Goal: Task Accomplishment & Management: Manage account settings

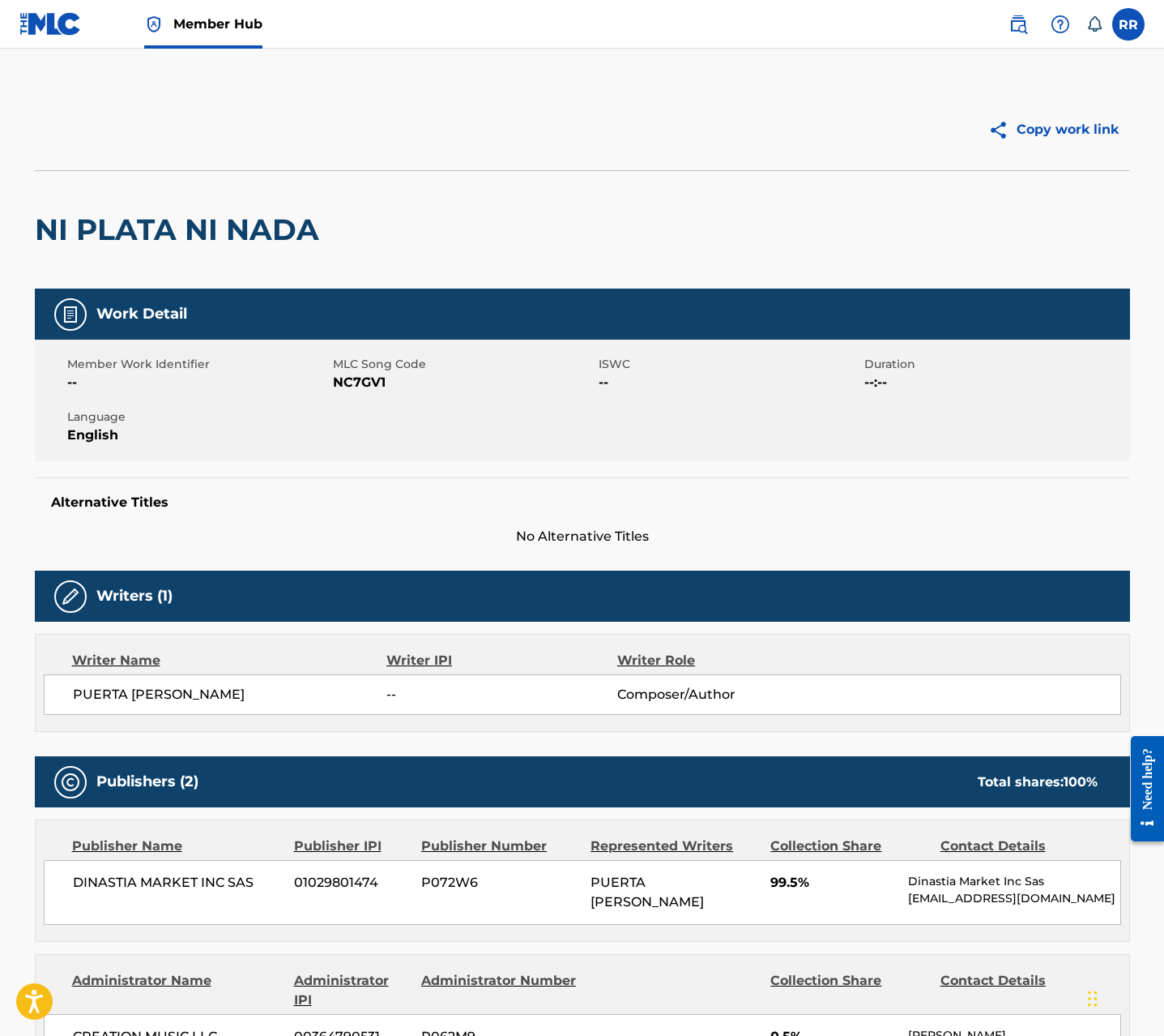
click at [225, 16] on span "Member Hub" at bounding box center [218, 24] width 89 height 19
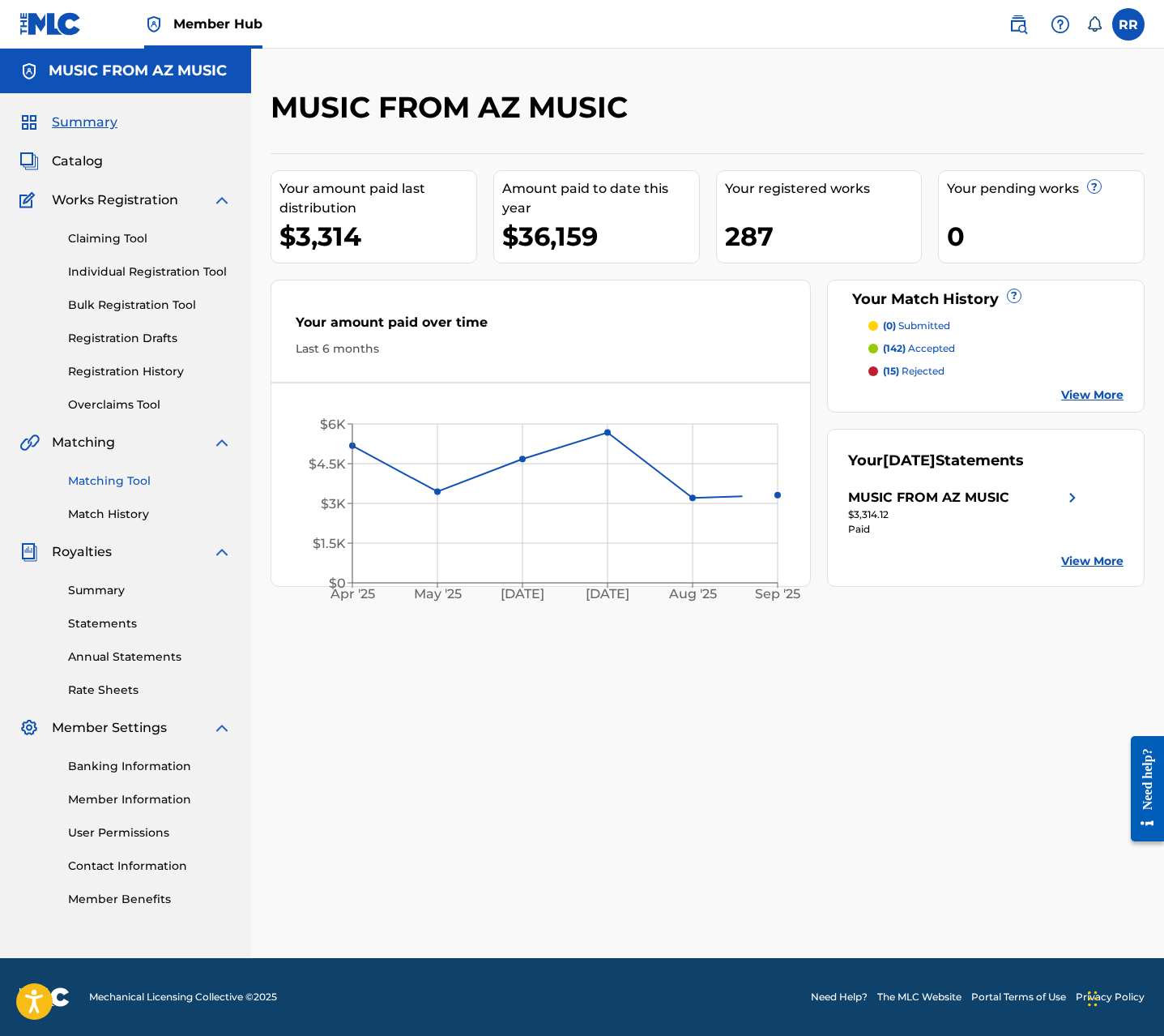
click at [106, 484] on link "Matching Tool" at bounding box center [150, 481] width 164 height 17
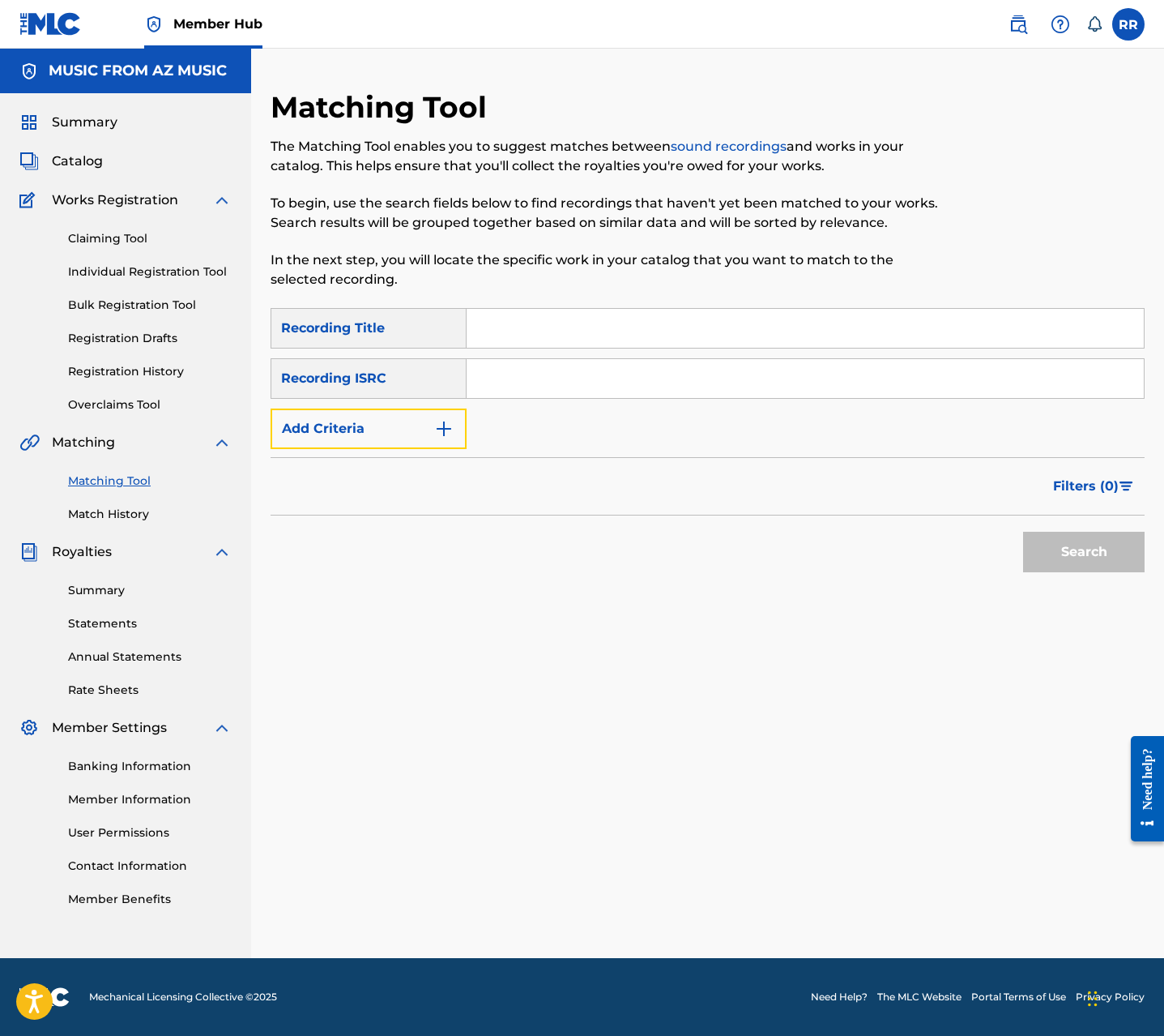
drag, startPoint x: 366, startPoint y: 430, endPoint x: 506, endPoint y: 397, distance: 143.8
click at [366, 430] on button "Add Criteria" at bounding box center [369, 429] width 196 height 41
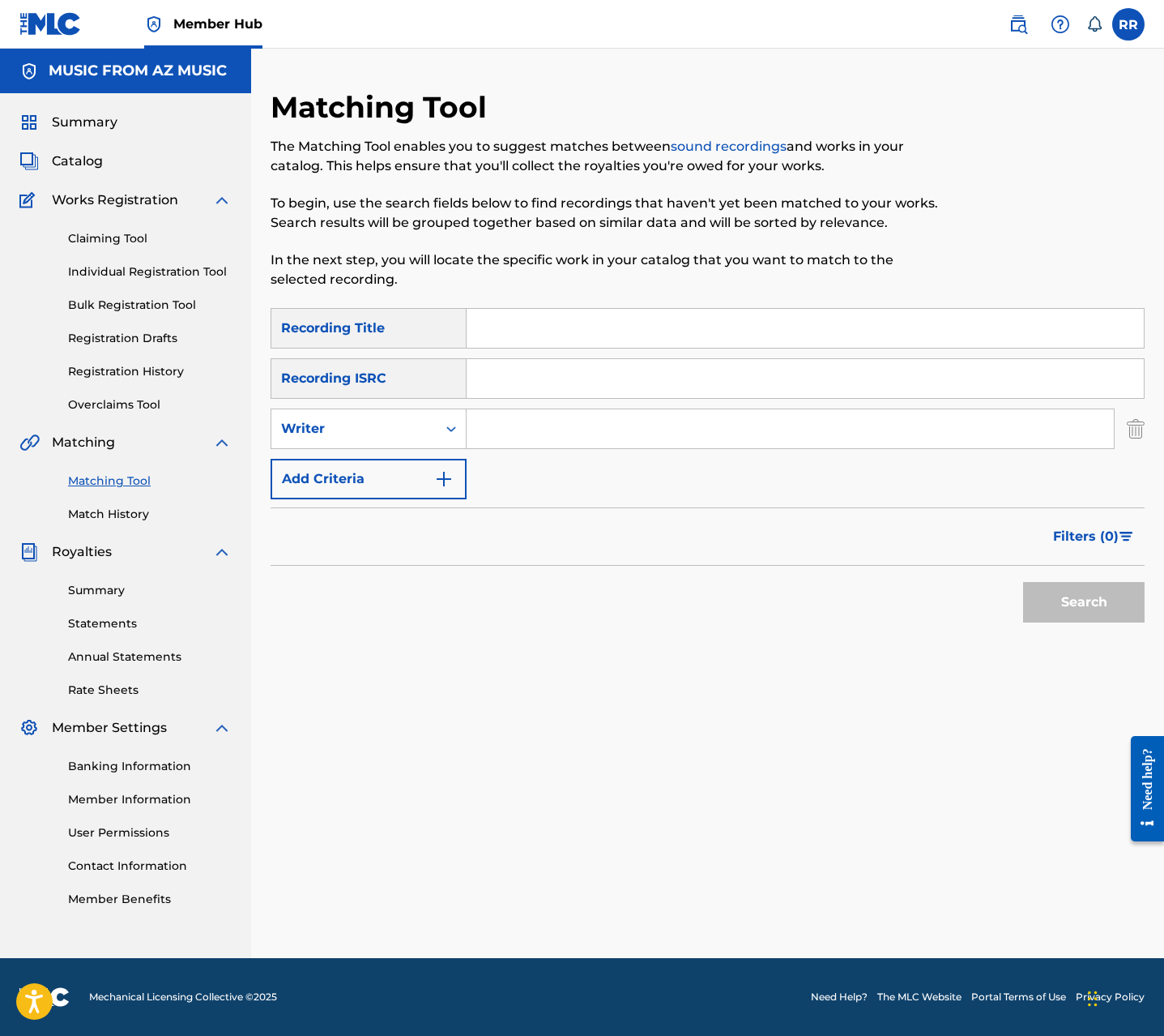
click at [516, 391] on input "Search Form" at bounding box center [805, 378] width 677 height 39
click at [506, 424] on input "Search Form" at bounding box center [790, 429] width 647 height 39
type input "alexis velez"
click at [1046, 596] on button "Search" at bounding box center [1083, 603] width 121 height 41
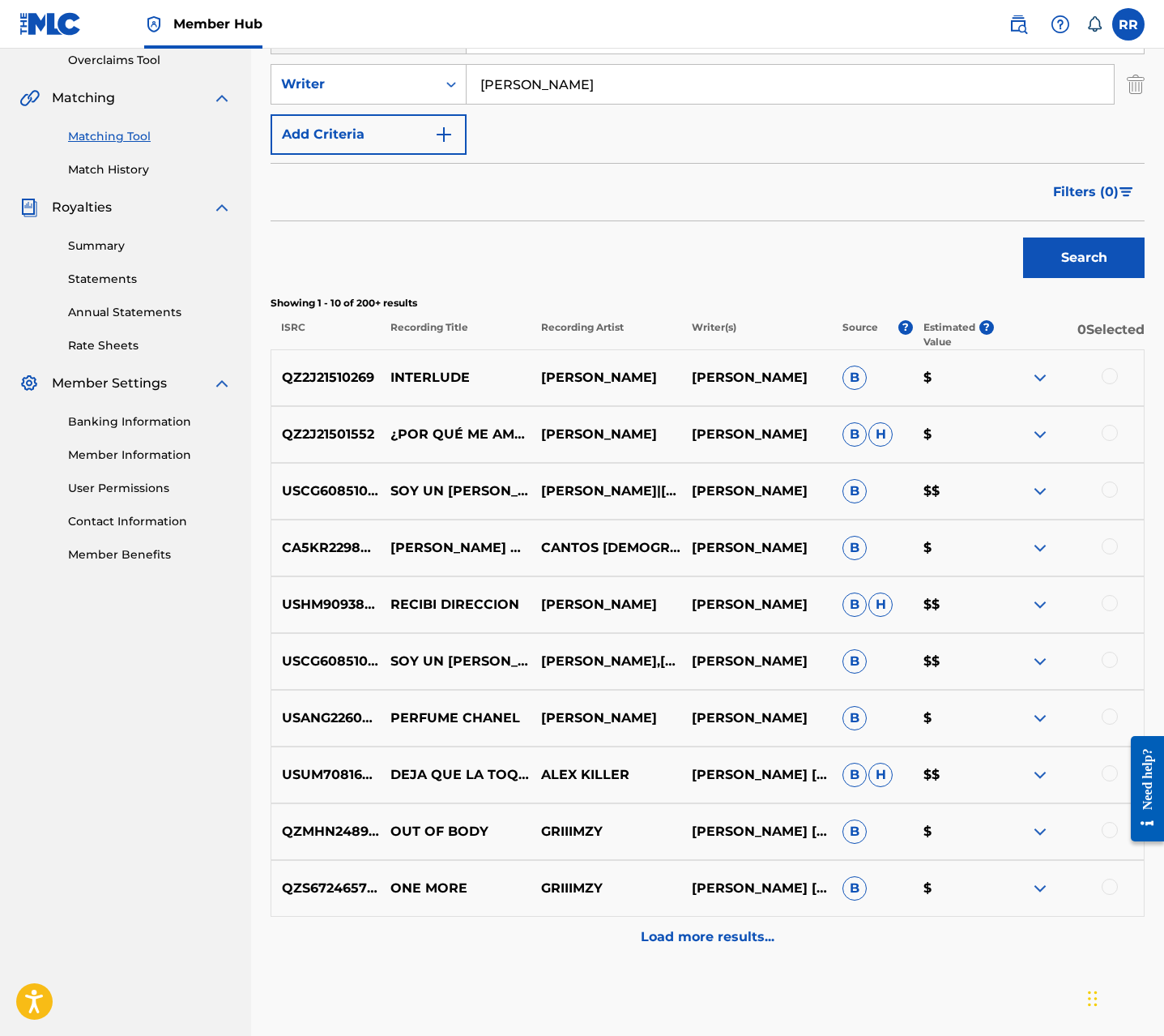
scroll to position [347, 0]
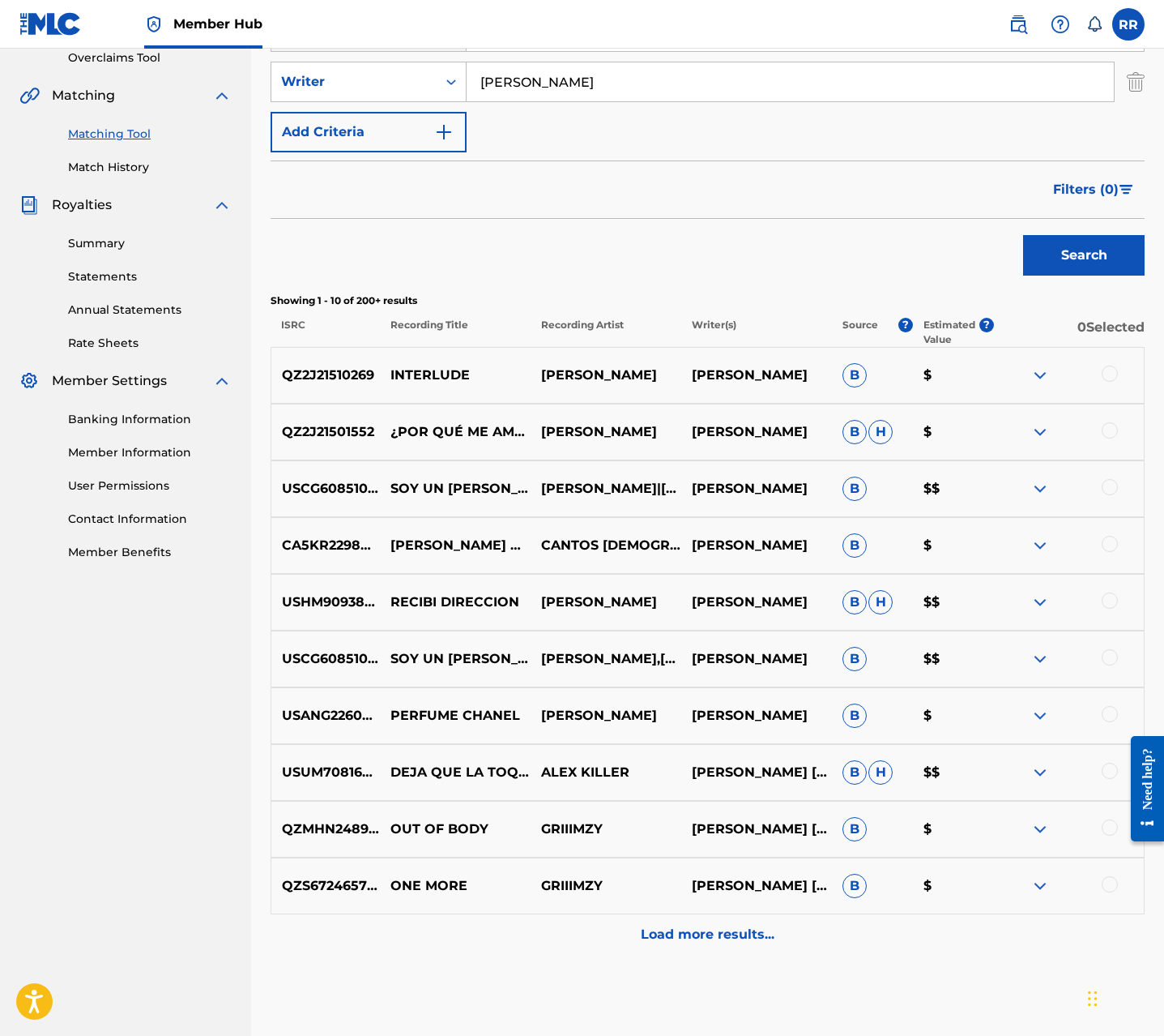
click at [1105, 201] on button "Filters ( 0 )" at bounding box center [1093, 190] width 101 height 41
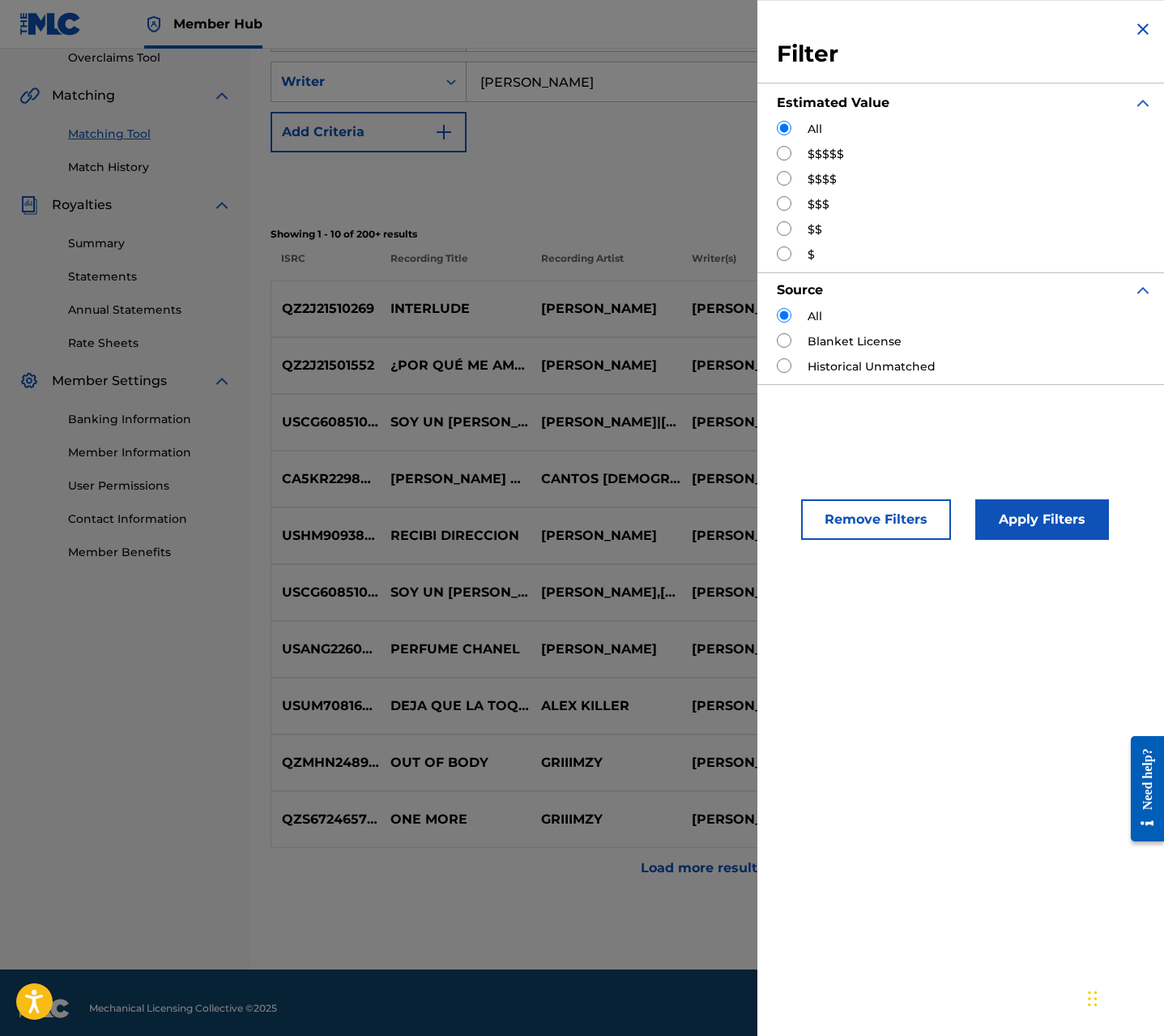
click at [812, 174] on label "$$$$" at bounding box center [822, 179] width 29 height 17
click at [810, 179] on label "$$$$" at bounding box center [822, 179] width 29 height 17
click at [783, 180] on input "Search Form" at bounding box center [783, 178] width 14 height 14
radio input "true"
click at [1032, 508] on button "Apply Filters" at bounding box center [1042, 519] width 133 height 41
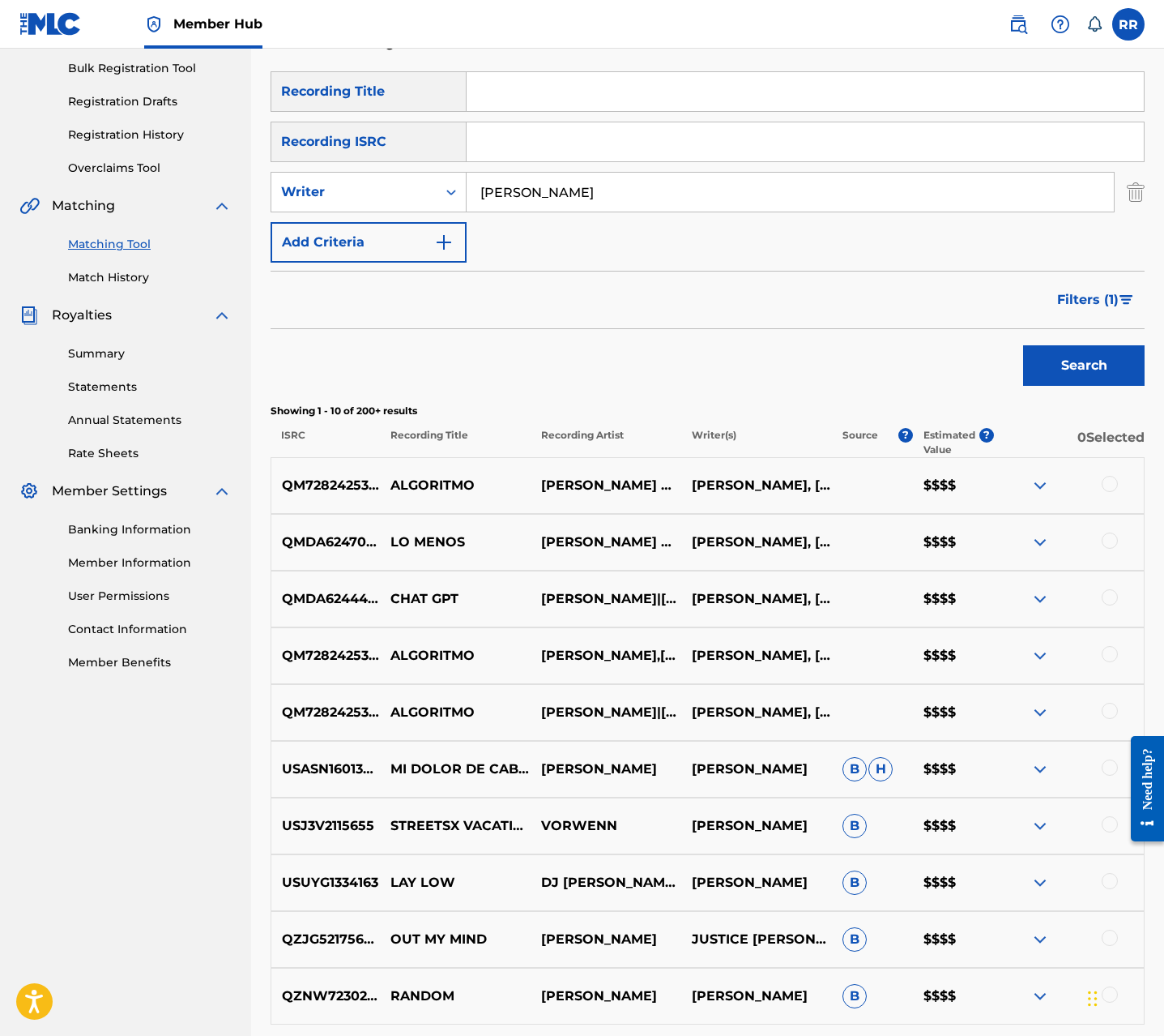
scroll to position [239, 0]
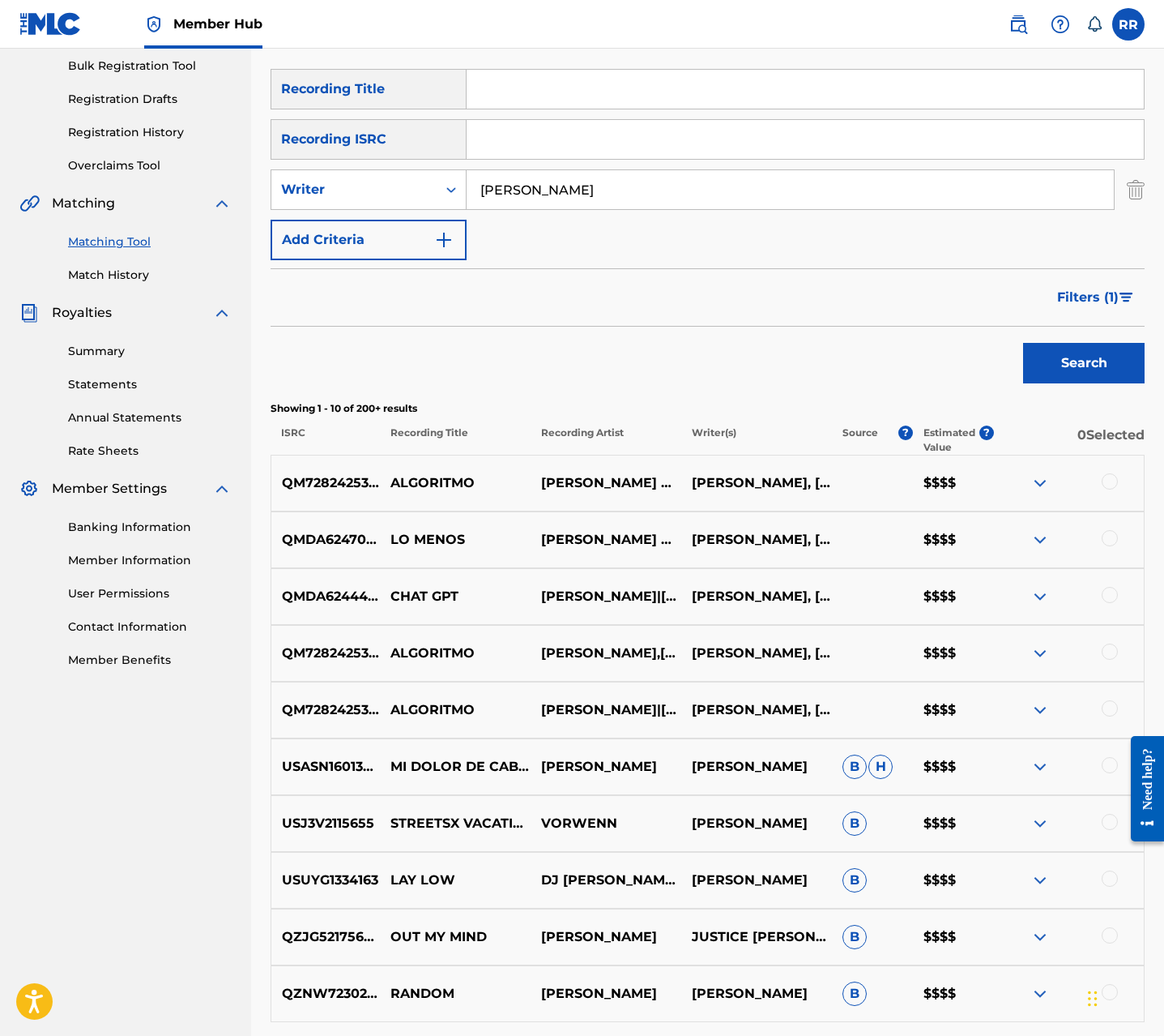
click at [425, 472] on div "QM7282425353 ALGORITMO GABRIEL EMC & ALEX ZURDO ALEXIS VELEZ, GABRIEL RODRIGUEZ…" at bounding box center [708, 483] width 874 height 57
copy p "ALGORITMO"
click at [528, 80] on input "Search Form" at bounding box center [805, 89] width 677 height 39
paste input "ALGORITMO"
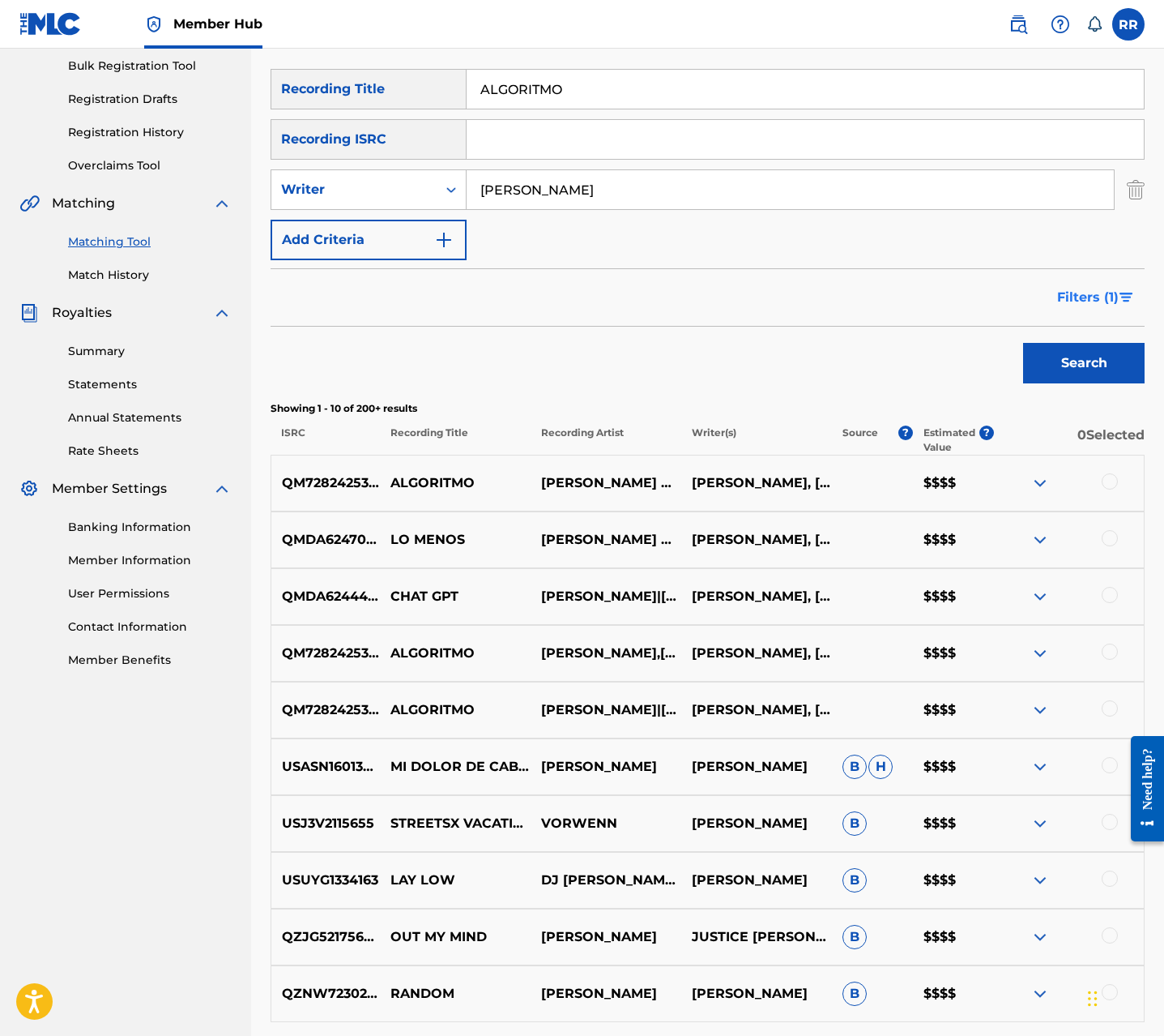
type input "ALGORITMO"
click at [1084, 306] on span "Filters ( 1 )" at bounding box center [1088, 297] width 61 height 20
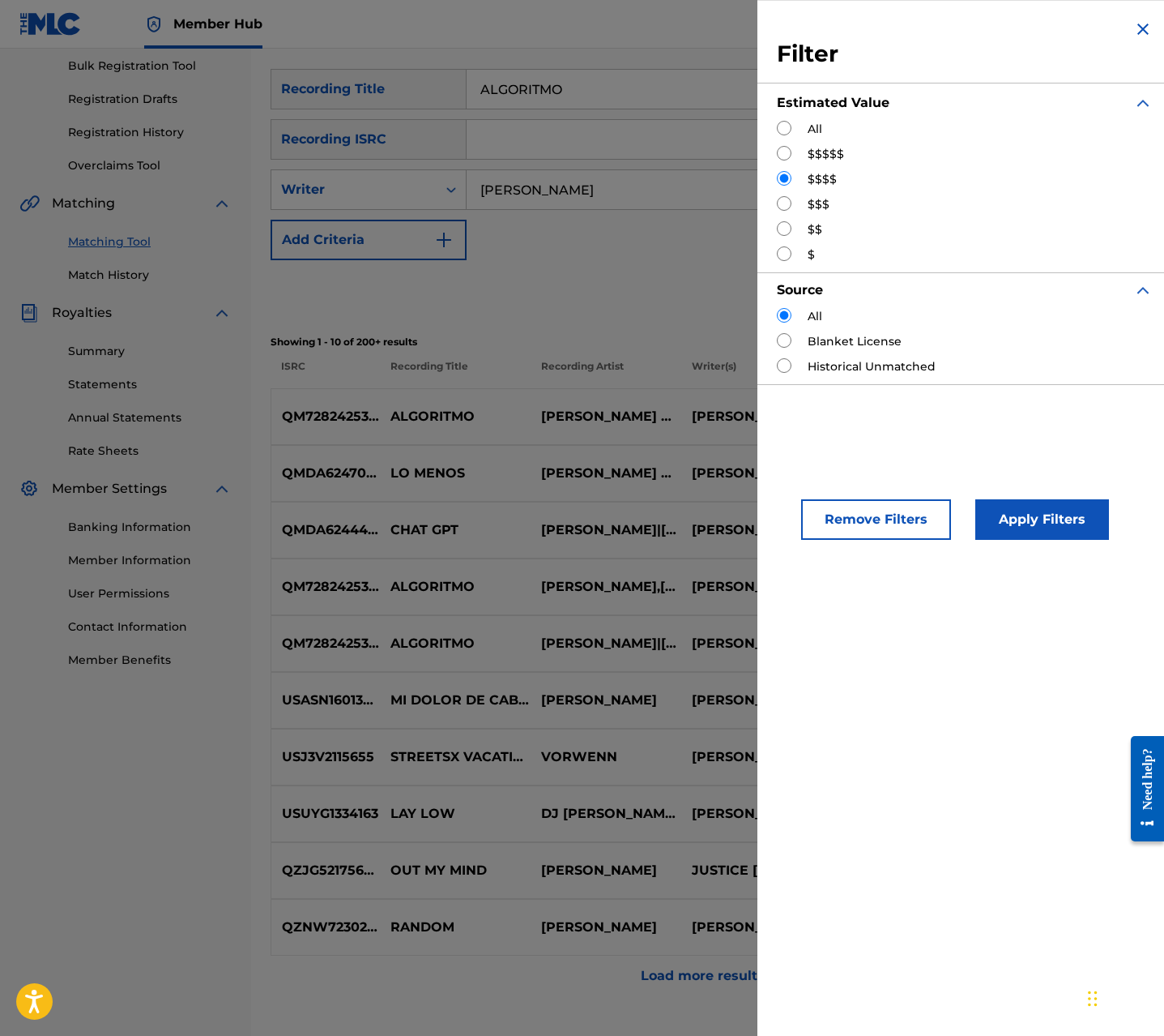
click at [805, 123] on div "All" at bounding box center [964, 129] width 376 height 17
click at [780, 127] on input "Search Form" at bounding box center [783, 127] width 14 height 14
radio input "true"
click at [1021, 514] on button "Apply Filters" at bounding box center [1042, 519] width 133 height 41
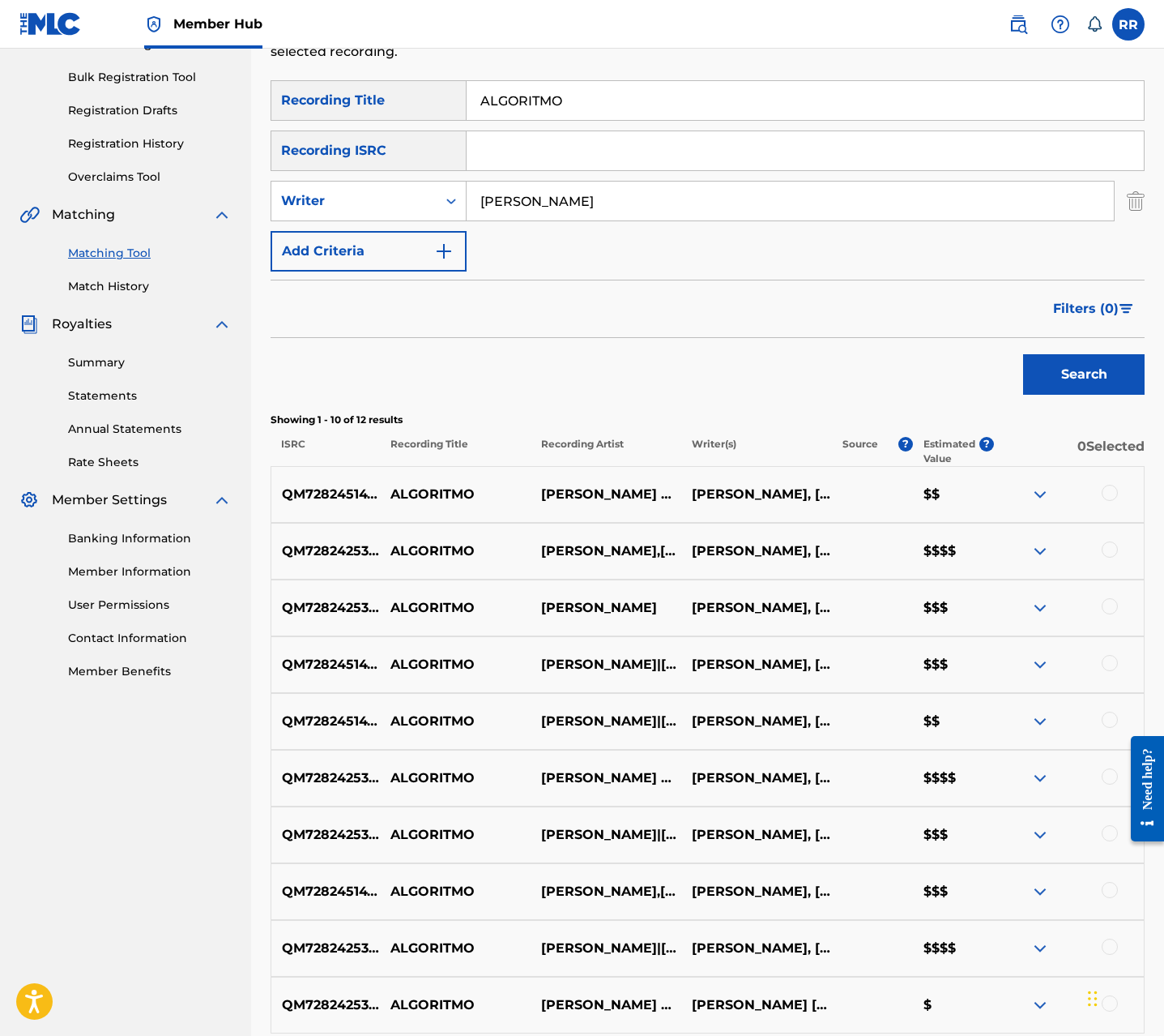
scroll to position [312, 0]
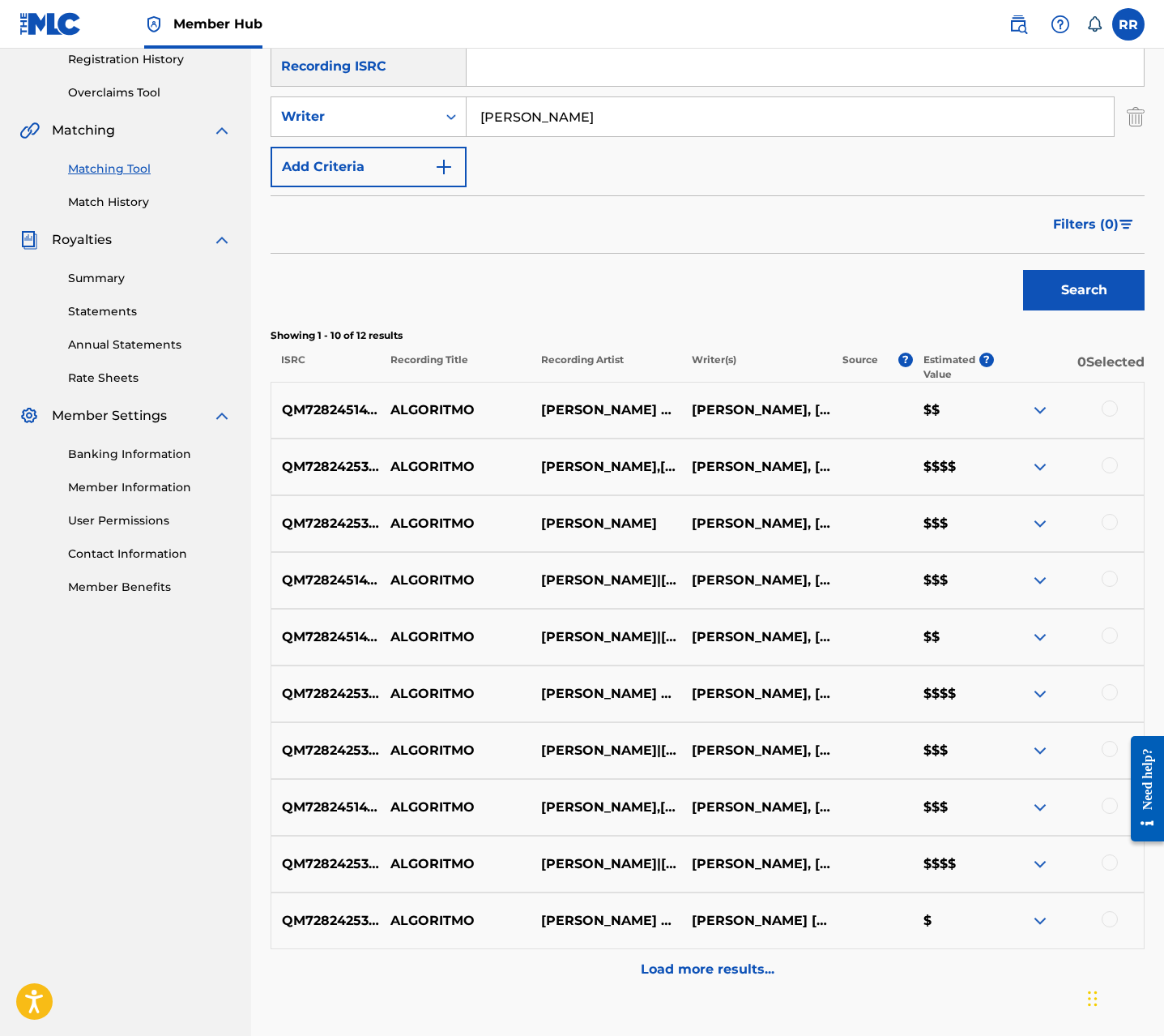
click at [1112, 413] on div at bounding box center [1110, 408] width 16 height 16
drag, startPoint x: 1114, startPoint y: 461, endPoint x: 1114, endPoint y: 479, distance: 18.0
click at [1114, 462] on div at bounding box center [1110, 465] width 16 height 16
click at [1115, 527] on div at bounding box center [1110, 522] width 16 height 16
click at [1112, 578] on div at bounding box center [1110, 578] width 16 height 16
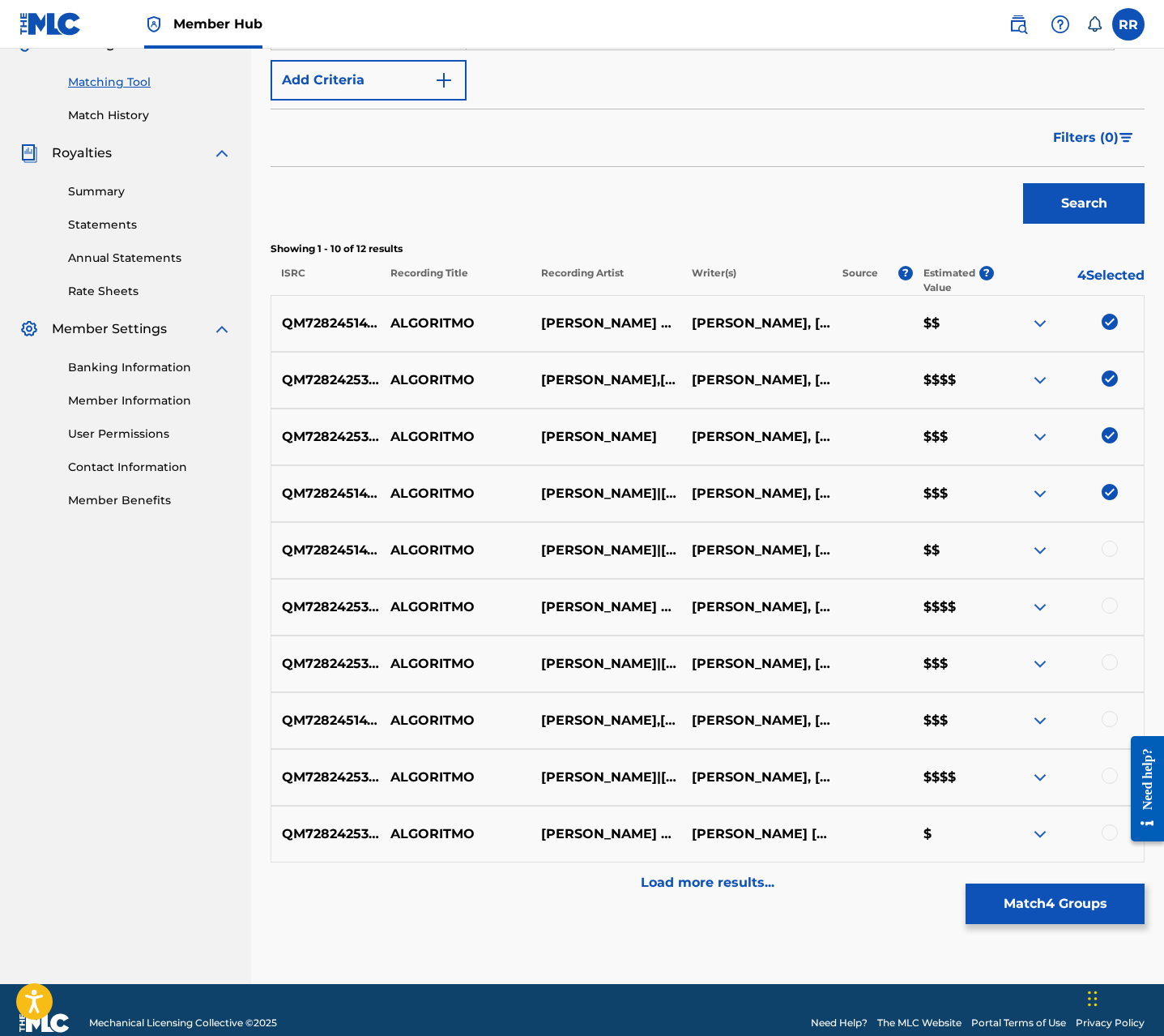
scroll to position [425, 0]
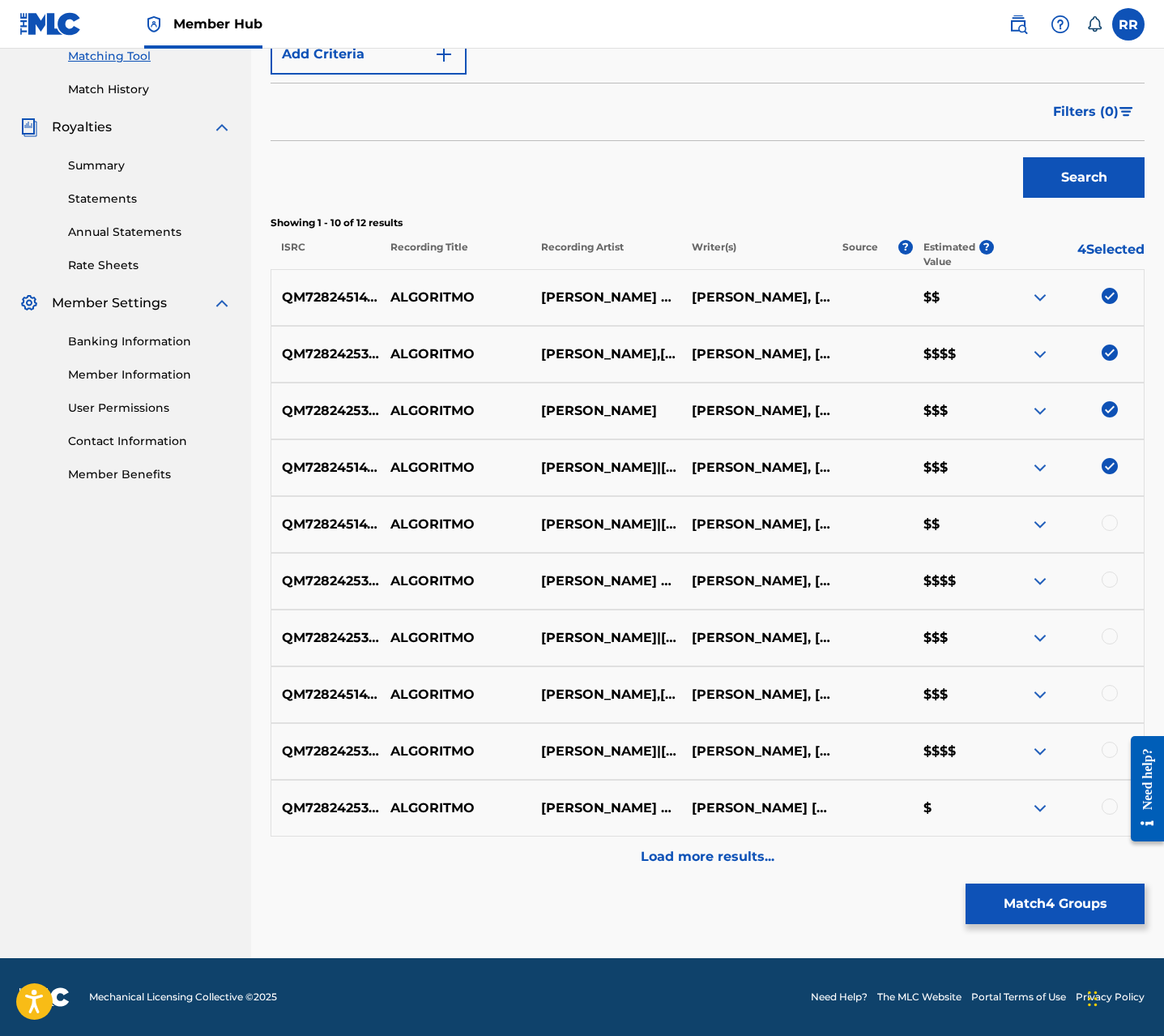
click at [1106, 529] on div at bounding box center [1110, 523] width 16 height 16
click at [1109, 581] on div at bounding box center [1110, 579] width 16 height 16
click at [1109, 625] on div "QM7282425353 ALGORITMO GABRIEL EMC|ALEX ZURDO ALEXIS VELEZ, GABRIEL RODRIGUEZ $…" at bounding box center [708, 637] width 874 height 57
drag, startPoint x: 1110, startPoint y: 632, endPoint x: 1110, endPoint y: 648, distance: 16.0
click at [1110, 636] on div at bounding box center [1110, 636] width 16 height 16
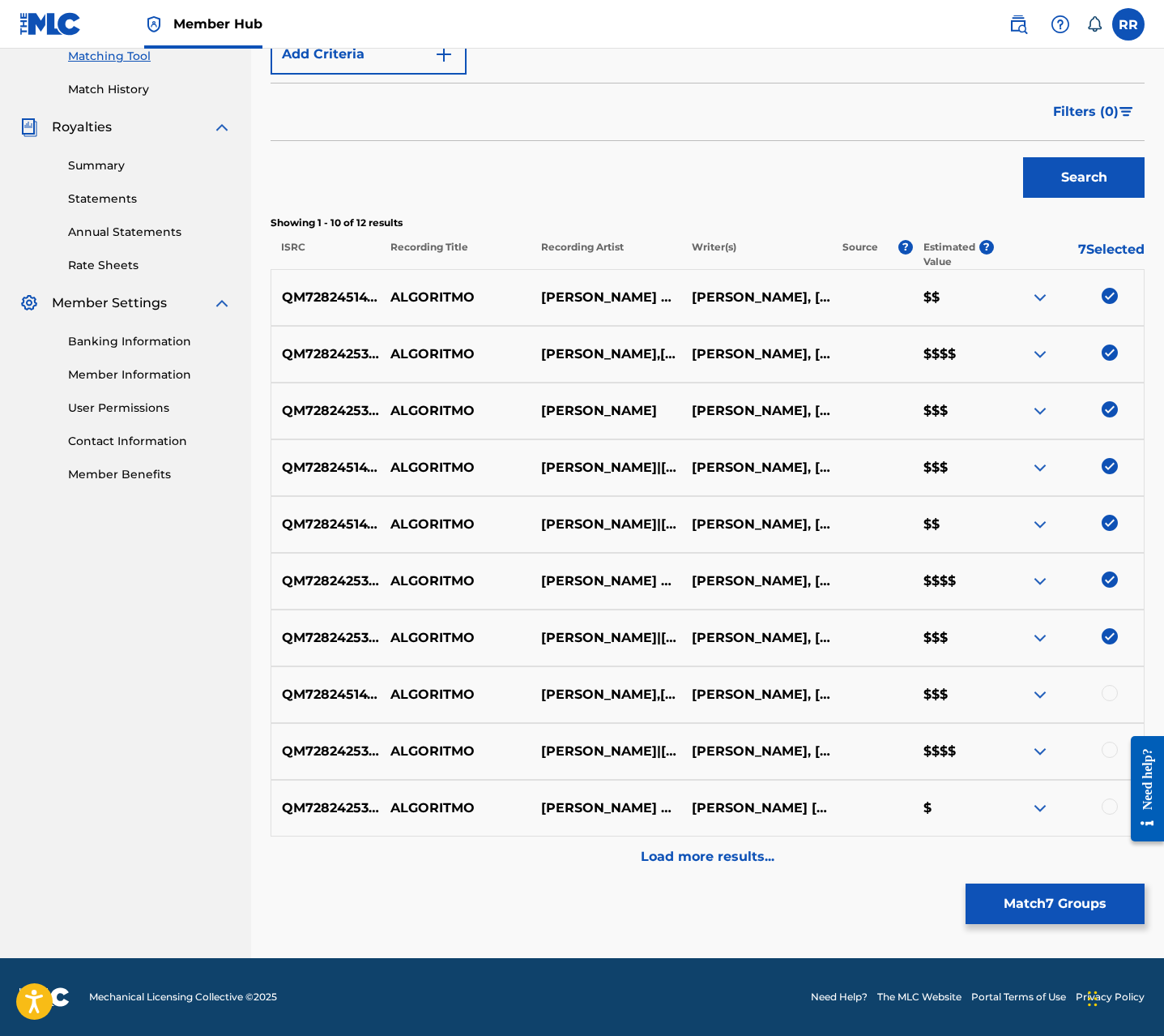
drag, startPoint x: 1110, startPoint y: 693, endPoint x: 1110, endPoint y: 717, distance: 24.0
click at [1110, 693] on div at bounding box center [1110, 693] width 16 height 16
click at [1106, 753] on div at bounding box center [1110, 750] width 16 height 16
click at [1103, 808] on div at bounding box center [1110, 806] width 16 height 16
click at [727, 869] on div "Load more results..." at bounding box center [708, 857] width 874 height 41
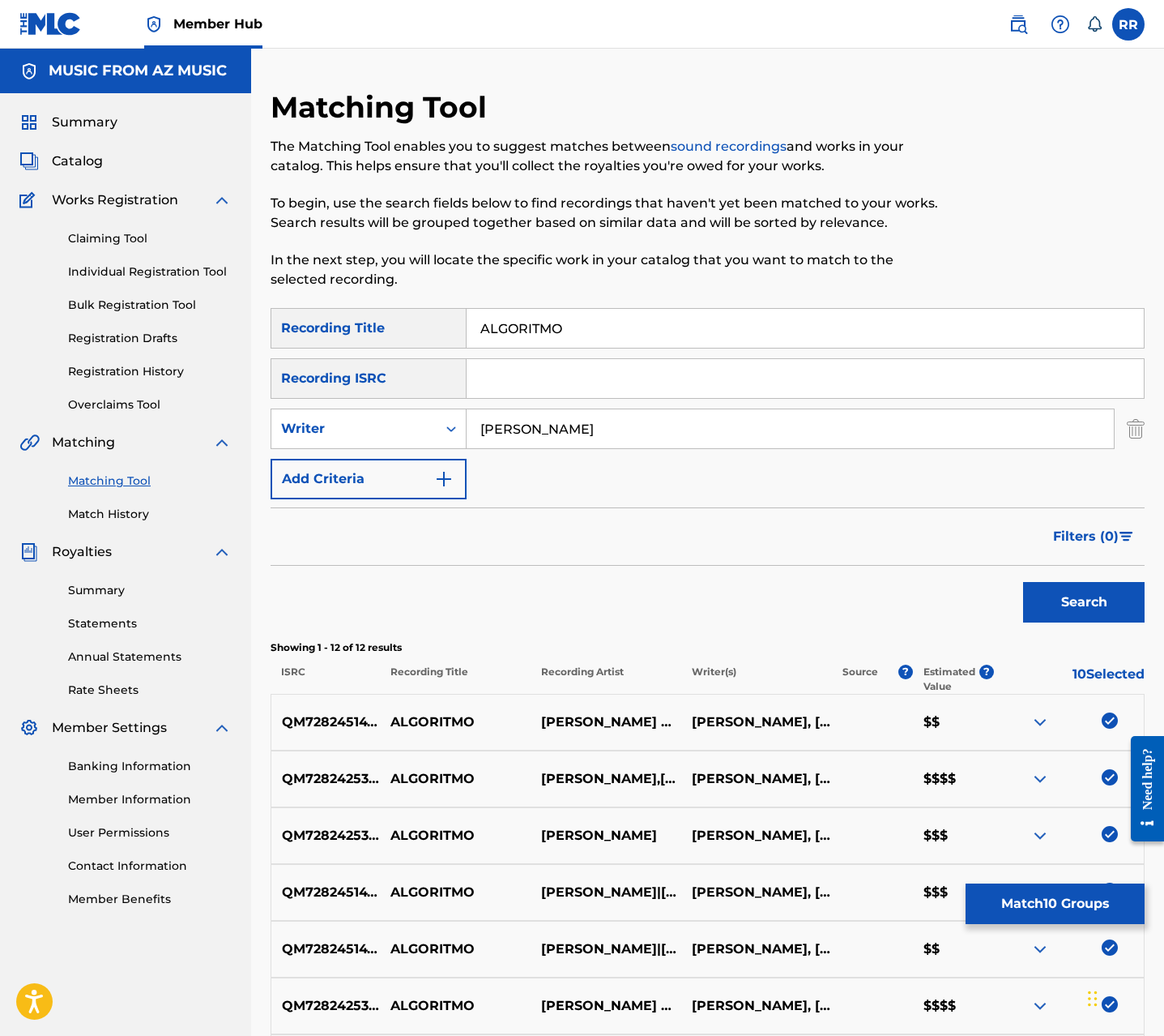
scroll to position [498, 0]
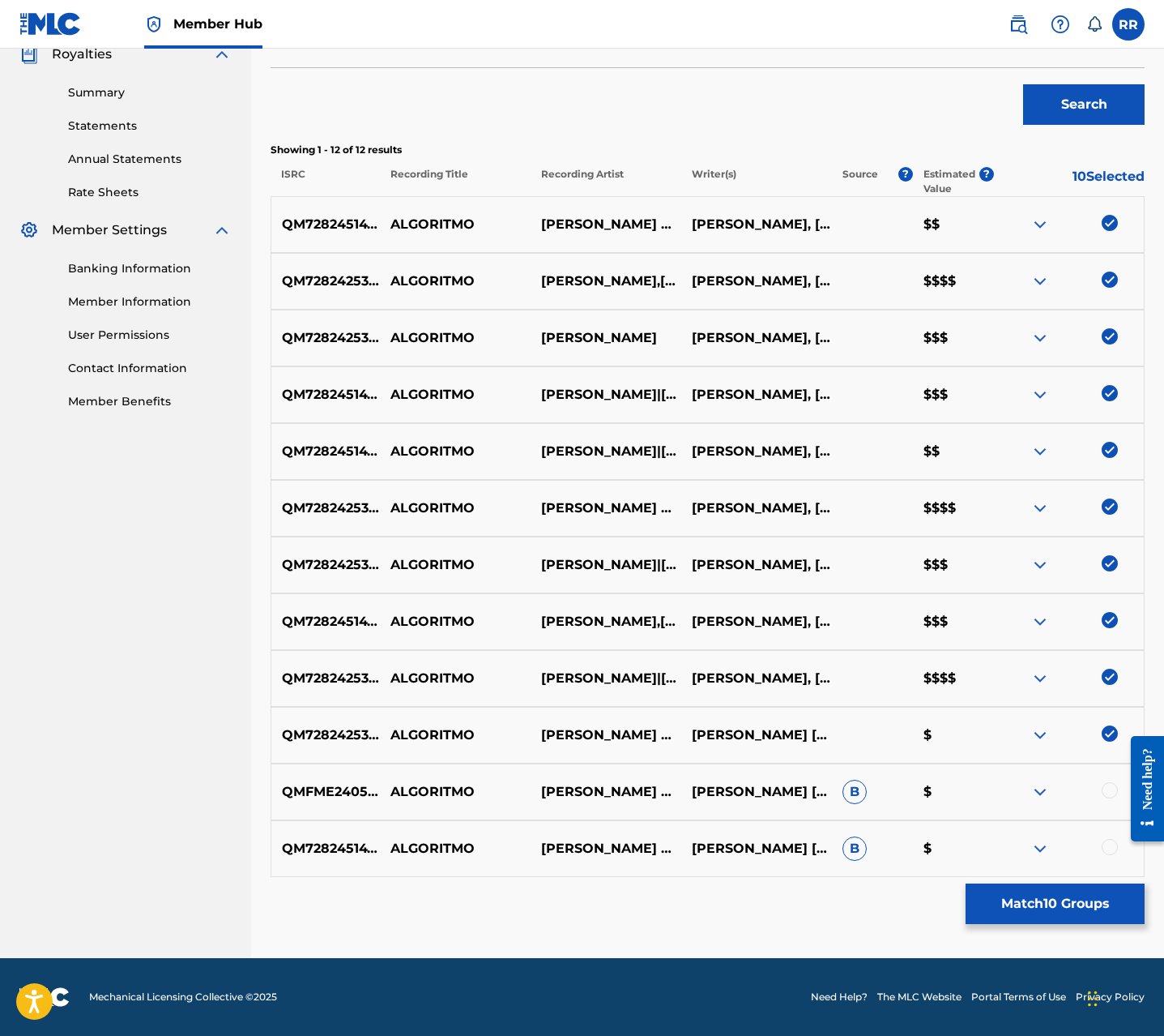
click at [1100, 792] on div at bounding box center [1068, 791] width 150 height 20
click at [1105, 792] on div at bounding box center [1110, 790] width 16 height 16
click at [1111, 840] on div at bounding box center [1110, 846] width 16 height 16
click at [434, 853] on p "ALGORITMO" at bounding box center [455, 848] width 150 height 20
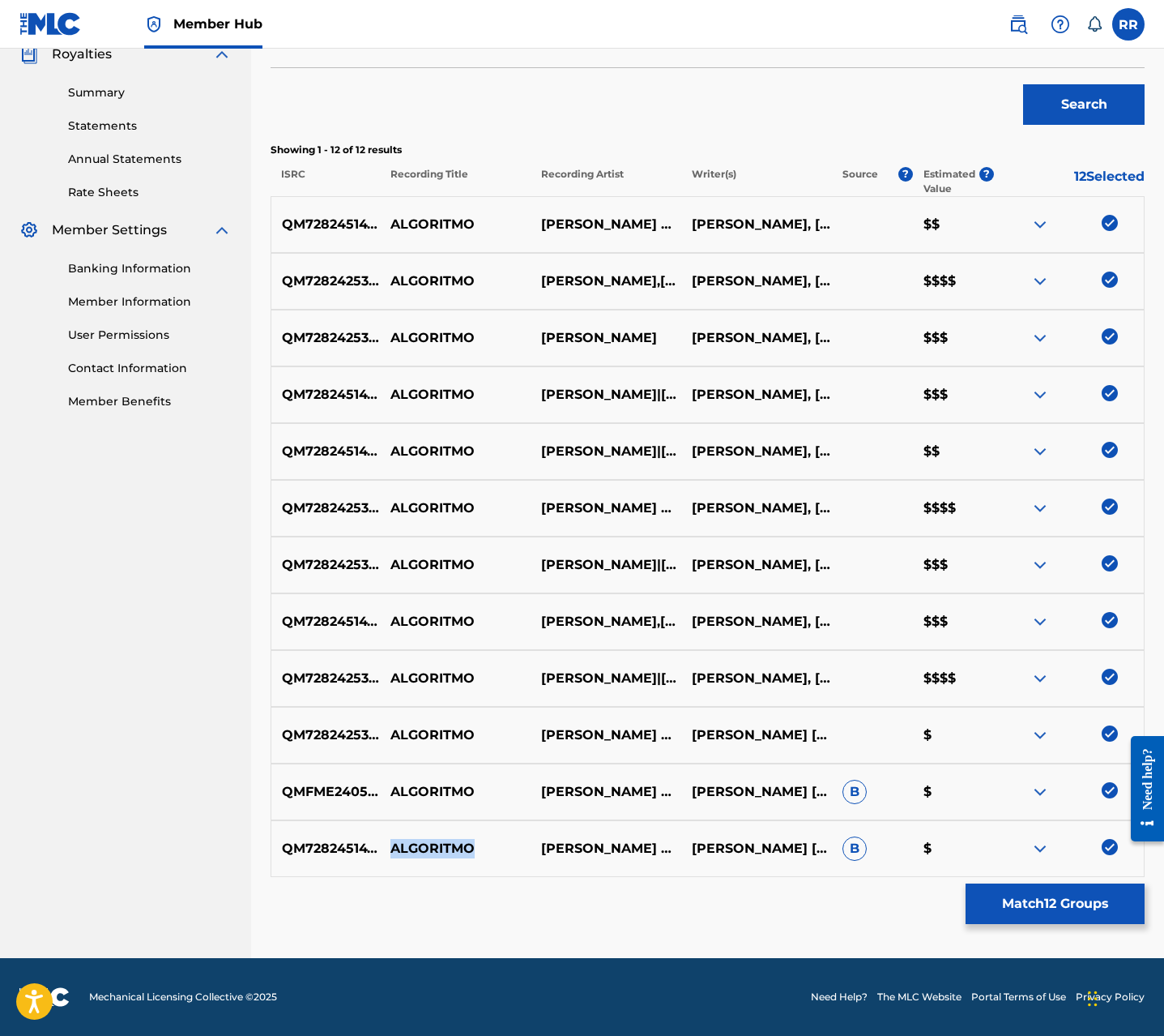
copy p "ALGORITMO"
click at [1033, 912] on button "Match 12 Groups" at bounding box center [1055, 903] width 179 height 41
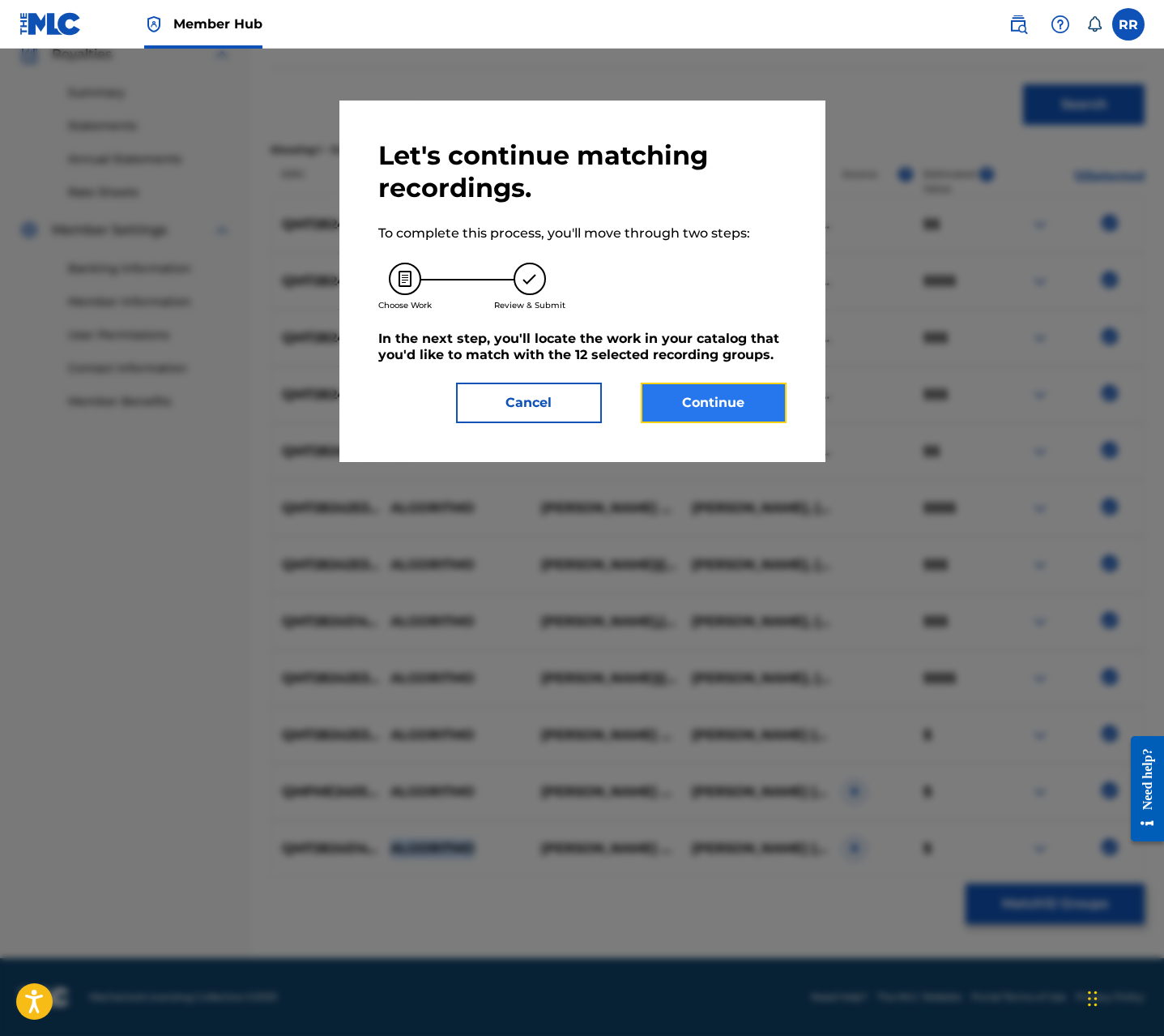
click at [725, 405] on button "Continue" at bounding box center [714, 403] width 146 height 41
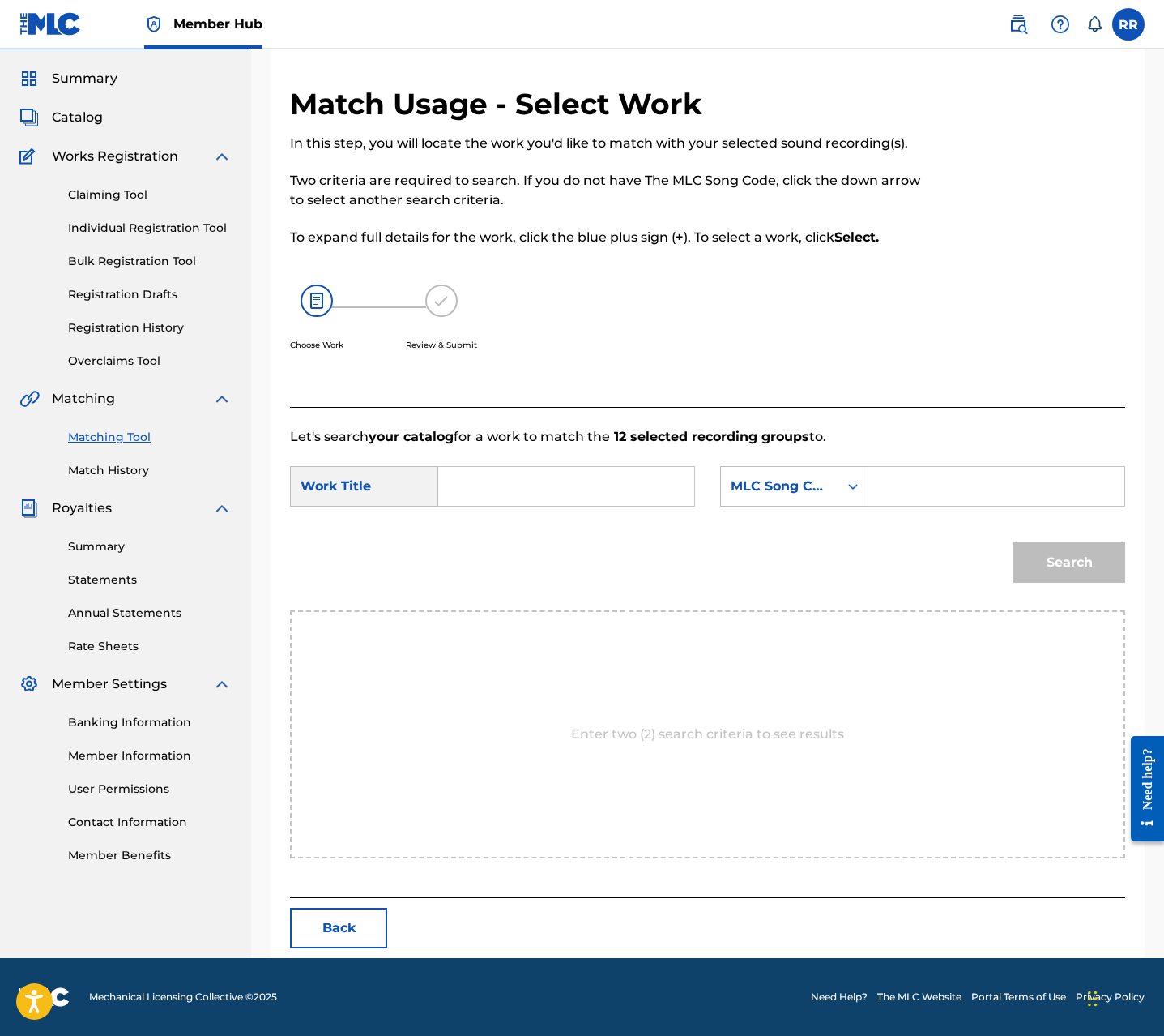
scroll to position [0, 0]
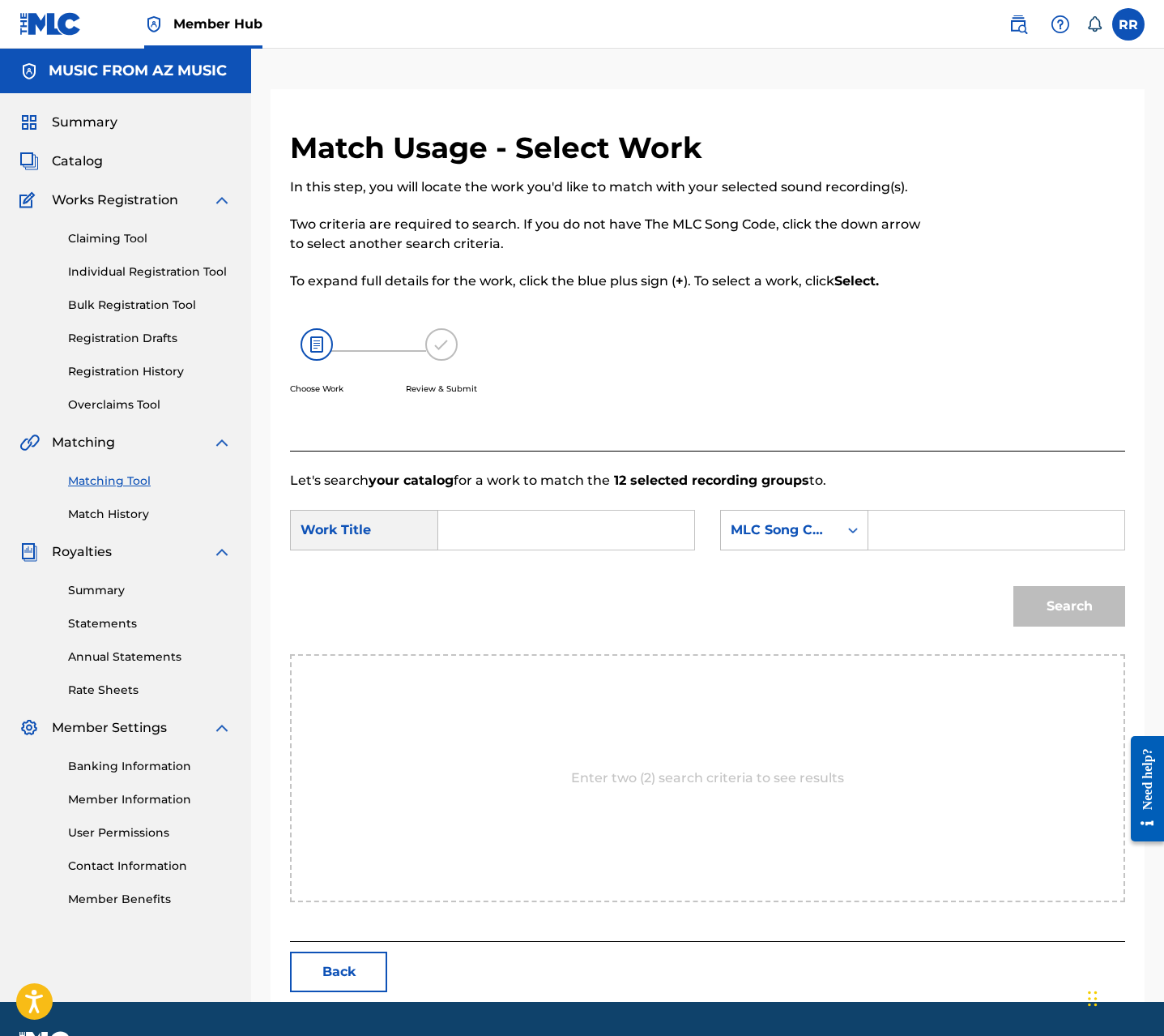
click at [461, 535] on input "Search Form" at bounding box center [566, 530] width 229 height 39
paste input "ALGORITMO"
click at [569, 564] on form "SearchWithCriteriaf4d0fce7-3c02-4019-9e89-2f372ef1c4d6 Work Title ALGORITMO alg…" at bounding box center [707, 572] width 835 height 164
click at [595, 536] on input "ALGORITMO" at bounding box center [566, 530] width 229 height 39
drag, startPoint x: 533, startPoint y: 568, endPoint x: 515, endPoint y: 565, distance: 18.2
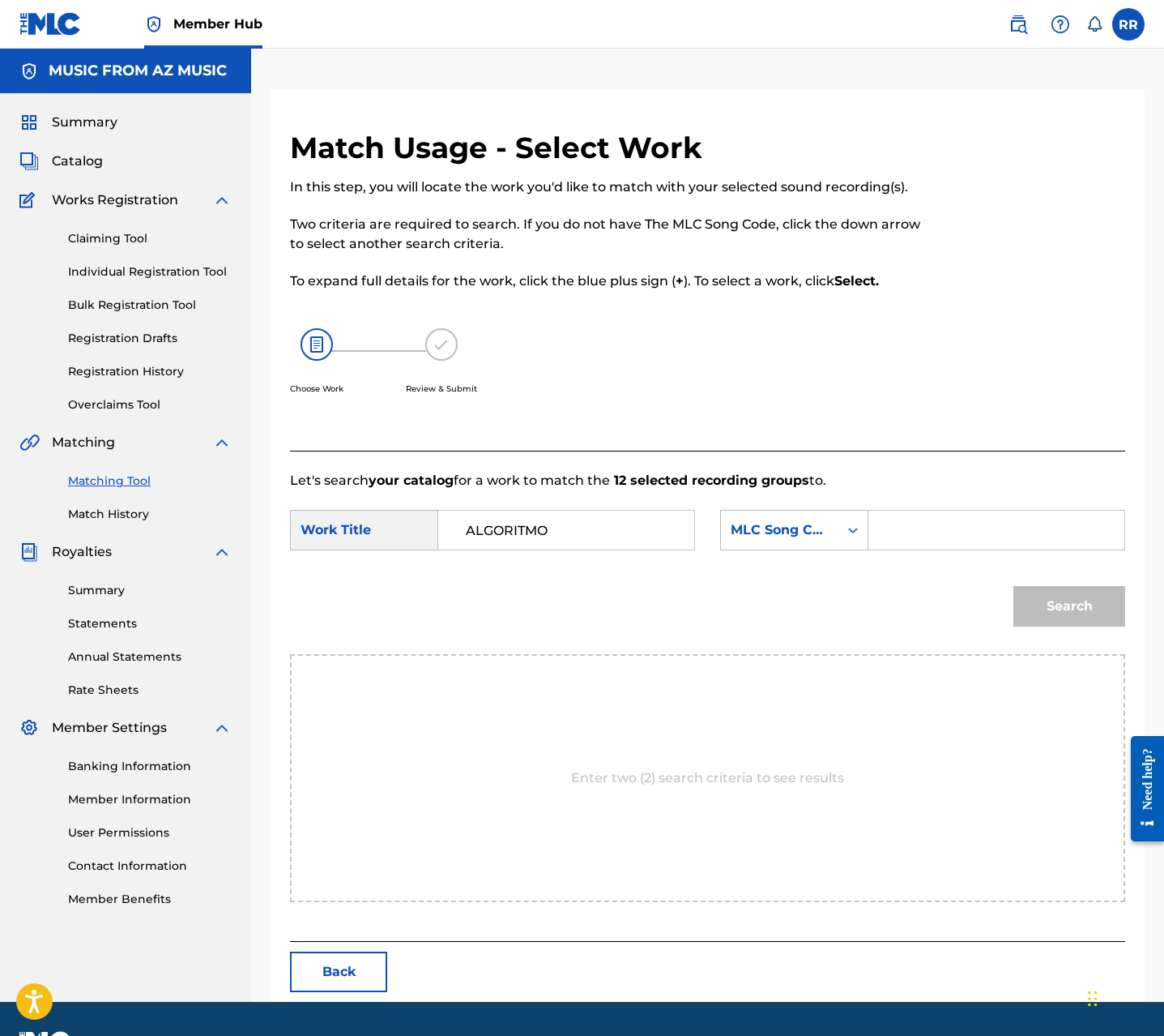
click at [517, 565] on form "SearchWithCriteriaf4d0fce7-3c02-4019-9e89-2f372ef1c4d6 Work Title ALGORITMO Sea…" at bounding box center [707, 572] width 835 height 164
click at [500, 538] on input "ALGORITMO" at bounding box center [566, 530] width 229 height 39
click at [490, 567] on strong "algoritmo" at bounding box center [499, 566] width 66 height 15
type input "algoritmo"
click at [750, 527] on div "MLC Song Code" at bounding box center [779, 529] width 98 height 20
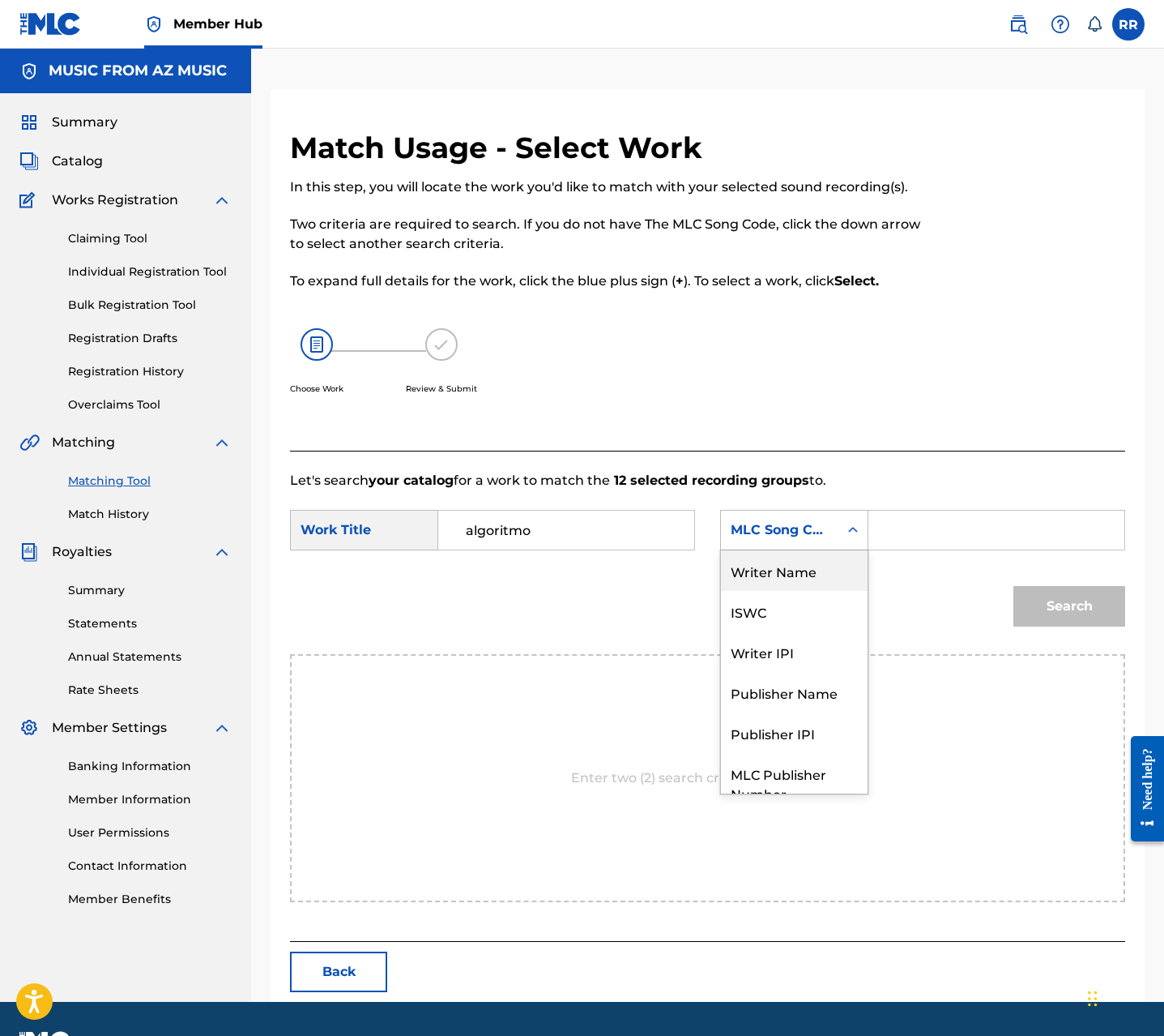
drag, startPoint x: 788, startPoint y: 560, endPoint x: 845, endPoint y: 551, distance: 57.7
click at [790, 560] on div "Writer Name" at bounding box center [794, 570] width 147 height 41
click at [931, 527] on input "Search Form" at bounding box center [996, 530] width 229 height 39
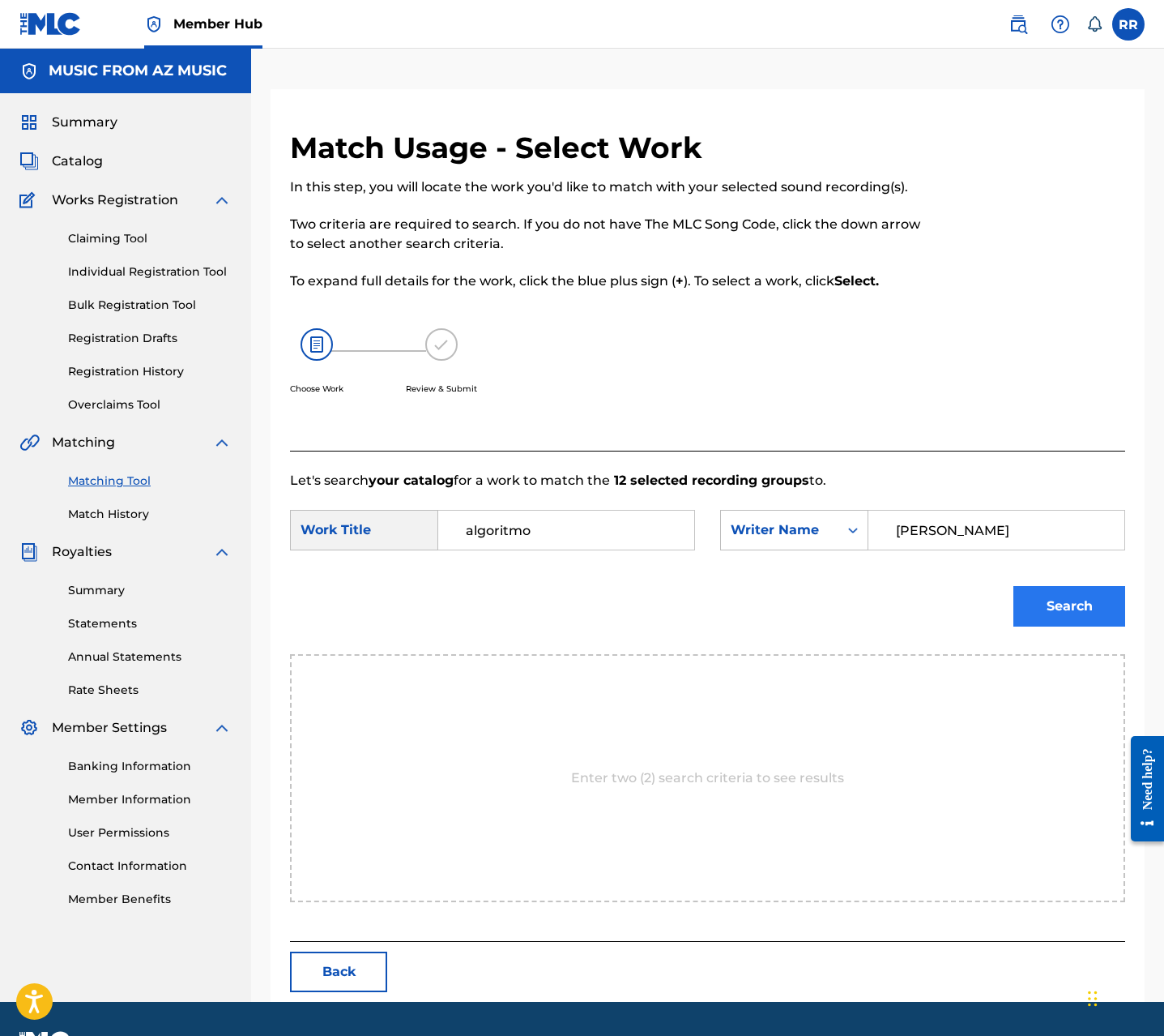
type input "alexis velez"
click at [1088, 601] on button "Search" at bounding box center [1070, 606] width 112 height 41
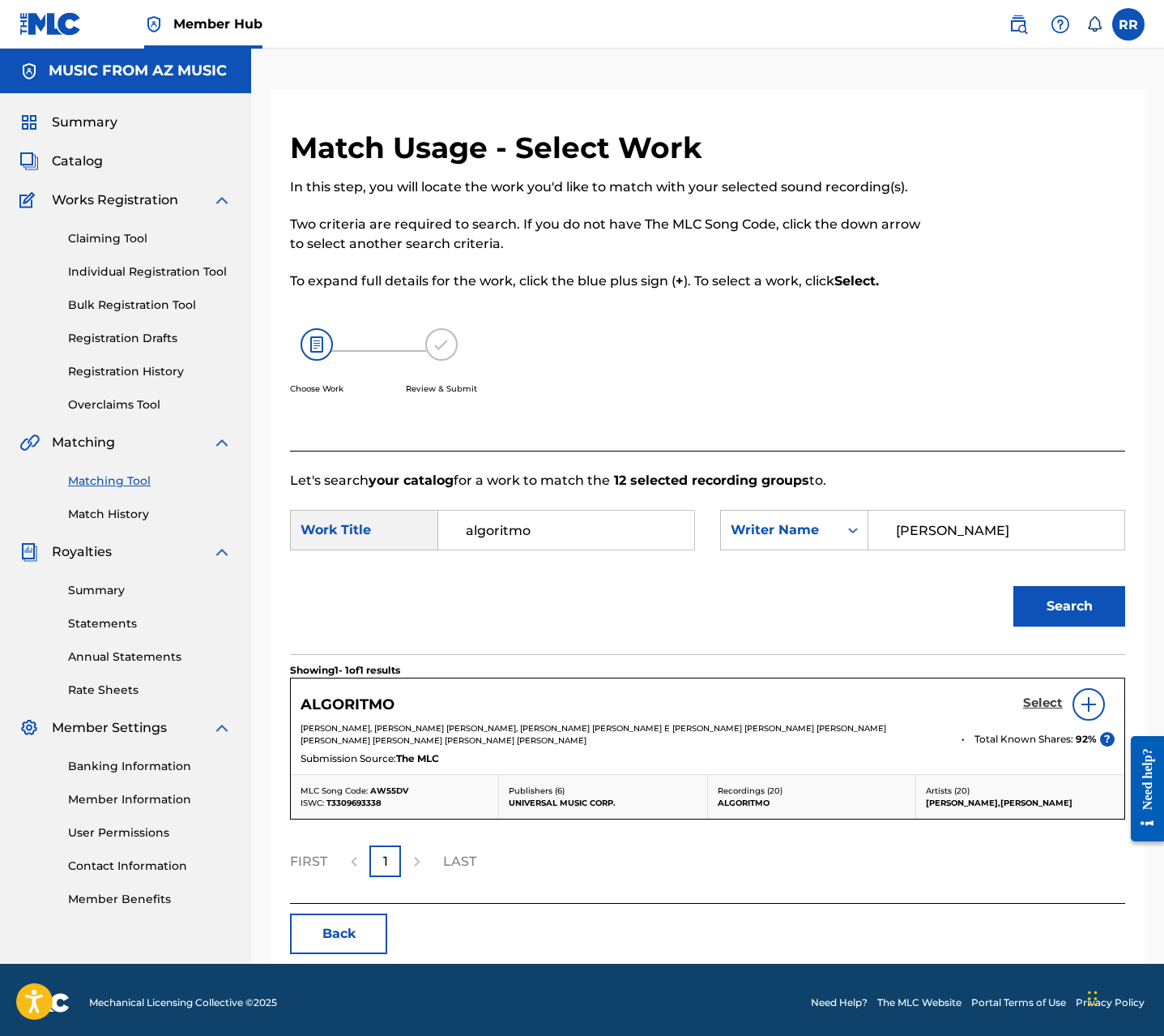
click at [1048, 702] on h5 "Select" at bounding box center [1043, 703] width 40 height 15
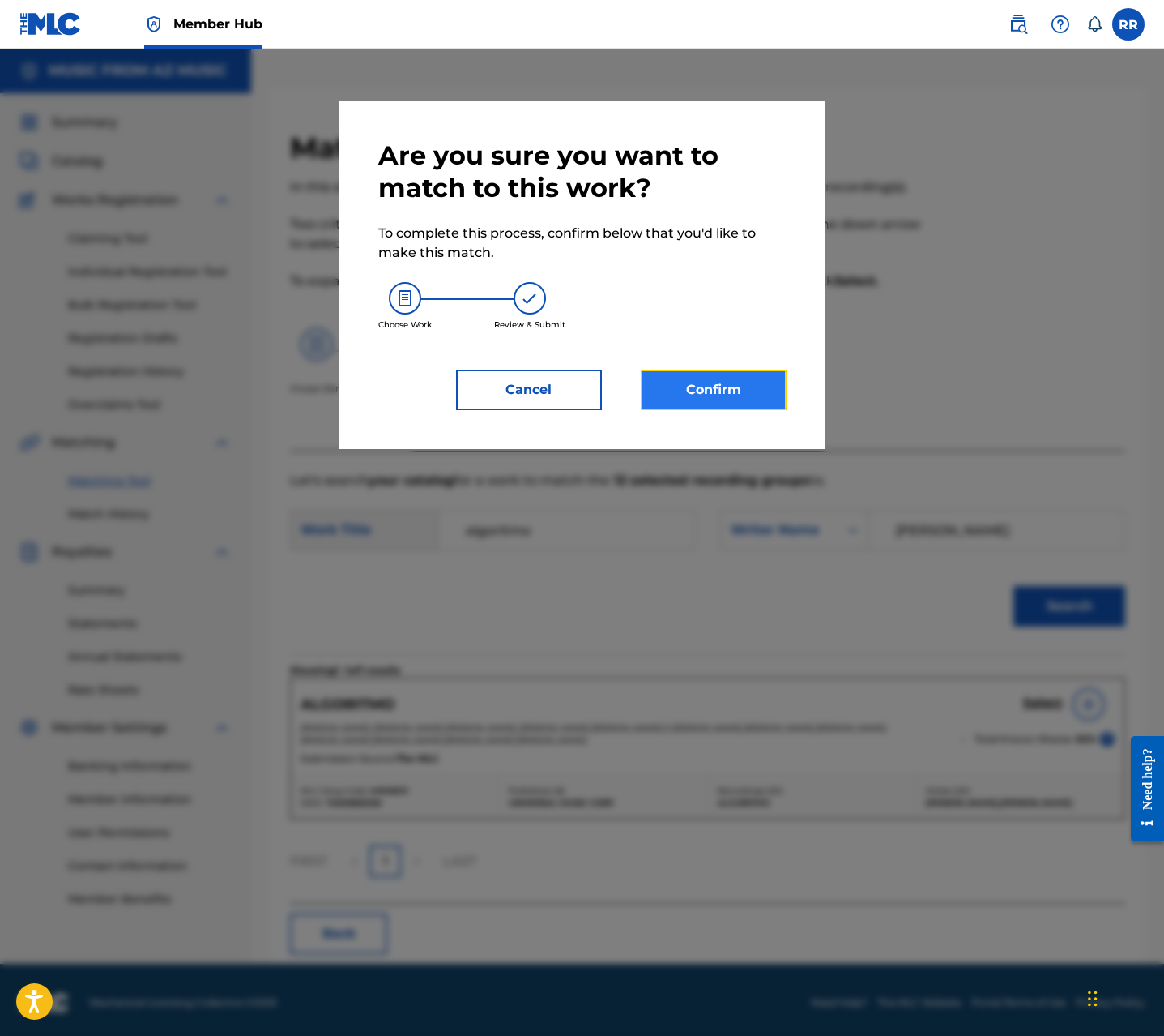
click at [702, 400] on button "Confirm" at bounding box center [714, 390] width 146 height 41
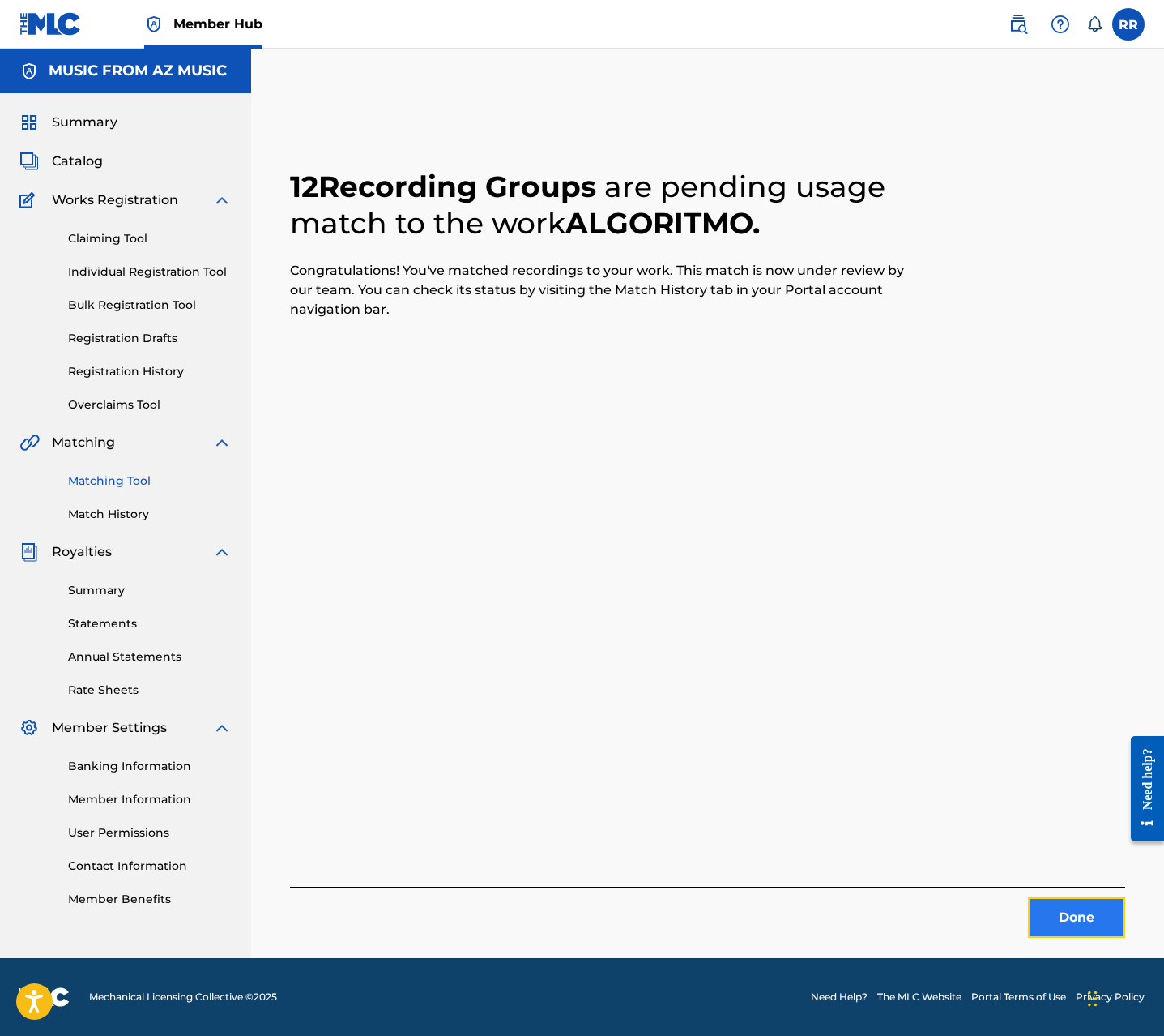
click at [1076, 924] on button "Done" at bounding box center [1076, 918] width 97 height 41
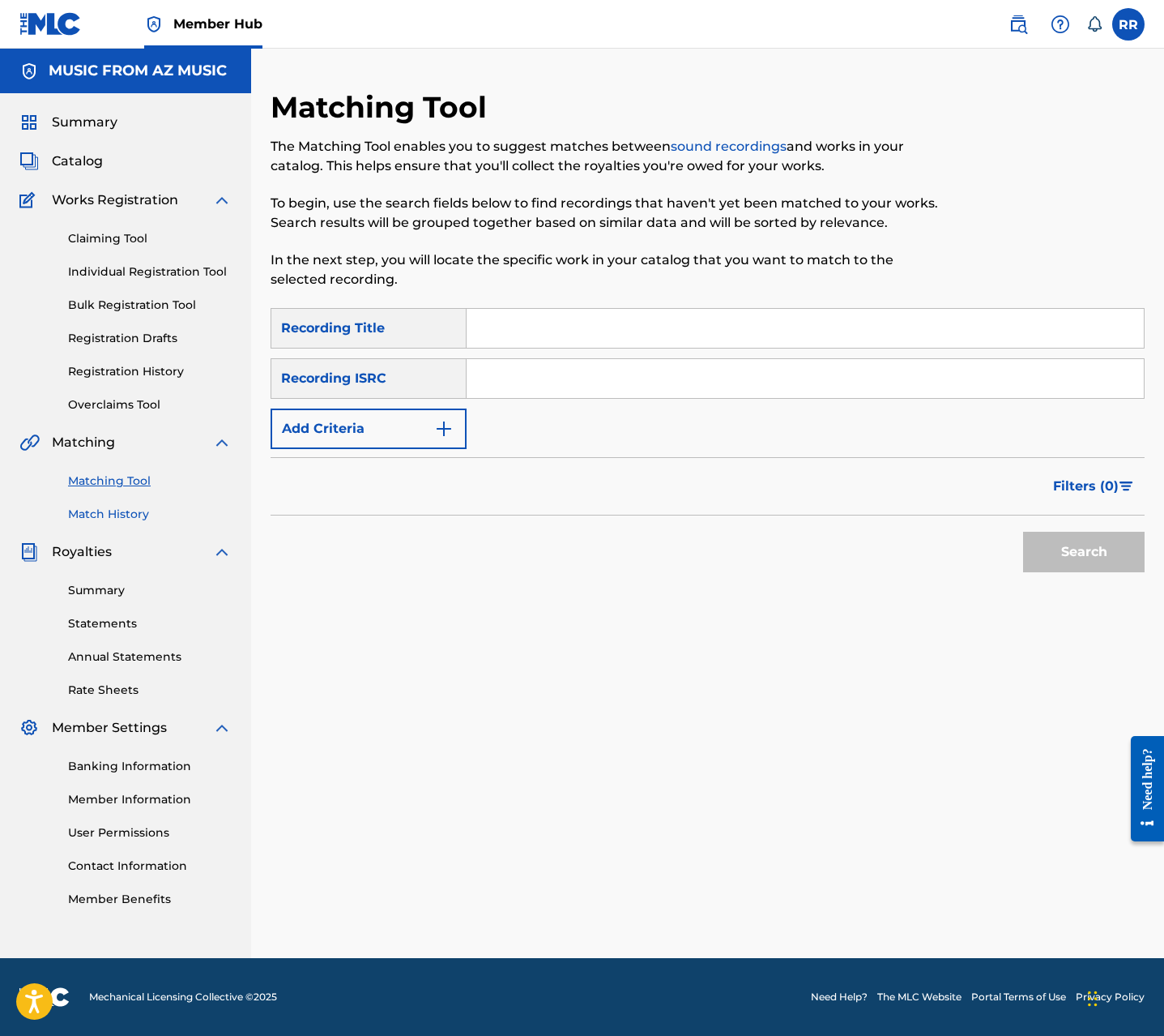
click at [129, 515] on link "Match History" at bounding box center [150, 514] width 164 height 17
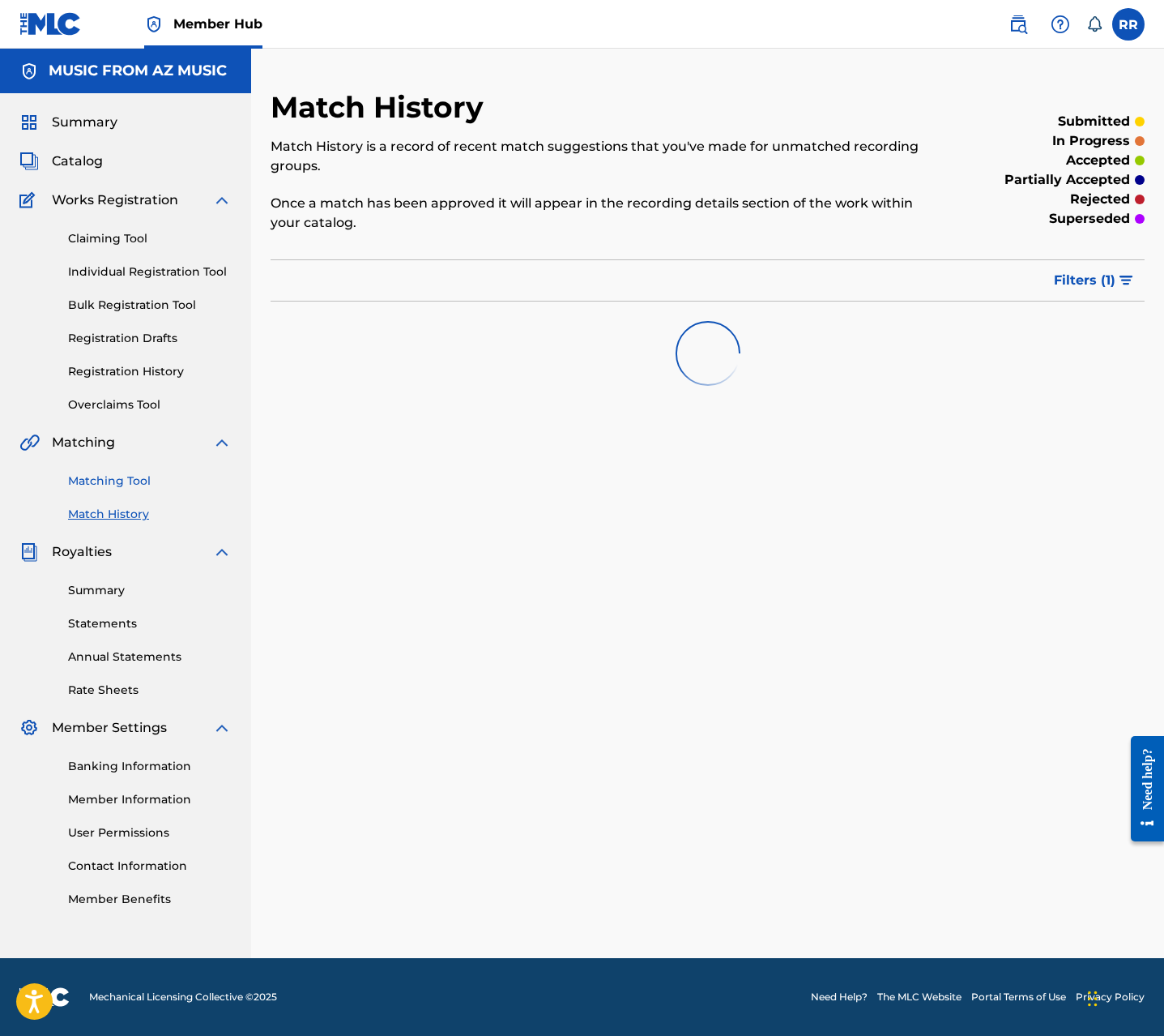
click at [128, 481] on link "Matching Tool" at bounding box center [150, 481] width 164 height 17
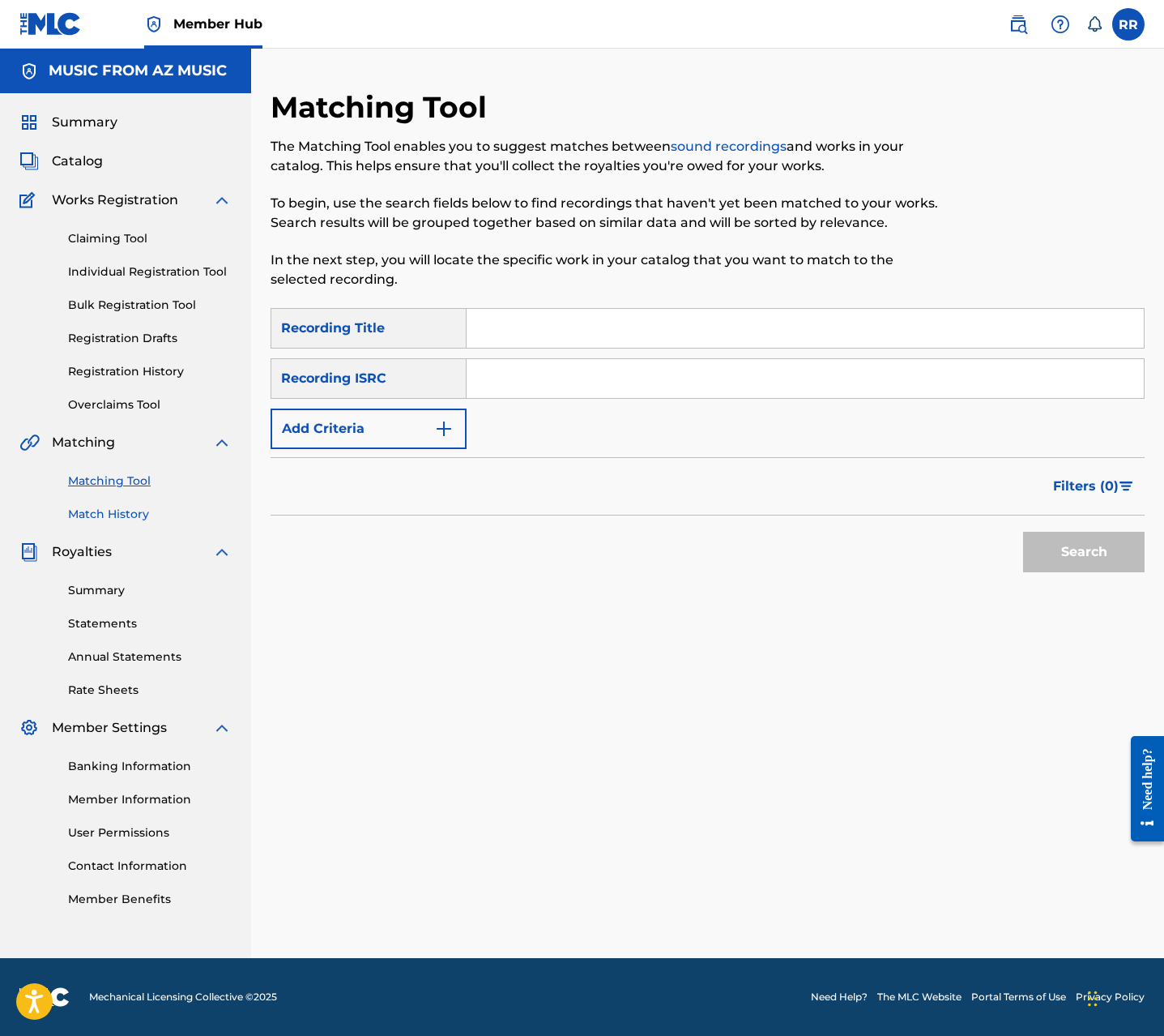
click at [118, 512] on link "Match History" at bounding box center [150, 514] width 164 height 17
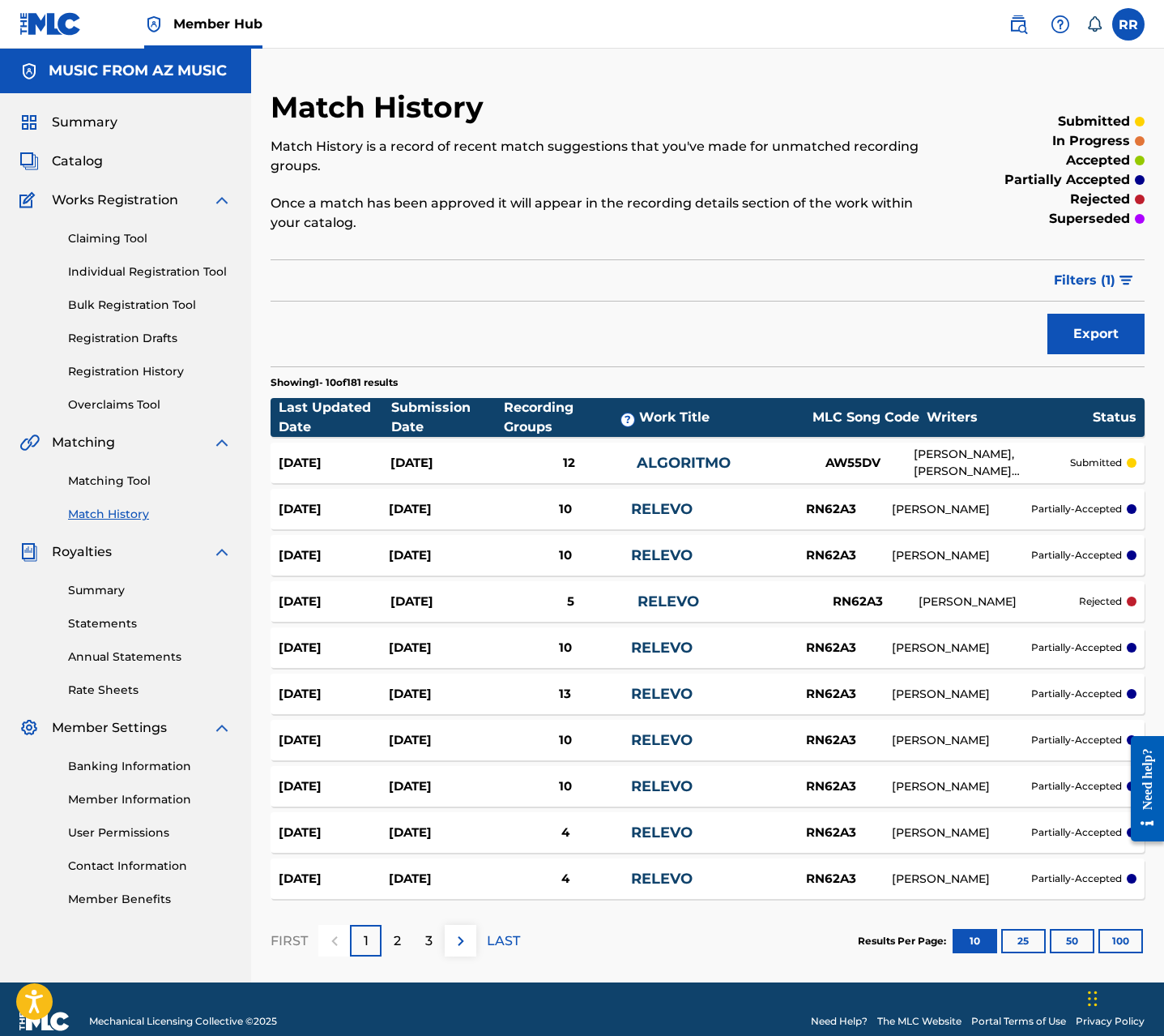
click at [980, 467] on div "ALEXIS VELEZ, CHRISTIAN BURGOS GOMEZ, GABRIEL JOSE RODRIGUEZ, JESUS E MOJICA, J…" at bounding box center [992, 462] width 156 height 34
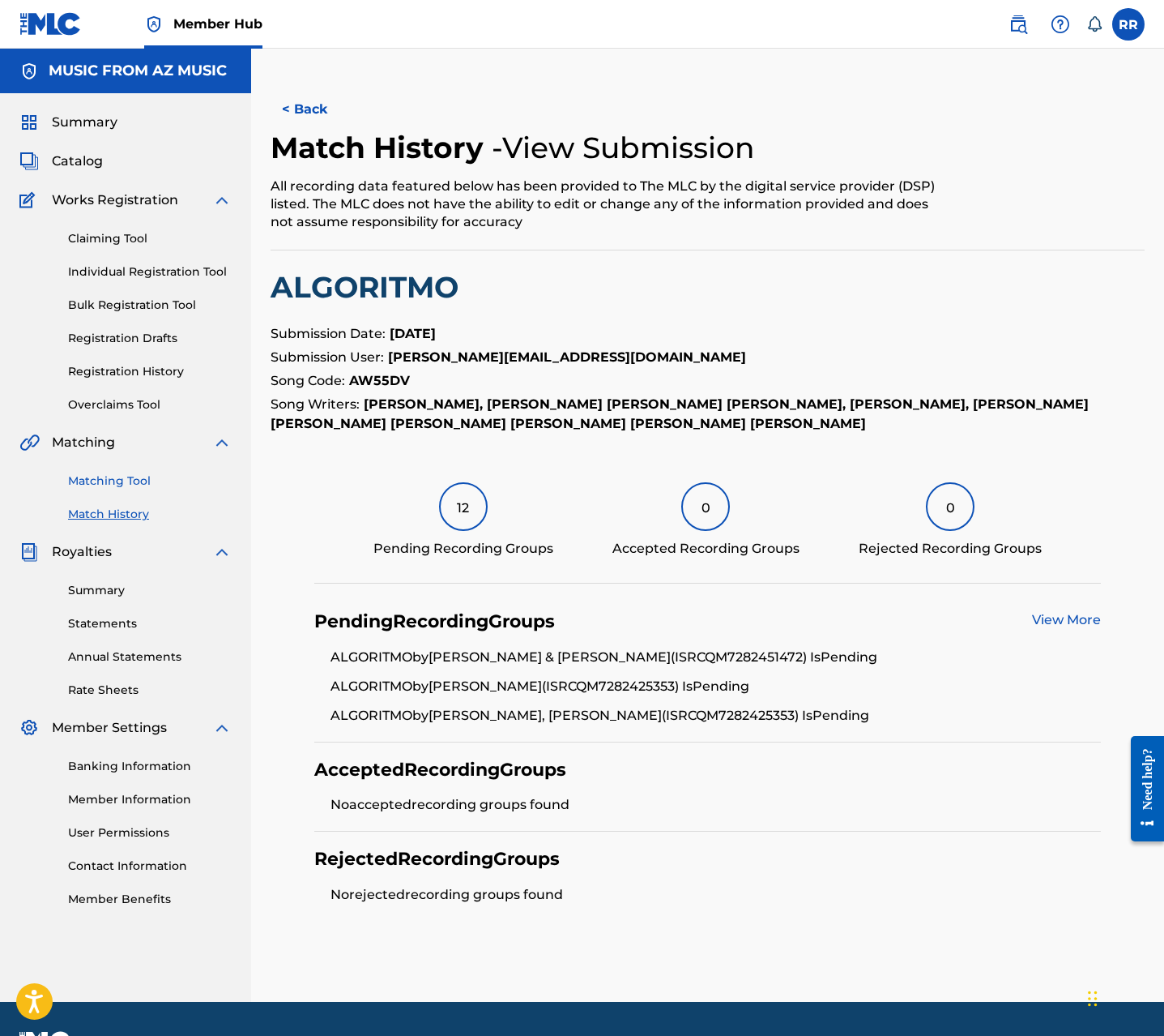
click at [131, 479] on link "Matching Tool" at bounding box center [150, 481] width 164 height 17
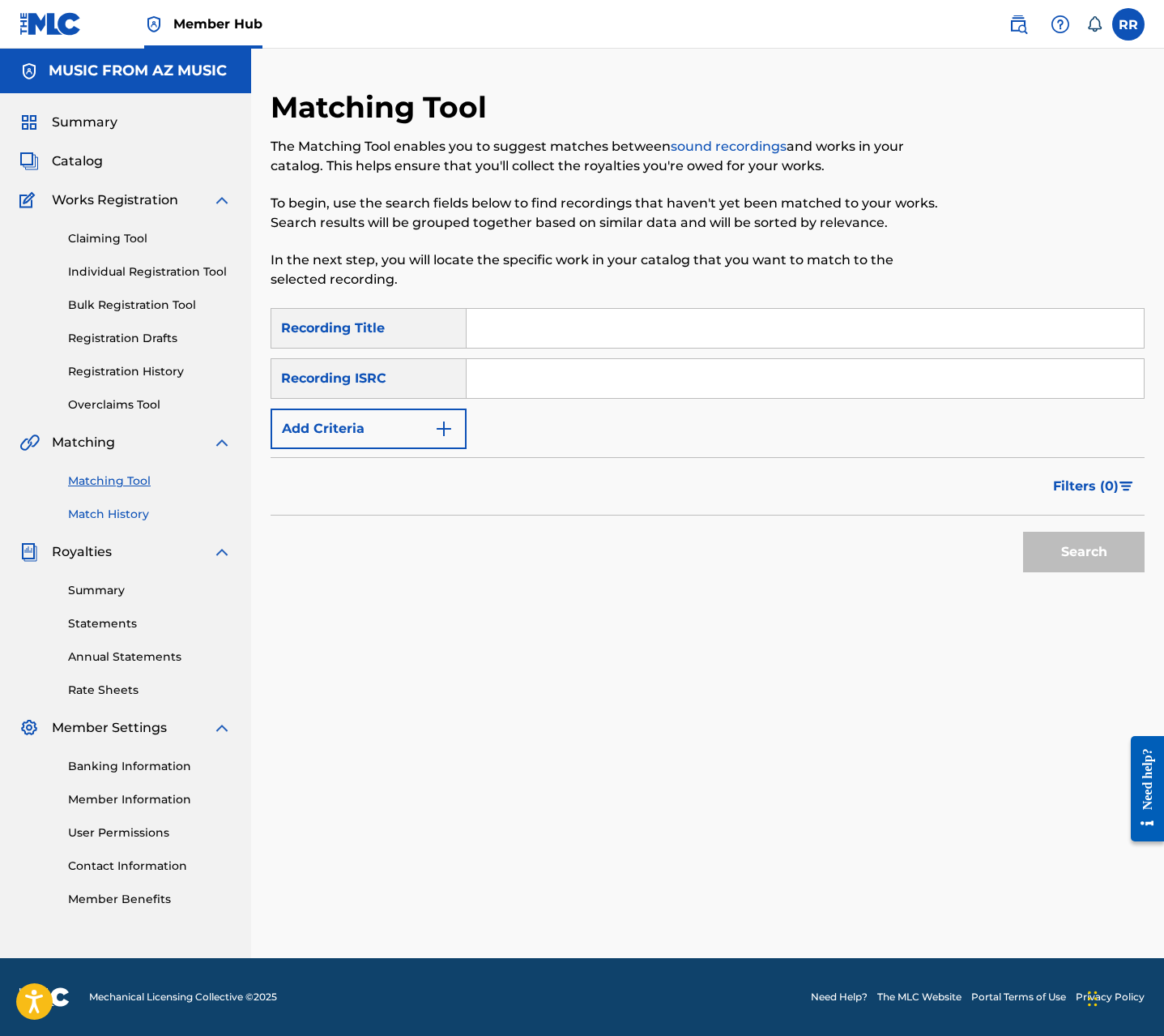
click at [127, 515] on link "Match History" at bounding box center [150, 514] width 164 height 17
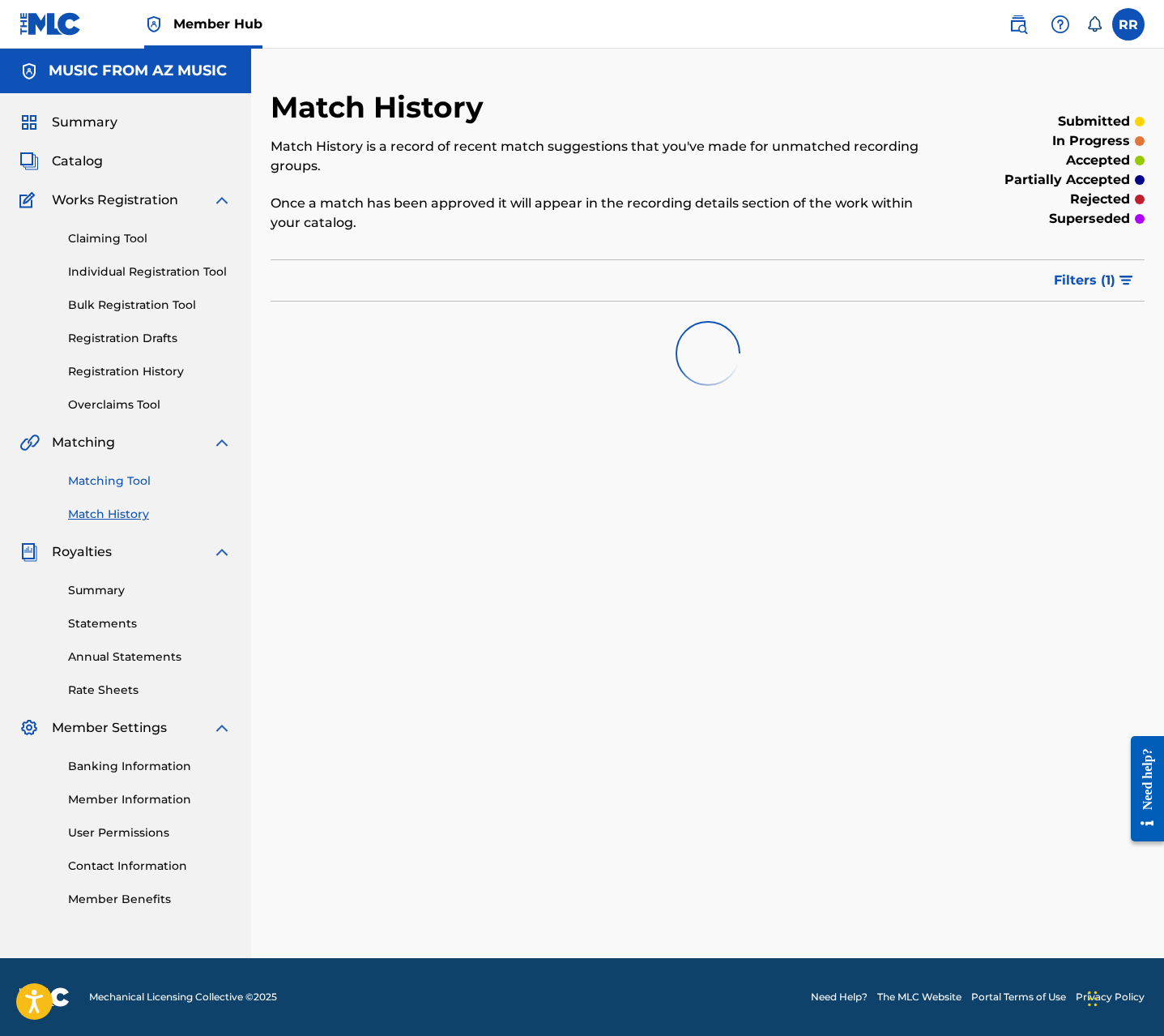
click at [115, 477] on link "Matching Tool" at bounding box center [150, 481] width 164 height 17
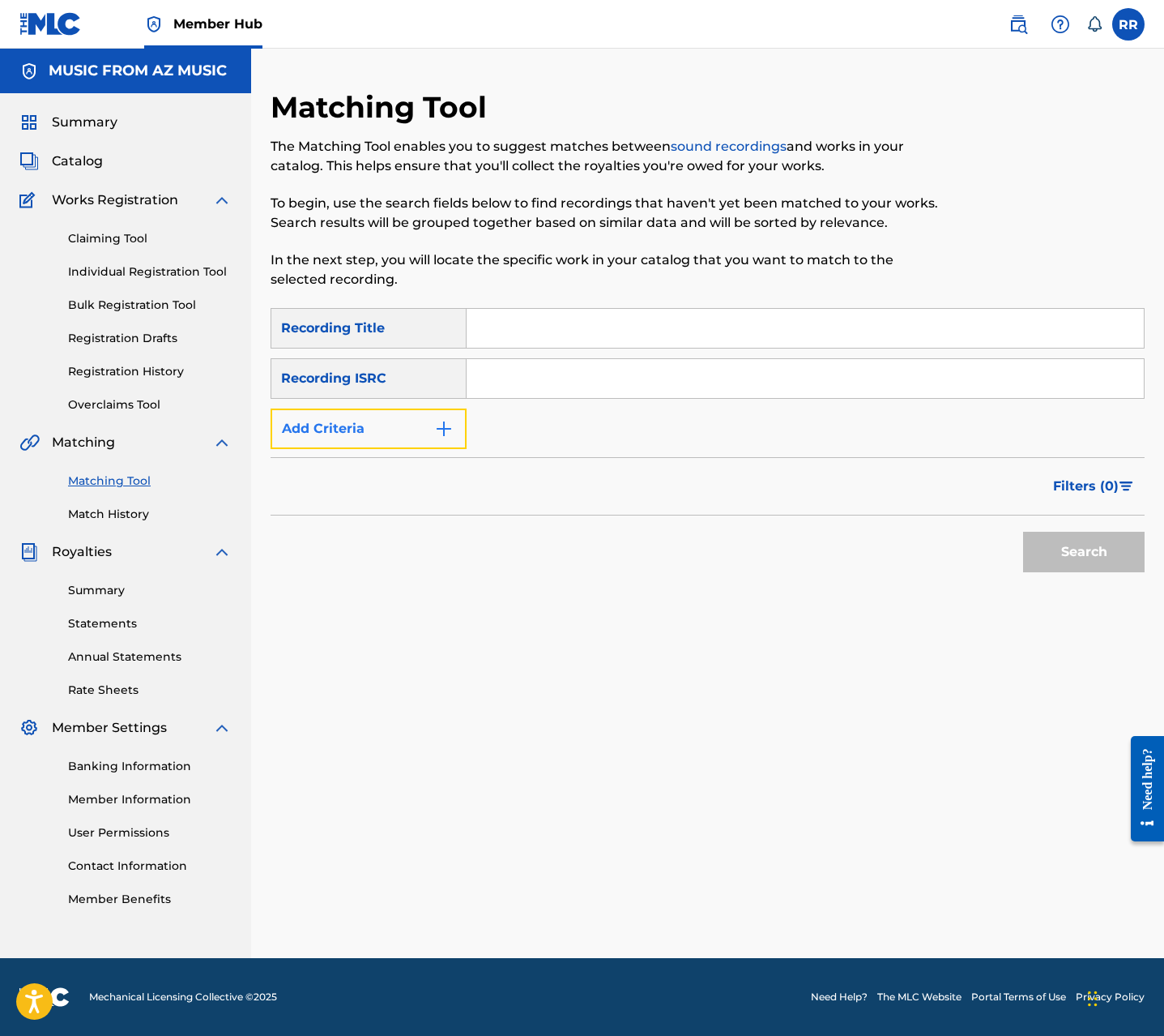
click at [376, 432] on button "Add Criteria" at bounding box center [369, 429] width 196 height 41
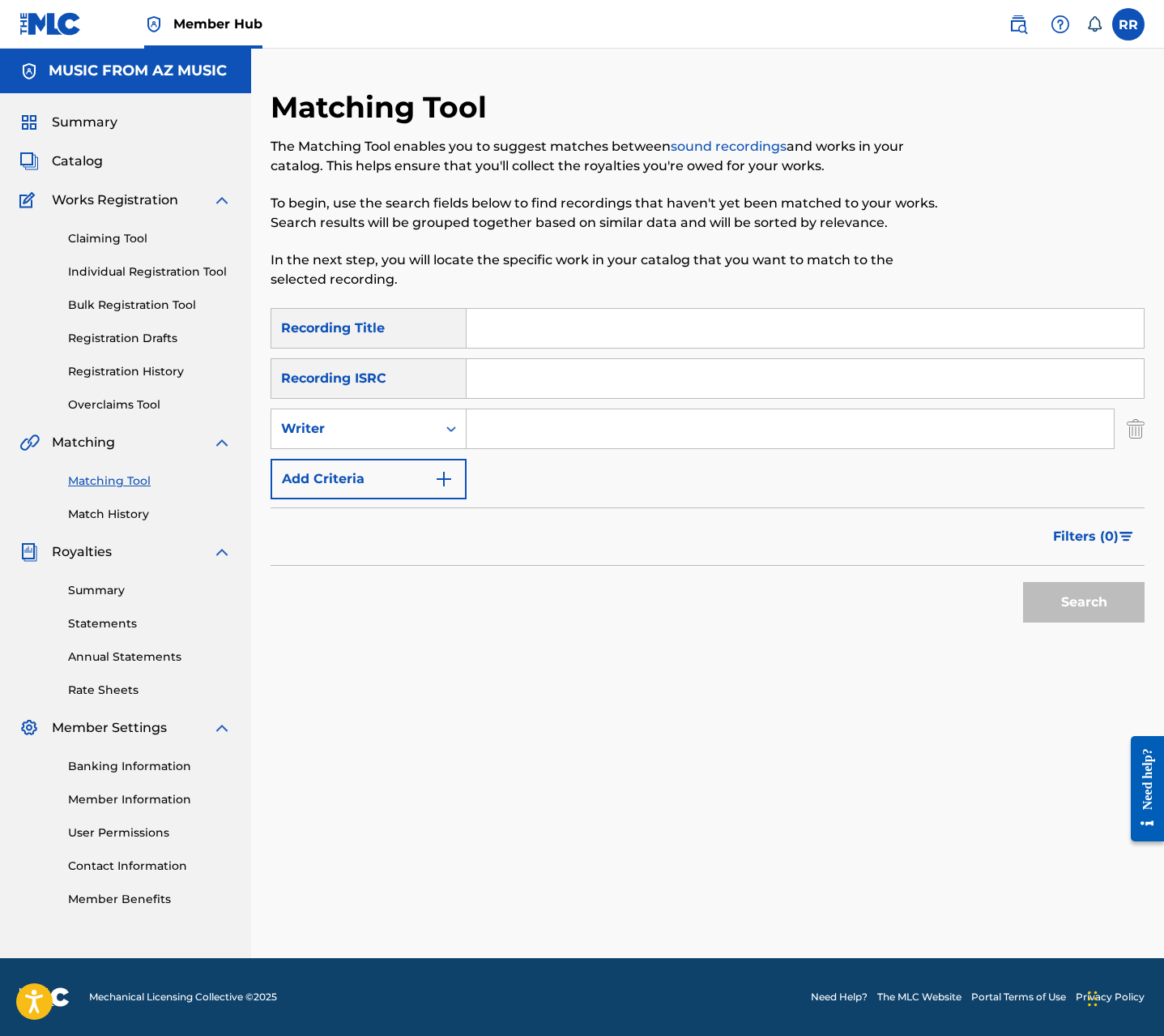
drag, startPoint x: 542, startPoint y: 405, endPoint x: 539, endPoint y: 423, distance: 18.2
click at [541, 405] on div "SearchWithCriteriaa3836cb6-5788-4f80-bd70-d8f97aa3cbb6 Recording Title SearchWi…" at bounding box center [708, 403] width 874 height 191
click at [538, 427] on input "Search Form" at bounding box center [790, 429] width 647 height 39
type input "alexis velez"
click at [1064, 597] on button "Search" at bounding box center [1083, 603] width 121 height 41
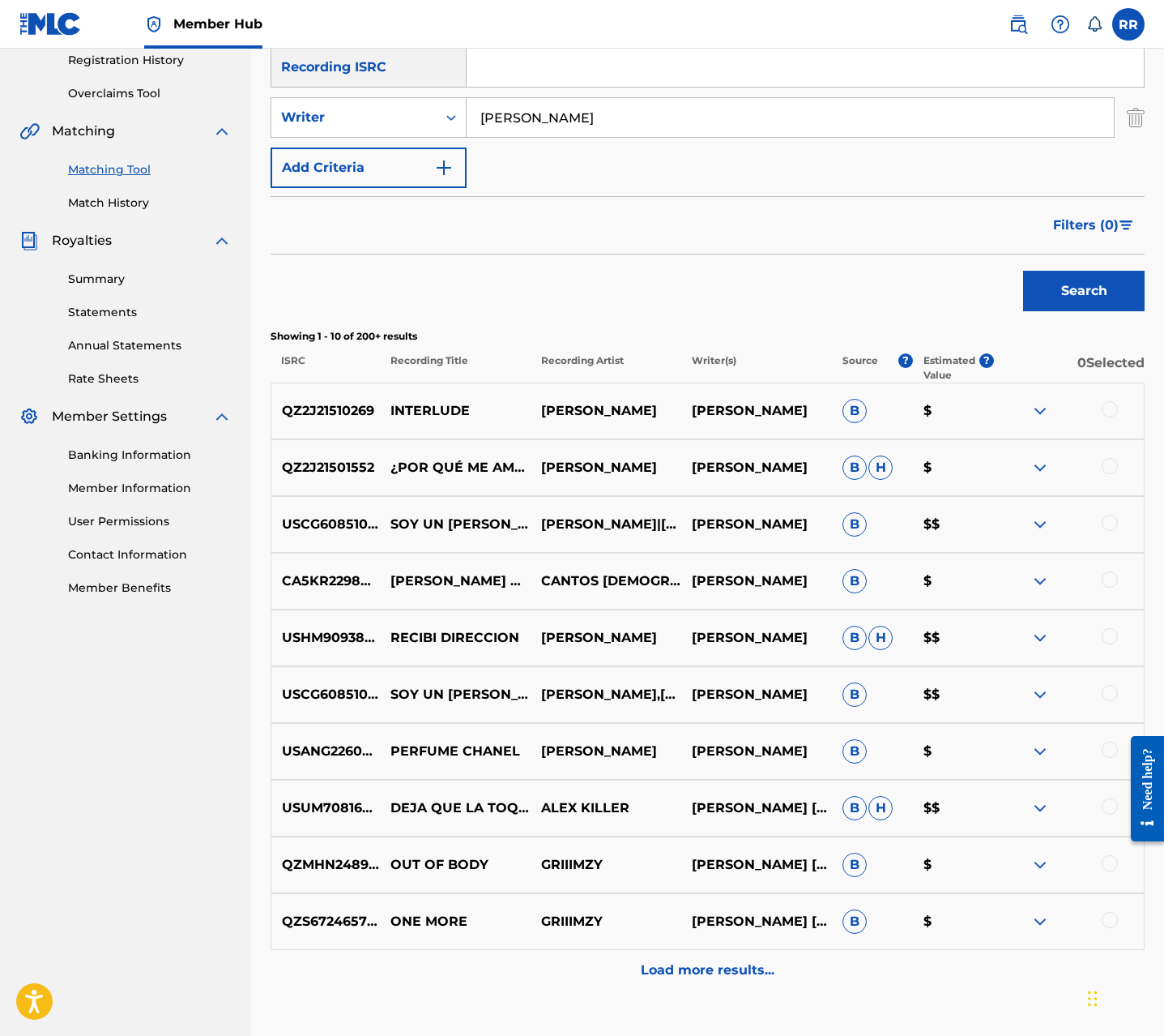
scroll to position [323, 0]
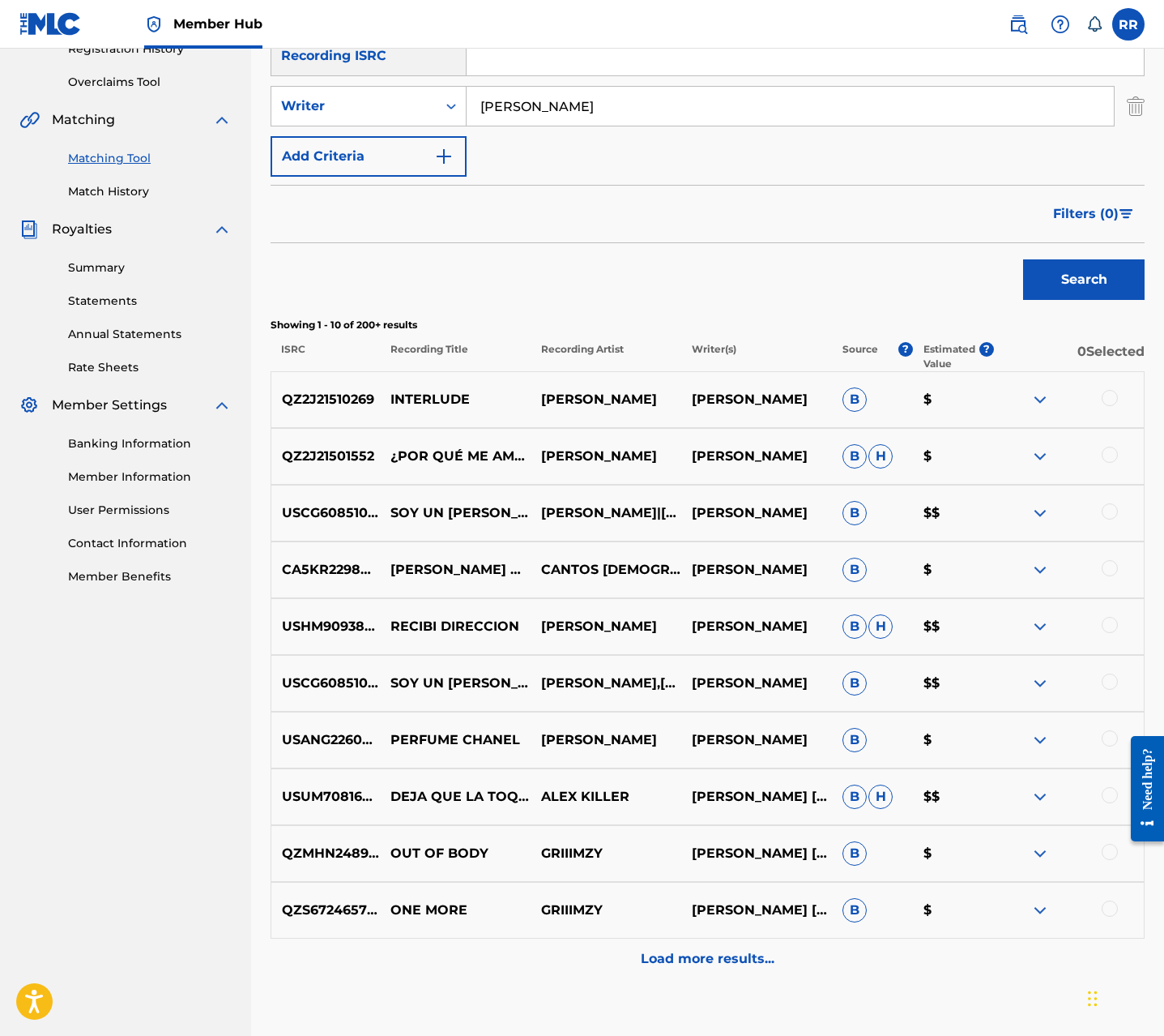
click at [1073, 214] on span "Filters ( 0 )" at bounding box center [1086, 213] width 65 height 20
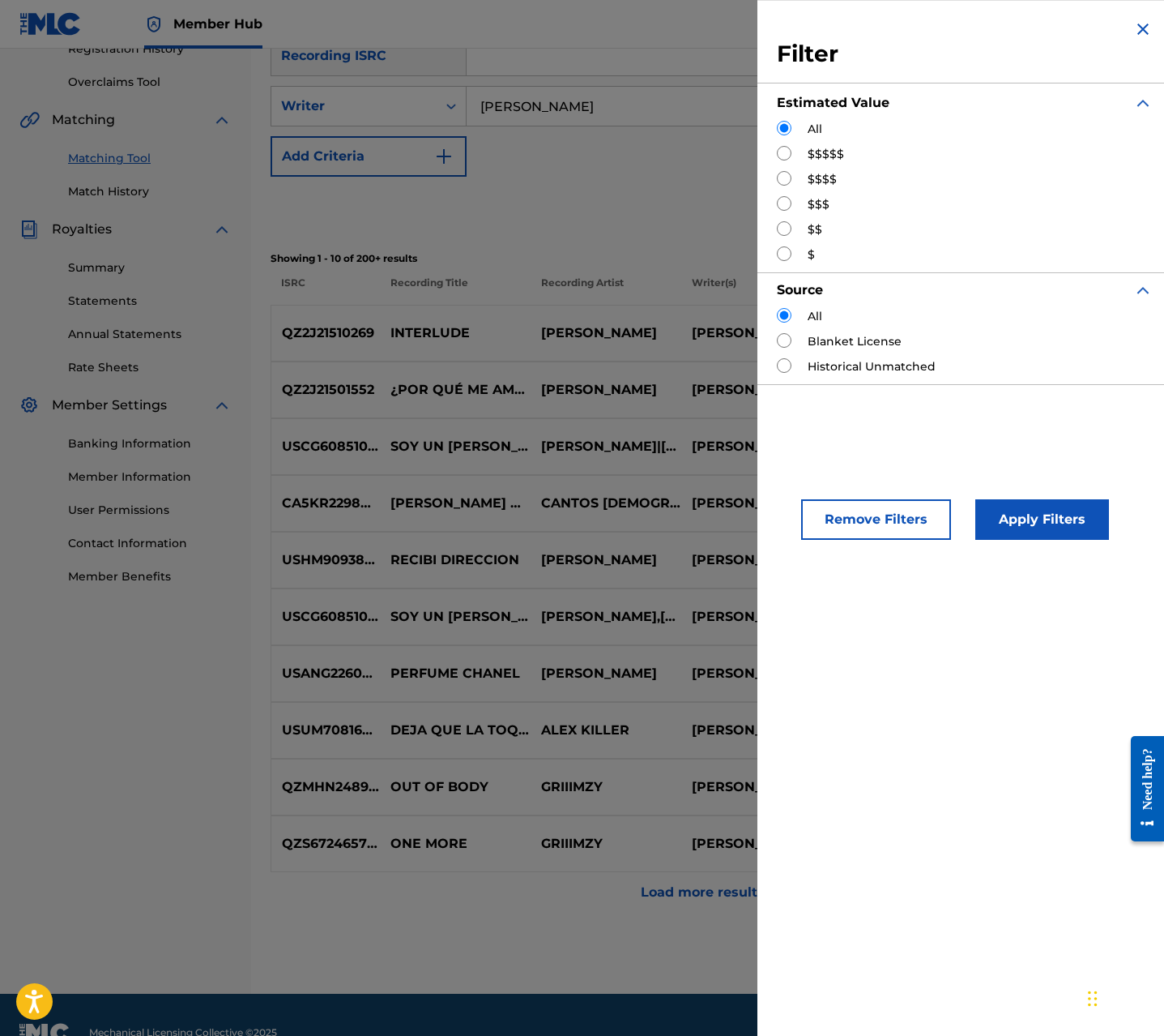
click at [817, 152] on label "$$$$$" at bounding box center [826, 155] width 37 height 17
click at [776, 156] on div "Filter Estimated Value All $$$$$ $$$$ $$$ $$ $ Source All Blanket License Histo…" at bounding box center [965, 201] width 415 height 404
click at [783, 154] on input "Search Form" at bounding box center [783, 153] width 14 height 14
radio input "true"
click at [1025, 519] on button "Apply Filters" at bounding box center [1042, 519] width 133 height 41
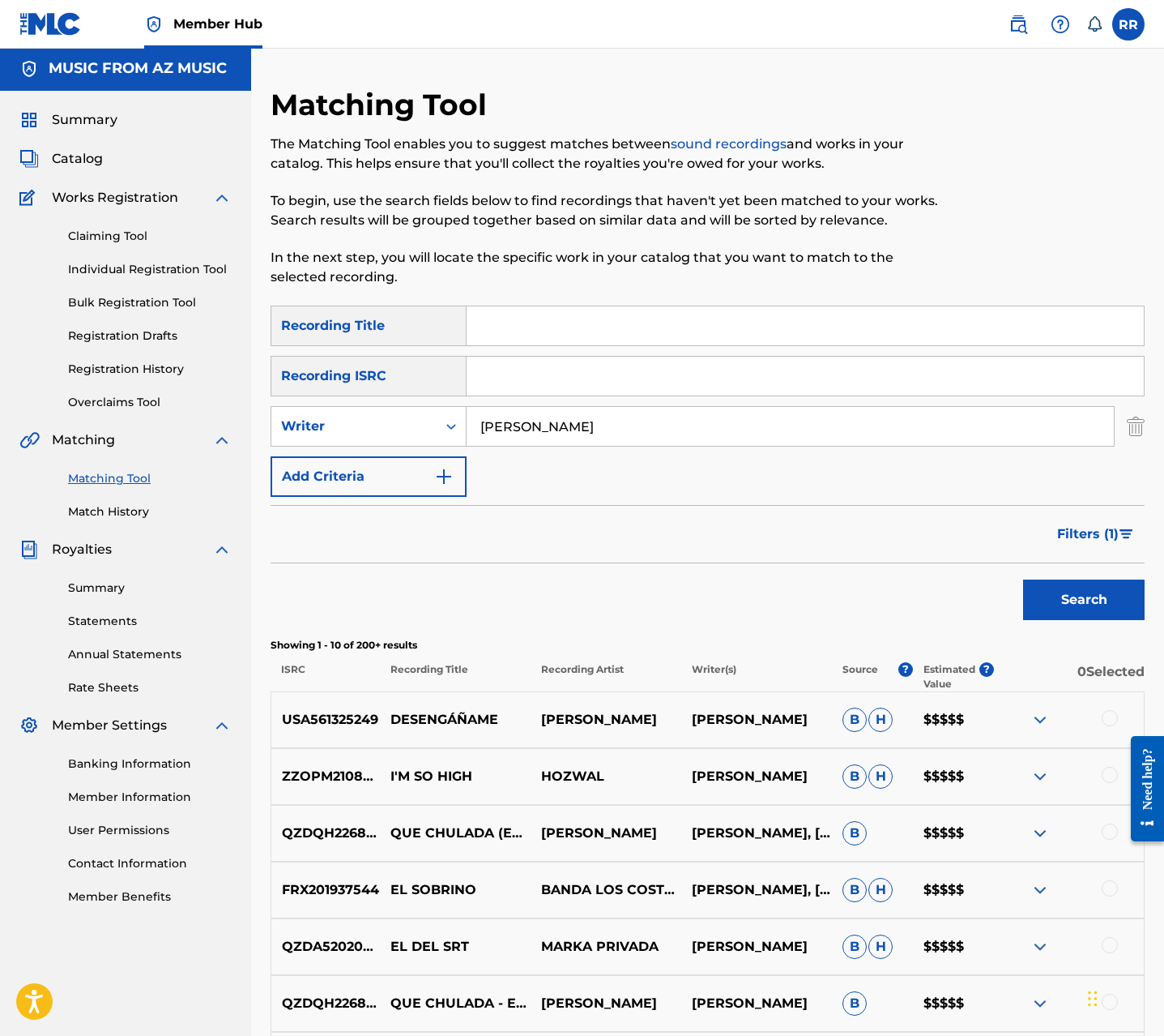
scroll to position [0, 0]
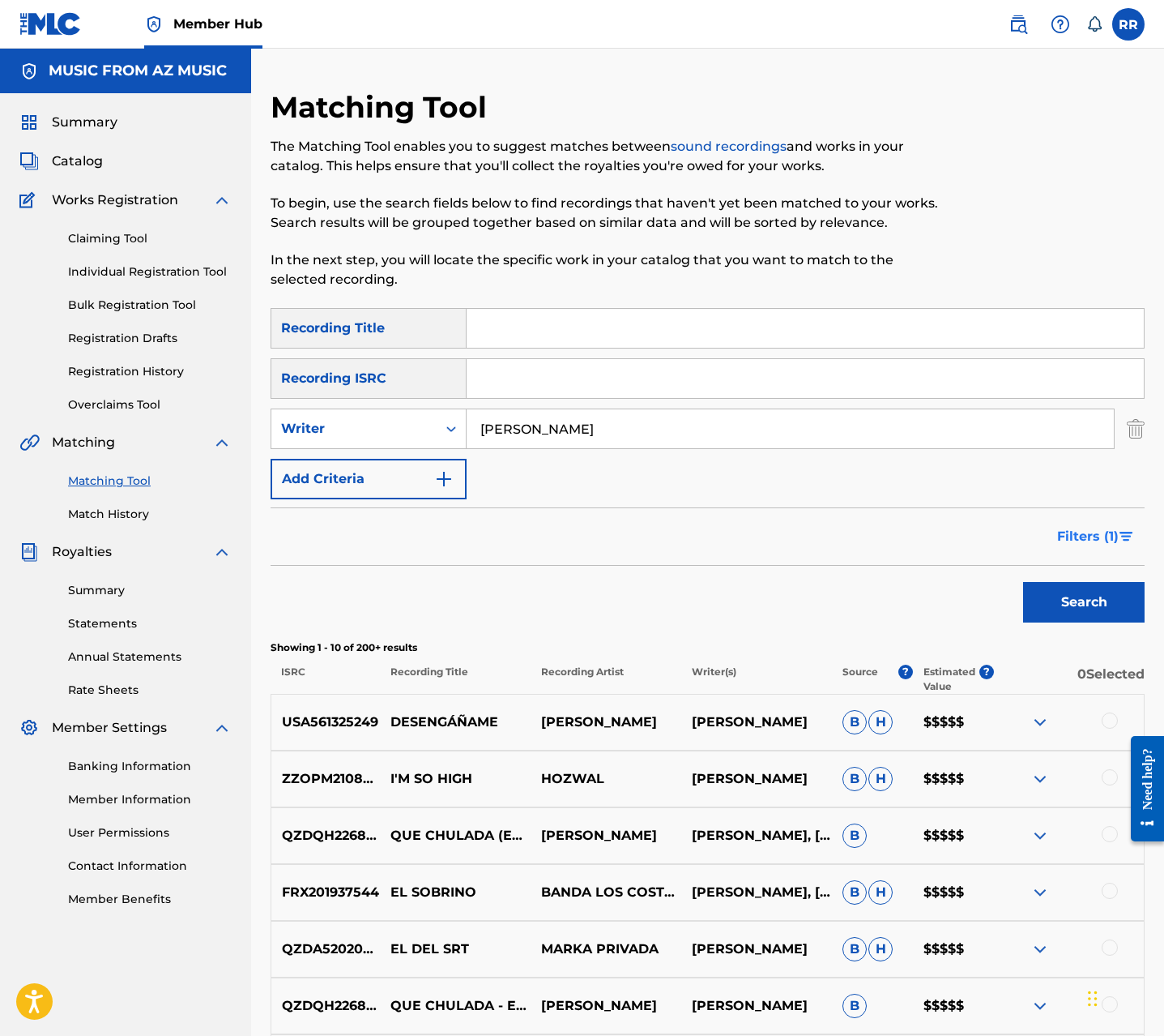
click at [1093, 539] on span "Filters ( 1 )" at bounding box center [1088, 536] width 61 height 20
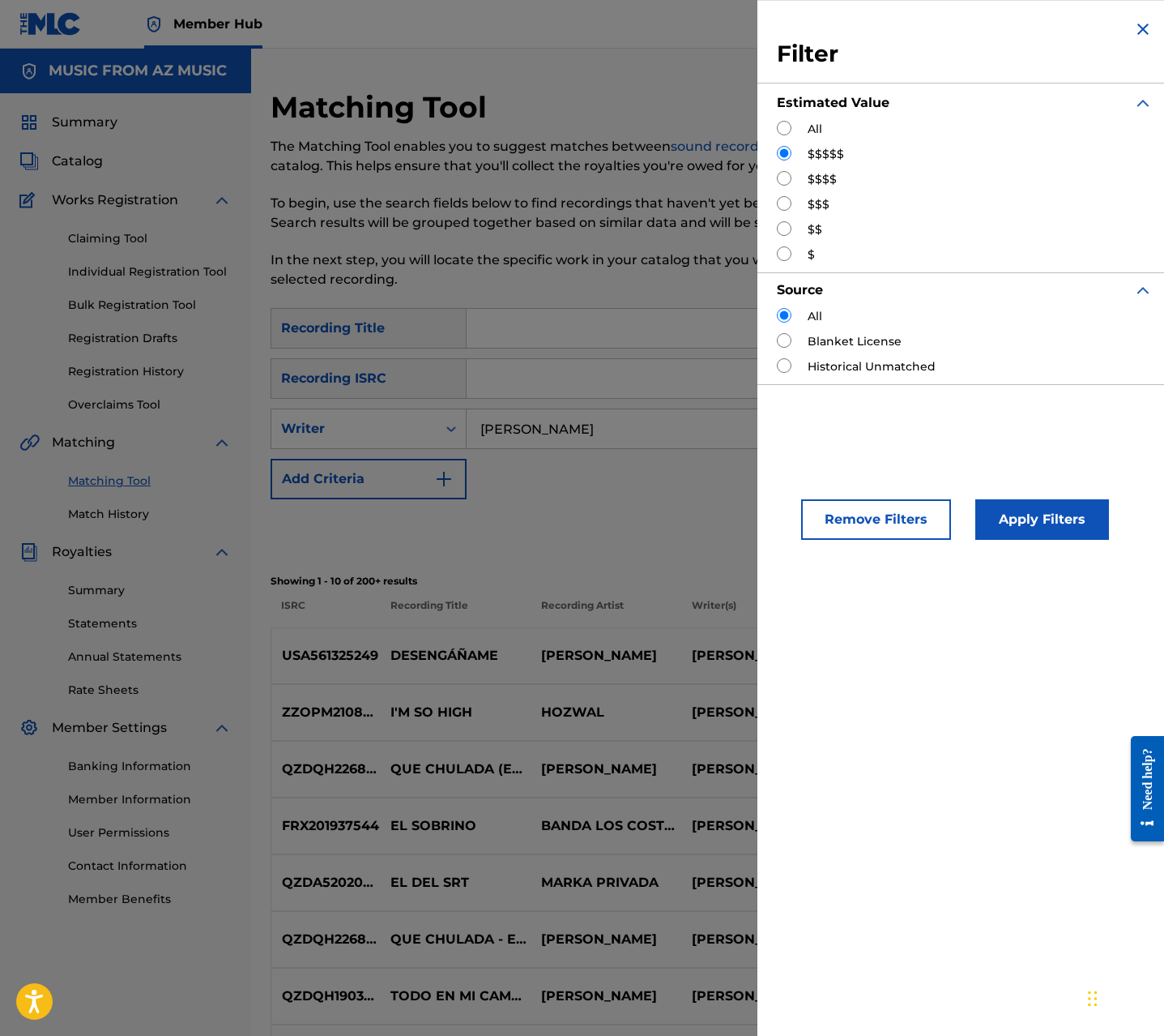
click at [781, 183] on input "Search Form" at bounding box center [783, 178] width 14 height 14
radio input "true"
click at [1043, 512] on button "Apply Filters" at bounding box center [1042, 519] width 133 height 41
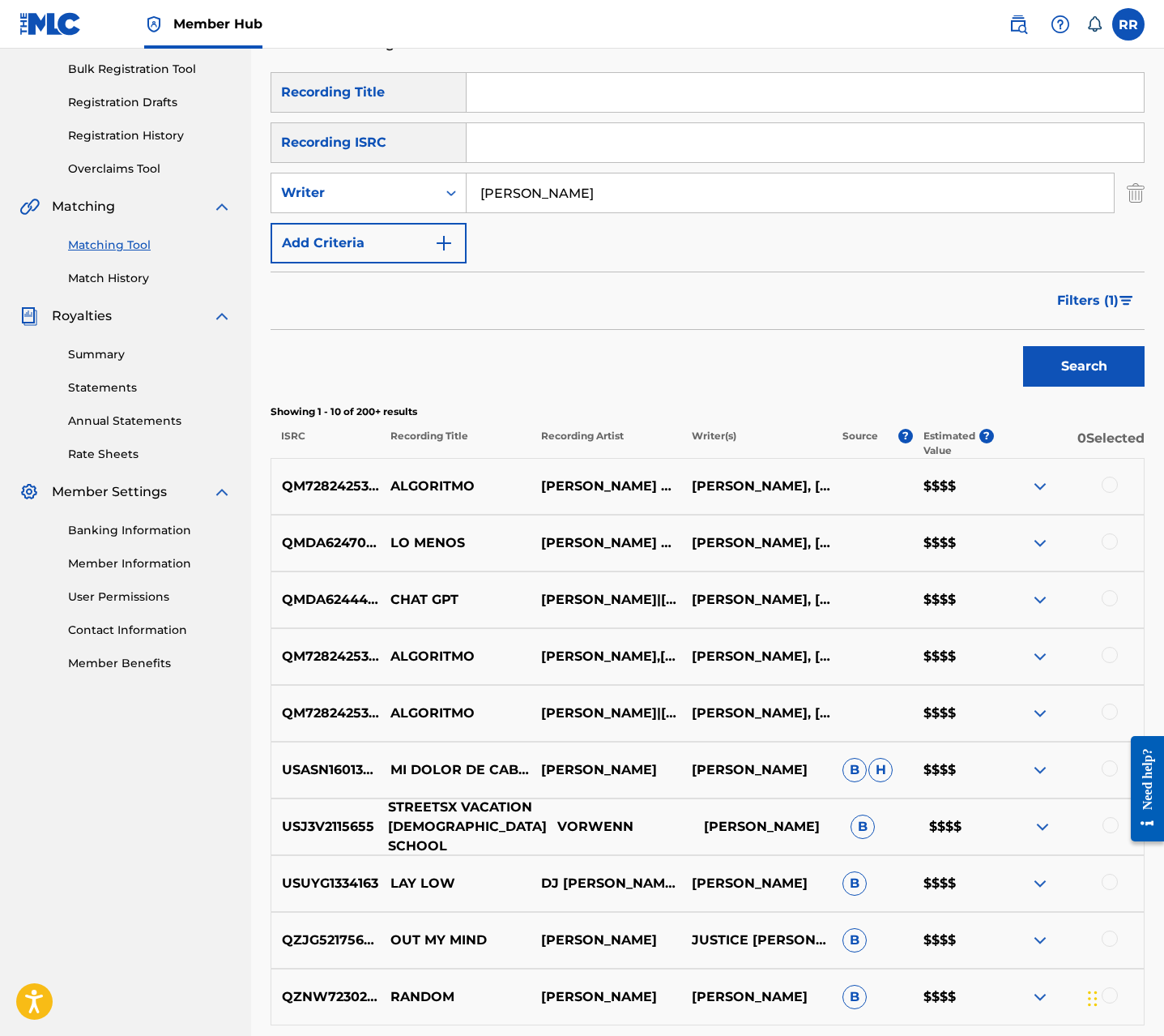
scroll to position [235, 0]
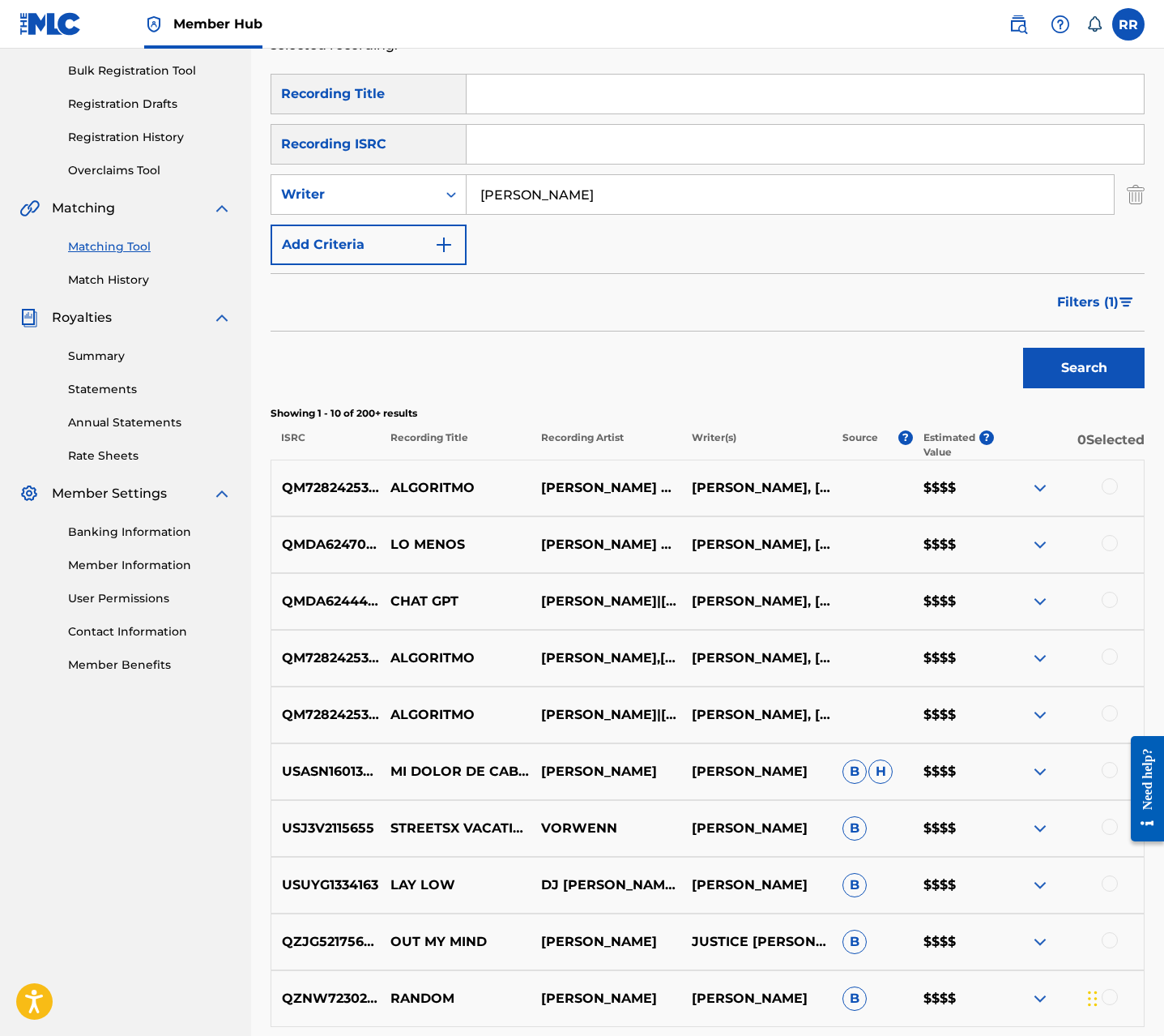
click at [398, 599] on p "CHAT GPT" at bounding box center [455, 601] width 150 height 20
copy p "CHAT GPT"
click at [521, 78] on input "Search Form" at bounding box center [805, 94] width 677 height 39
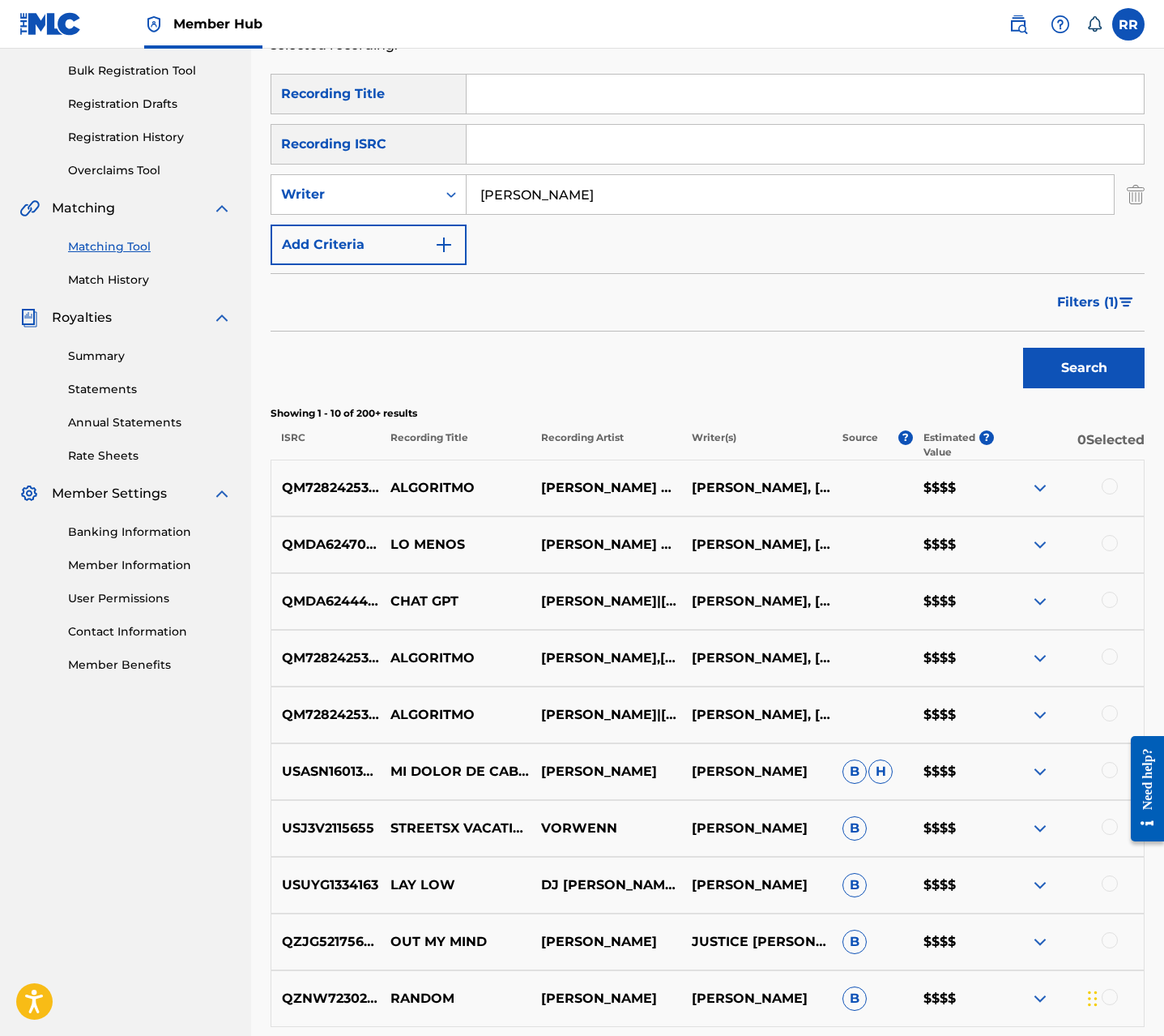
paste input "CHAT GPT"
type input "CHAT GPT"
click at [1115, 378] on button "Search" at bounding box center [1083, 368] width 121 height 41
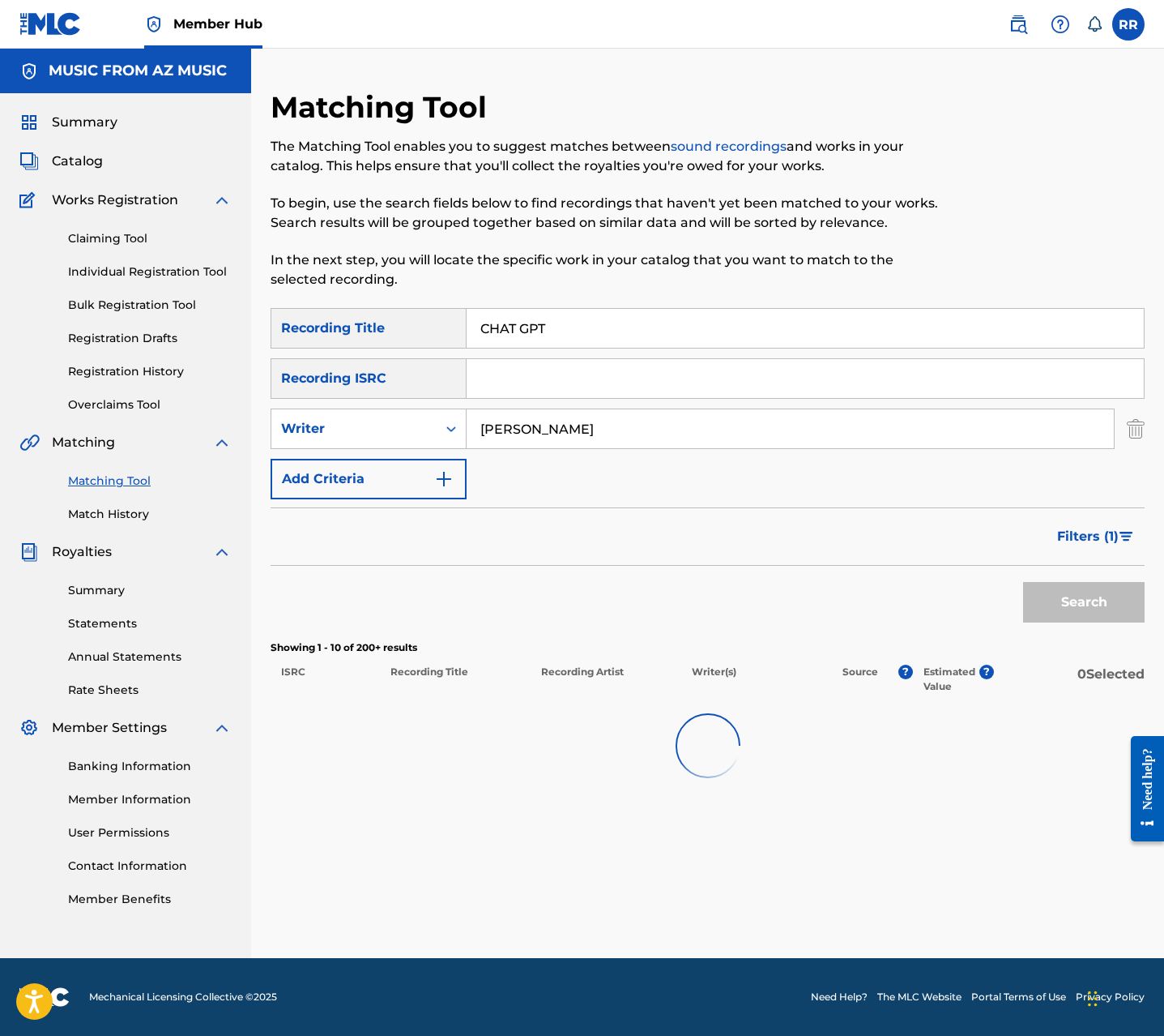
scroll to position [0, 0]
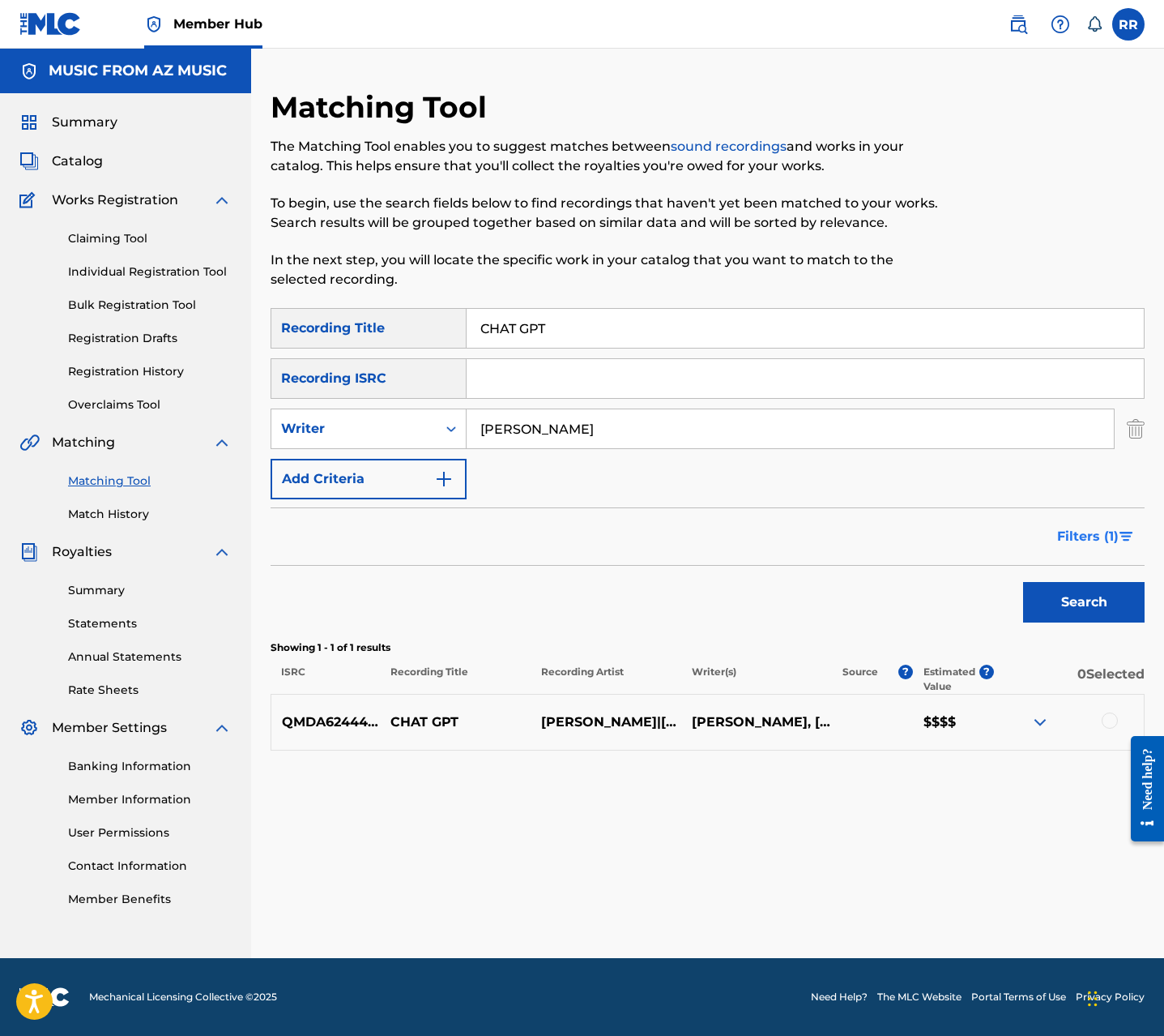
click at [1089, 544] on span "Filters ( 1 )" at bounding box center [1088, 536] width 61 height 20
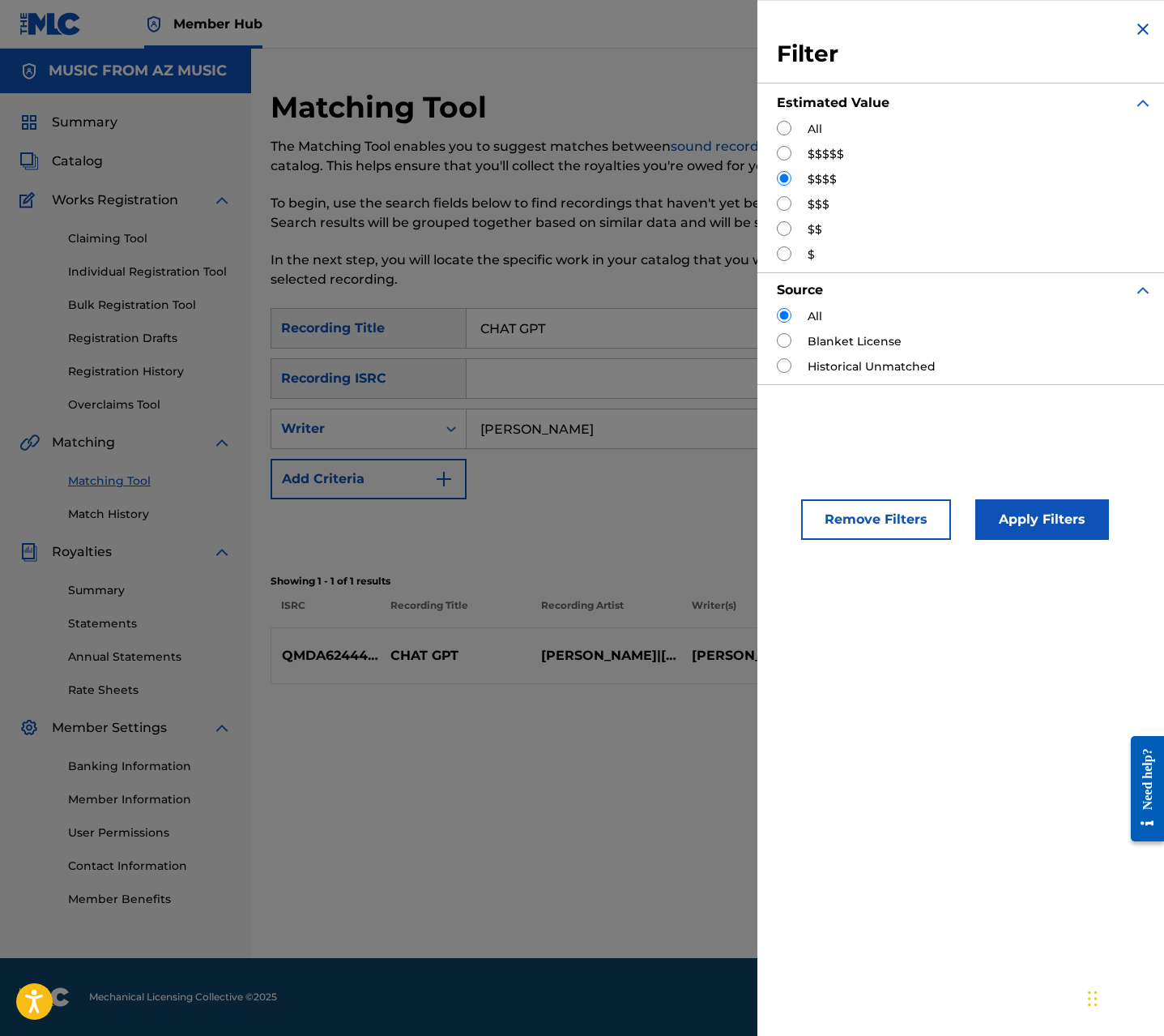
click at [786, 126] on input "Search Form" at bounding box center [783, 127] width 14 height 14
radio input "true"
click at [1032, 521] on button "Apply Filters" at bounding box center [1042, 519] width 133 height 41
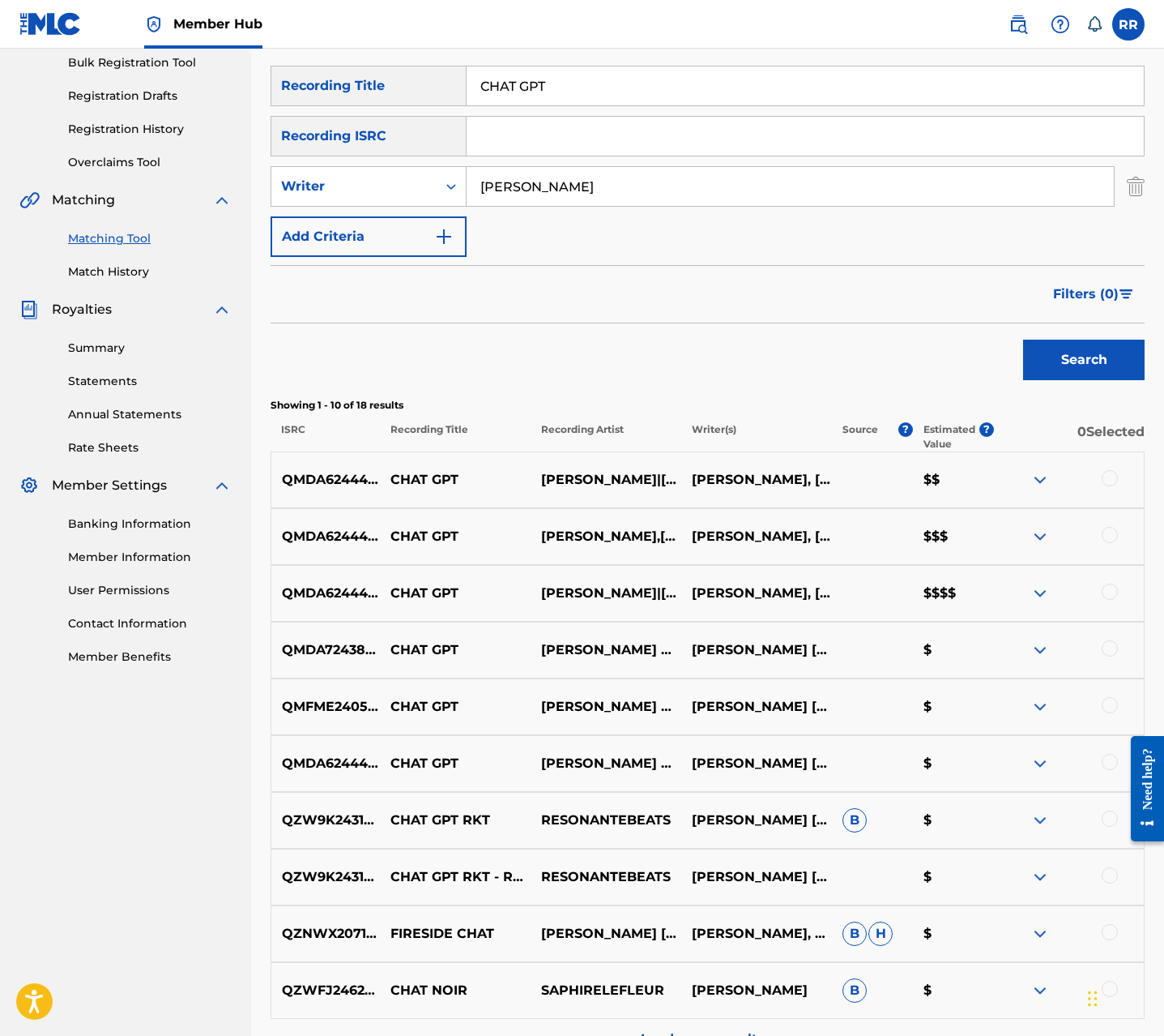
scroll to position [249, 0]
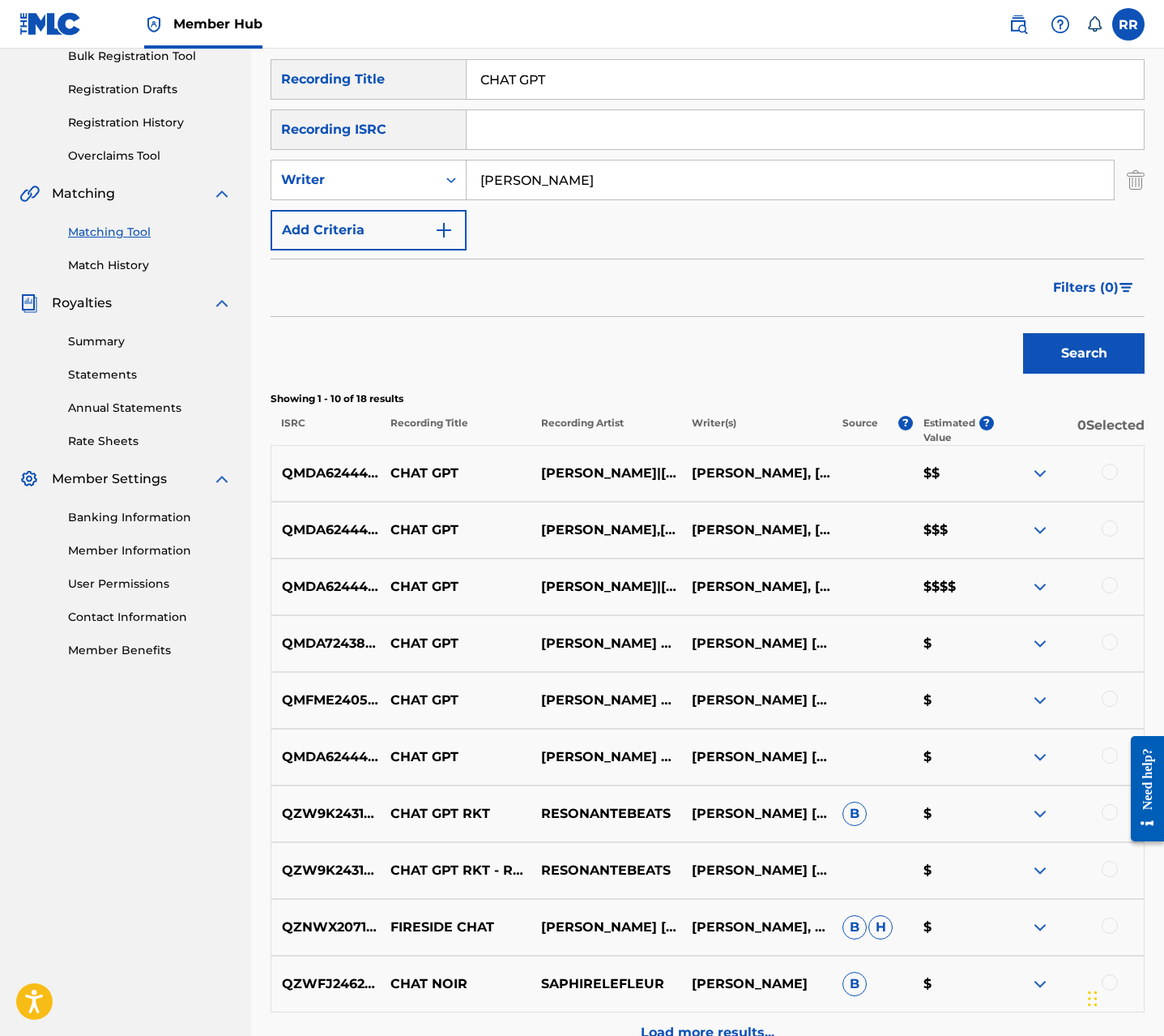
click at [1113, 468] on div at bounding box center [1110, 471] width 16 height 16
click at [1110, 528] on div at bounding box center [1110, 528] width 16 height 16
click at [1110, 581] on div at bounding box center [1110, 585] width 16 height 16
click at [1110, 641] on div at bounding box center [1110, 642] width 16 height 16
click at [1109, 696] on div at bounding box center [1110, 698] width 16 height 16
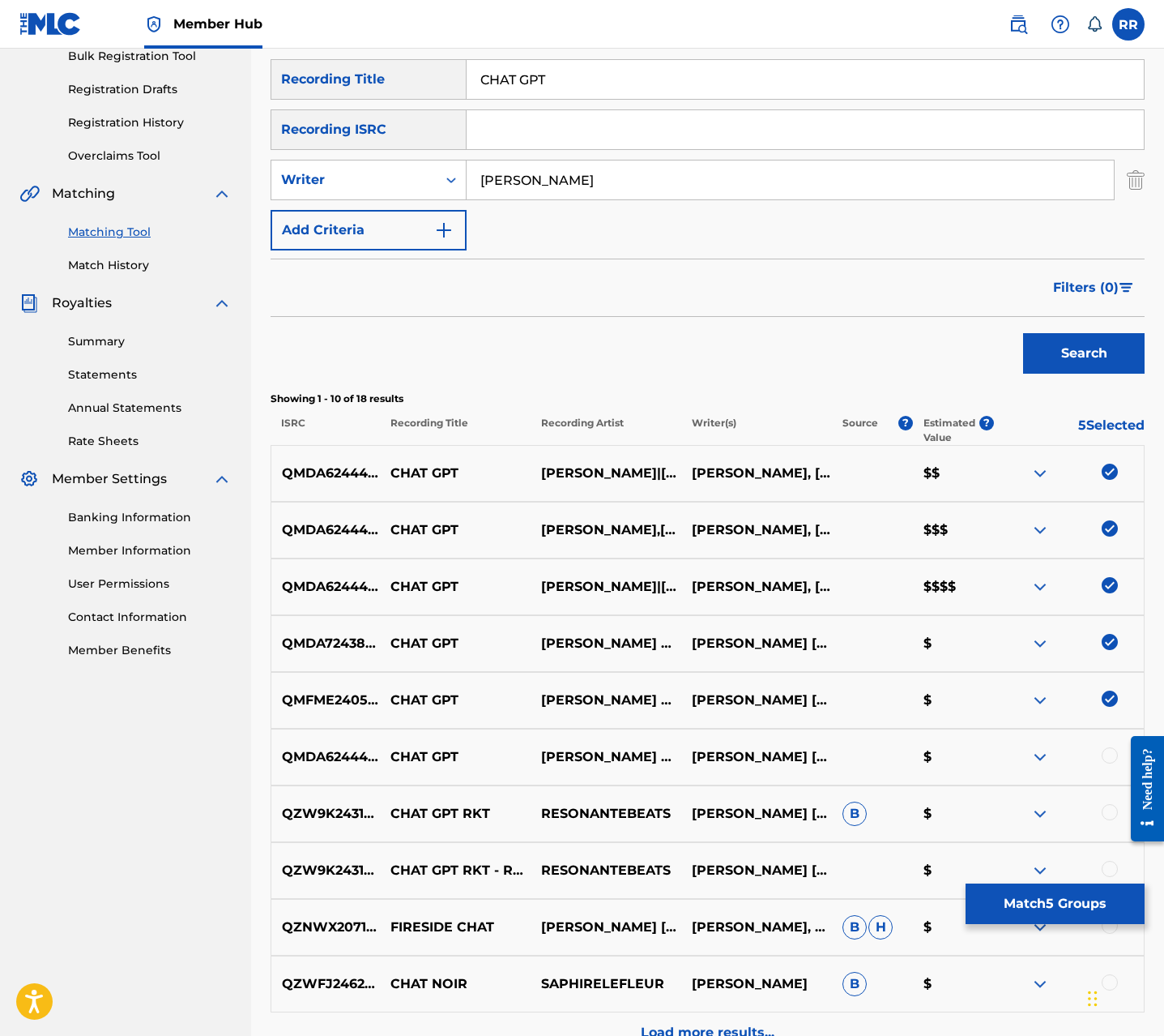
click at [1109, 757] on div at bounding box center [1110, 755] width 16 height 16
click at [1017, 899] on button "Match 6 Groups" at bounding box center [1055, 903] width 179 height 41
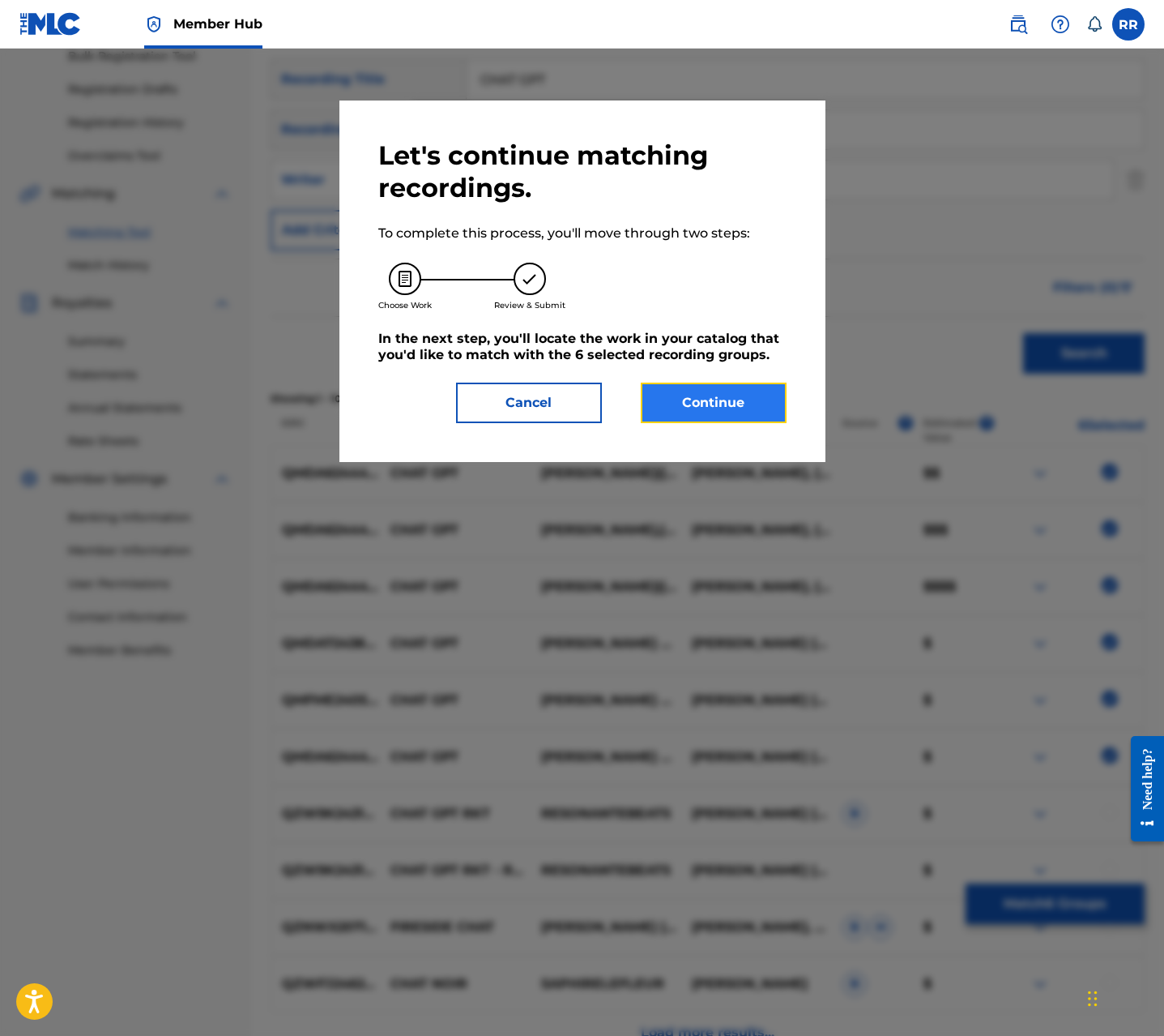
click at [730, 400] on button "Continue" at bounding box center [714, 403] width 146 height 41
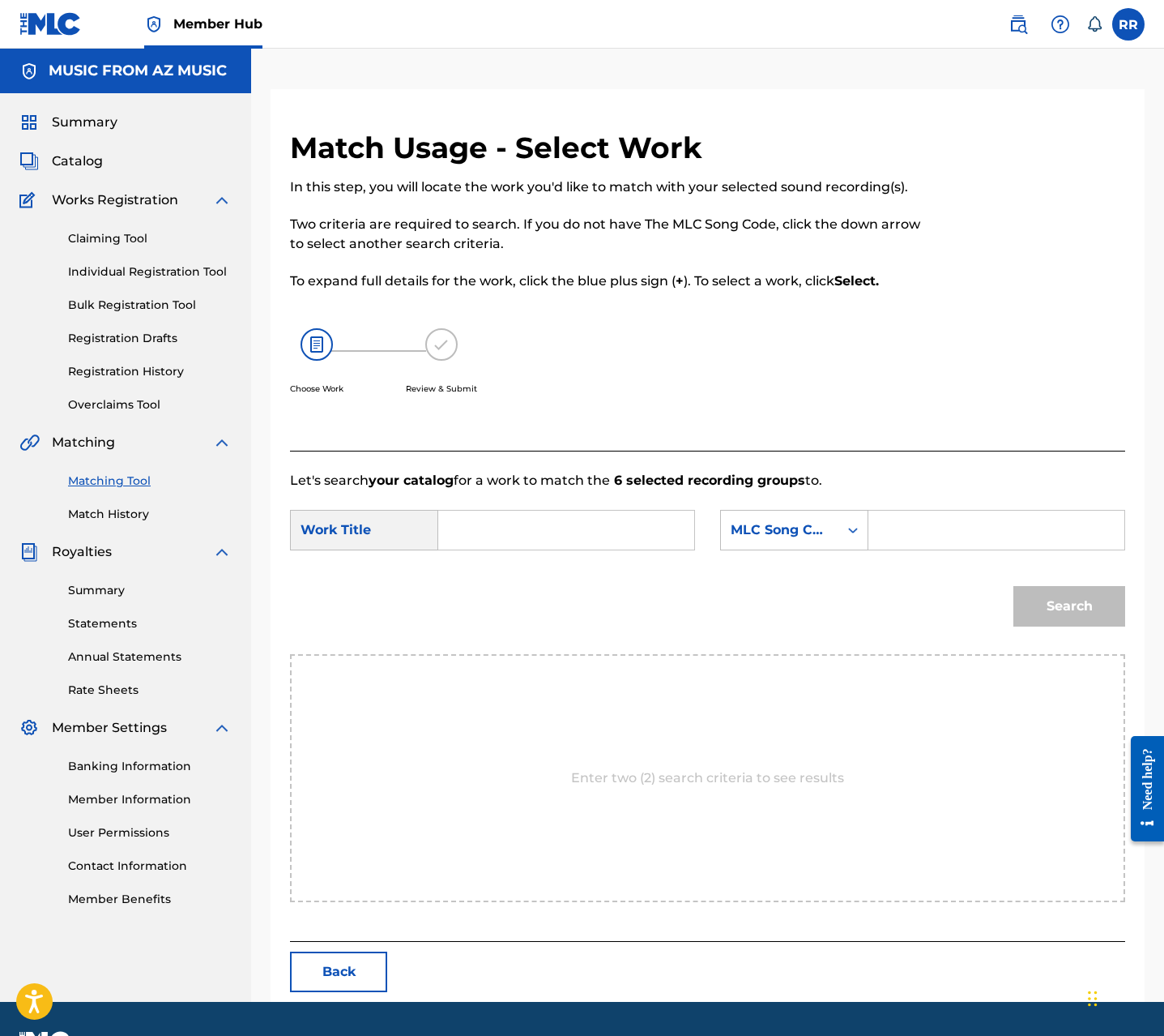
click at [535, 528] on input "Search Form" at bounding box center [566, 530] width 229 height 39
paste input "CHAT GPT"
click at [483, 569] on strong "chat" at bounding box center [480, 566] width 30 height 15
type input "chat gpt"
click at [813, 533] on div "MLC Song Code" at bounding box center [779, 529] width 98 height 20
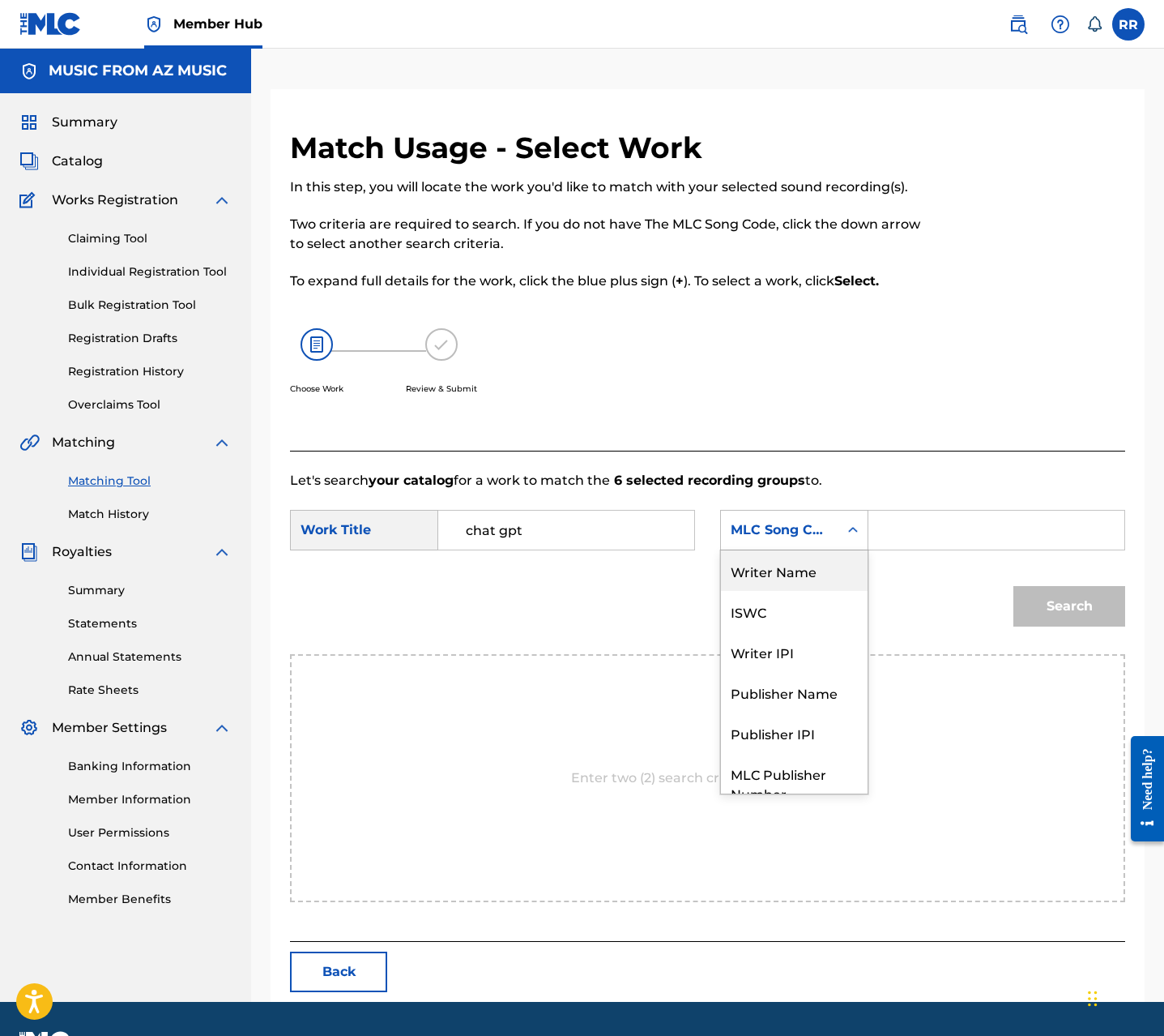
drag, startPoint x: 792, startPoint y: 562, endPoint x: 839, endPoint y: 551, distance: 48.3
click at [792, 563] on div "Writer Name" at bounding box center [794, 570] width 147 height 41
click at [901, 532] on input "Search Form" at bounding box center [996, 530] width 229 height 39
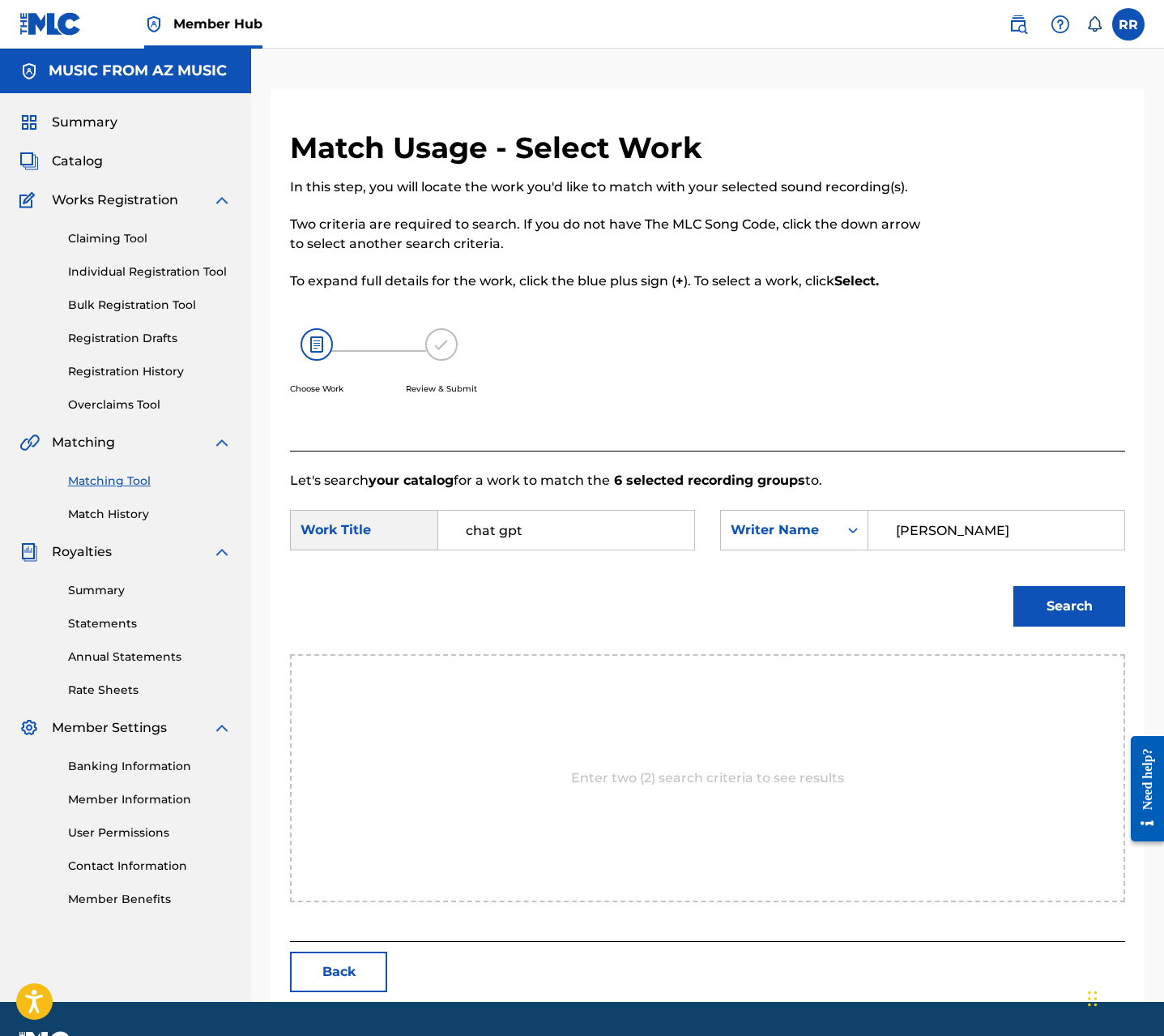
type input "alexis velez"
click at [1014, 586] on button "Search" at bounding box center [1070, 606] width 112 height 41
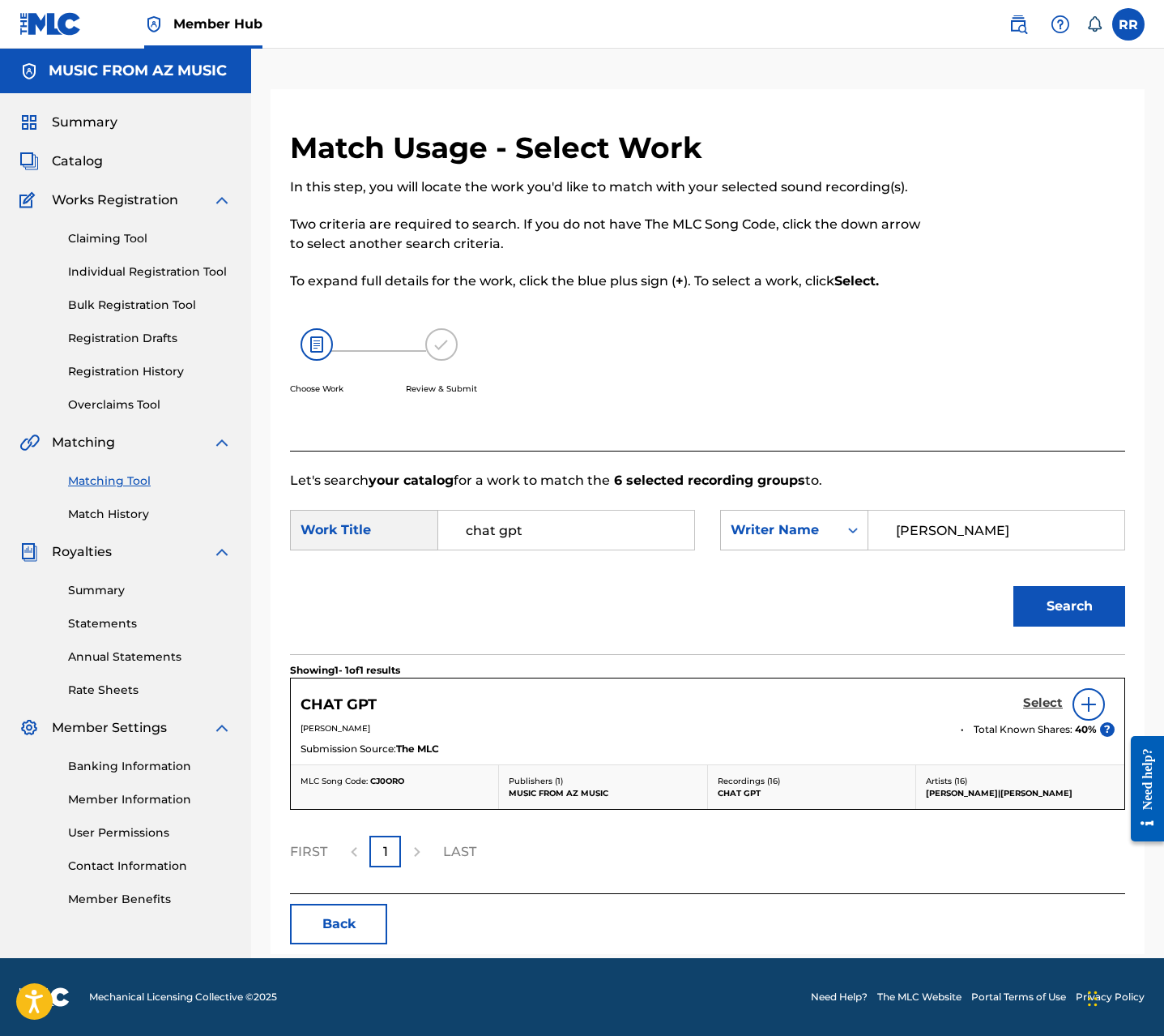
click at [1043, 699] on h5 "Select" at bounding box center [1043, 703] width 40 height 15
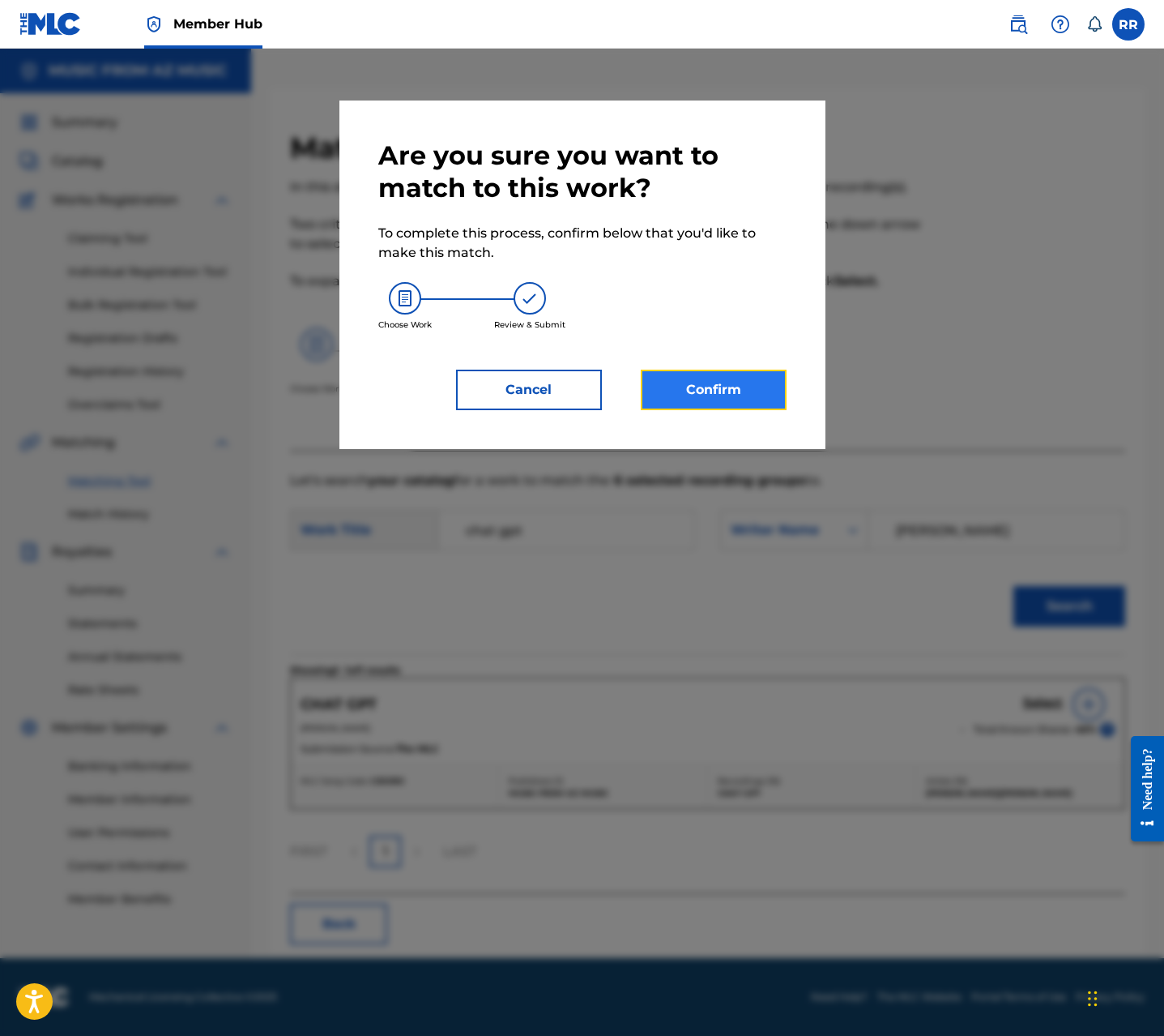
click at [712, 399] on button "Confirm" at bounding box center [714, 390] width 146 height 41
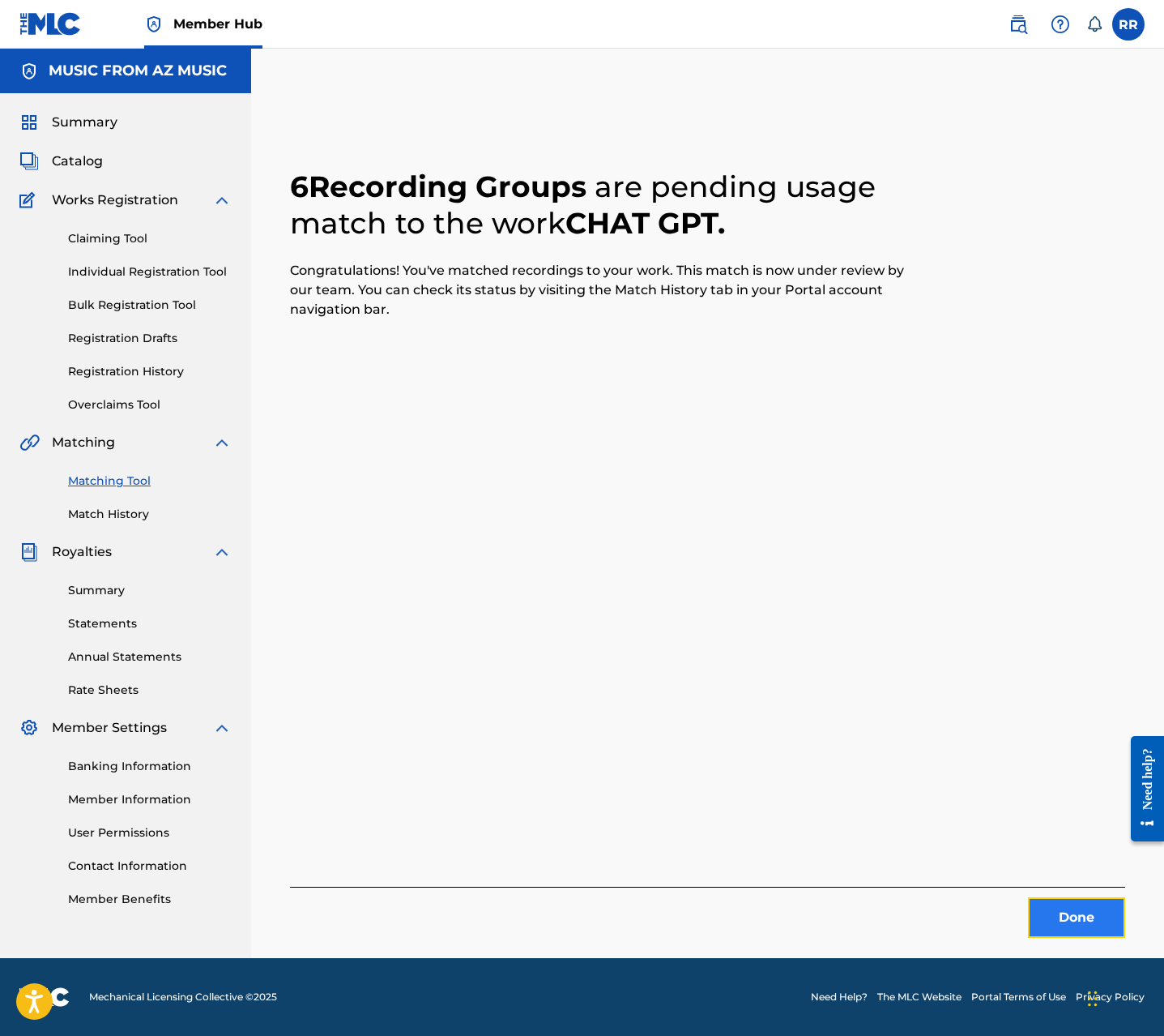
click at [1057, 920] on button "Done" at bounding box center [1076, 918] width 97 height 41
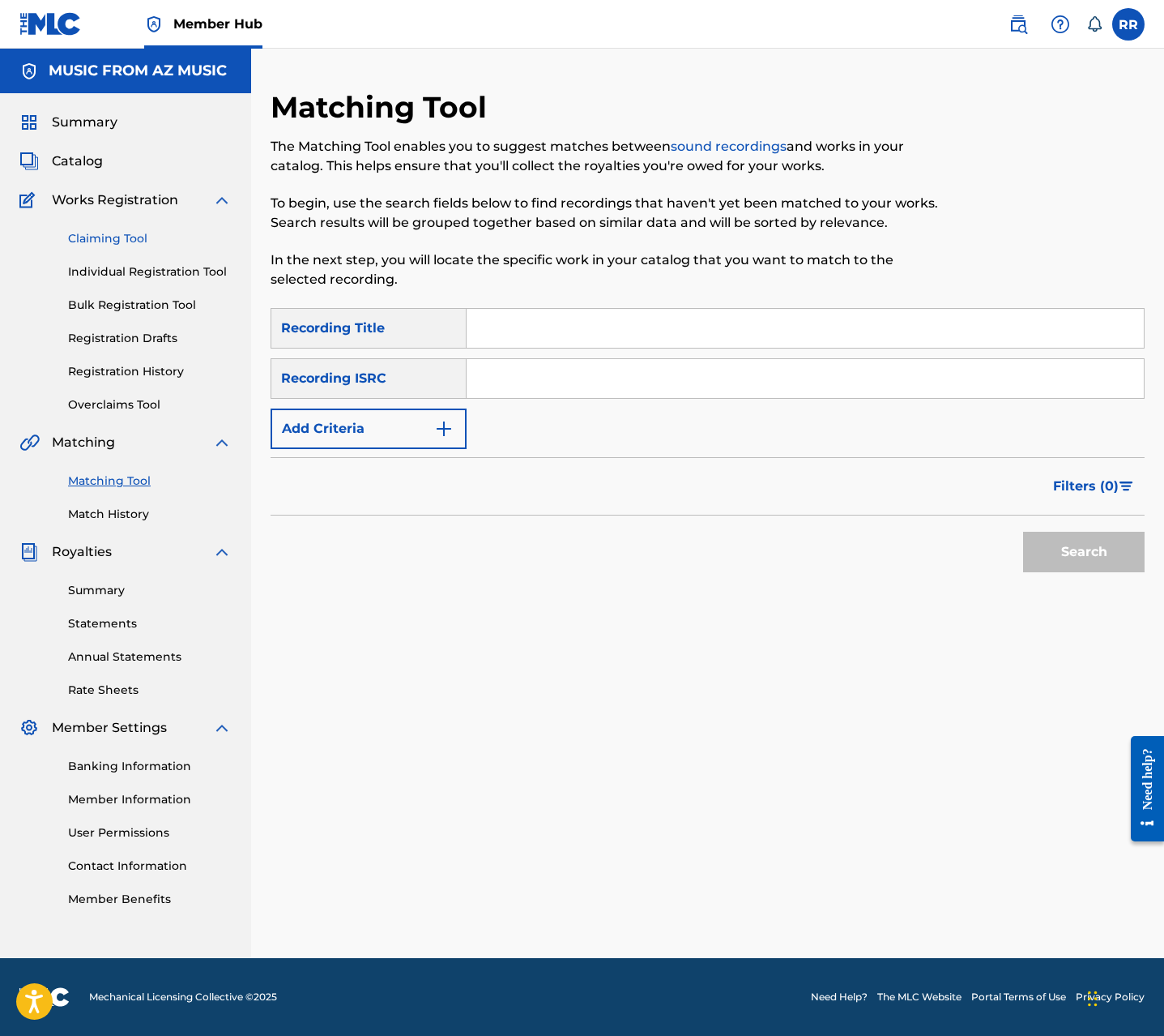
click at [136, 235] on link "Claiming Tool" at bounding box center [150, 239] width 164 height 17
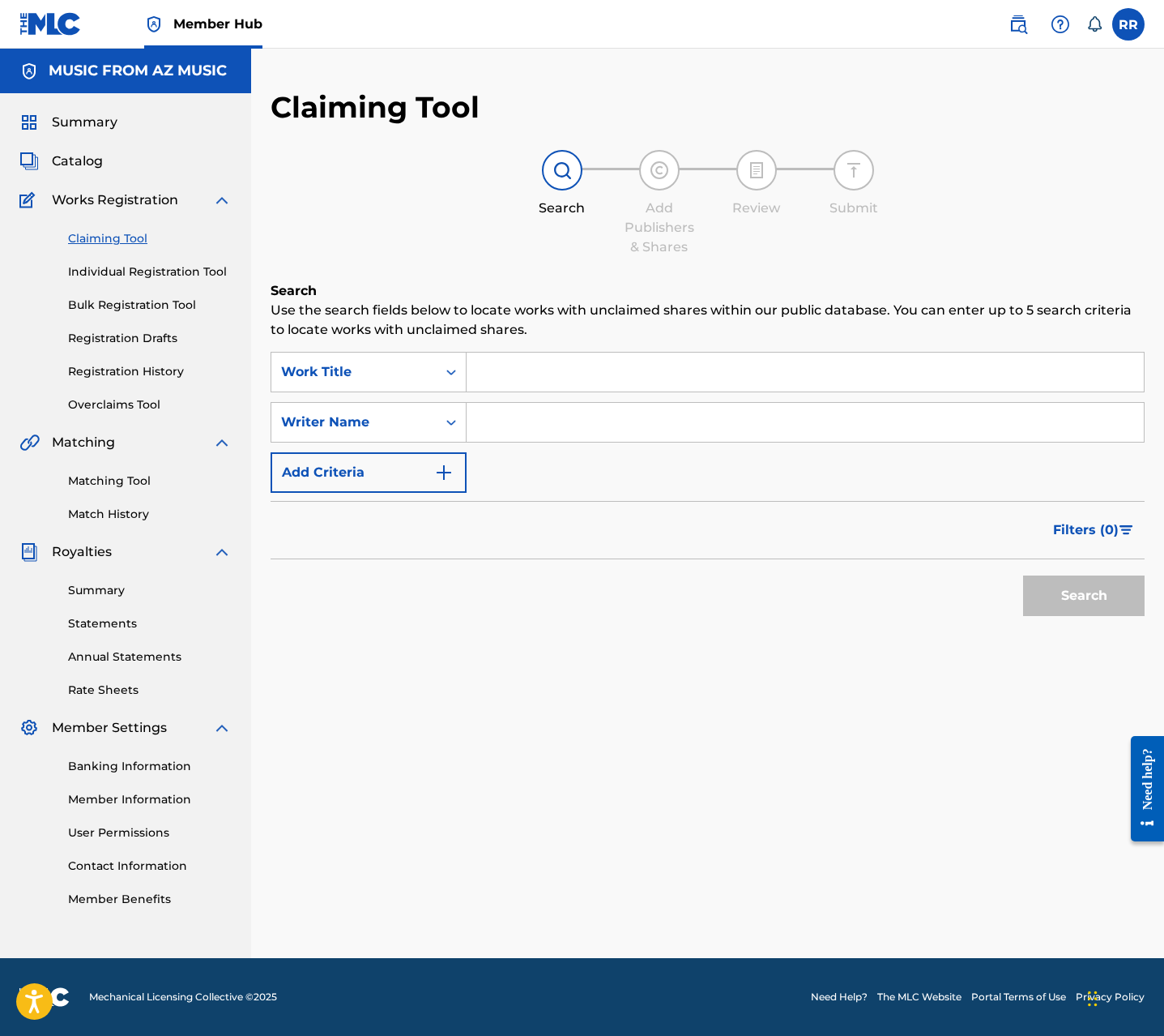
click at [529, 438] on input "Search Form" at bounding box center [805, 422] width 677 height 39
click at [1091, 603] on button "Search" at bounding box center [1083, 596] width 121 height 41
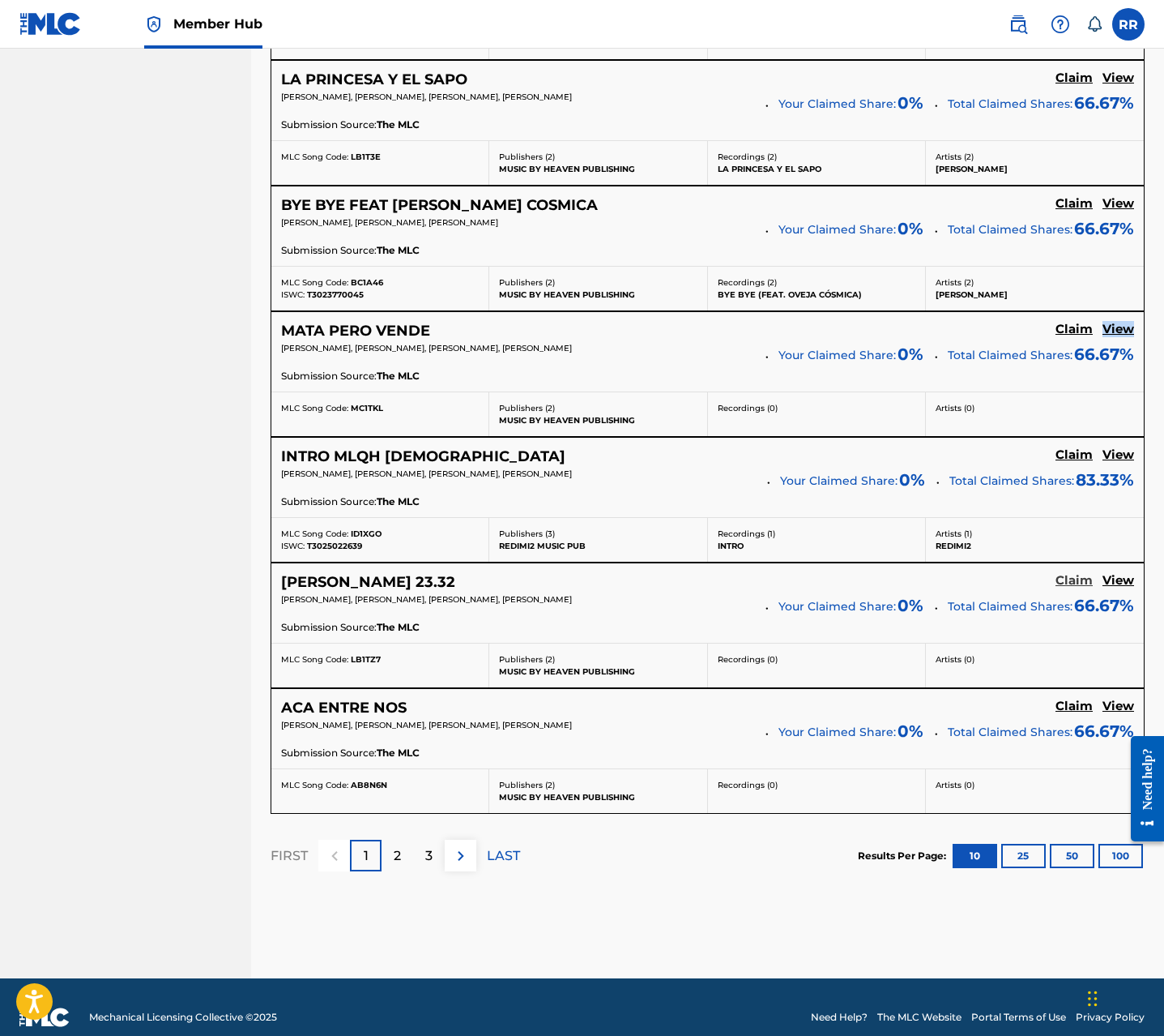
scroll to position [1096, 0]
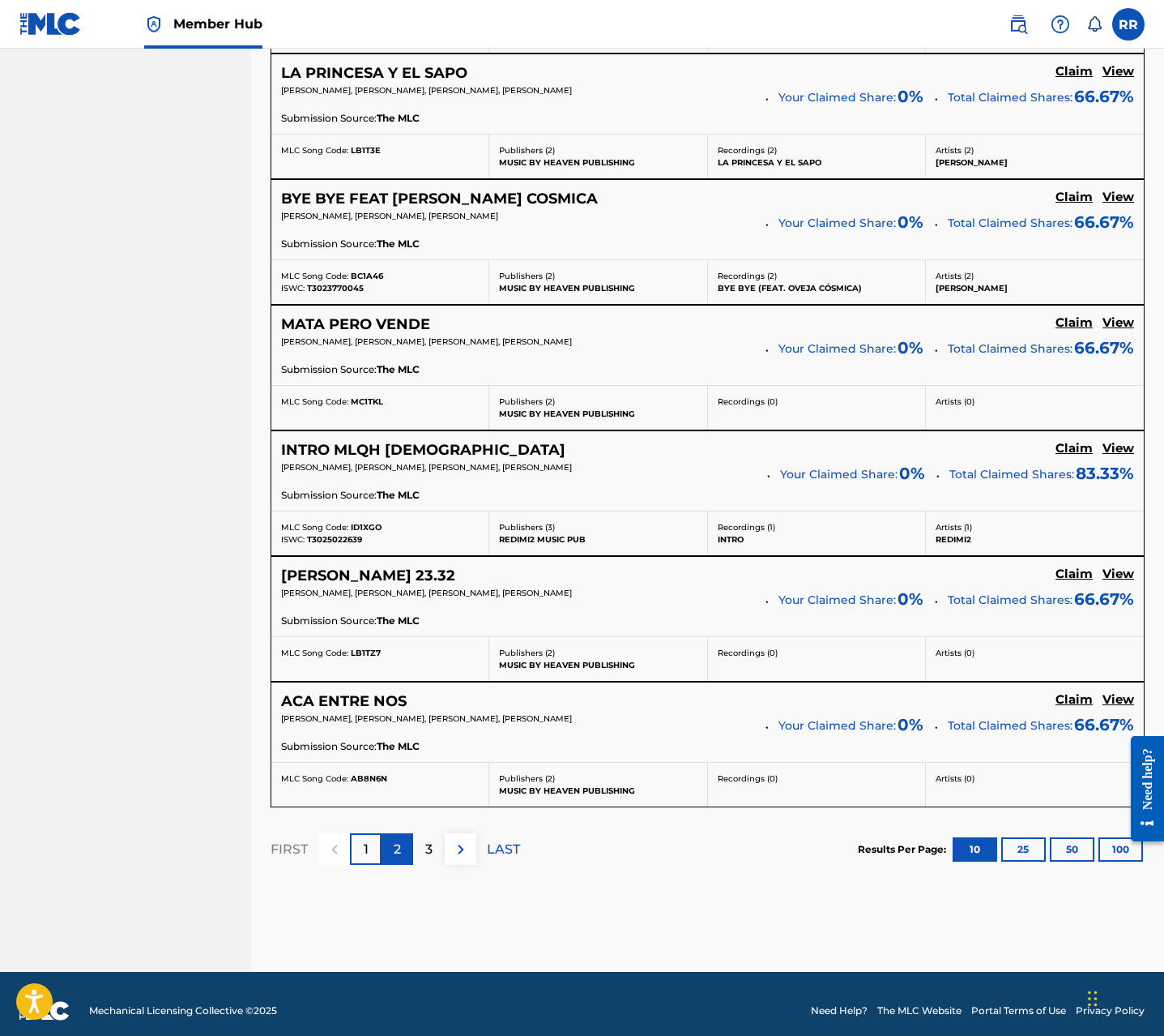
click at [394, 846] on p "2" at bounding box center [397, 849] width 8 height 20
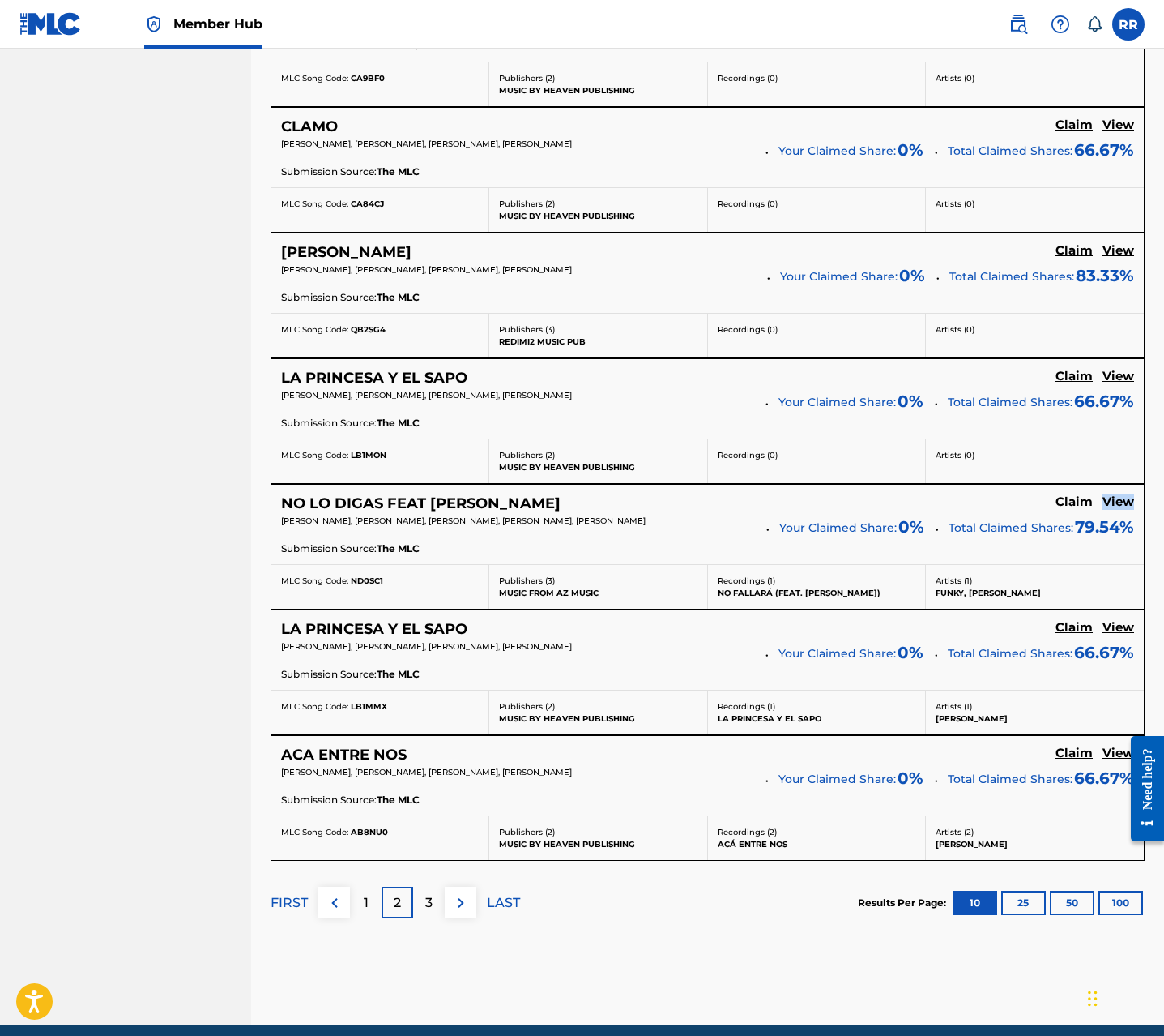
scroll to position [1110, 0]
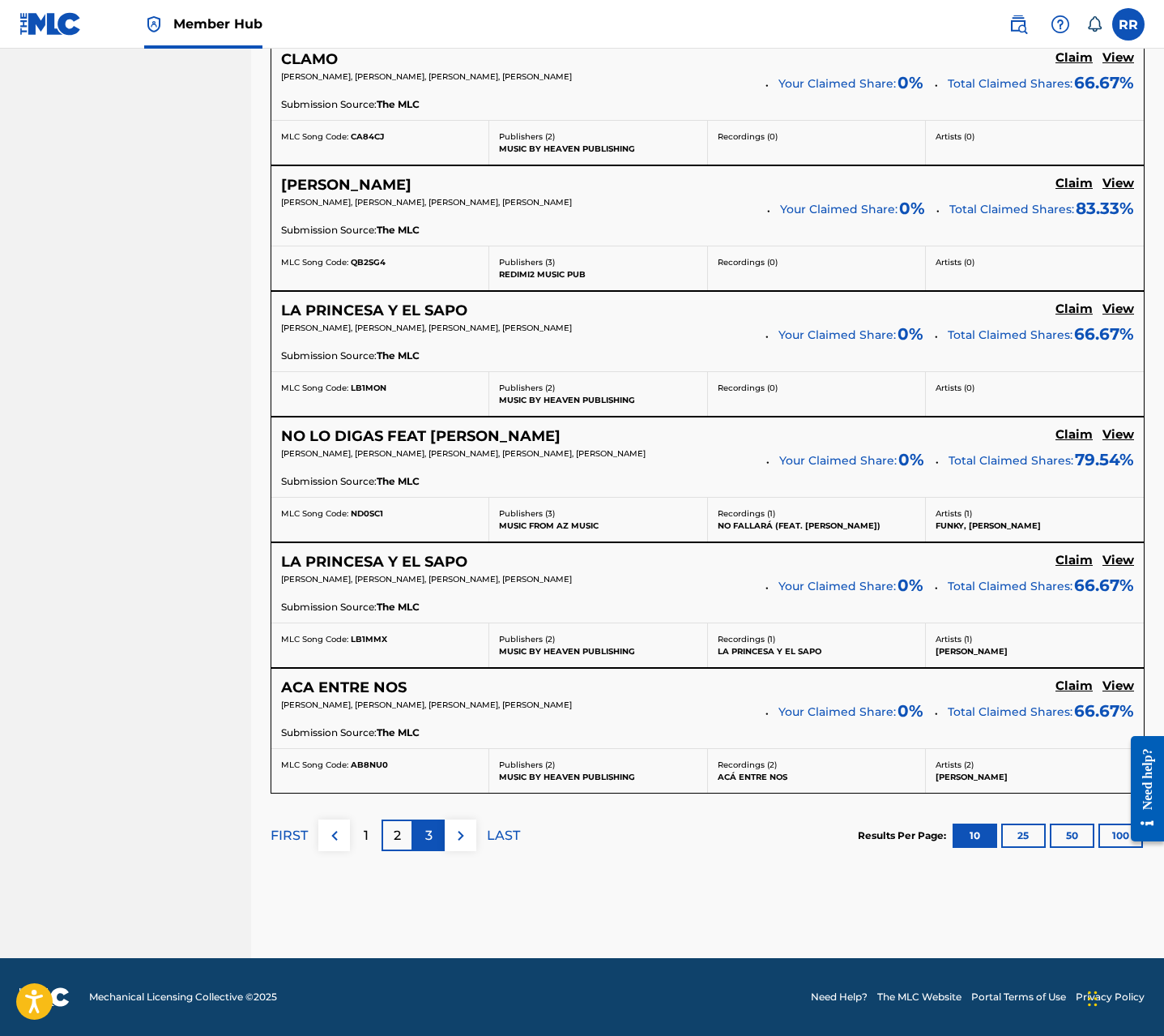
click at [421, 832] on div "3" at bounding box center [428, 835] width 31 height 31
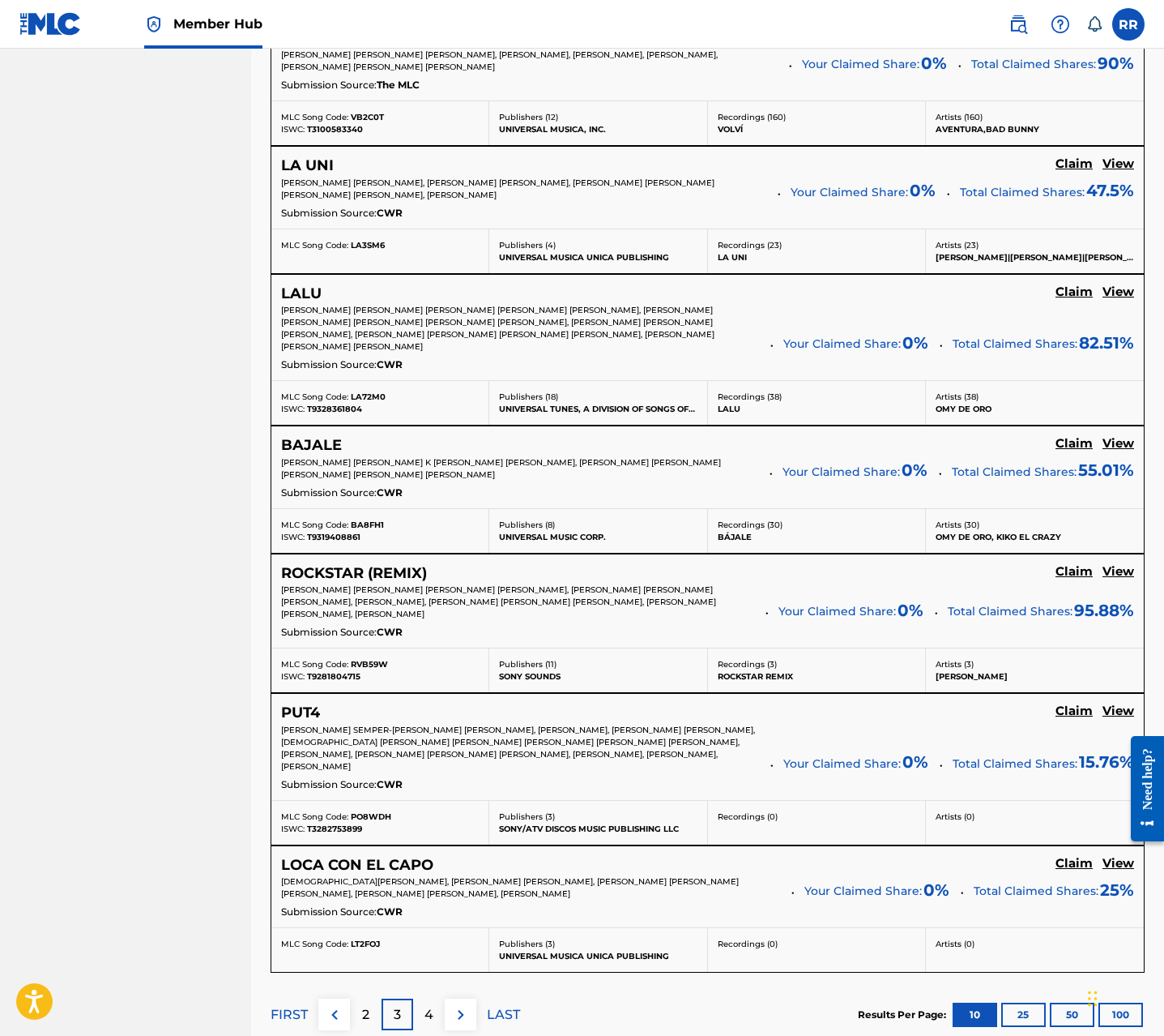
scroll to position [1187, 0]
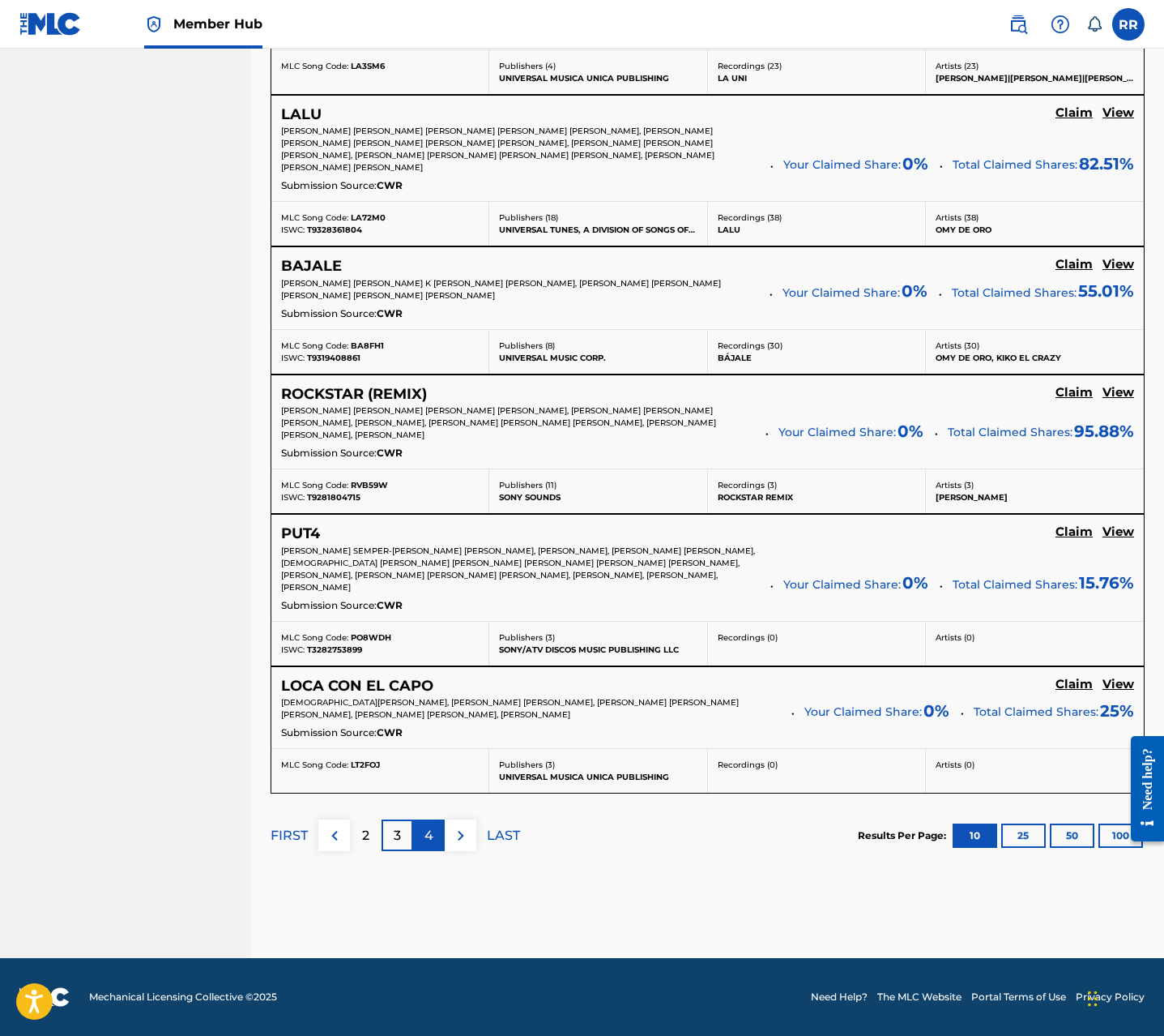
click at [432, 839] on p "4" at bounding box center [429, 835] width 8 height 20
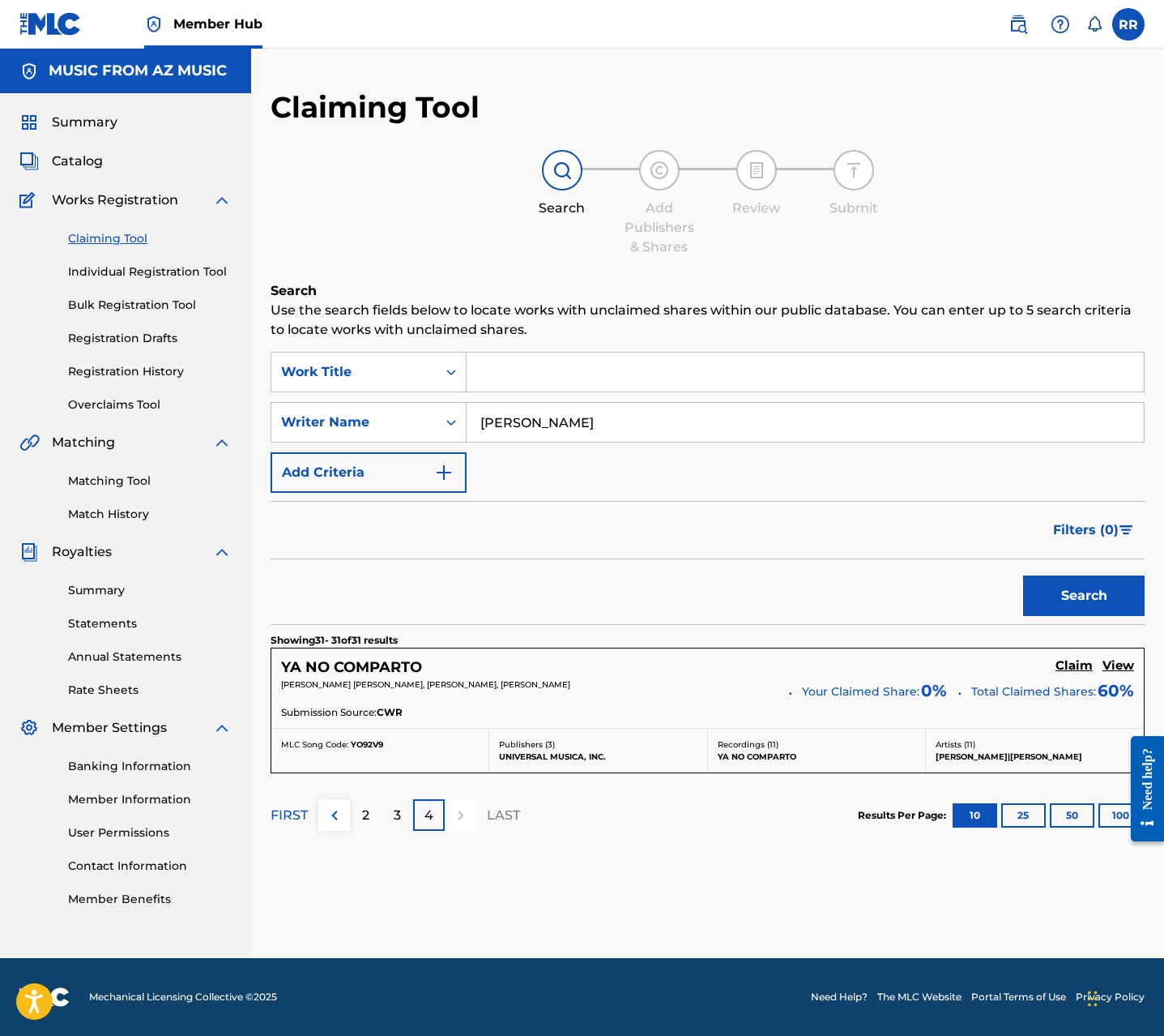
click at [517, 428] on input "alexis velez" at bounding box center [805, 422] width 677 height 39
click at [533, 424] on input "alexis velez" at bounding box center [805, 422] width 677 height 39
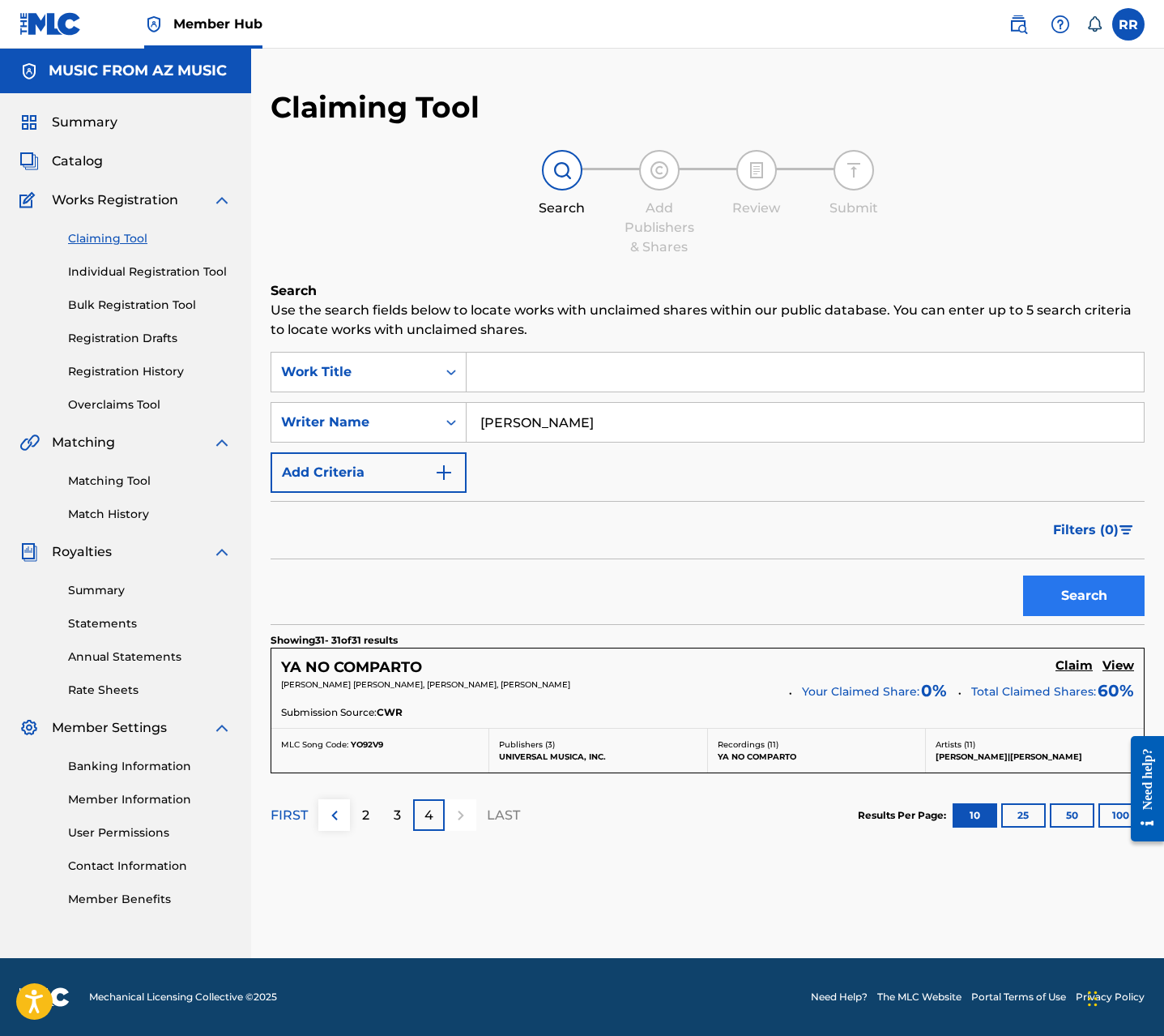
type input "alex zurdo"
click at [1072, 587] on button "Search" at bounding box center [1083, 596] width 121 height 41
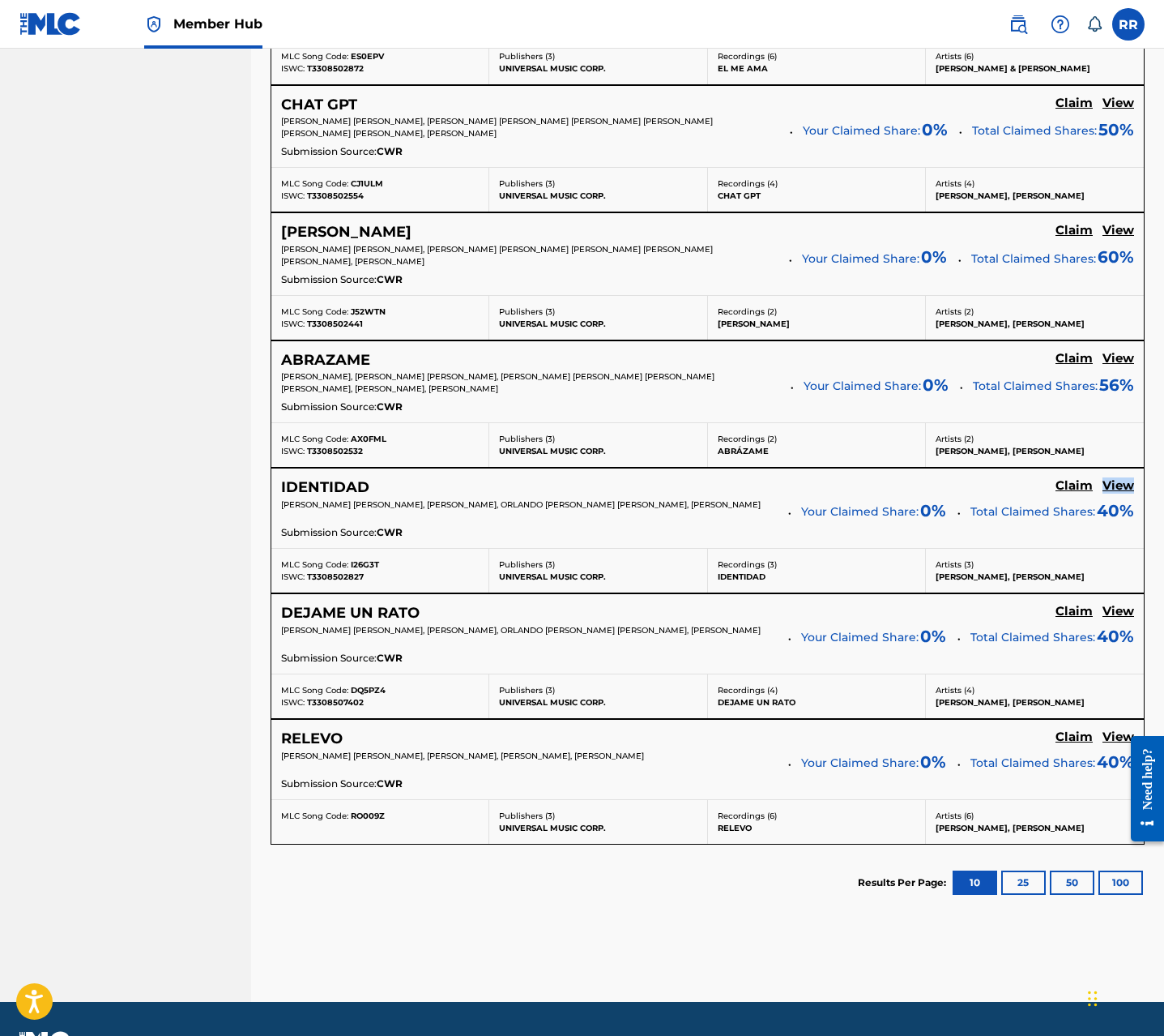
scroll to position [1078, 0]
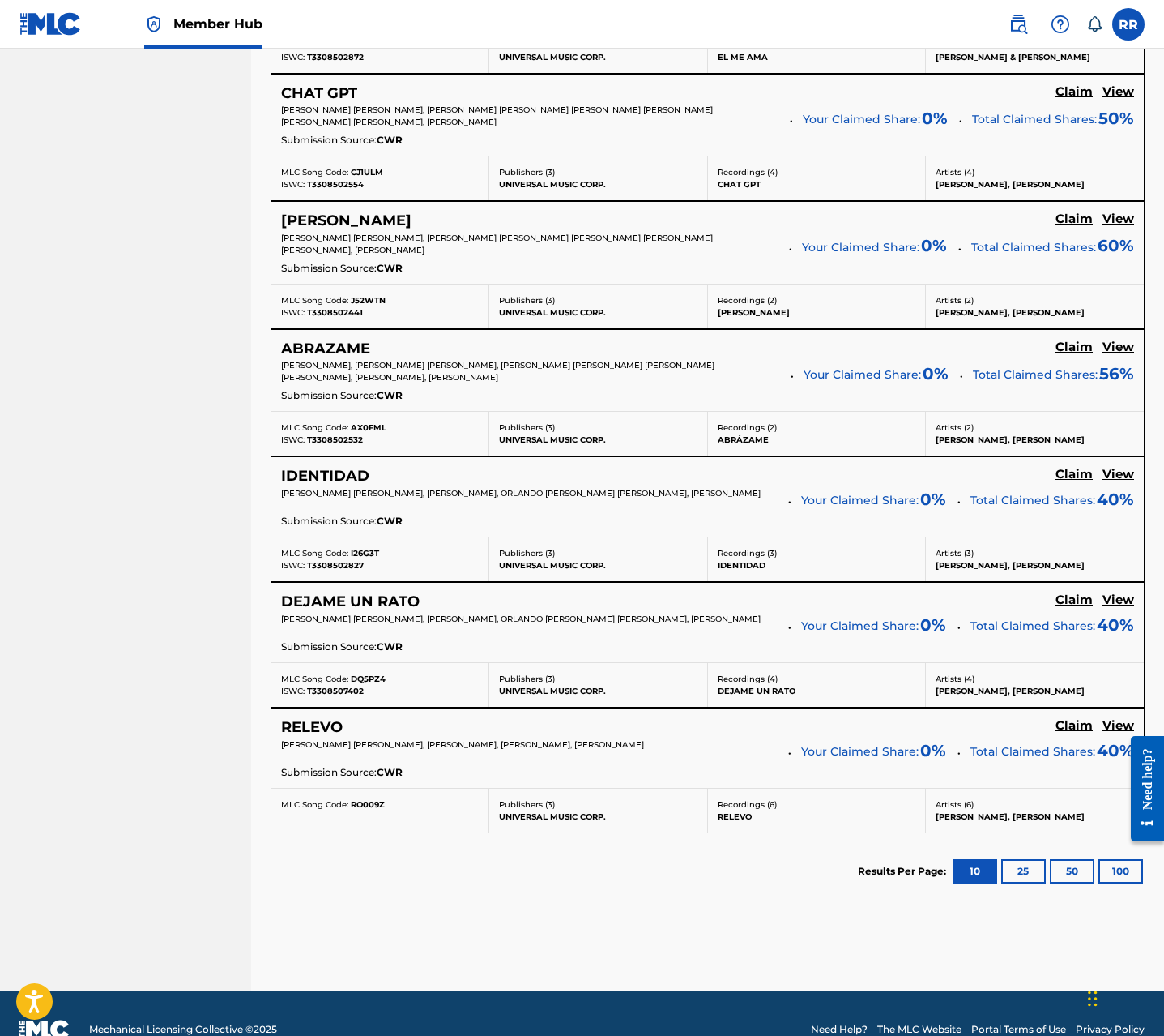
drag, startPoint x: 766, startPoint y: 910, endPoint x: 796, endPoint y: 897, distance: 32.7
click at [767, 909] on div "Search Use the search fields below to locate works with unclaimed shares within…" at bounding box center [708, 97] width 874 height 1788
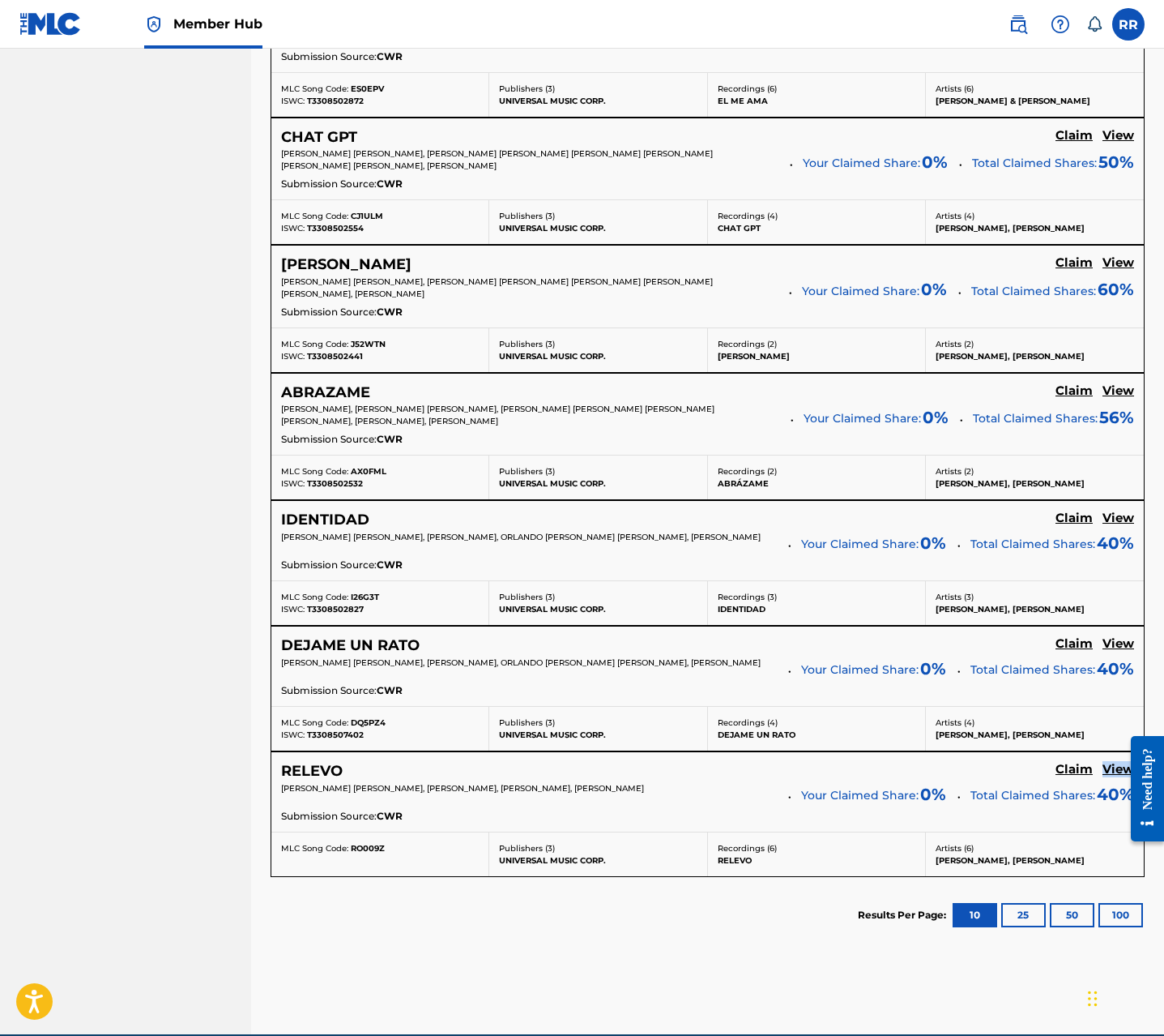
scroll to position [1033, 0]
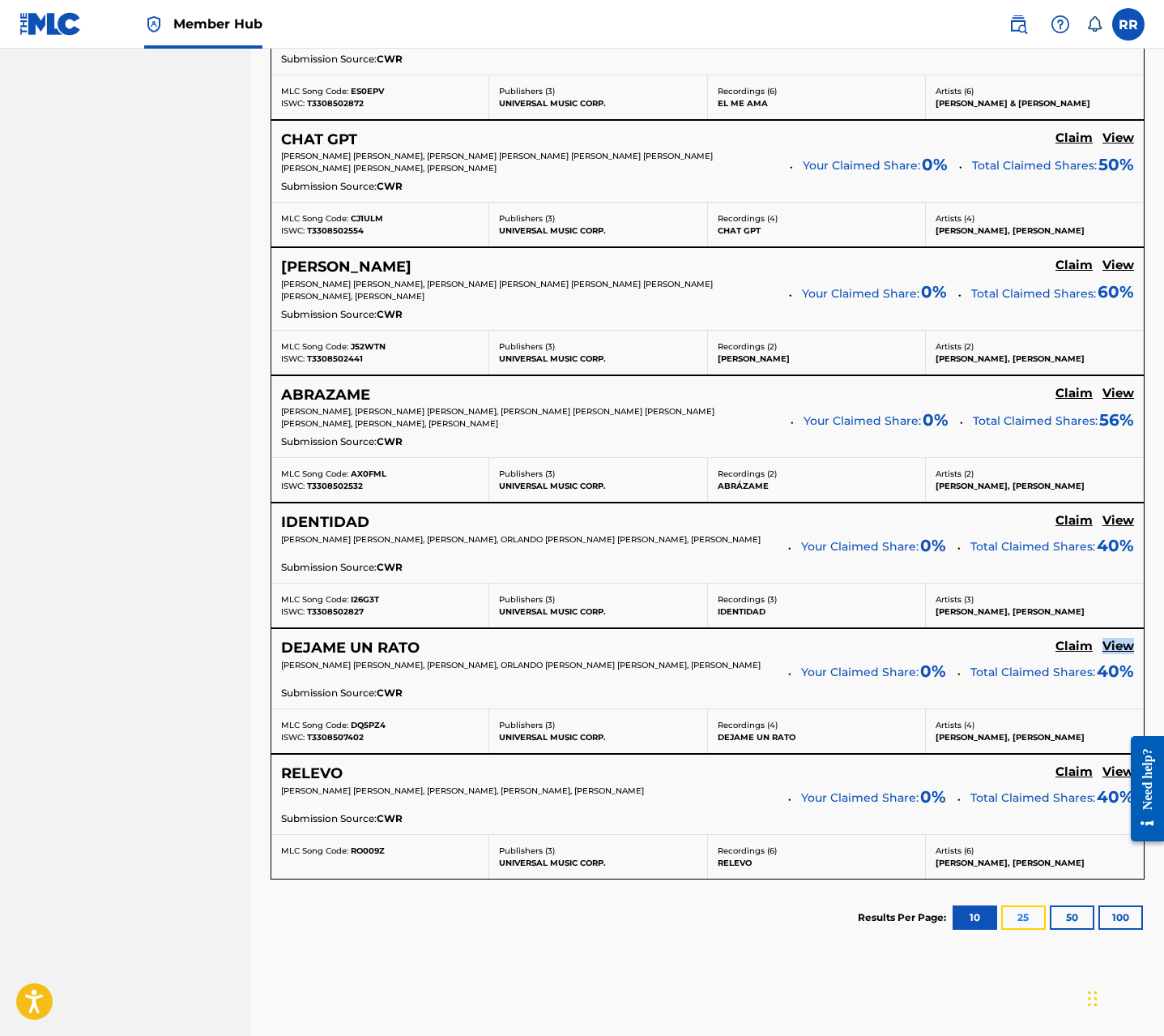
click at [1027, 920] on button "25" at bounding box center [1024, 917] width 44 height 25
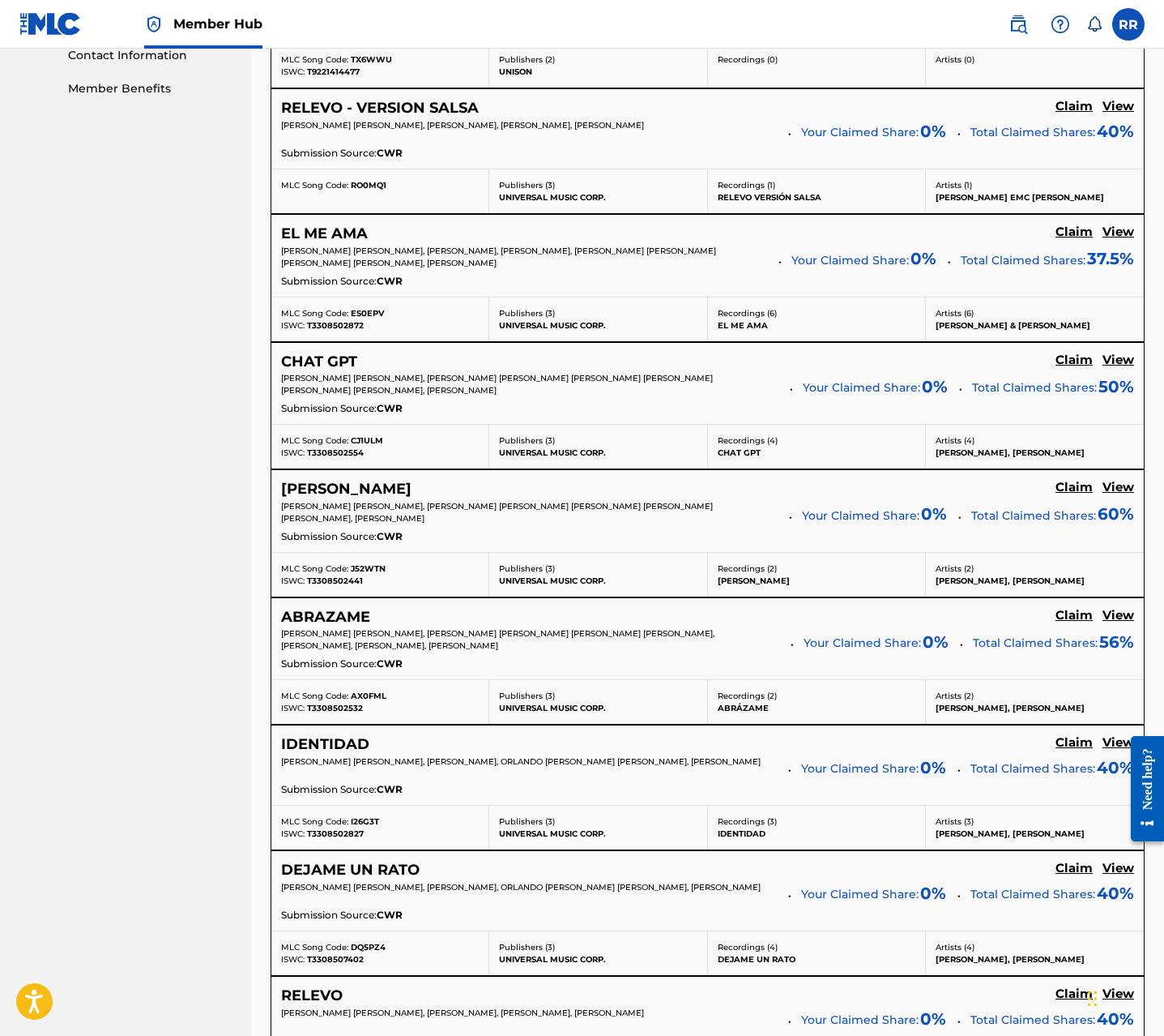
scroll to position [1111, 0]
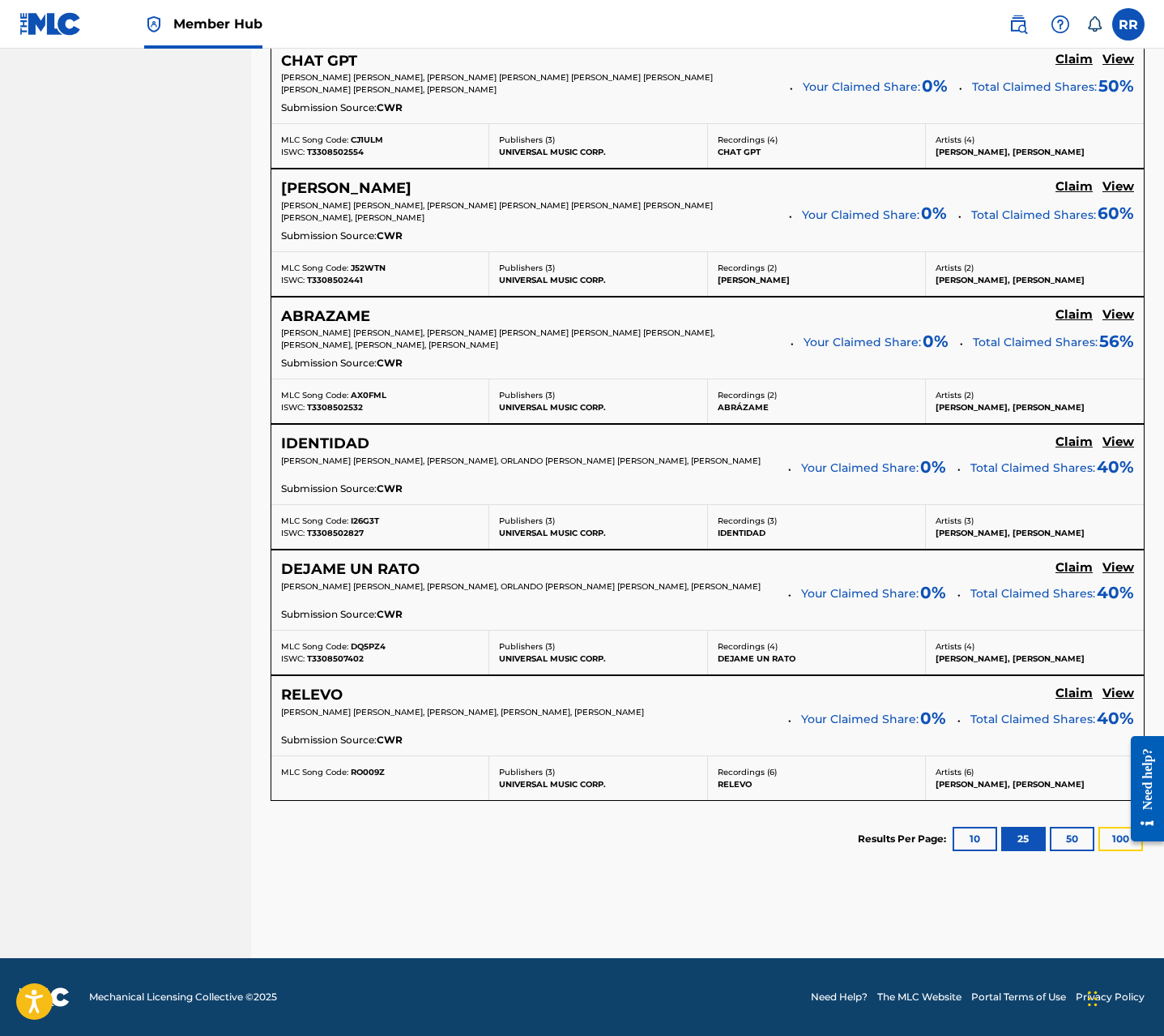
click at [1104, 842] on button "100" at bounding box center [1121, 839] width 44 height 25
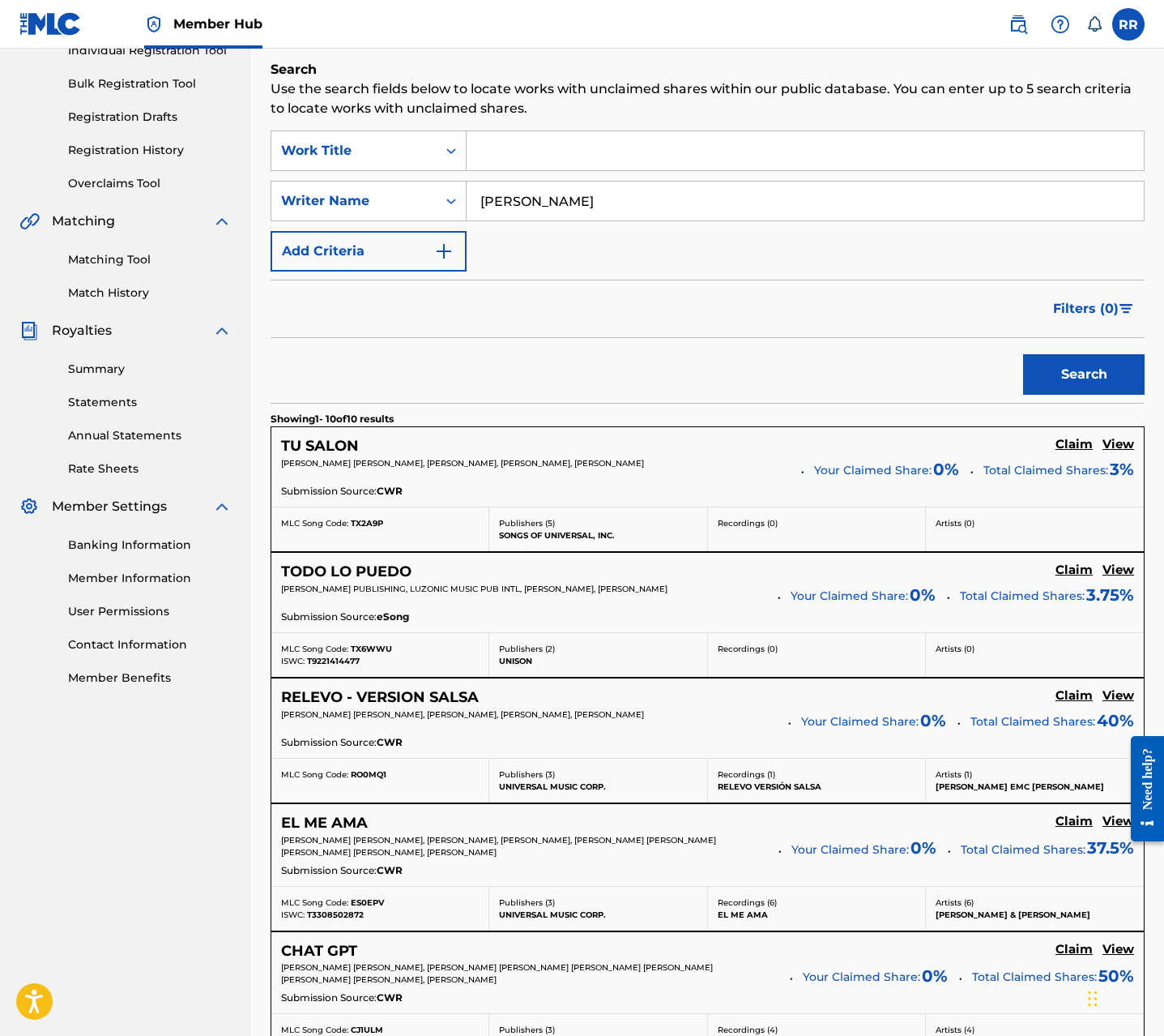
scroll to position [0, 0]
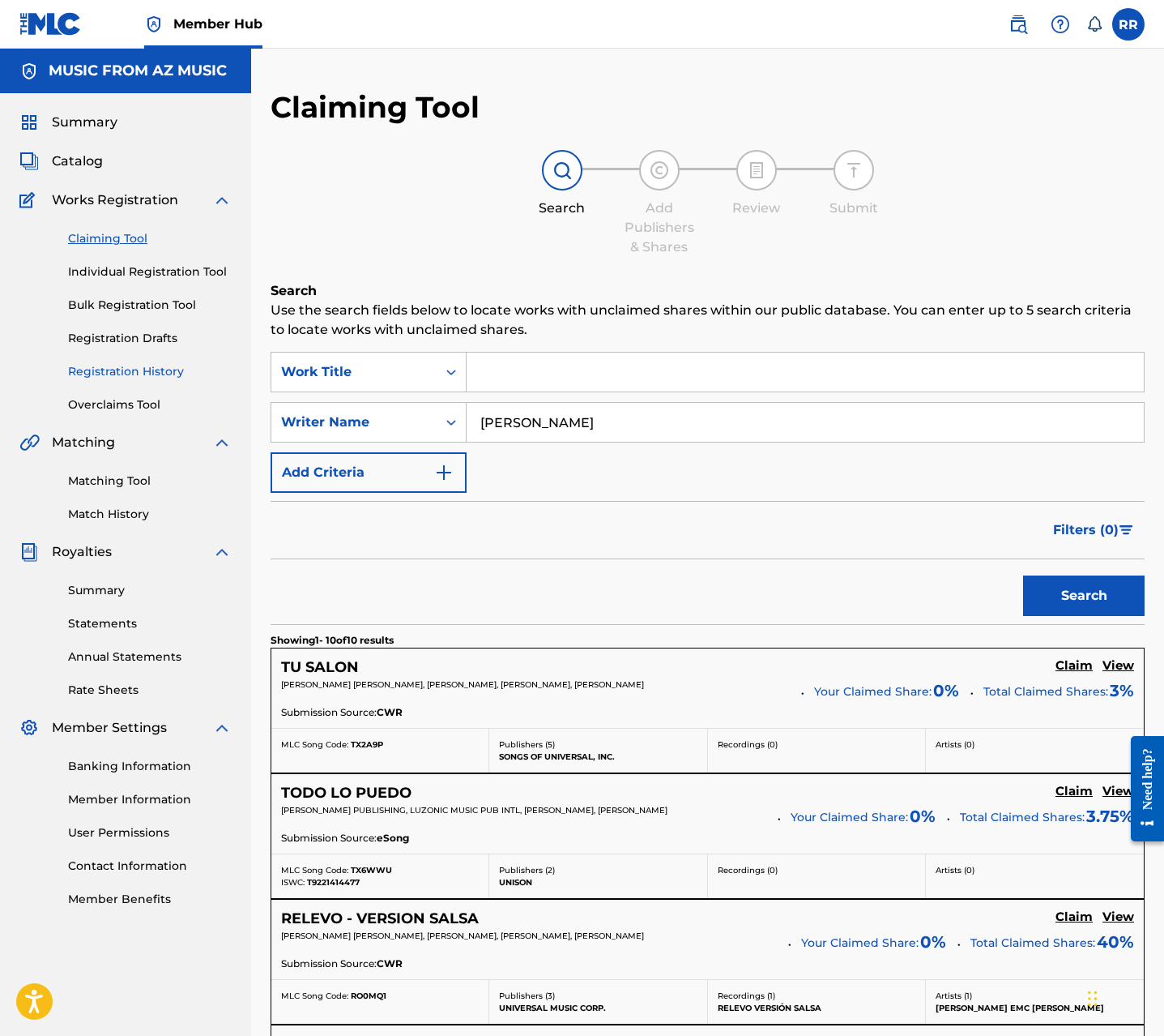
click at [132, 373] on link "Registration History" at bounding box center [150, 371] width 164 height 17
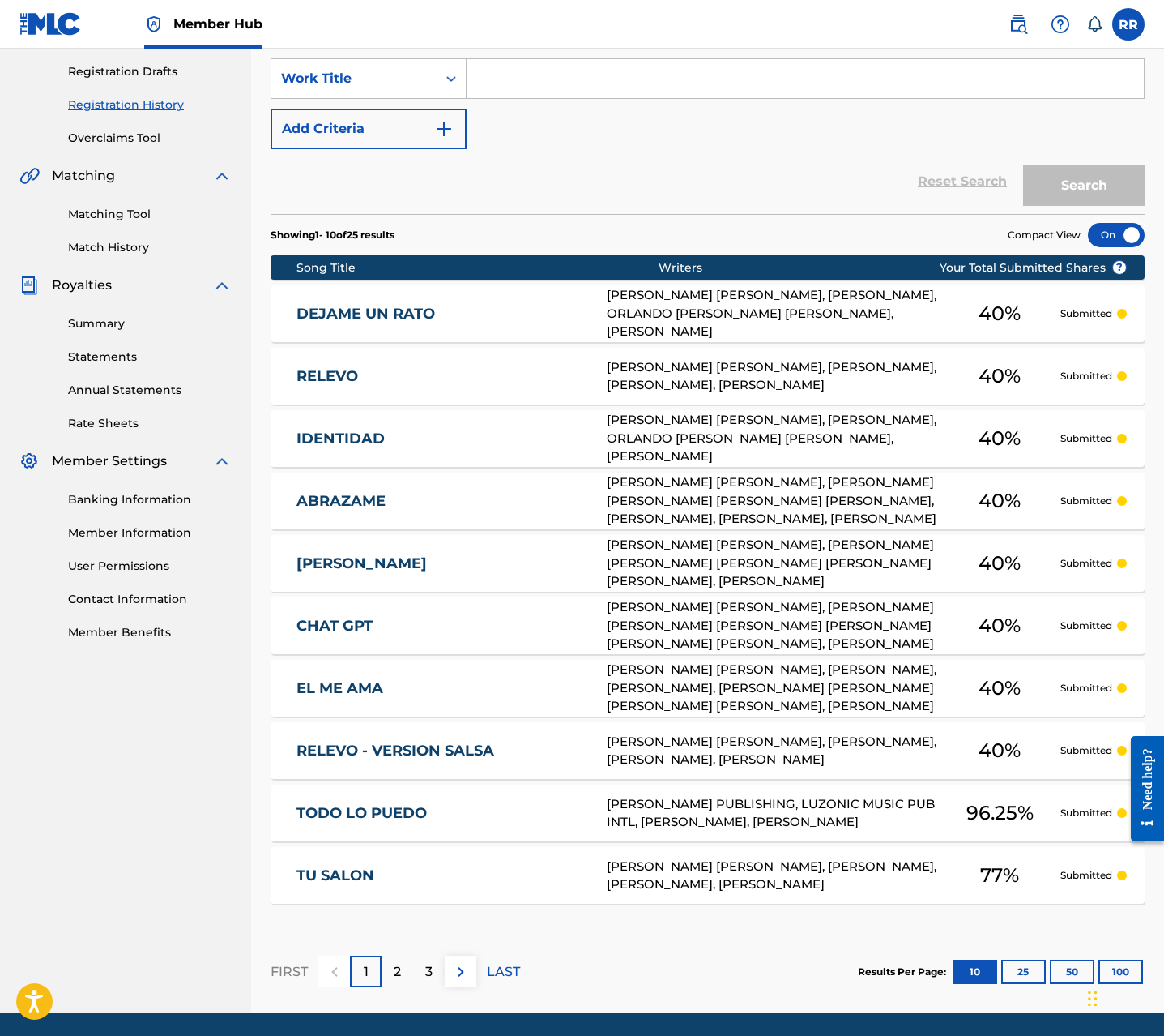
scroll to position [322, 0]
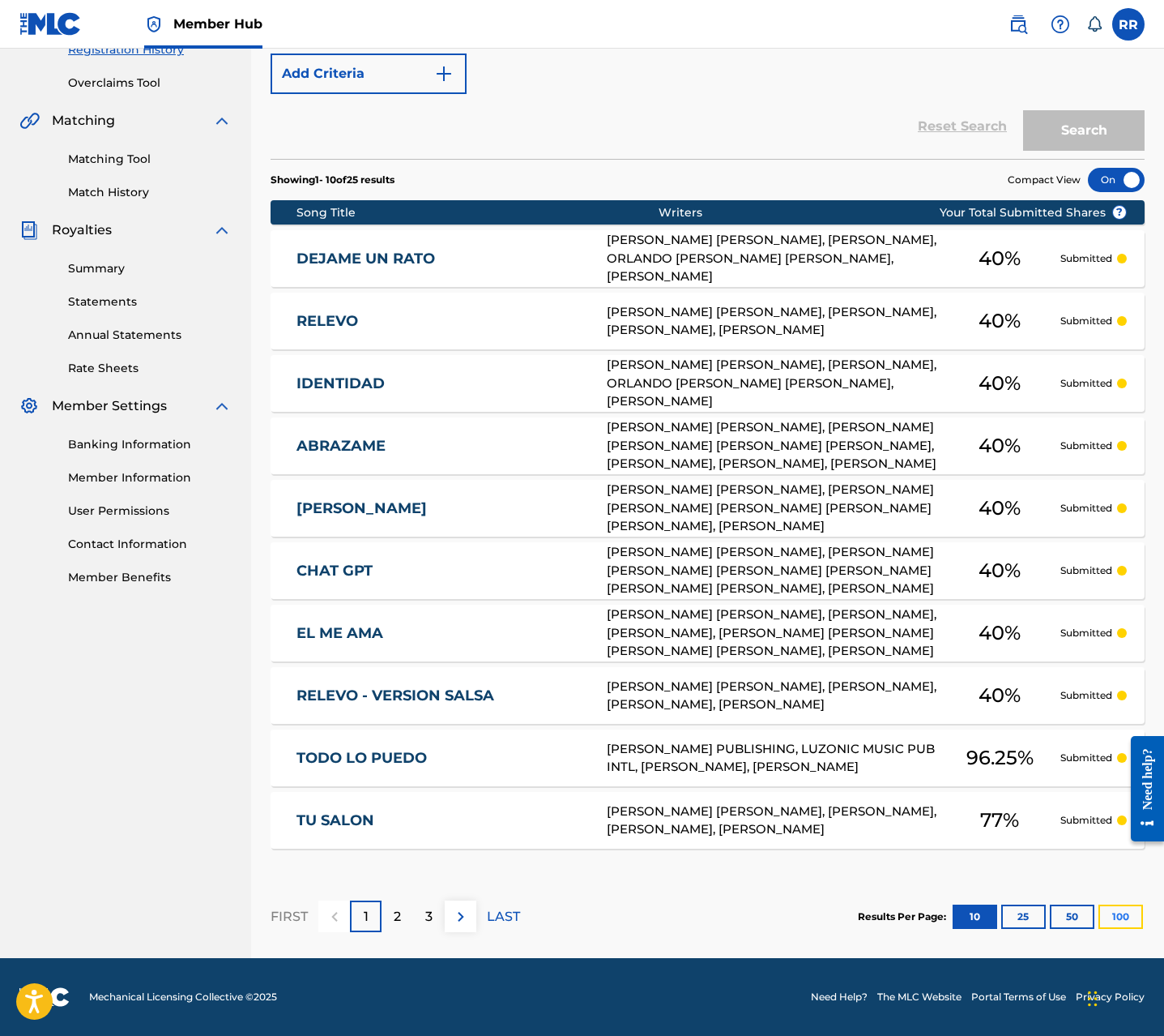
click at [1122, 911] on button "100" at bounding box center [1121, 916] width 44 height 25
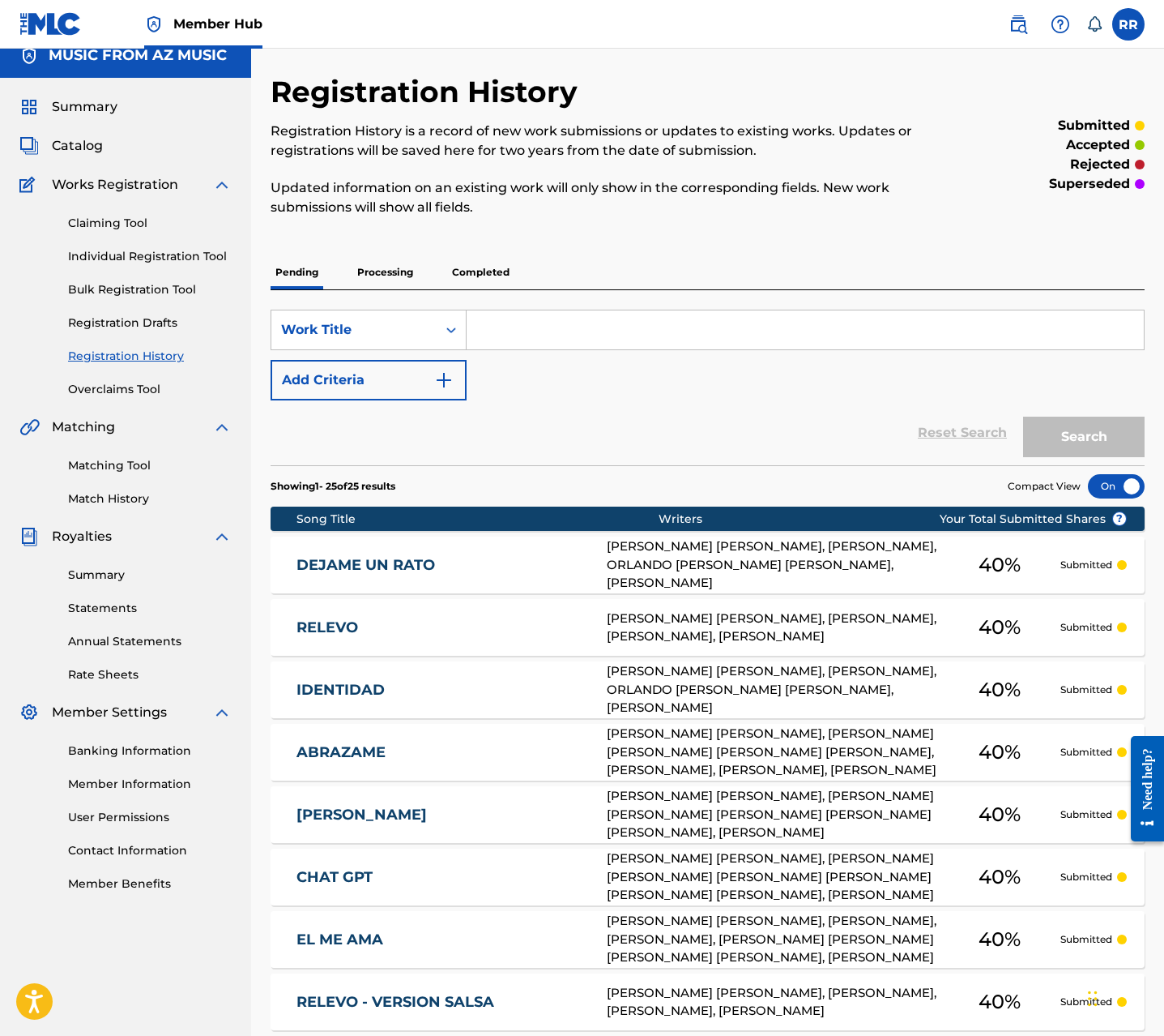
scroll to position [14, 0]
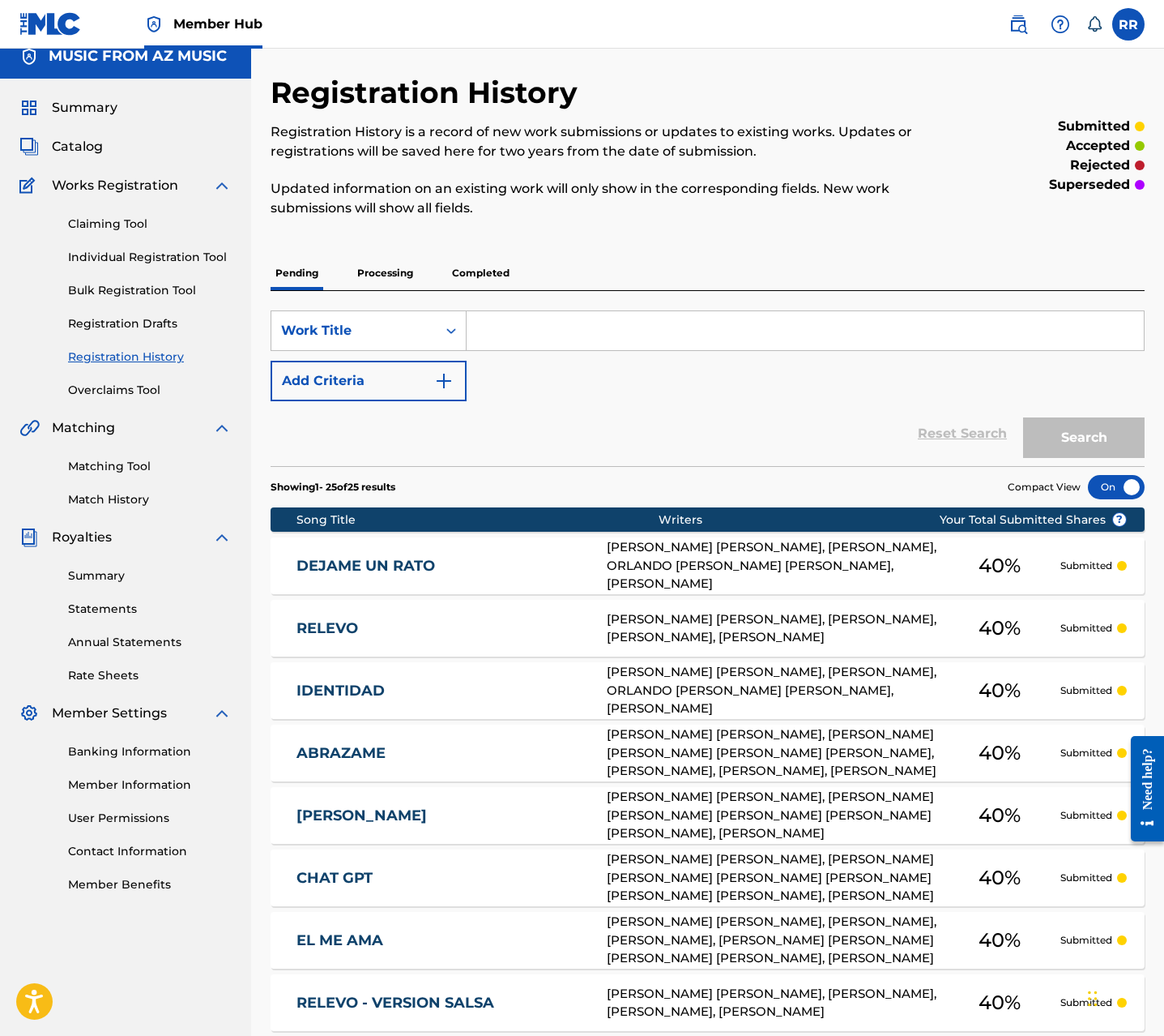
click at [395, 271] on p "Processing" at bounding box center [385, 273] width 65 height 34
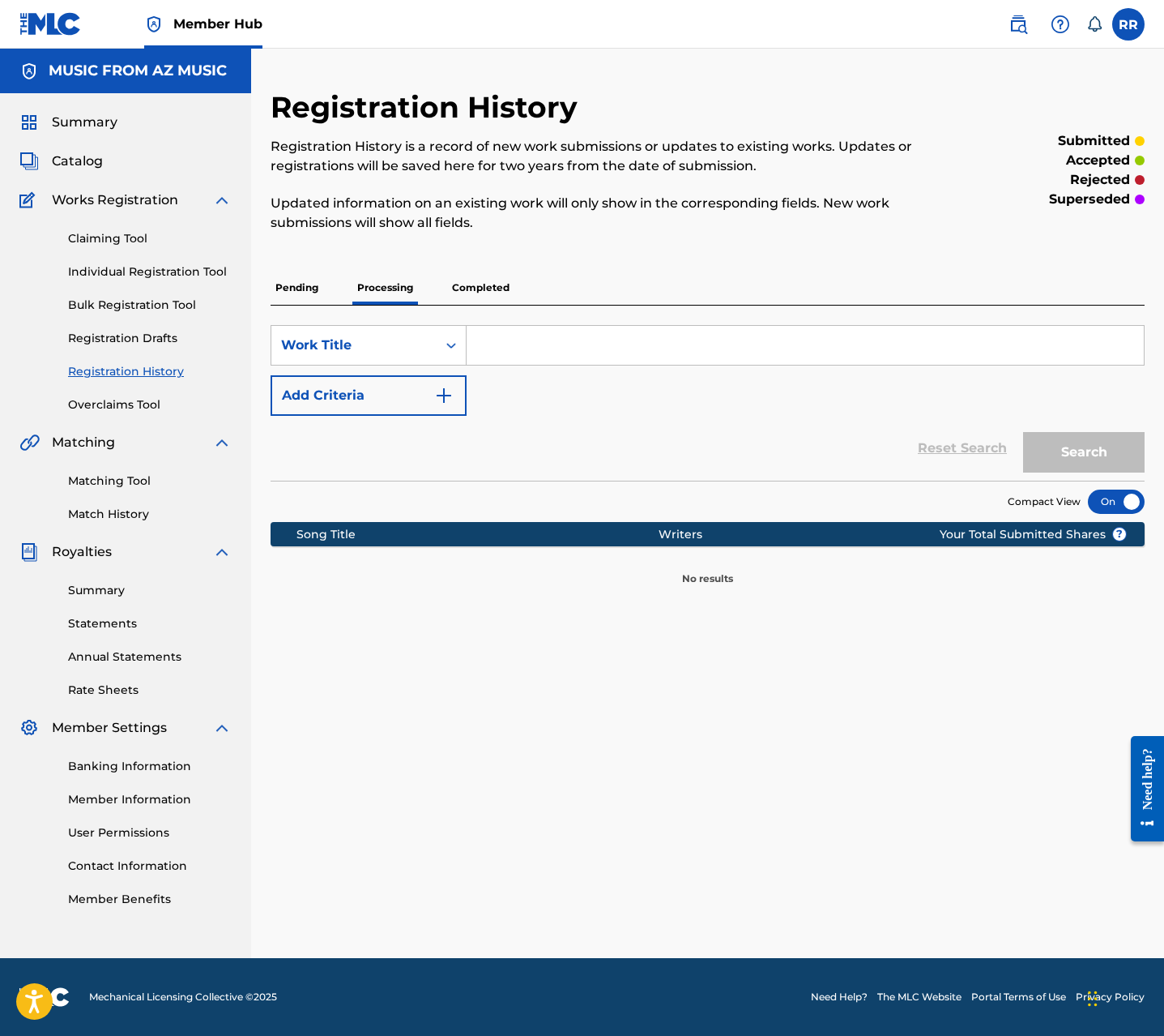
click at [483, 286] on p "Completed" at bounding box center [480, 288] width 67 height 34
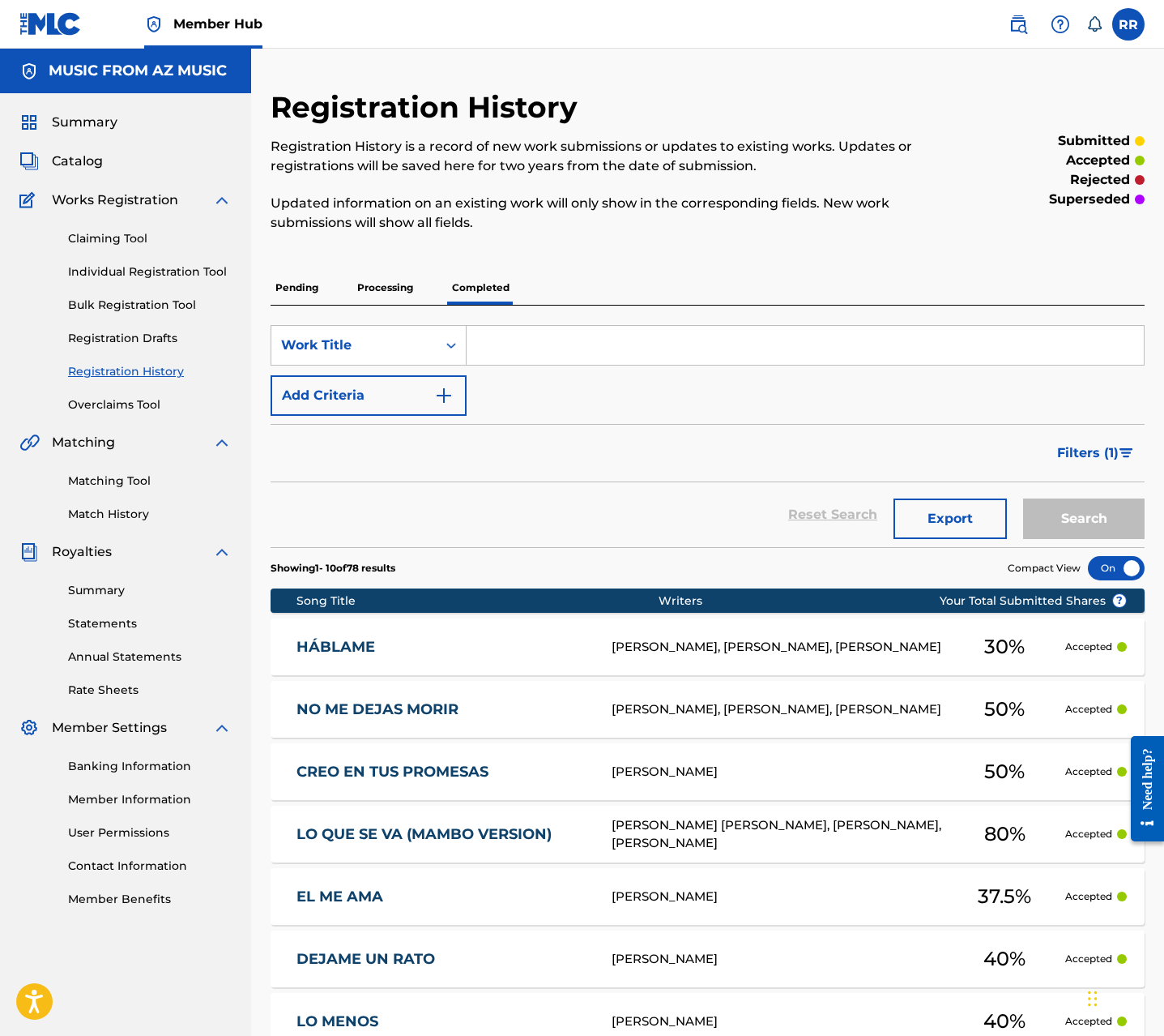
click at [294, 287] on p "Pending" at bounding box center [297, 288] width 53 height 34
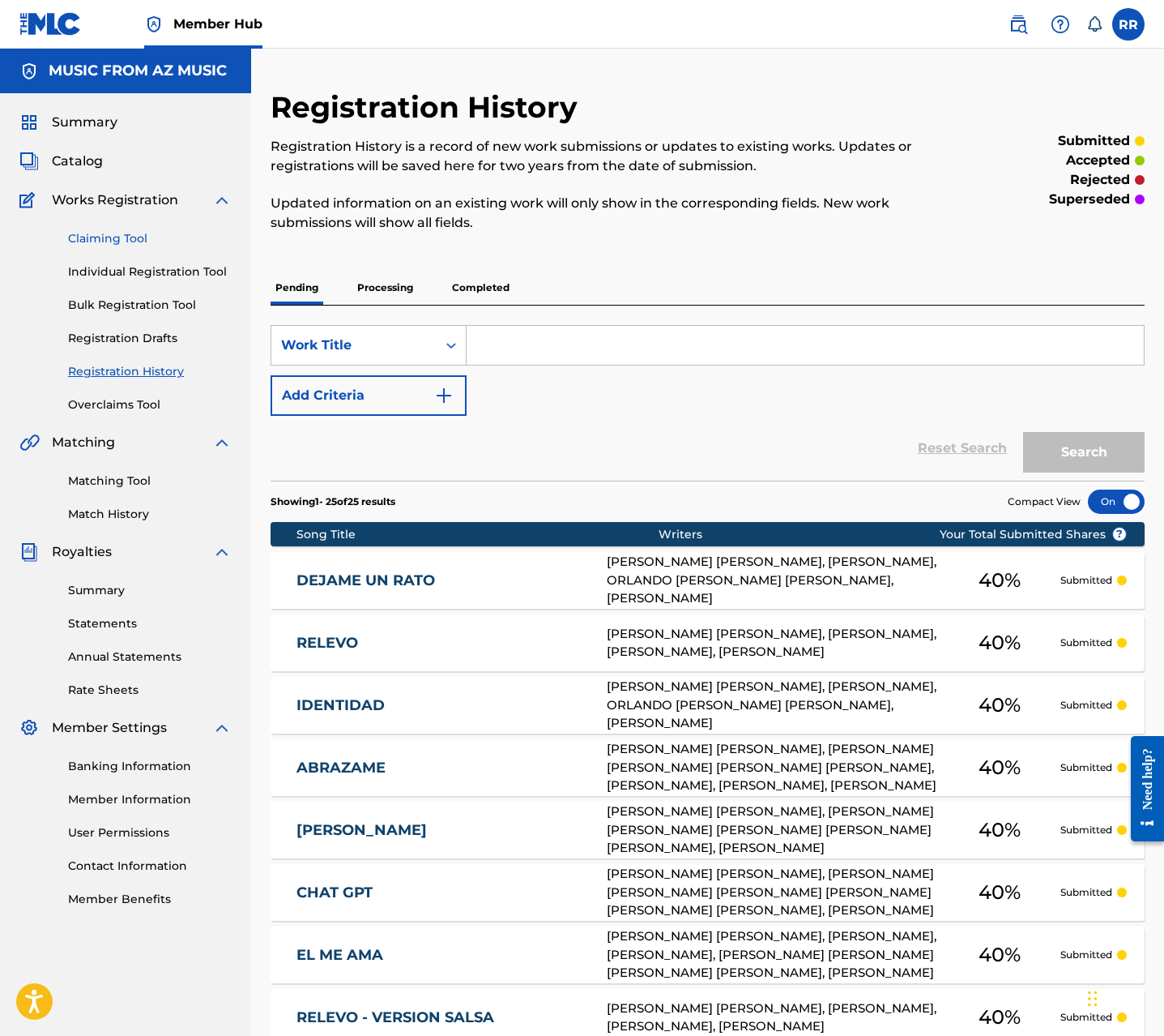
click at [115, 235] on link "Claiming Tool" at bounding box center [150, 239] width 164 height 17
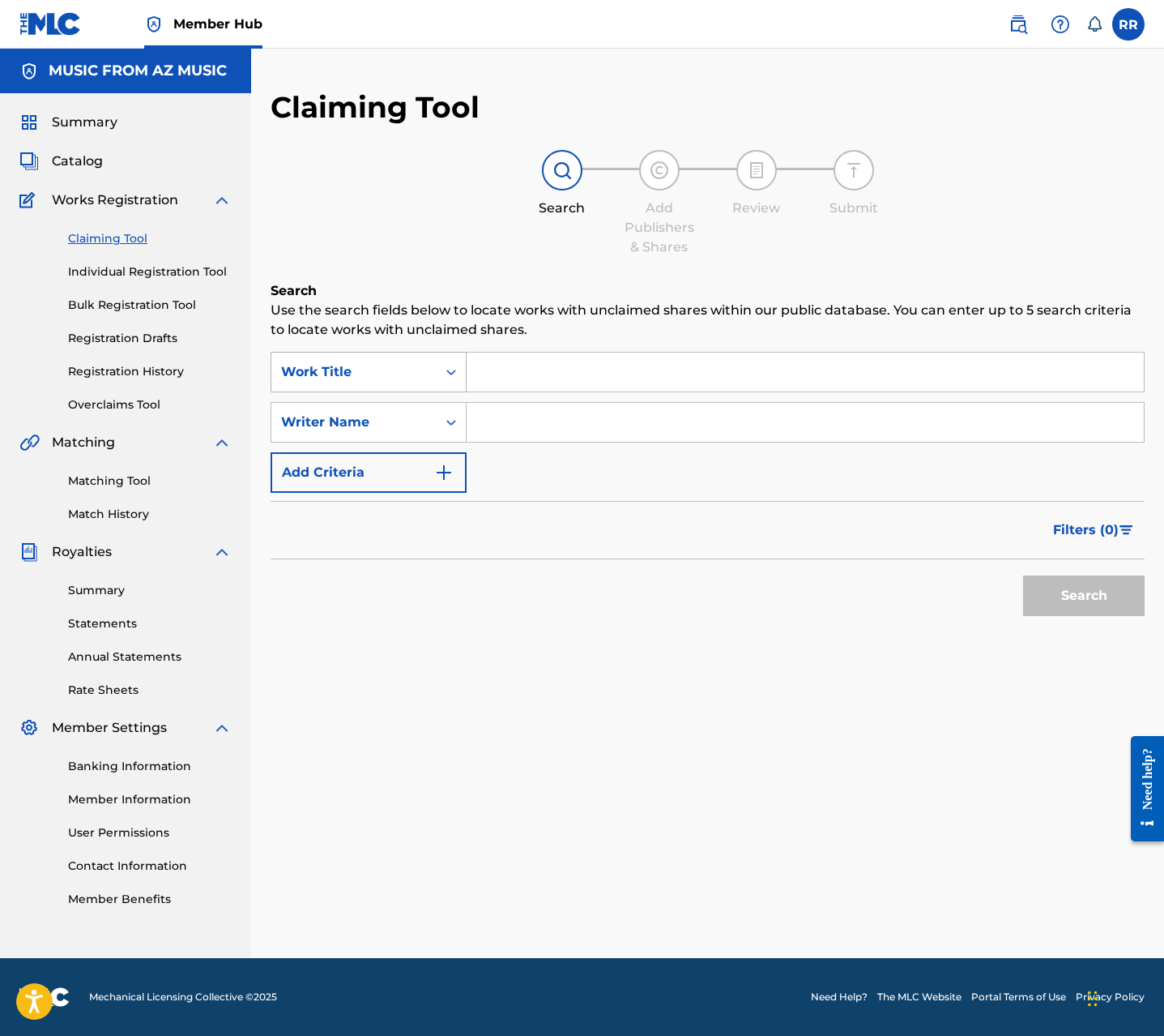
click at [399, 367] on div "Work Title" at bounding box center [354, 371] width 146 height 20
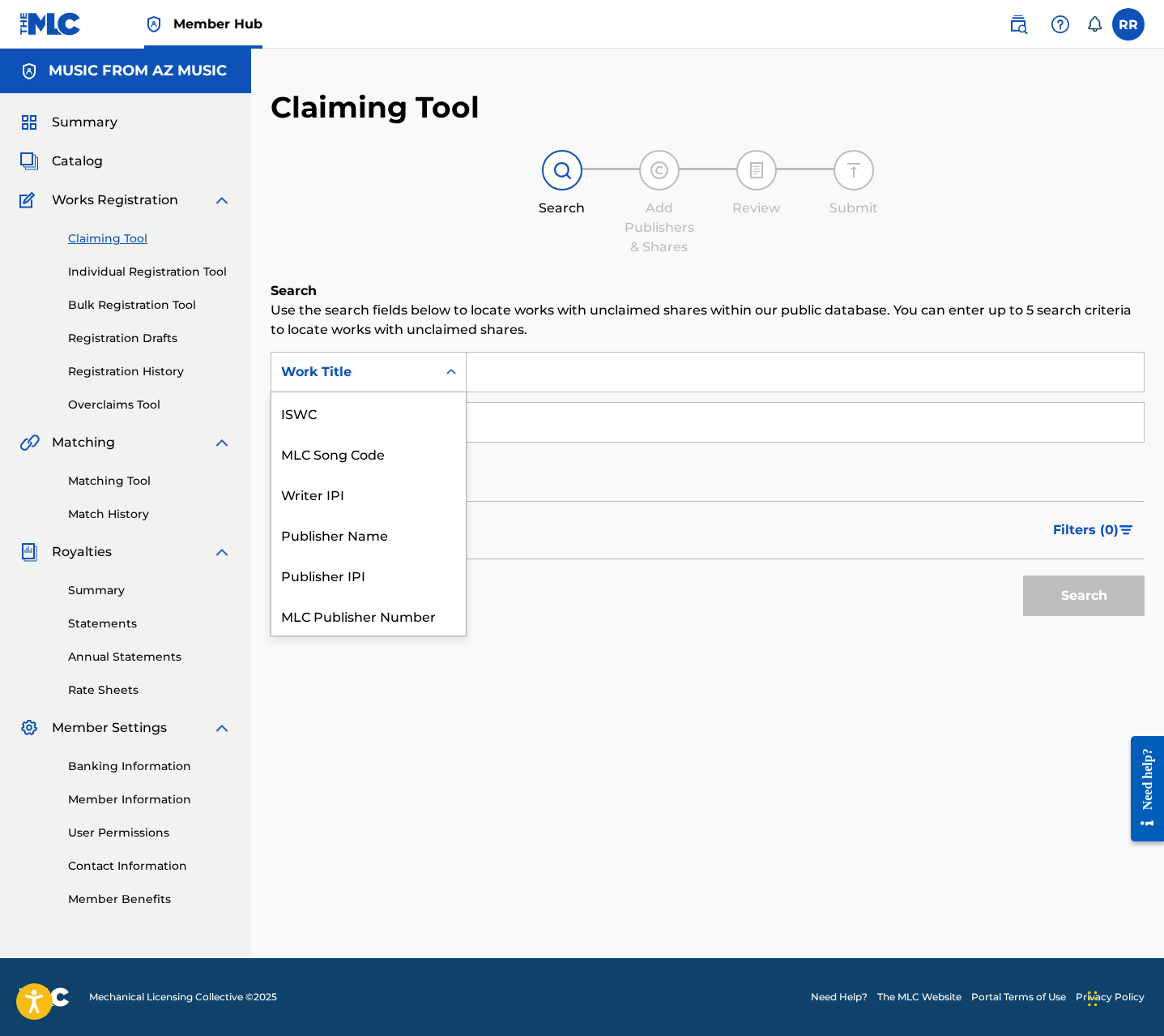
scroll to position [41, 0]
click at [616, 435] on input "Search Form" at bounding box center [805, 422] width 677 height 39
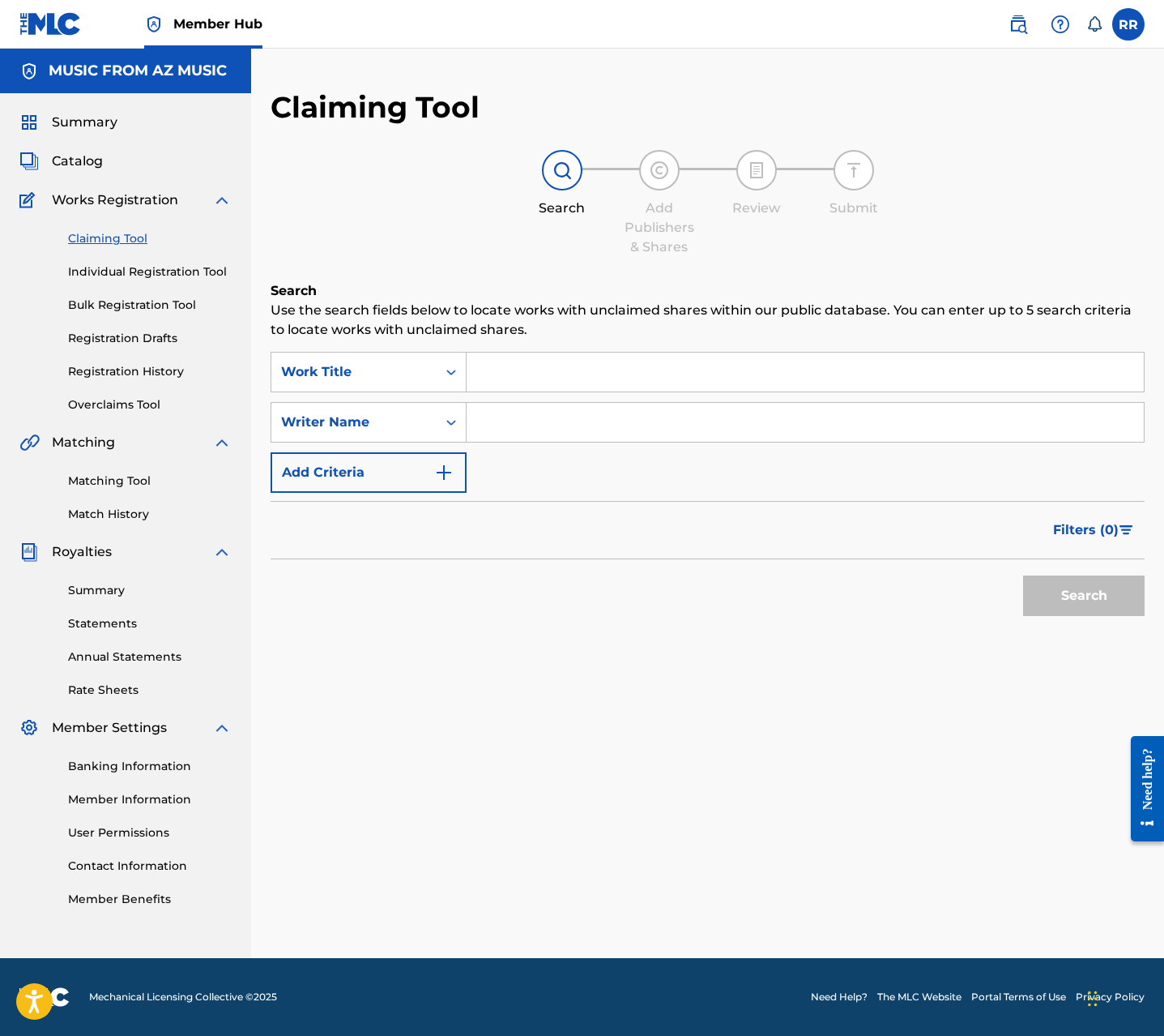
click at [503, 423] on input "Search Form" at bounding box center [805, 422] width 677 height 39
type input "alex zurdo"
click at [1023, 575] on button "Search" at bounding box center [1083, 596] width 121 height 41
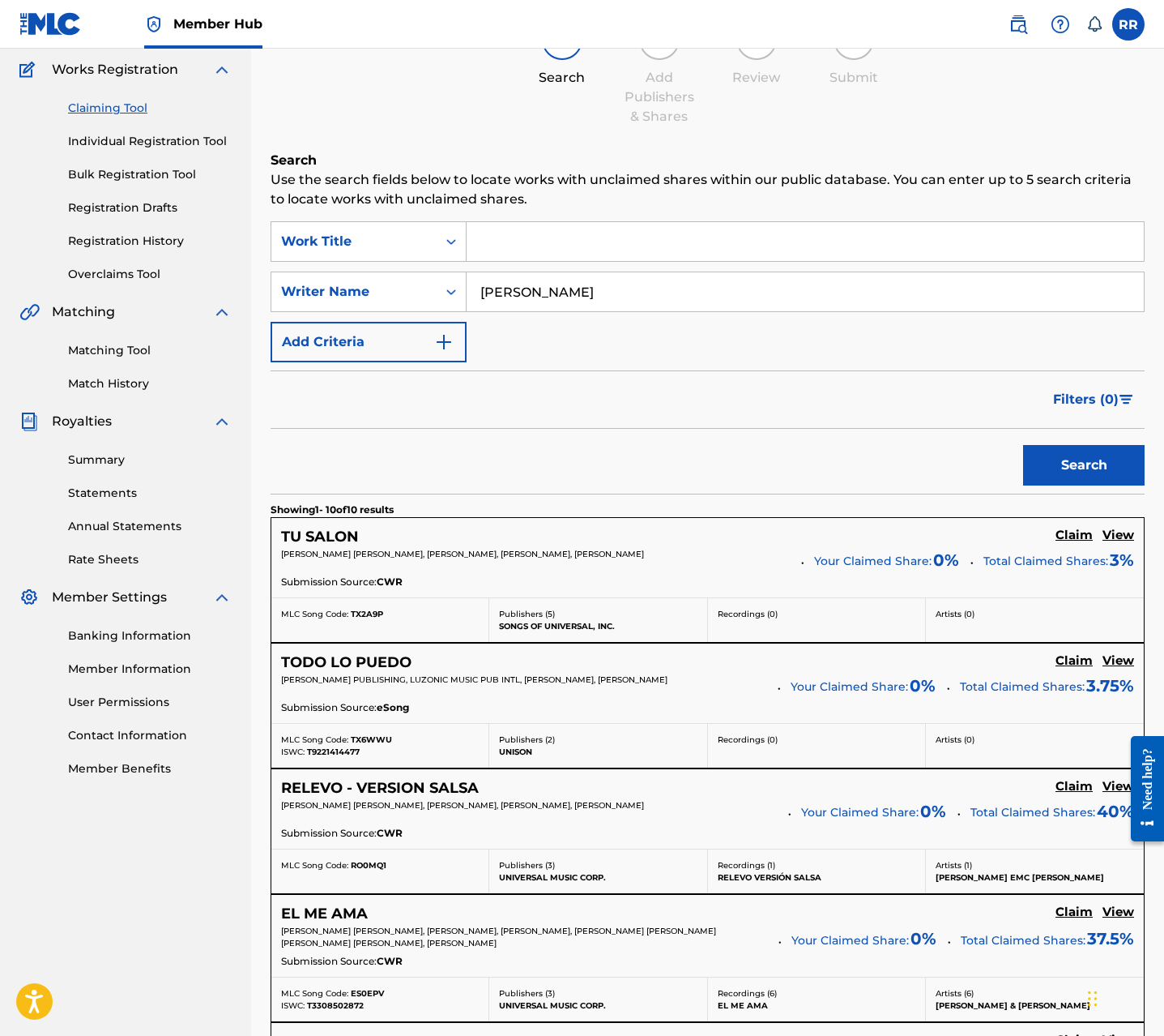
scroll to position [0, 0]
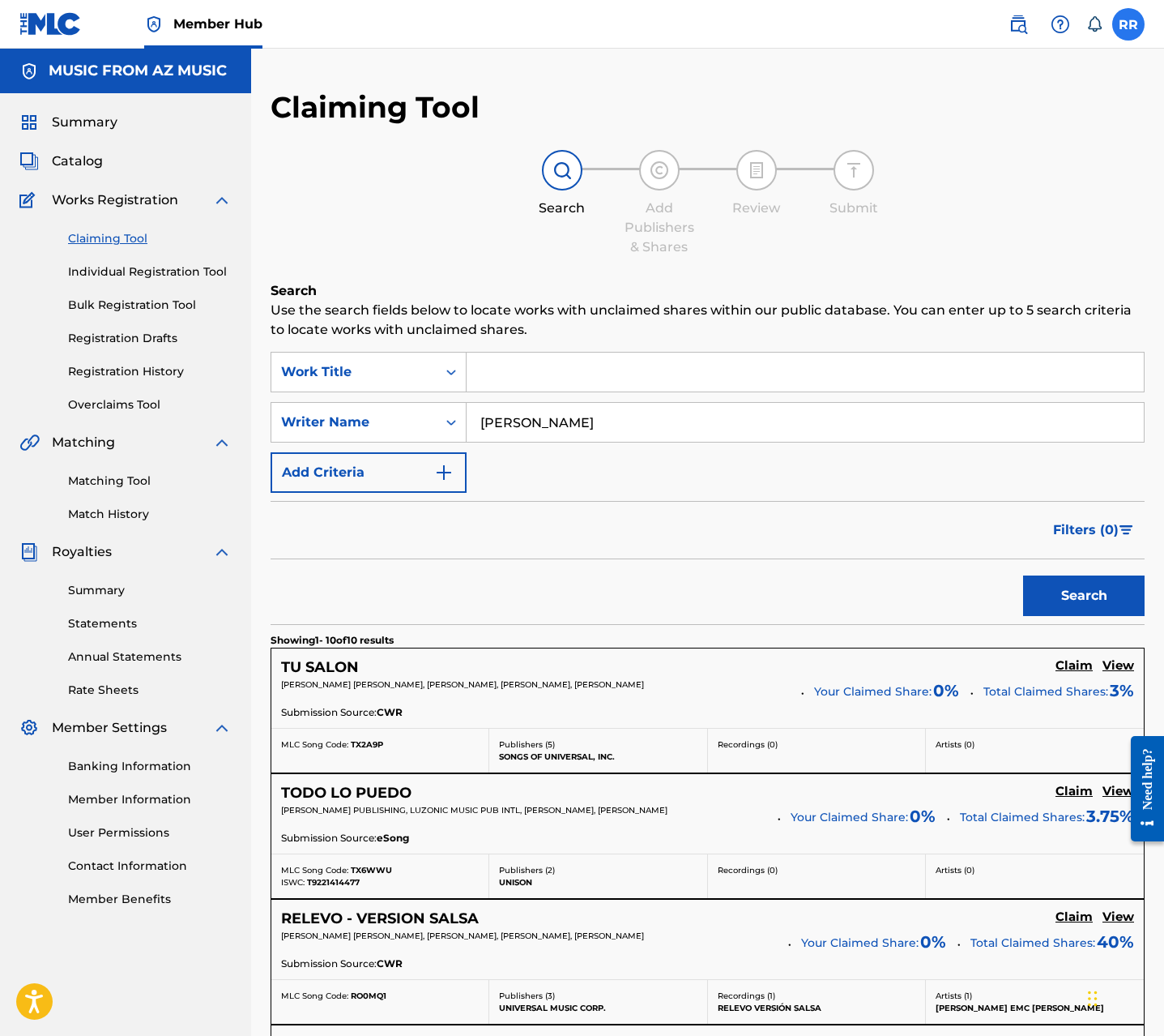
click at [1120, 32] on label at bounding box center [1128, 25] width 32 height 32
click at [1128, 25] on input "RR Raul Rodriguez raul@creationmusicgroup.com Notification Preferences Profile …" at bounding box center [1128, 25] width 0 height 0
click at [982, 227] on p "Log out" at bounding box center [971, 229] width 38 height 14
click at [1128, 25] on input "RR Raul Rodriguez raul@creationmusicgroup.com Notification Preferences Profile …" at bounding box center [1128, 25] width 0 height 0
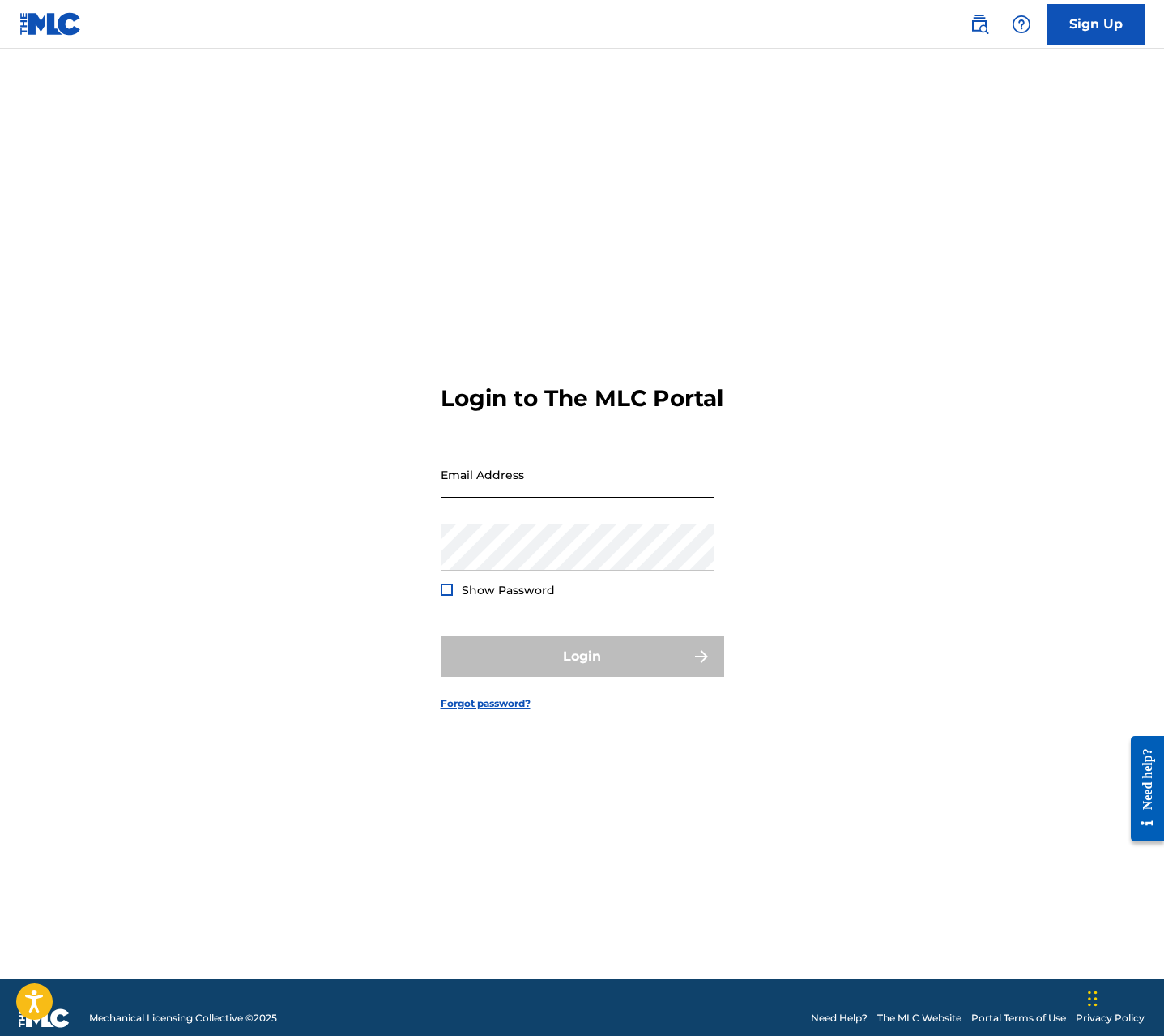
drag, startPoint x: 466, startPoint y: 535, endPoint x: 471, endPoint y: 495, distance: 40.3
click at [467, 524] on div "Email Address" at bounding box center [578, 488] width 274 height 73
click at [478, 486] on input "Email Address" at bounding box center [578, 474] width 274 height 46
type input "[EMAIL_ADDRESS][DOMAIN_NAME]"
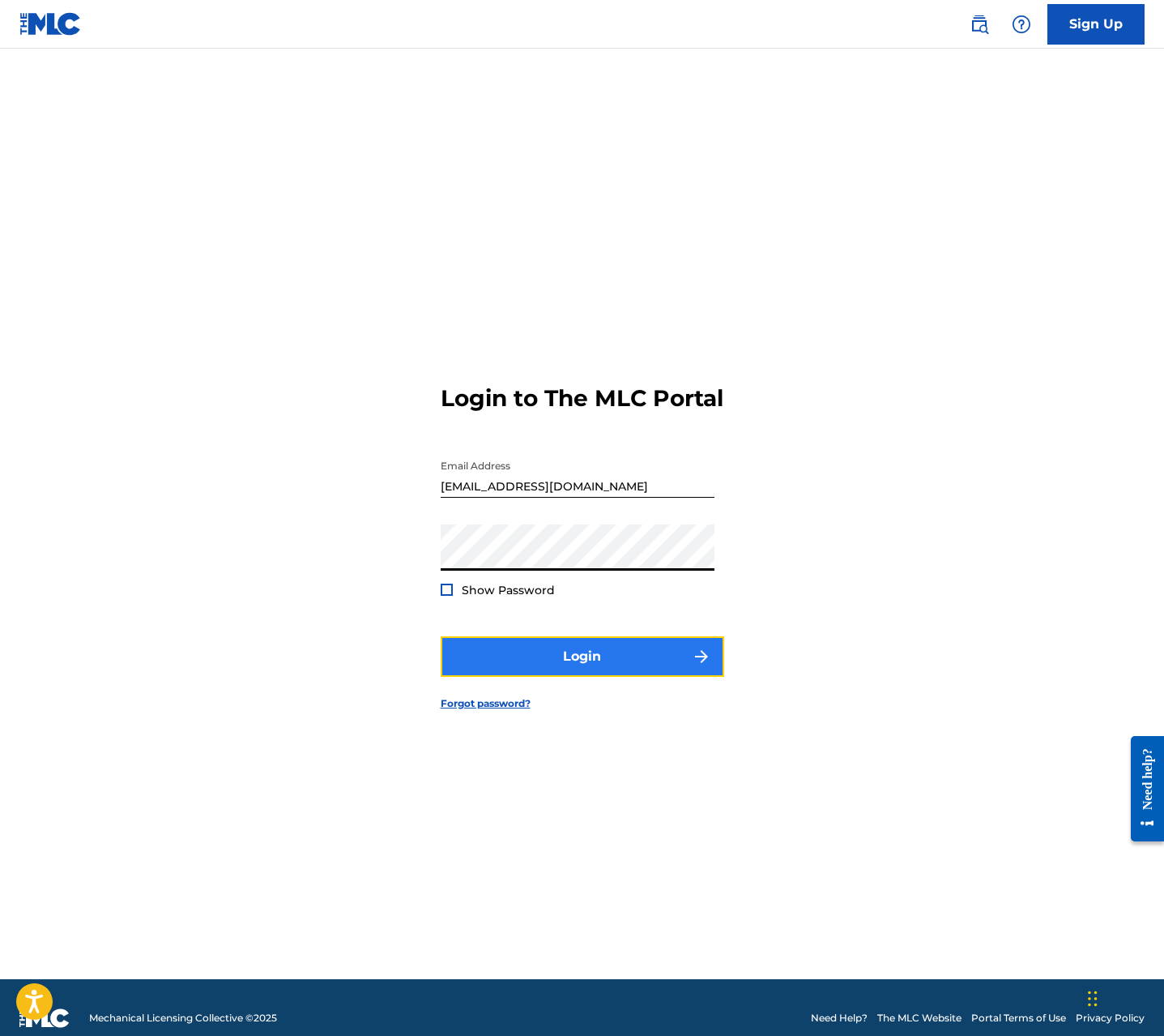
click at [576, 677] on button "Login" at bounding box center [583, 657] width 284 height 41
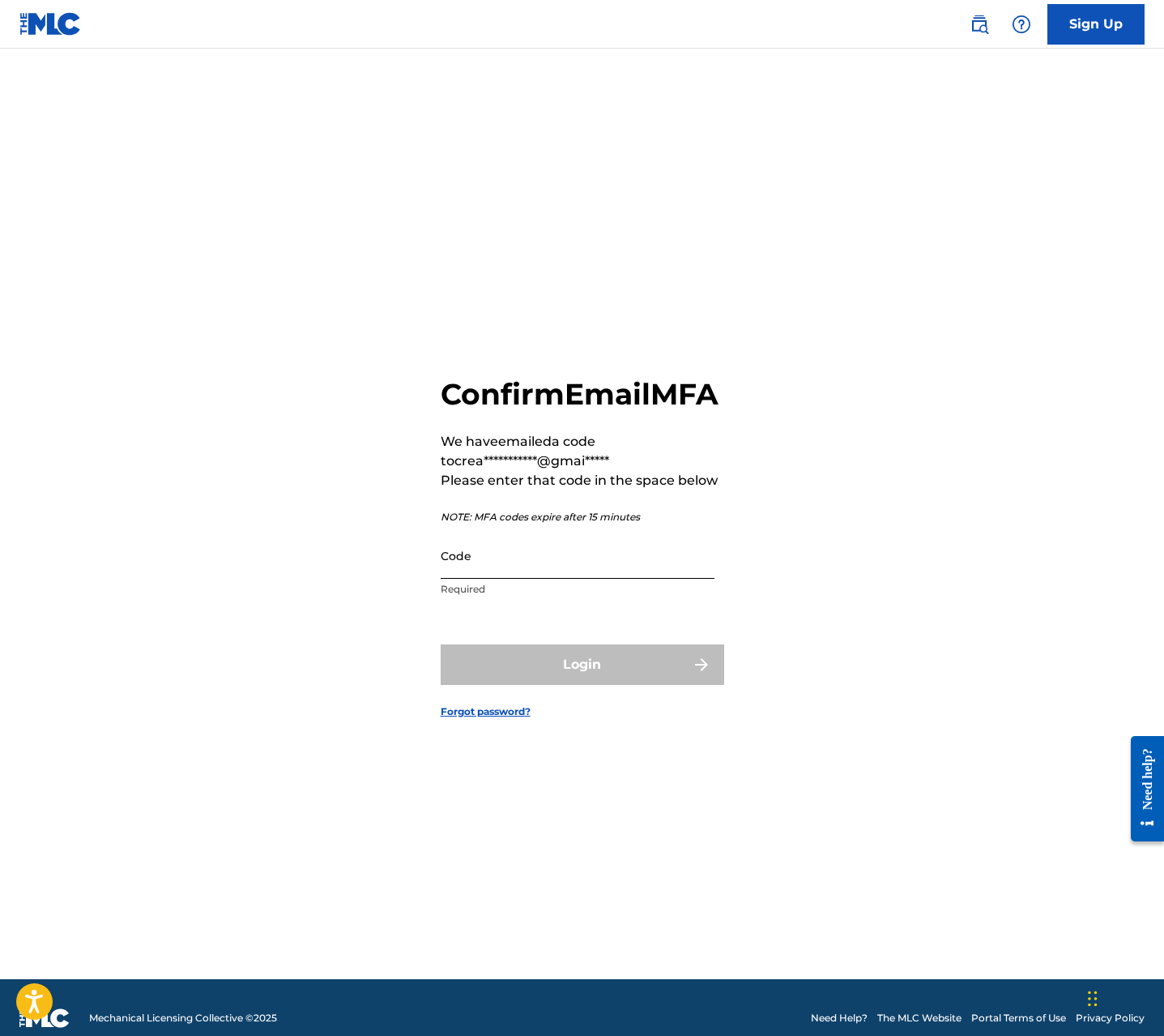
click at [491, 579] on input "Code" at bounding box center [578, 556] width 274 height 46
paste input "484853"
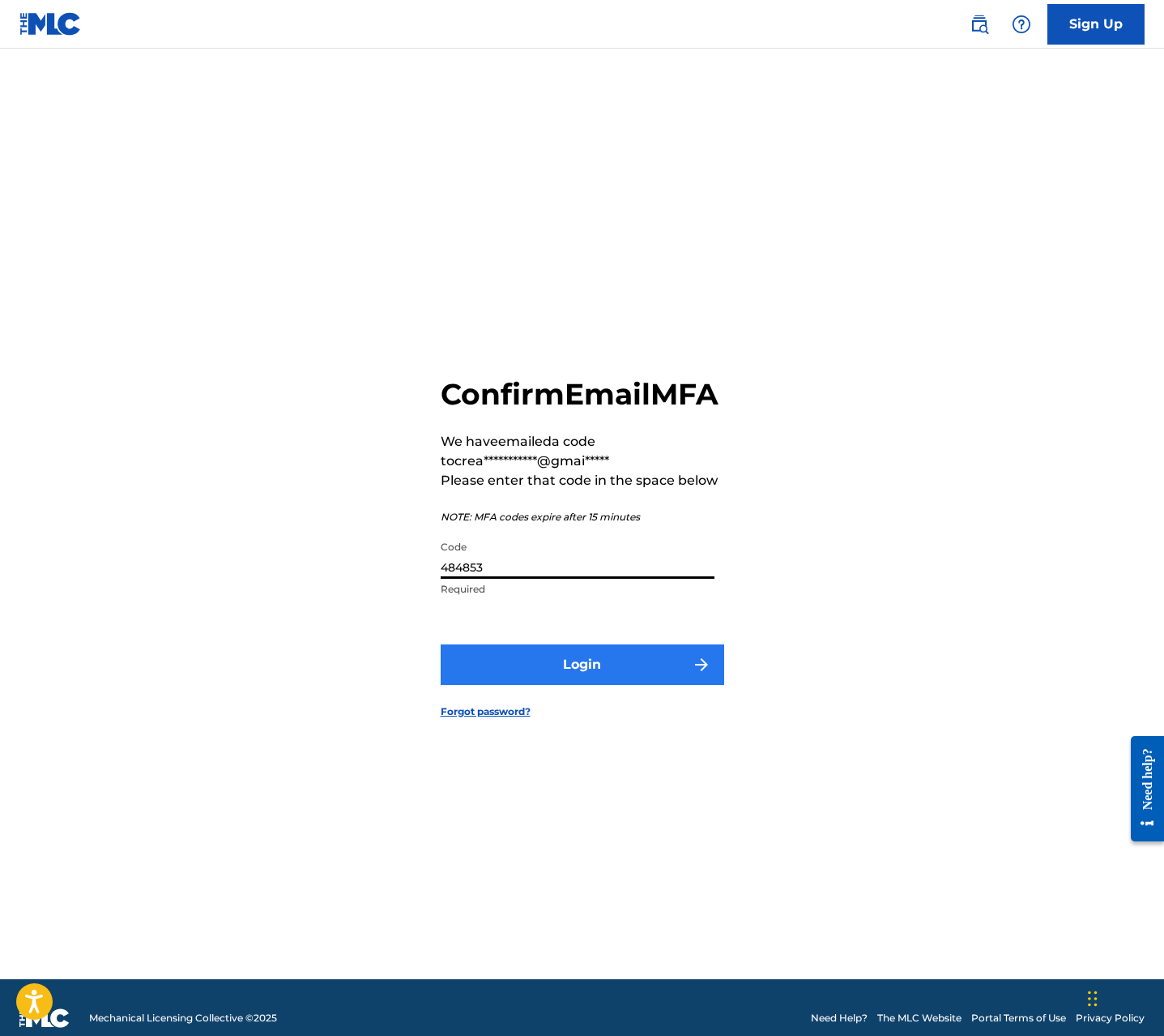
type input "484853"
click at [628, 685] on button "Login" at bounding box center [583, 665] width 284 height 41
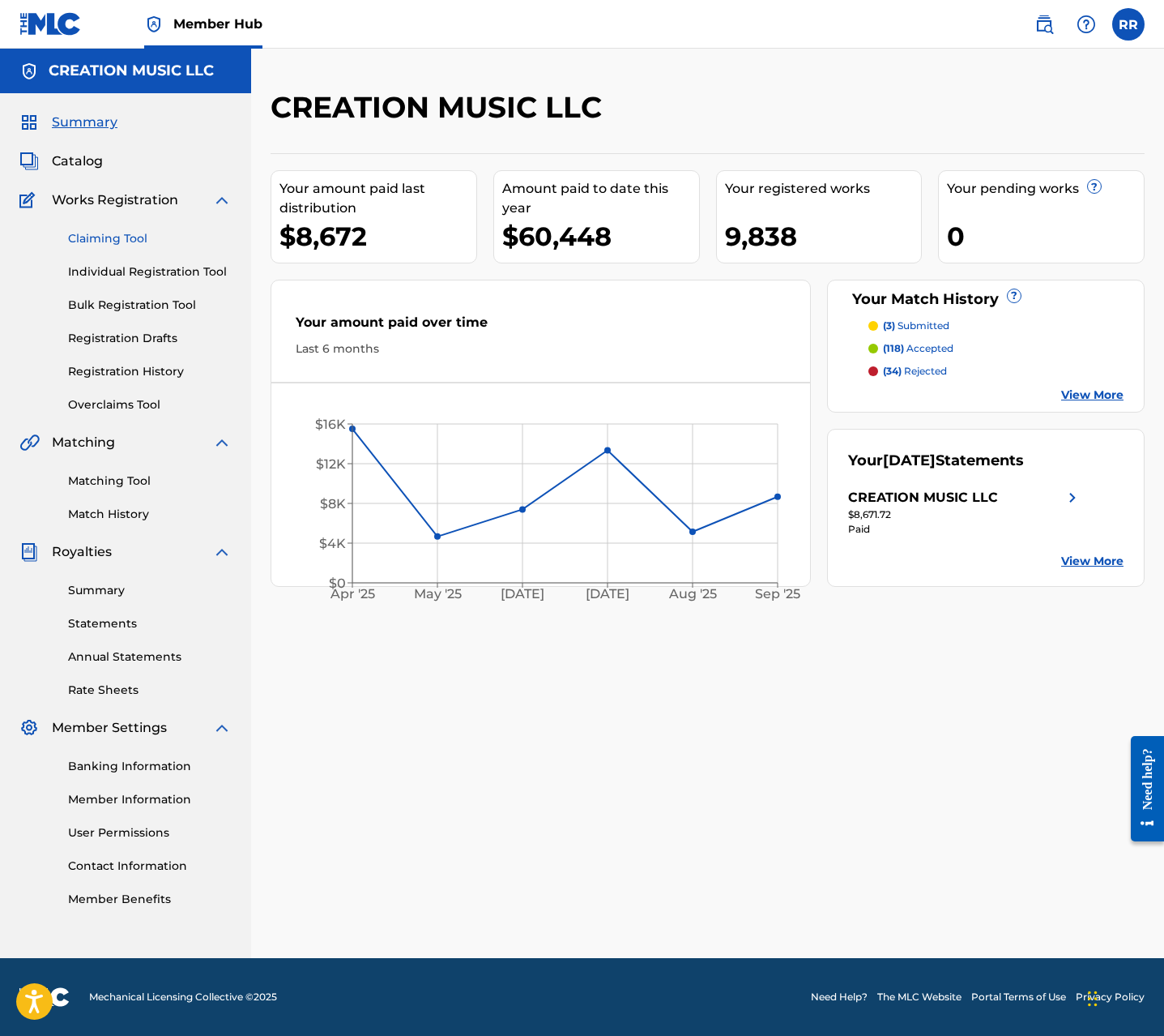
click at [109, 230] on div "Claiming Tool Individual Registration Tool Bulk Registration Tool Registration …" at bounding box center [126, 311] width 212 height 203
click at [109, 235] on link "Claiming Tool" at bounding box center [150, 239] width 164 height 17
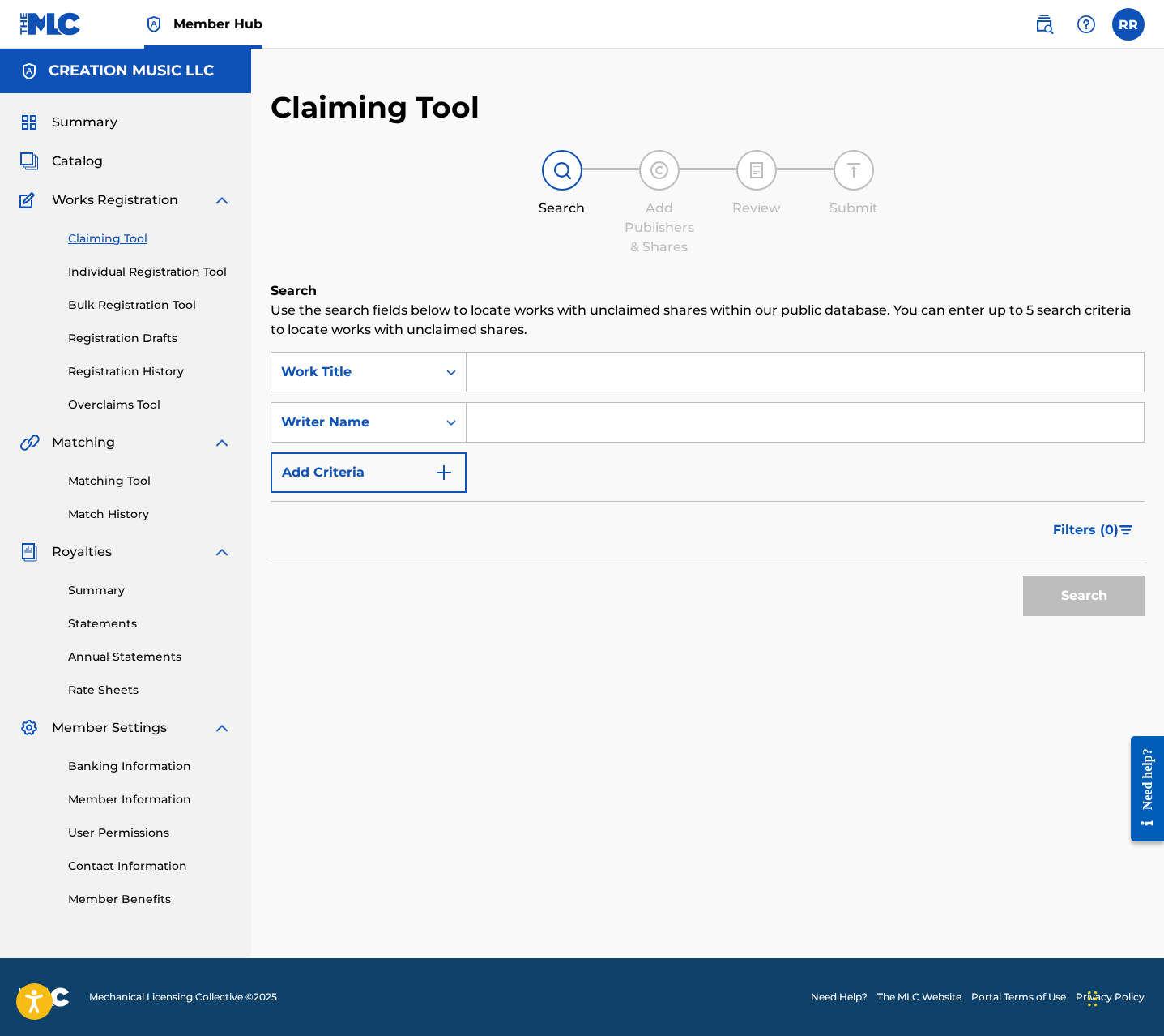
drag, startPoint x: 519, startPoint y: 368, endPoint x: 520, endPoint y: 427, distance: 59.0
click at [519, 371] on input "Search Form" at bounding box center [805, 372] width 677 height 39
click at [521, 434] on input "Search Form" at bounding box center [805, 422] width 677 height 39
type input "orlando brinn"
click at [1023, 575] on button "Search" at bounding box center [1083, 596] width 121 height 41
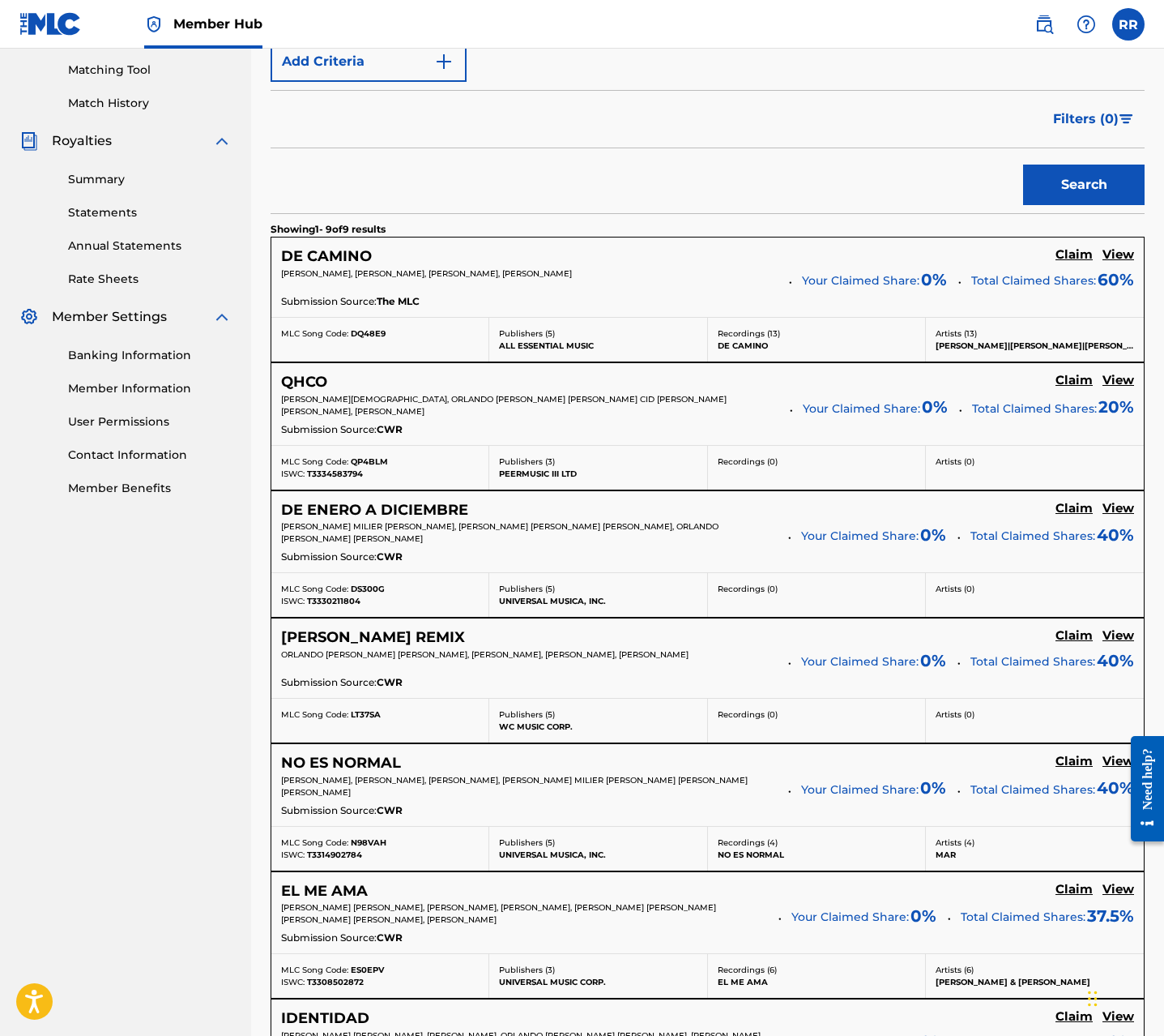
scroll to position [336, 0]
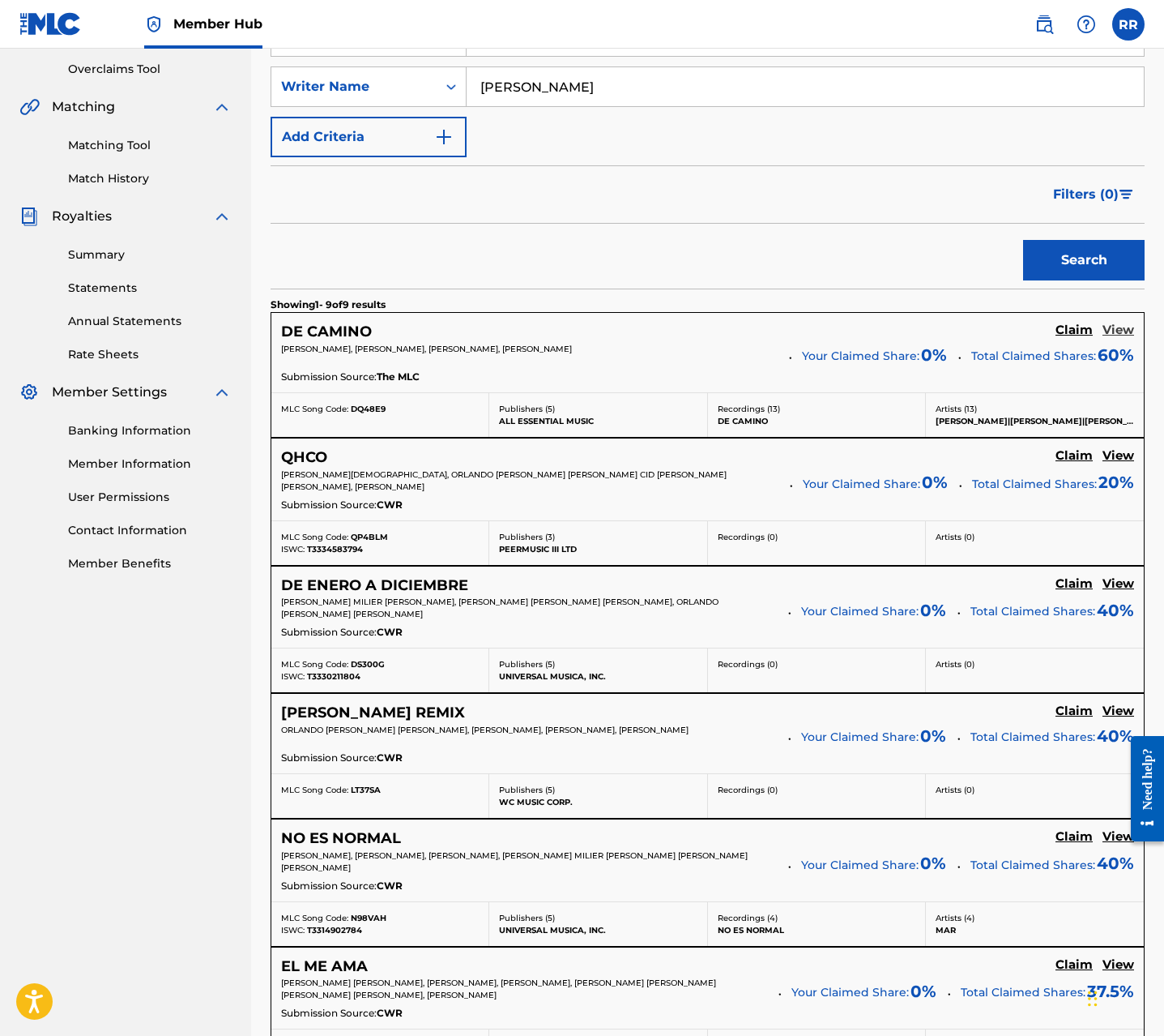
click at [1109, 328] on h5 "View" at bounding box center [1118, 331] width 31 height 15
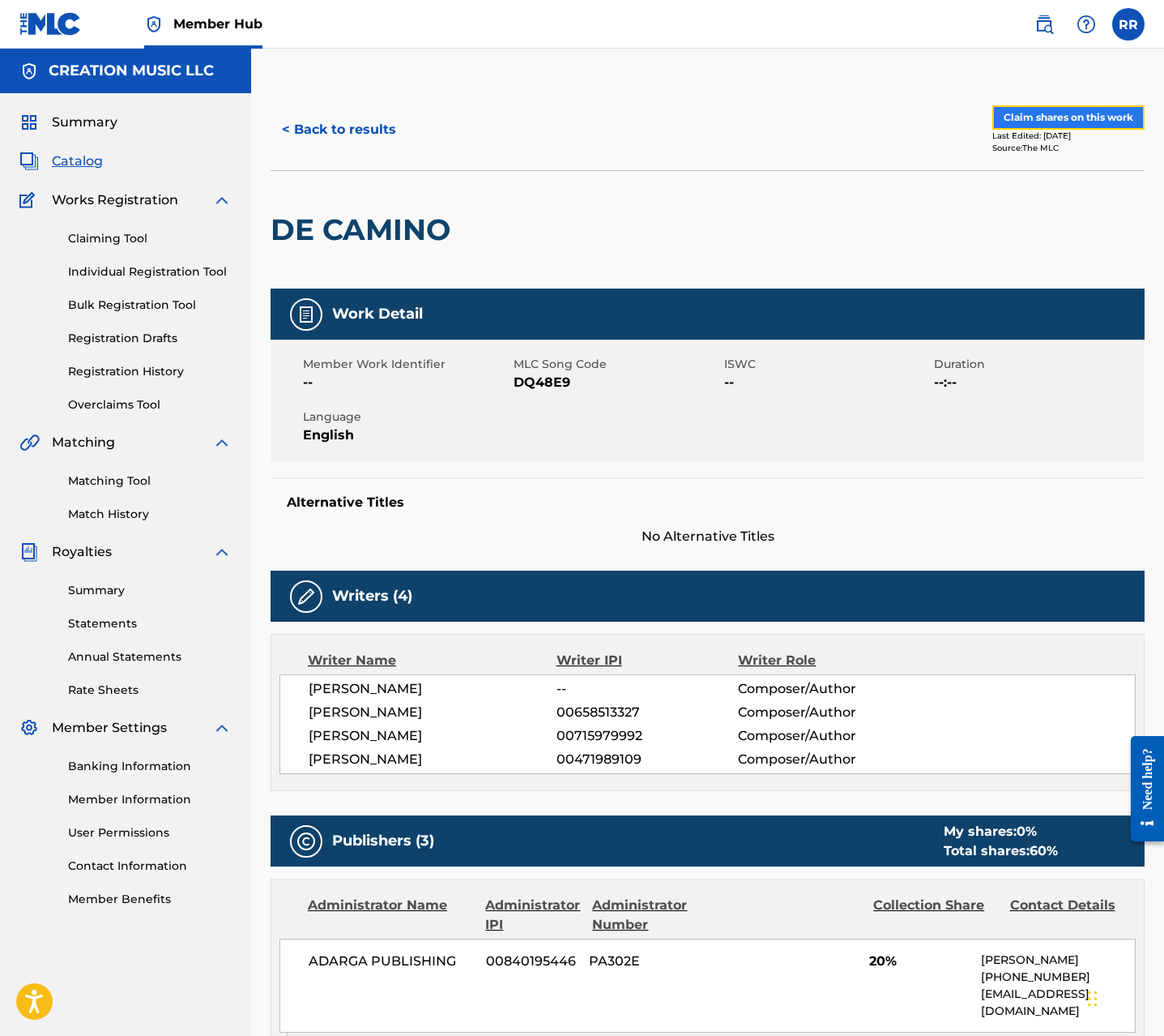
click at [1039, 121] on button "Claim shares on this work" at bounding box center [1068, 117] width 152 height 25
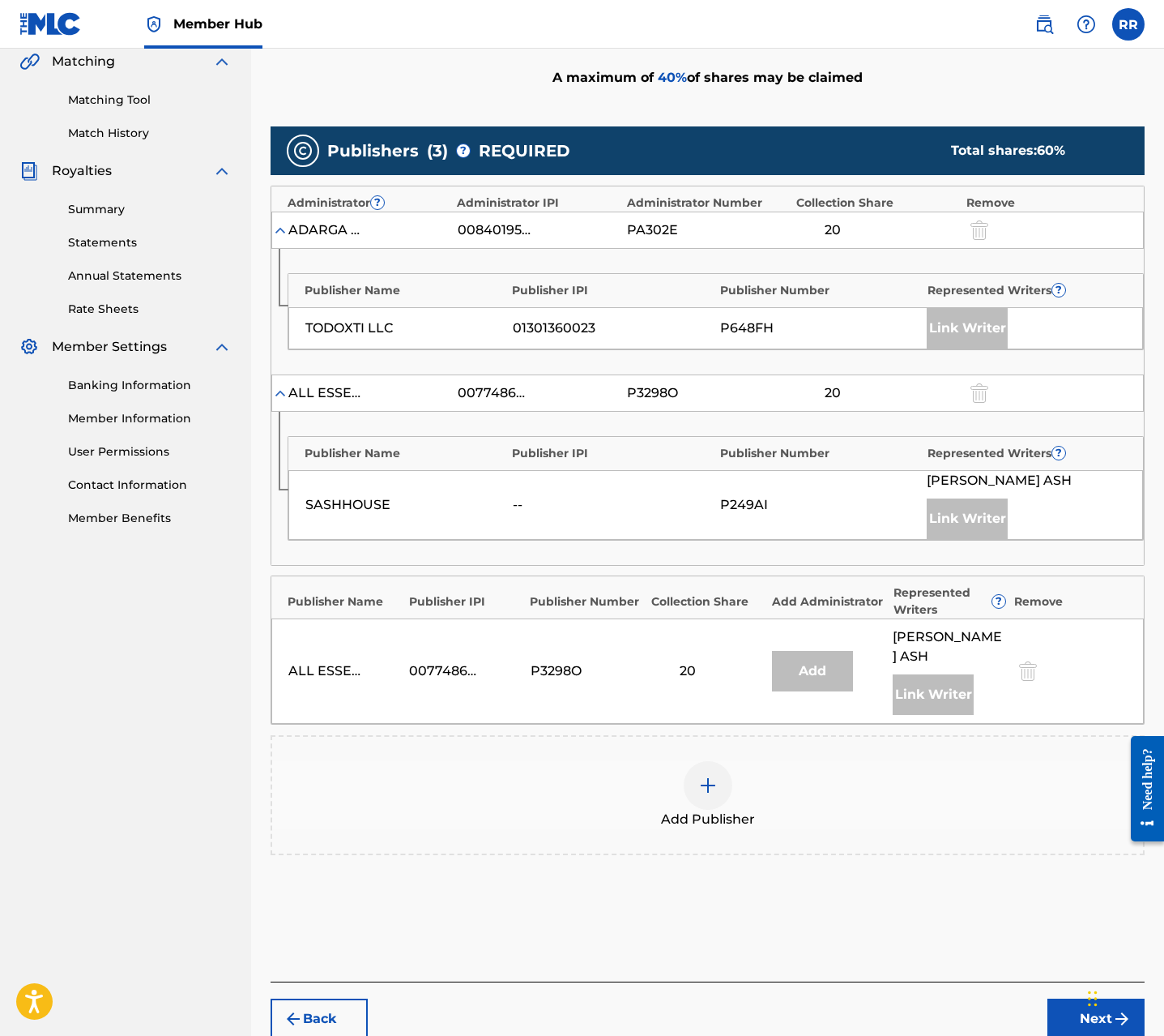
scroll to position [443, 0]
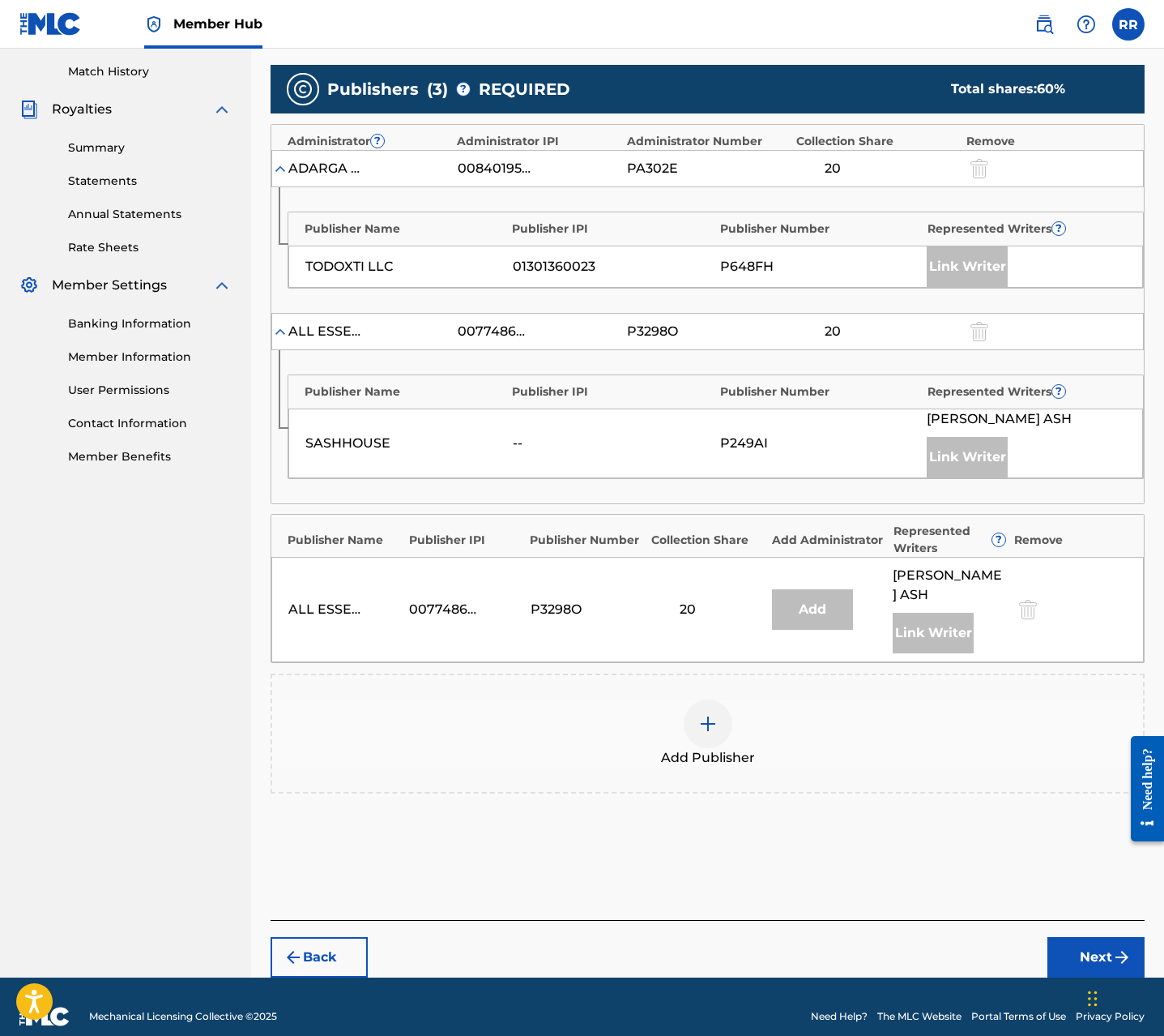
click at [690, 699] on div at bounding box center [708, 723] width 48 height 48
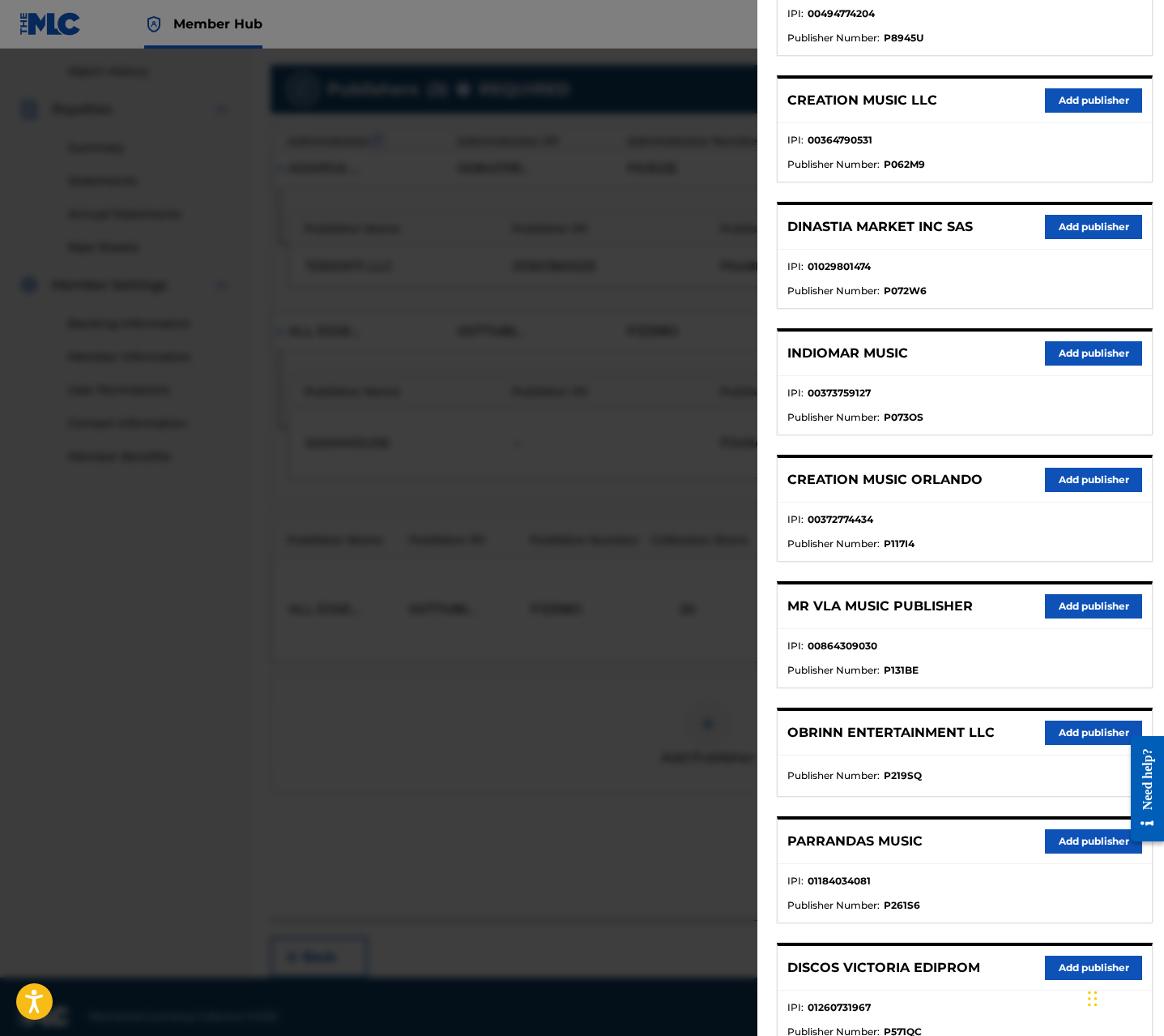
scroll to position [398, 0]
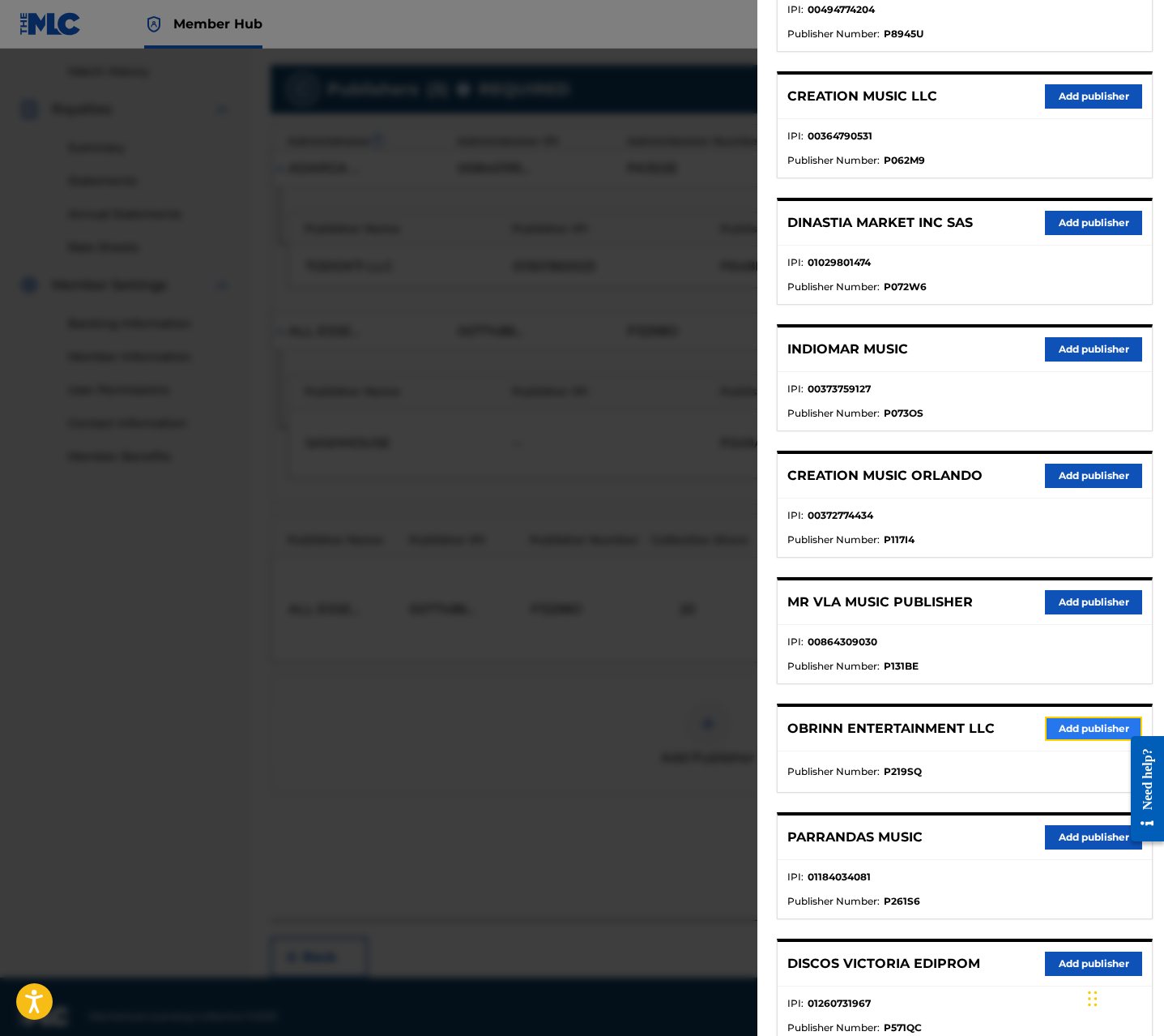
click at [1072, 733] on button "Add publisher" at bounding box center [1093, 728] width 97 height 25
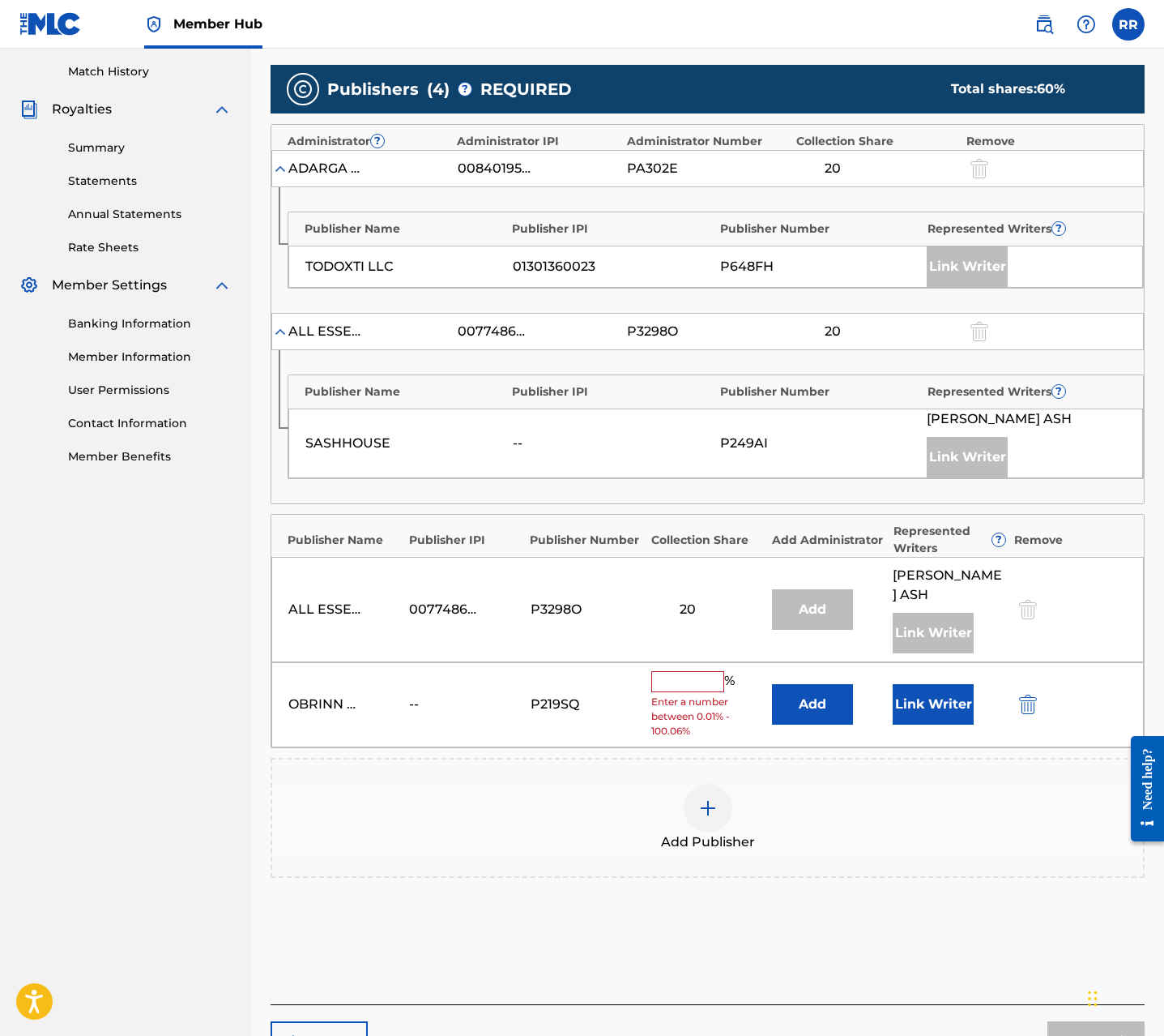
scroll to position [442, 0]
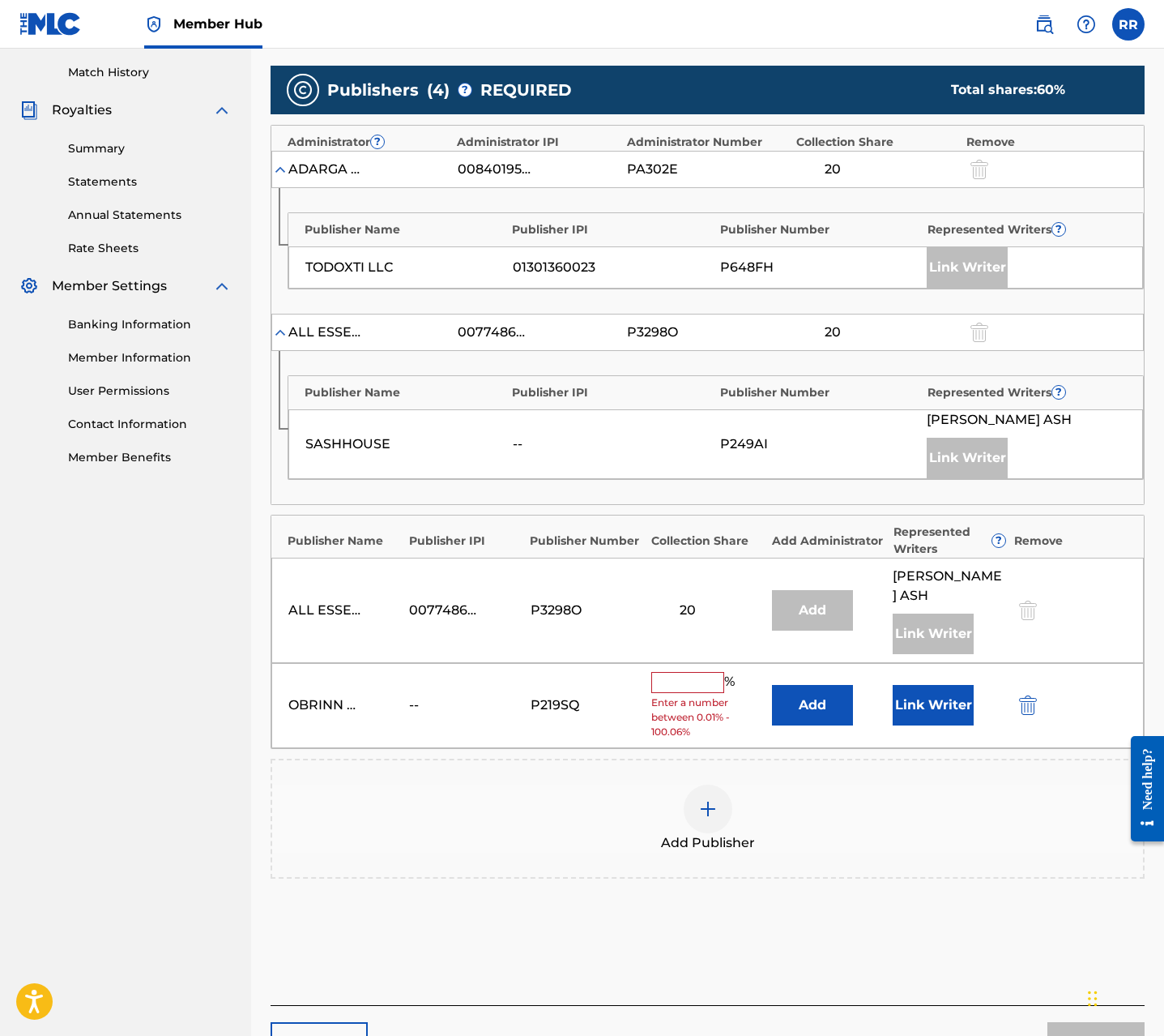
click at [698, 672] on input "text" at bounding box center [688, 682] width 73 height 21
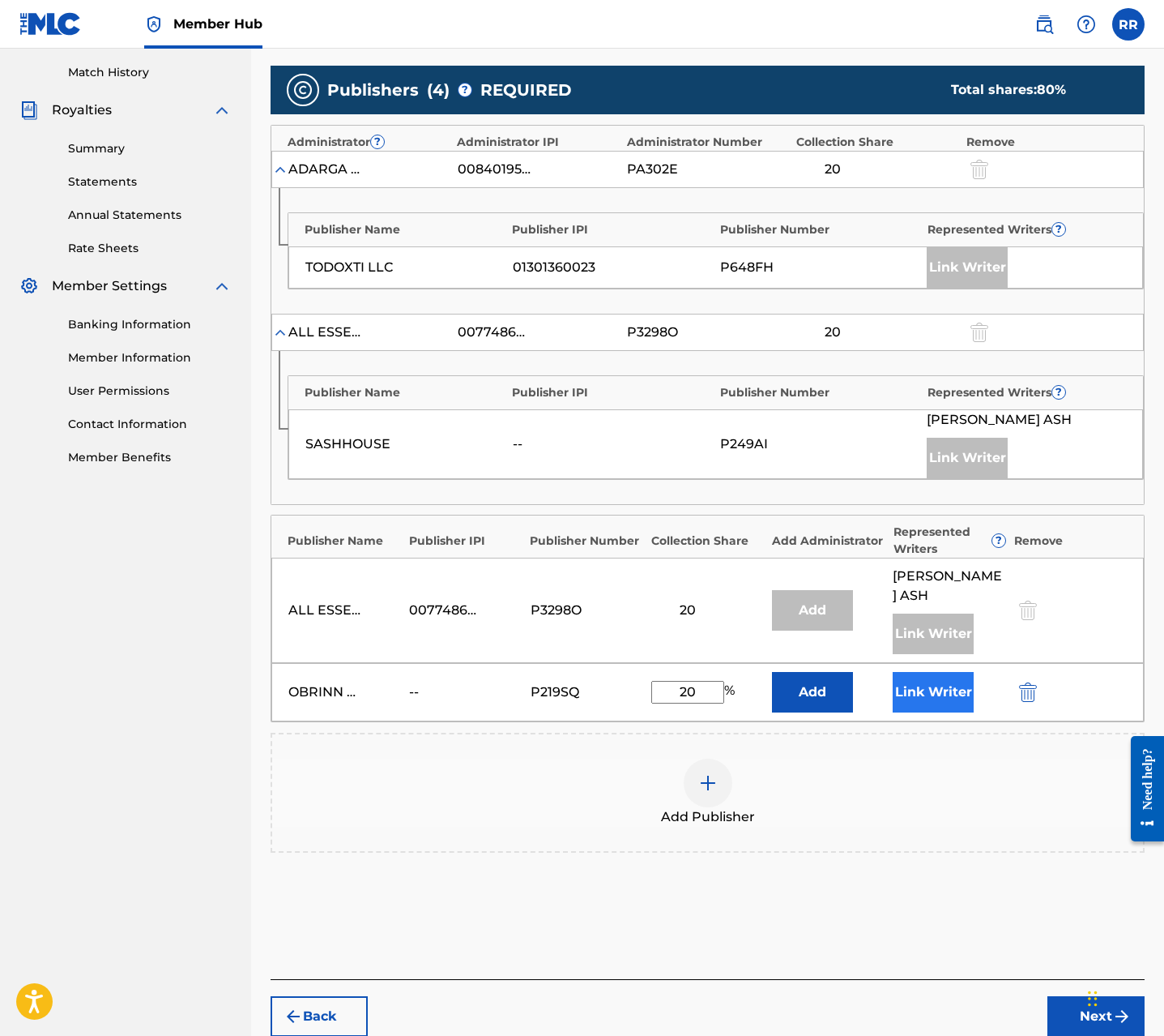
type input "20"
click at [928, 672] on button "Link Writer" at bounding box center [933, 693] width 81 height 41
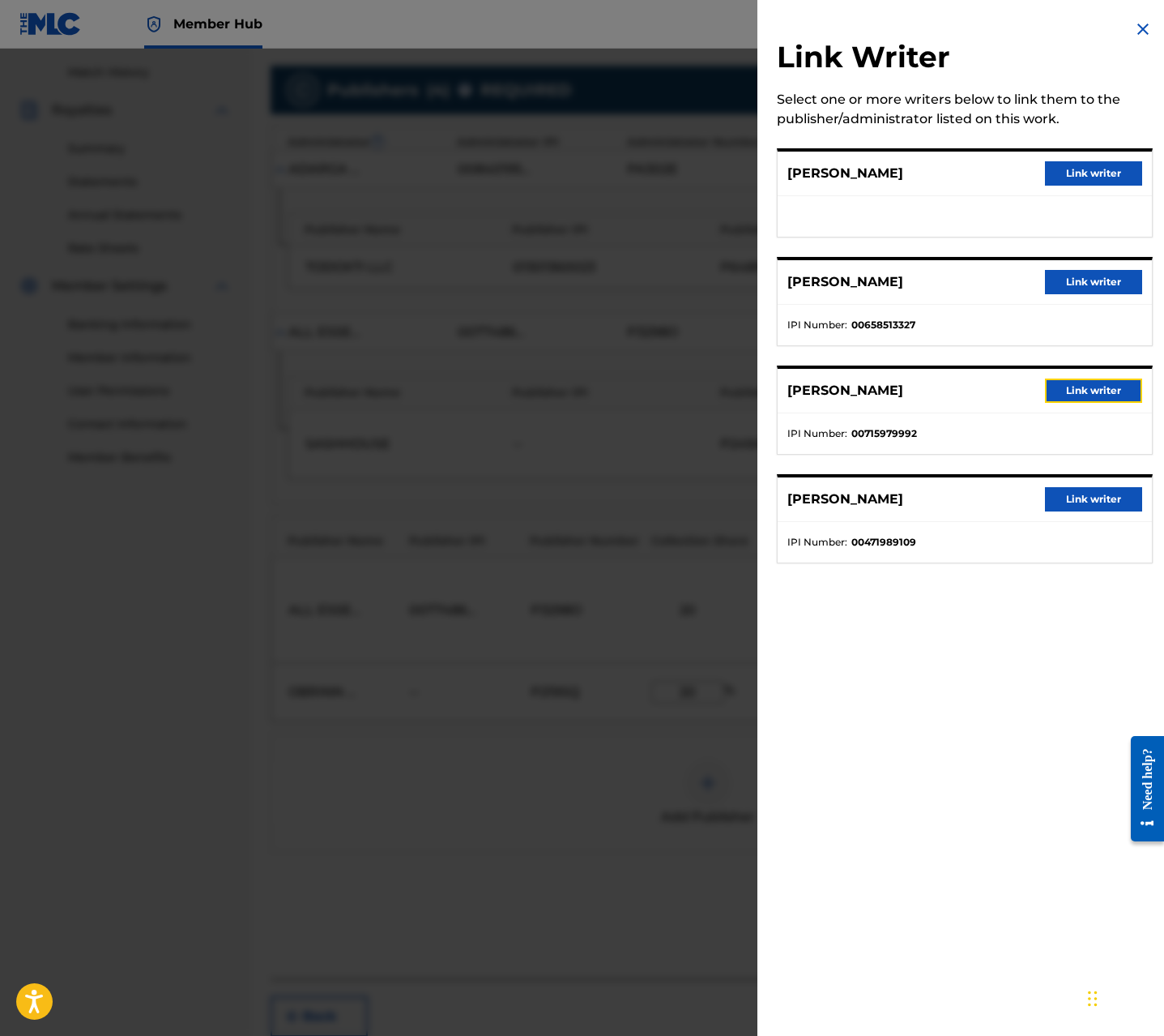
drag, startPoint x: 1093, startPoint y: 393, endPoint x: 1017, endPoint y: 576, distance: 198.2
click at [1093, 393] on button "Link writer" at bounding box center [1093, 390] width 97 height 25
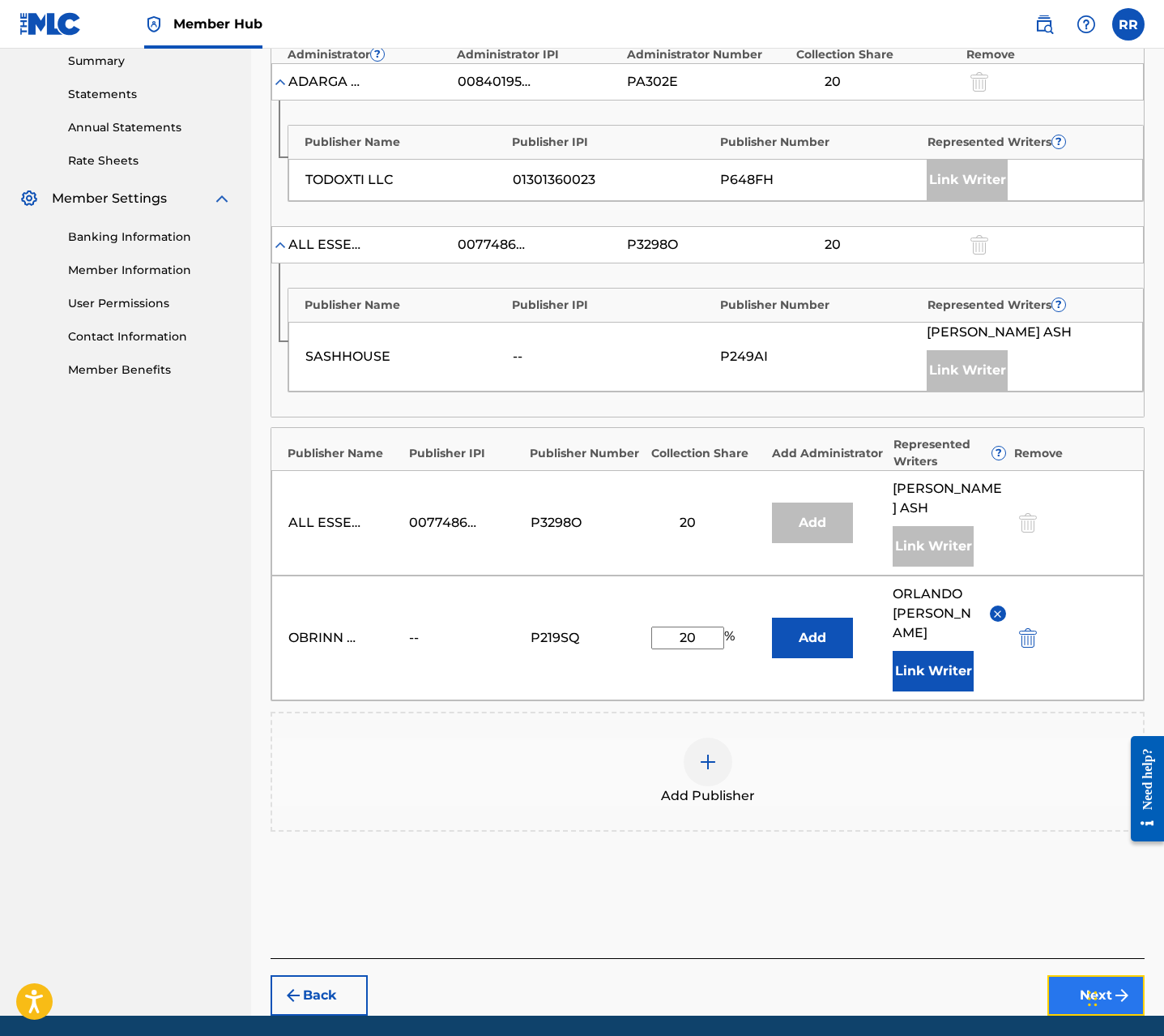
click at [1077, 975] on button "Next" at bounding box center [1096, 995] width 97 height 41
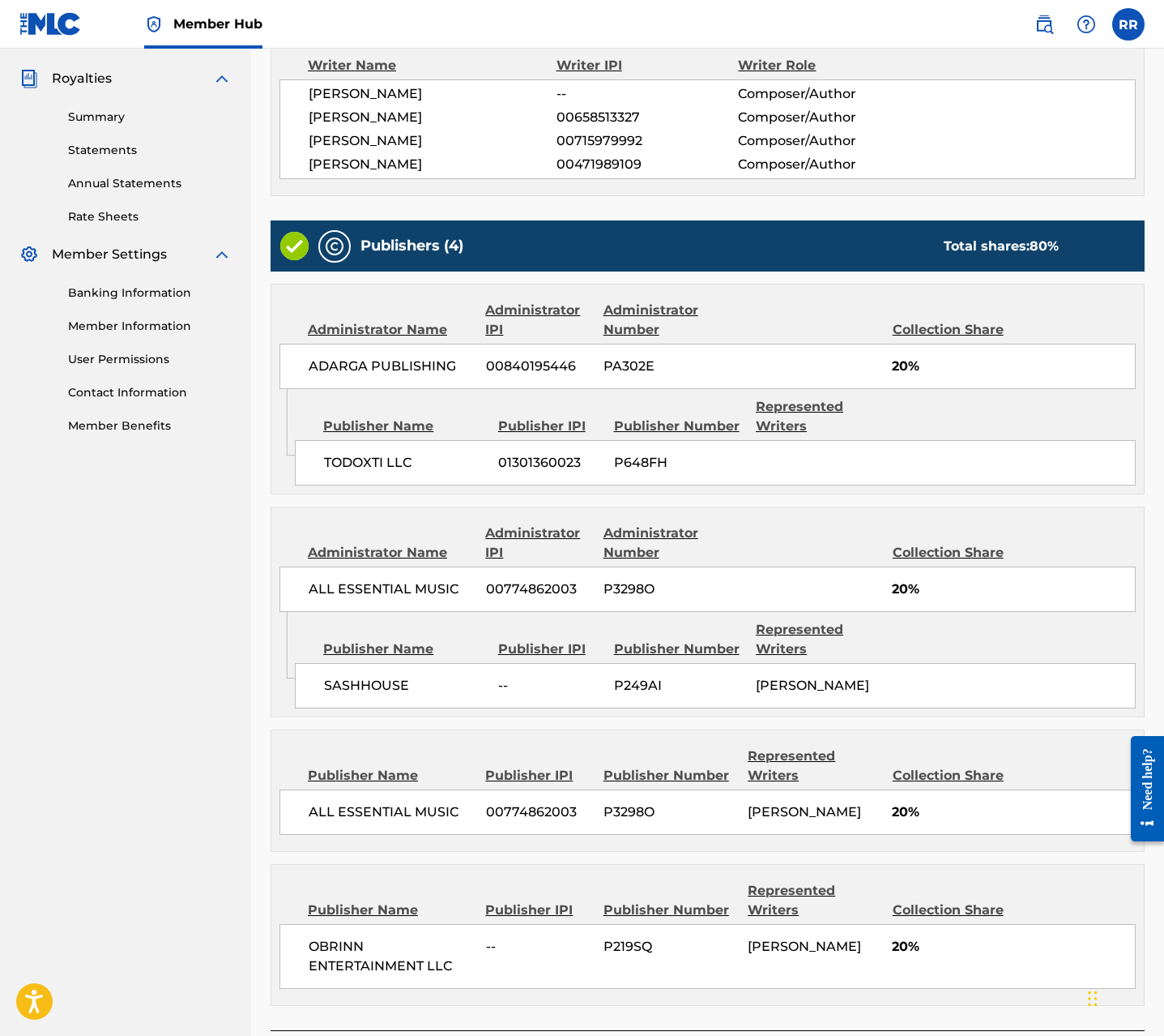
scroll to position [603, 0]
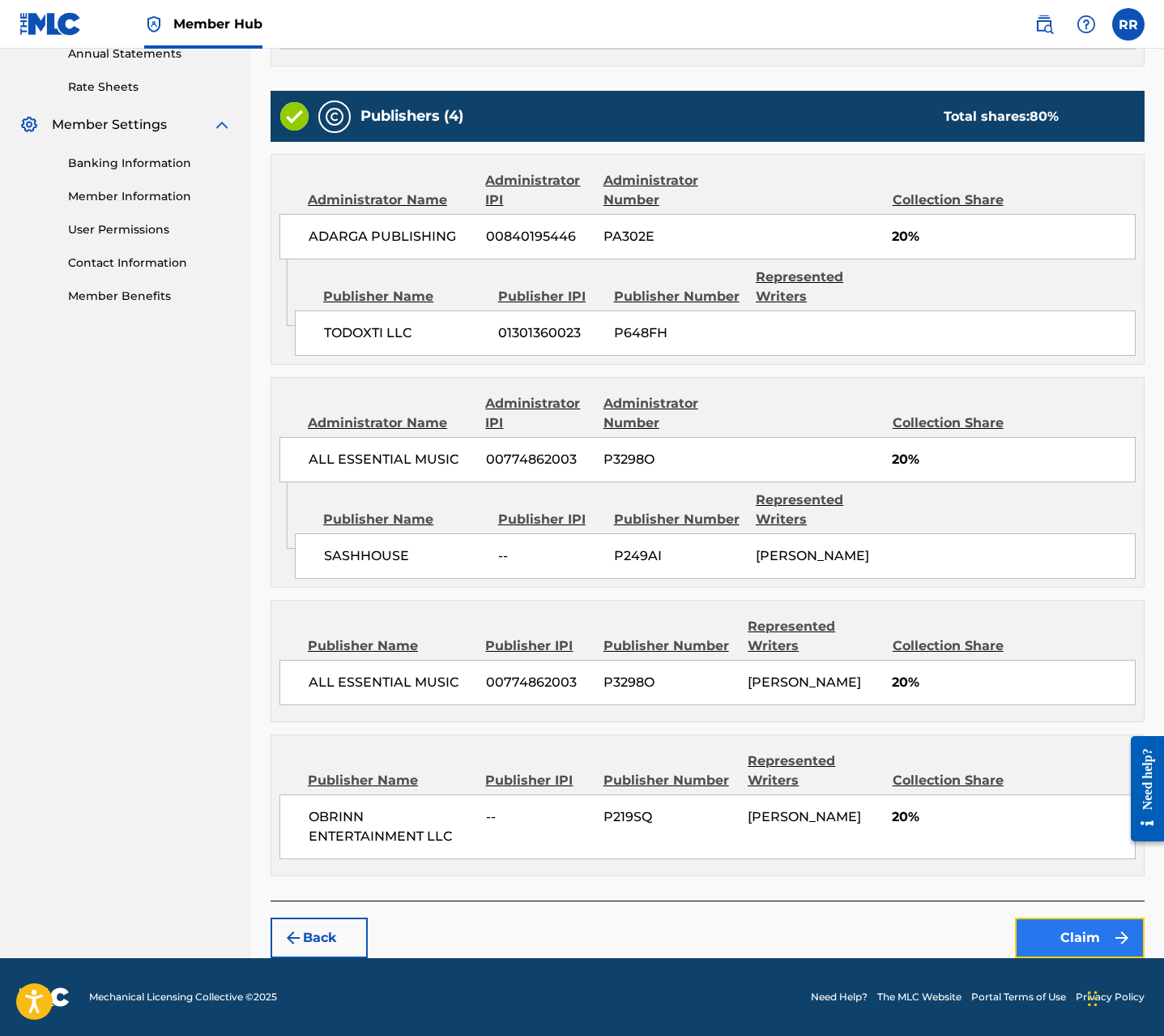
click at [1082, 937] on button "Claim" at bounding box center [1080, 937] width 130 height 41
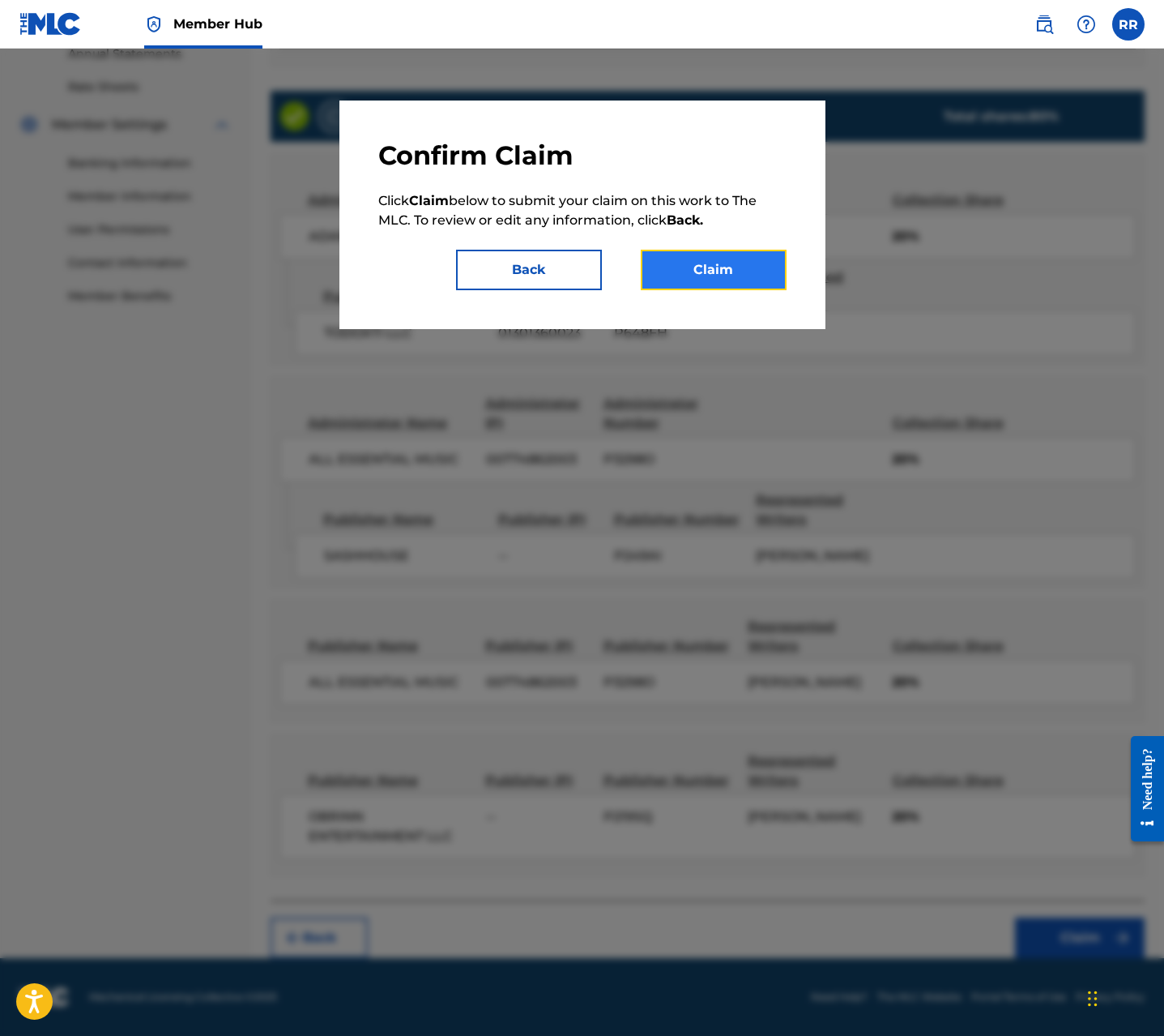
click at [732, 259] on button "Claim" at bounding box center [714, 270] width 146 height 41
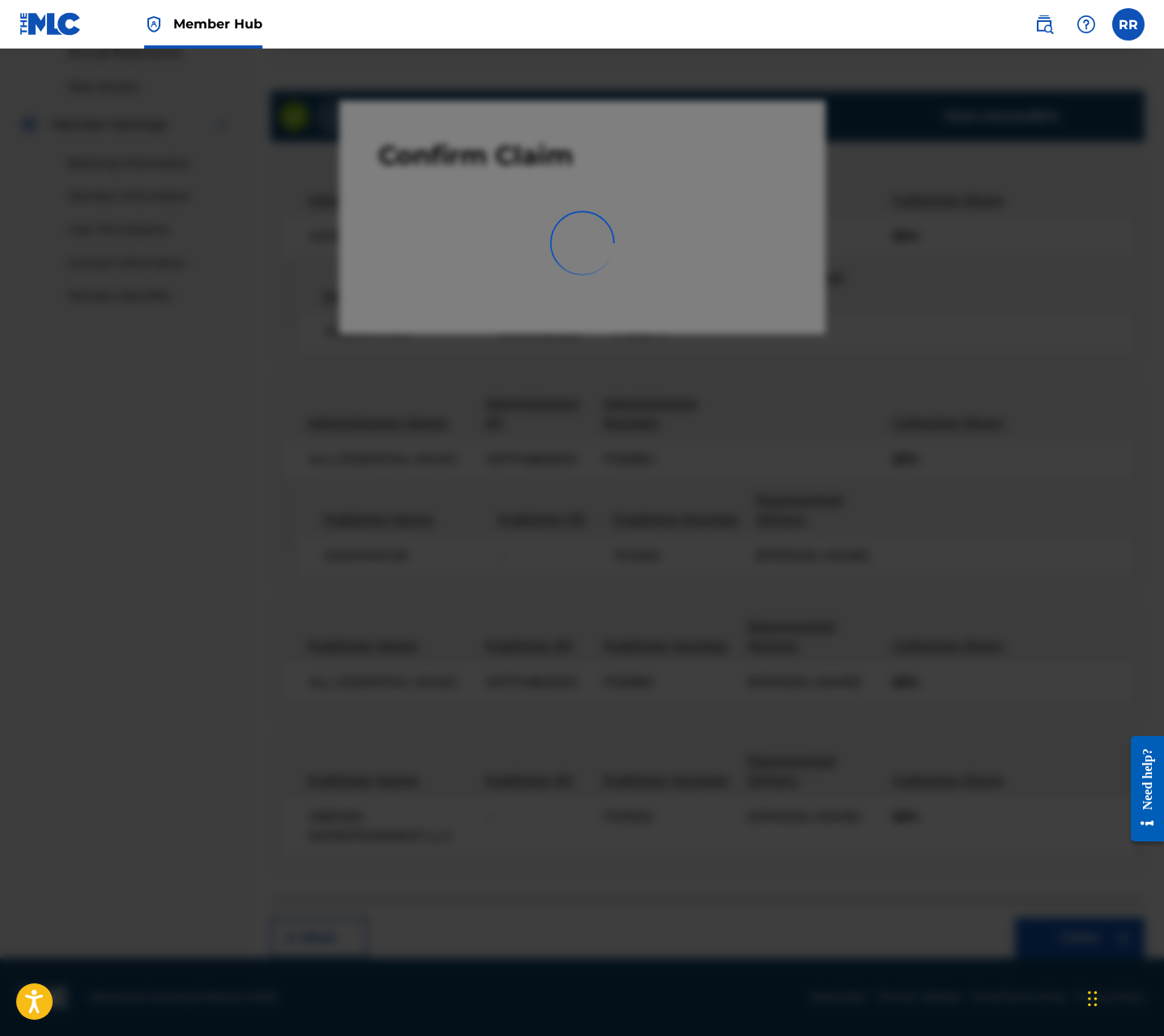
scroll to position [0, 0]
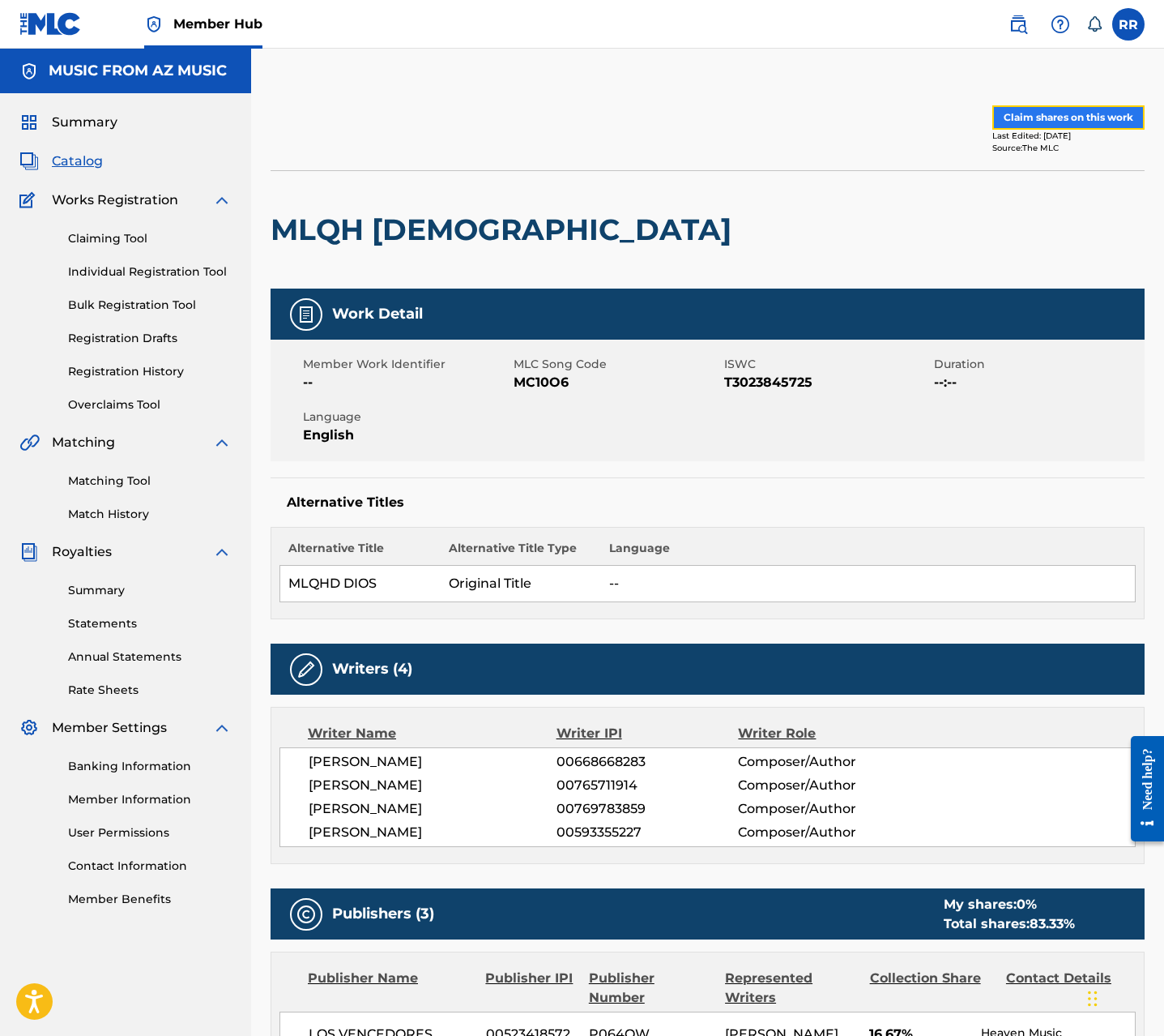
click at [1033, 116] on button "Claim shares on this work" at bounding box center [1068, 117] width 152 height 25
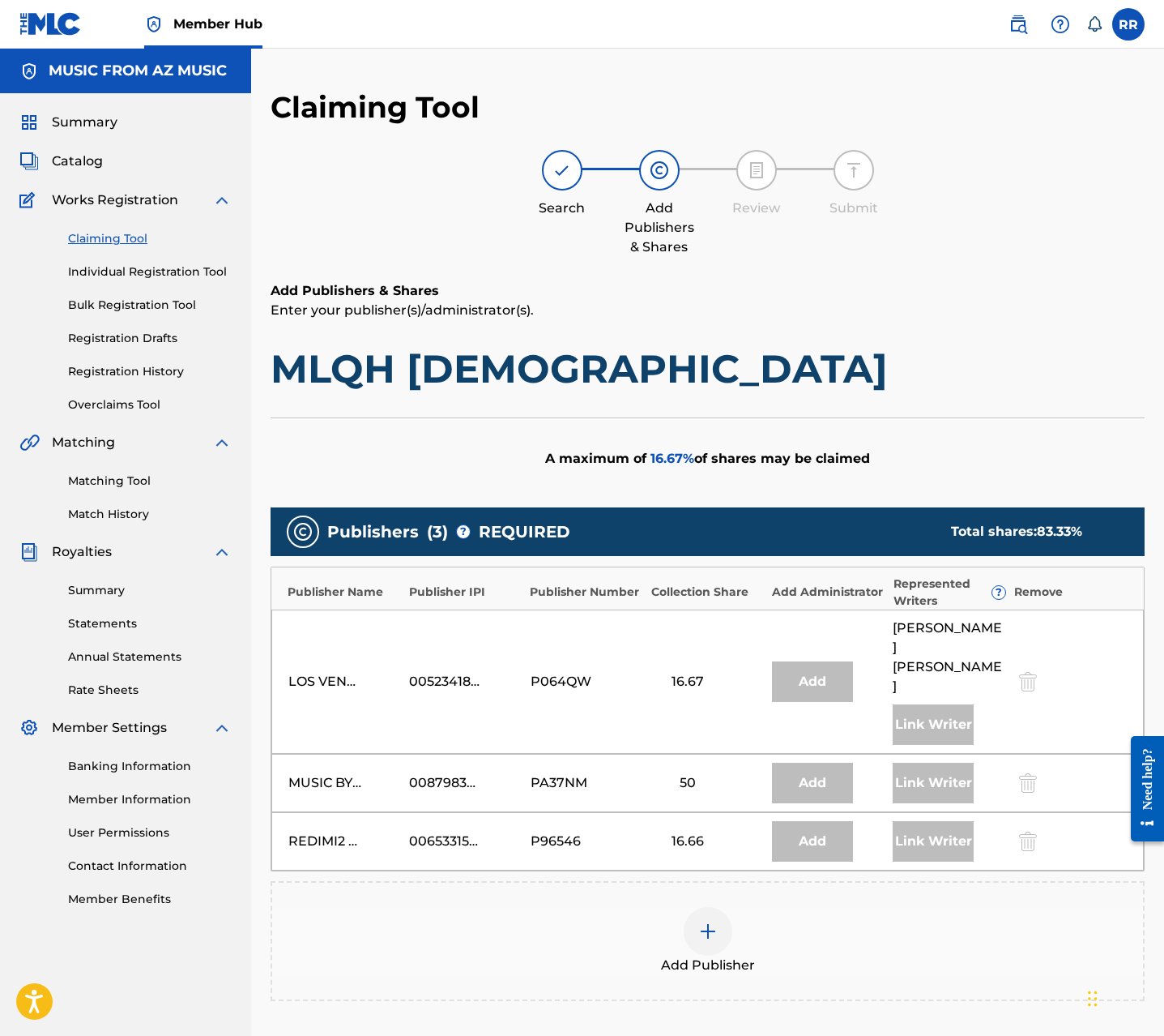
click at [707, 921] on img at bounding box center [708, 931] width 20 height 20
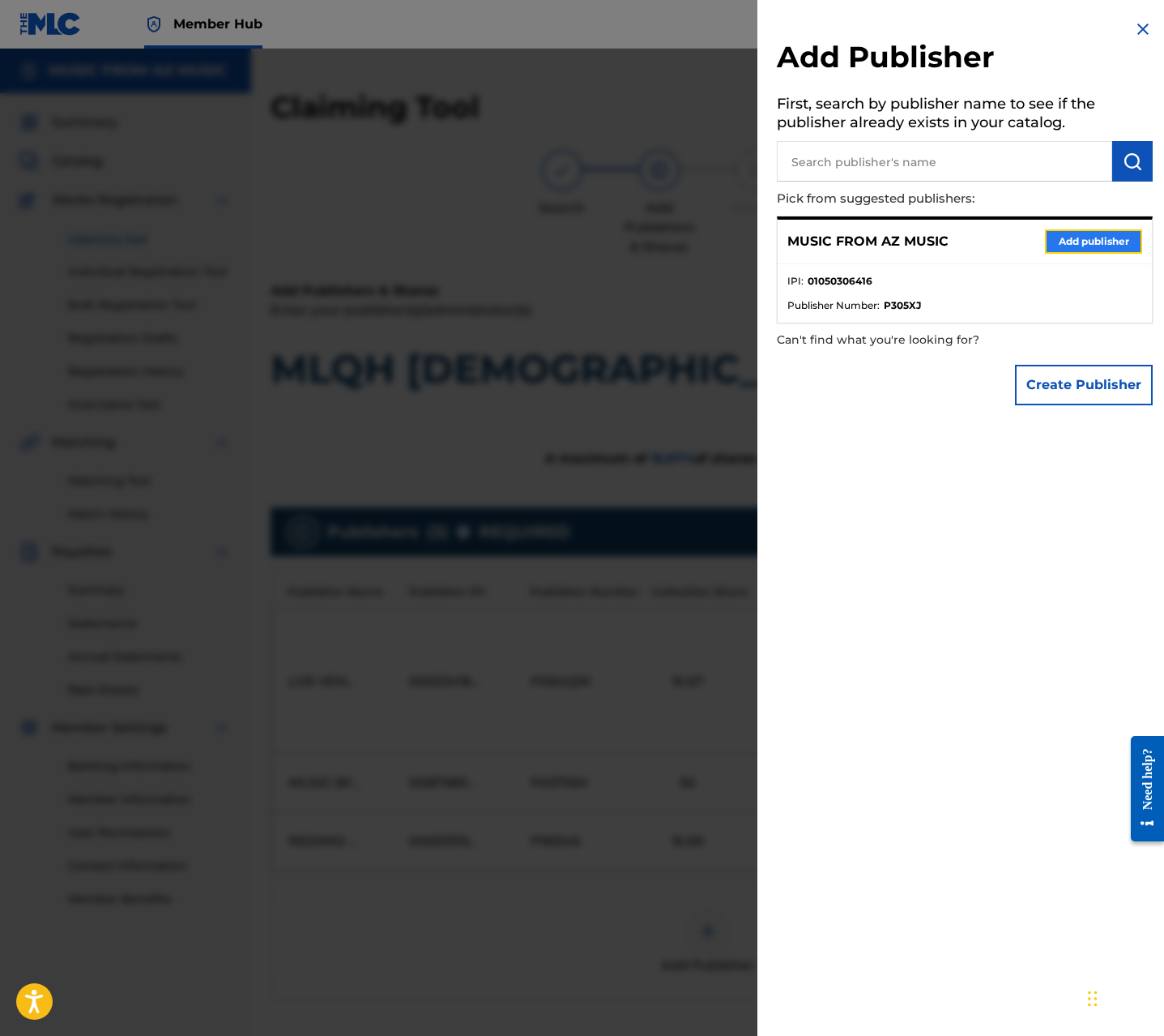
click at [1074, 241] on button "Add publisher" at bounding box center [1093, 241] width 97 height 25
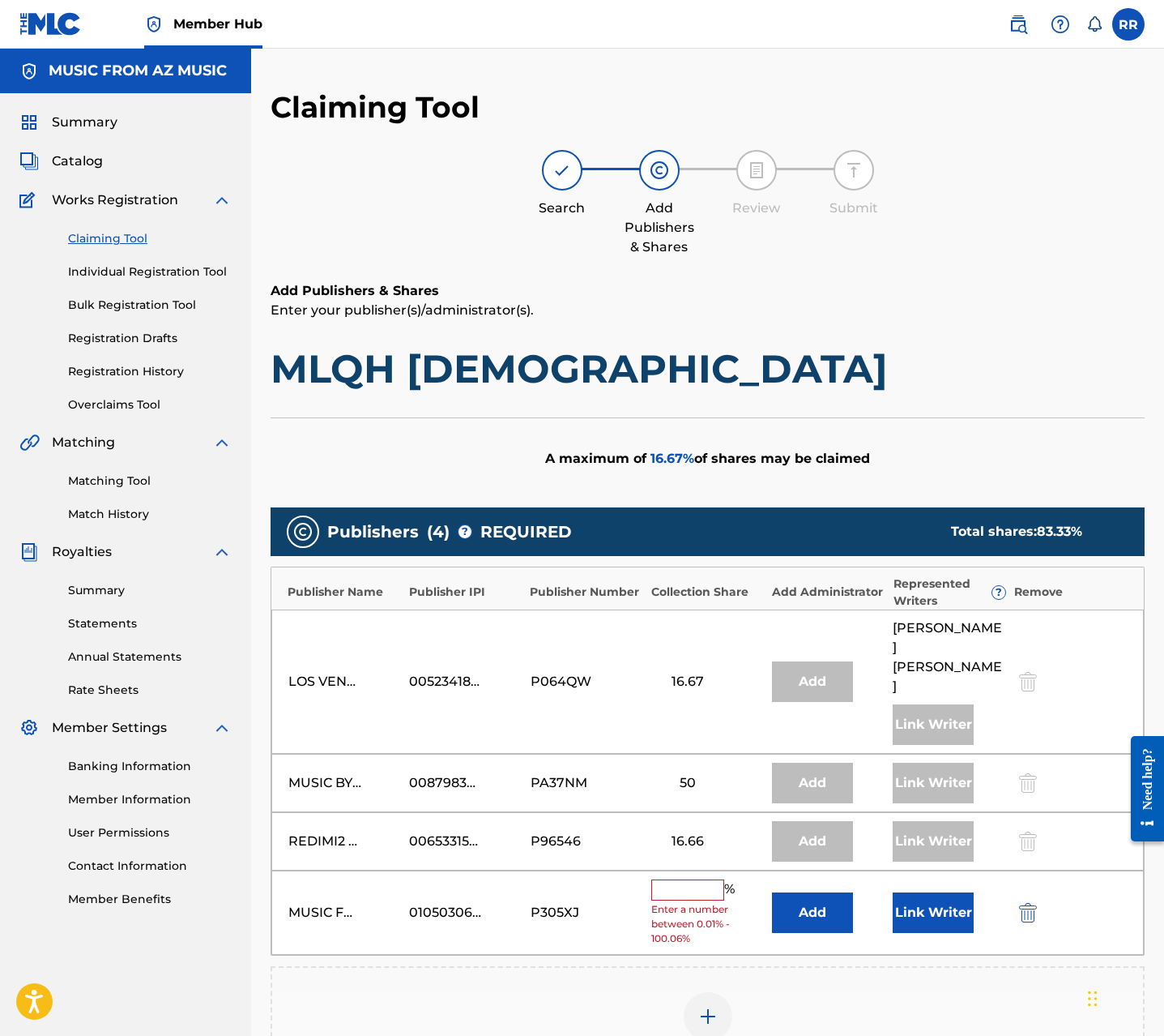
click at [687, 880] on input "text" at bounding box center [688, 890] width 73 height 21
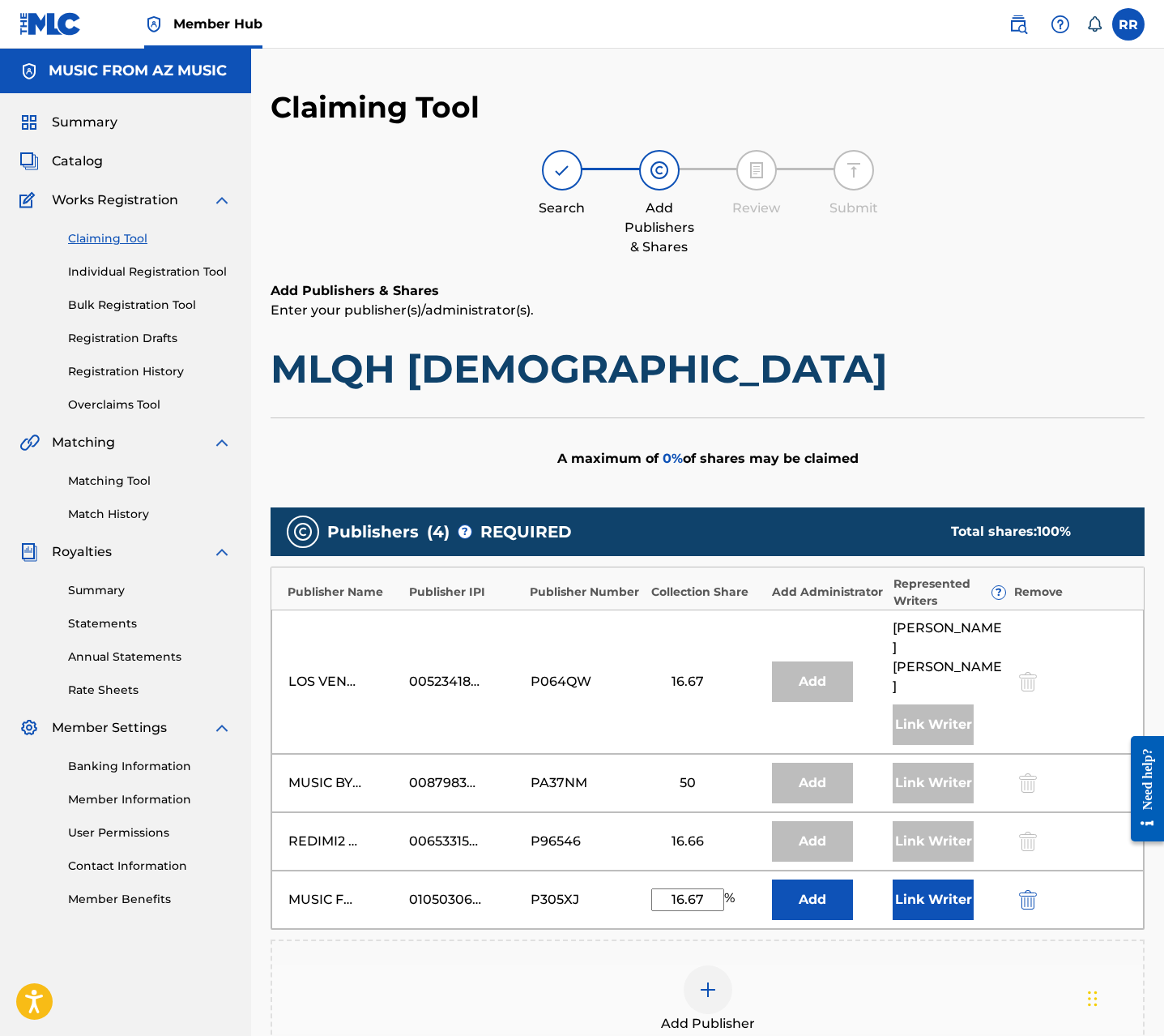
type input "16.67"
click at [877, 977] on div "Add Publisher" at bounding box center [708, 999] width 874 height 120
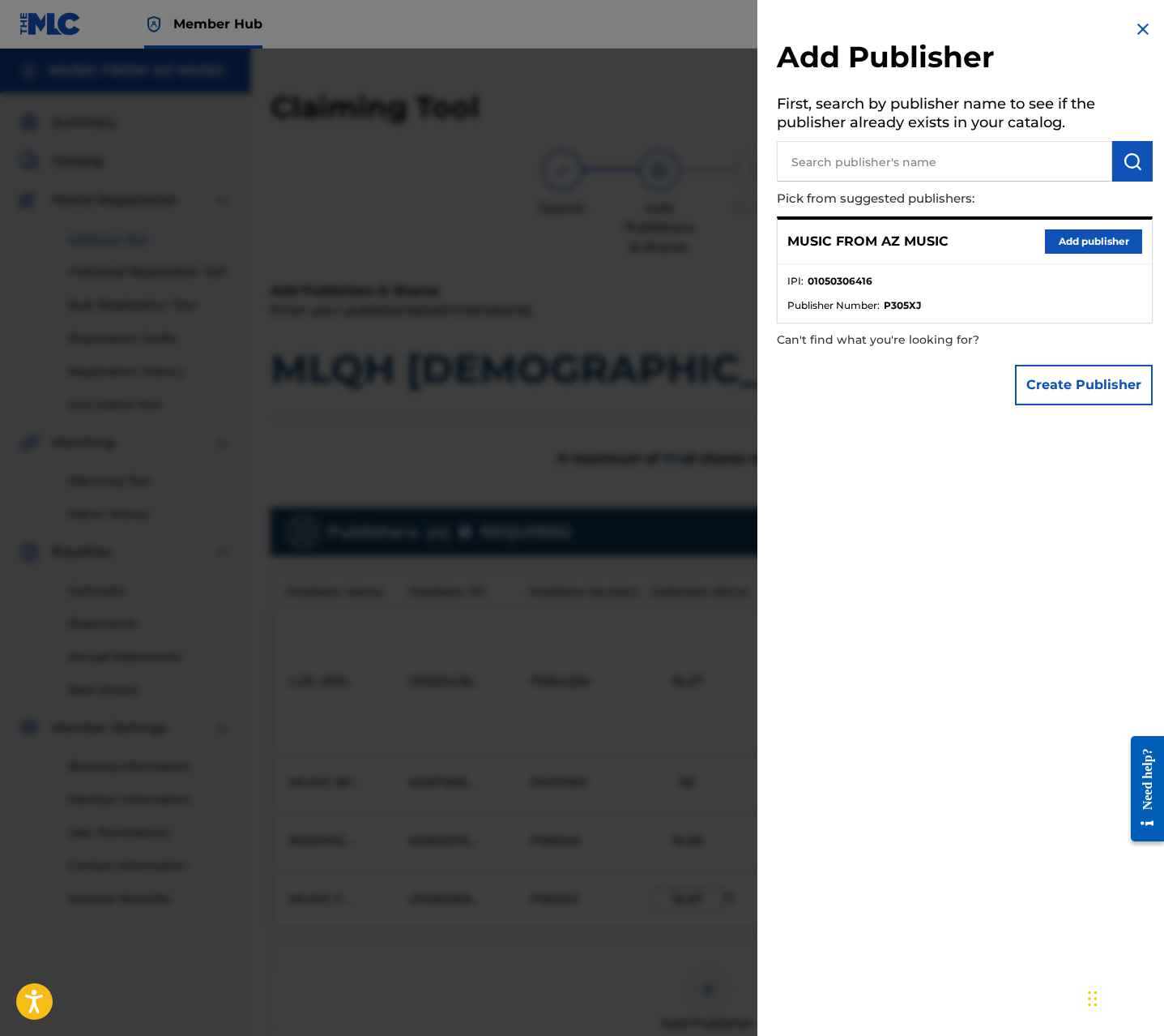
click at [1139, 29] on img at bounding box center [1143, 29] width 20 height 20
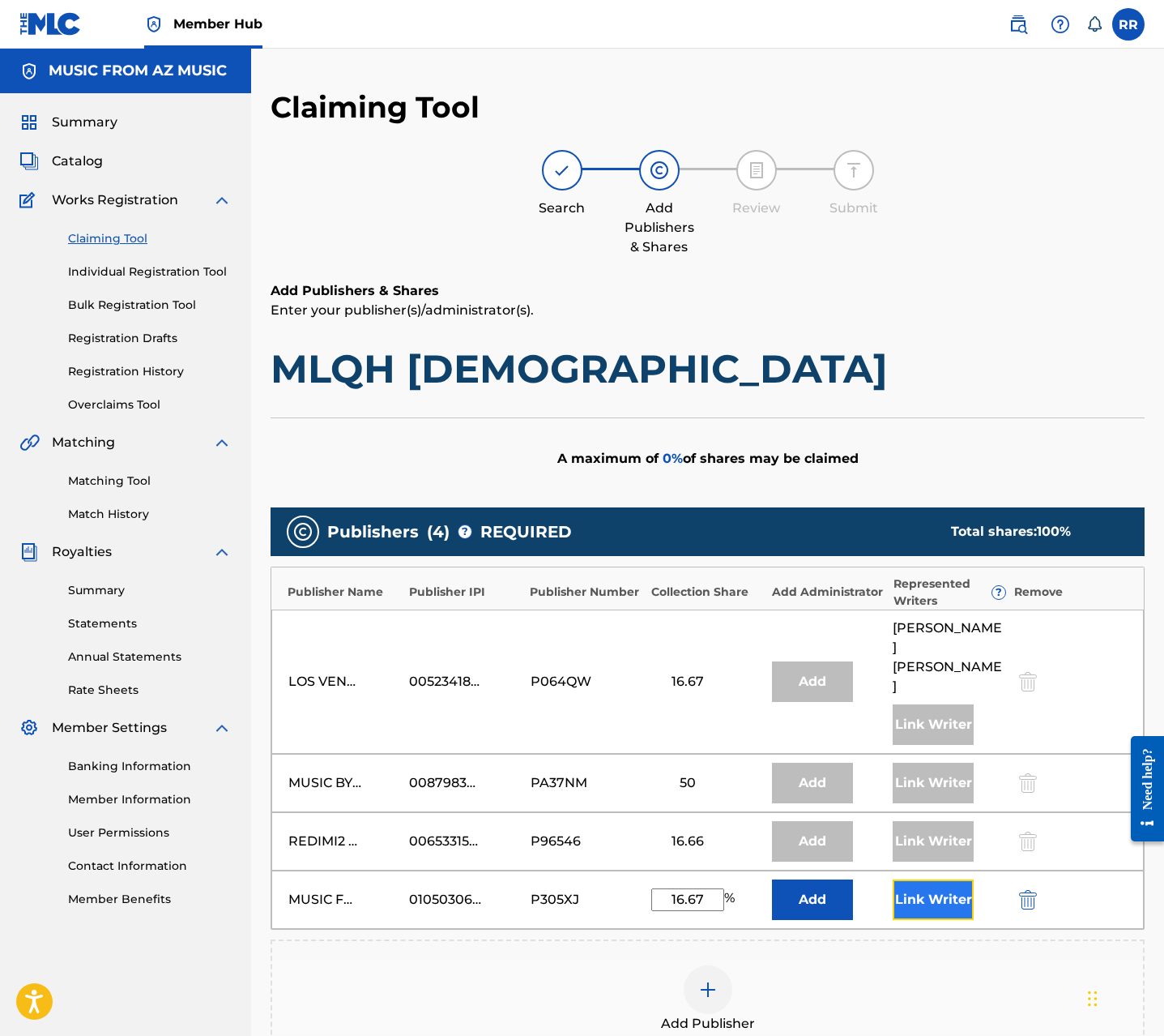
click at [926, 880] on button "Link Writer" at bounding box center [933, 900] width 81 height 41
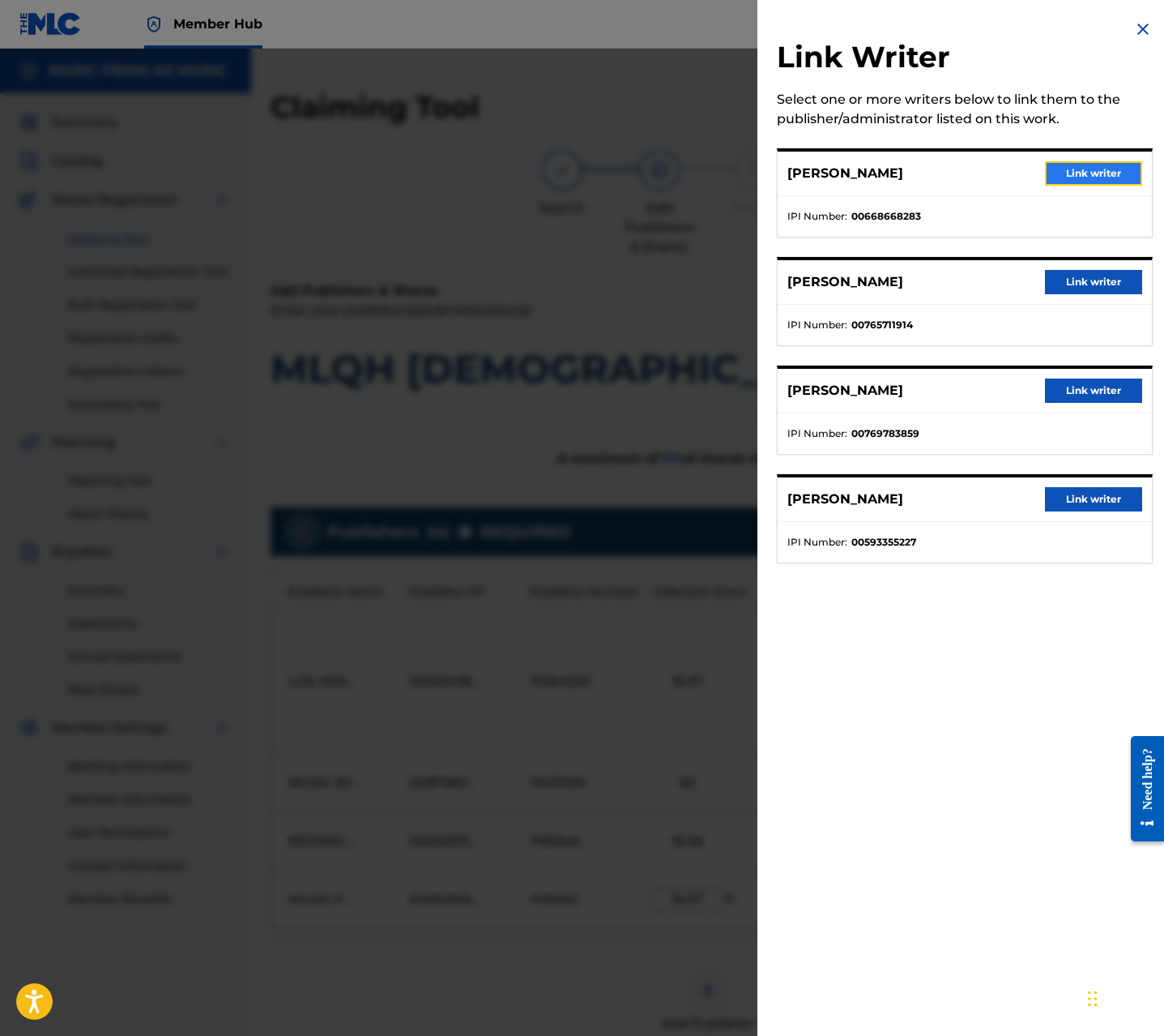
click at [1106, 173] on button "Link writer" at bounding box center [1093, 173] width 97 height 25
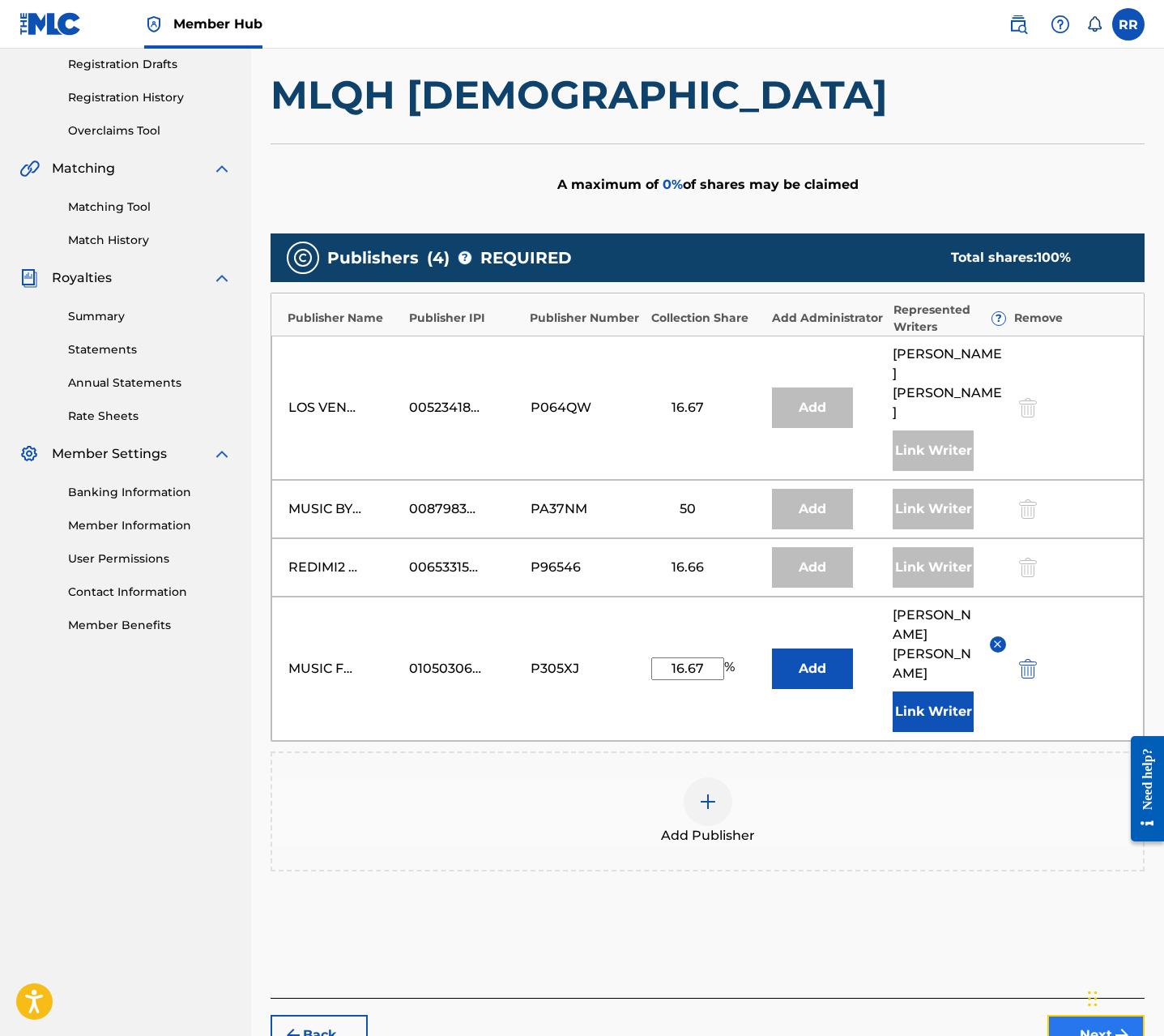
click at [1077, 1015] on button "Next" at bounding box center [1096, 1035] width 97 height 41
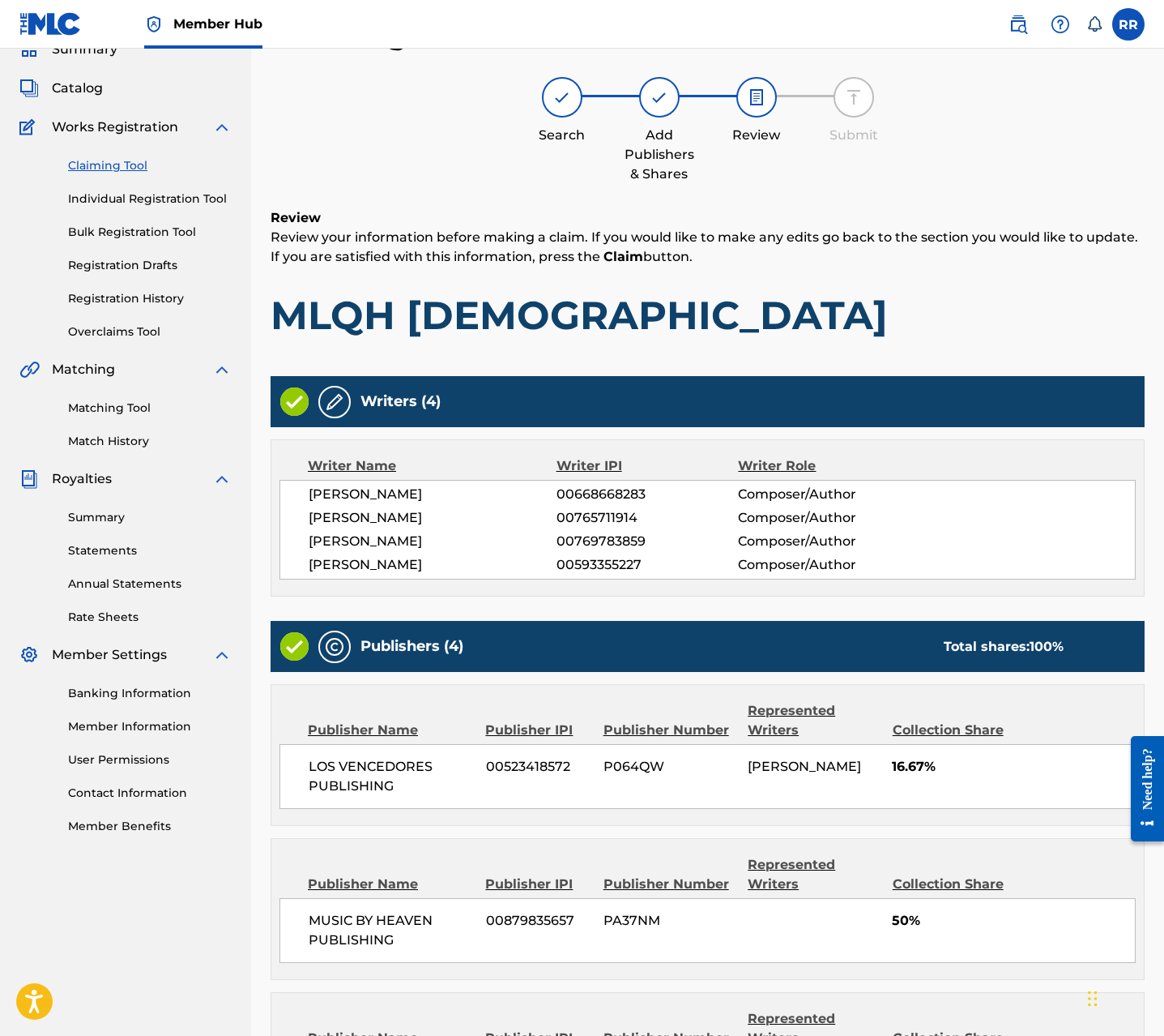
scroll to position [445, 0]
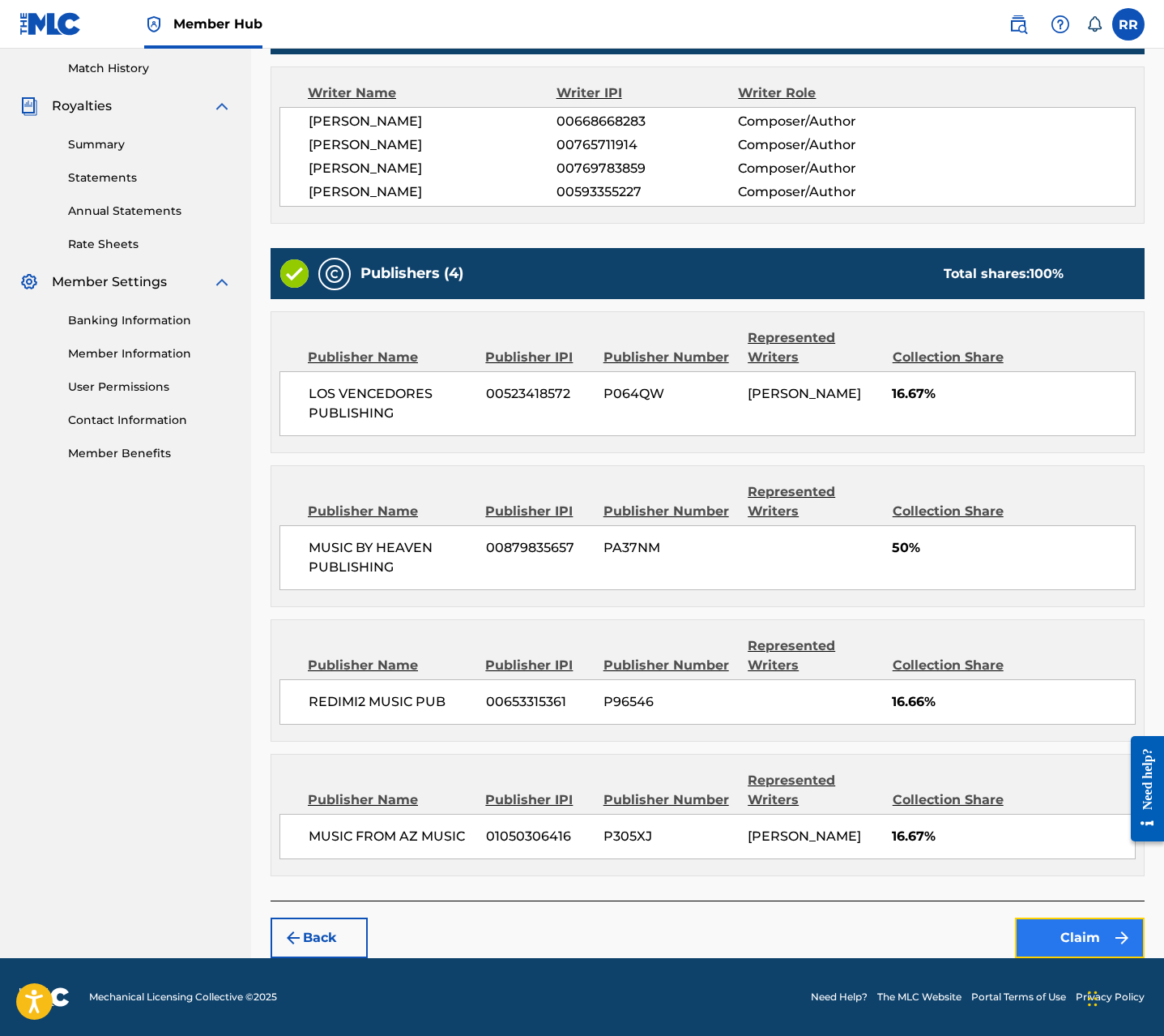
click at [1063, 931] on button "Claim" at bounding box center [1080, 937] width 130 height 41
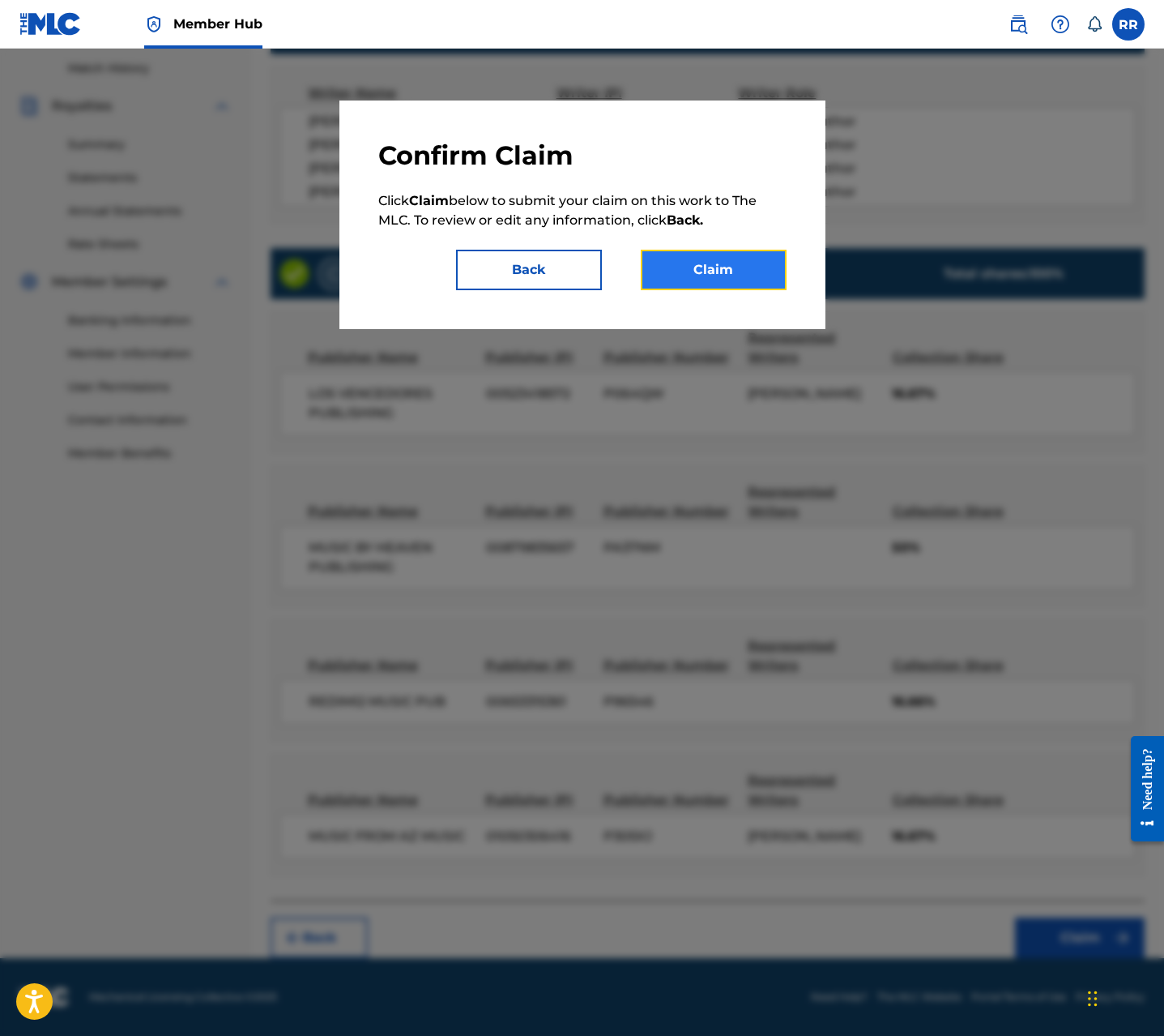
click at [703, 273] on button "Claim" at bounding box center [714, 270] width 146 height 41
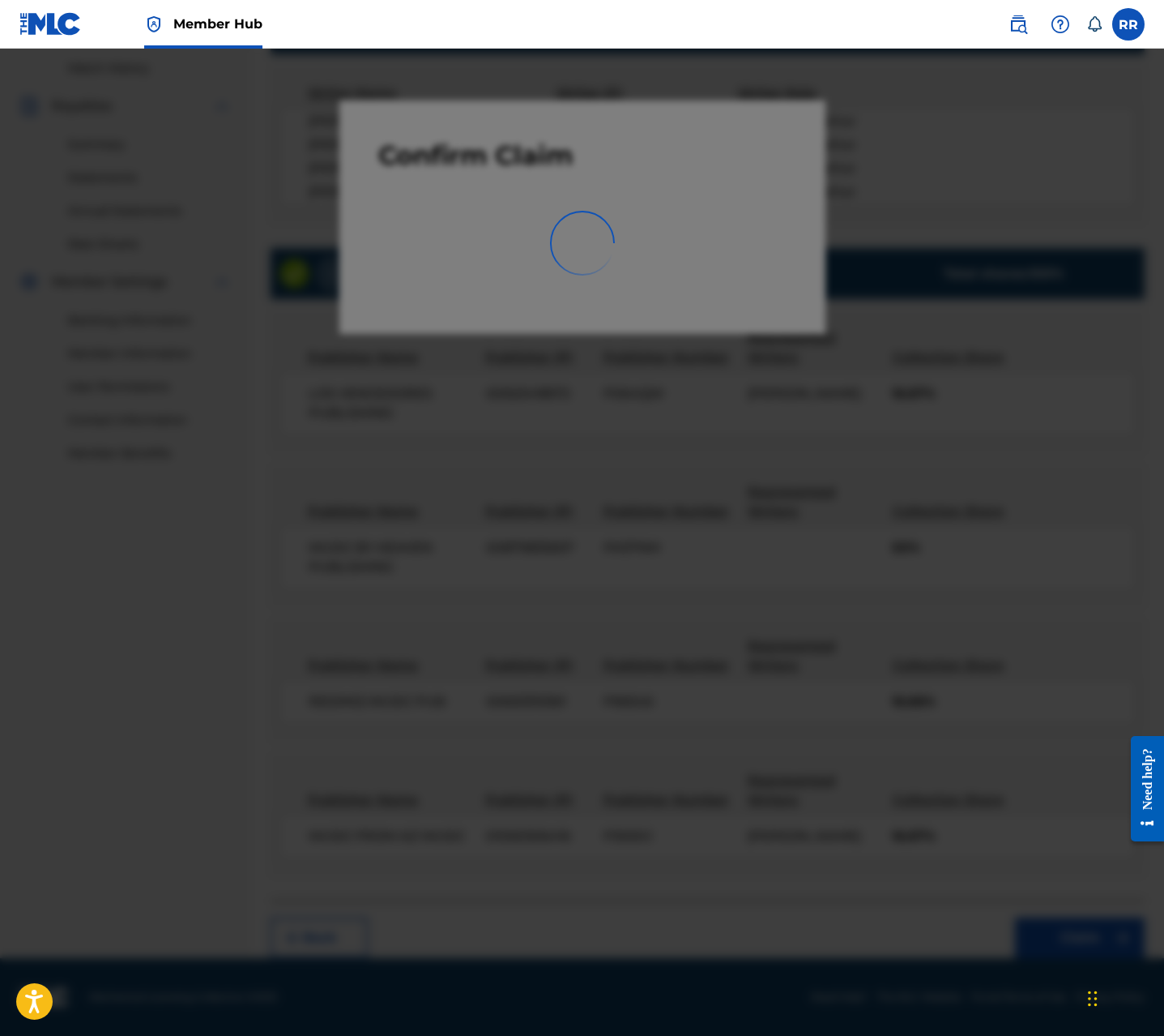
scroll to position [0, 0]
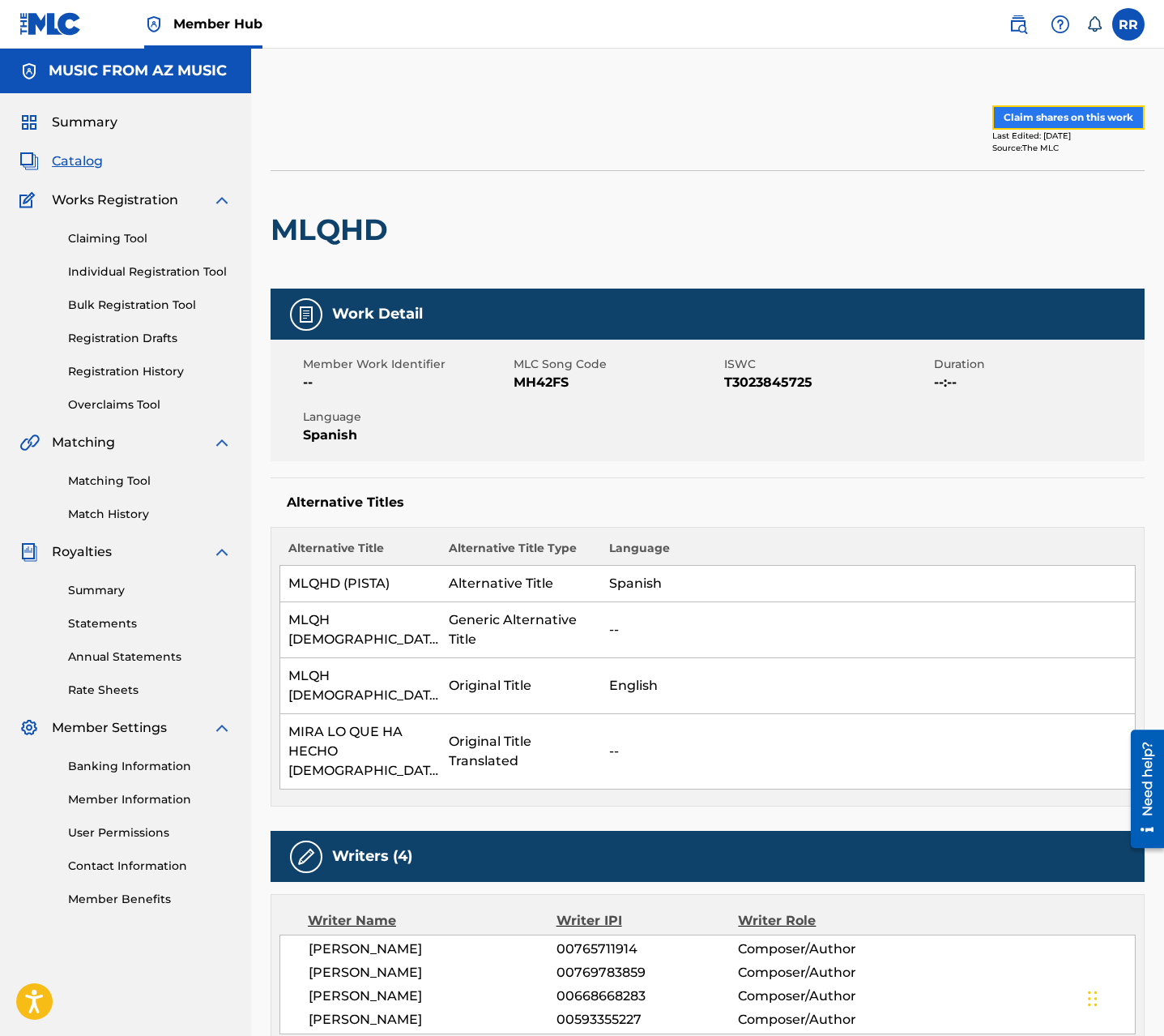
click at [1059, 114] on button "Claim shares on this work" at bounding box center [1068, 117] width 152 height 25
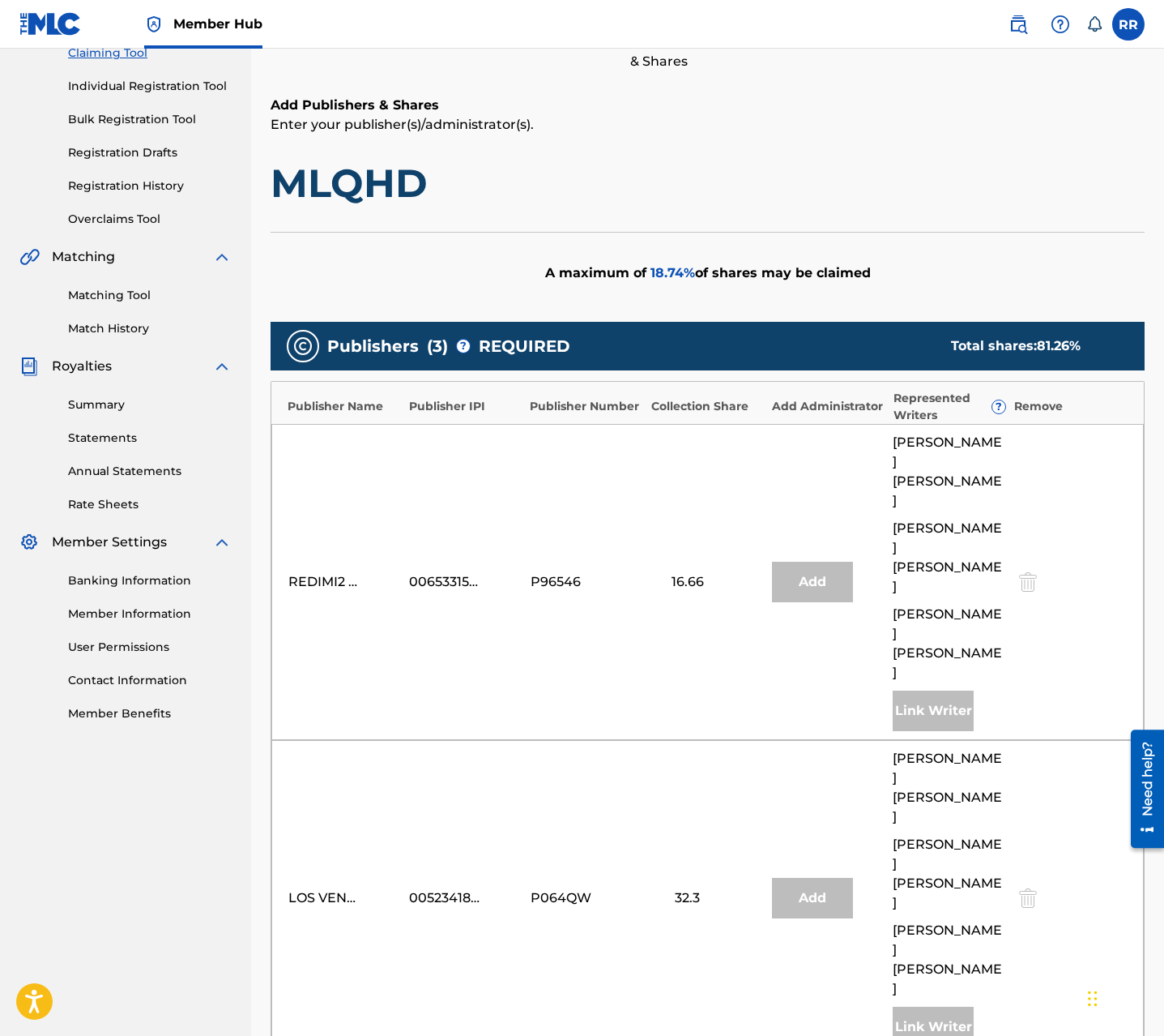
scroll to position [506, 0]
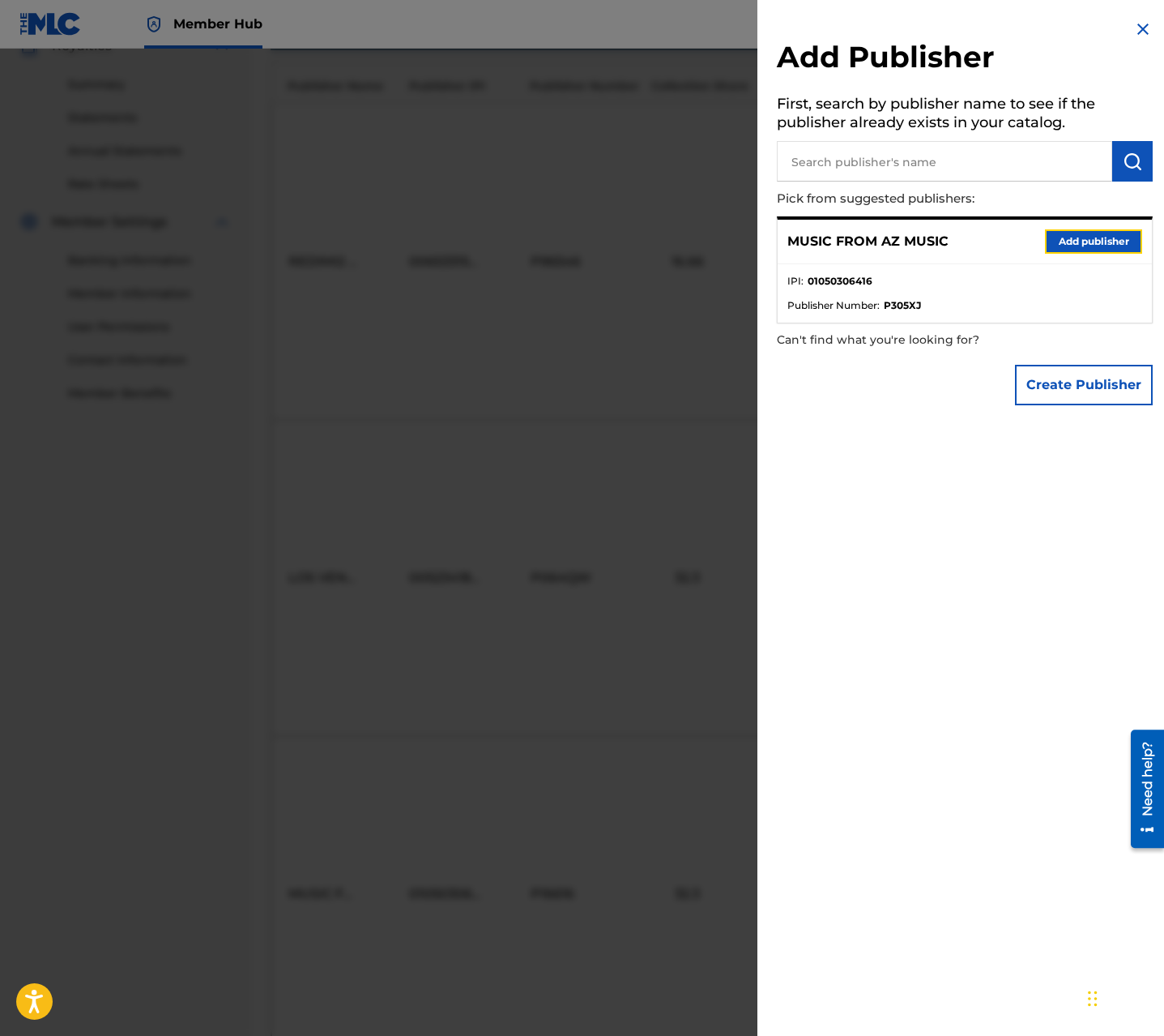
drag, startPoint x: 1063, startPoint y: 242, endPoint x: 1048, endPoint y: 260, distance: 23.4
click at [1063, 242] on button "Add publisher" at bounding box center [1093, 241] width 97 height 25
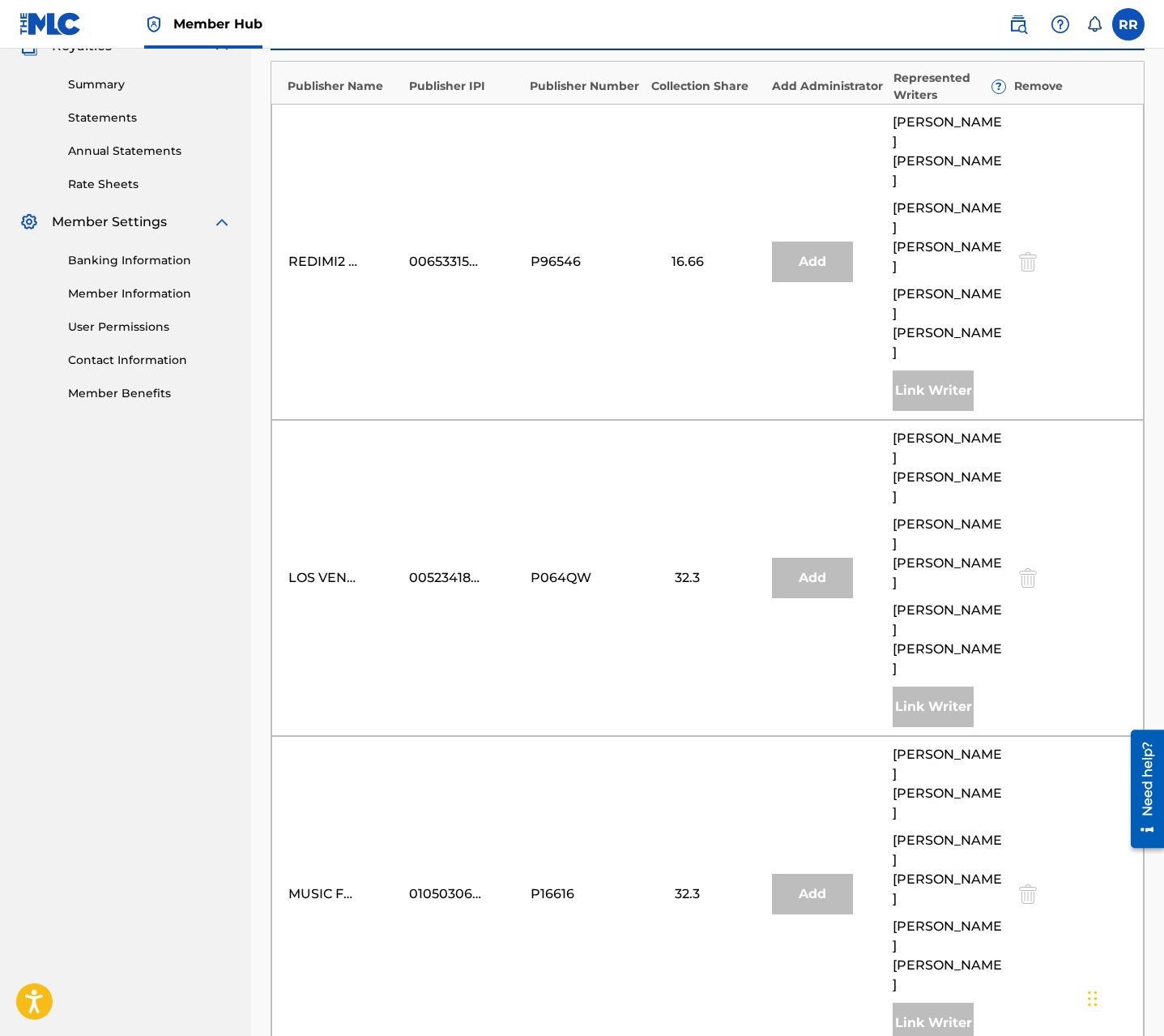
type input "16.67"
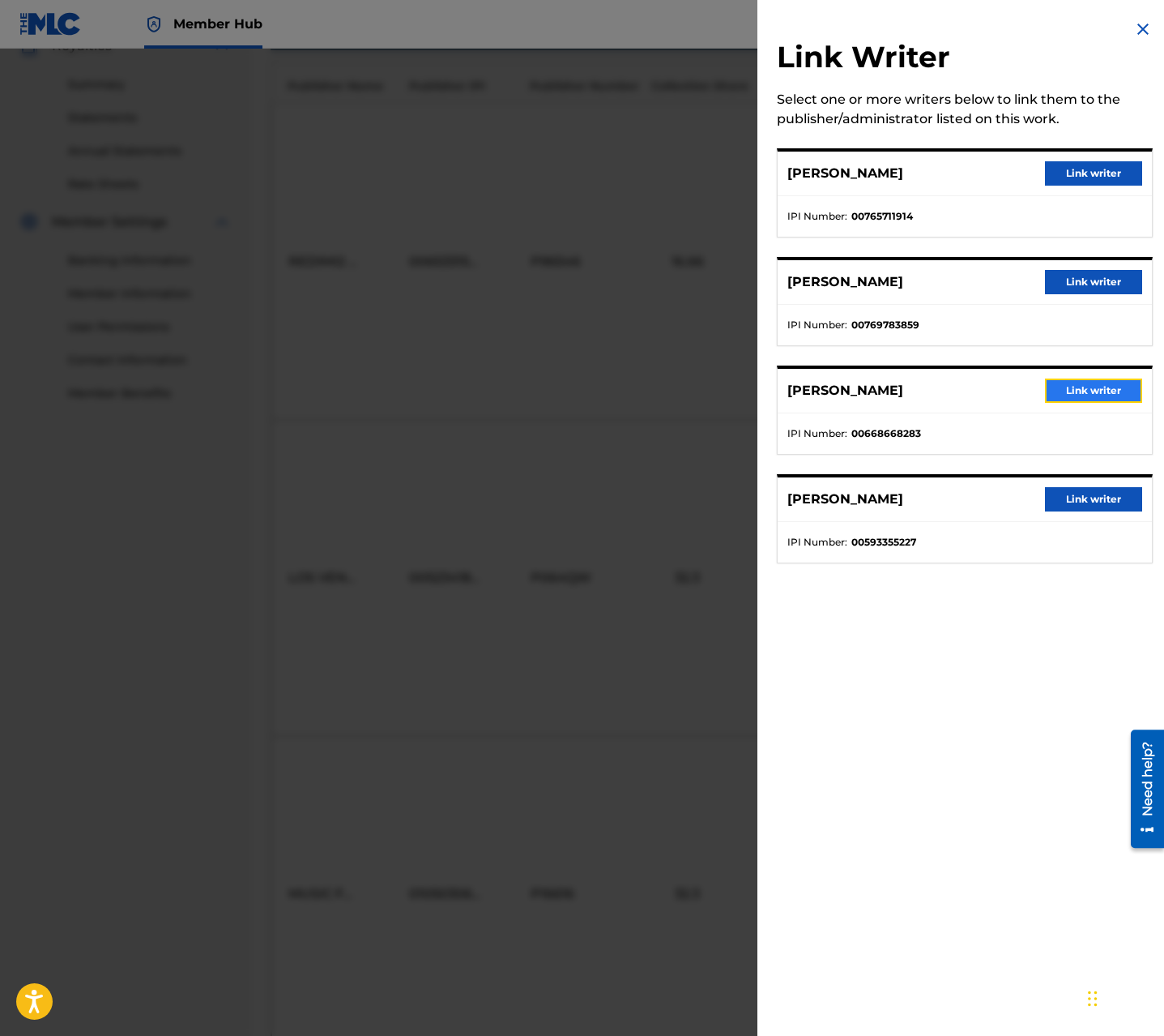
click at [1076, 393] on button "Link writer" at bounding box center [1093, 390] width 97 height 25
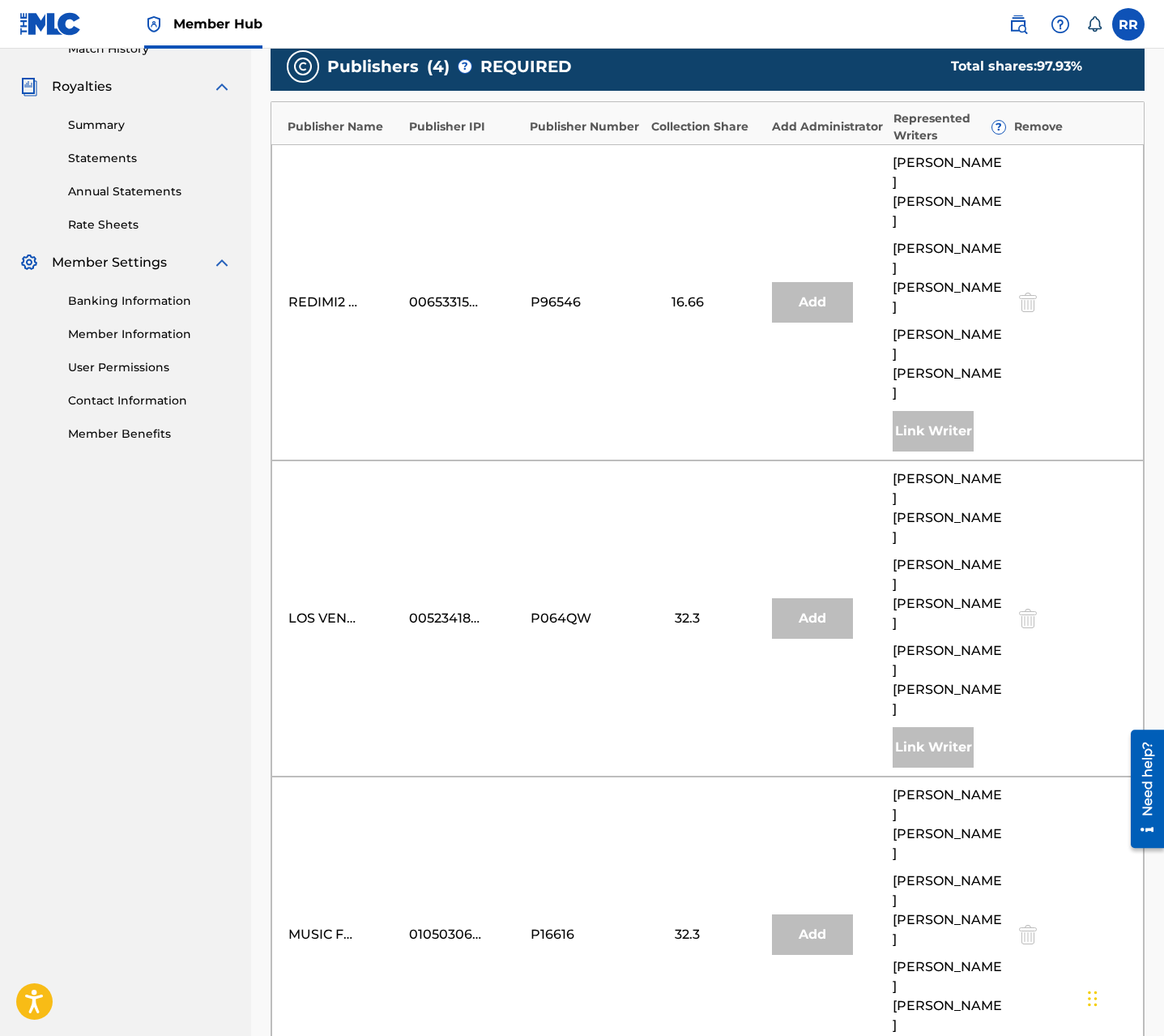
scroll to position [459, 0]
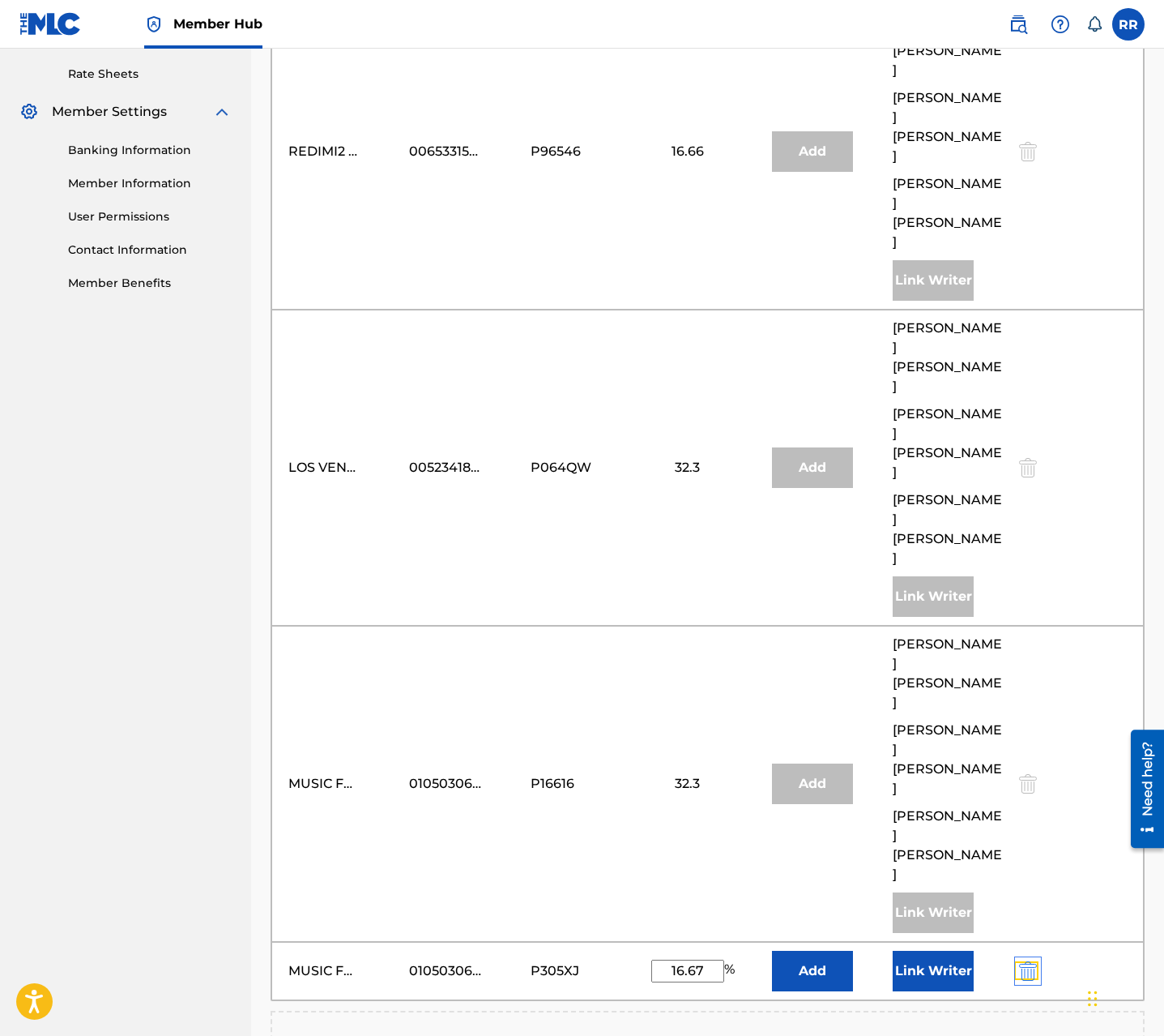
click at [1028, 961] on img "submit" at bounding box center [1028, 971] width 18 height 20
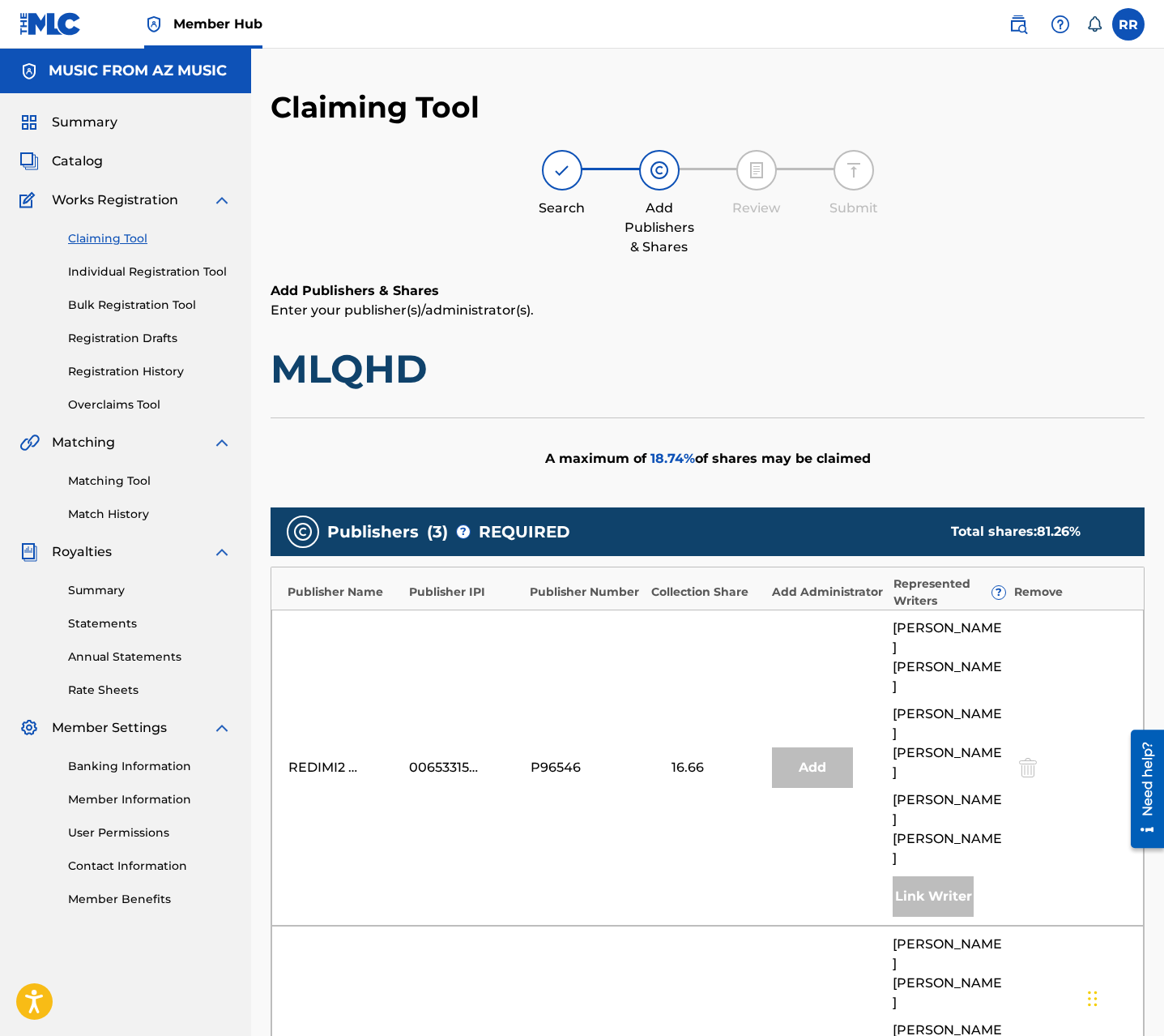
scroll to position [506, 0]
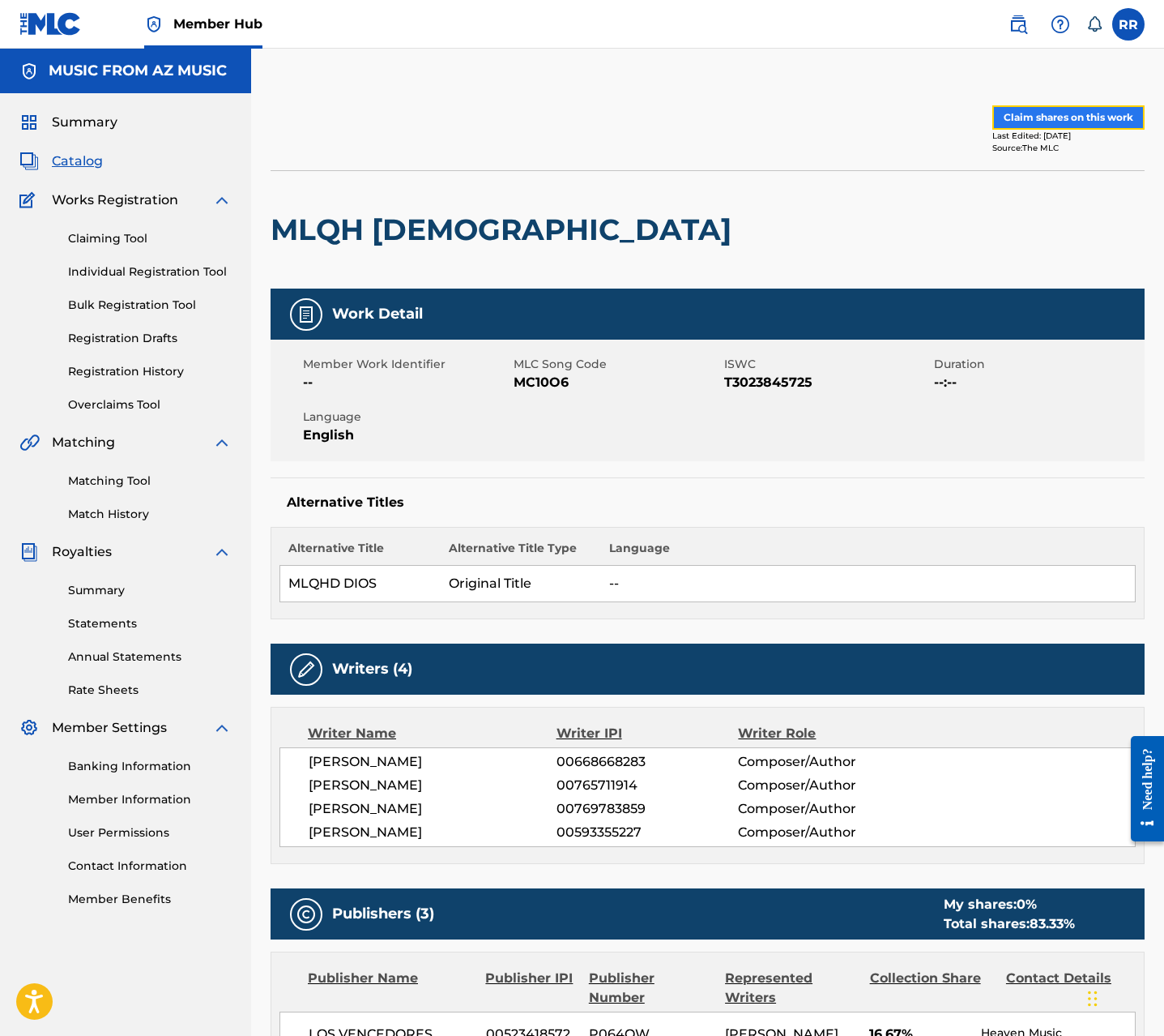
click at [1082, 116] on button "Claim shares on this work" at bounding box center [1068, 117] width 152 height 25
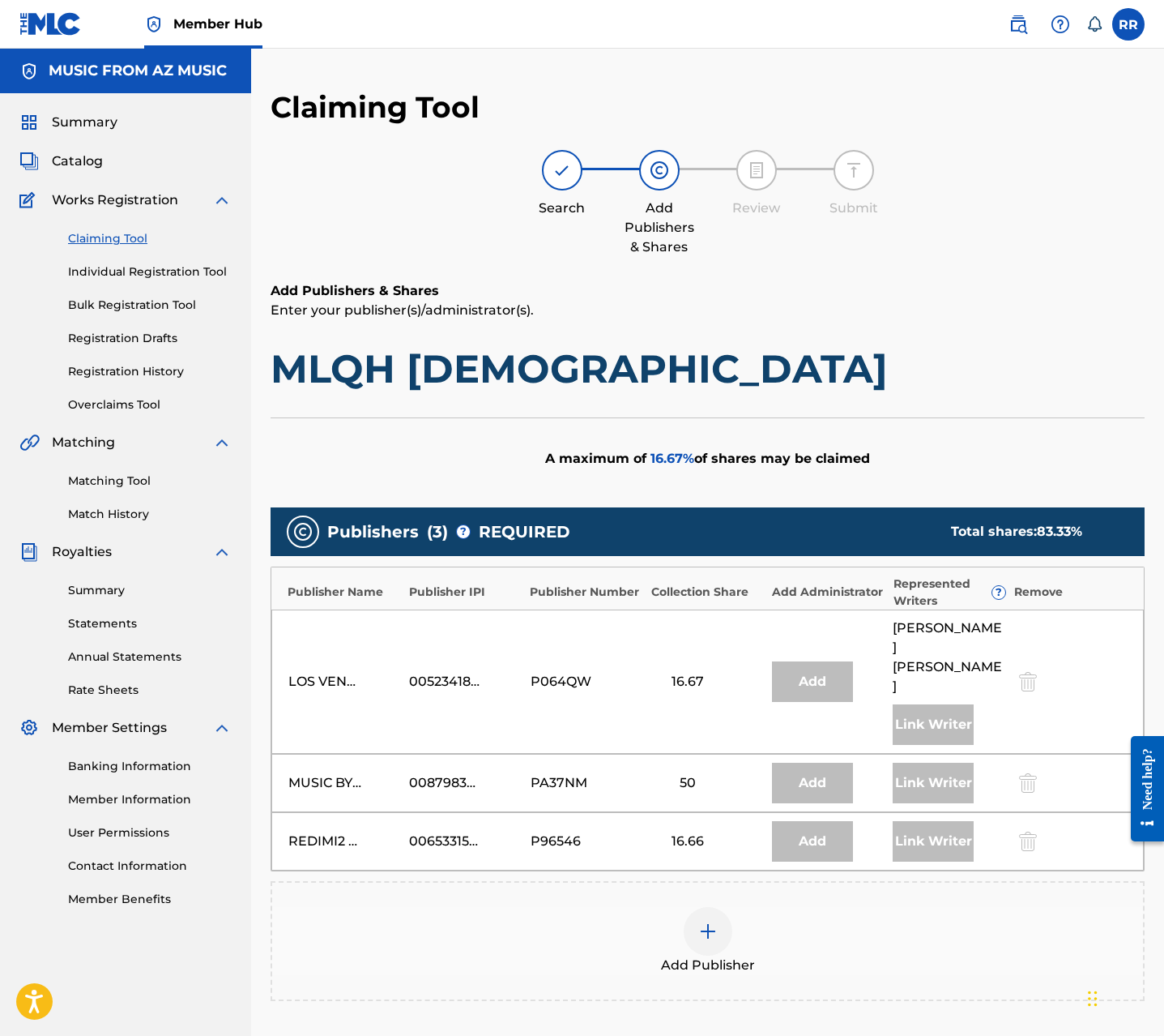
click at [720, 907] on div at bounding box center [708, 931] width 48 height 48
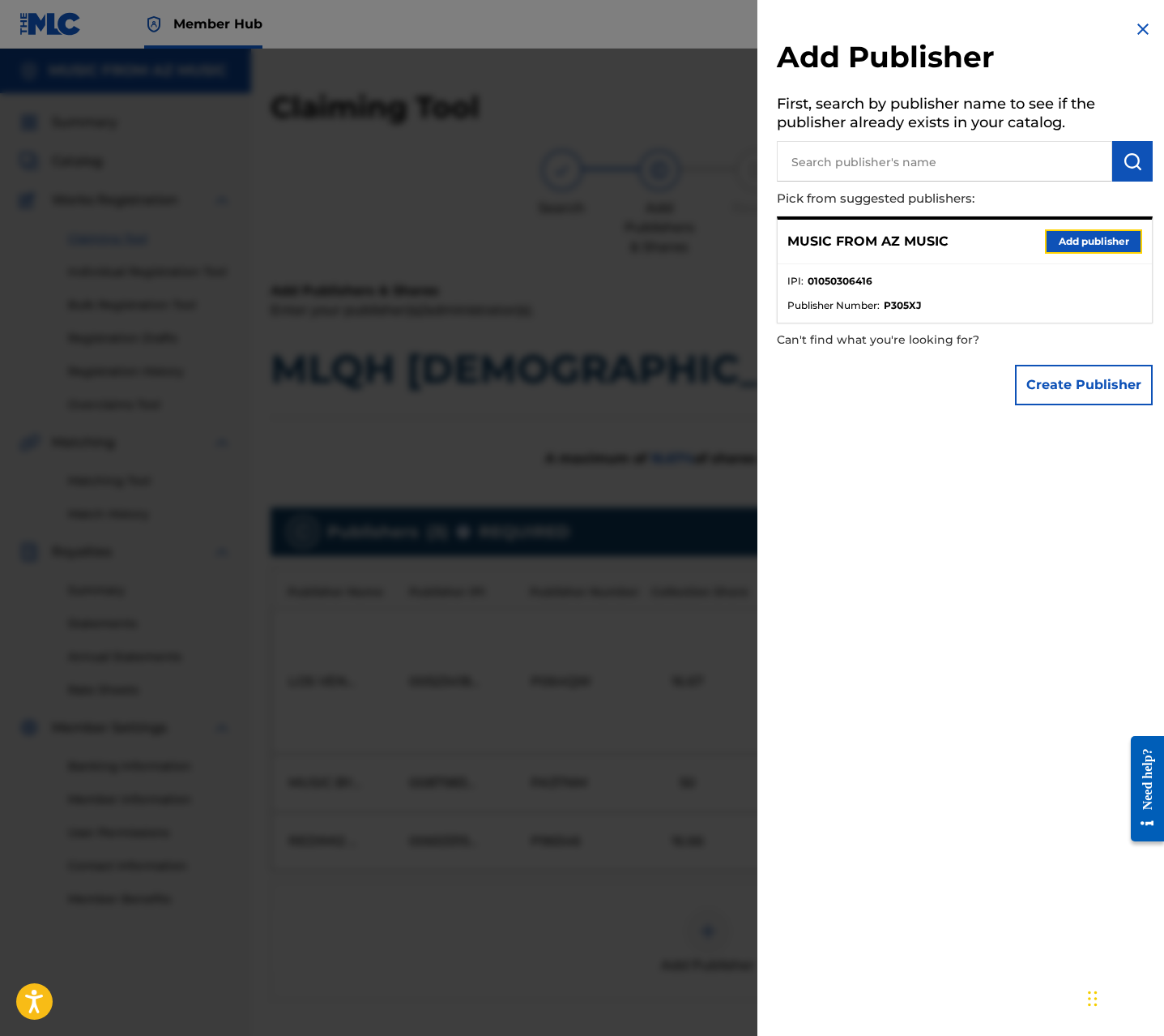
drag, startPoint x: 1090, startPoint y: 241, endPoint x: 1080, endPoint y: 261, distance: 22.4
click at [1090, 241] on button "Add publisher" at bounding box center [1093, 241] width 97 height 25
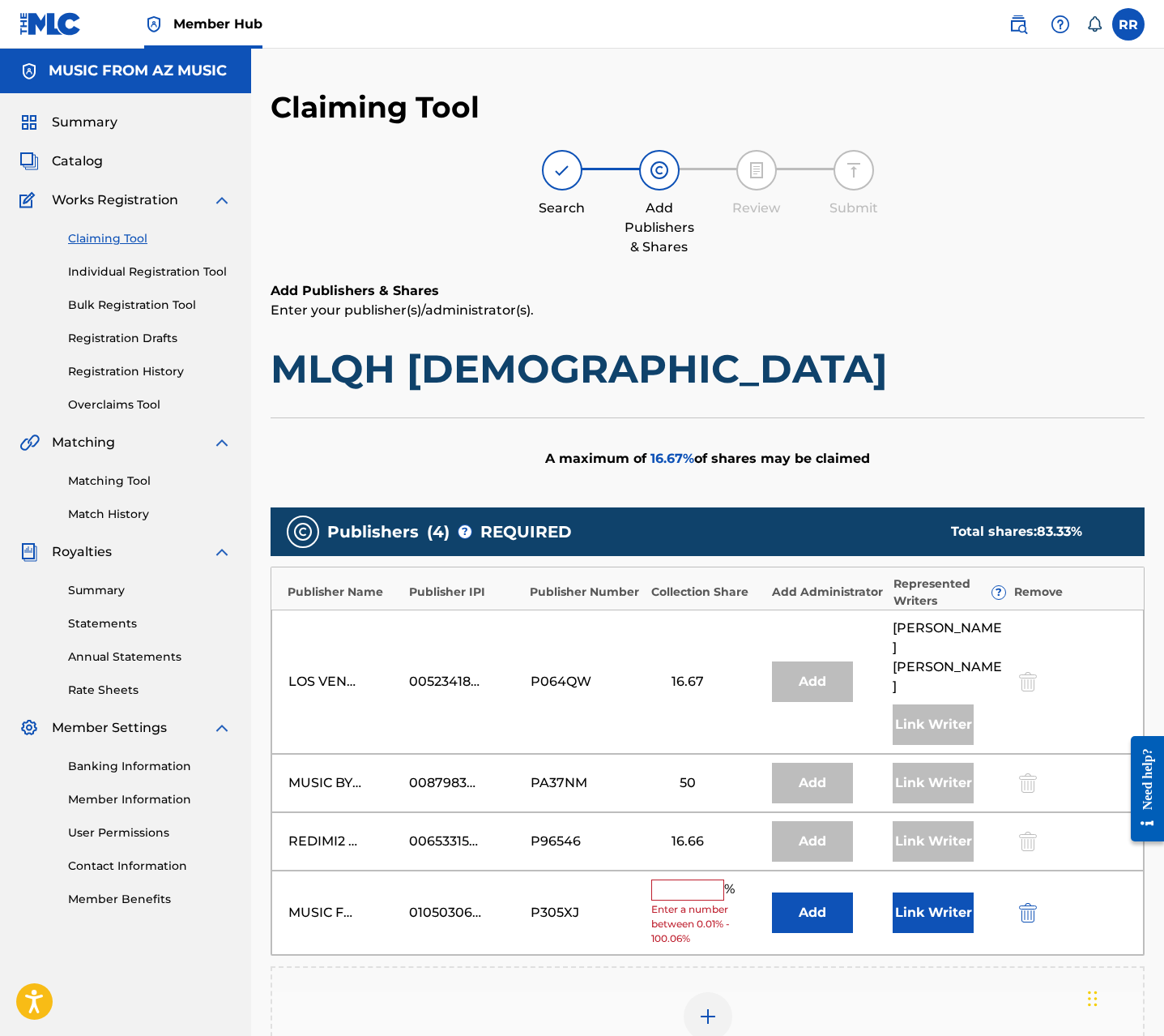
click at [677, 880] on input "text" at bounding box center [688, 890] width 73 height 21
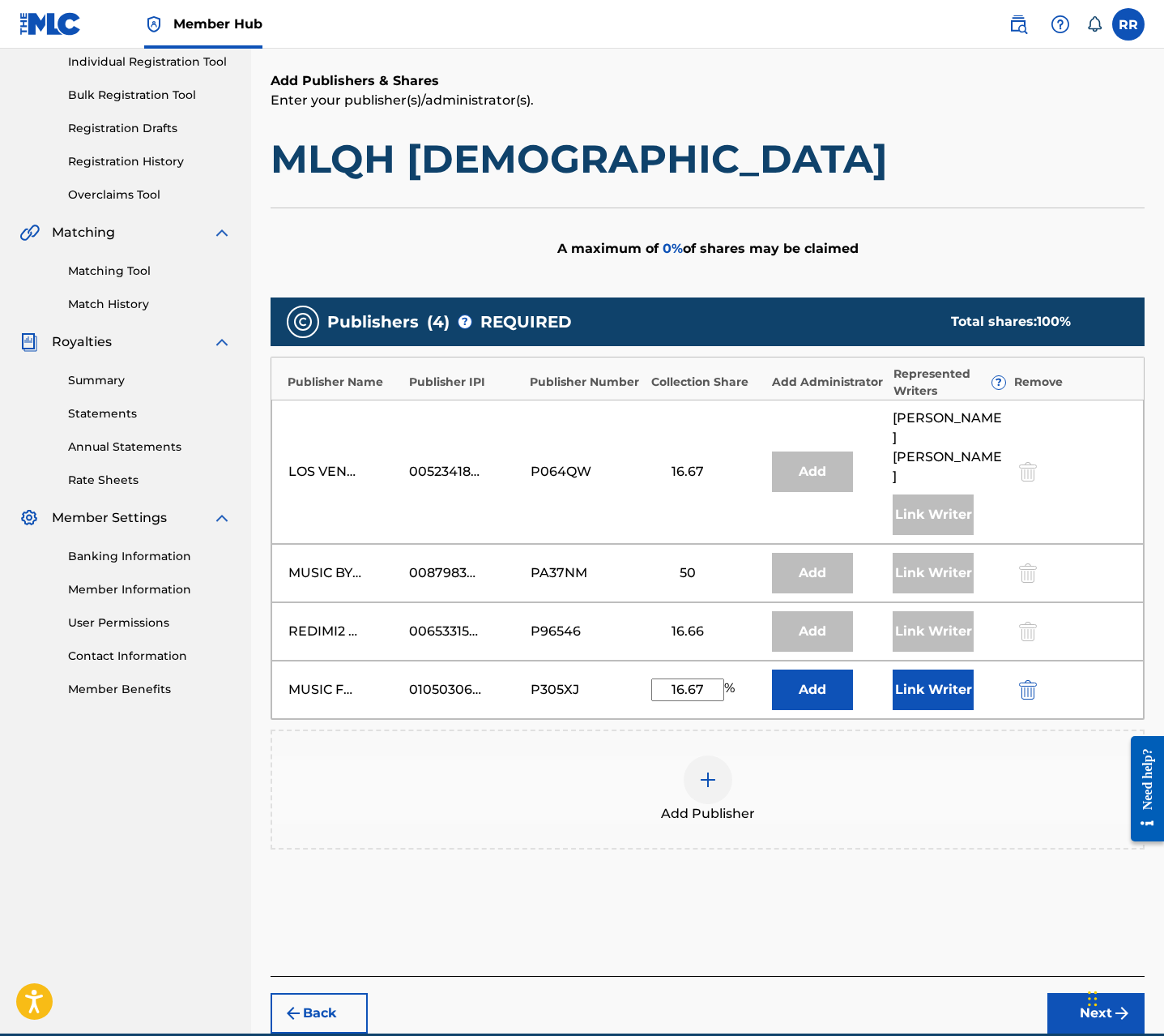
scroll to position [227, 0]
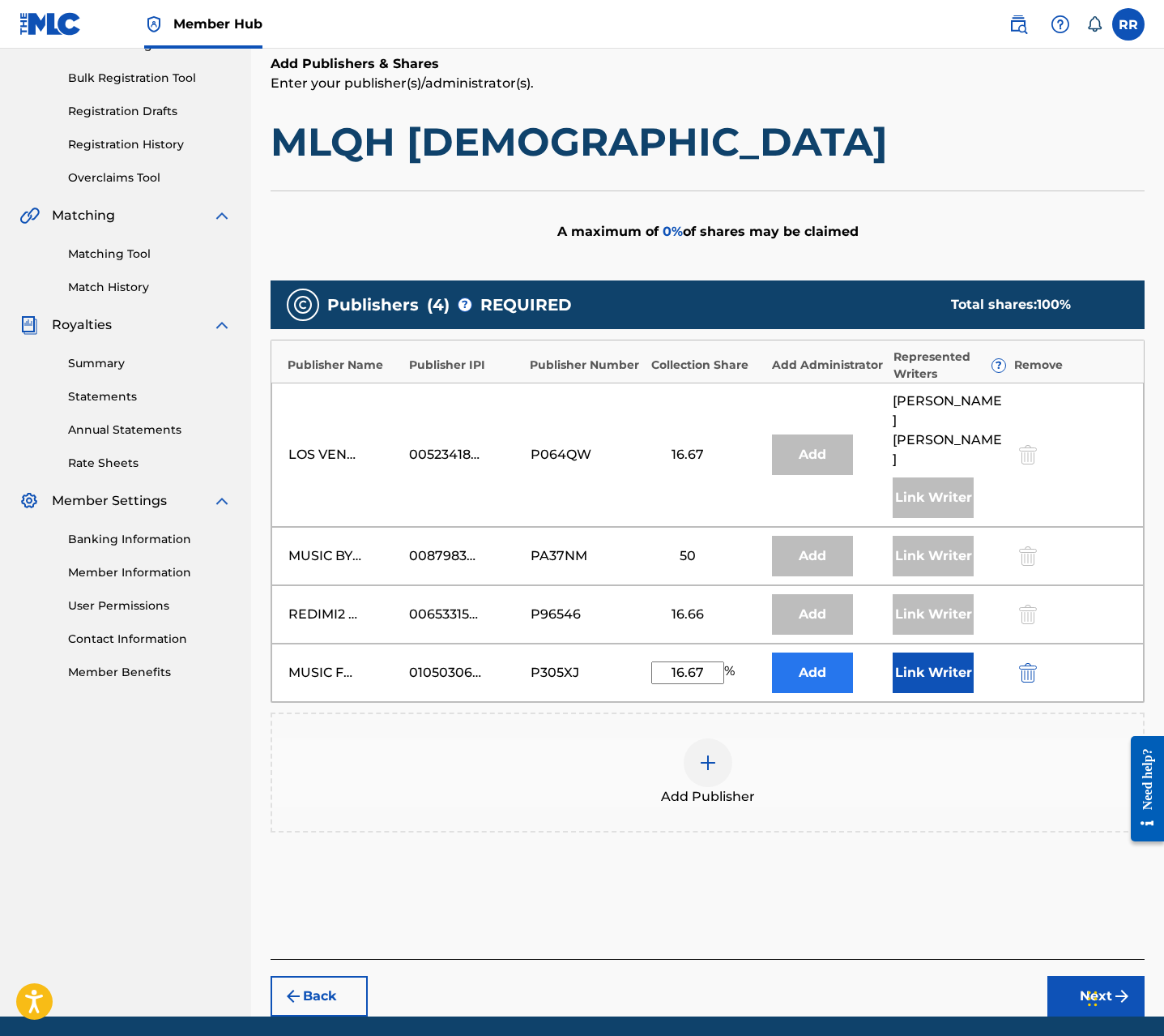
type input "16.67"
click at [811, 653] on button "Add" at bounding box center [812, 673] width 81 height 41
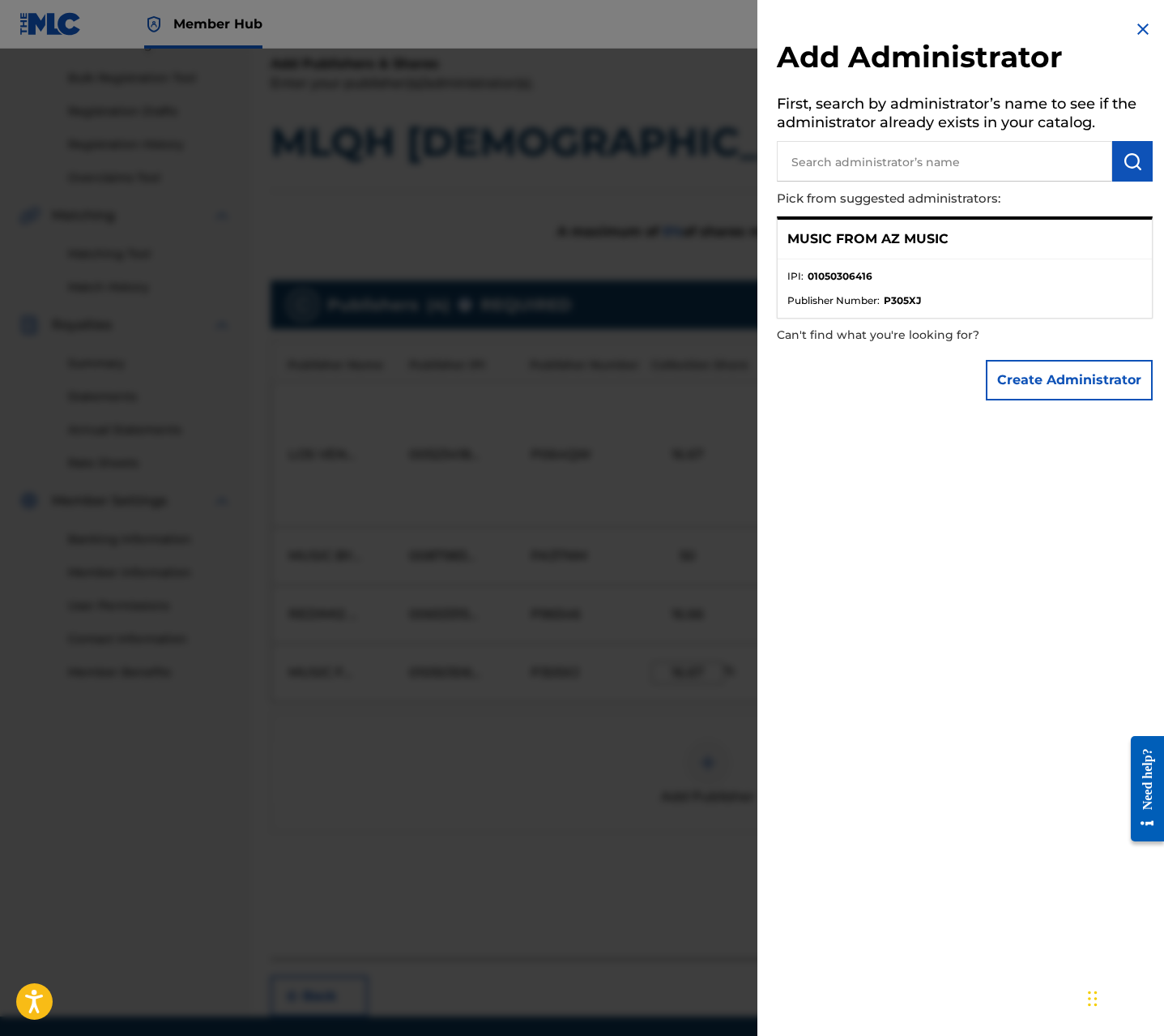
click at [1133, 27] on img at bounding box center [1143, 29] width 20 height 20
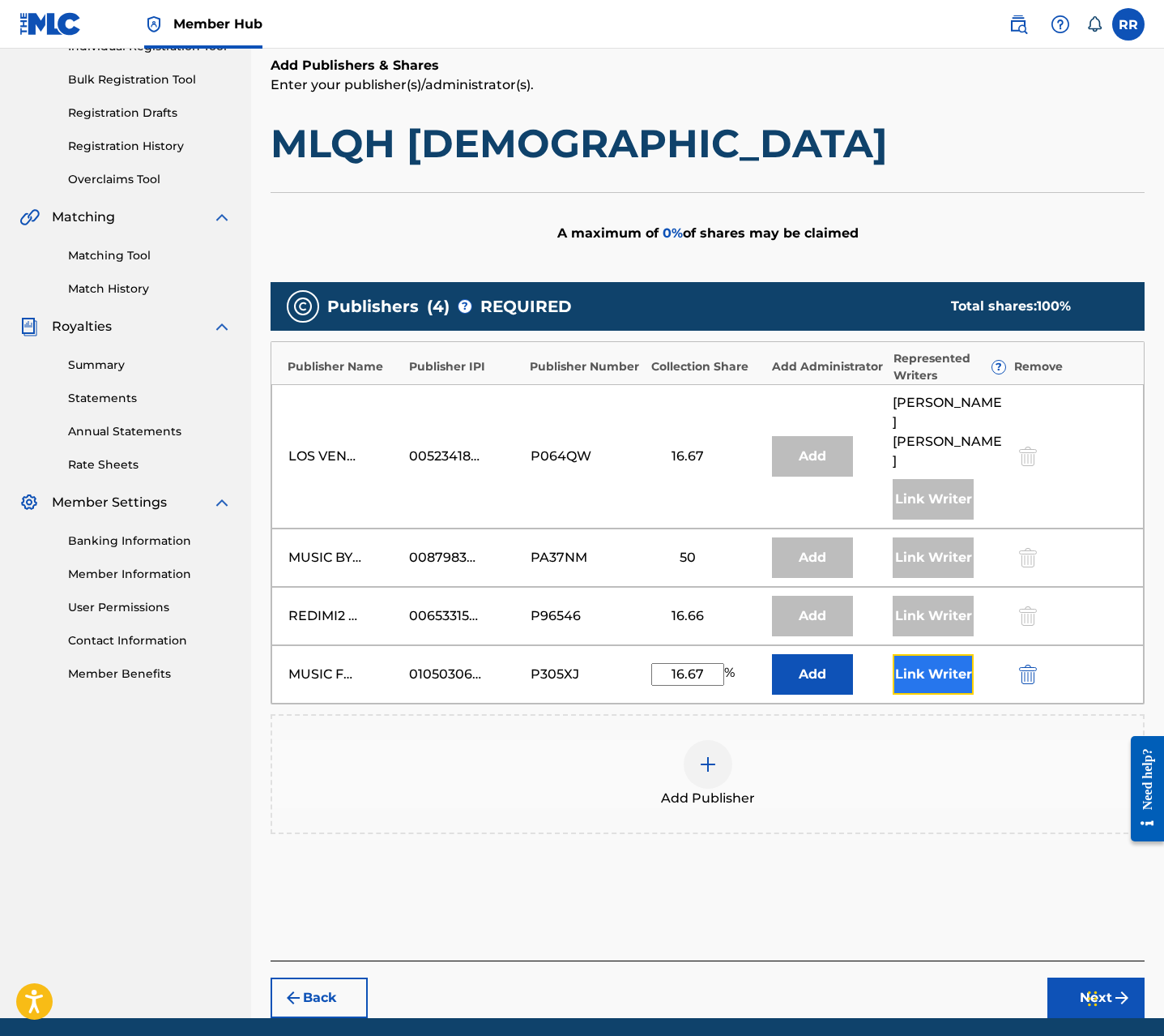
click at [915, 654] on button "Link Writer" at bounding box center [933, 675] width 81 height 41
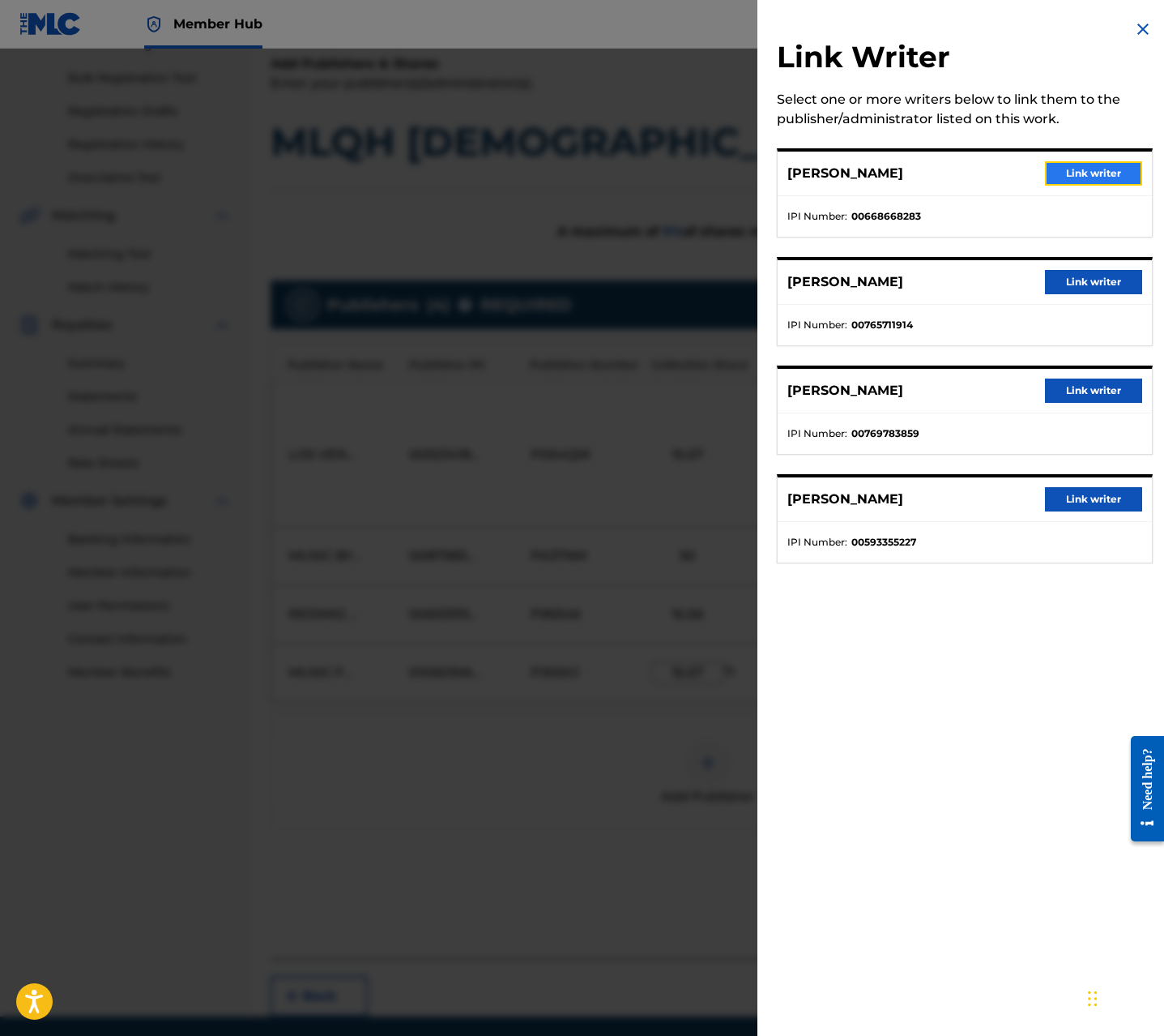
click at [1073, 178] on button "Link writer" at bounding box center [1093, 173] width 97 height 25
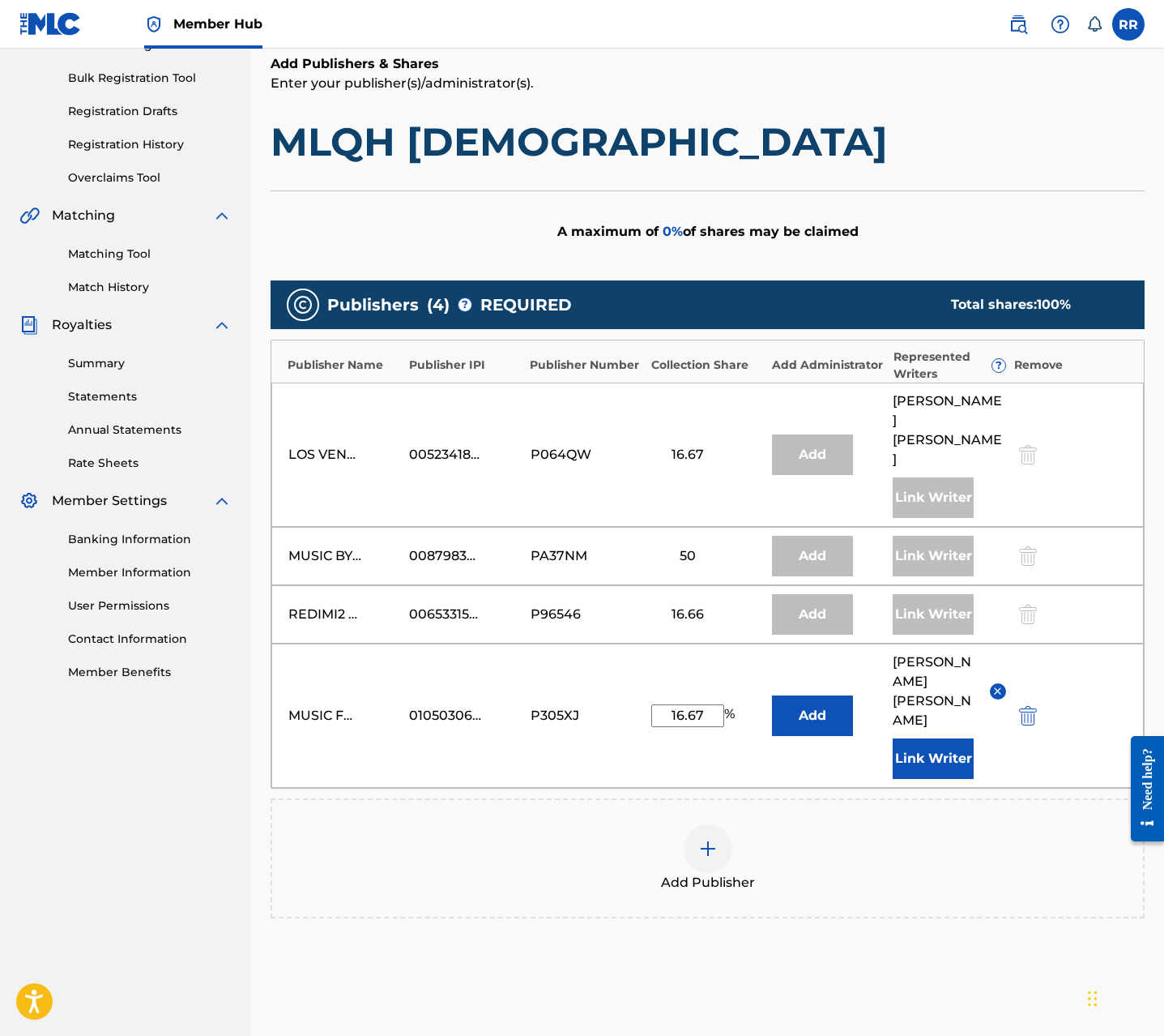
scroll to position [228, 0]
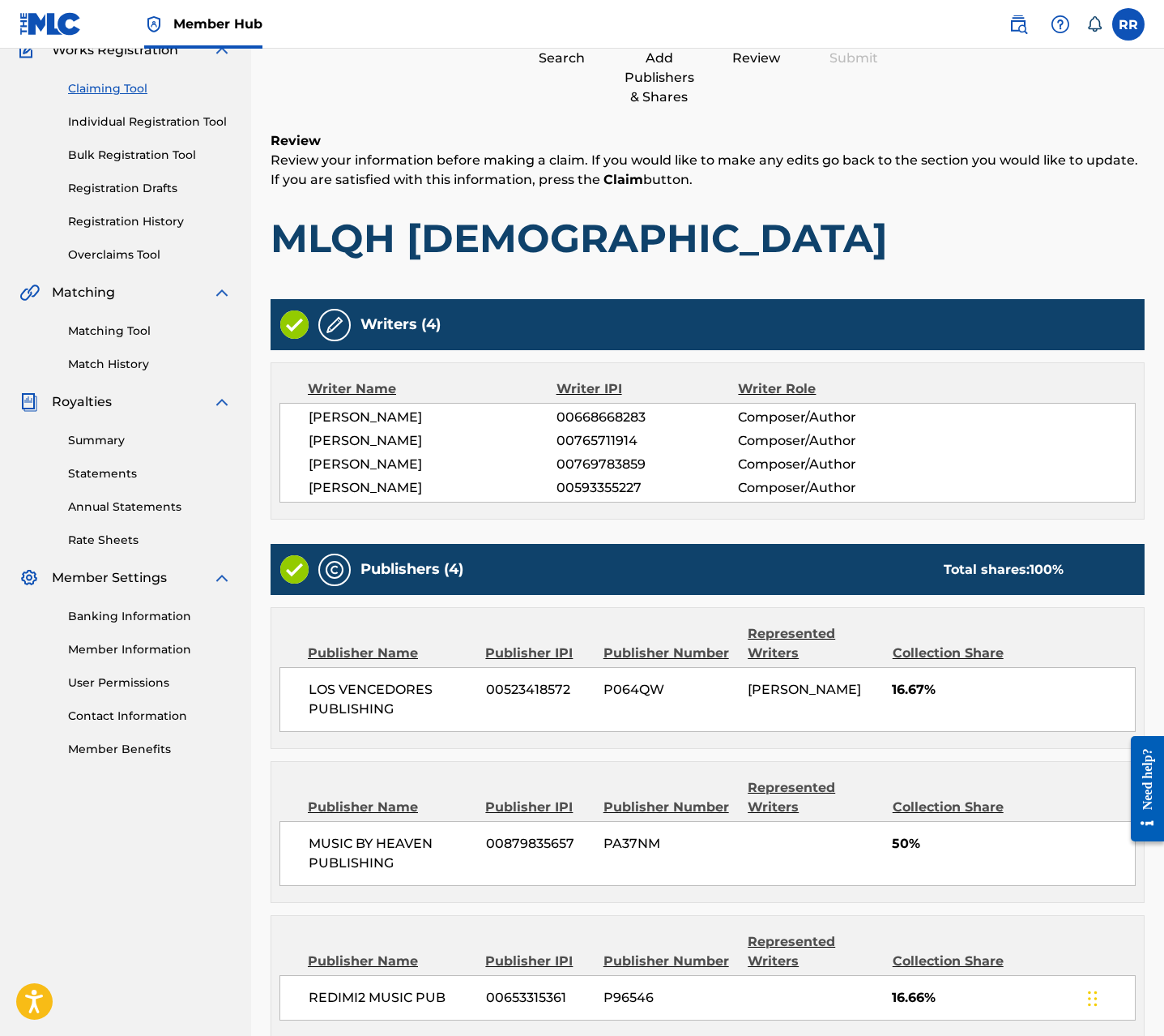
scroll to position [445, 0]
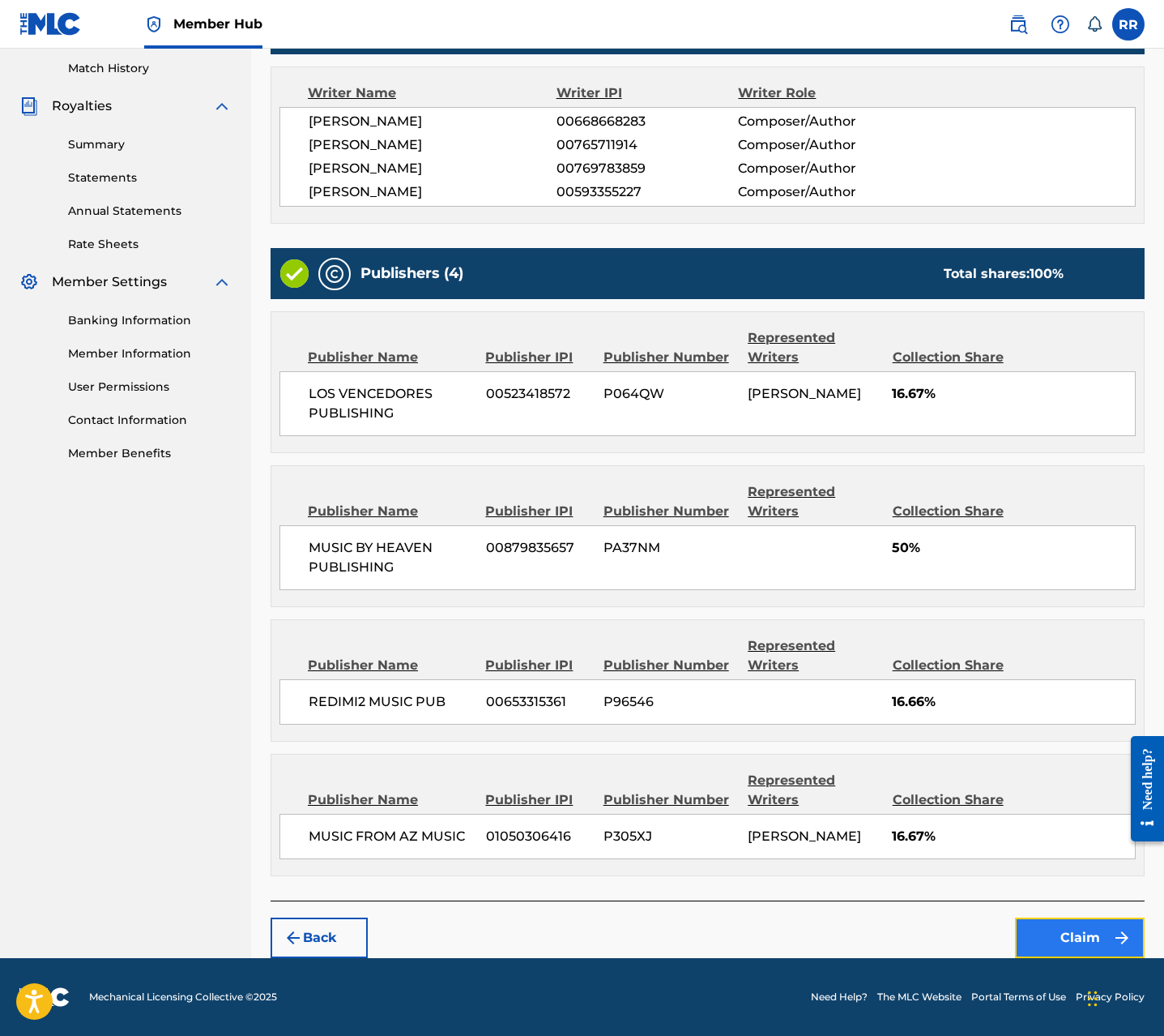
click at [1067, 925] on button "Claim" at bounding box center [1080, 937] width 130 height 41
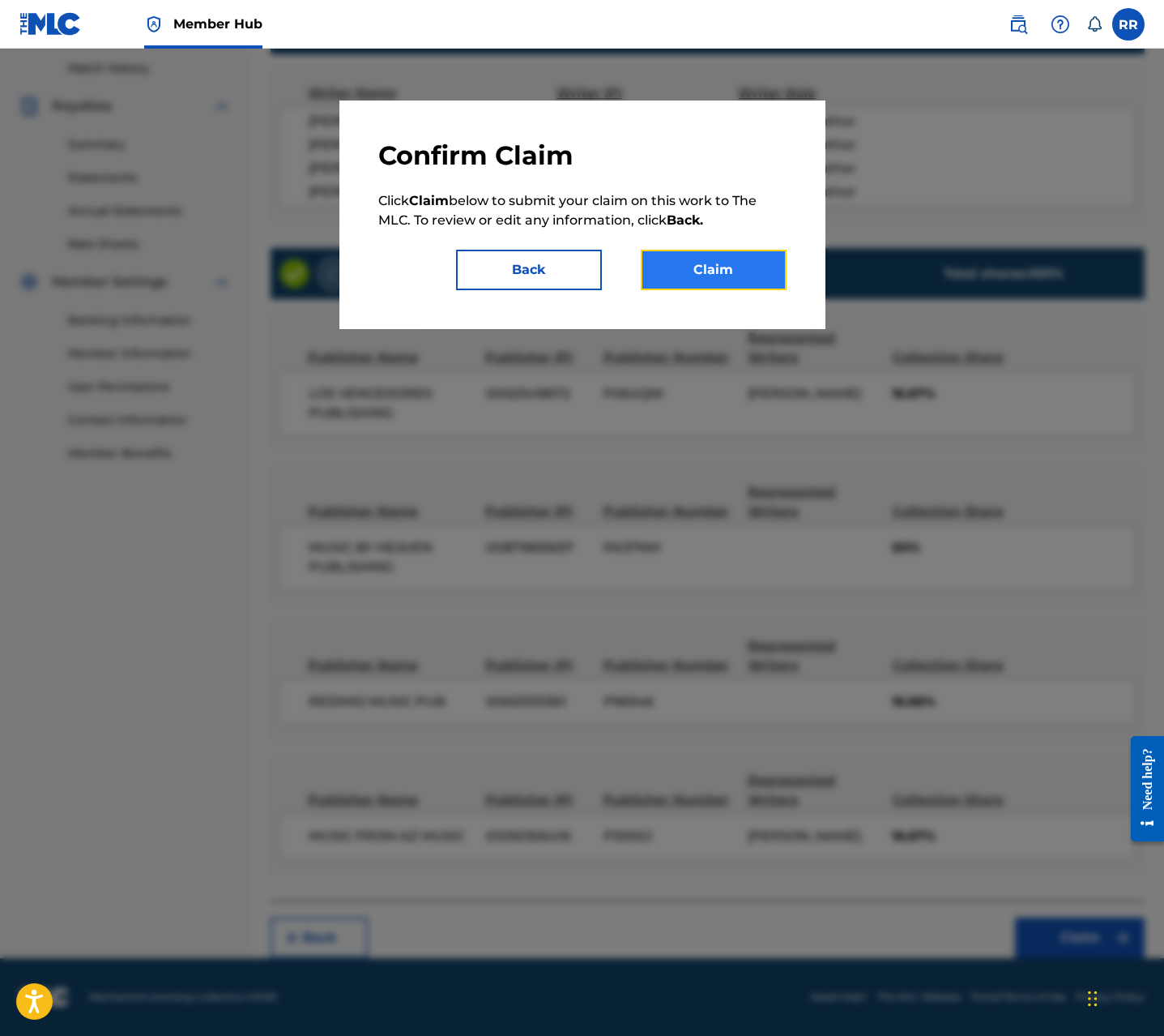
click at [709, 285] on button "Claim" at bounding box center [714, 270] width 146 height 41
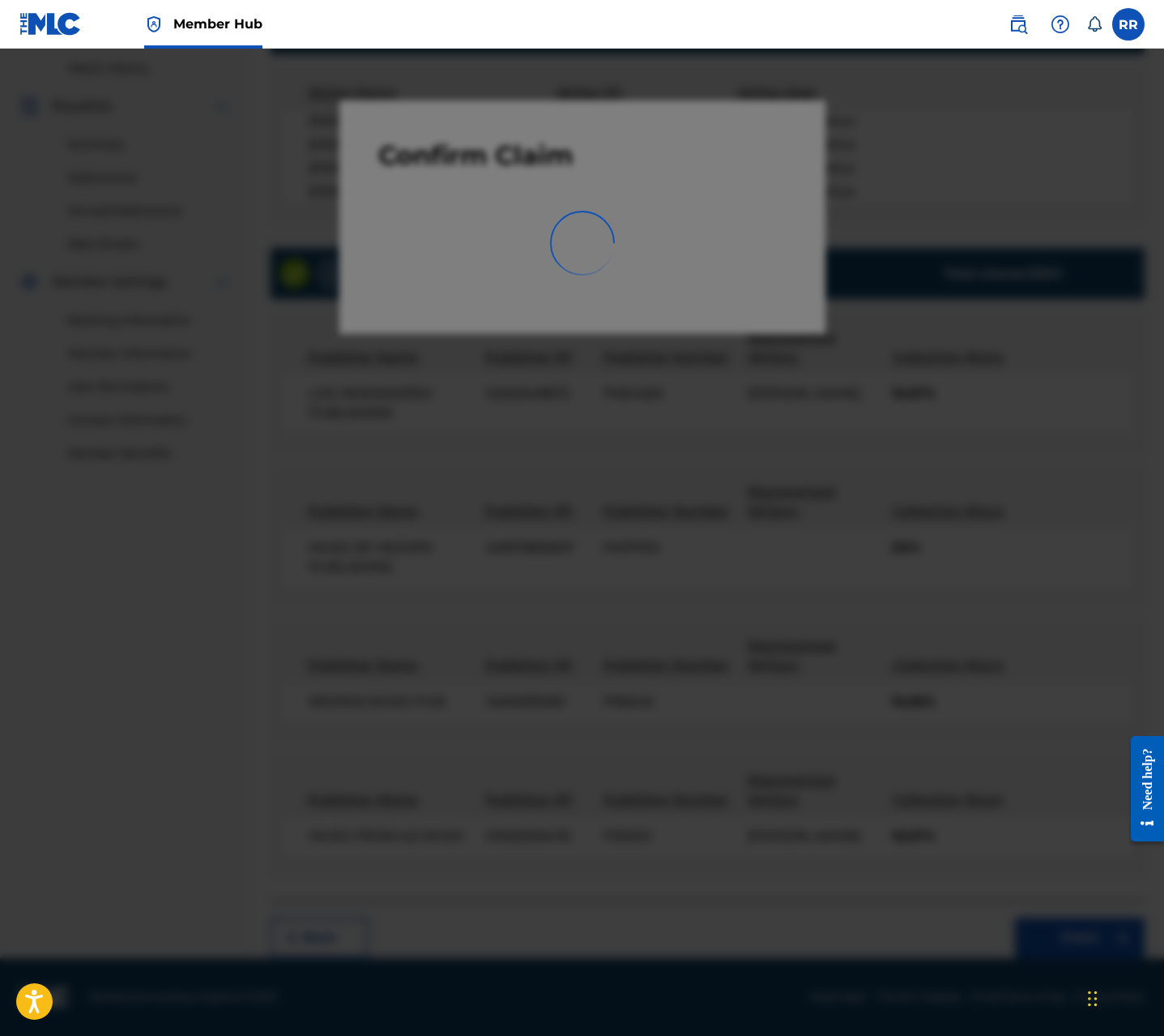
scroll to position [0, 0]
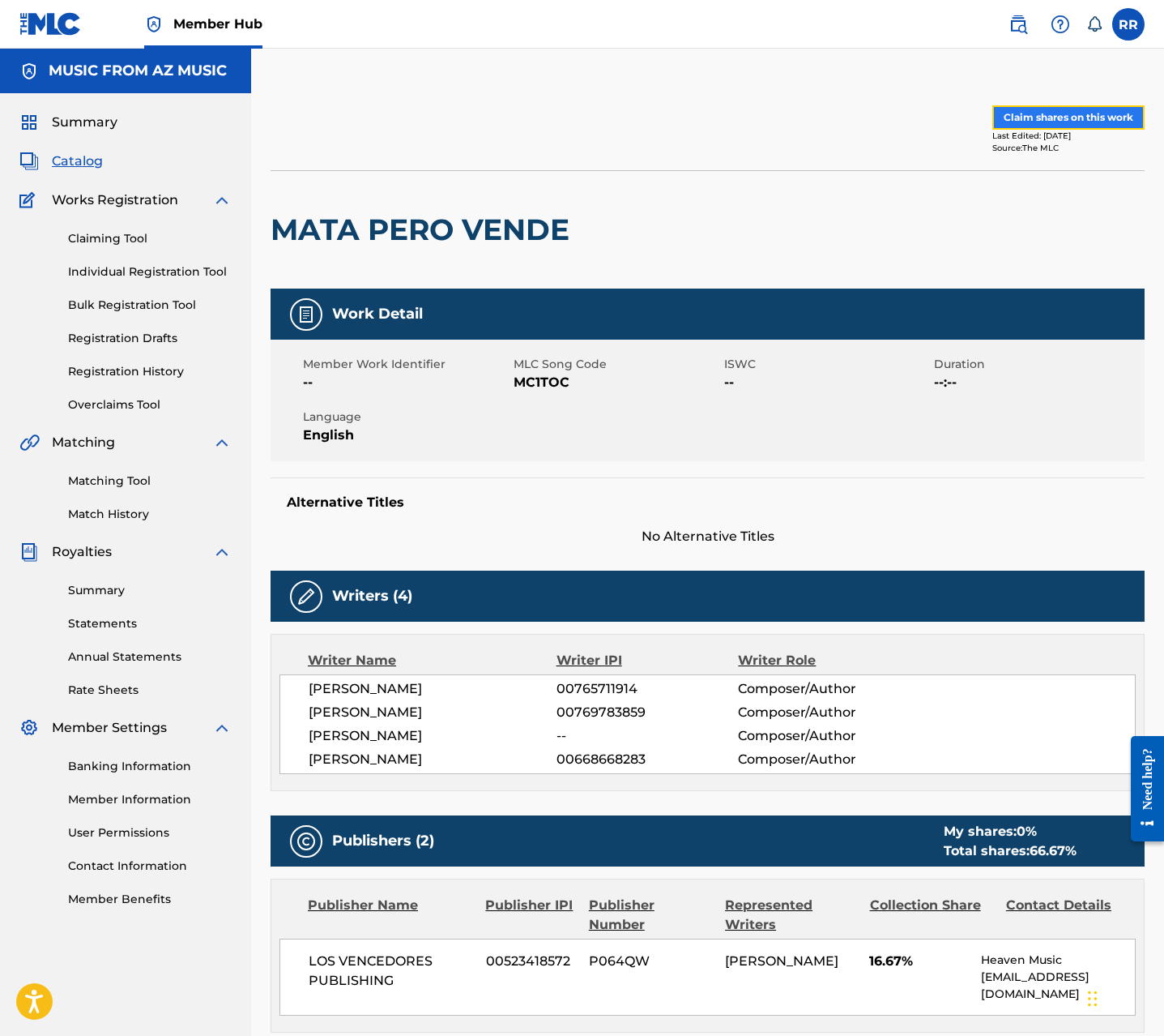
click at [1034, 116] on button "Claim shares on this work" at bounding box center [1068, 117] width 152 height 25
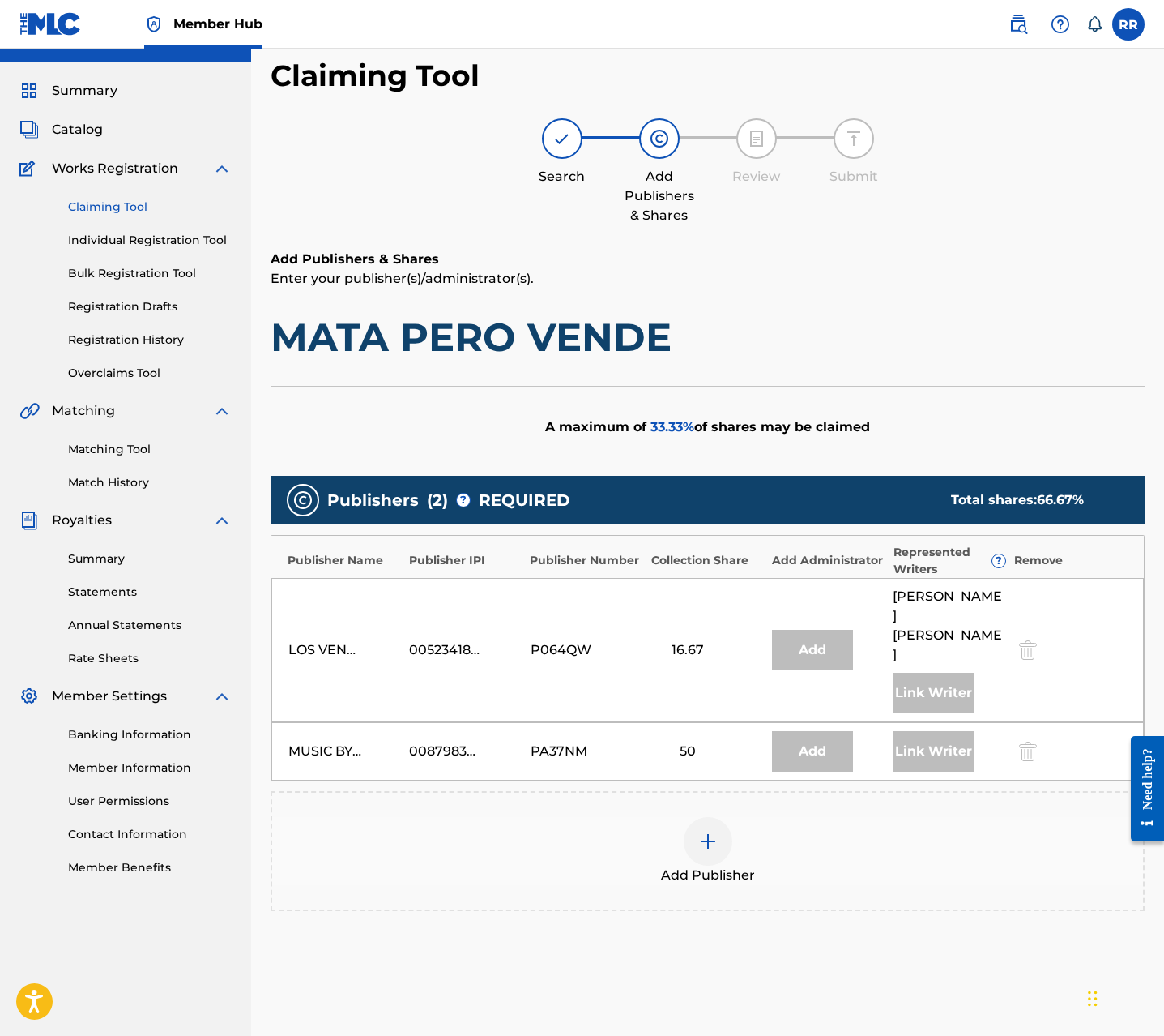
click at [712, 831] on img at bounding box center [708, 841] width 20 height 20
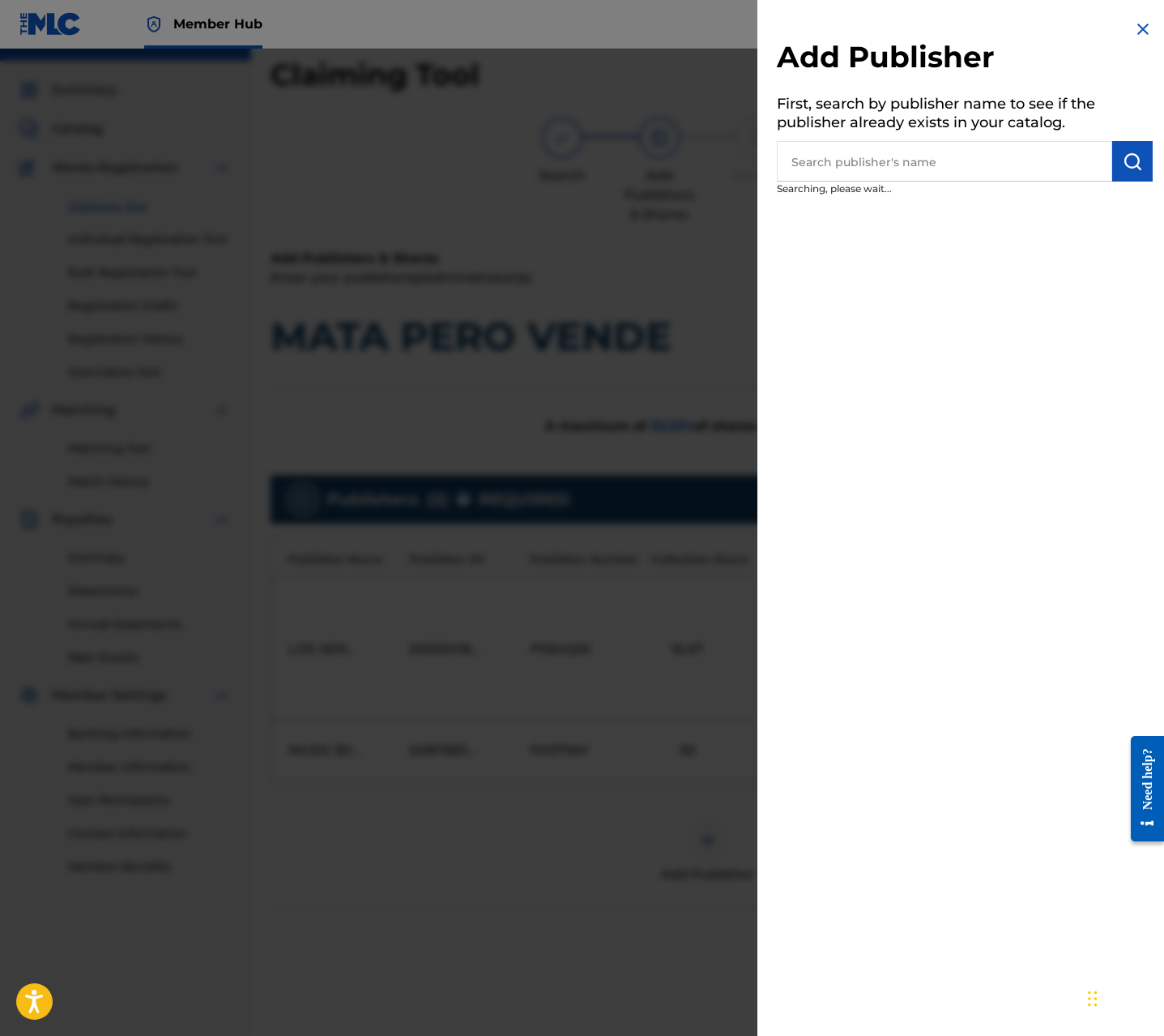
scroll to position [31, 0]
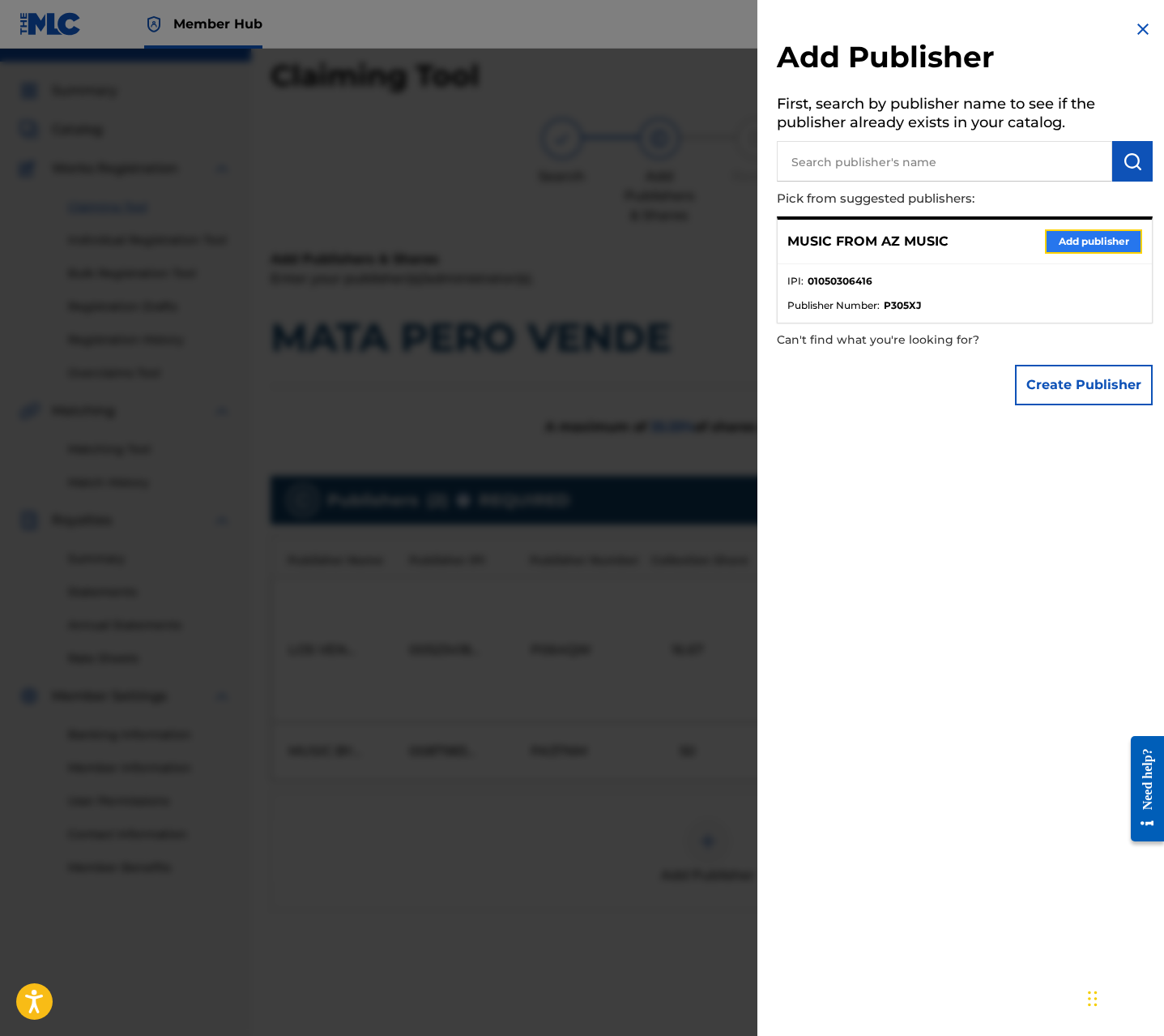
click at [1105, 235] on button "Add publisher" at bounding box center [1093, 241] width 97 height 25
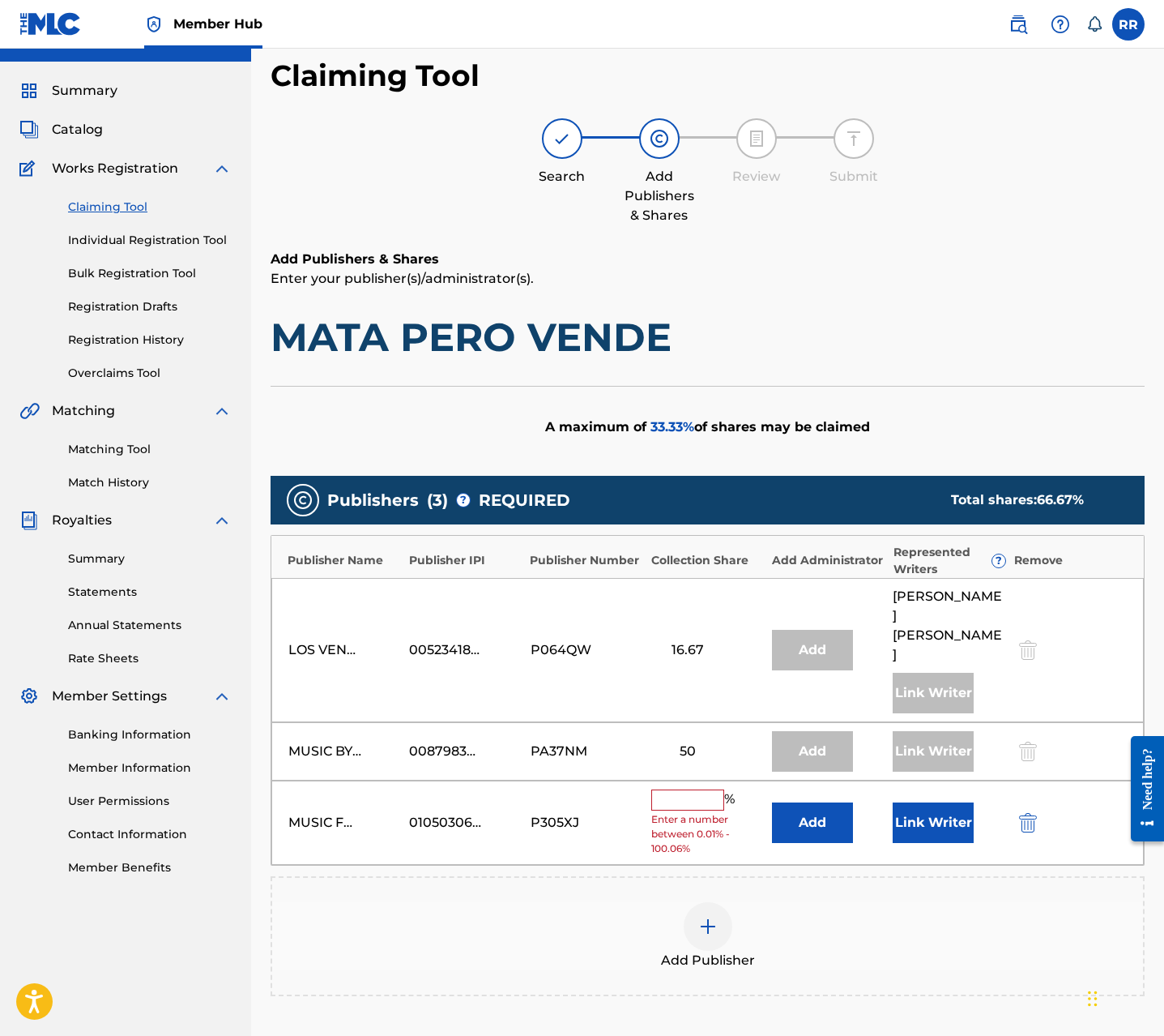
click at [701, 790] on input "text" at bounding box center [688, 800] width 73 height 21
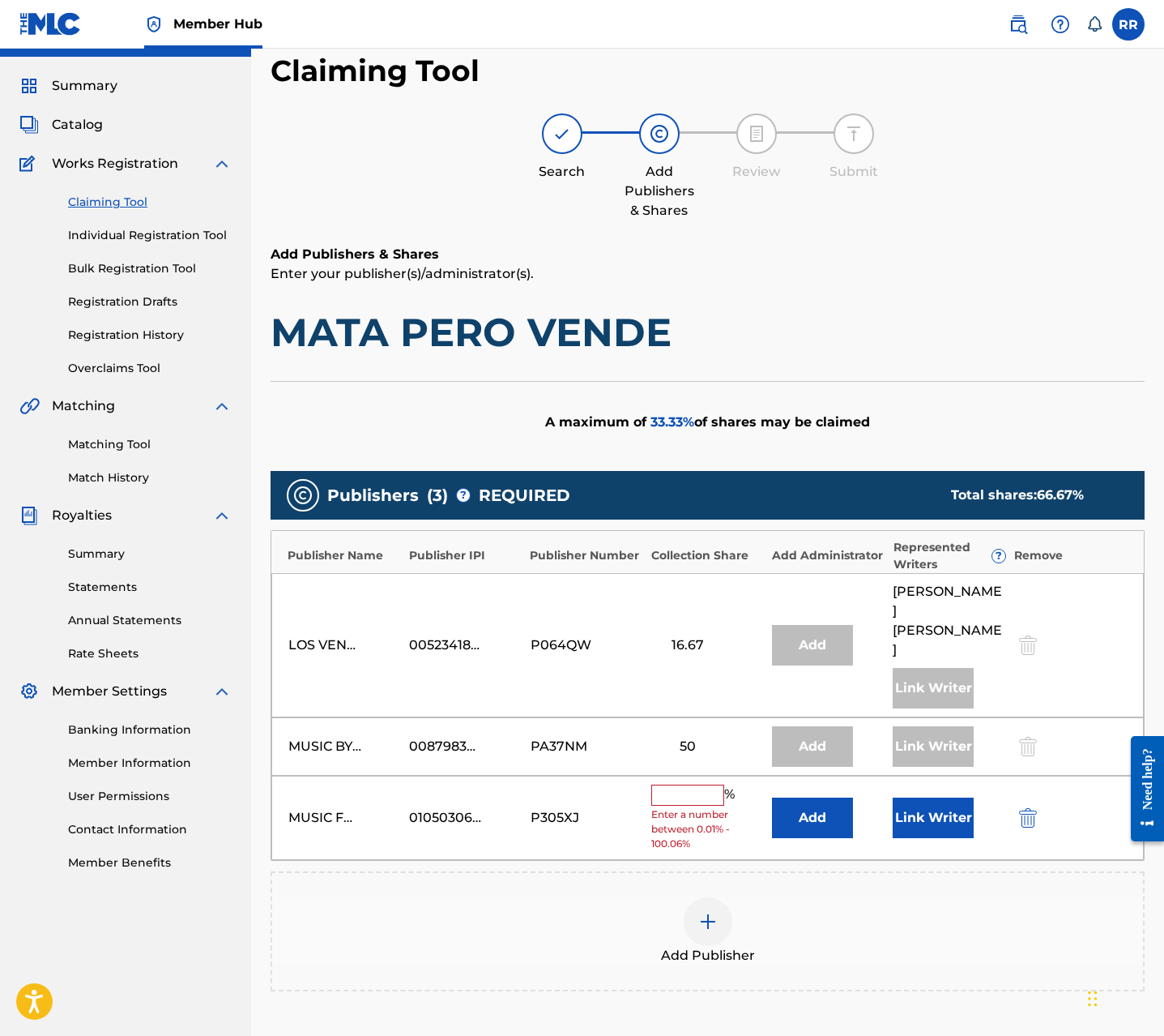
scroll to position [33, 0]
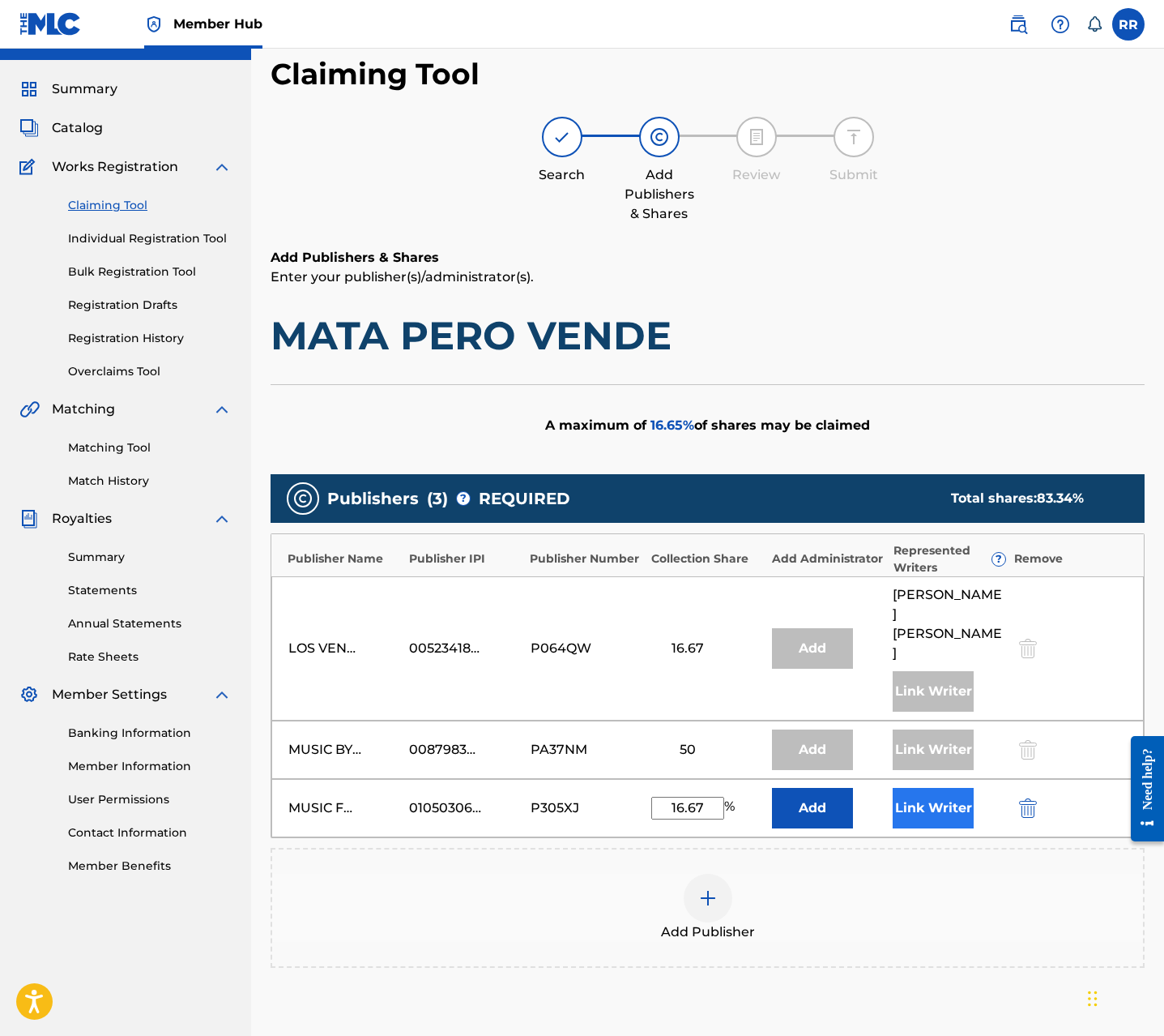
type input "16.67"
click at [921, 788] on button "Link Writer" at bounding box center [933, 808] width 81 height 41
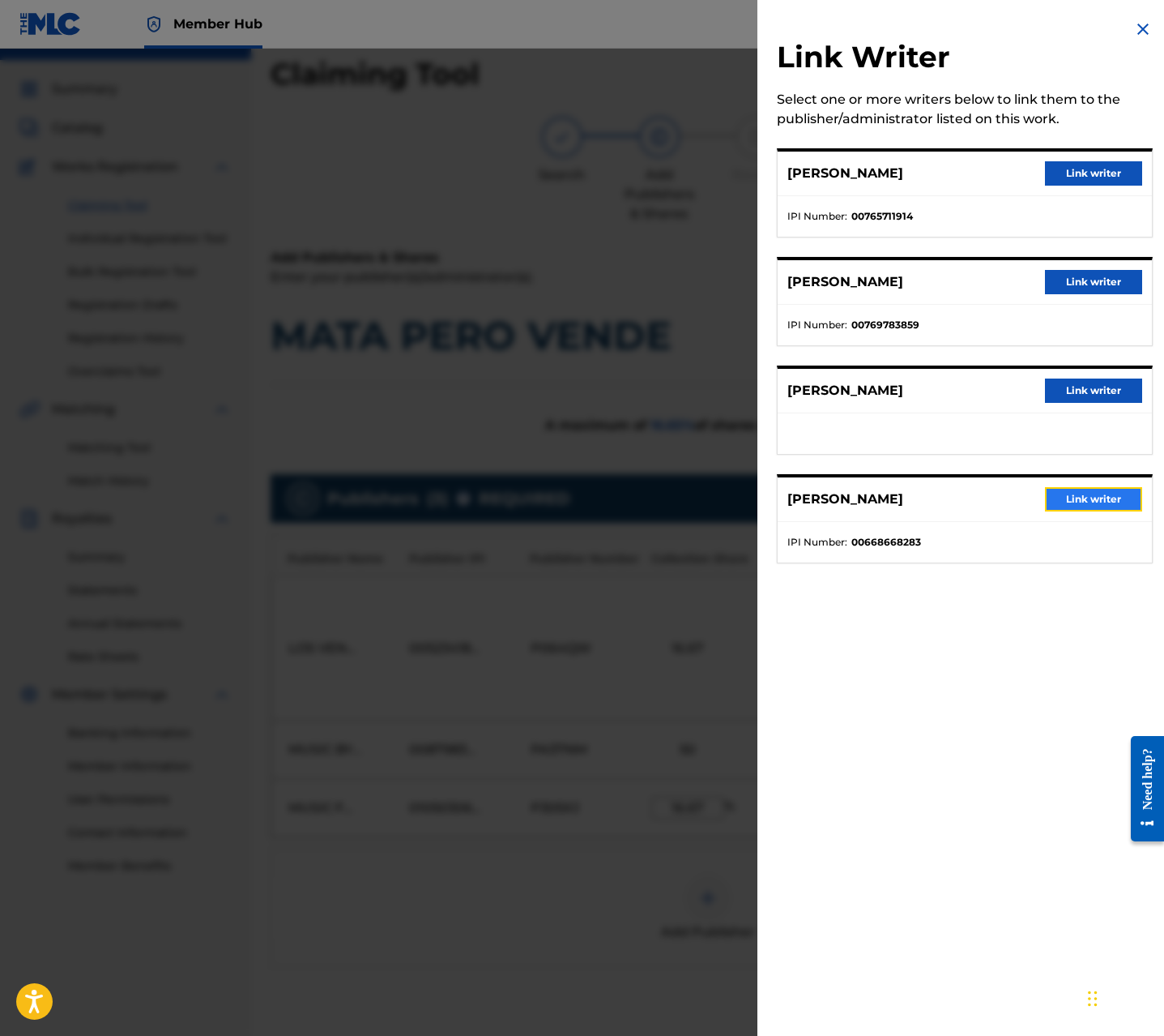
click at [1065, 495] on button "Link writer" at bounding box center [1093, 499] width 97 height 25
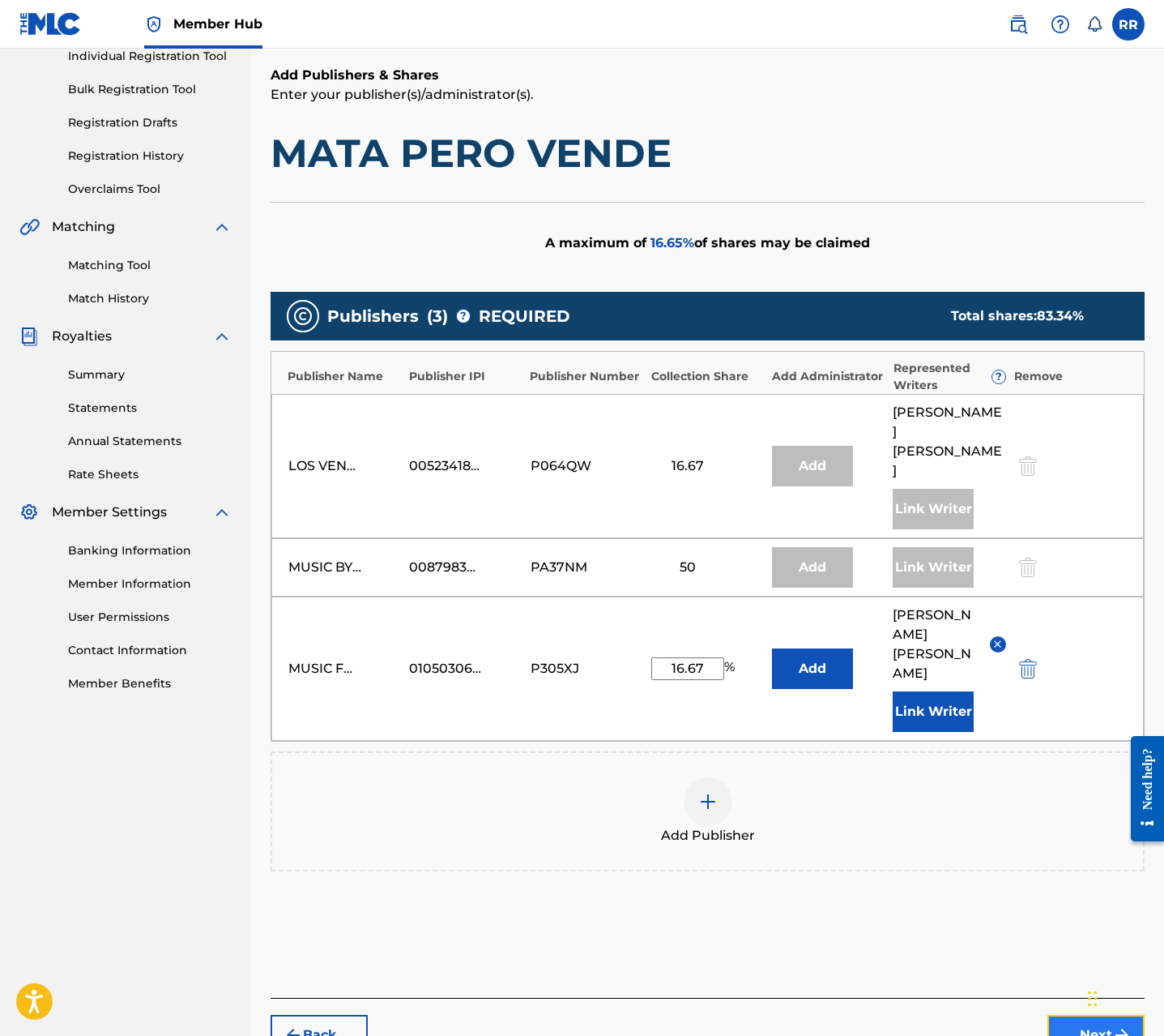
click at [1077, 1015] on button "Next" at bounding box center [1096, 1035] width 97 height 41
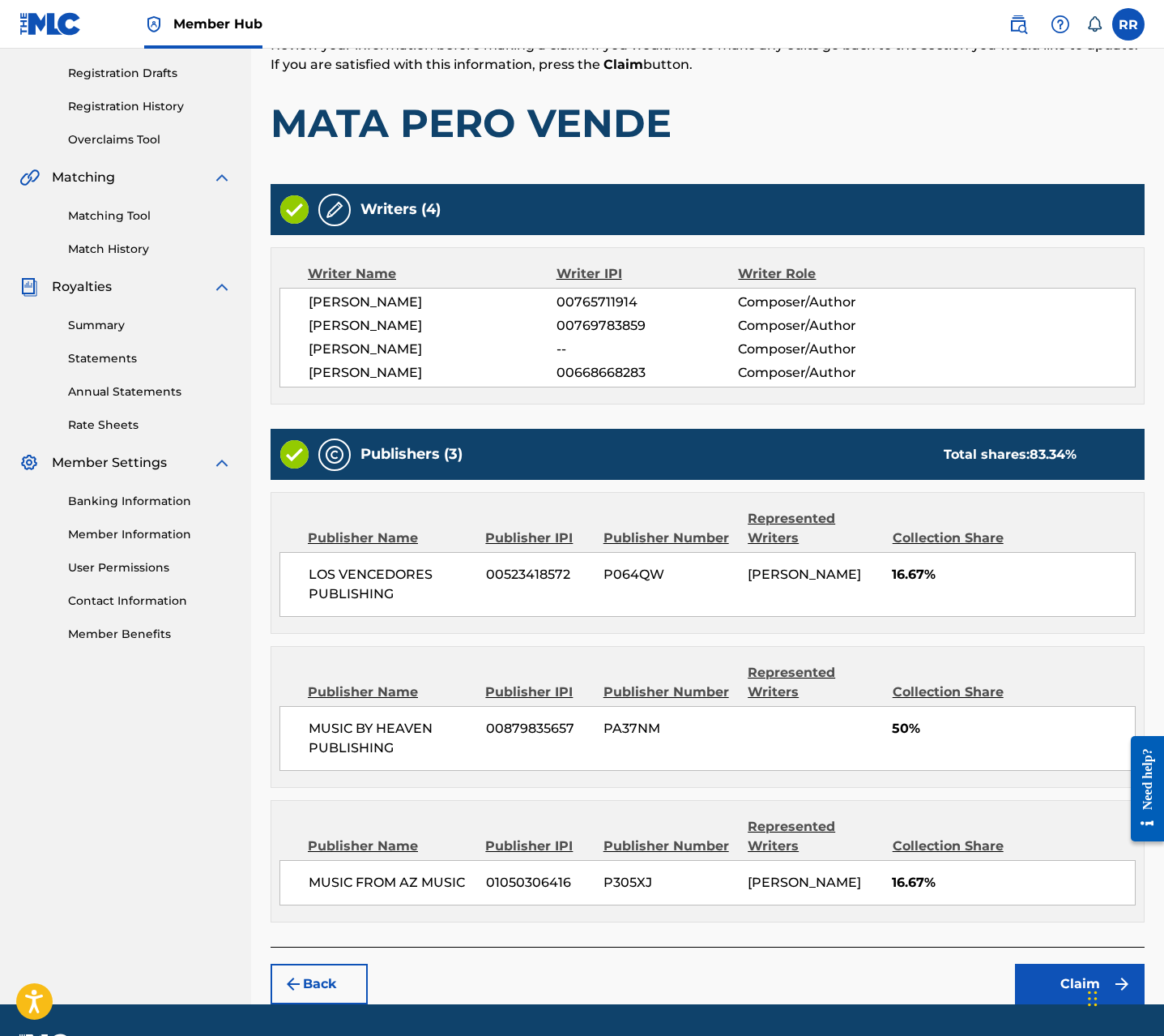
scroll to position [311, 0]
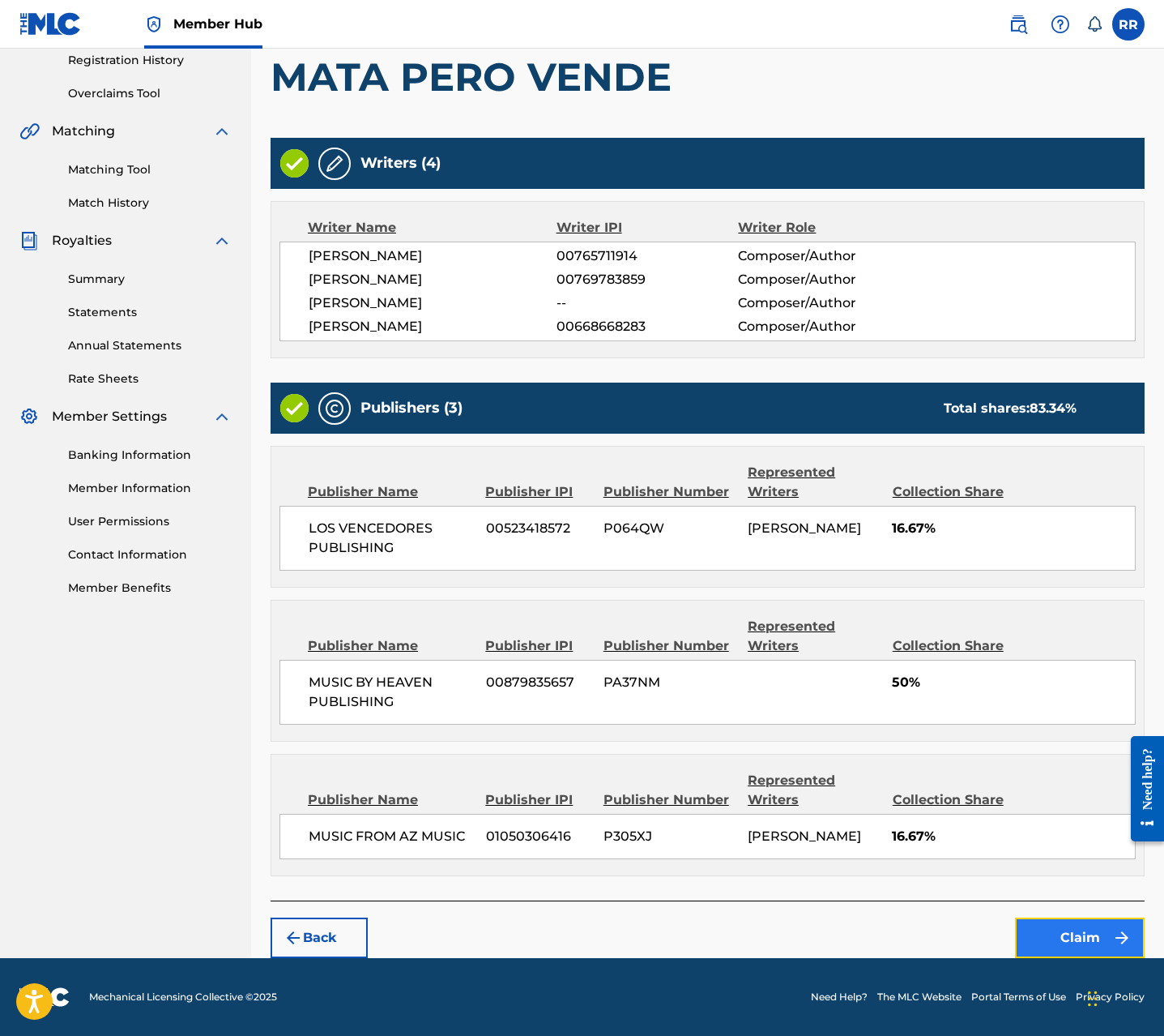
click at [1066, 931] on button "Claim" at bounding box center [1080, 937] width 130 height 41
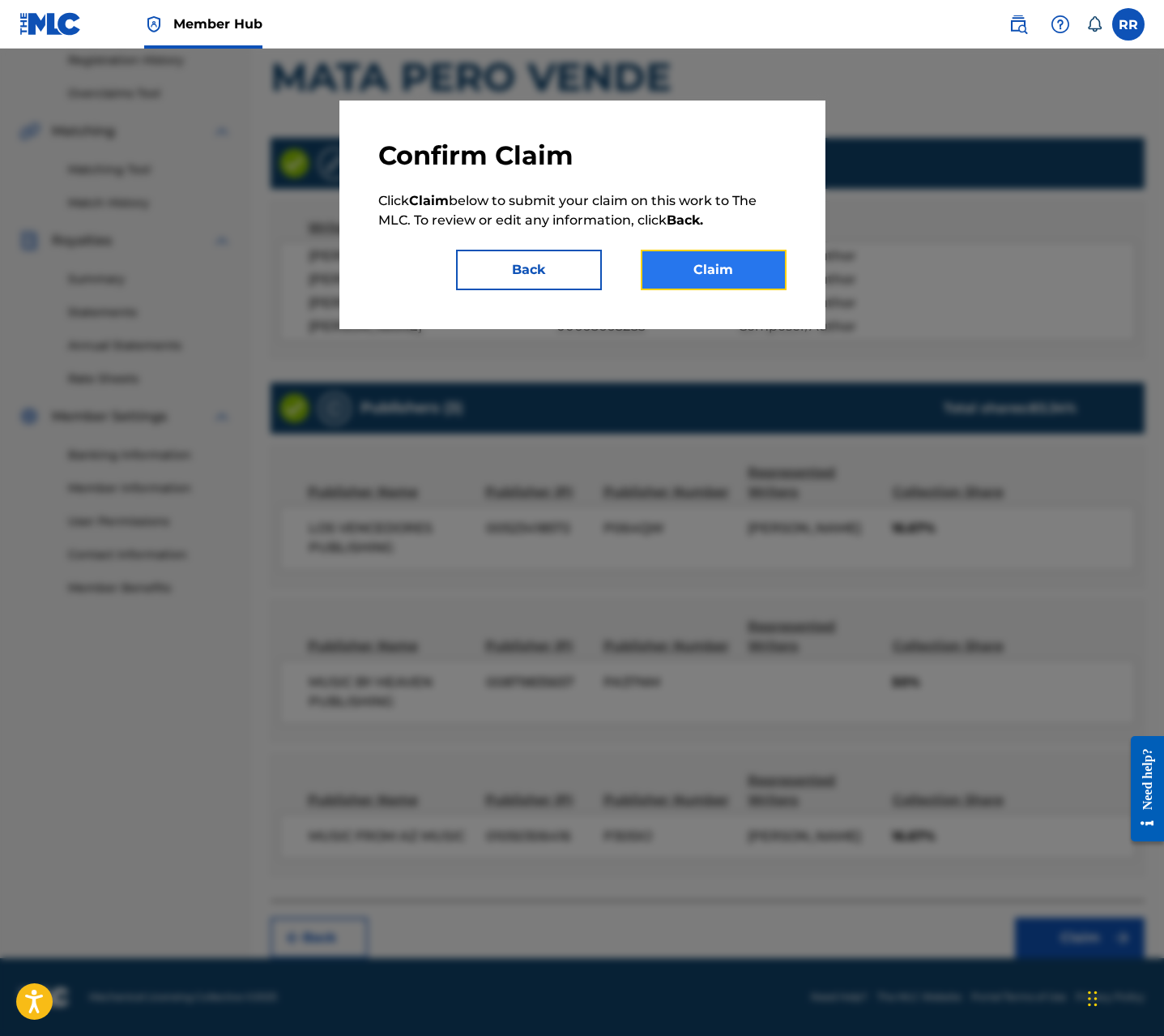
click at [726, 273] on button "Claim" at bounding box center [714, 270] width 146 height 41
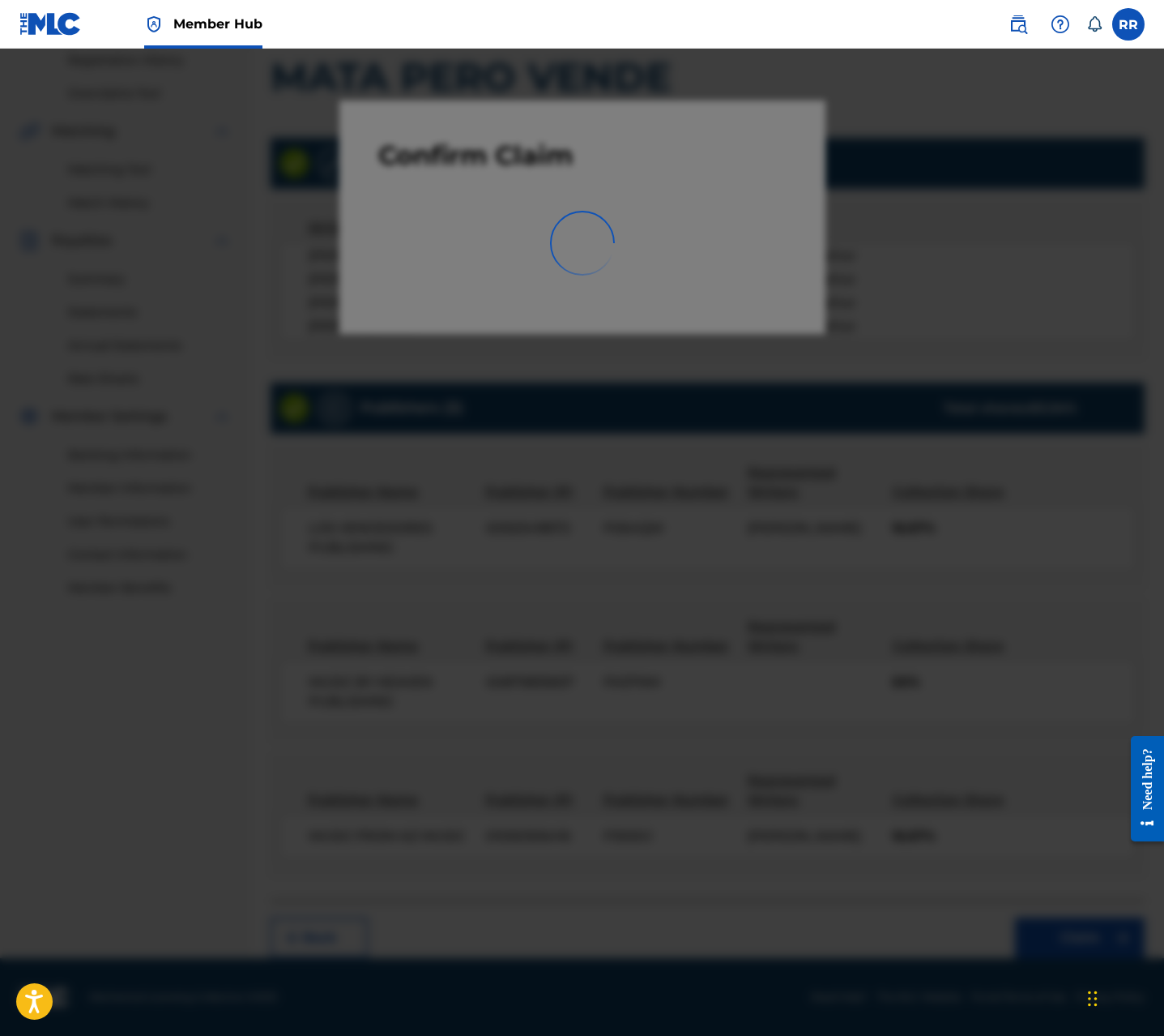
scroll to position [0, 0]
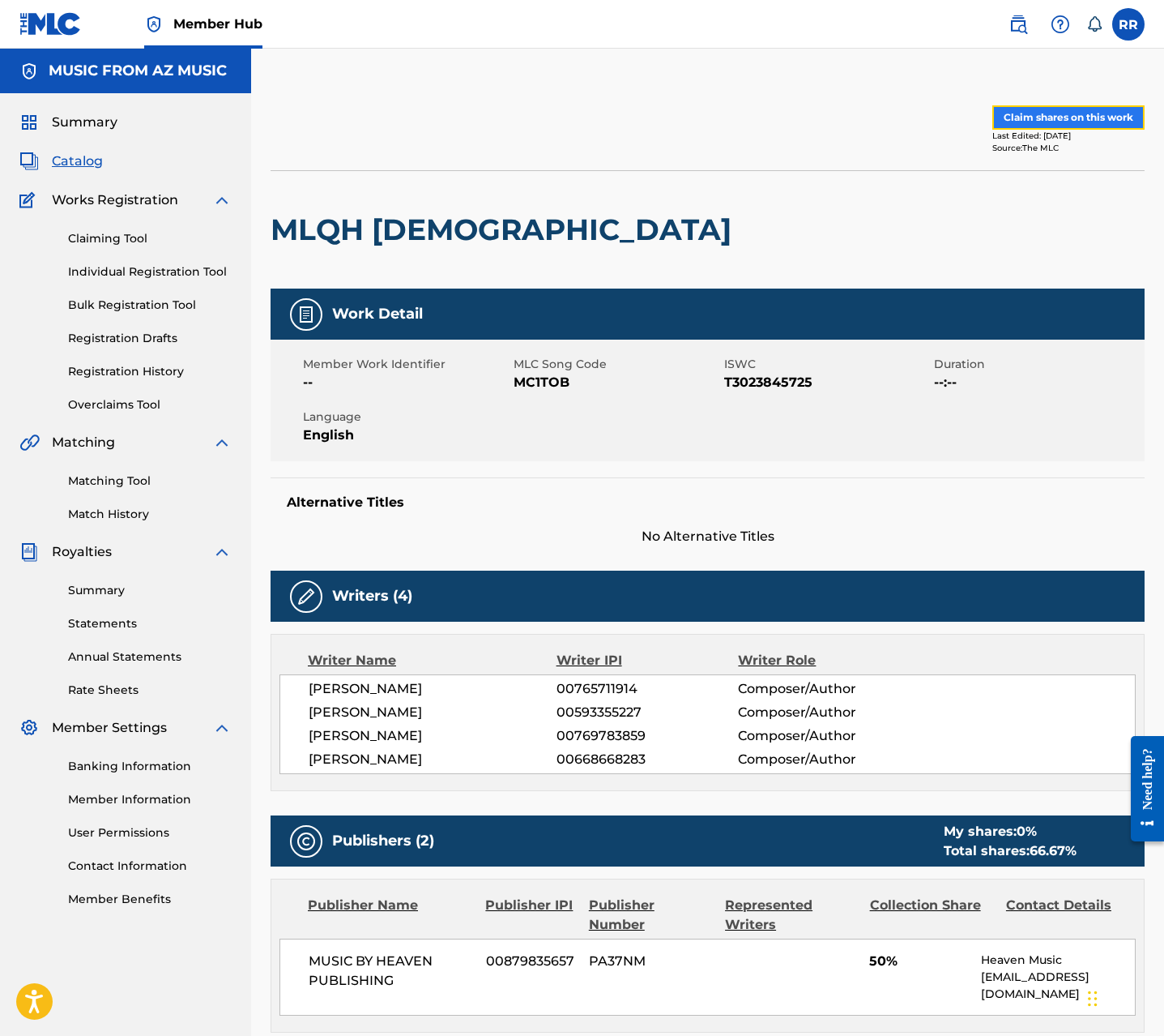
click at [1076, 119] on button "Claim shares on this work" at bounding box center [1068, 117] width 152 height 25
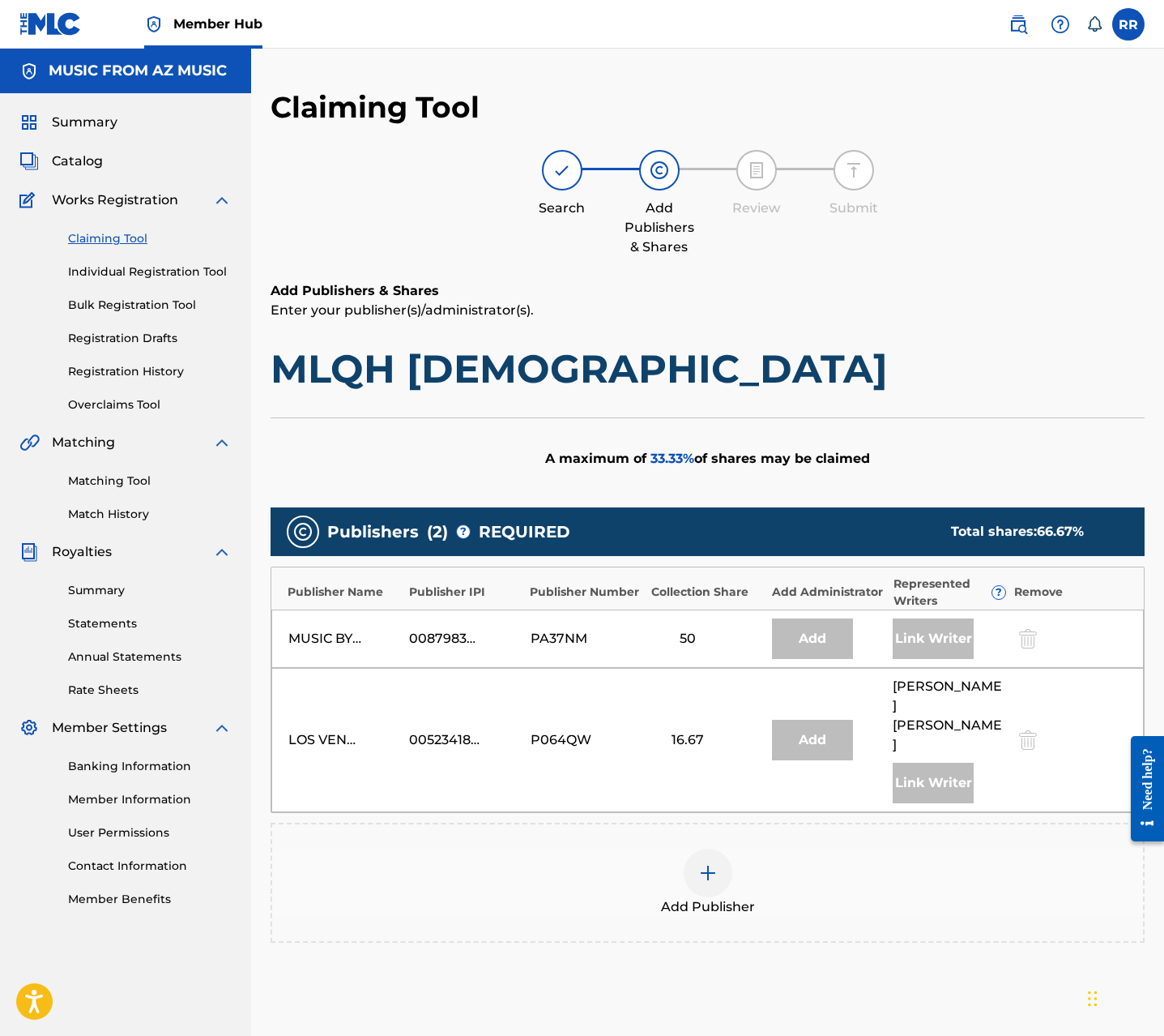
click at [703, 863] on img at bounding box center [708, 873] width 20 height 20
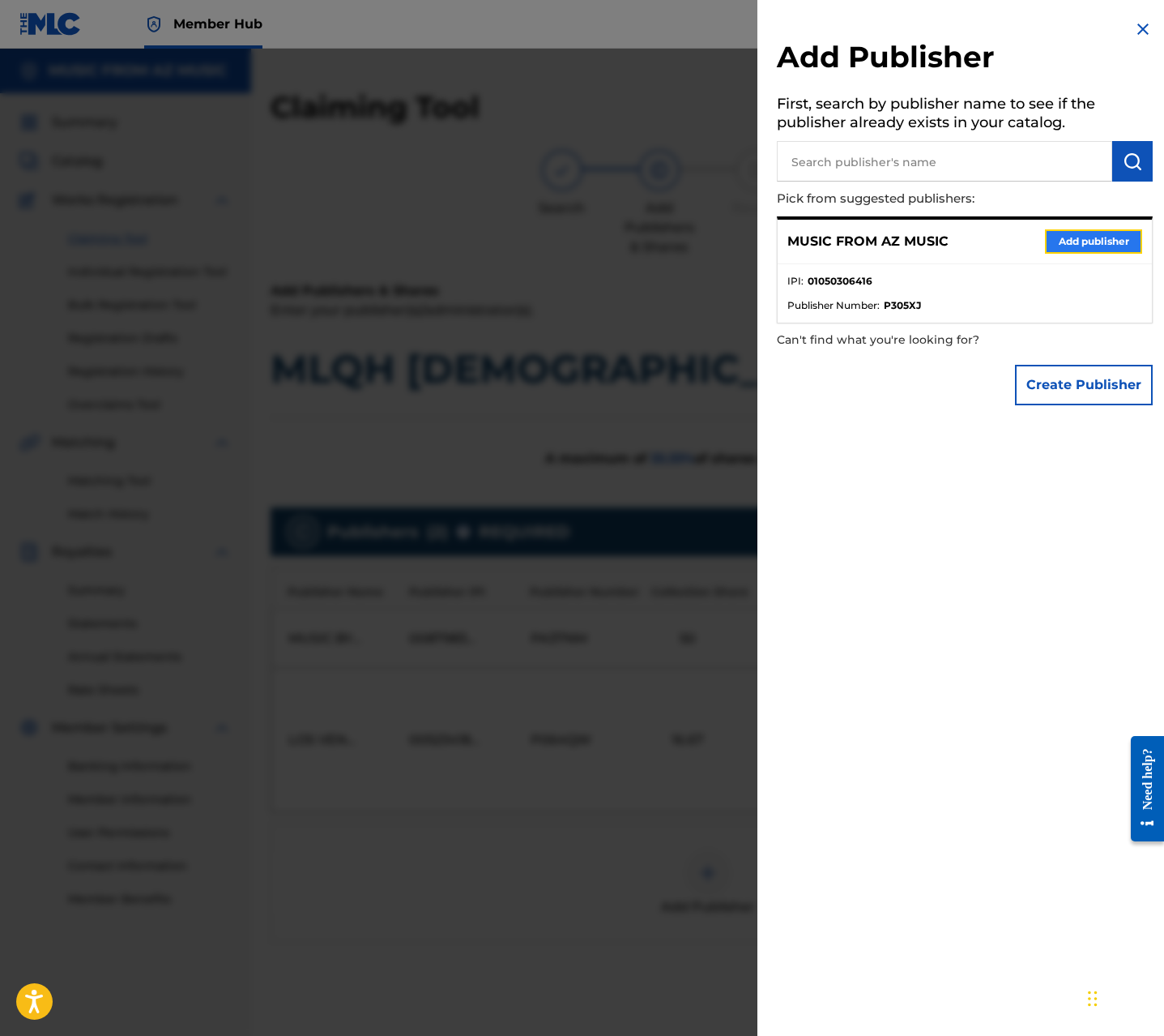
click at [1096, 233] on button "Add publisher" at bounding box center [1093, 241] width 97 height 25
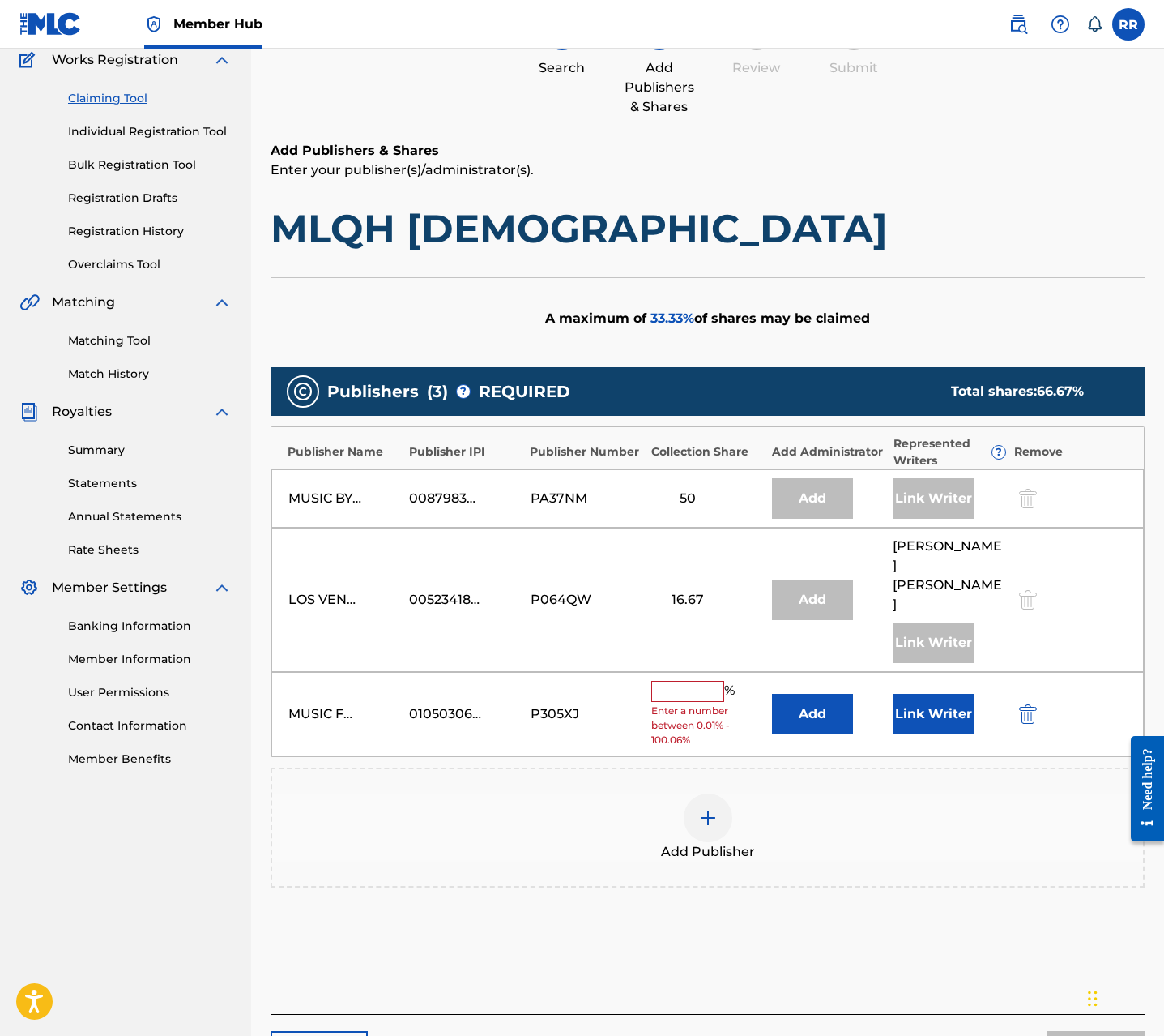
scroll to position [195, 0]
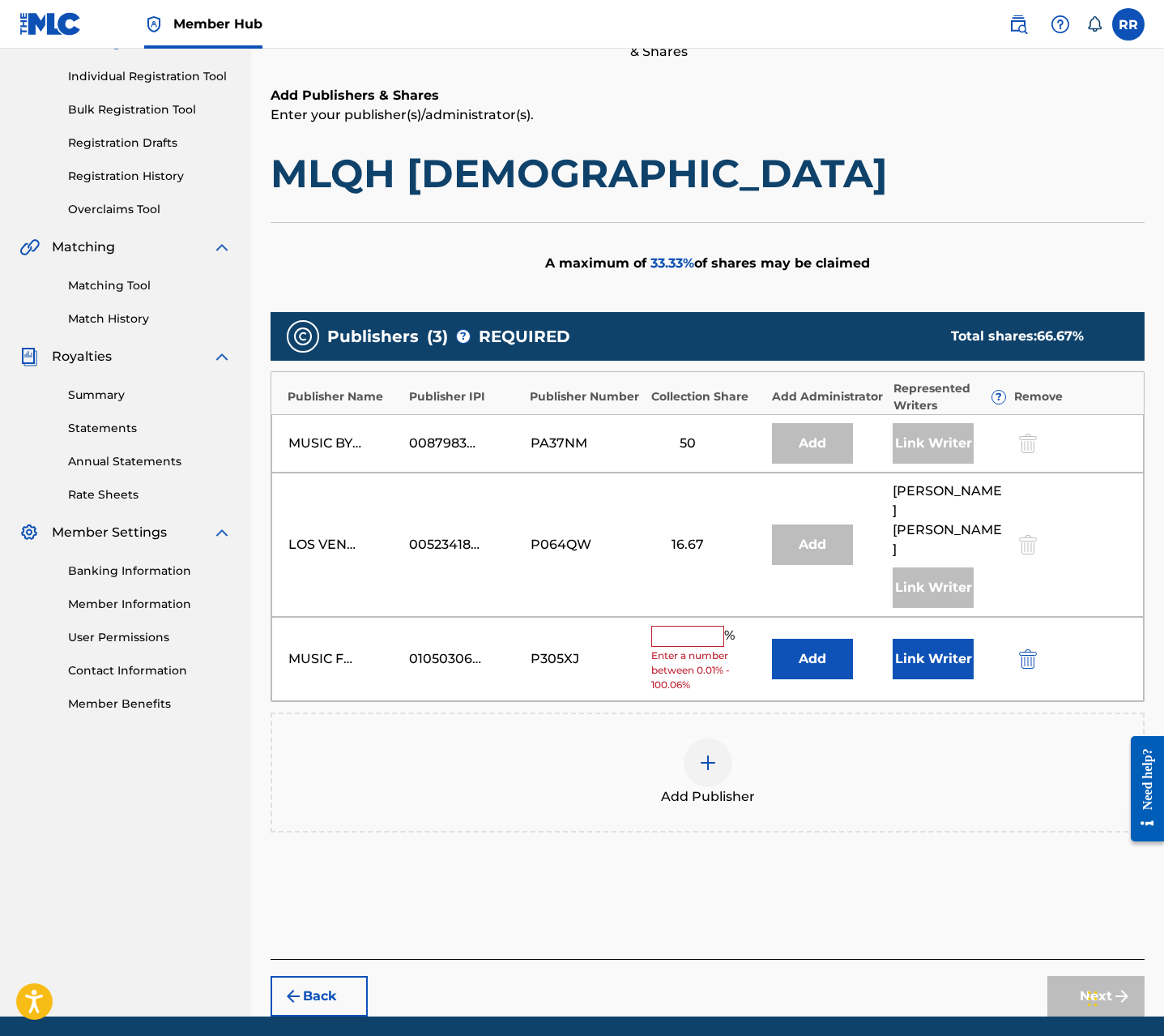
click at [680, 626] on input "text" at bounding box center [688, 636] width 73 height 21
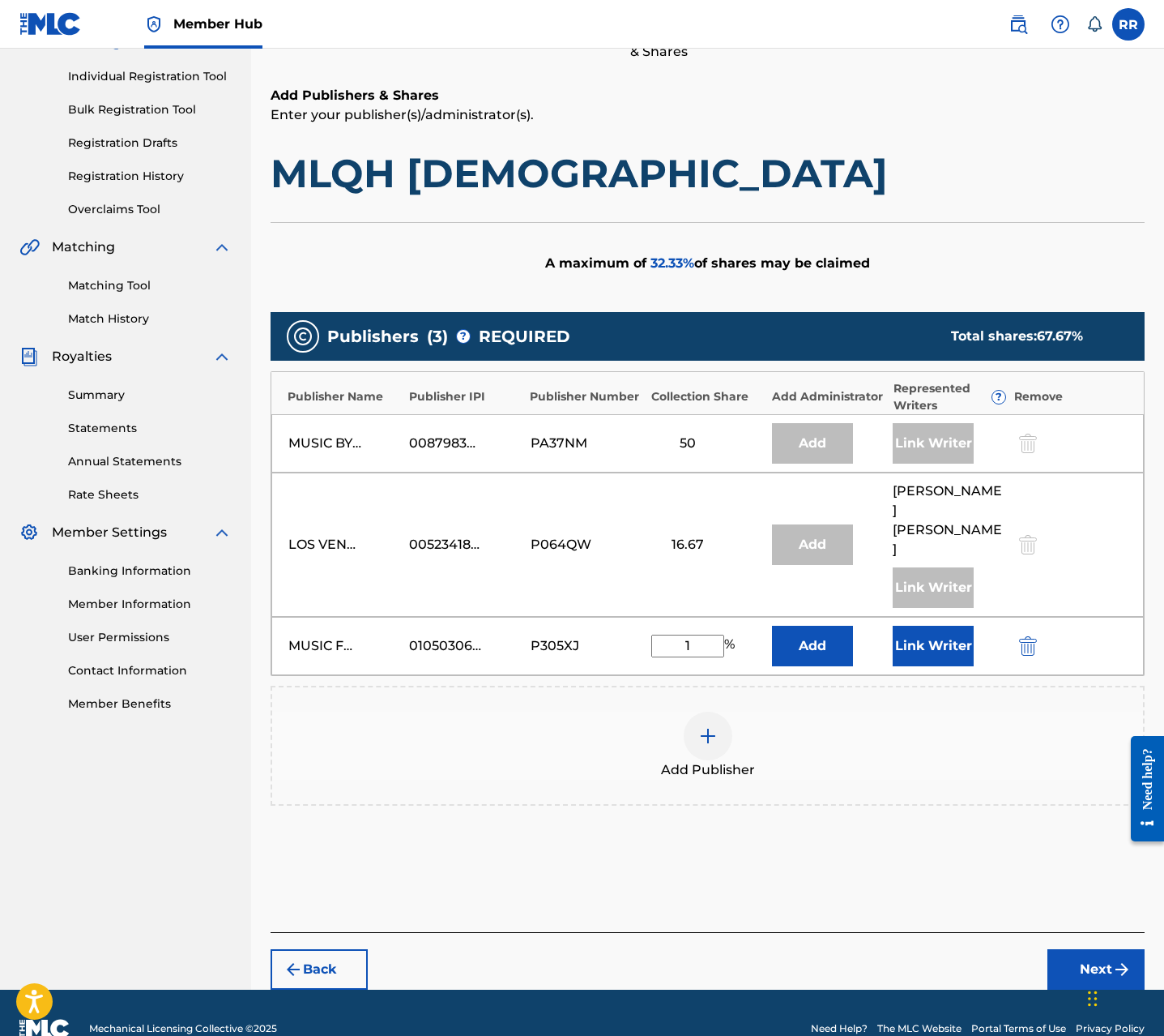
scroll to position [168, 0]
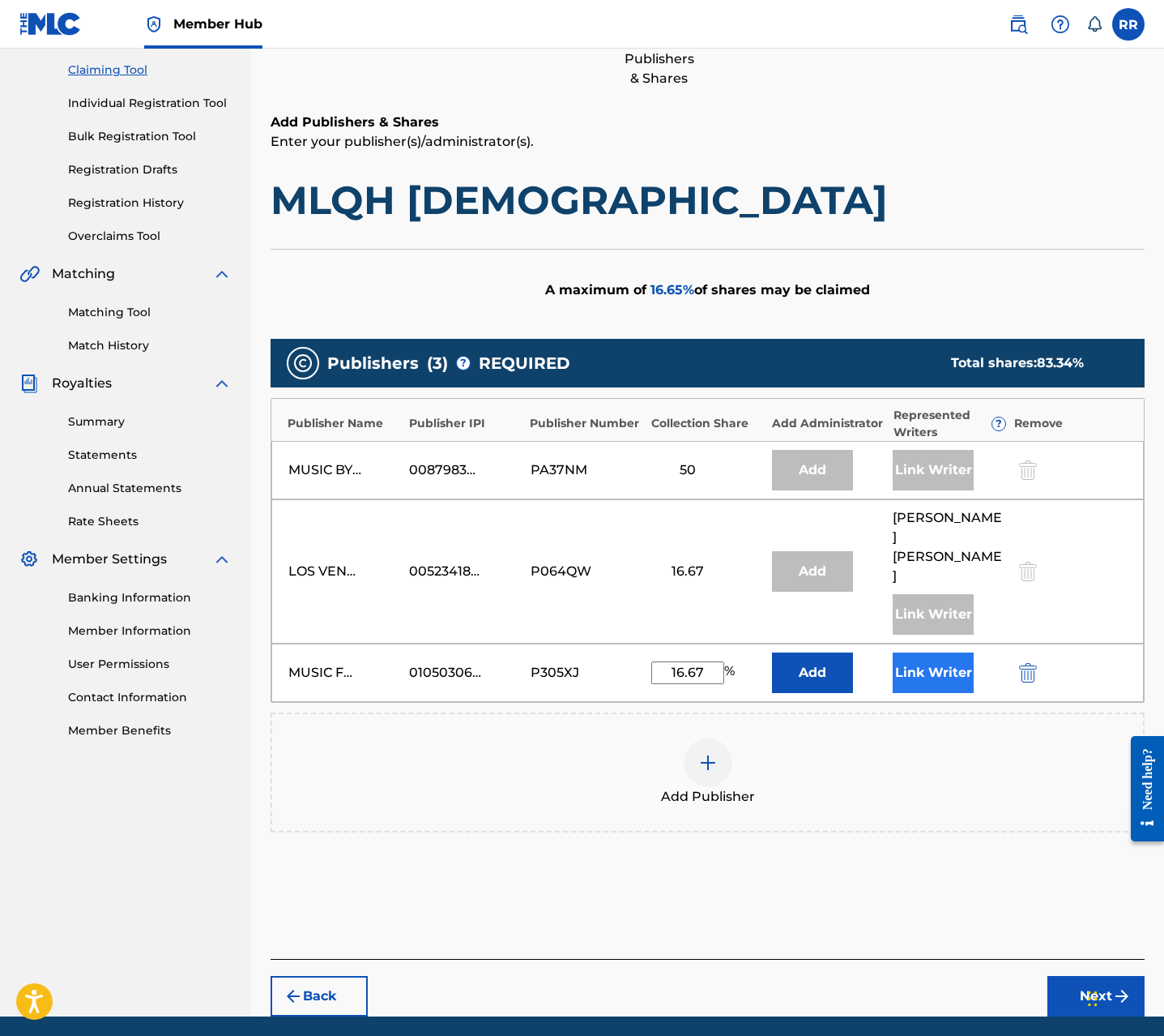
type input "16.67"
click at [925, 653] on button "Link Writer" at bounding box center [933, 673] width 81 height 41
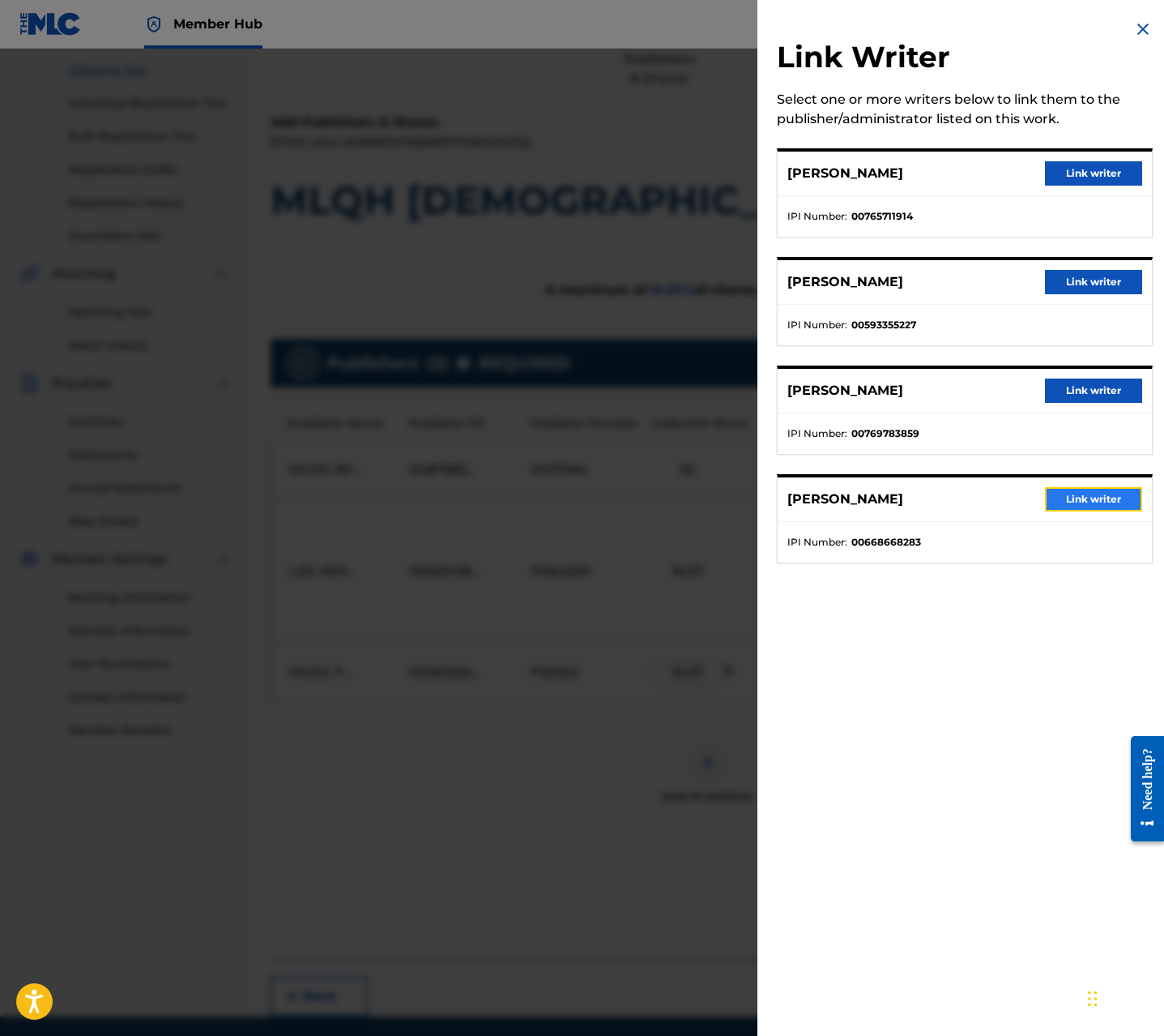
click at [1080, 498] on button "Link writer" at bounding box center [1093, 499] width 97 height 25
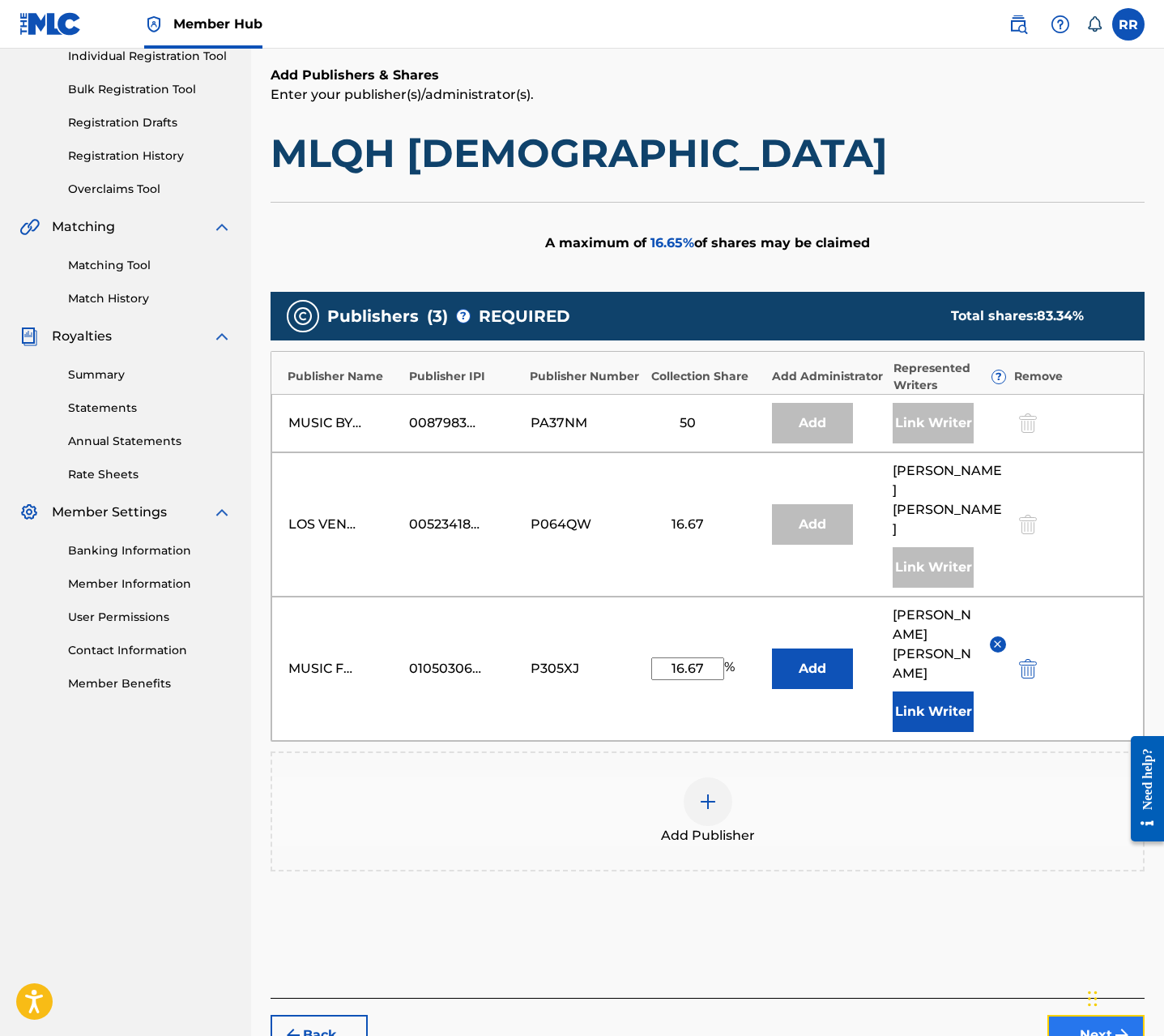
click at [1074, 1015] on button "Next" at bounding box center [1096, 1035] width 97 height 41
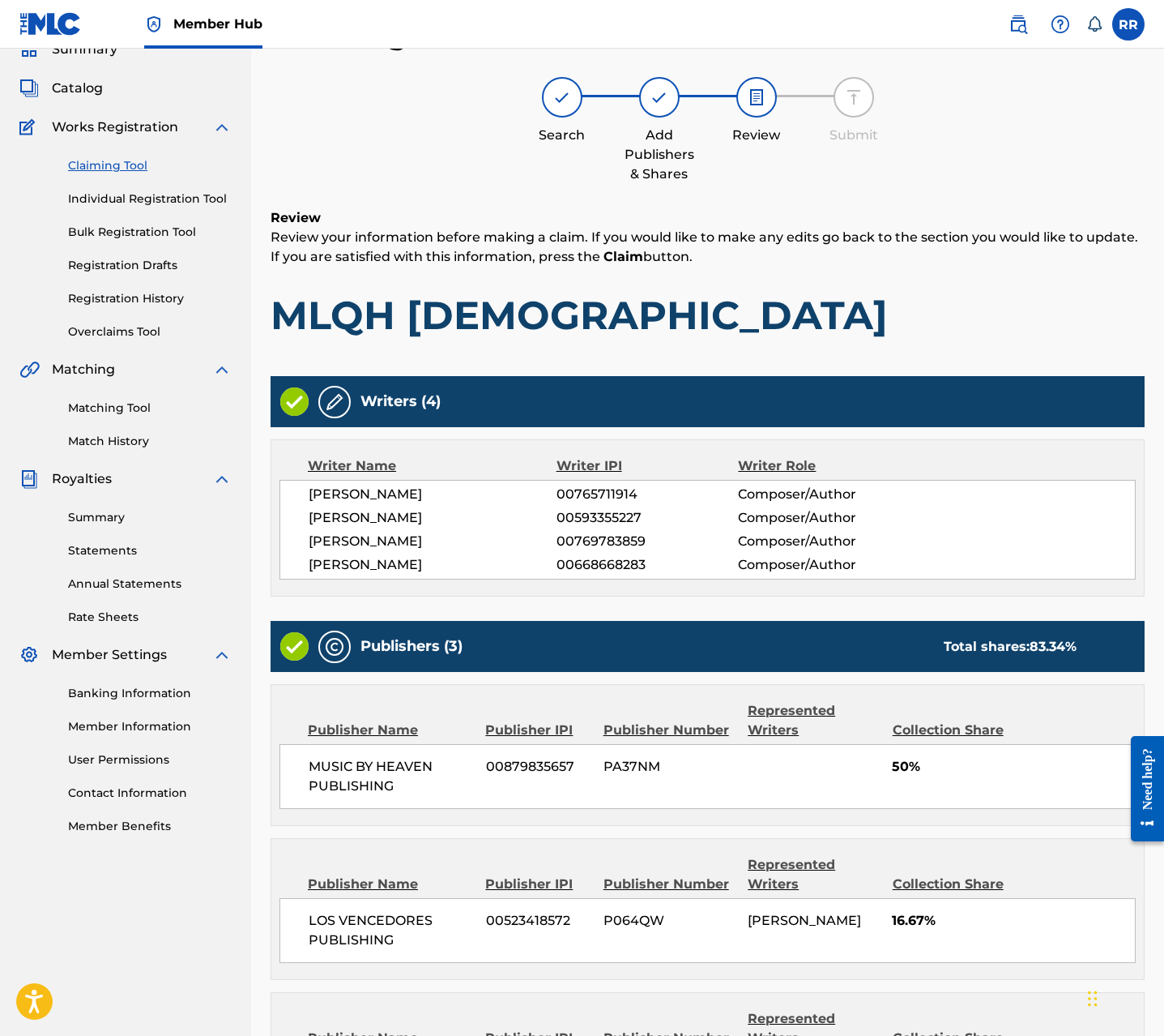
scroll to position [311, 0]
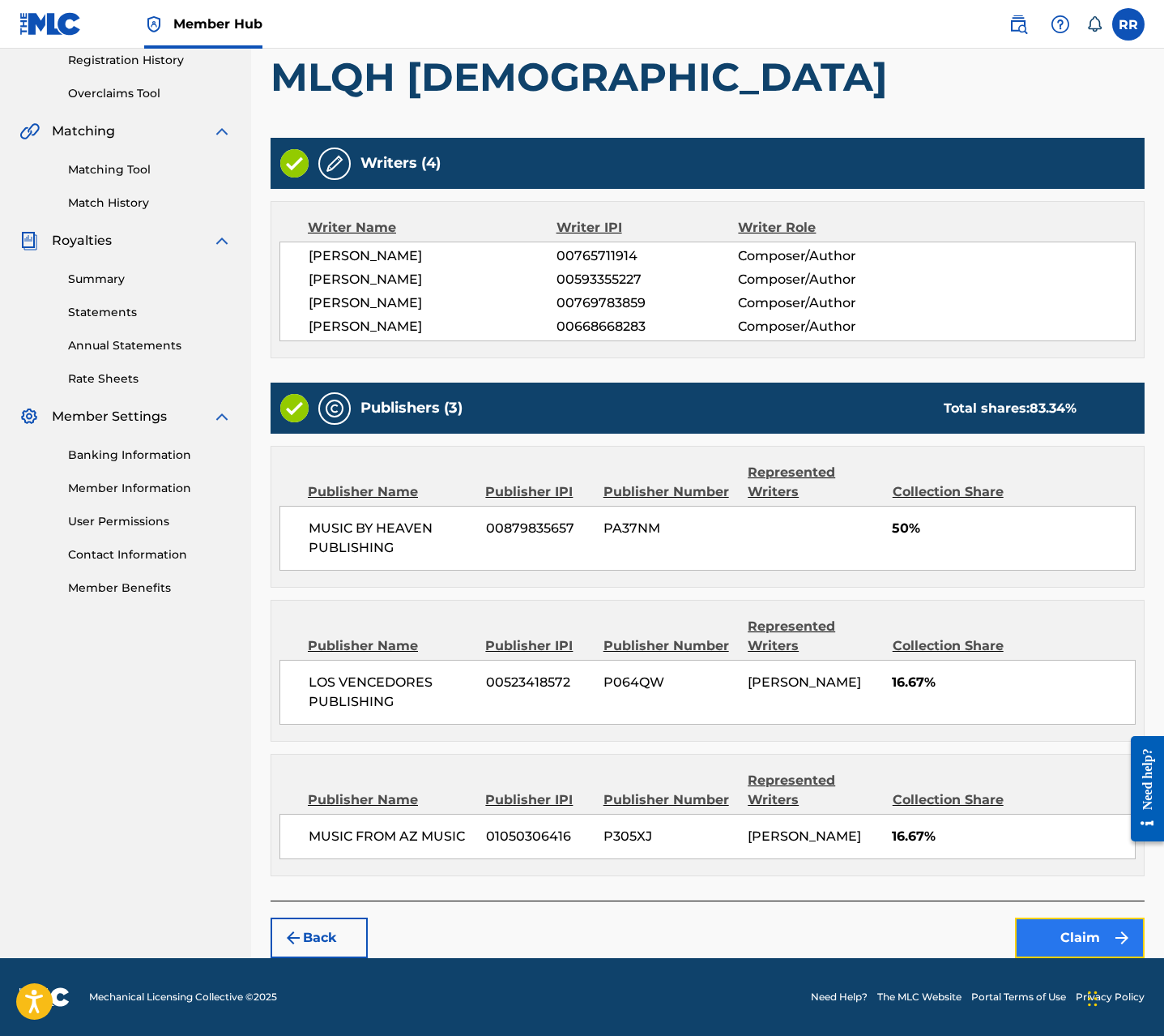
click at [1062, 926] on button "Claim" at bounding box center [1080, 937] width 130 height 41
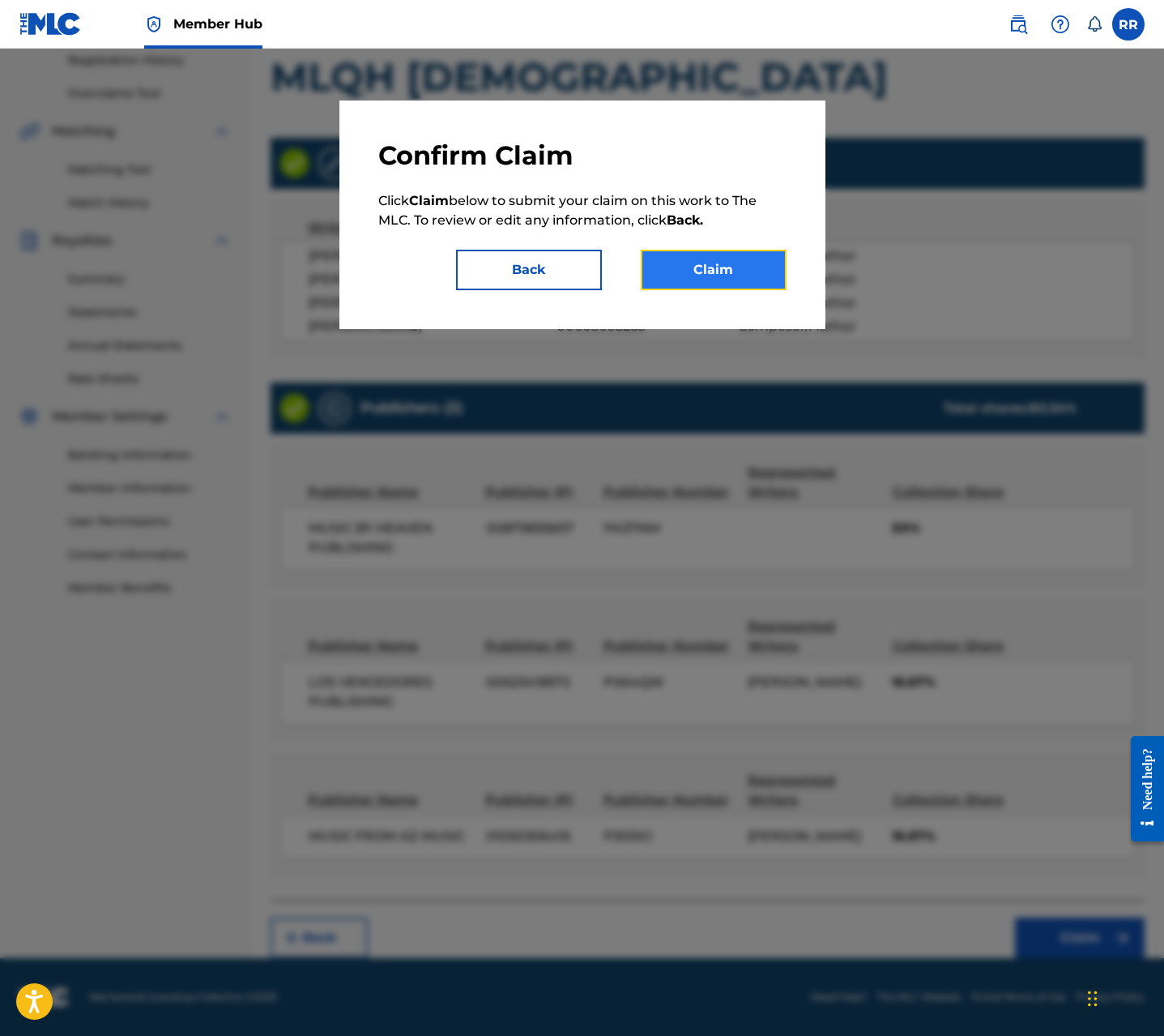
click at [734, 257] on button "Claim" at bounding box center [714, 270] width 146 height 41
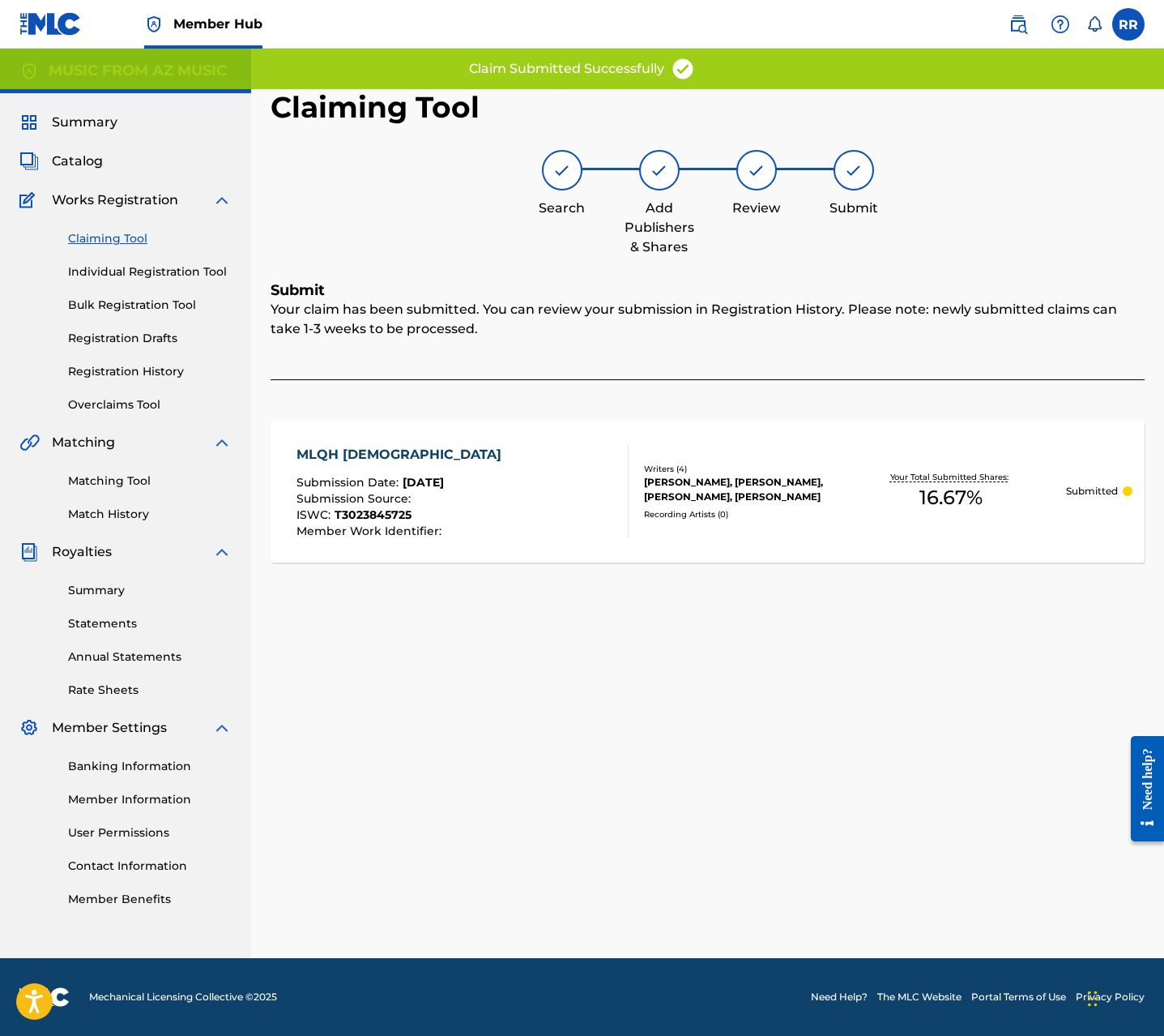
scroll to position [0, 0]
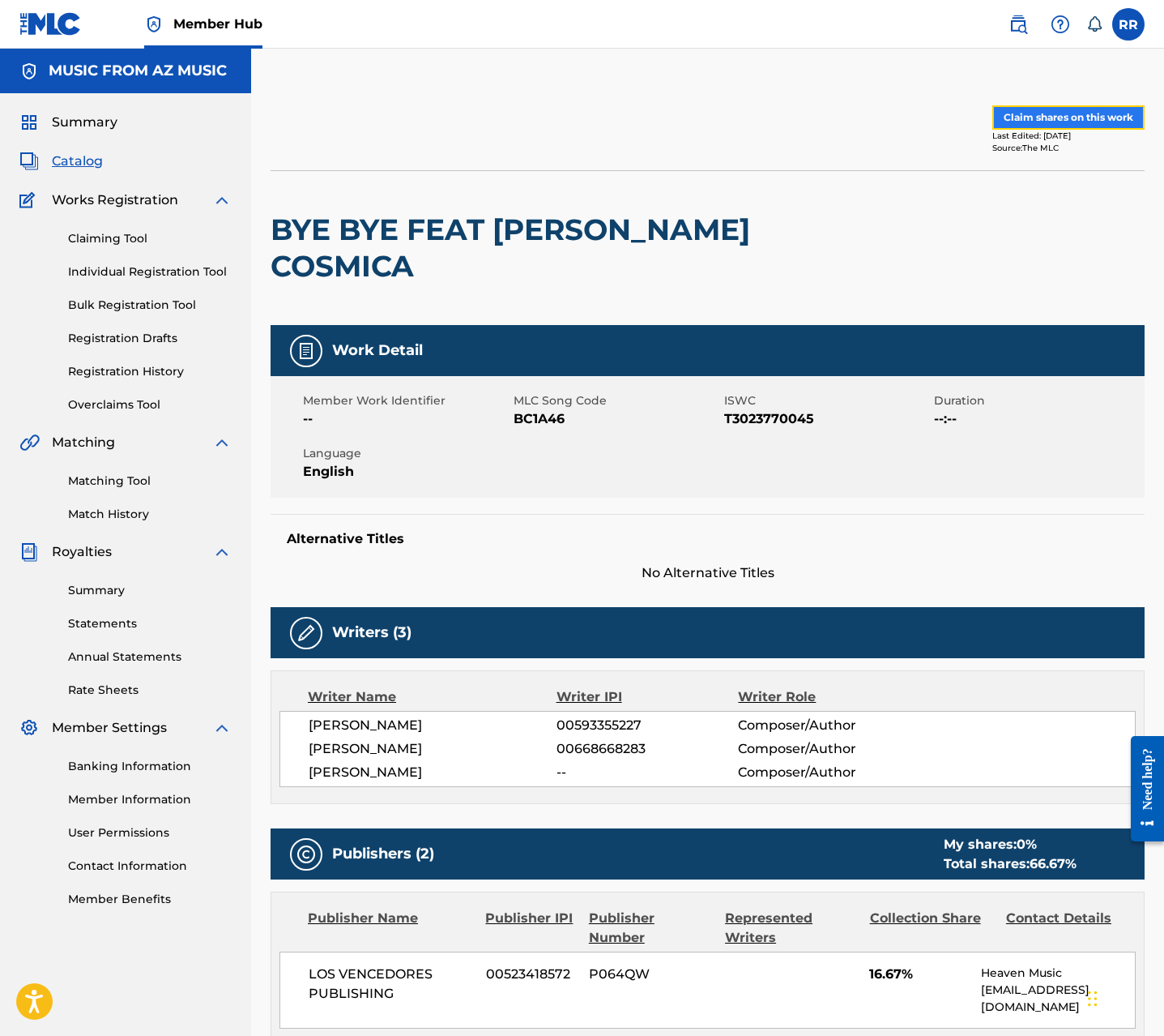
click at [1018, 116] on button "Claim shares on this work" at bounding box center [1068, 117] width 152 height 25
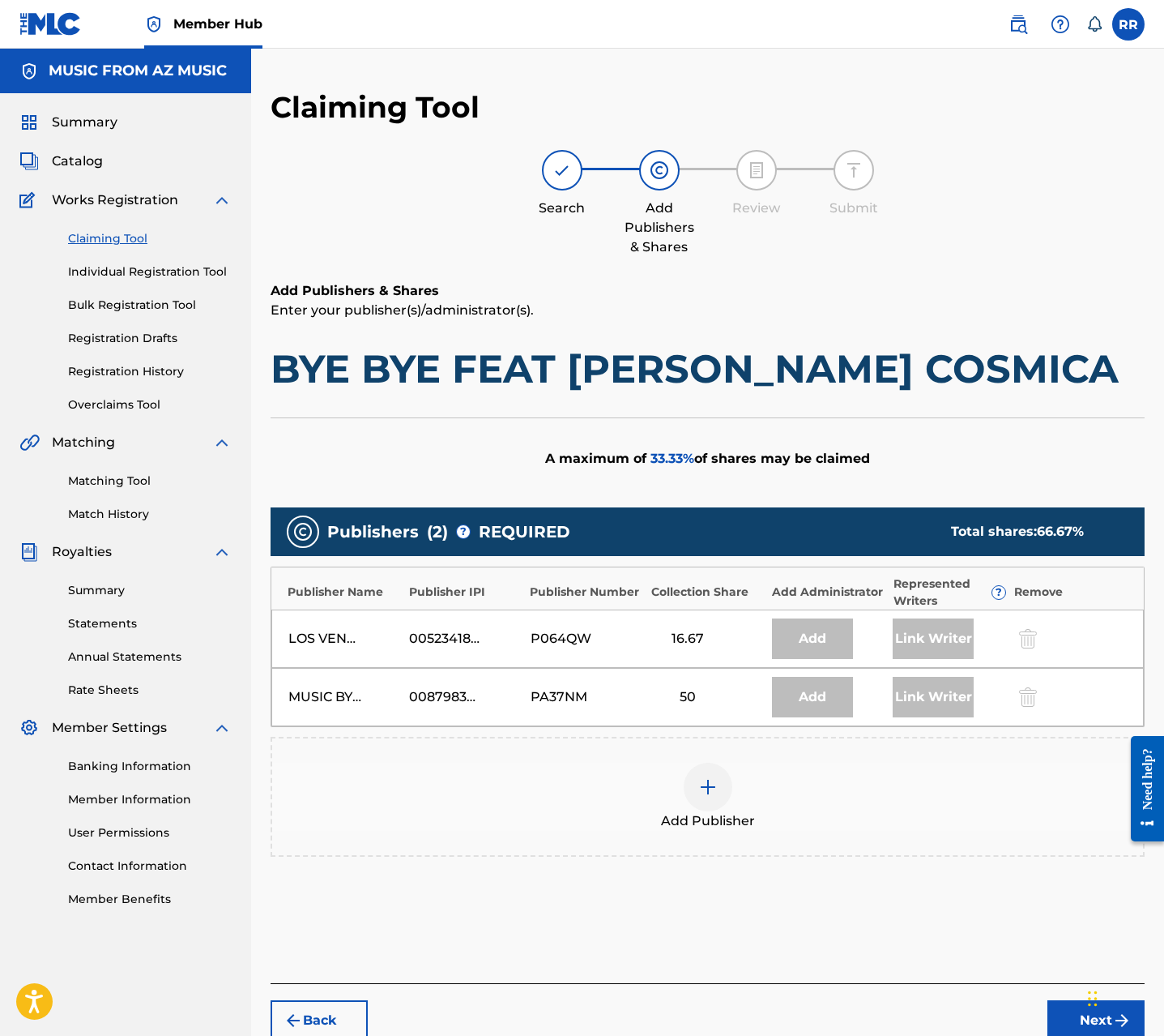
scroll to position [8, 0]
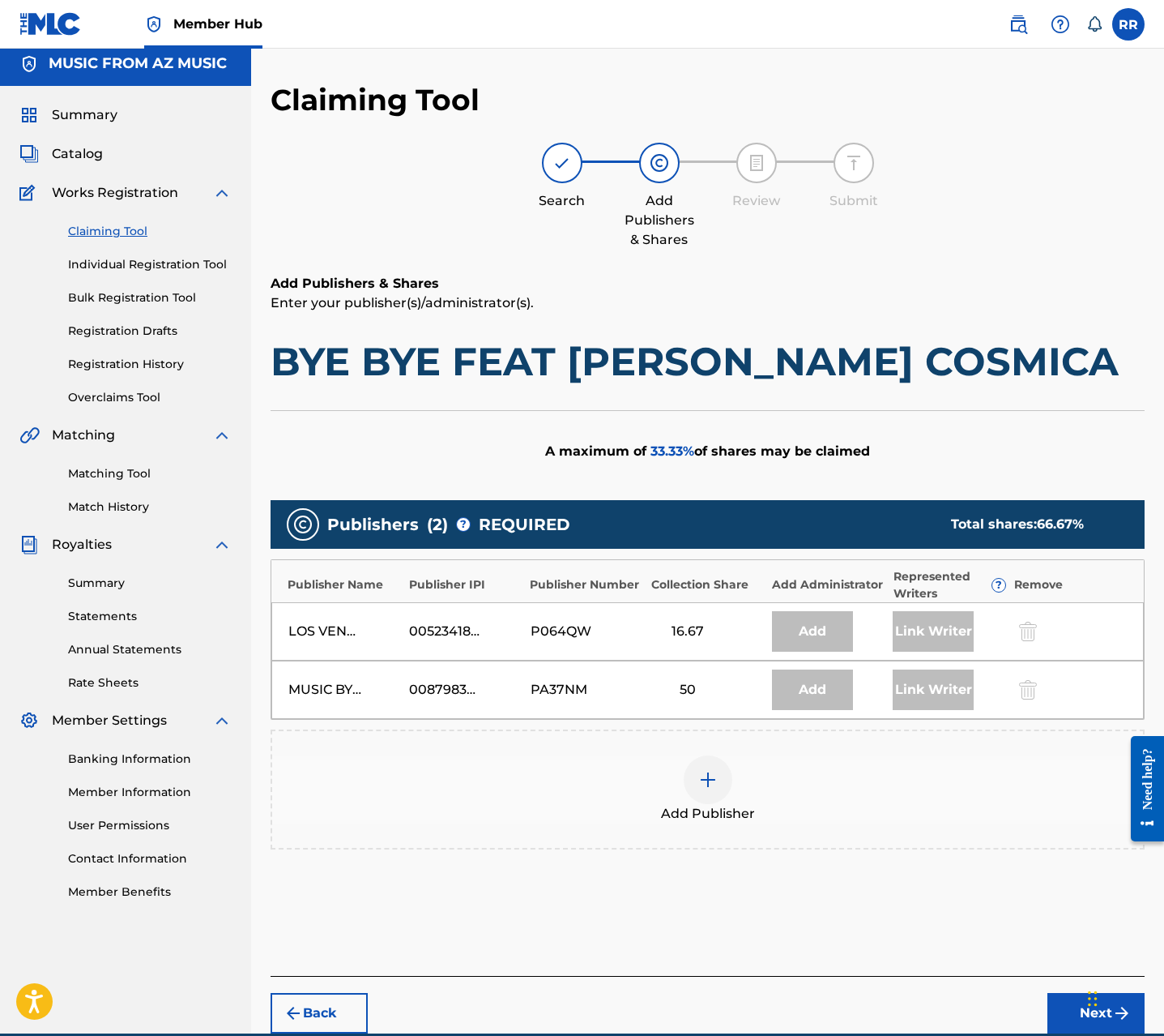
click at [697, 795] on div at bounding box center [708, 779] width 48 height 48
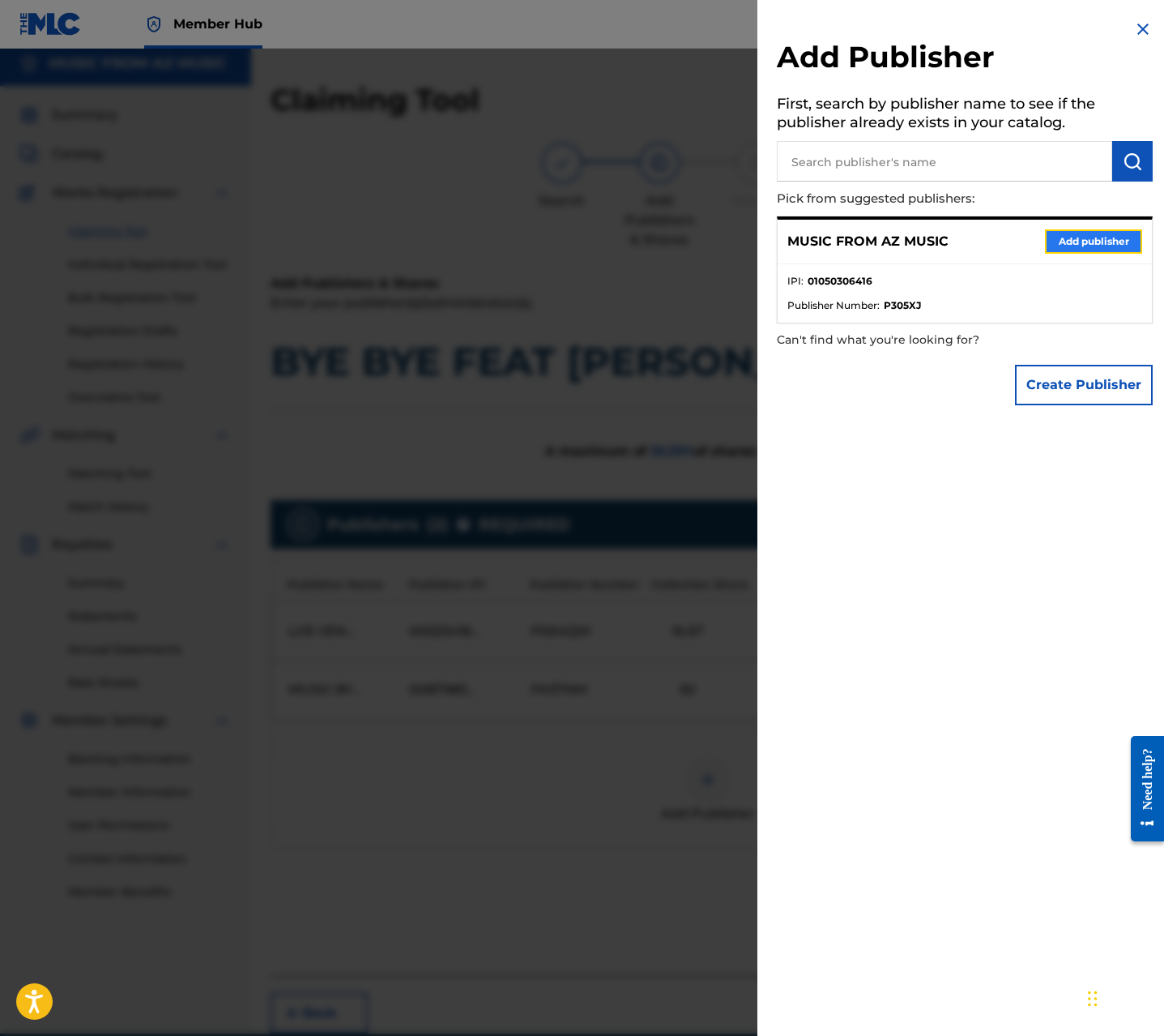
drag, startPoint x: 1096, startPoint y: 236, endPoint x: 1018, endPoint y: 331, distance: 122.9
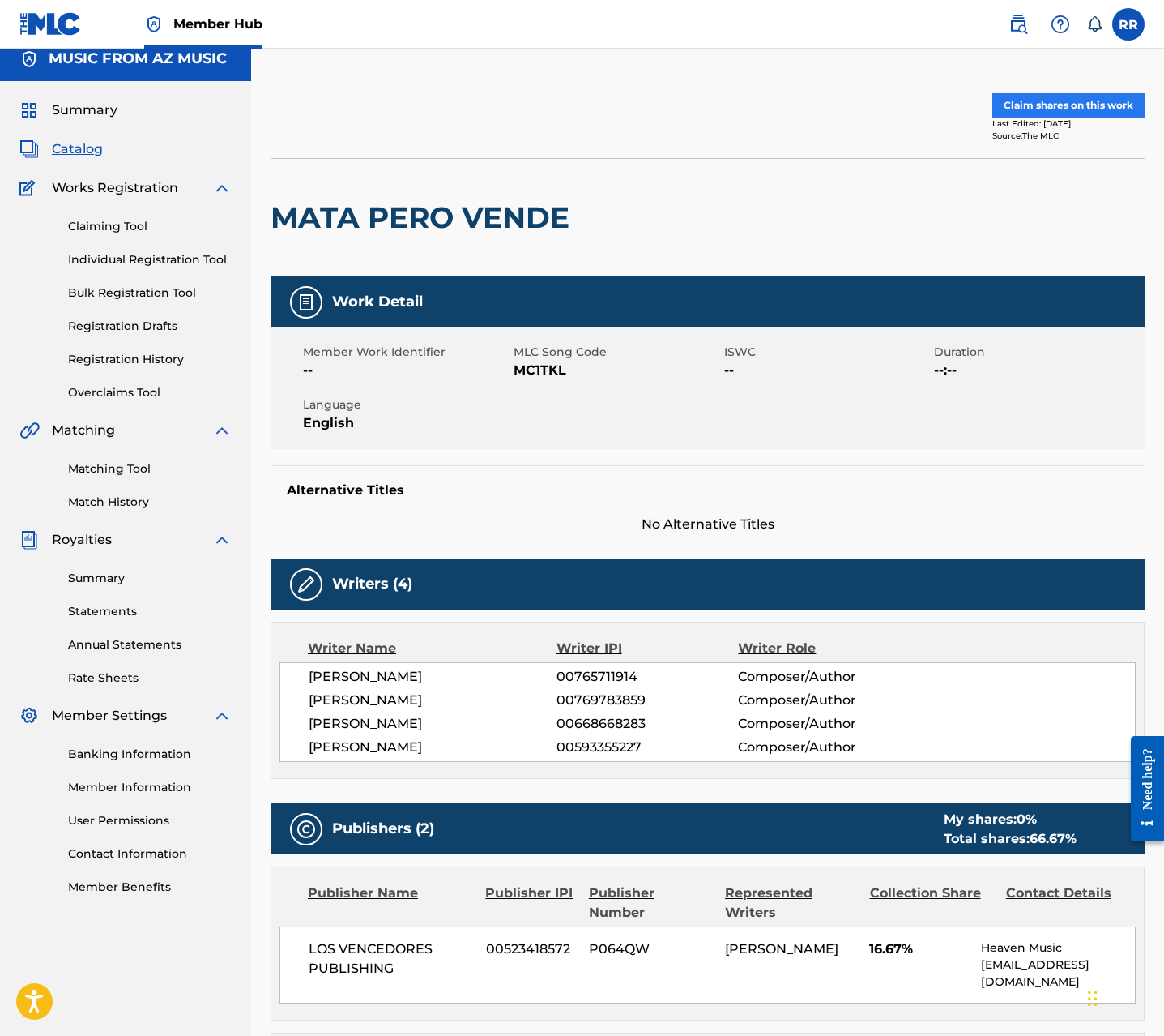
scroll to position [3, 0]
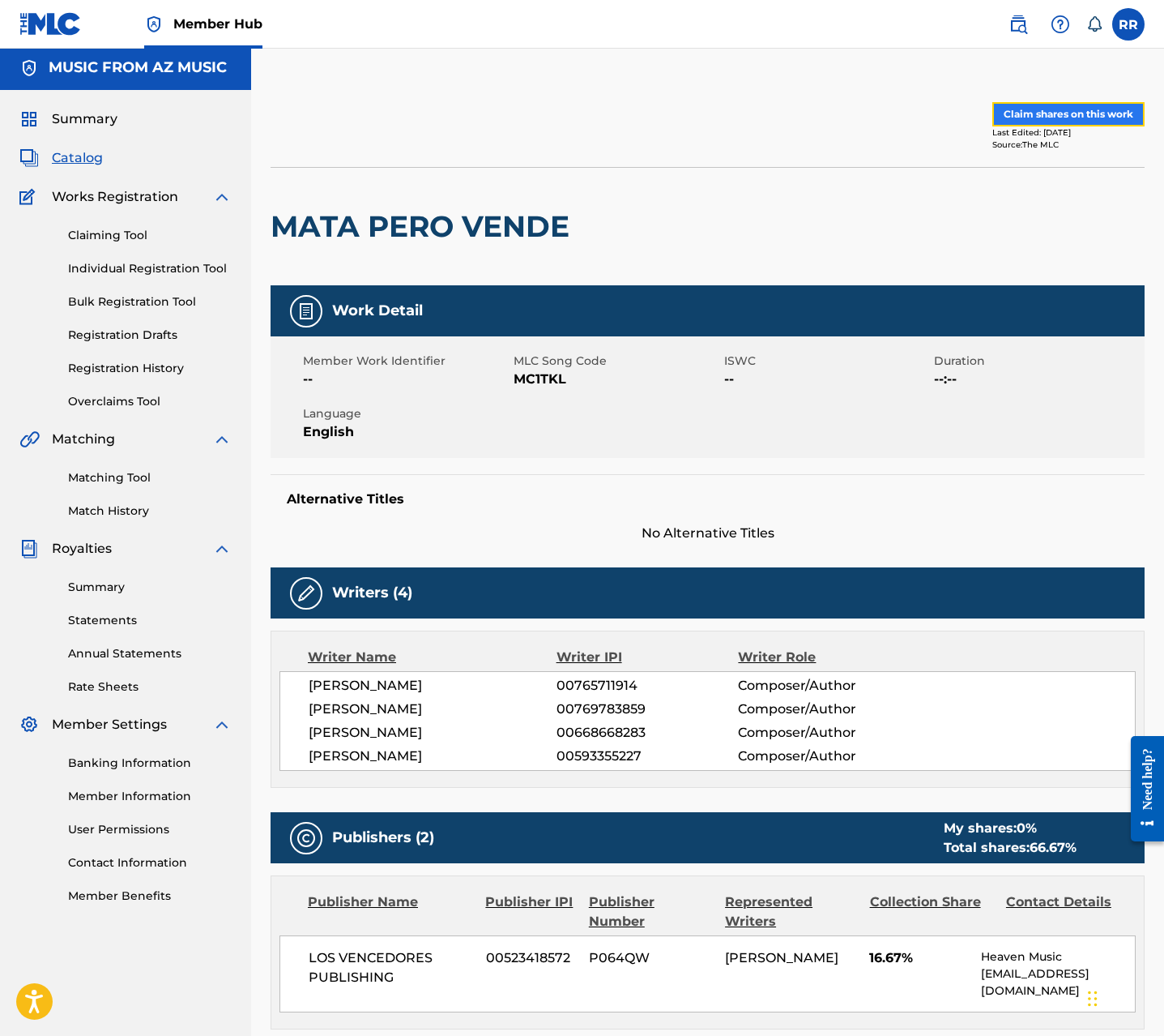
click at [1065, 116] on button "Claim shares on this work" at bounding box center [1068, 114] width 152 height 25
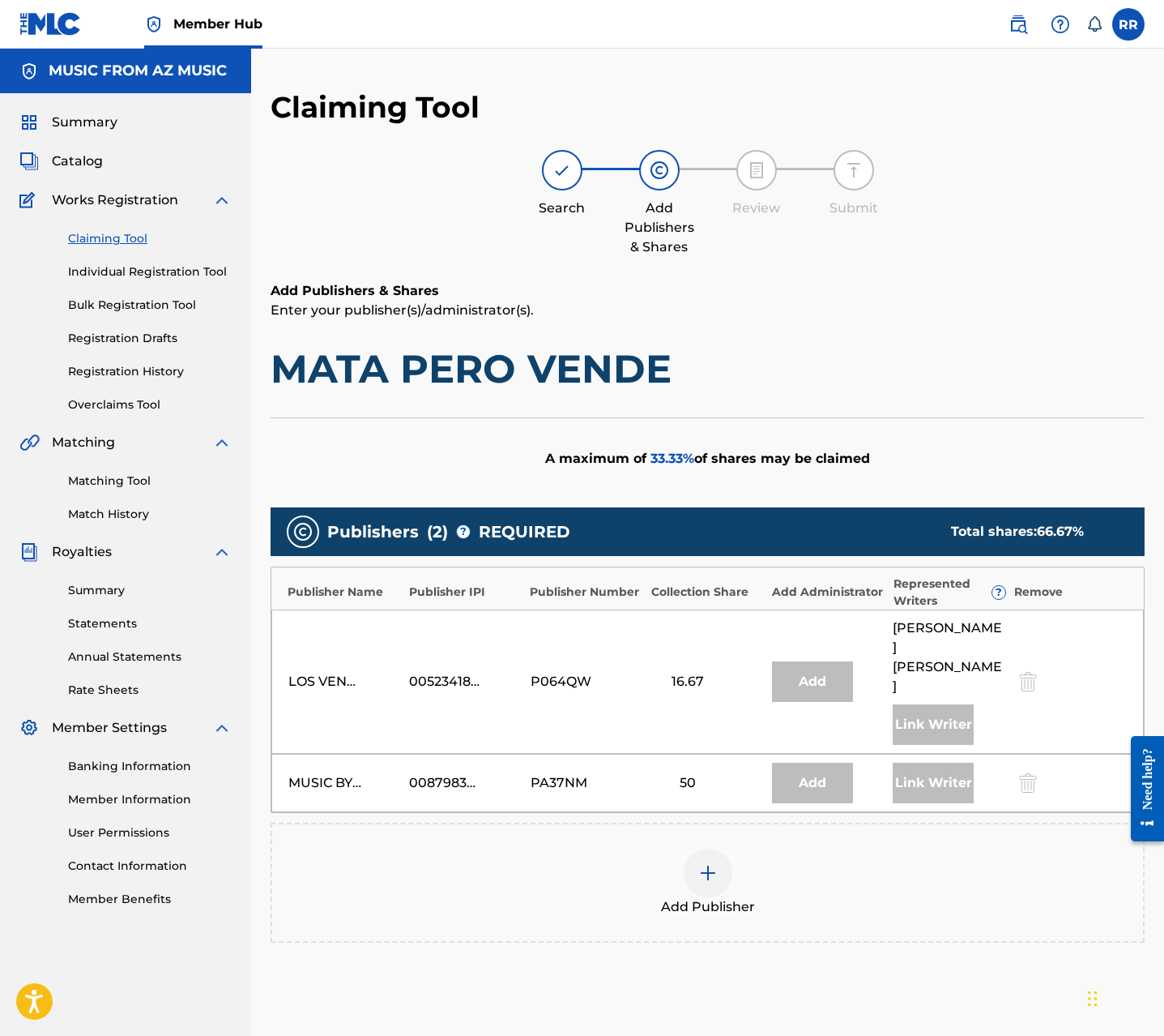
click at [724, 848] on div at bounding box center [708, 872] width 48 height 48
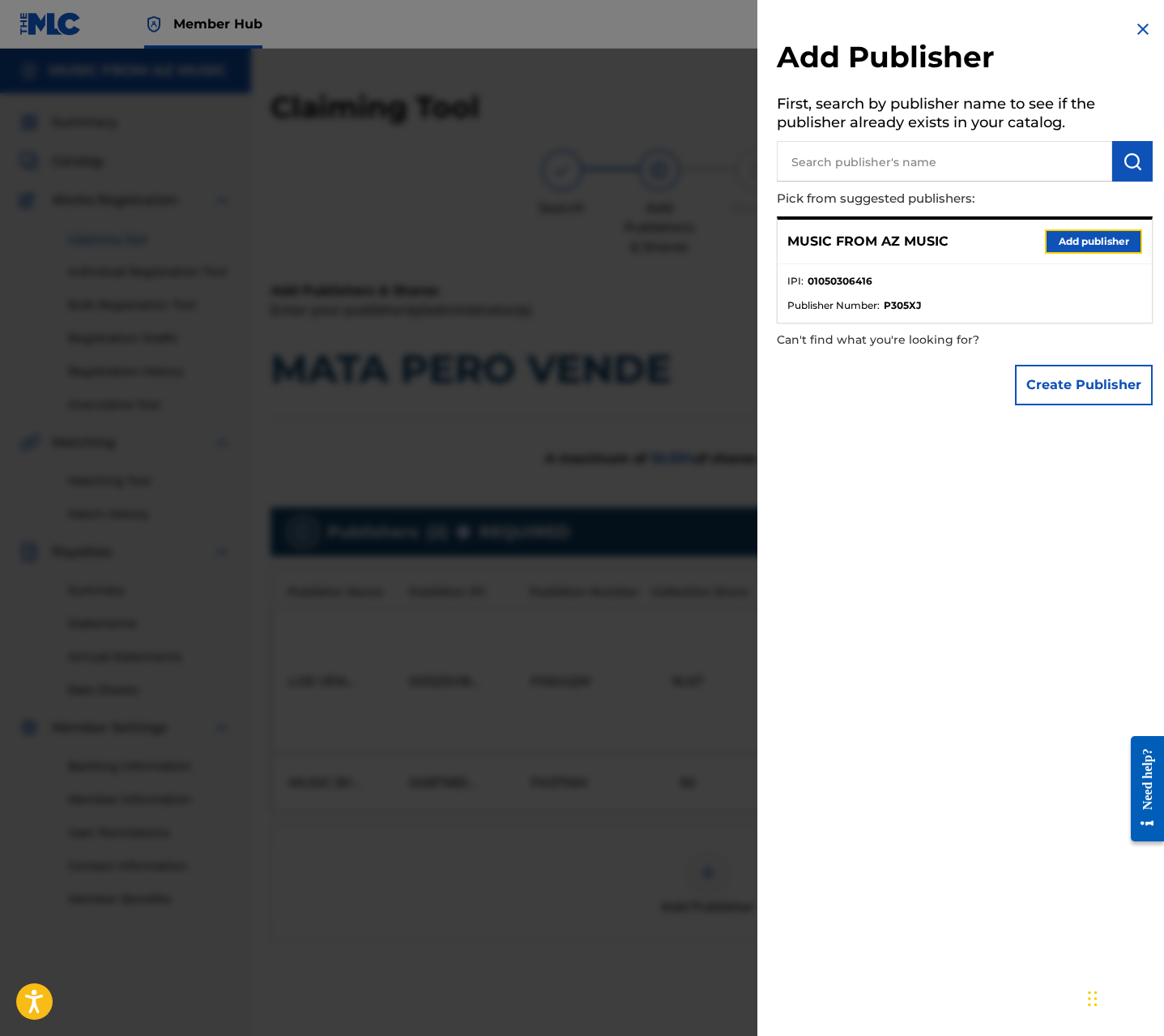
drag, startPoint x: 1082, startPoint y: 239, endPoint x: 1070, endPoint y: 279, distance: 41.8
click at [1082, 239] on button "Add publisher" at bounding box center [1093, 241] width 97 height 25
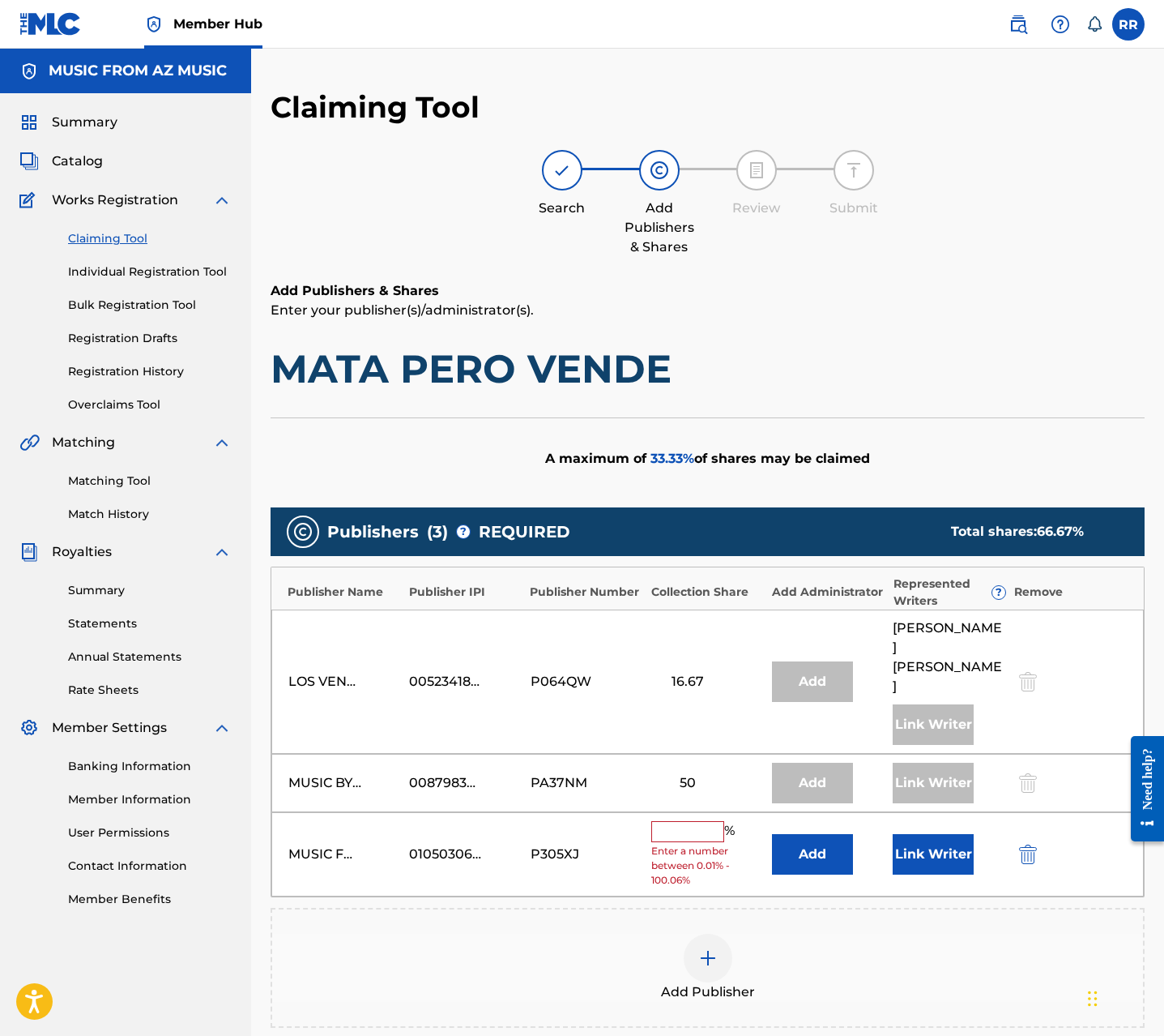
click at [685, 821] on input "text" at bounding box center [688, 831] width 73 height 21
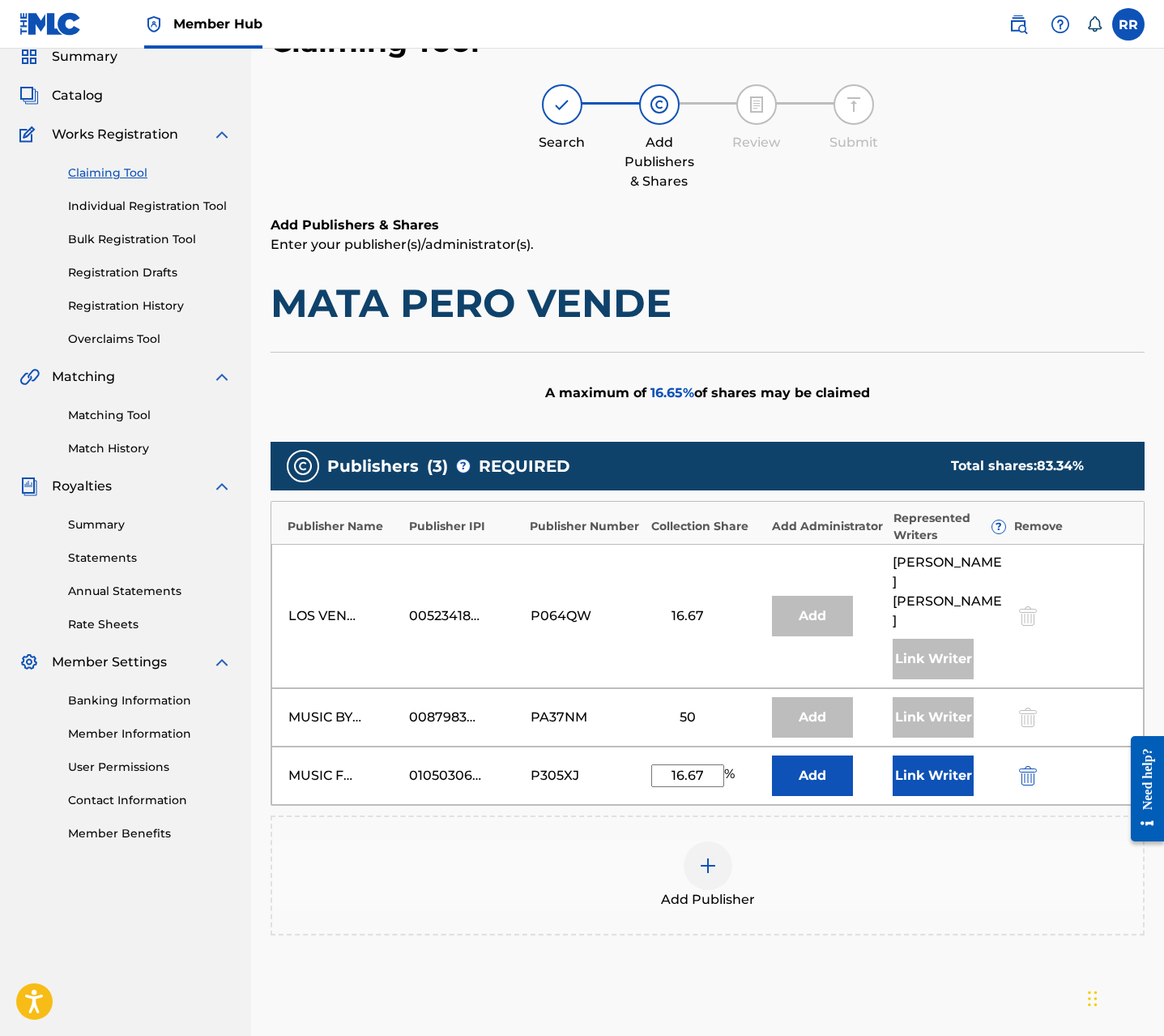
scroll to position [168, 0]
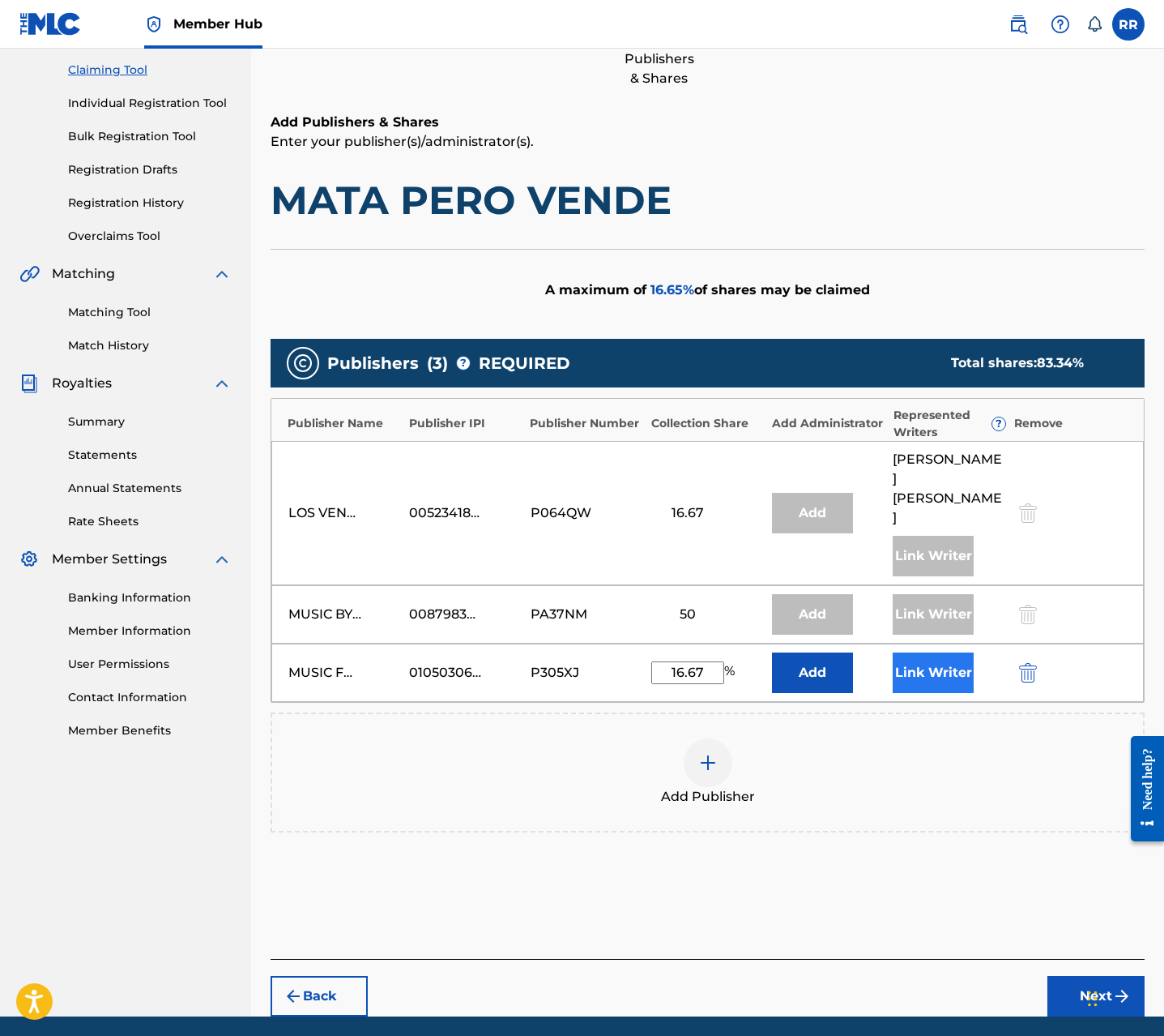
type input "16.67"
click at [936, 653] on button "Link Writer" at bounding box center [933, 673] width 81 height 41
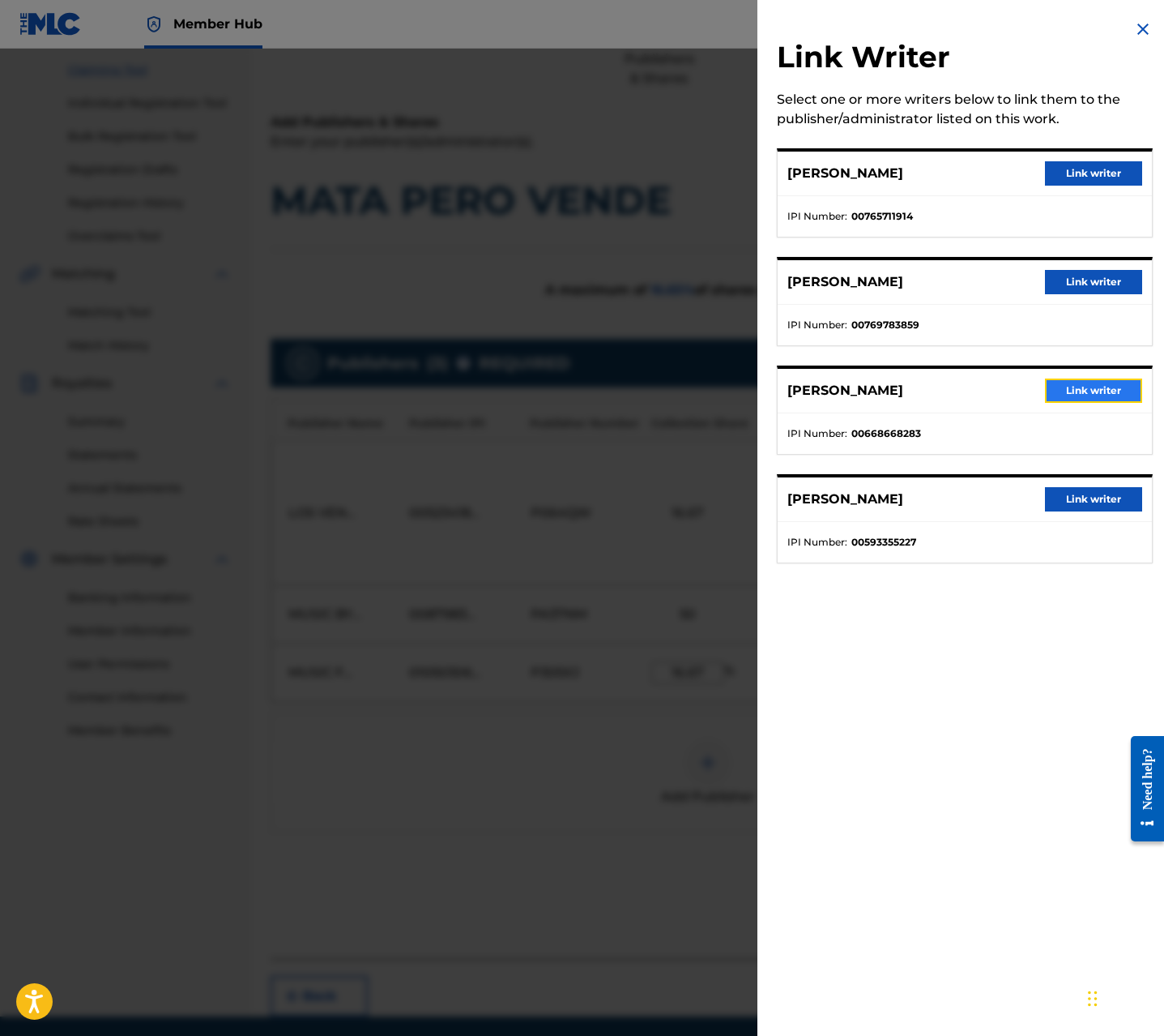
click at [1074, 395] on button "Link writer" at bounding box center [1093, 390] width 97 height 25
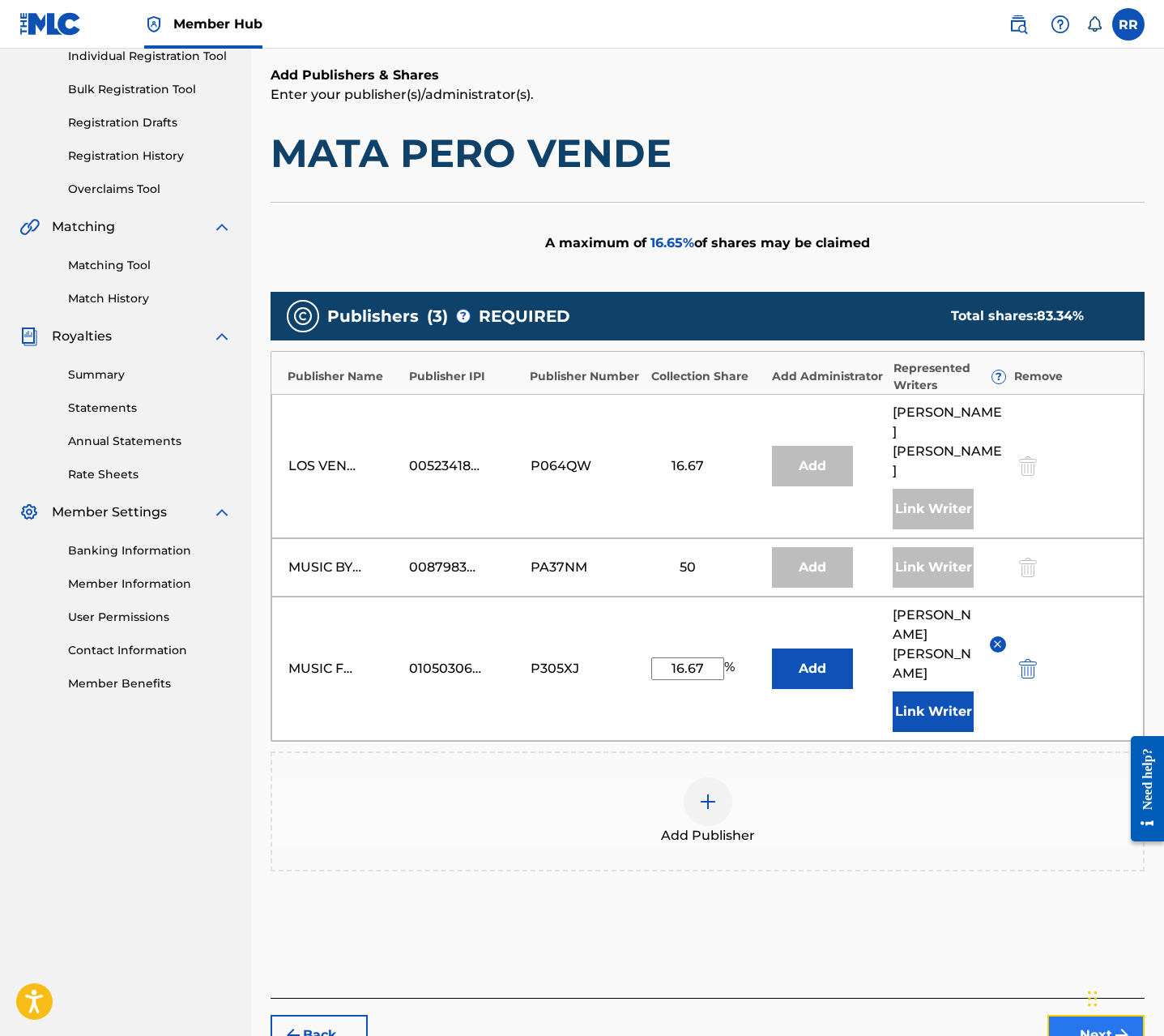
click at [1065, 1015] on button "Next" at bounding box center [1096, 1035] width 97 height 41
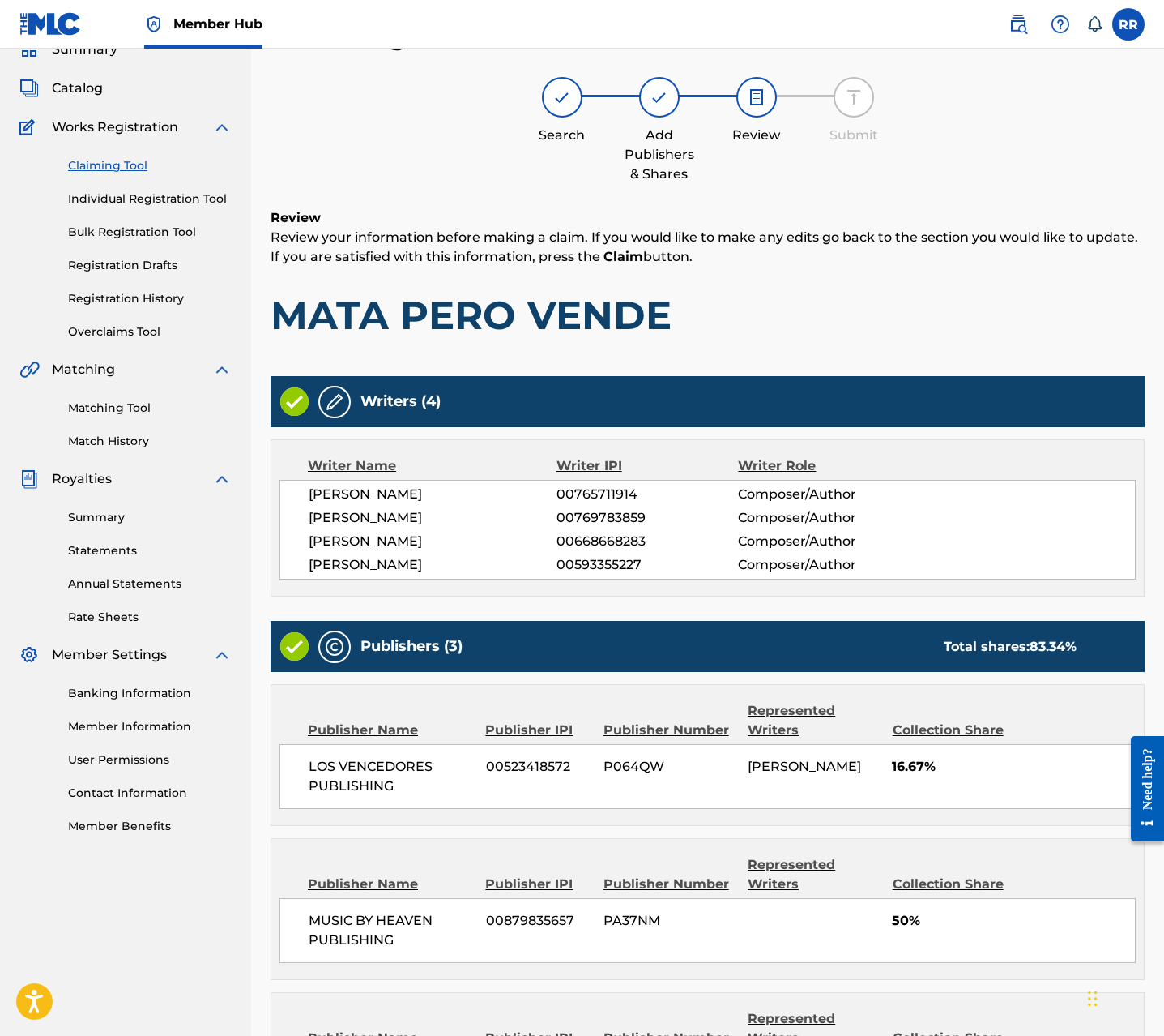
scroll to position [311, 0]
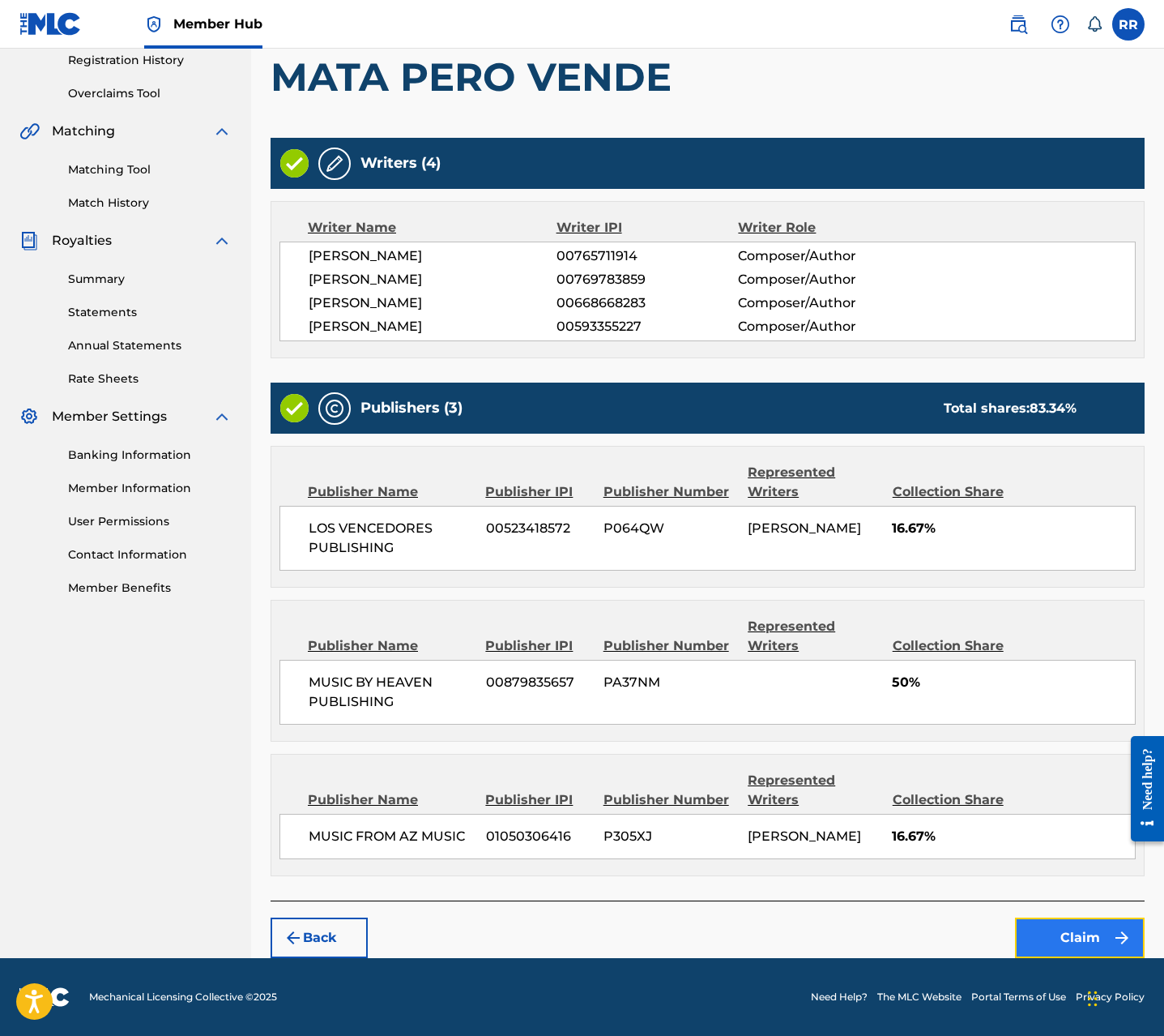
click at [1072, 937] on button "Claim" at bounding box center [1080, 937] width 130 height 41
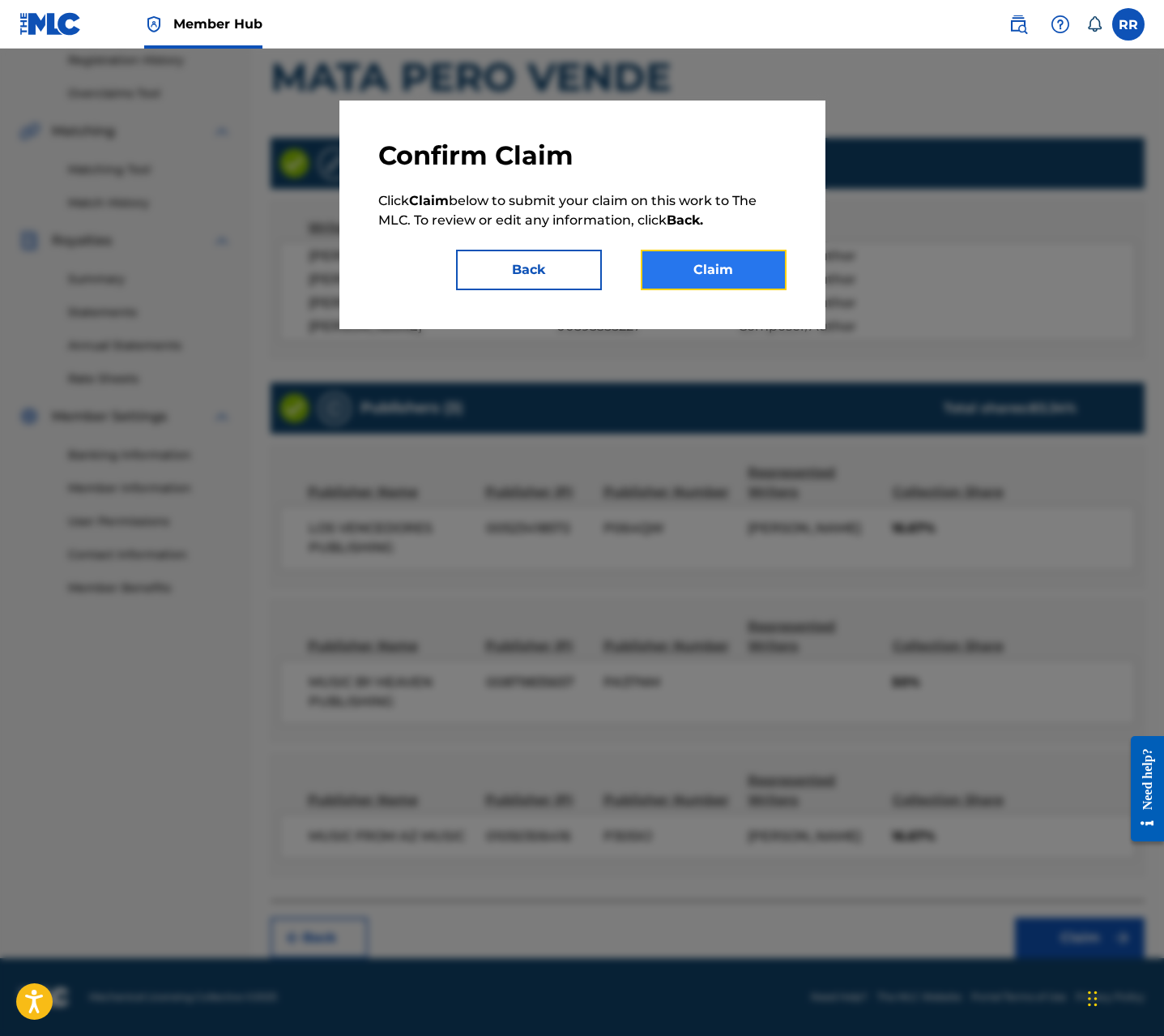
click at [722, 276] on button "Claim" at bounding box center [714, 270] width 146 height 41
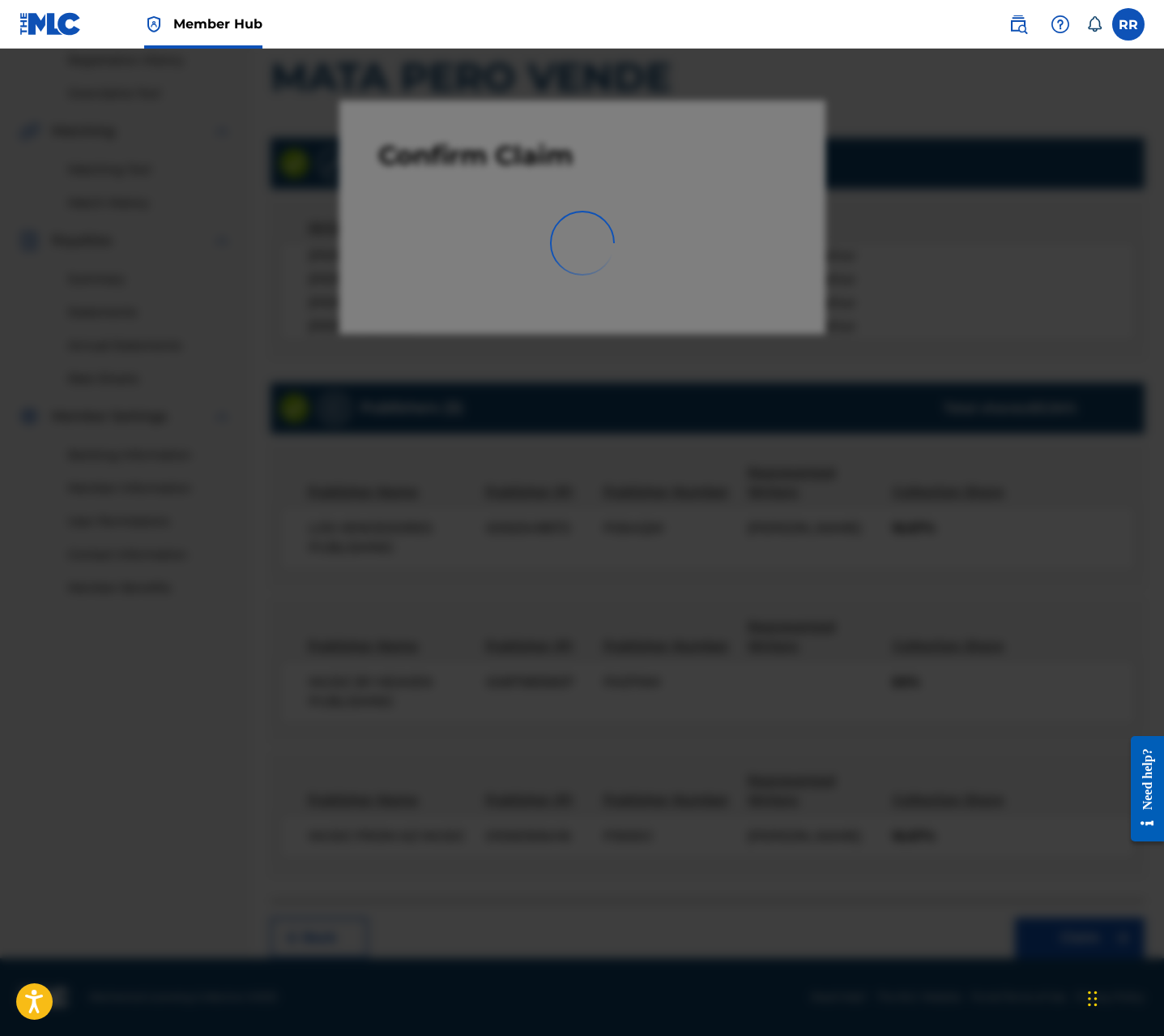
scroll to position [0, 0]
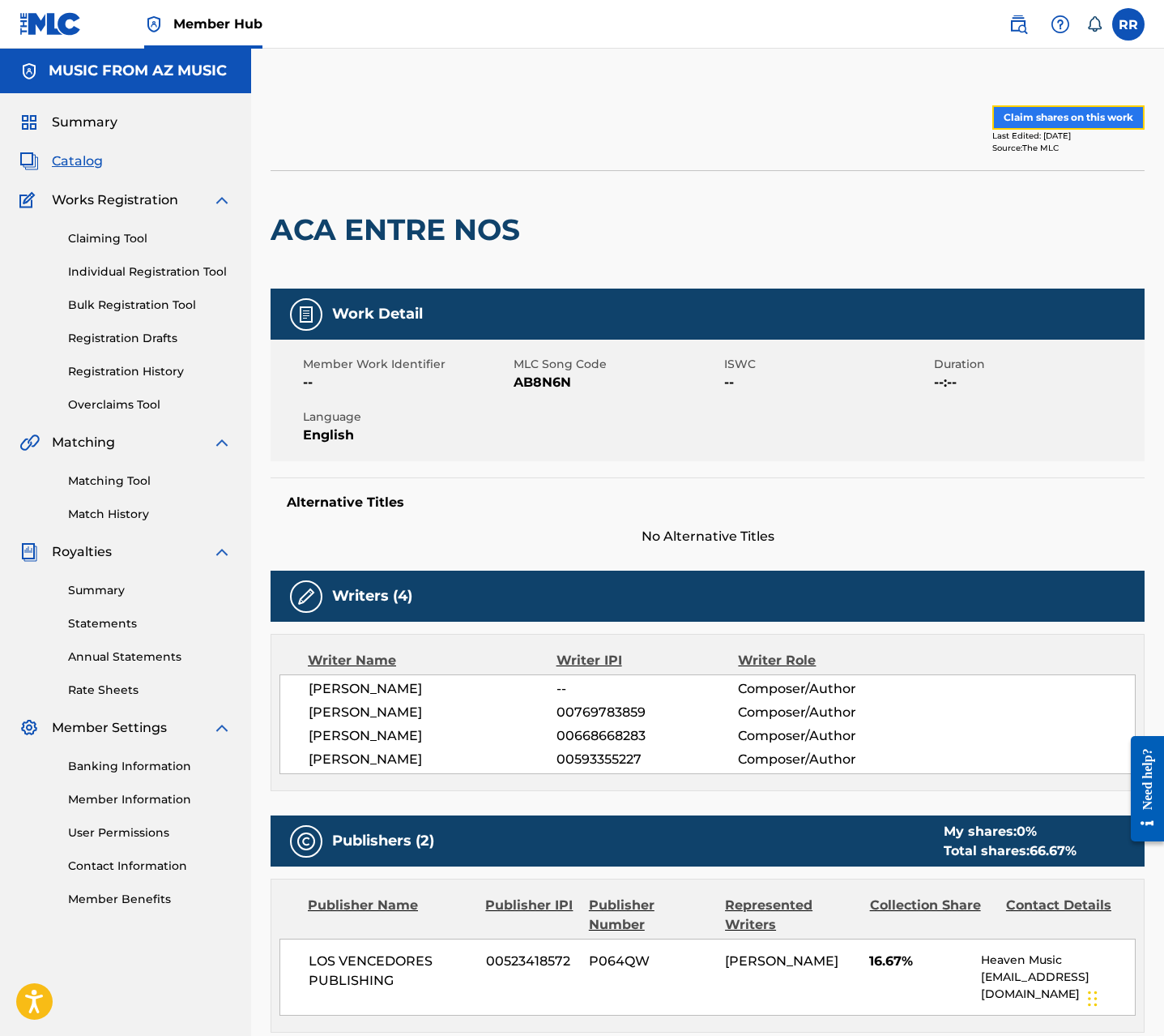
click at [1022, 117] on button "Claim shares on this work" at bounding box center [1068, 117] width 152 height 25
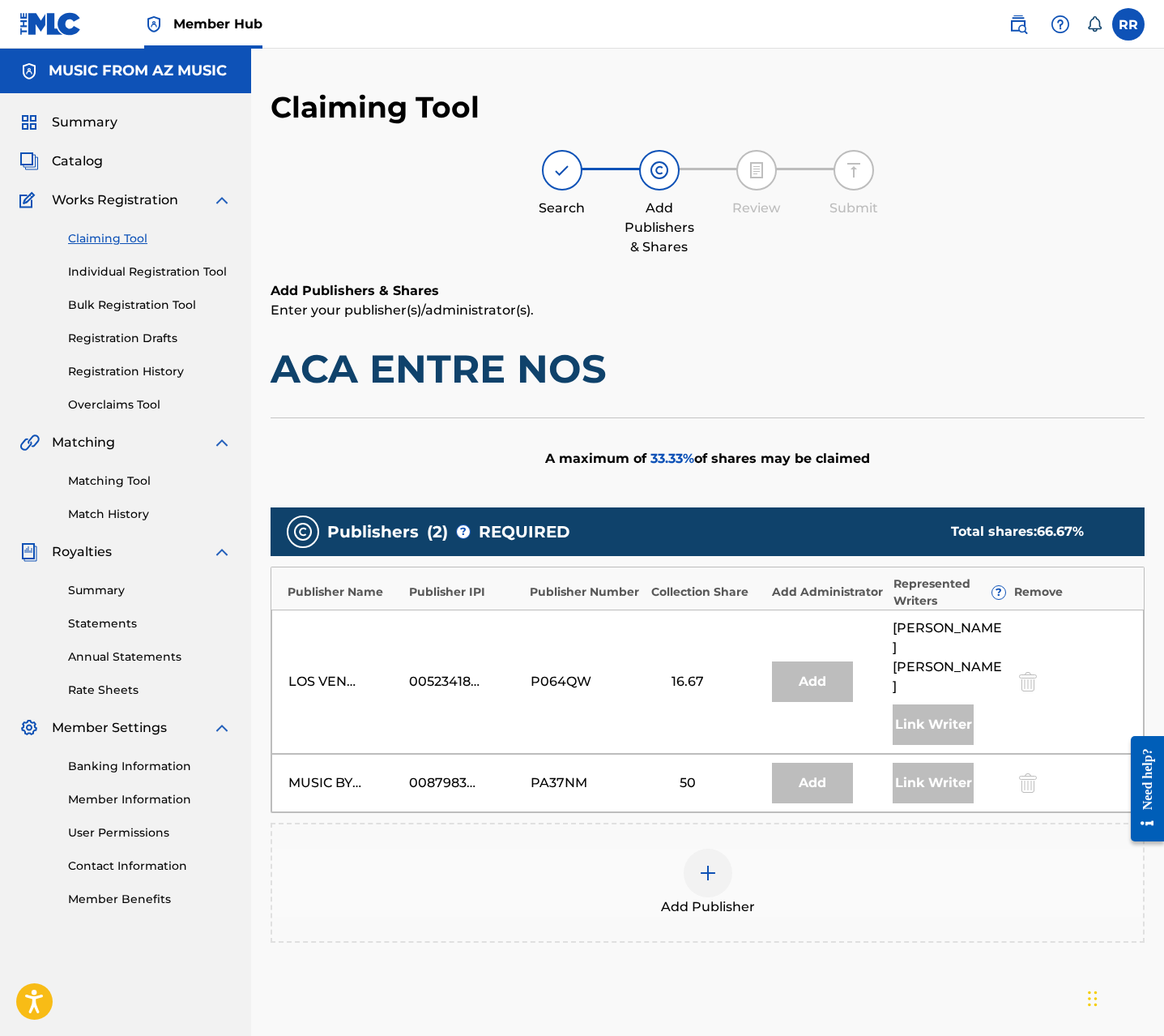
click at [716, 863] on img at bounding box center [708, 873] width 20 height 20
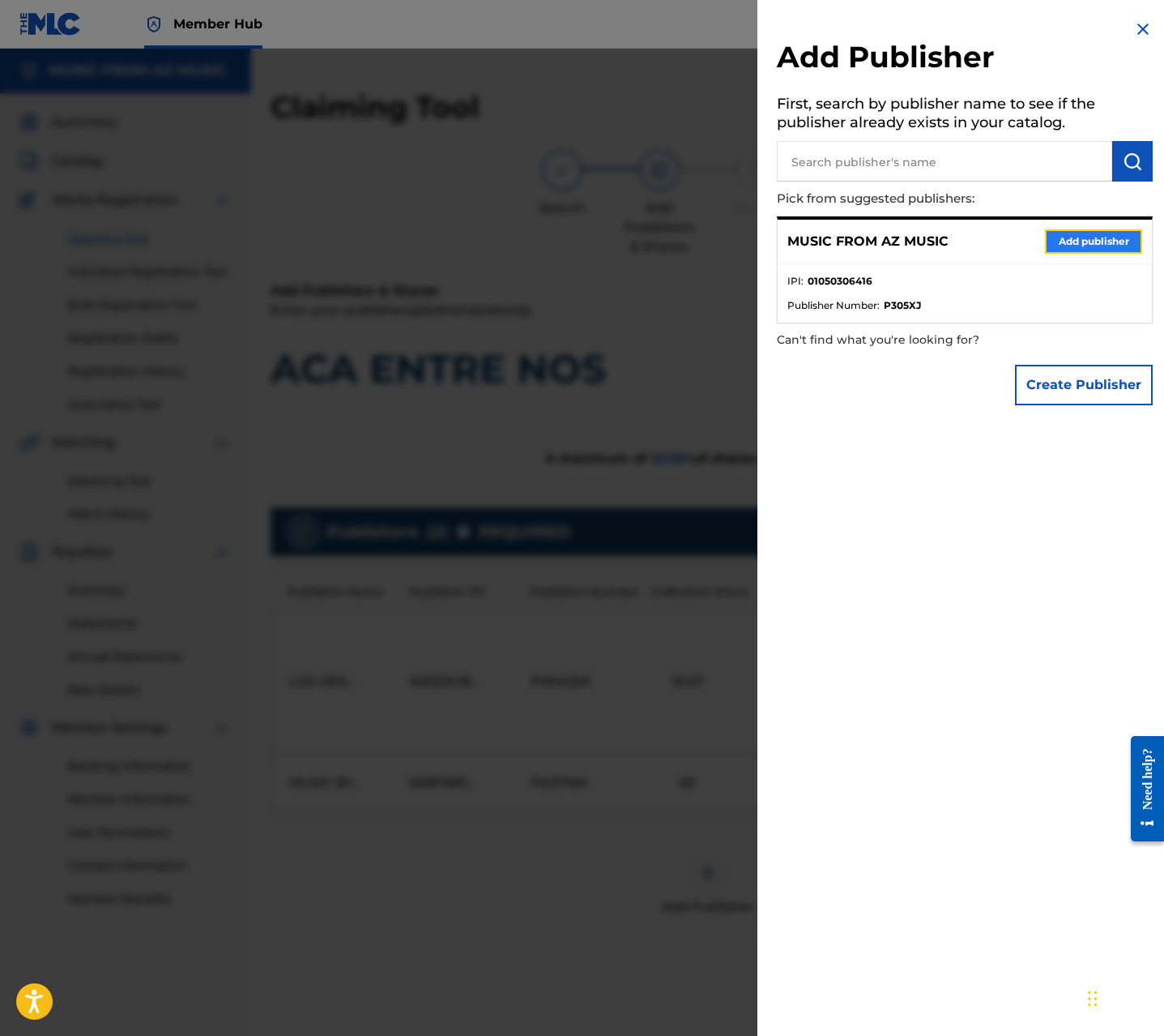
click at [1085, 231] on button "Add publisher" at bounding box center [1093, 241] width 97 height 25
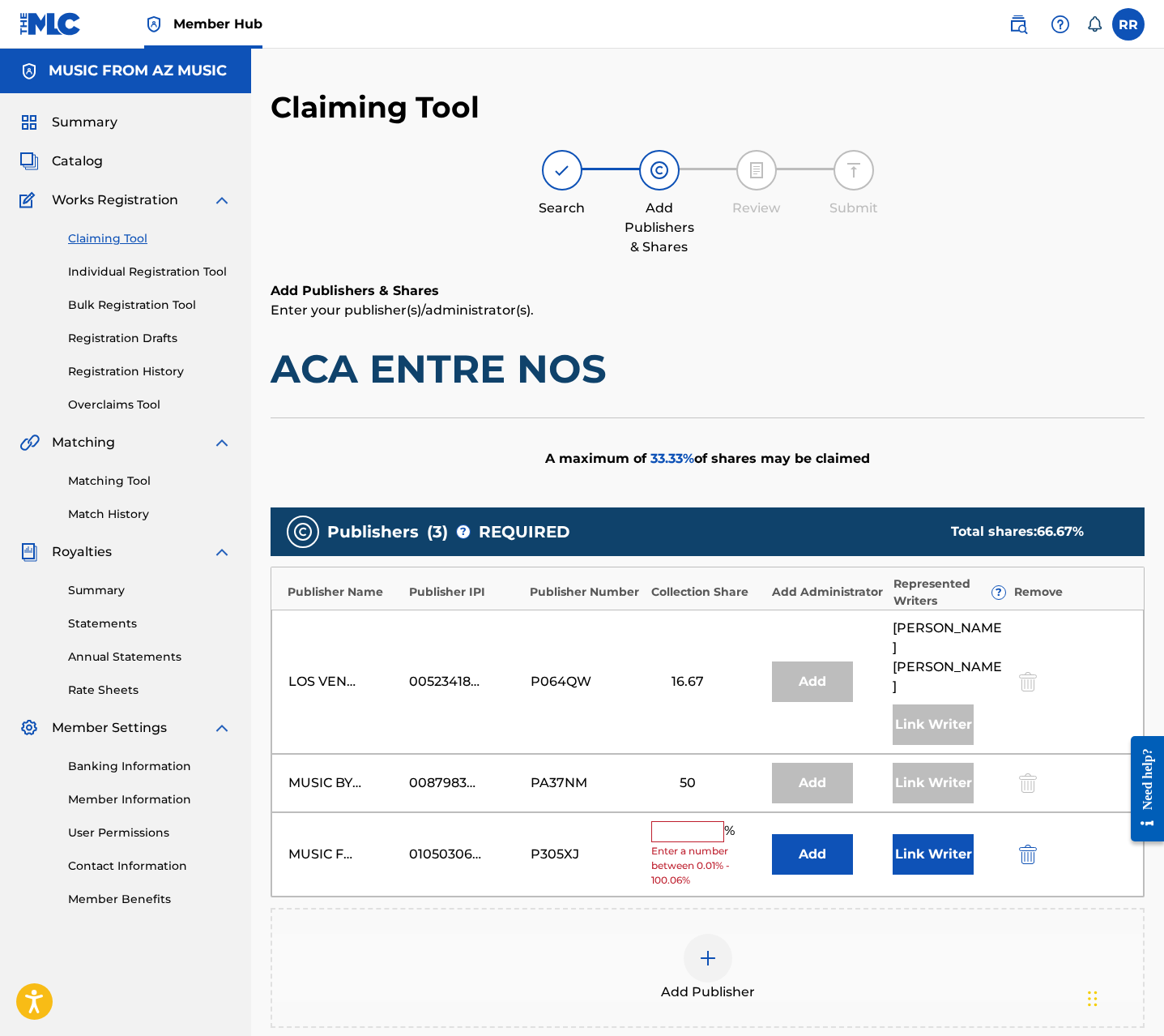
click at [693, 821] on input "text" at bounding box center [688, 831] width 73 height 21
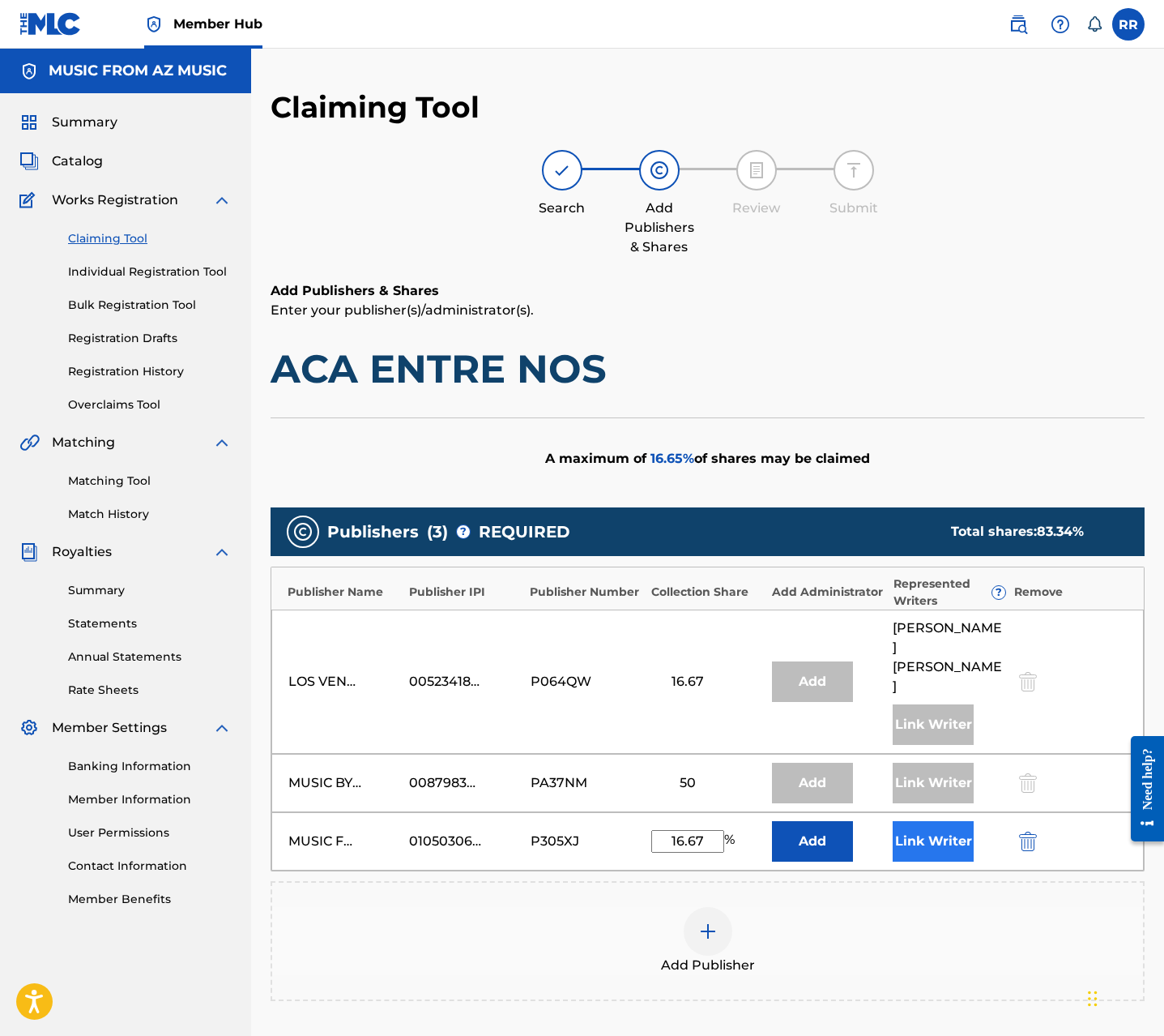
type input "16.67"
click at [913, 821] on button "Link Writer" at bounding box center [933, 841] width 81 height 41
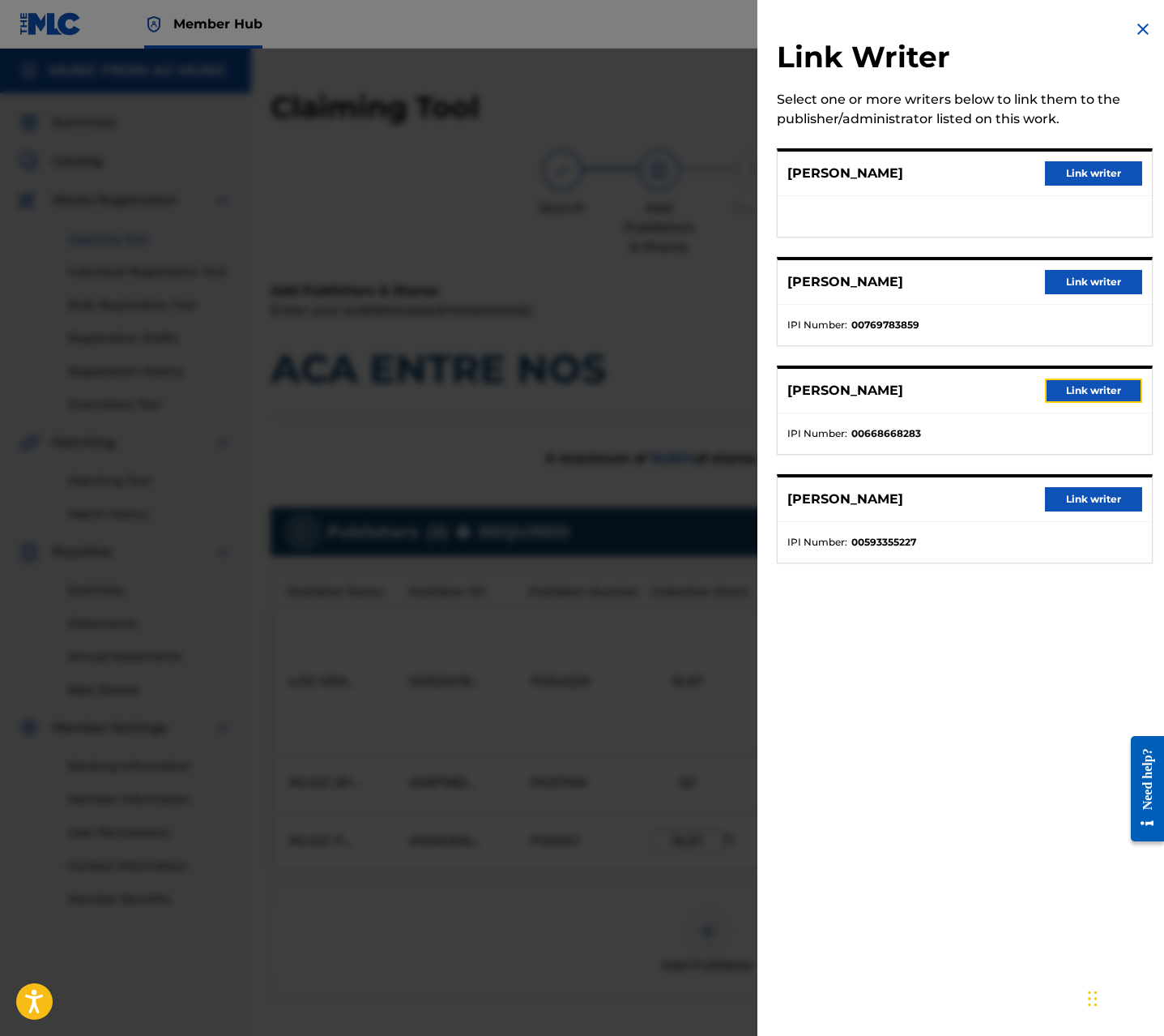
drag, startPoint x: 1069, startPoint y: 393, endPoint x: 1057, endPoint y: 434, distance: 42.7
click at [1069, 393] on button "Link writer" at bounding box center [1093, 390] width 97 height 25
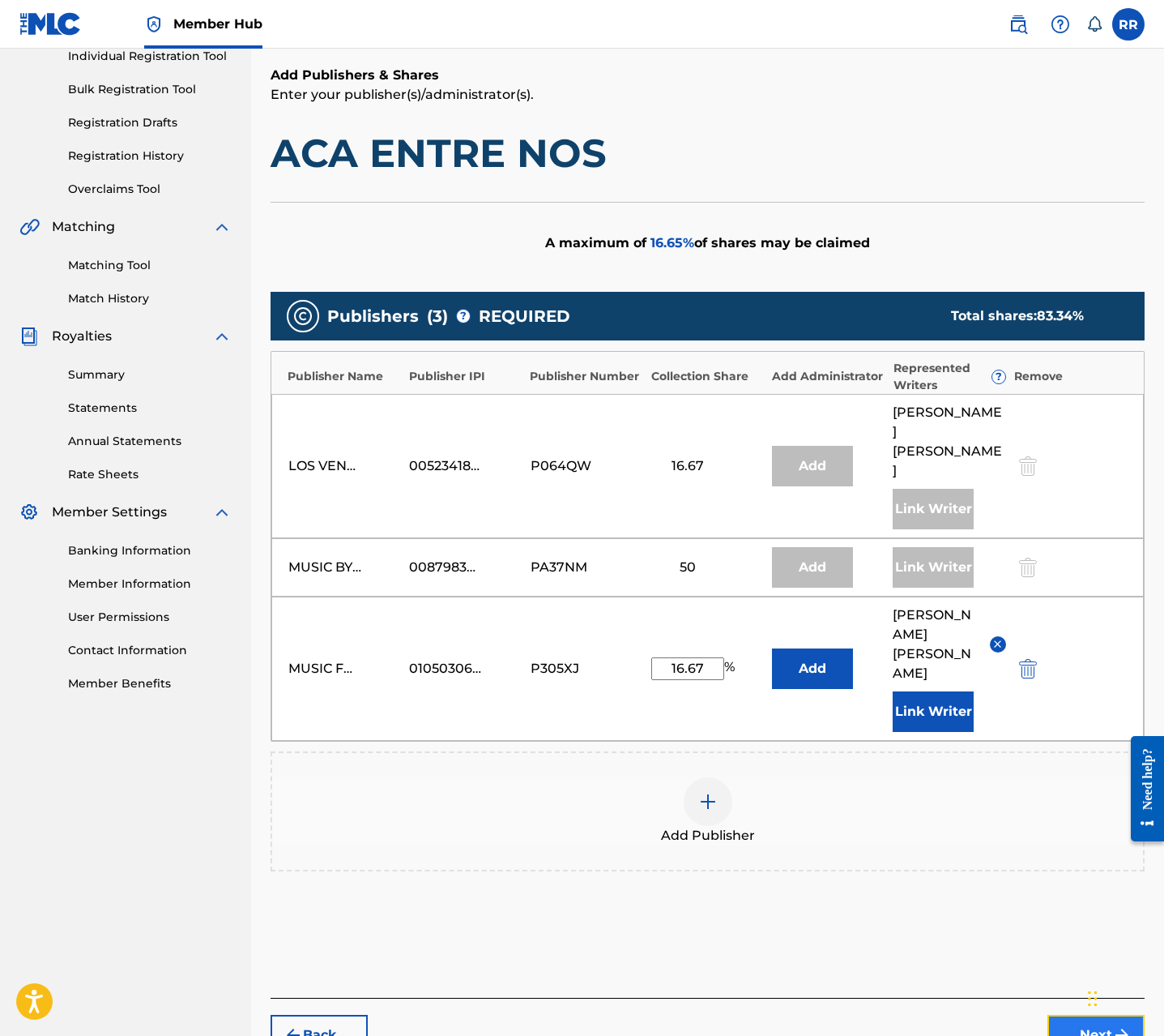
click at [1081, 1015] on button "Next" at bounding box center [1096, 1035] width 97 height 41
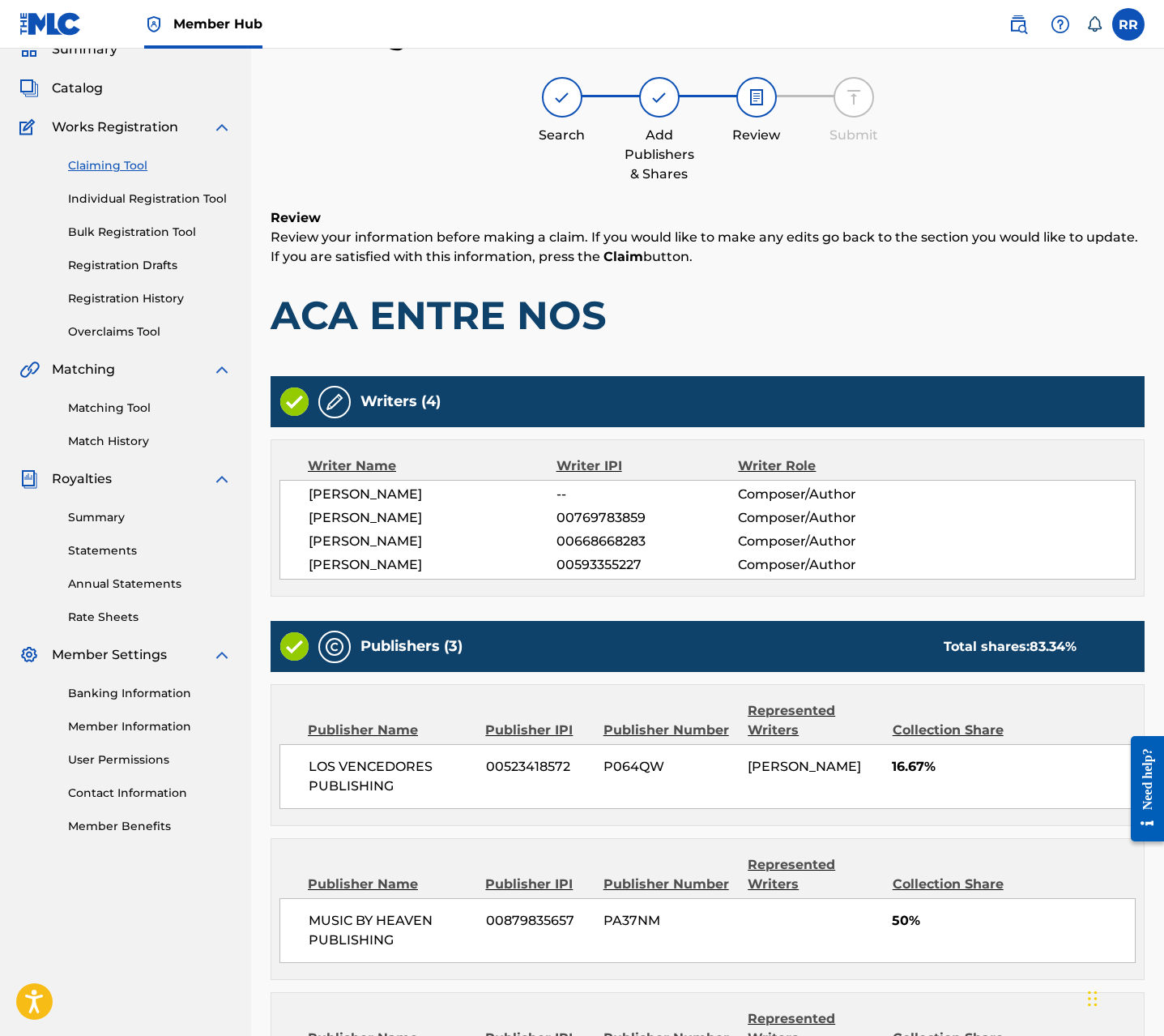
scroll to position [311, 0]
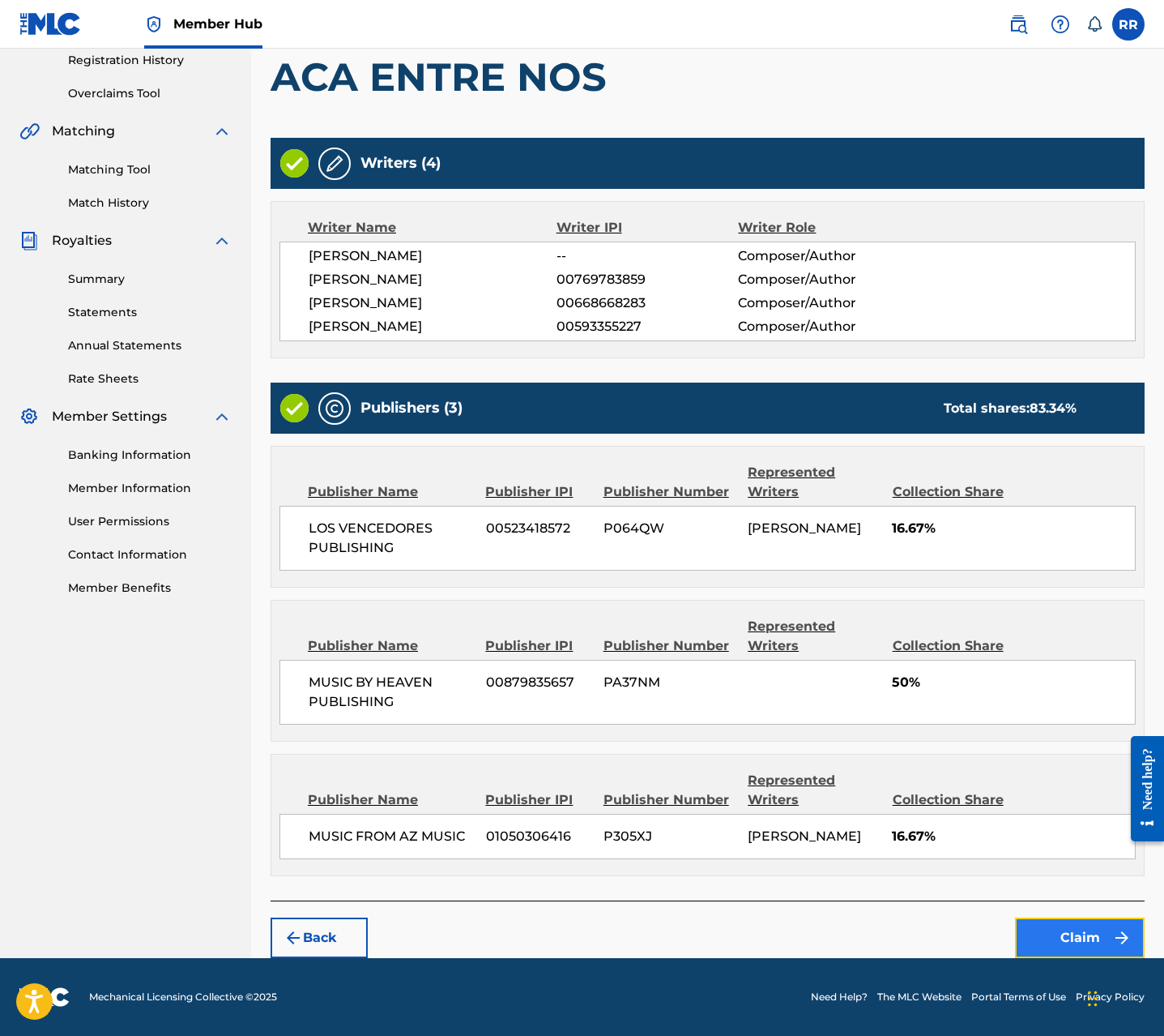
click at [1072, 926] on button "Claim" at bounding box center [1080, 937] width 130 height 41
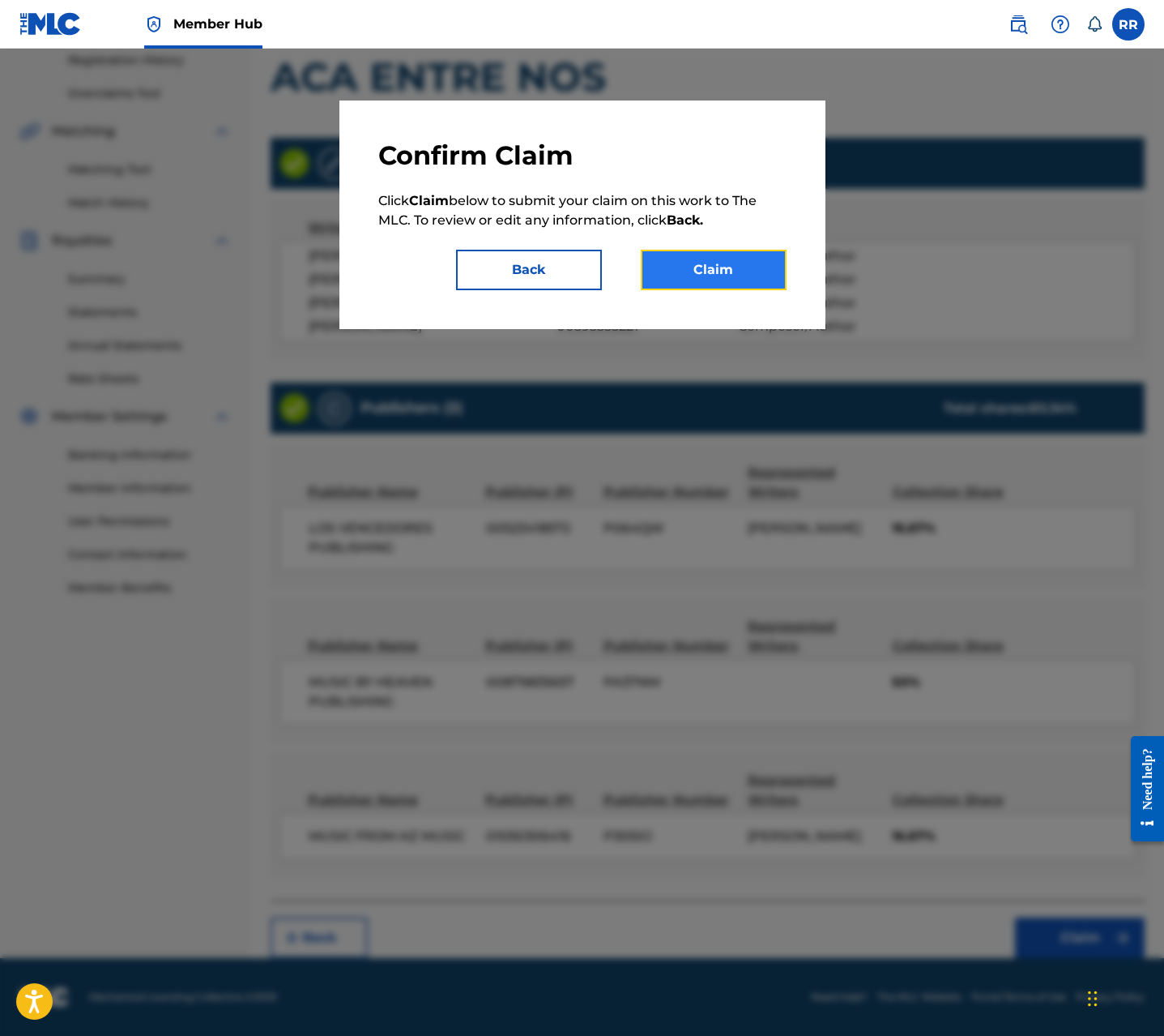
click at [726, 280] on button "Claim" at bounding box center [714, 270] width 146 height 41
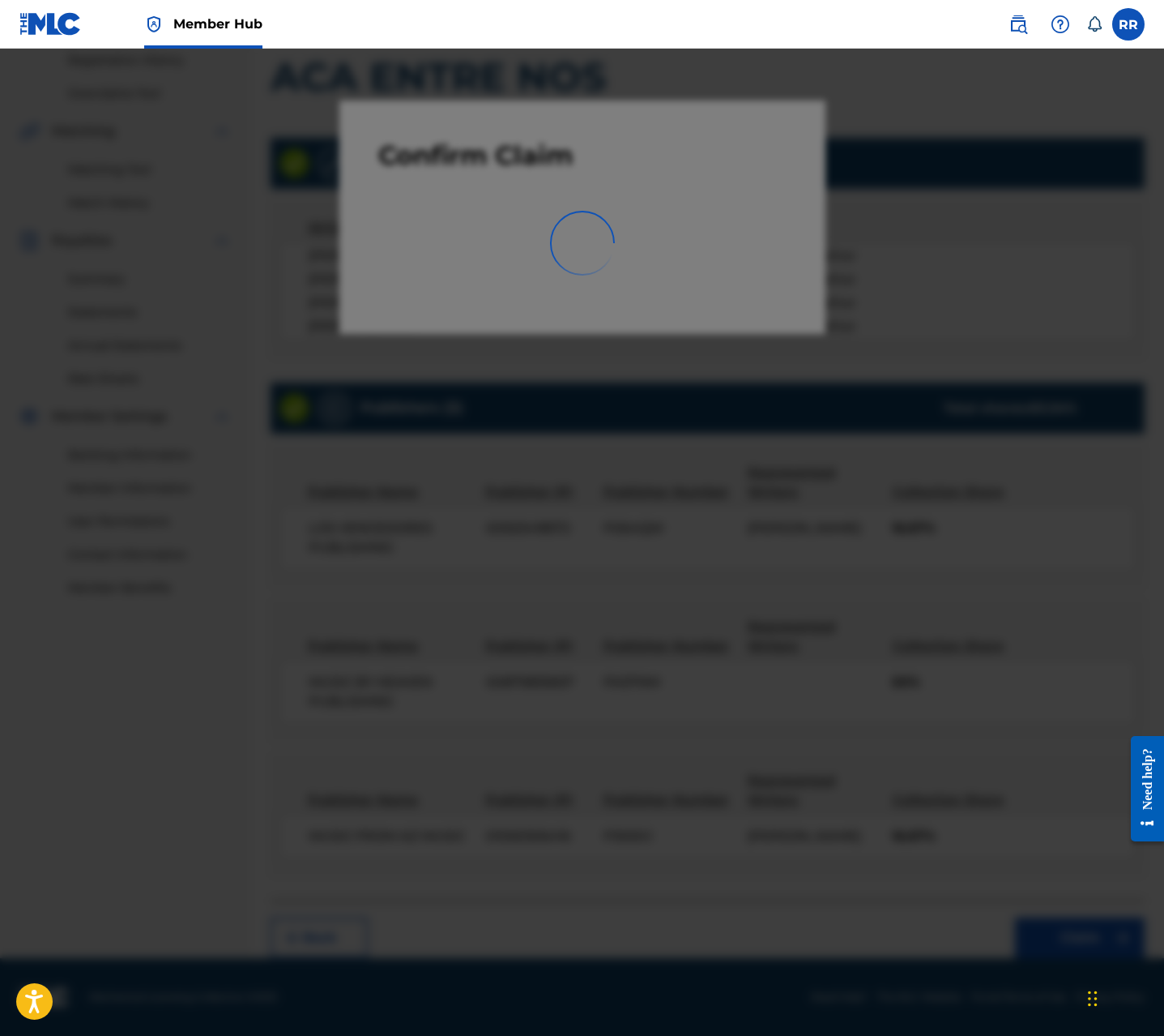
scroll to position [0, 0]
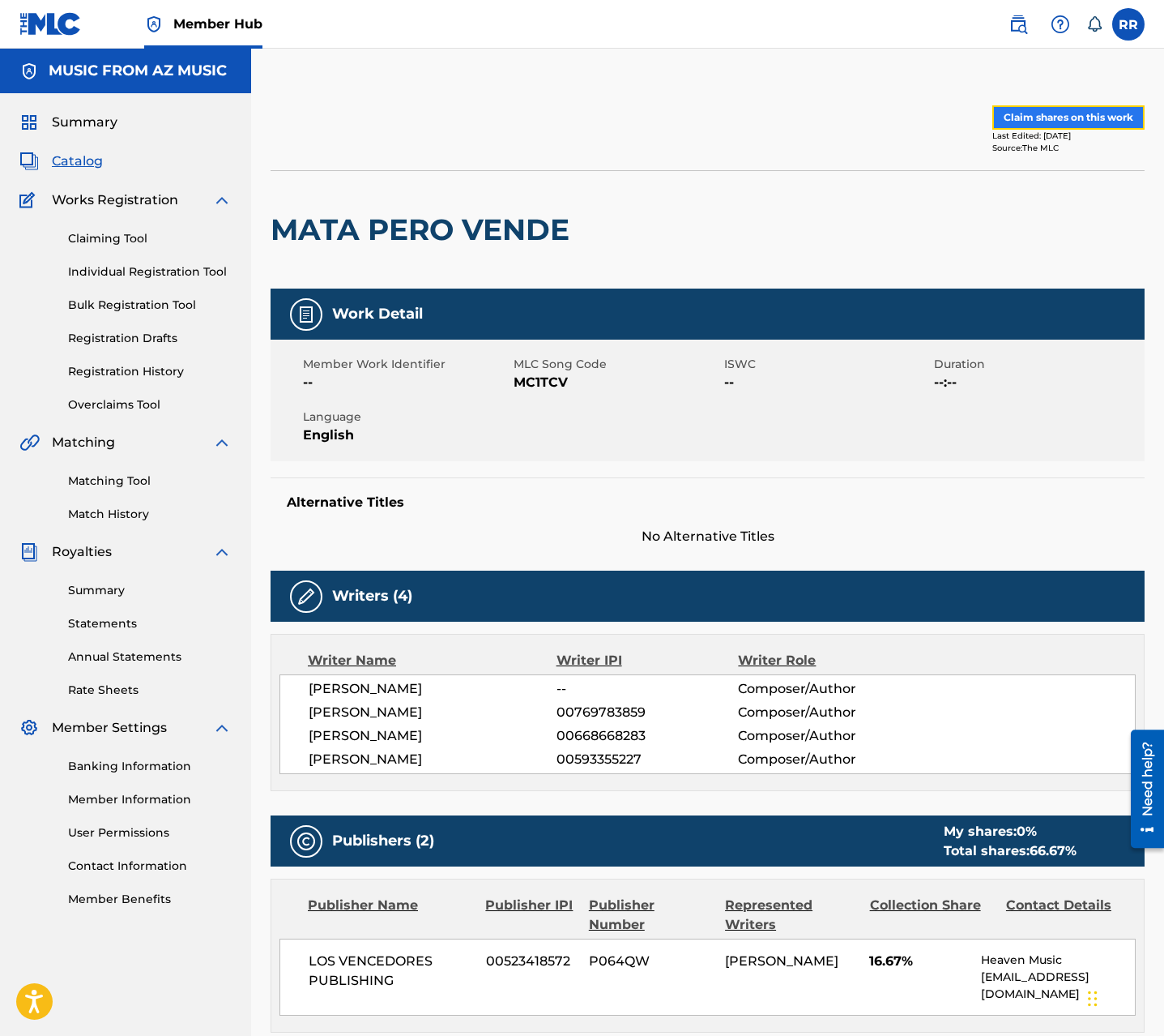
click at [1043, 115] on button "Claim shares on this work" at bounding box center [1068, 117] width 152 height 25
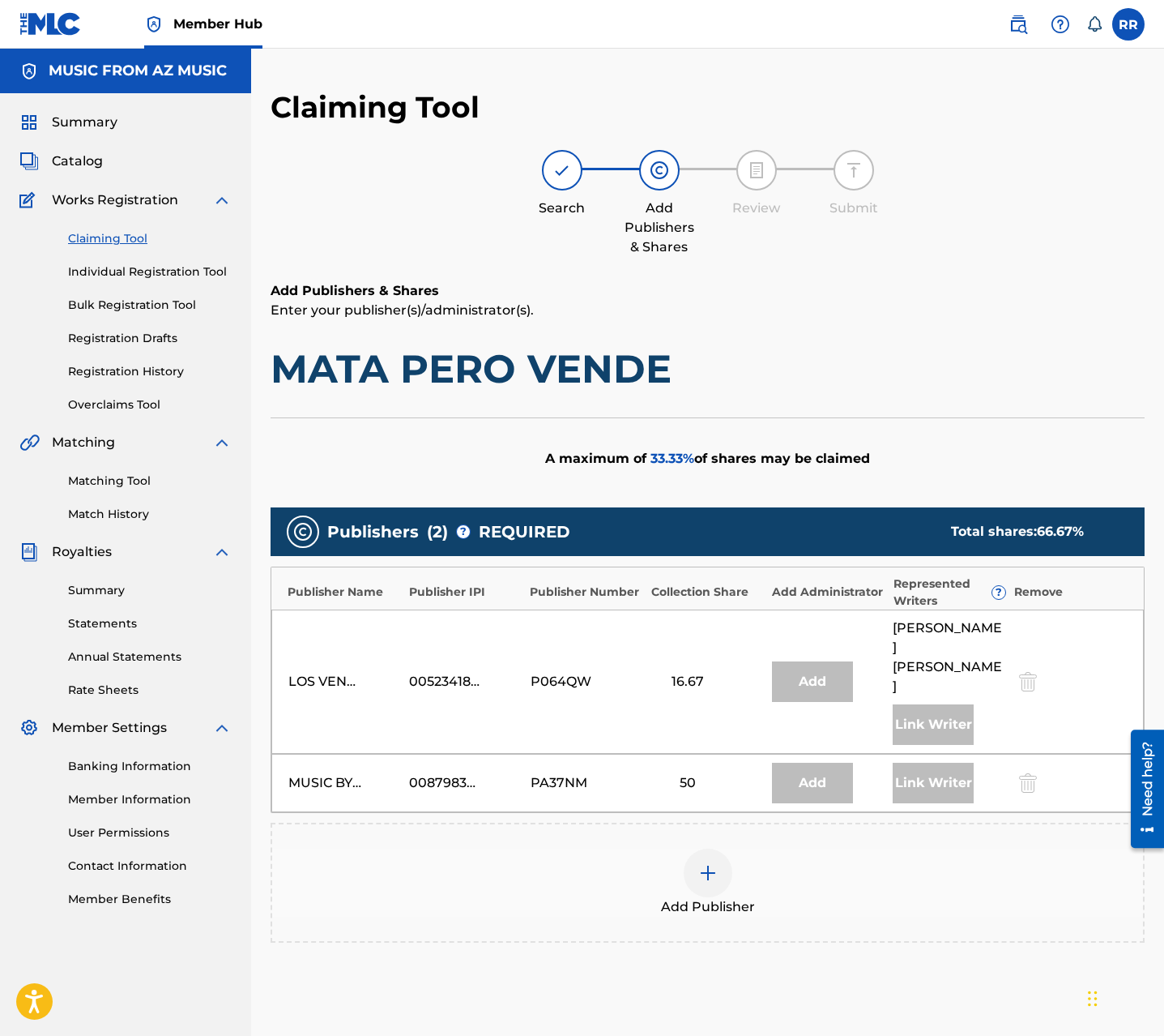
click at [715, 863] on img at bounding box center [708, 873] width 20 height 20
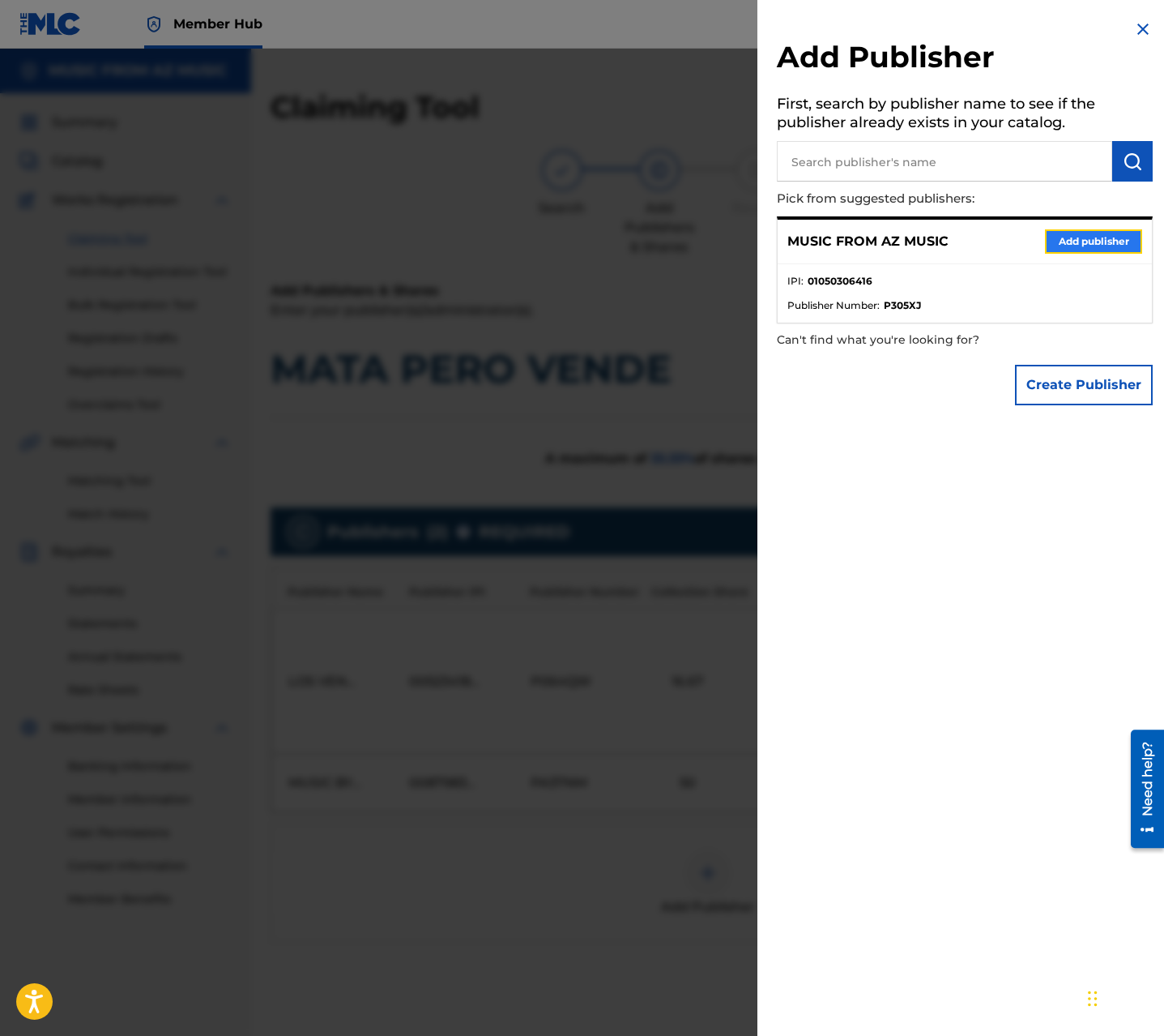
click at [1066, 241] on button "Add publisher" at bounding box center [1093, 241] width 97 height 25
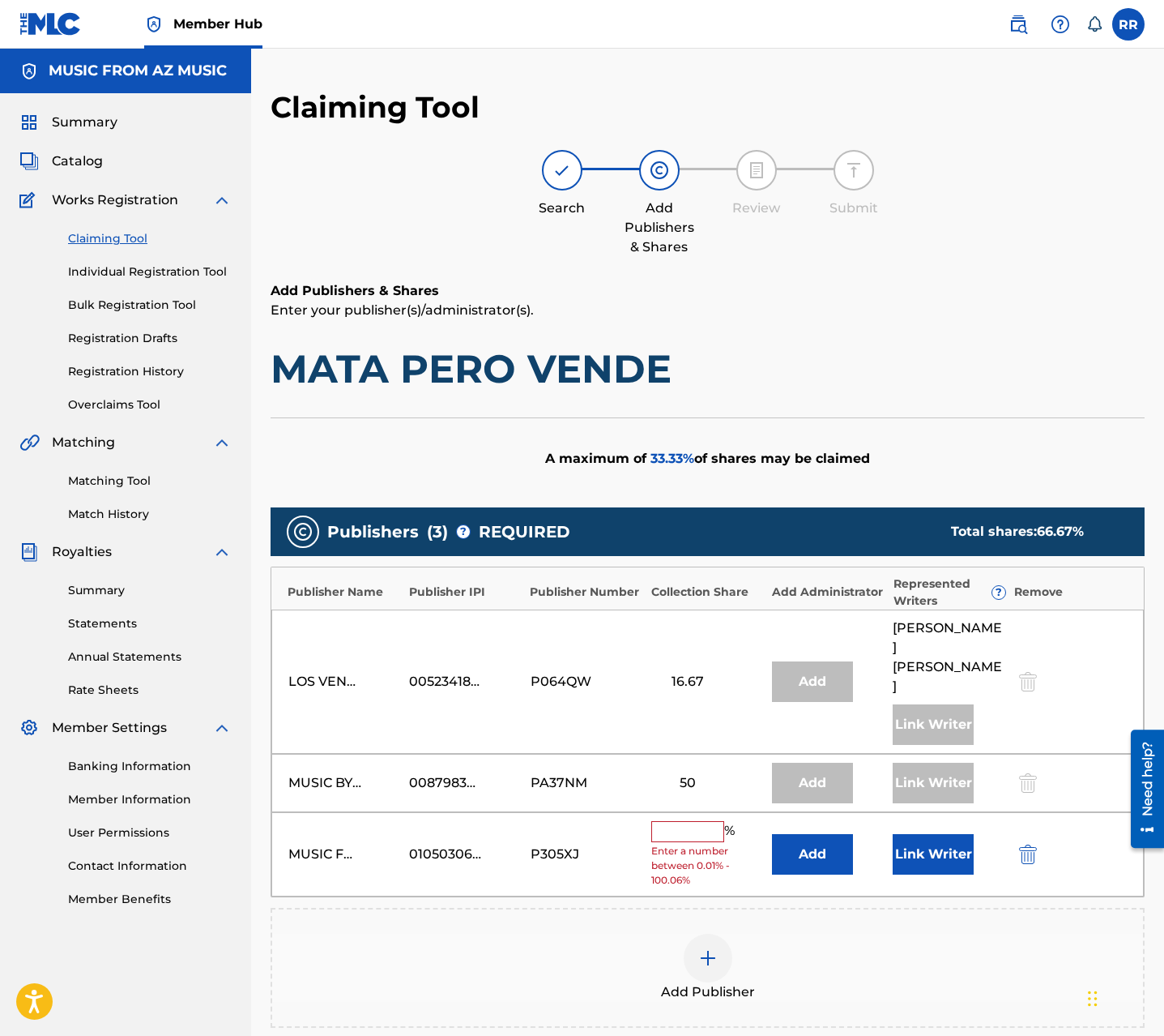
click at [687, 821] on input "text" at bounding box center [688, 831] width 73 height 21
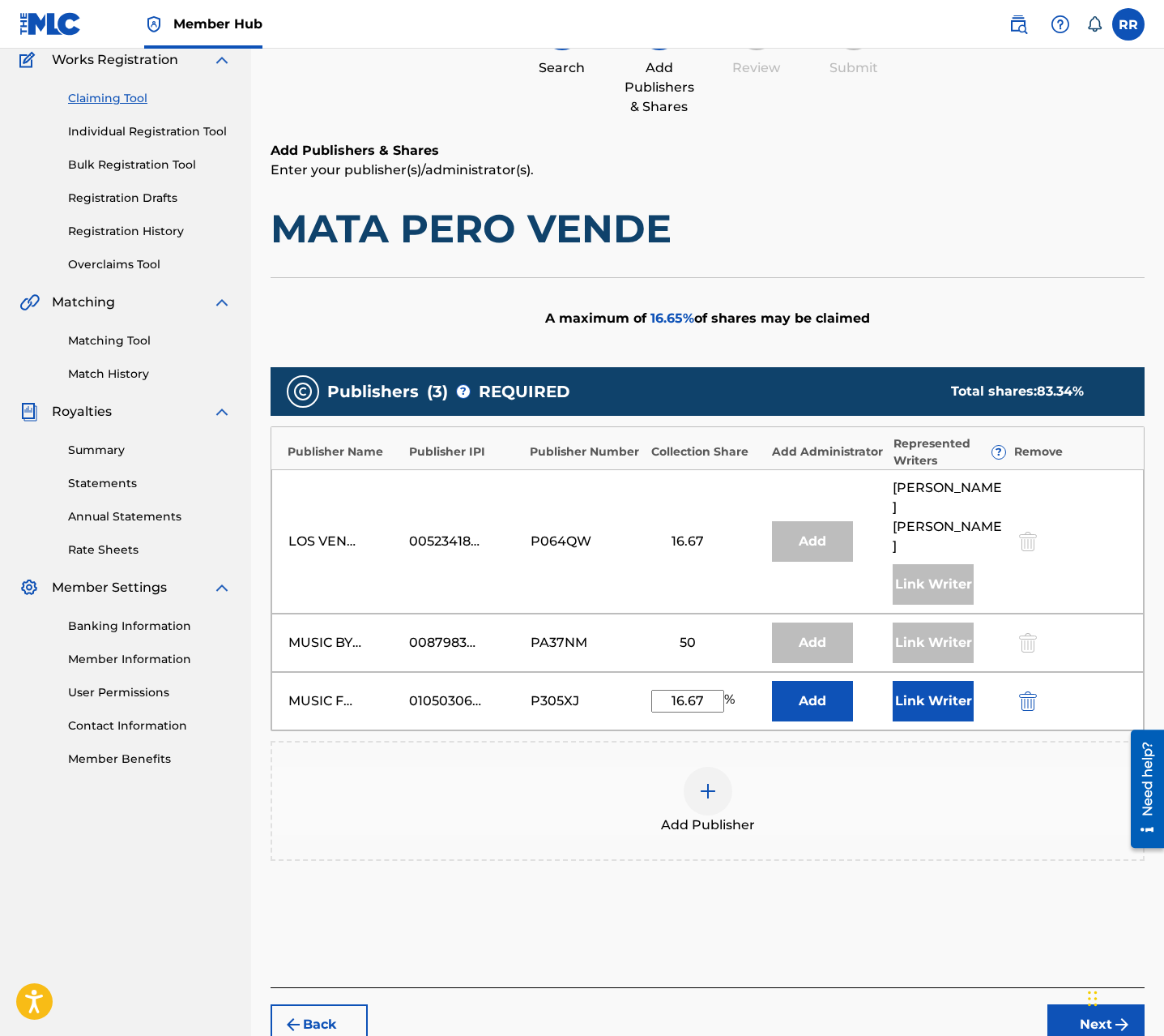
scroll to position [168, 0]
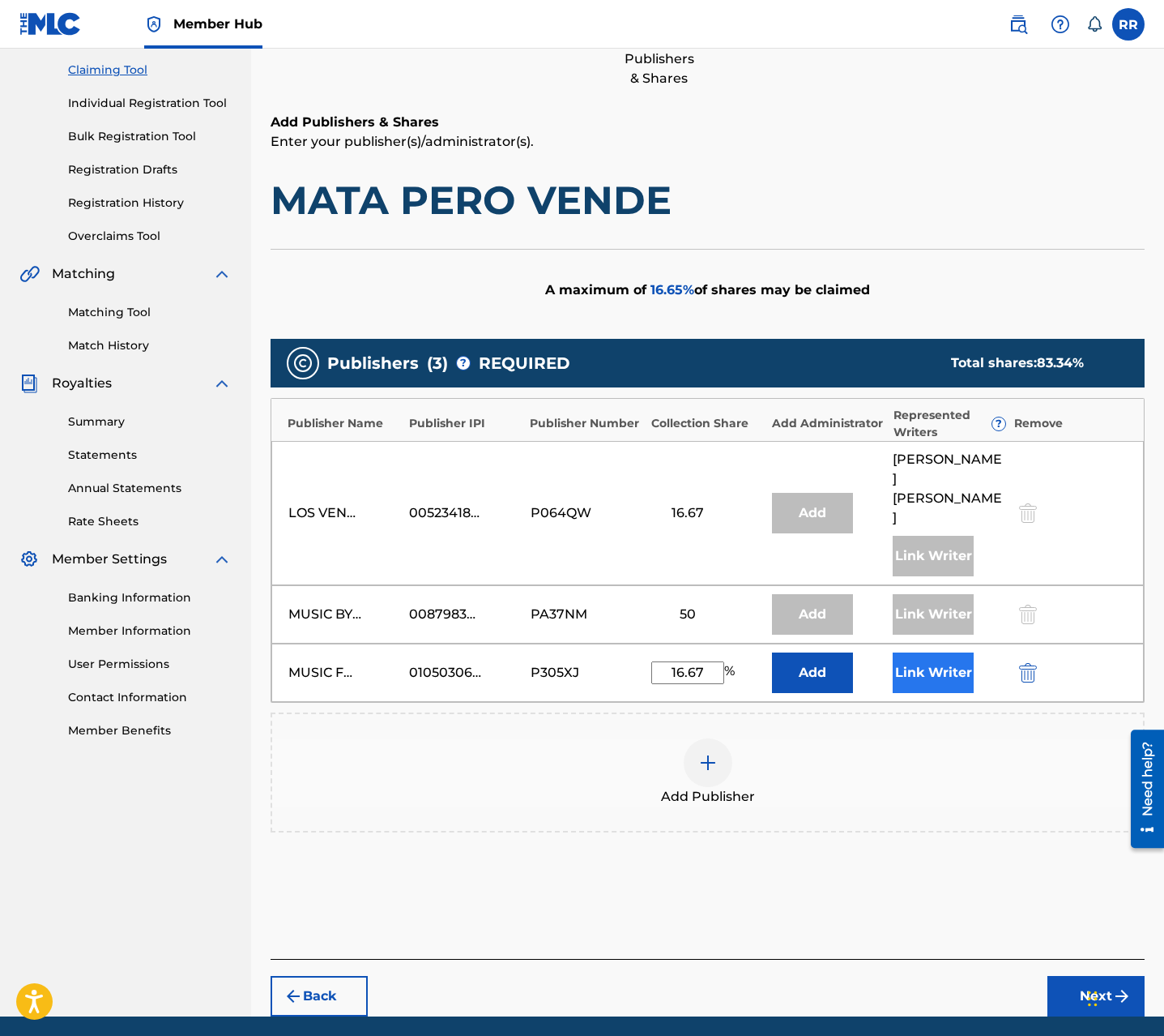
type input "16.67"
click at [930, 653] on button "Link Writer" at bounding box center [933, 673] width 81 height 41
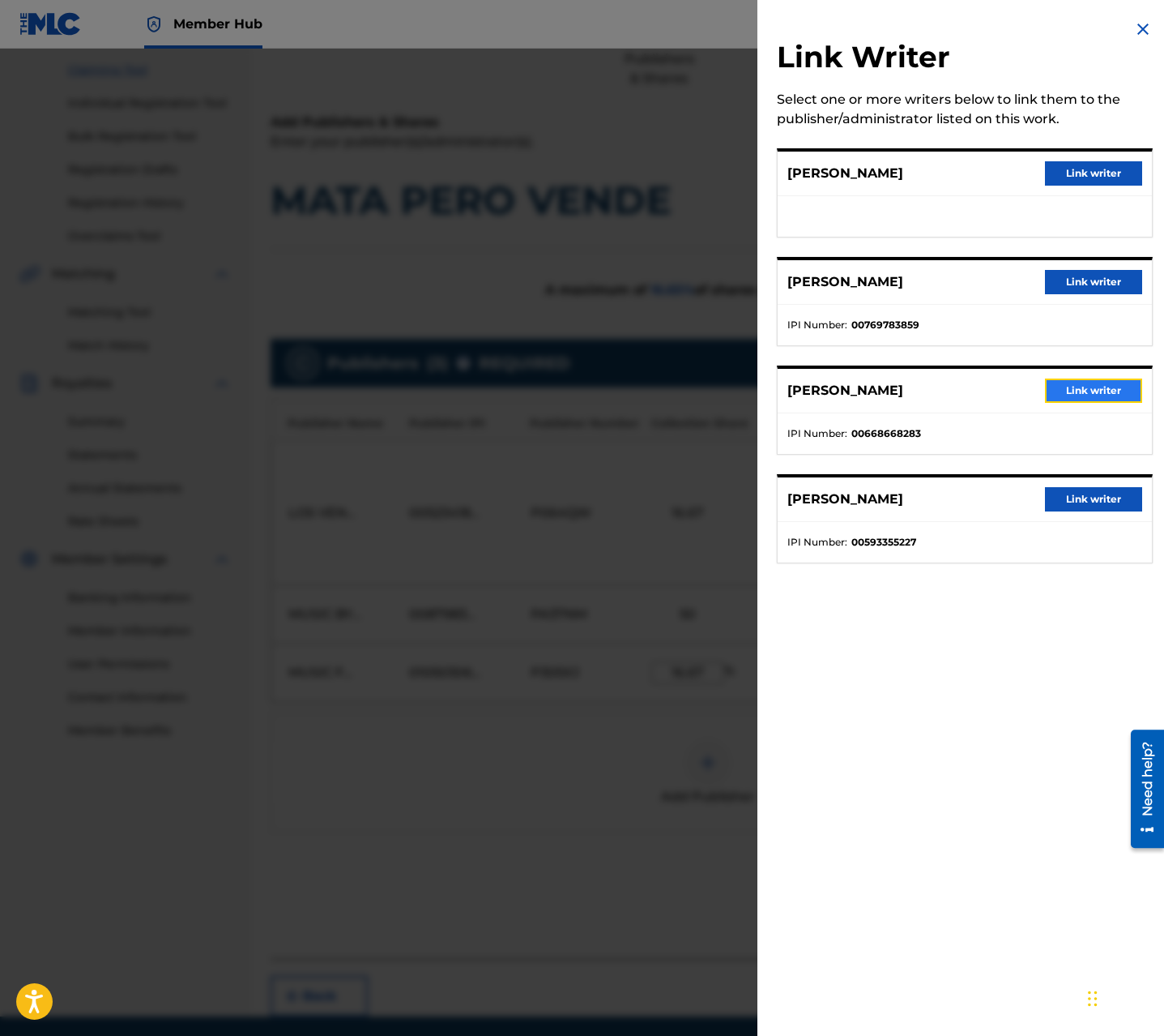
click at [1083, 393] on button "Link writer" at bounding box center [1093, 390] width 97 height 25
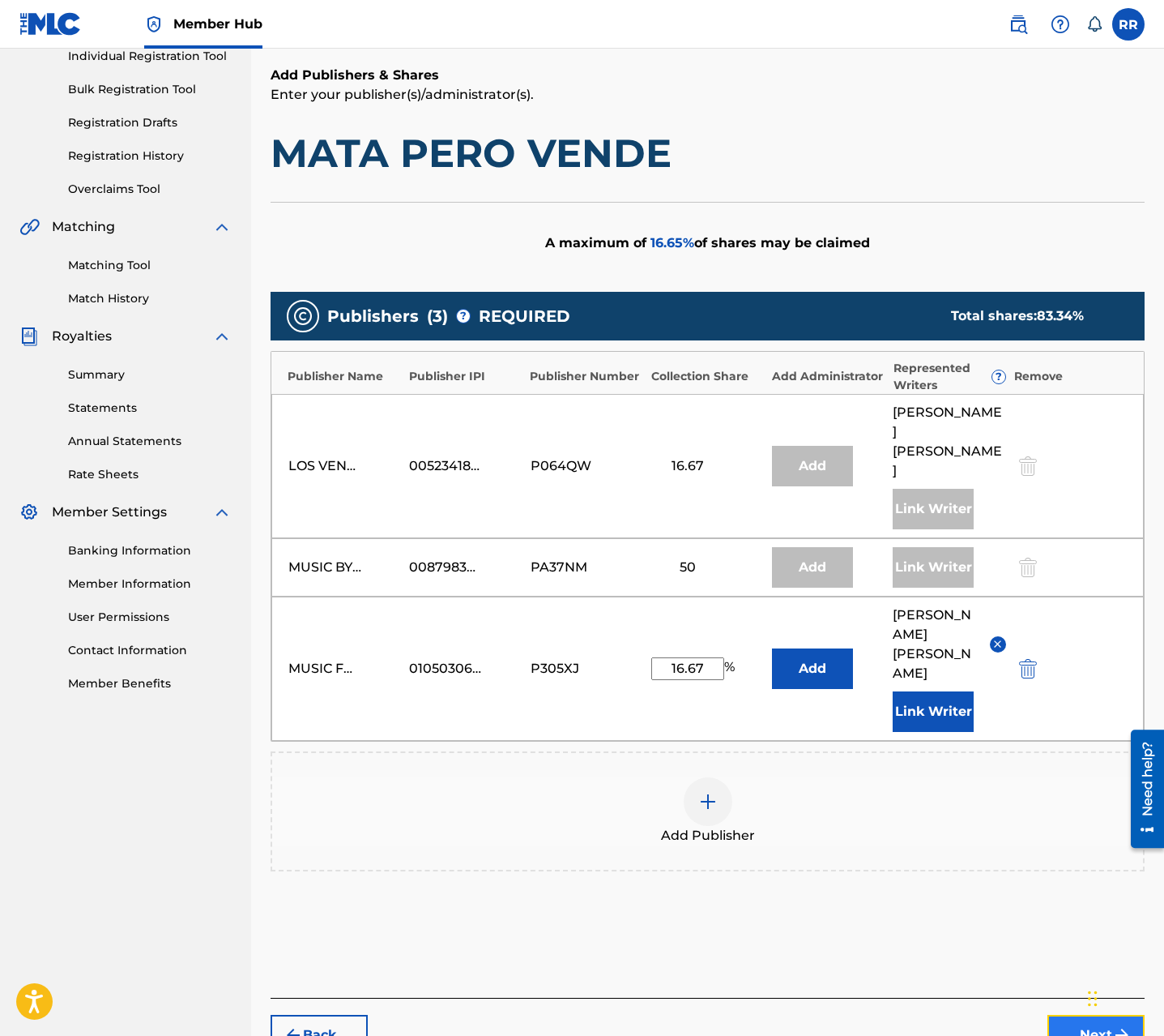
click at [1091, 1015] on button "Next" at bounding box center [1096, 1035] width 97 height 41
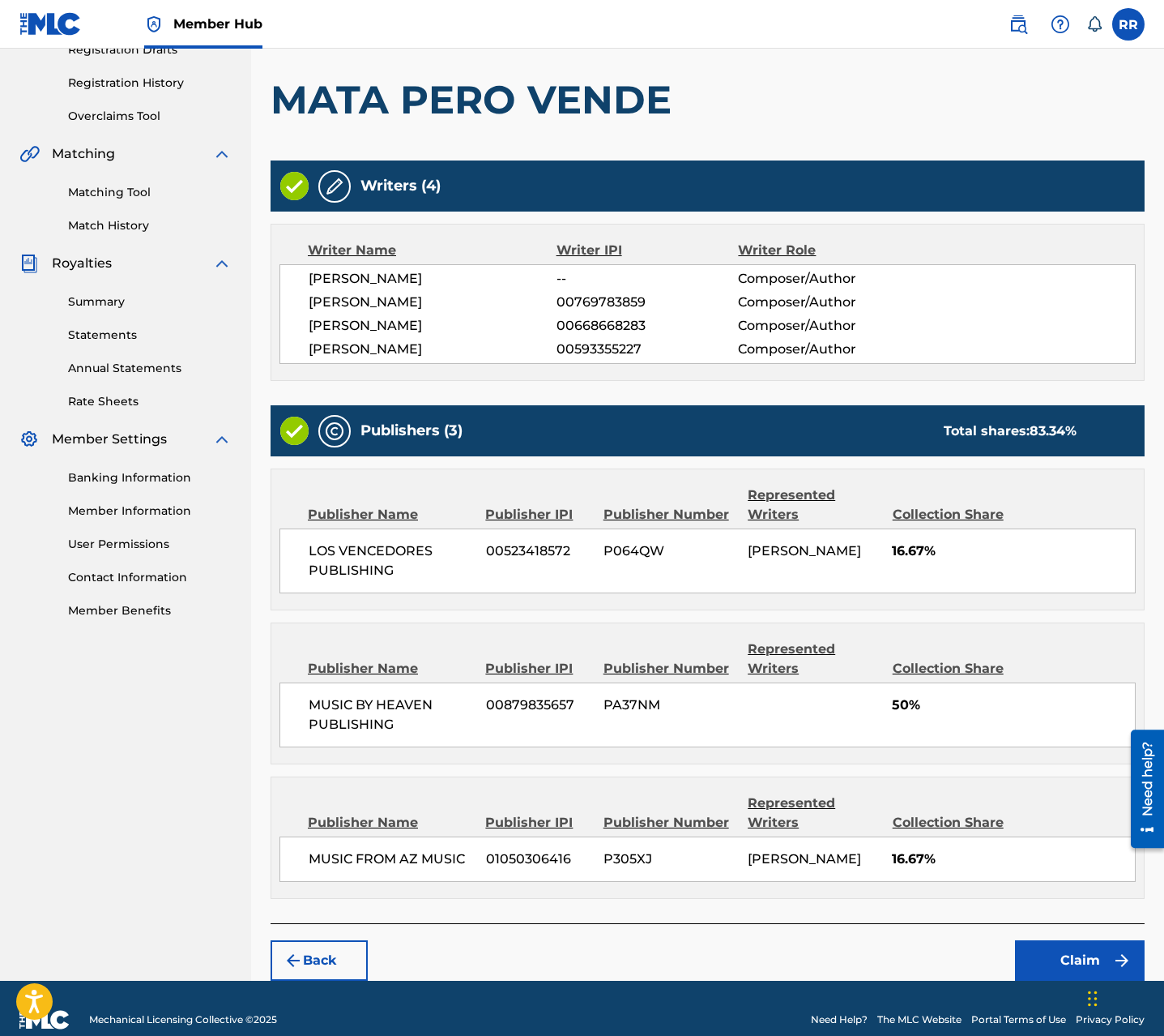
scroll to position [311, 0]
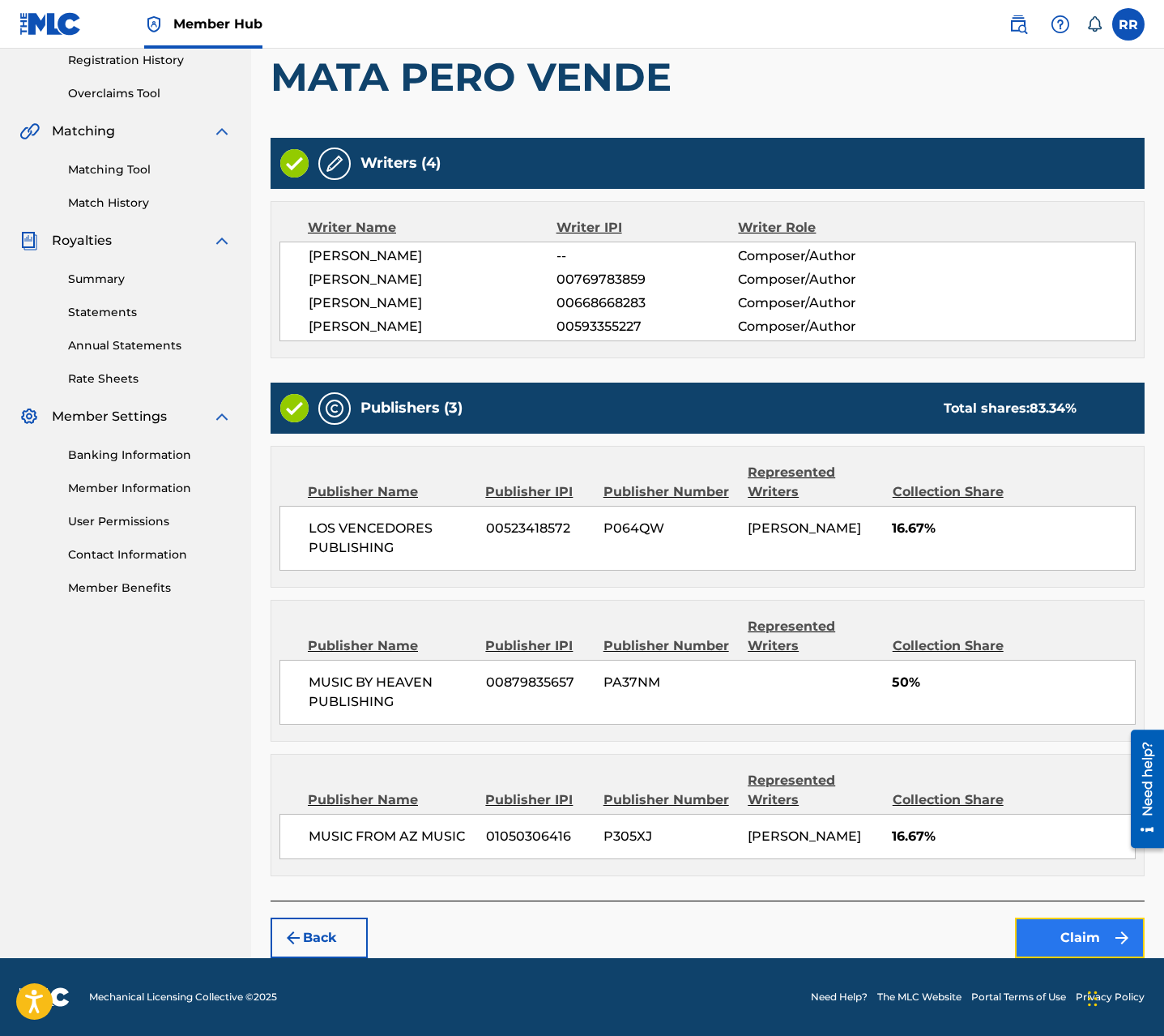
click at [1054, 928] on button "Claim" at bounding box center [1080, 937] width 130 height 41
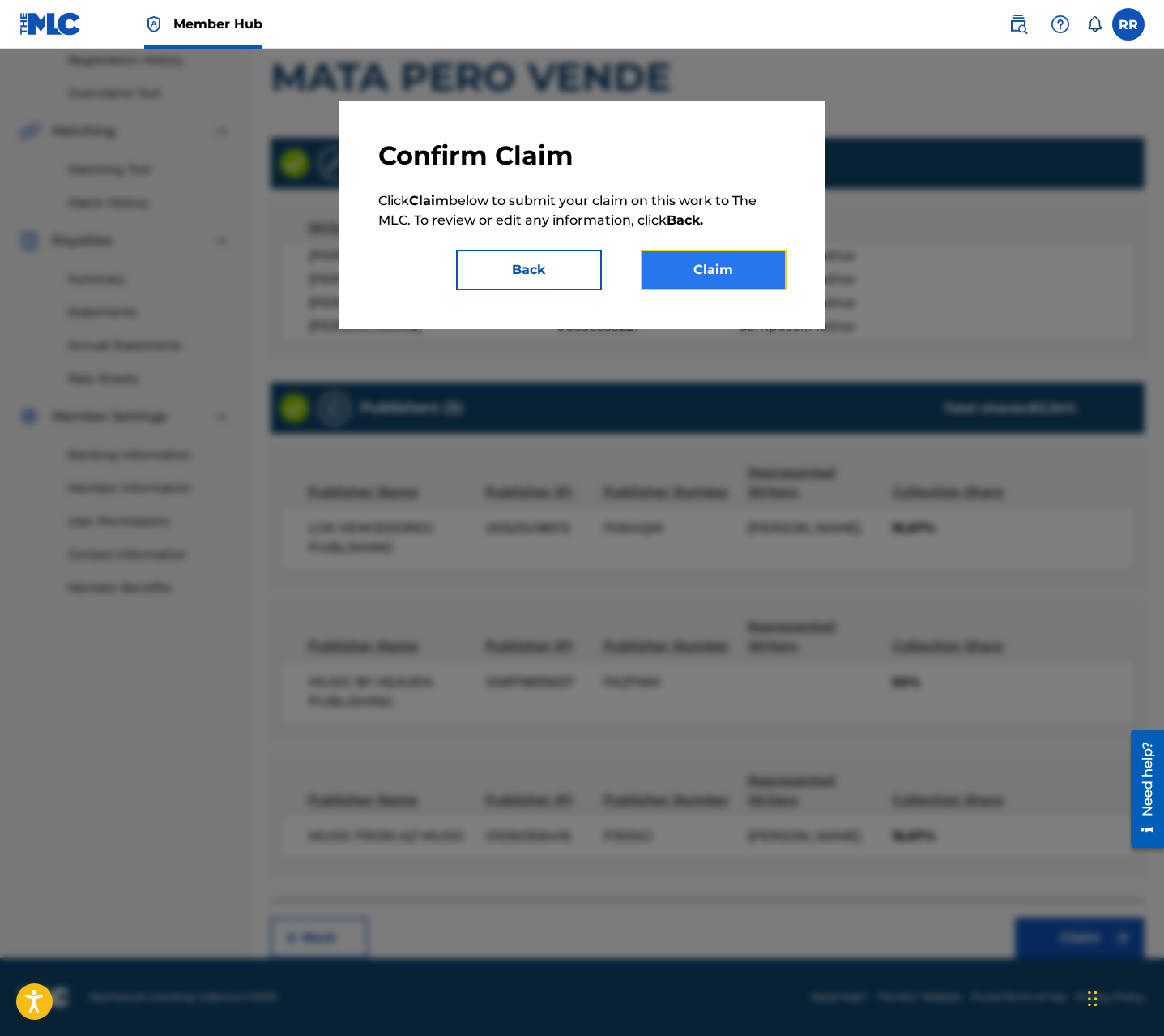
click at [767, 286] on button "Claim" at bounding box center [714, 270] width 146 height 41
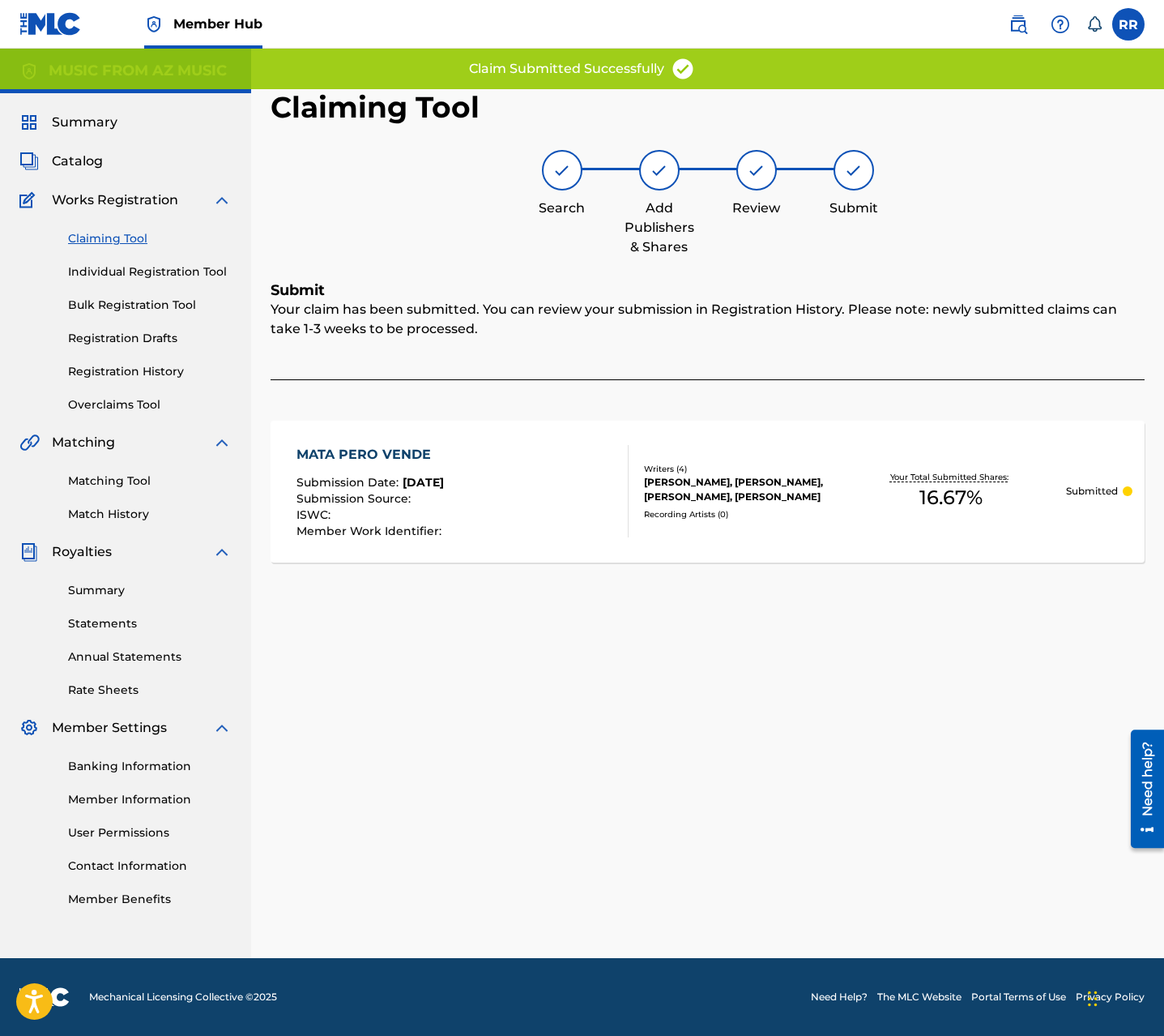
scroll to position [0, 0]
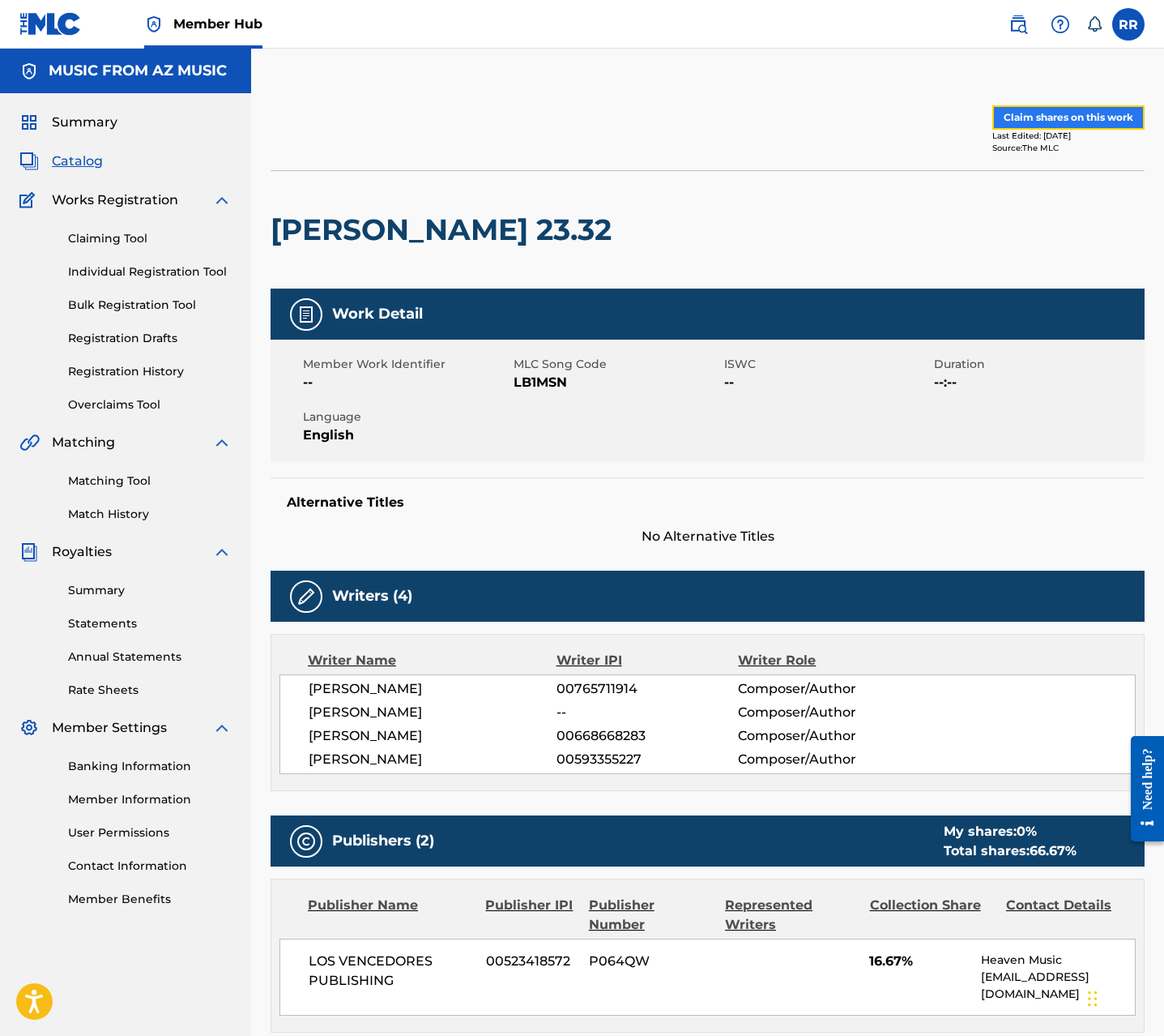
click at [1039, 108] on button "Claim shares on this work" at bounding box center [1068, 117] width 152 height 25
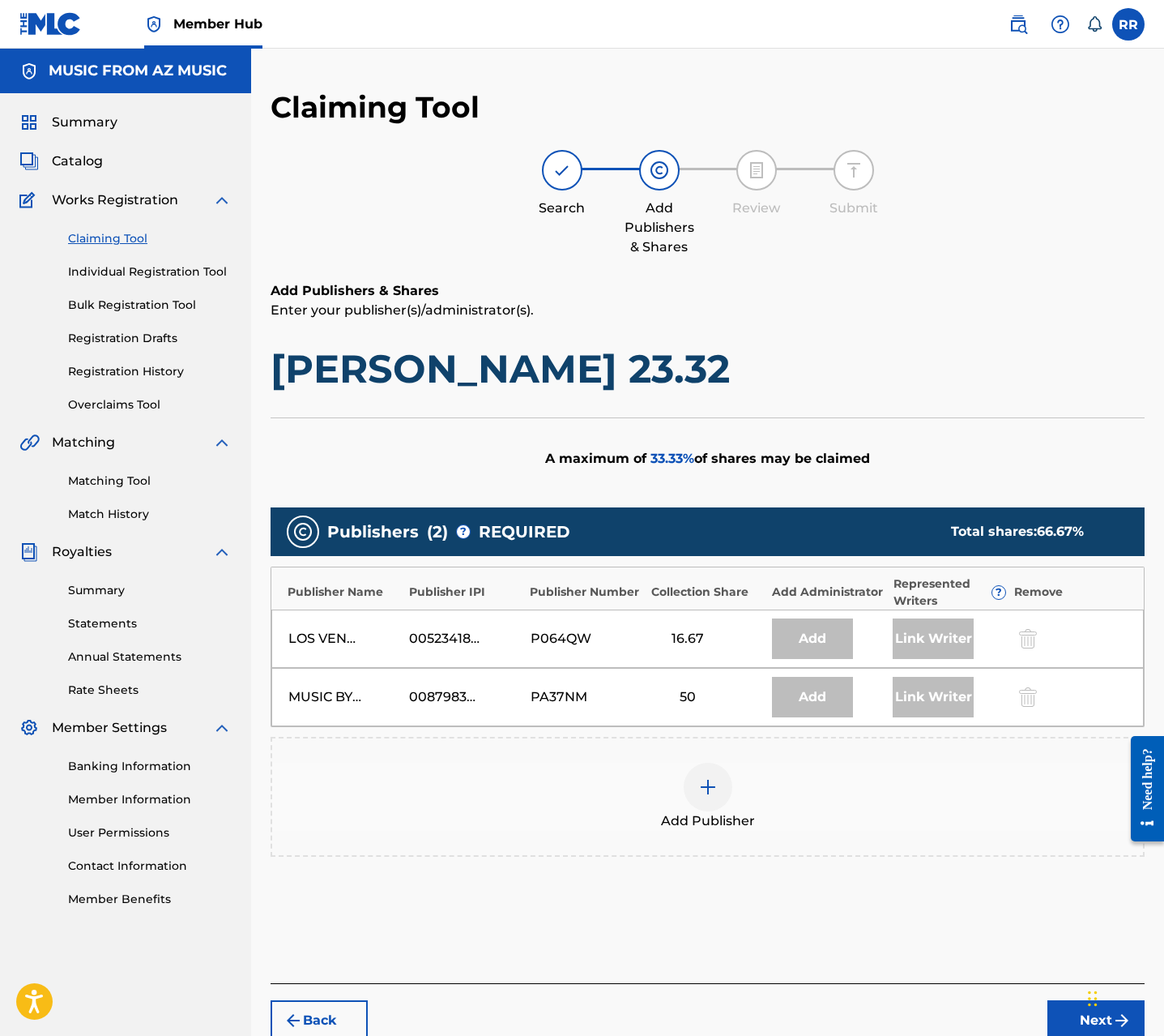
click at [719, 759] on div "Add Publisher" at bounding box center [708, 796] width 874 height 120
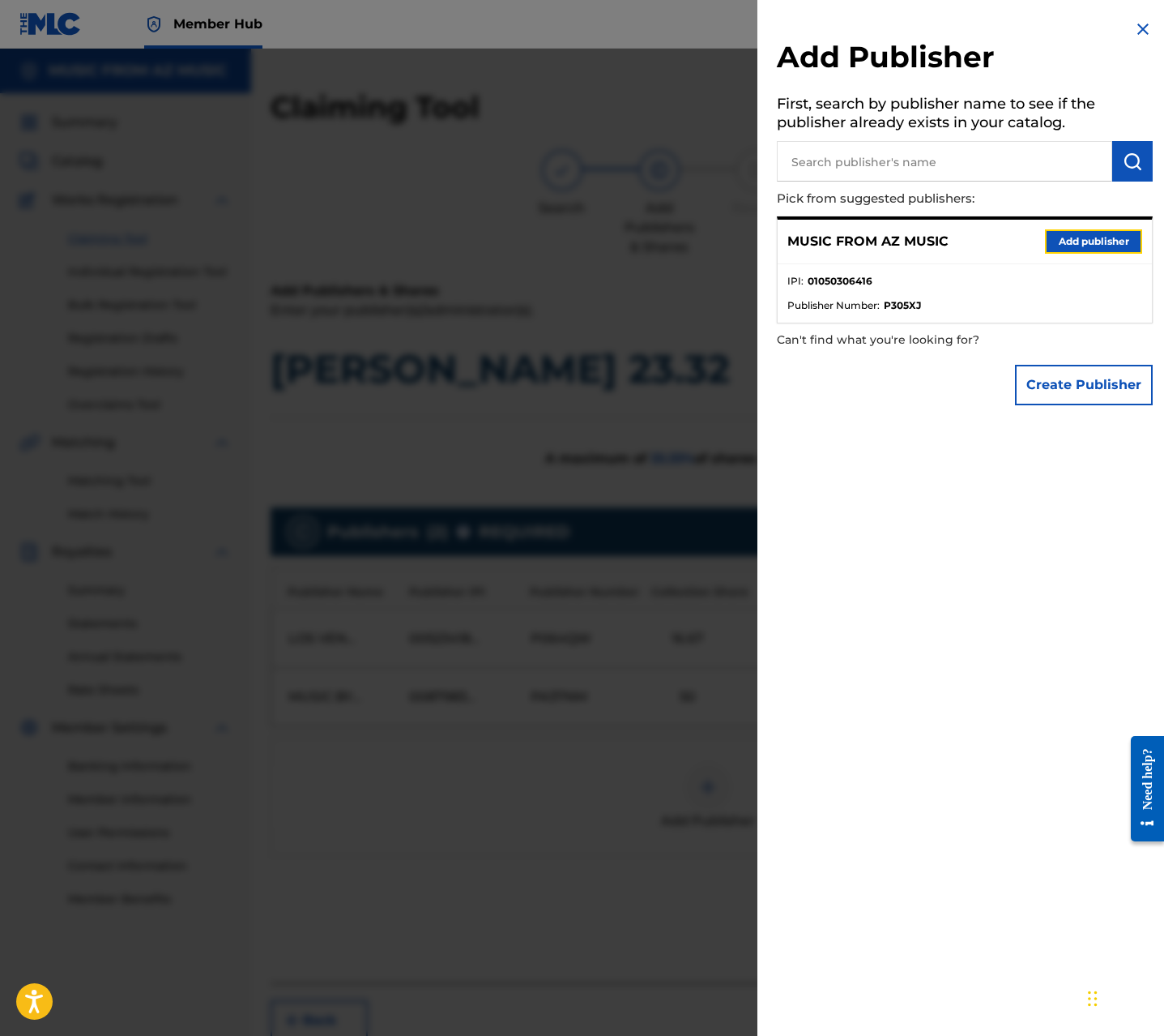
drag, startPoint x: 1071, startPoint y: 247, endPoint x: 984, endPoint y: 425, distance: 198.1
click at [1071, 247] on button "Add publisher" at bounding box center [1093, 241] width 97 height 25
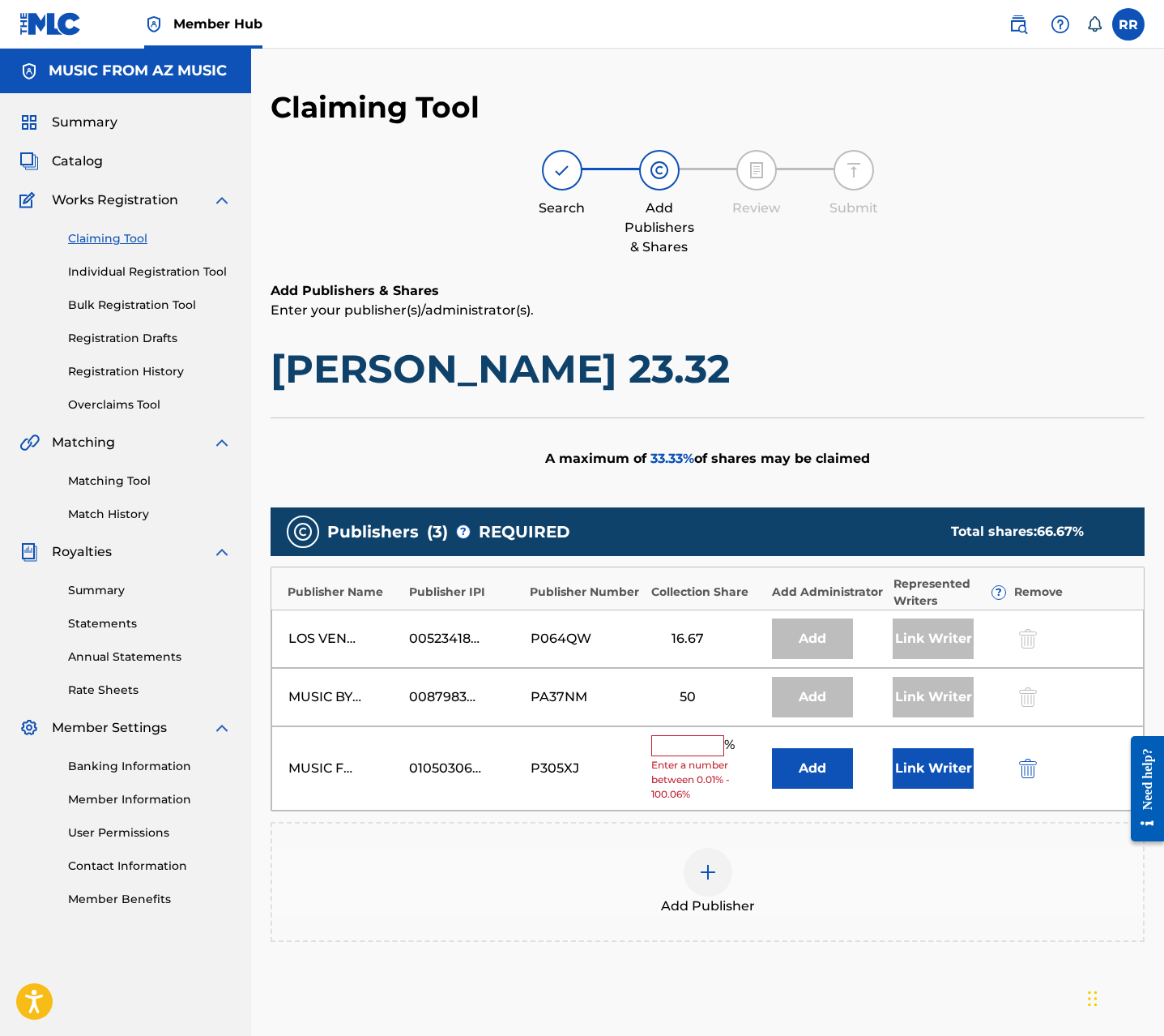
click at [673, 748] on input "text" at bounding box center [688, 745] width 73 height 21
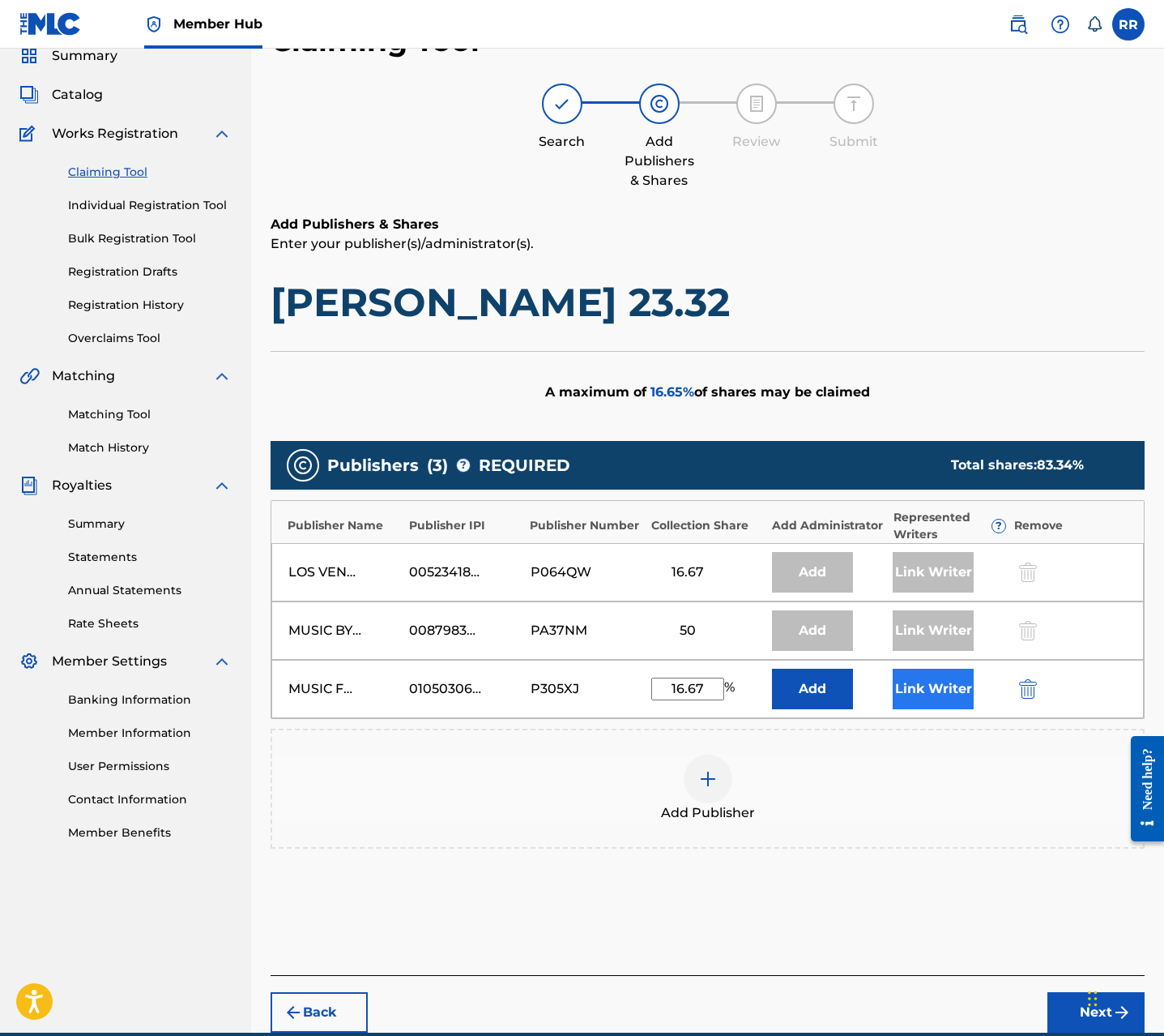
type input "16.67"
click at [964, 692] on button "Link Writer" at bounding box center [933, 689] width 81 height 41
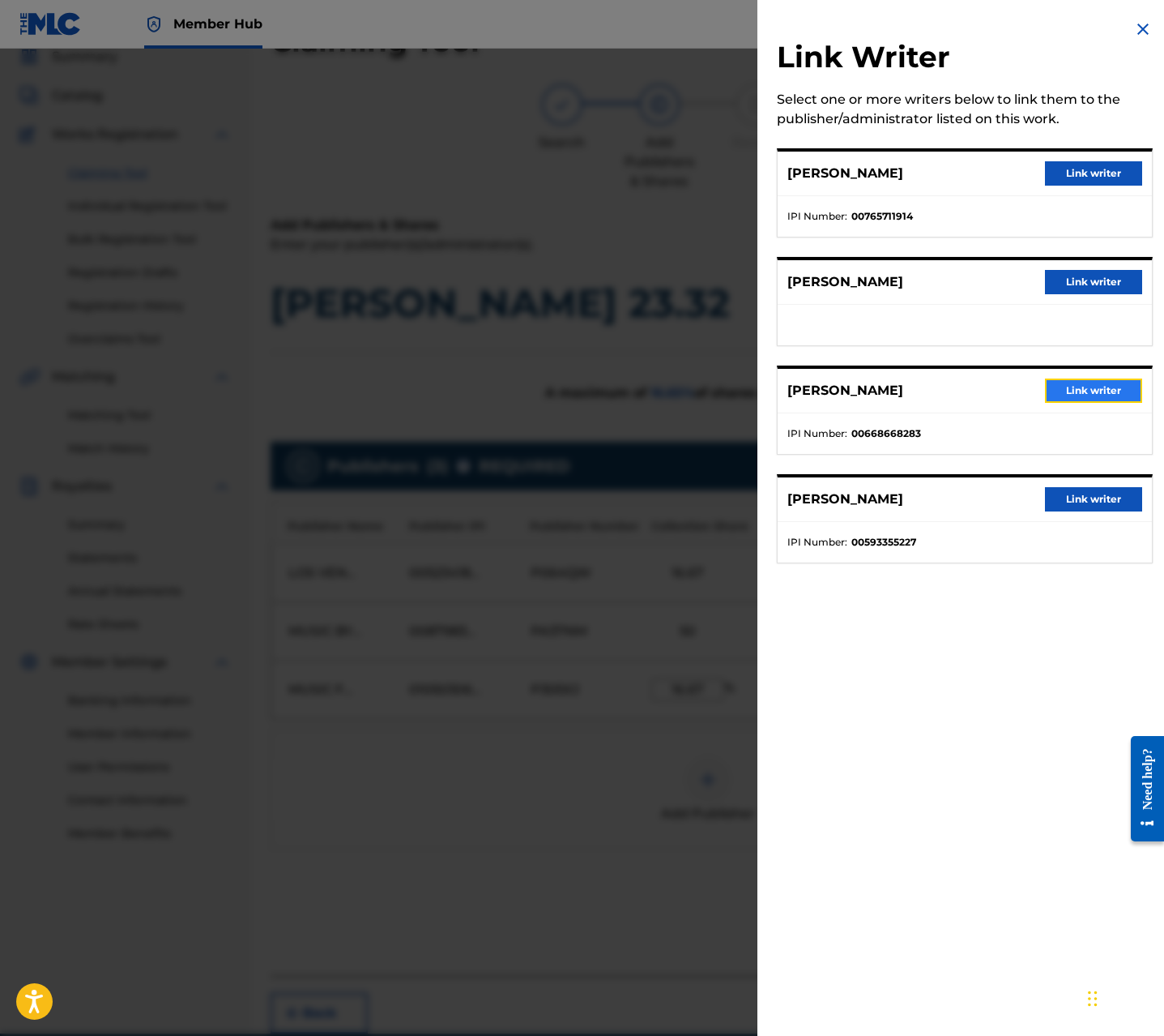
click at [1077, 398] on button "Link writer" at bounding box center [1093, 390] width 97 height 25
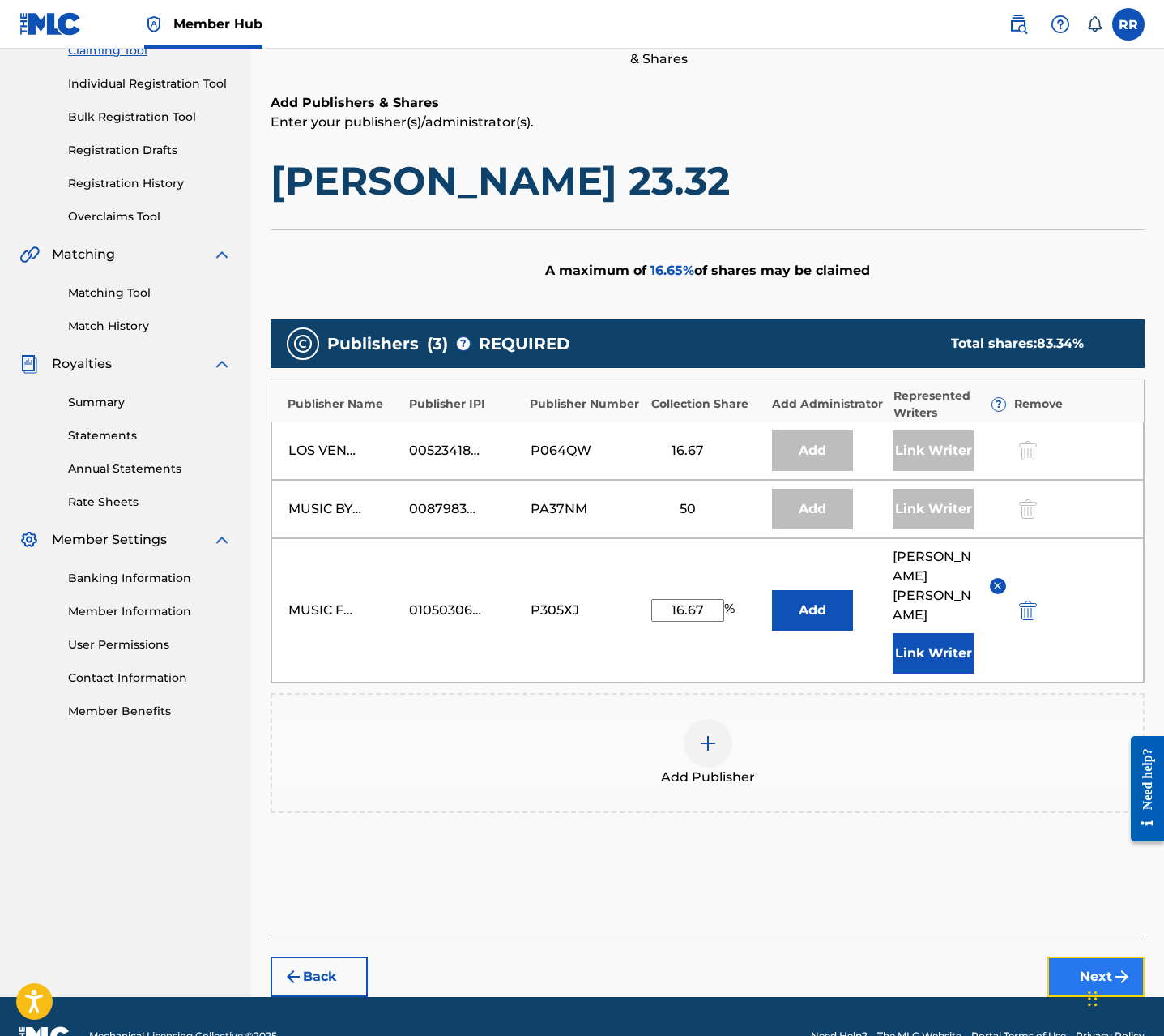
click at [1073, 956] on button "Next" at bounding box center [1096, 977] width 97 height 41
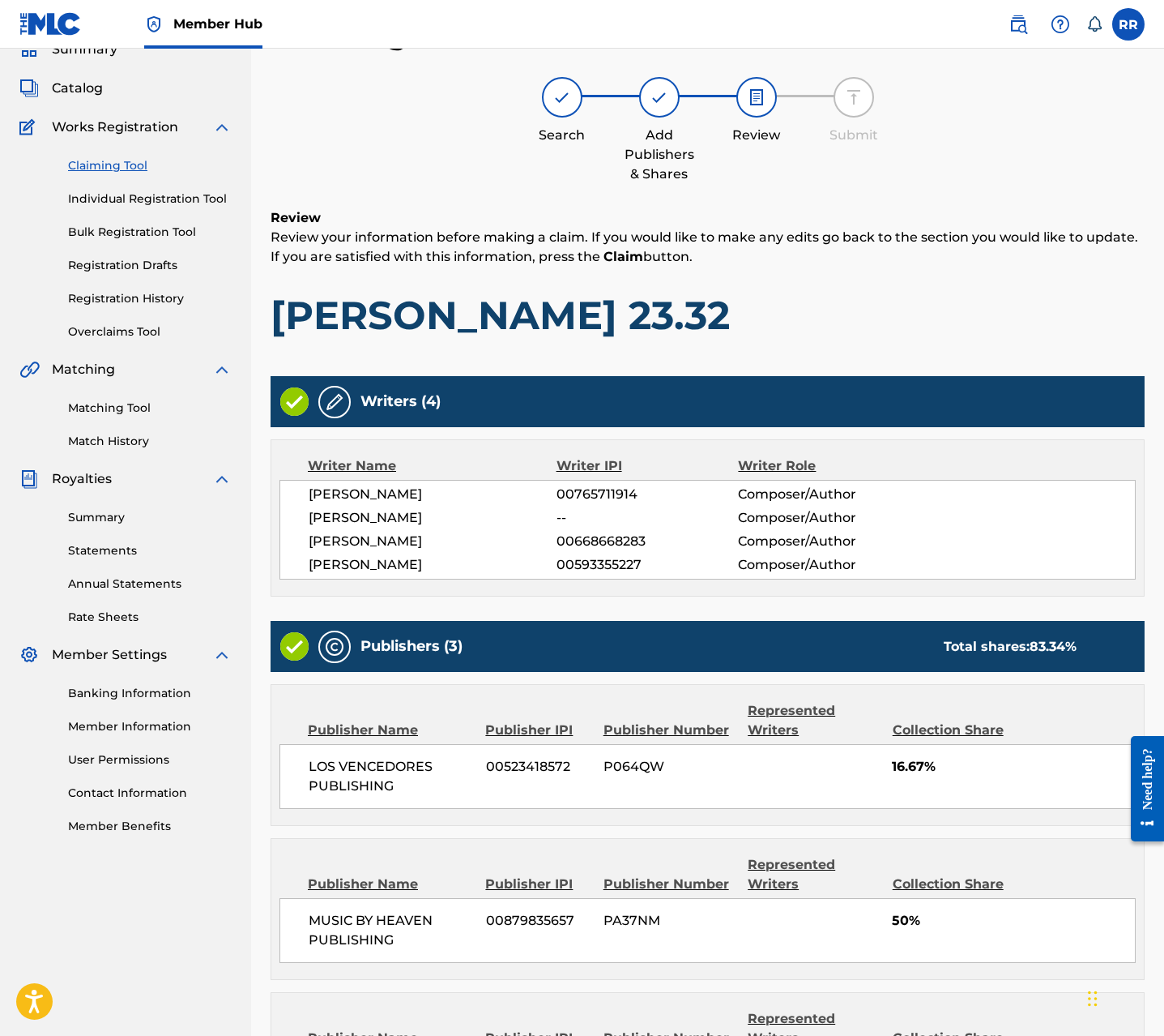
scroll to position [311, 0]
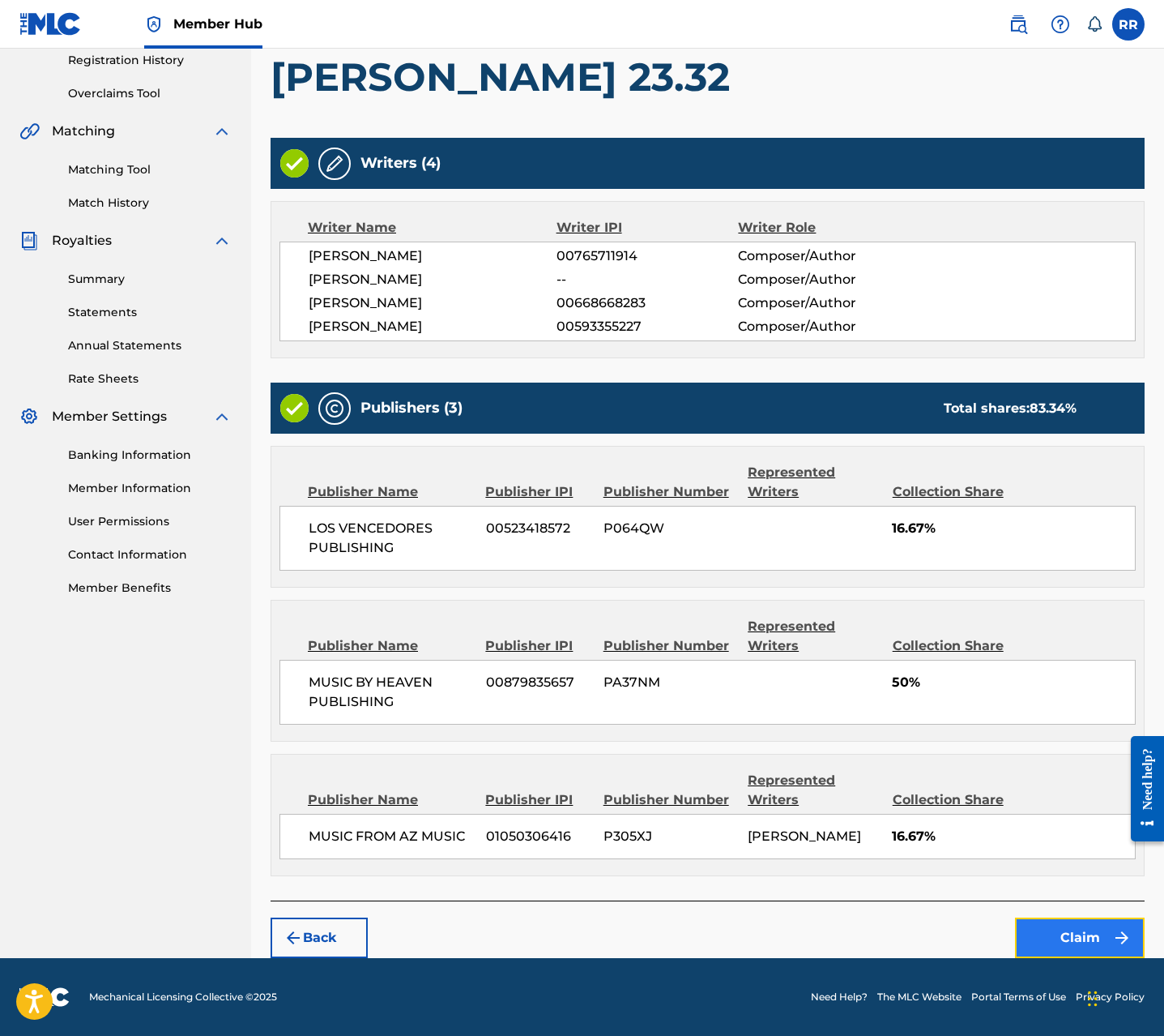
click at [1031, 928] on button "Claim" at bounding box center [1080, 937] width 130 height 41
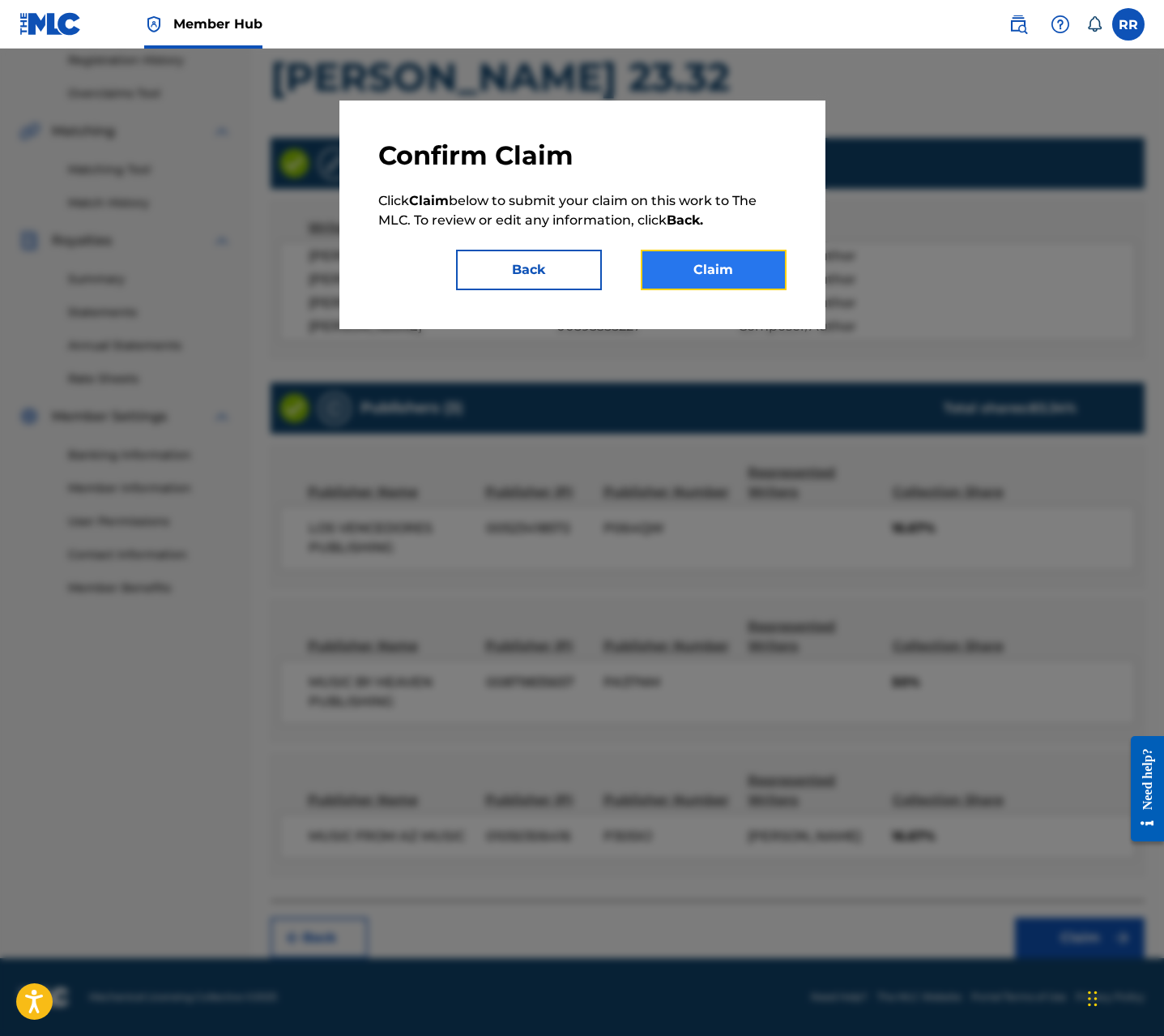
click at [748, 269] on button "Claim" at bounding box center [714, 270] width 146 height 41
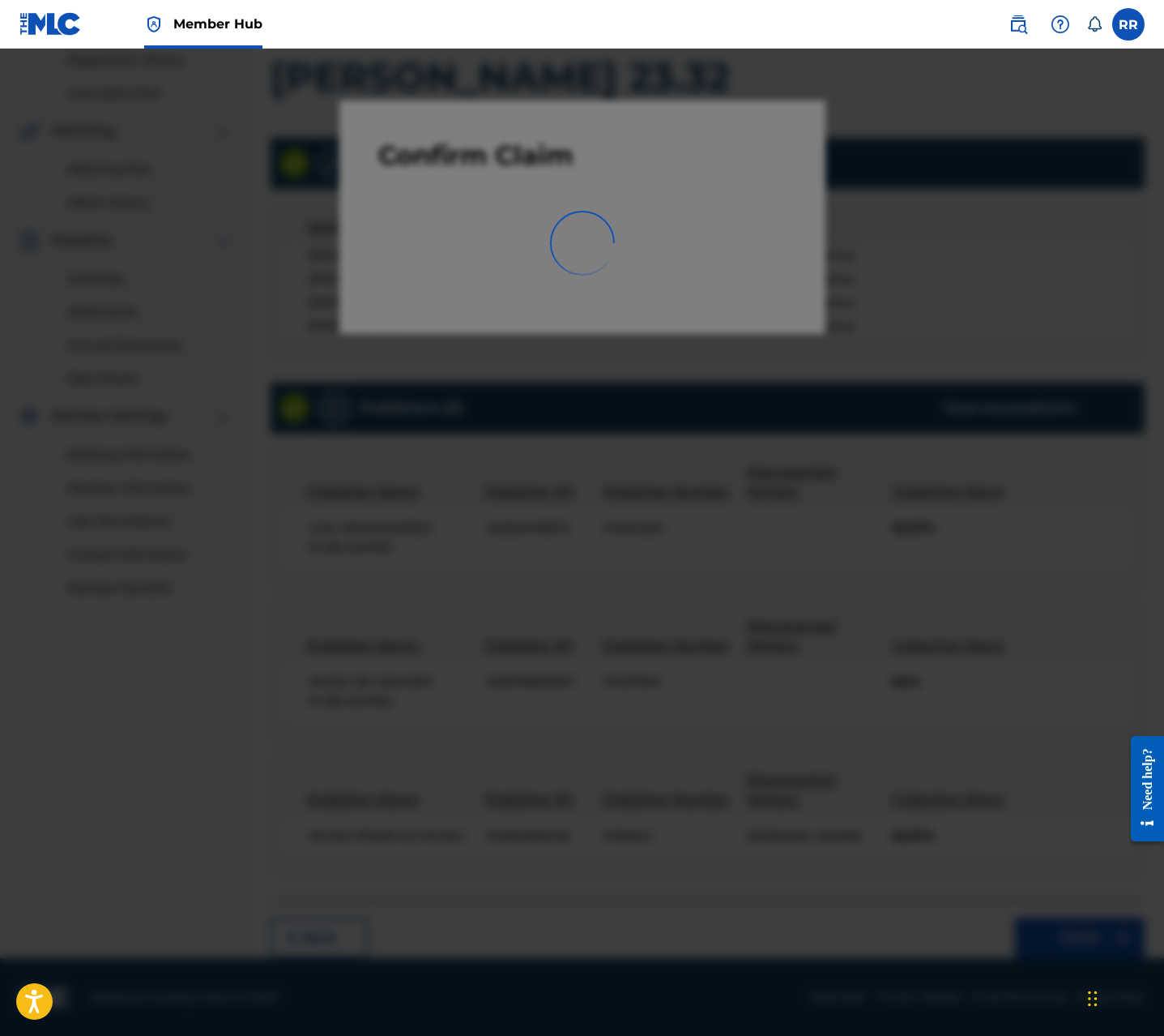
scroll to position [0, 0]
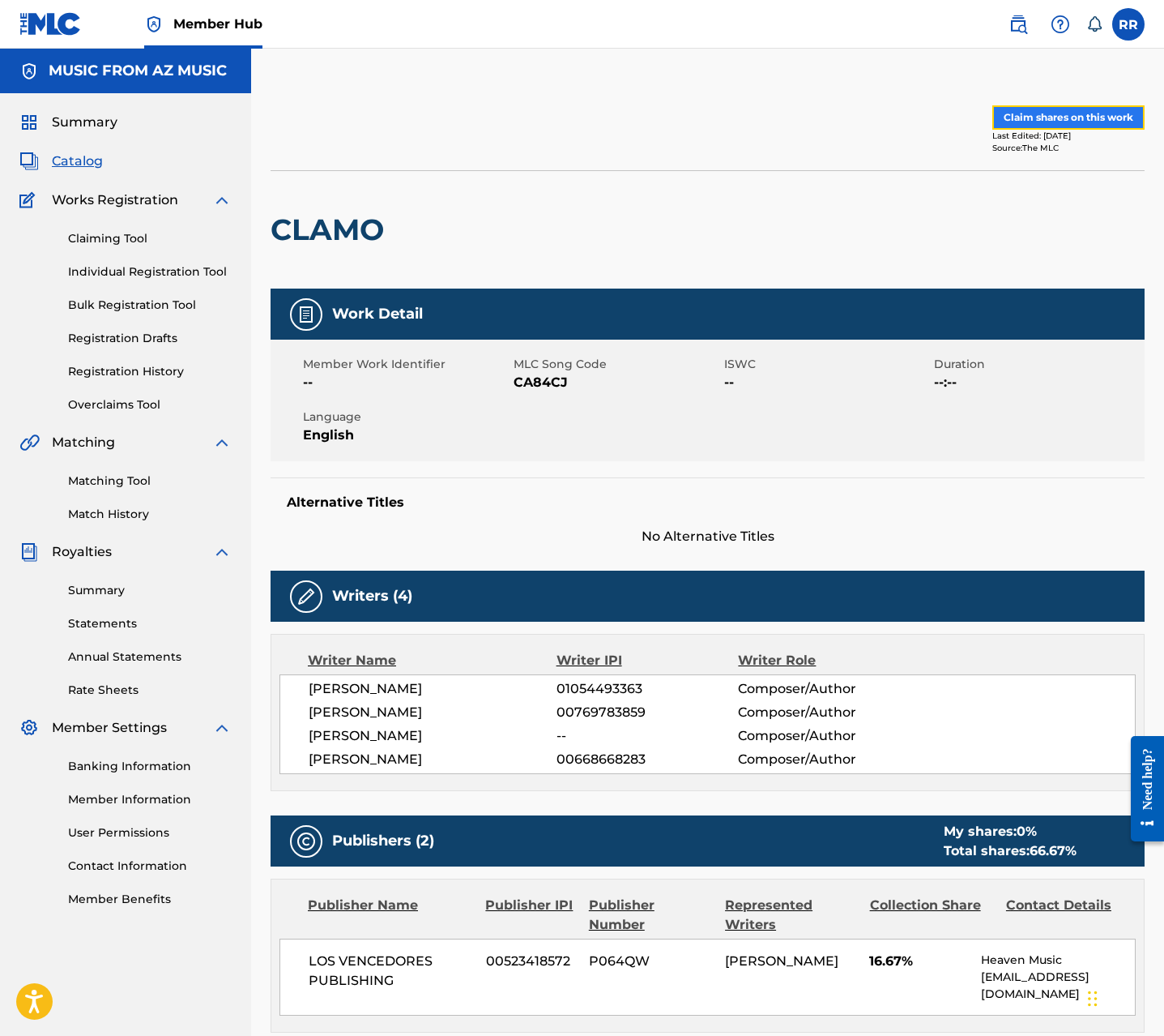
click at [1054, 113] on button "Claim shares on this work" at bounding box center [1068, 117] width 152 height 25
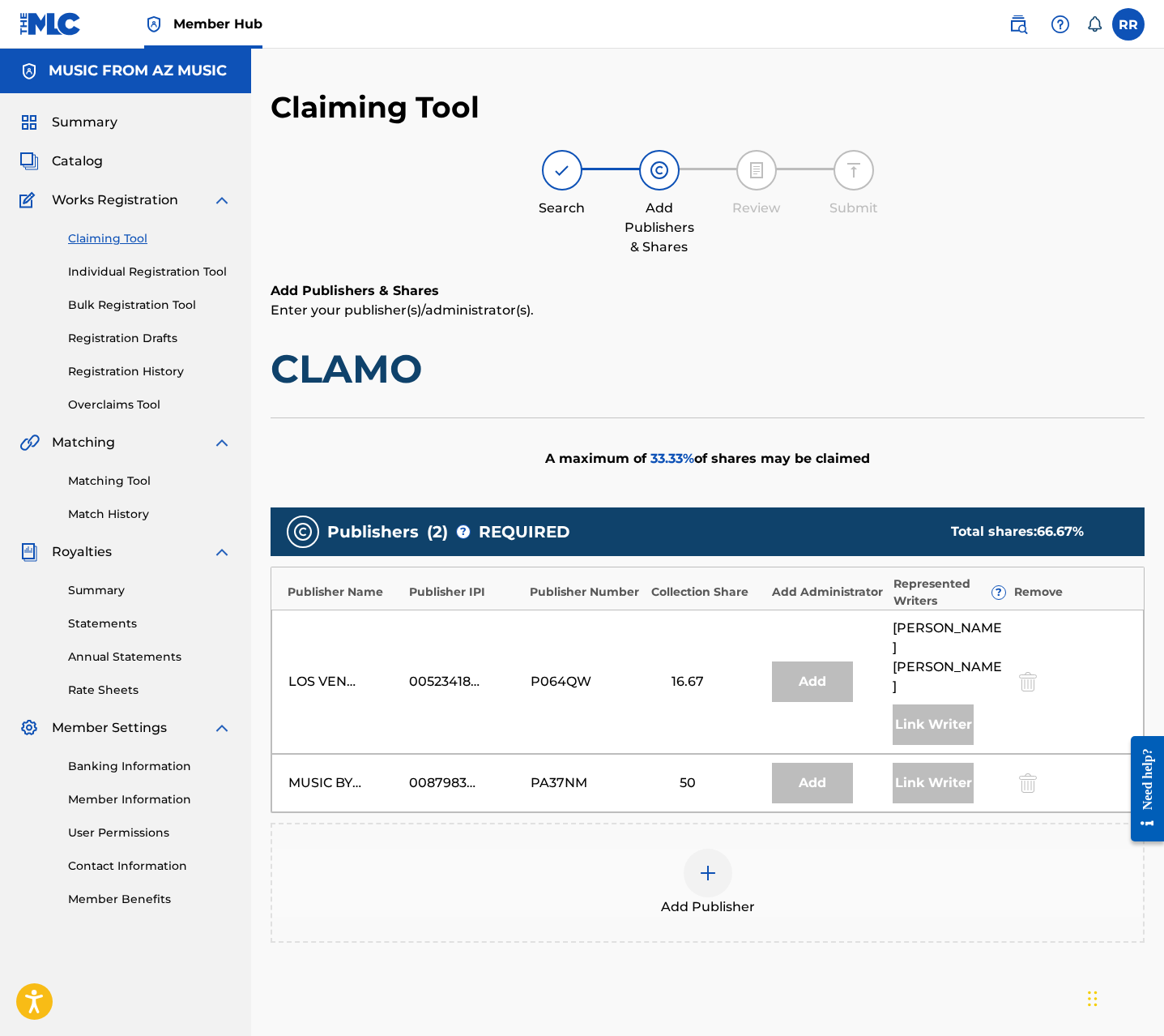
click at [708, 848] on div at bounding box center [708, 872] width 48 height 48
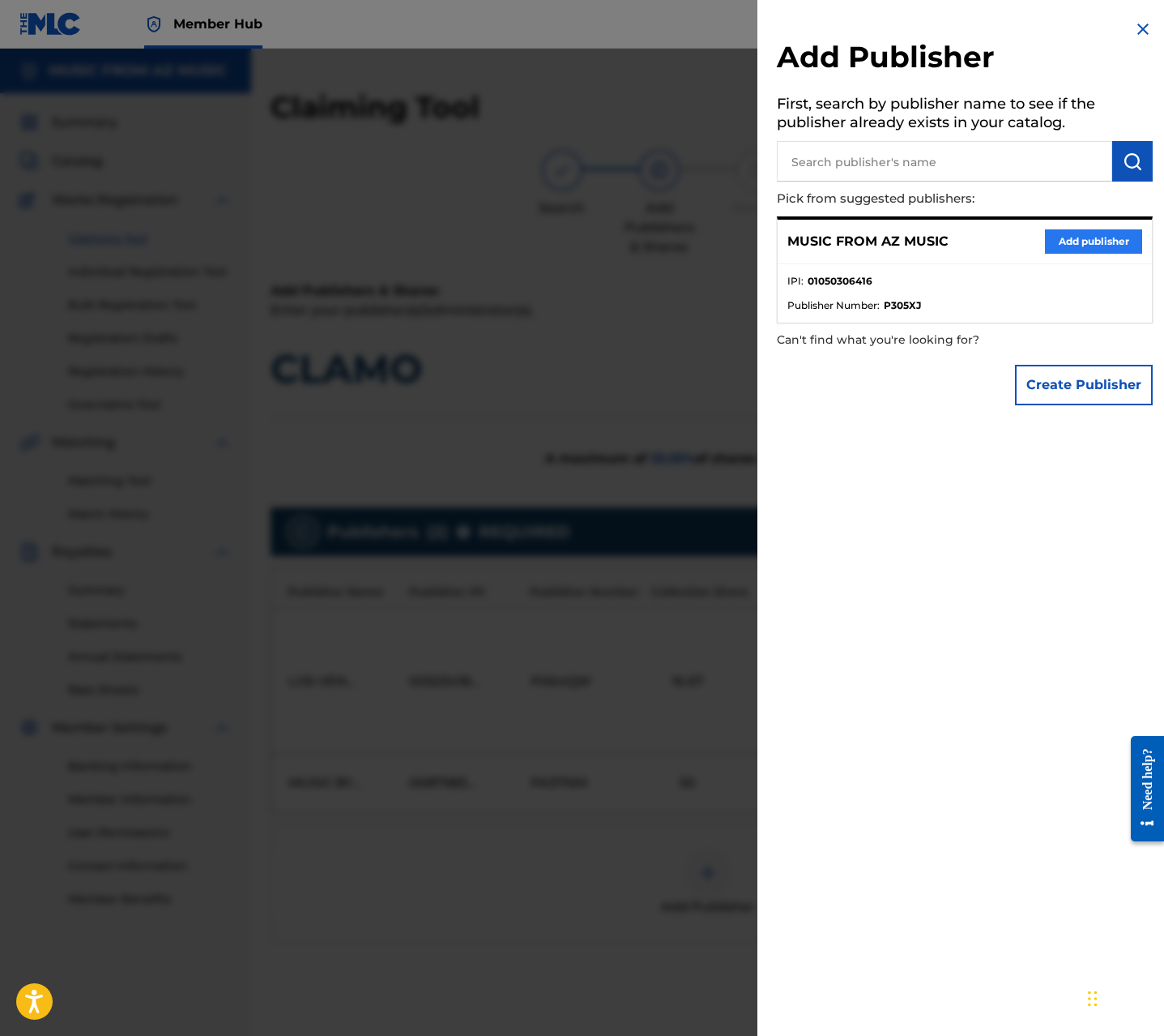
click at [1064, 227] on div "MUSIC FROM AZ MUSIC Add publisher" at bounding box center [964, 241] width 375 height 44
click at [1067, 236] on button "Add publisher" at bounding box center [1093, 241] width 97 height 25
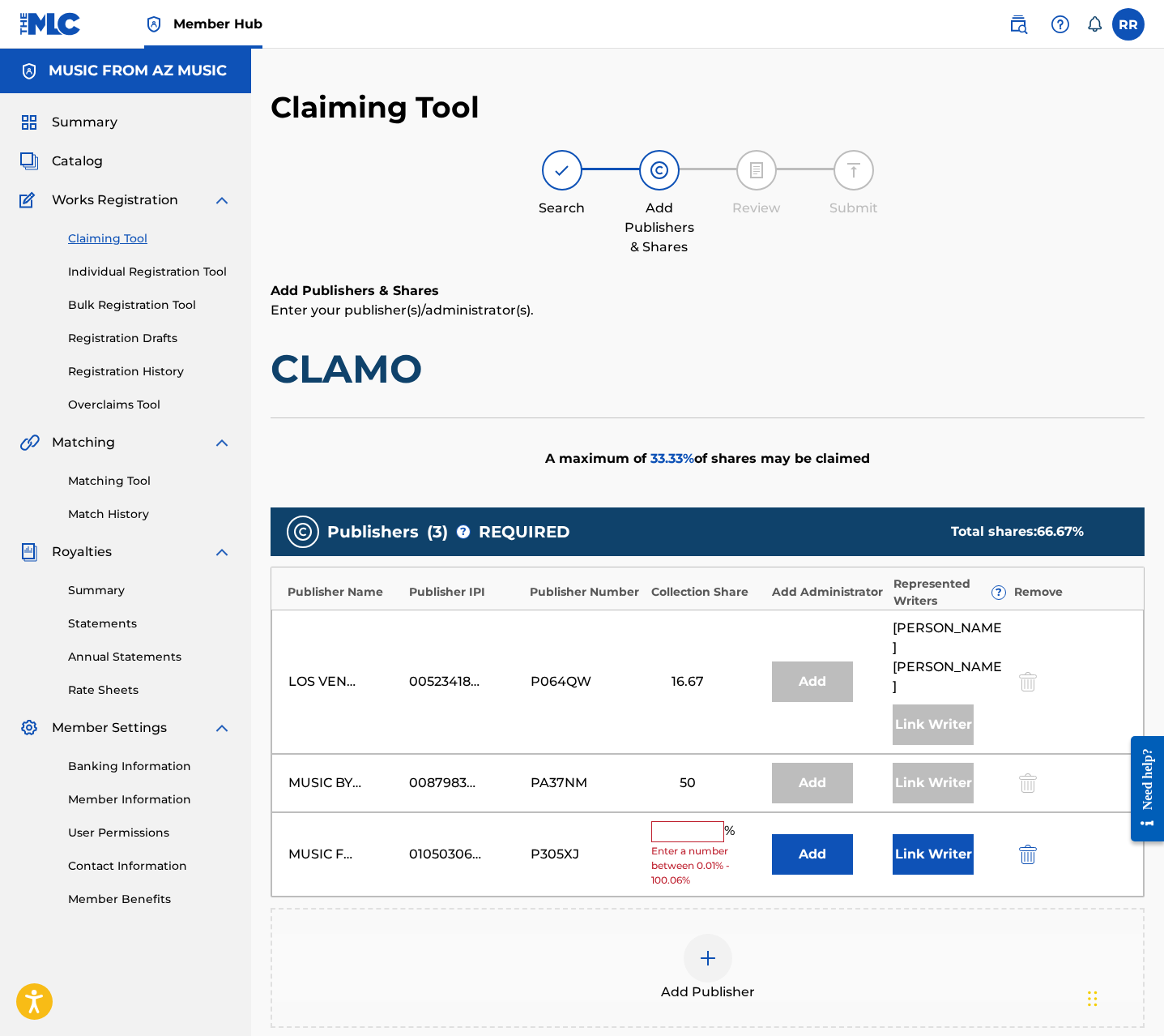
scroll to position [195, 0]
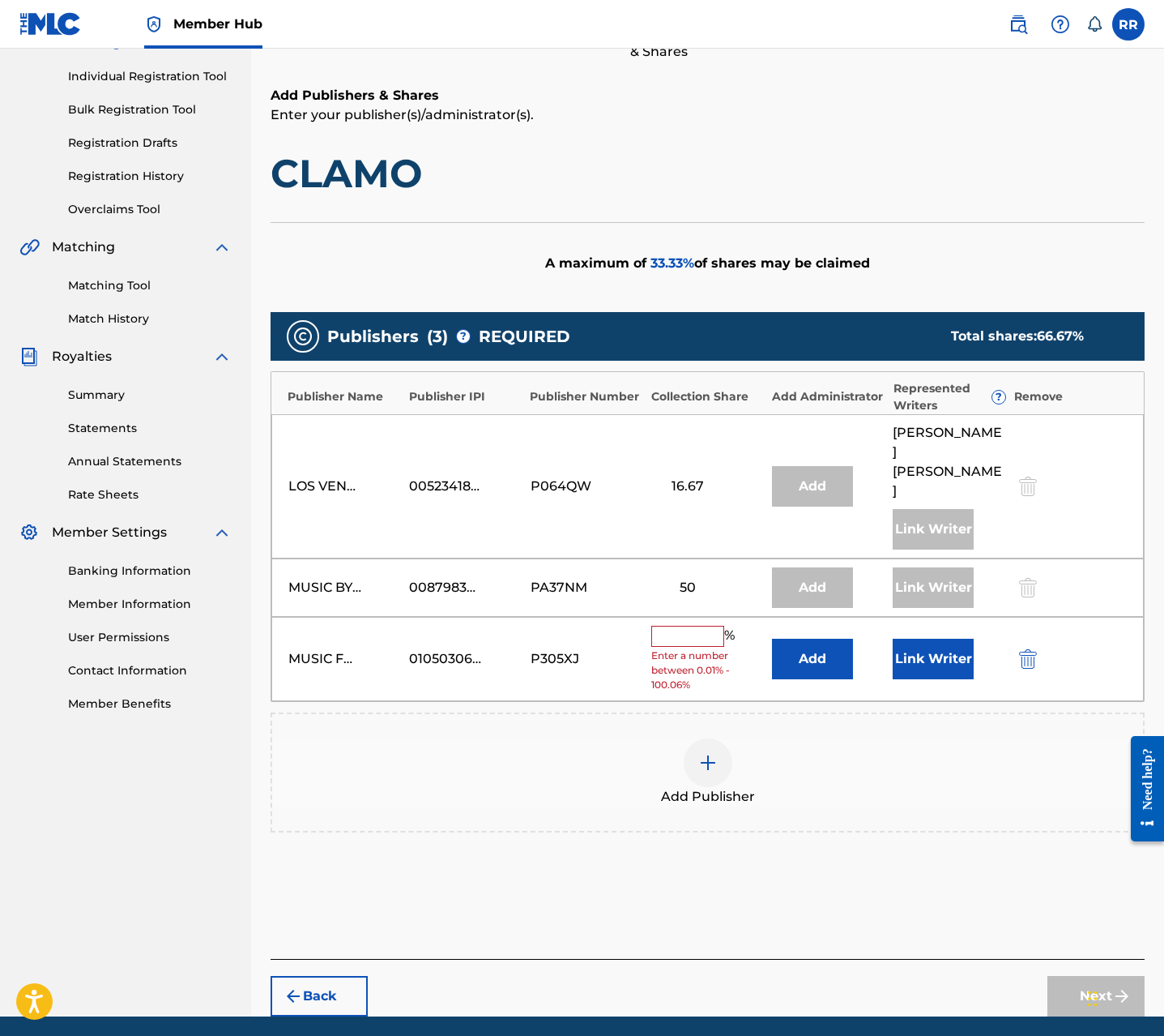
click at [703, 626] on input "text" at bounding box center [688, 636] width 73 height 21
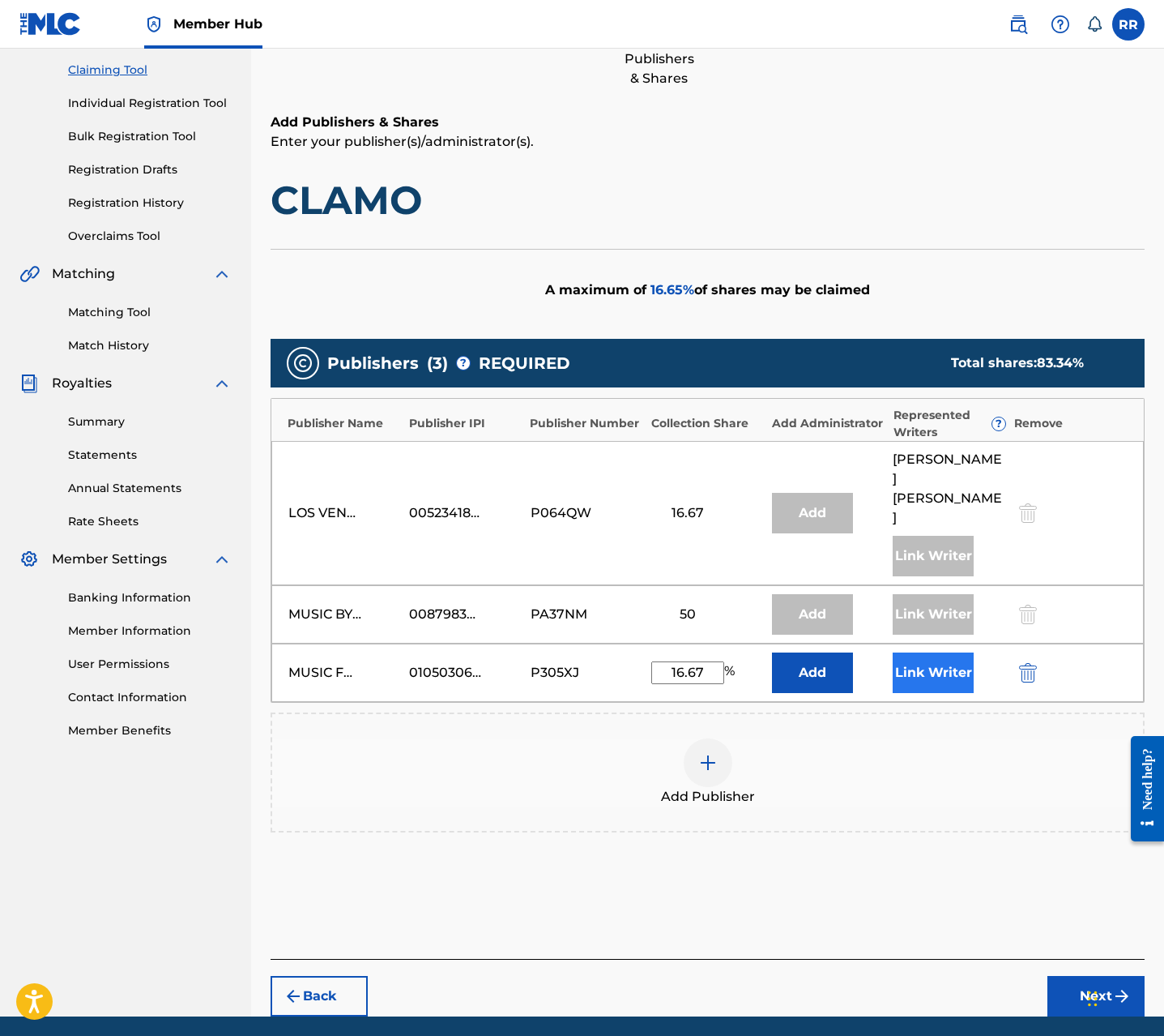
type input "16.67"
click at [945, 653] on button "Link Writer" at bounding box center [933, 673] width 81 height 41
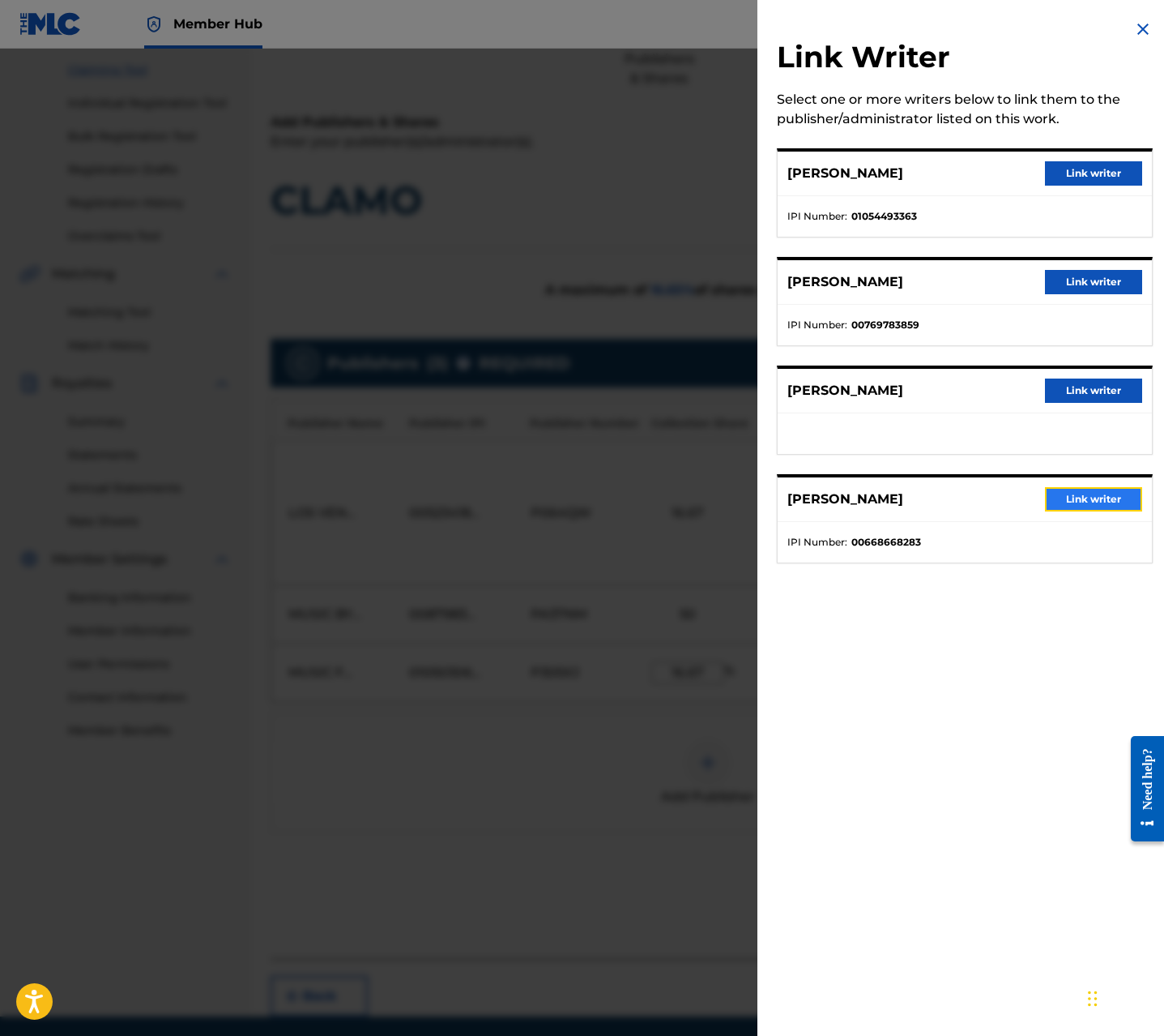
click at [1088, 498] on button "Link writer" at bounding box center [1093, 499] width 97 height 25
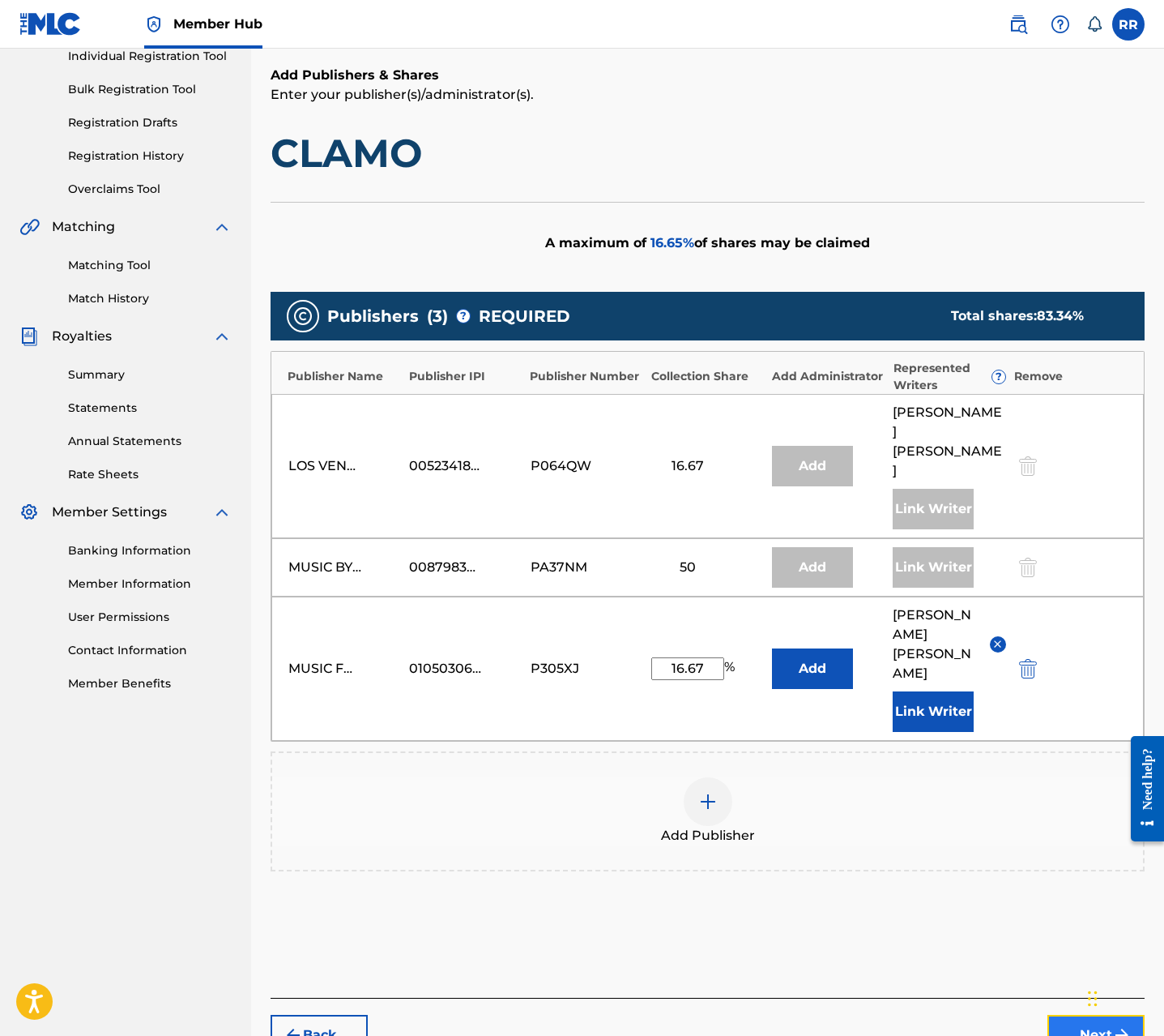
click at [1093, 1015] on button "Next" at bounding box center [1096, 1035] width 97 height 41
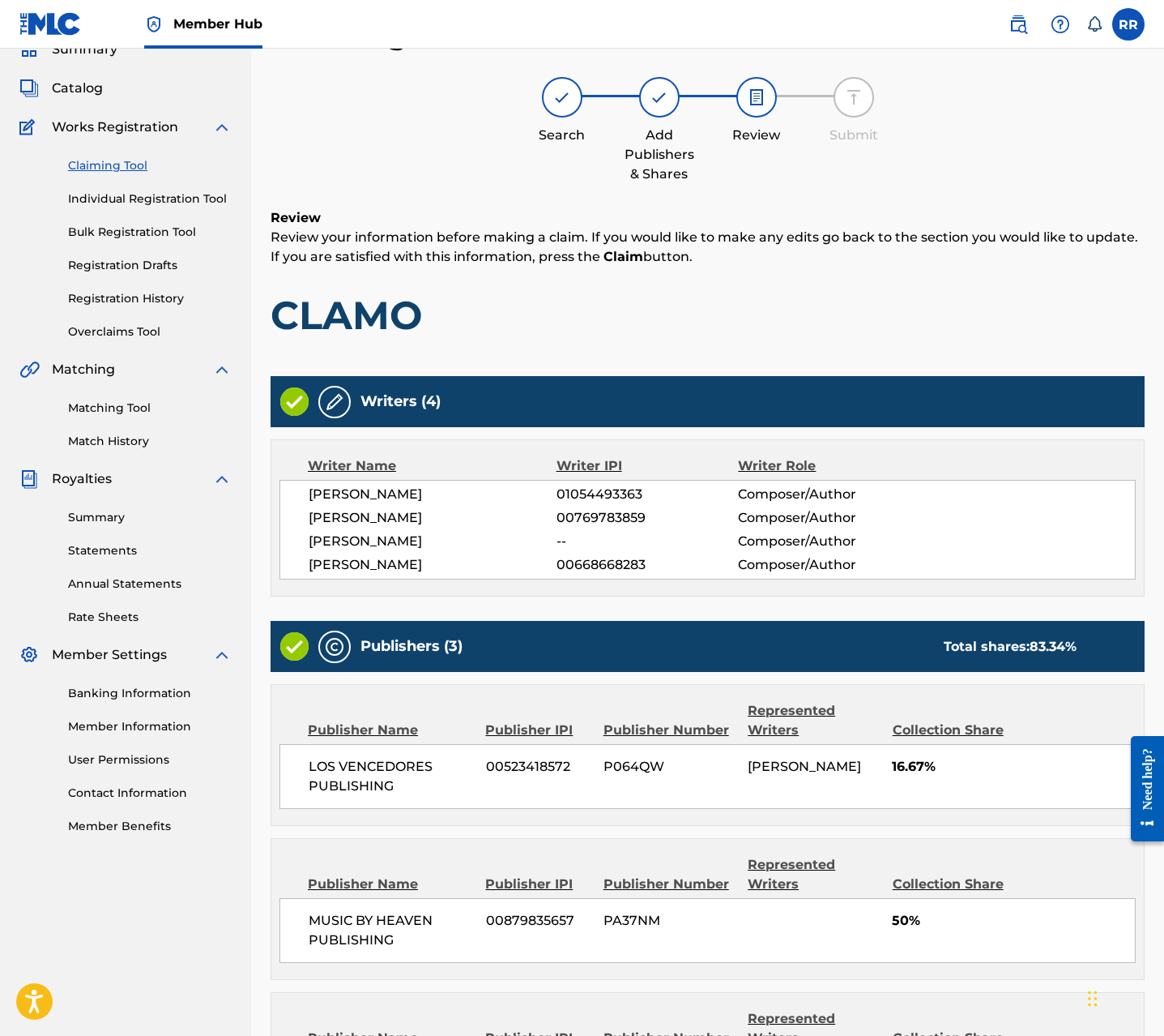
scroll to position [311, 0]
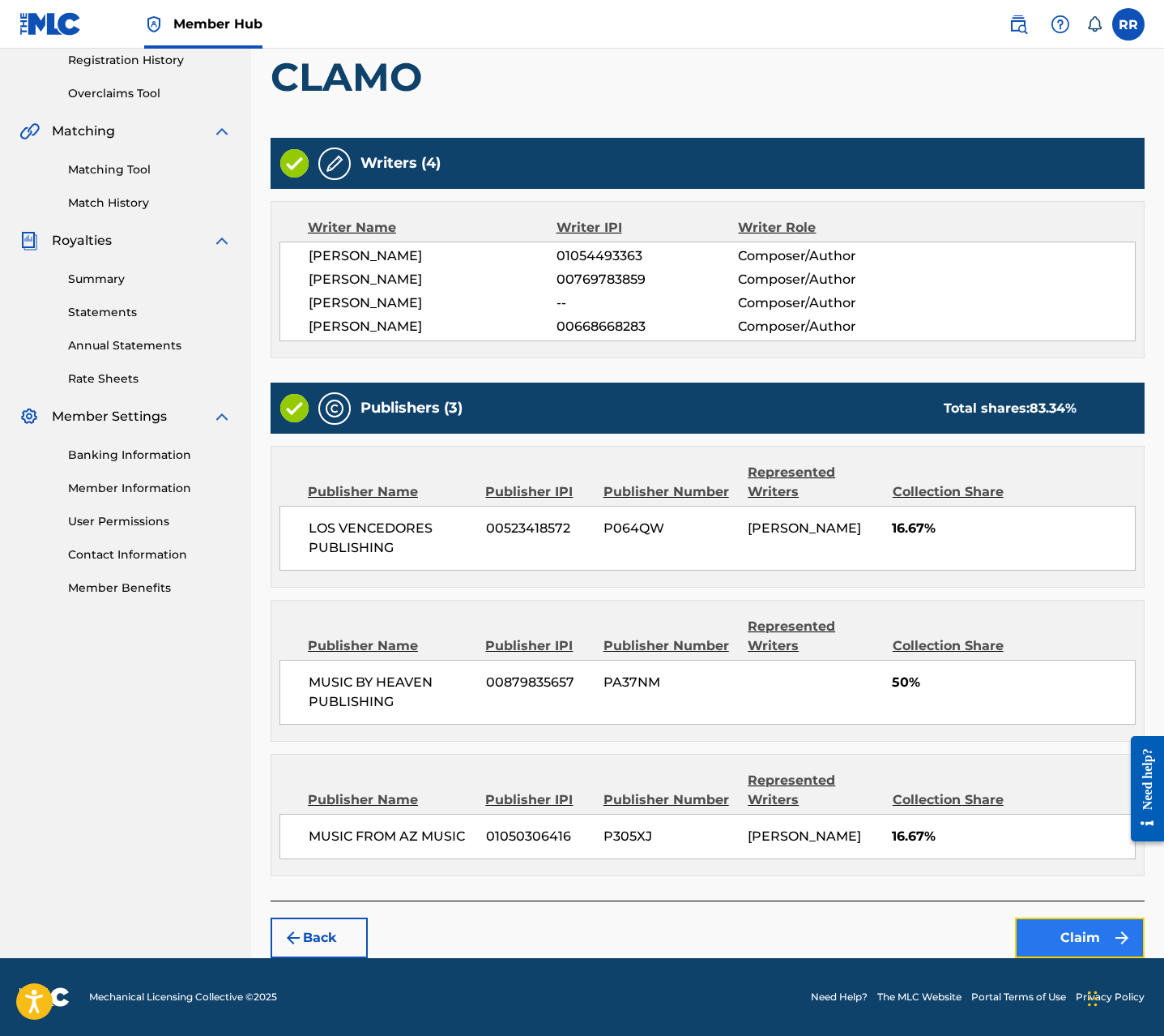
click at [1050, 930] on button "Claim" at bounding box center [1080, 937] width 130 height 41
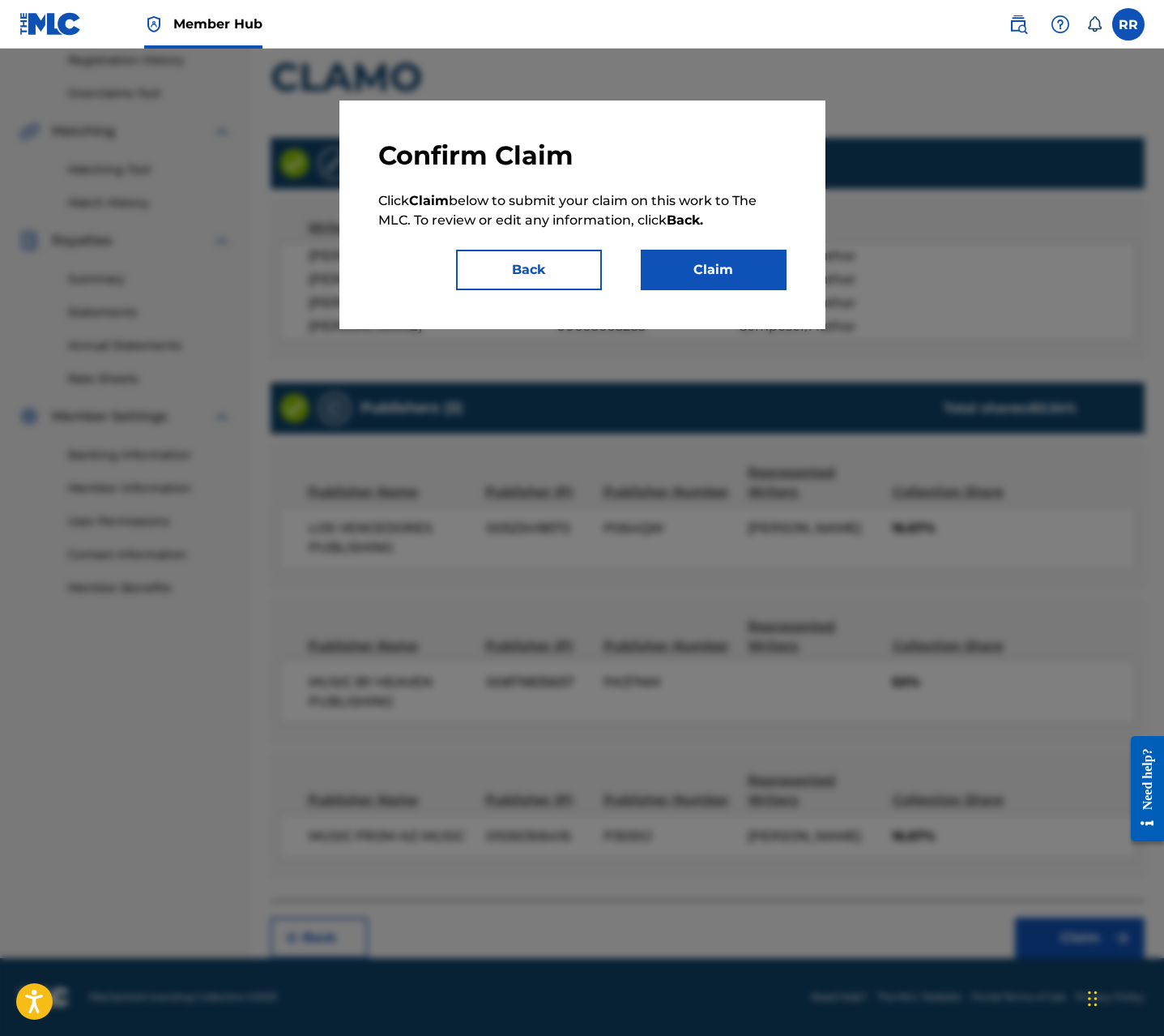
click at [722, 290] on div "Confirm Claim Click Claim below to submit your claim on this work to The MLC. T…" at bounding box center [583, 214] width 486 height 229
click at [706, 266] on button "Claim" at bounding box center [714, 270] width 146 height 41
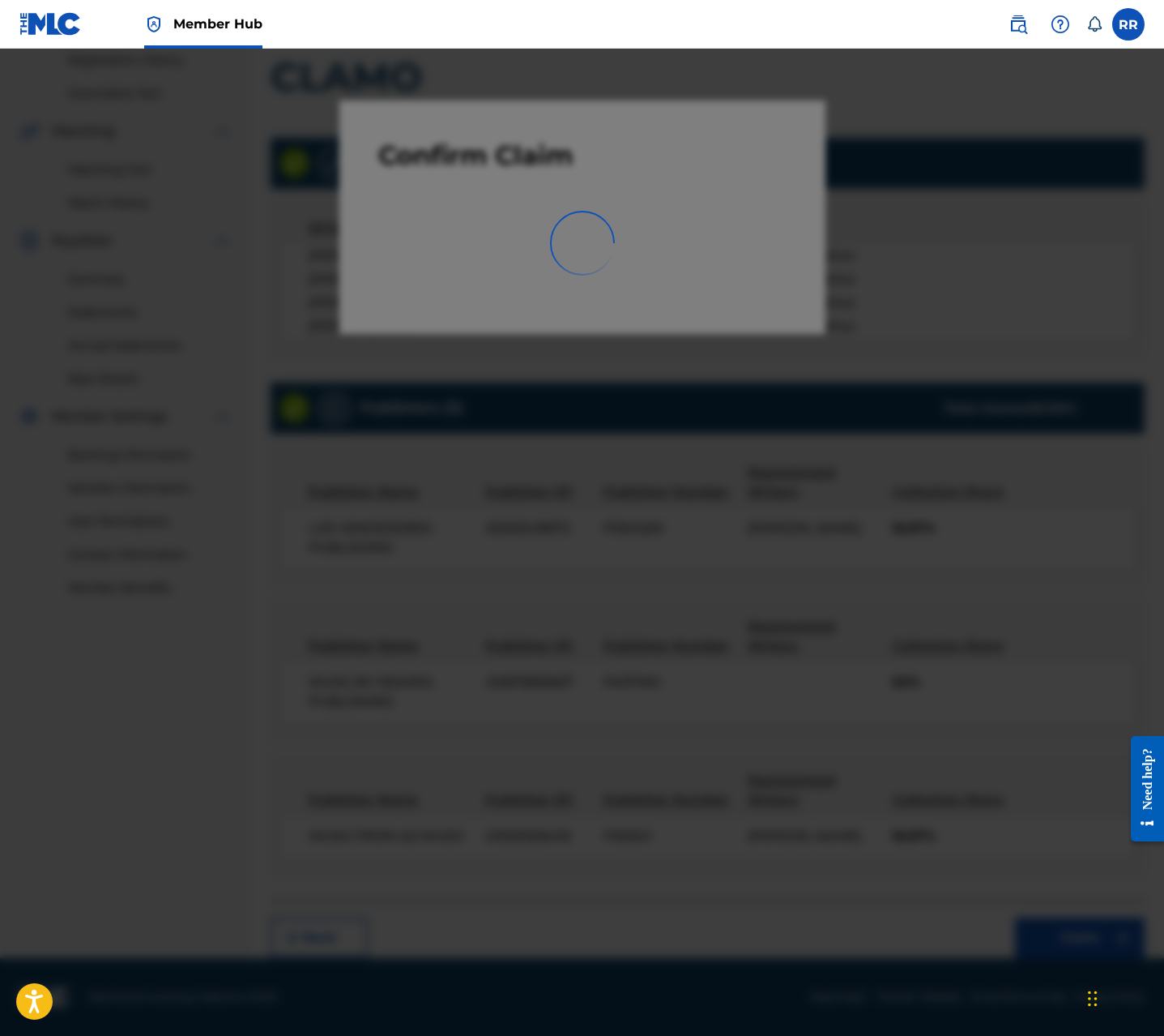
scroll to position [0, 0]
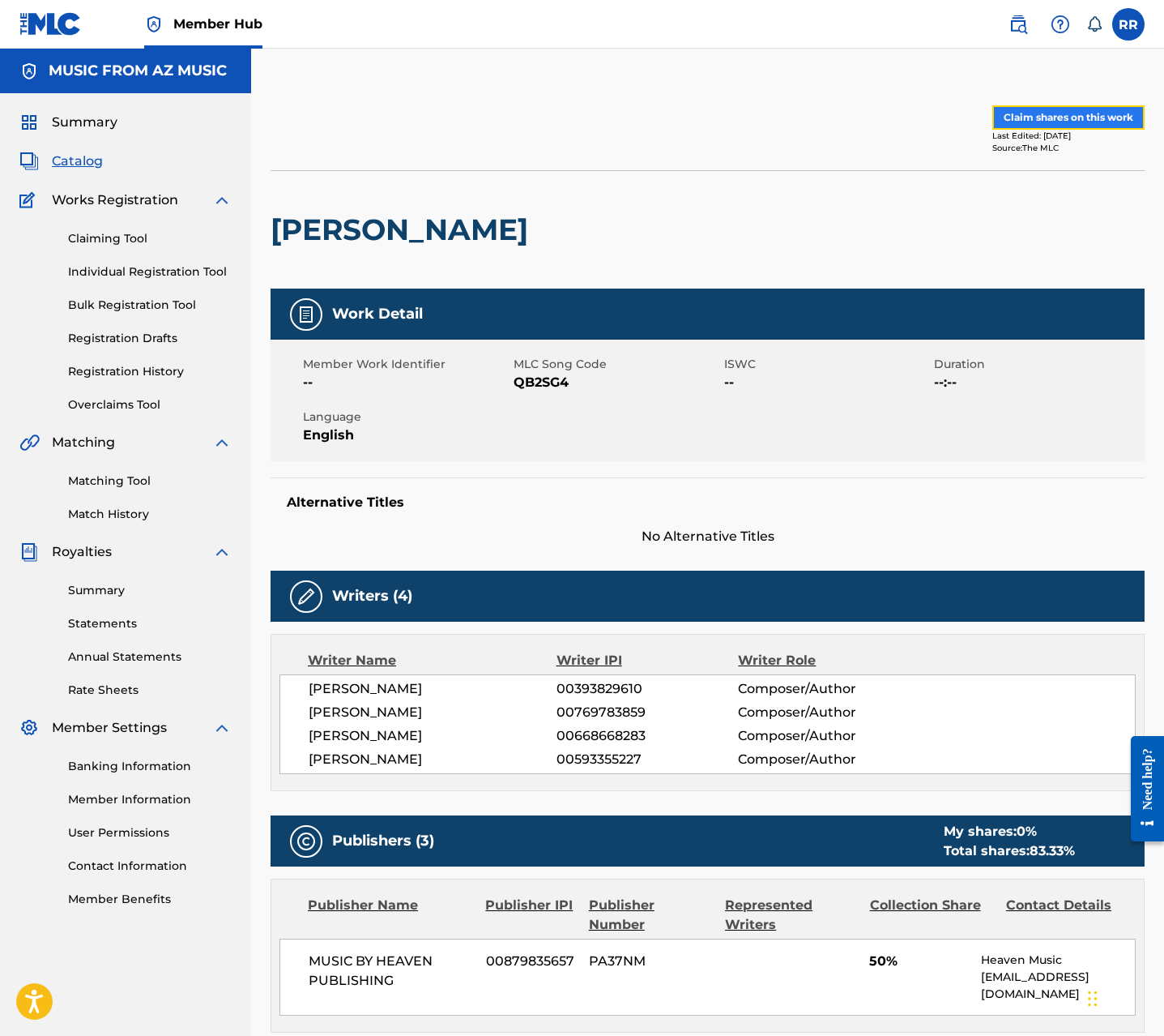
click at [1051, 116] on button "Claim shares on this work" at bounding box center [1068, 117] width 152 height 25
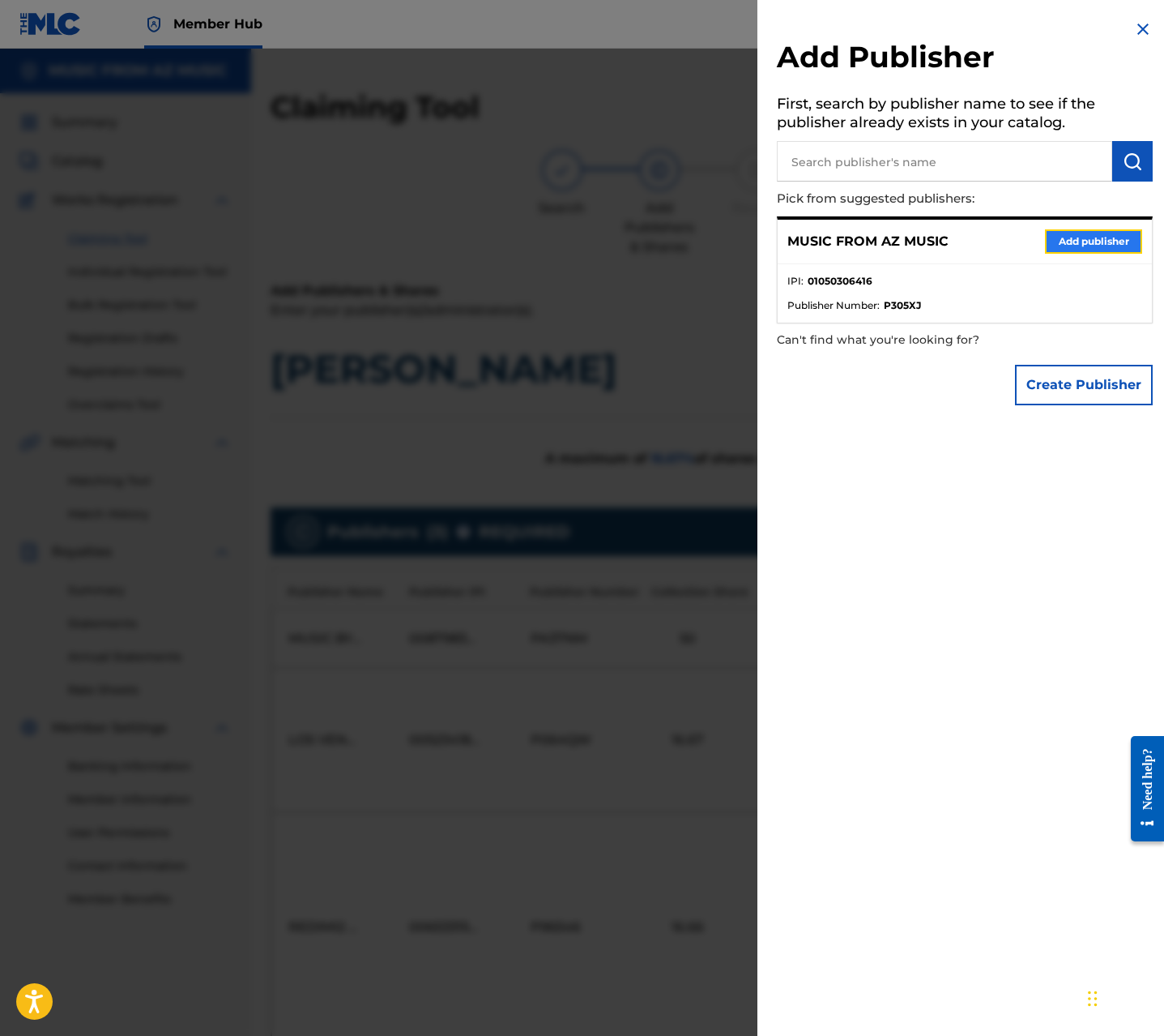
click at [1059, 246] on button "Add publisher" at bounding box center [1093, 241] width 97 height 25
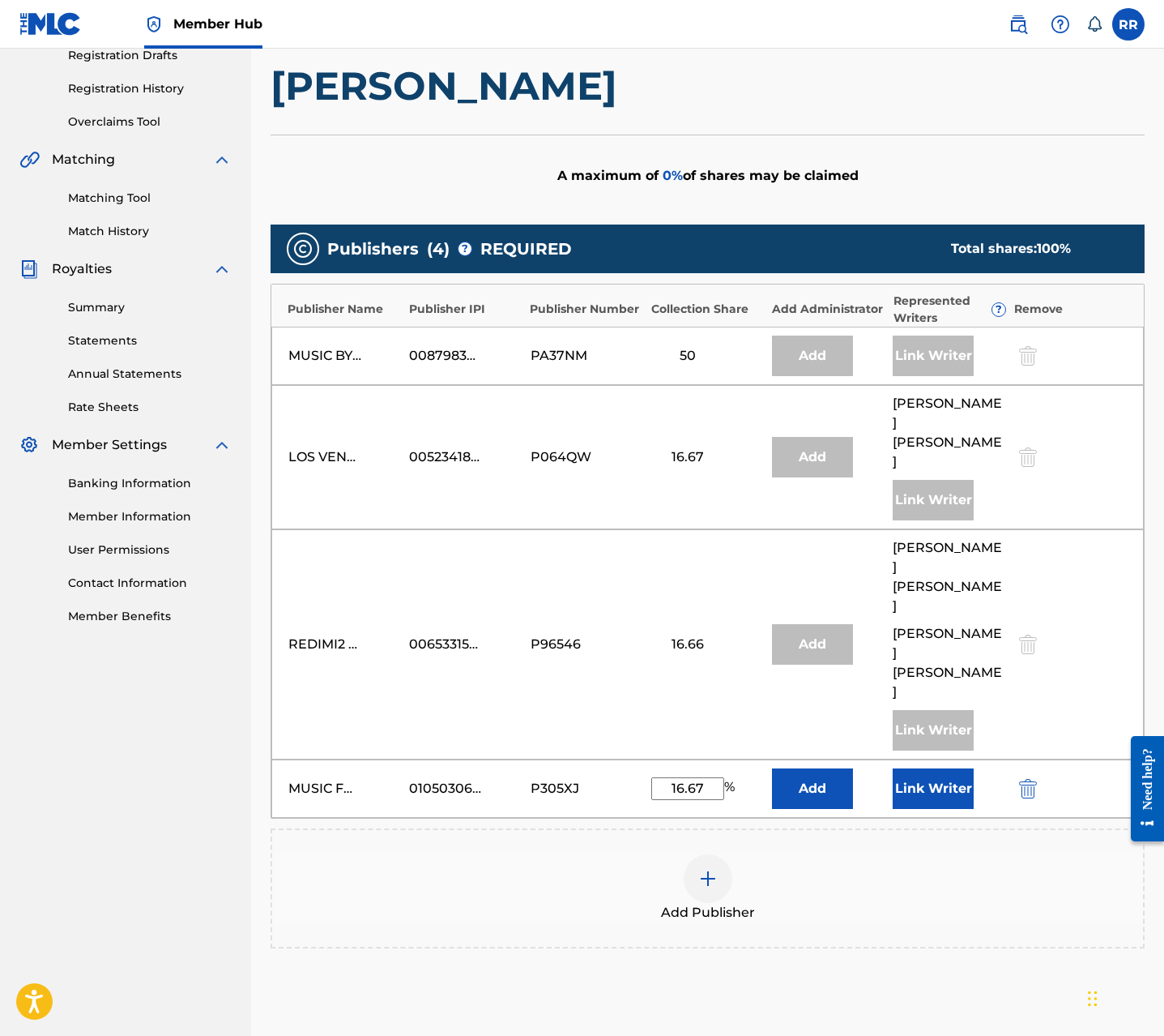
scroll to position [321, 0]
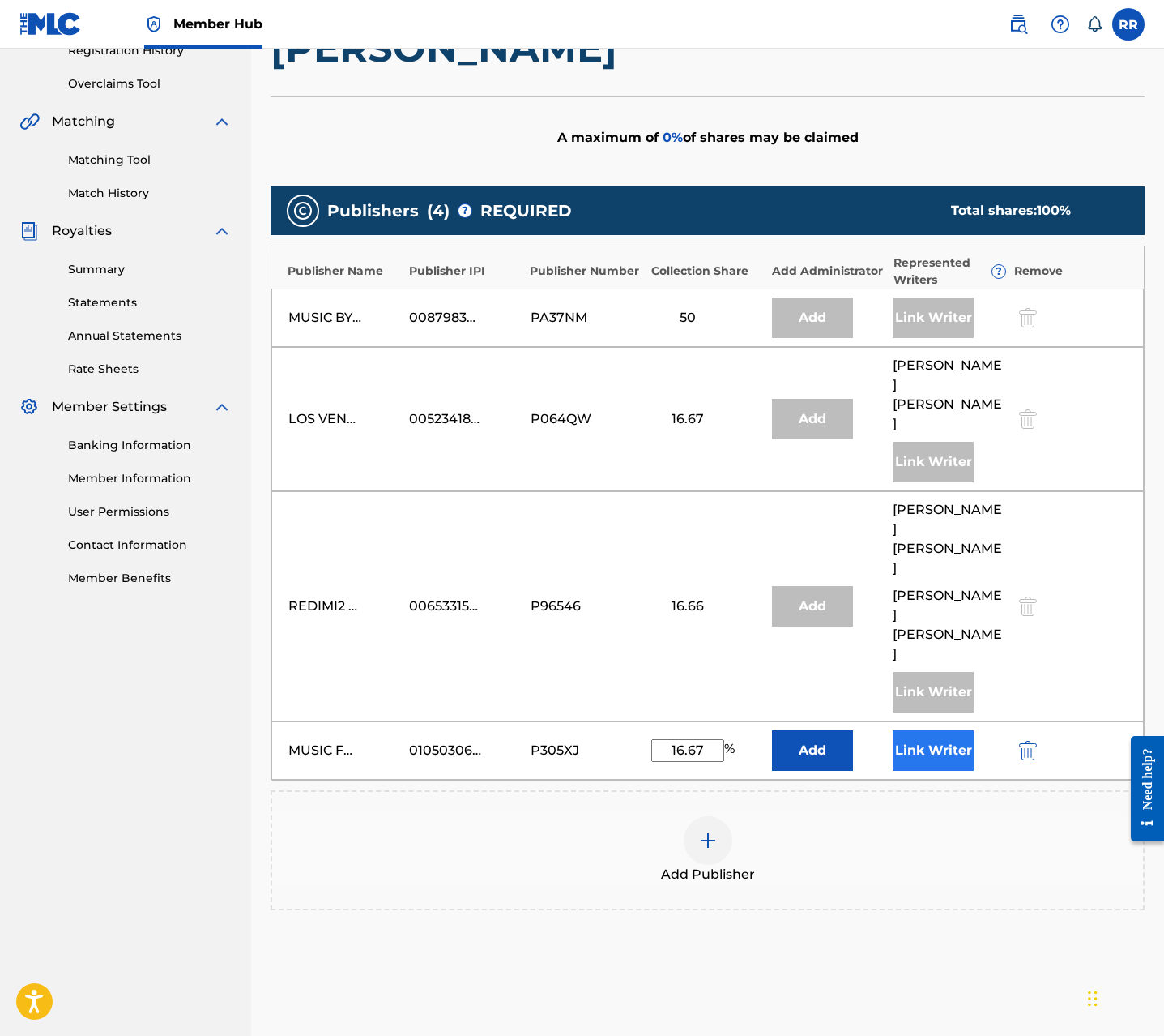
type input "16.67"
click at [956, 730] on button "Link Writer" at bounding box center [933, 750] width 81 height 41
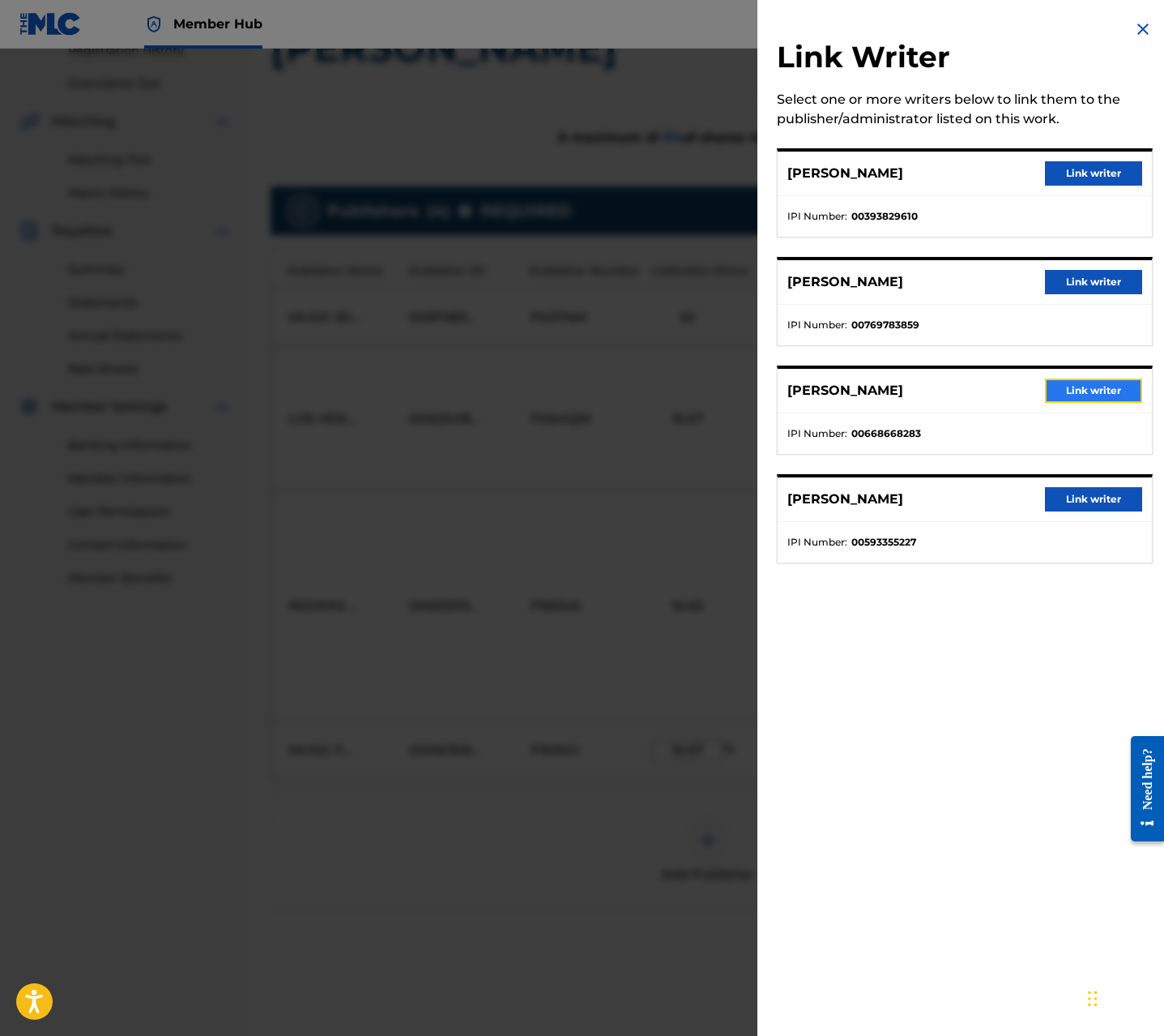
click at [1074, 396] on button "Link writer" at bounding box center [1093, 390] width 97 height 25
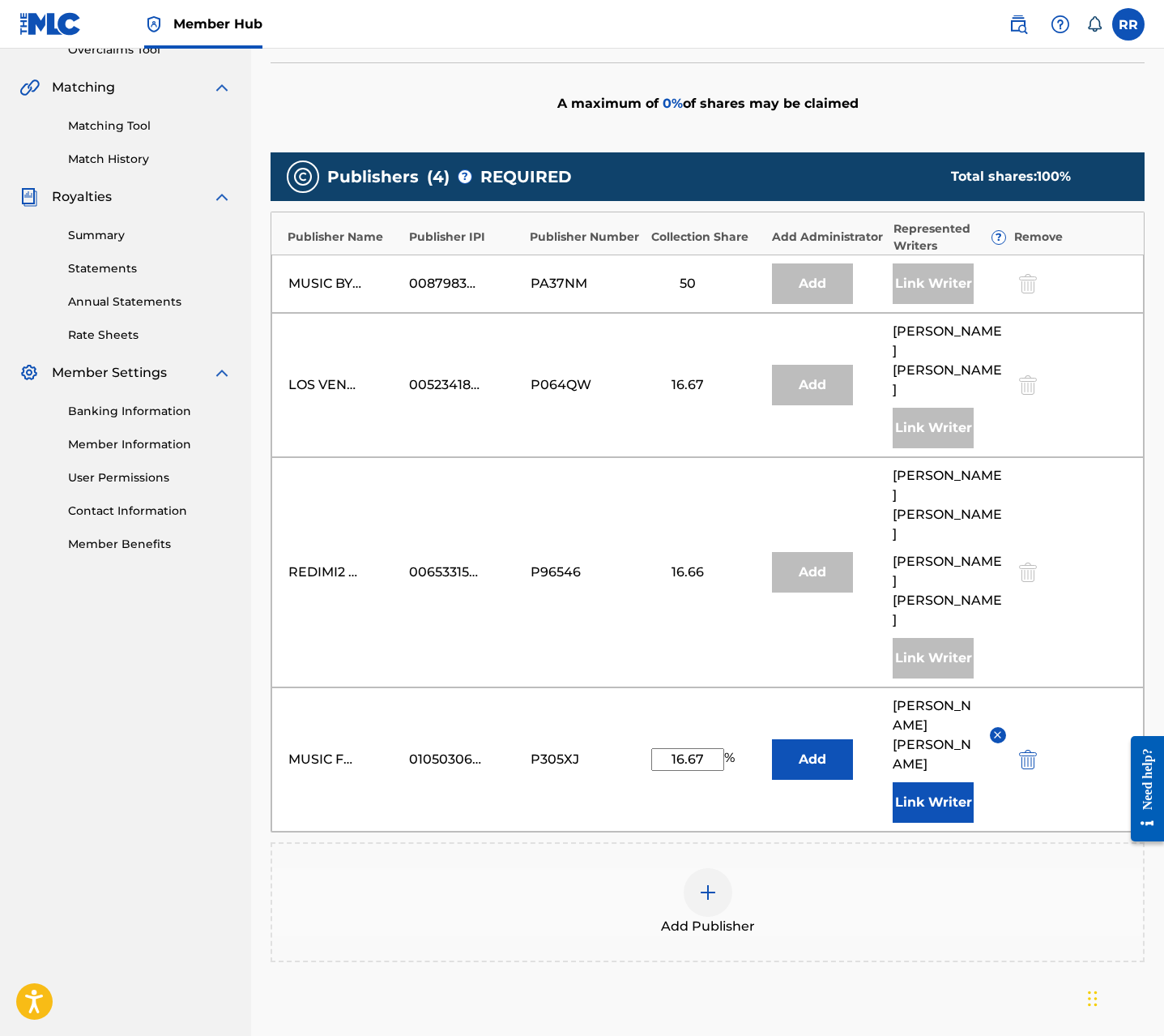
scroll to position [358, 0]
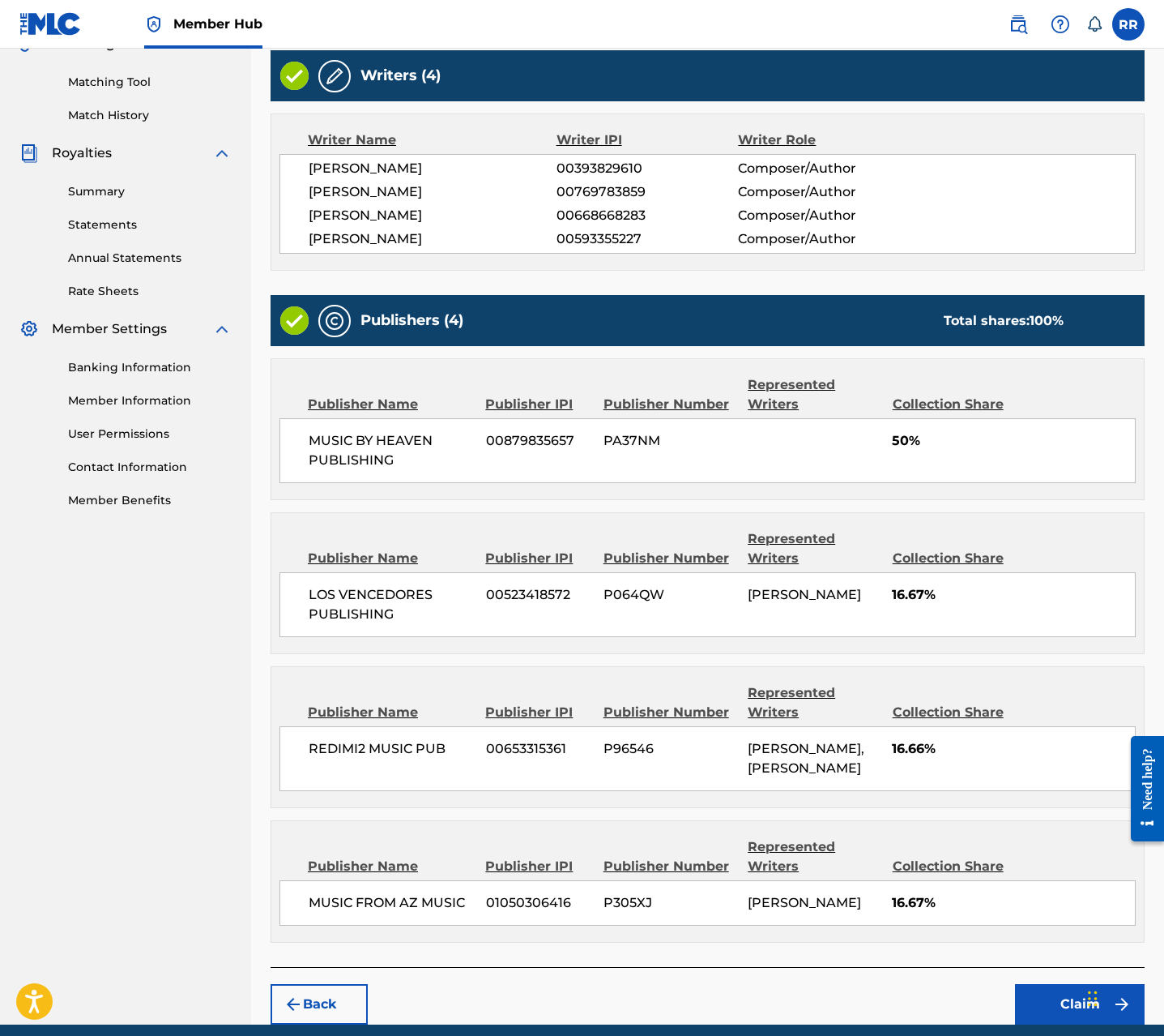
scroll to position [484, 0]
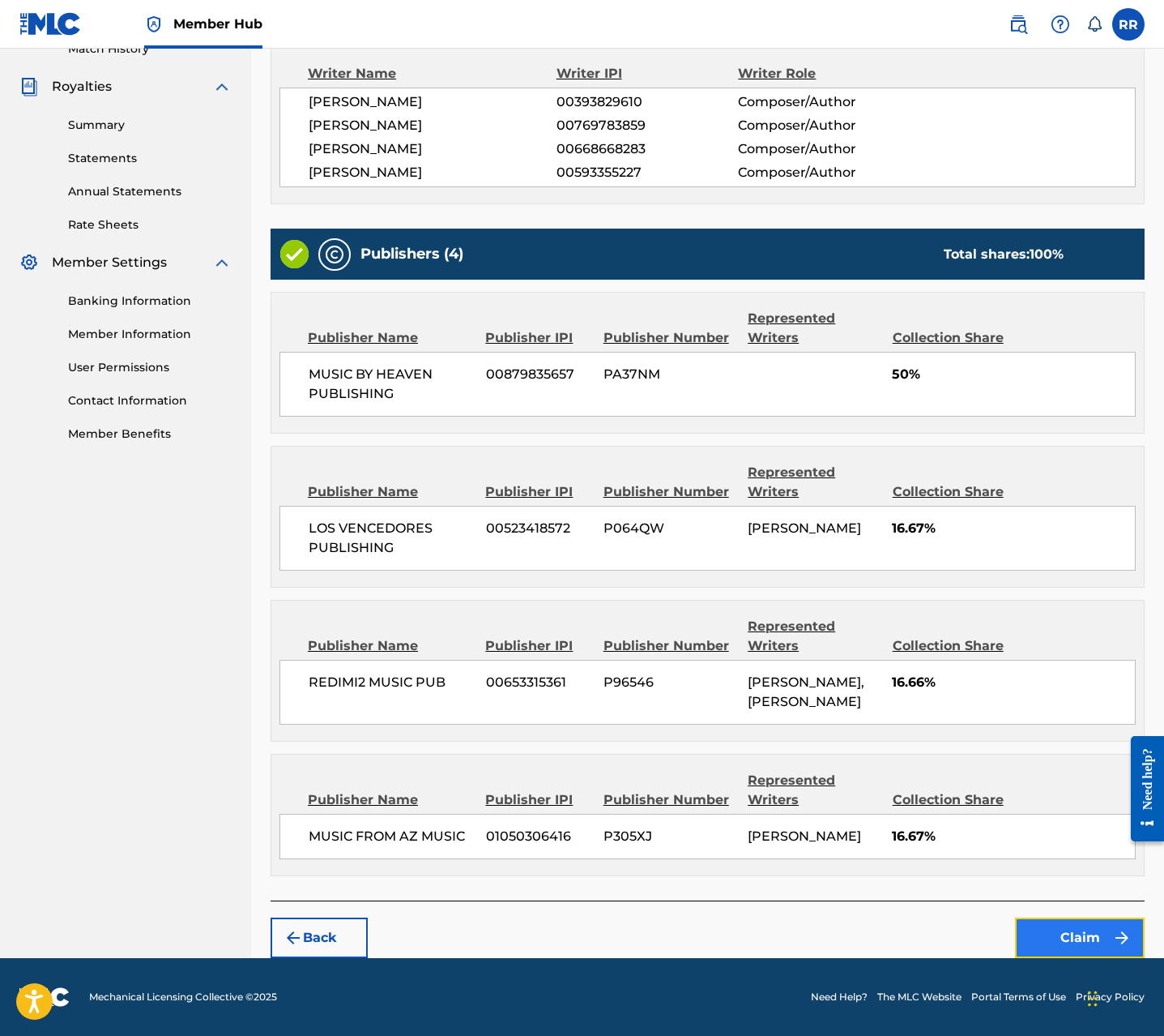
click at [1038, 938] on button "Claim" at bounding box center [1080, 937] width 130 height 41
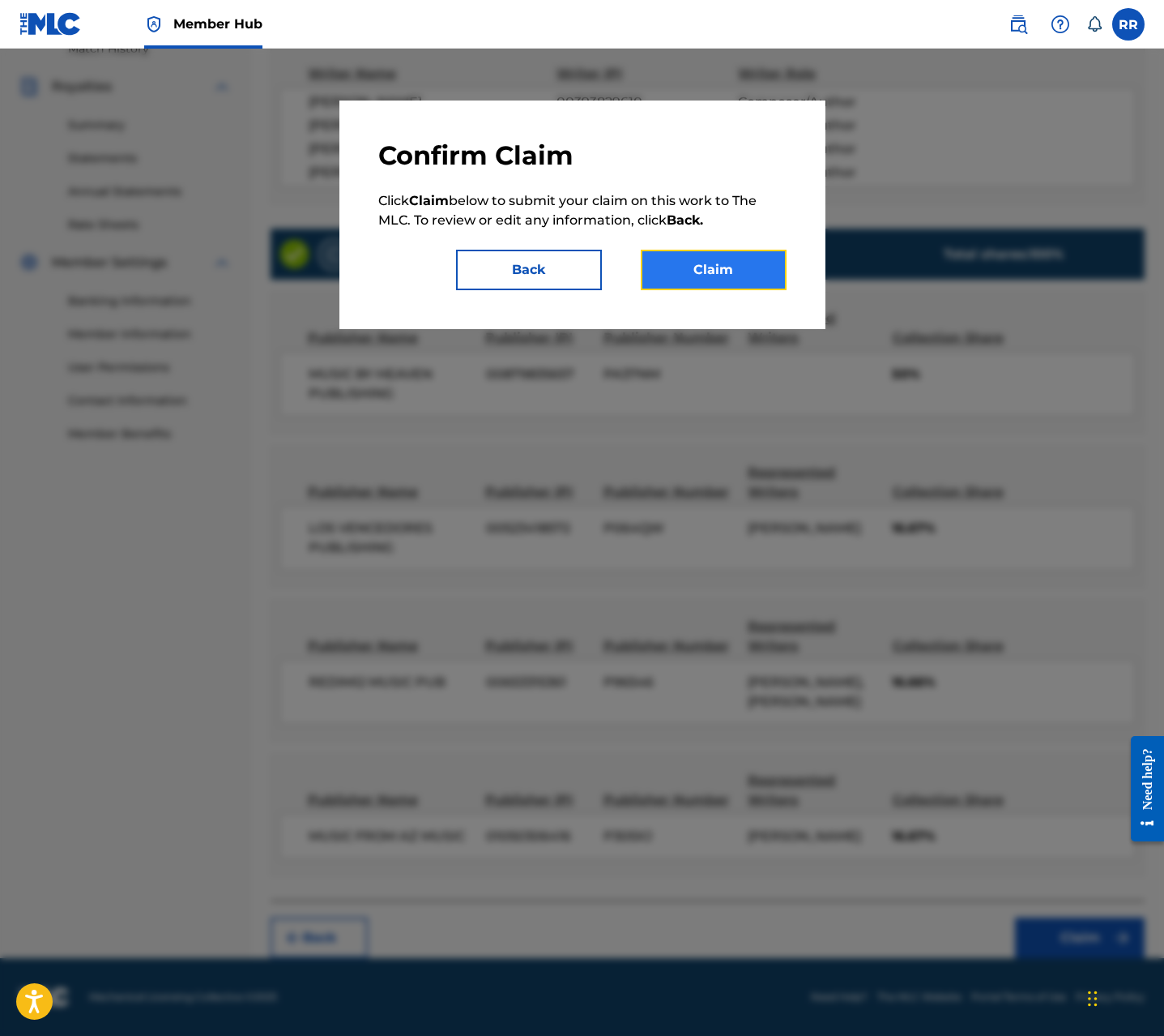
click at [717, 264] on button "Claim" at bounding box center [714, 270] width 146 height 41
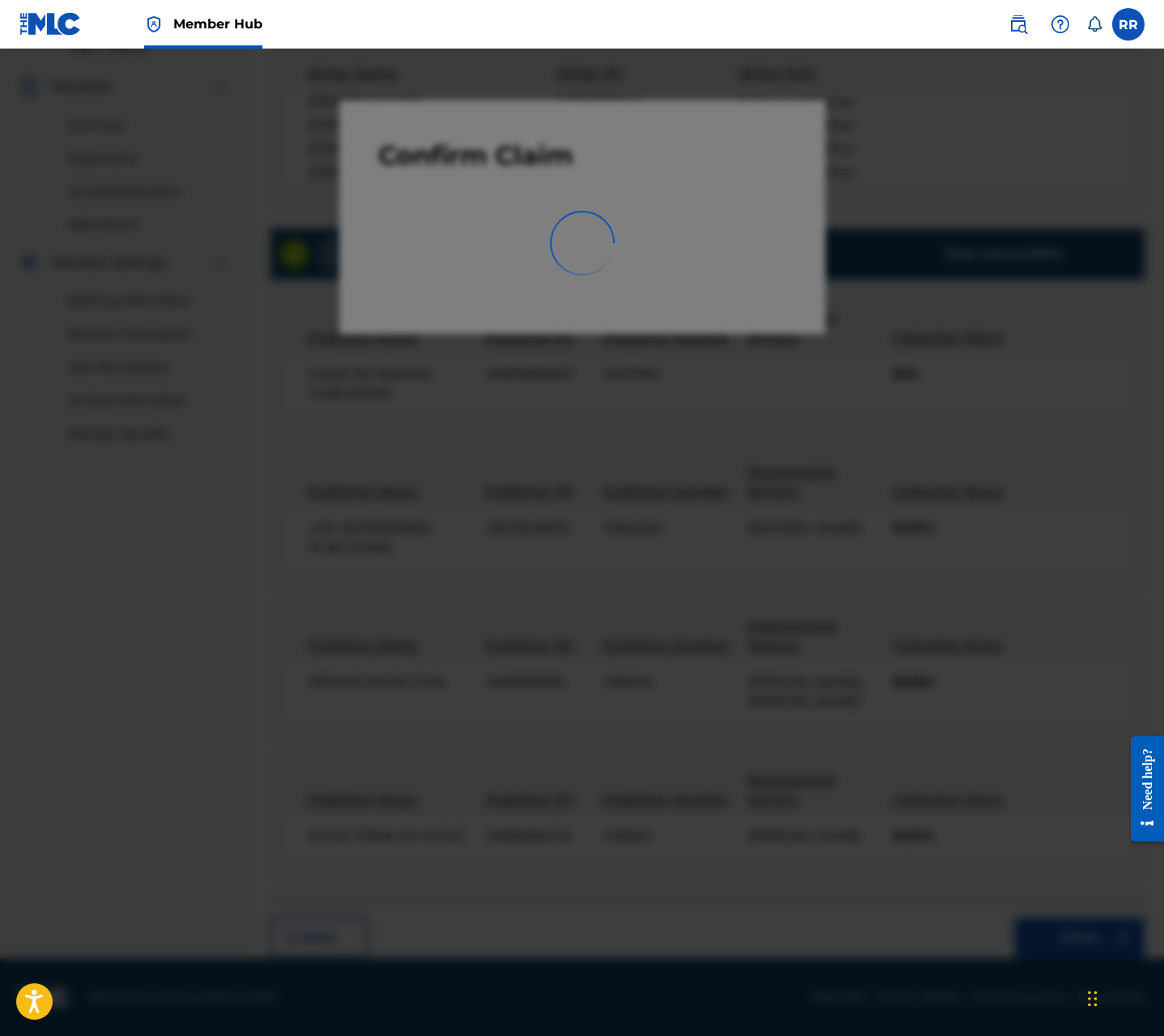
scroll to position [0, 0]
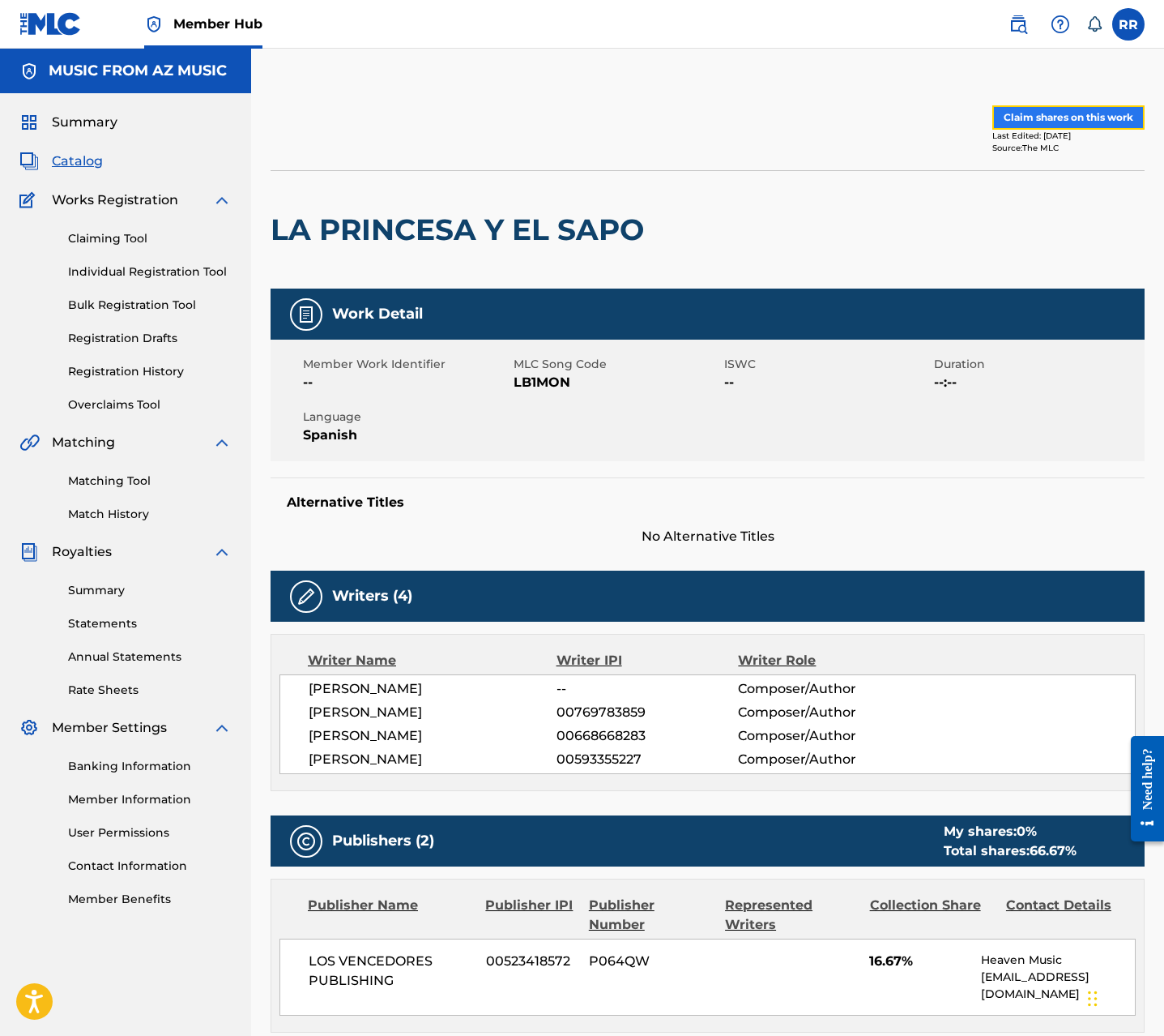
click at [1053, 113] on button "Claim shares on this work" at bounding box center [1068, 117] width 152 height 25
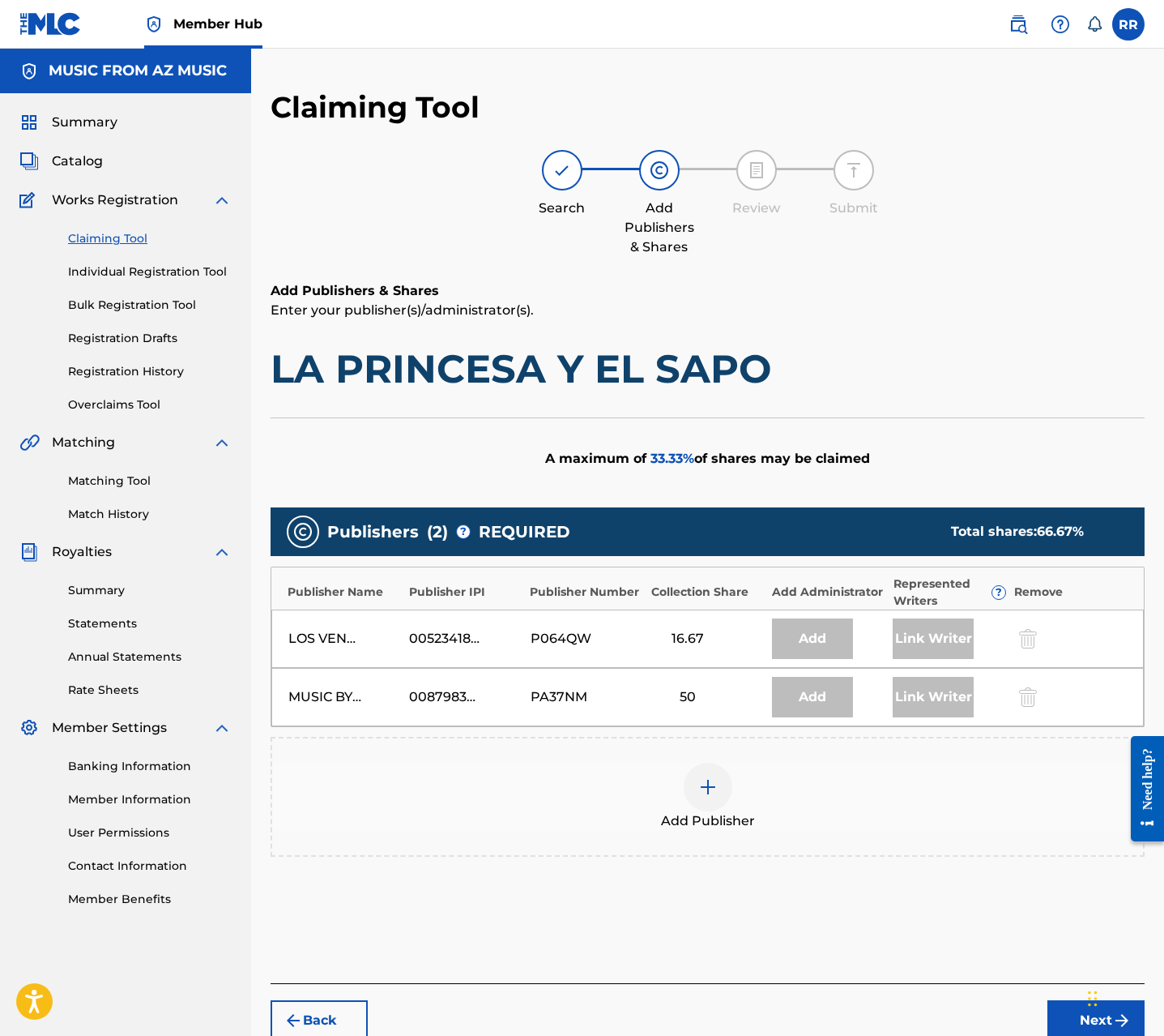
click at [698, 812] on span "Add Publisher" at bounding box center [708, 821] width 94 height 20
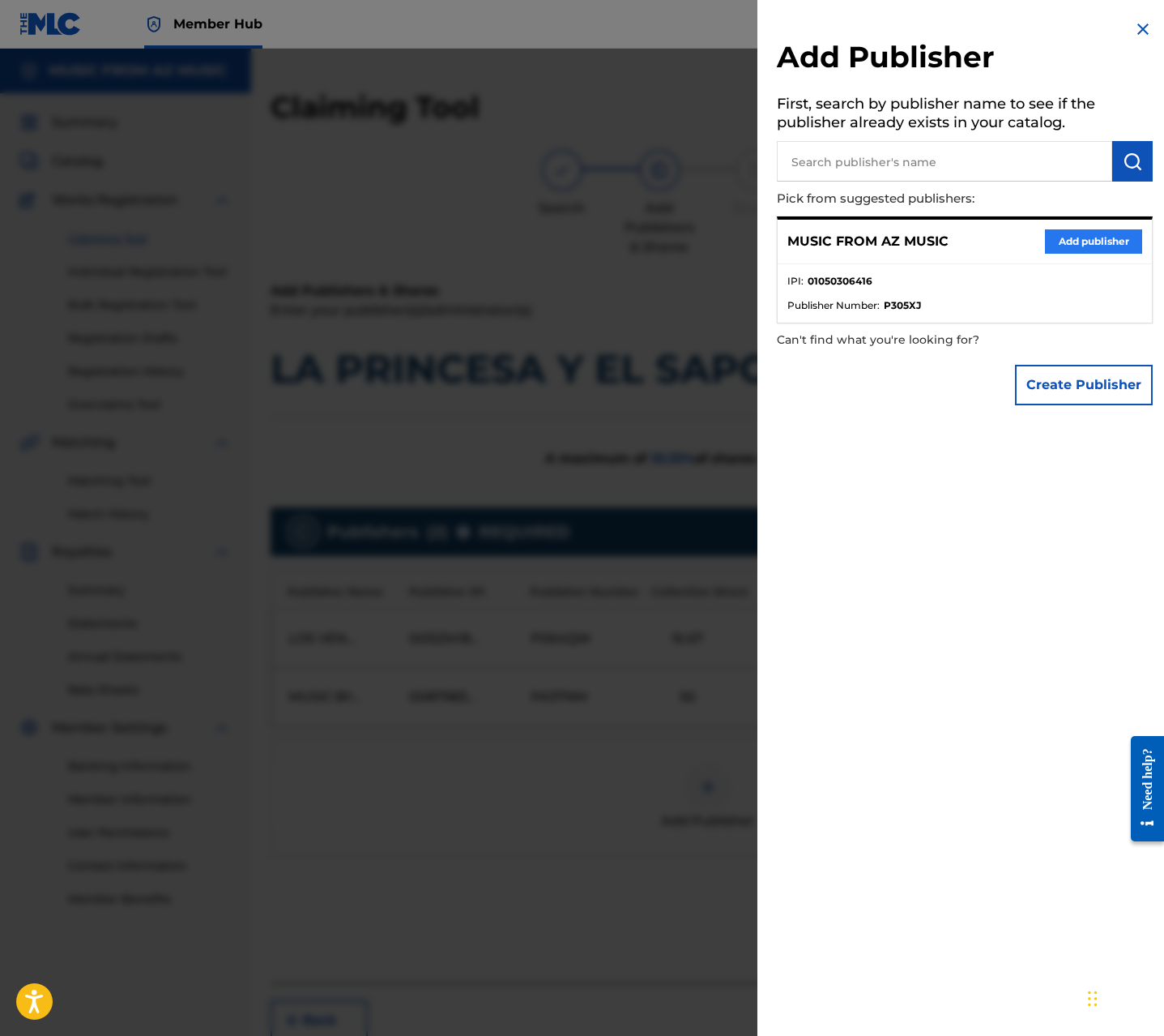
drag, startPoint x: 1091, startPoint y: 220, endPoint x: 1089, endPoint y: 237, distance: 17.1
click at [1091, 223] on div "MUSIC FROM AZ MUSIC Add publisher" at bounding box center [964, 241] width 375 height 44
drag, startPoint x: 1089, startPoint y: 237, endPoint x: 1084, endPoint y: 256, distance: 19.6
click at [1089, 237] on button "Add publisher" at bounding box center [1093, 241] width 97 height 25
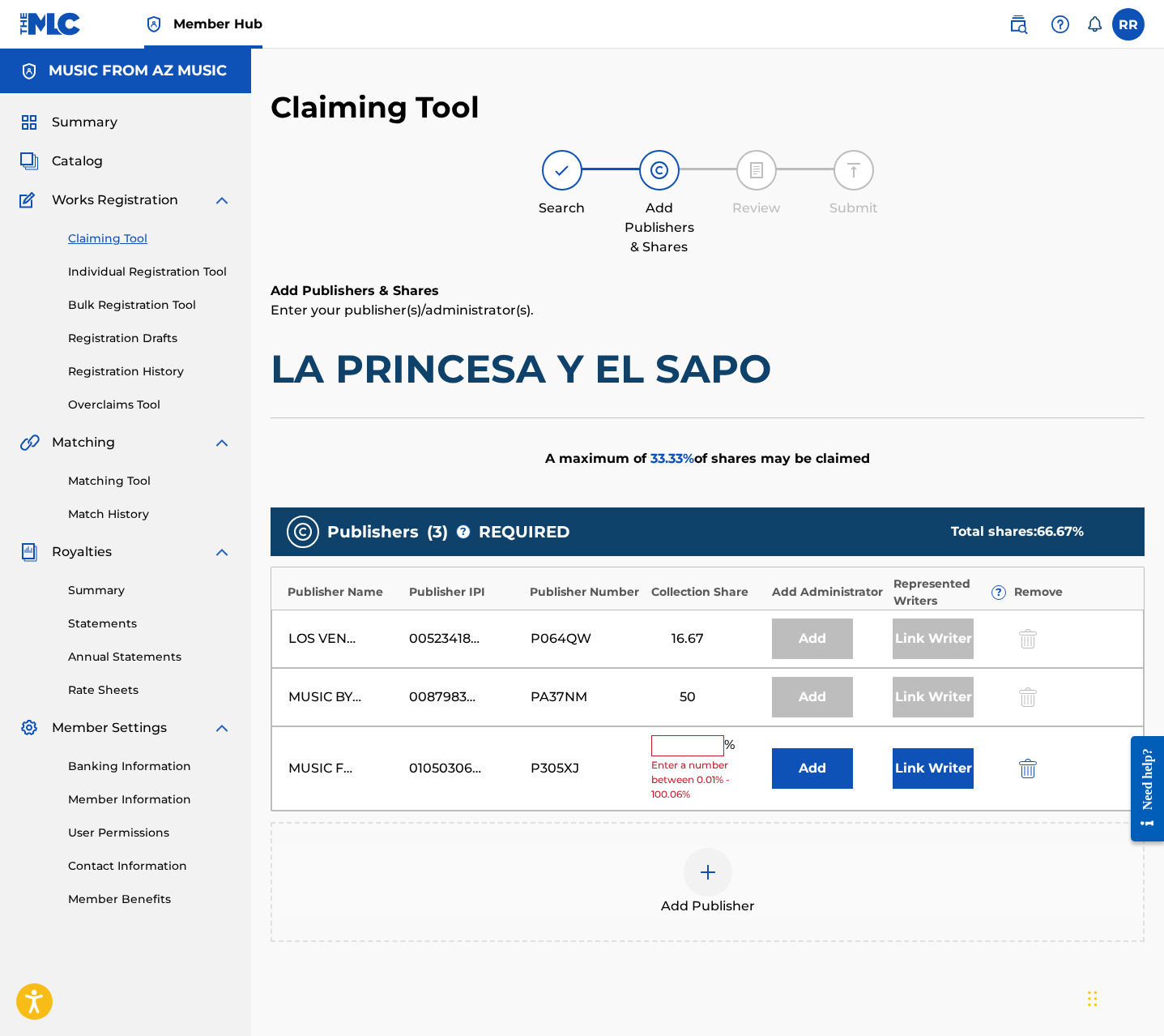
click at [696, 739] on input "text" at bounding box center [688, 745] width 73 height 21
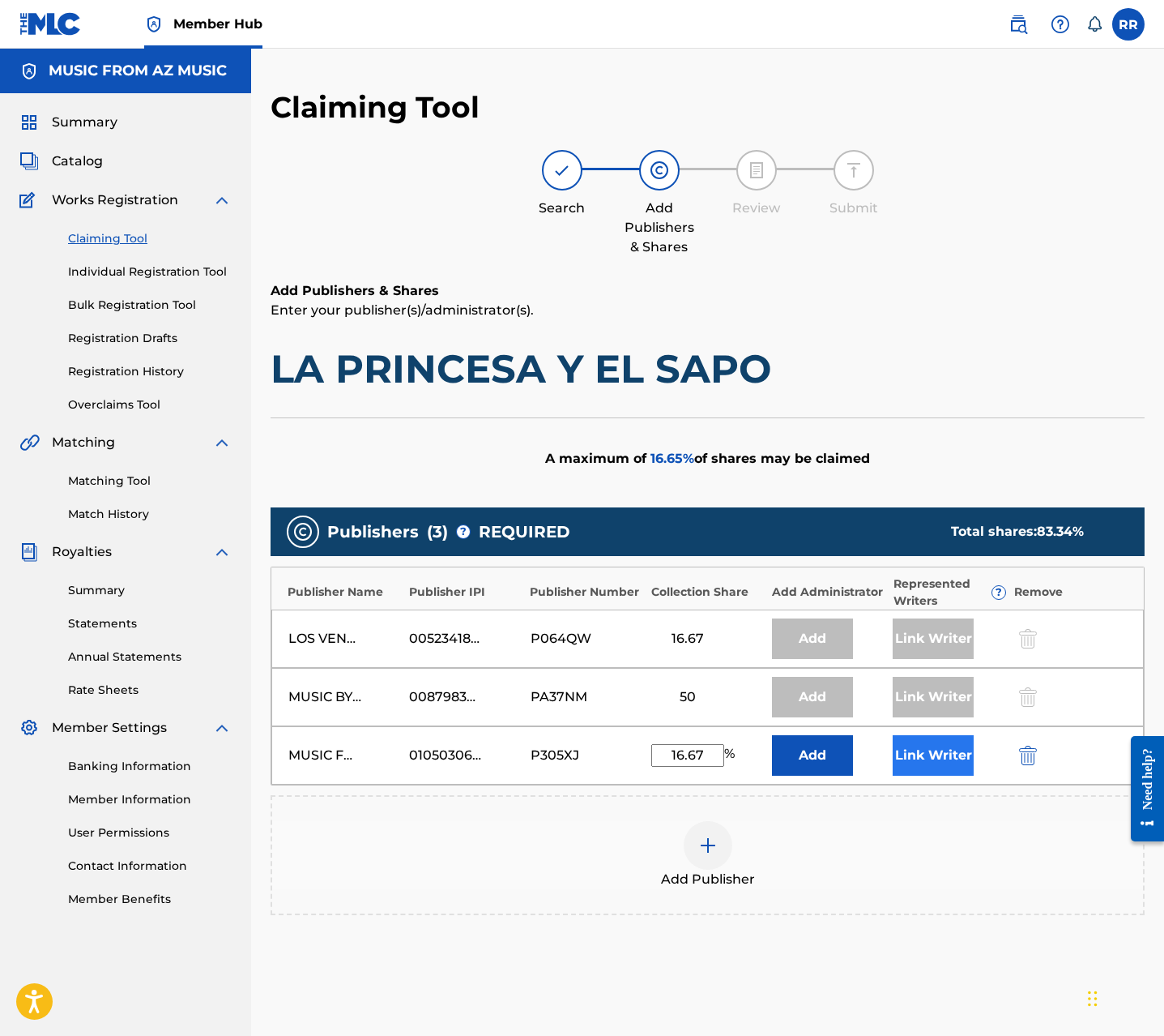
type input "16.67"
click at [928, 760] on button "Link Writer" at bounding box center [933, 756] width 81 height 41
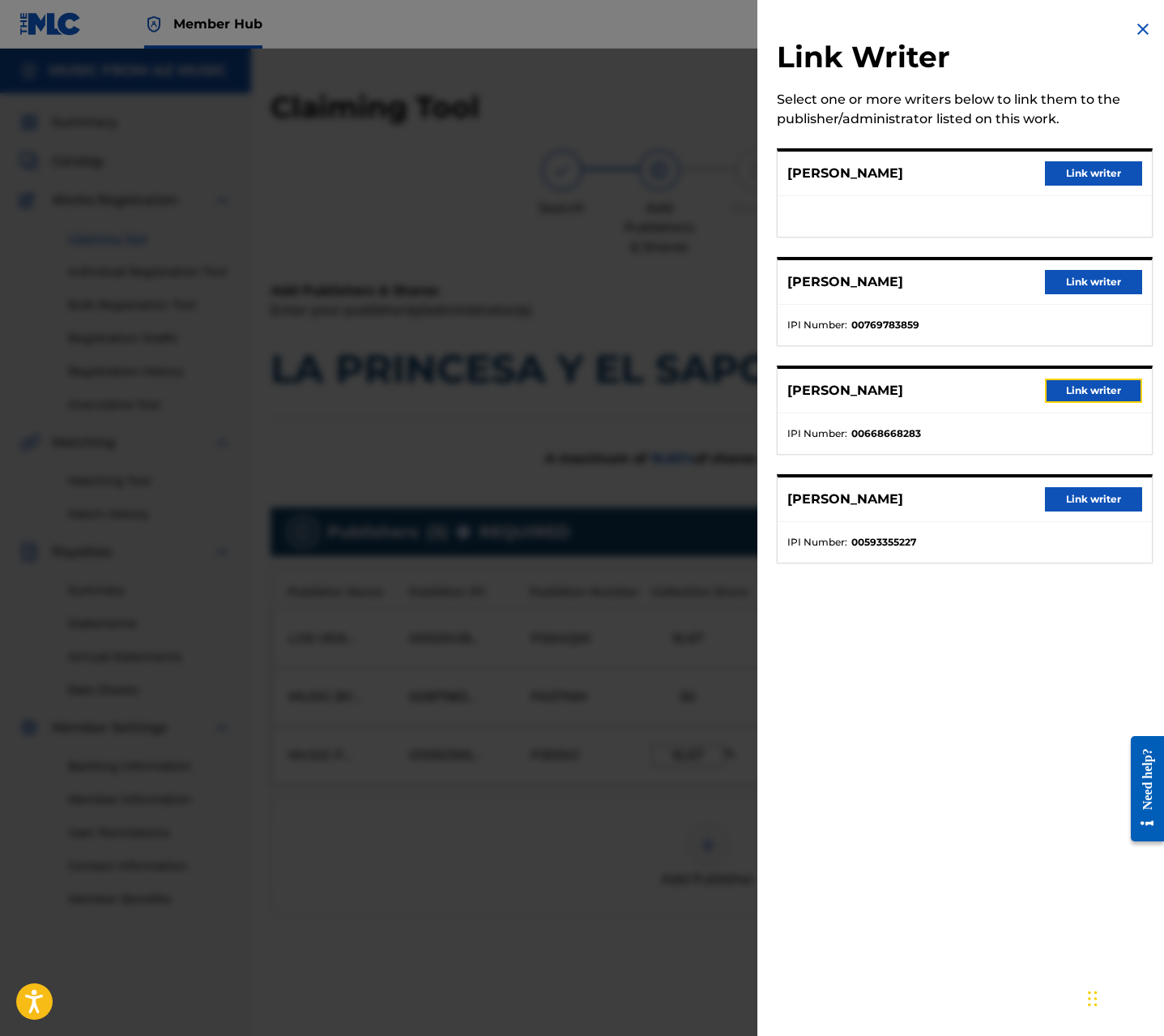
click at [1060, 385] on button "Link writer" at bounding box center [1093, 390] width 97 height 25
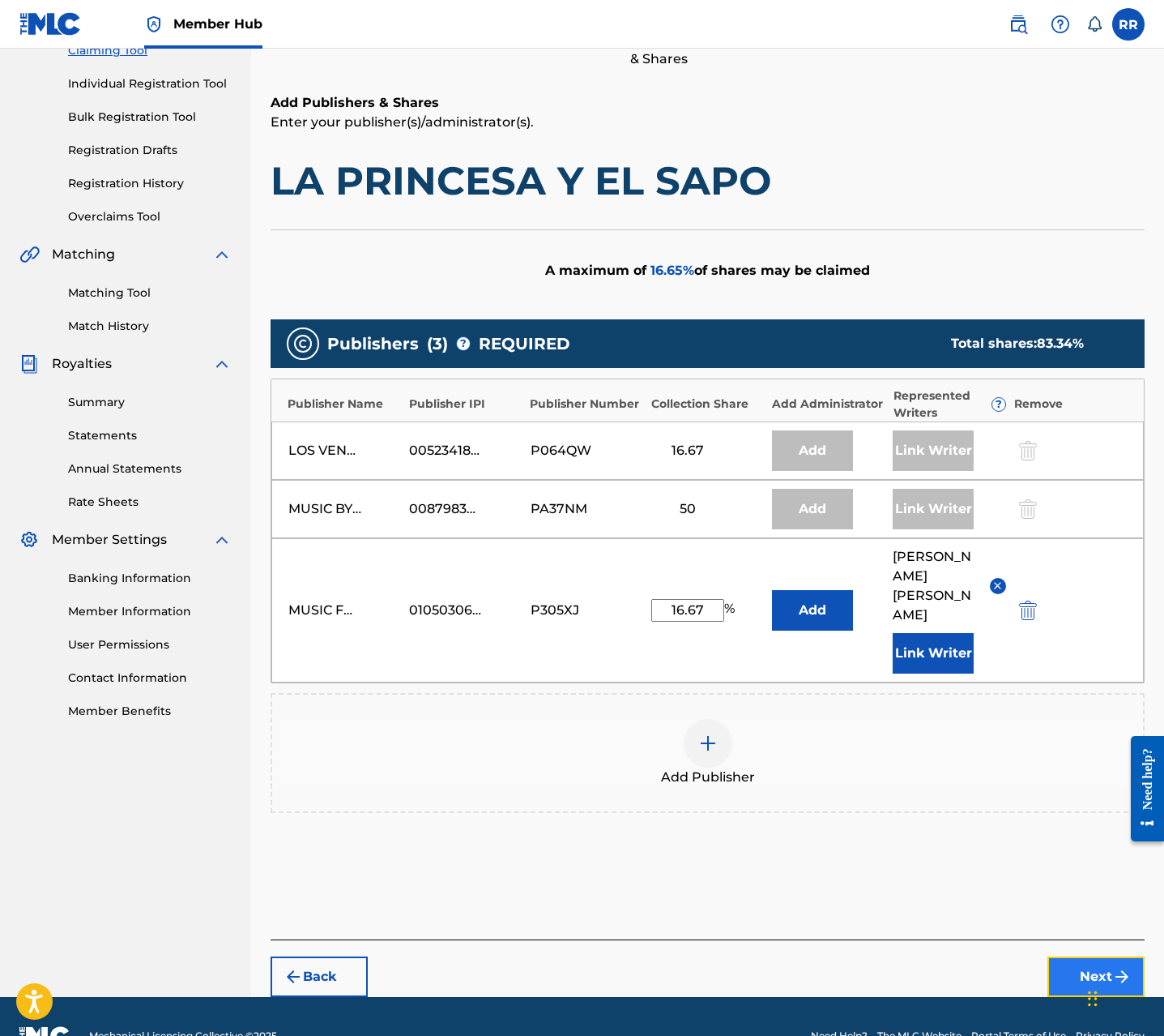
click at [1090, 956] on button "Next" at bounding box center [1096, 977] width 97 height 41
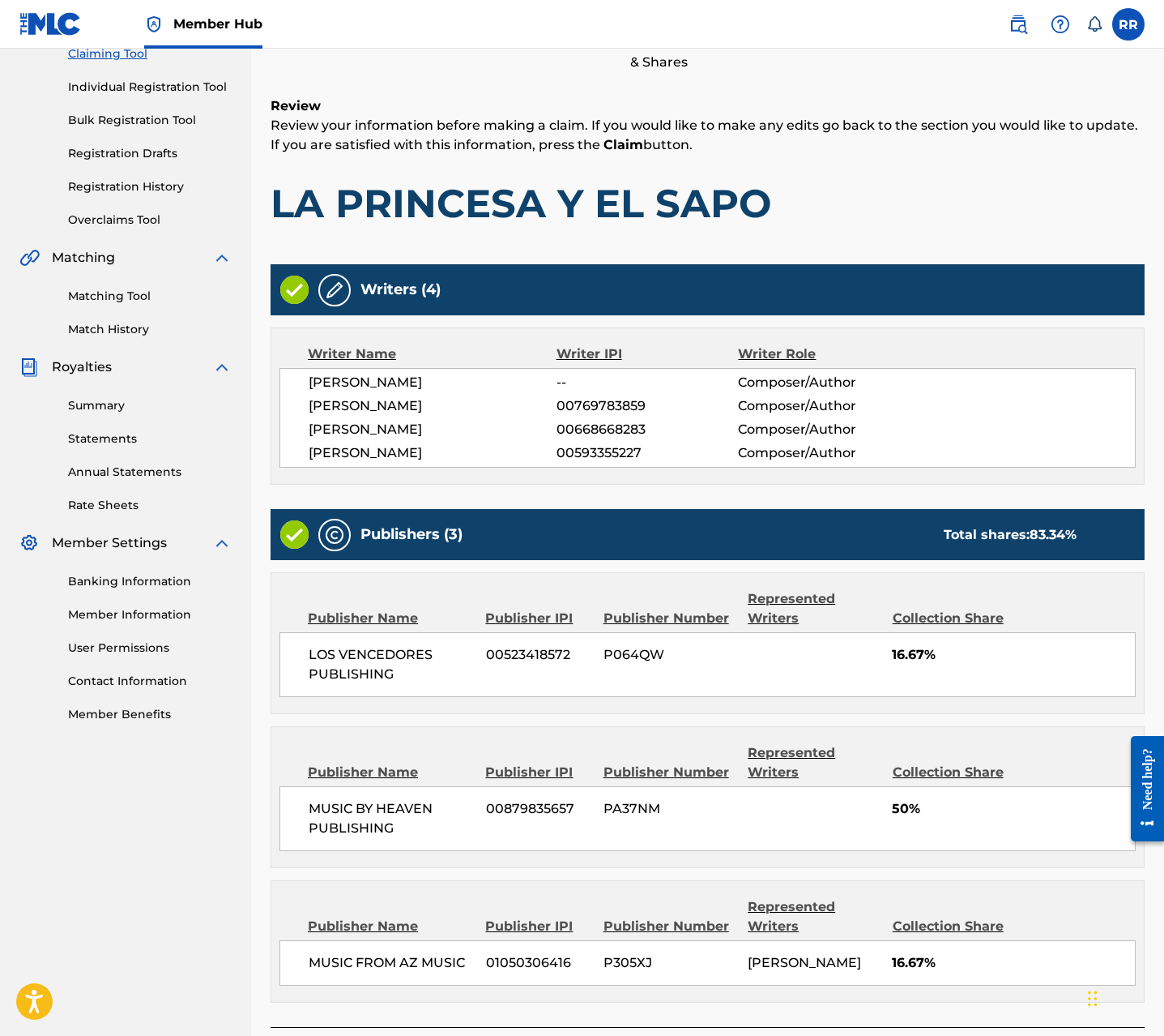
scroll to position [311, 0]
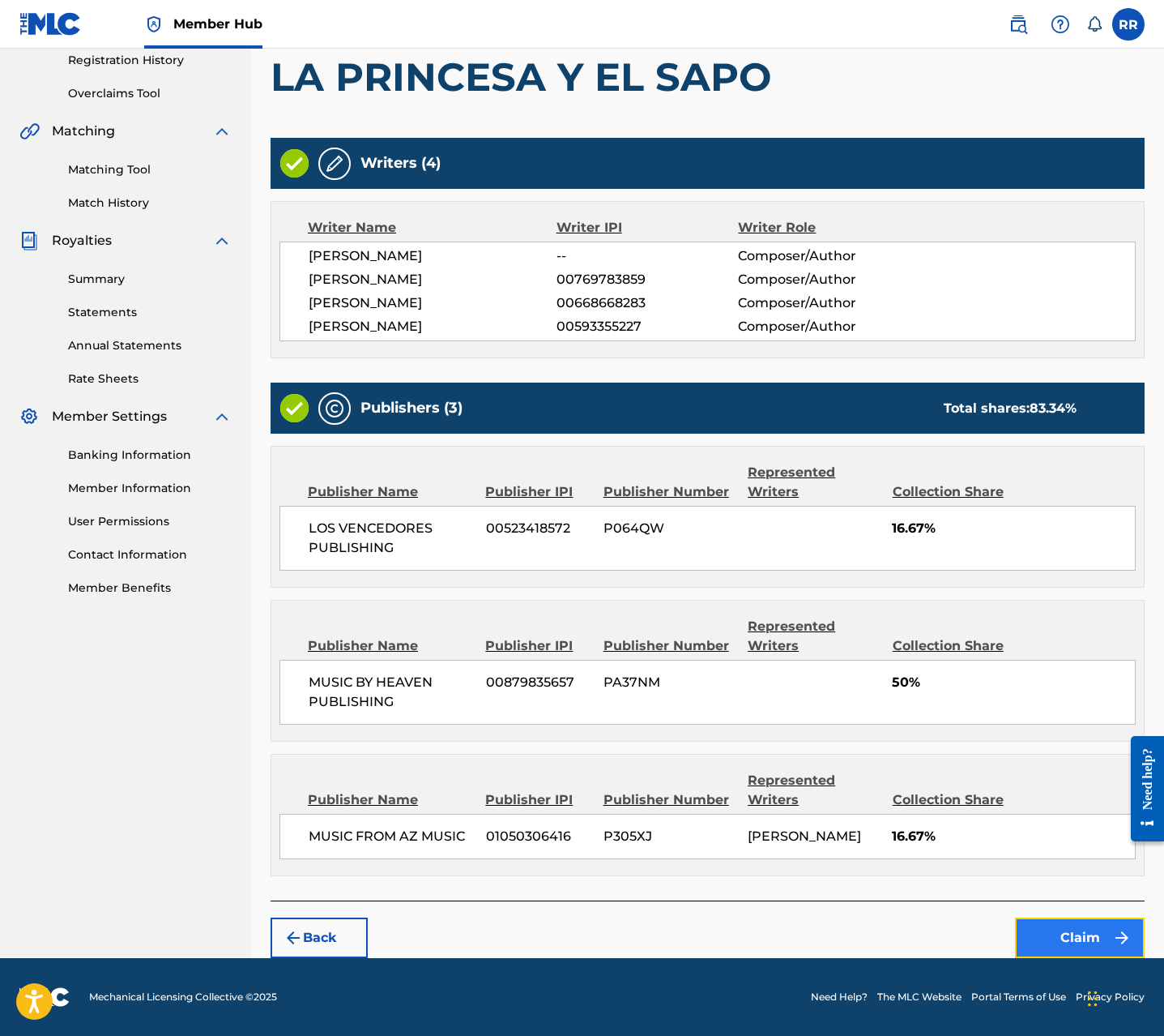
click at [1039, 929] on button "Claim" at bounding box center [1080, 937] width 130 height 41
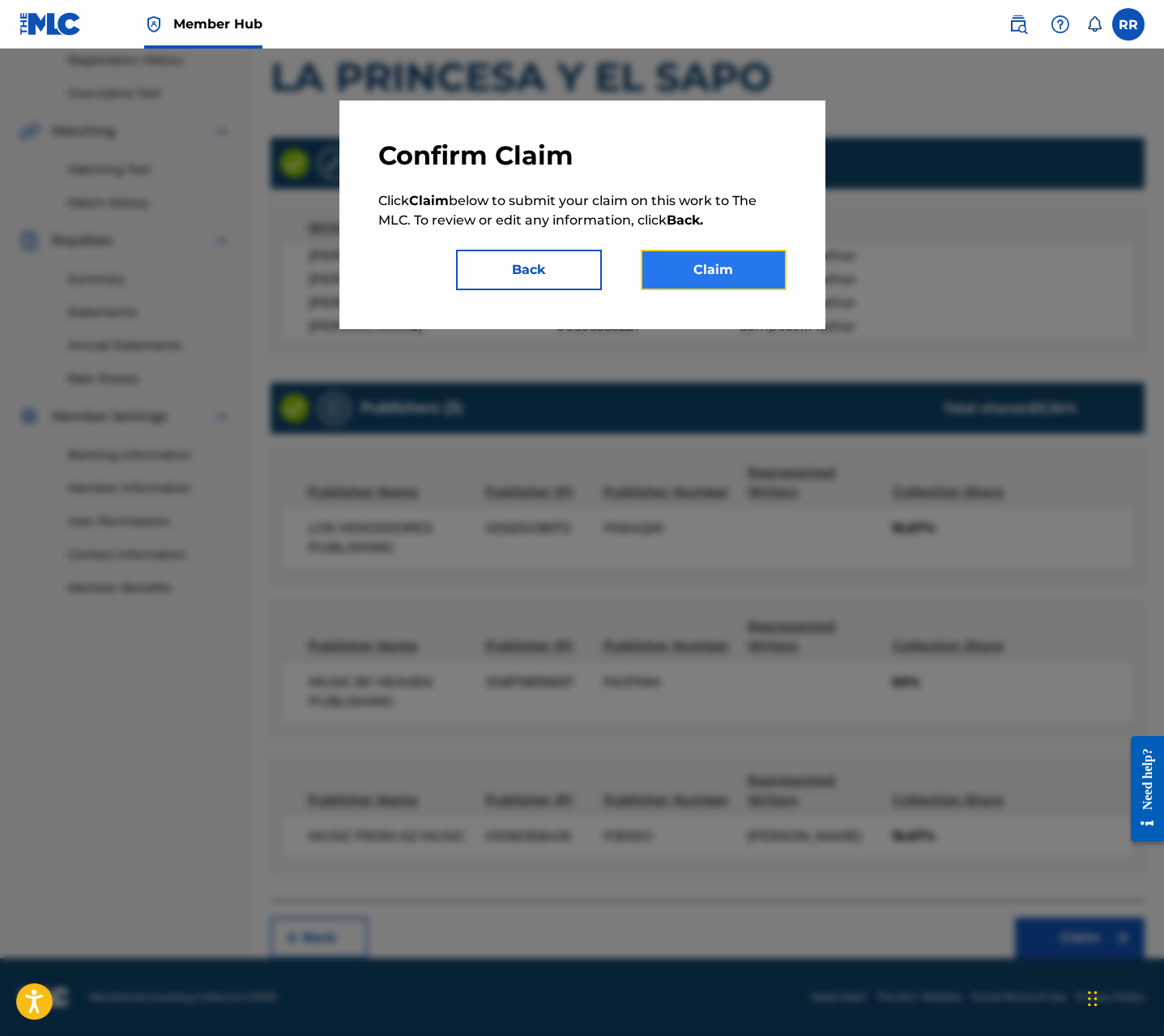
click at [758, 269] on button "Claim" at bounding box center [714, 270] width 146 height 41
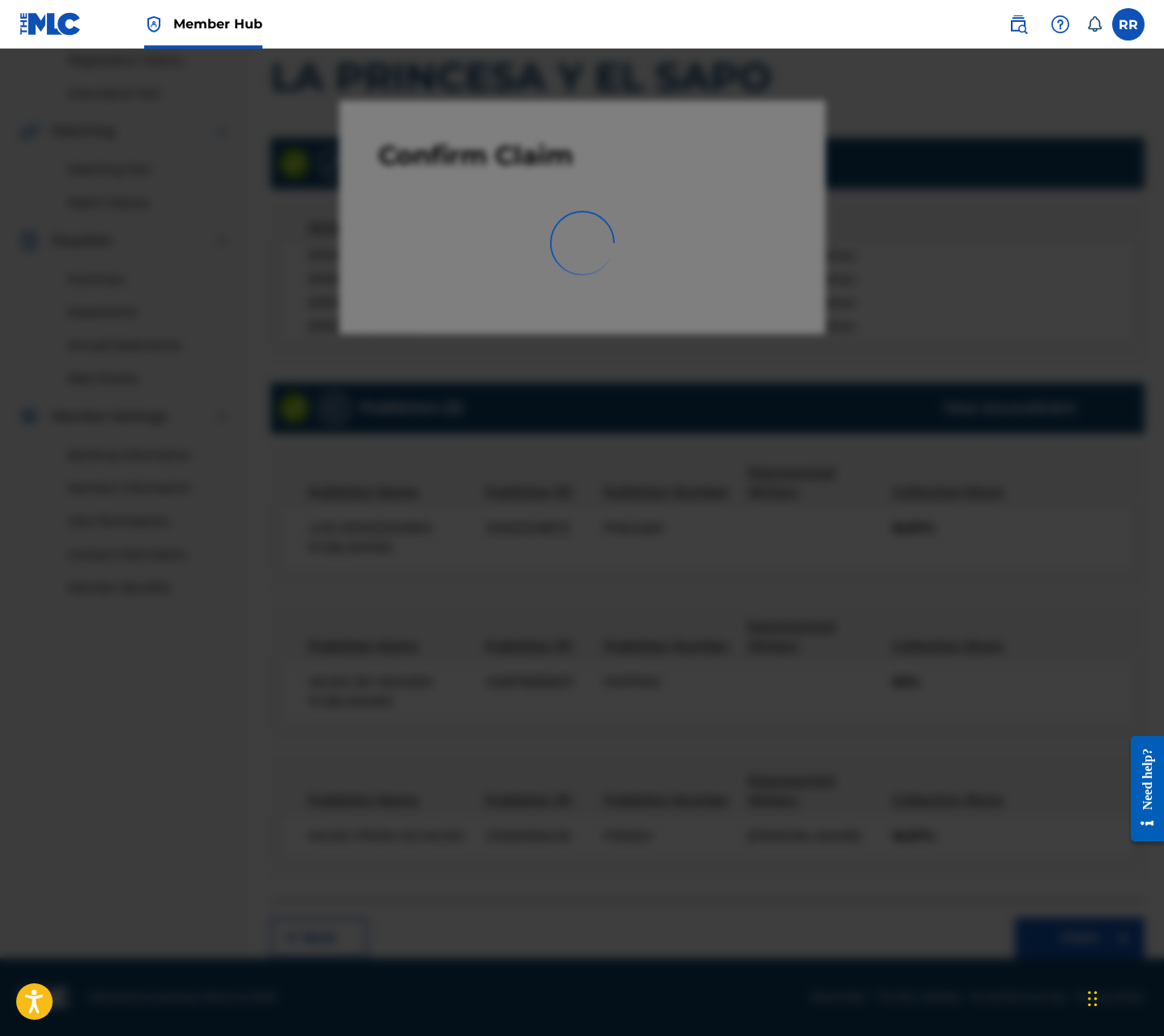
scroll to position [0, 0]
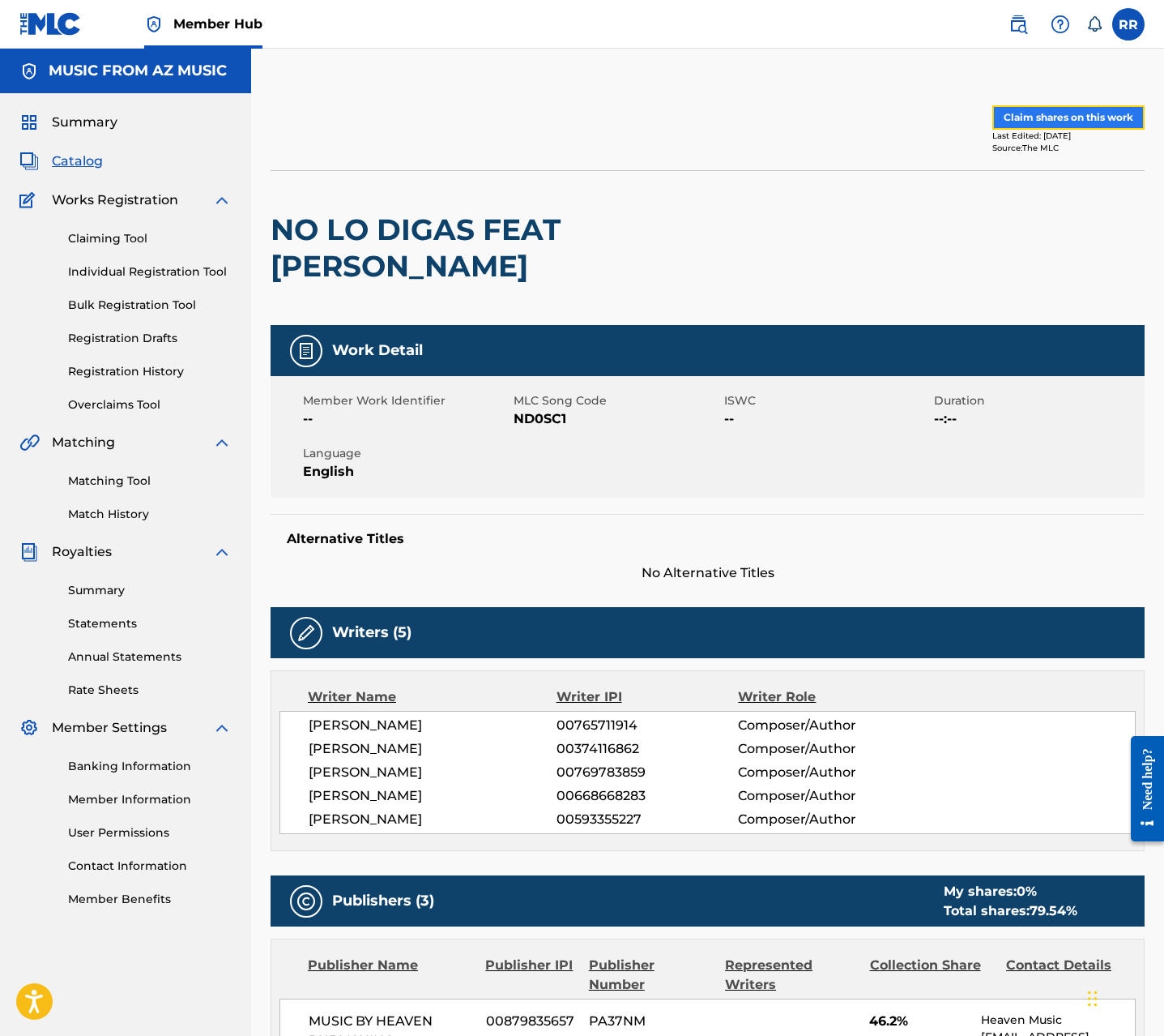
click at [1069, 118] on button "Claim shares on this work" at bounding box center [1068, 117] width 152 height 25
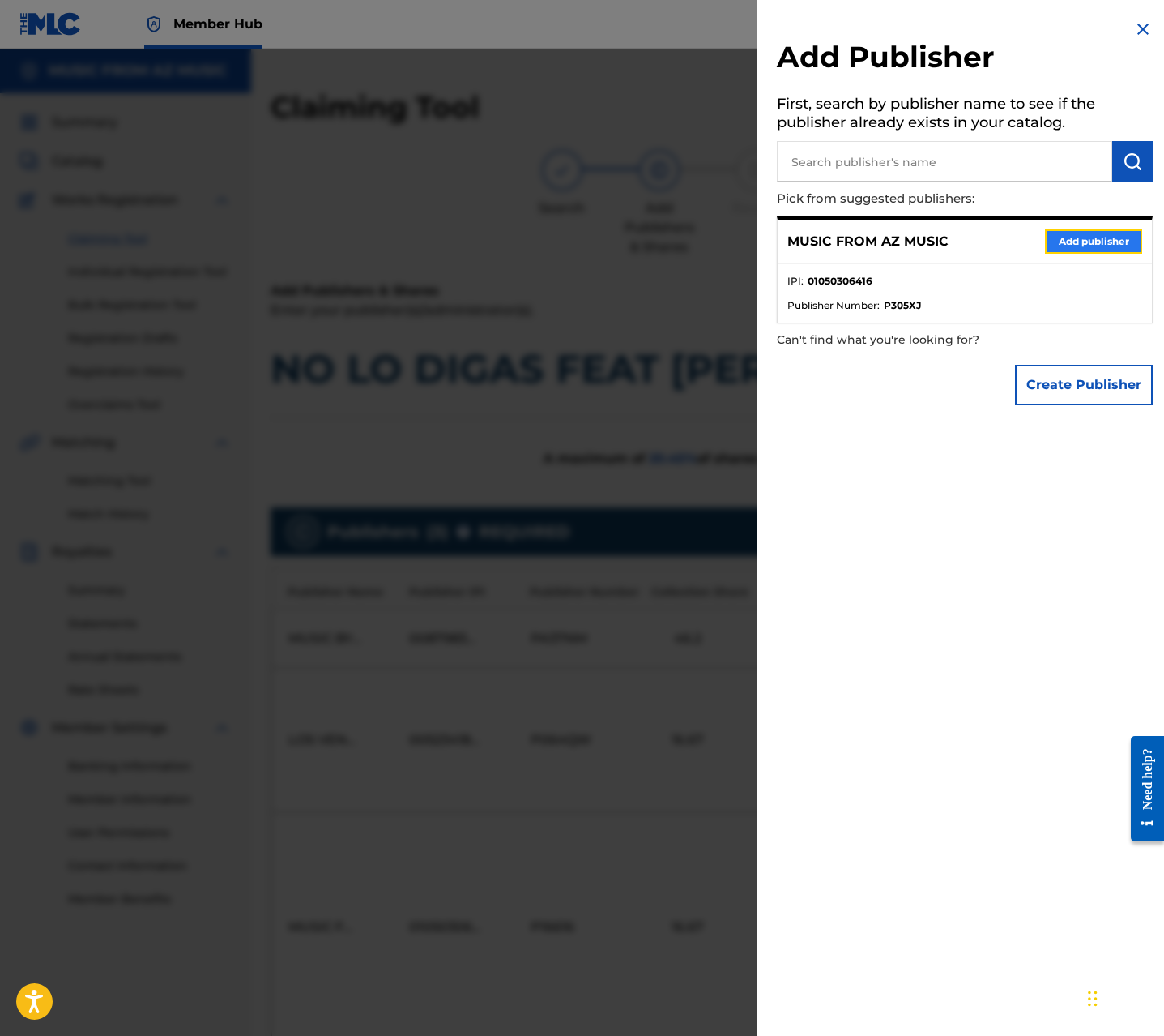
click at [1072, 229] on button "Add publisher" at bounding box center [1093, 241] width 97 height 25
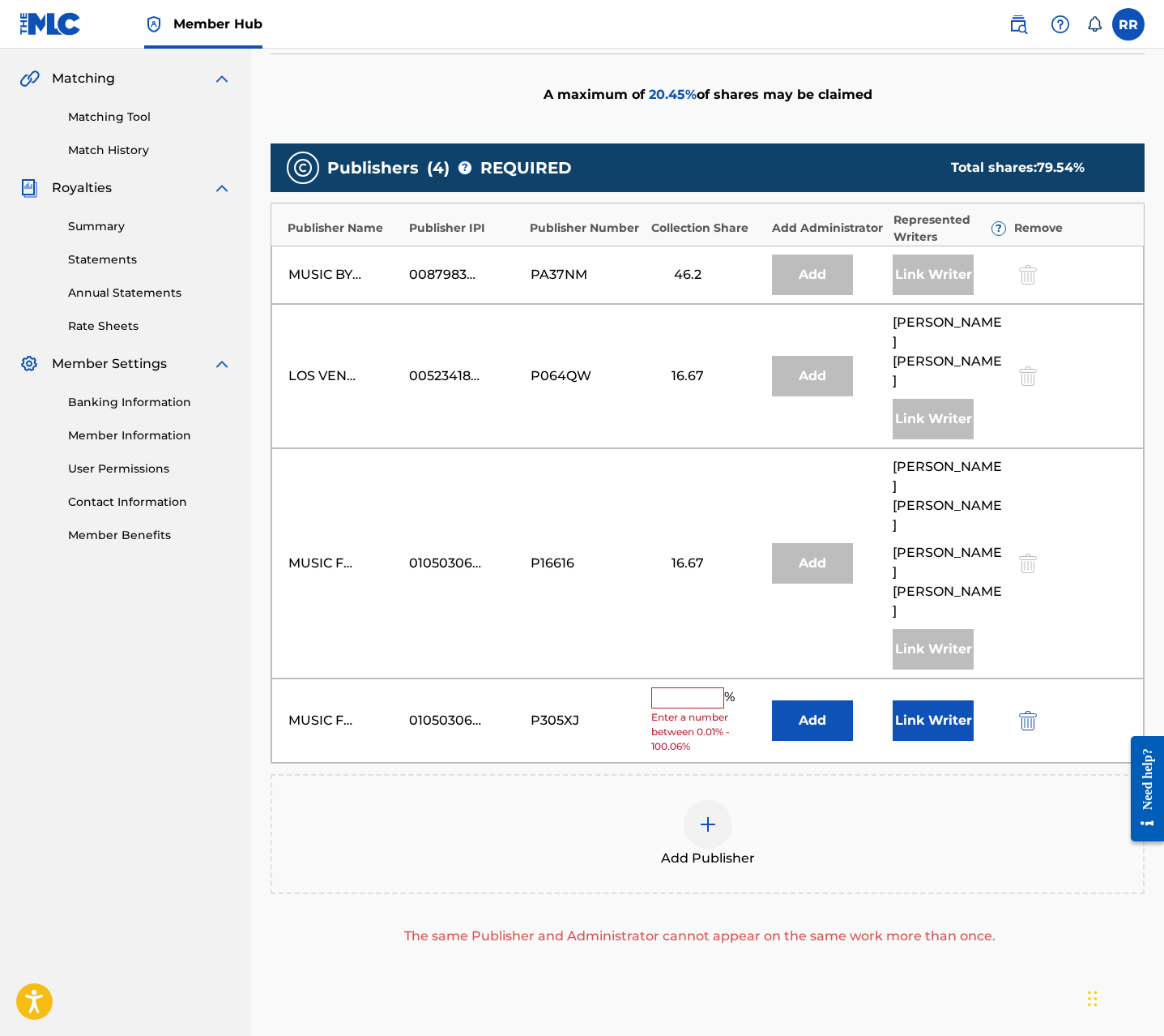
scroll to position [380, 0]
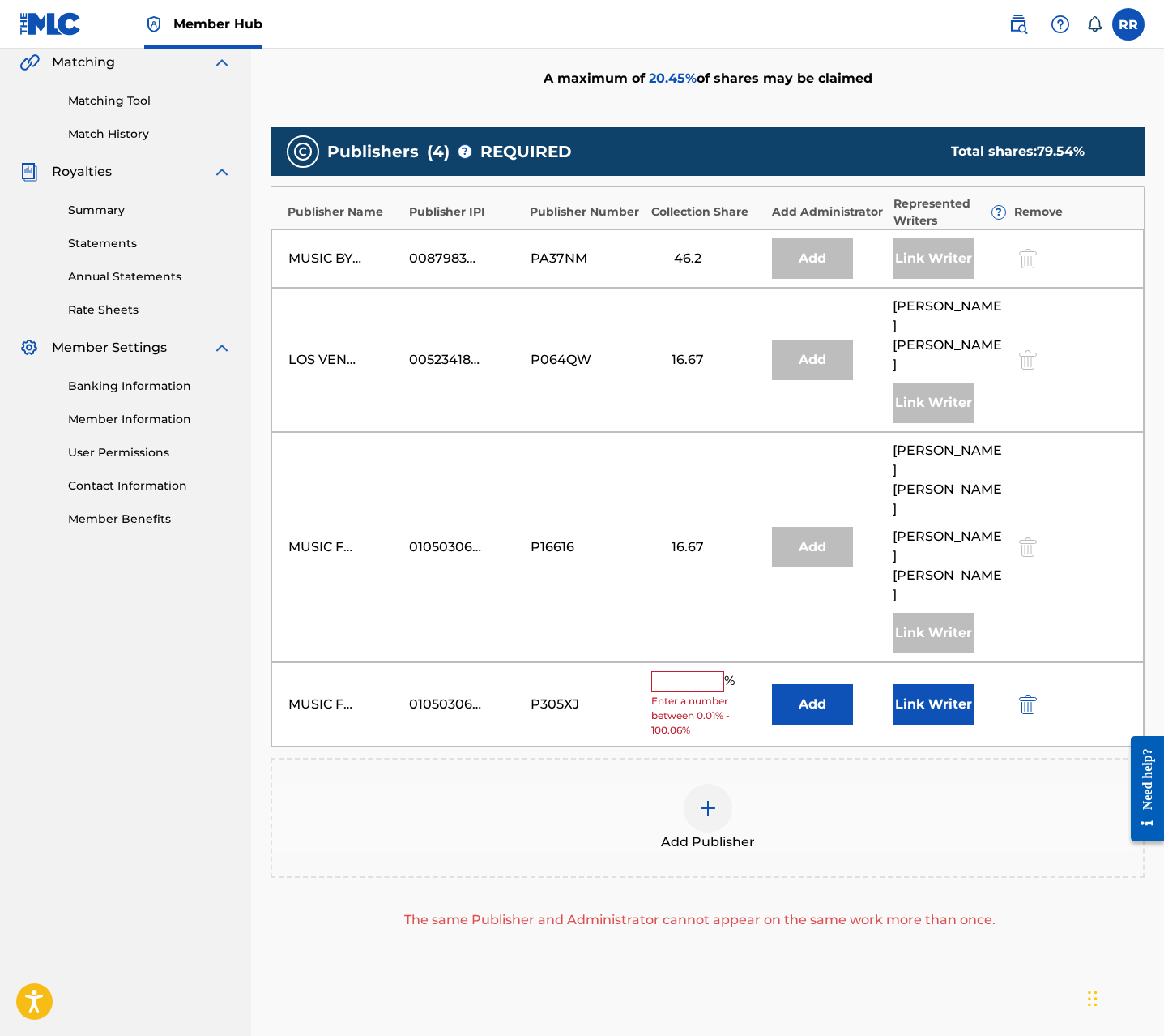
click at [690, 671] on input "text" at bounding box center [688, 682] width 73 height 21
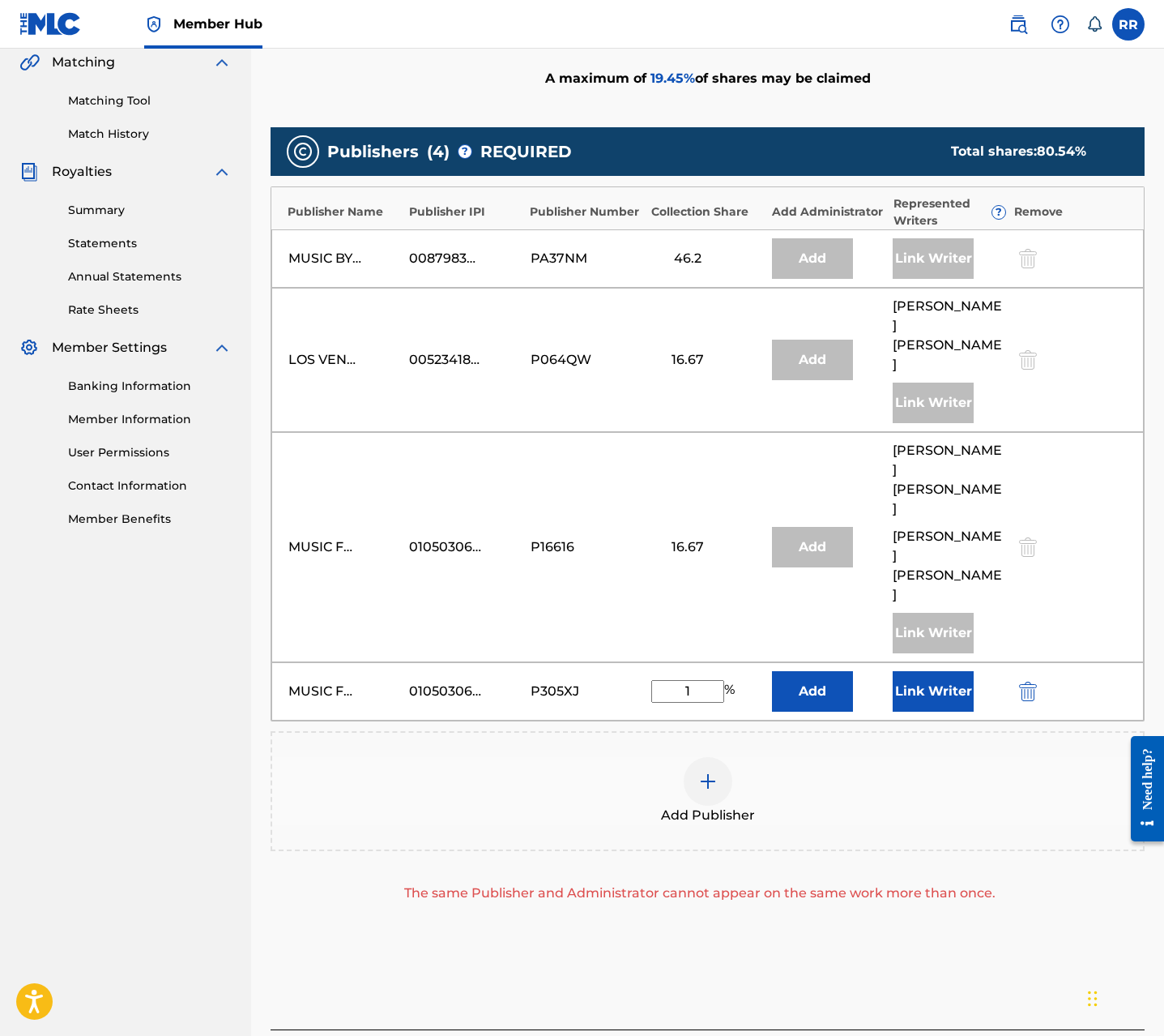
scroll to position [354, 0]
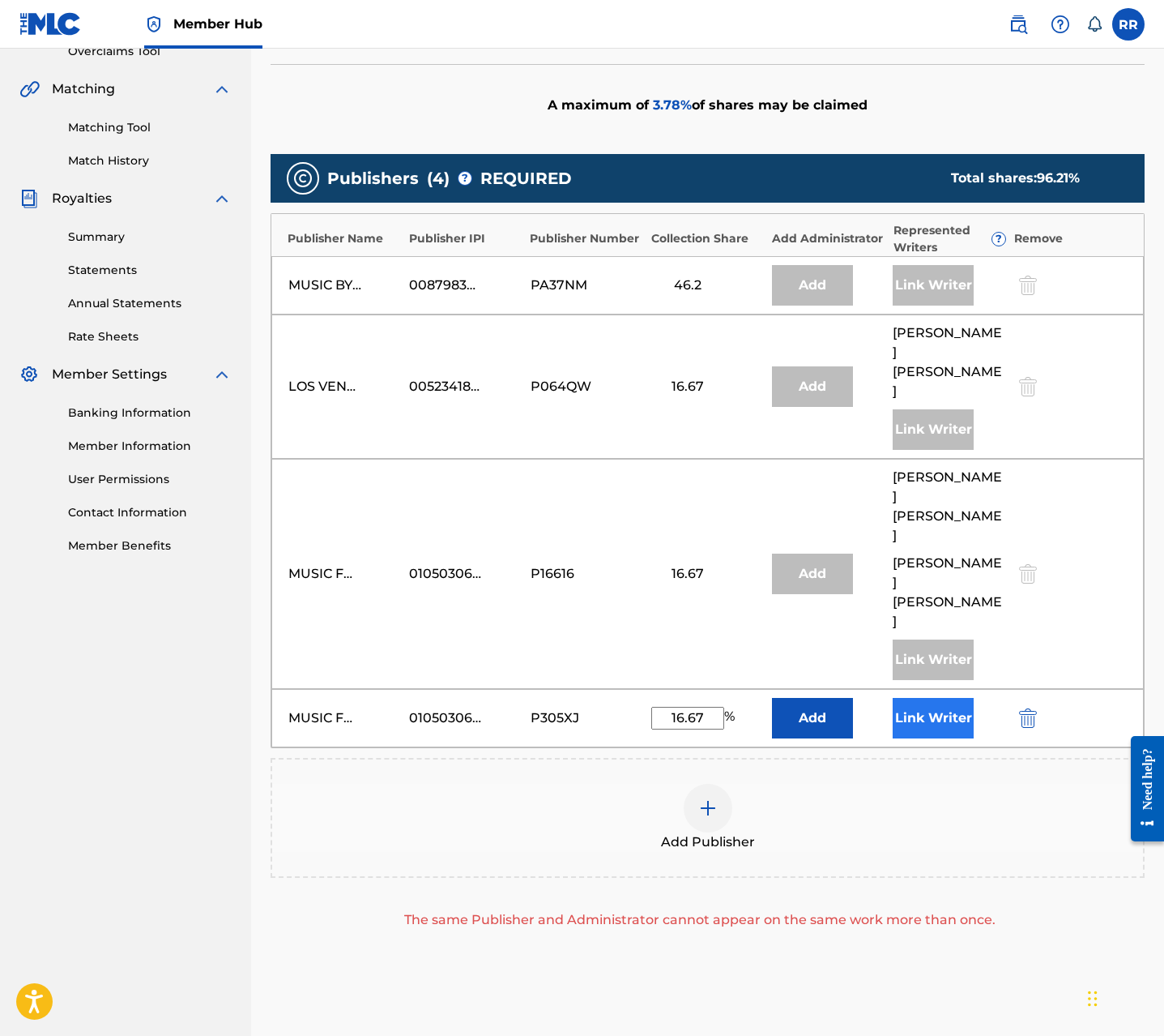
type input "16.67"
click at [921, 698] on button "Link Writer" at bounding box center [933, 718] width 81 height 41
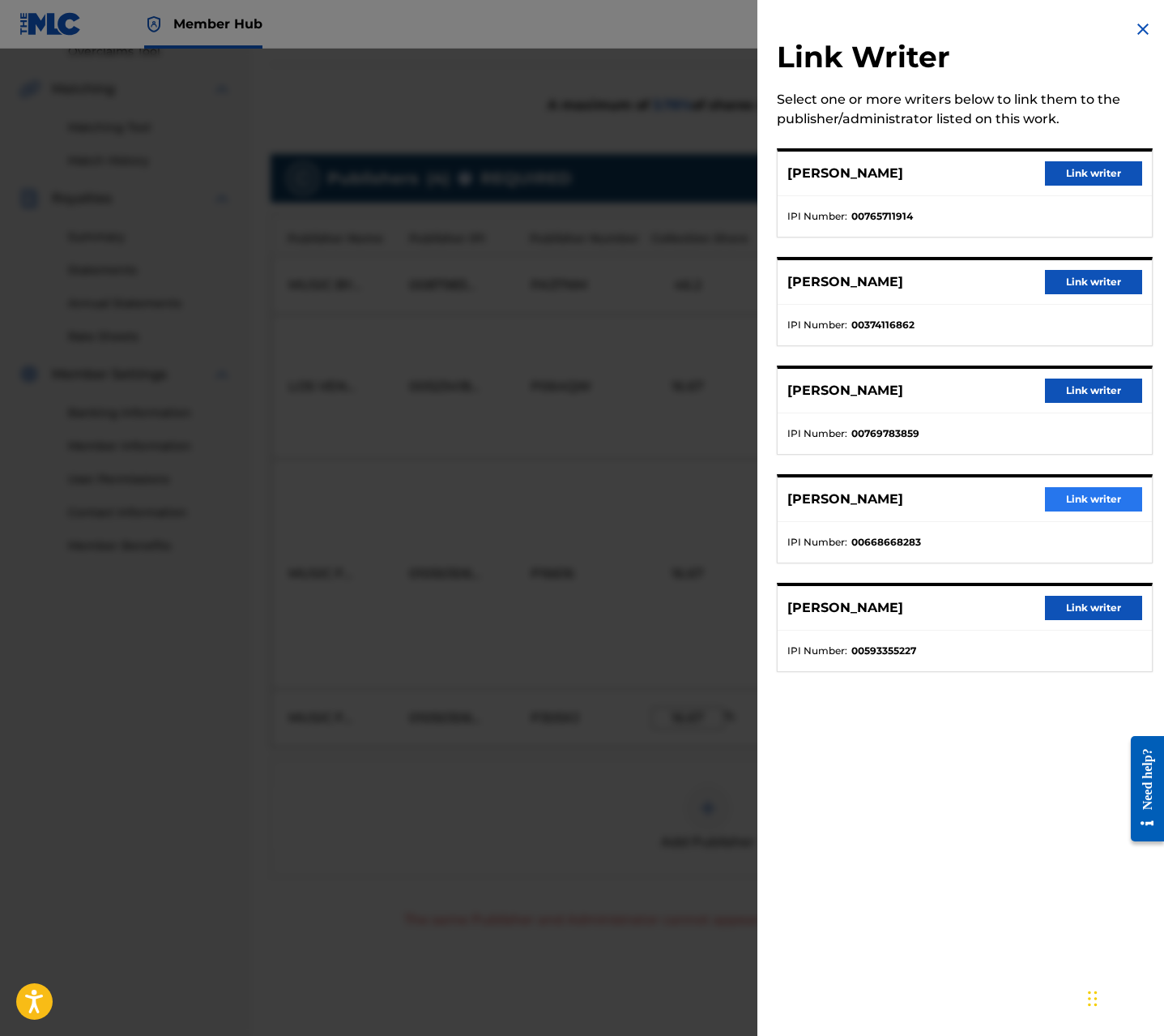
click at [1078, 485] on div "[PERSON_NAME] Link writer" at bounding box center [964, 500] width 375 height 44
click at [1077, 503] on button "Link writer" at bounding box center [1093, 499] width 97 height 25
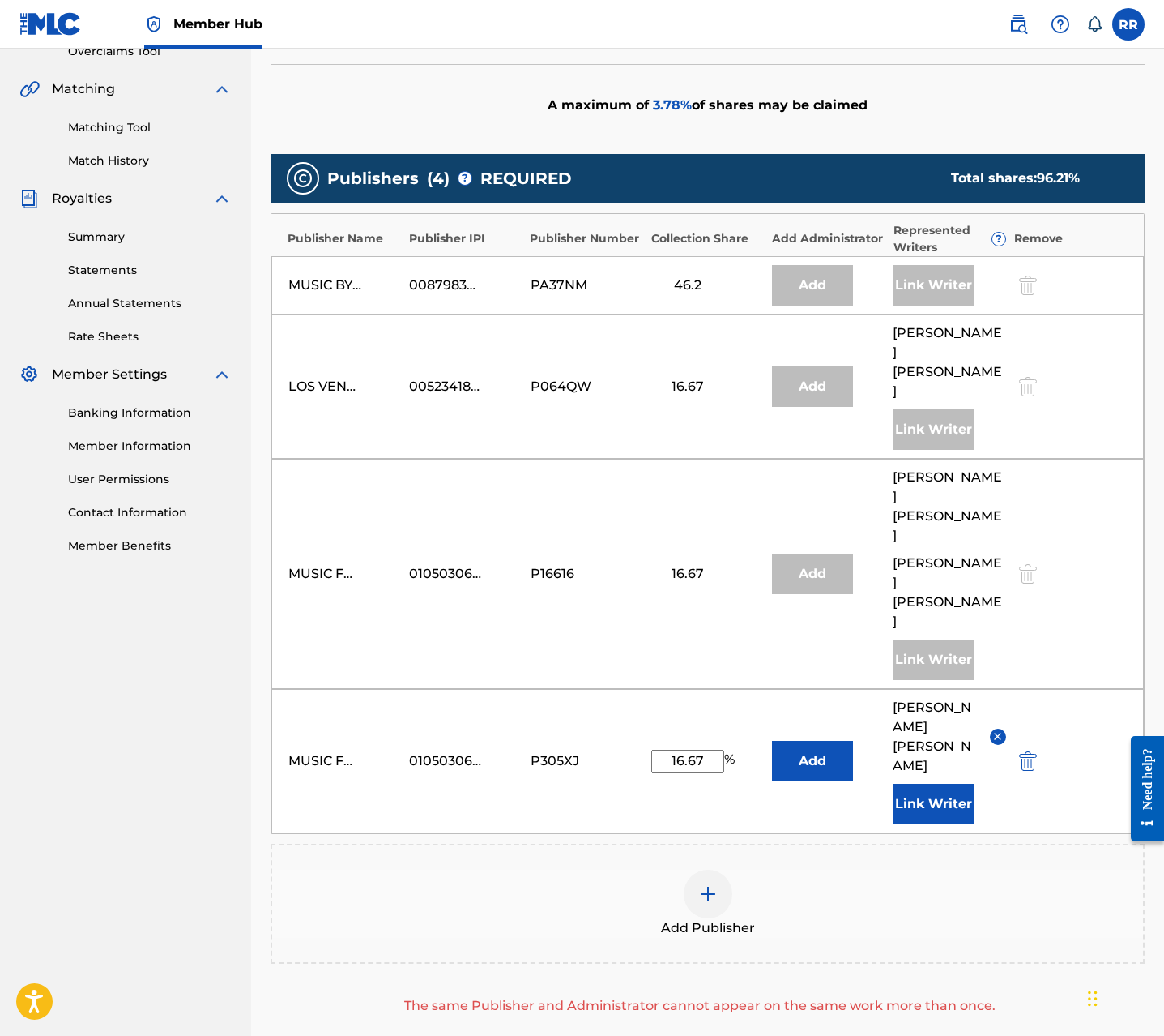
scroll to position [400, 0]
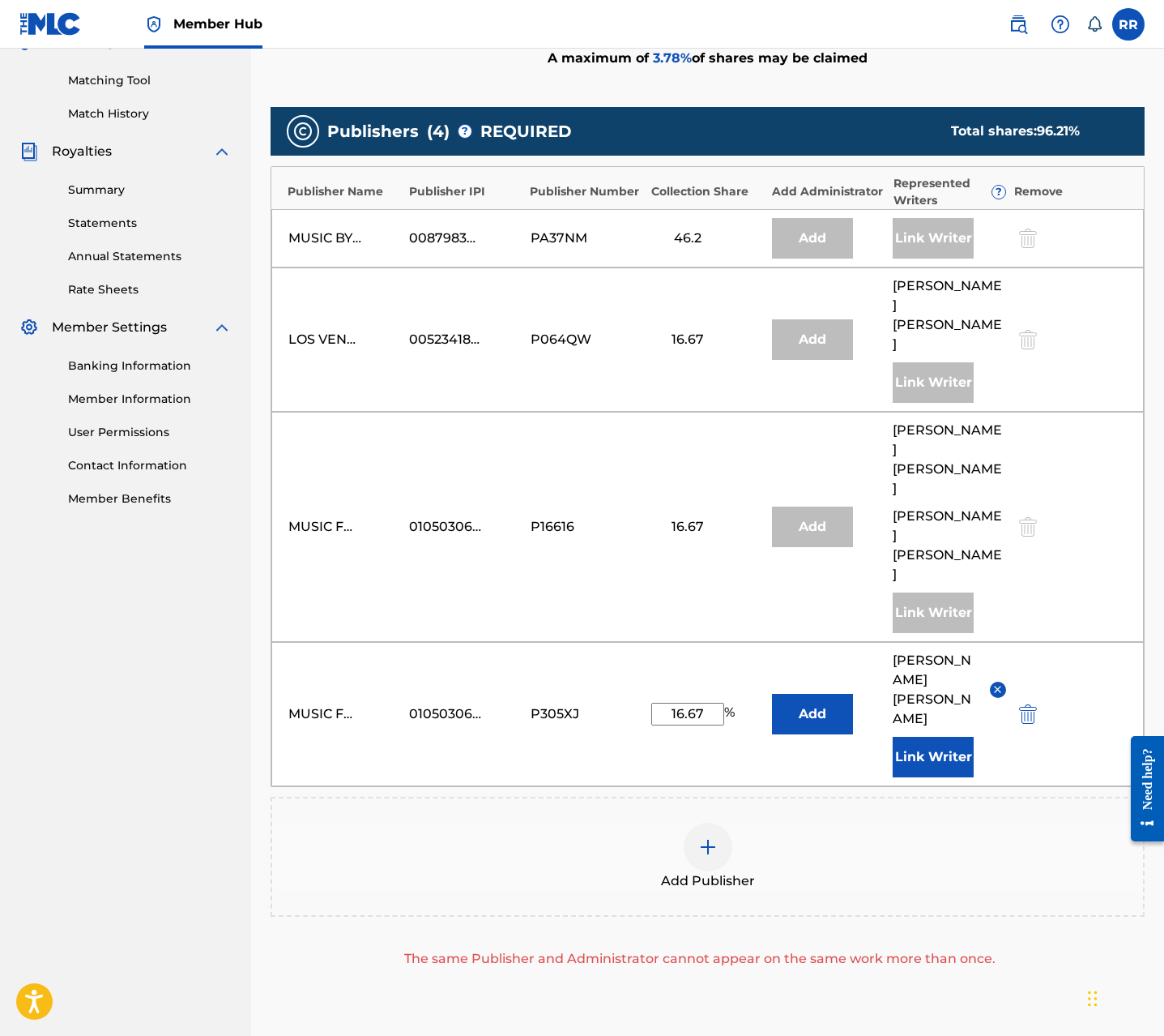
click at [520, 949] on div "The same Publisher and Administrator cannot appear on the same work more than o…" at bounding box center [700, 959] width 858 height 20
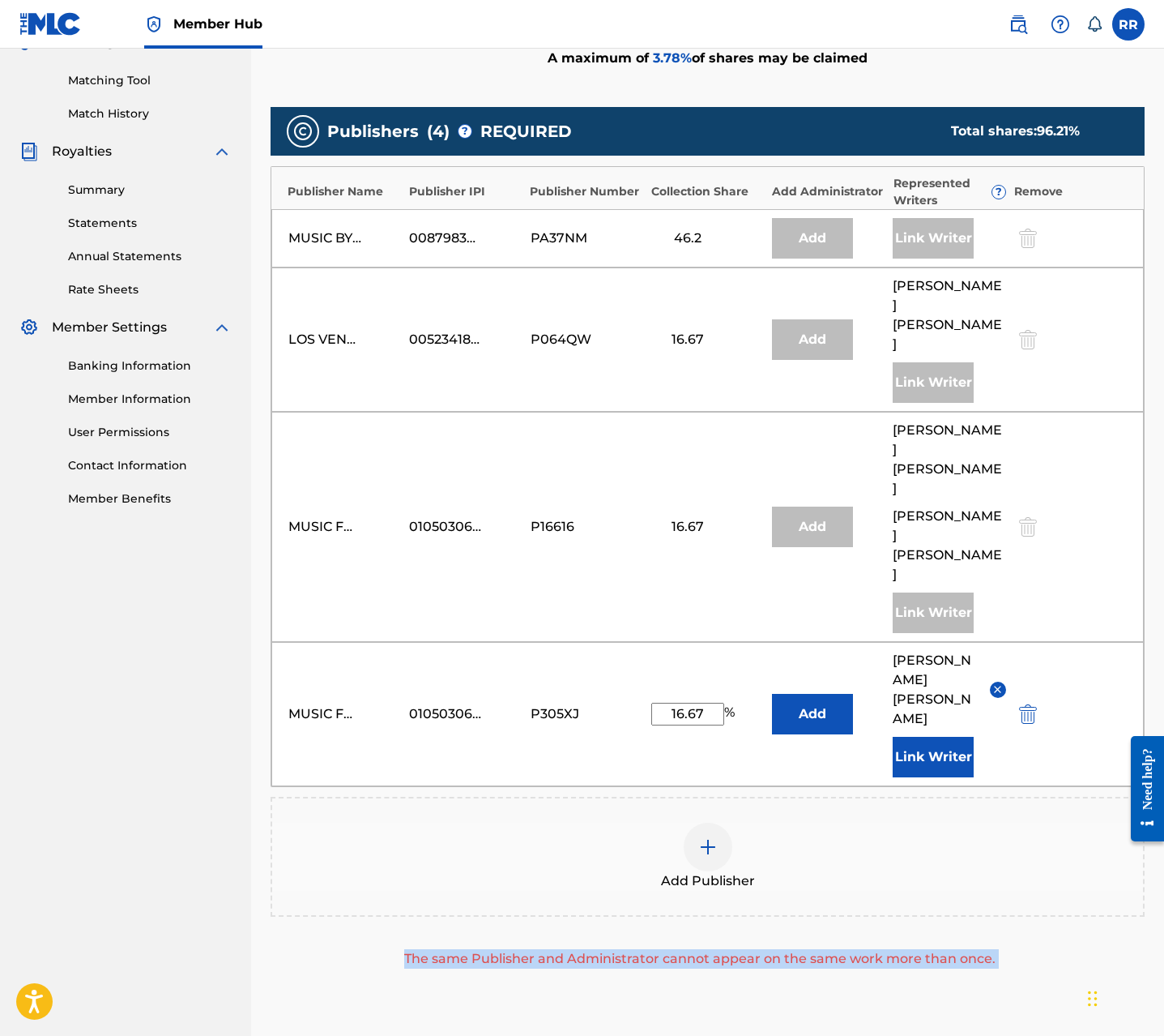
click at [520, 949] on div "The same Publisher and Administrator cannot appear on the same work more than o…" at bounding box center [700, 959] width 858 height 20
click at [1025, 705] on img "submit" at bounding box center [1028, 714] width 18 height 20
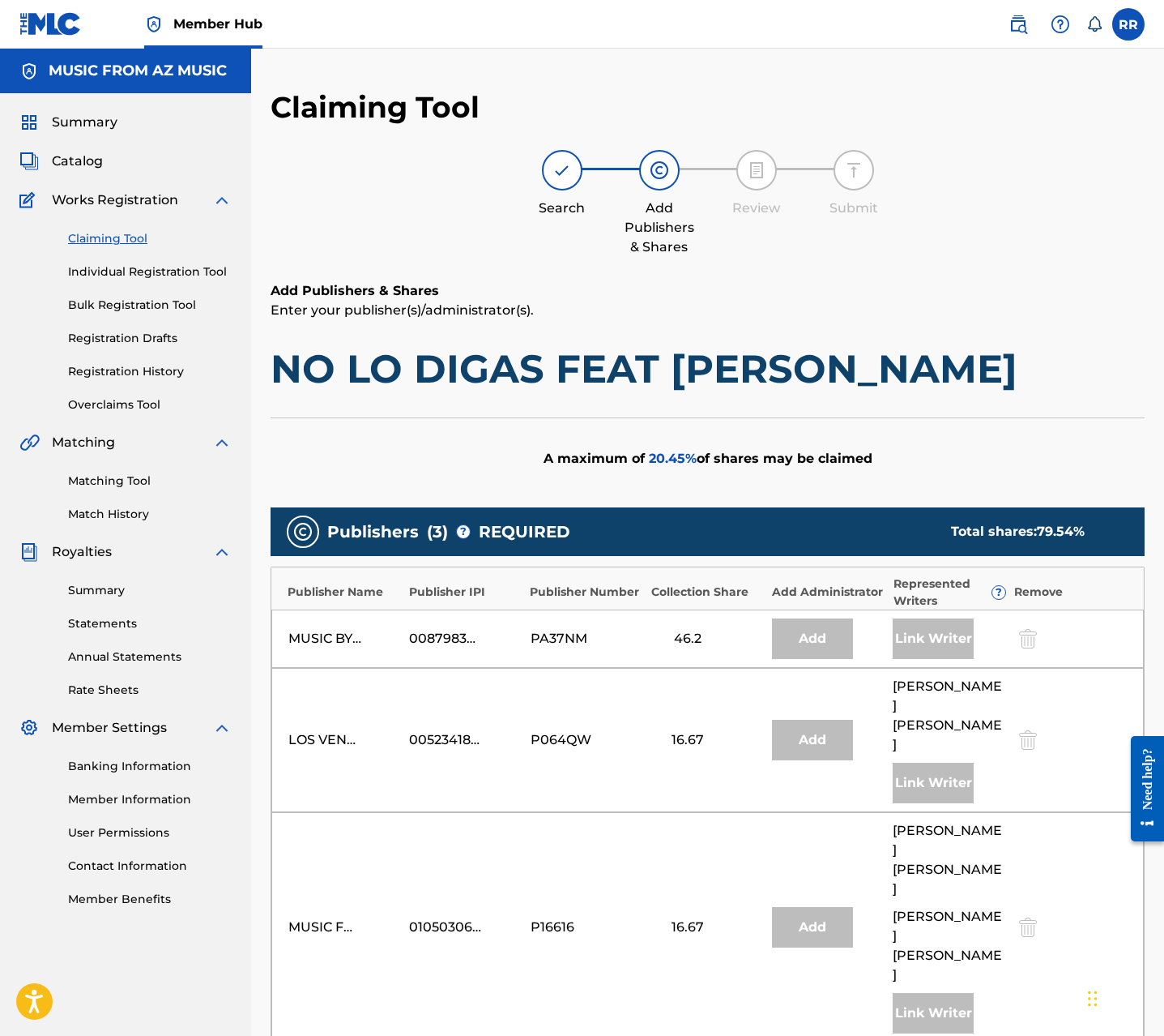
scroll to position [243, 0]
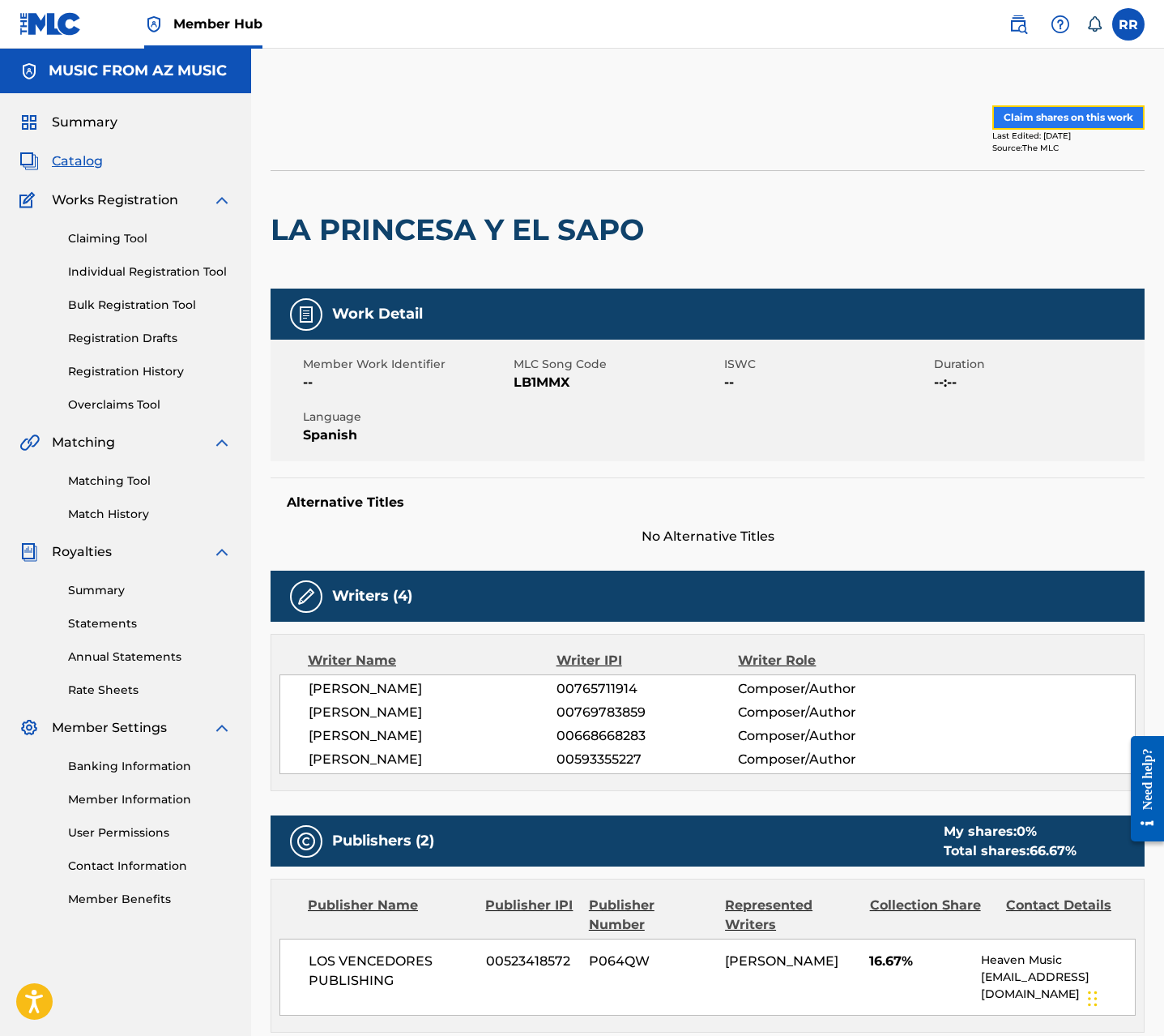
click at [1055, 110] on button "Claim shares on this work" at bounding box center [1068, 117] width 152 height 25
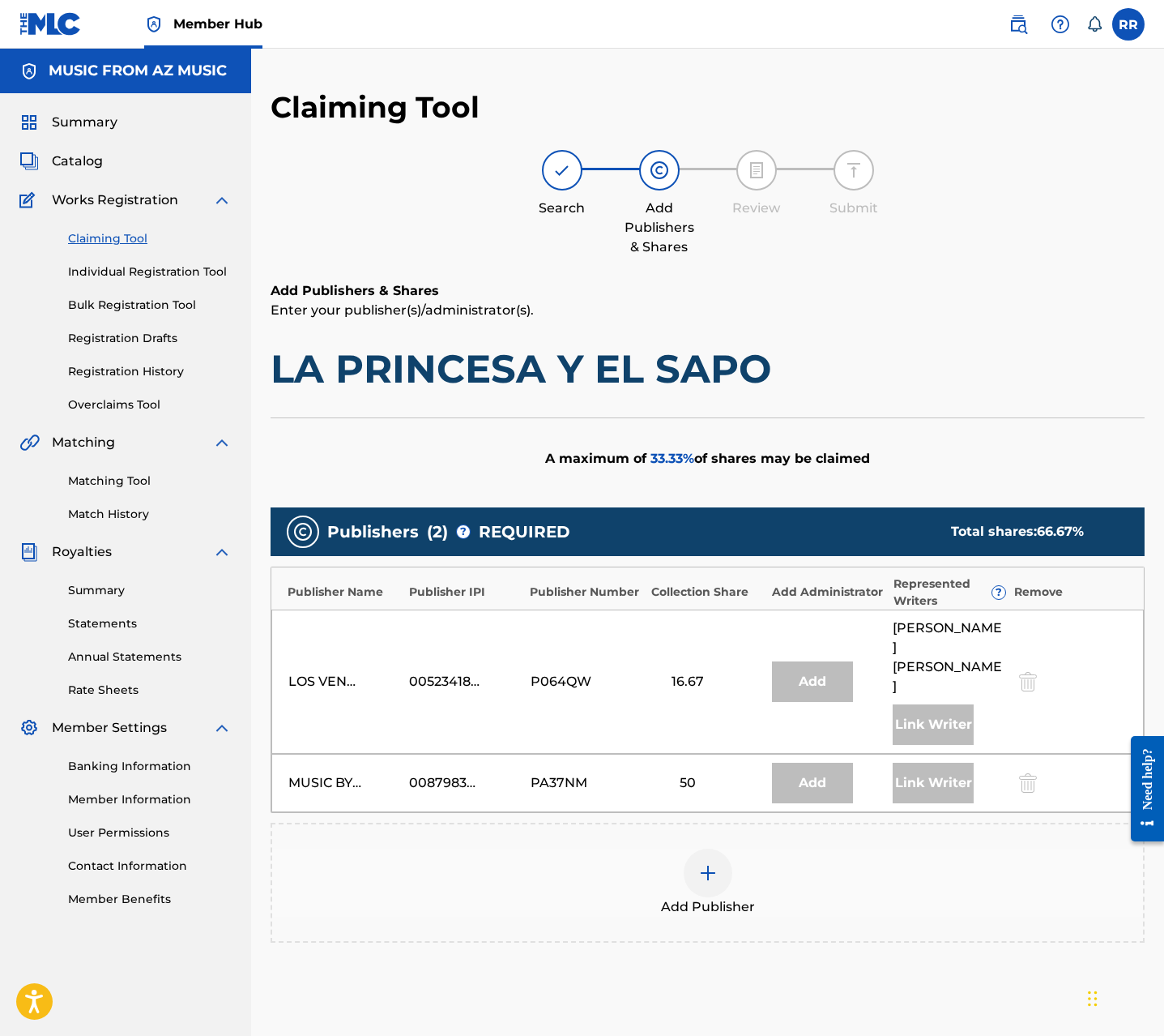
click at [716, 863] on img at bounding box center [708, 873] width 20 height 20
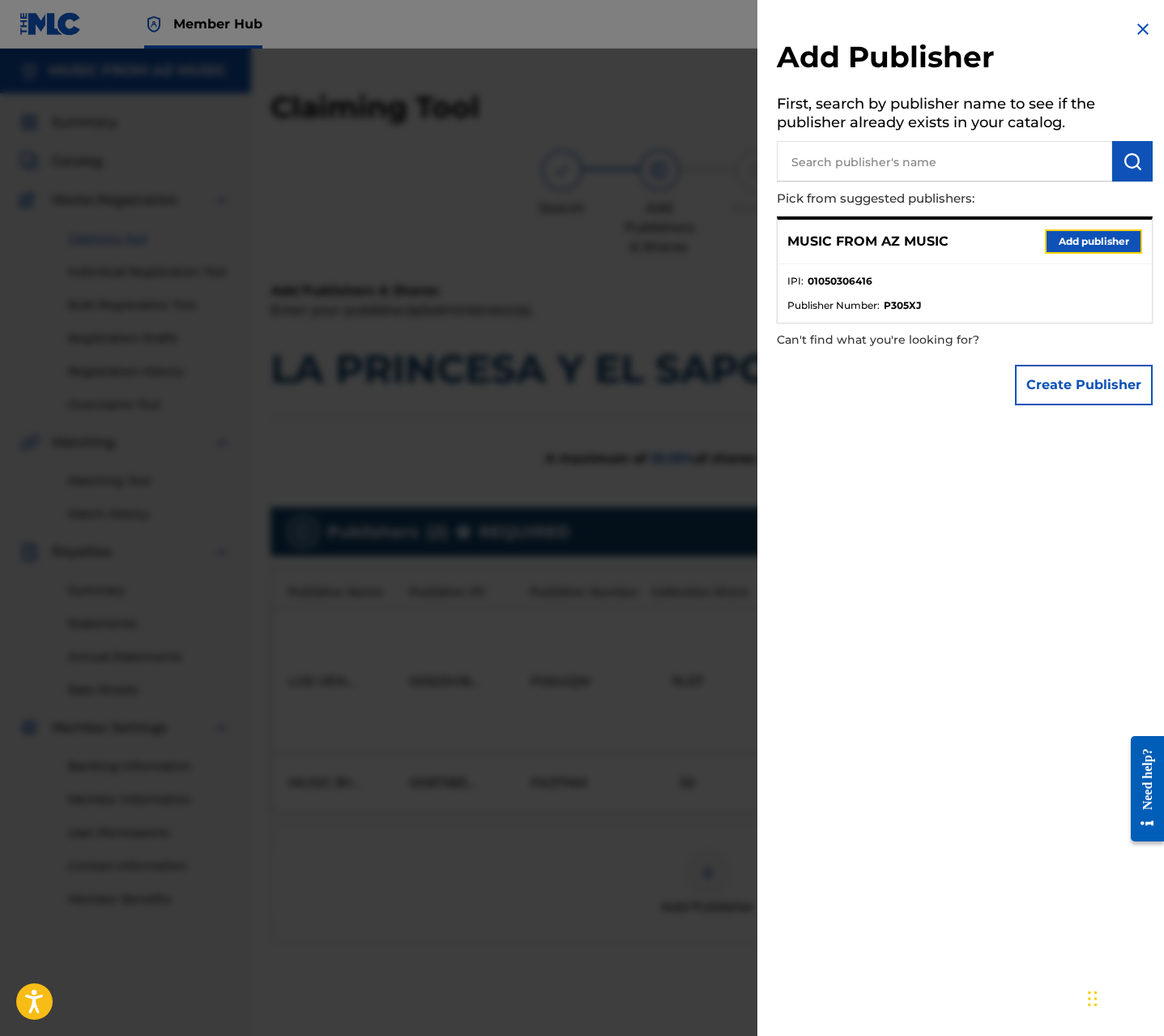
click at [1103, 241] on button "Add publisher" at bounding box center [1093, 241] width 97 height 25
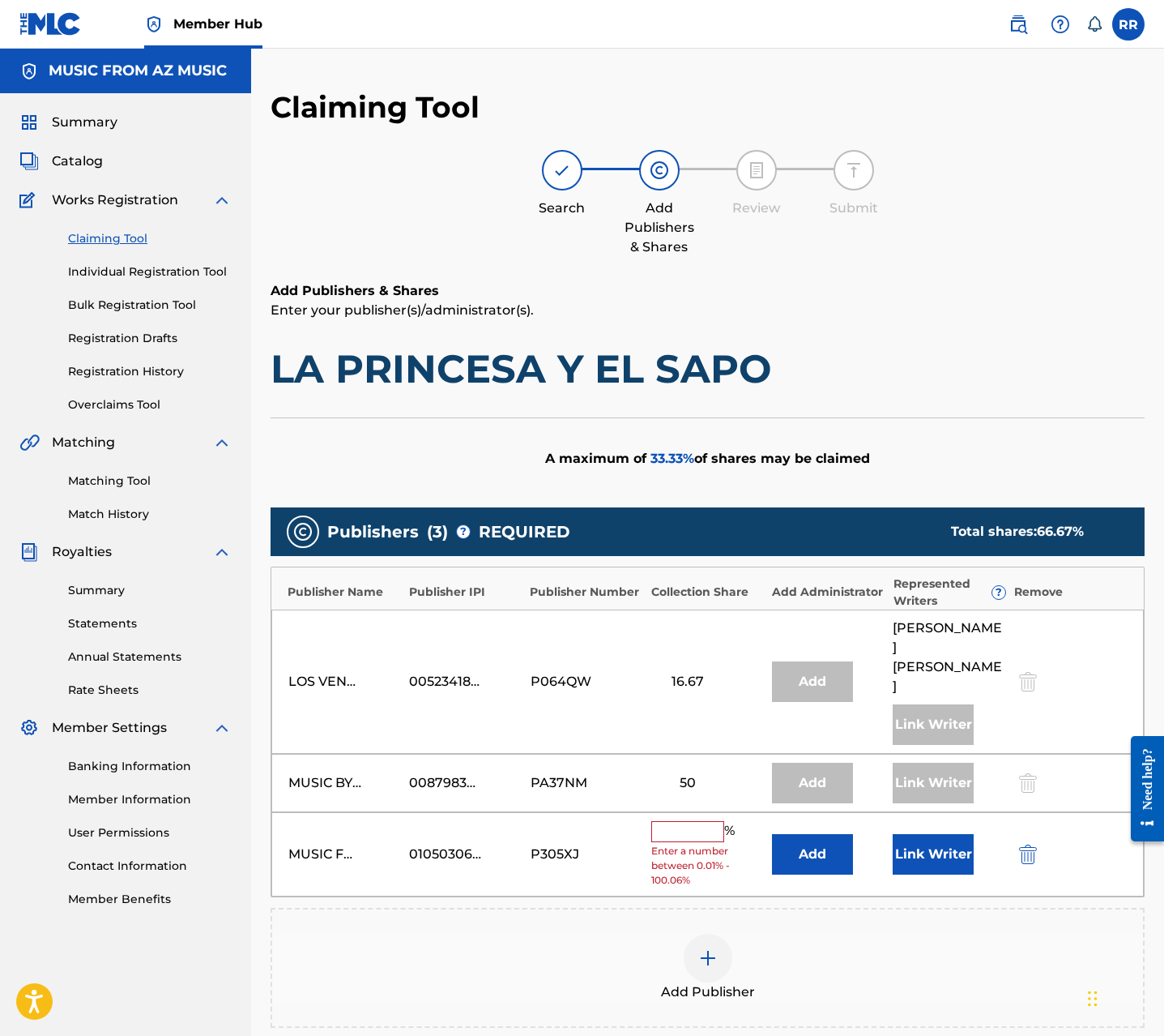
click at [687, 821] on input "text" at bounding box center [688, 831] width 73 height 21
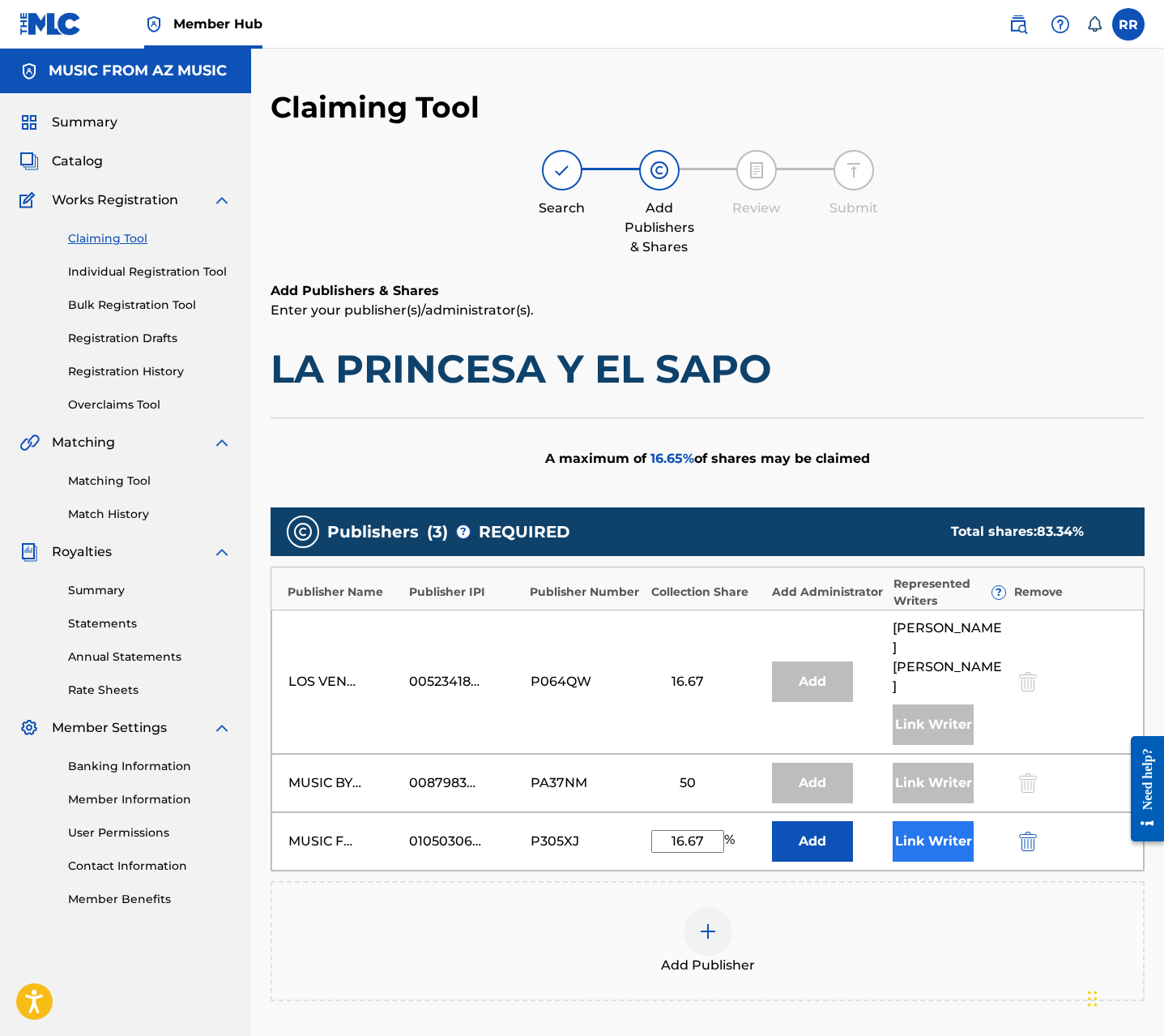
type input "16.67"
click at [917, 821] on button "Link Writer" at bounding box center [933, 841] width 81 height 41
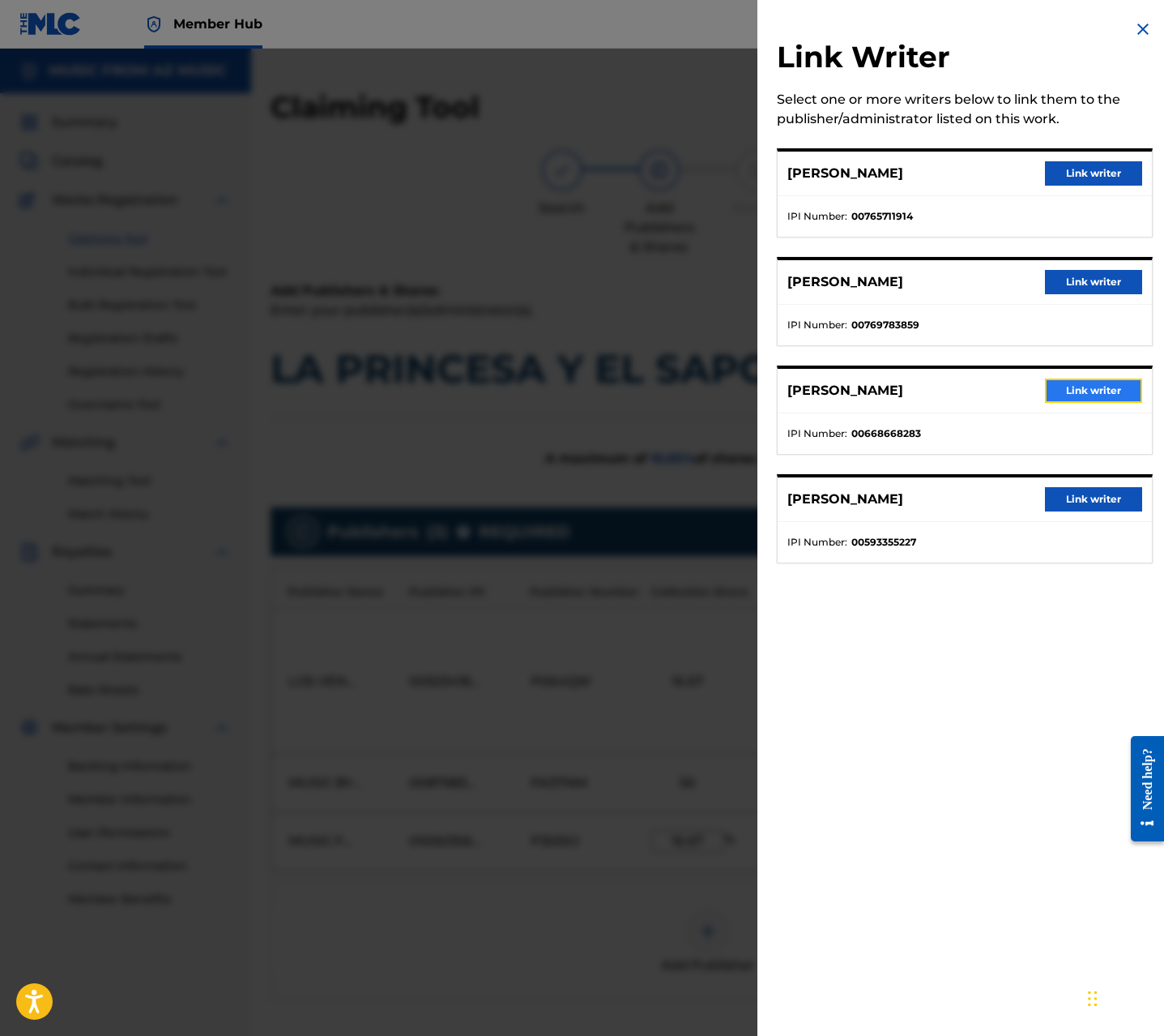
click at [1060, 387] on button "Link writer" at bounding box center [1093, 390] width 97 height 25
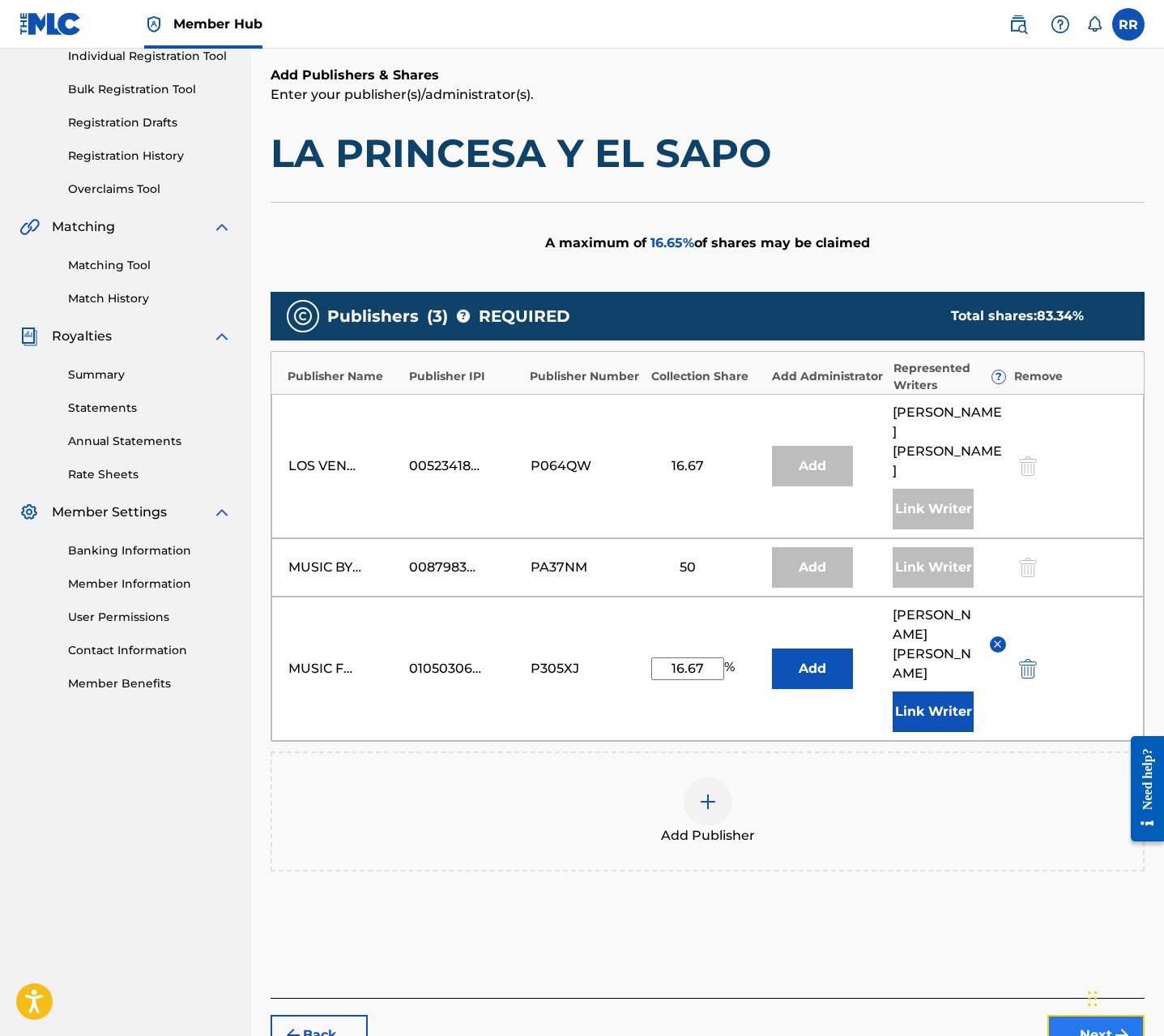
click at [1088, 1015] on button "Next" at bounding box center [1096, 1035] width 97 height 41
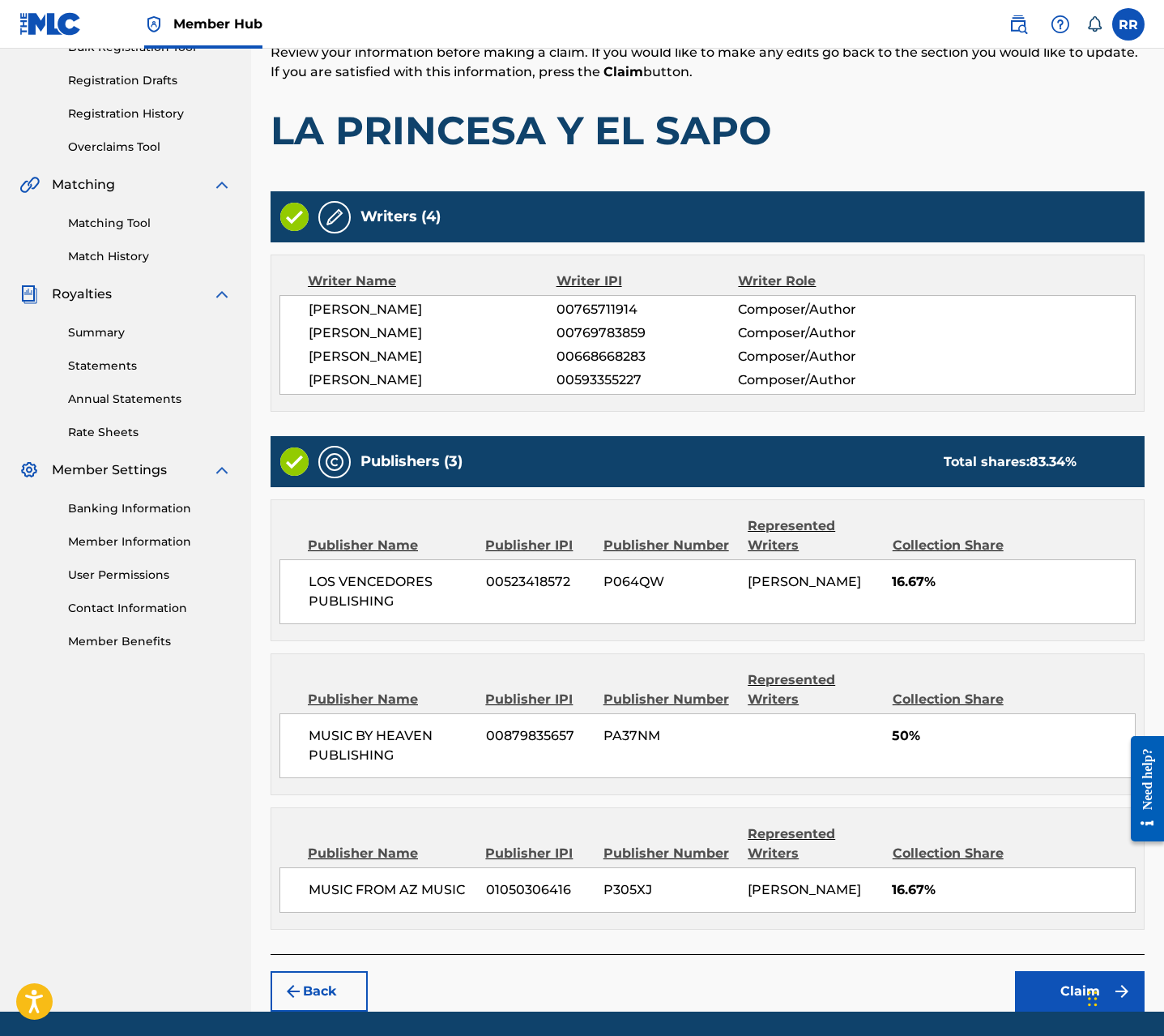
scroll to position [311, 0]
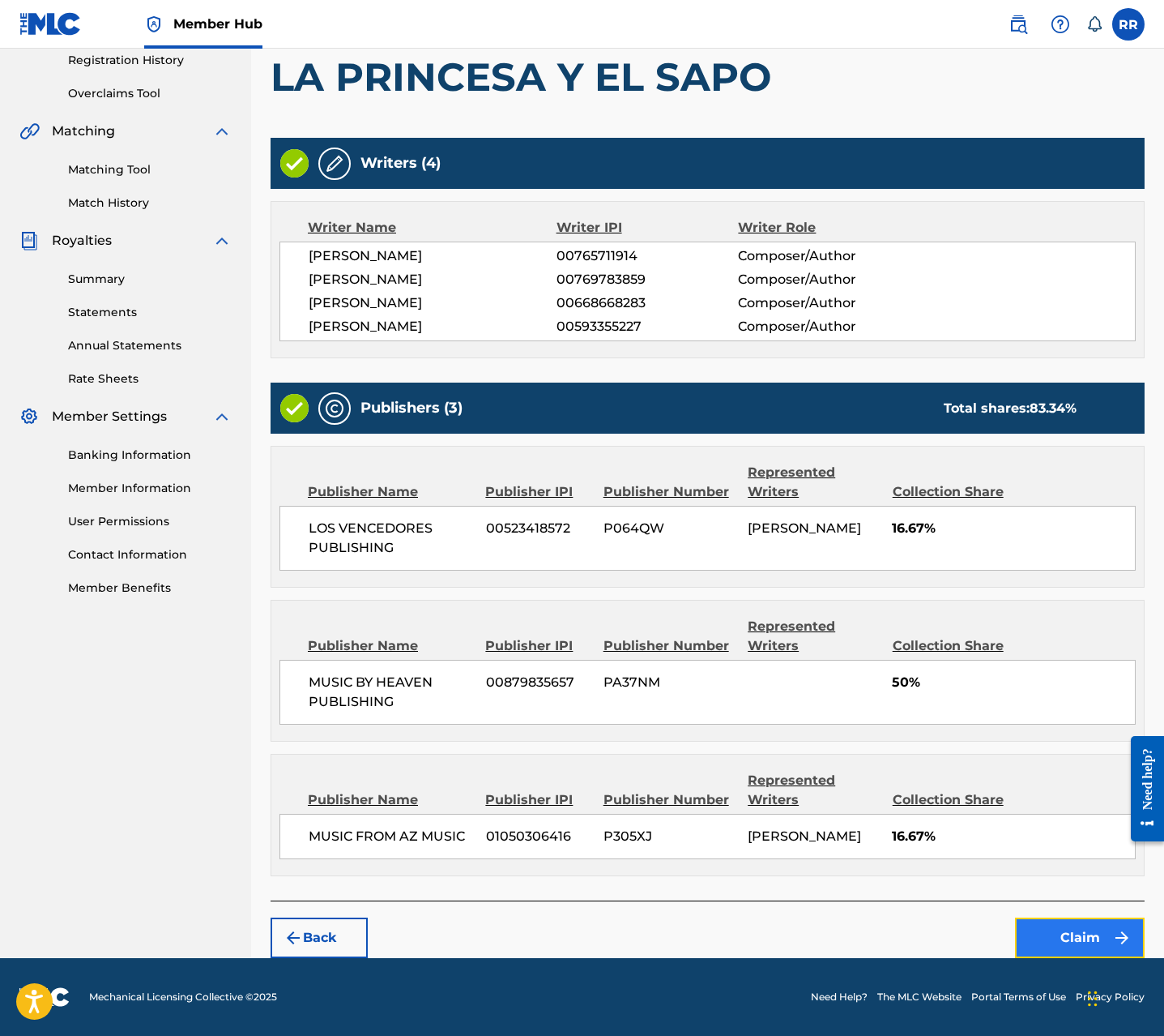
click at [1074, 938] on button "Claim" at bounding box center [1080, 937] width 130 height 41
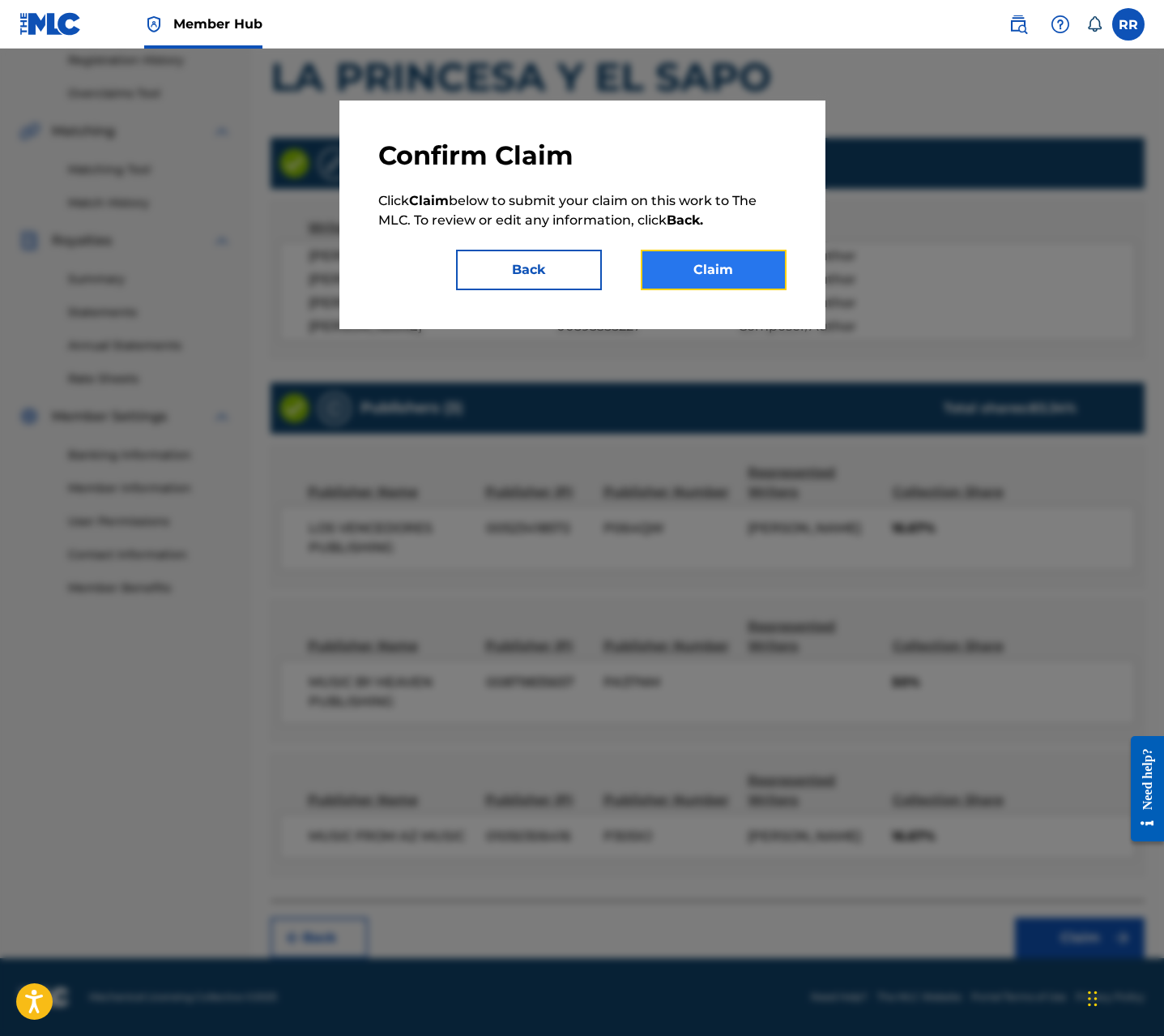
click at [707, 271] on button "Claim" at bounding box center [714, 270] width 146 height 41
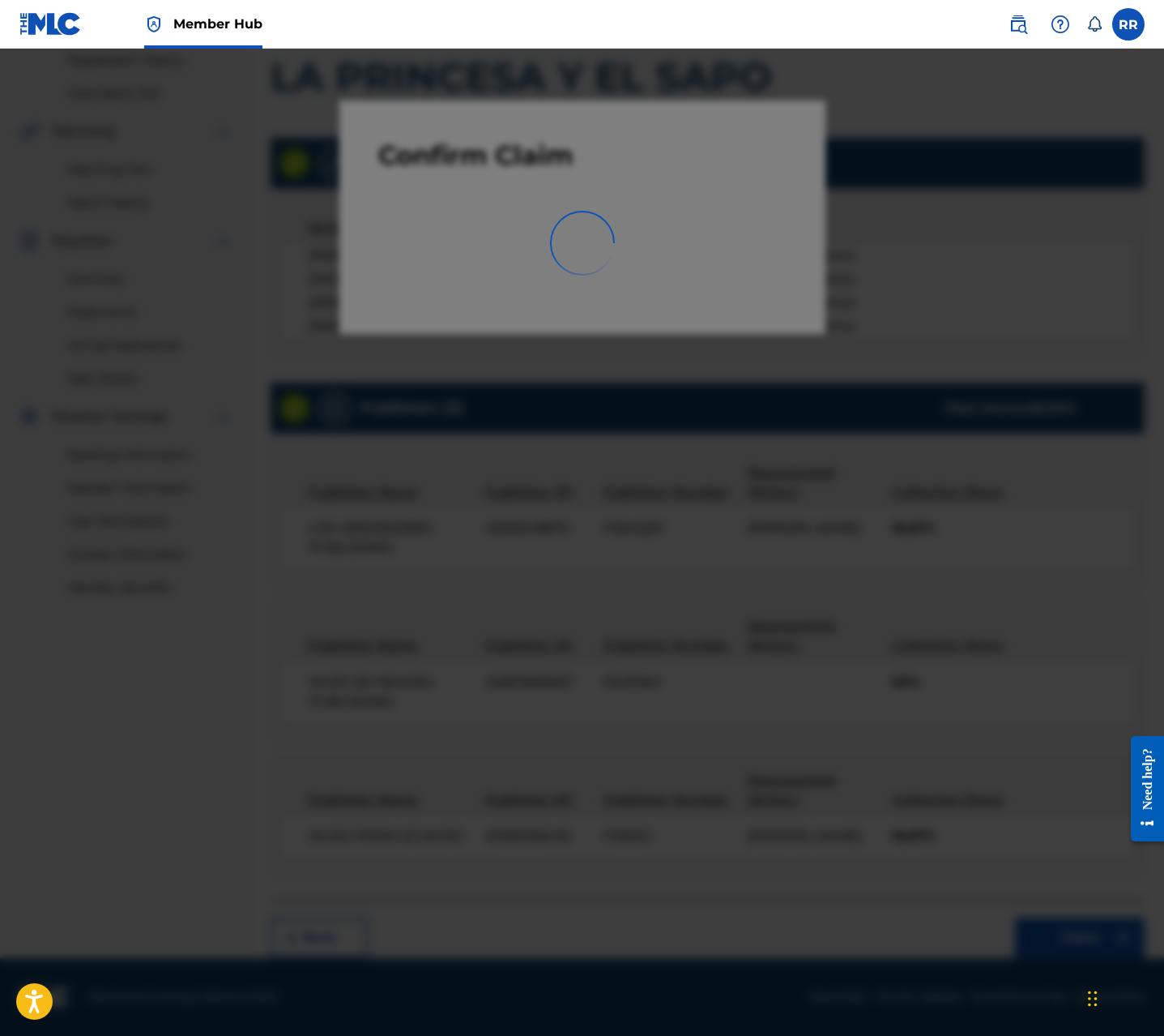
scroll to position [0, 0]
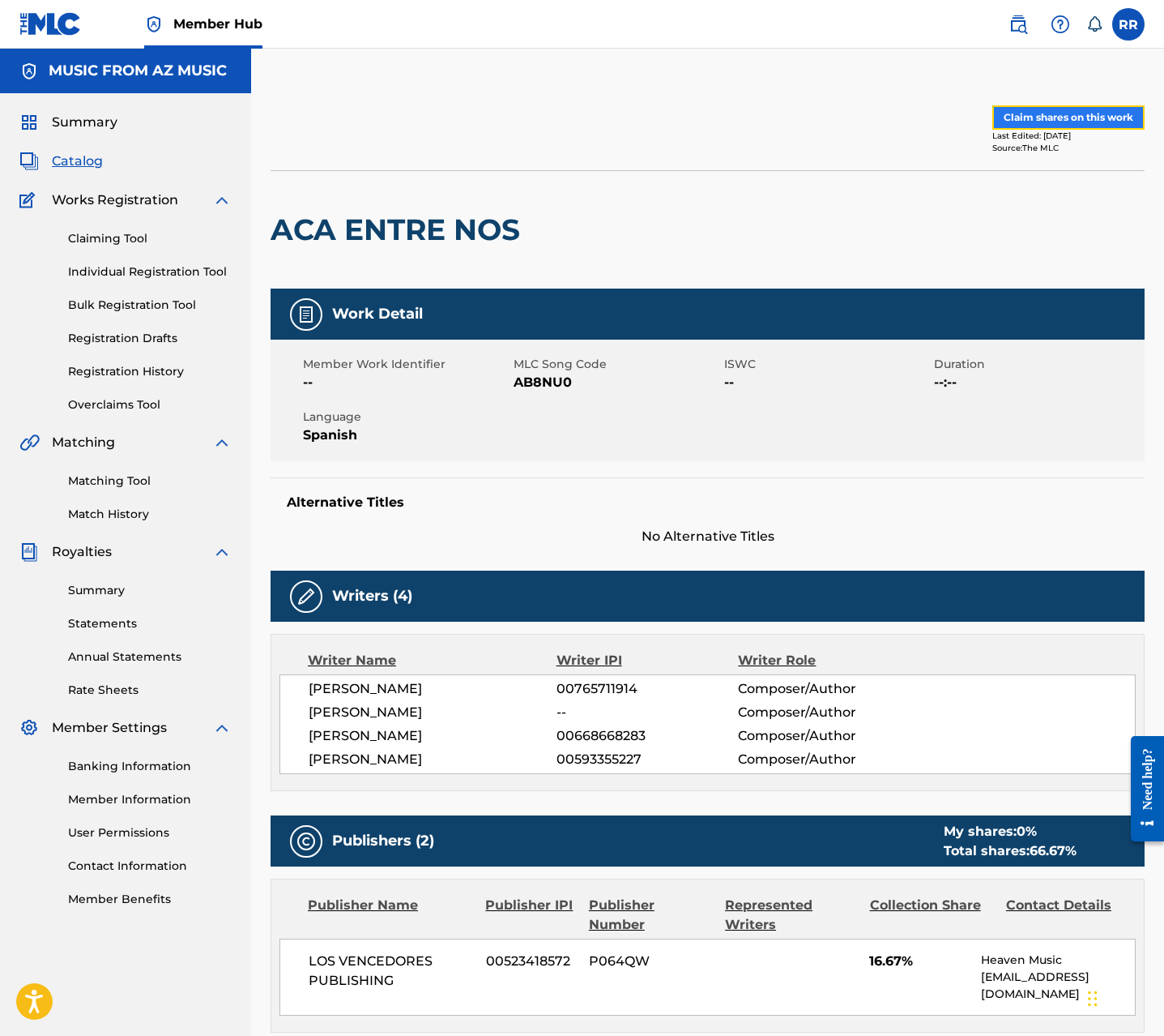
click at [1074, 116] on button "Claim shares on this work" at bounding box center [1068, 117] width 152 height 25
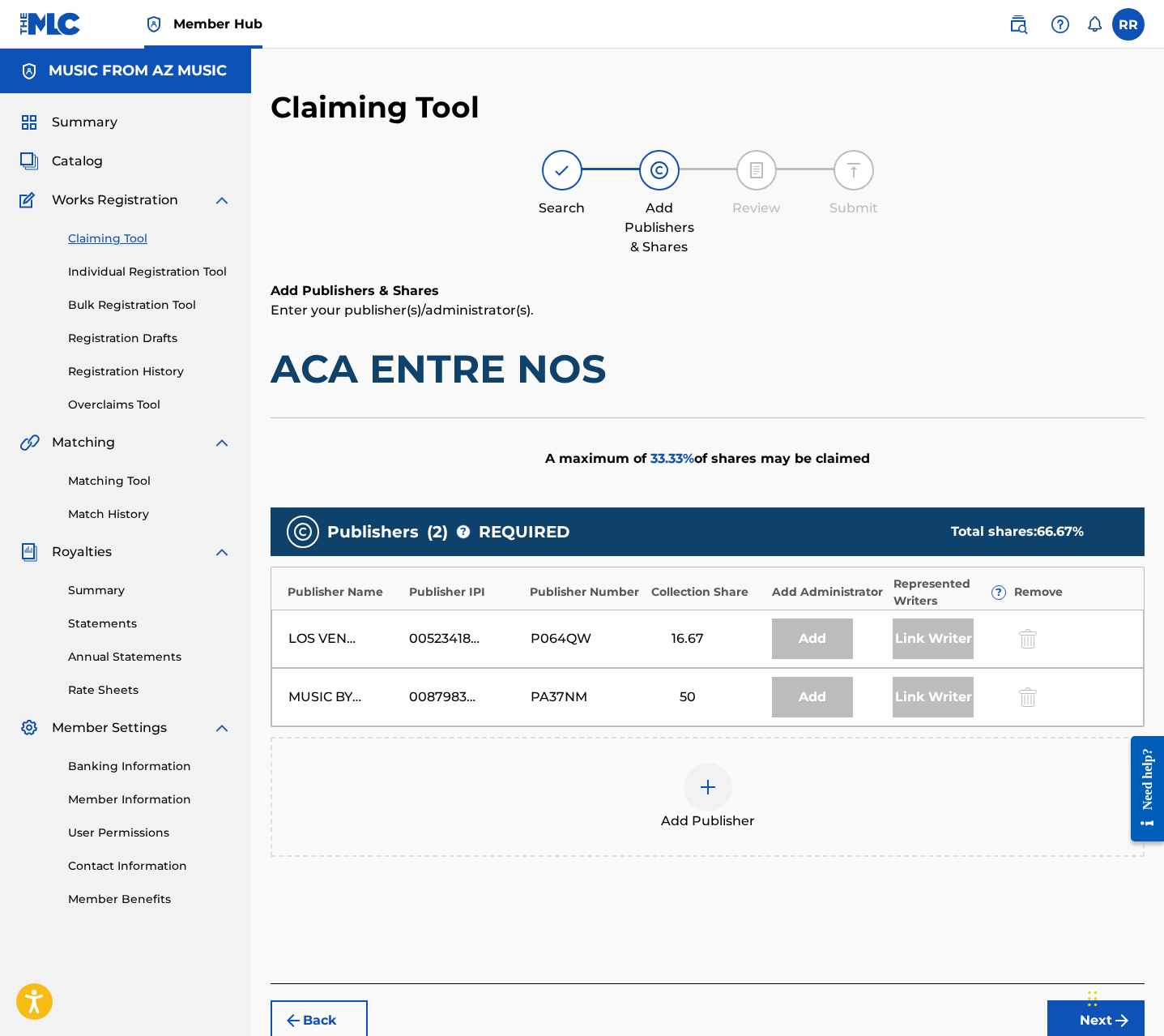
click at [720, 772] on div at bounding box center [708, 786] width 48 height 48
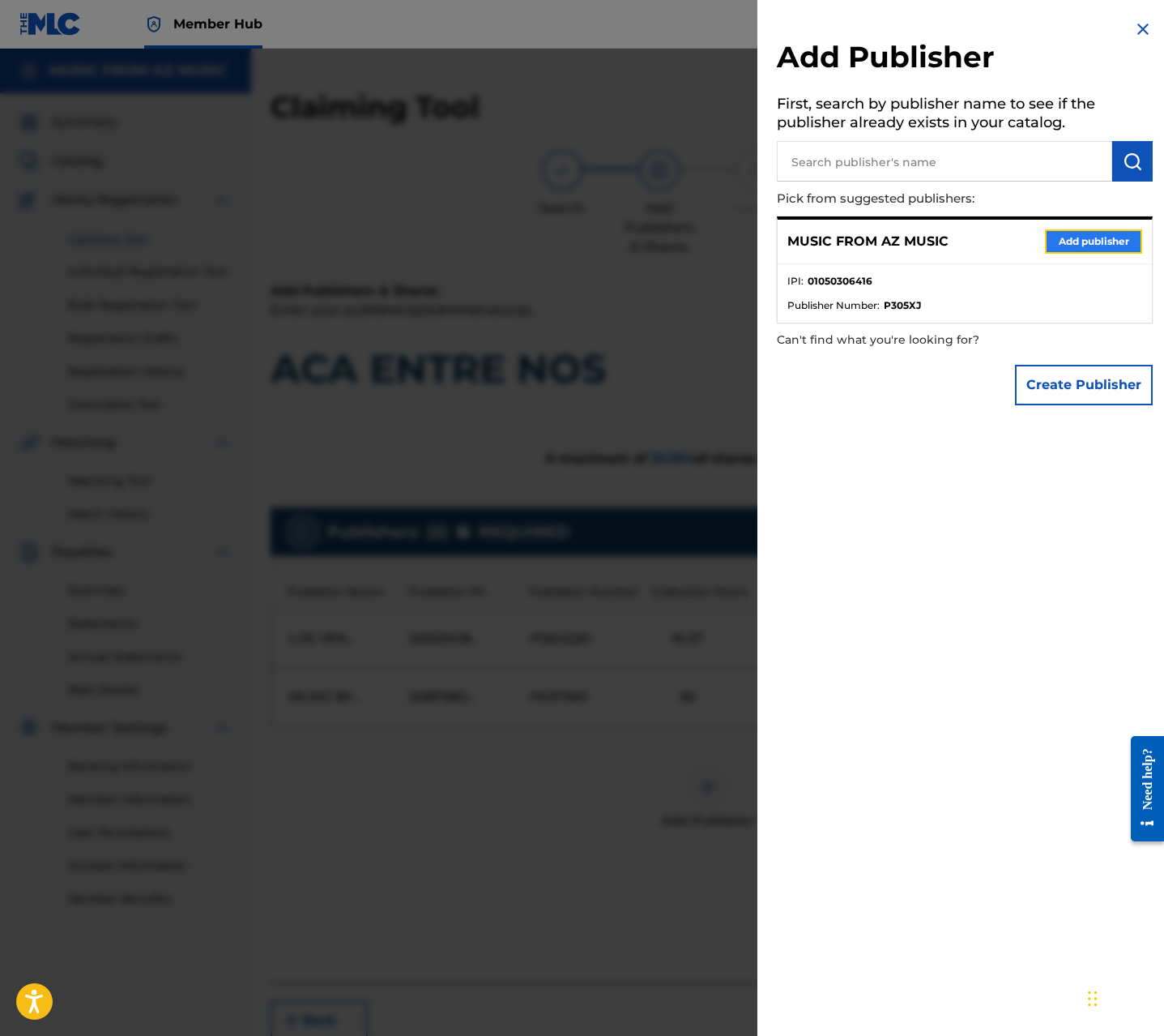
click at [1099, 241] on button "Add publisher" at bounding box center [1093, 241] width 97 height 25
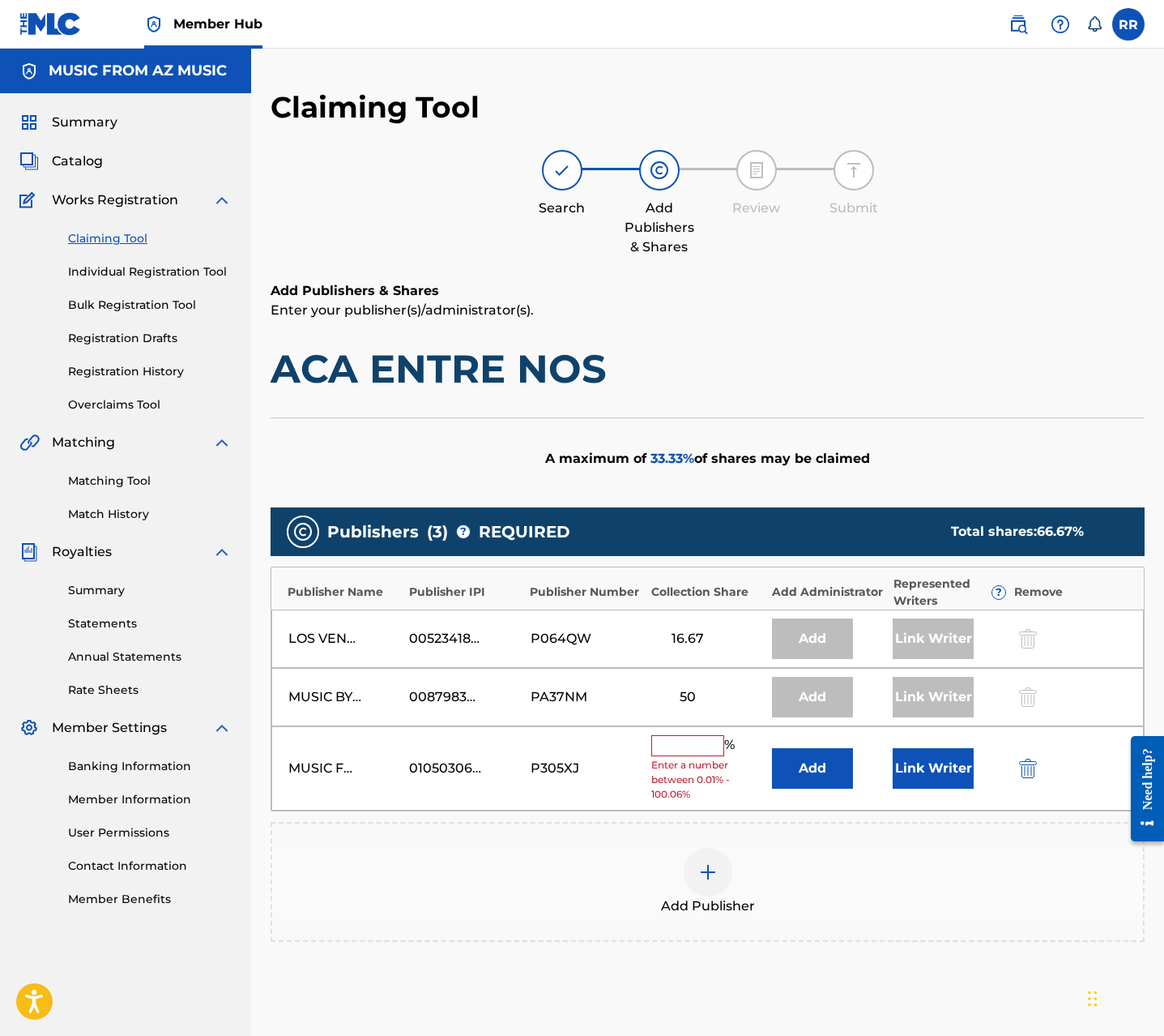
scroll to position [167, 0]
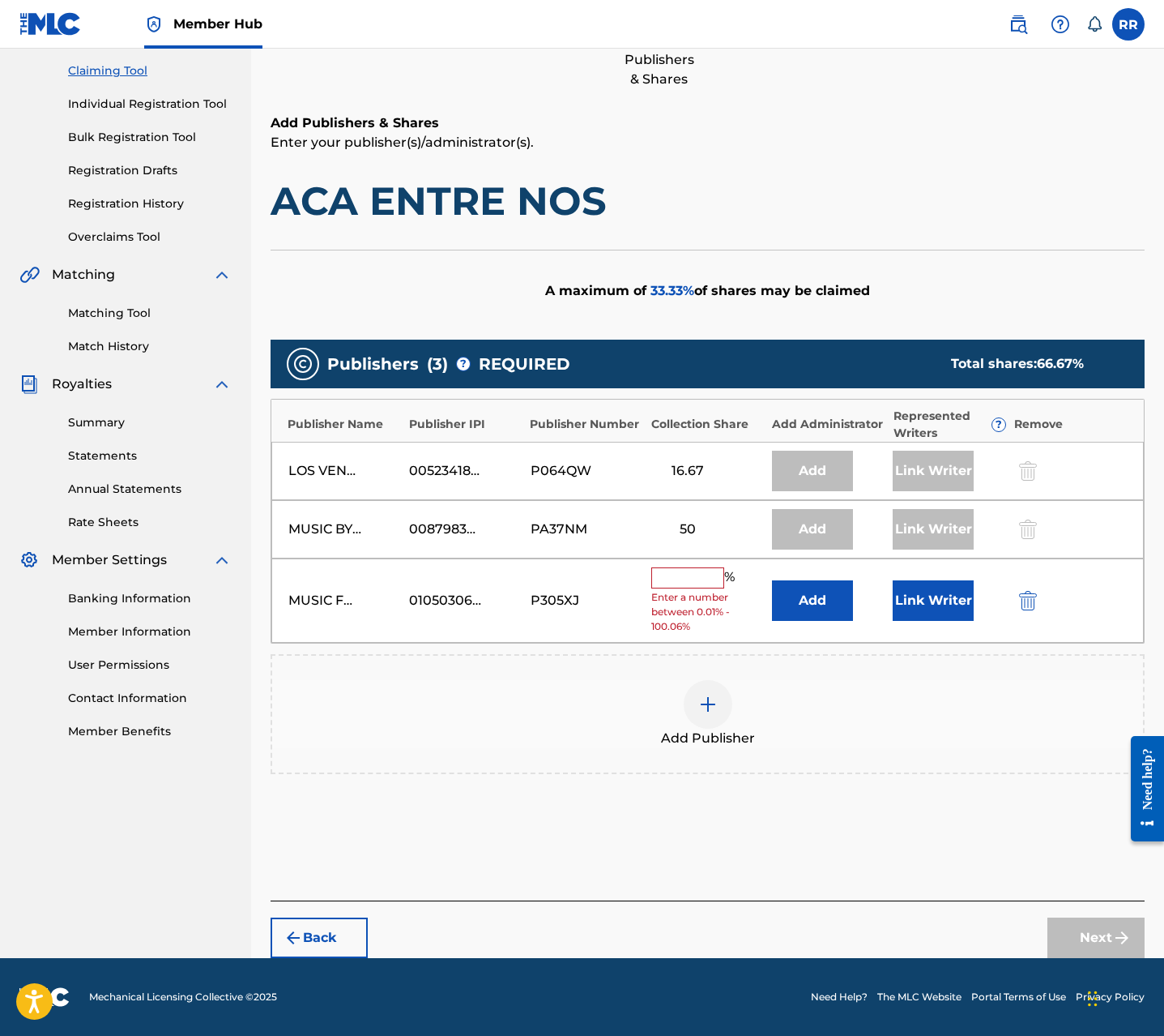
click at [676, 585] on input "text" at bounding box center [688, 578] width 73 height 21
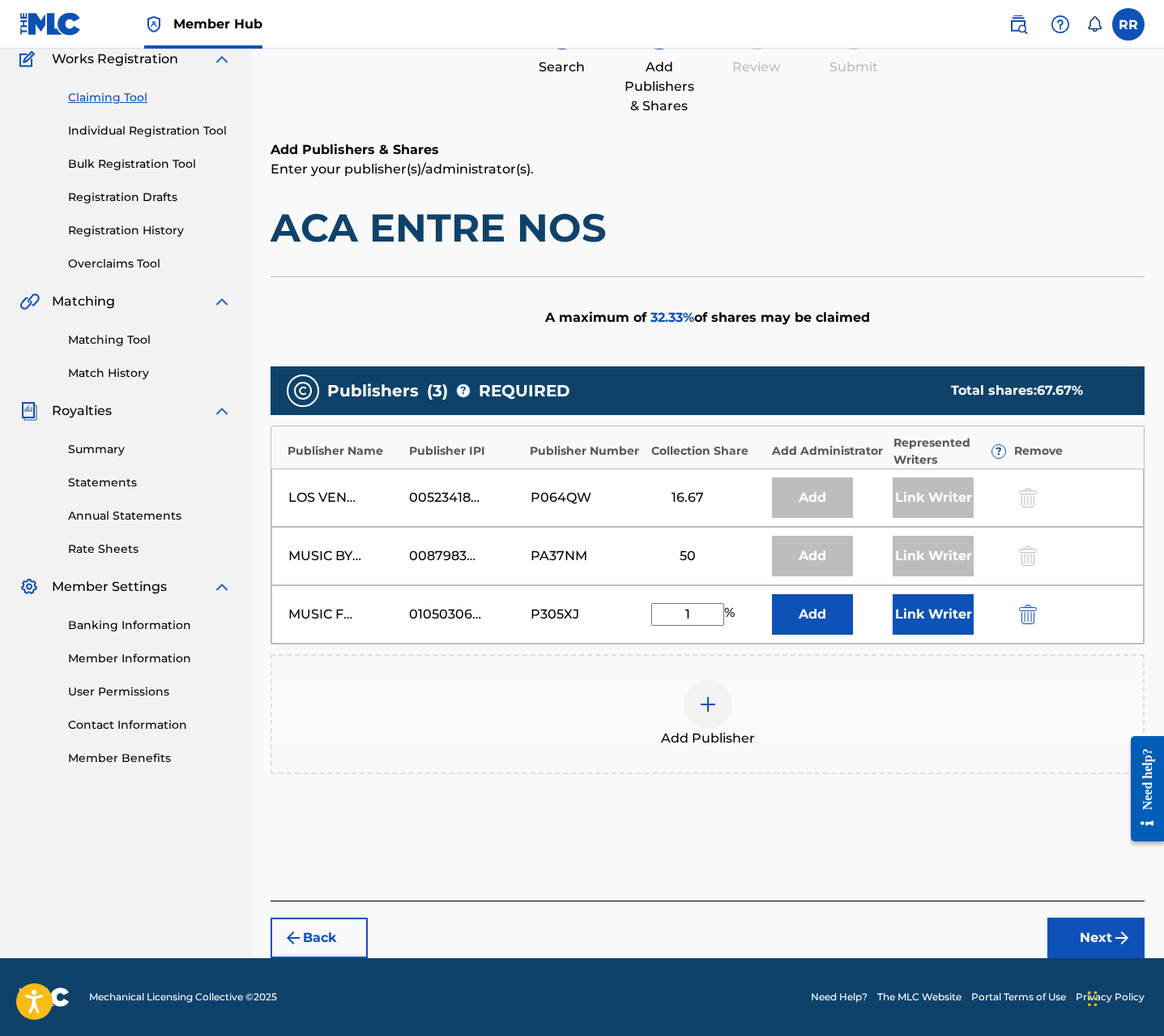
scroll to position [141, 0]
type input "16.67"
click at [942, 609] on button "Link Writer" at bounding box center [933, 614] width 81 height 41
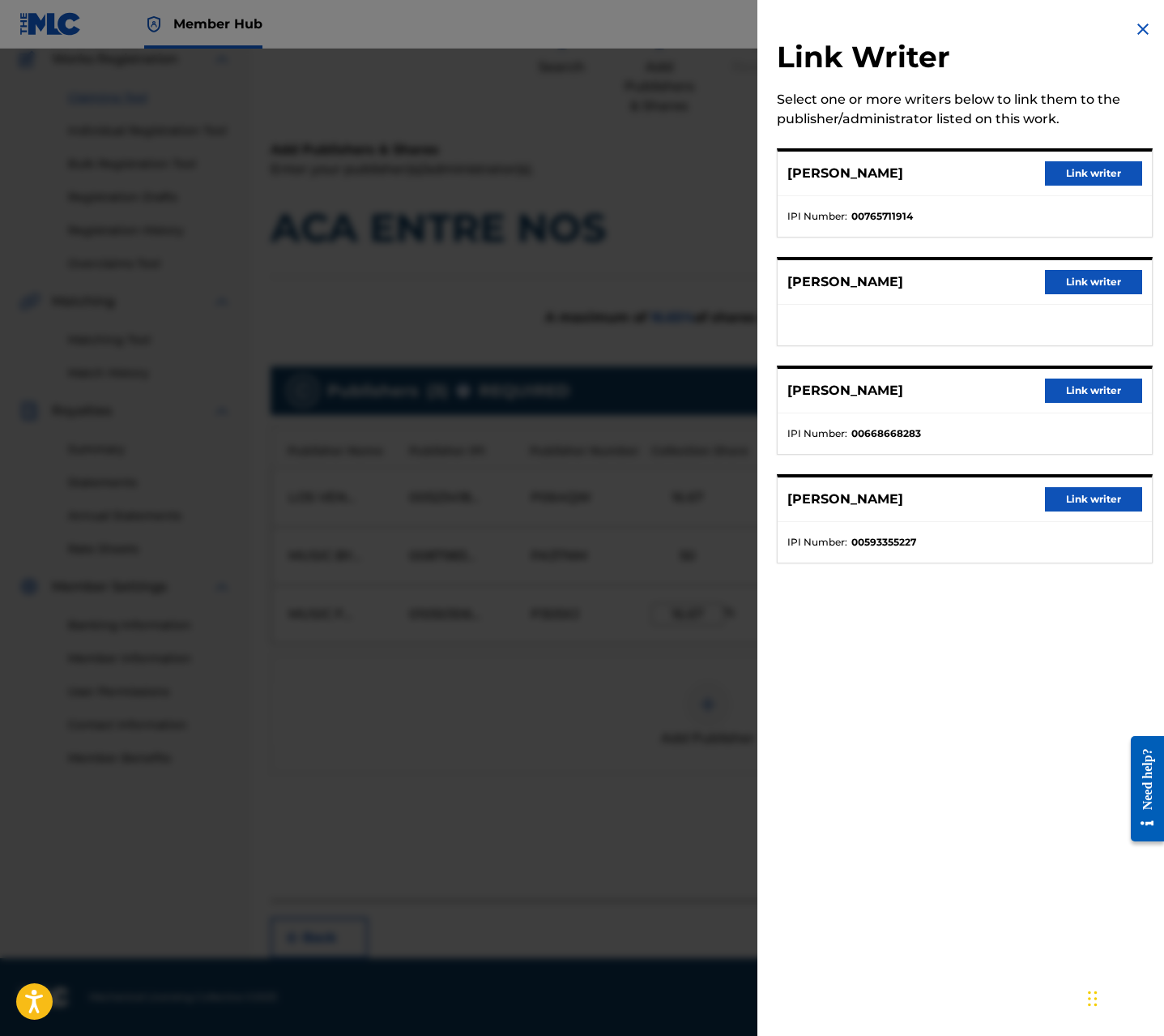
scroll to position [140, 0]
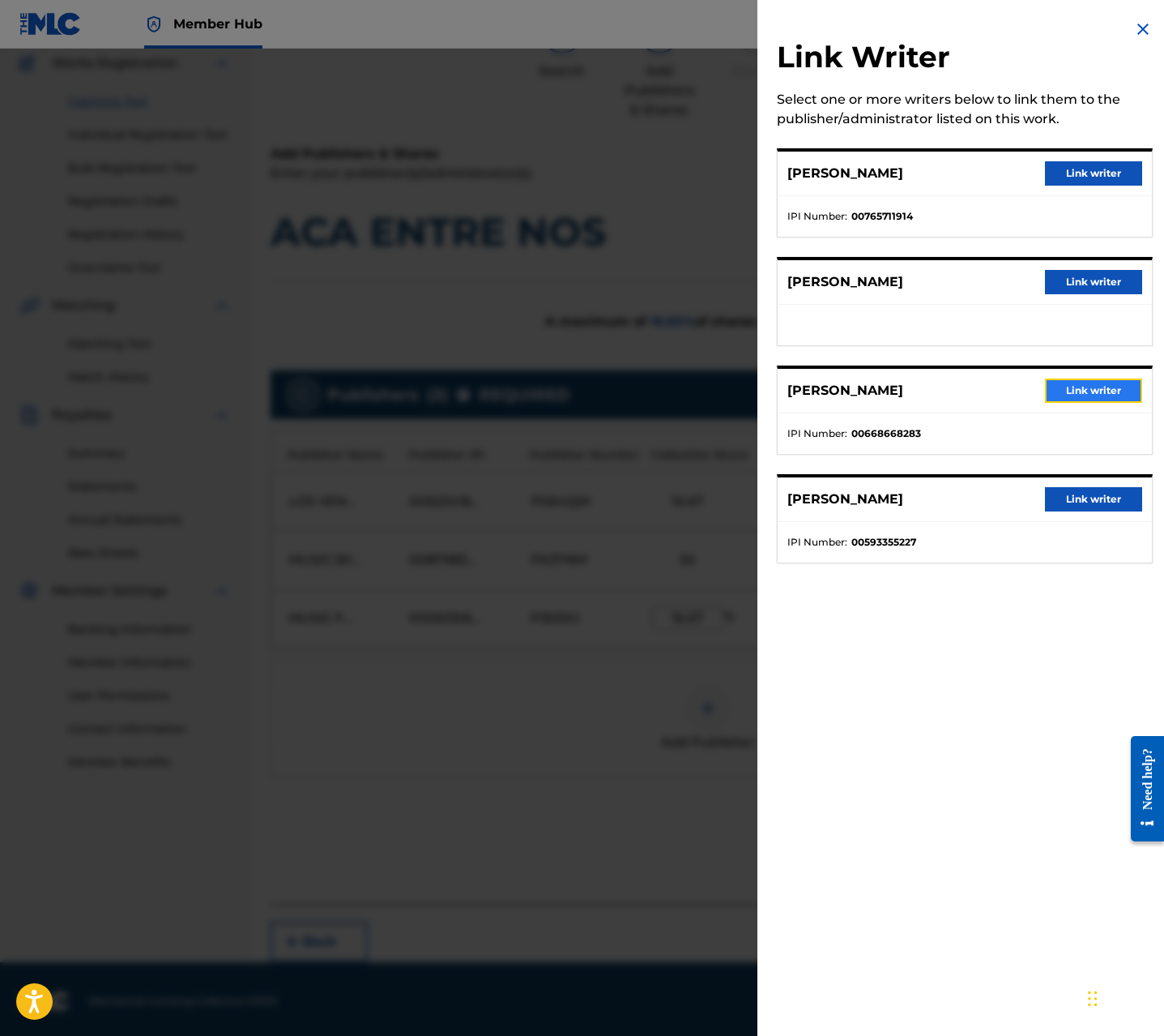
click at [1078, 384] on button "Link writer" at bounding box center [1093, 390] width 97 height 25
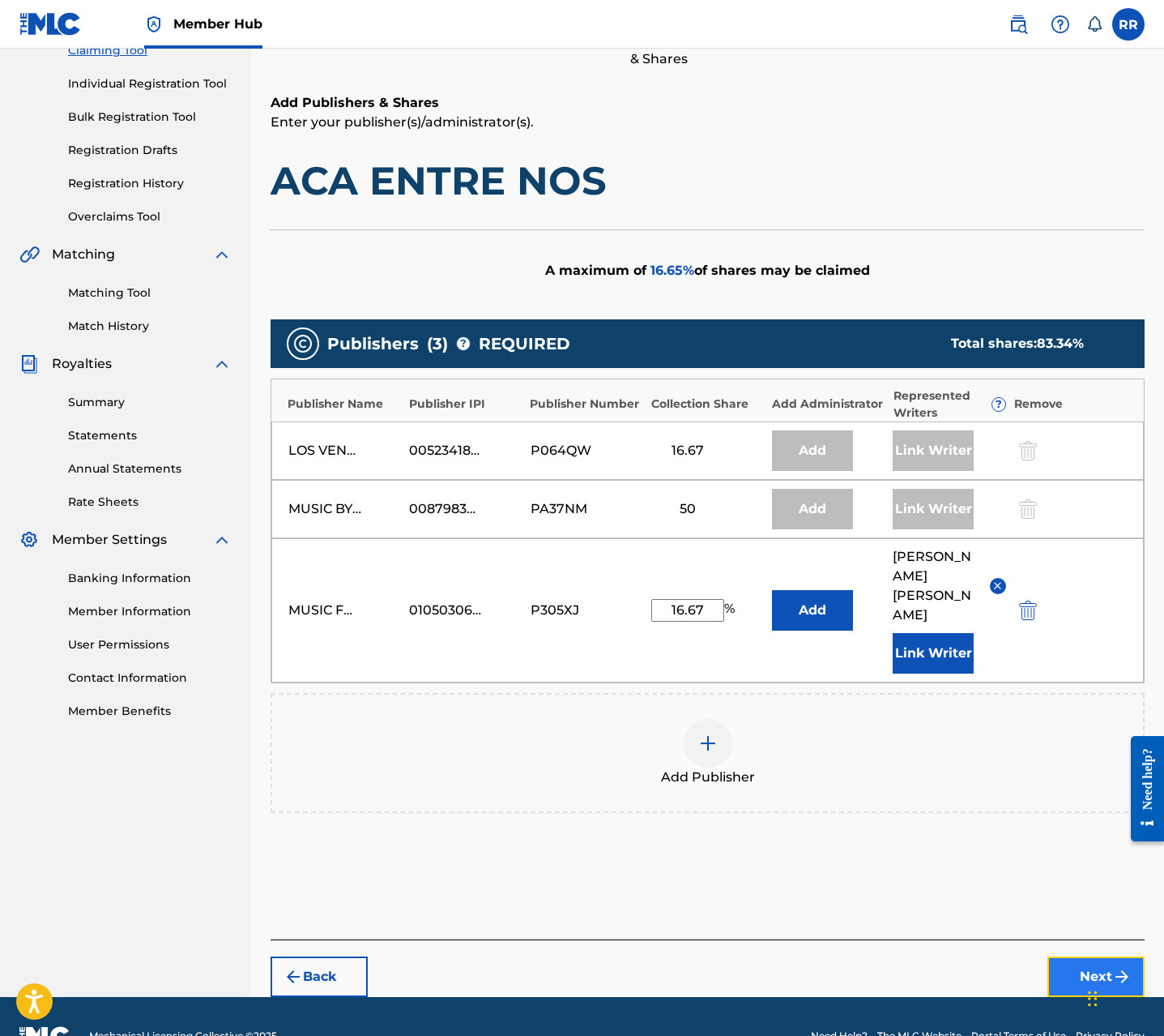
click at [1067, 956] on button "Next" at bounding box center [1096, 977] width 97 height 41
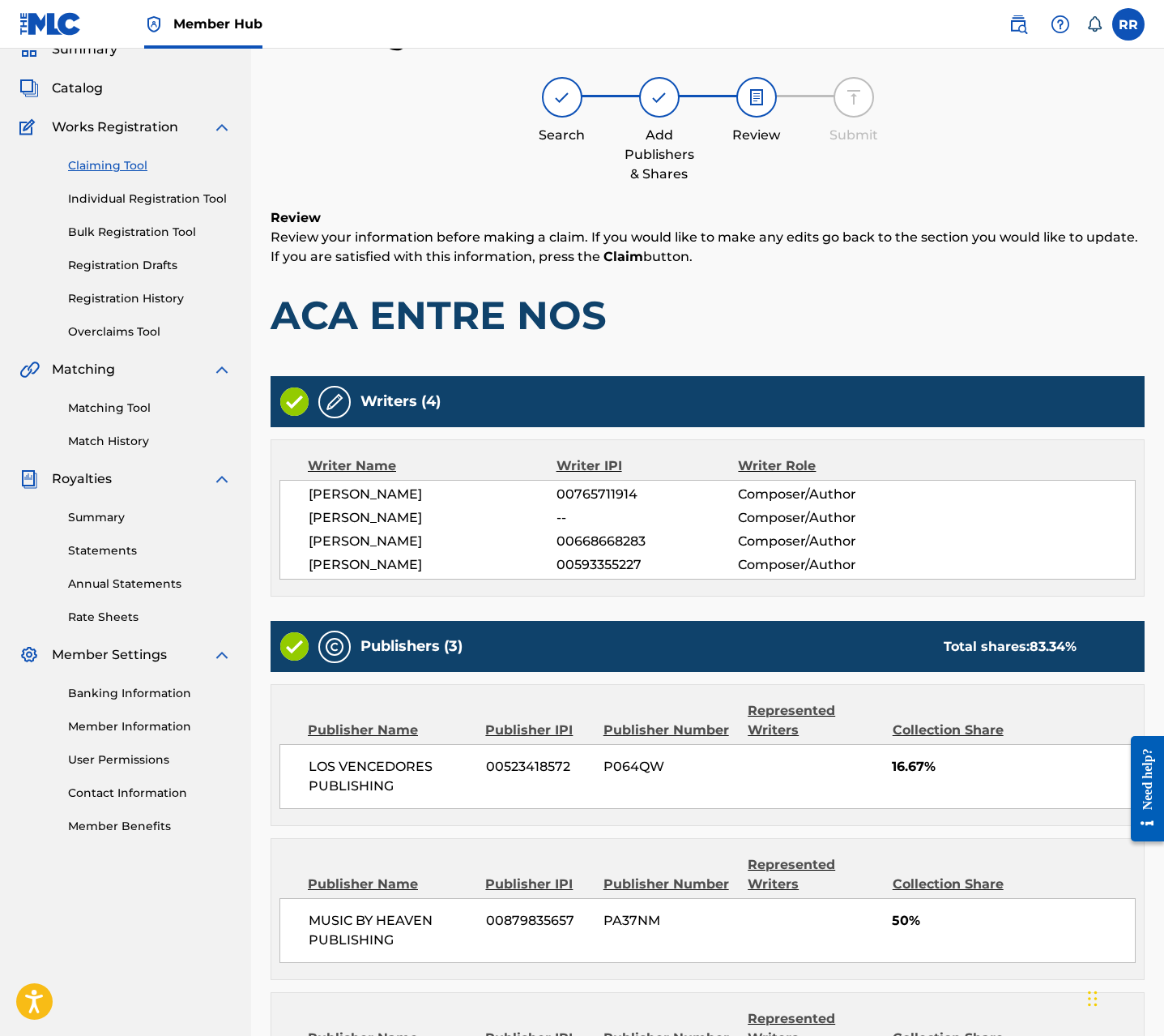
scroll to position [311, 0]
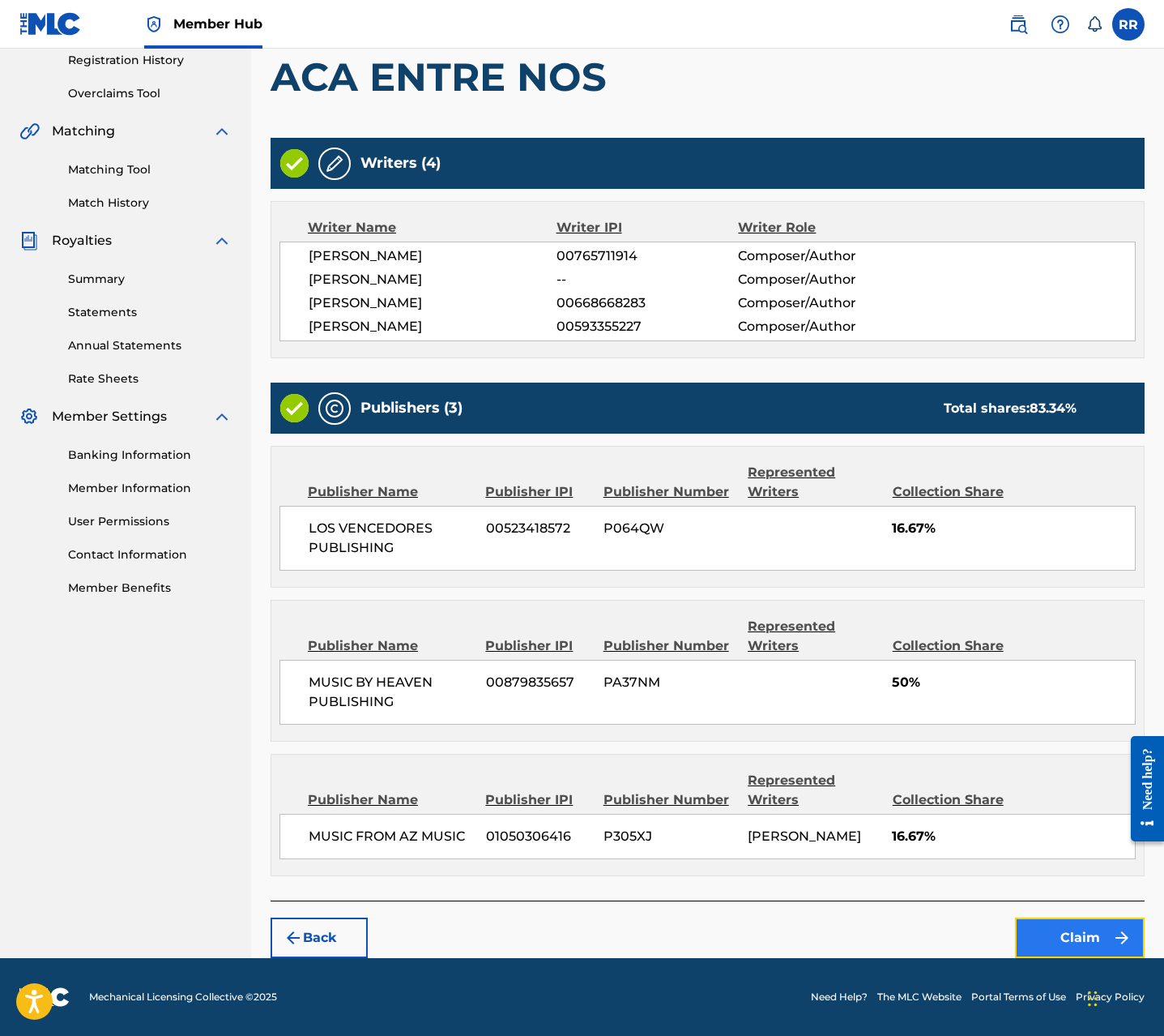
click at [1056, 928] on button "Claim" at bounding box center [1080, 937] width 130 height 41
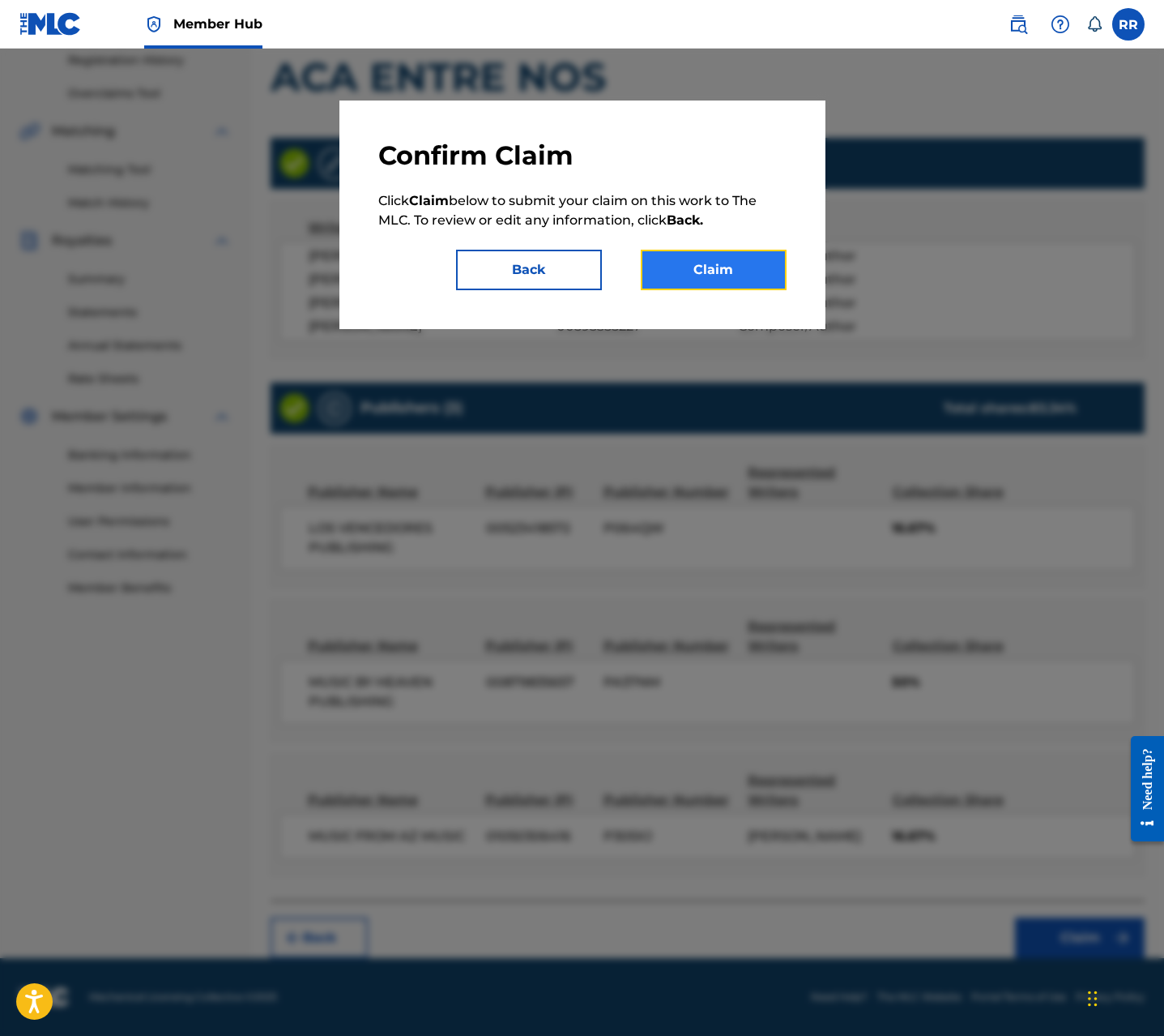
click at [756, 278] on button "Claim" at bounding box center [714, 270] width 146 height 41
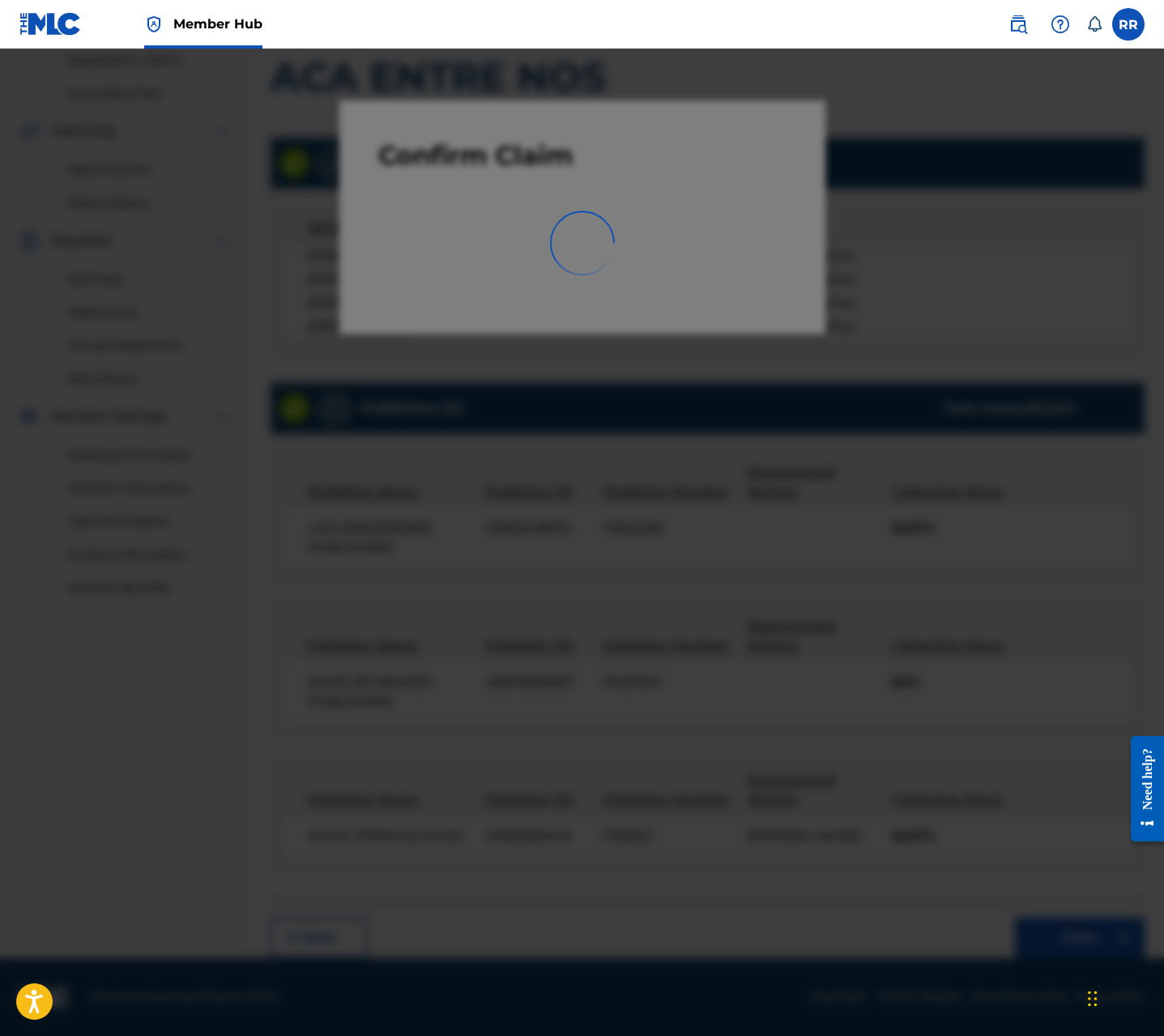
scroll to position [0, 0]
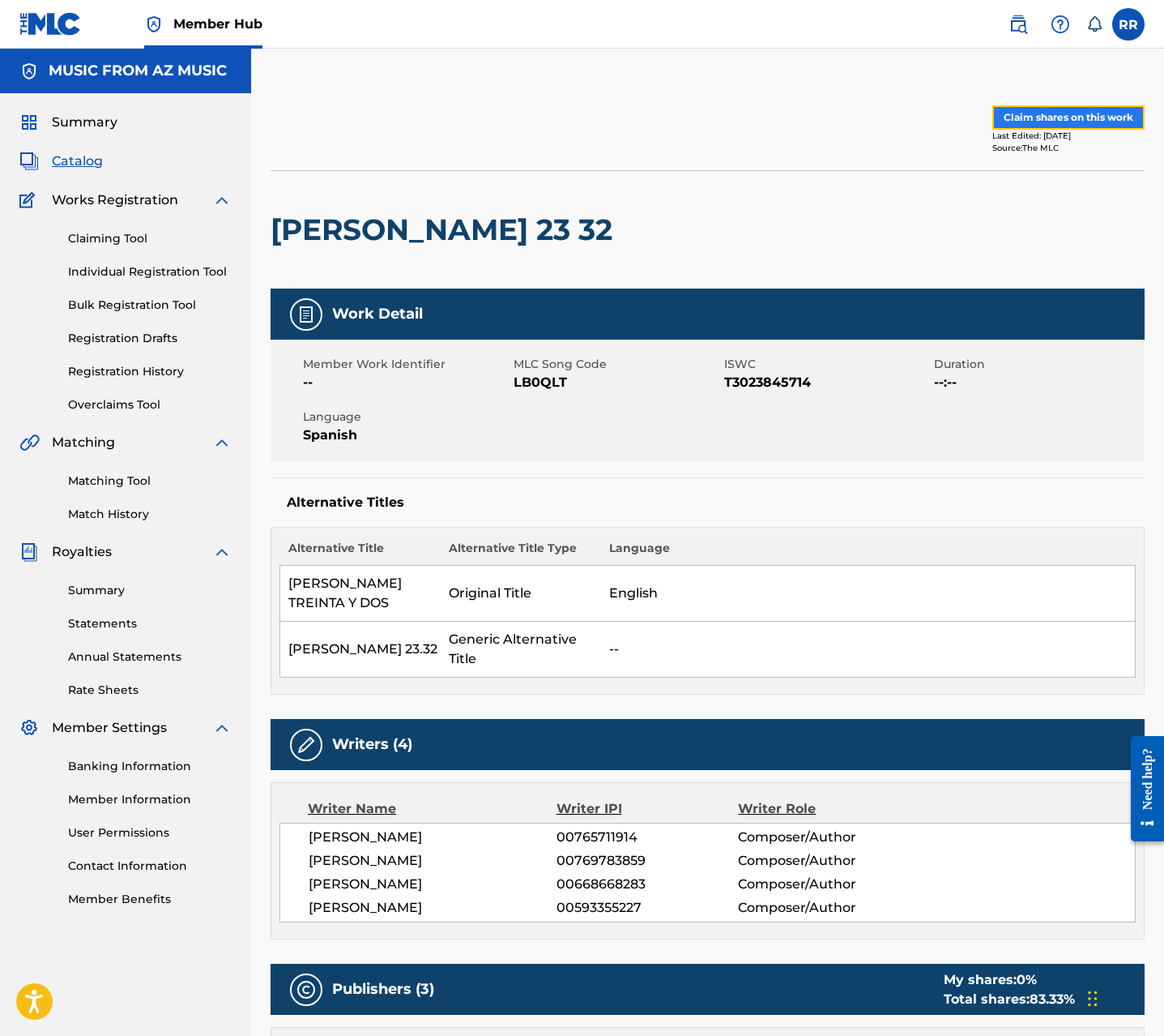
click at [1073, 118] on button "Claim shares on this work" at bounding box center [1068, 117] width 152 height 25
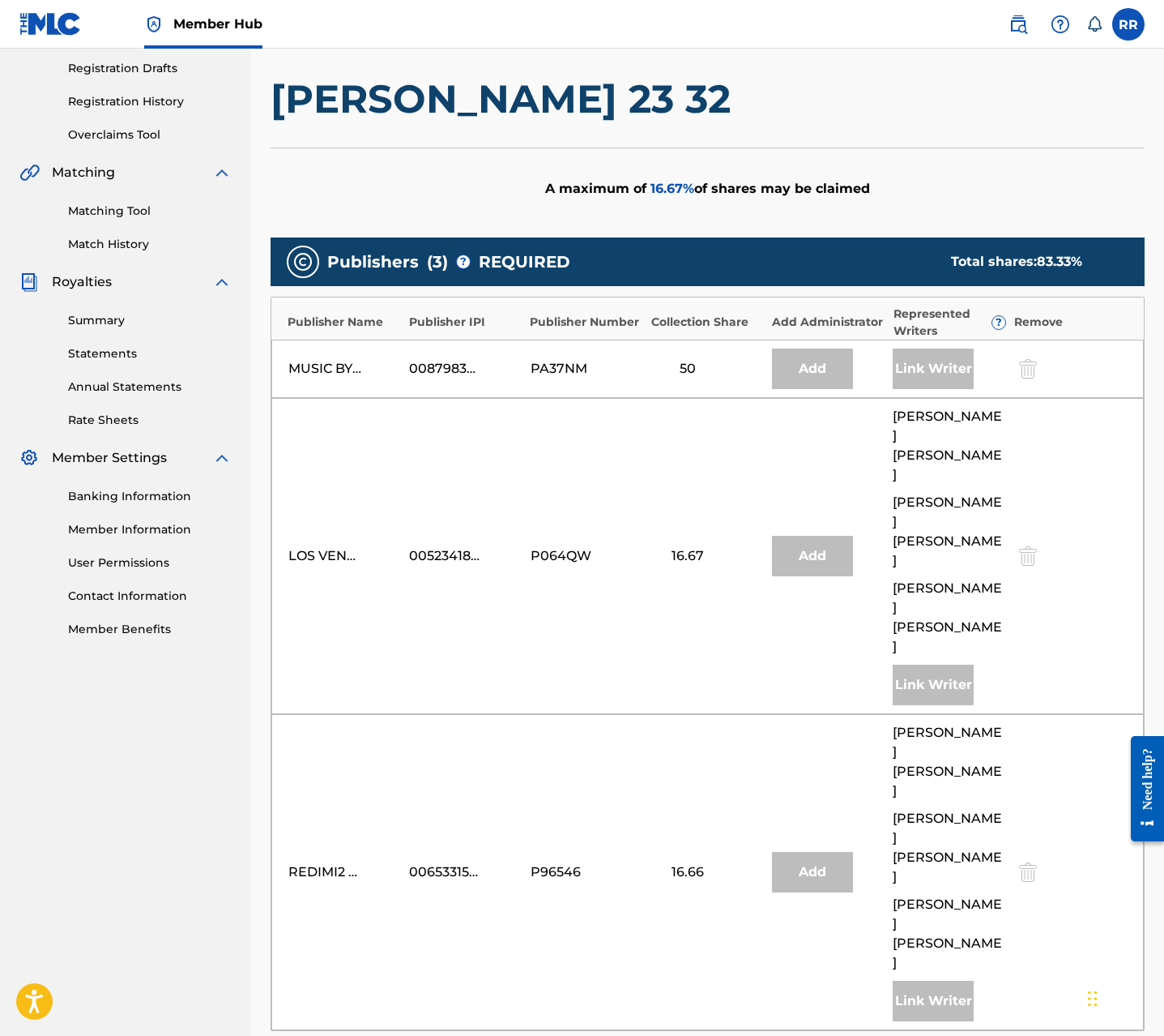
scroll to position [365, 0]
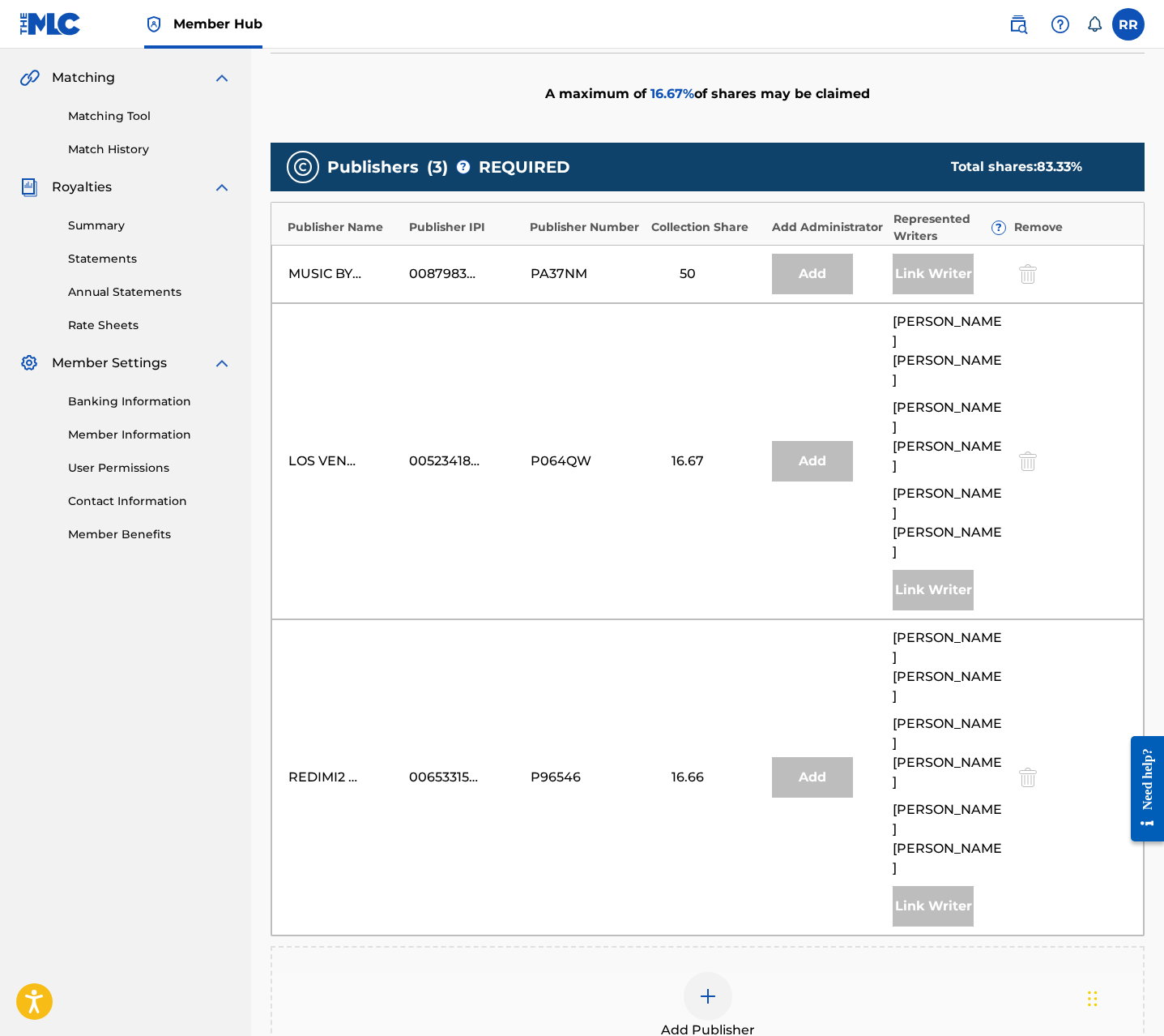
click at [723, 971] on div at bounding box center [708, 995] width 48 height 48
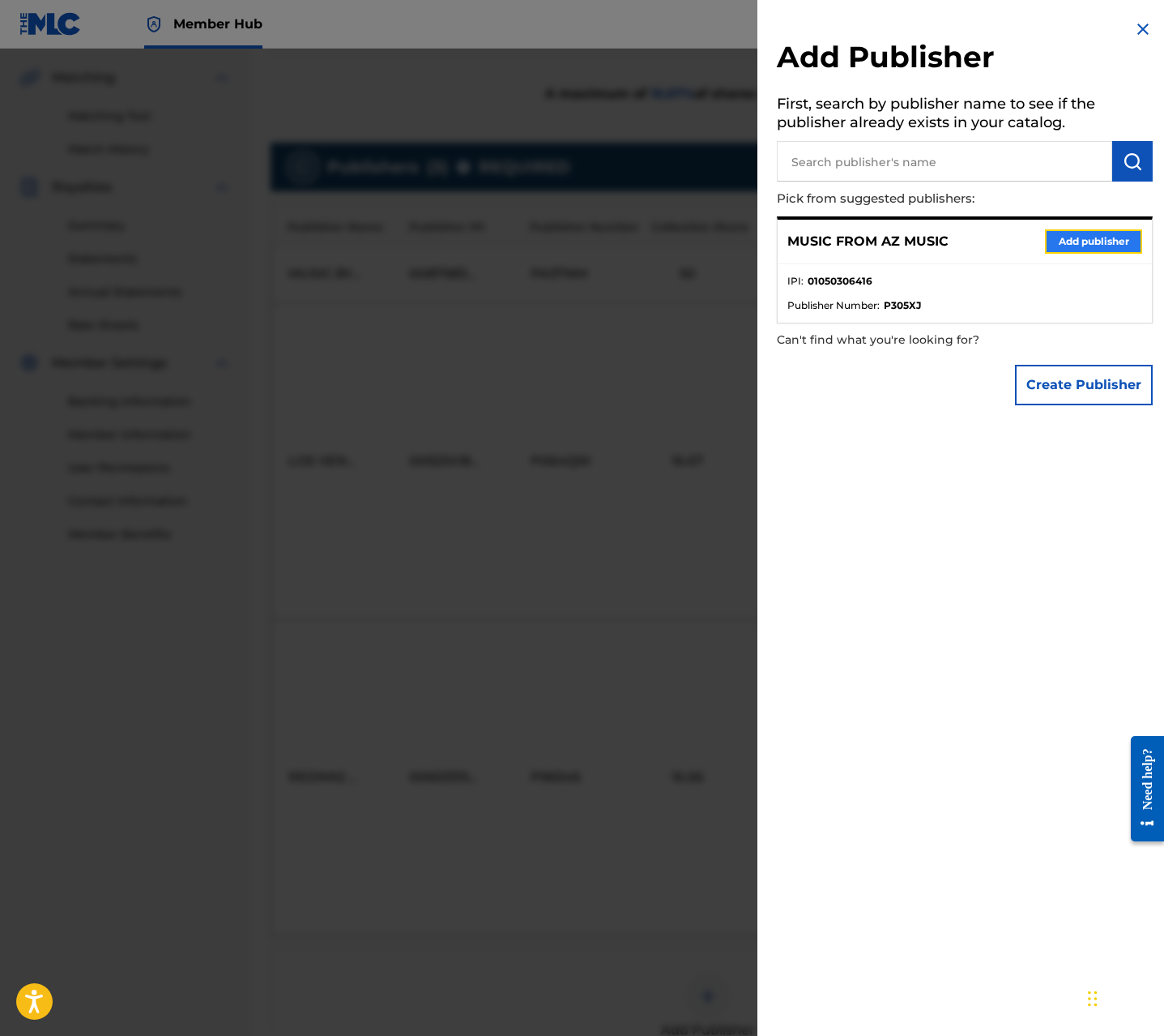
click at [1076, 243] on button "Add publisher" at bounding box center [1093, 241] width 97 height 25
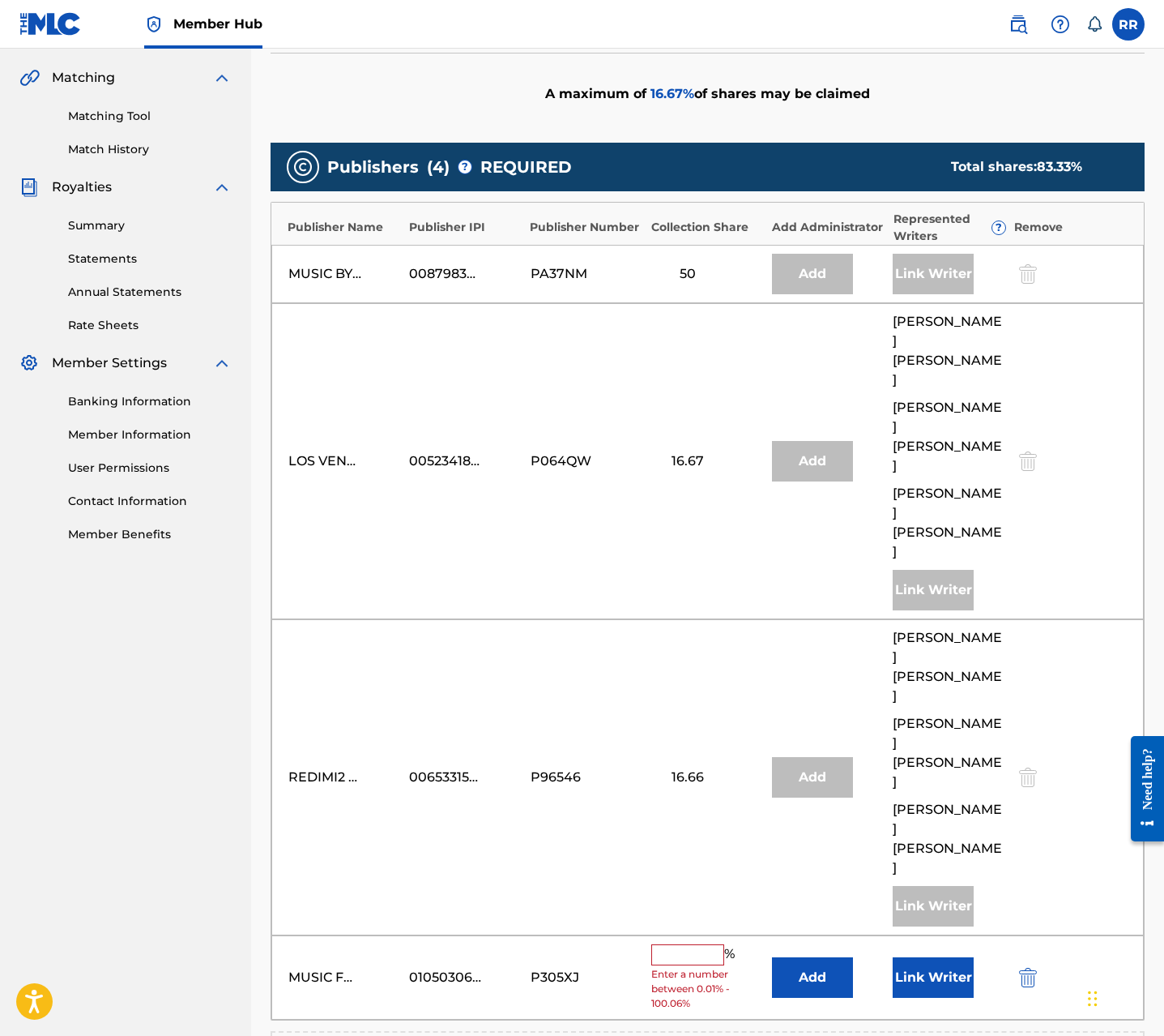
click at [690, 944] on input "text" at bounding box center [688, 954] width 73 height 21
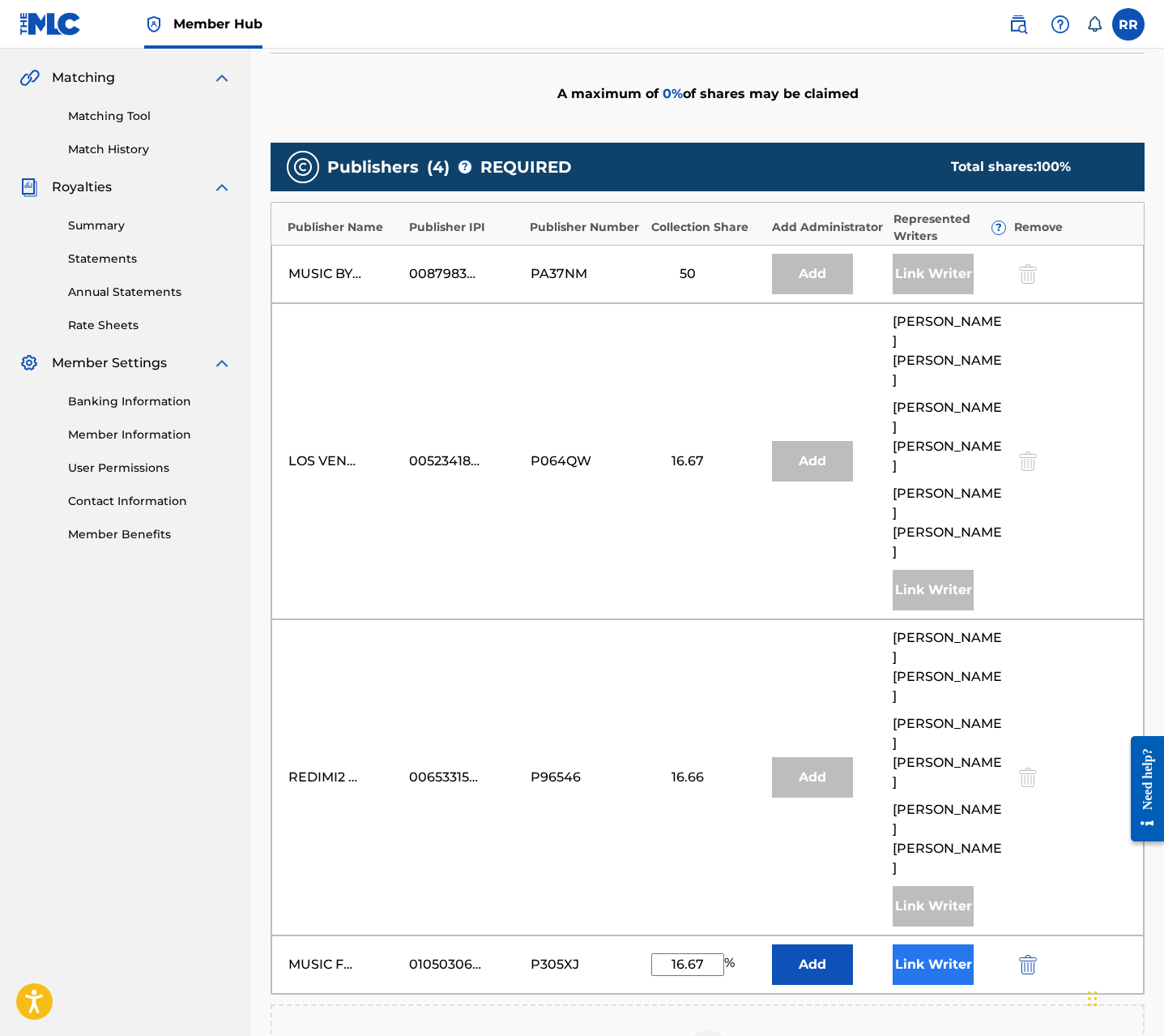
type input "16.67"
click at [925, 944] on button "Link Writer" at bounding box center [933, 965] width 81 height 41
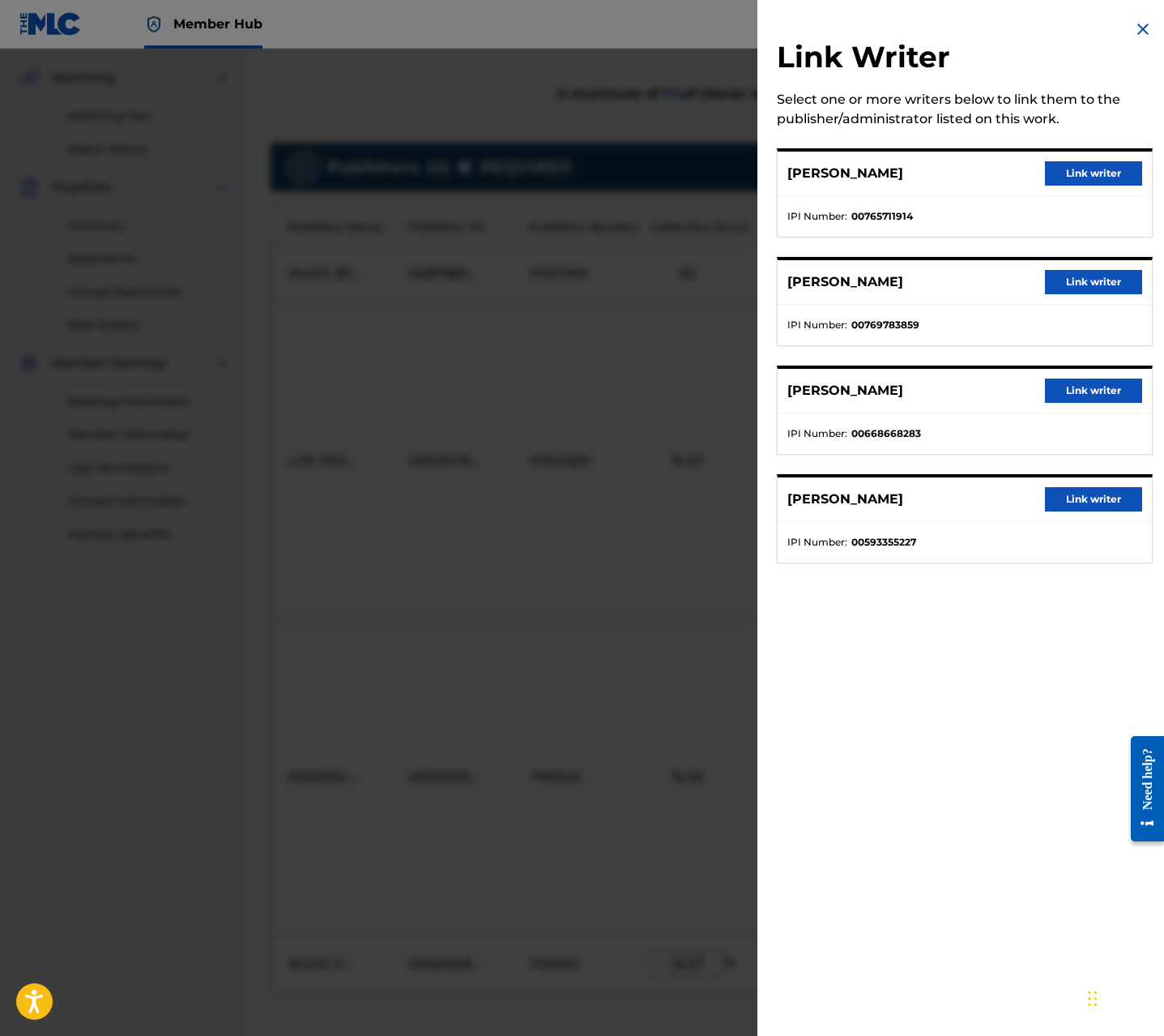
scroll to position [372, 0]
click at [1090, 382] on button "Link writer" at bounding box center [1093, 390] width 97 height 25
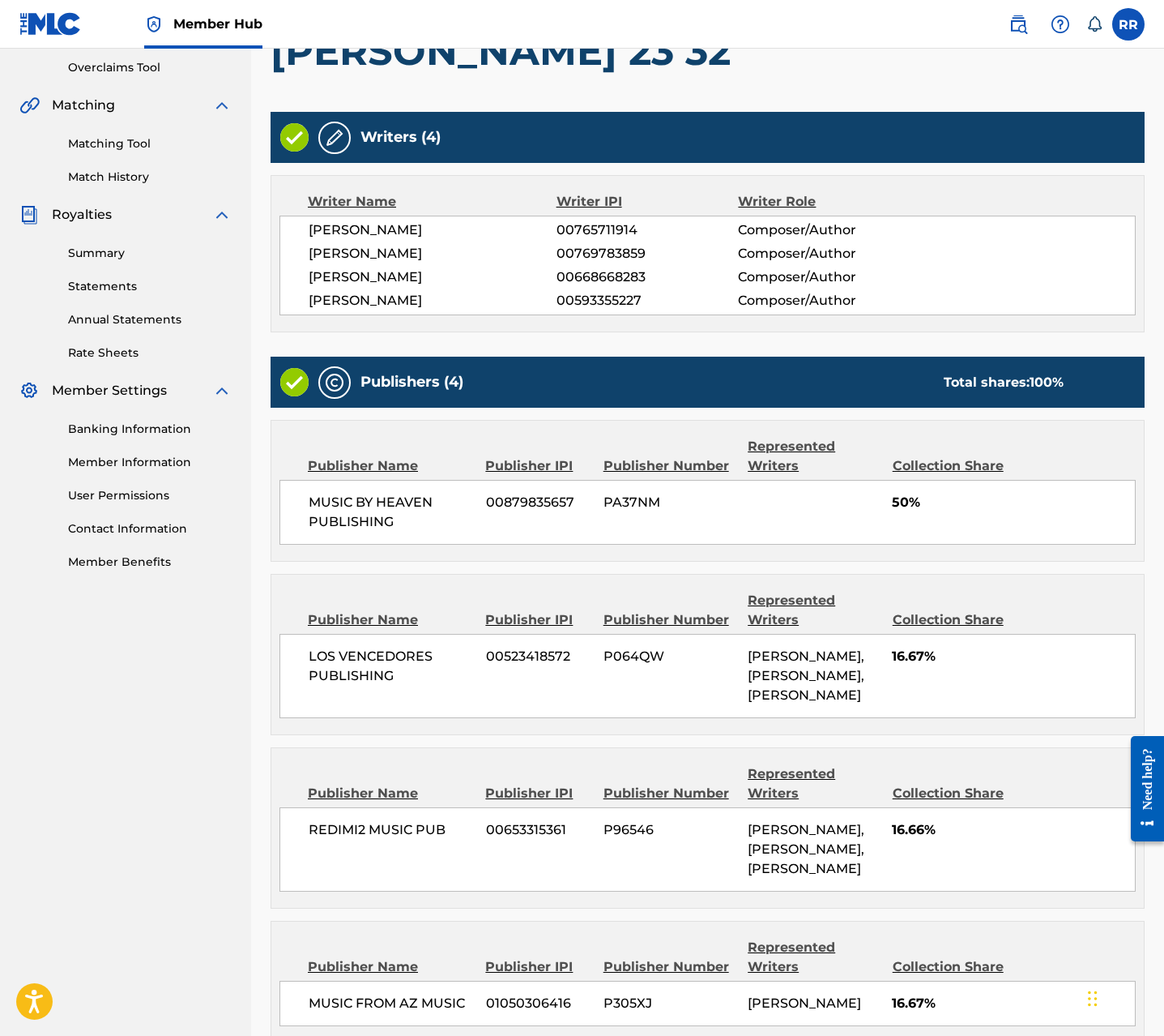
scroll to position [504, 0]
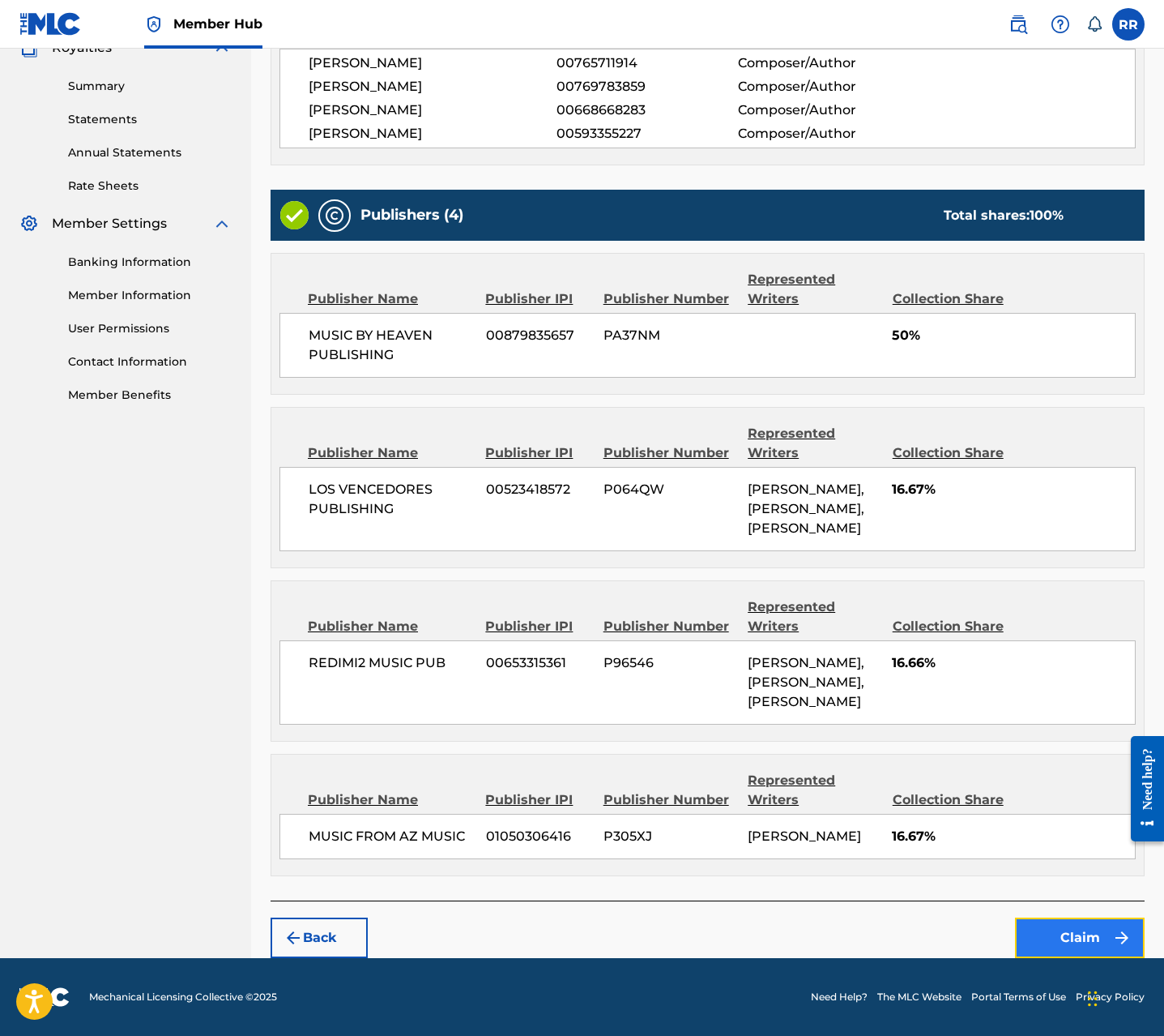
click at [1047, 933] on button "Claim" at bounding box center [1080, 937] width 130 height 41
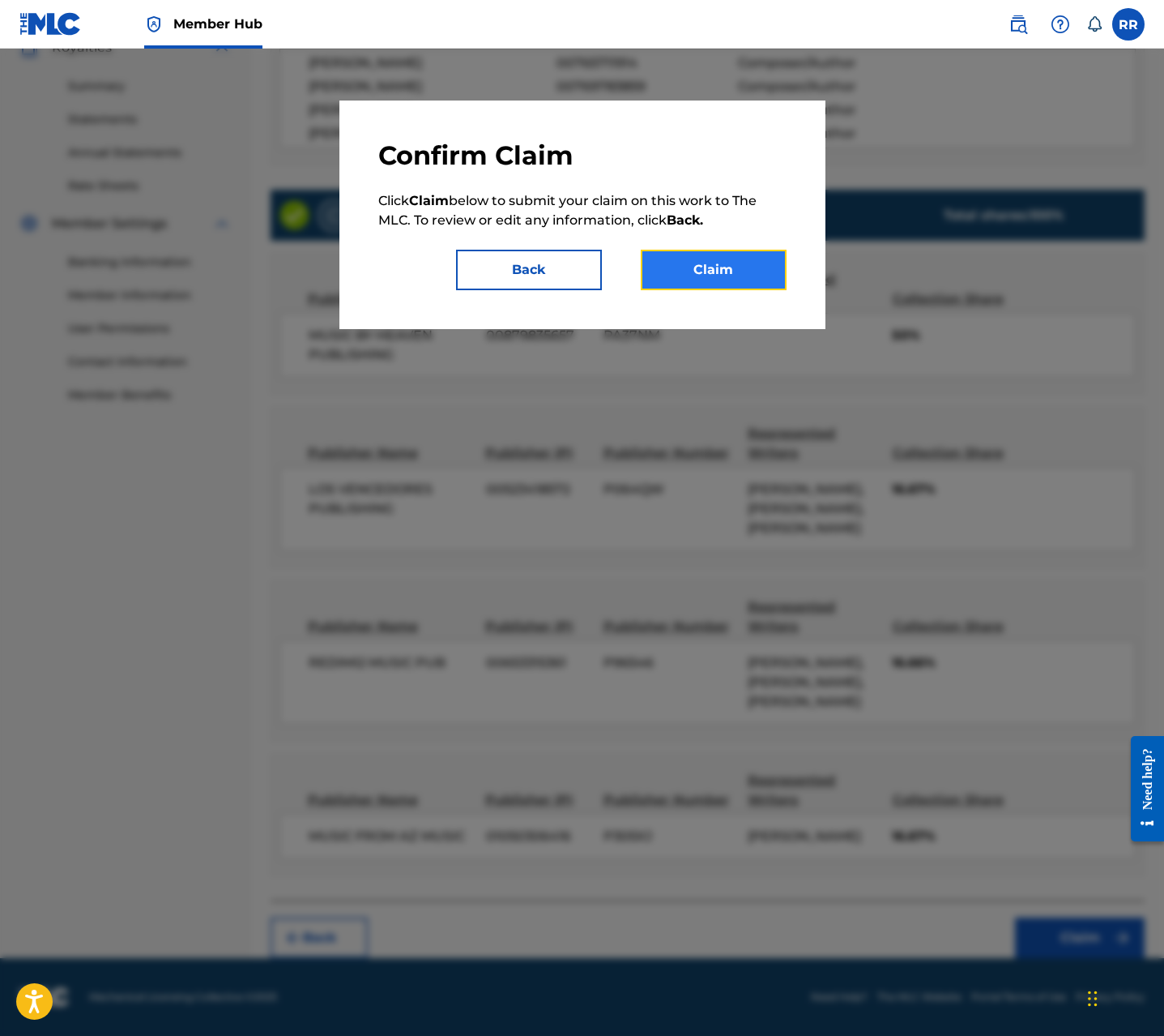
click at [722, 264] on button "Claim" at bounding box center [714, 270] width 146 height 41
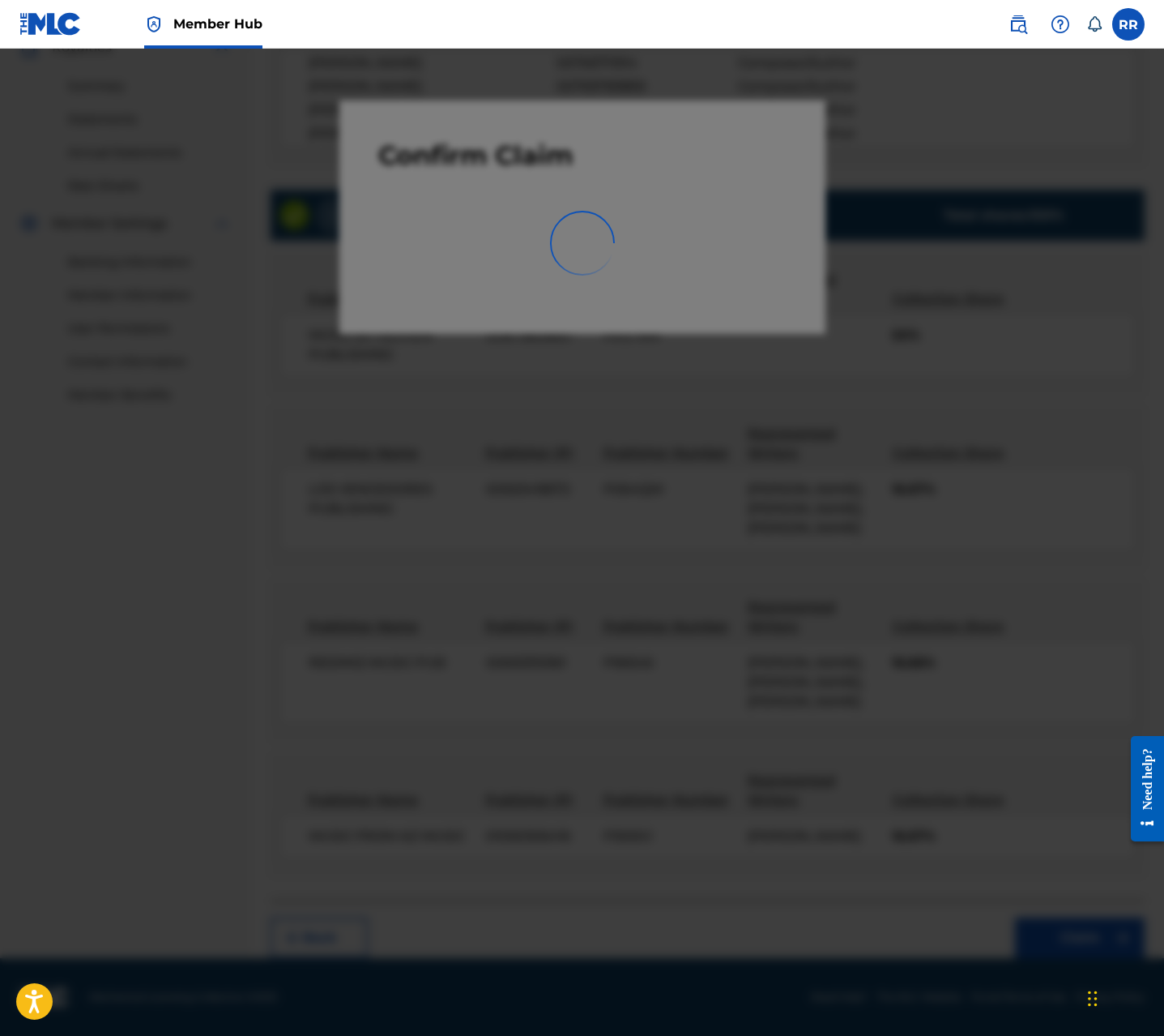
scroll to position [0, 0]
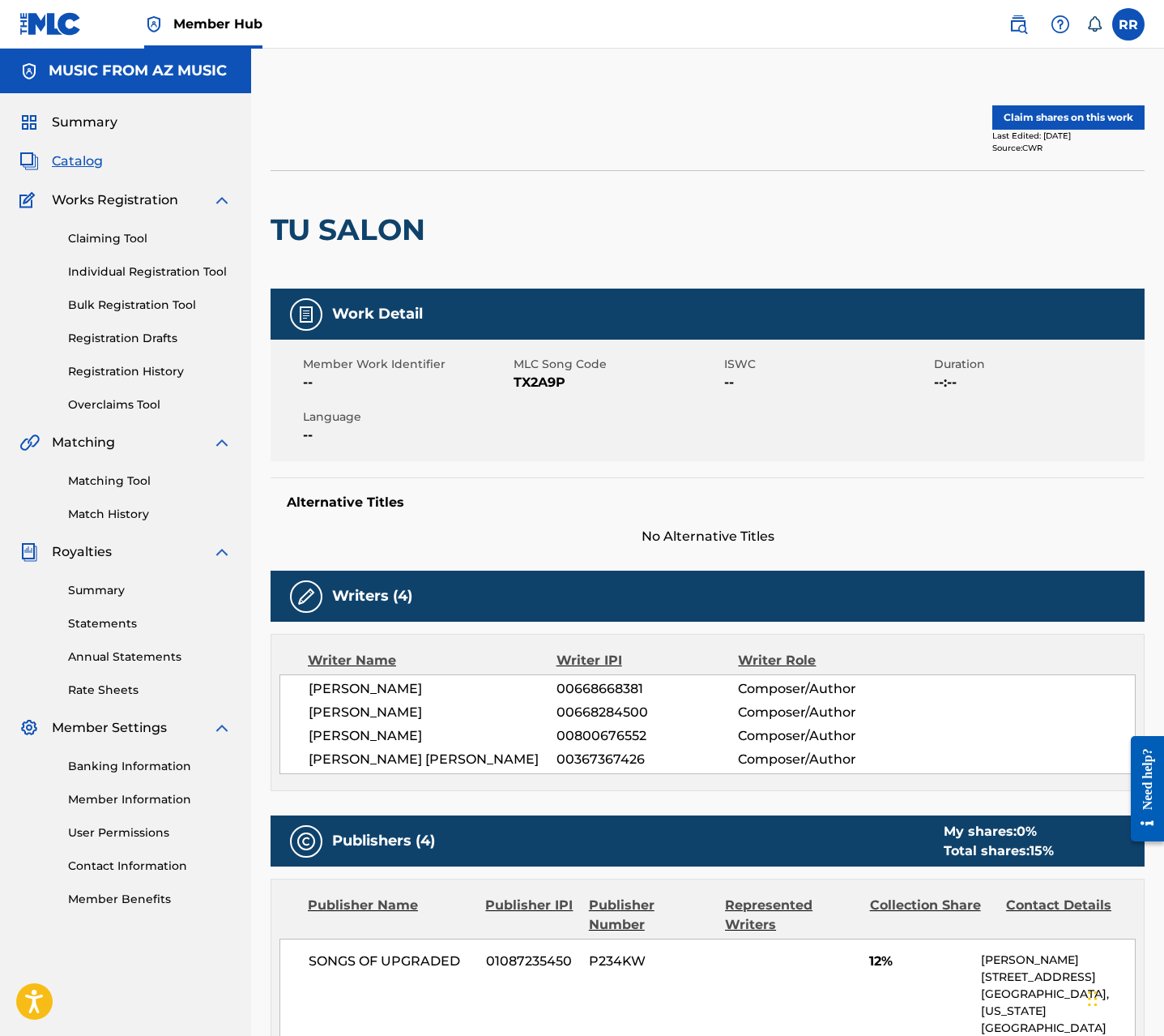
click at [1075, 132] on div "Last Edited: [DATE]" at bounding box center [1068, 136] width 152 height 12
click at [1067, 127] on button "Claim shares on this work" at bounding box center [1068, 117] width 152 height 25
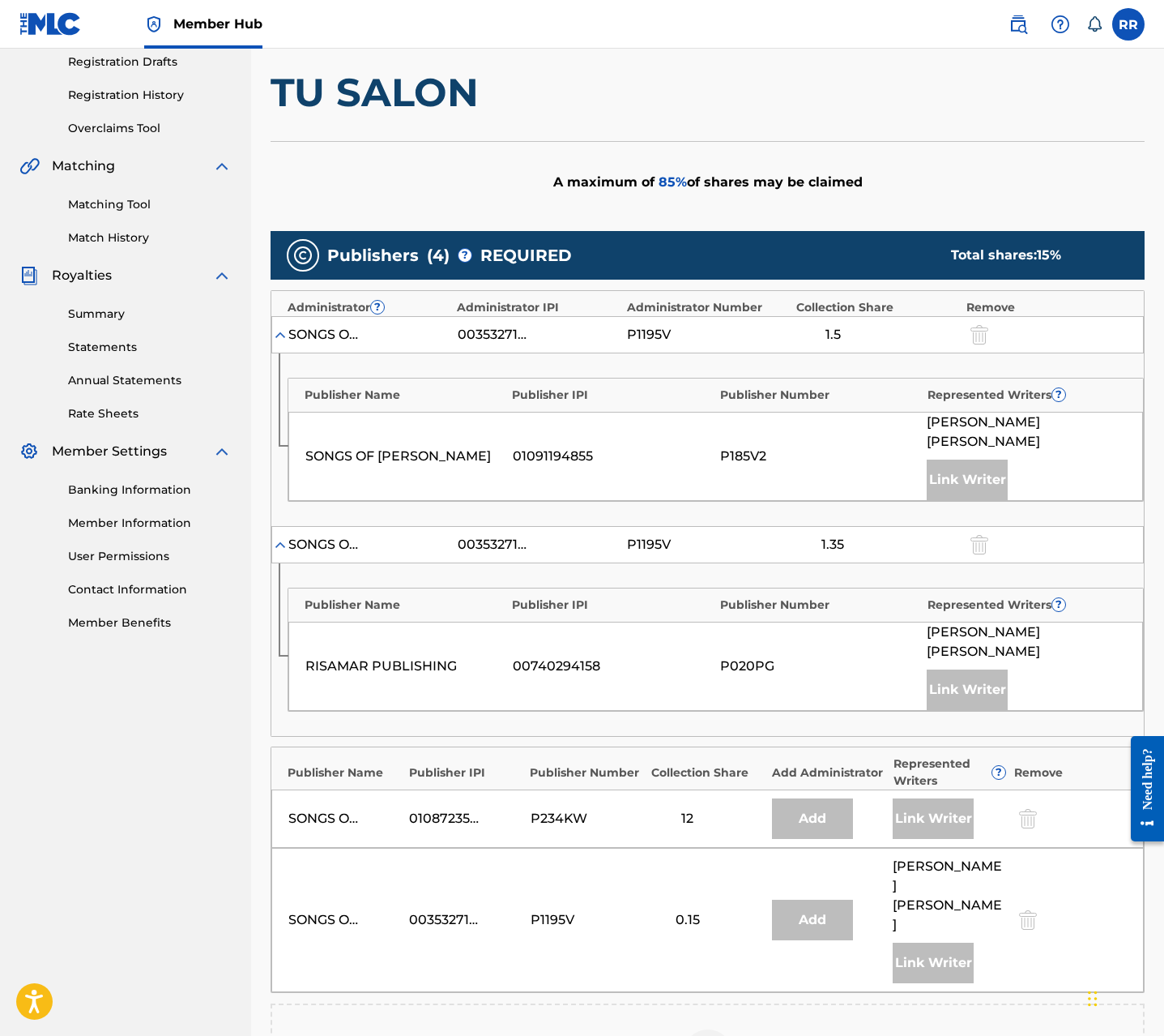
scroll to position [606, 0]
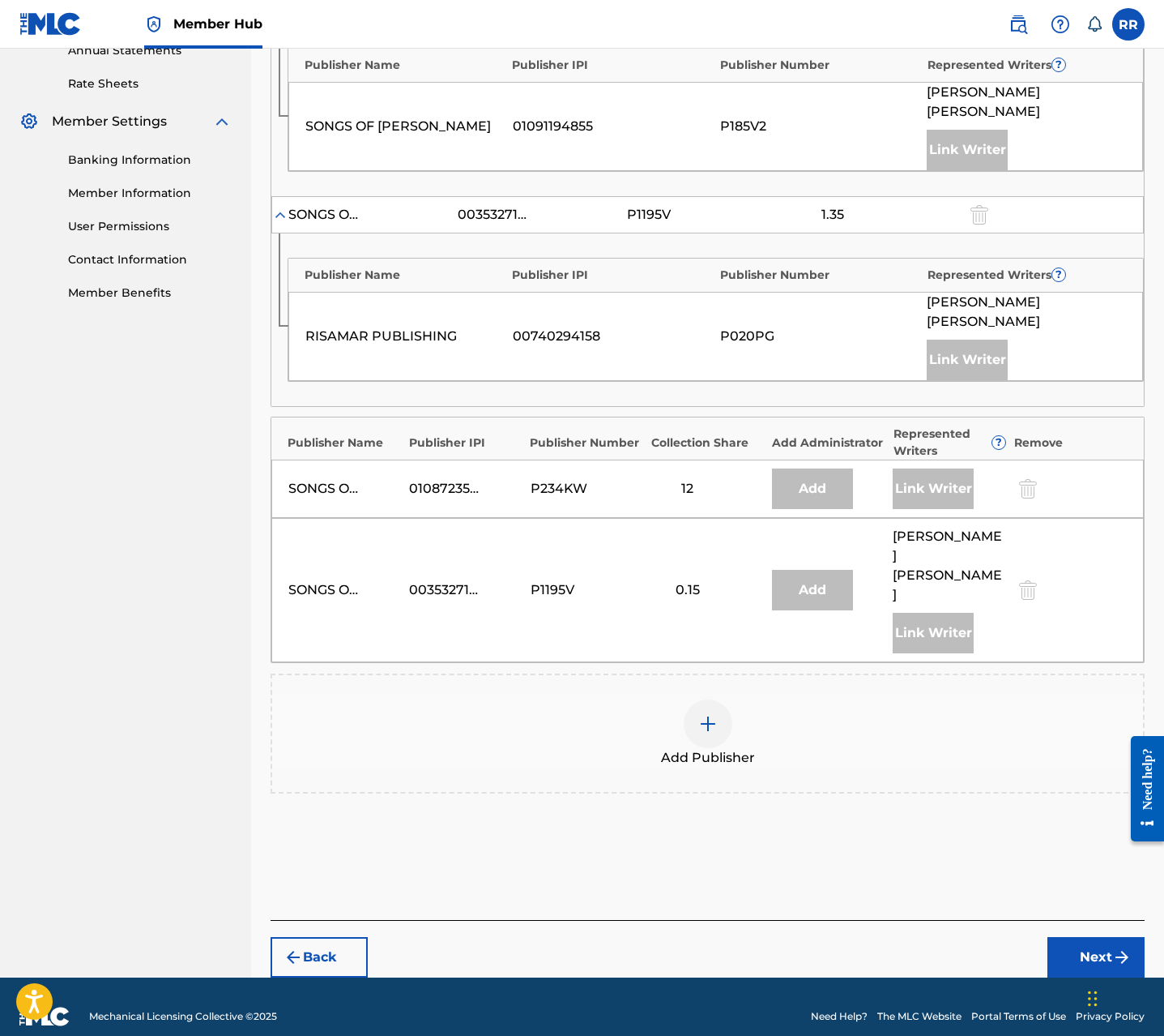
click at [707, 714] on img at bounding box center [708, 723] width 20 height 20
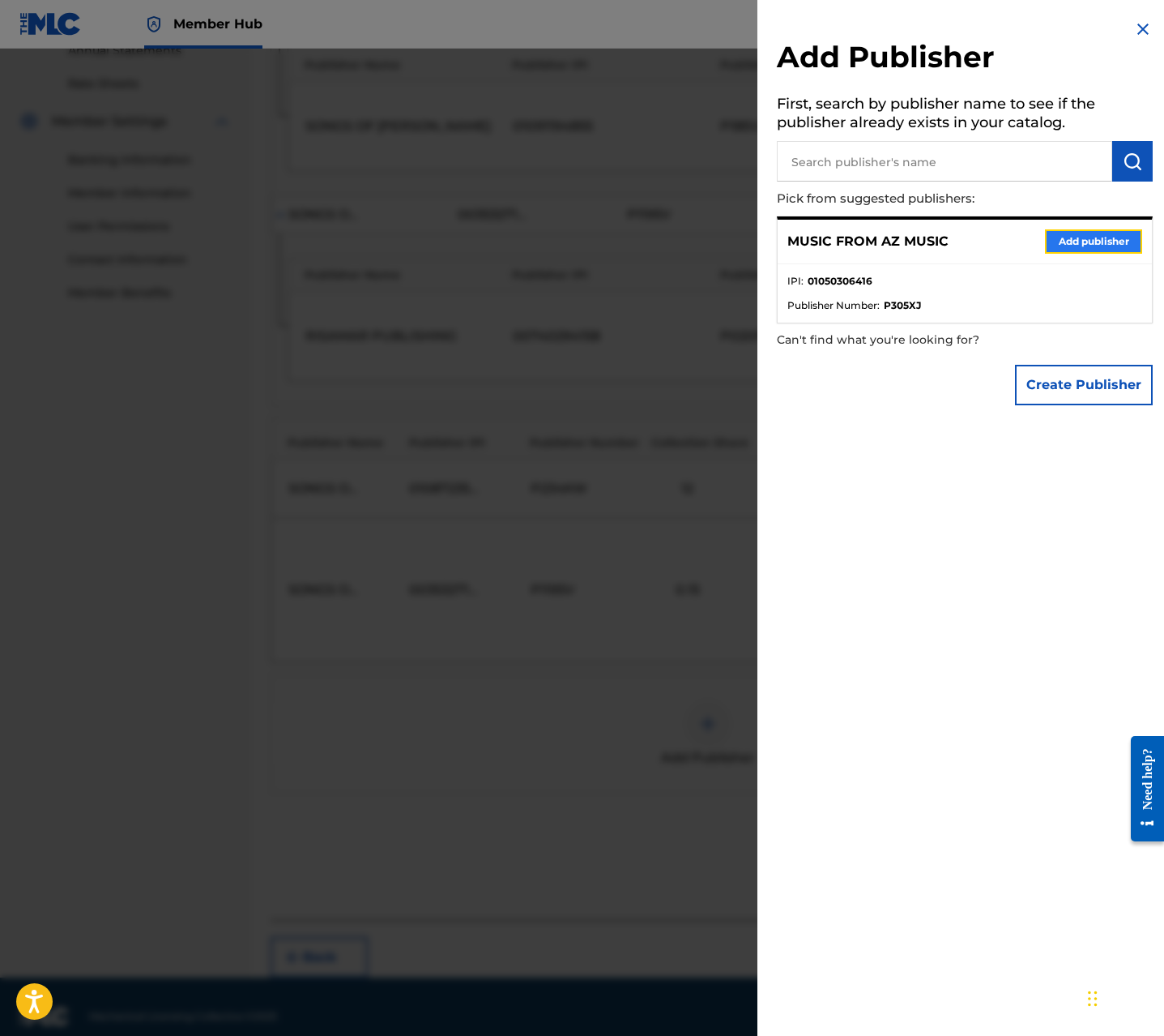
click at [1093, 232] on button "Add publisher" at bounding box center [1093, 241] width 97 height 25
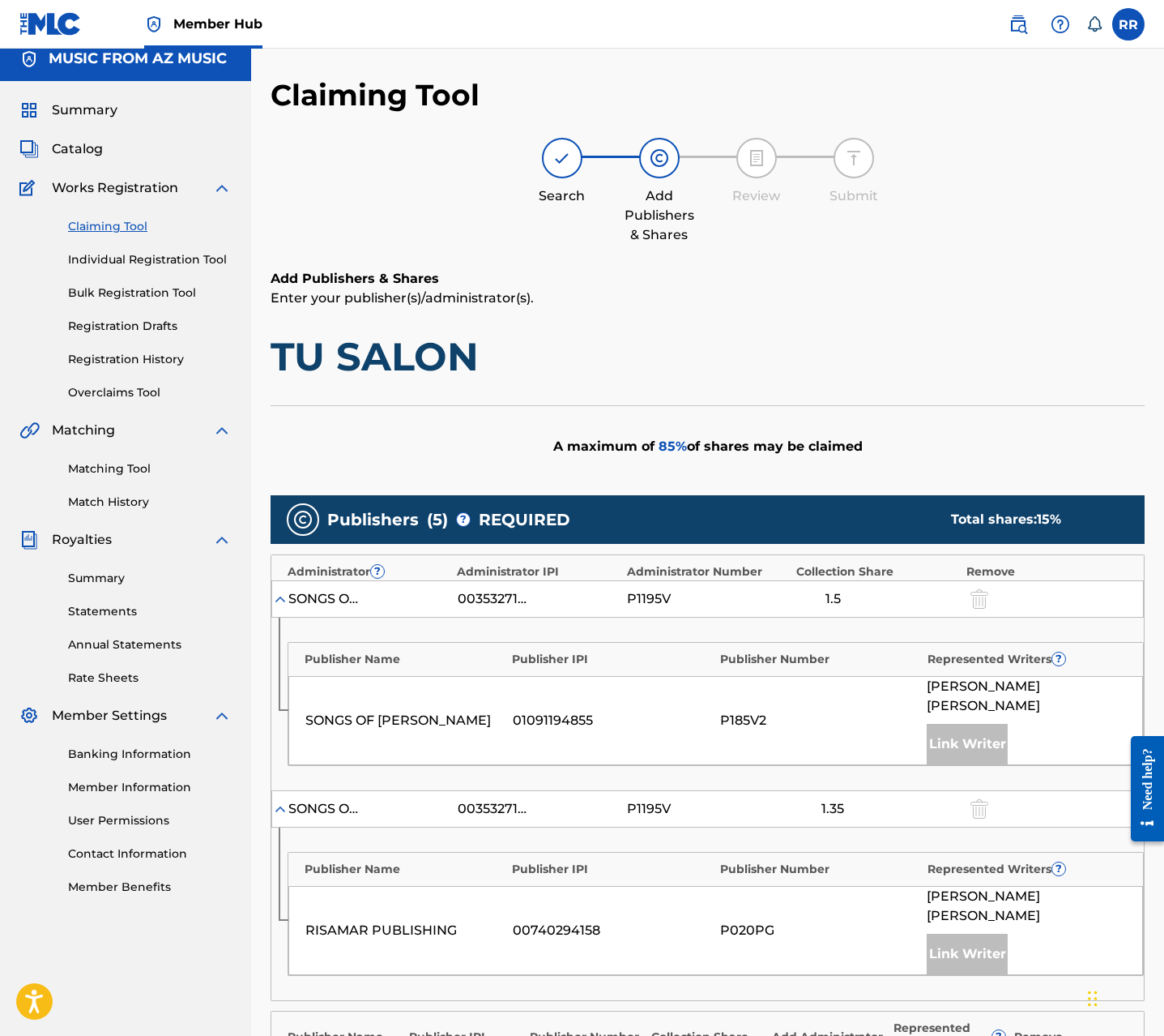
scroll to position [552, 0]
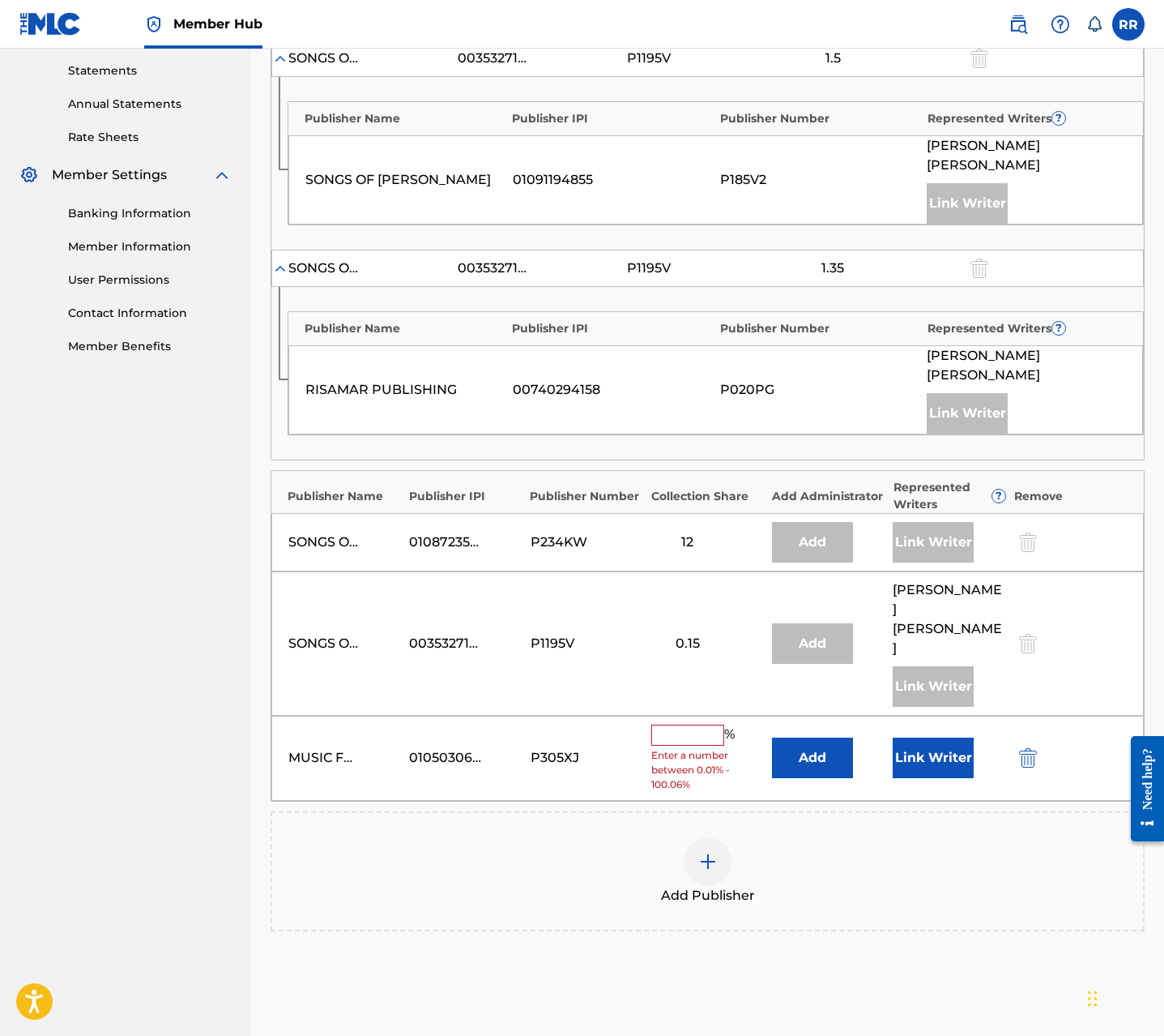
click at [698, 725] on input "text" at bounding box center [688, 735] width 73 height 21
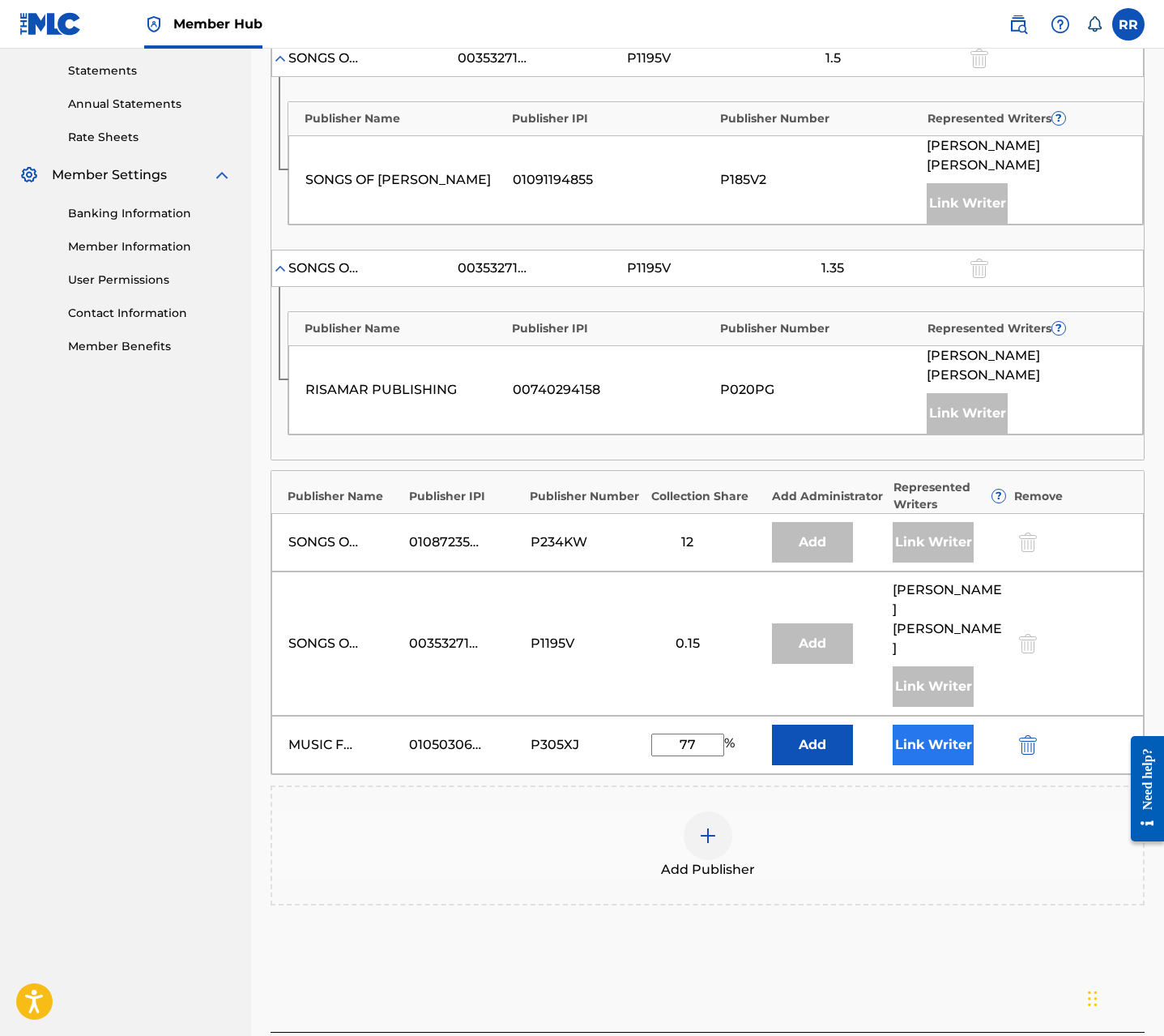
type input "77"
click at [937, 725] on button "Link Writer" at bounding box center [933, 745] width 81 height 41
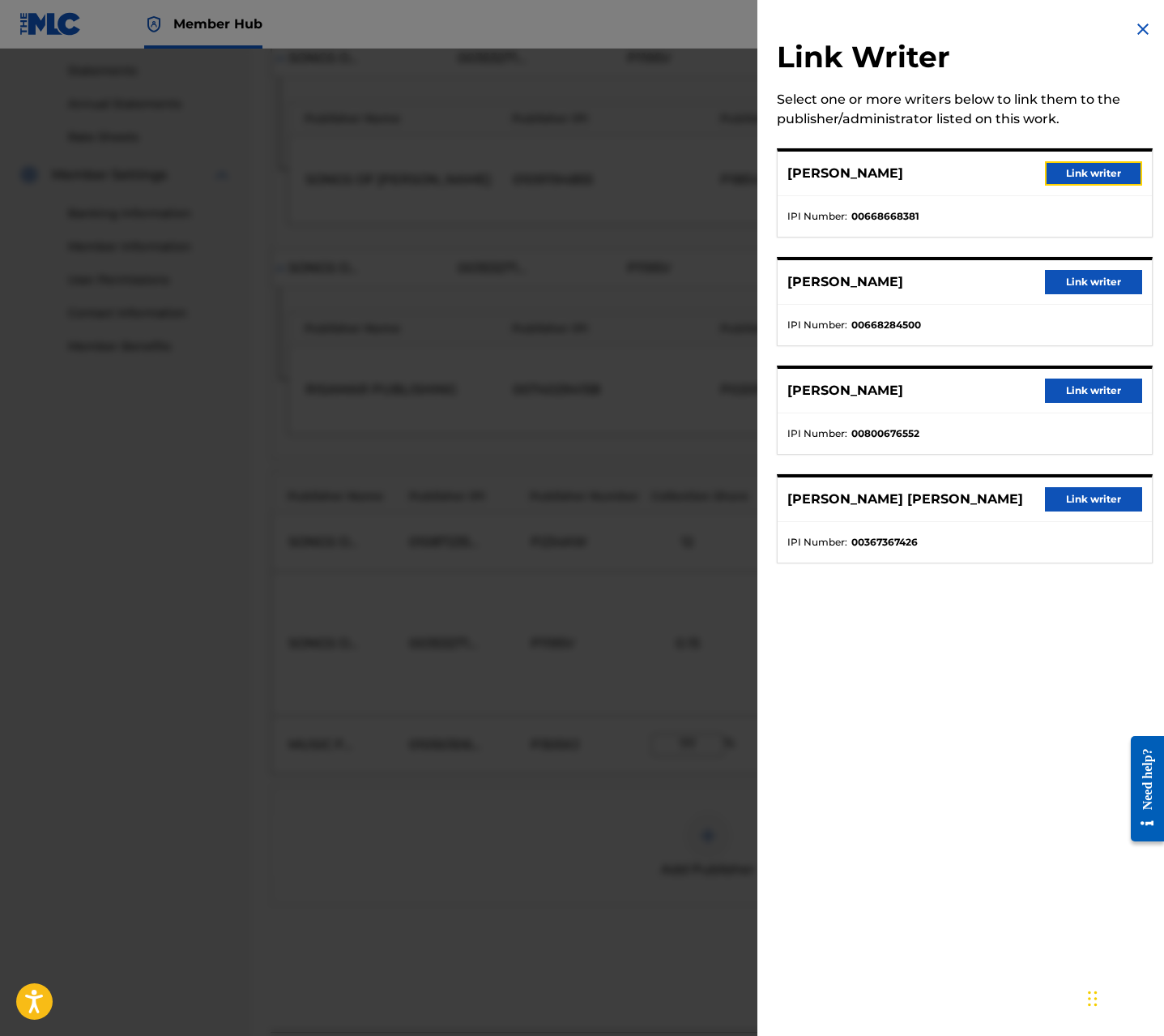
drag, startPoint x: 1077, startPoint y: 178, endPoint x: 1074, endPoint y: 185, distance: 7.6
click at [1077, 178] on button "Link writer" at bounding box center [1093, 173] width 97 height 25
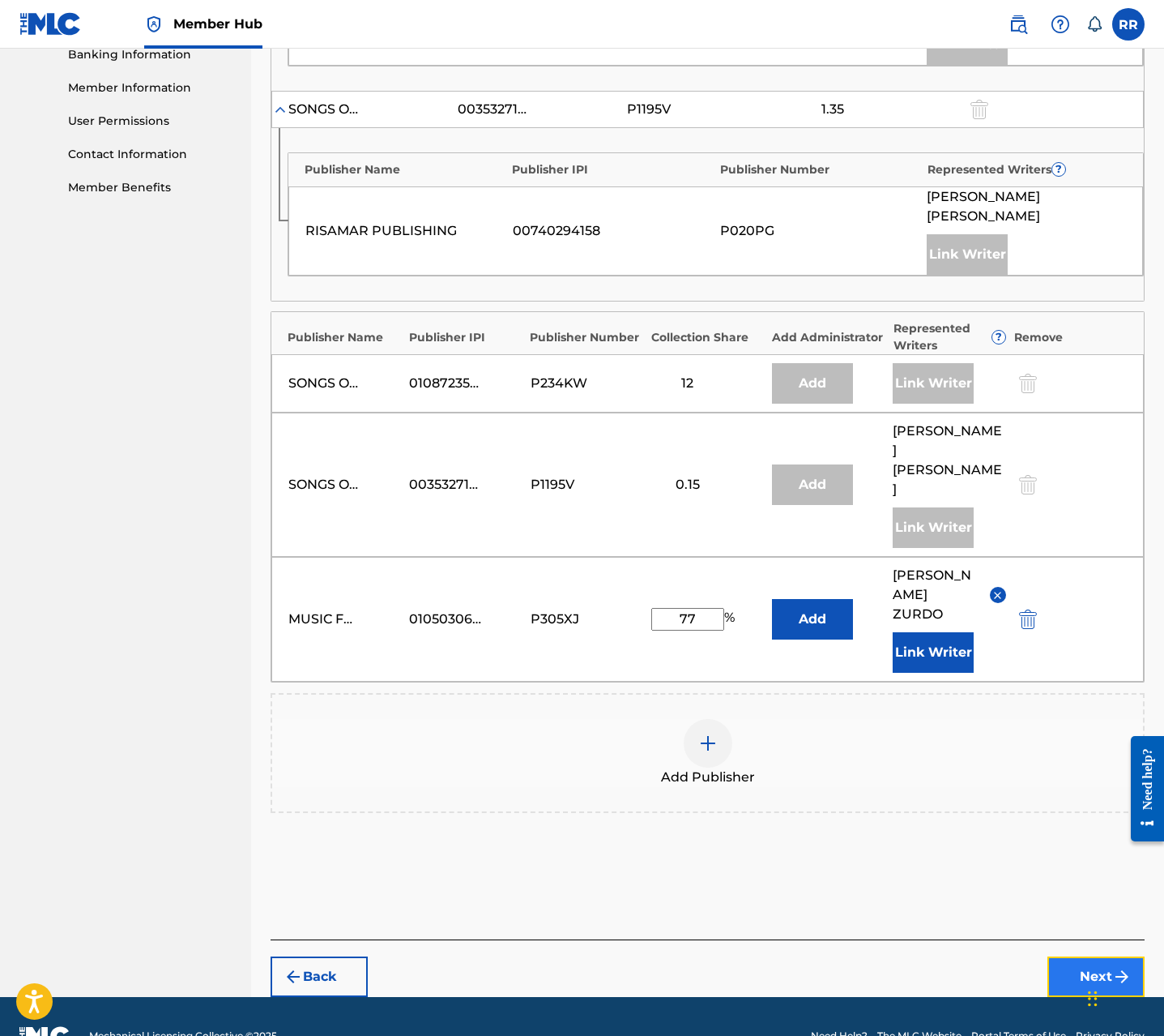
click at [1087, 956] on button "Next" at bounding box center [1096, 977] width 97 height 41
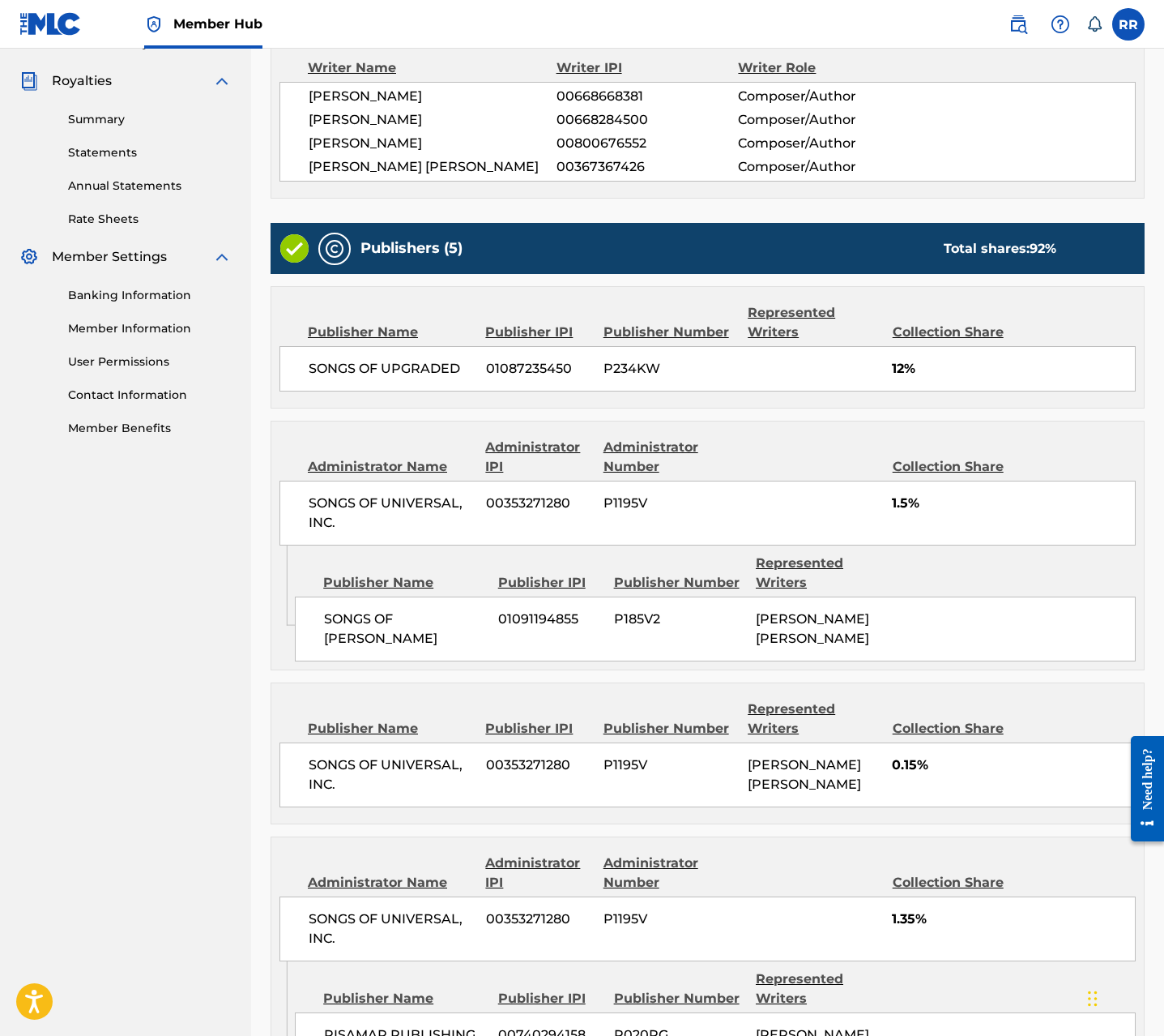
scroll to position [815, 0]
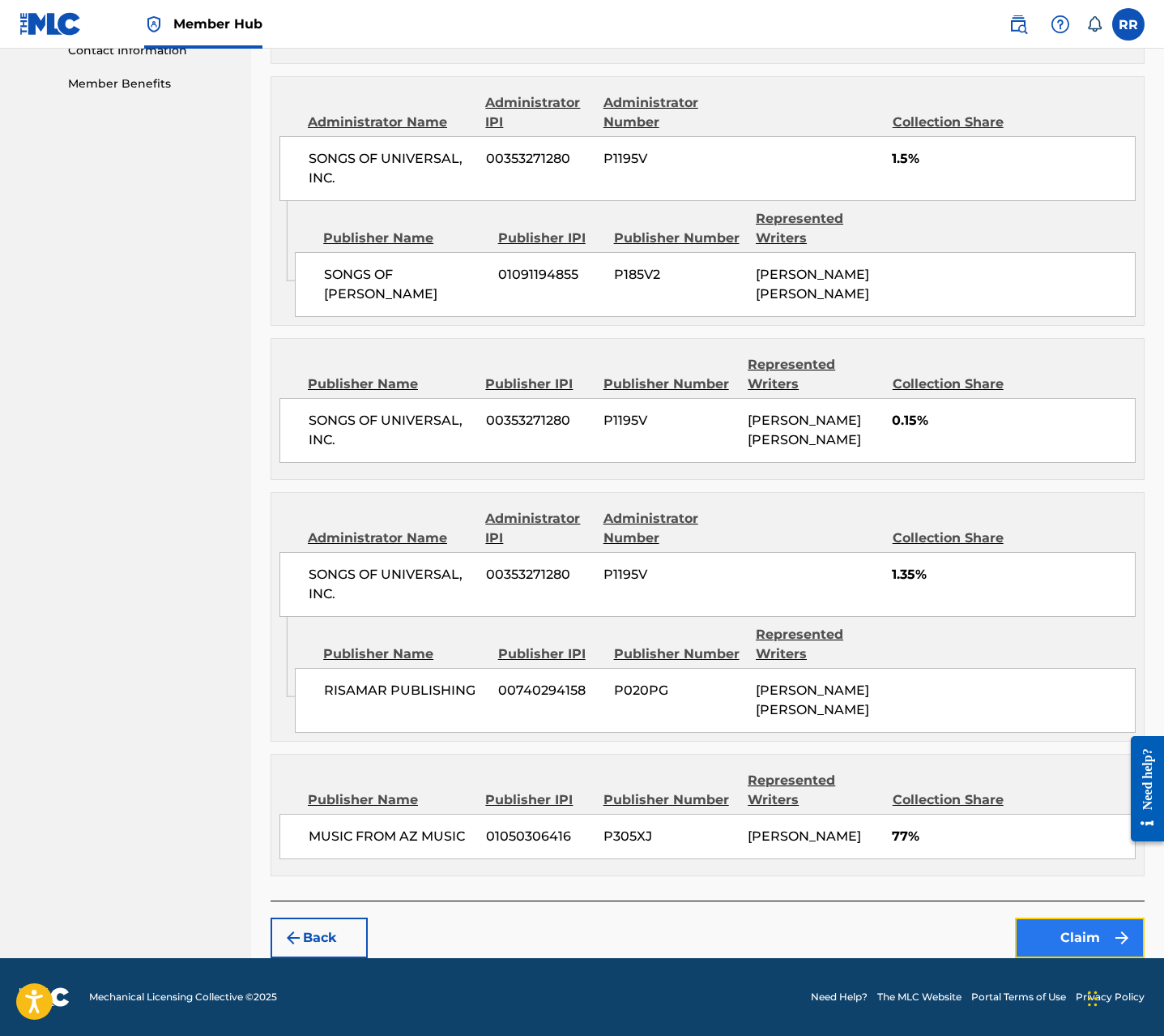
click at [1078, 927] on button "Claim" at bounding box center [1080, 937] width 130 height 41
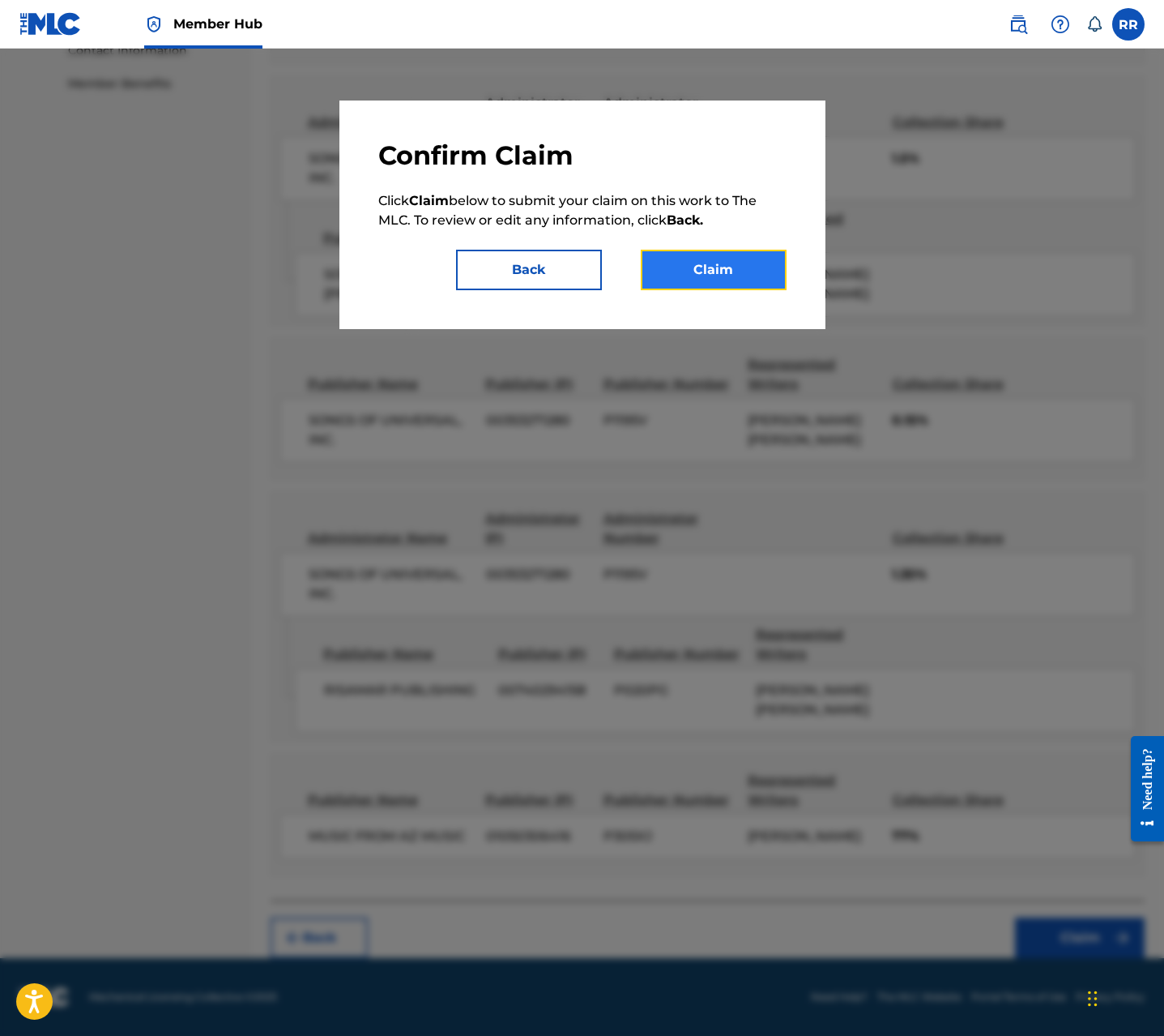
click at [718, 267] on button "Claim" at bounding box center [714, 270] width 146 height 41
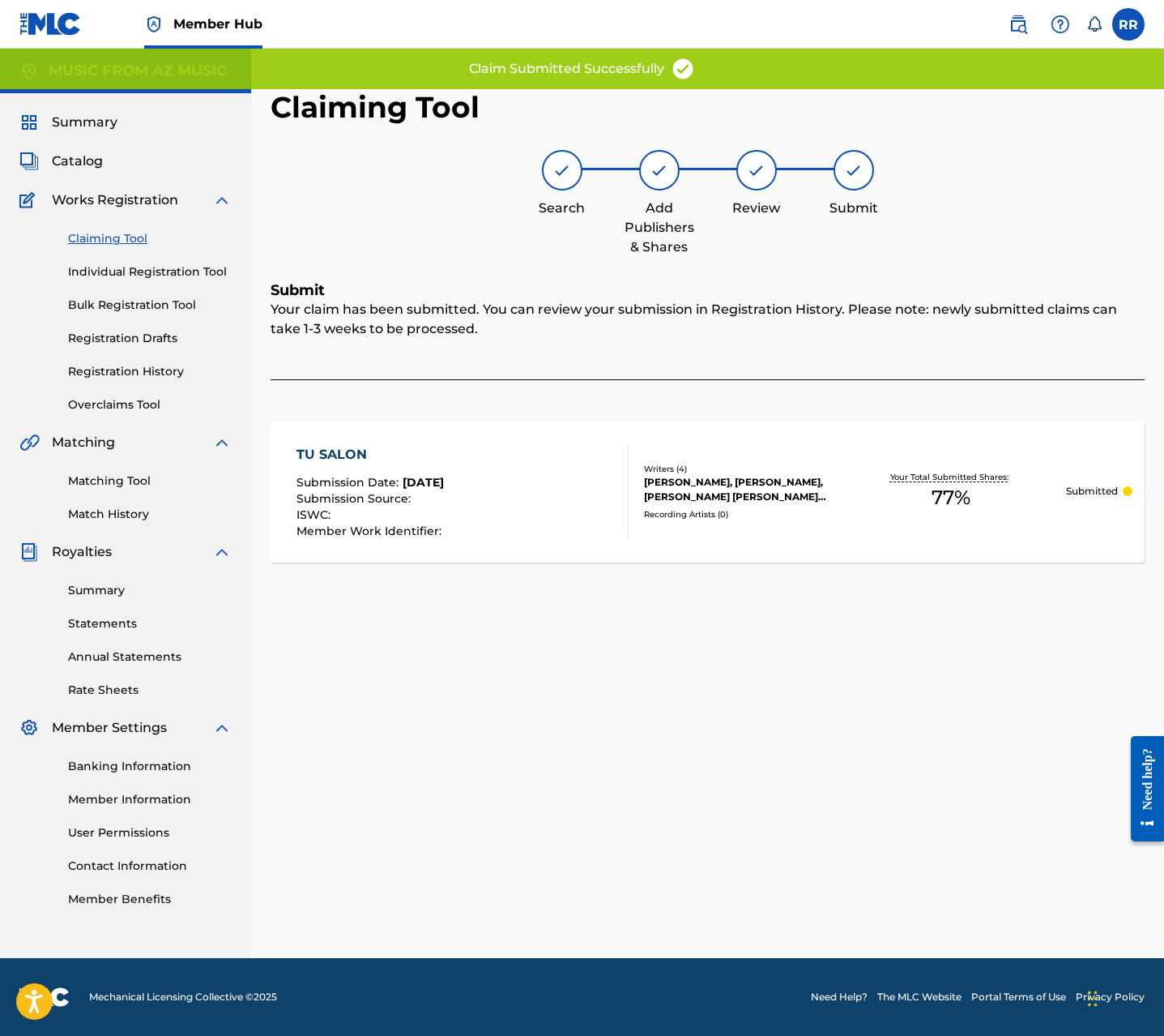
scroll to position [0, 0]
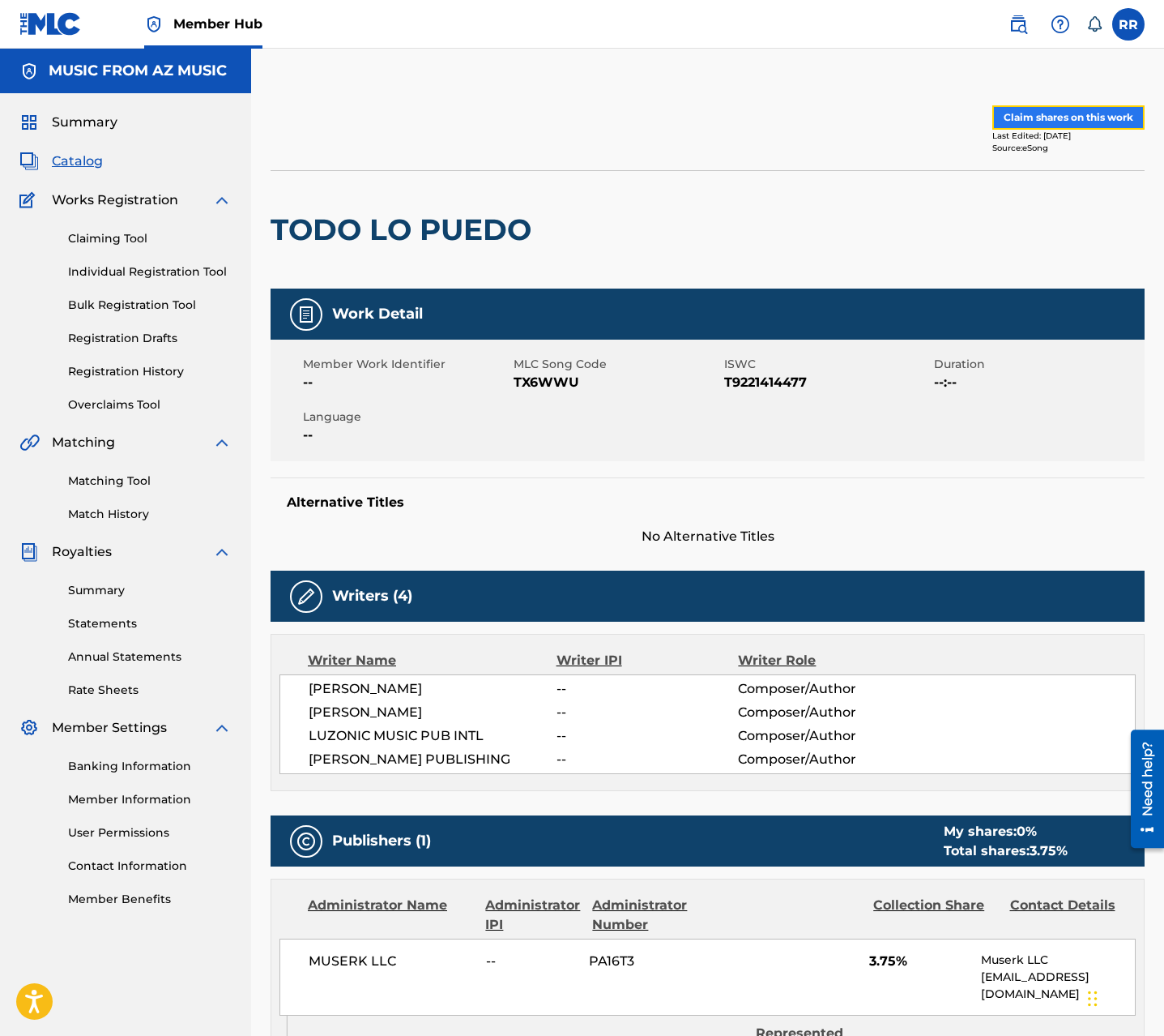
click at [1035, 119] on button "Claim shares on this work" at bounding box center [1068, 117] width 152 height 25
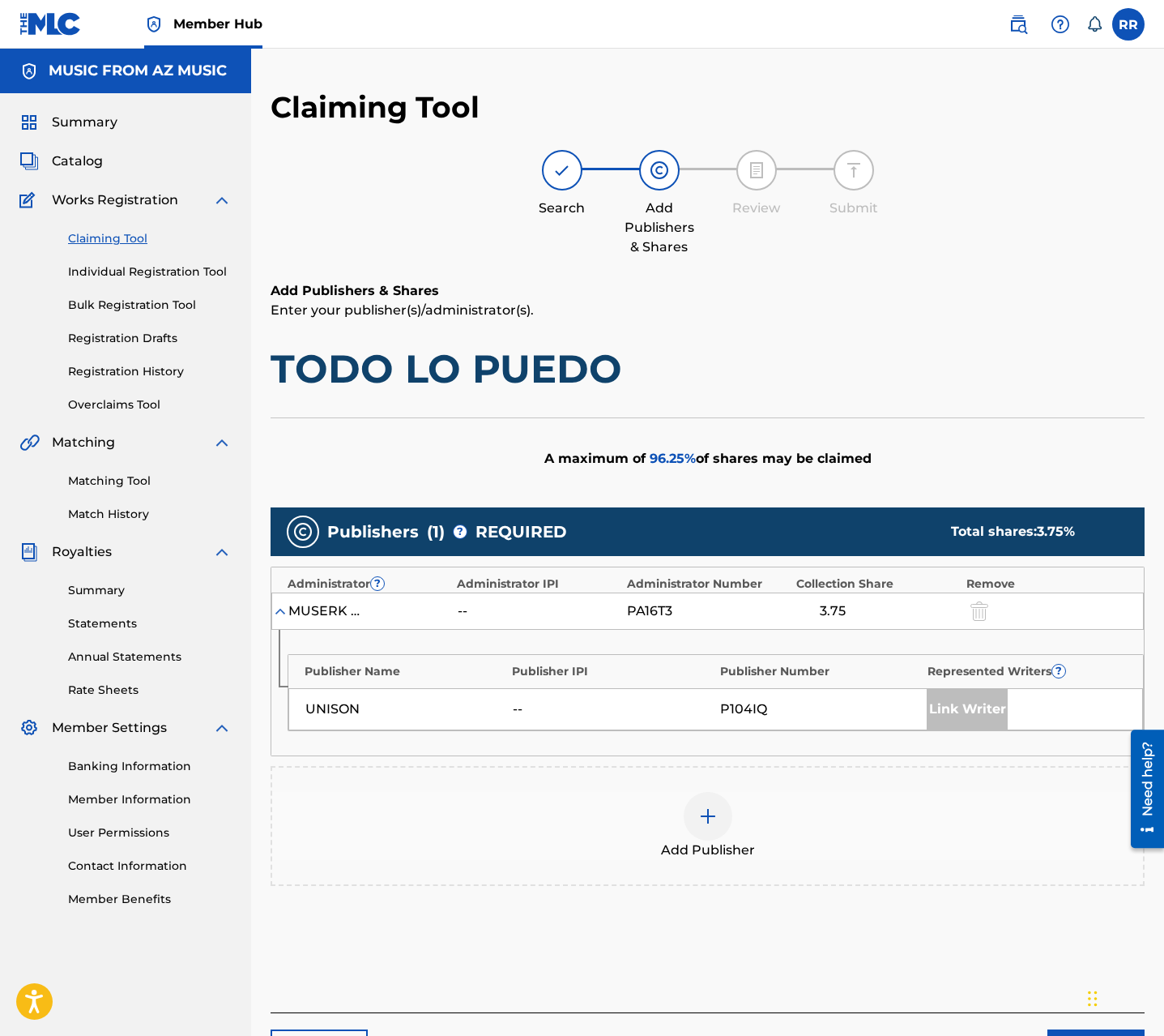
click at [717, 813] on img at bounding box center [708, 816] width 20 height 20
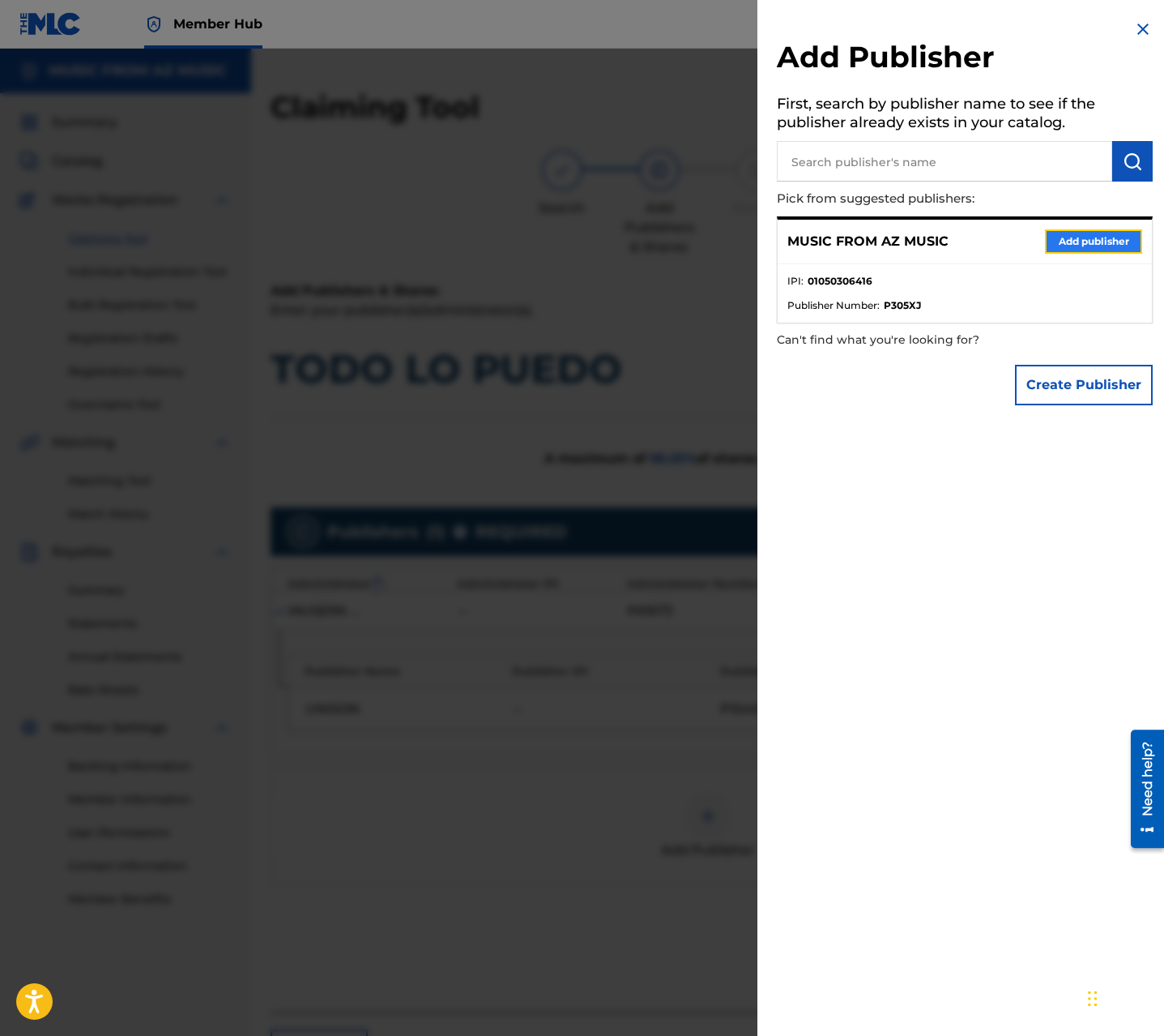
click at [1087, 247] on button "Add publisher" at bounding box center [1093, 241] width 97 height 25
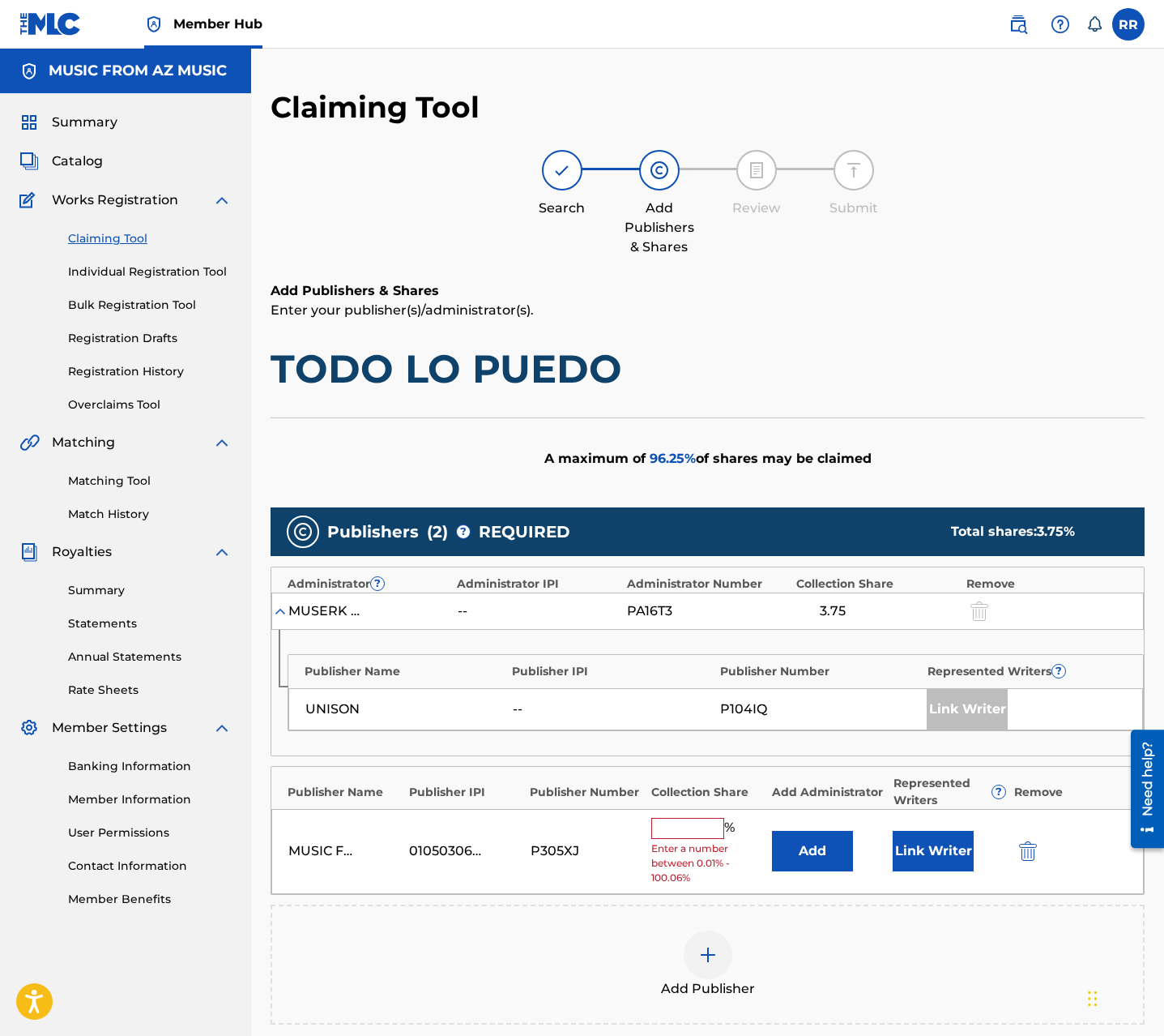
click at [678, 833] on input "text" at bounding box center [688, 828] width 73 height 21
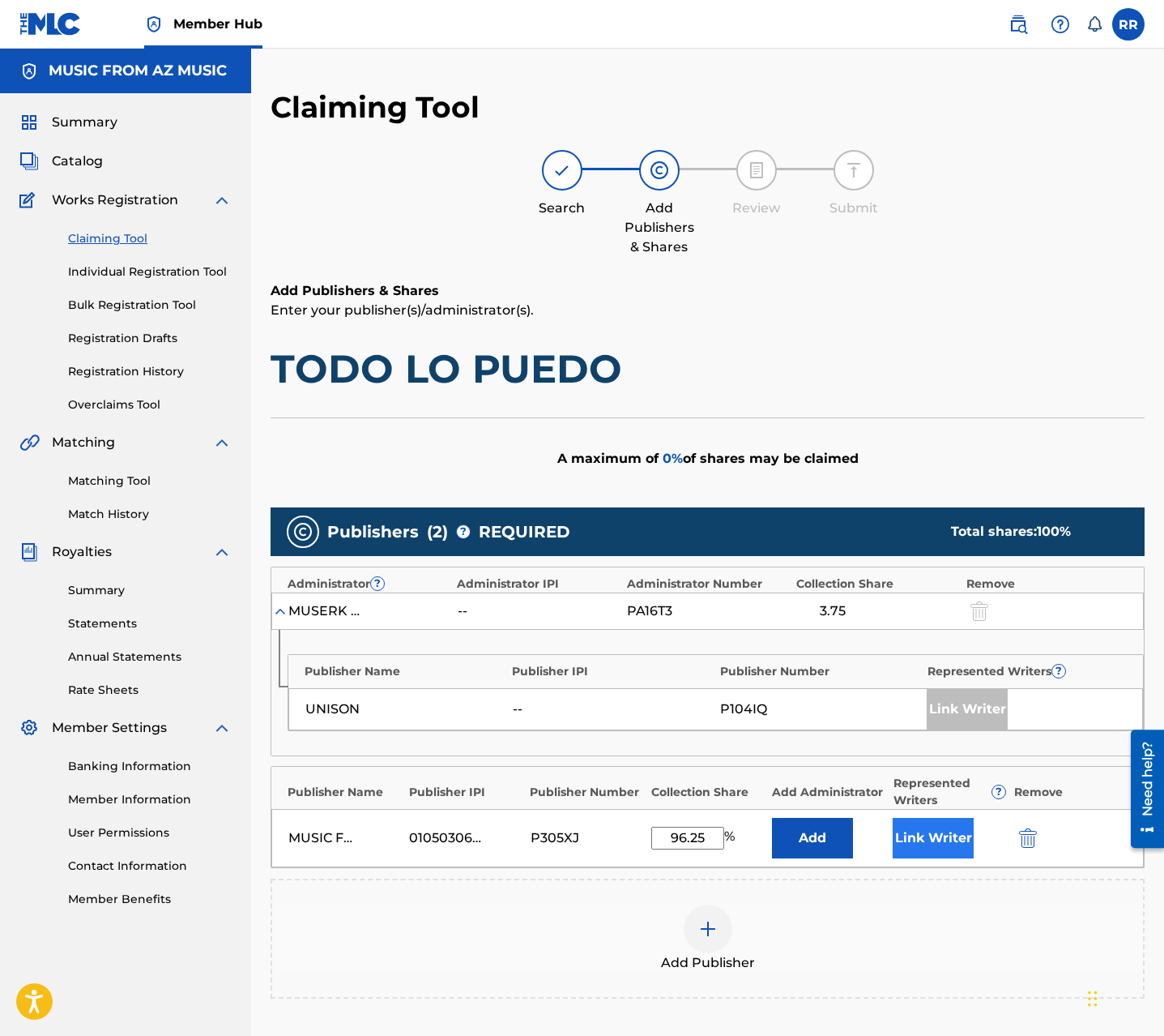
type input "96.25"
click at [954, 824] on button "Link Writer" at bounding box center [933, 838] width 81 height 41
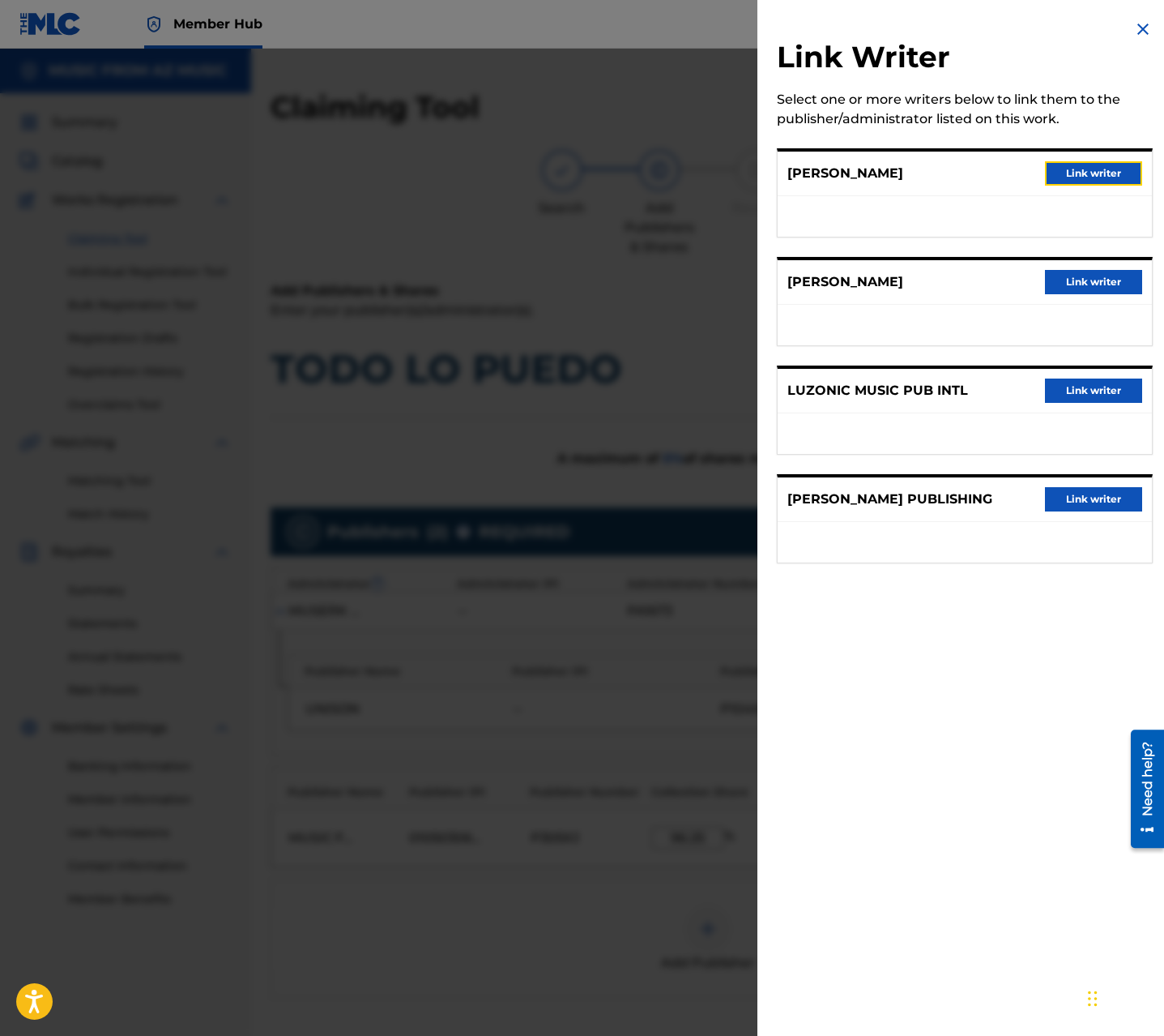
click at [1084, 172] on button "Link writer" at bounding box center [1093, 173] width 97 height 25
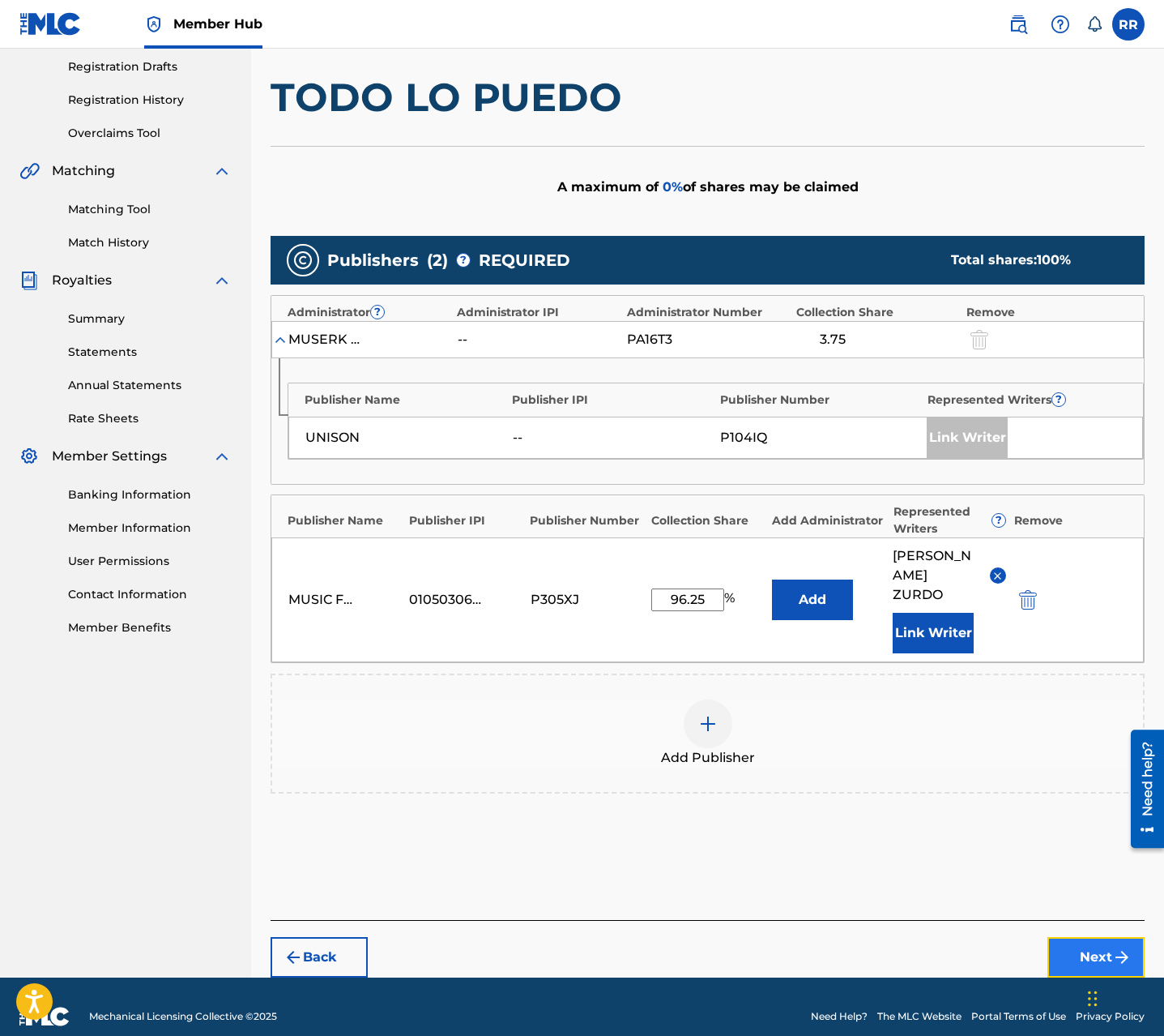
click at [1073, 942] on button "Next" at bounding box center [1096, 957] width 97 height 41
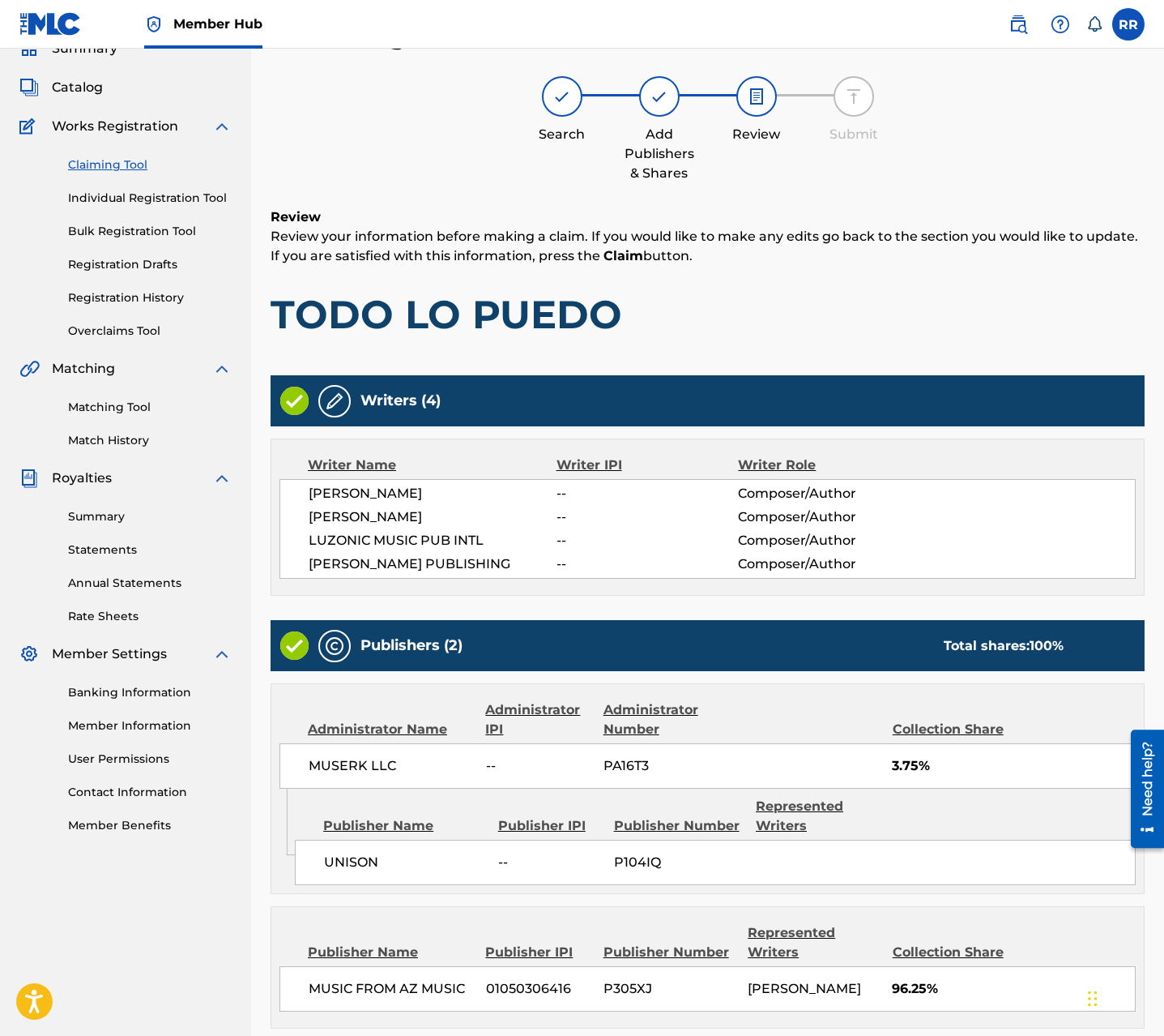
scroll to position [226, 0]
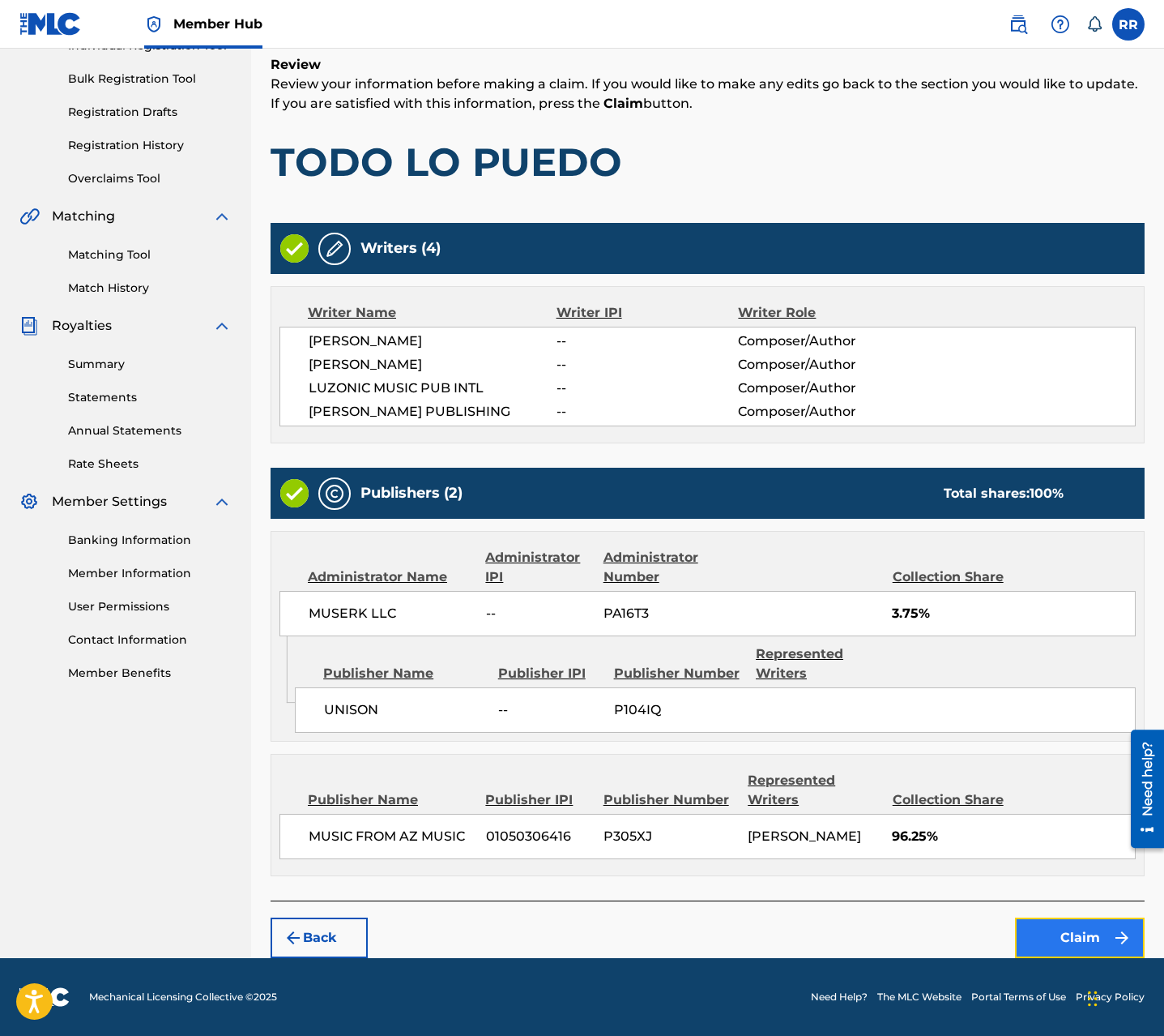
click at [1049, 931] on button "Claim" at bounding box center [1080, 937] width 130 height 41
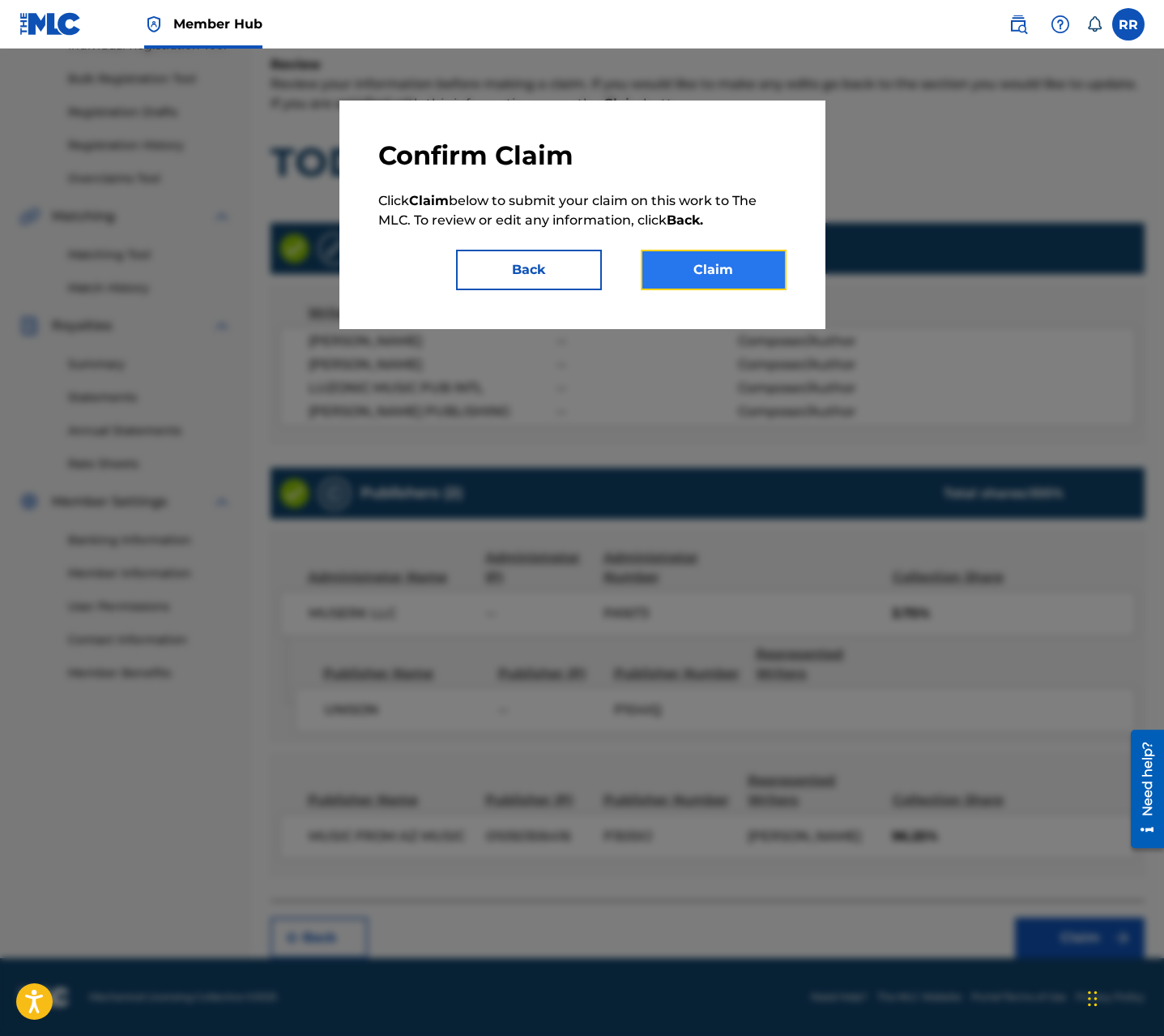
click at [731, 276] on button "Claim" at bounding box center [714, 270] width 146 height 41
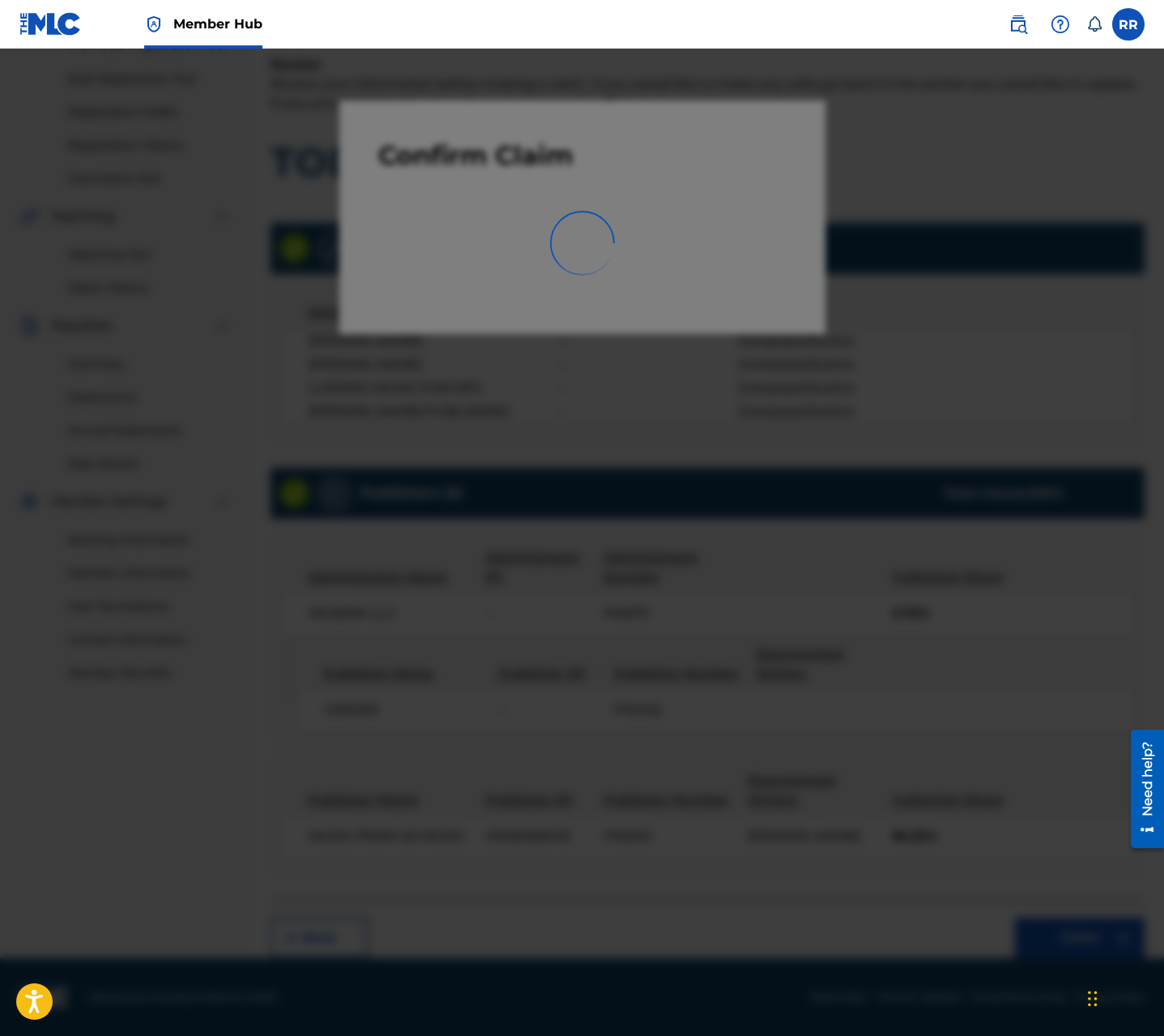
scroll to position [0, 0]
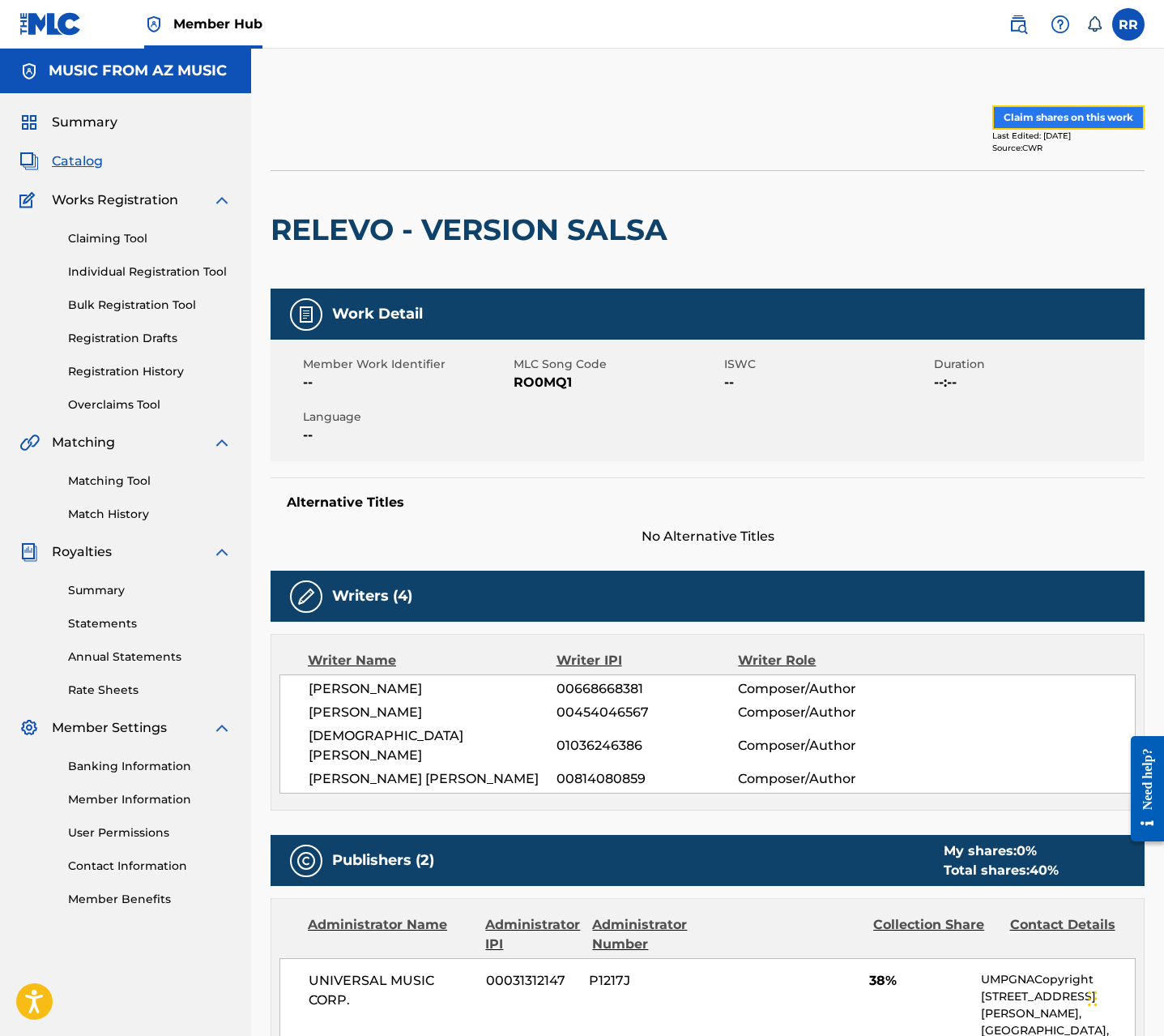
click at [1040, 110] on button "Claim shares on this work" at bounding box center [1068, 117] width 152 height 25
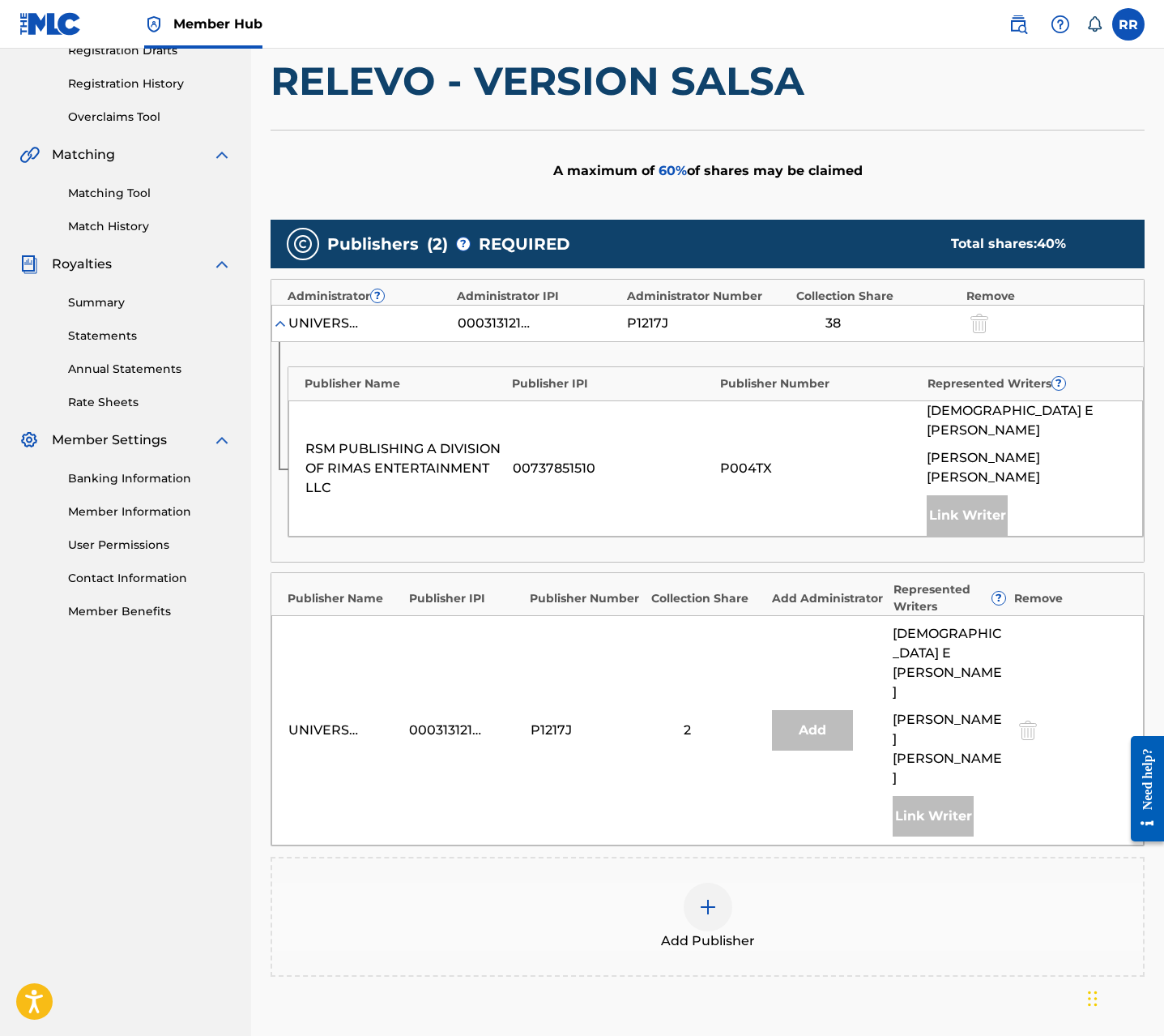
scroll to position [354, 0]
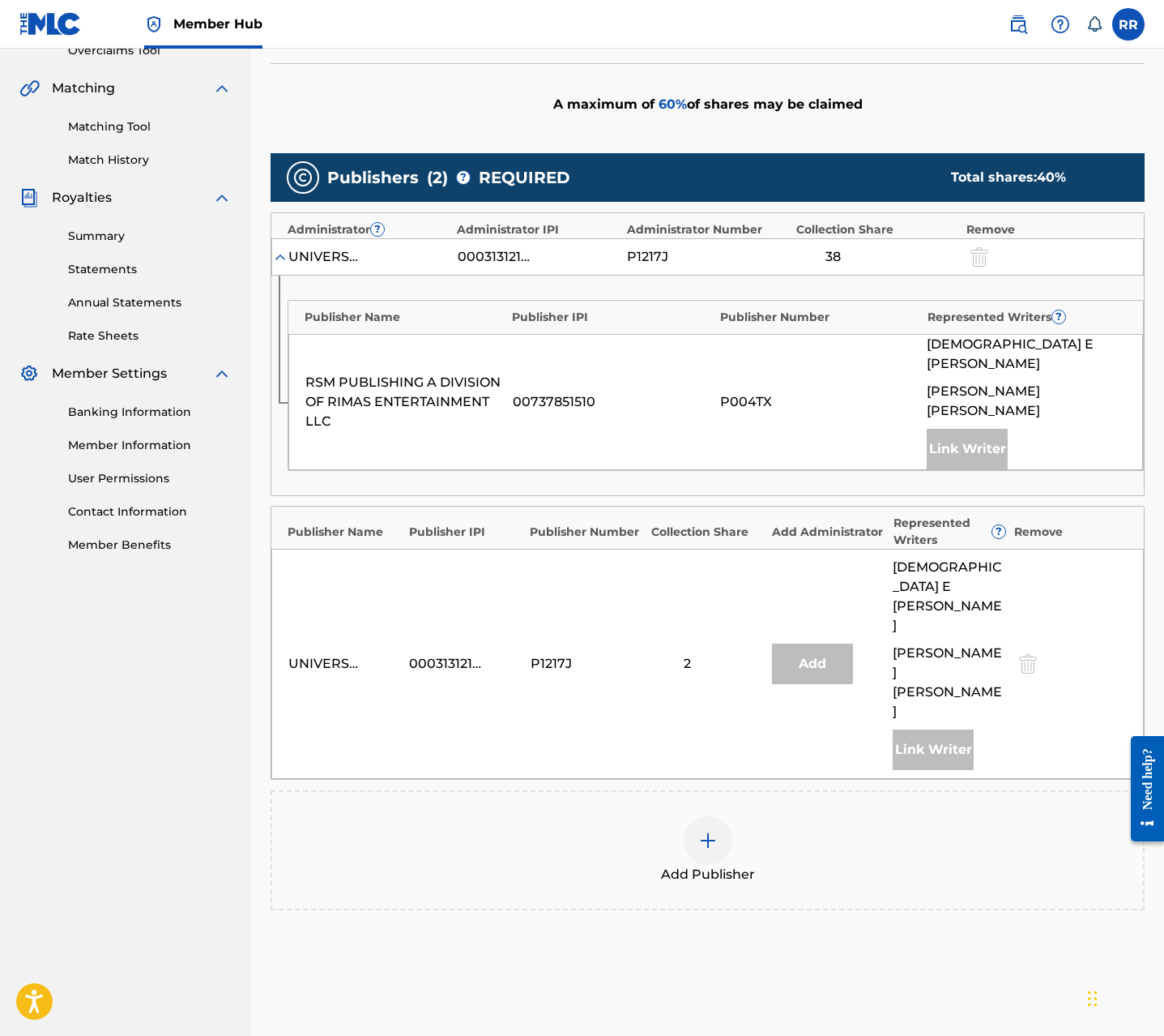
click at [712, 816] on div at bounding box center [708, 840] width 48 height 48
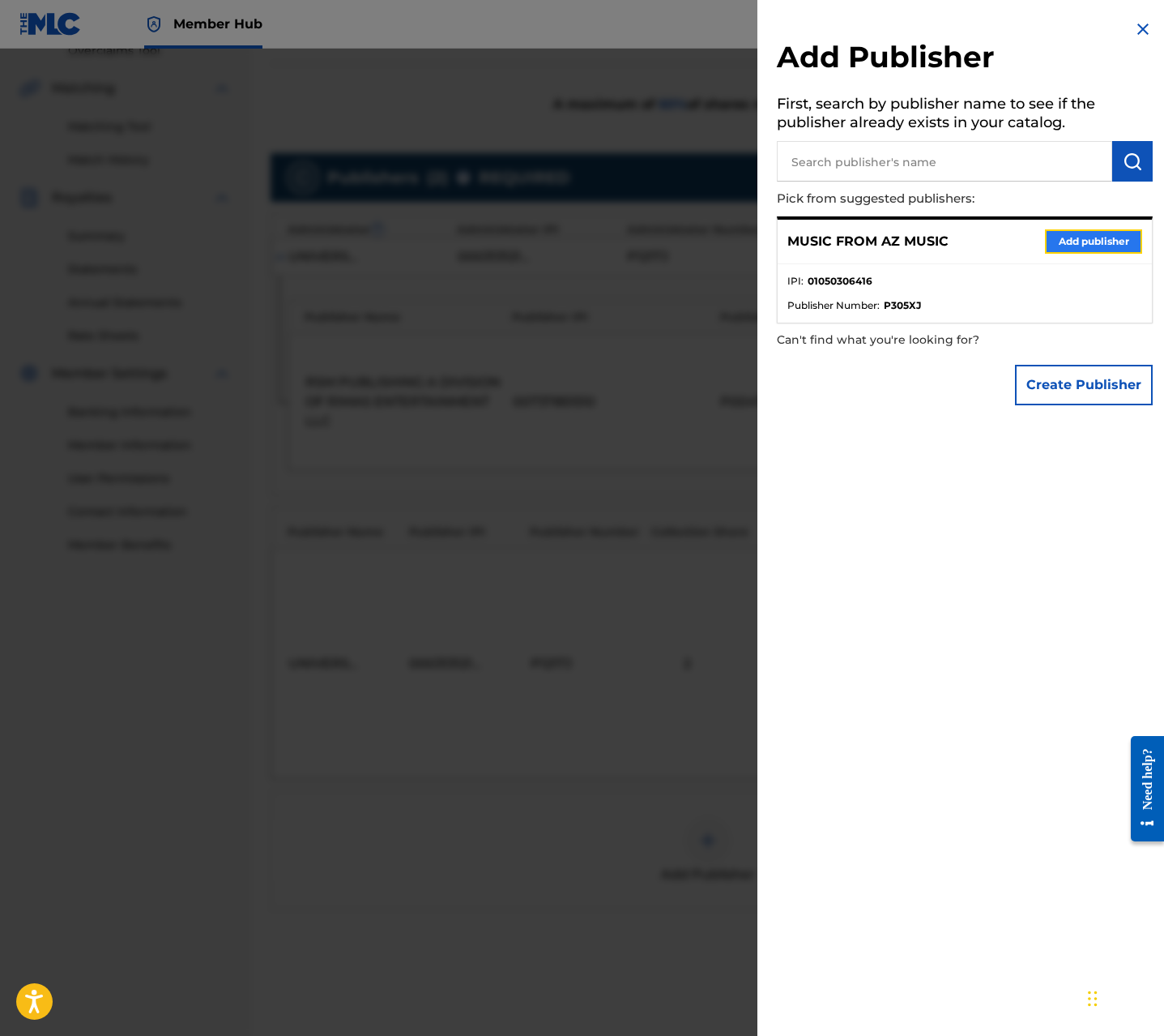
click at [1067, 234] on button "Add publisher" at bounding box center [1093, 241] width 97 height 25
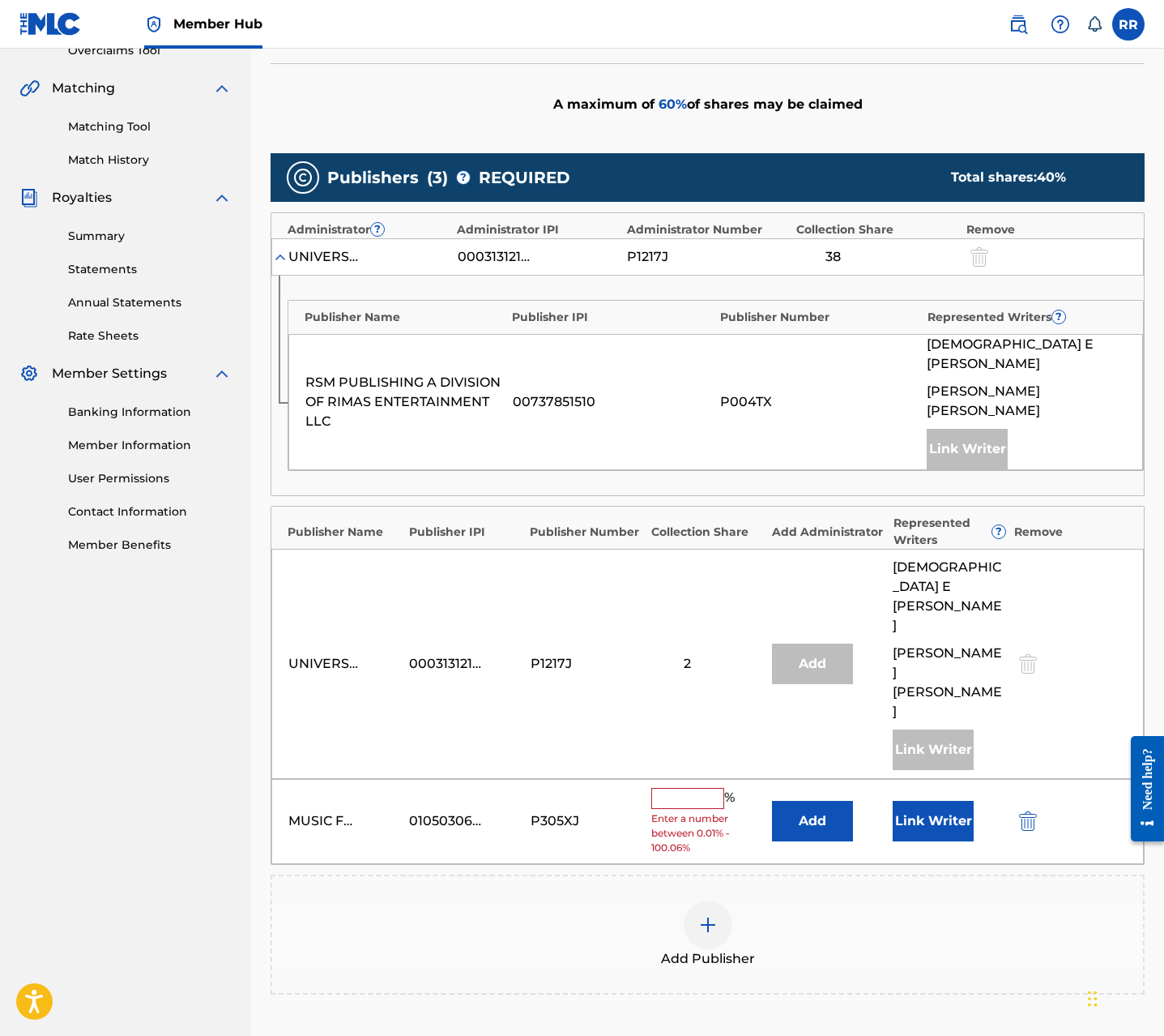
click at [687, 788] on input "text" at bounding box center [688, 798] width 73 height 21
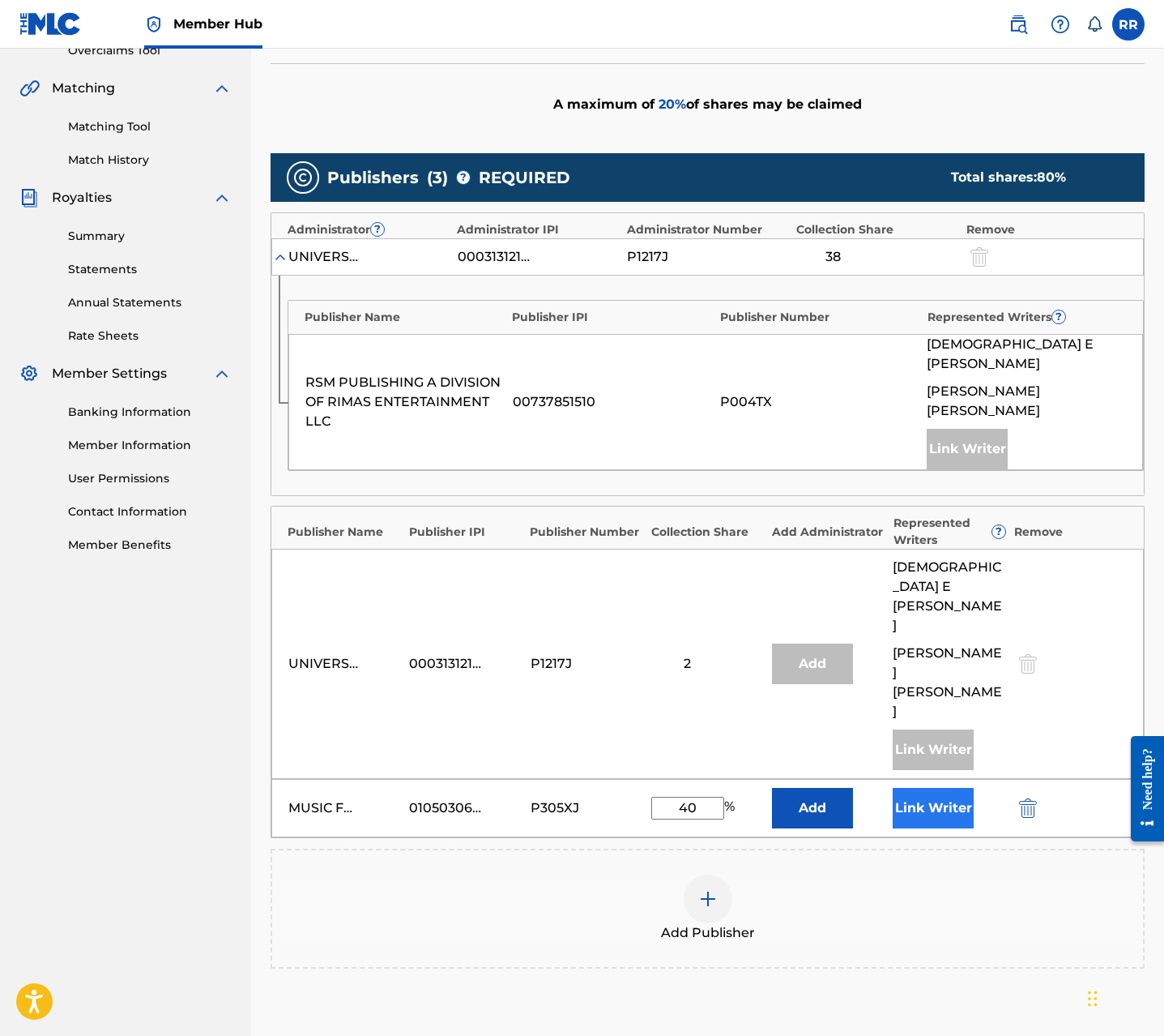
type input "40"
click at [896, 788] on button "Link Writer" at bounding box center [933, 808] width 81 height 41
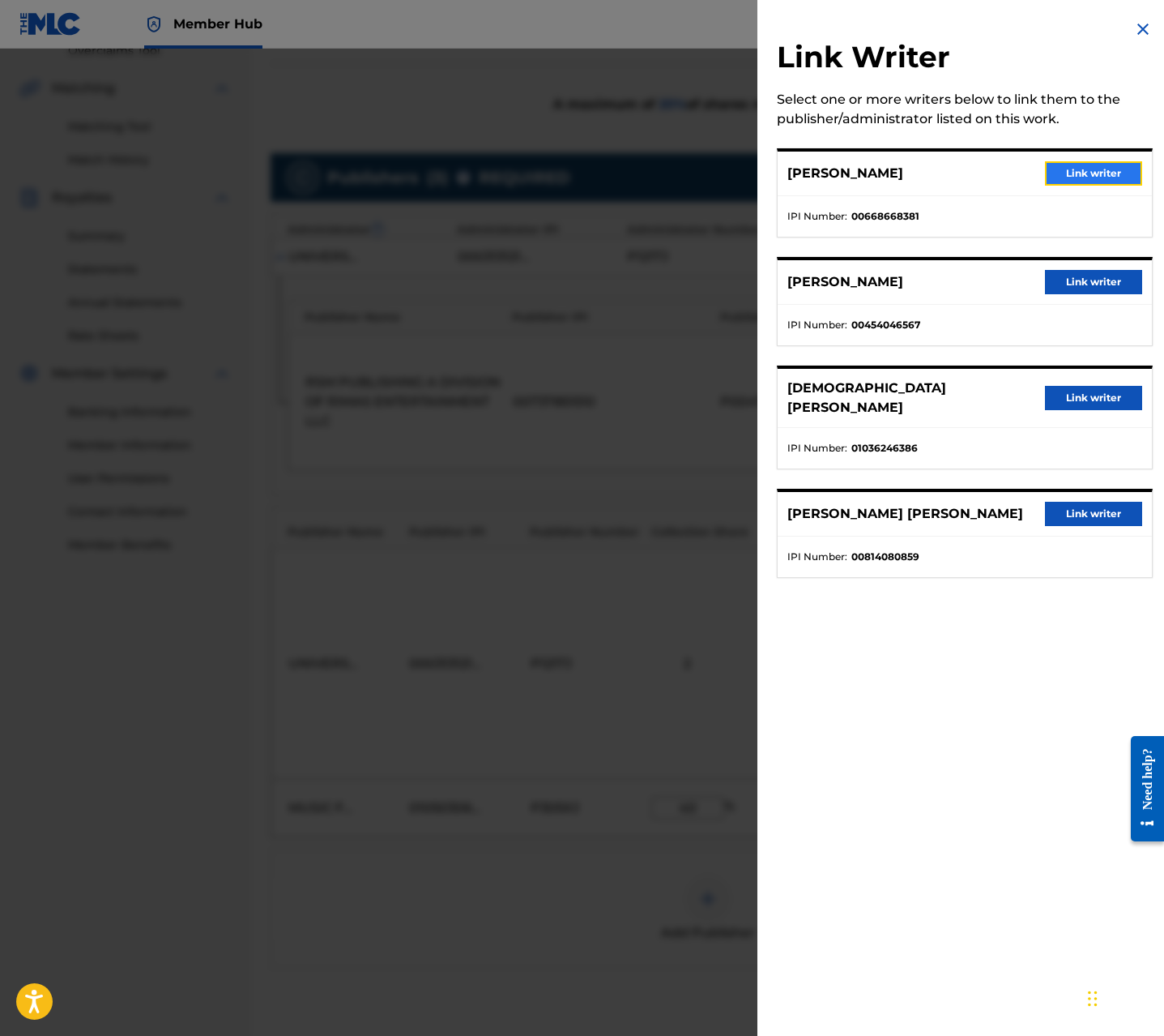
click at [1084, 178] on button "Link writer" at bounding box center [1093, 173] width 97 height 25
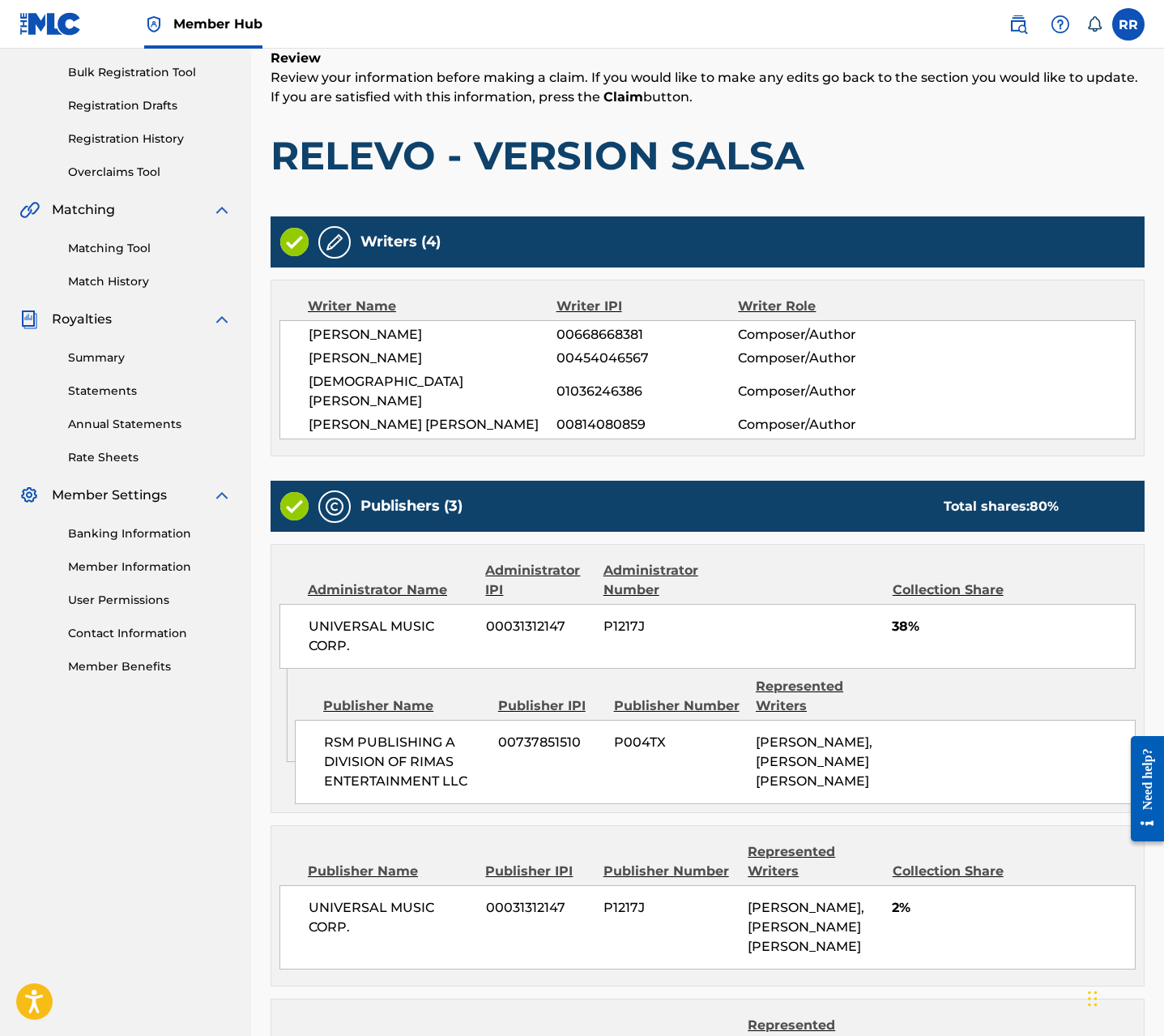
scroll to position [458, 0]
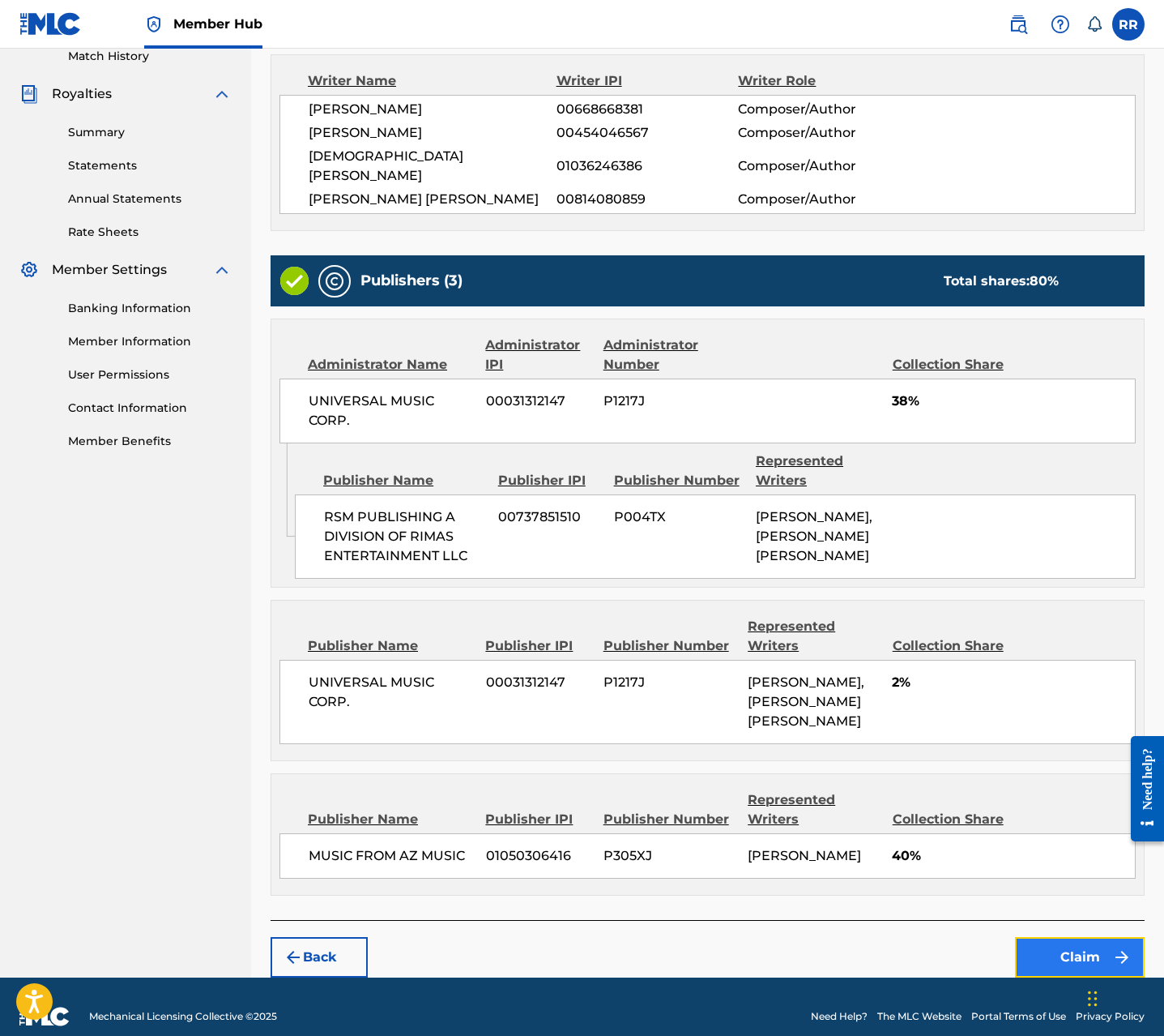
click at [1059, 937] on button "Claim" at bounding box center [1080, 957] width 130 height 41
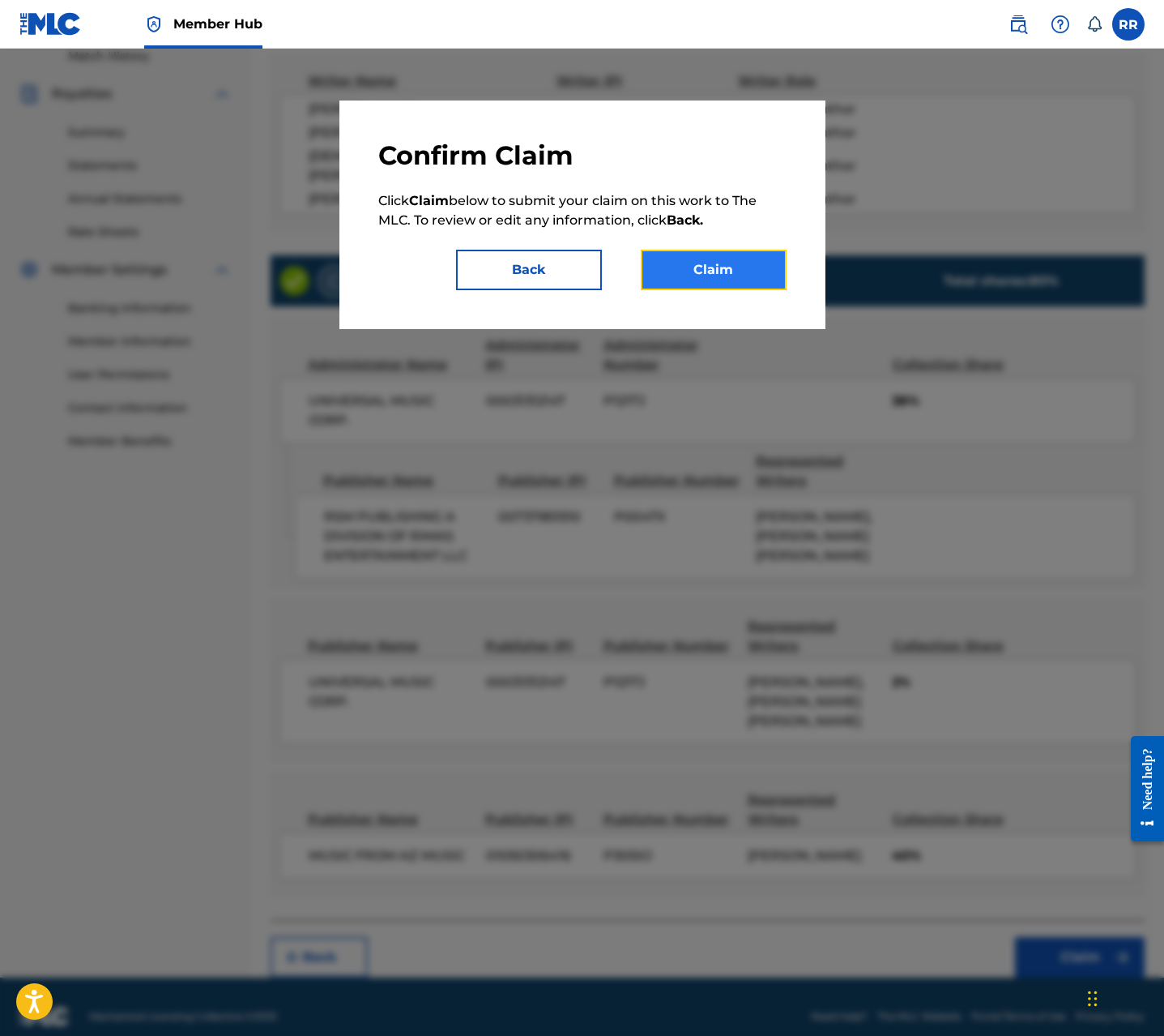
click at [678, 268] on button "Claim" at bounding box center [714, 270] width 146 height 41
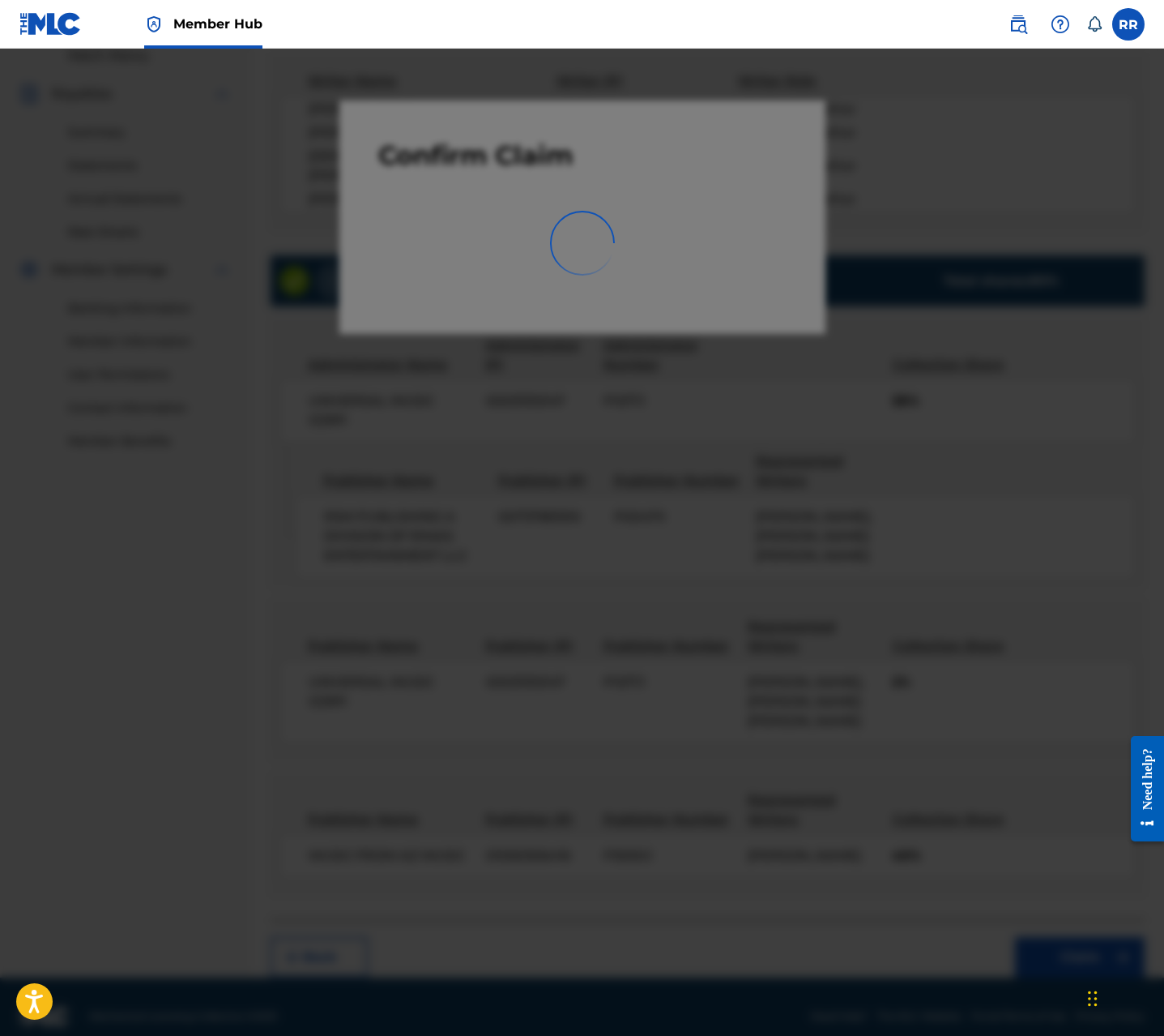
scroll to position [0, 0]
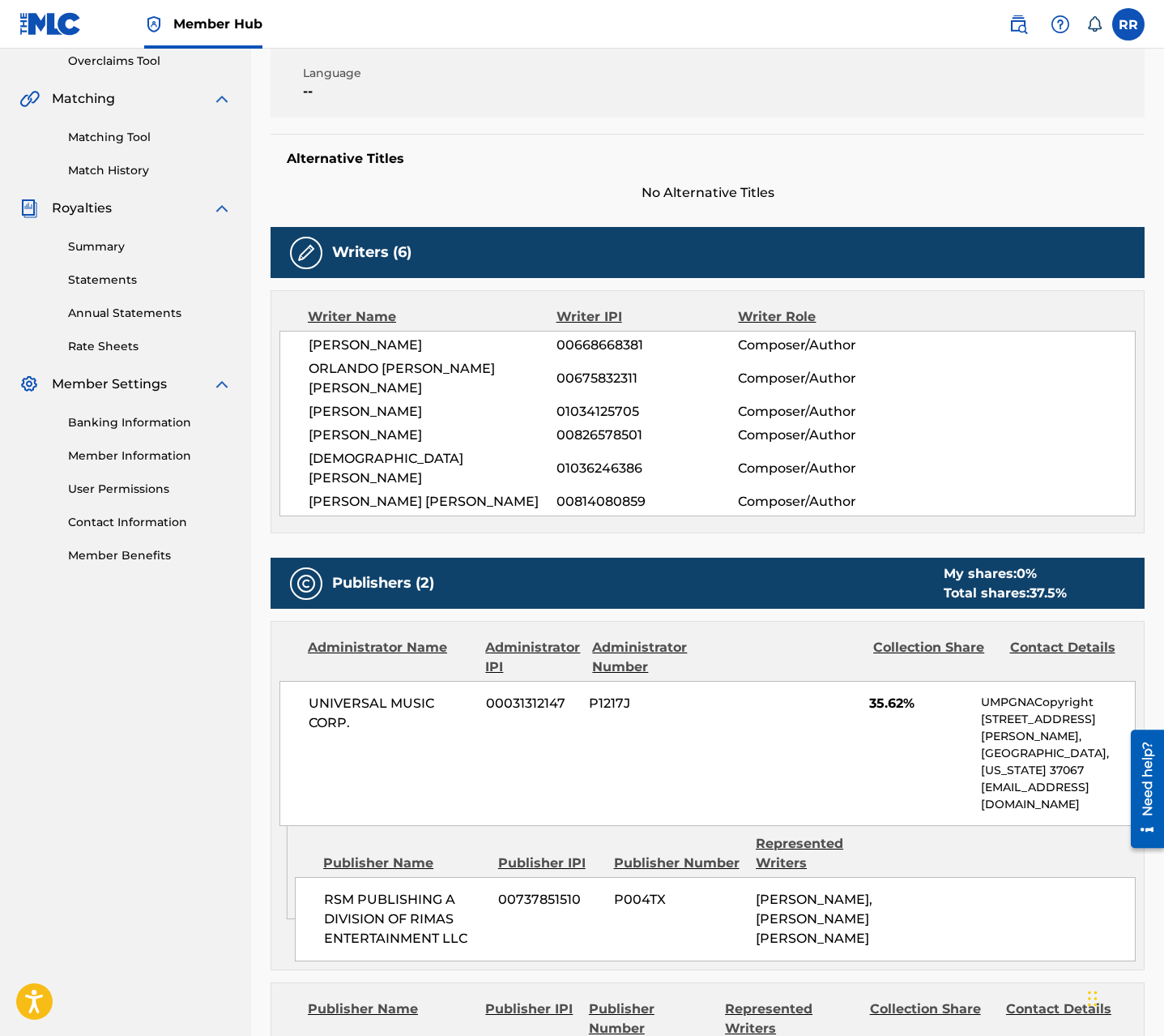
scroll to position [310, 0]
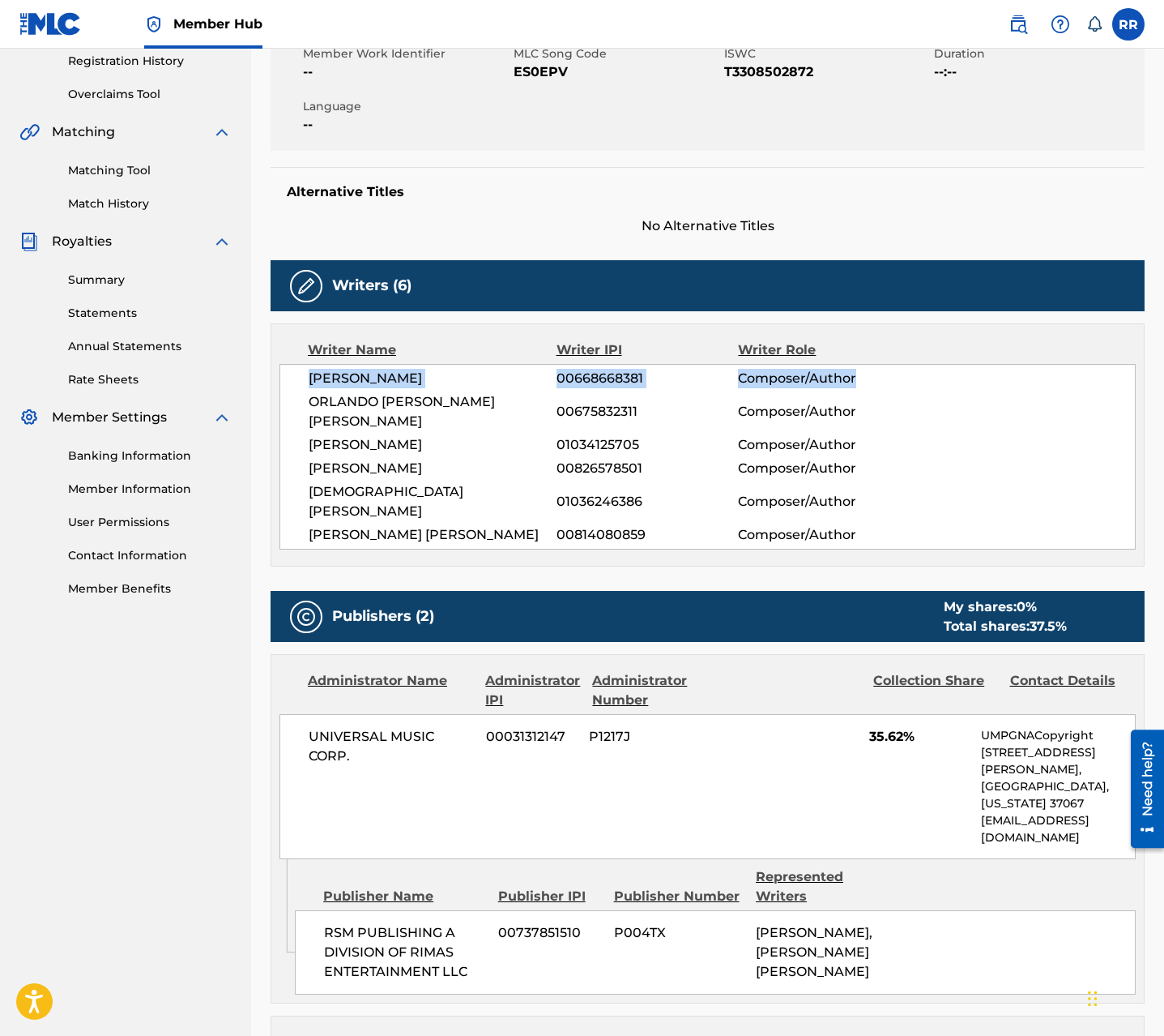
drag, startPoint x: 307, startPoint y: 375, endPoint x: 952, endPoint y: 388, distance: 645.1
click at [952, 388] on div "[PERSON_NAME] 00668668381 Composer/Author ORLANDO [PERSON_NAME] [PERSON_NAME] 0…" at bounding box center [708, 456] width 856 height 185
copy div "[PERSON_NAME] 00668668381 Composer/Author"
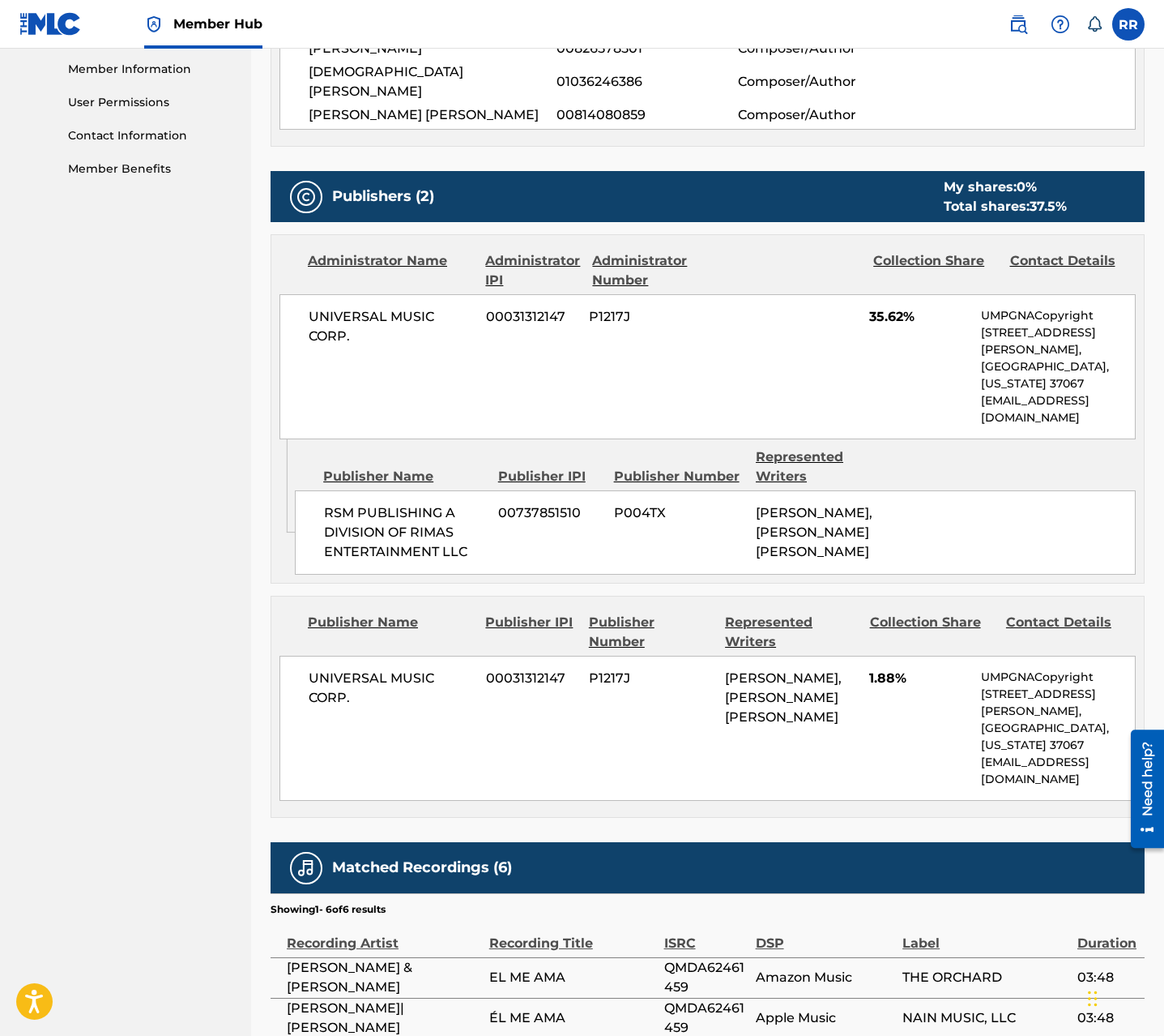
scroll to position [0, 0]
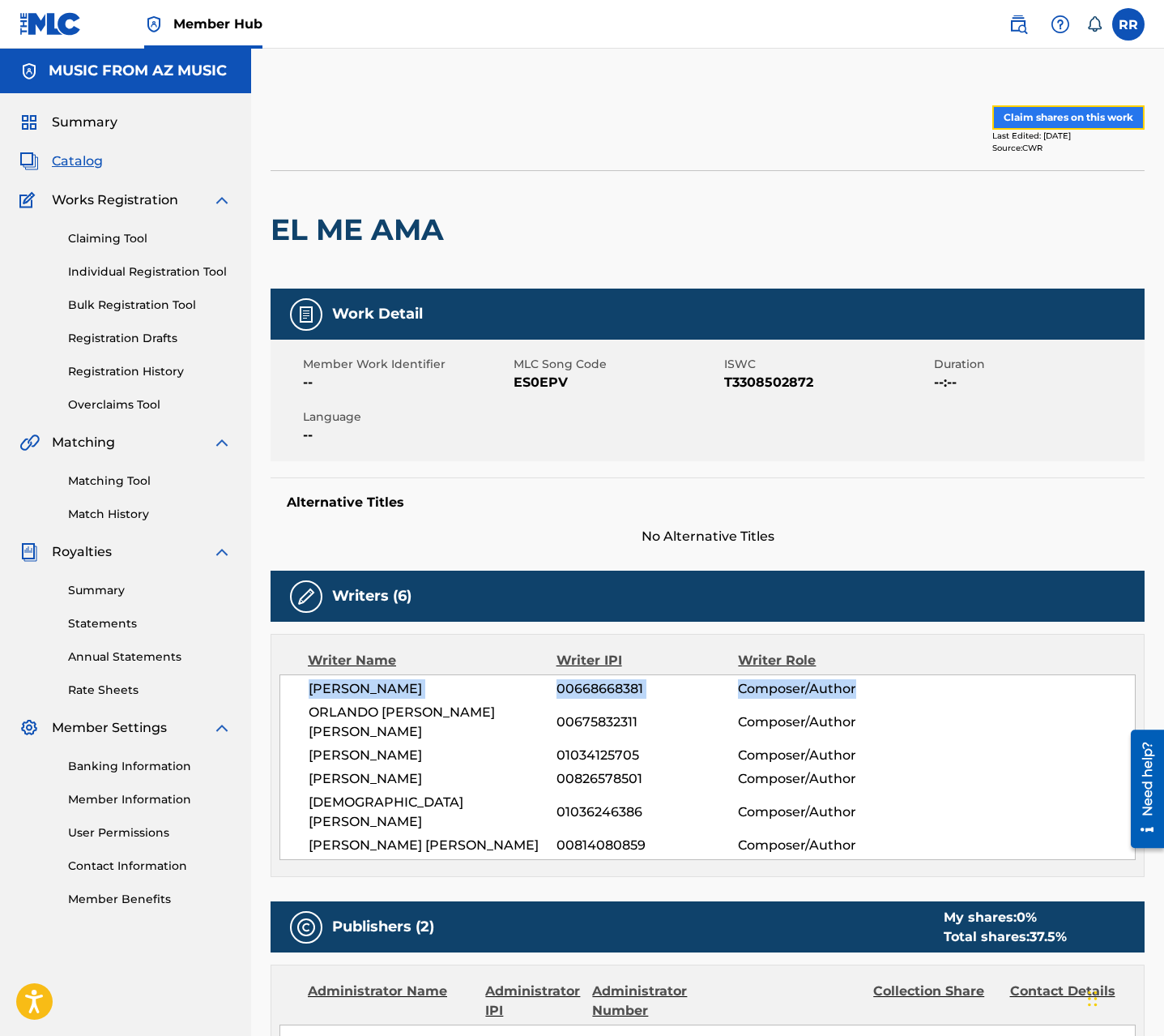
click at [1044, 117] on button "Claim shares on this work" at bounding box center [1068, 117] width 152 height 25
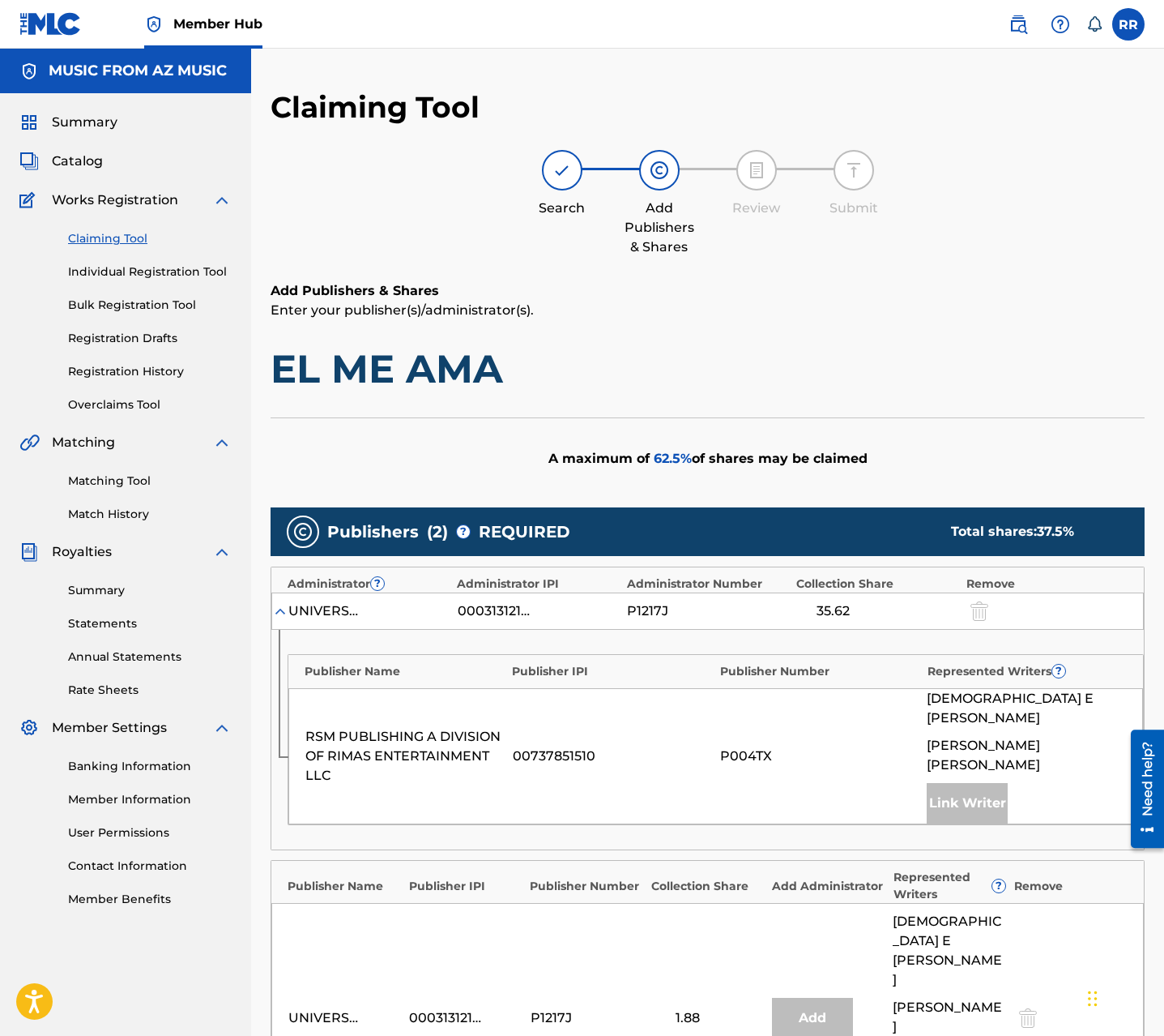
scroll to position [354, 0]
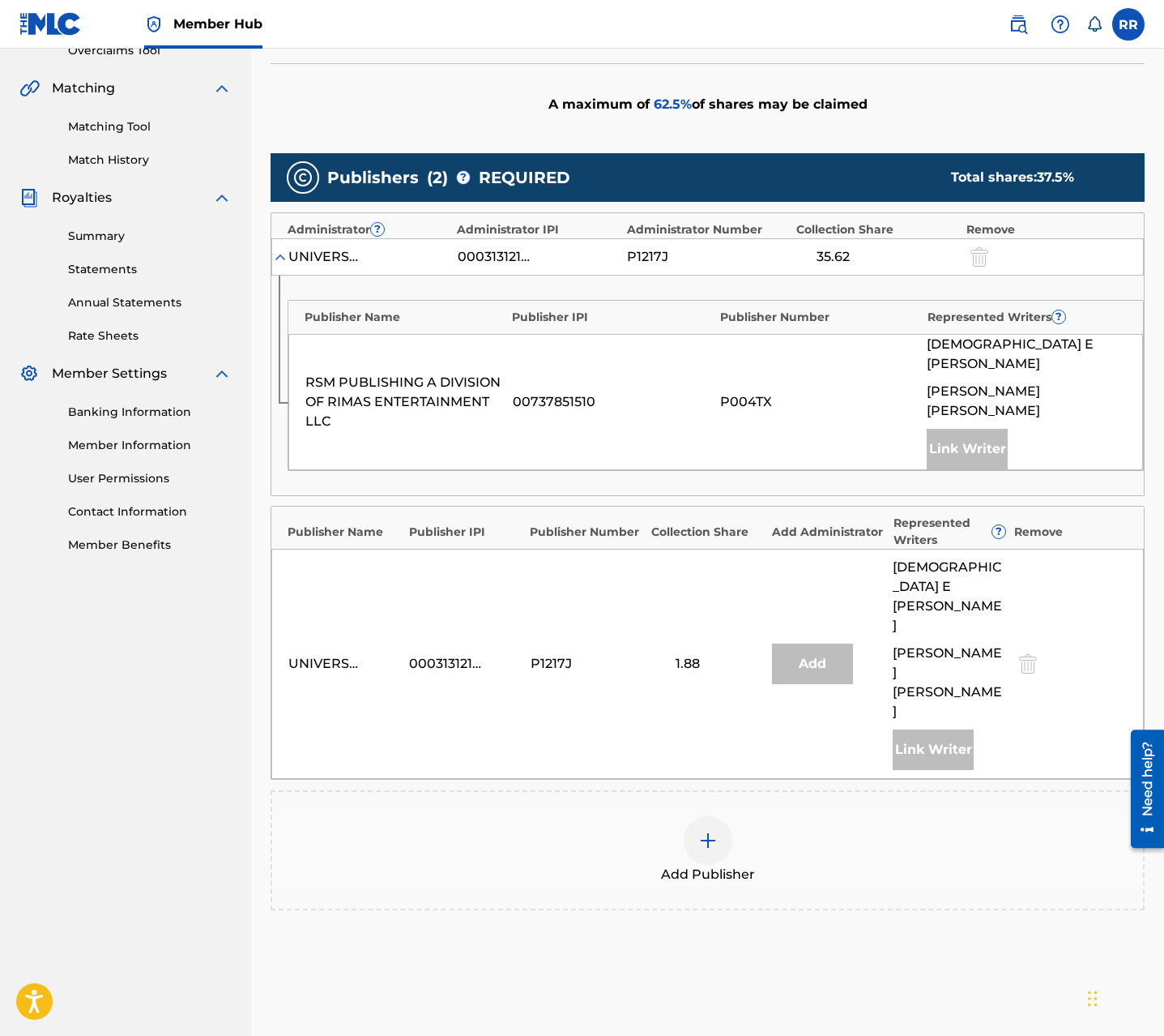
click at [702, 816] on div at bounding box center [708, 840] width 48 height 48
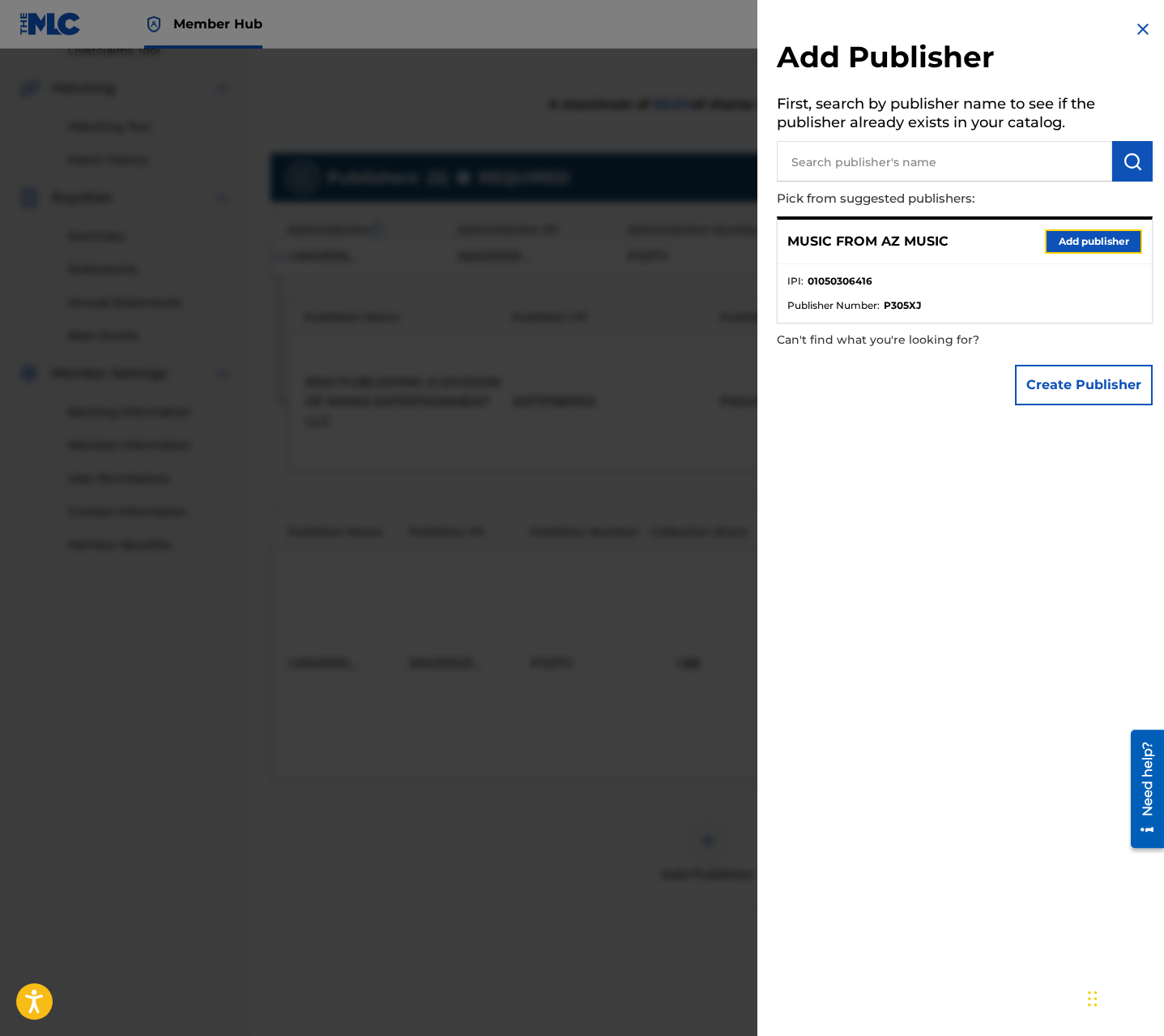
click at [1071, 241] on button "Add publisher" at bounding box center [1093, 241] width 97 height 25
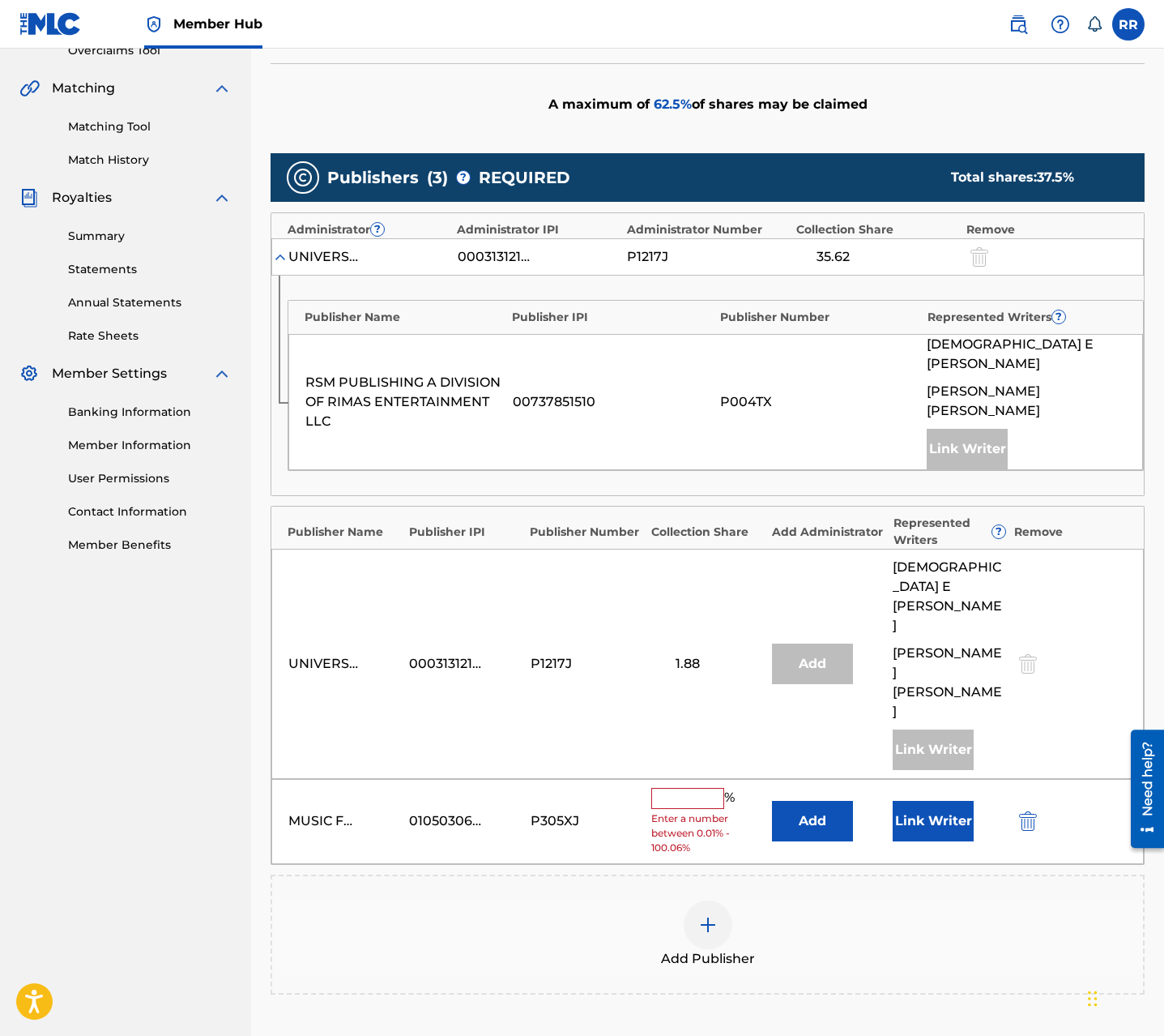
click at [696, 788] on input "text" at bounding box center [688, 798] width 73 height 21
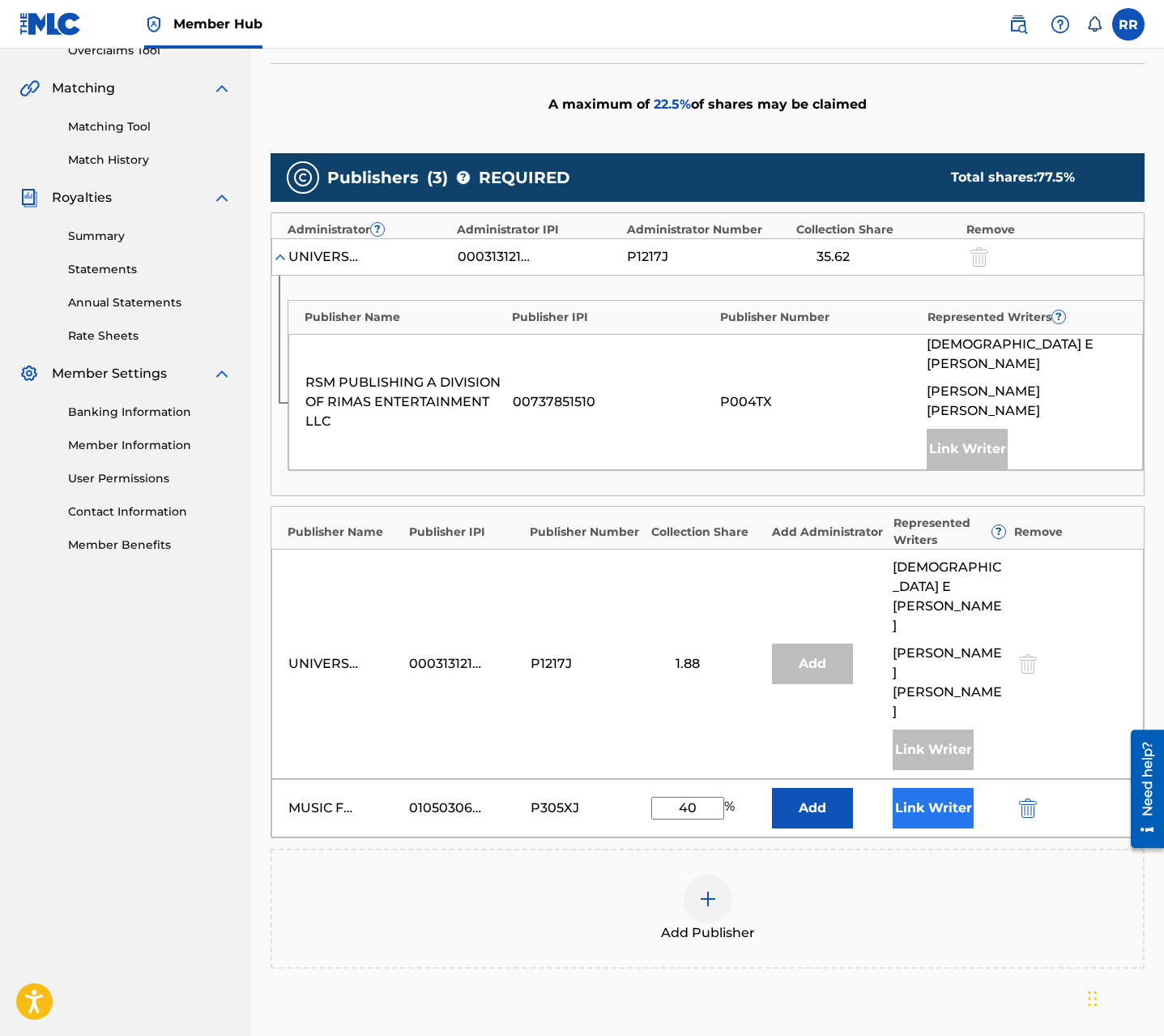
type input "40"
click at [953, 788] on button "Link Writer" at bounding box center [933, 808] width 81 height 41
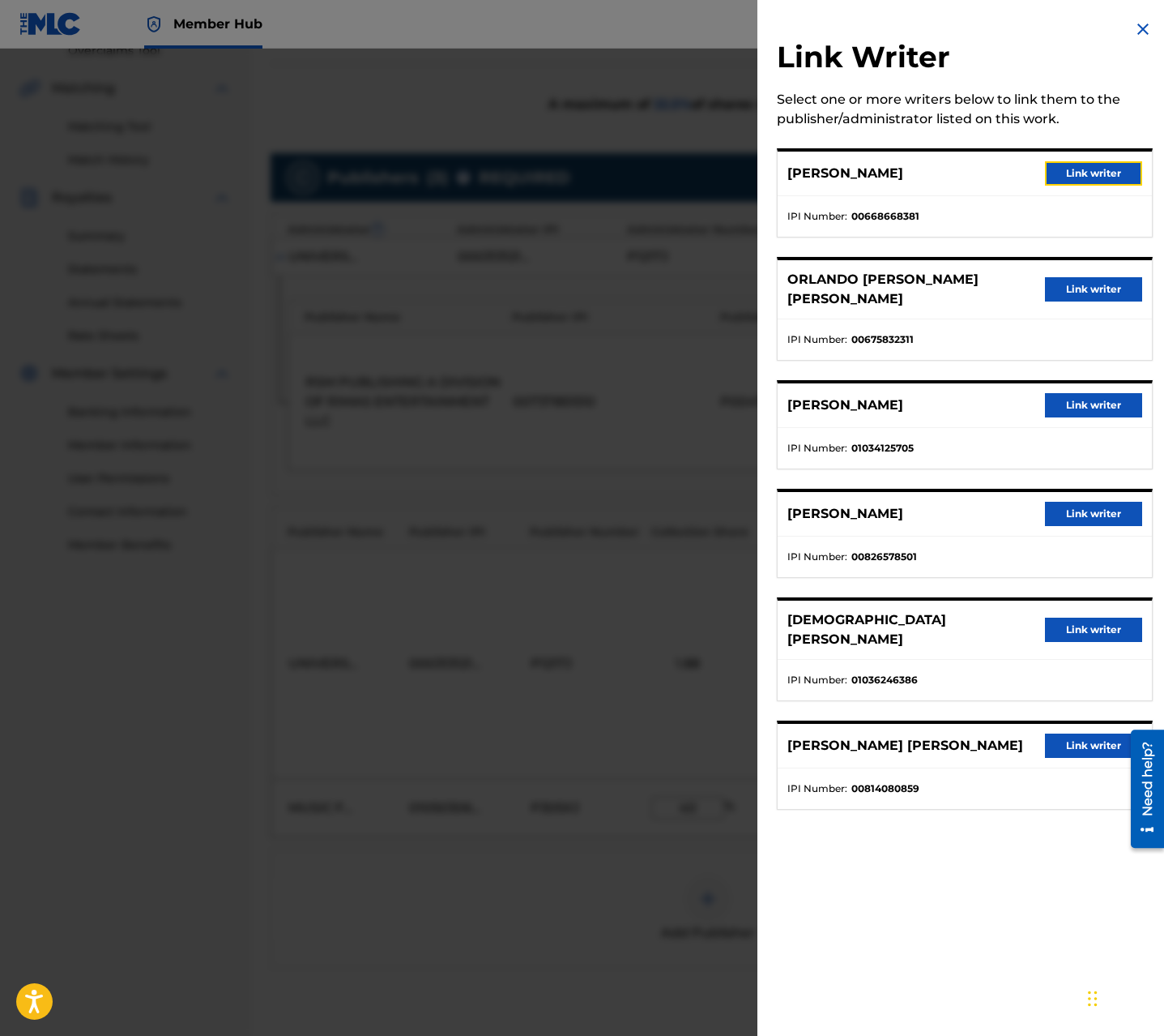
click at [1065, 173] on button "Link writer" at bounding box center [1093, 173] width 97 height 25
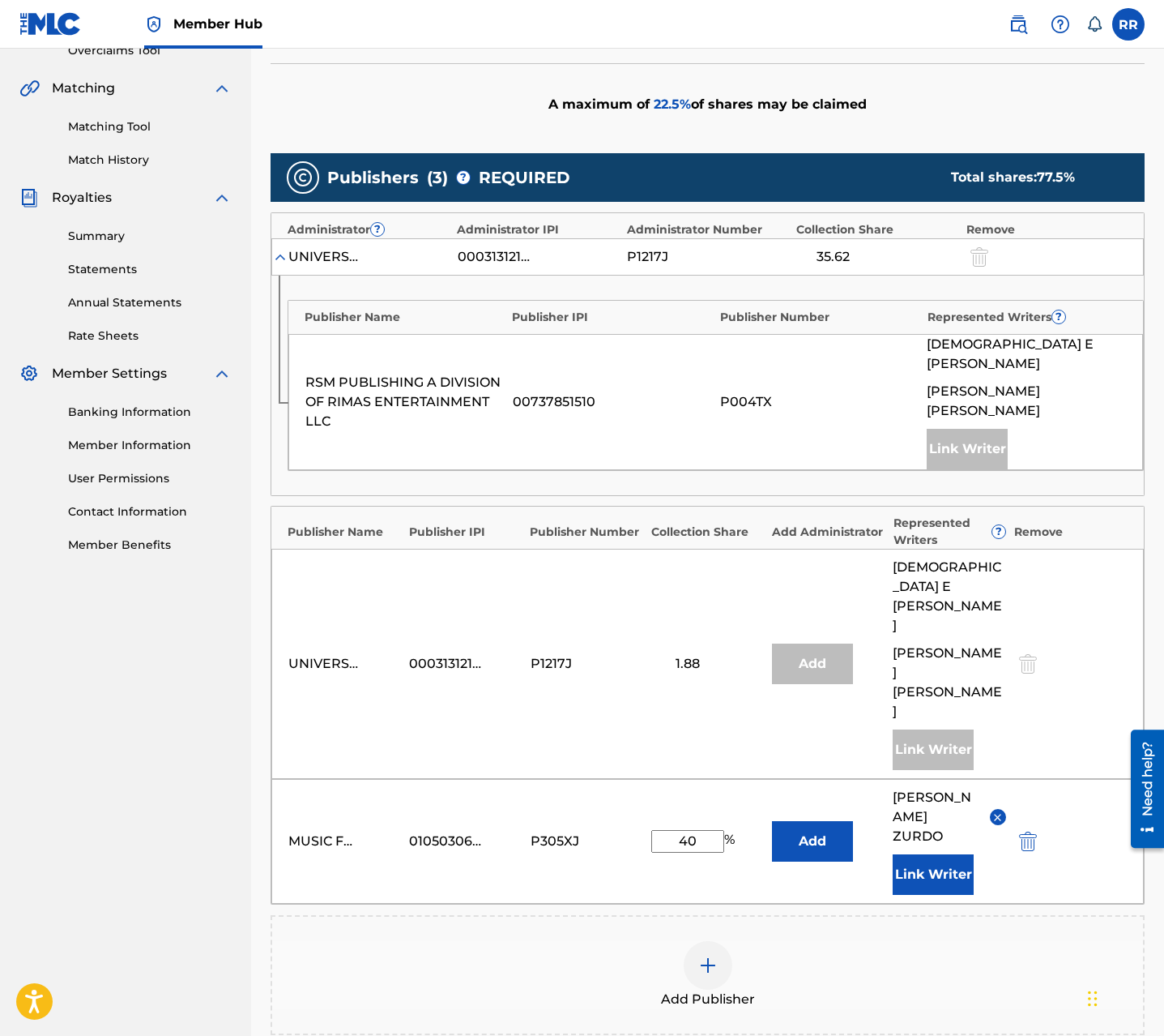
scroll to position [460, 0]
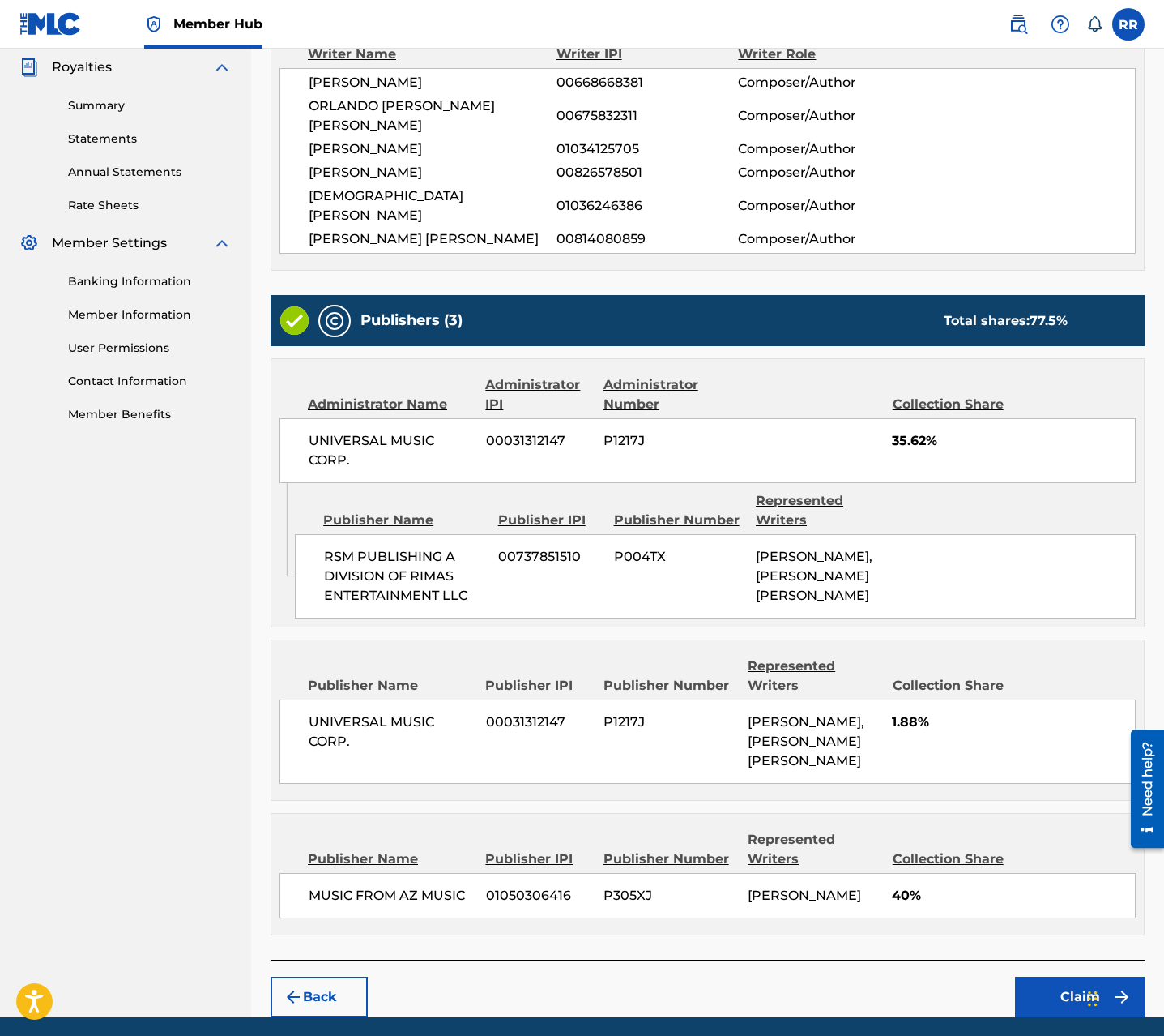
scroll to position [505, 0]
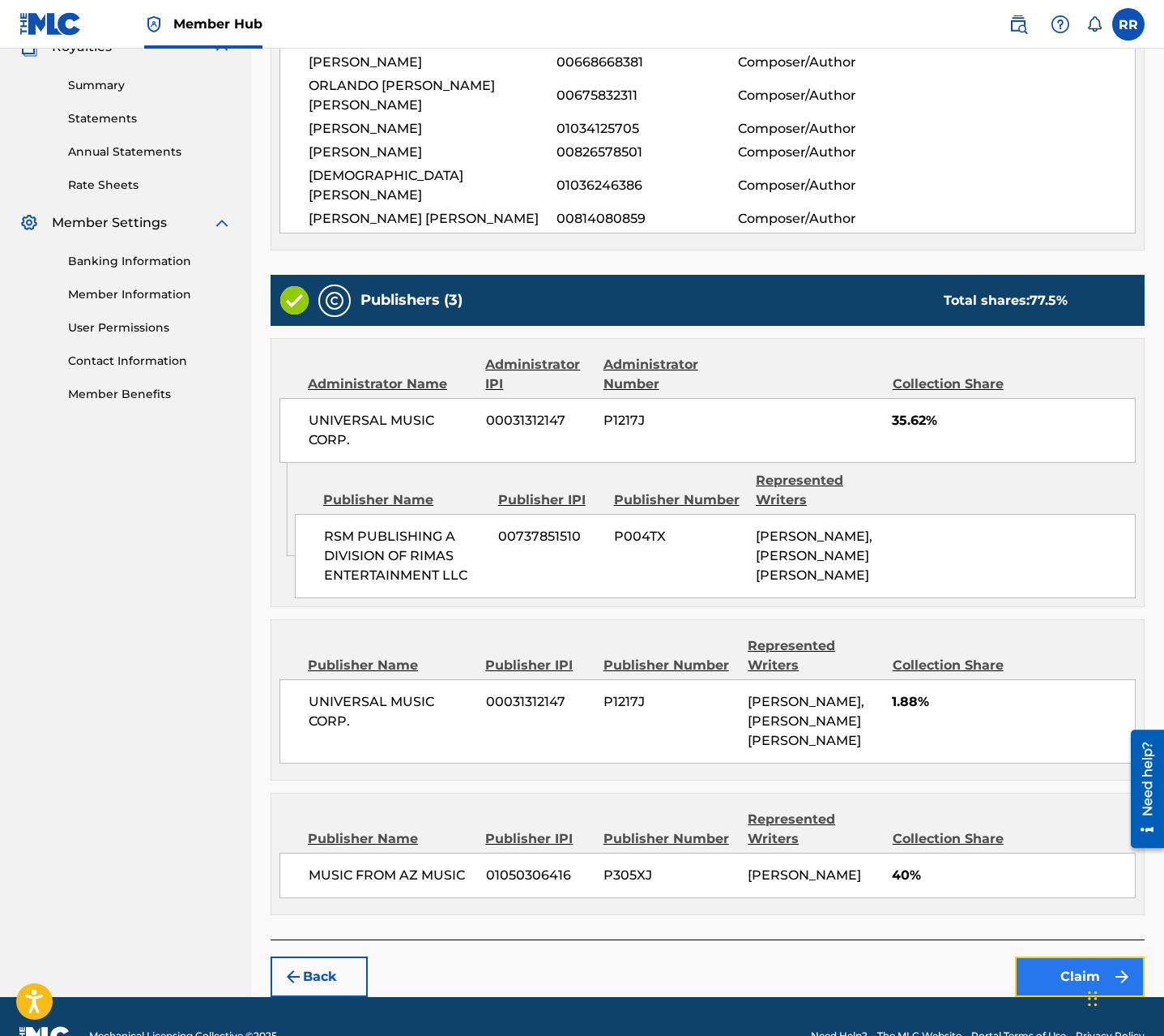
click at [1082, 956] on button "Claim" at bounding box center [1080, 977] width 130 height 41
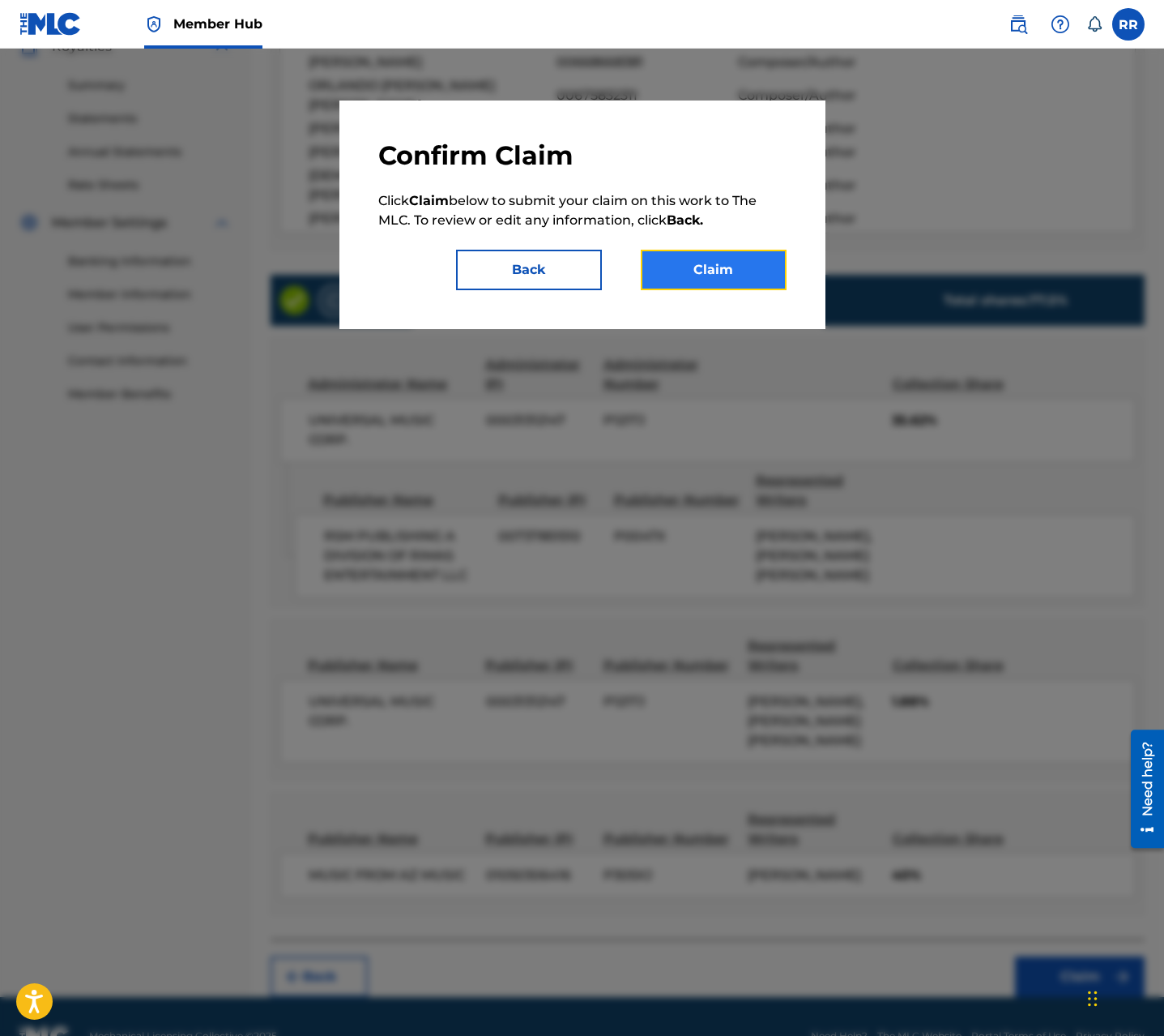
click at [696, 273] on button "Claim" at bounding box center [714, 270] width 146 height 41
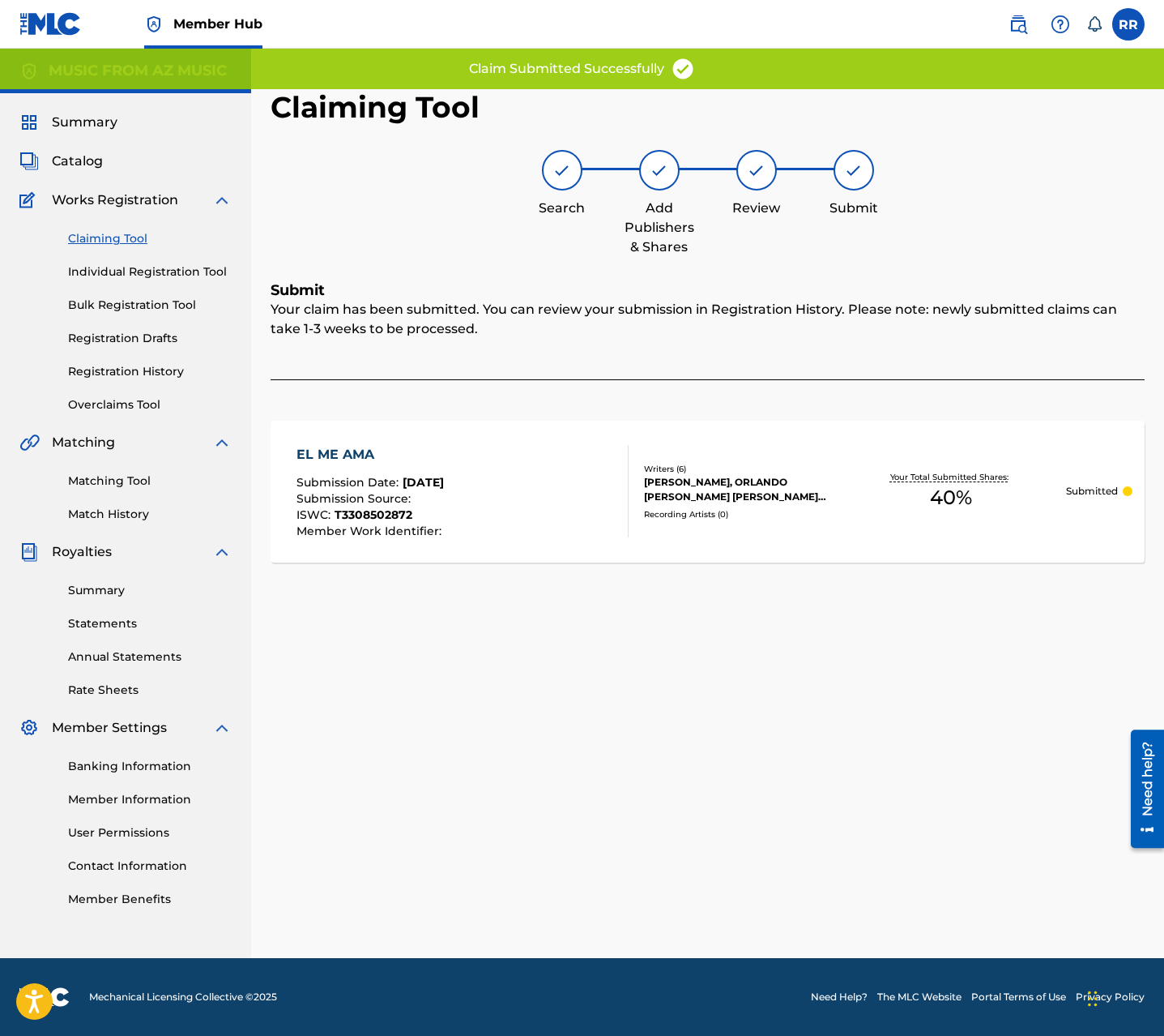
scroll to position [0, 0]
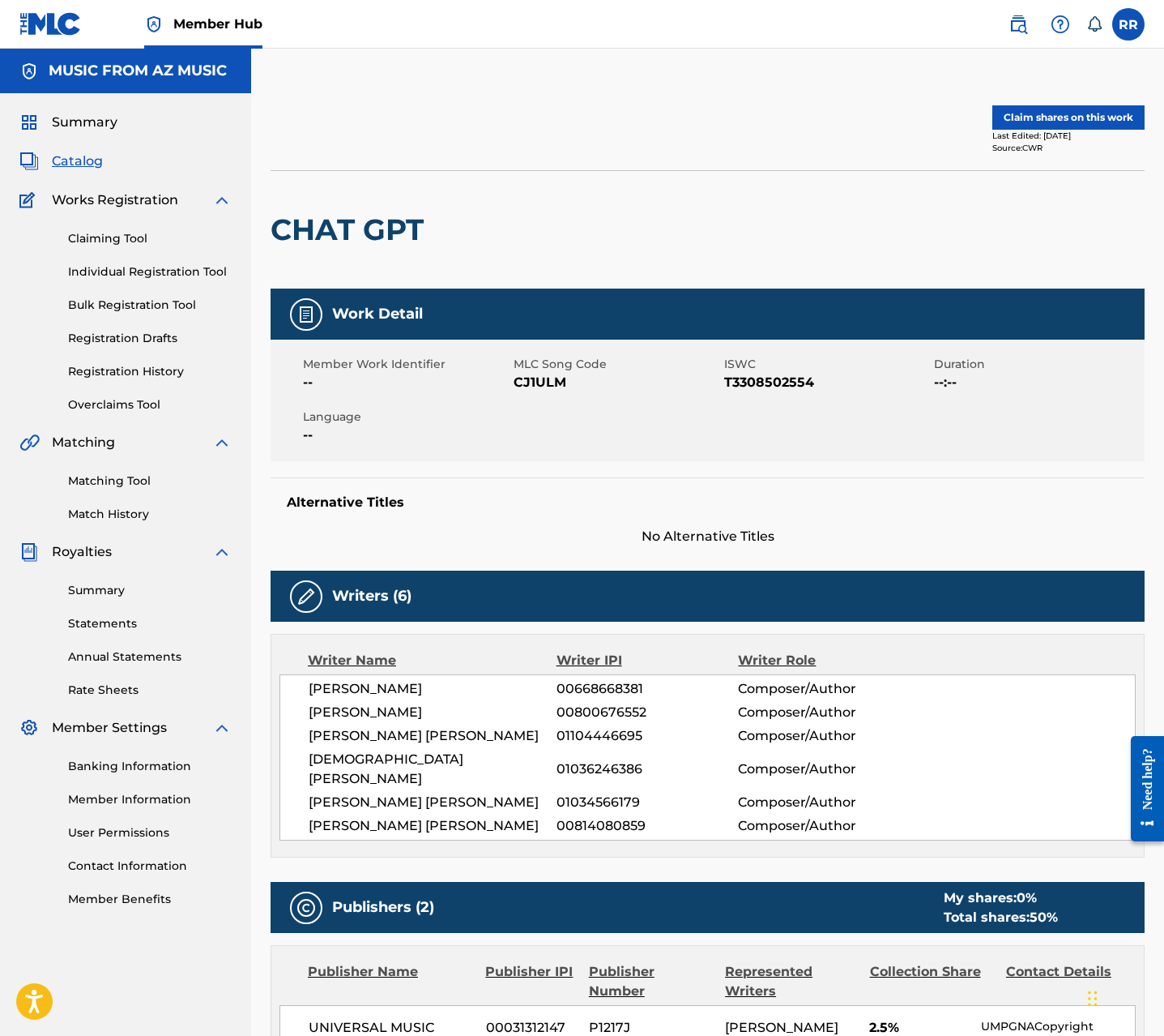
scroll to position [40, 0]
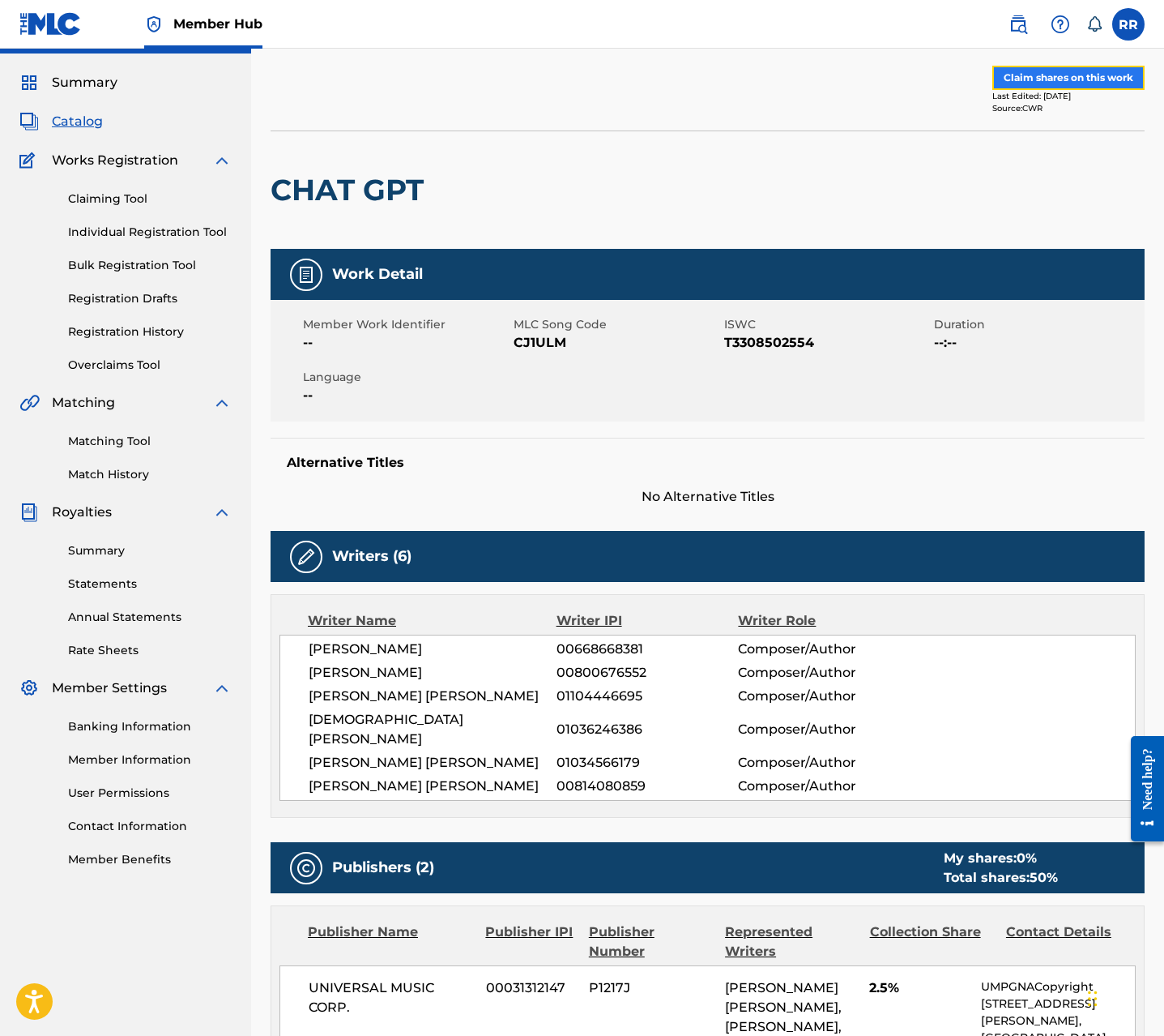
click at [1043, 83] on button "Claim shares on this work" at bounding box center [1068, 77] width 152 height 25
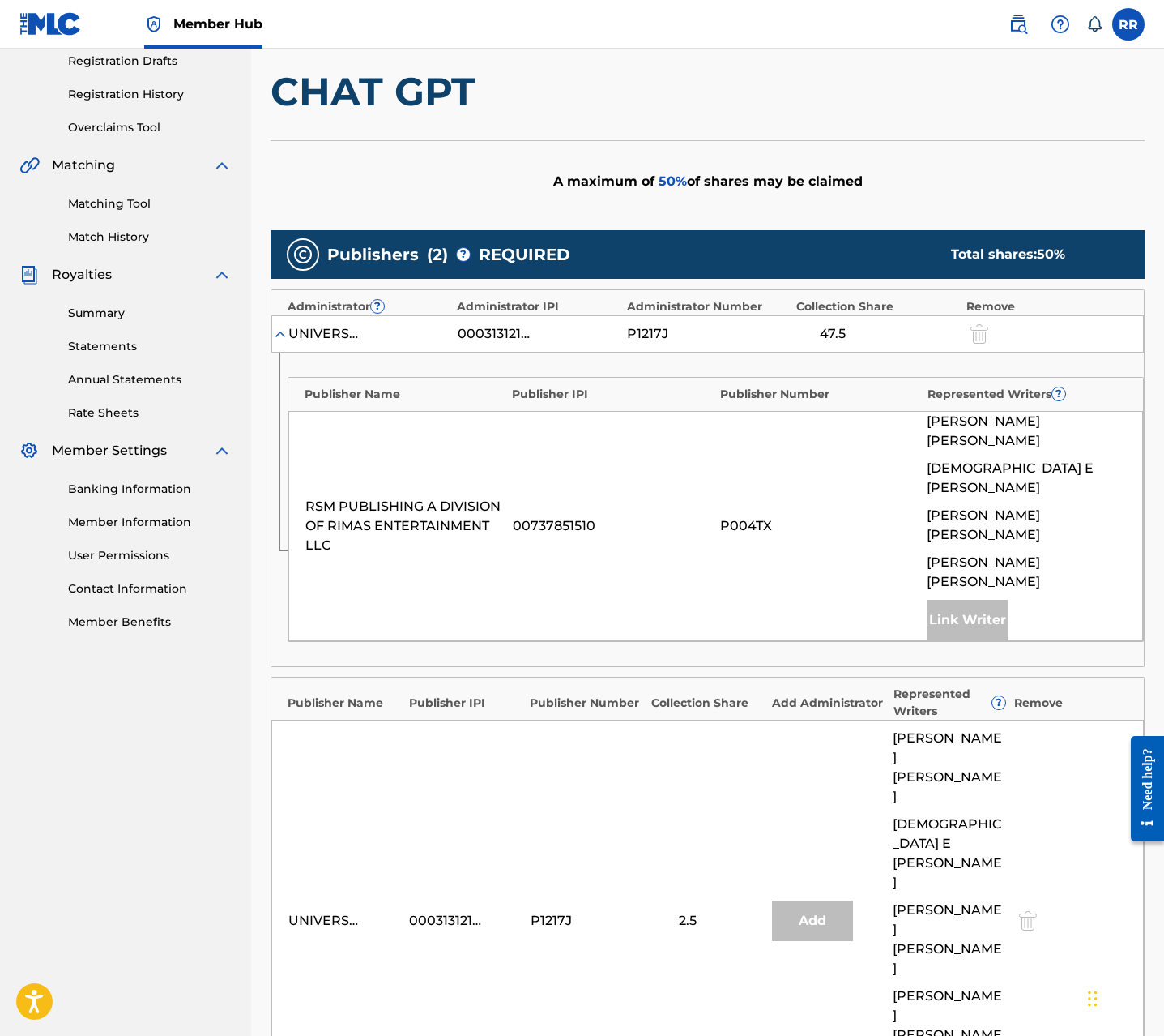
scroll to position [562, 0]
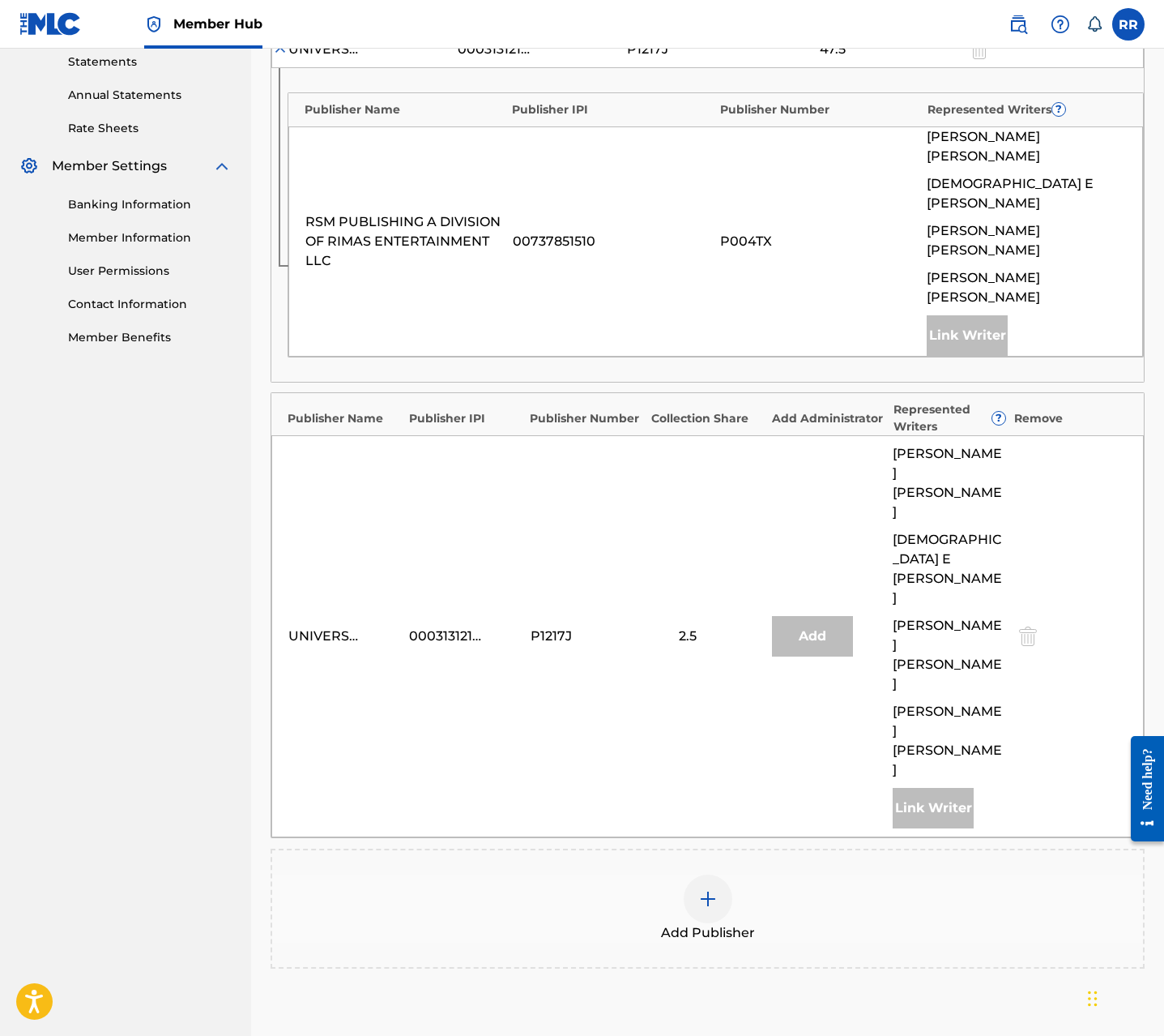
click at [703, 889] on img at bounding box center [708, 898] width 20 height 20
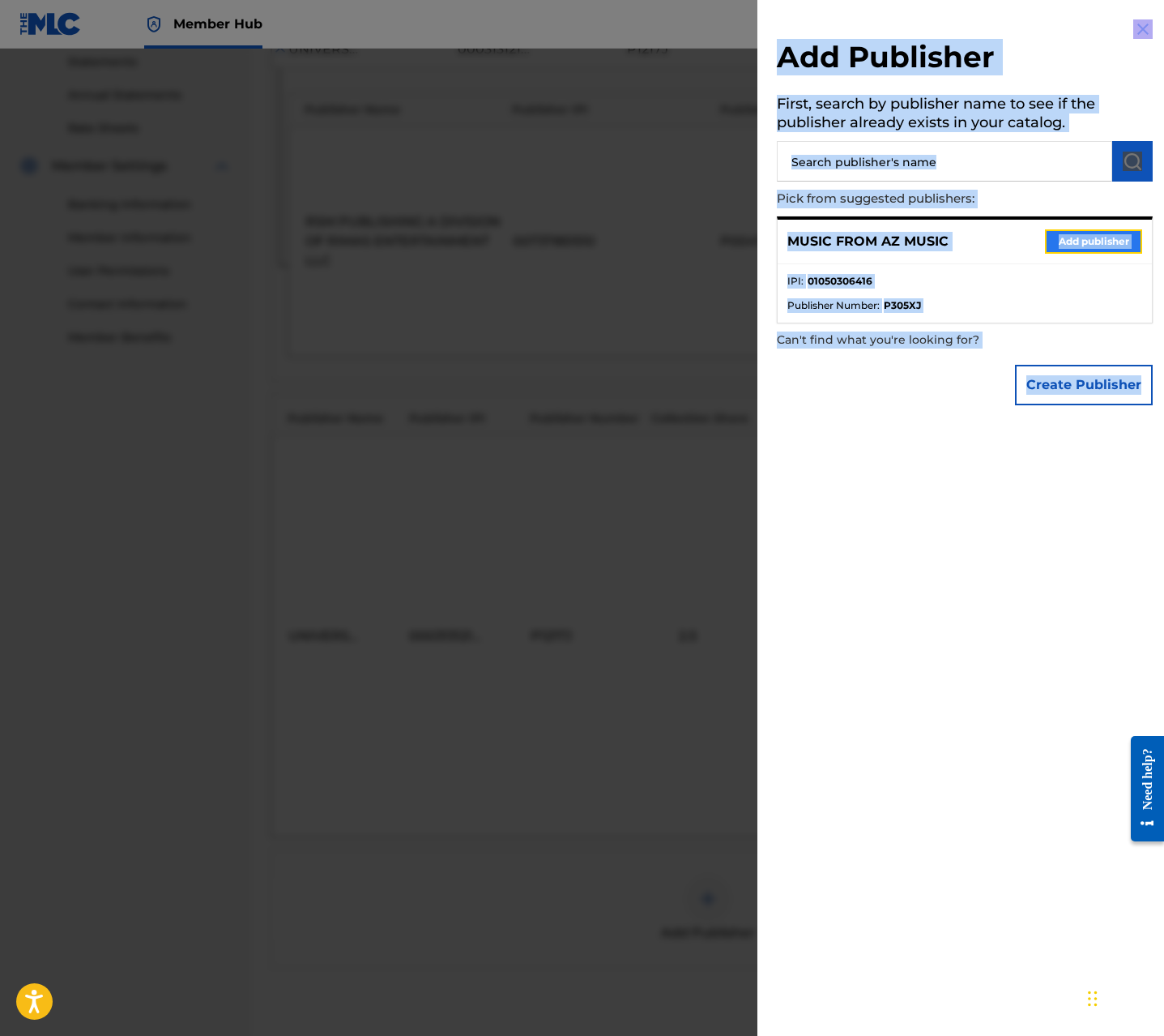
click at [1099, 245] on button "Add publisher" at bounding box center [1093, 241] width 97 height 25
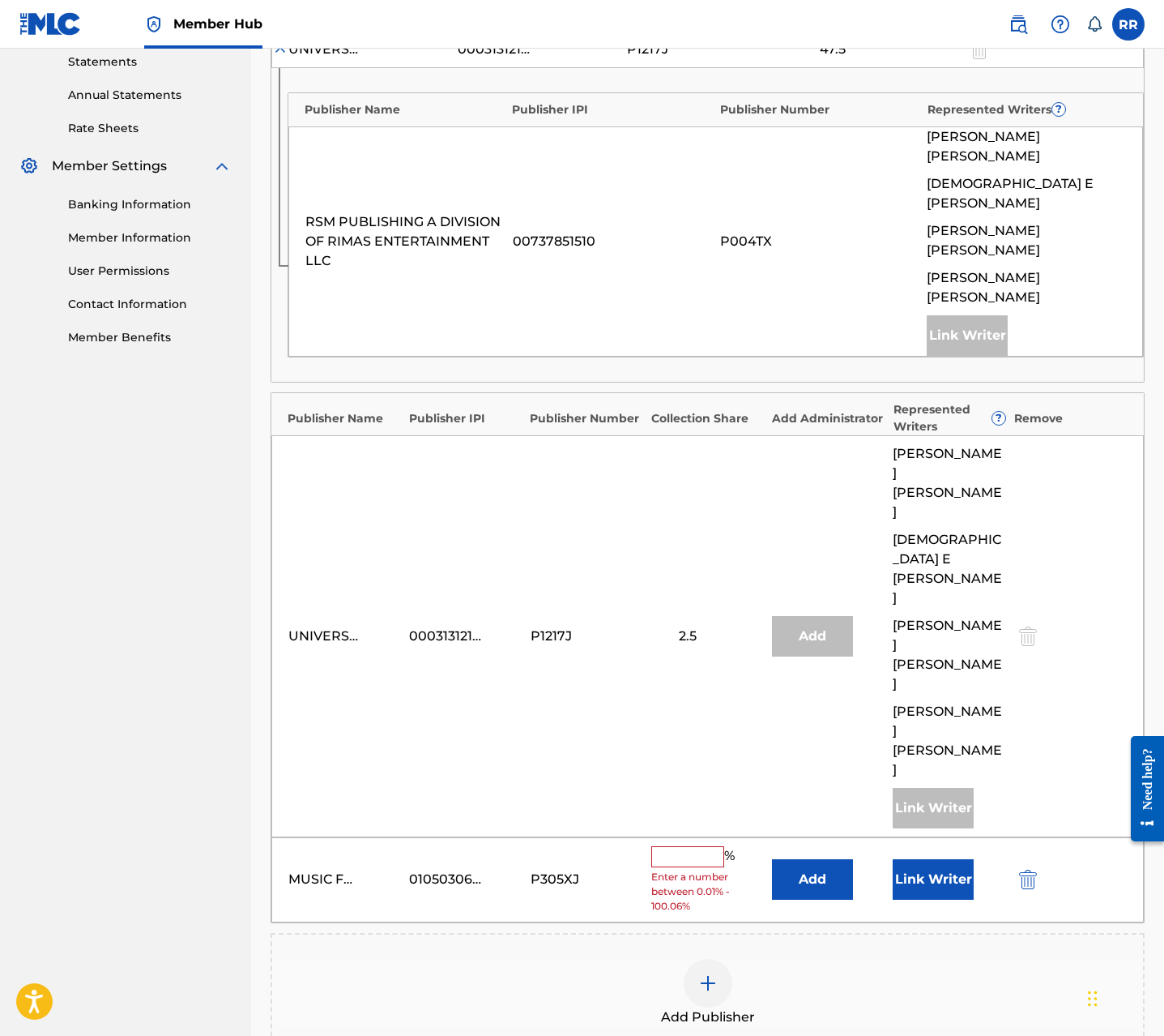
click at [671, 846] on input "text" at bounding box center [688, 857] width 73 height 21
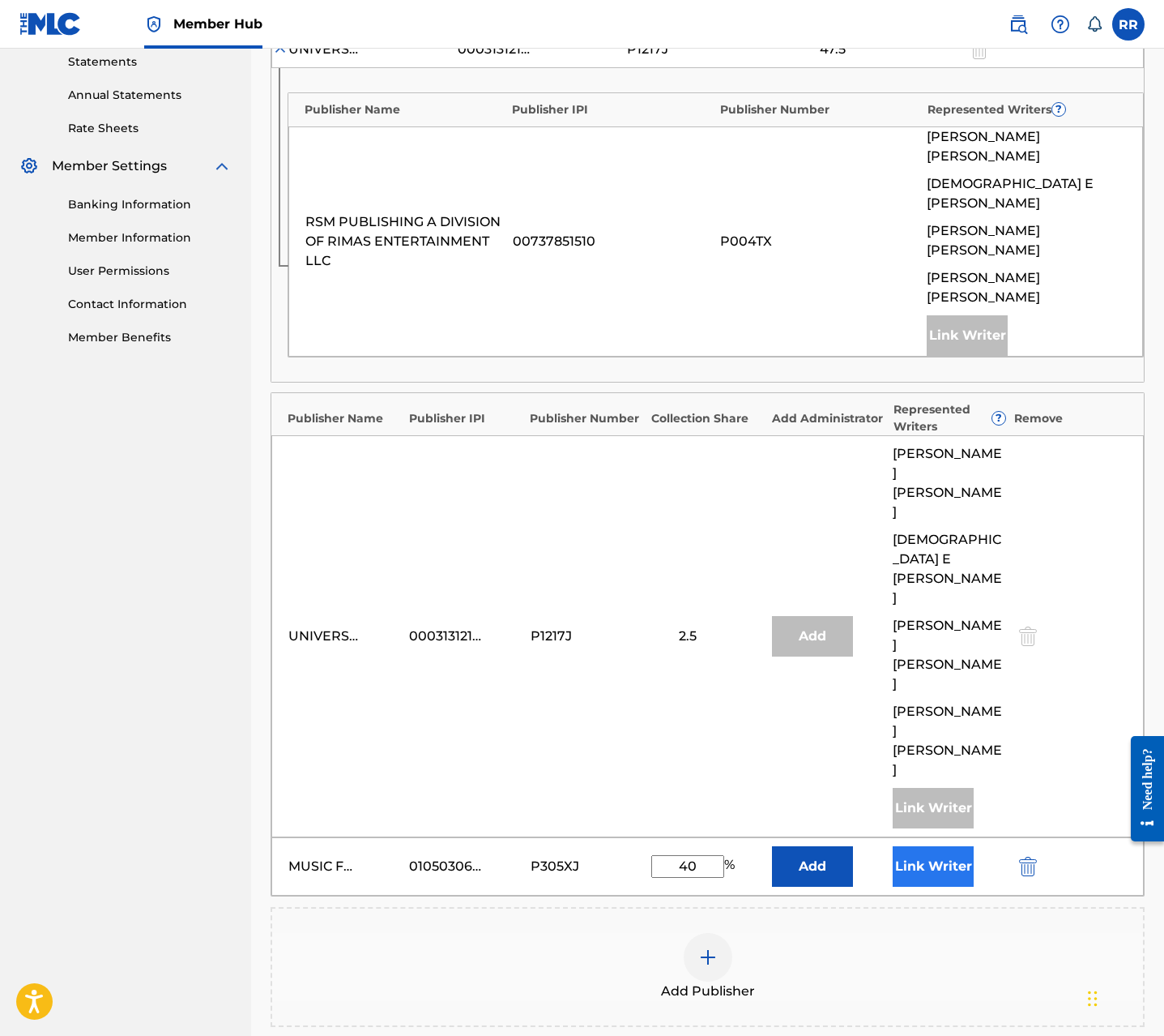
type input "40"
click at [935, 846] on button "Link Writer" at bounding box center [933, 867] width 81 height 41
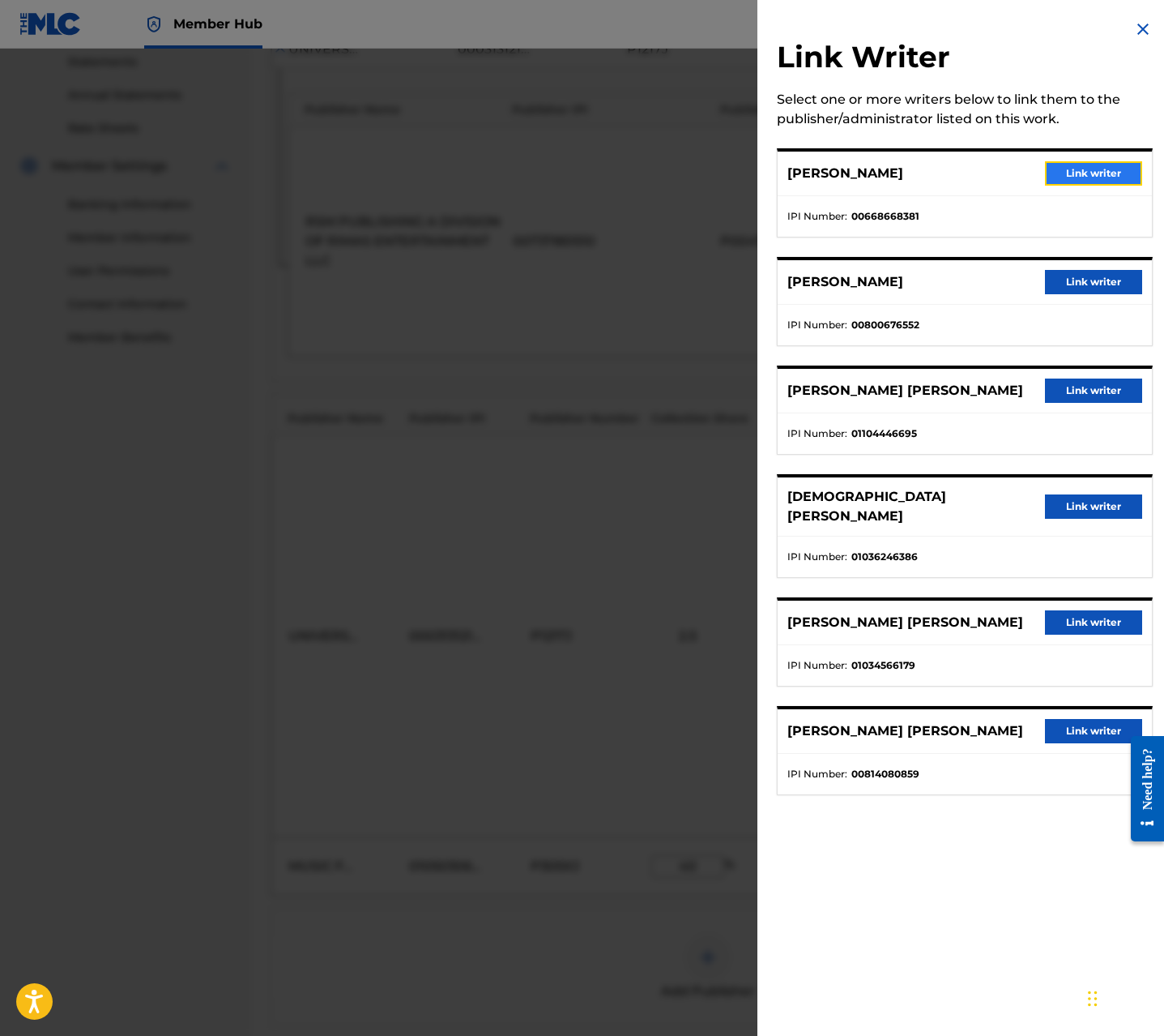
click at [1065, 166] on button "Link writer" at bounding box center [1093, 173] width 97 height 25
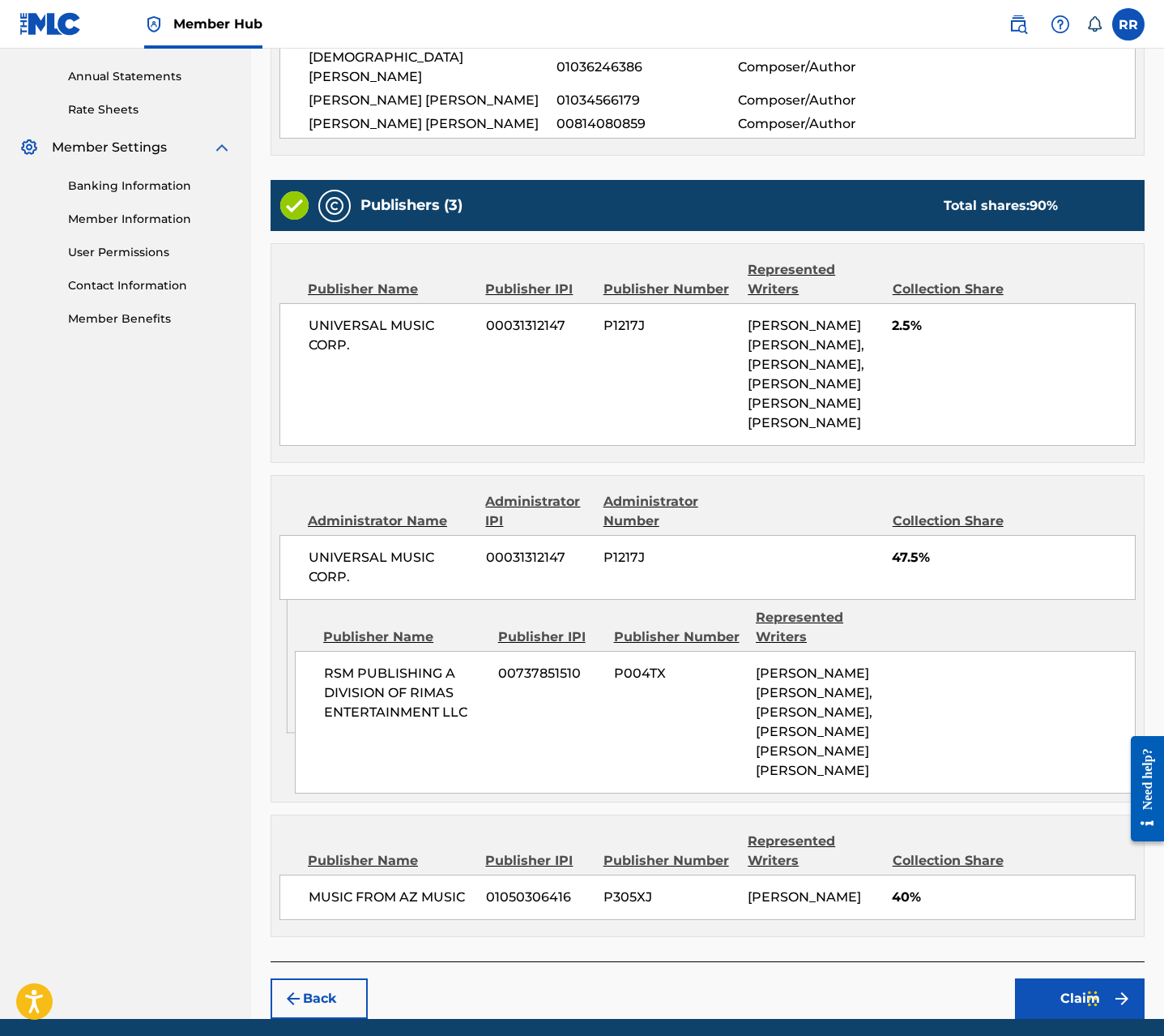
scroll to position [699, 0]
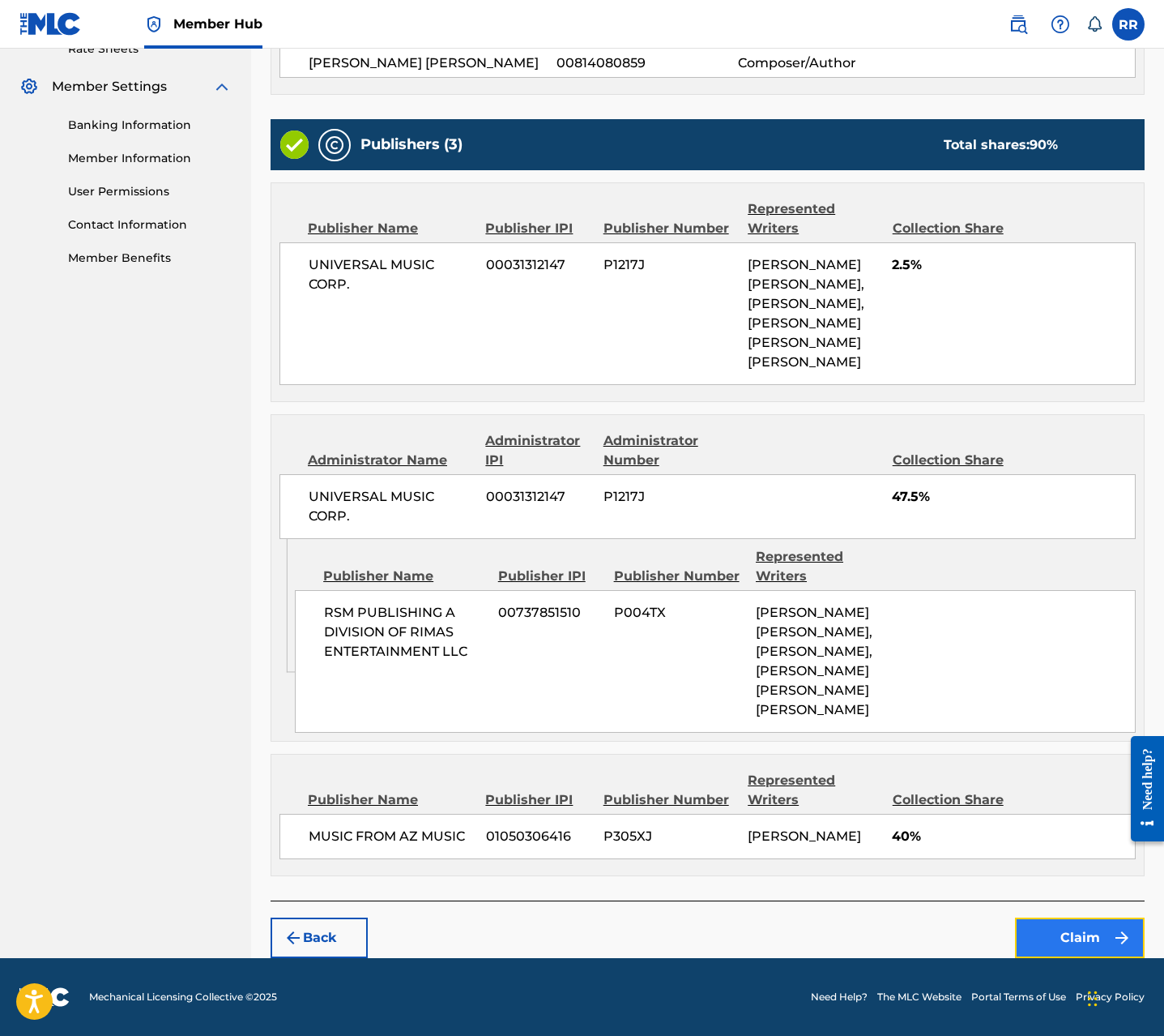
click at [1059, 931] on button "Claim" at bounding box center [1080, 937] width 130 height 41
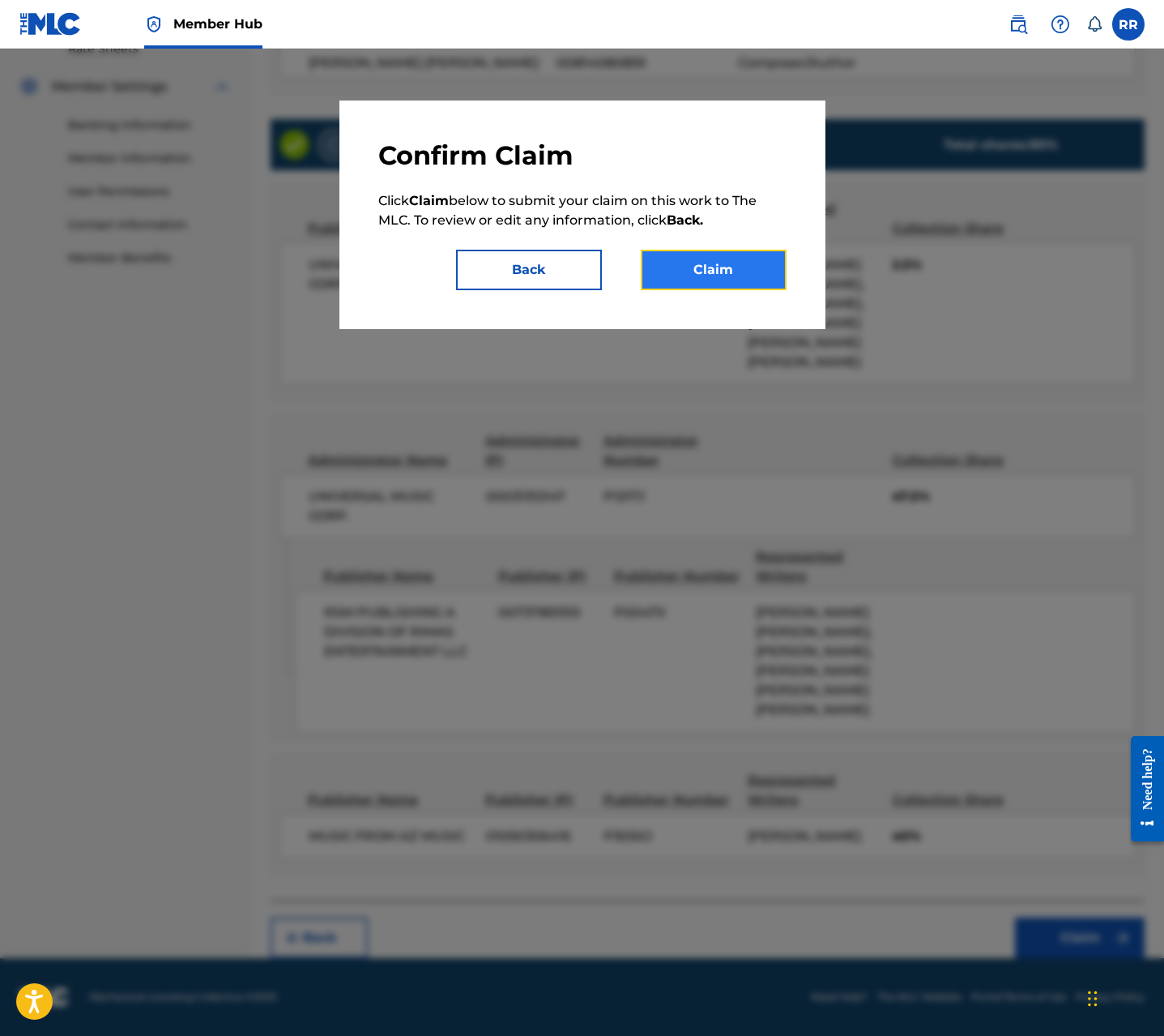
click at [737, 284] on button "Claim" at bounding box center [714, 270] width 146 height 41
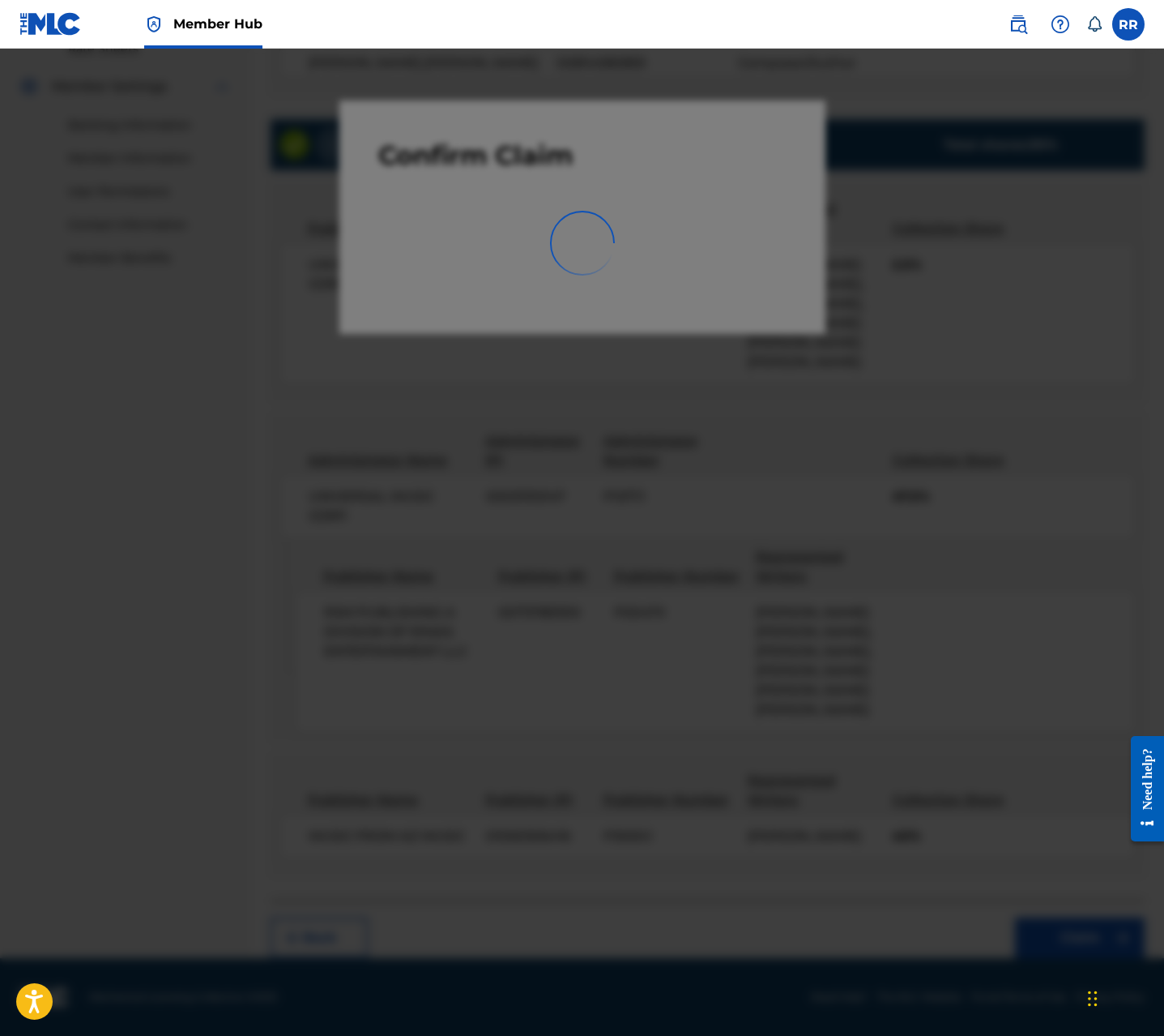
scroll to position [0, 0]
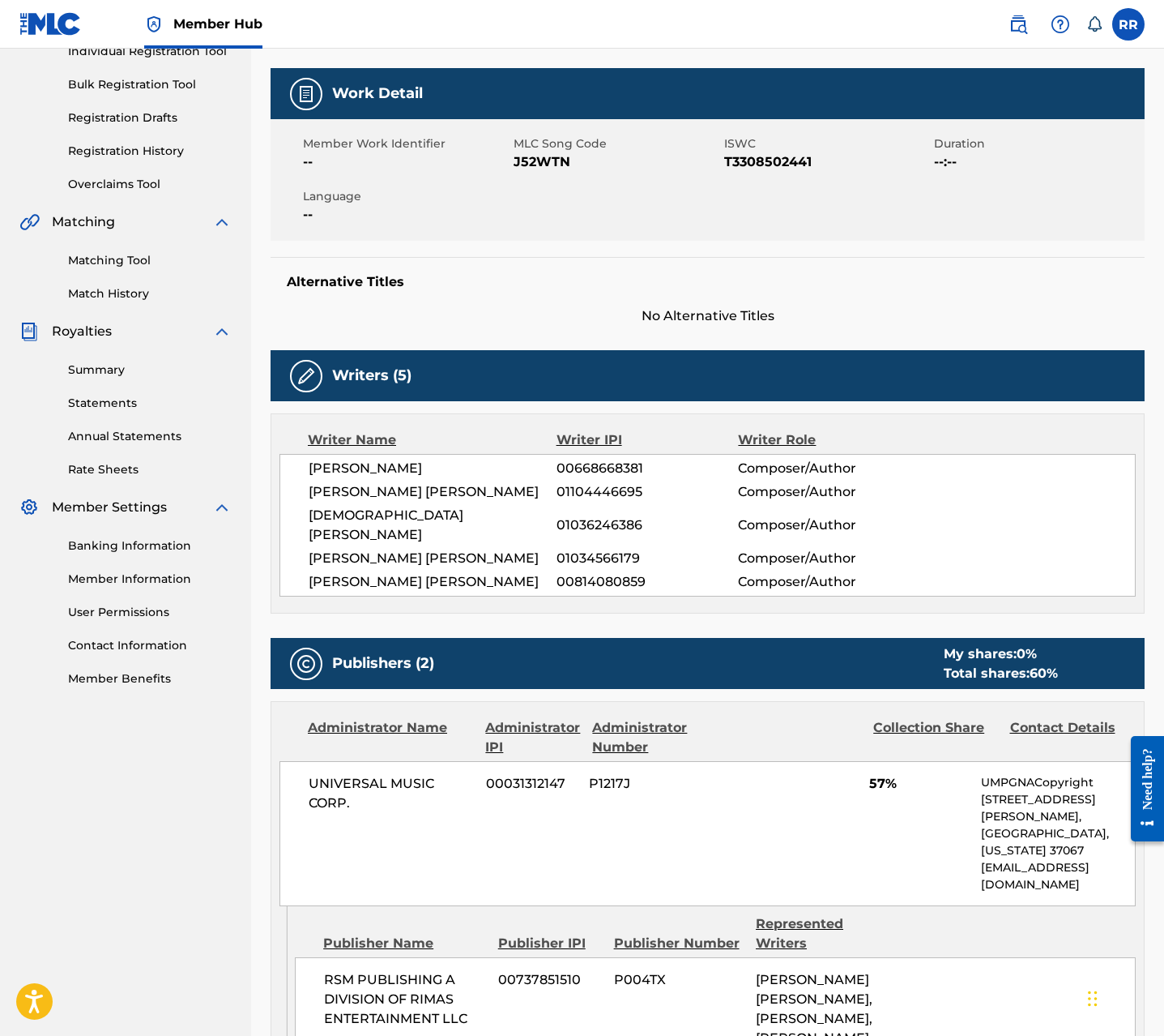
scroll to position [24, 0]
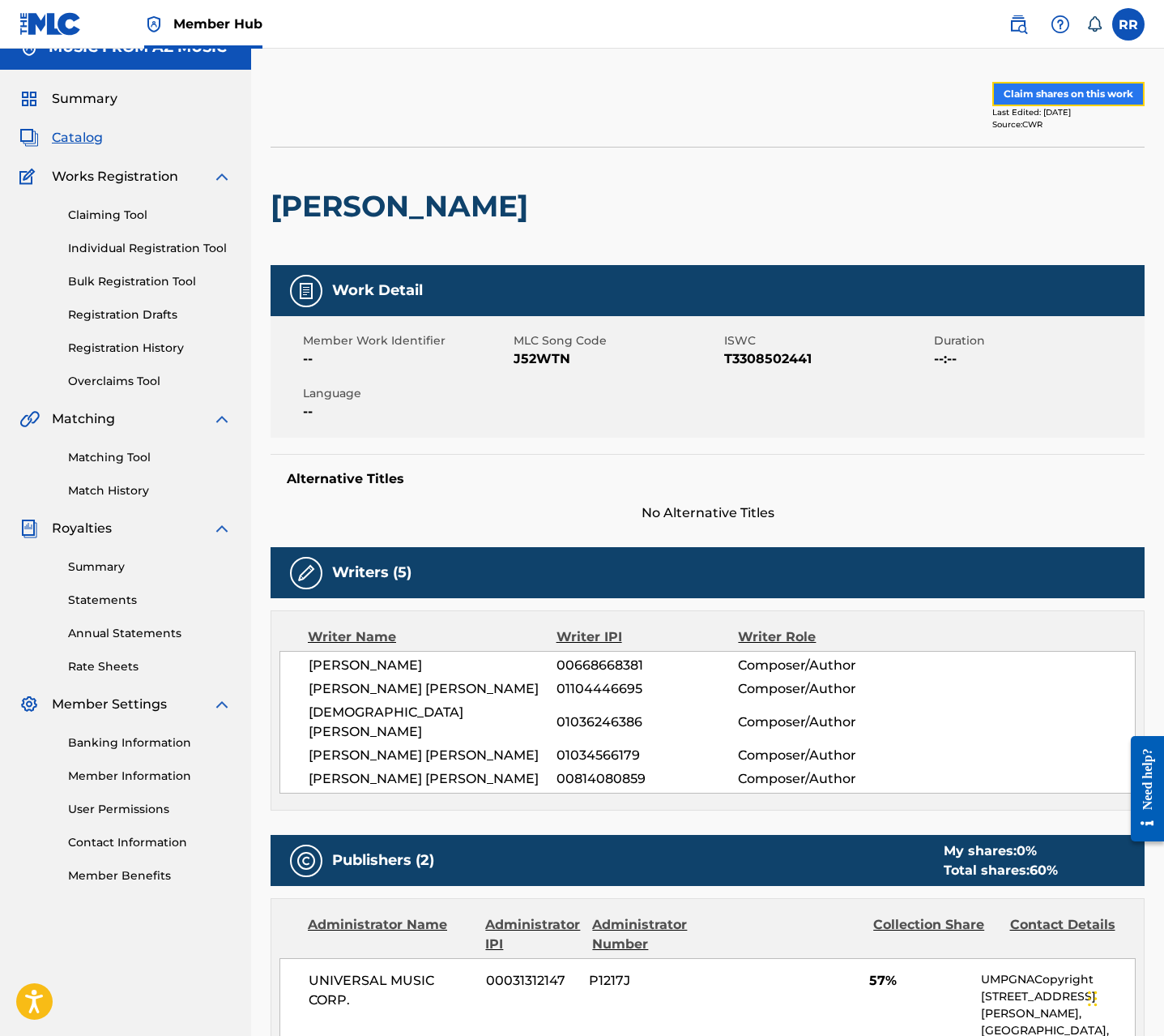
click at [1059, 99] on button "Claim shares on this work" at bounding box center [1068, 93] width 152 height 25
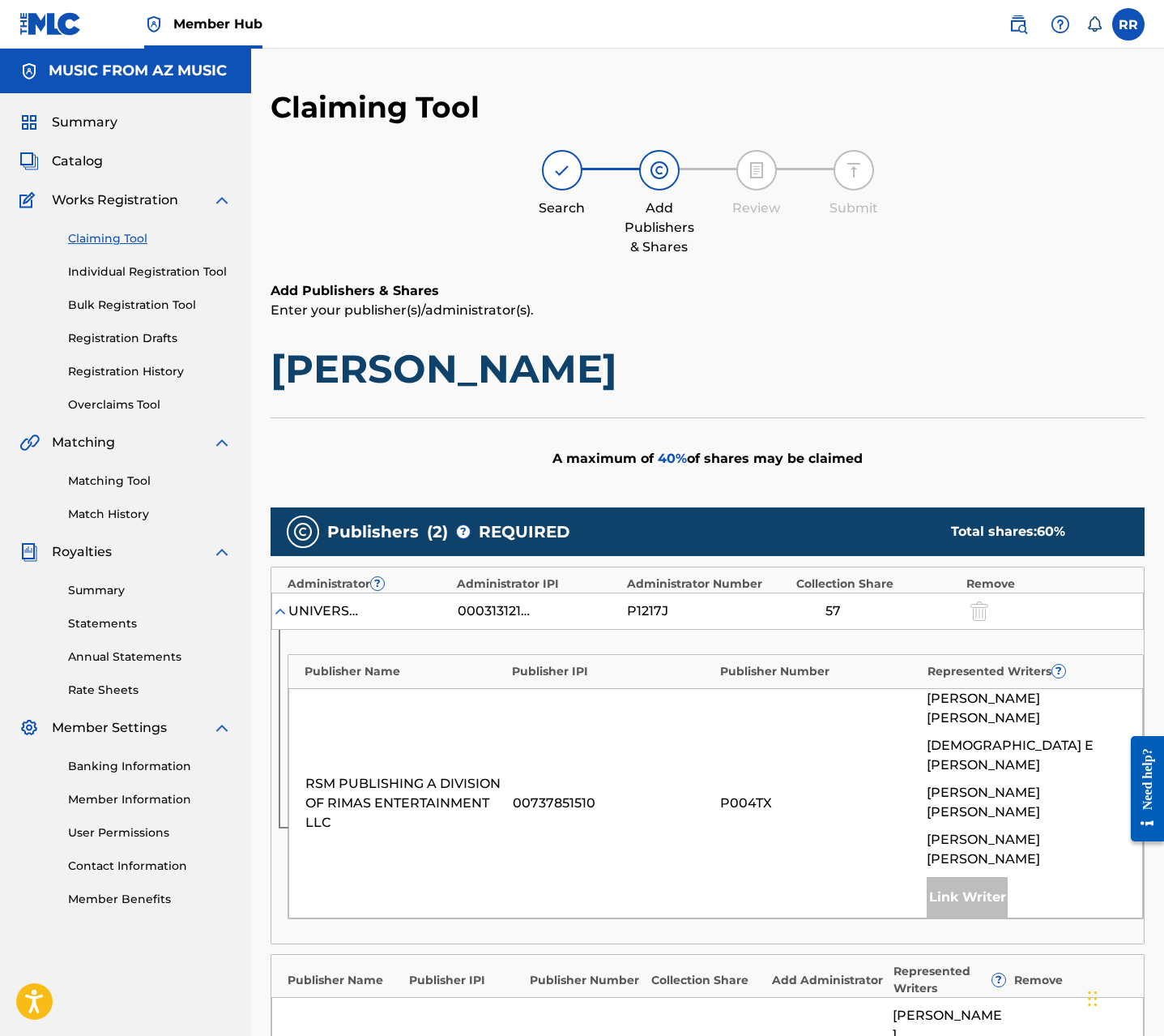
scroll to position [562, 0]
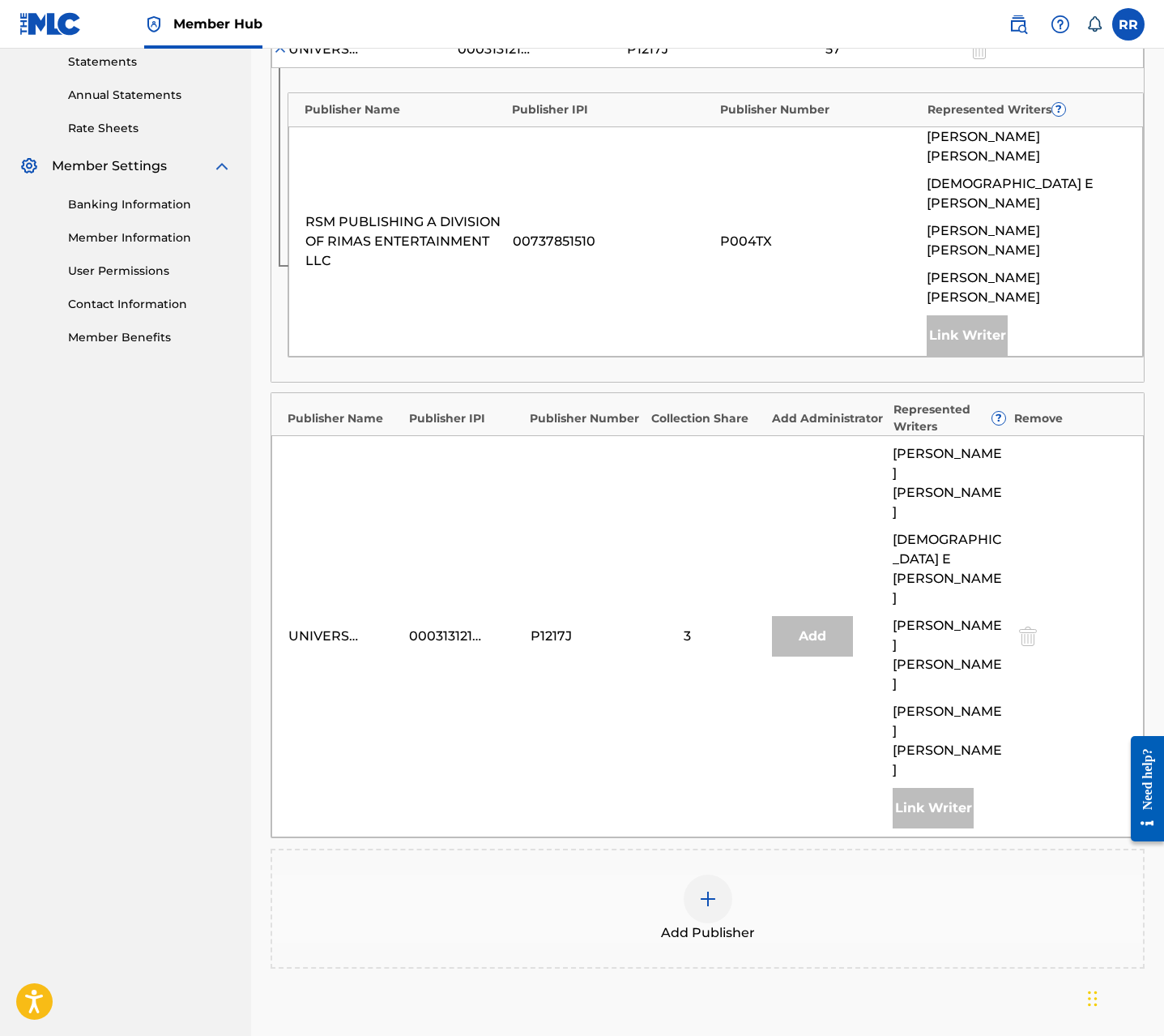
click at [713, 875] on div at bounding box center [708, 898] width 48 height 48
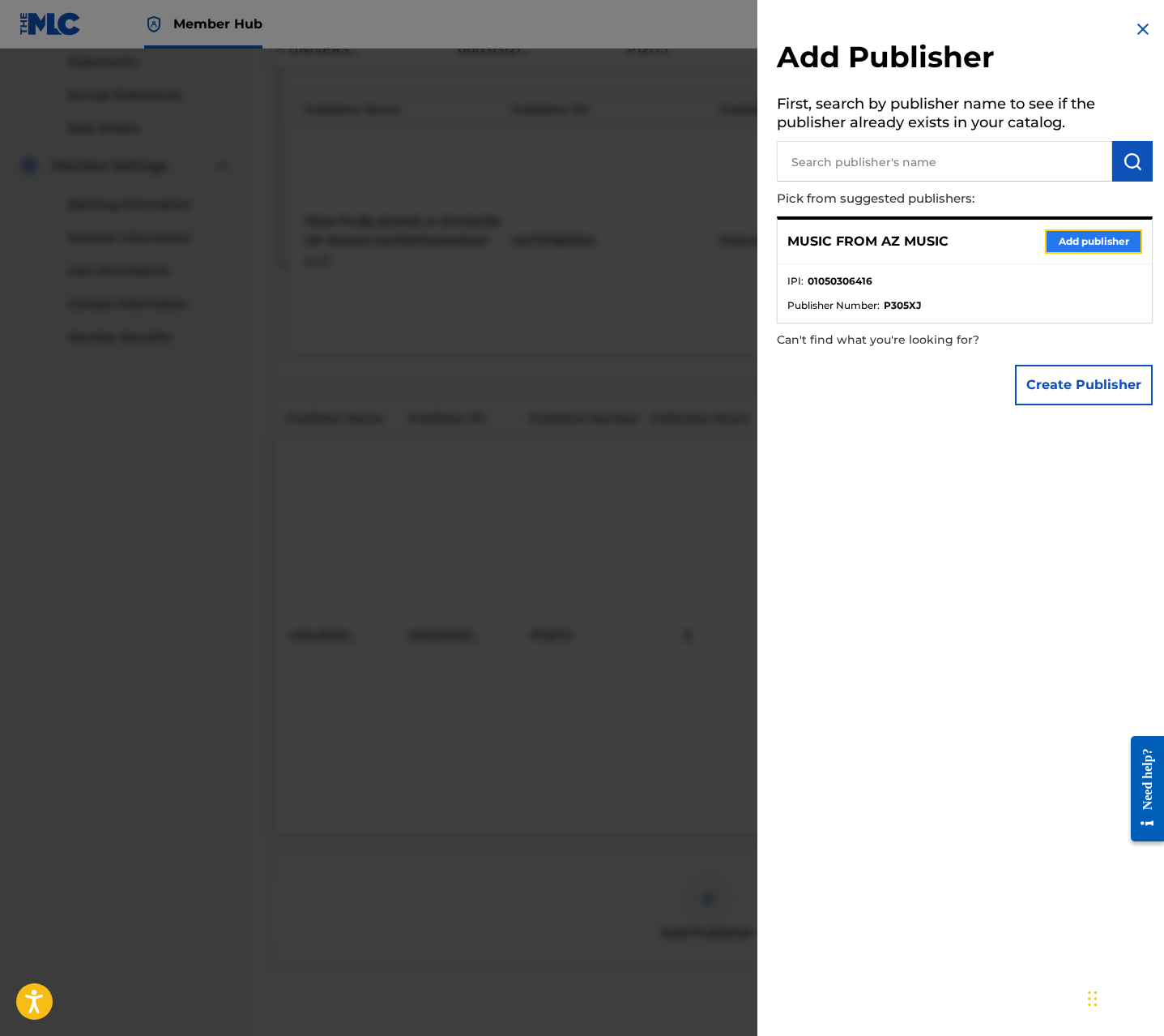
click at [1077, 237] on button "Add publisher" at bounding box center [1093, 241] width 97 height 25
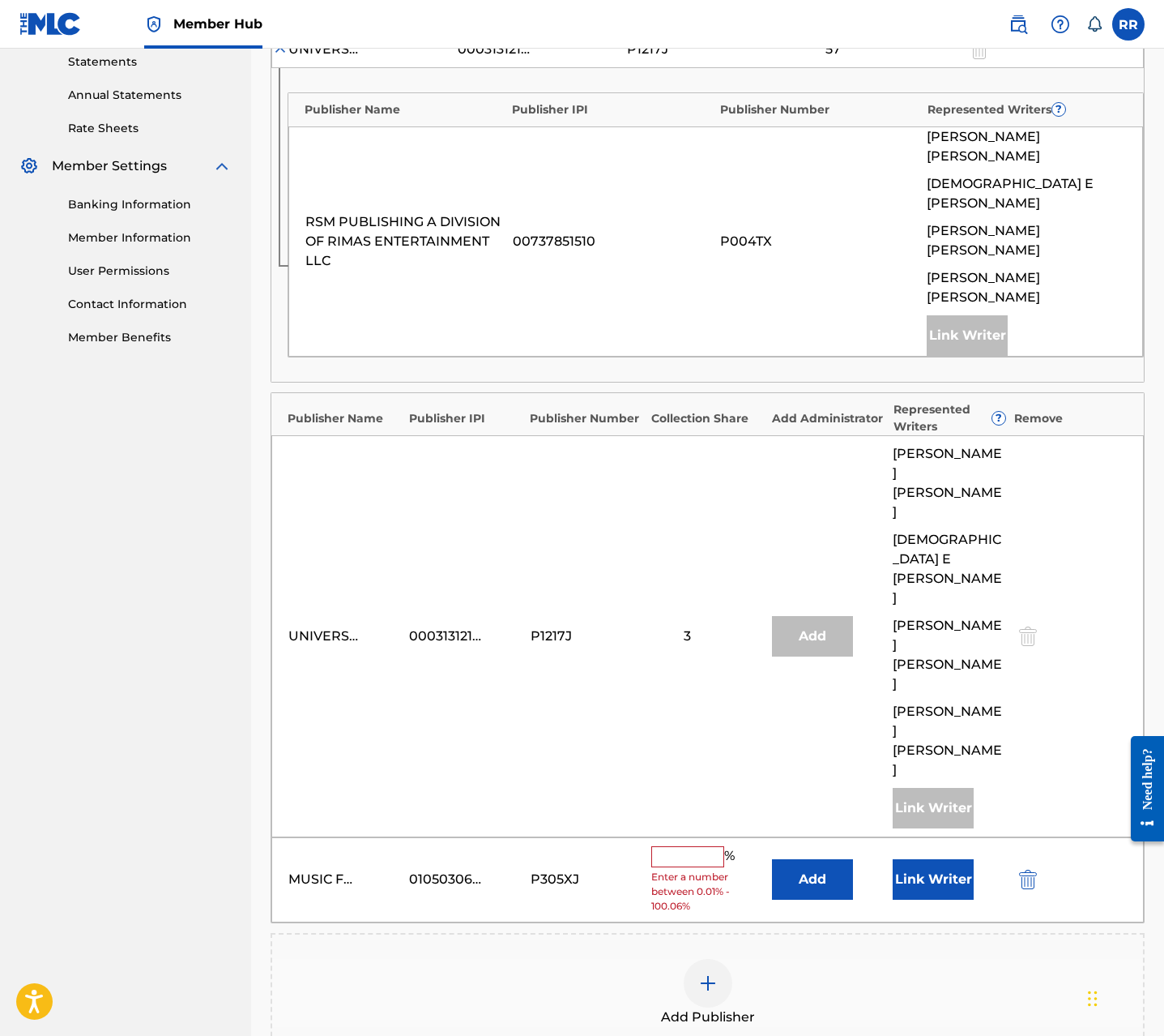
click at [657, 846] on input "text" at bounding box center [688, 857] width 73 height 21
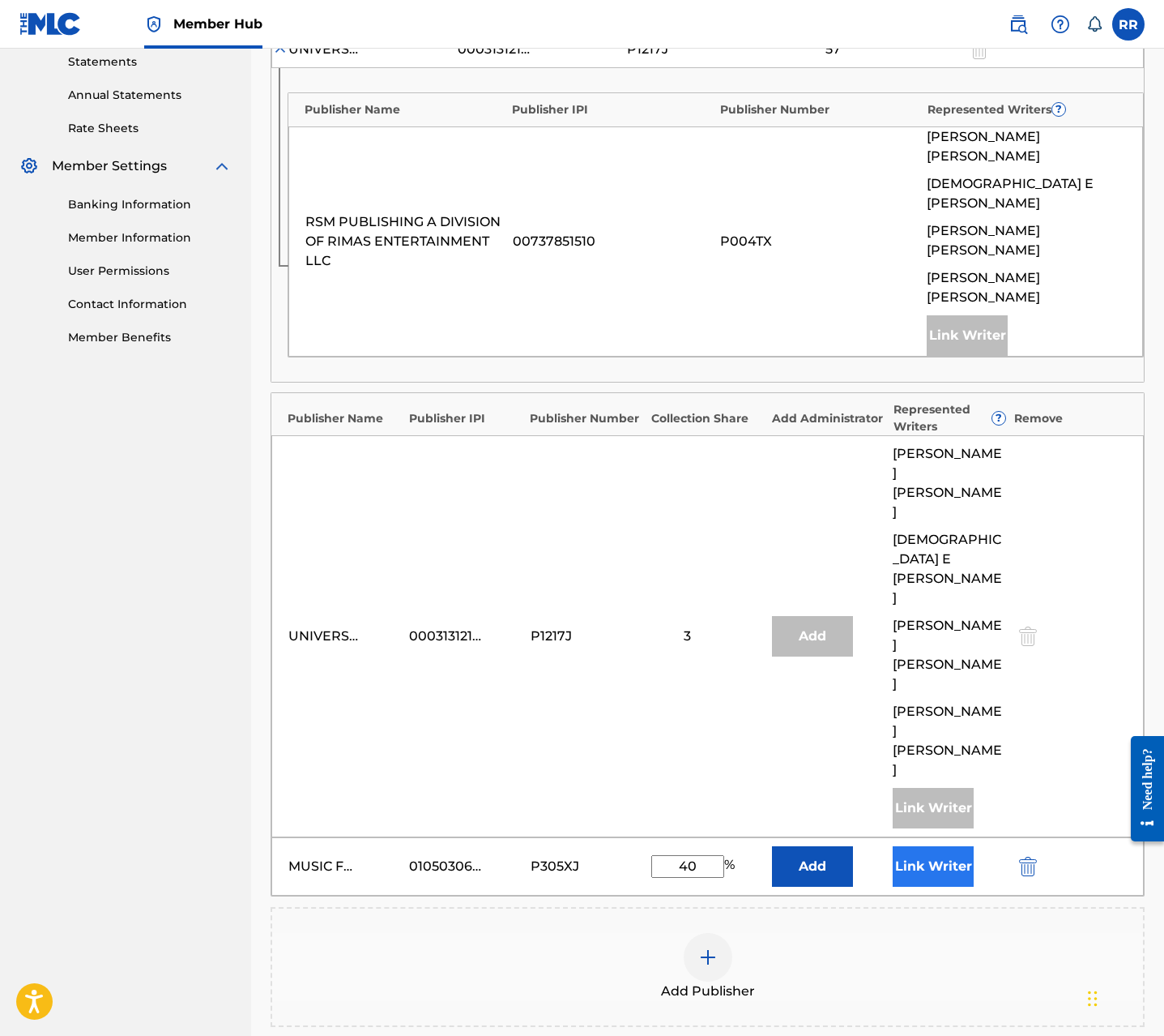
type input "40"
click at [952, 846] on button "Link Writer" at bounding box center [933, 867] width 81 height 41
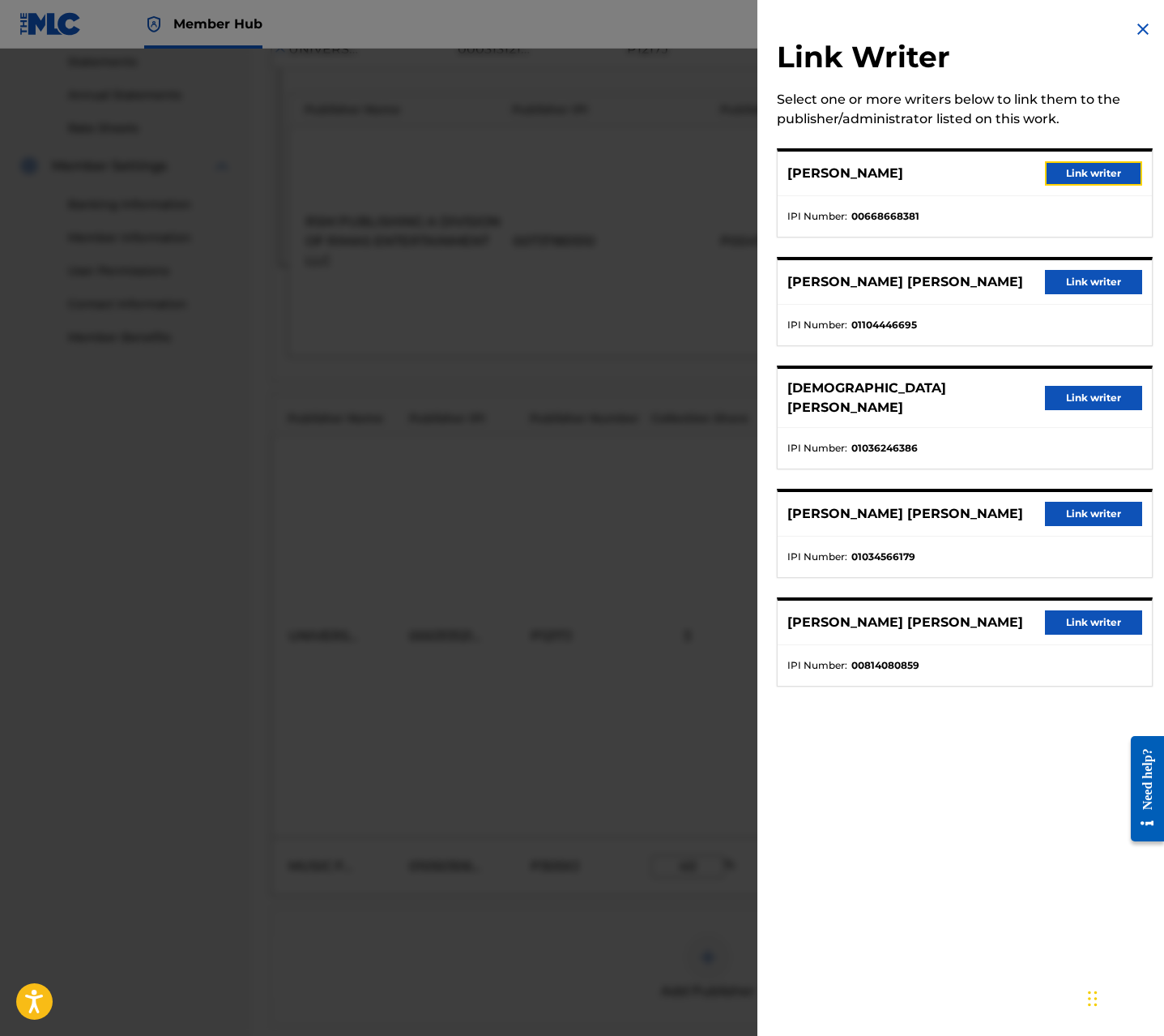
drag, startPoint x: 1083, startPoint y: 171, endPoint x: 1078, endPoint y: 207, distance: 36.3
click at [1083, 171] on button "Link writer" at bounding box center [1093, 173] width 97 height 25
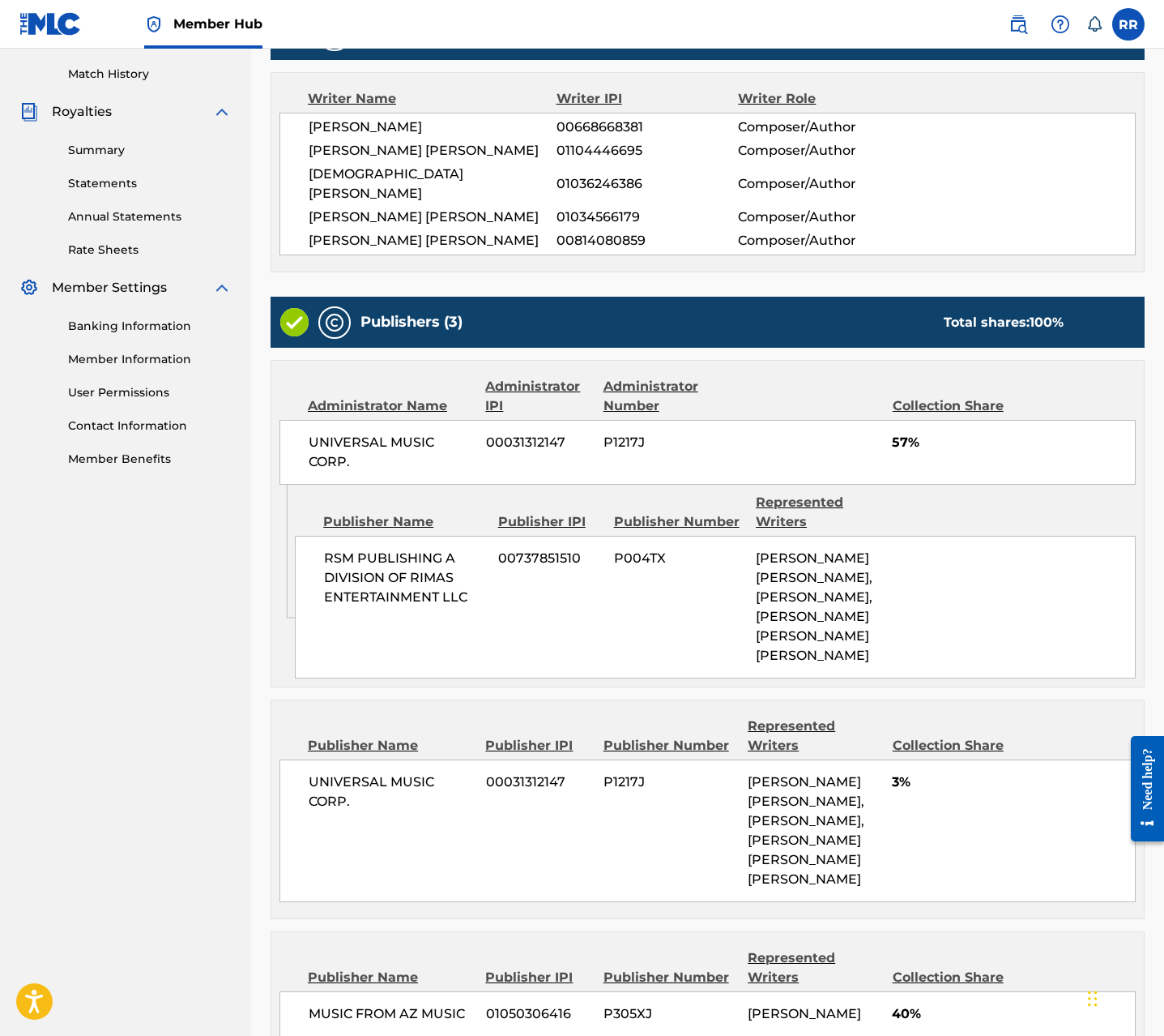
scroll to position [676, 0]
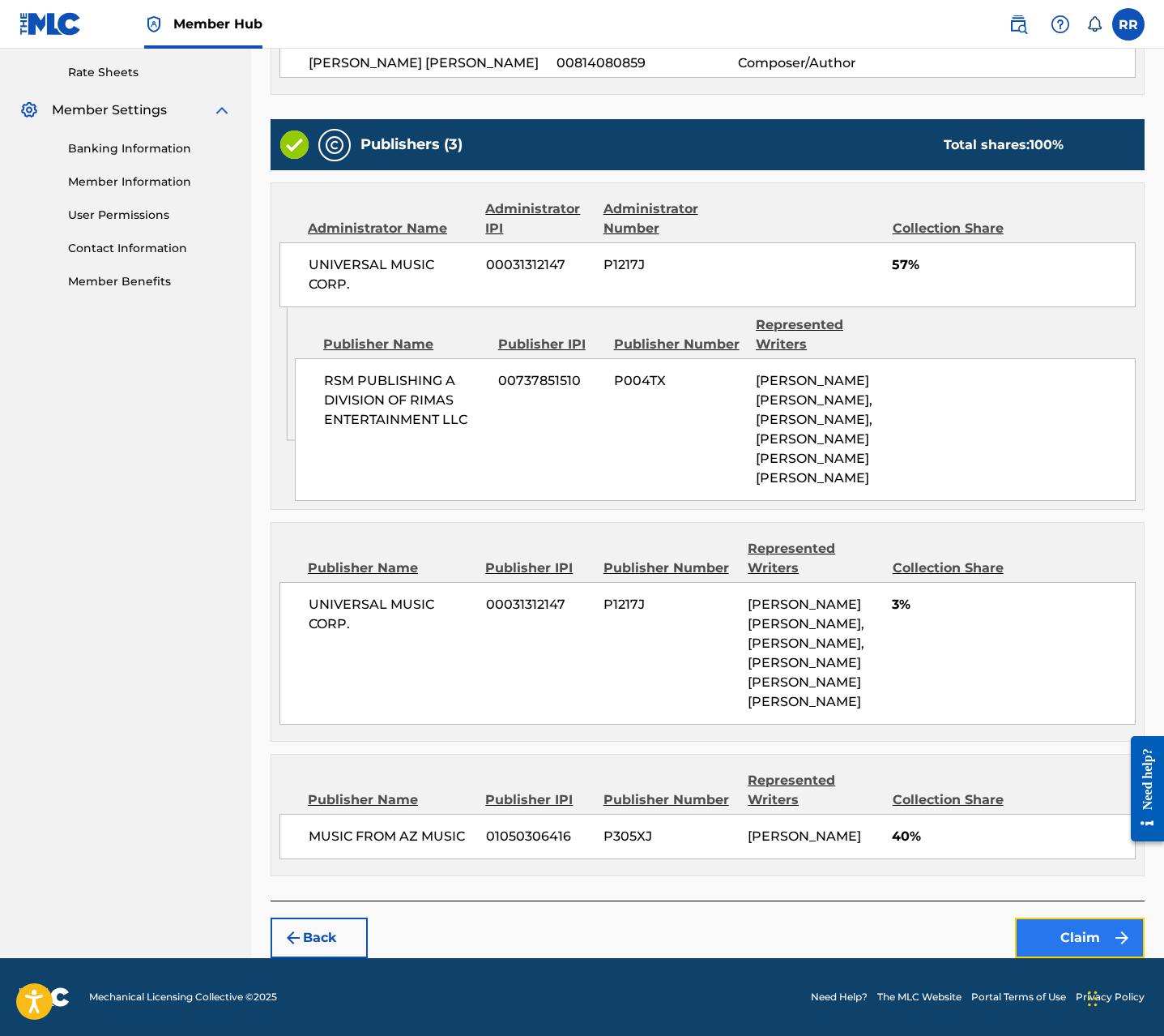
click at [1093, 946] on button "Claim" at bounding box center [1080, 937] width 130 height 41
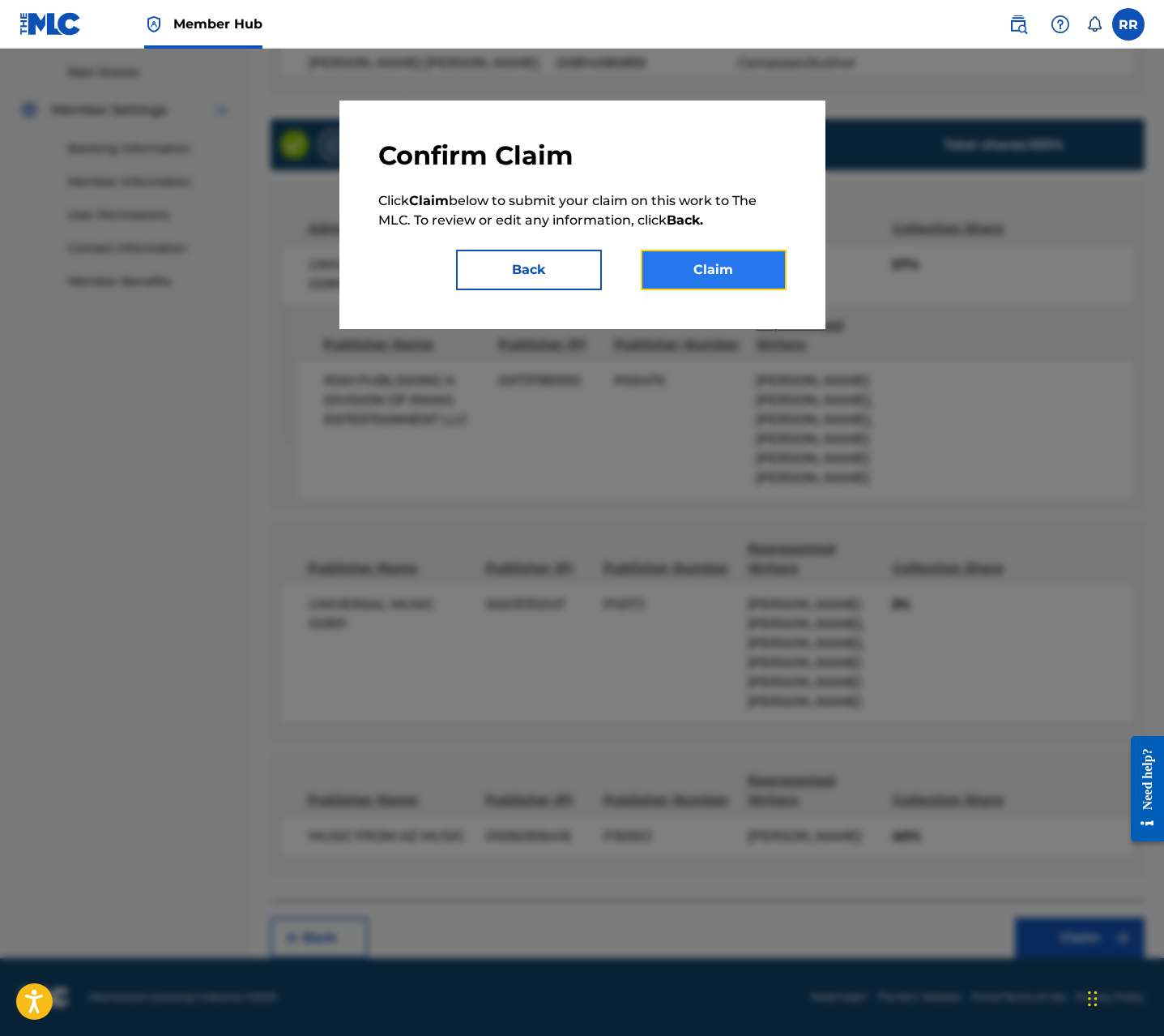
click at [743, 260] on button "Claim" at bounding box center [714, 270] width 146 height 41
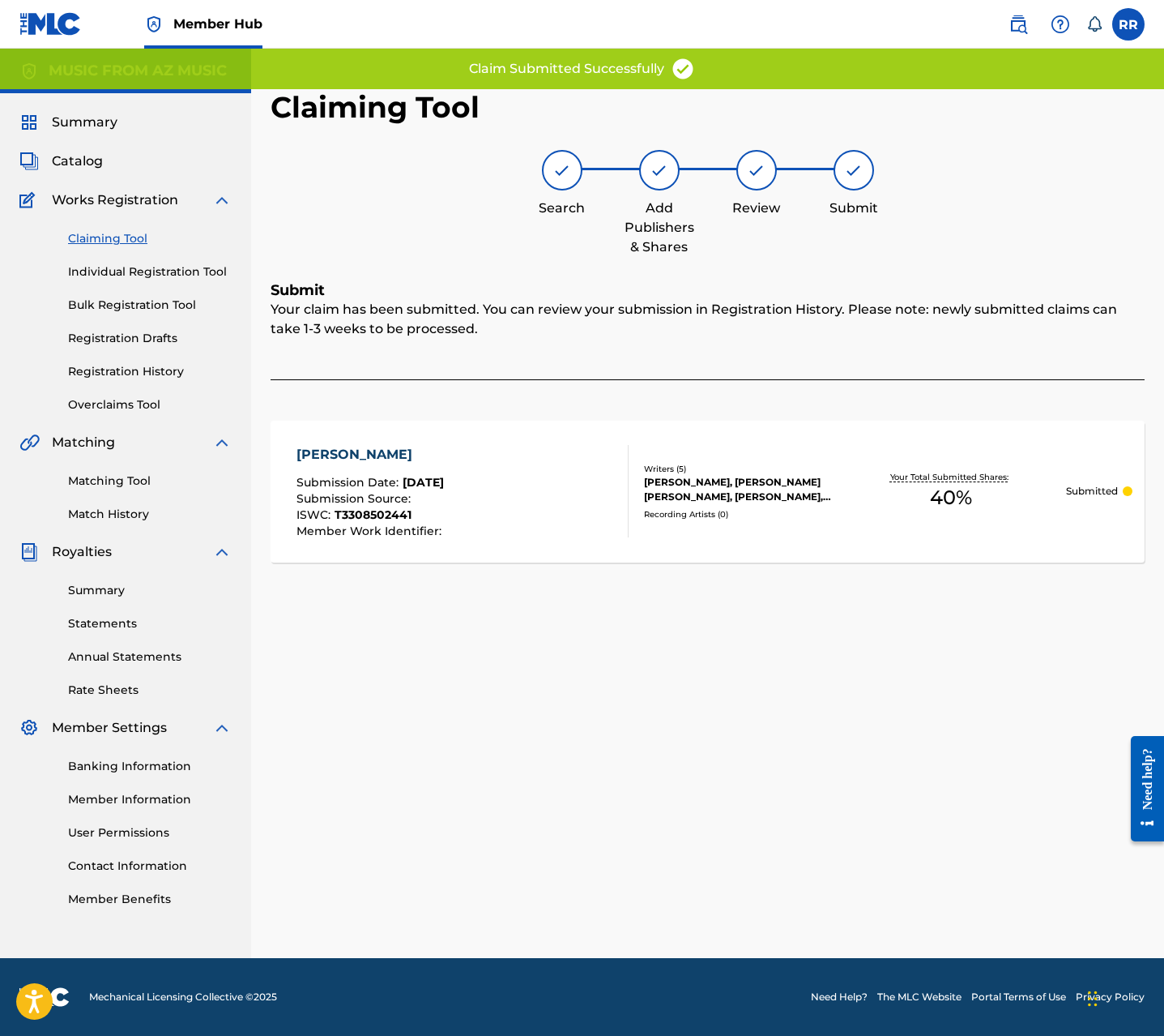
scroll to position [0, 0]
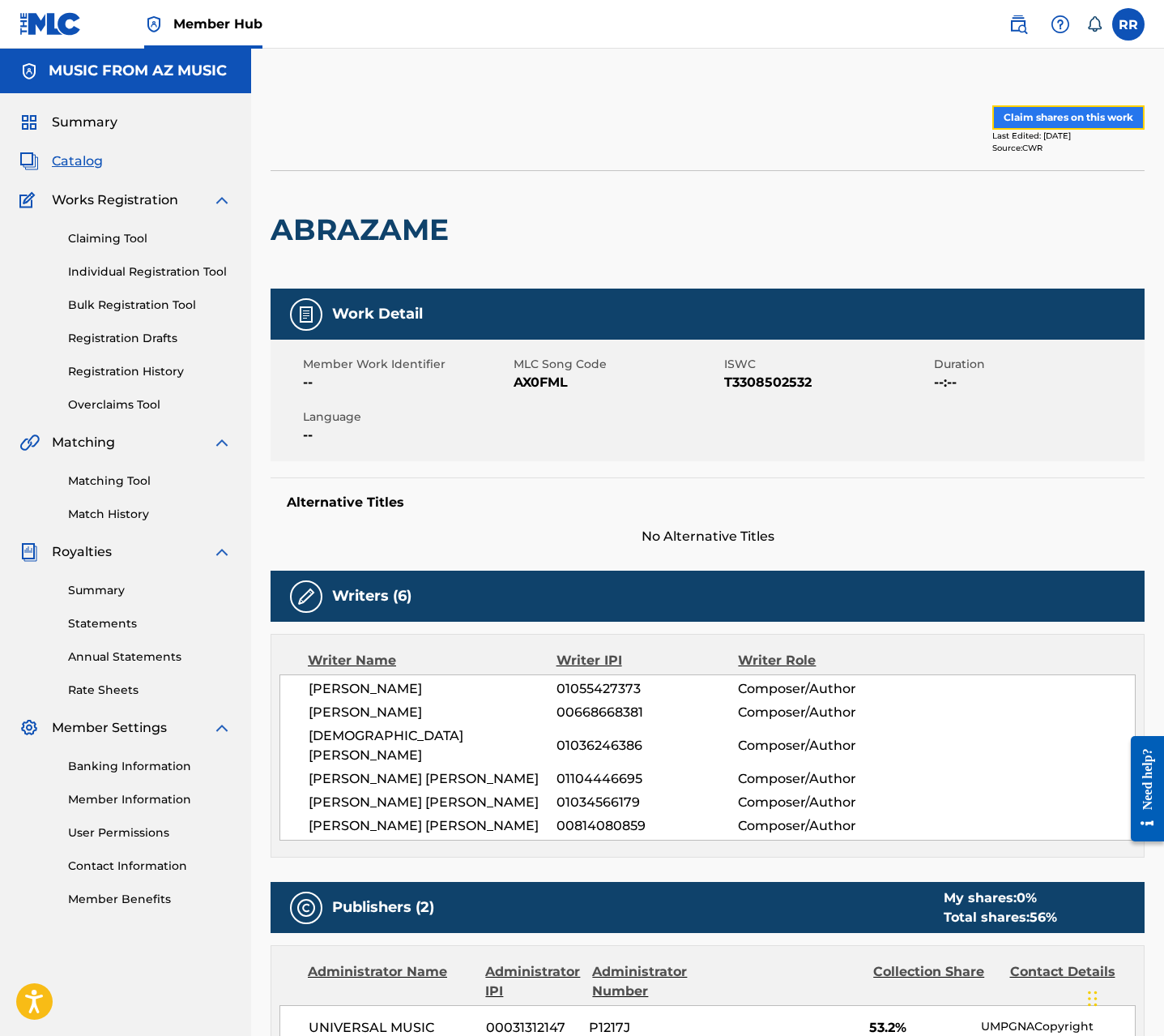
click at [1029, 109] on button "Claim shares on this work" at bounding box center [1068, 117] width 152 height 25
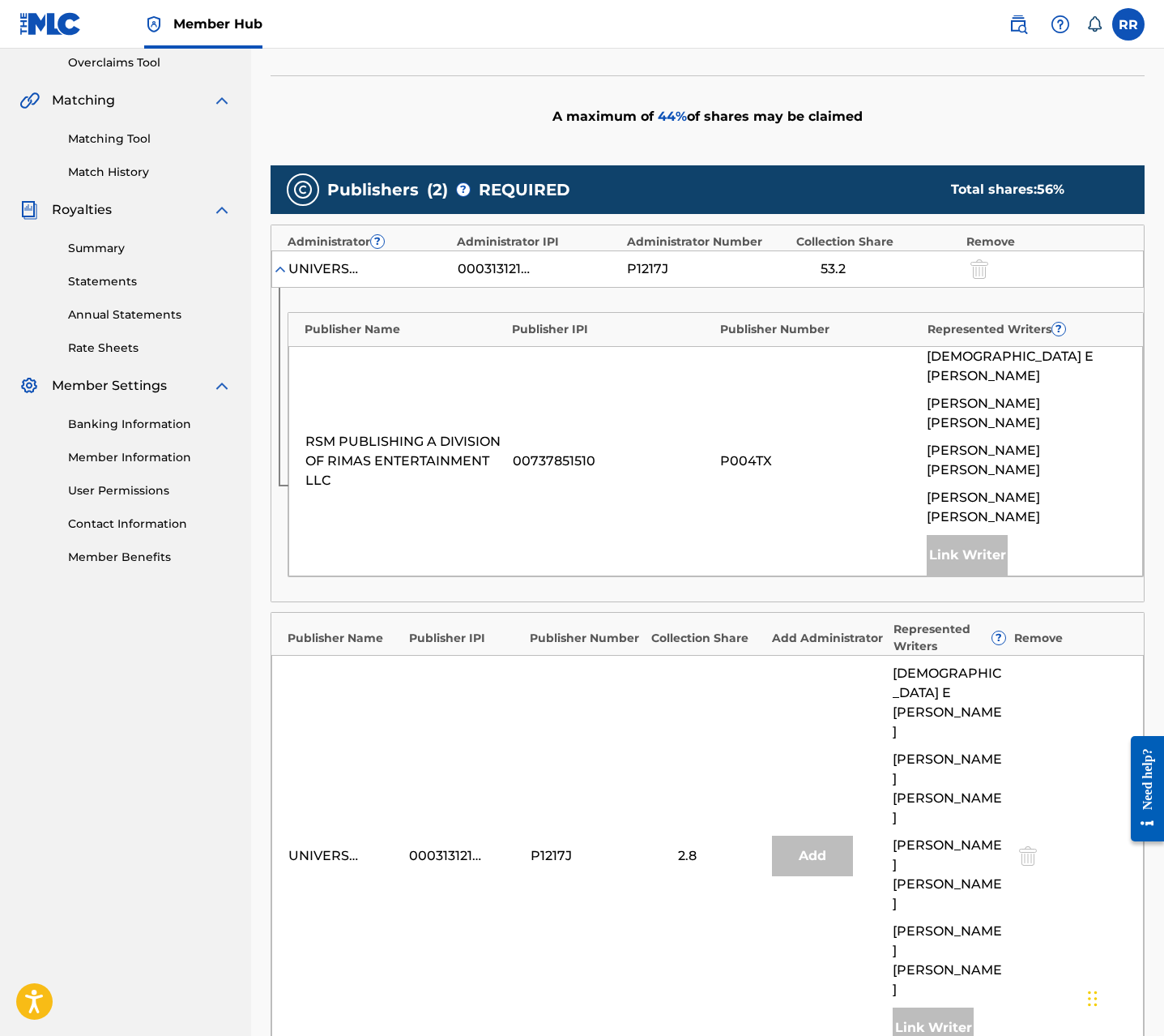
scroll to position [562, 0]
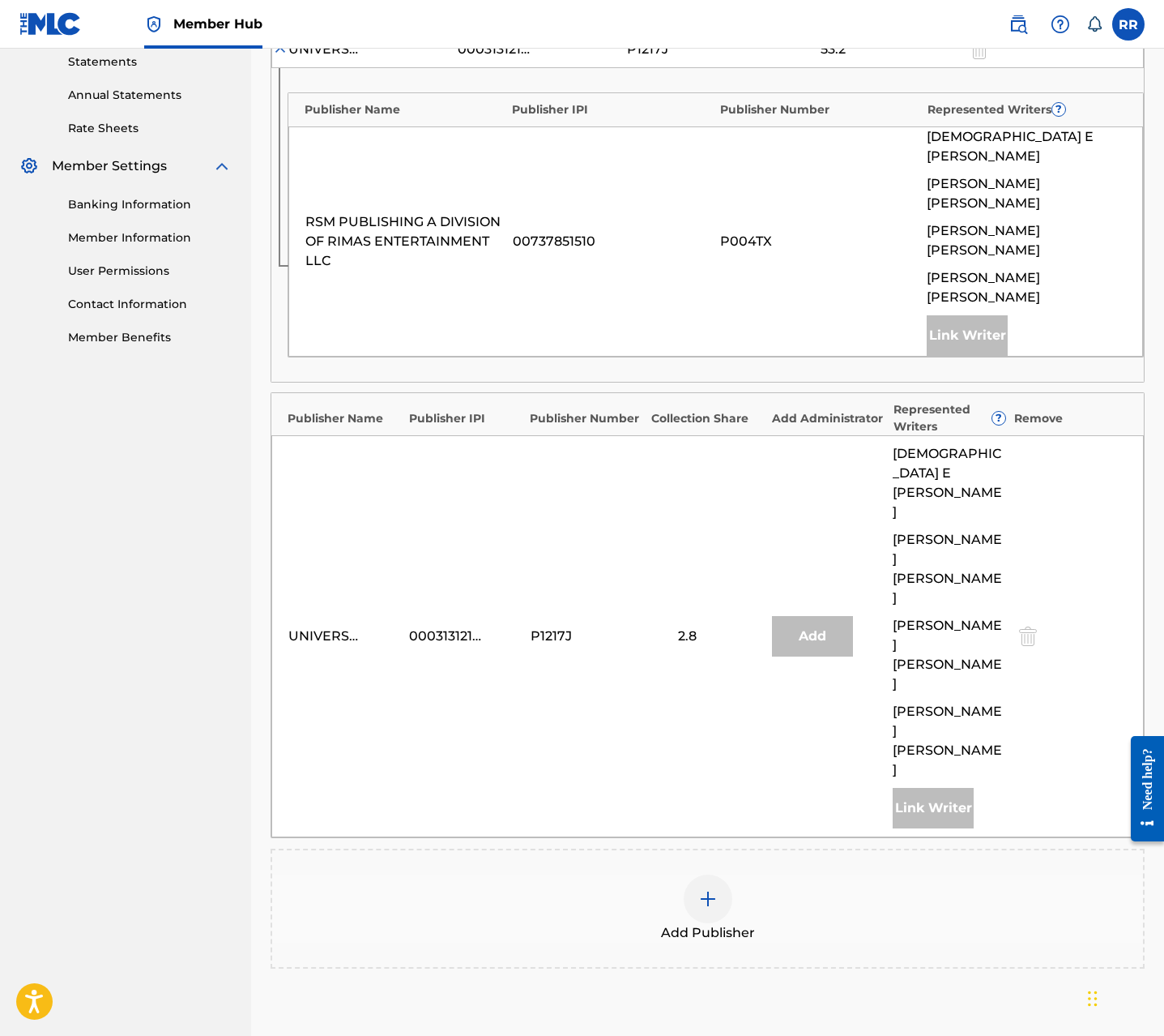
click at [705, 889] on img at bounding box center [708, 898] width 20 height 20
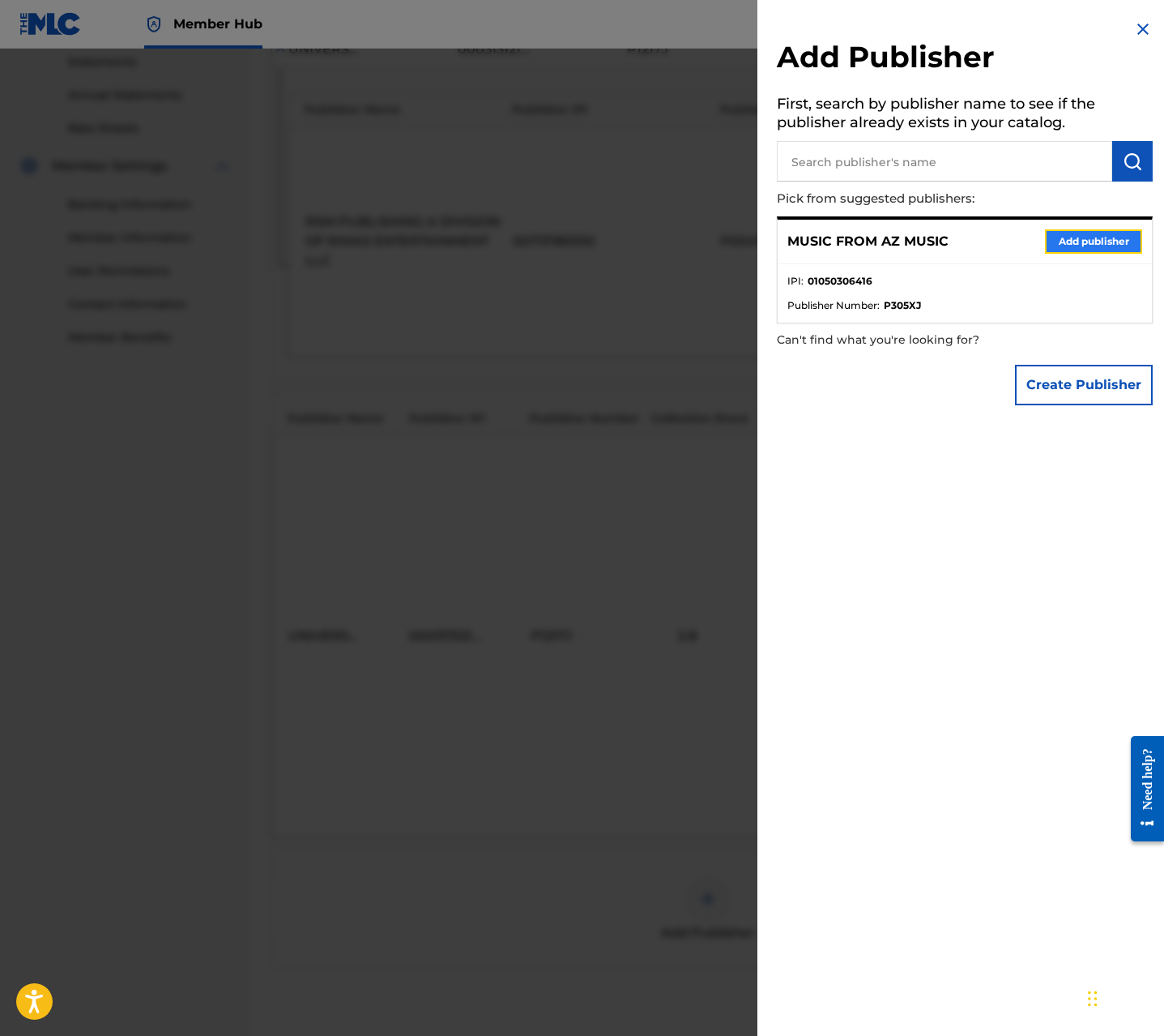
click at [1086, 245] on button "Add publisher" at bounding box center [1093, 241] width 97 height 25
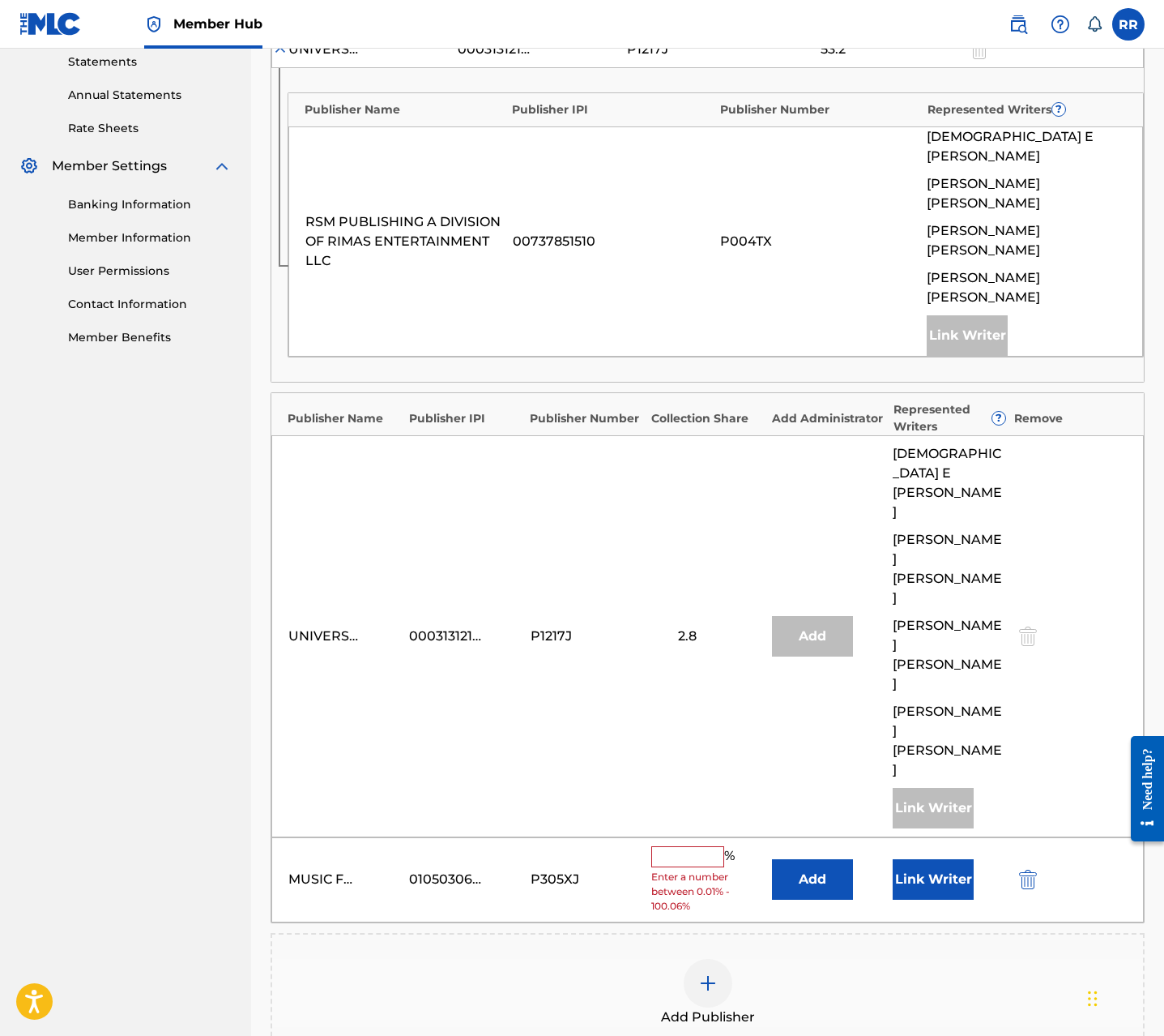
click at [692, 846] on input "text" at bounding box center [688, 857] width 73 height 21
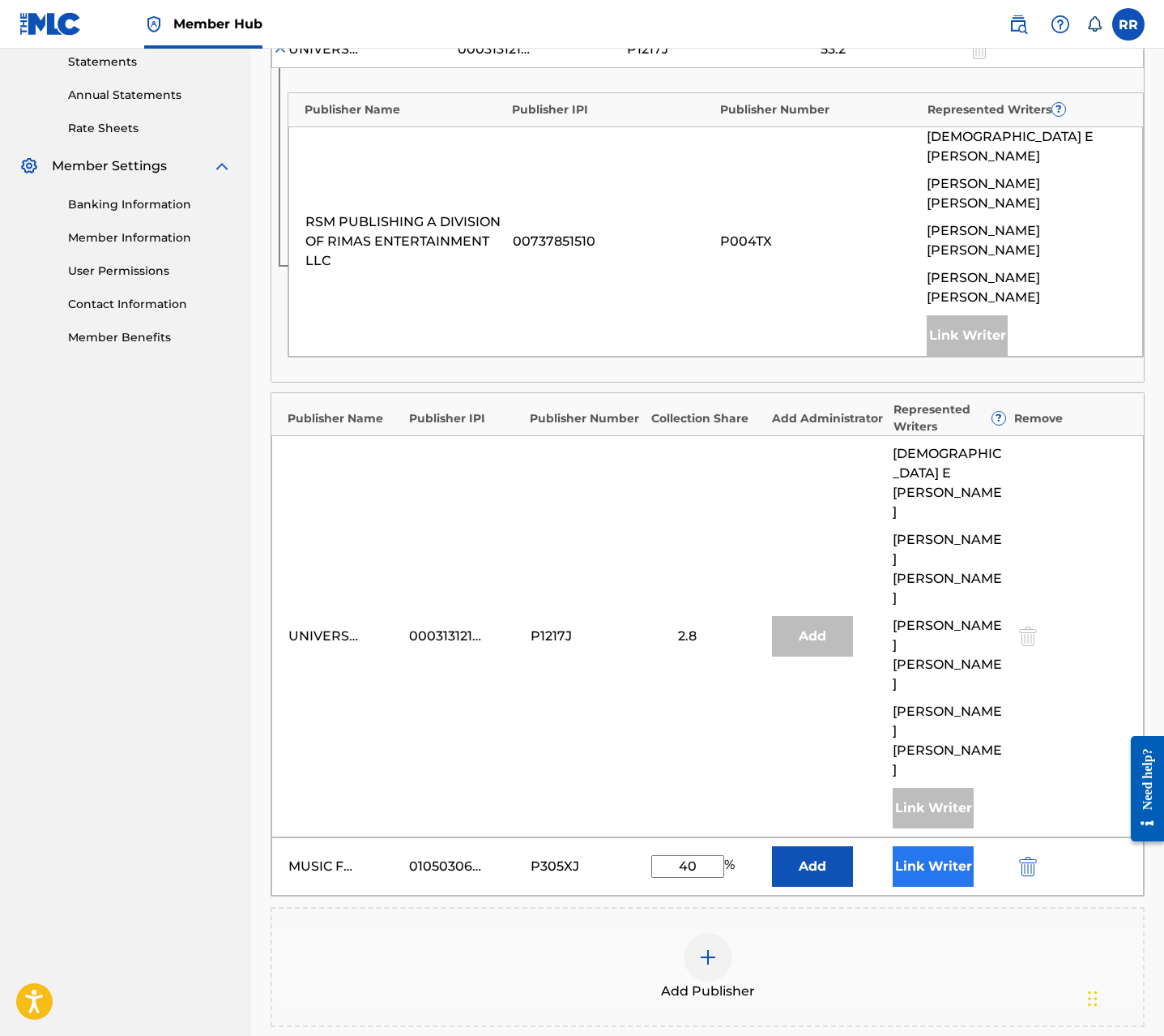
type input "40"
click at [940, 846] on button "Link Writer" at bounding box center [933, 867] width 81 height 41
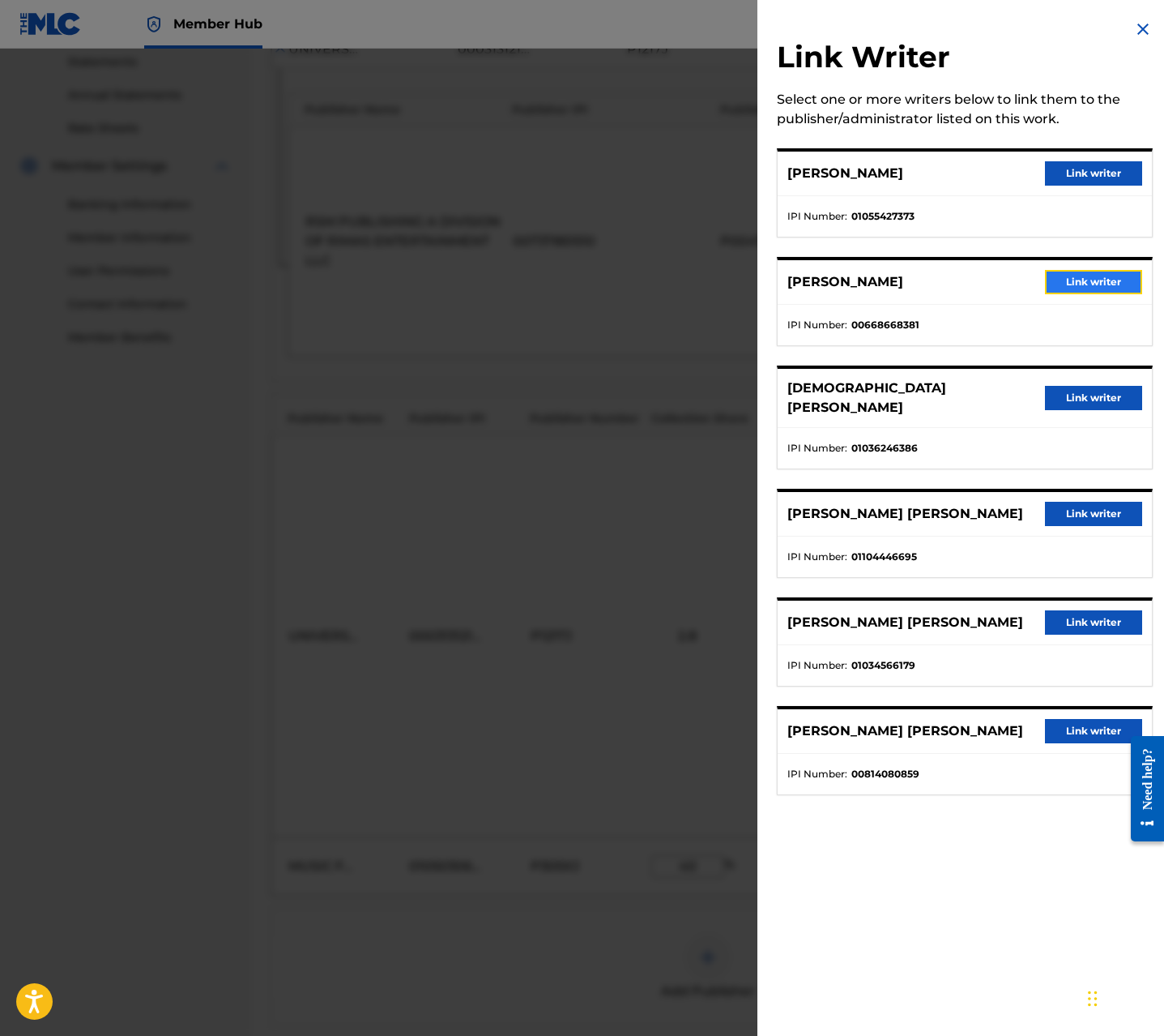
click at [1076, 286] on button "Link writer" at bounding box center [1093, 282] width 97 height 25
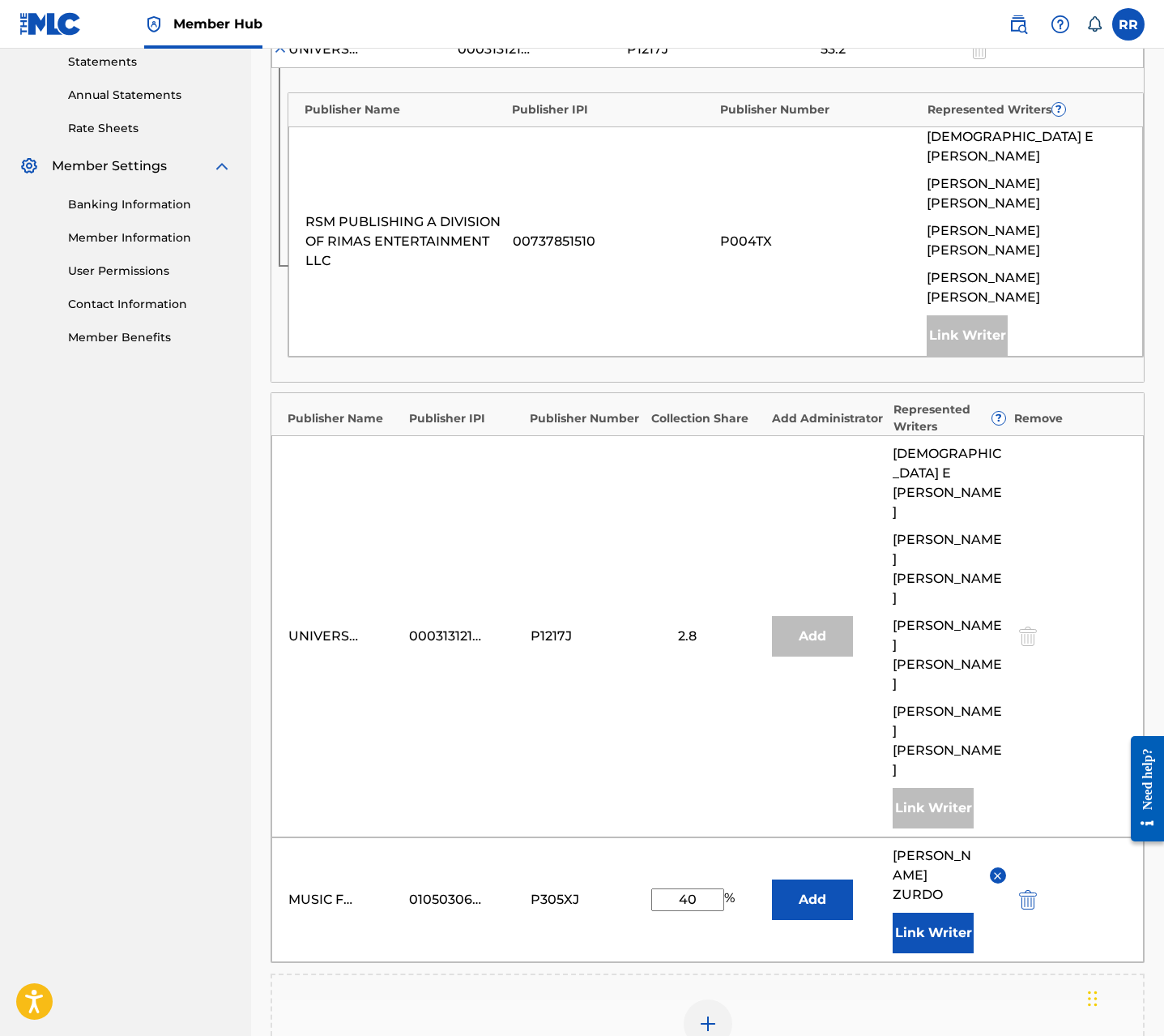
scroll to position [667, 0]
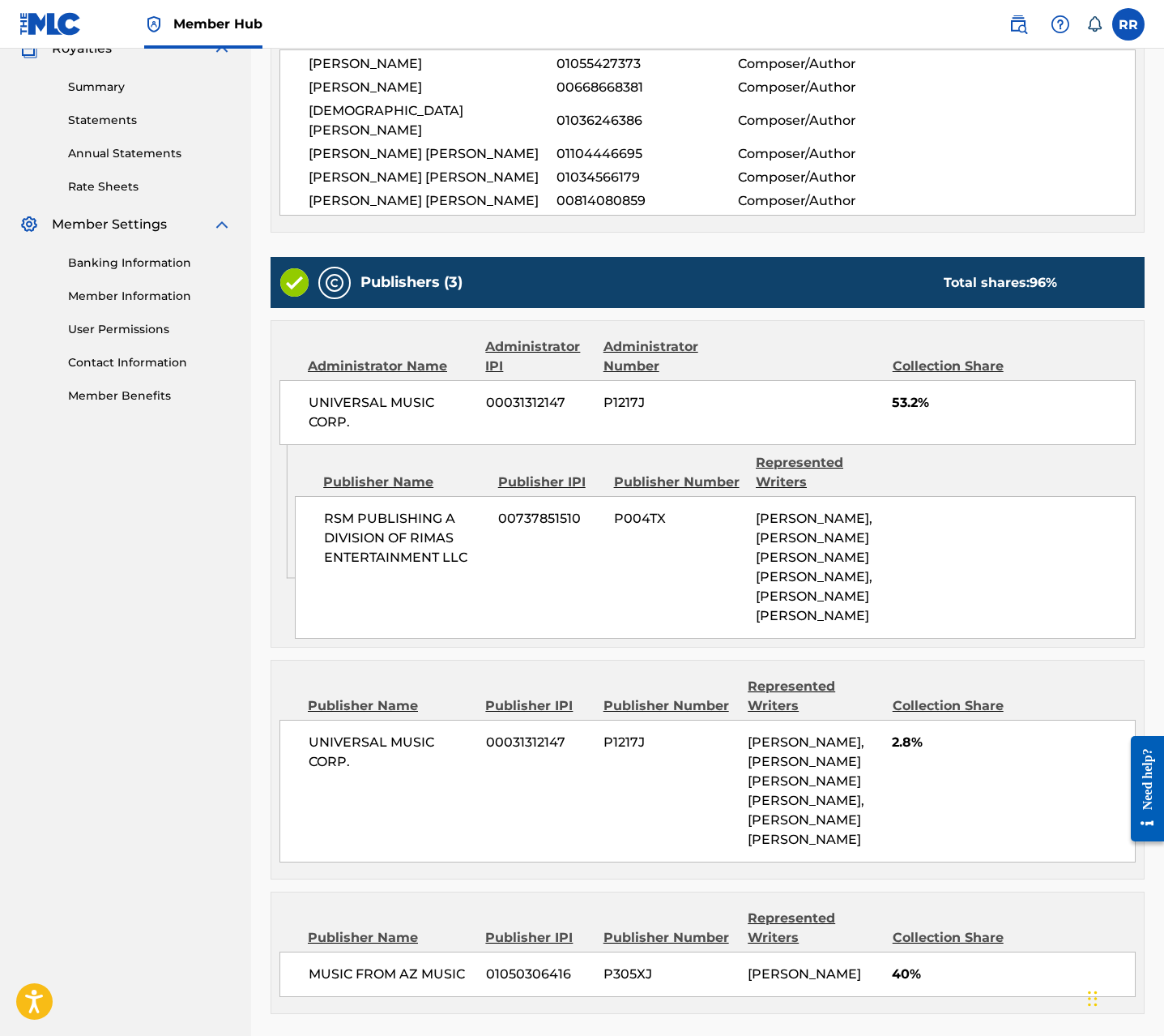
scroll to position [699, 0]
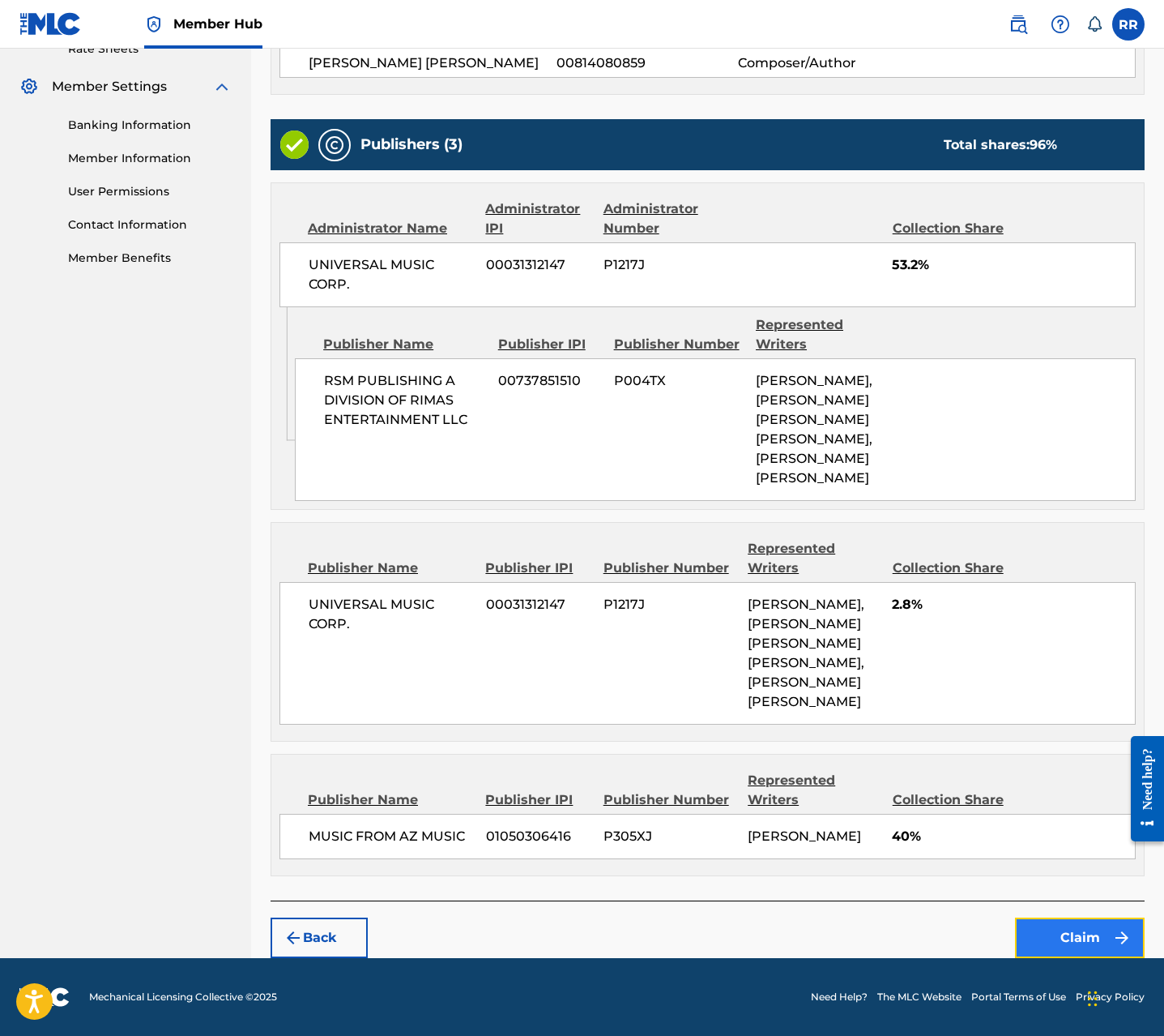
click at [1071, 934] on button "Claim" at bounding box center [1080, 937] width 130 height 41
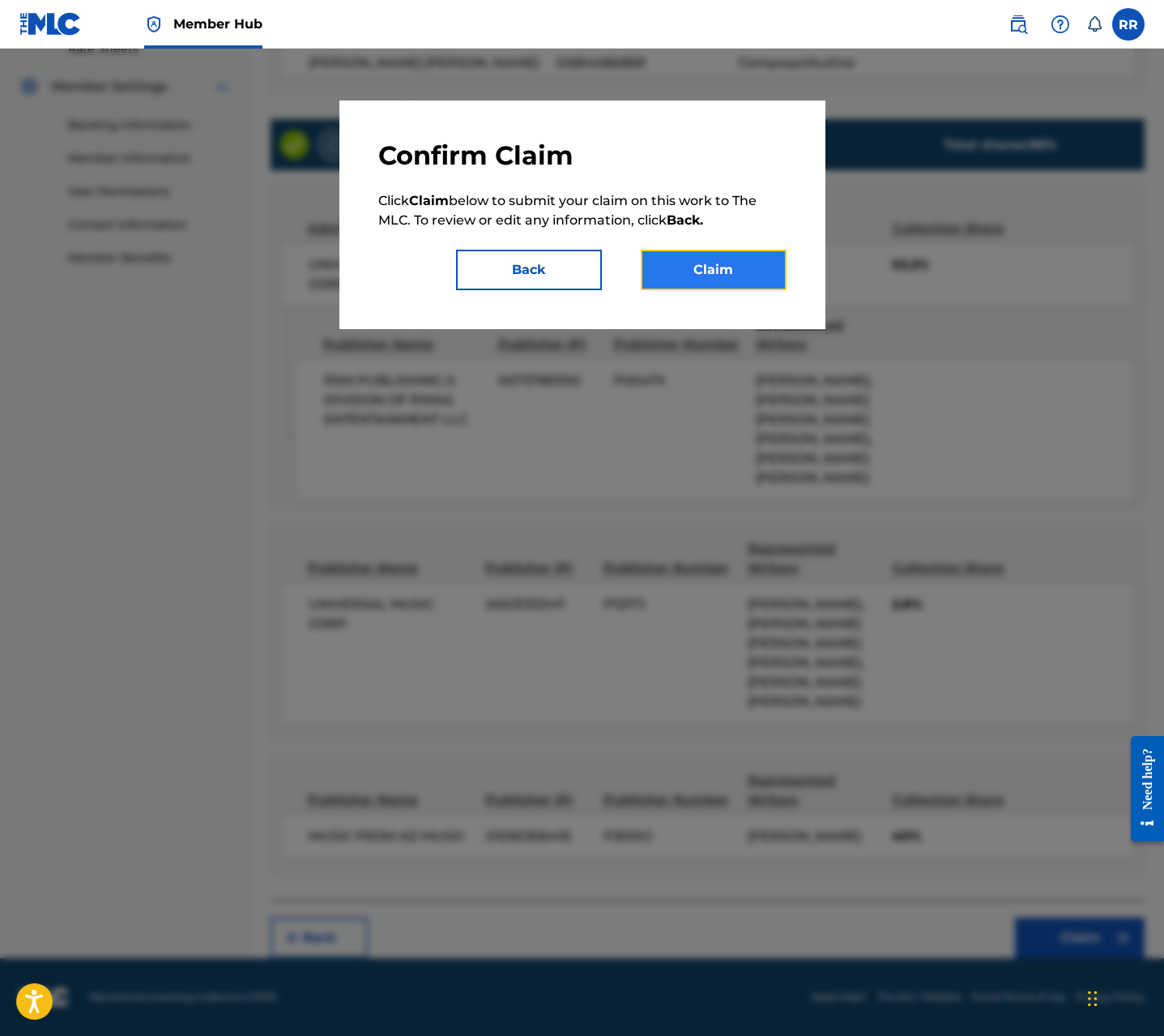
click at [732, 288] on button "Claim" at bounding box center [714, 270] width 146 height 41
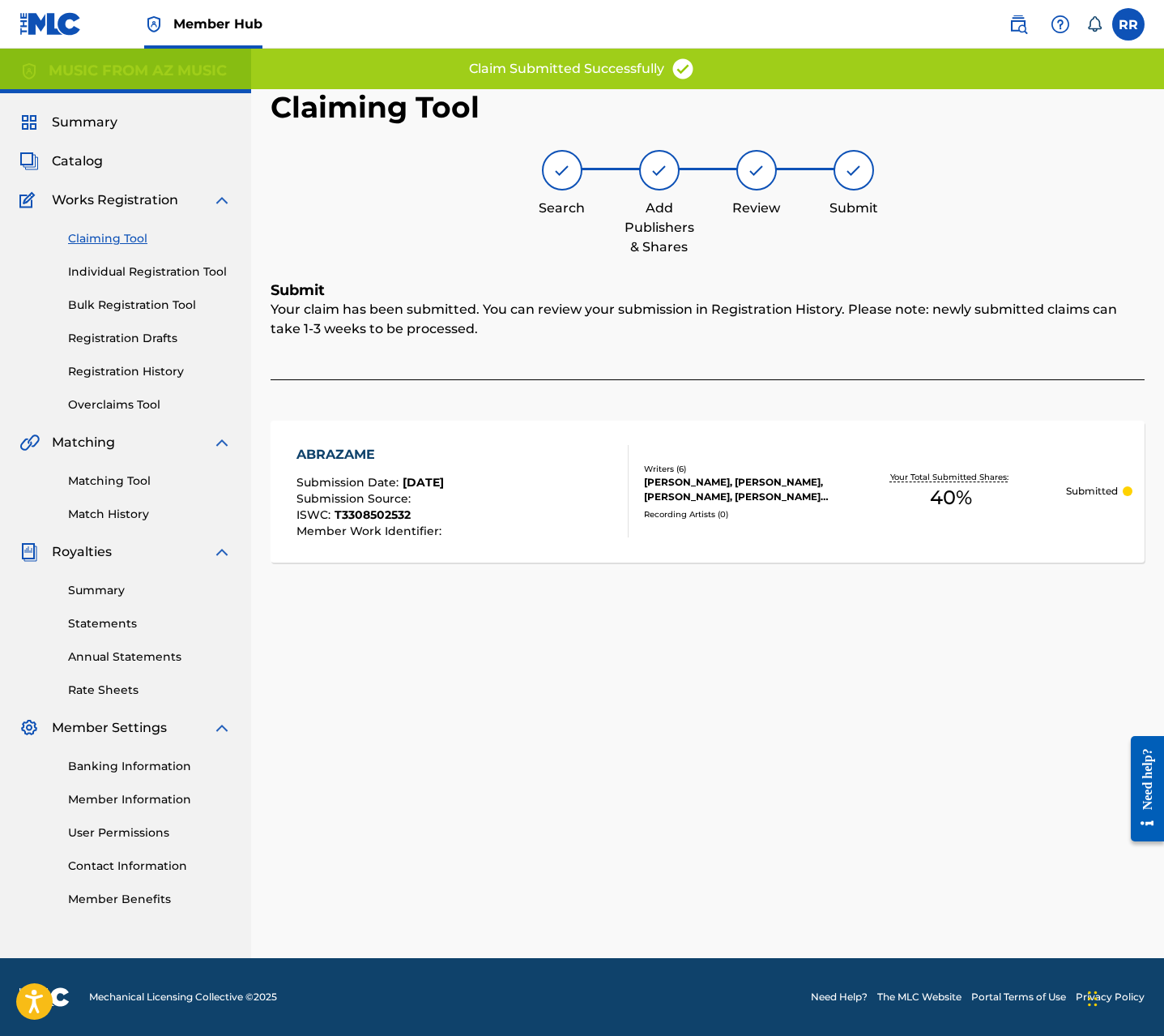
scroll to position [0, 0]
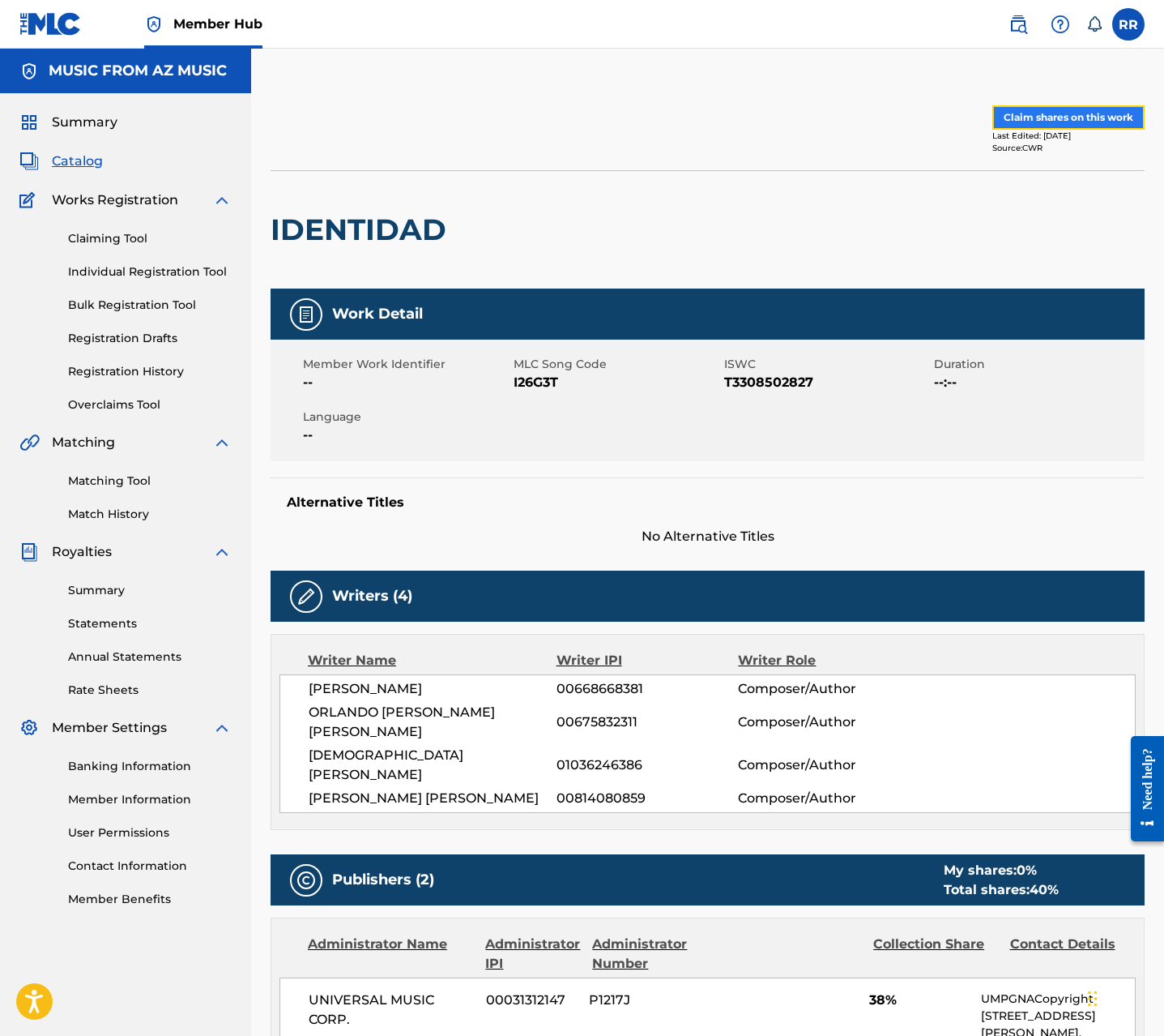
click at [1026, 125] on button "Claim shares on this work" at bounding box center [1068, 117] width 152 height 25
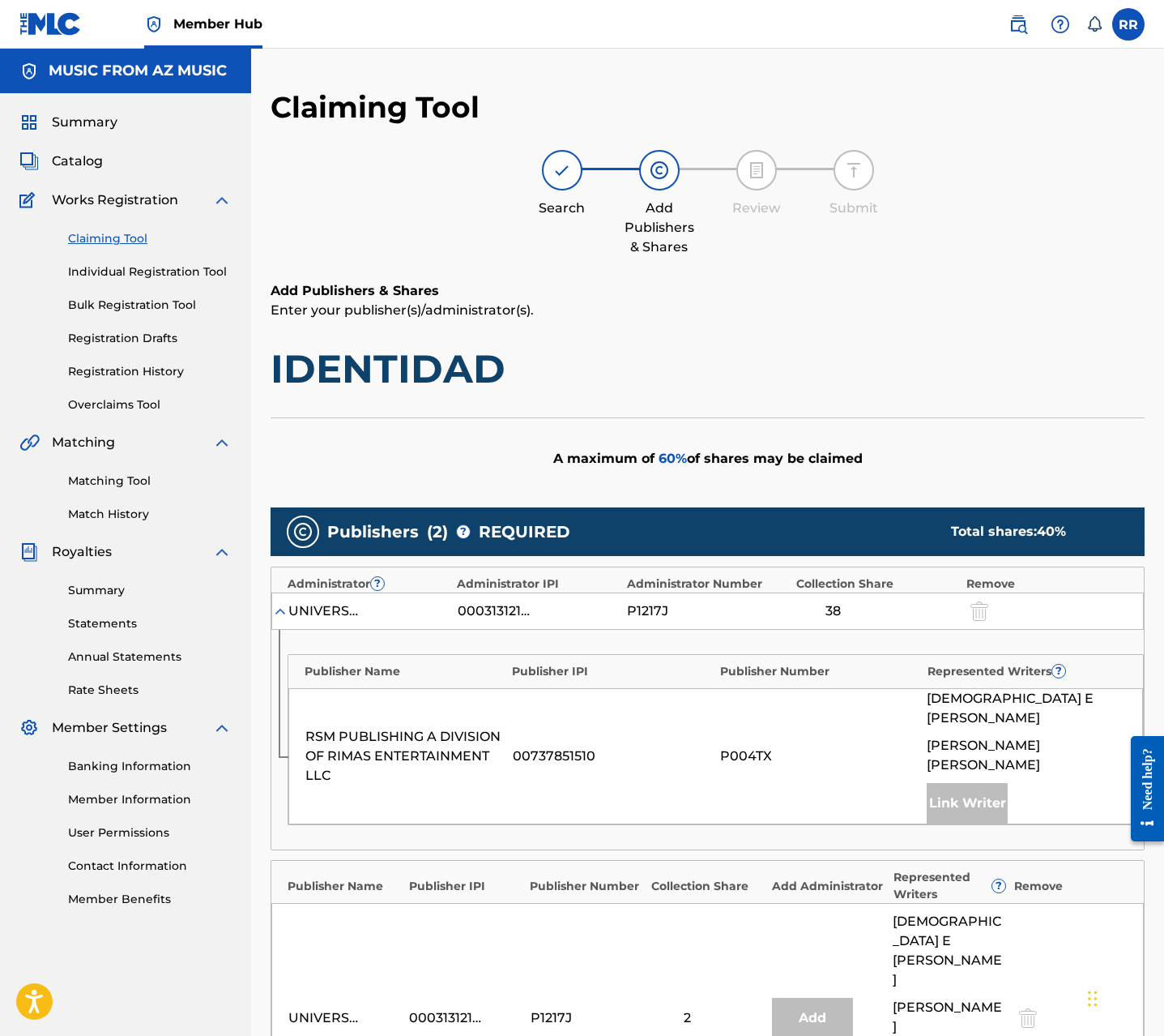
scroll to position [354, 0]
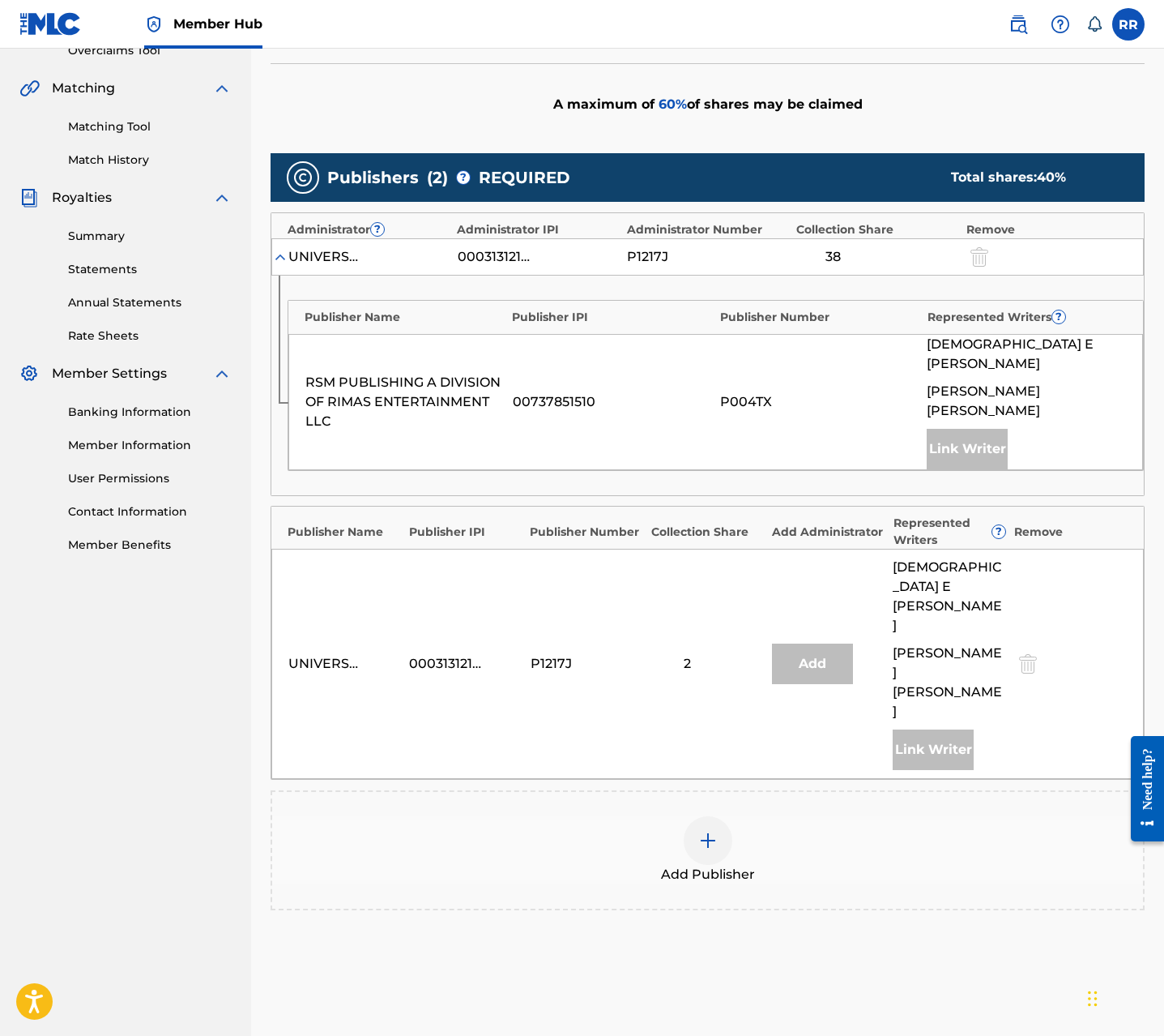
click at [715, 830] on img at bounding box center [708, 840] width 20 height 20
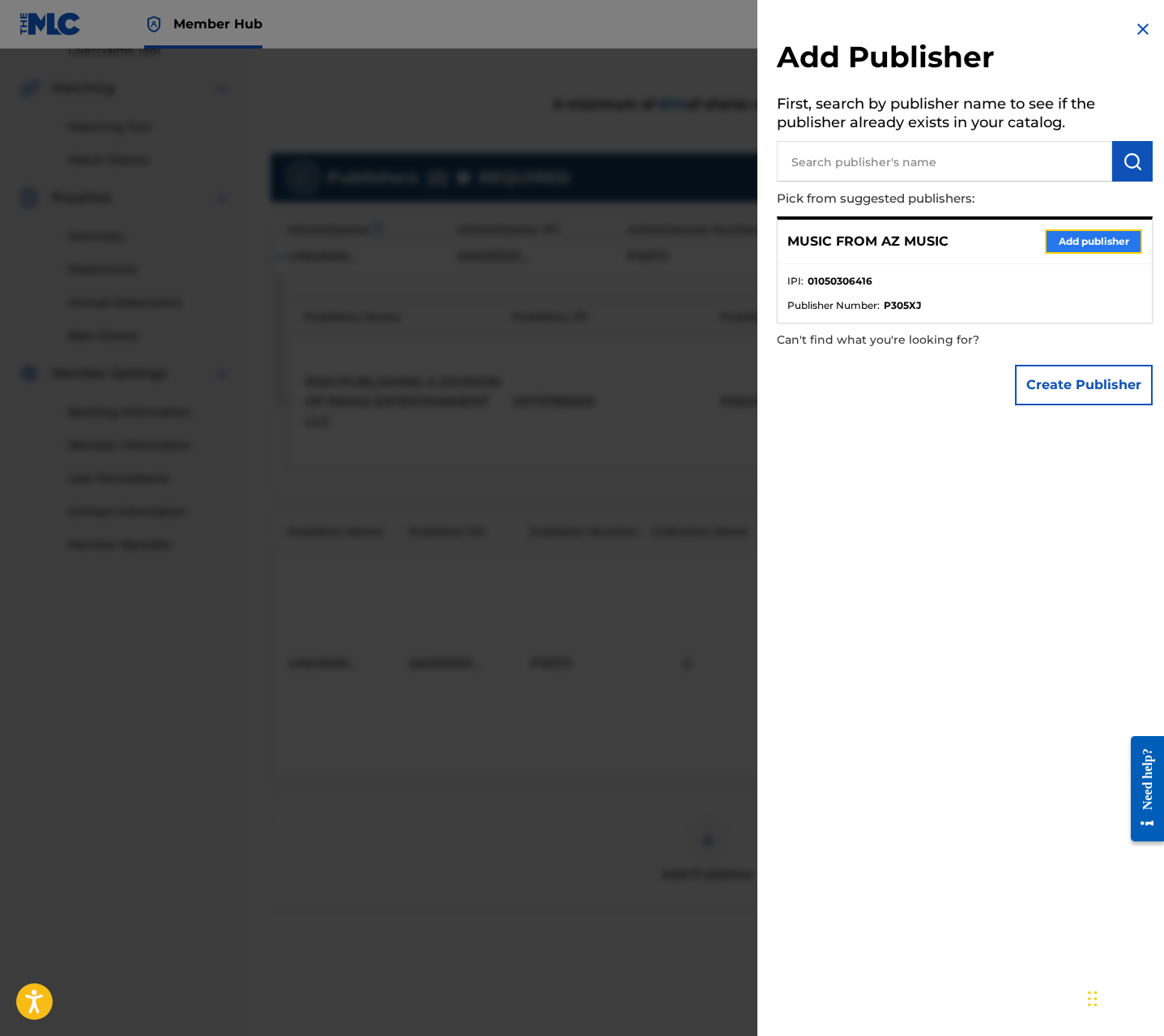
click at [1075, 243] on button "Add publisher" at bounding box center [1093, 241] width 97 height 25
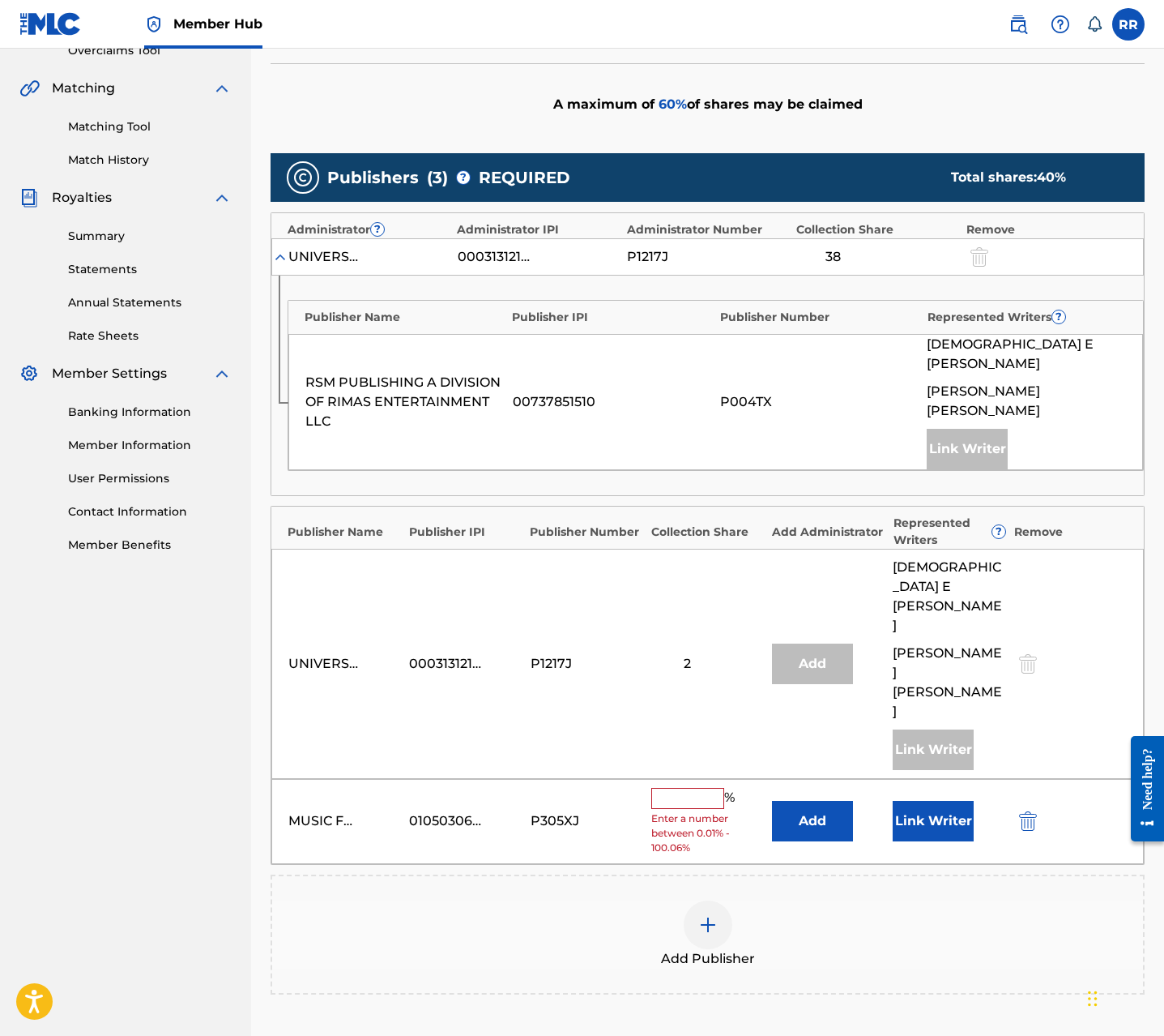
click at [680, 788] on div "% Enter a number between 0.01% - 100.06%" at bounding box center [708, 821] width 113 height 67
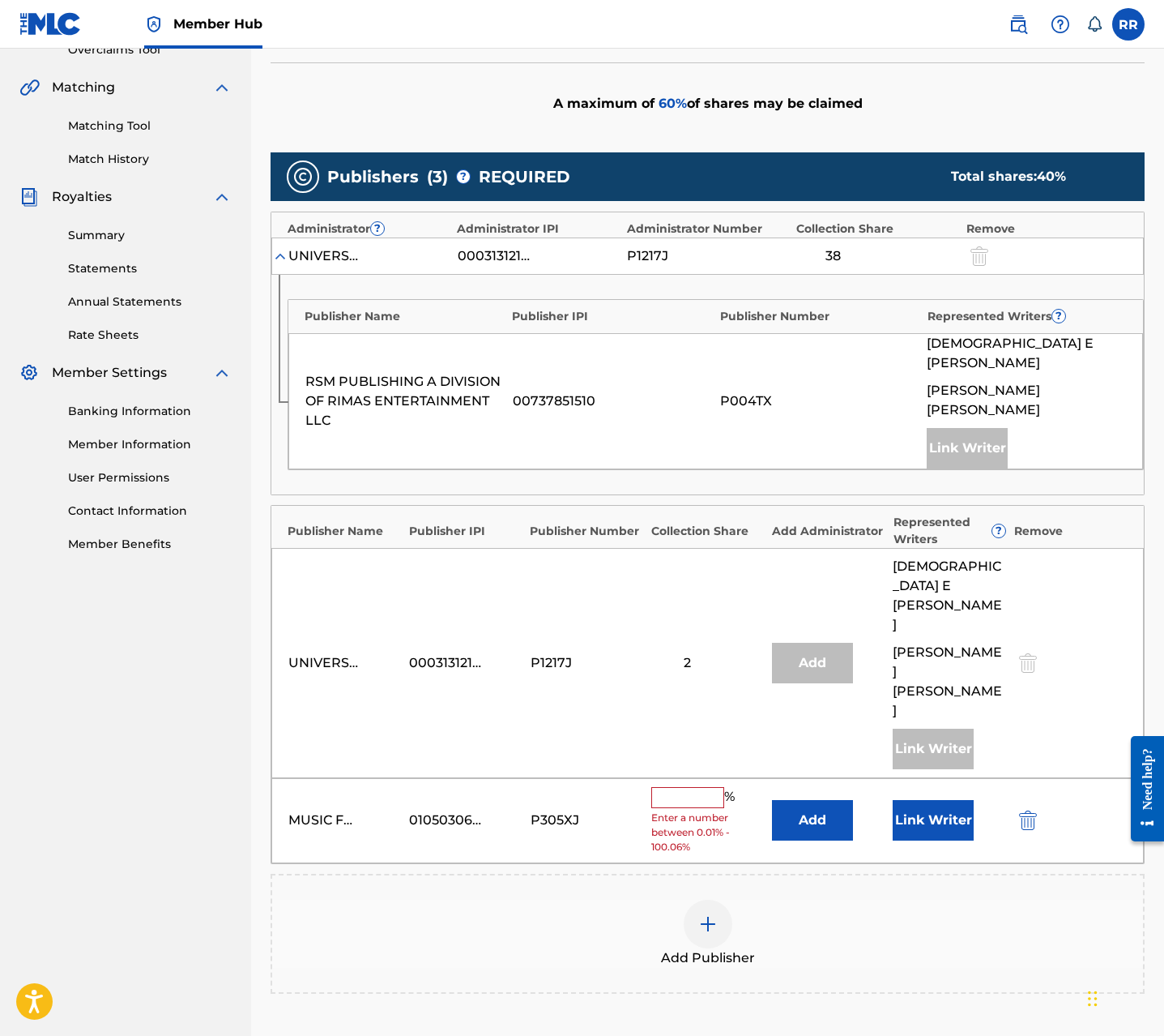
scroll to position [356, 0]
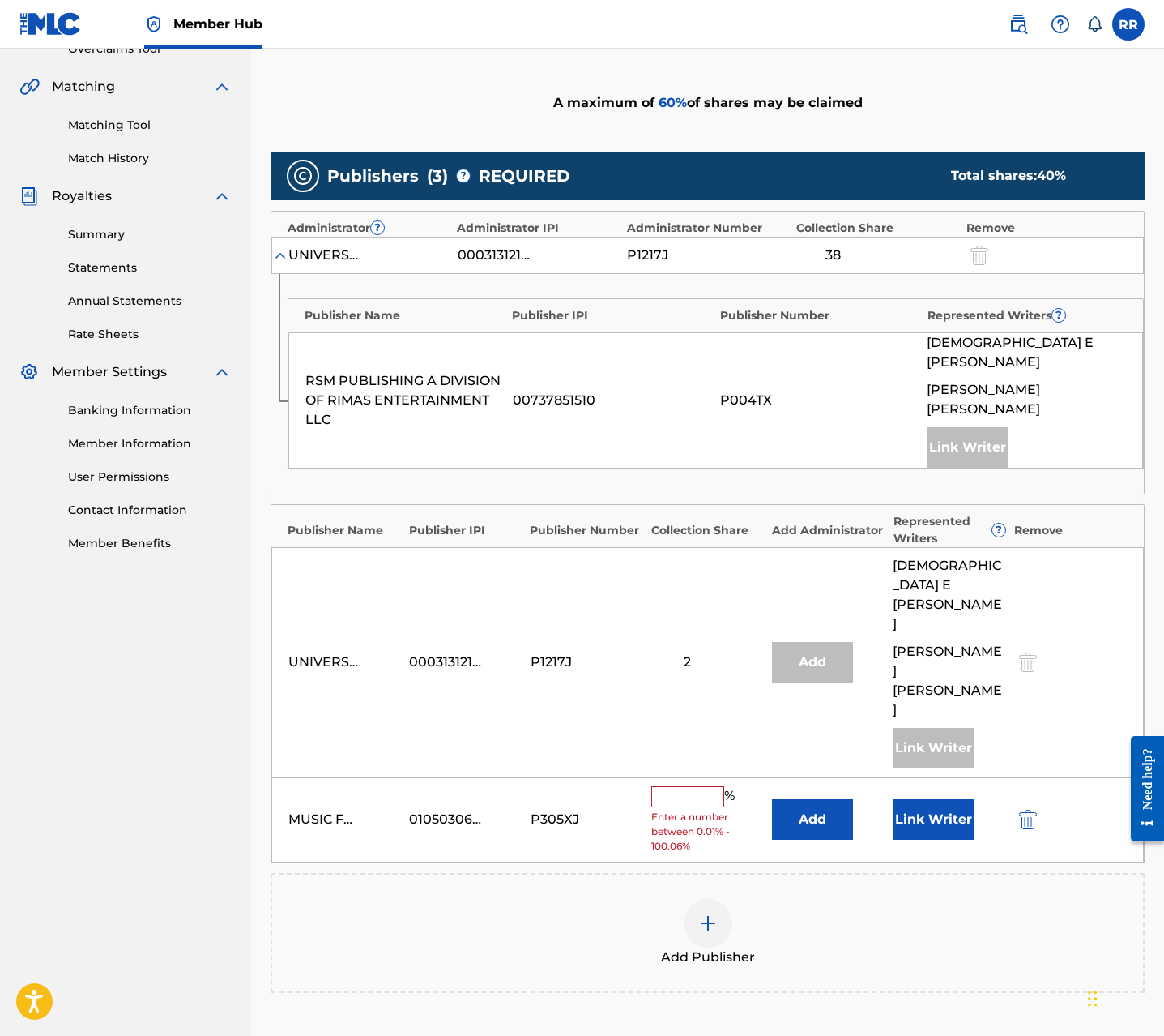
click at [685, 786] on input "text" at bounding box center [688, 796] width 73 height 21
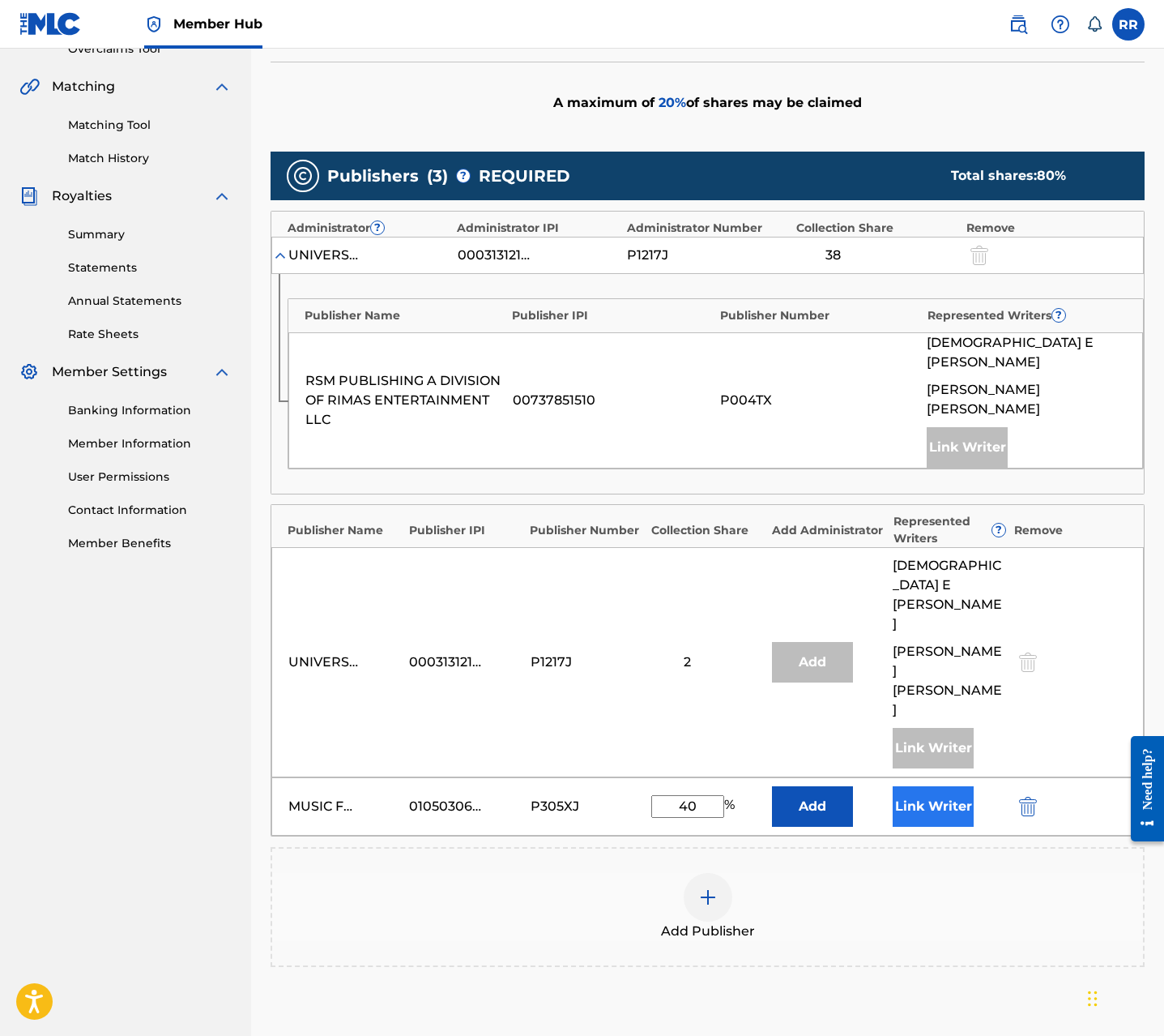
type input "40"
click at [932, 786] on button "Link Writer" at bounding box center [933, 807] width 81 height 41
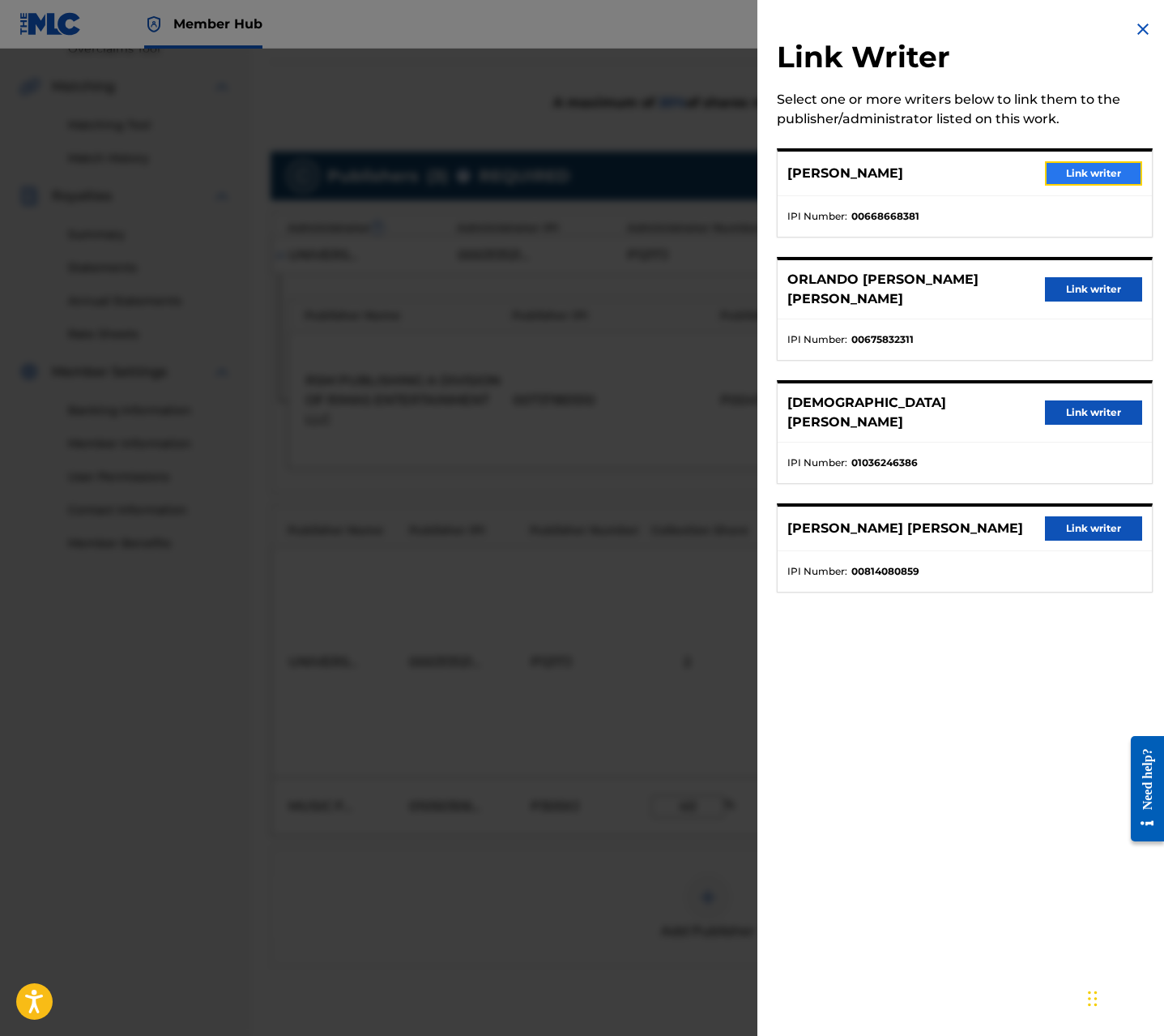
click at [1096, 166] on button "Link writer" at bounding box center [1093, 173] width 97 height 25
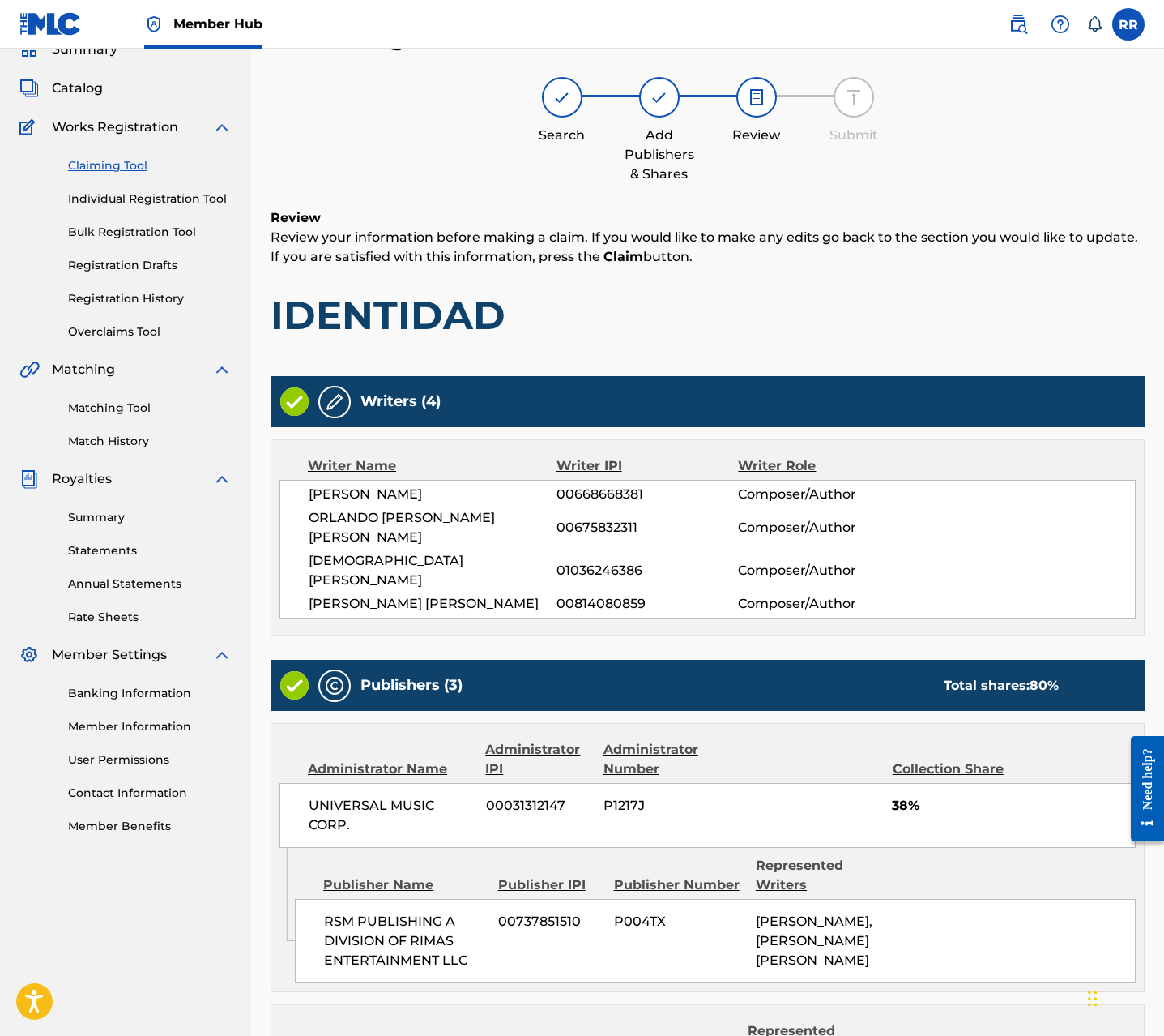
scroll to position [458, 0]
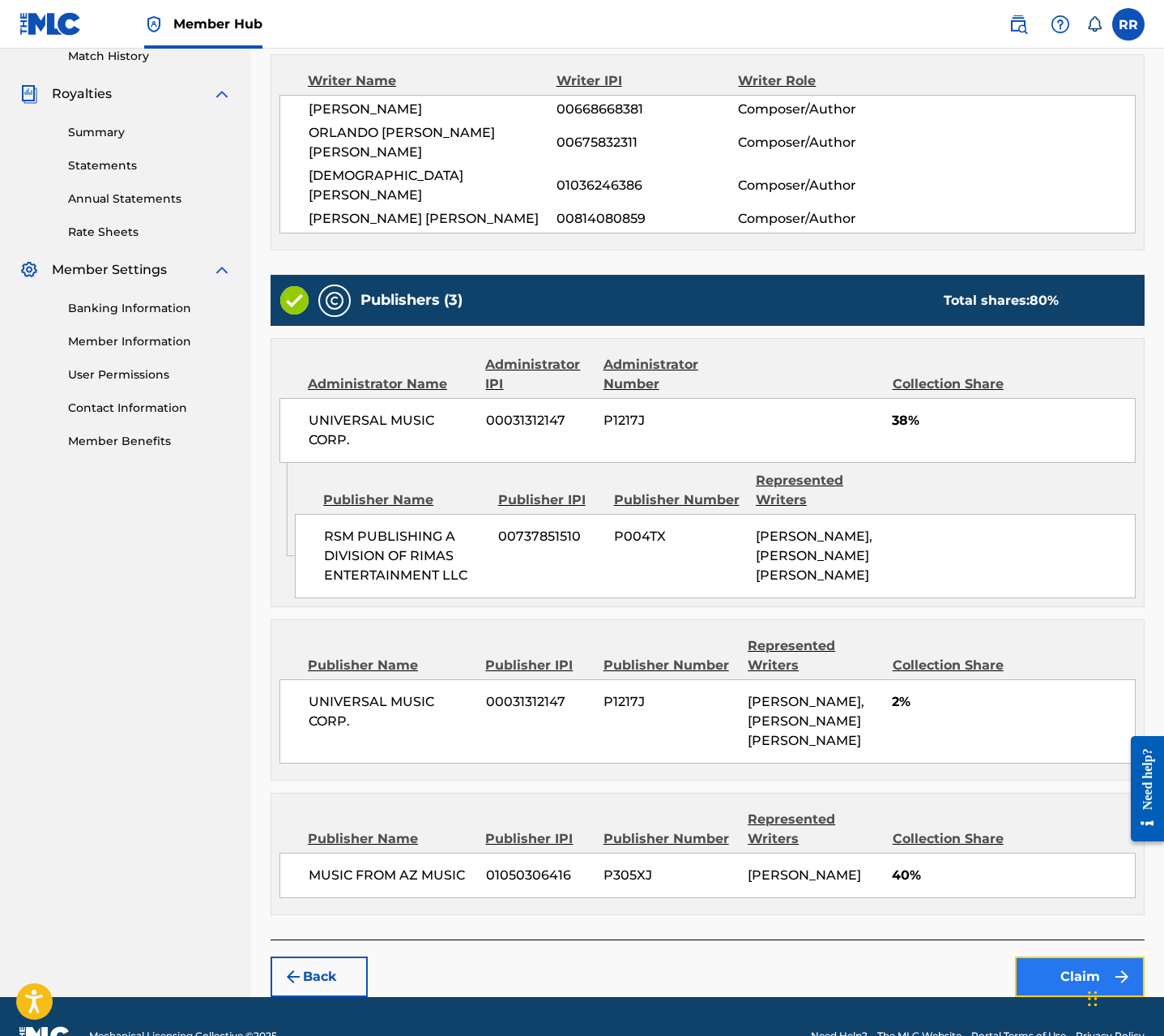
click at [1056, 956] on button "Claim" at bounding box center [1080, 977] width 130 height 41
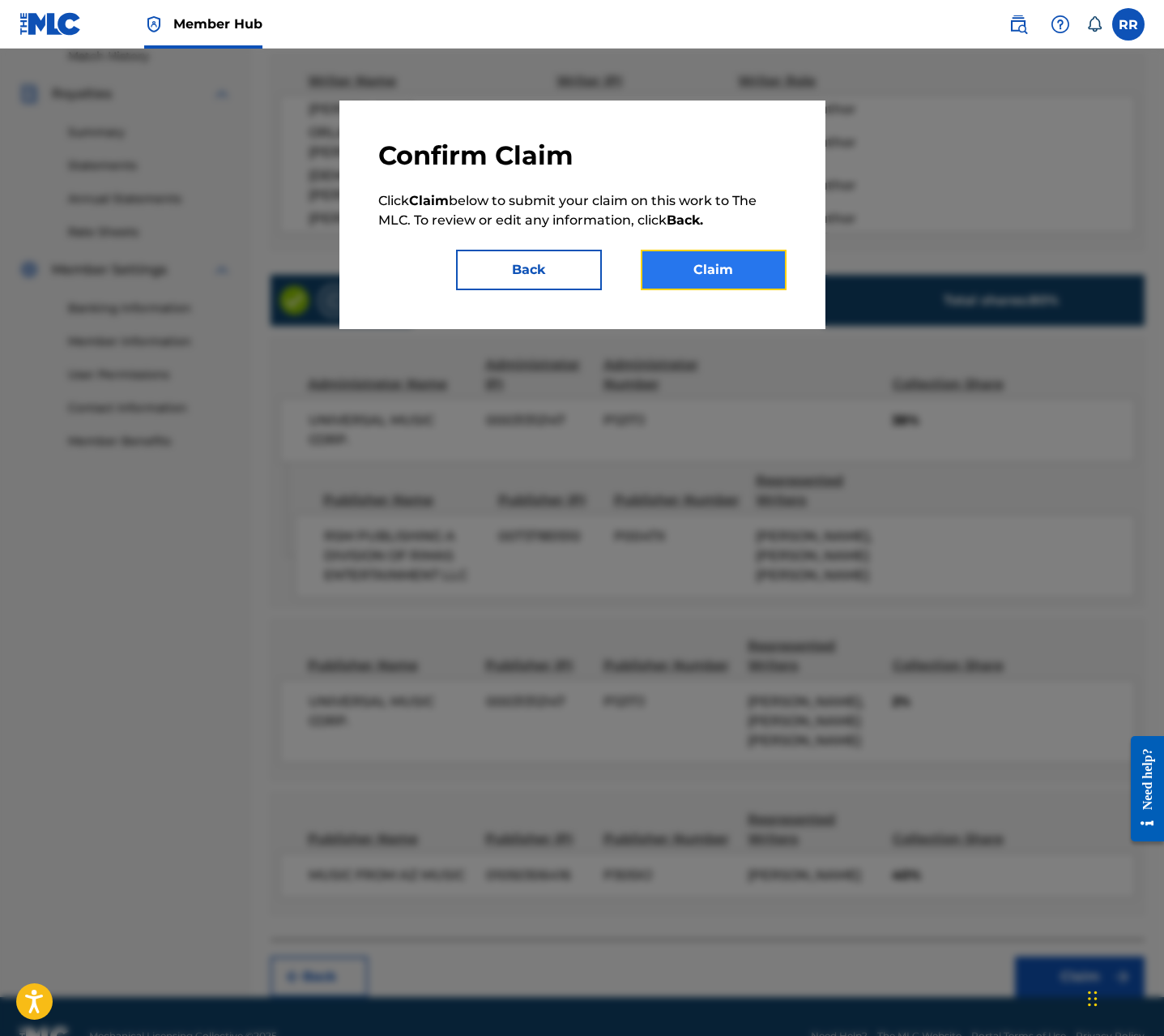
click at [725, 280] on button "Claim" at bounding box center [714, 270] width 146 height 41
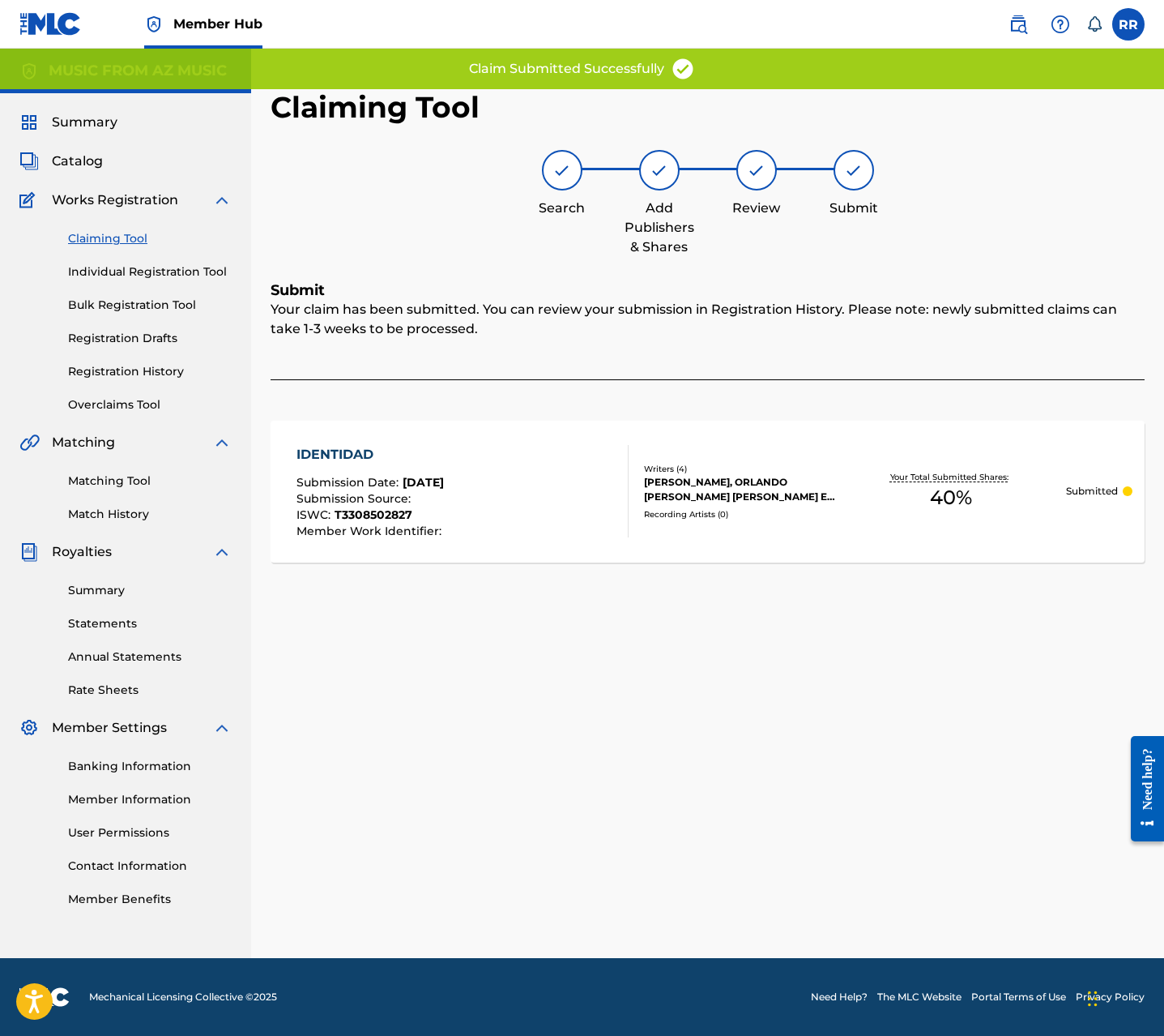
scroll to position [0, 0]
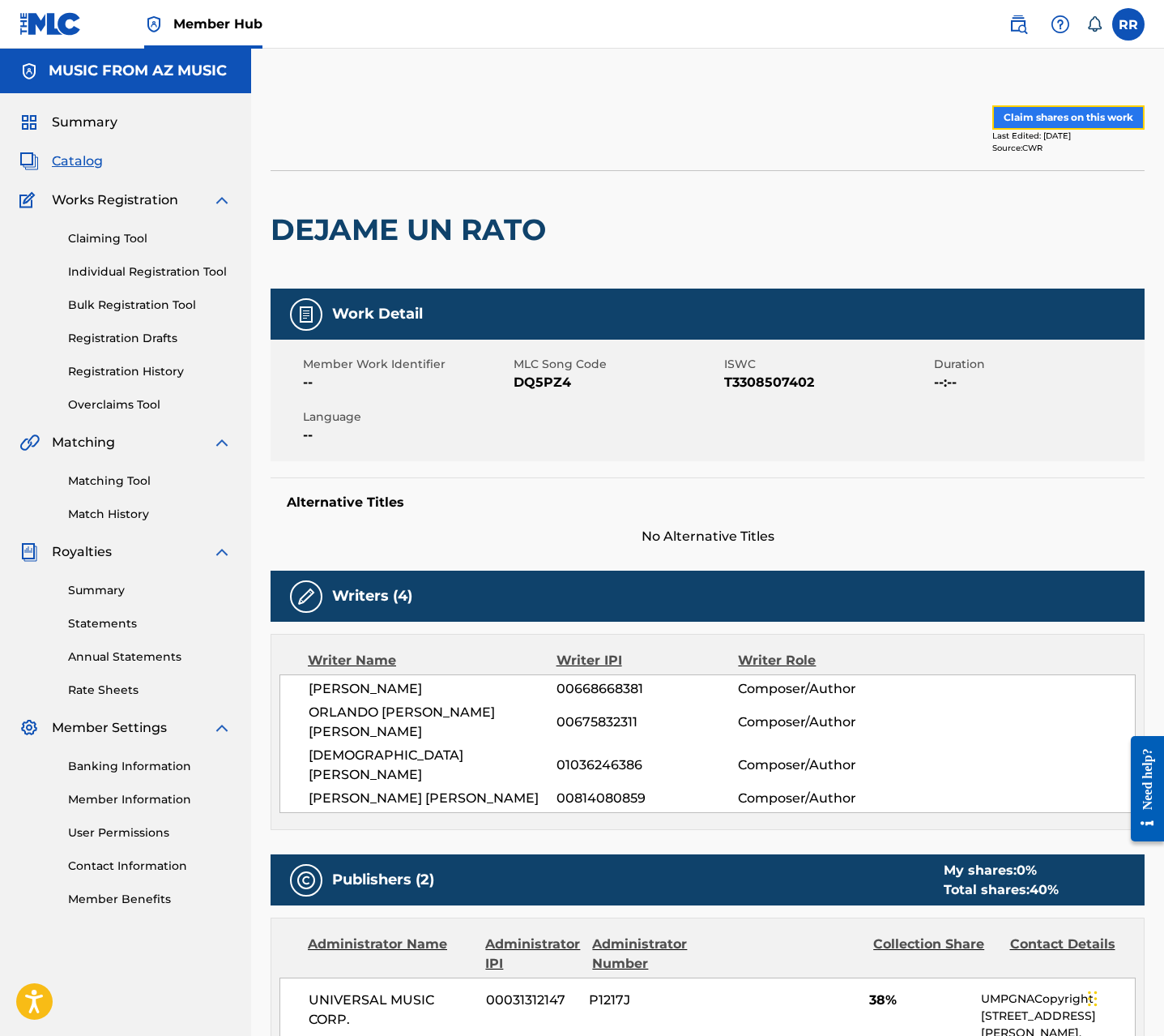
click at [1043, 116] on button "Claim shares on this work" at bounding box center [1068, 117] width 152 height 25
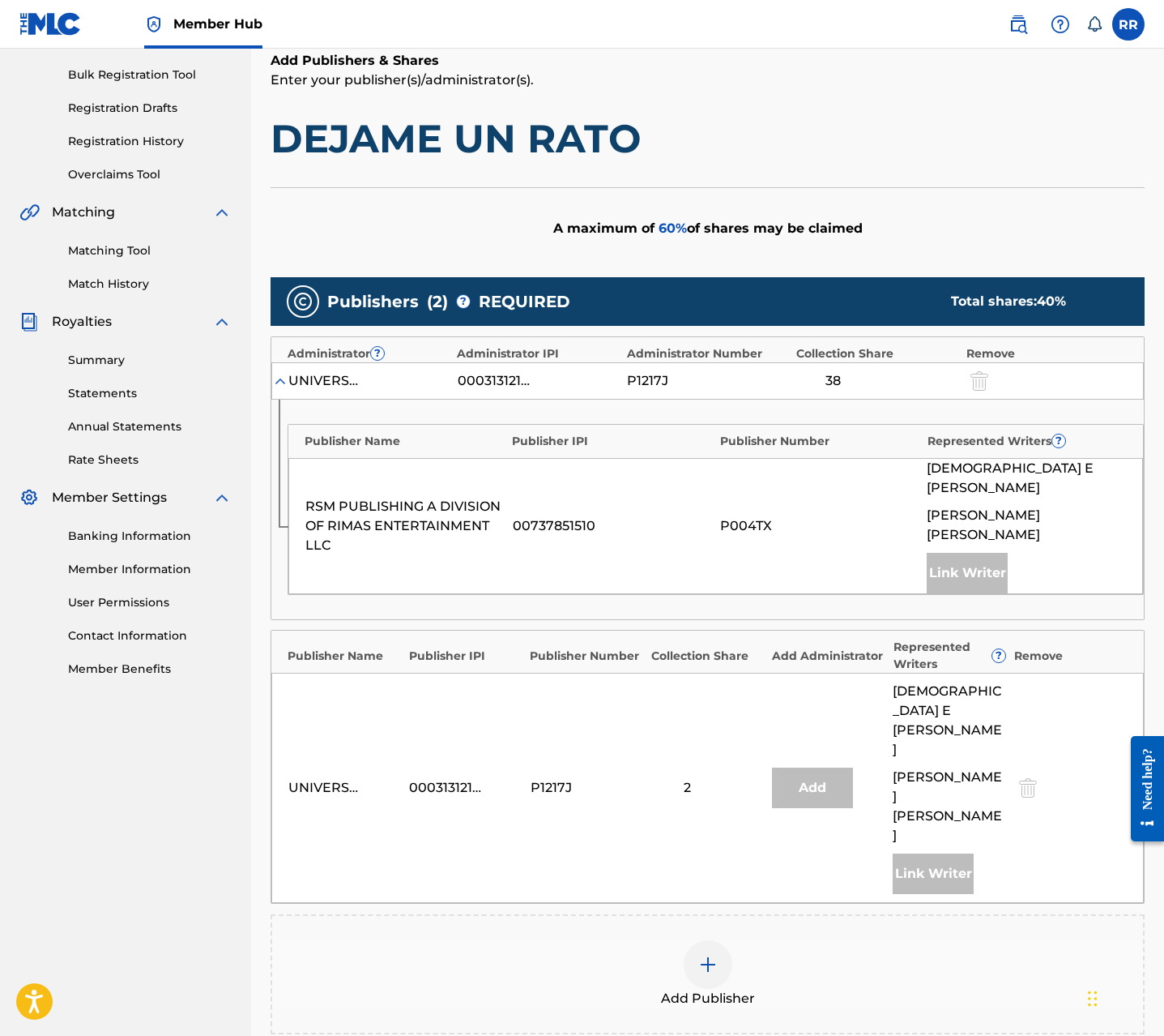
scroll to position [236, 0]
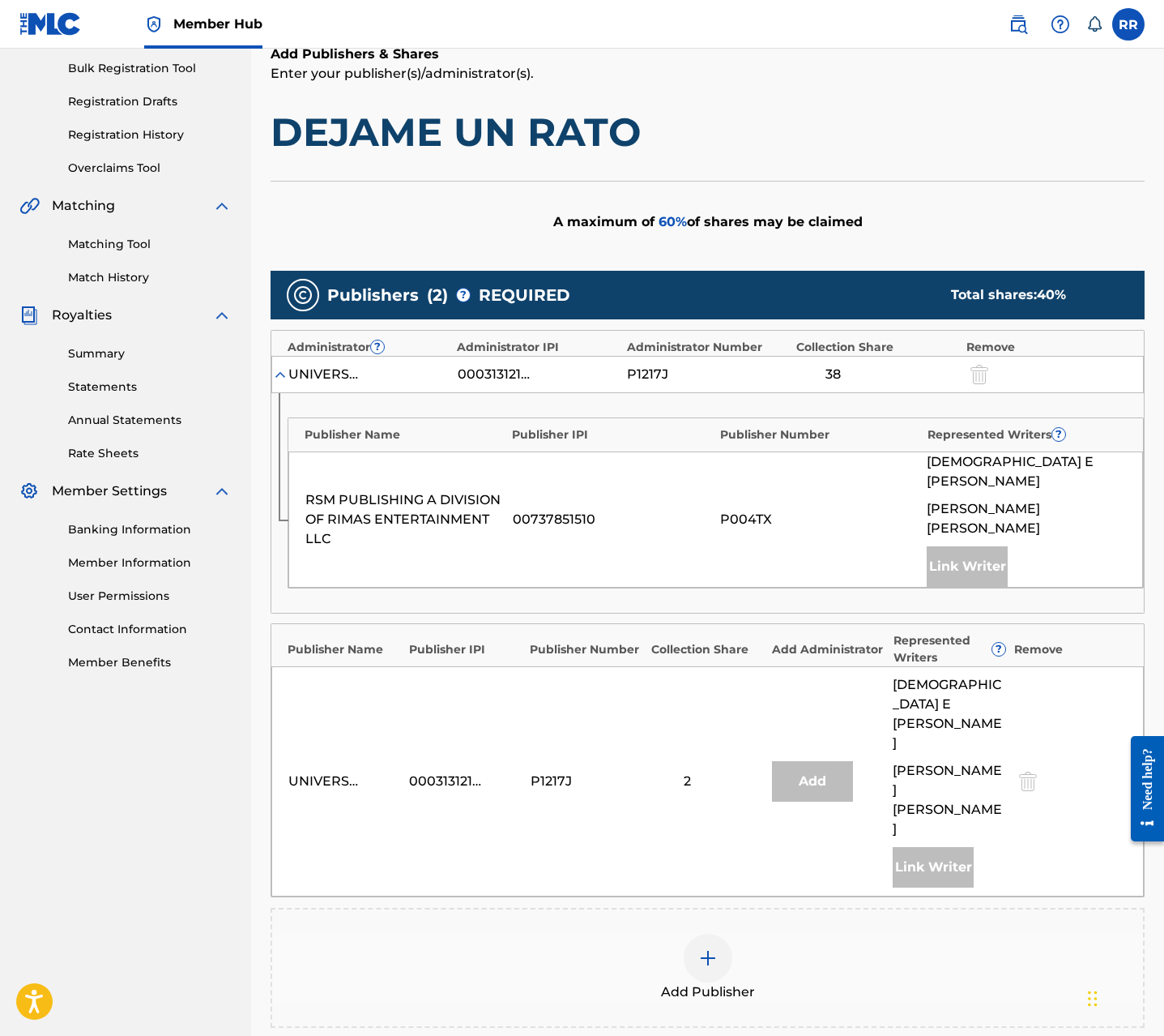
click at [716, 934] on div at bounding box center [708, 958] width 48 height 48
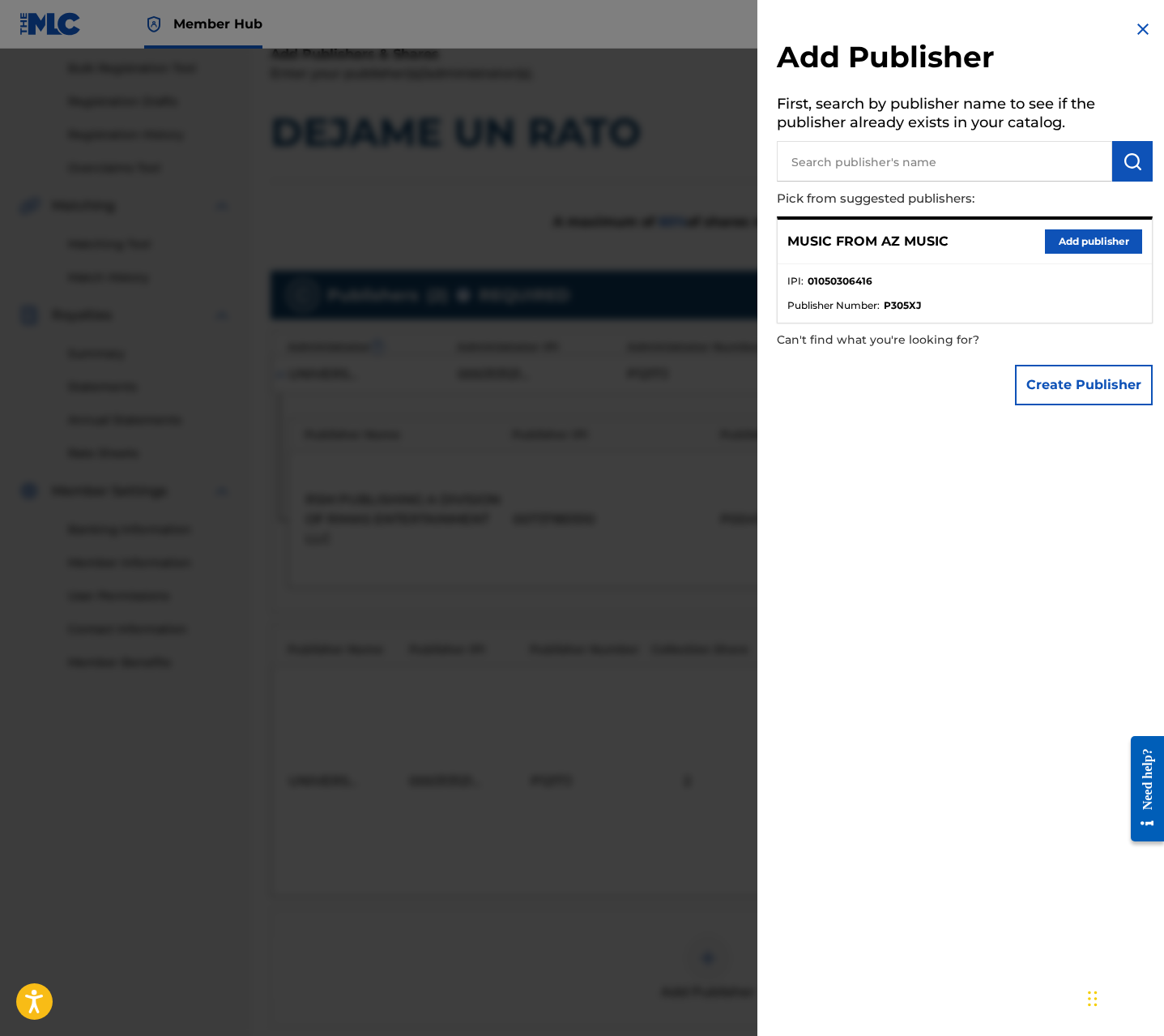
click at [1133, 15] on div "Add Publisher First, search by publisher name to see if the publisher already e…" at bounding box center [965, 216] width 415 height 433
click at [1138, 24] on img at bounding box center [1143, 29] width 20 height 20
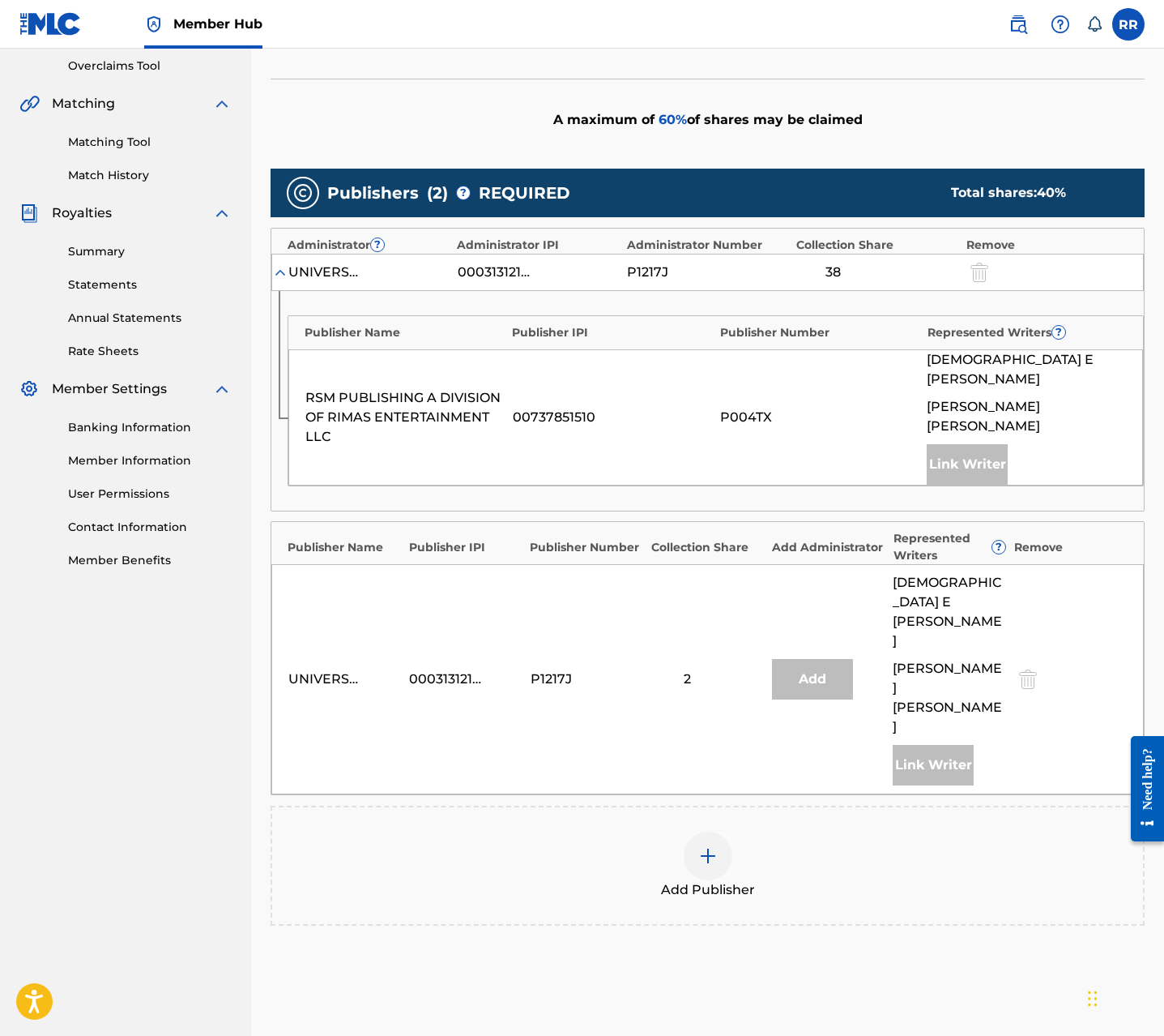
scroll to position [342, 0]
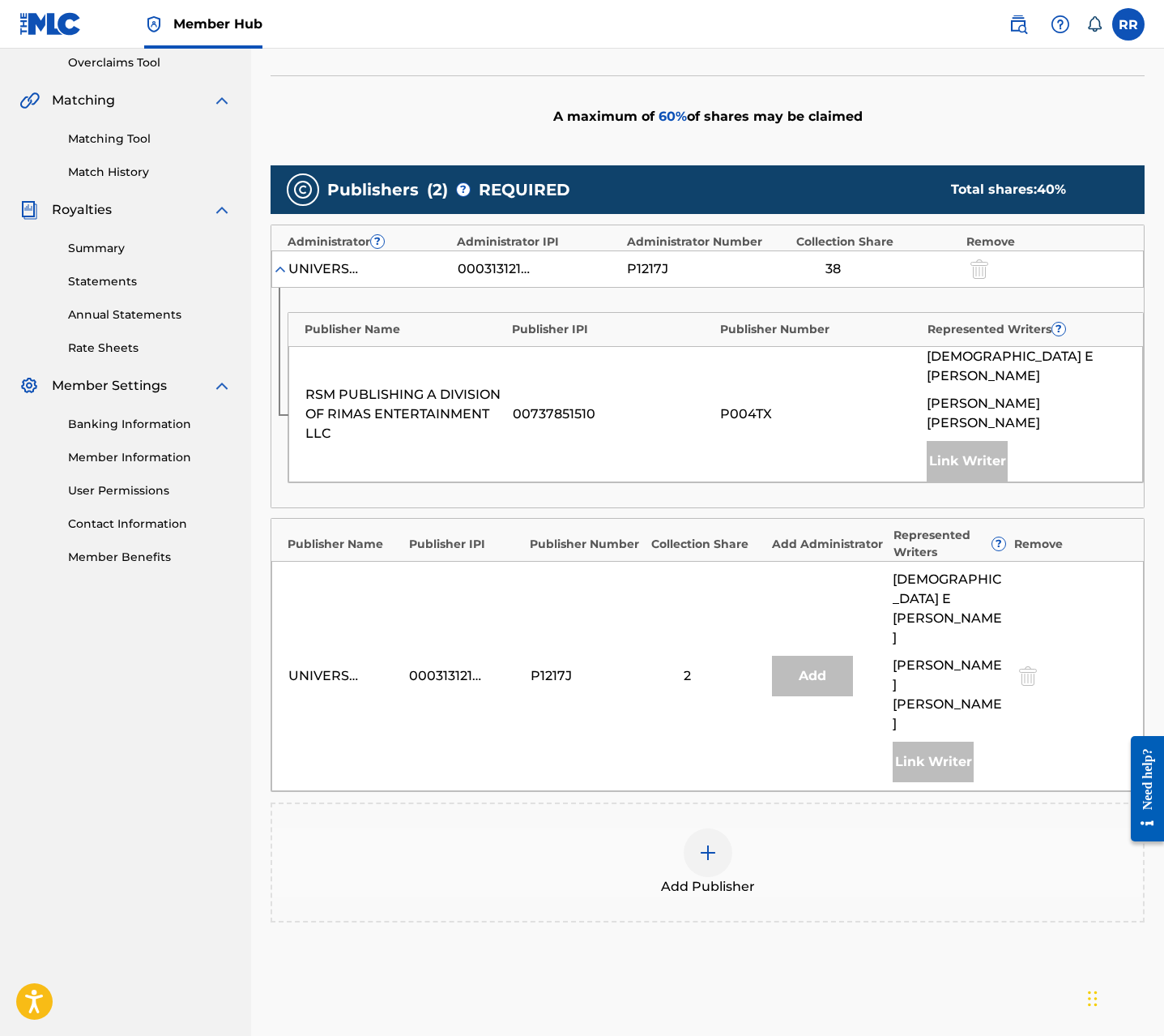
drag, startPoint x: 329, startPoint y: 963, endPoint x: 338, endPoint y: 953, distance: 13.5
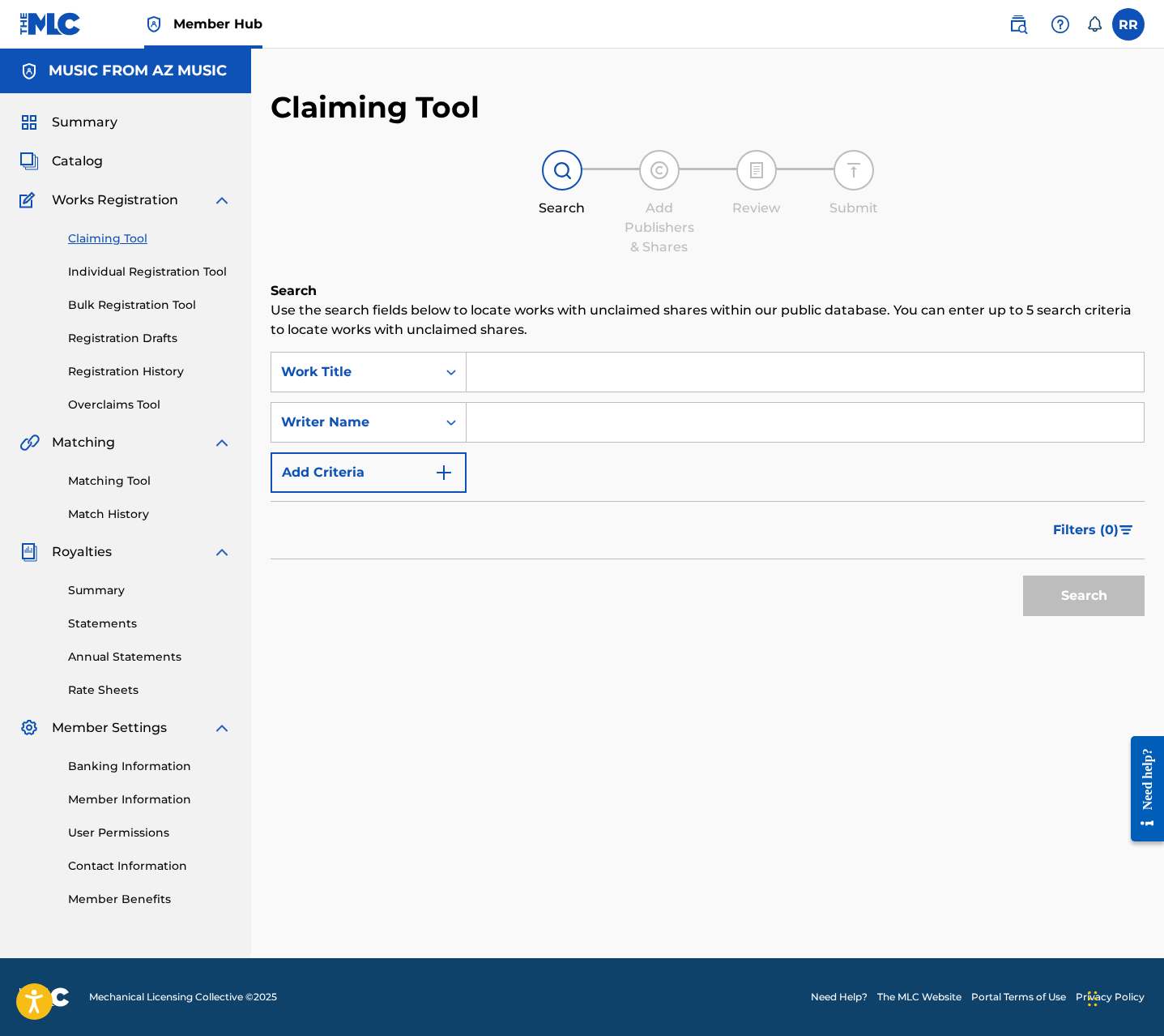
scroll to position [0, 0]
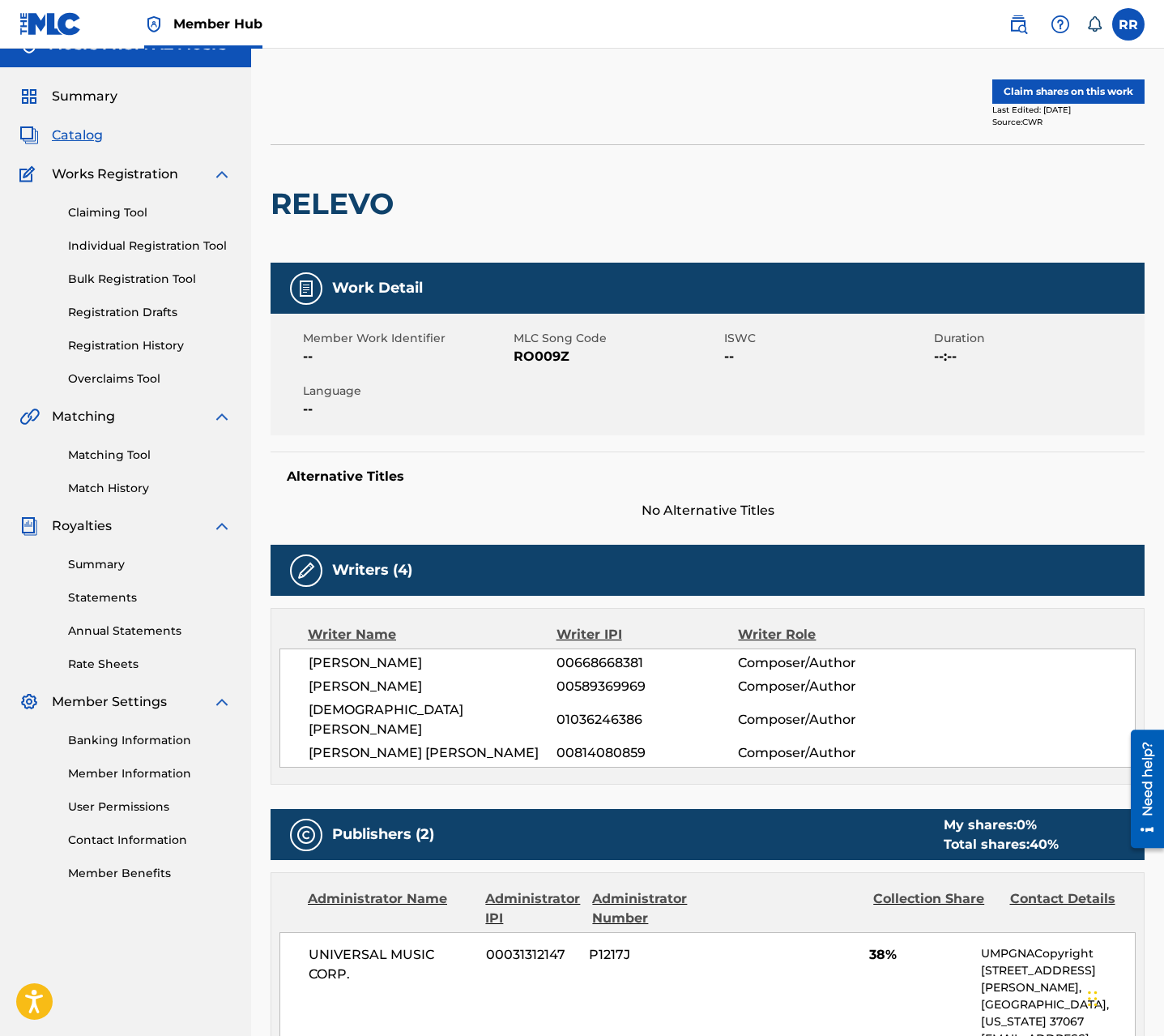
scroll to position [26, 0]
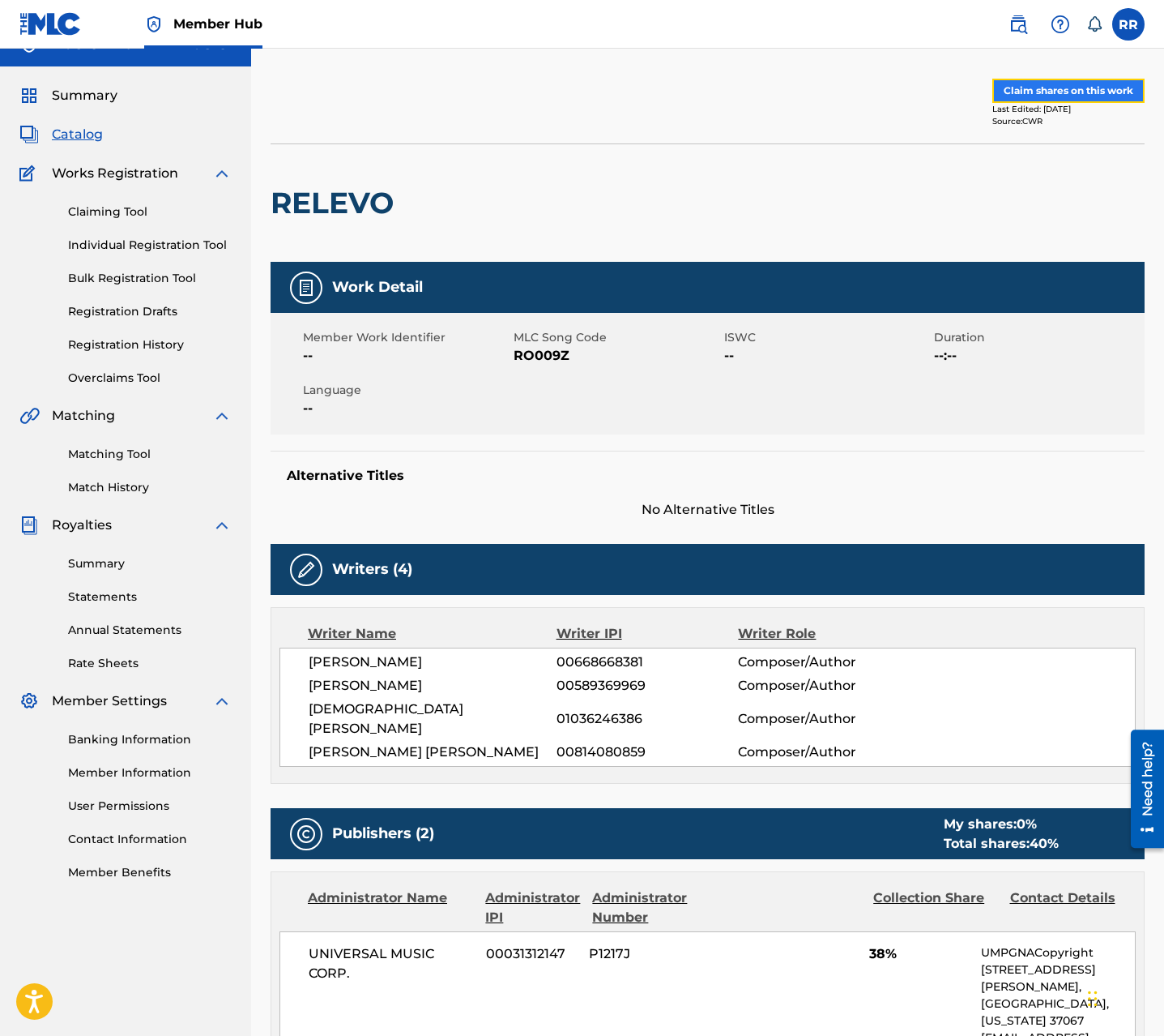
click at [1068, 88] on button "Claim shares on this work" at bounding box center [1068, 90] width 152 height 25
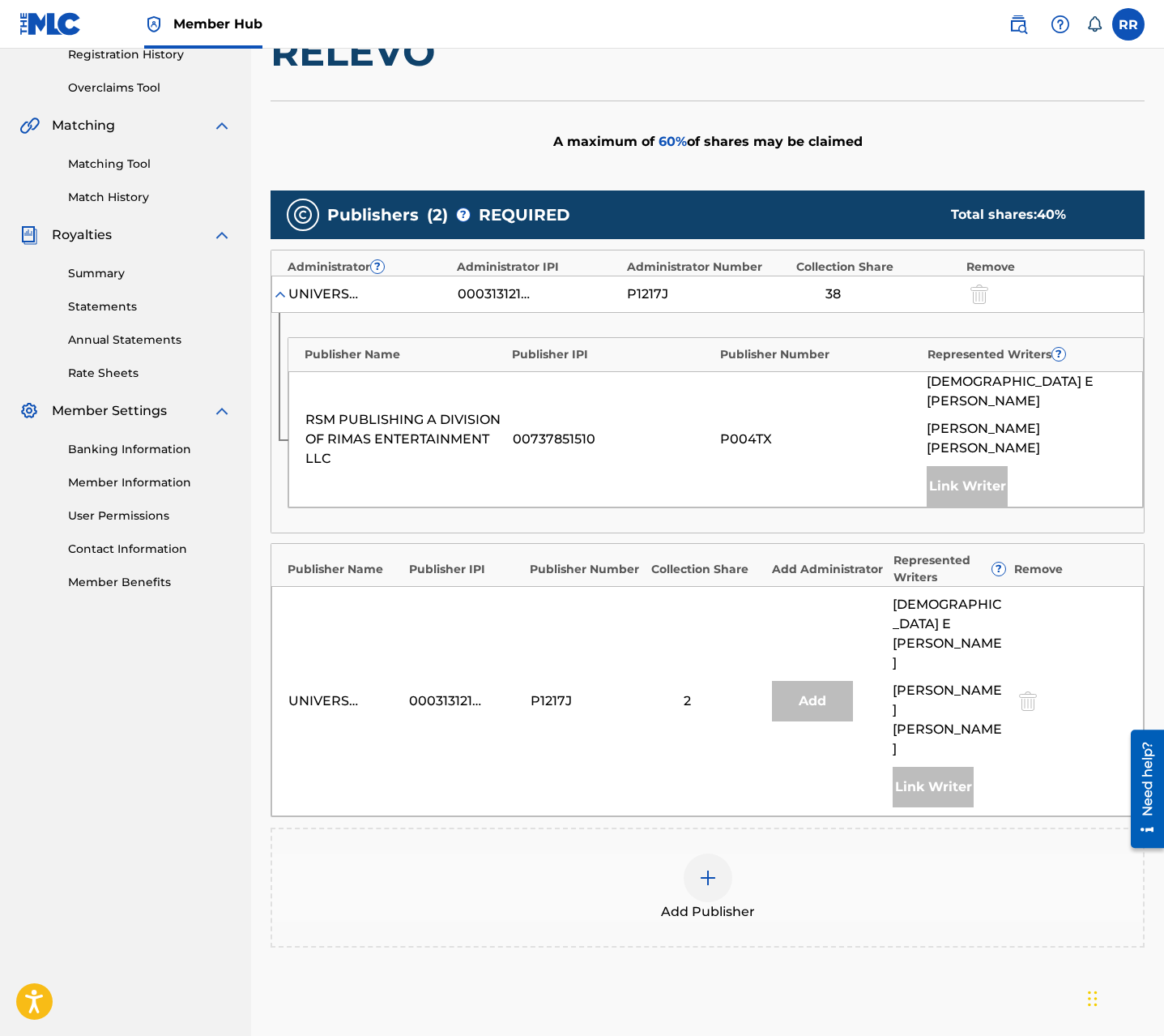
scroll to position [354, 0]
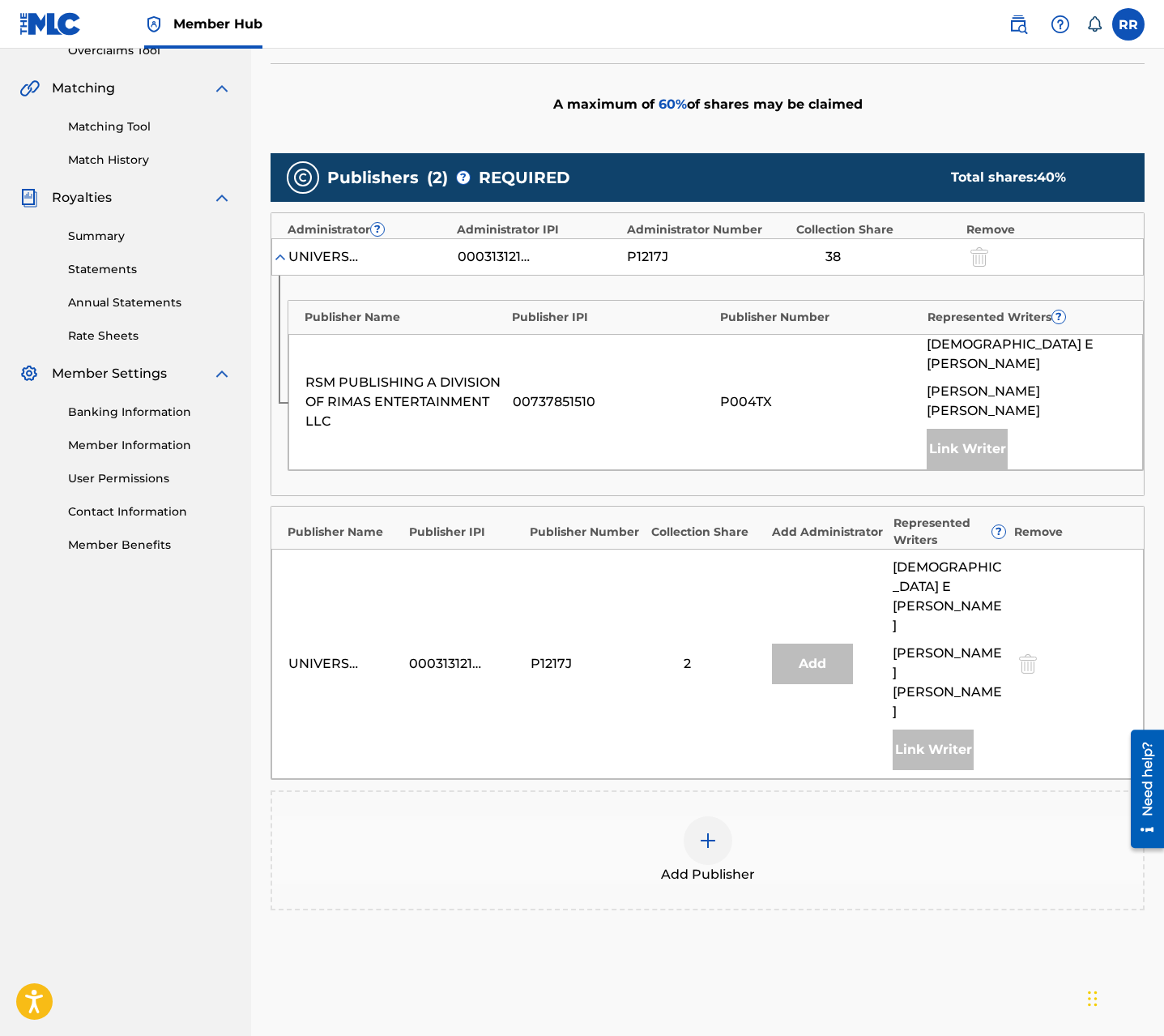
click at [709, 816] on div at bounding box center [708, 840] width 48 height 48
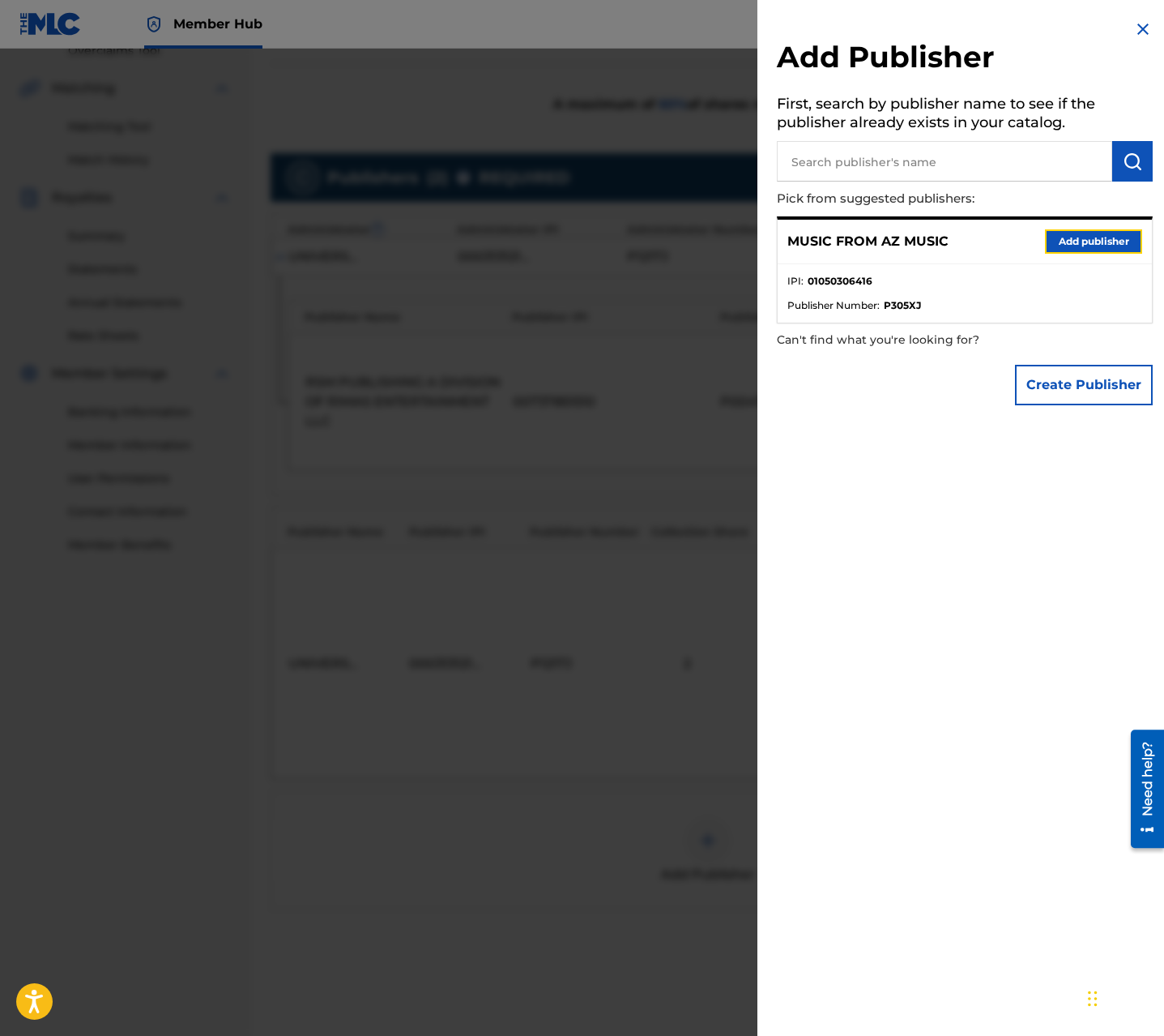
drag, startPoint x: 1093, startPoint y: 235, endPoint x: 1056, endPoint y: 277, distance: 56.0
click at [1093, 235] on button "Add publisher" at bounding box center [1093, 241] width 97 height 25
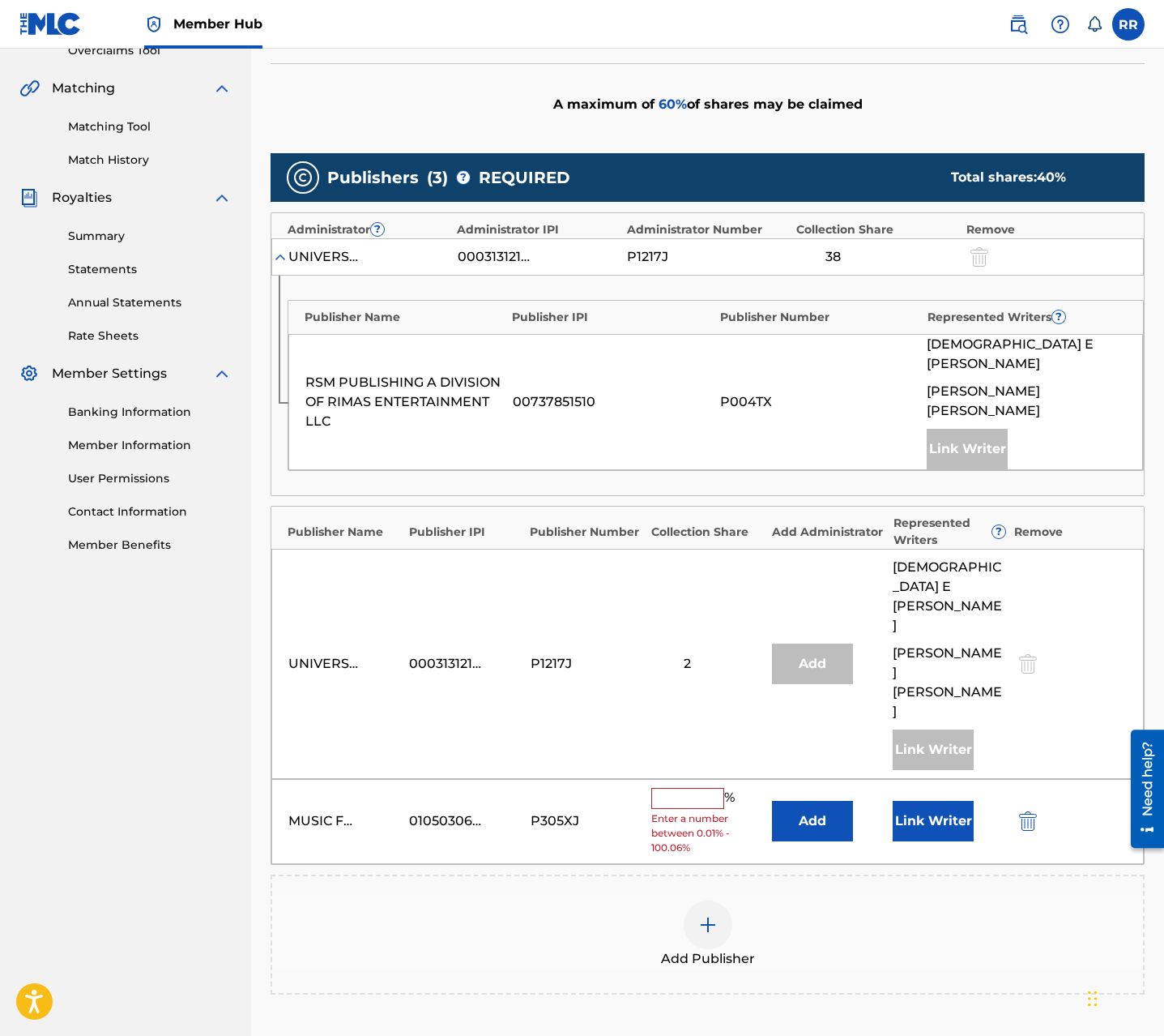
click at [667, 788] on input "text" at bounding box center [688, 798] width 73 height 21
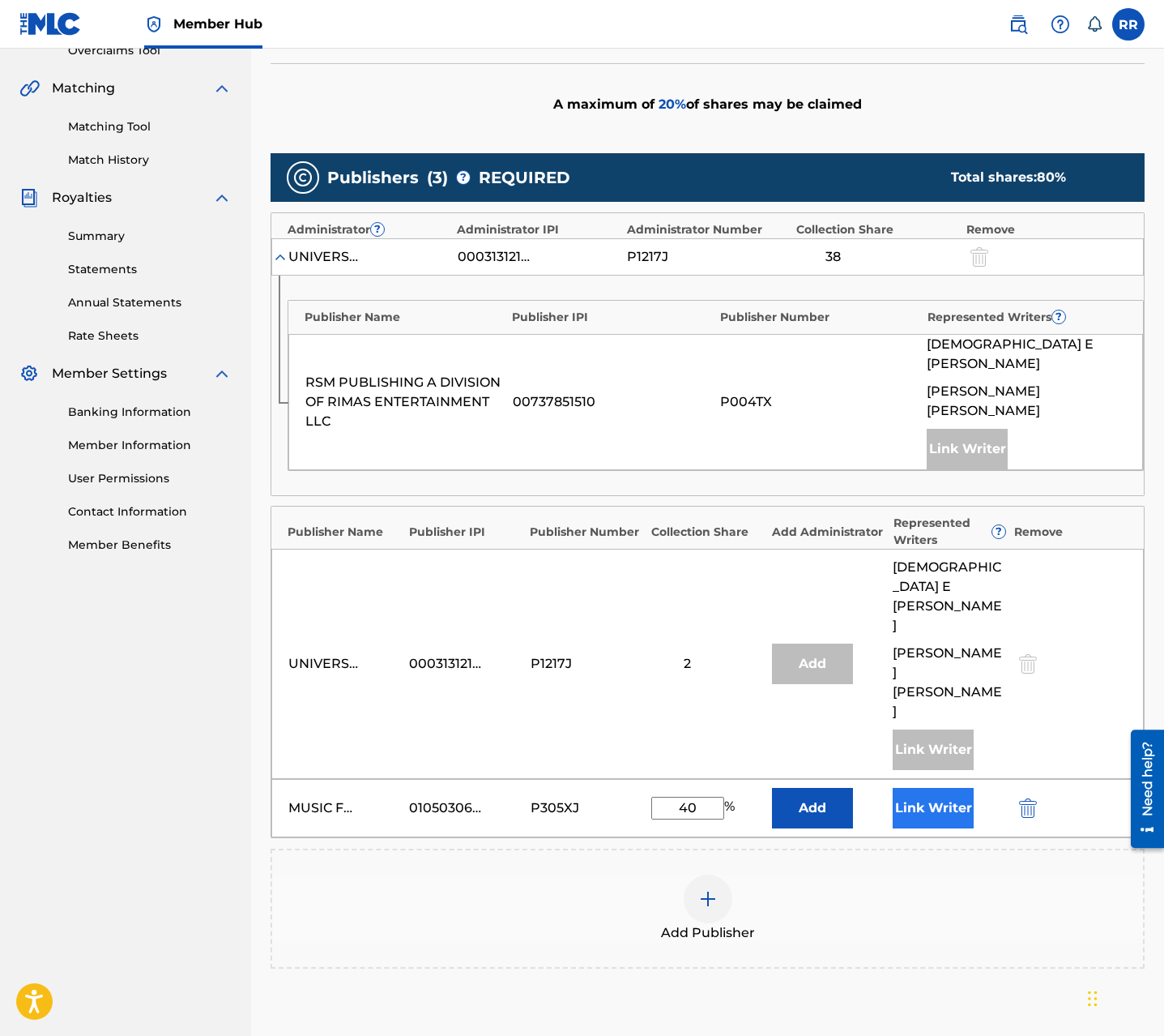
type input "40"
click at [916, 788] on button "Link Writer" at bounding box center [933, 808] width 81 height 41
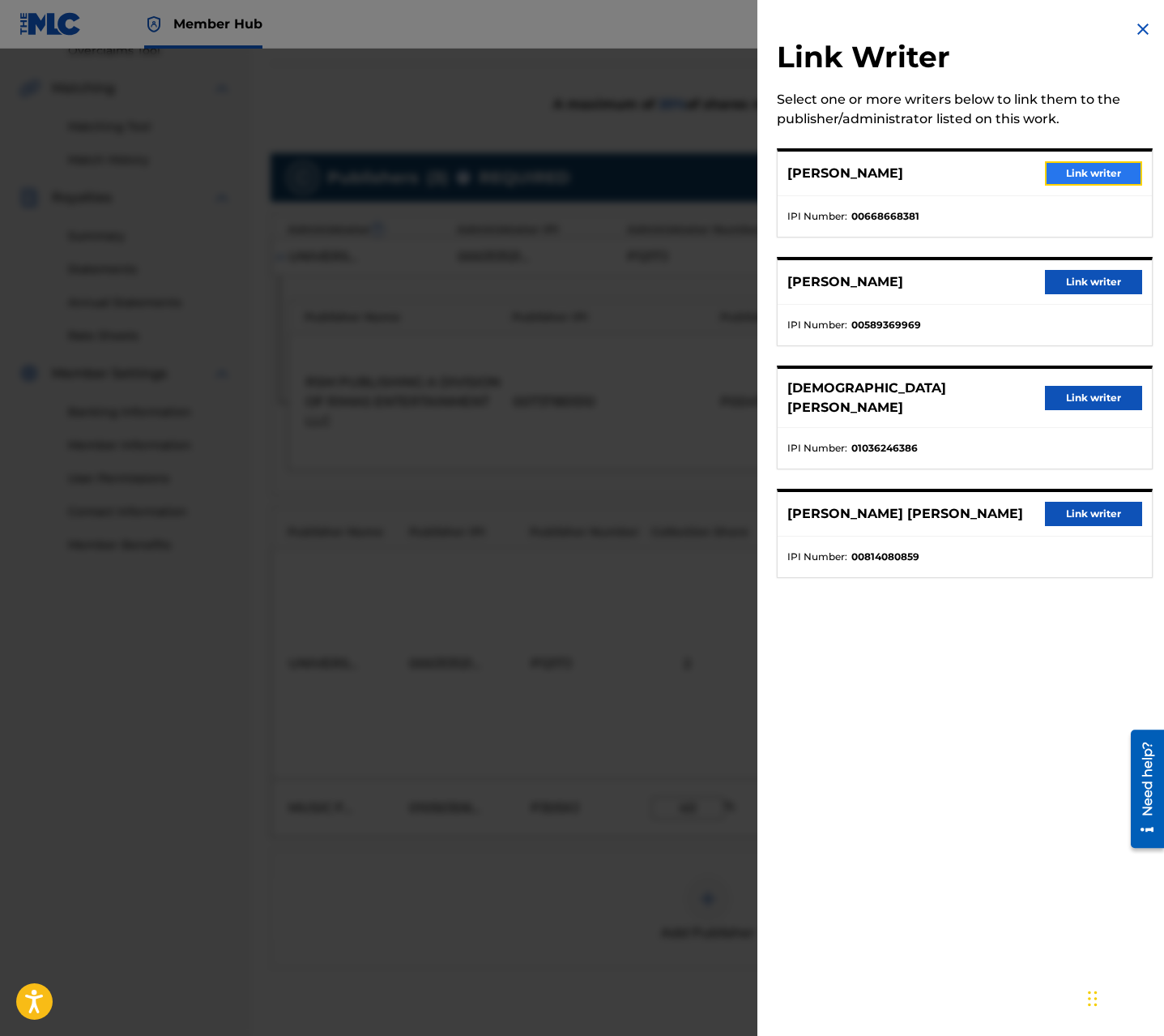
click at [1086, 172] on button "Link writer" at bounding box center [1093, 173] width 97 height 25
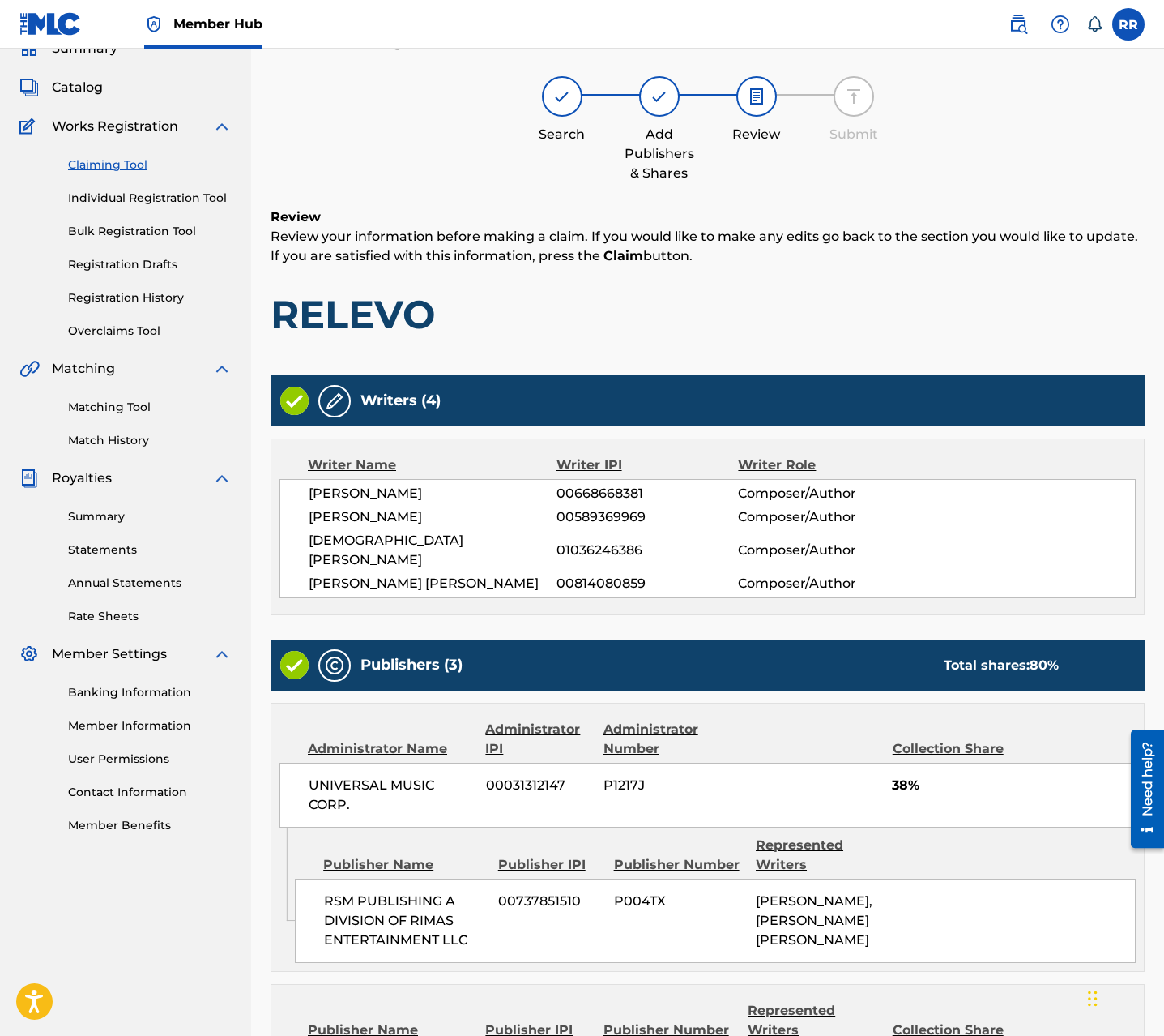
scroll to position [458, 0]
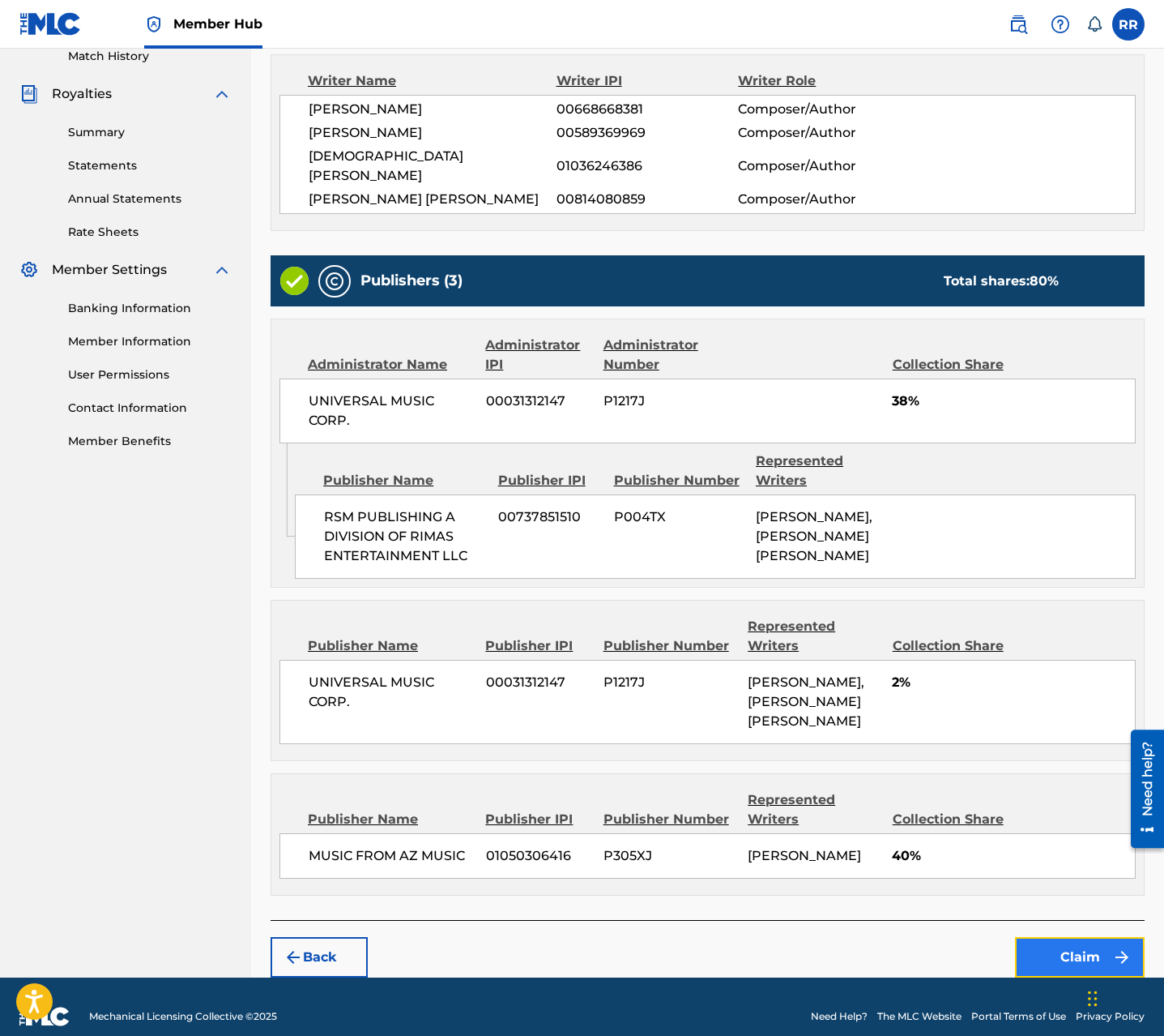
click at [1053, 941] on button "Claim" at bounding box center [1080, 957] width 130 height 41
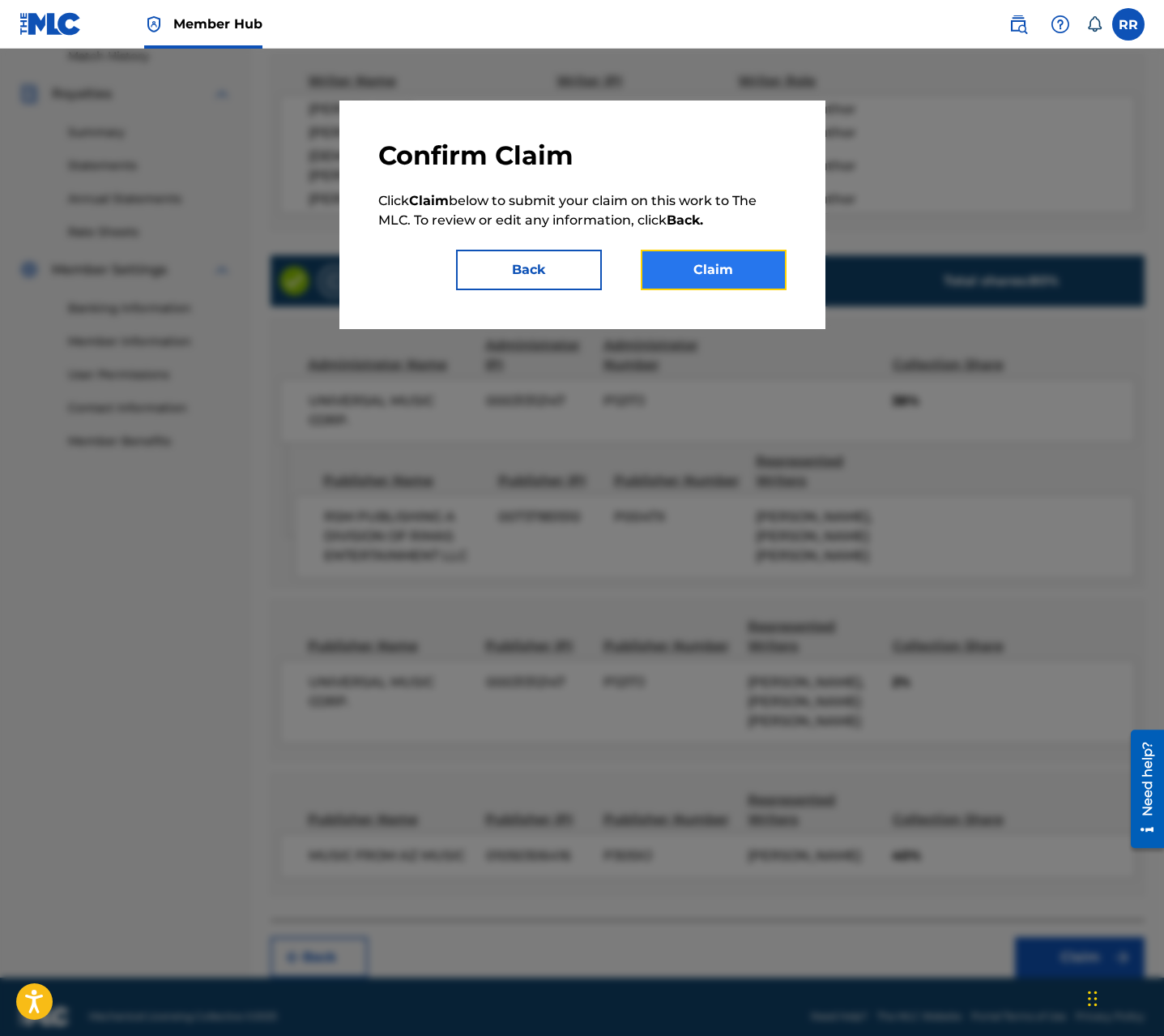
click at [739, 264] on button "Claim" at bounding box center [714, 270] width 146 height 41
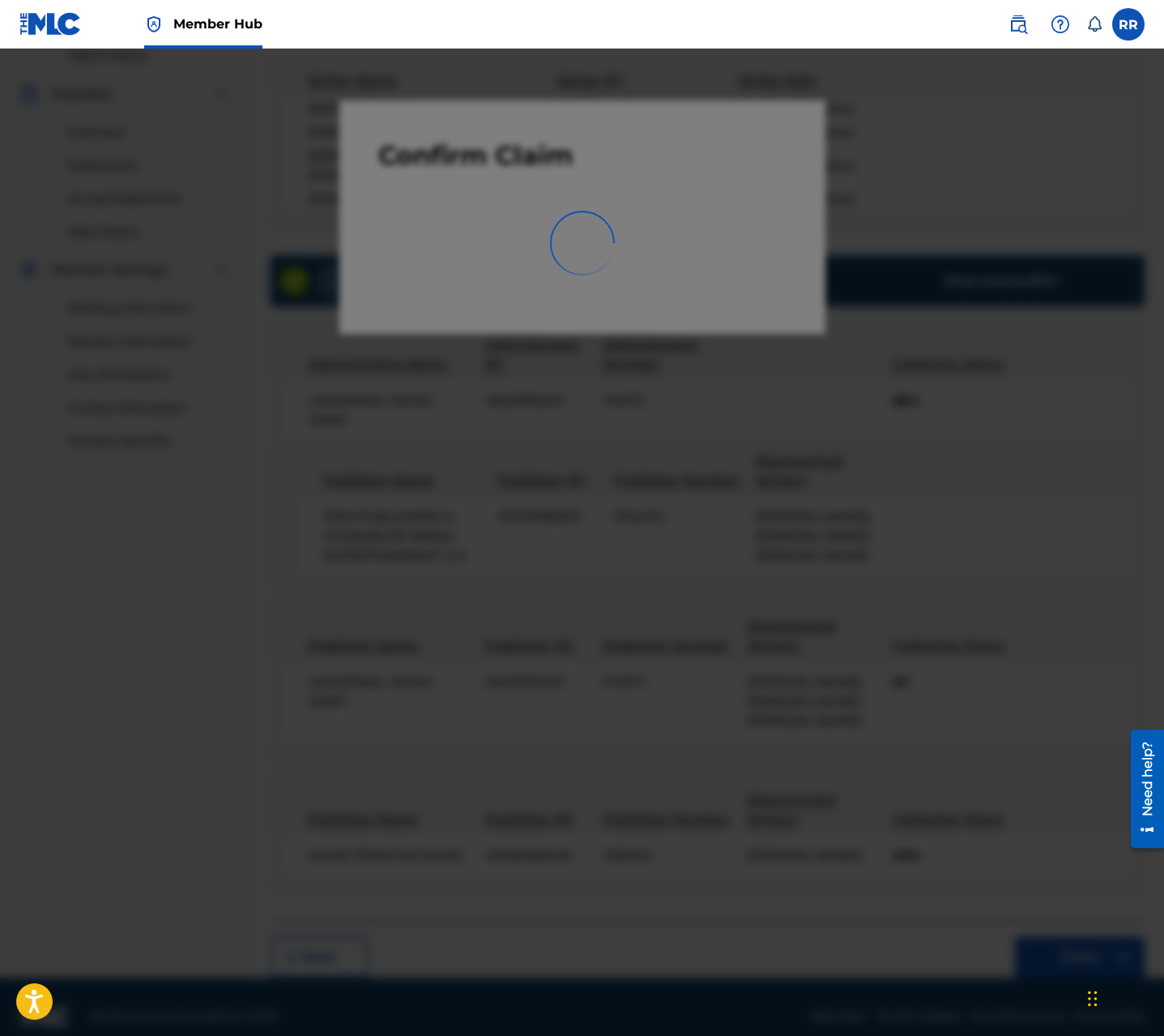
scroll to position [0, 0]
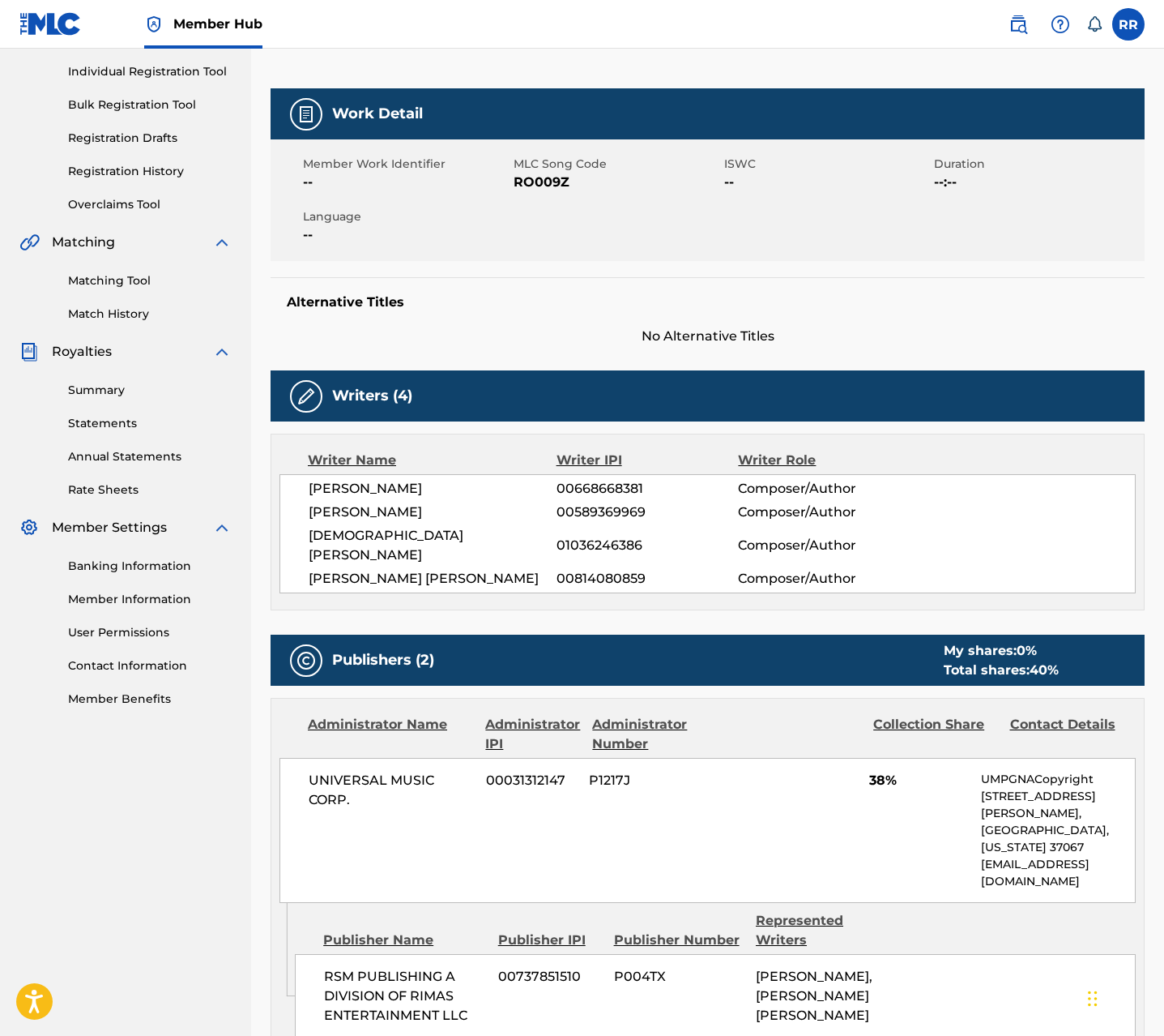
scroll to position [614, 0]
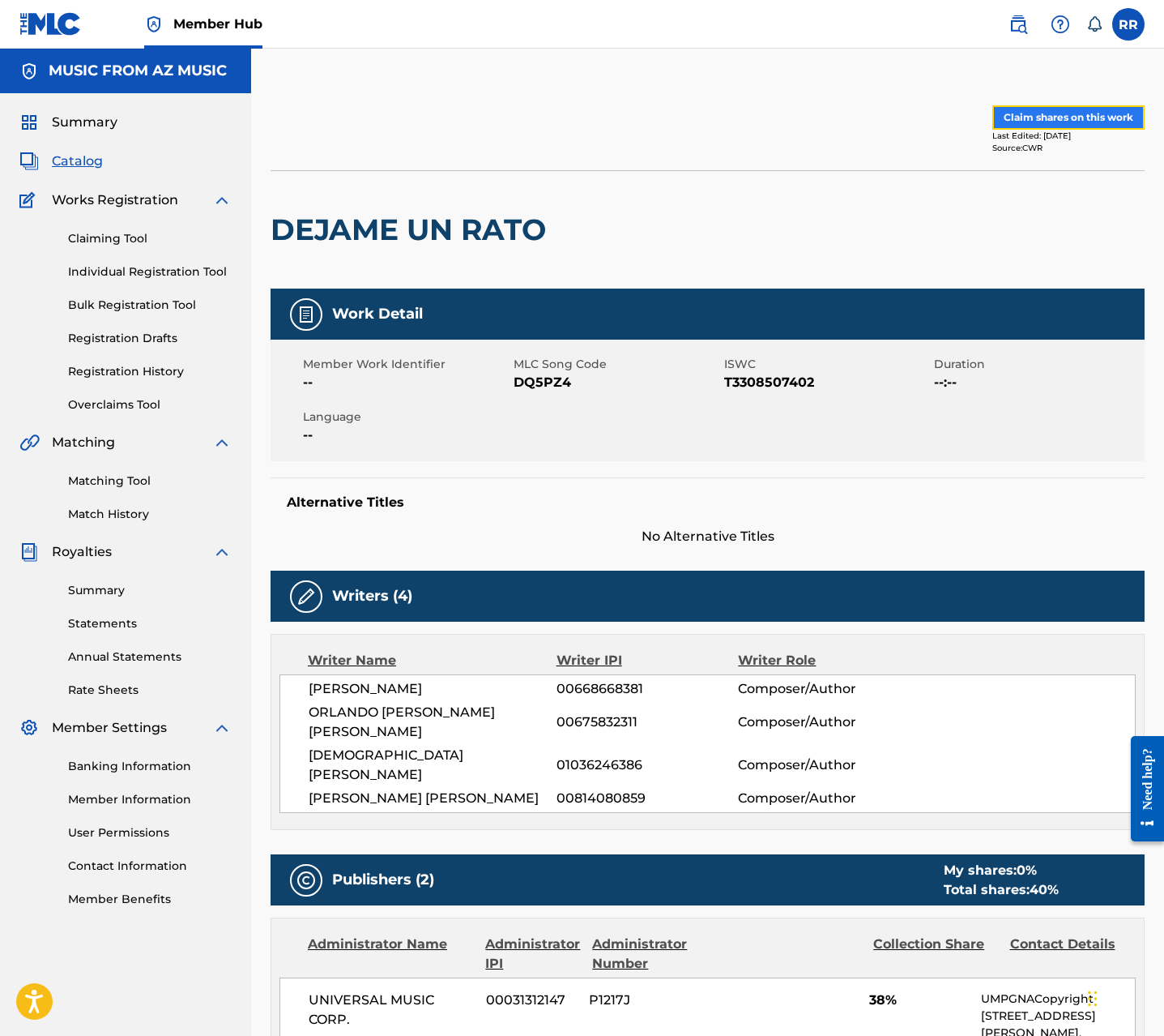
click at [1063, 116] on button "Claim shares on this work" at bounding box center [1068, 117] width 152 height 25
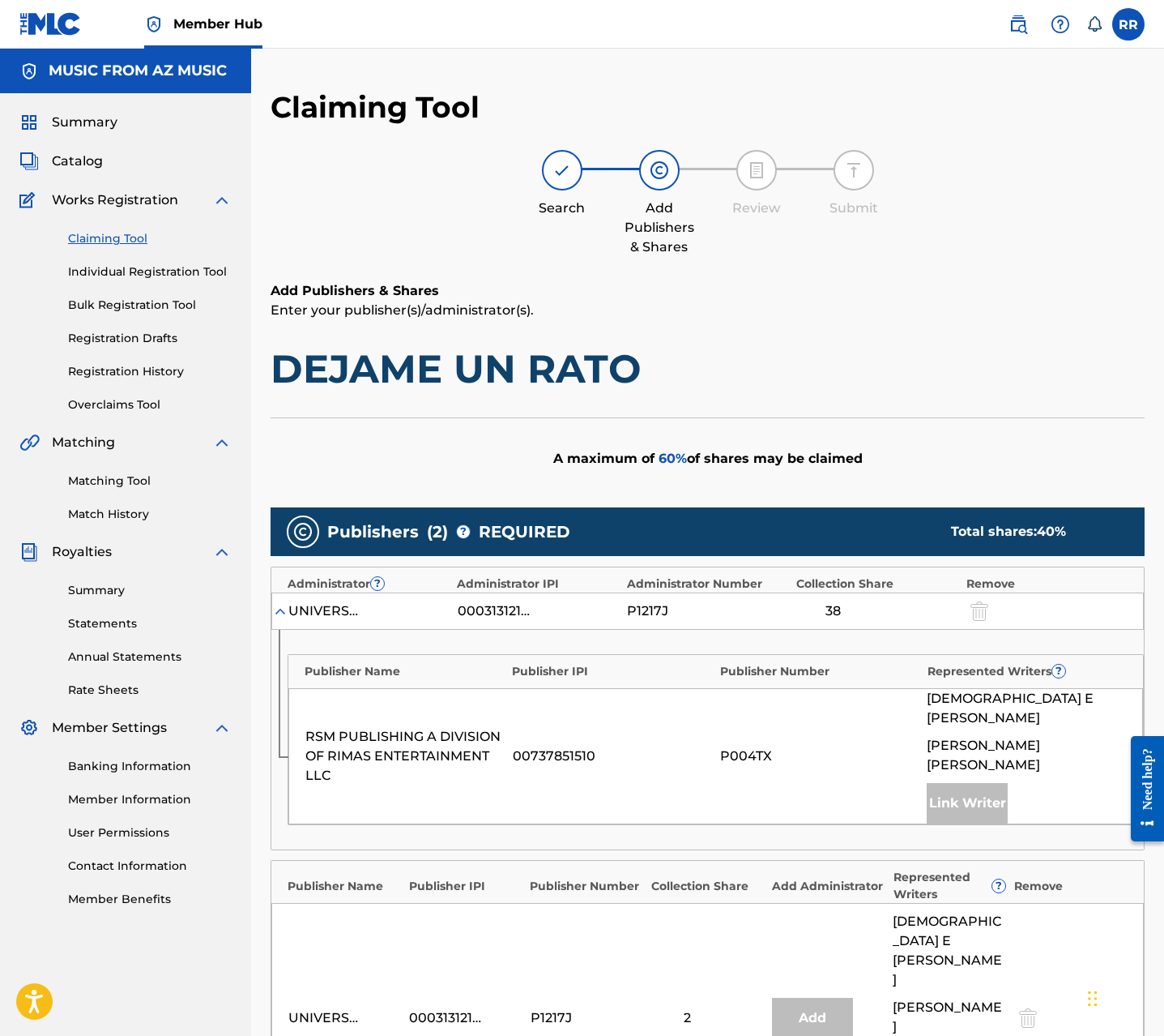
scroll to position [354, 0]
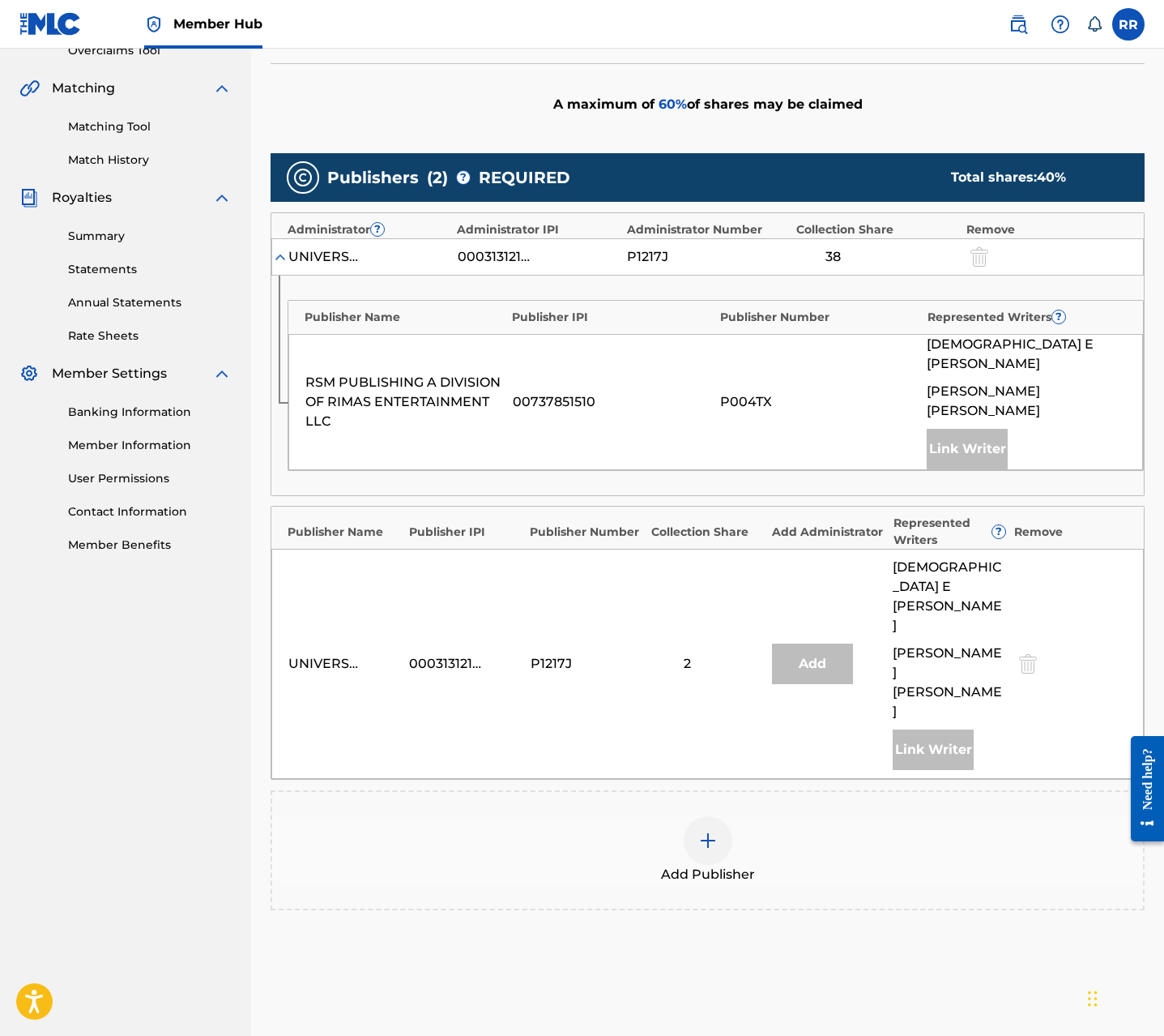
click at [721, 816] on div at bounding box center [708, 840] width 48 height 48
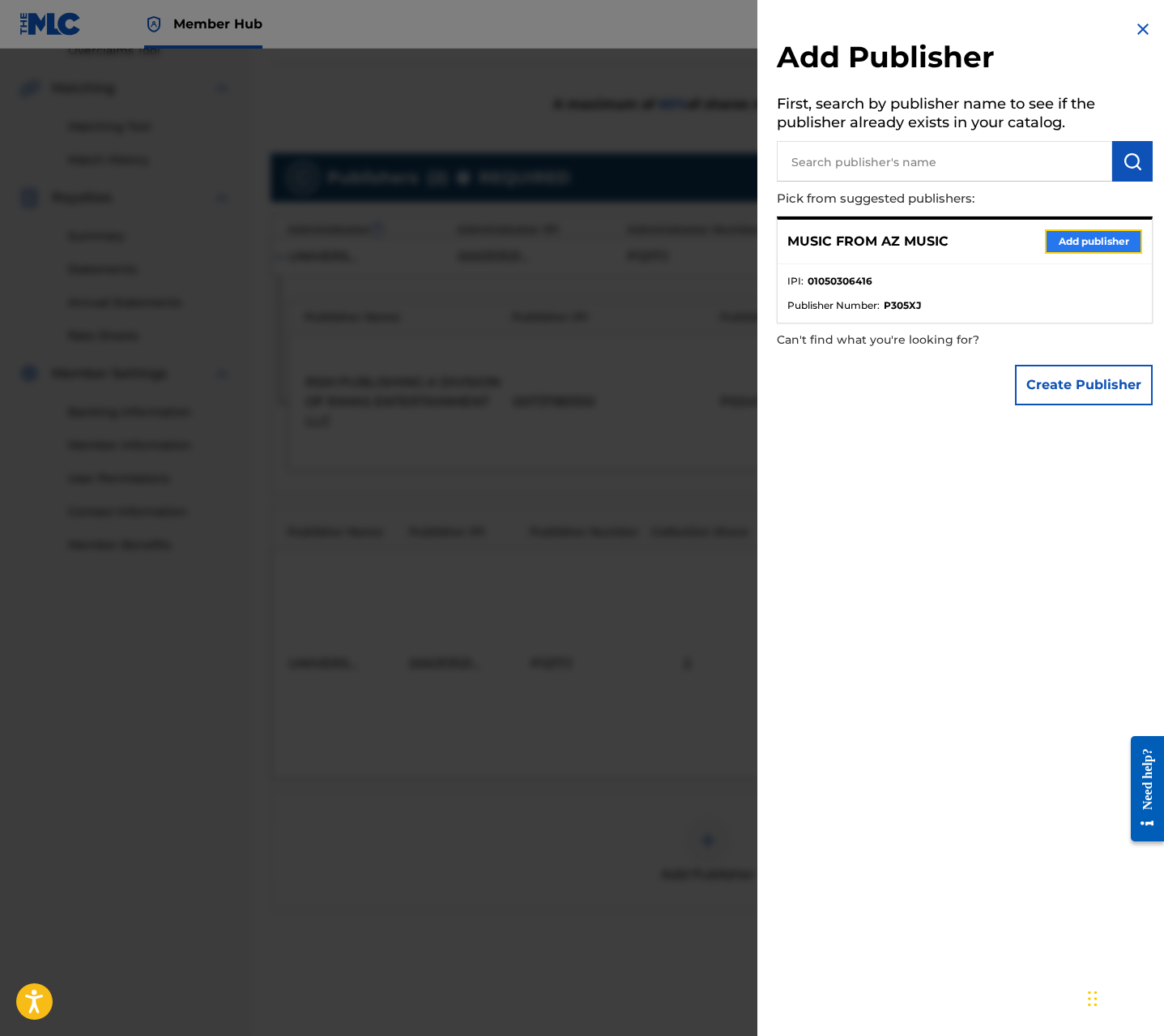
click at [1080, 242] on button "Add publisher" at bounding box center [1093, 241] width 97 height 25
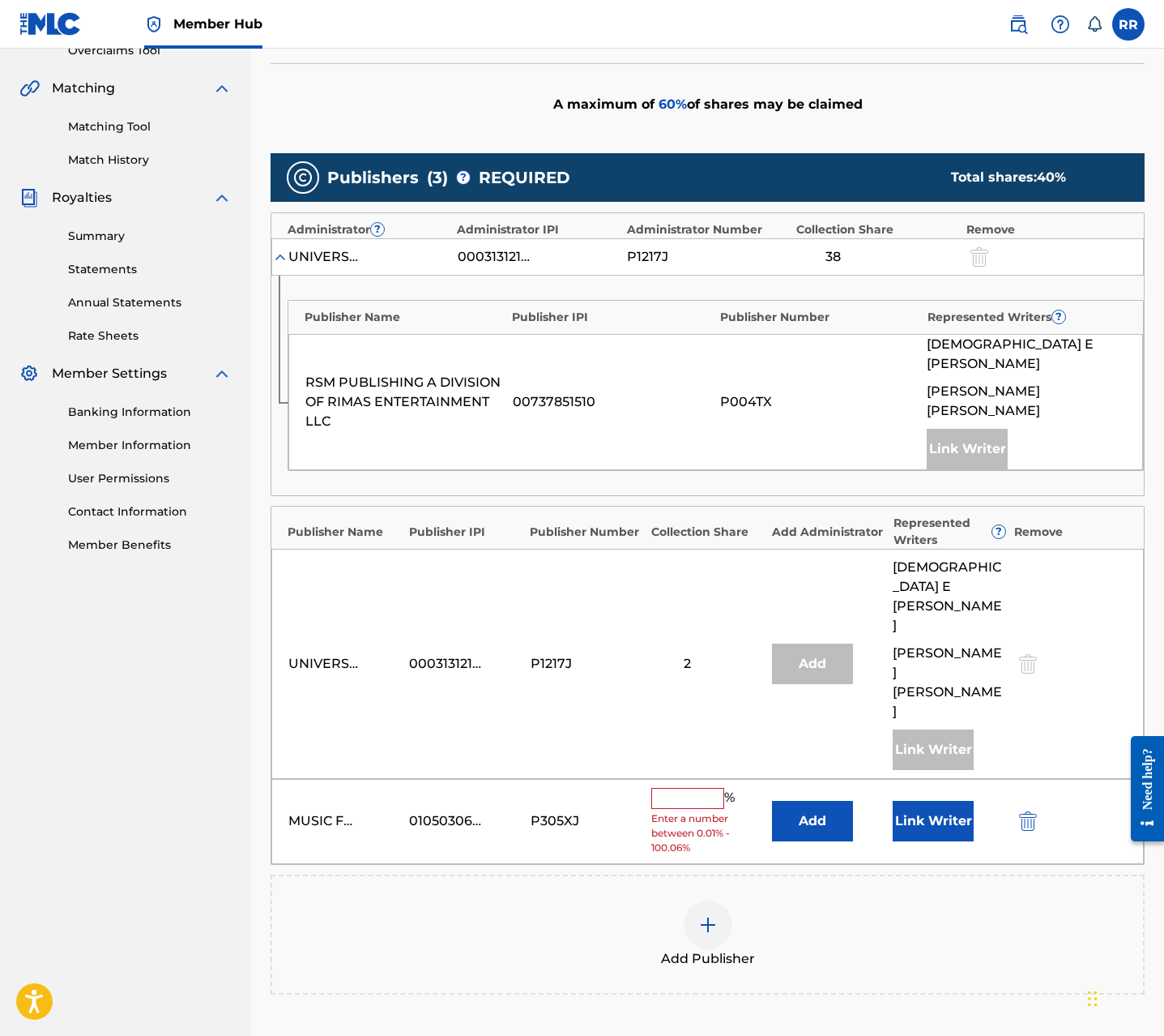
click at [689, 788] on input "text" at bounding box center [688, 798] width 73 height 21
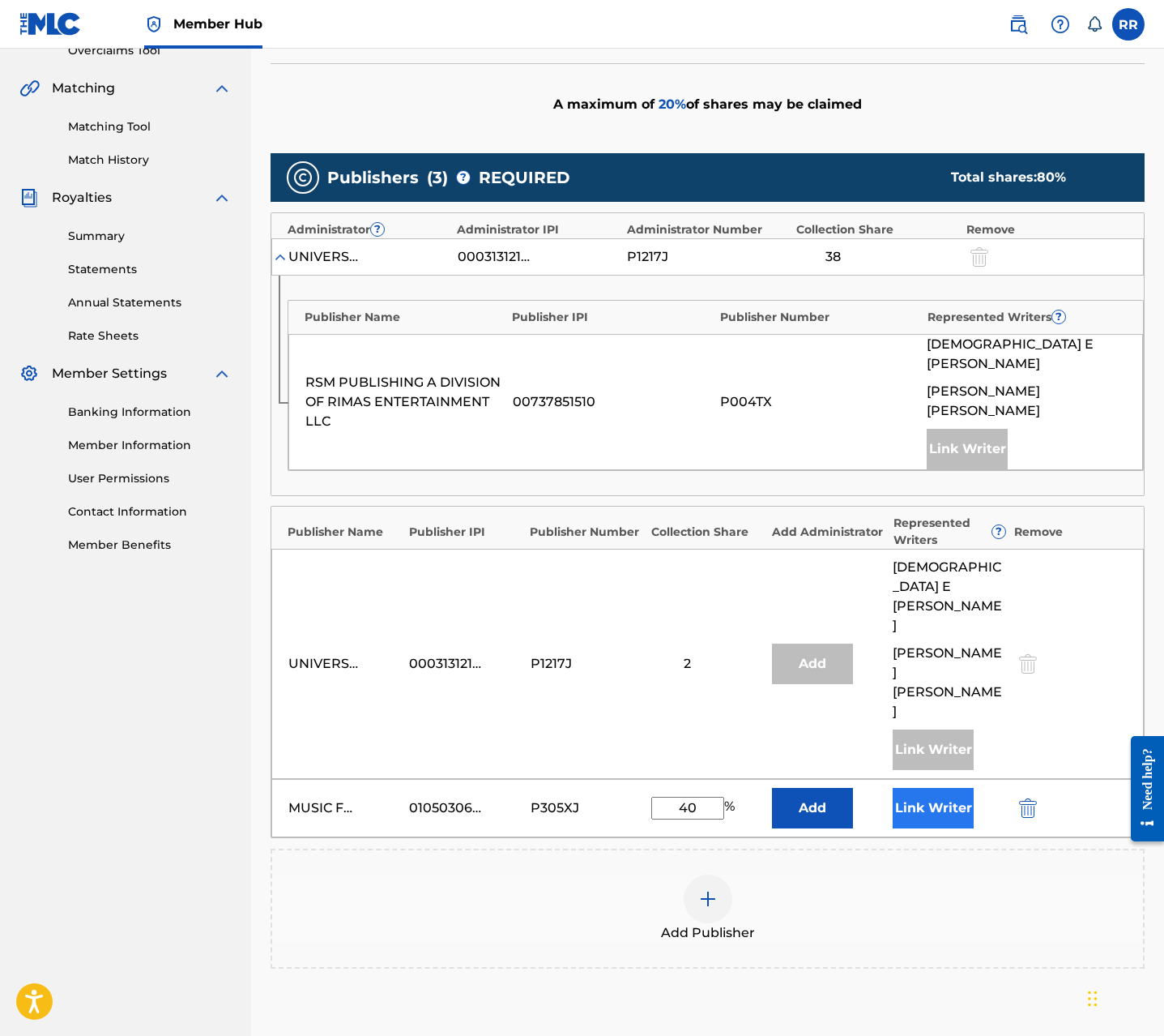
type input "40"
click at [941, 788] on button "Link Writer" at bounding box center [933, 808] width 81 height 41
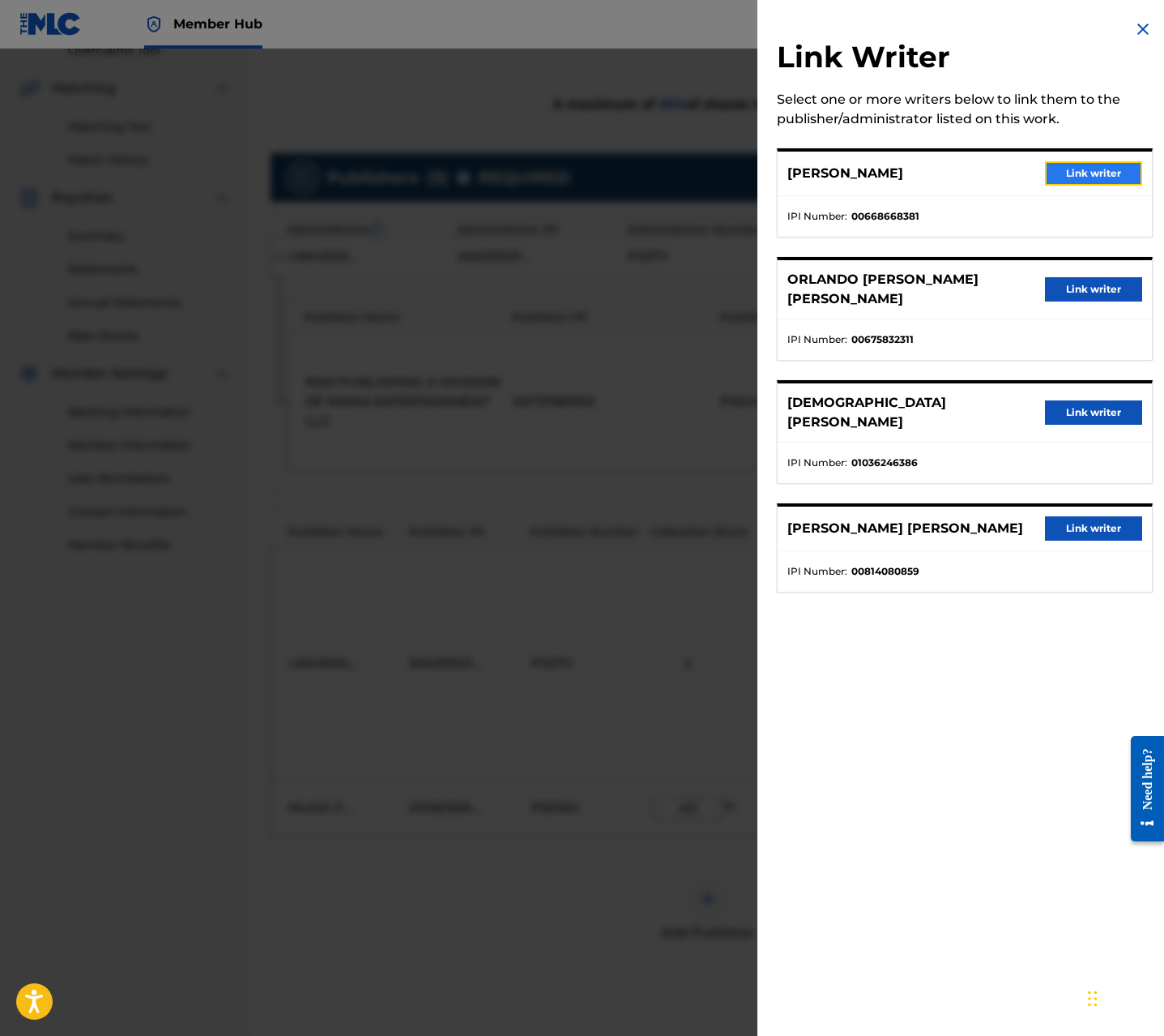
click at [1101, 162] on button "Link writer" at bounding box center [1093, 173] width 97 height 25
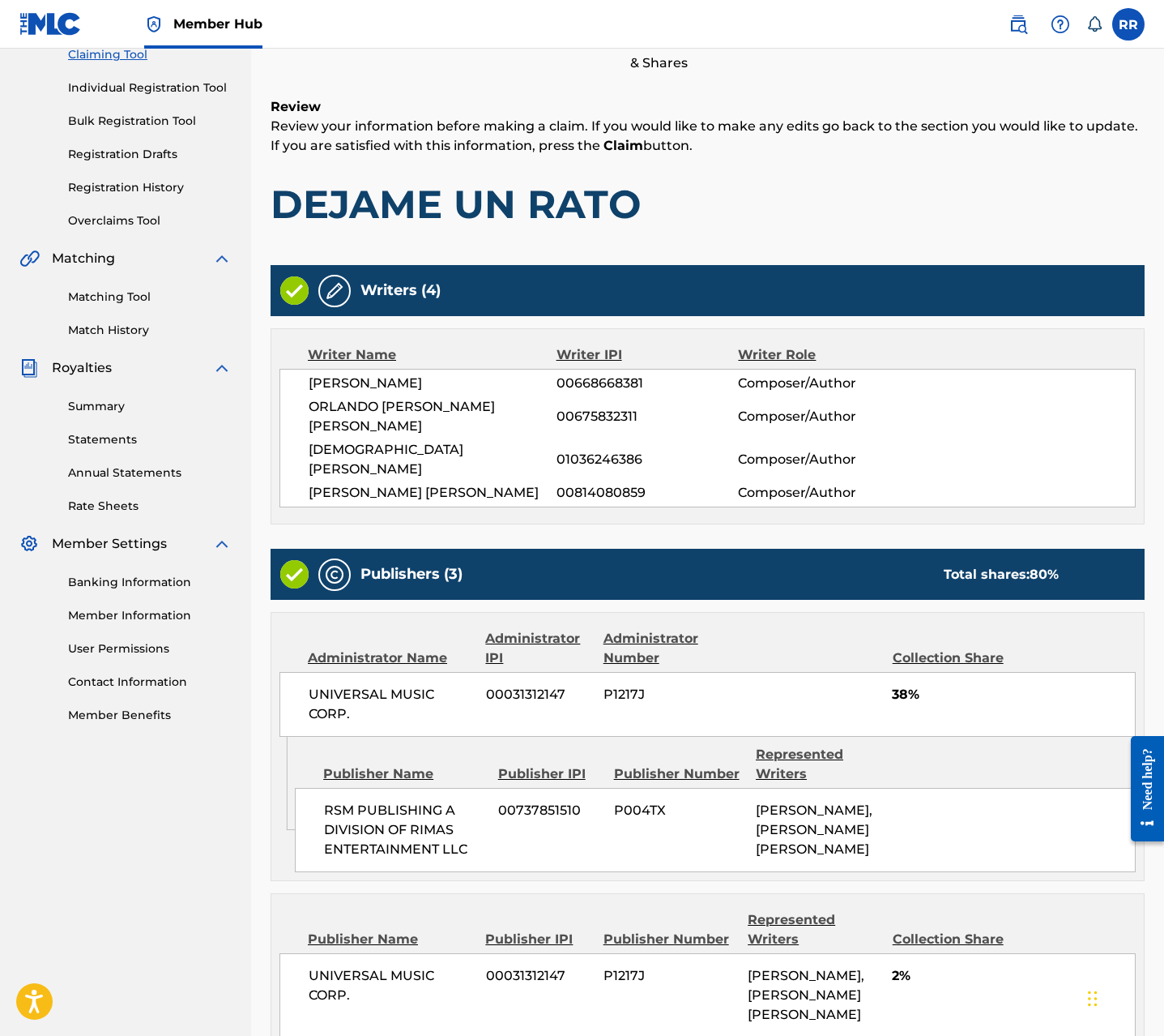
scroll to position [458, 0]
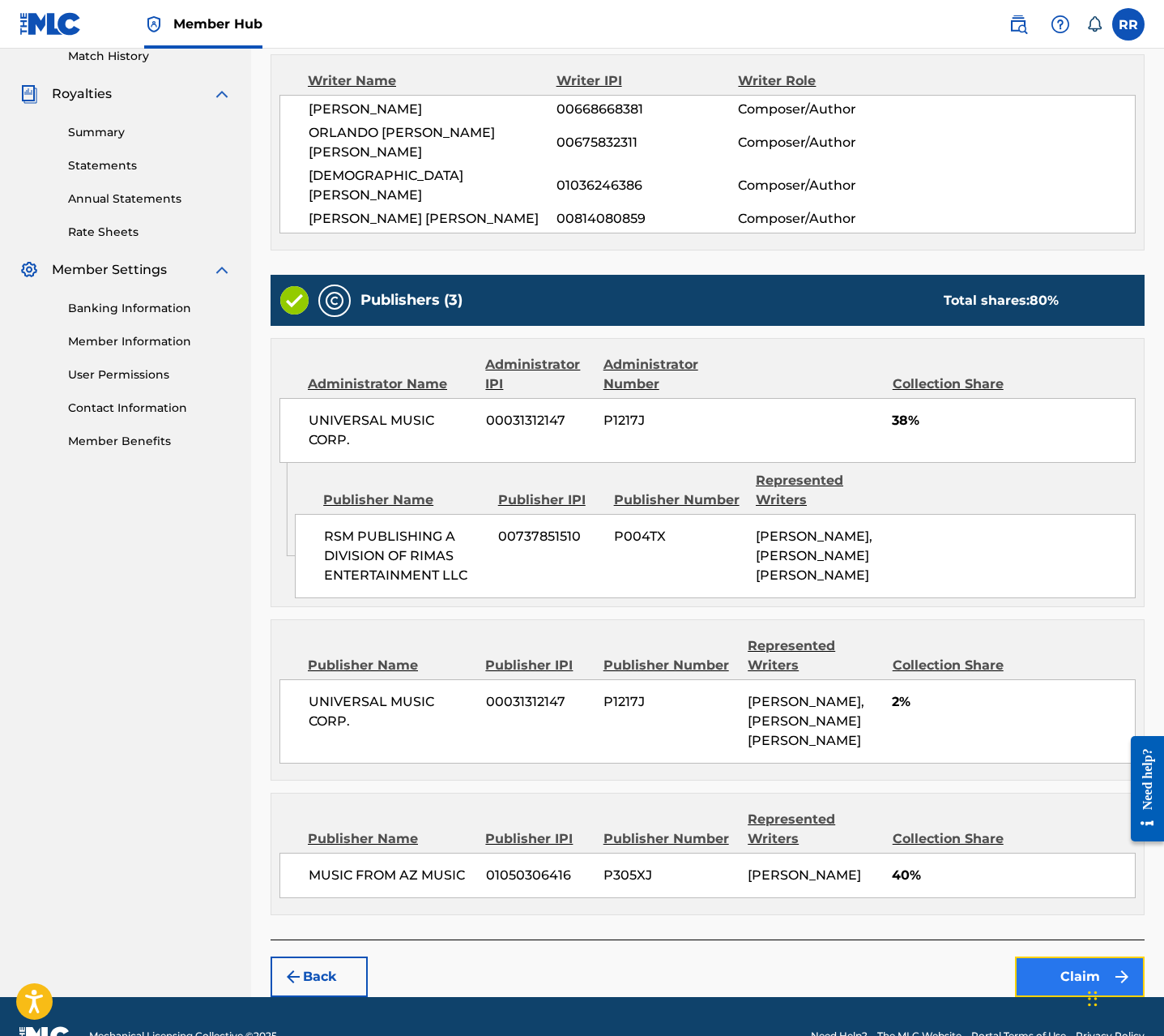
click at [1037, 956] on button "Claim" at bounding box center [1080, 977] width 130 height 41
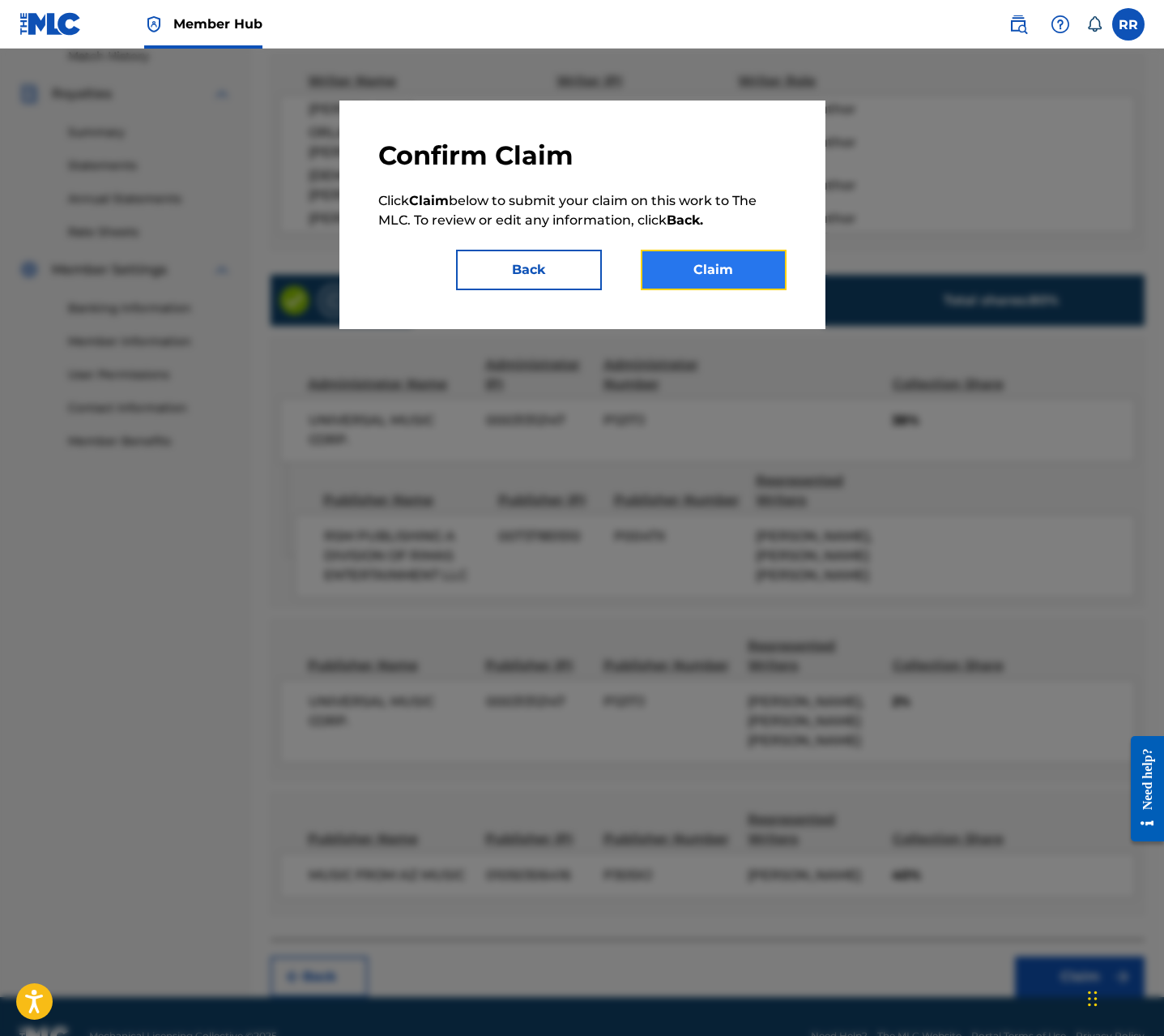
click at [742, 284] on button "Claim" at bounding box center [714, 270] width 146 height 41
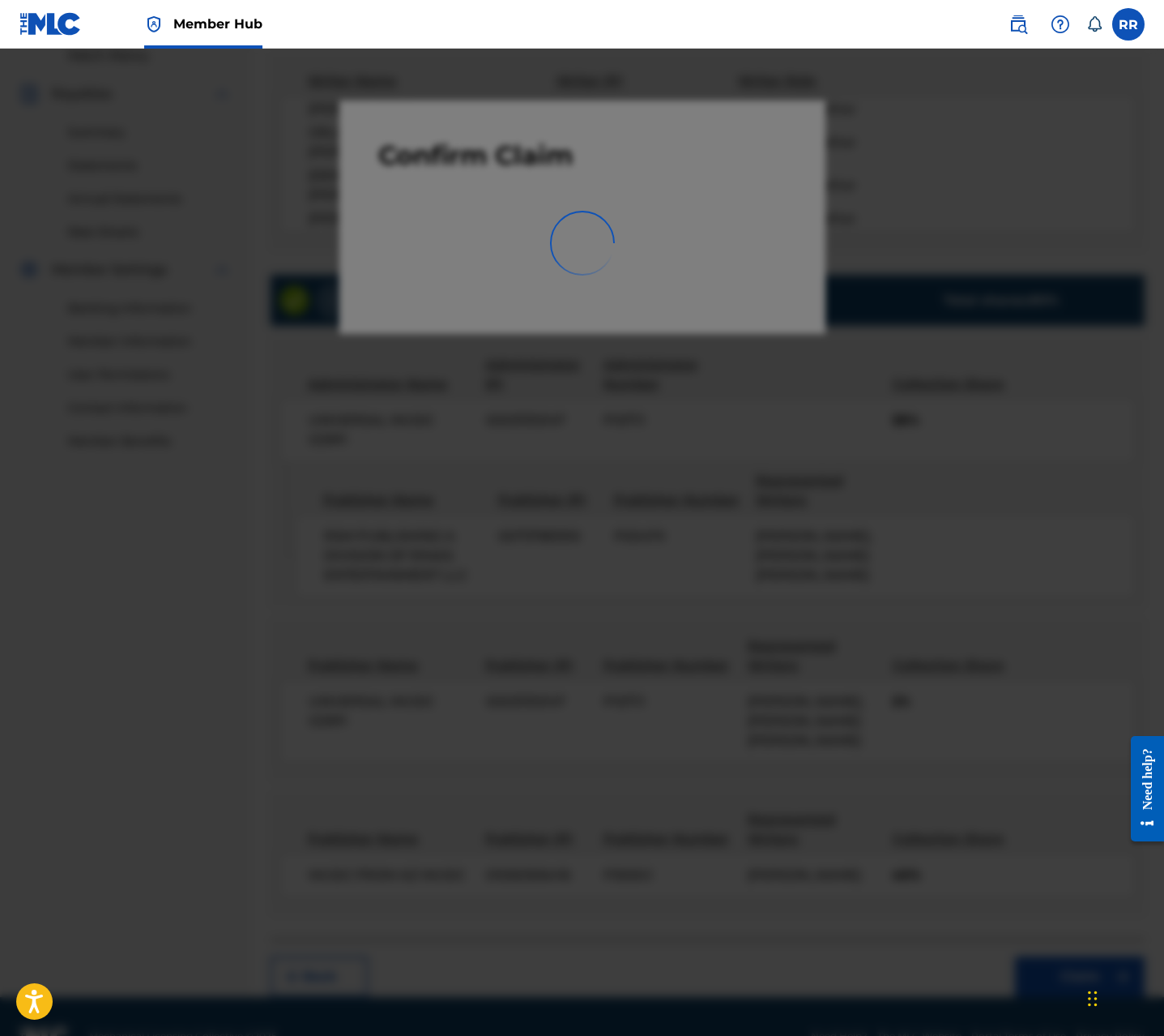
scroll to position [0, 0]
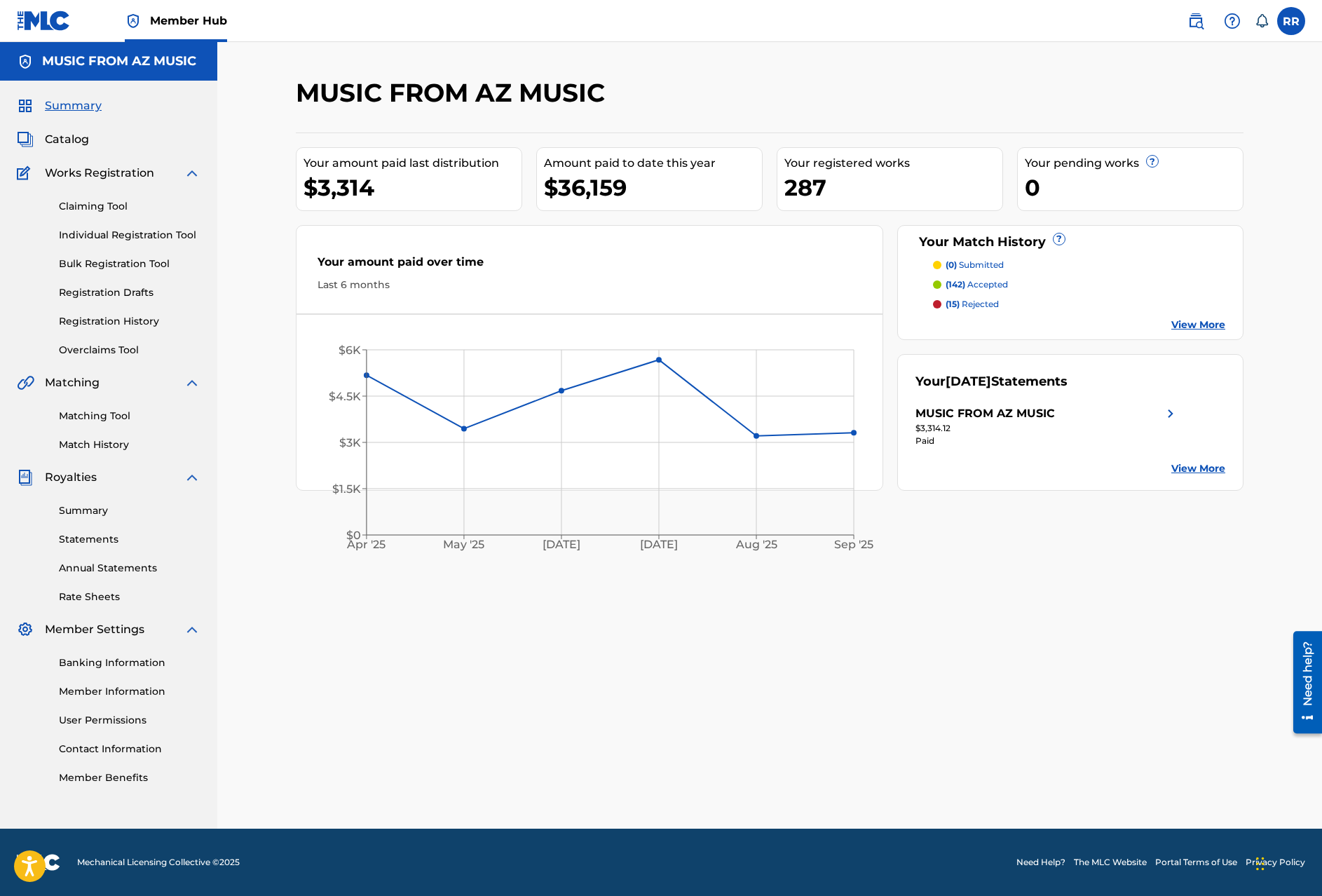
click at [68, 100] on span "Summary" at bounding box center [73, 106] width 57 height 17
drag, startPoint x: 65, startPoint y: 122, endPoint x: 65, endPoint y: 143, distance: 21.0
click at [65, 124] on div "Summary Catalog Works Registration Claiming Tool Individual Registration Tool B…" at bounding box center [109, 441] width 218 height 721
click at [65, 143] on span "Catalog" at bounding box center [67, 139] width 44 height 17
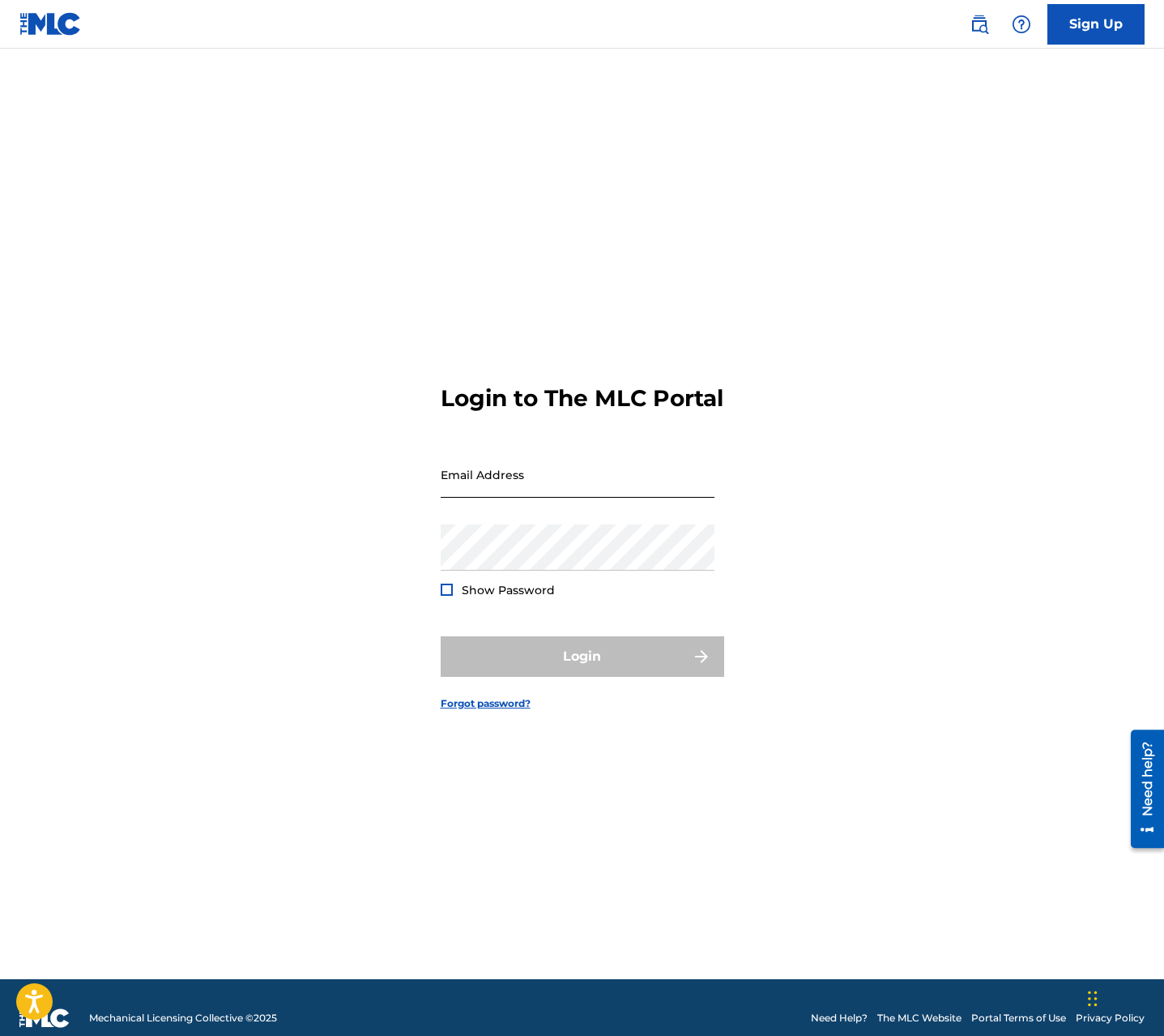
click at [526, 496] on input "Email Address" at bounding box center [578, 474] width 274 height 46
type input "[EMAIL_ADDRESS][DOMAIN_NAME]"
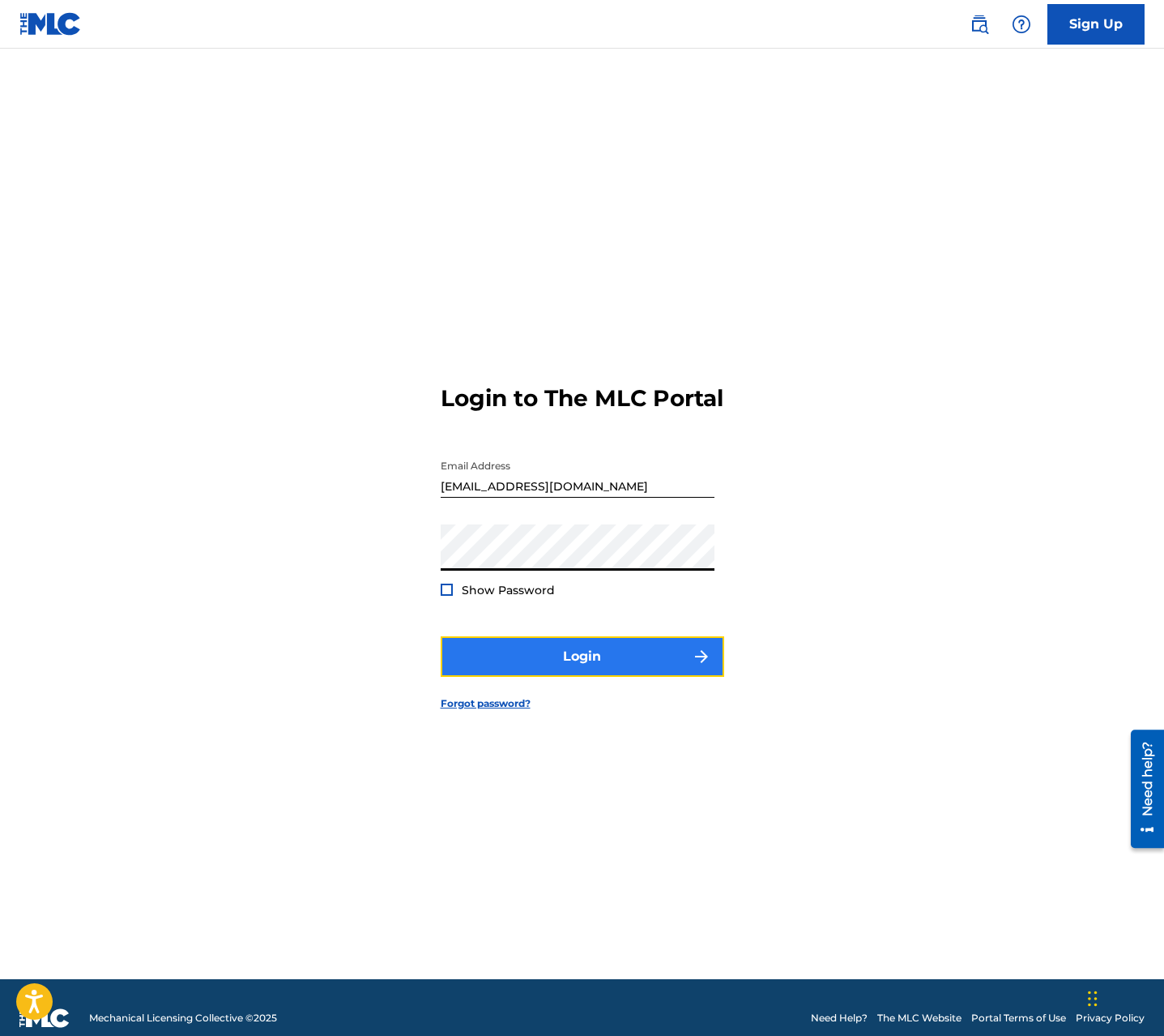
click at [619, 660] on button "Login" at bounding box center [583, 657] width 284 height 41
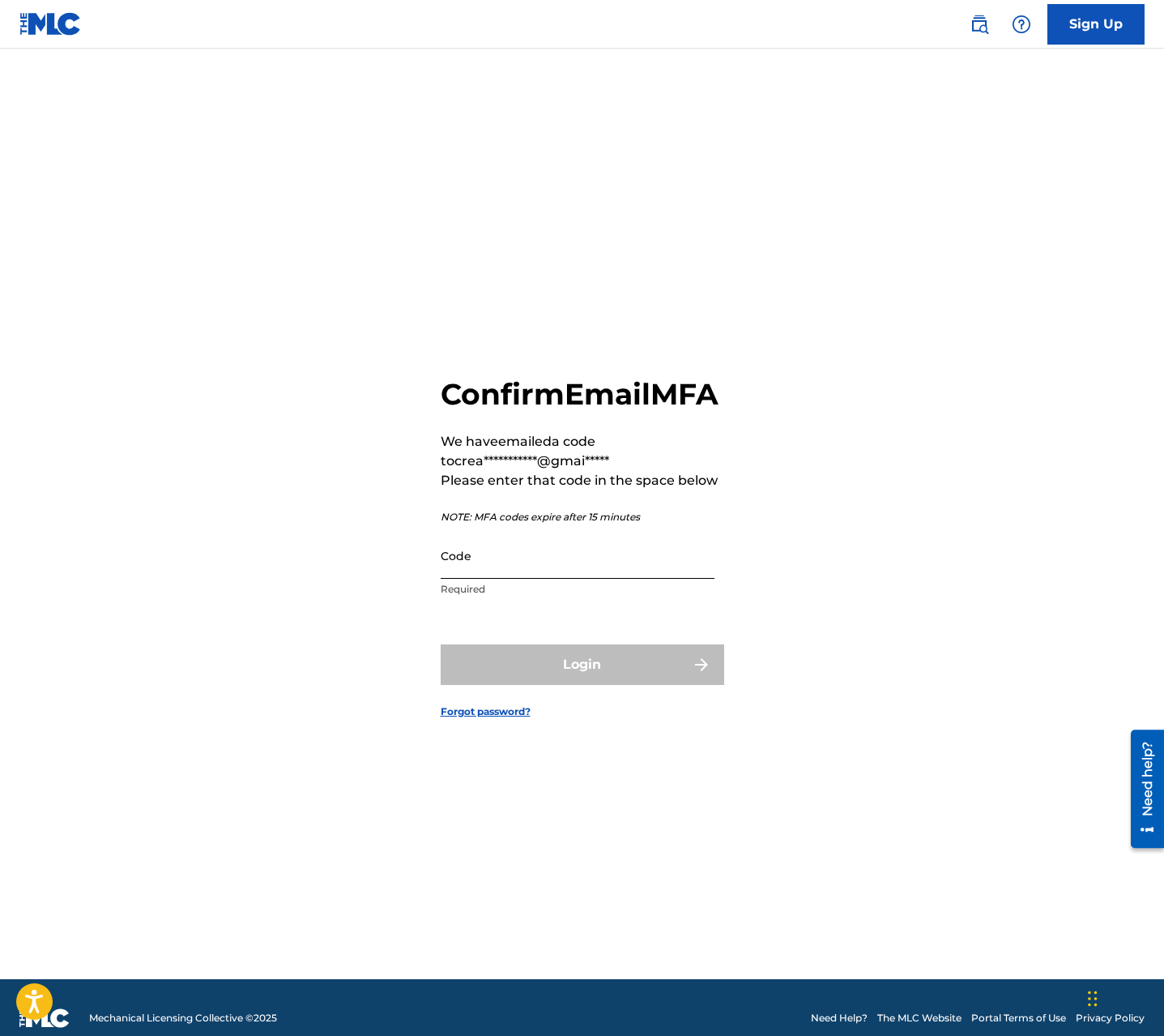
click at [516, 579] on input "Code" at bounding box center [578, 556] width 274 height 46
paste input "323090"
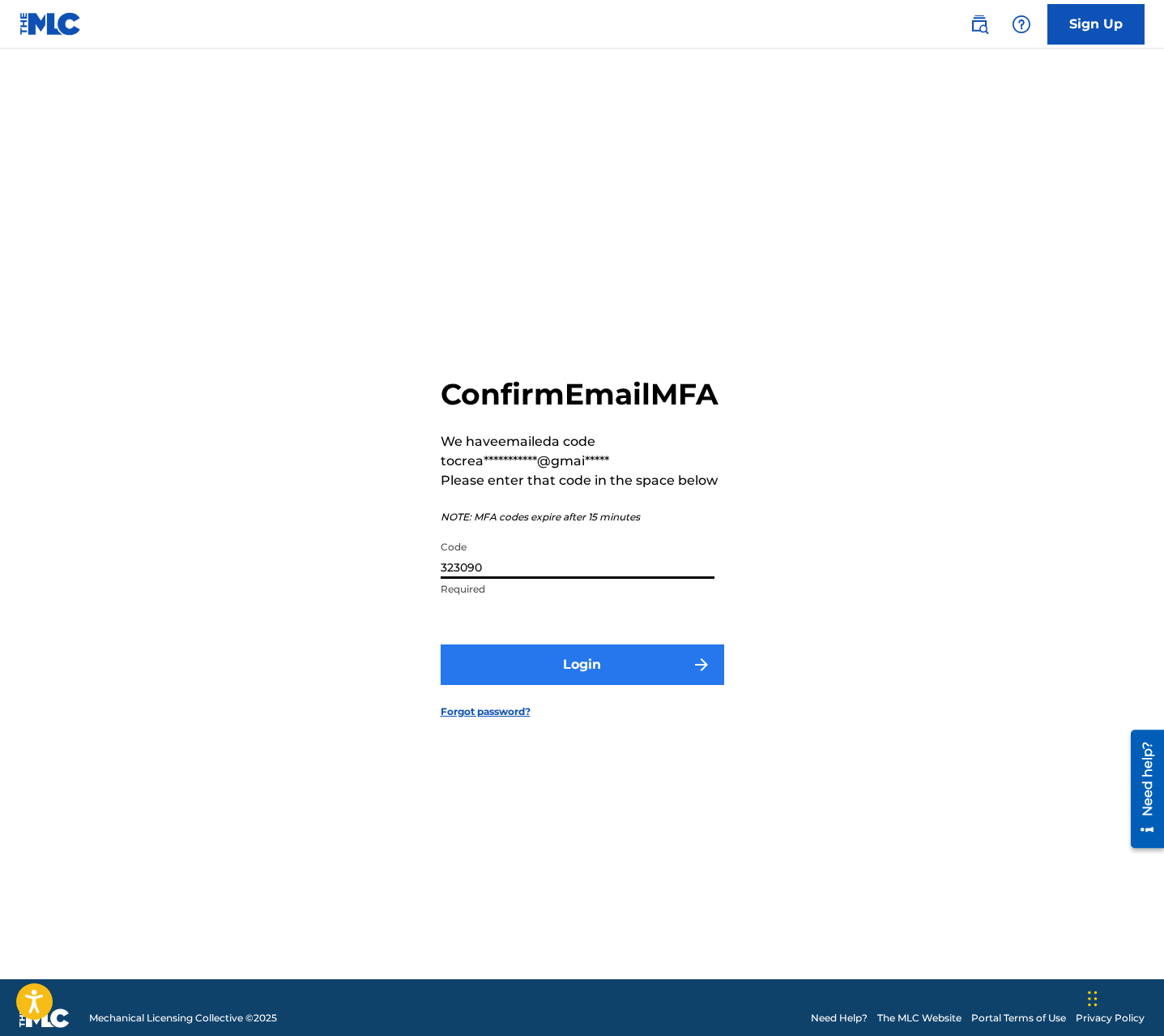
type input "323090"
click at [646, 685] on button "Login" at bounding box center [583, 665] width 284 height 41
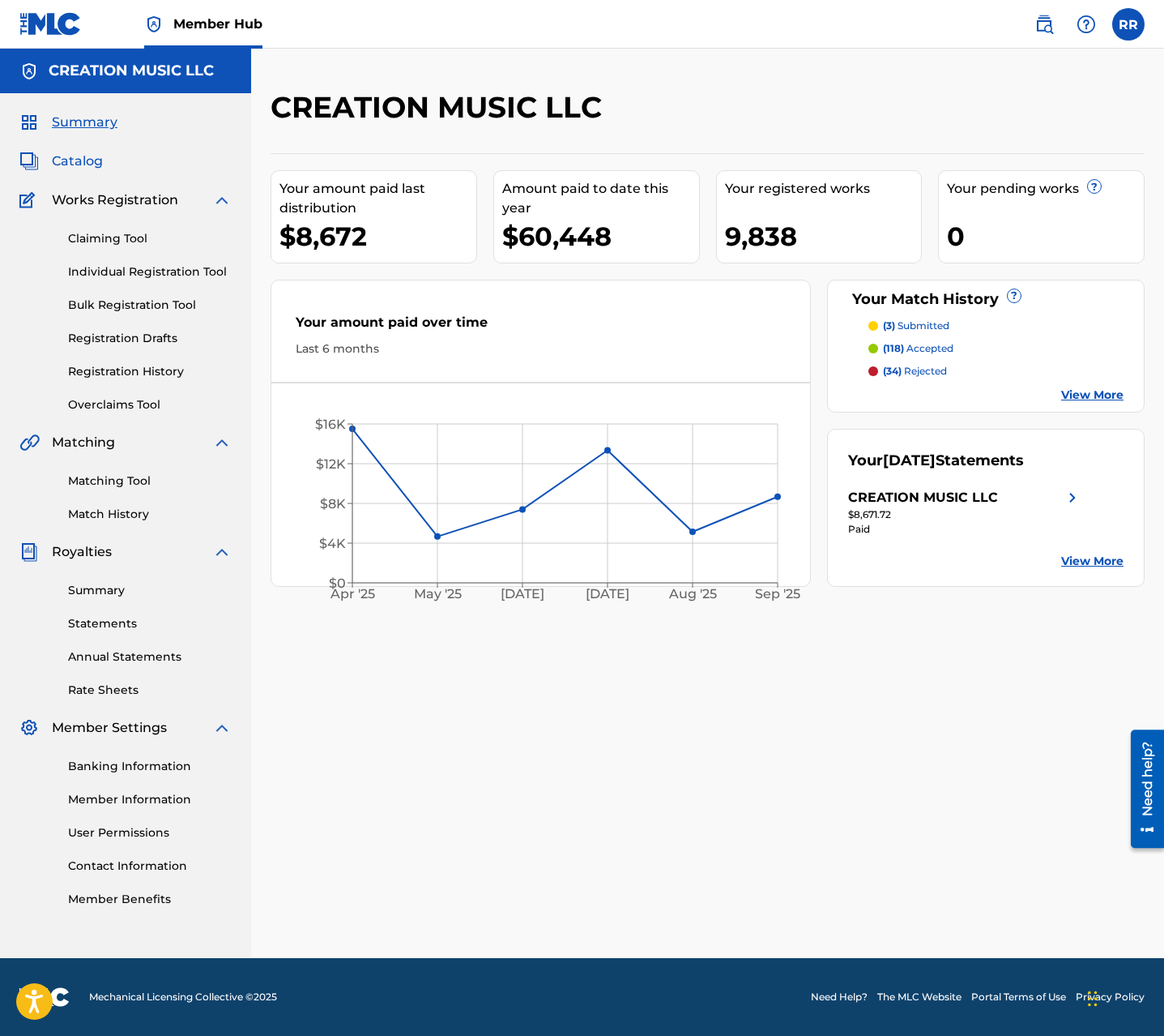
click at [81, 160] on span "Catalog" at bounding box center [77, 161] width 51 height 20
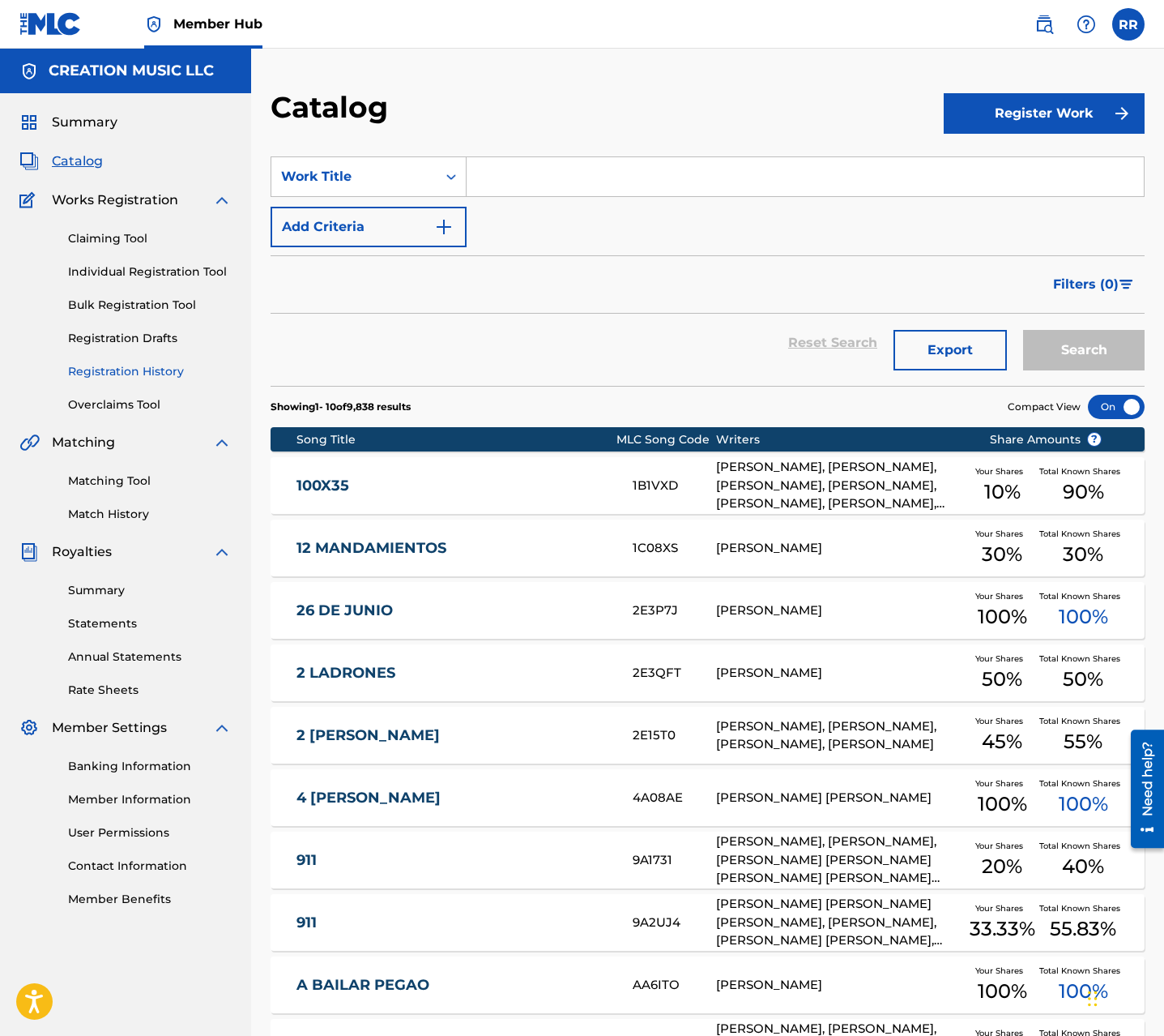
click at [117, 370] on link "Registration History" at bounding box center [150, 371] width 164 height 17
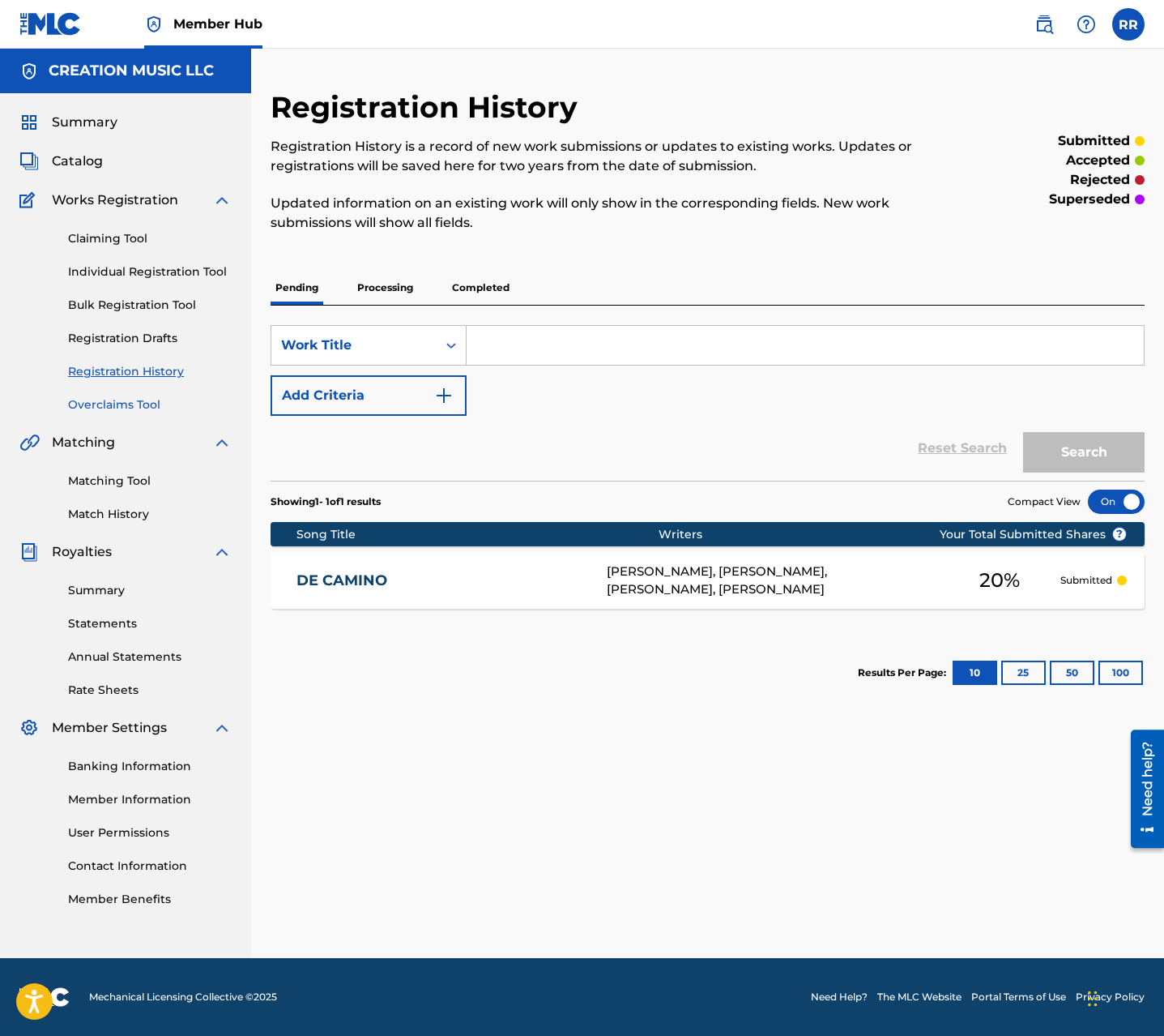
click at [114, 402] on link "Overclaims Tool" at bounding box center [150, 405] width 164 height 17
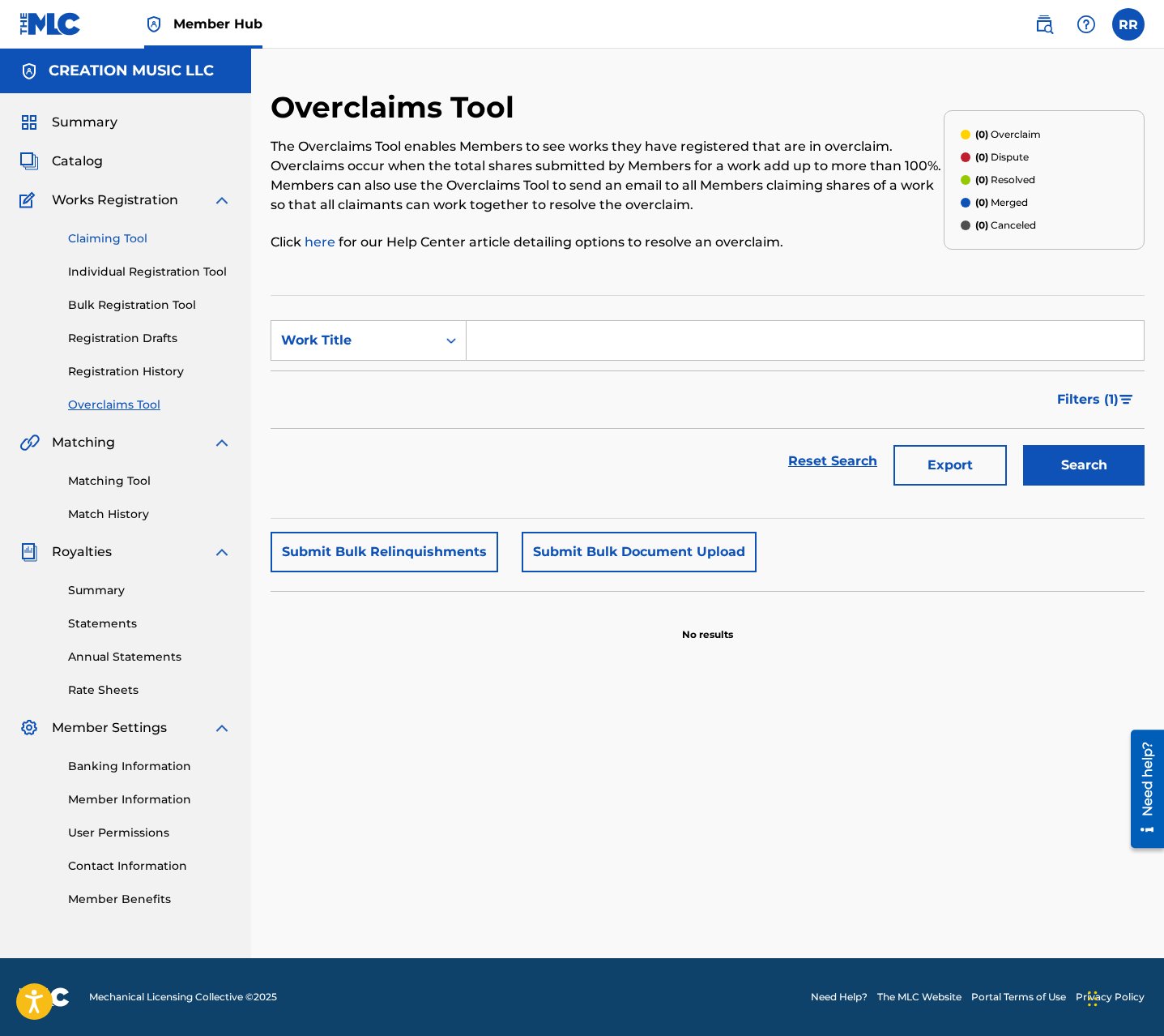
click at [96, 241] on link "Claiming Tool" at bounding box center [150, 239] width 164 height 17
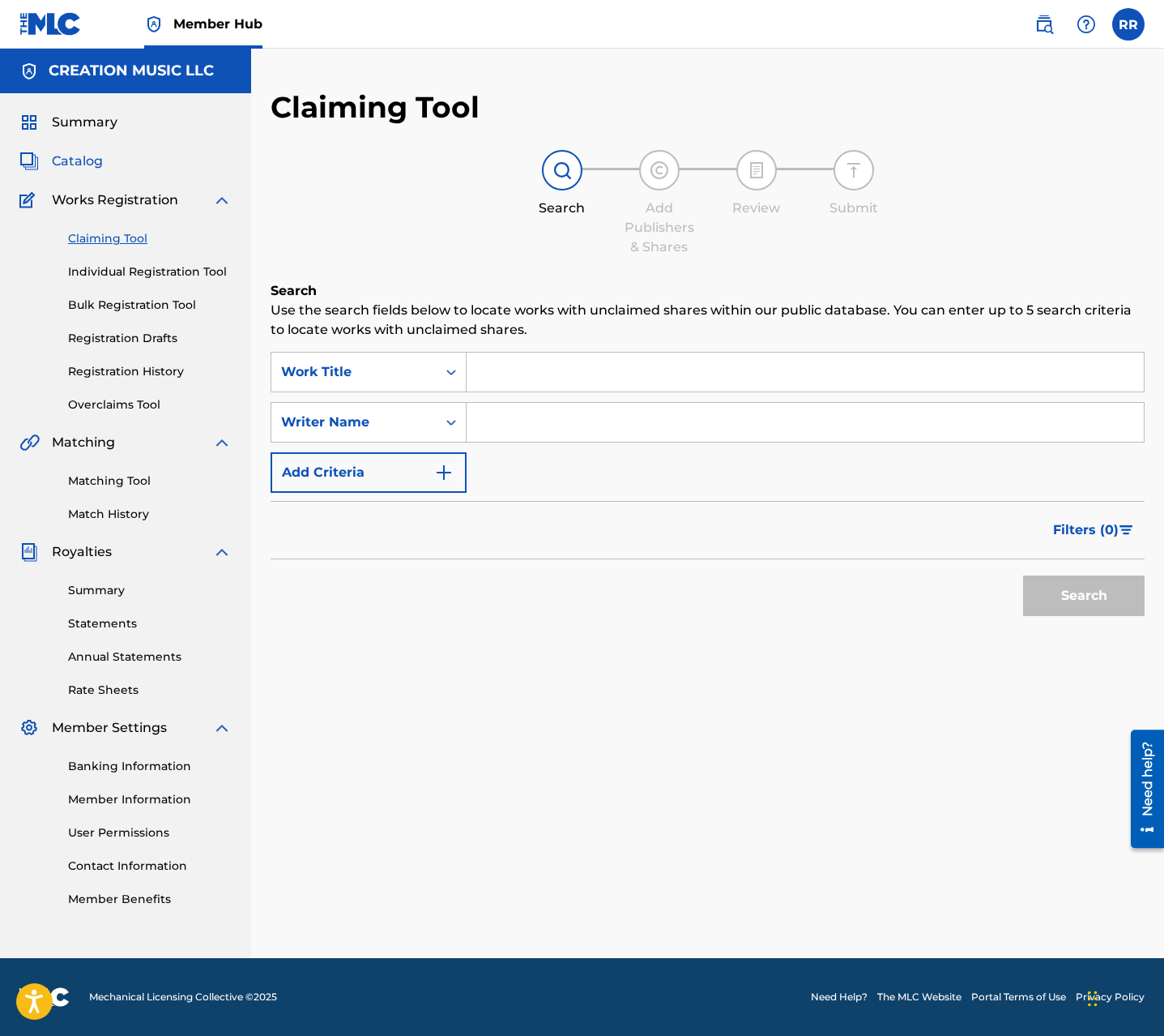
click at [74, 152] on span "Catalog" at bounding box center [77, 161] width 51 height 20
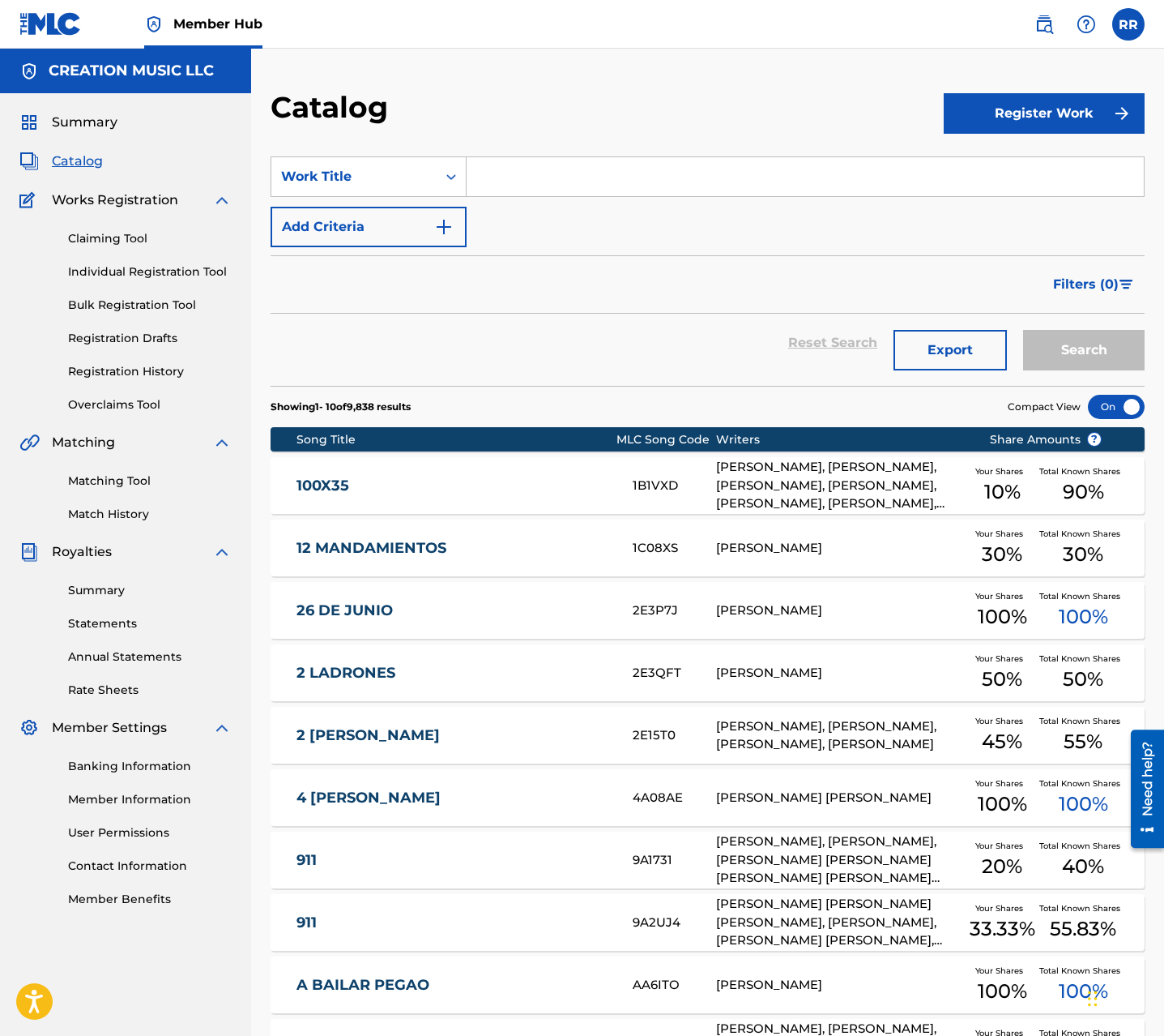
scroll to position [201, 0]
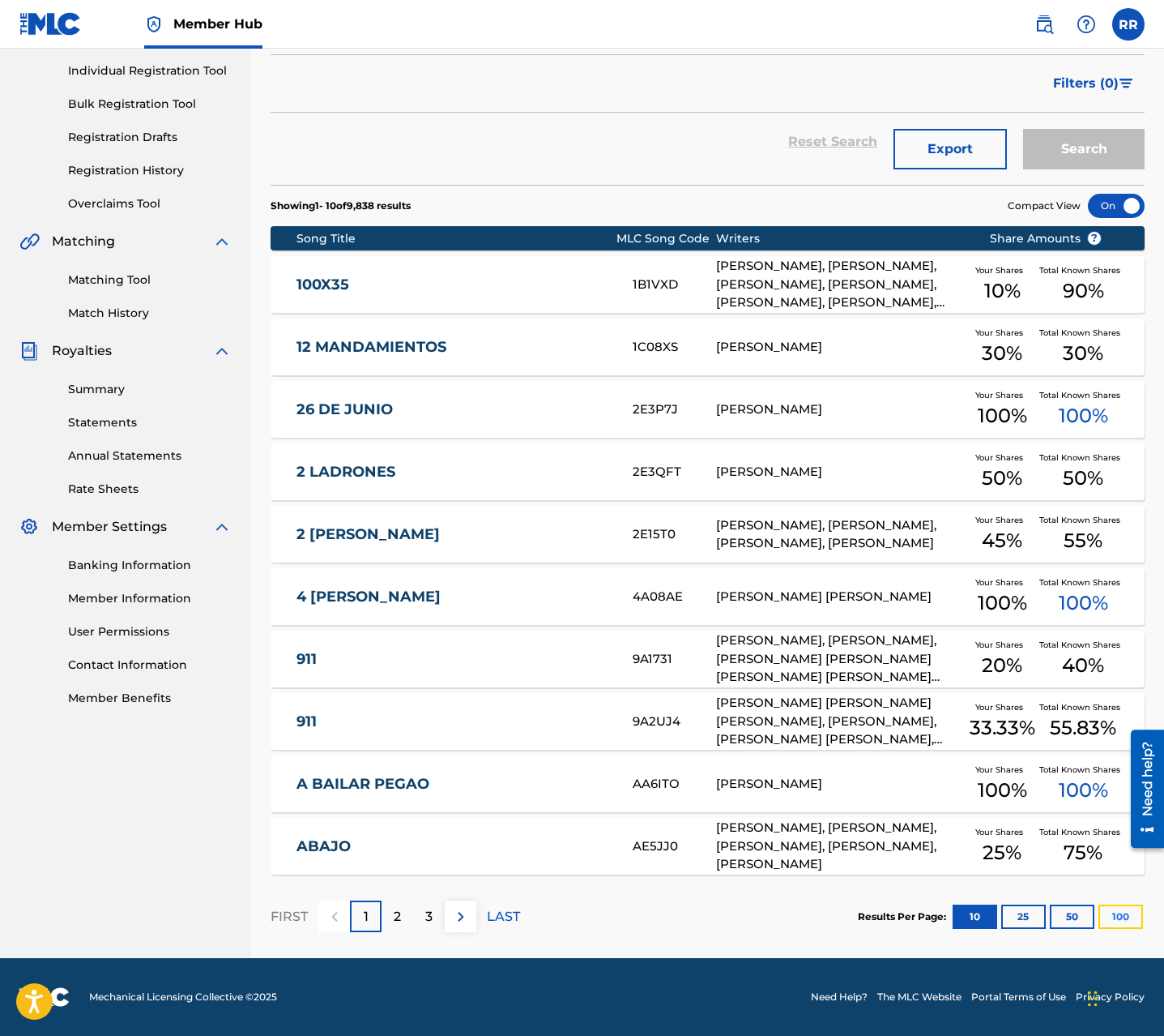
click at [1120, 914] on button "100" at bounding box center [1121, 916] width 44 height 25
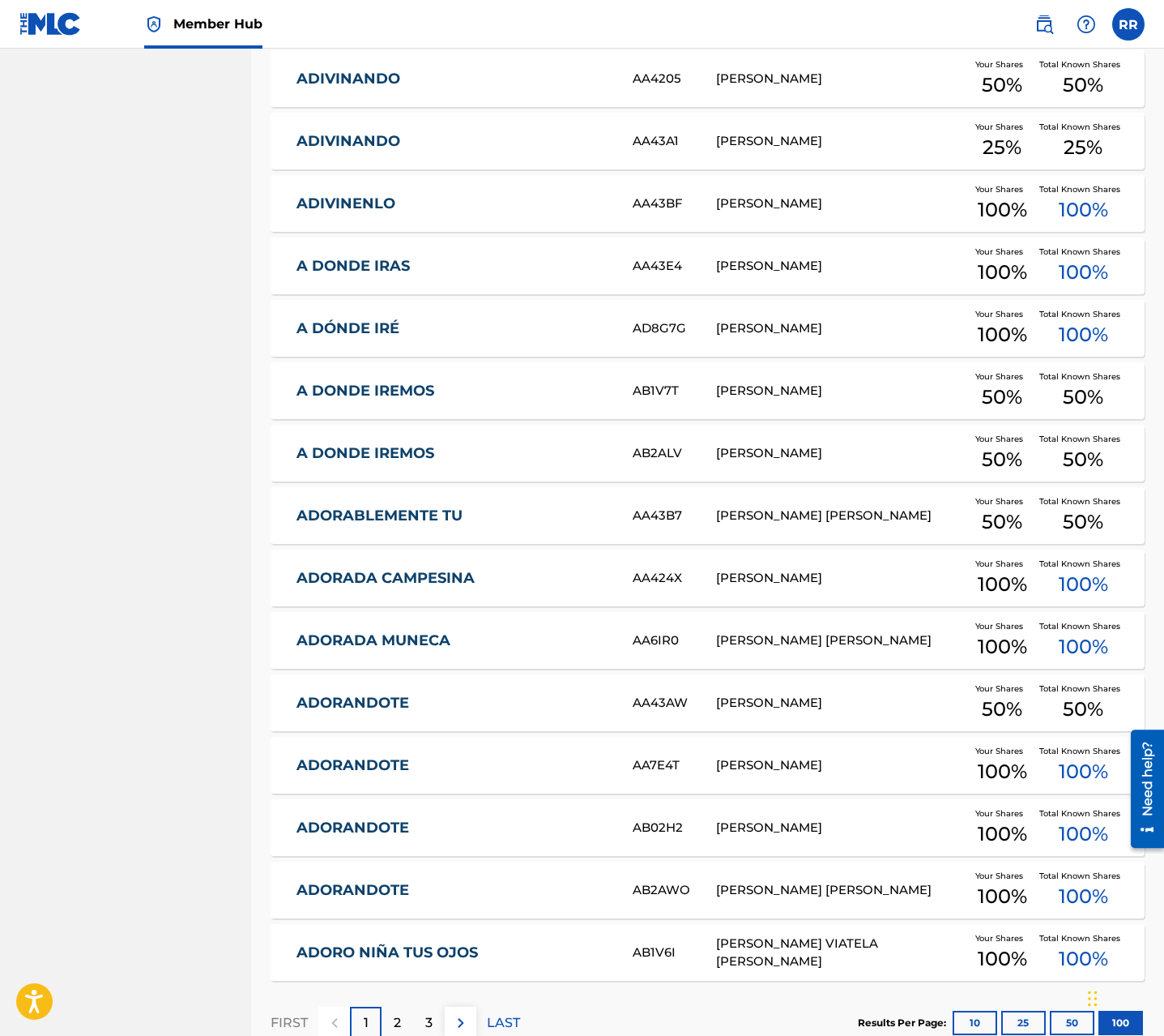
scroll to position [5817, 0]
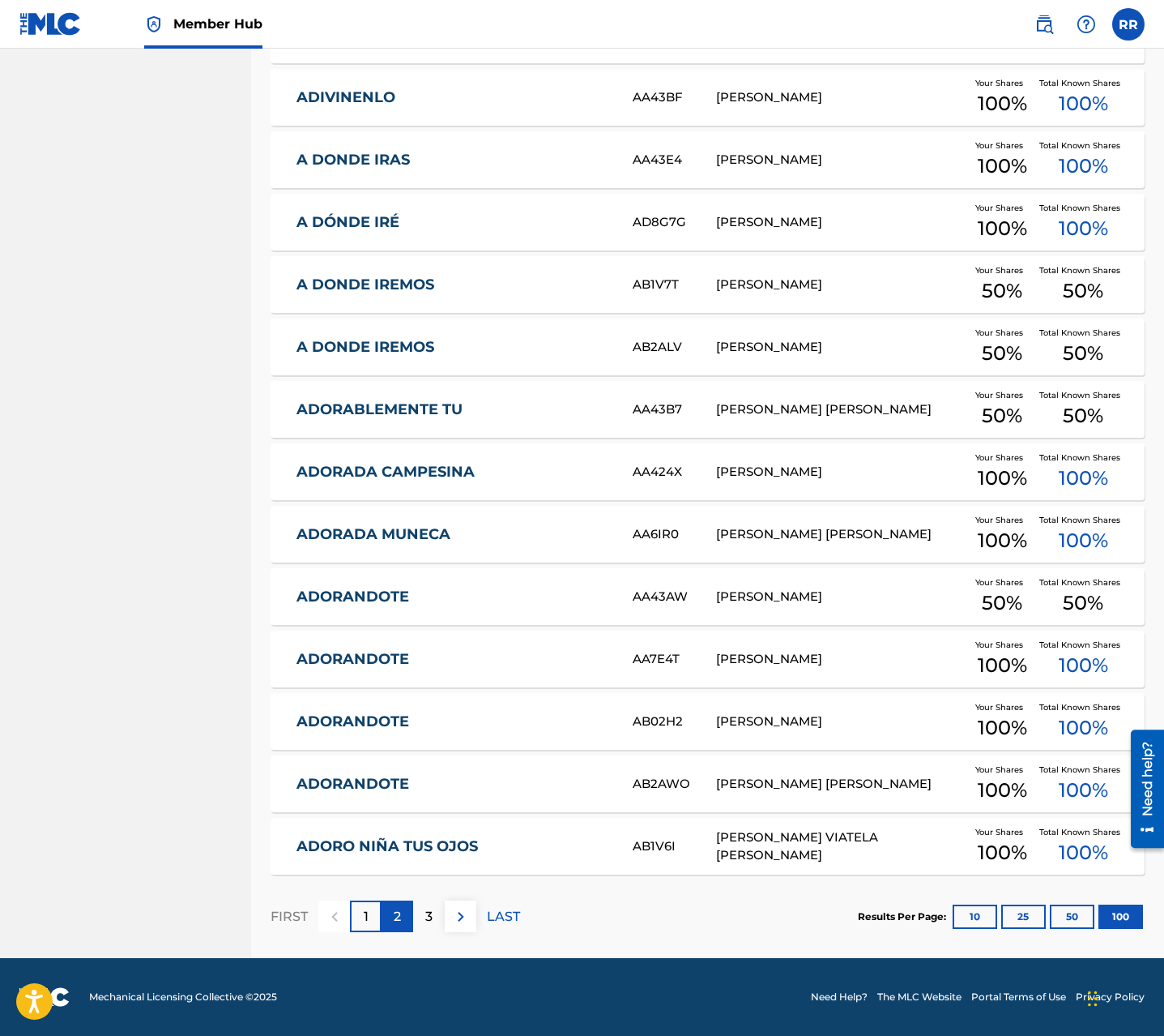
click at [394, 917] on p "2" at bounding box center [397, 916] width 8 height 20
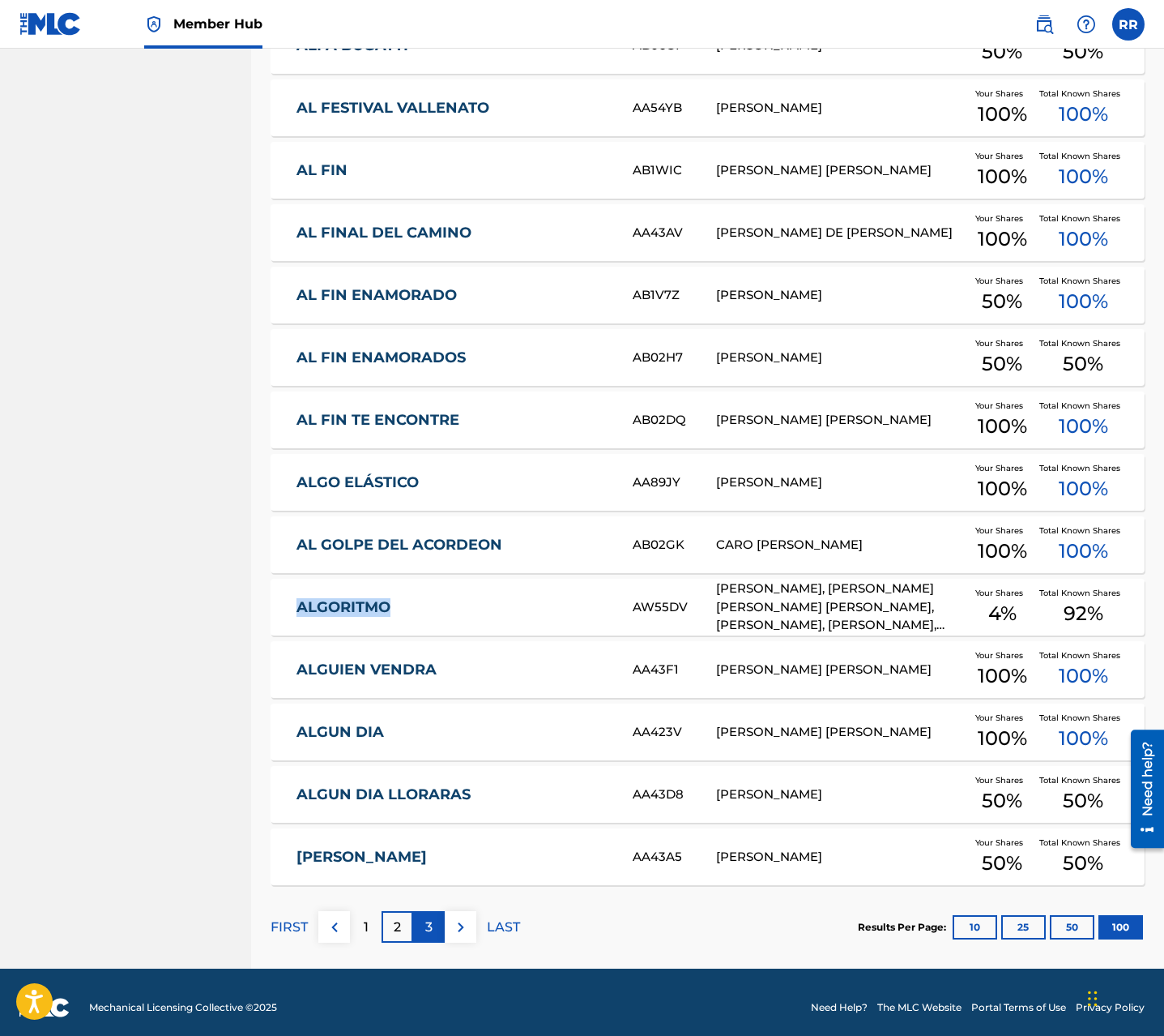
scroll to position [5808, 0]
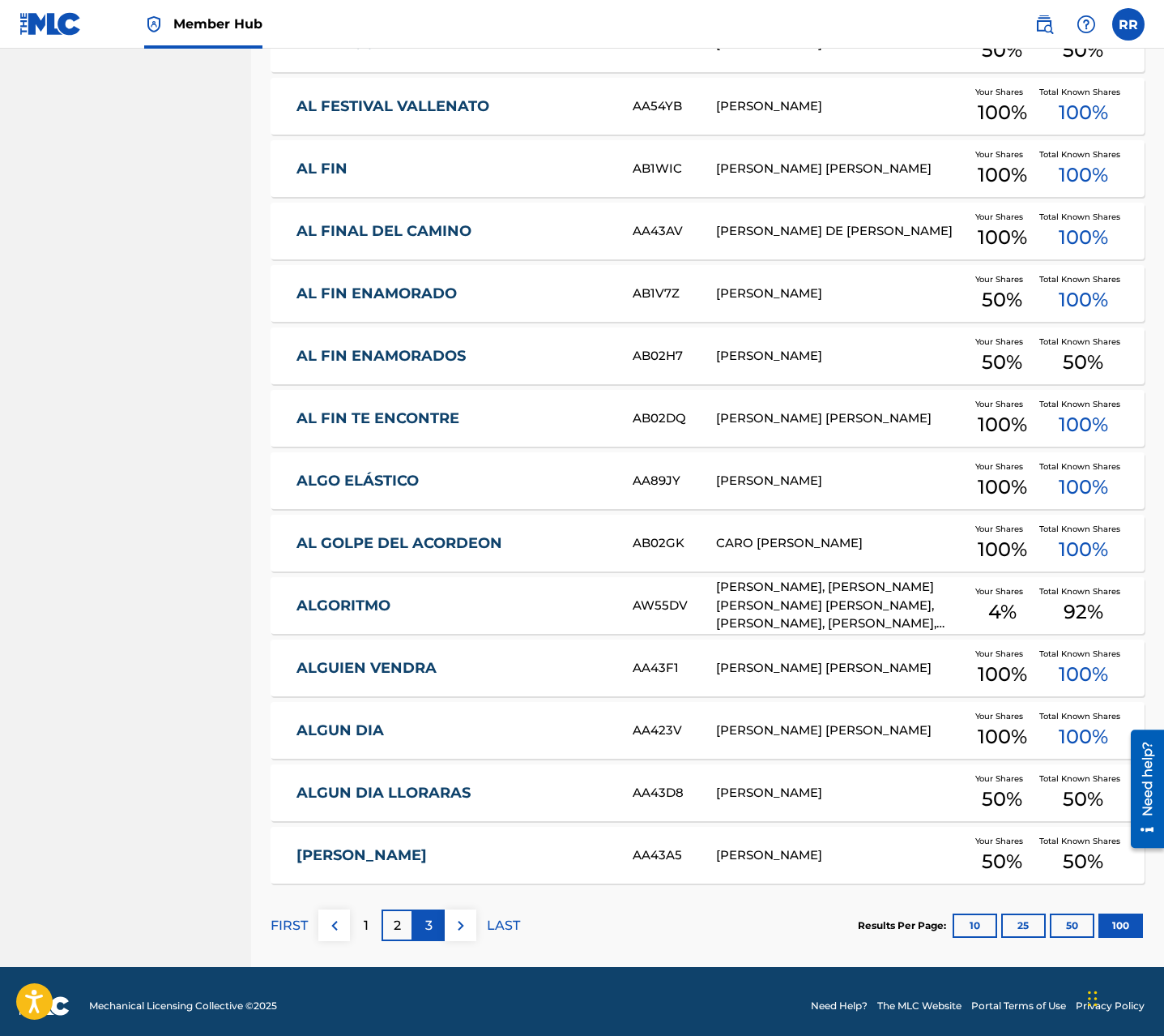
click at [421, 923] on div "3" at bounding box center [428, 925] width 31 height 31
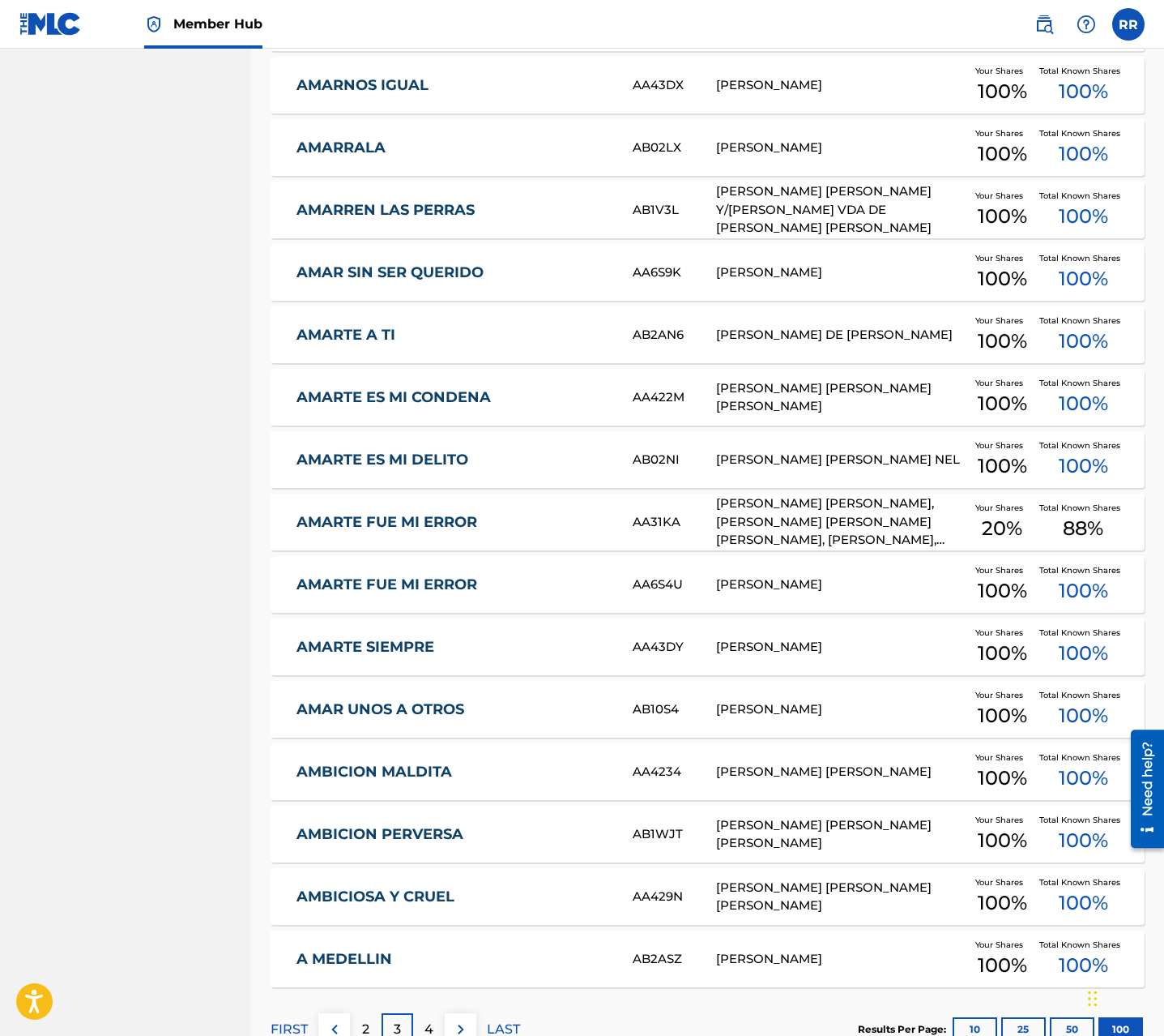
scroll to position [5850, 0]
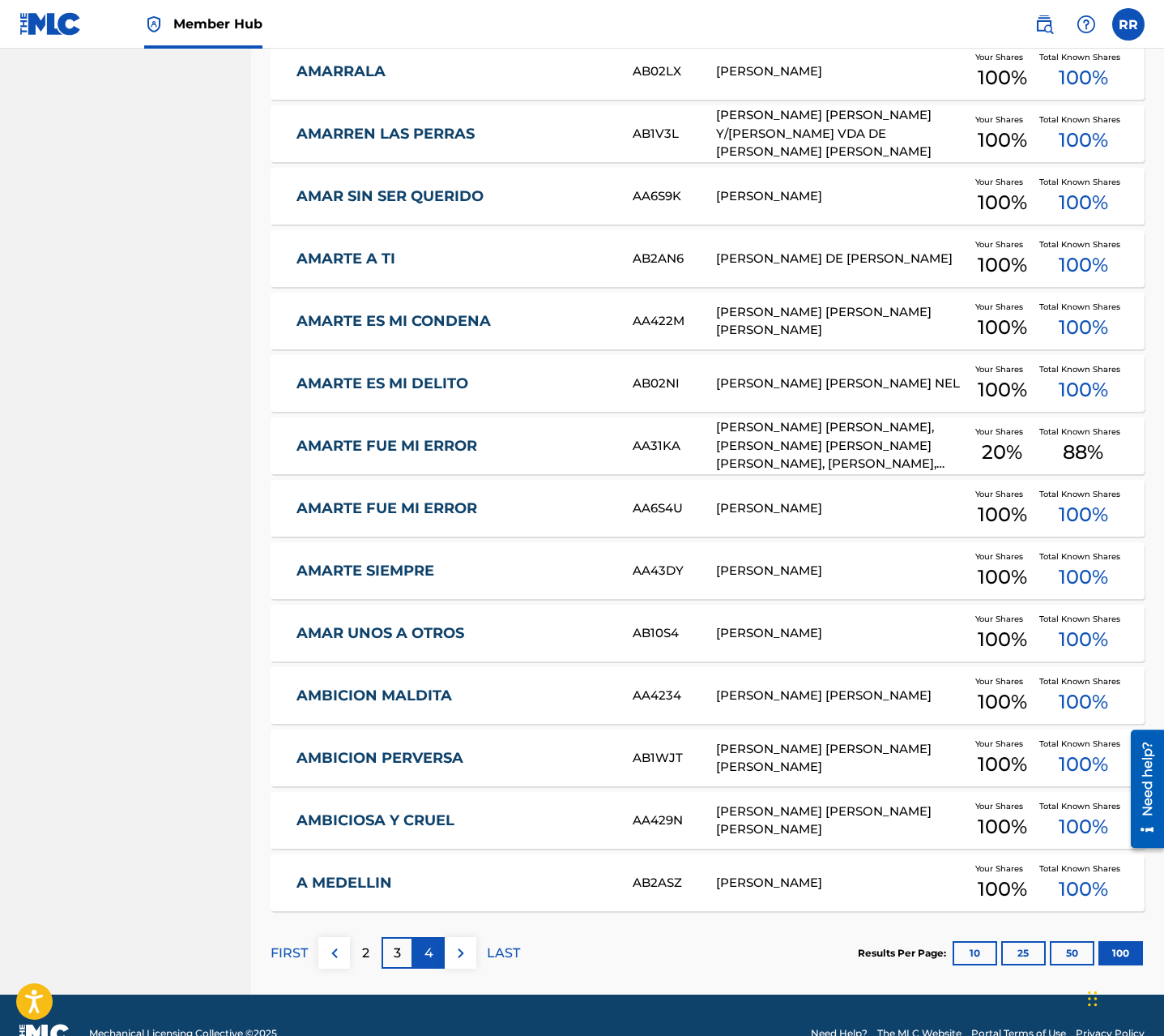
click at [432, 943] on p "4" at bounding box center [429, 953] width 8 height 20
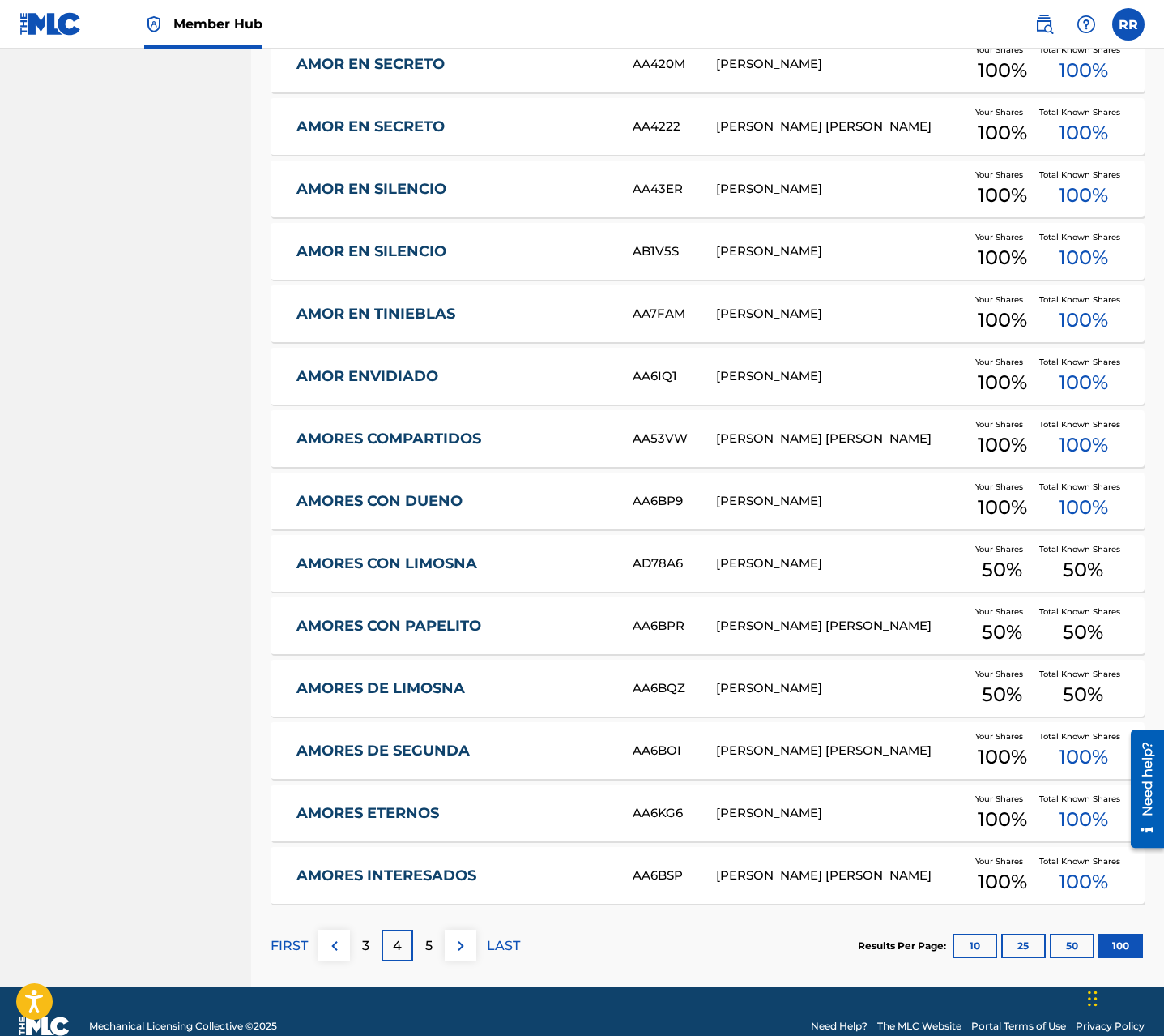
scroll to position [5800, 0]
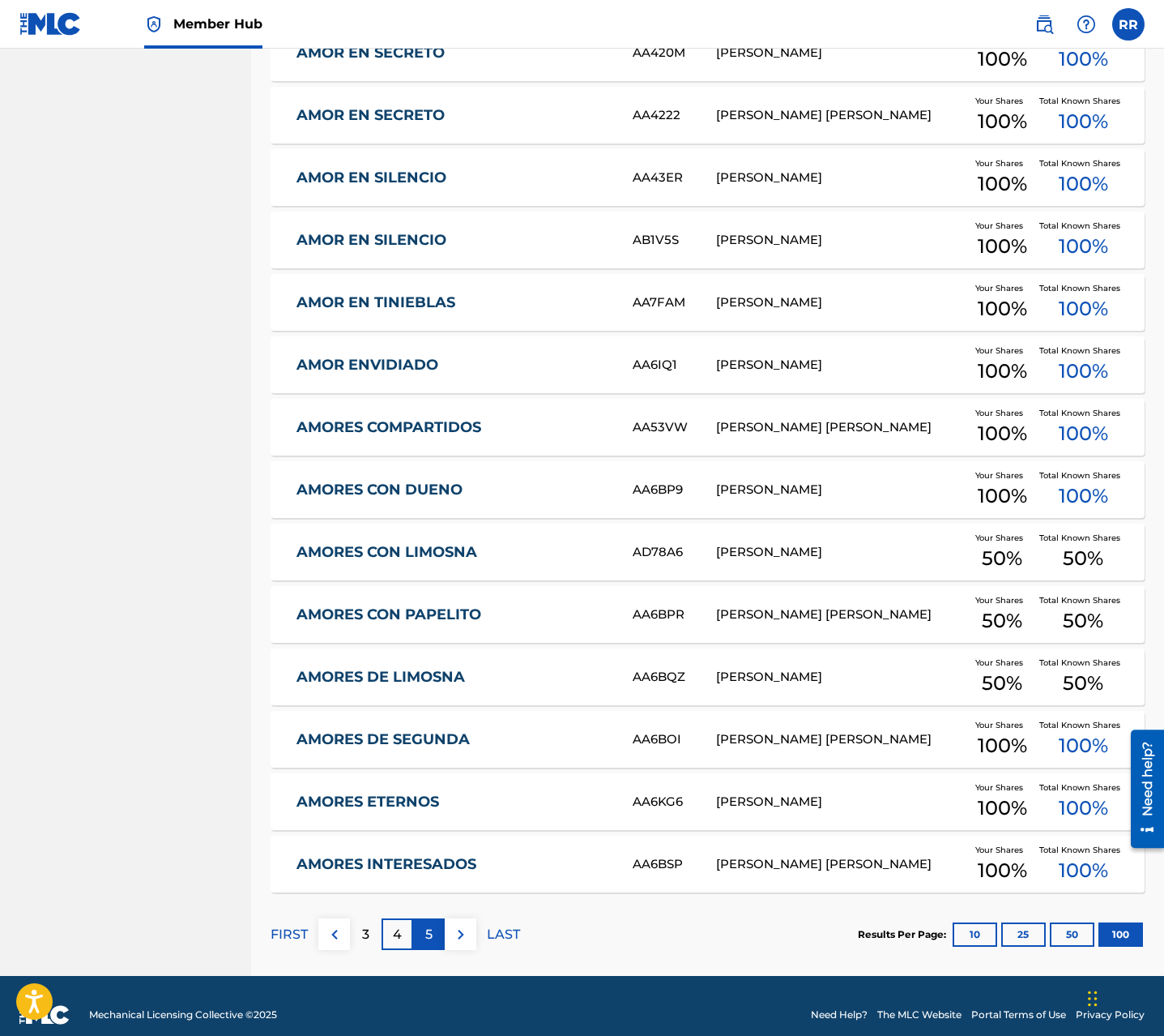
click at [435, 939] on div "5" at bounding box center [428, 933] width 31 height 31
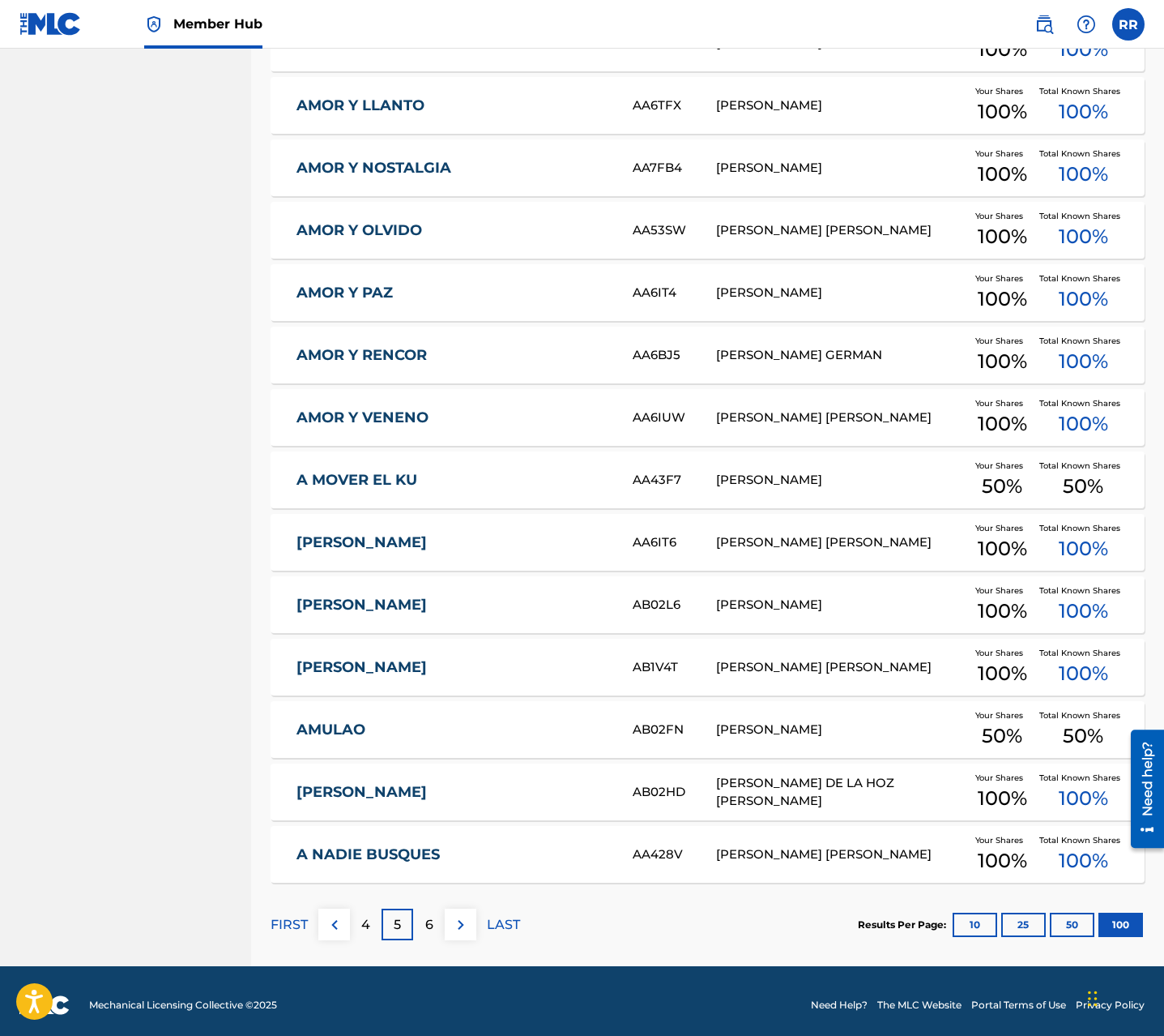
scroll to position [5817, 0]
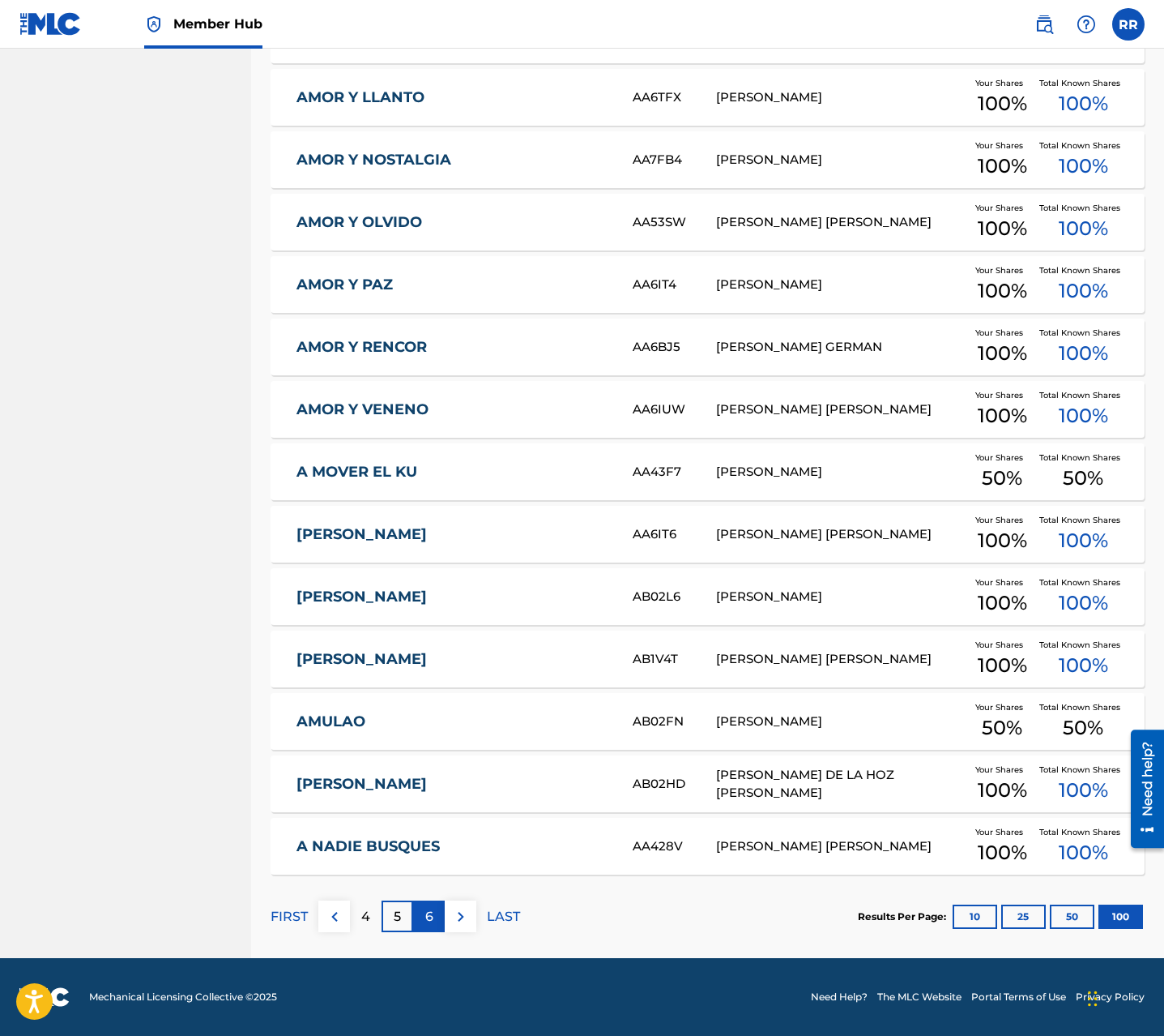
click at [428, 923] on p "6" at bounding box center [430, 916] width 8 height 20
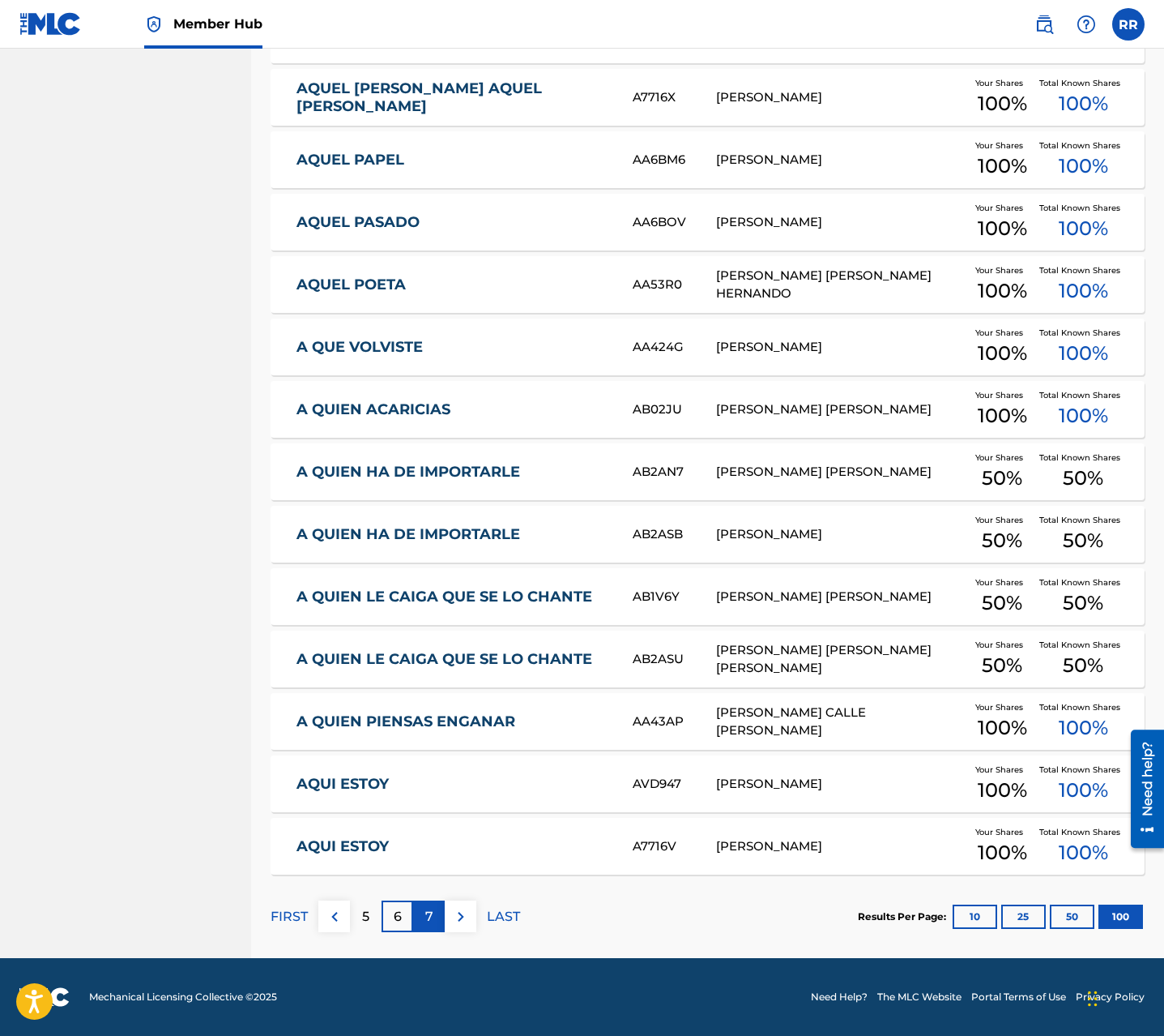
click at [430, 909] on p "7" at bounding box center [430, 916] width 8 height 20
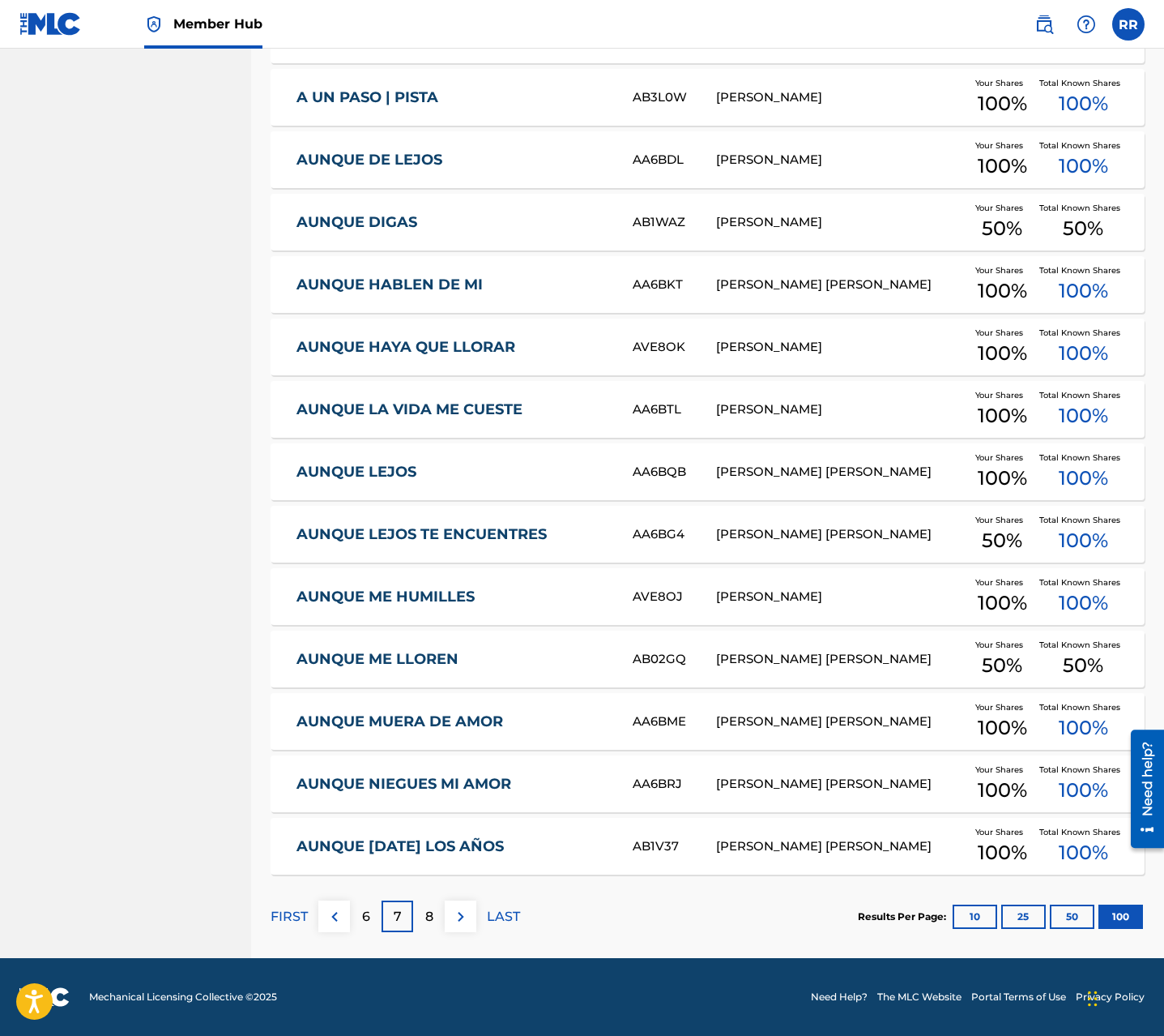
scroll to position [5817, 0]
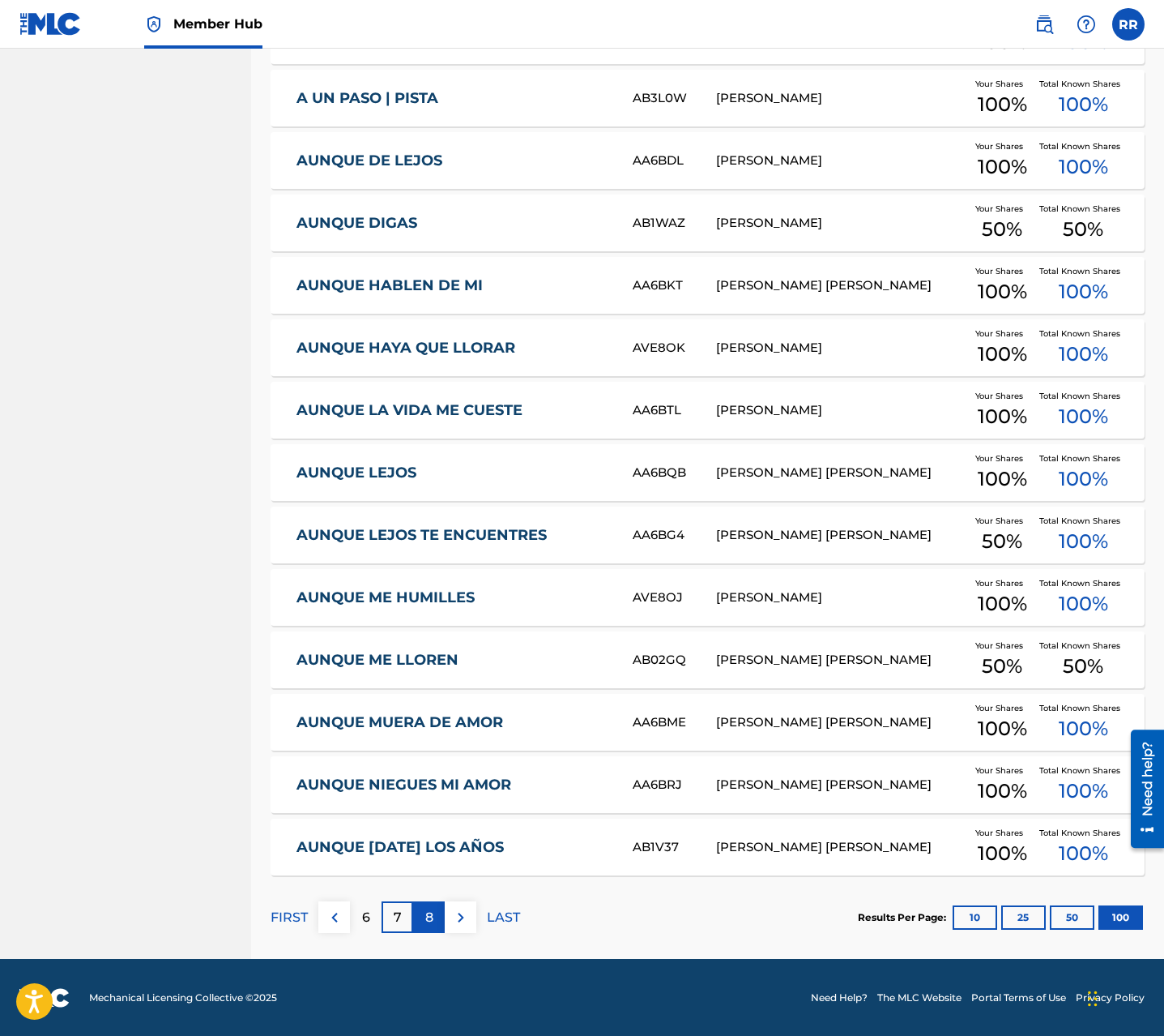
click at [421, 918] on div "8" at bounding box center [428, 916] width 31 height 31
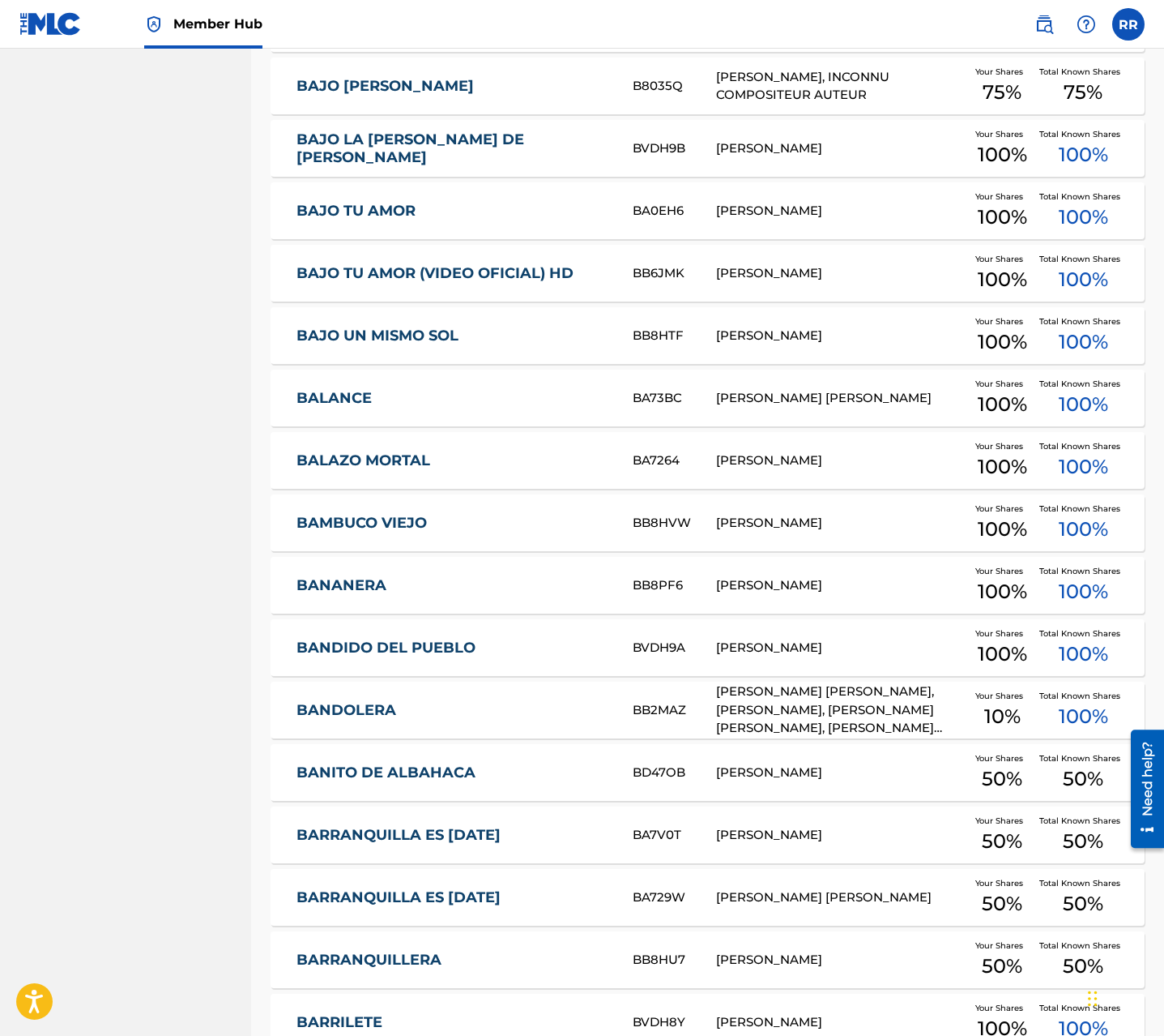
scroll to position [5817, 0]
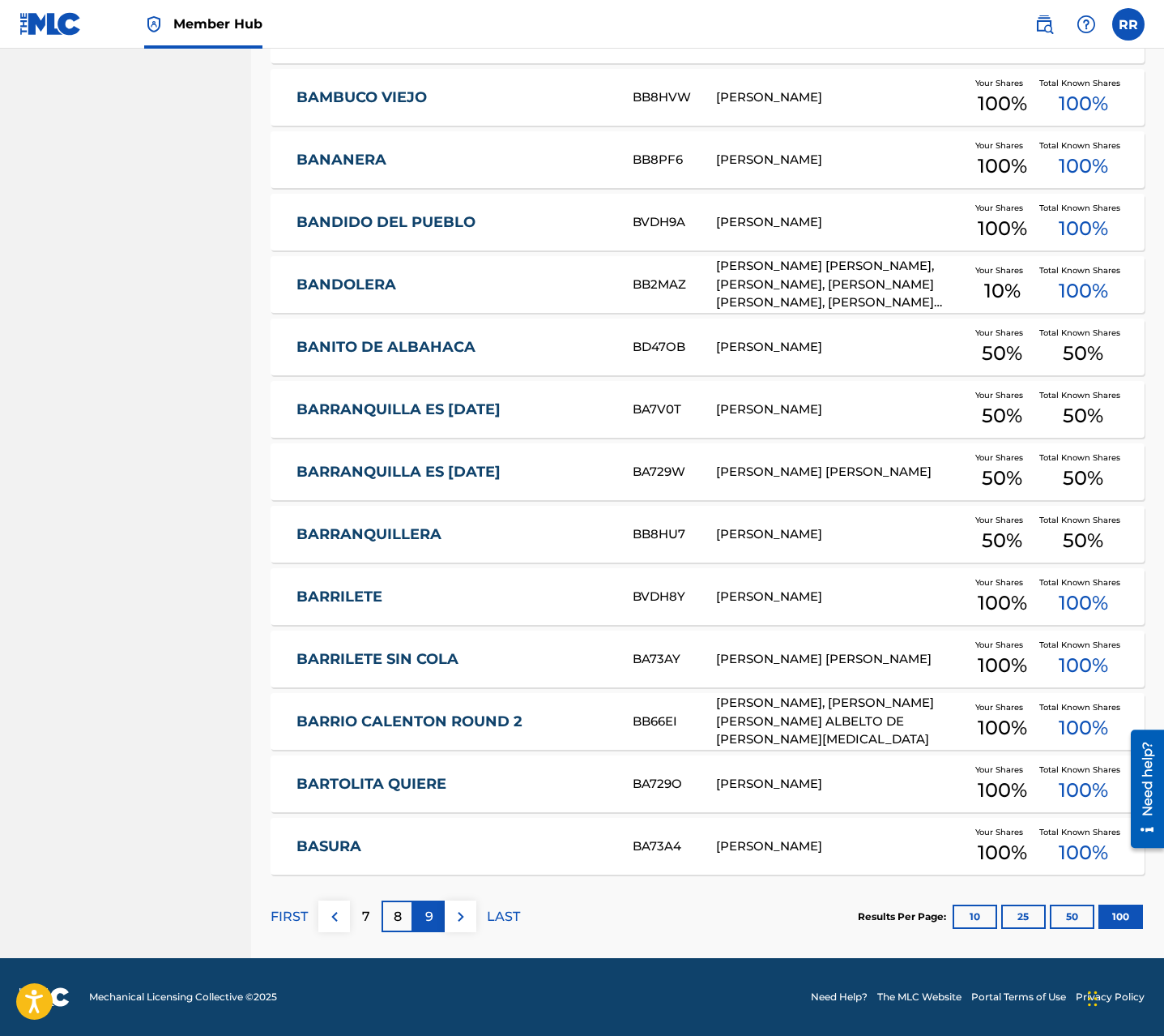
click at [436, 915] on div "9" at bounding box center [428, 915] width 31 height 31
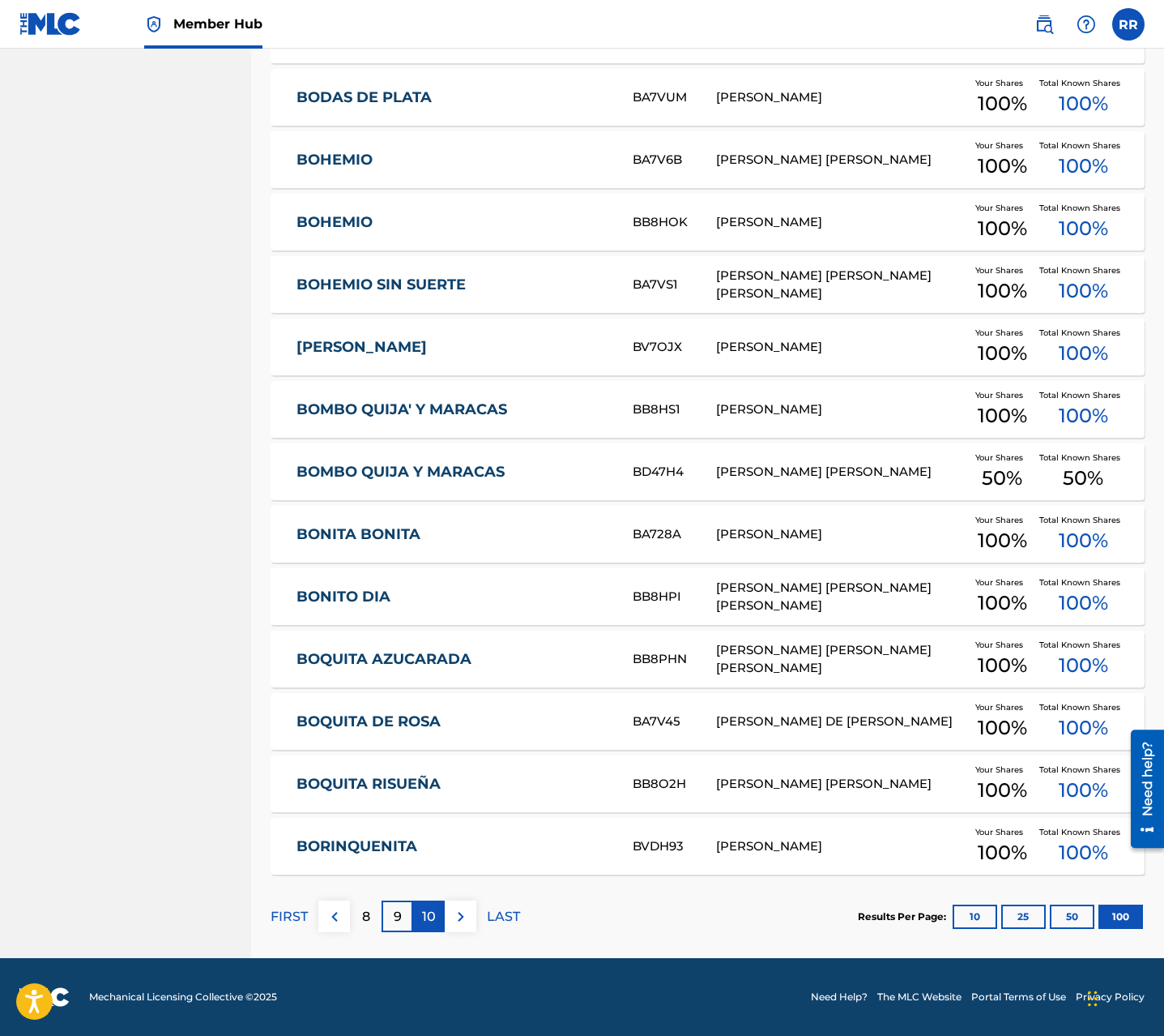
click at [429, 907] on p "10" at bounding box center [429, 916] width 14 height 20
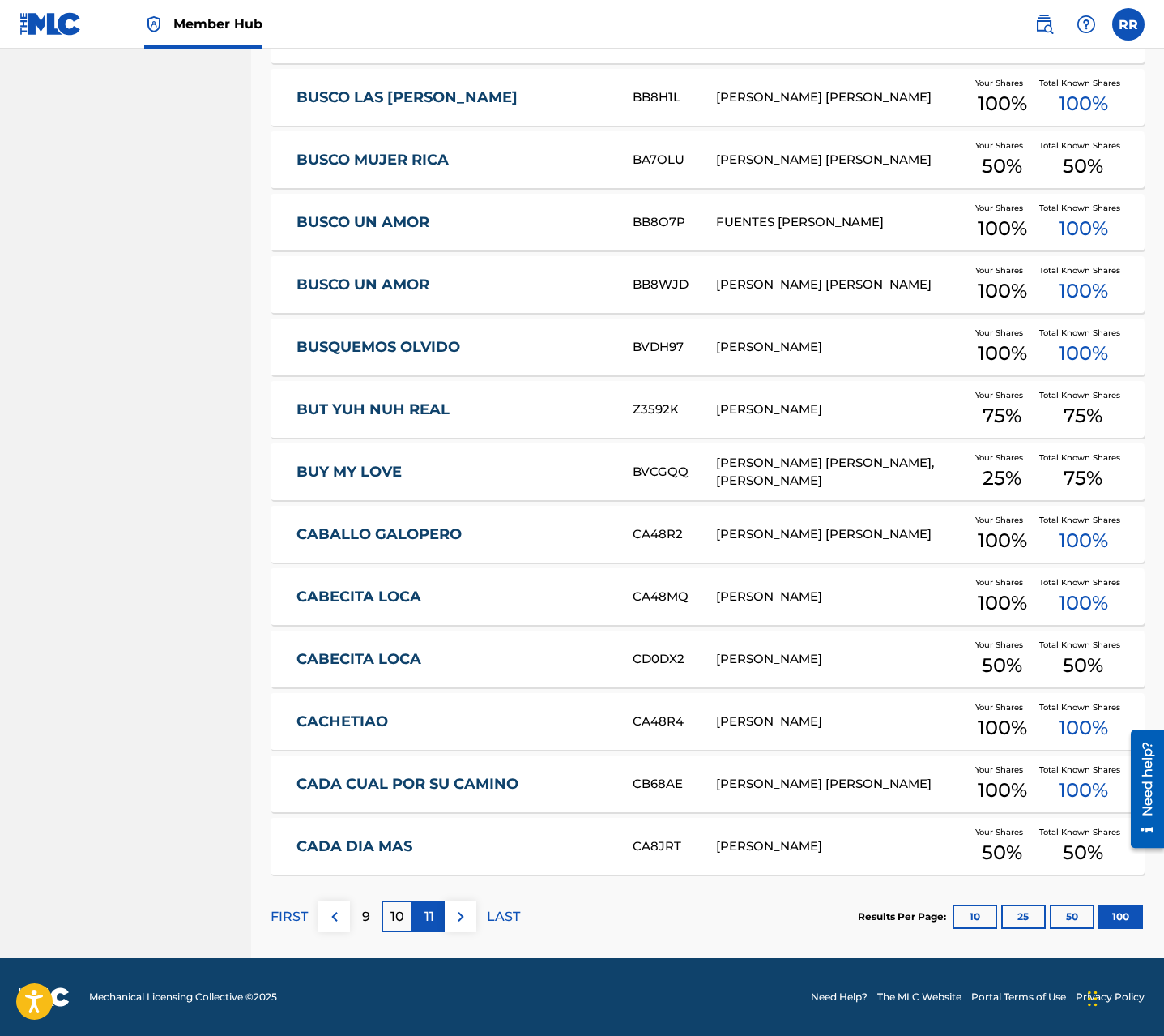
click at [427, 911] on p "11" at bounding box center [429, 916] width 9 height 20
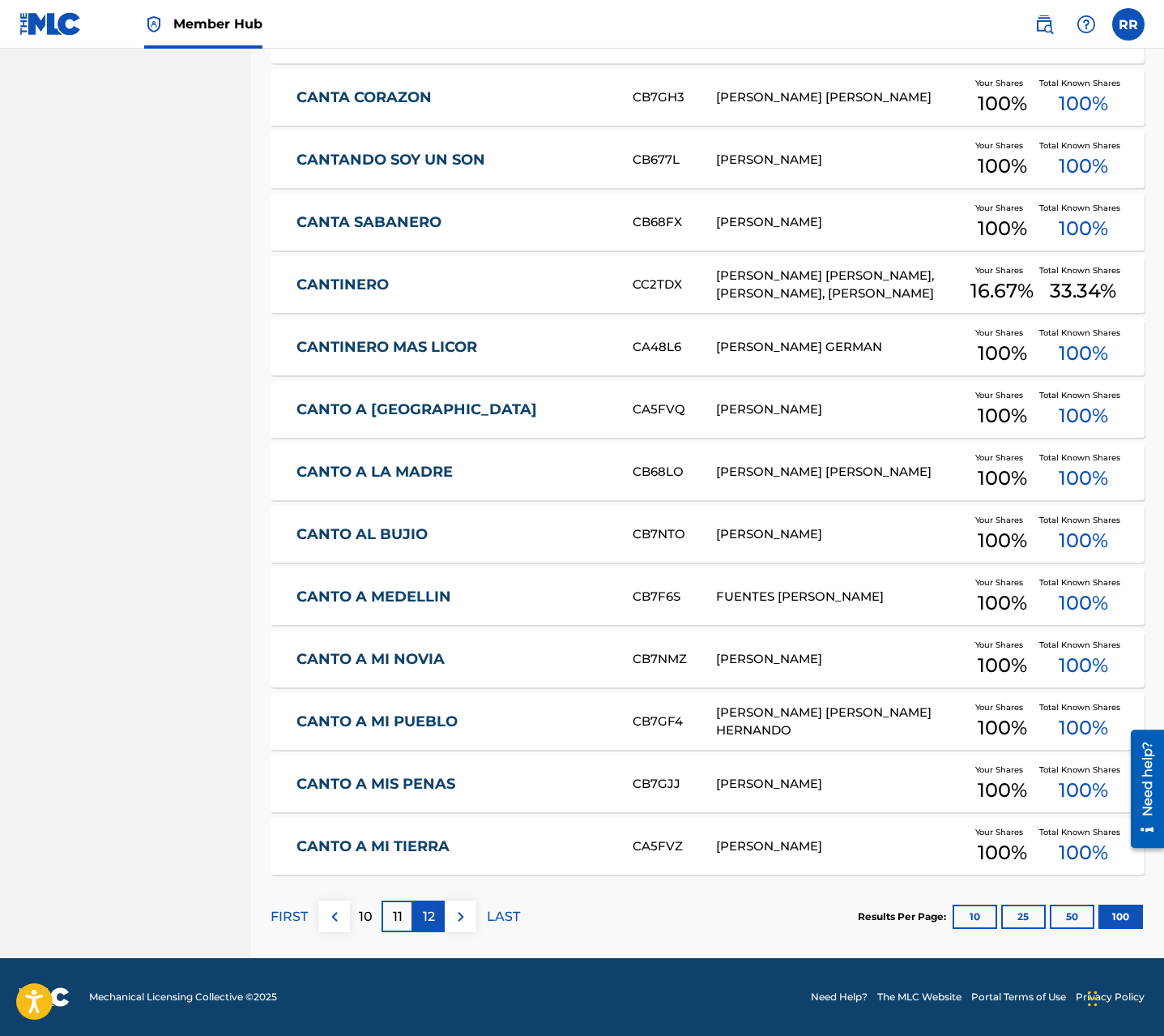
click at [430, 914] on p "12" at bounding box center [429, 916] width 12 height 20
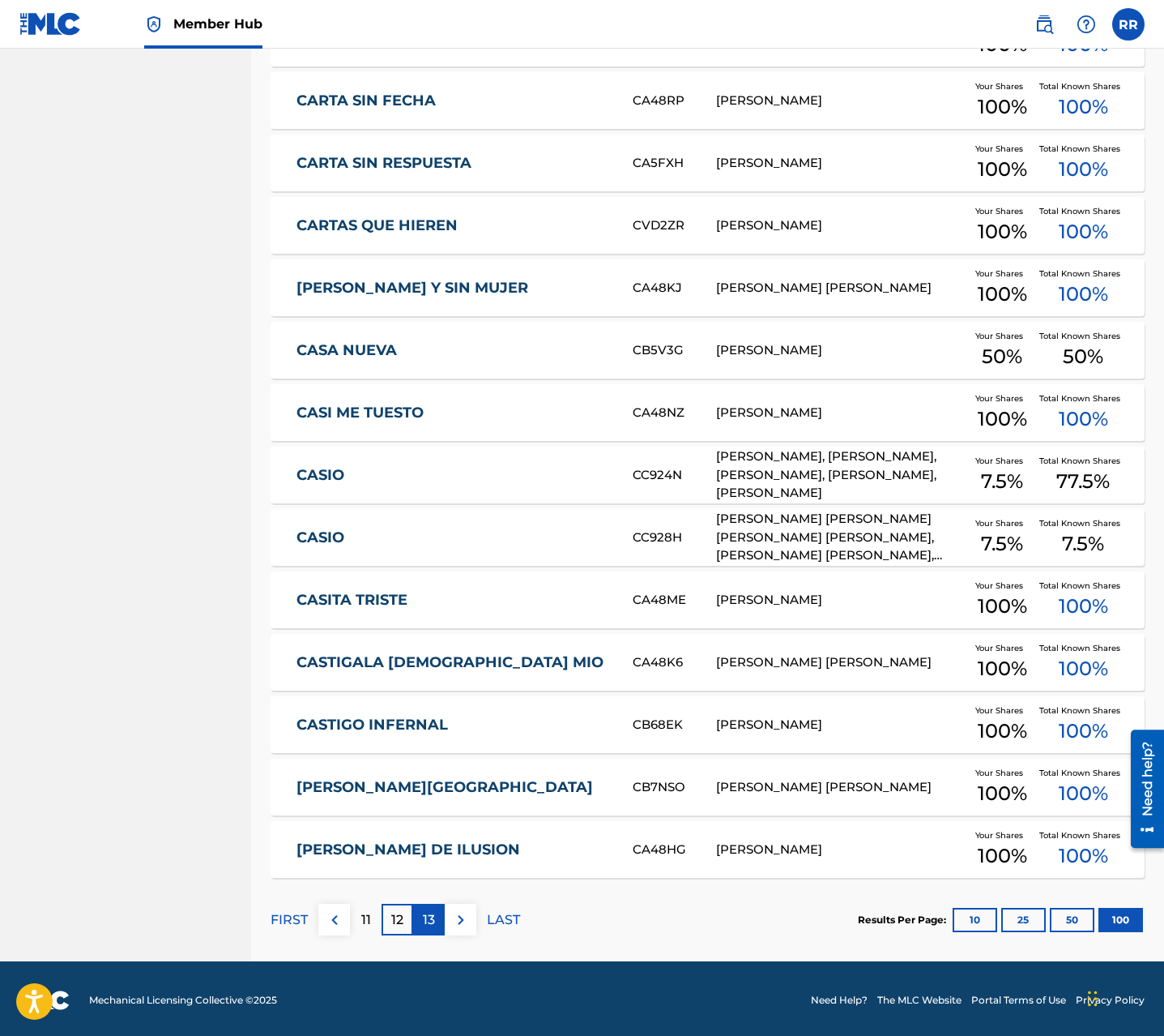
scroll to position [5816, 0]
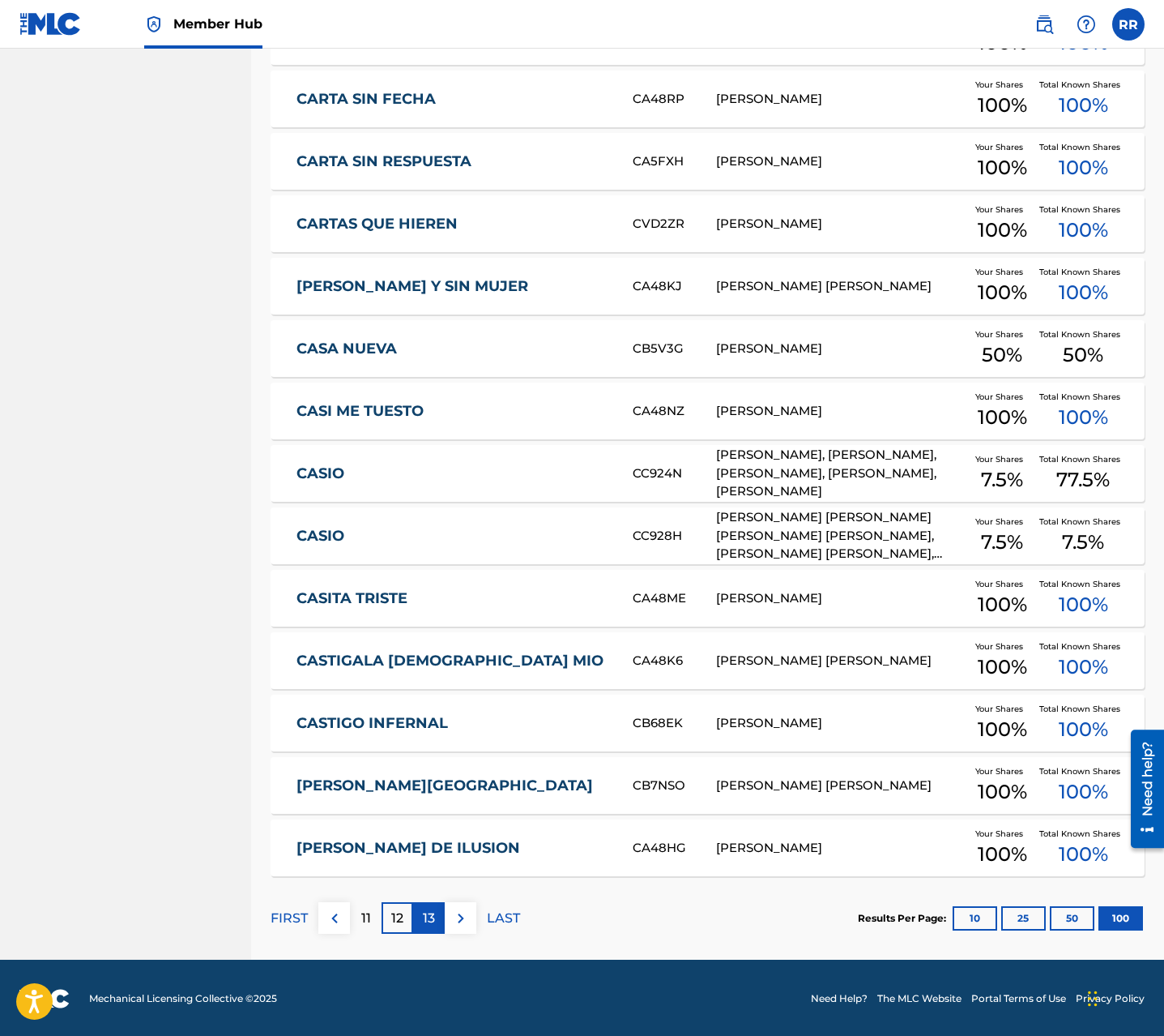
click at [427, 922] on p "13" at bounding box center [429, 918] width 12 height 20
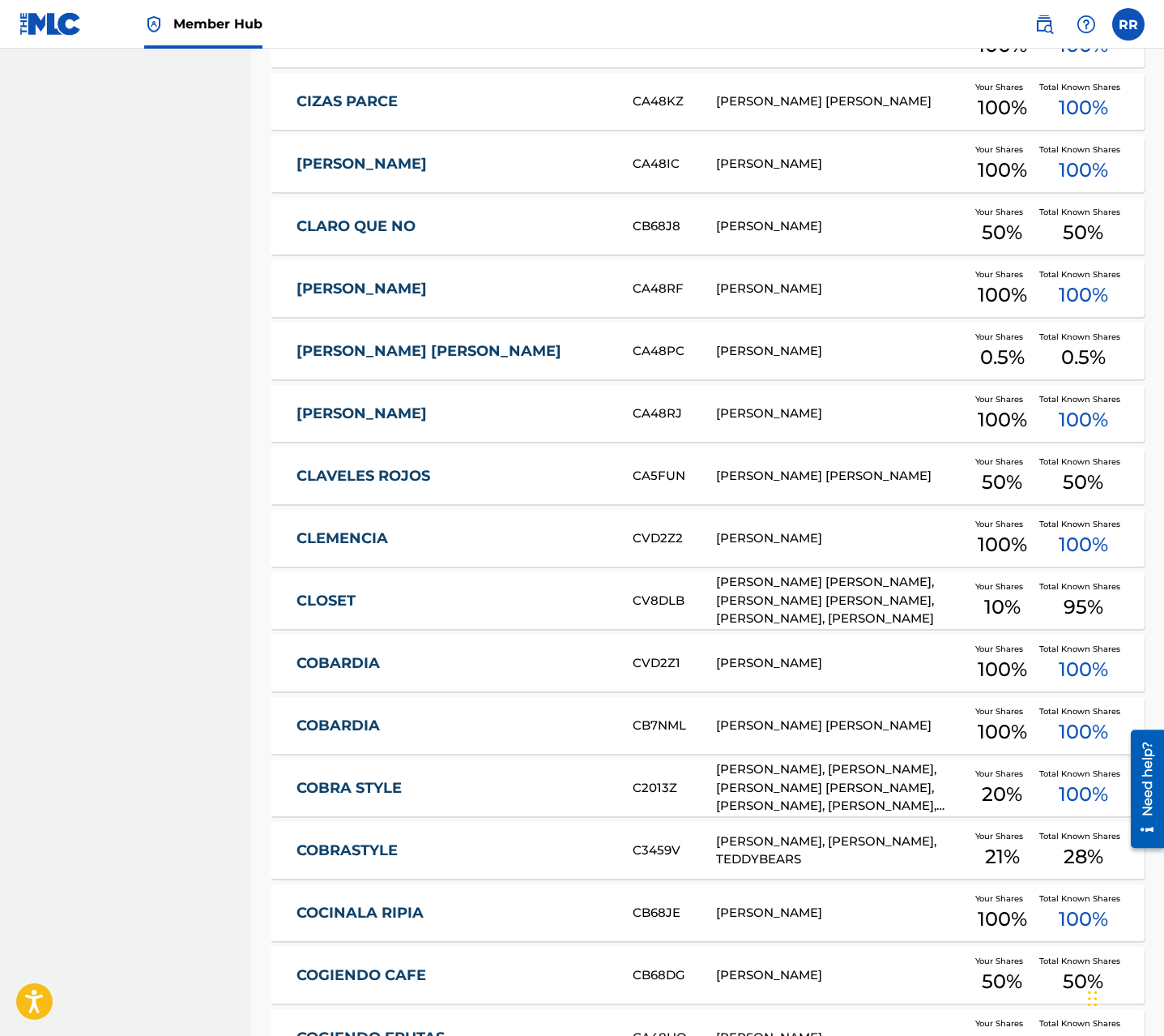
scroll to position [5817, 0]
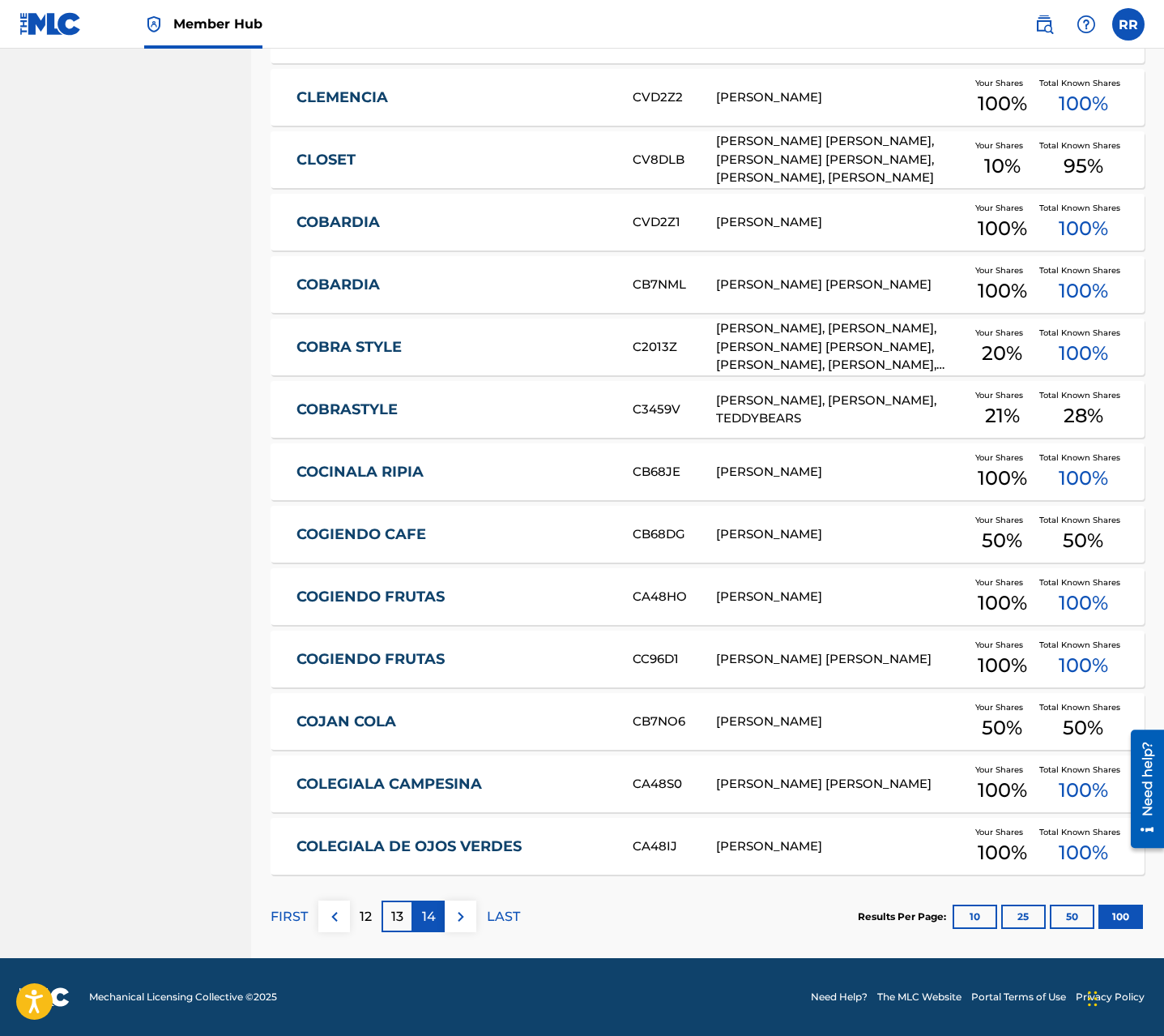
click at [425, 909] on p "14" at bounding box center [429, 916] width 14 height 20
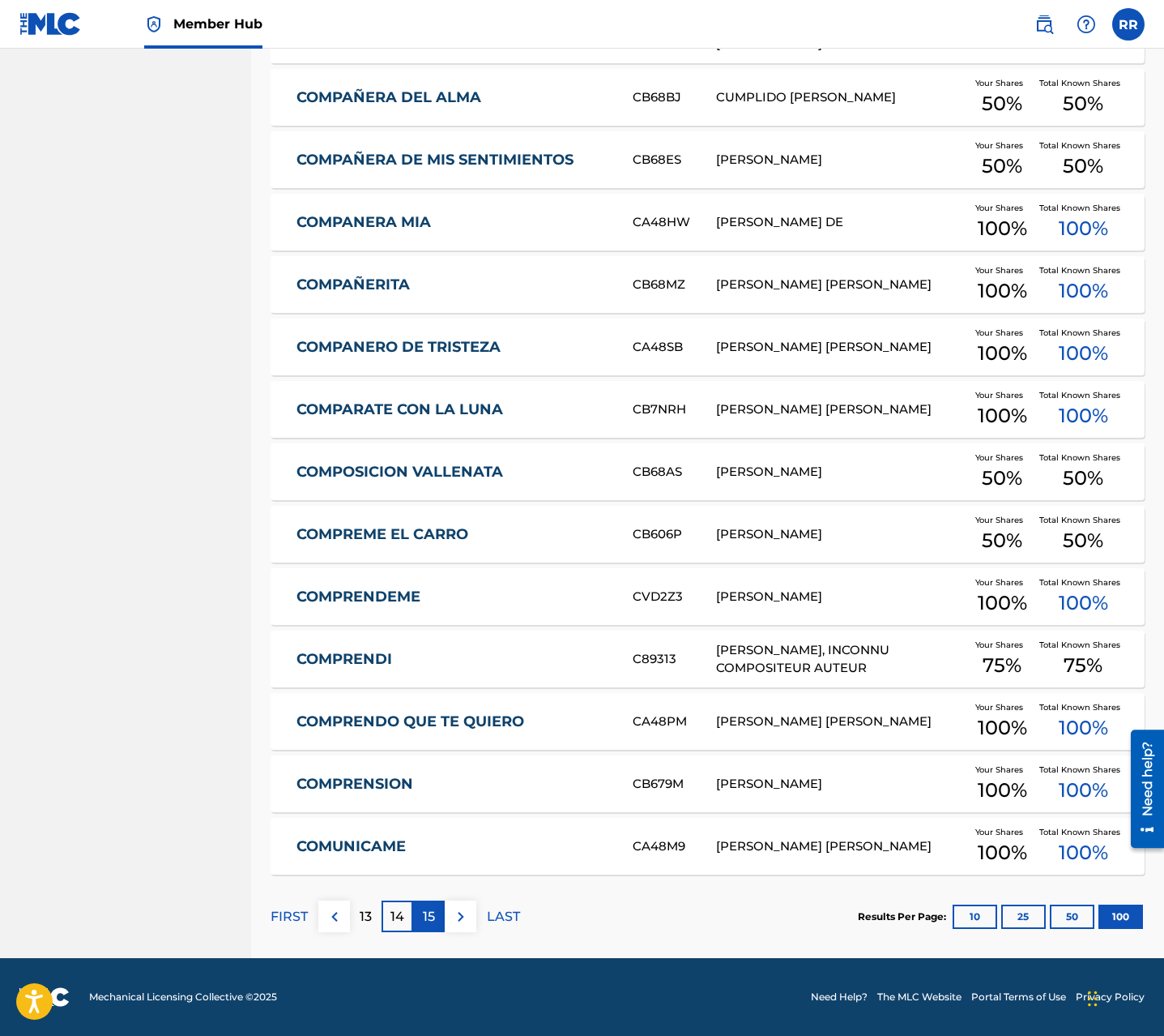
click at [427, 920] on p "15" at bounding box center [429, 916] width 12 height 20
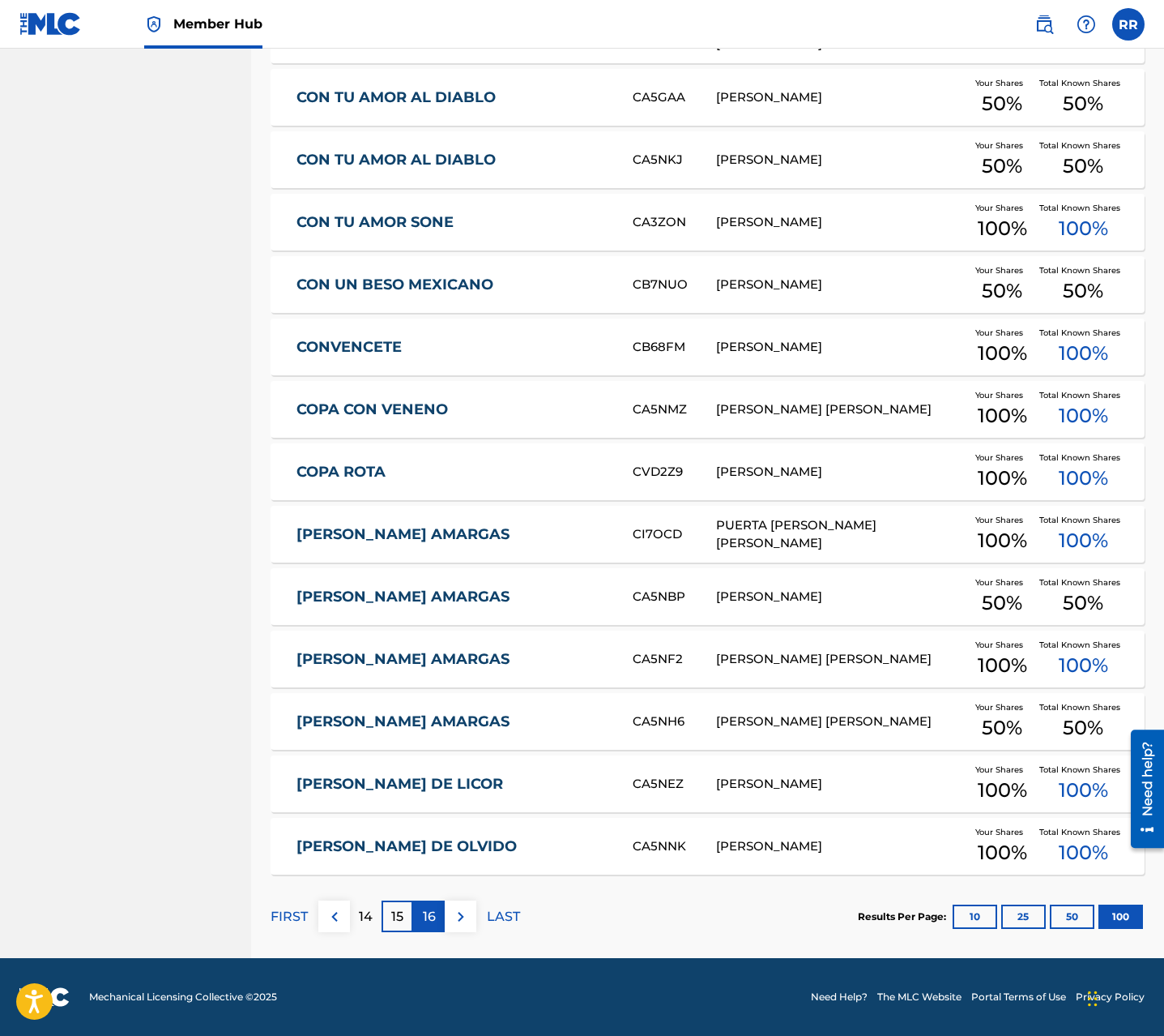
click at [429, 910] on p "16" at bounding box center [429, 916] width 13 height 20
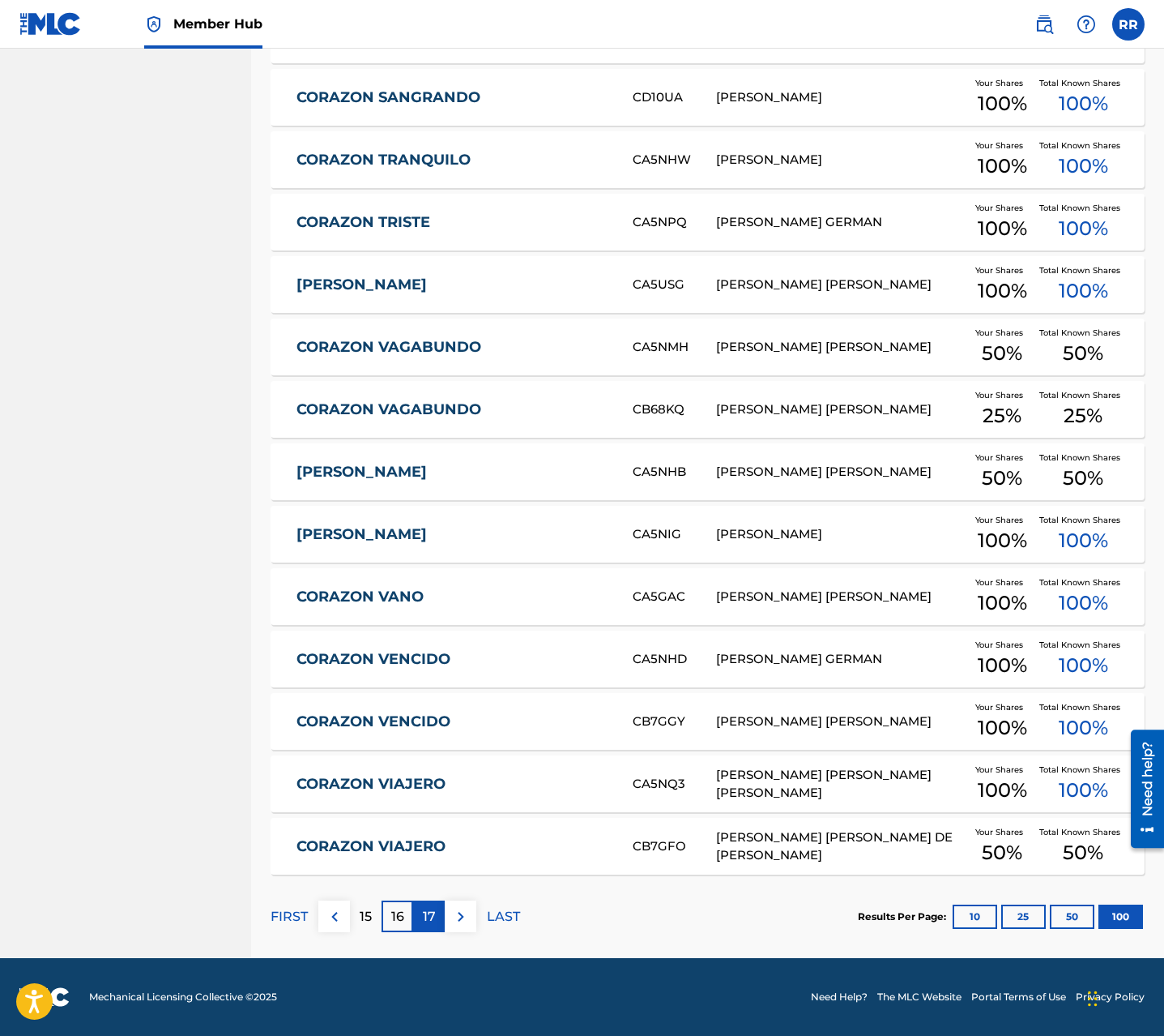
click at [427, 914] on p "17" at bounding box center [429, 916] width 13 height 20
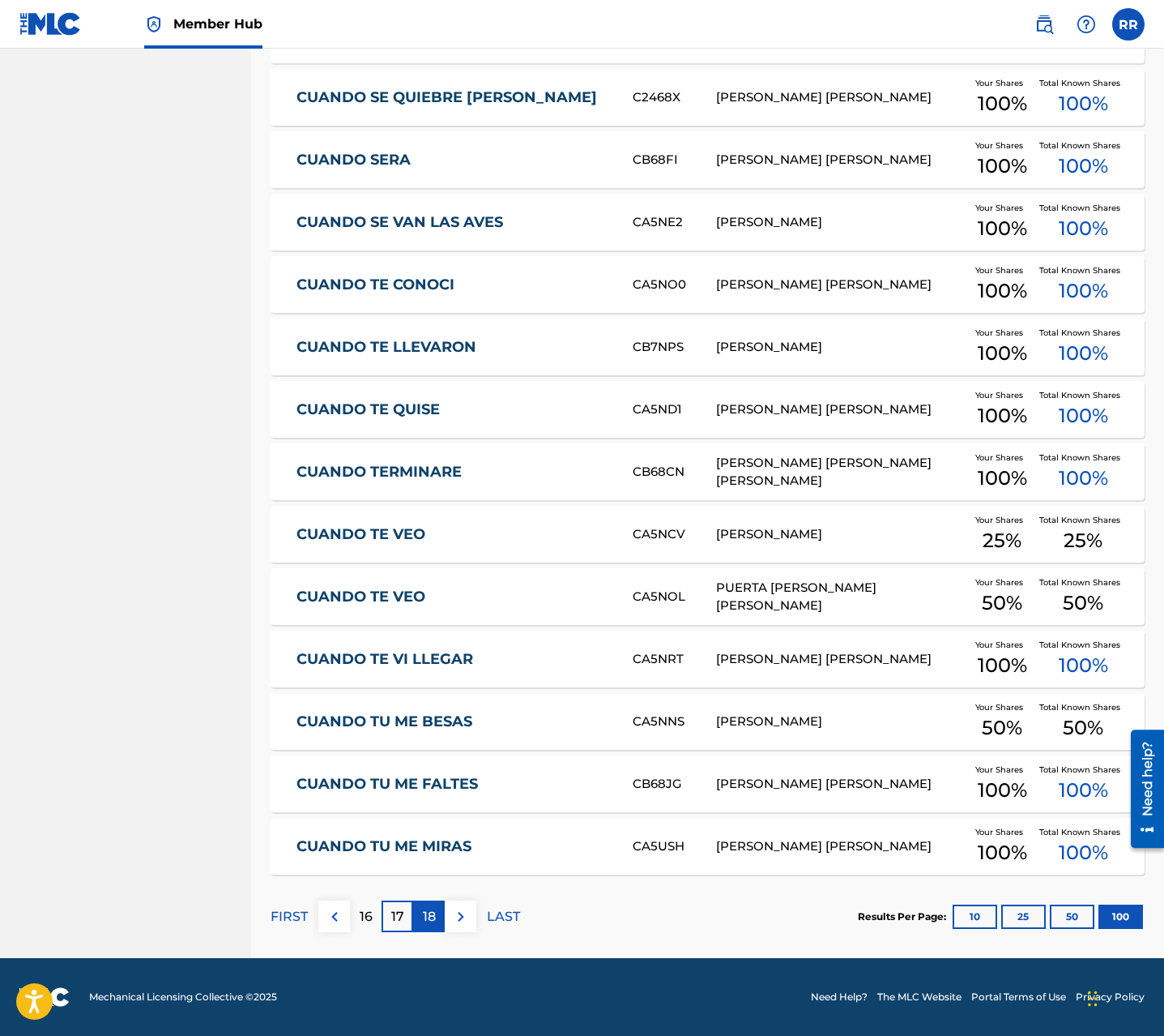
click at [423, 920] on p "18" at bounding box center [429, 916] width 13 height 20
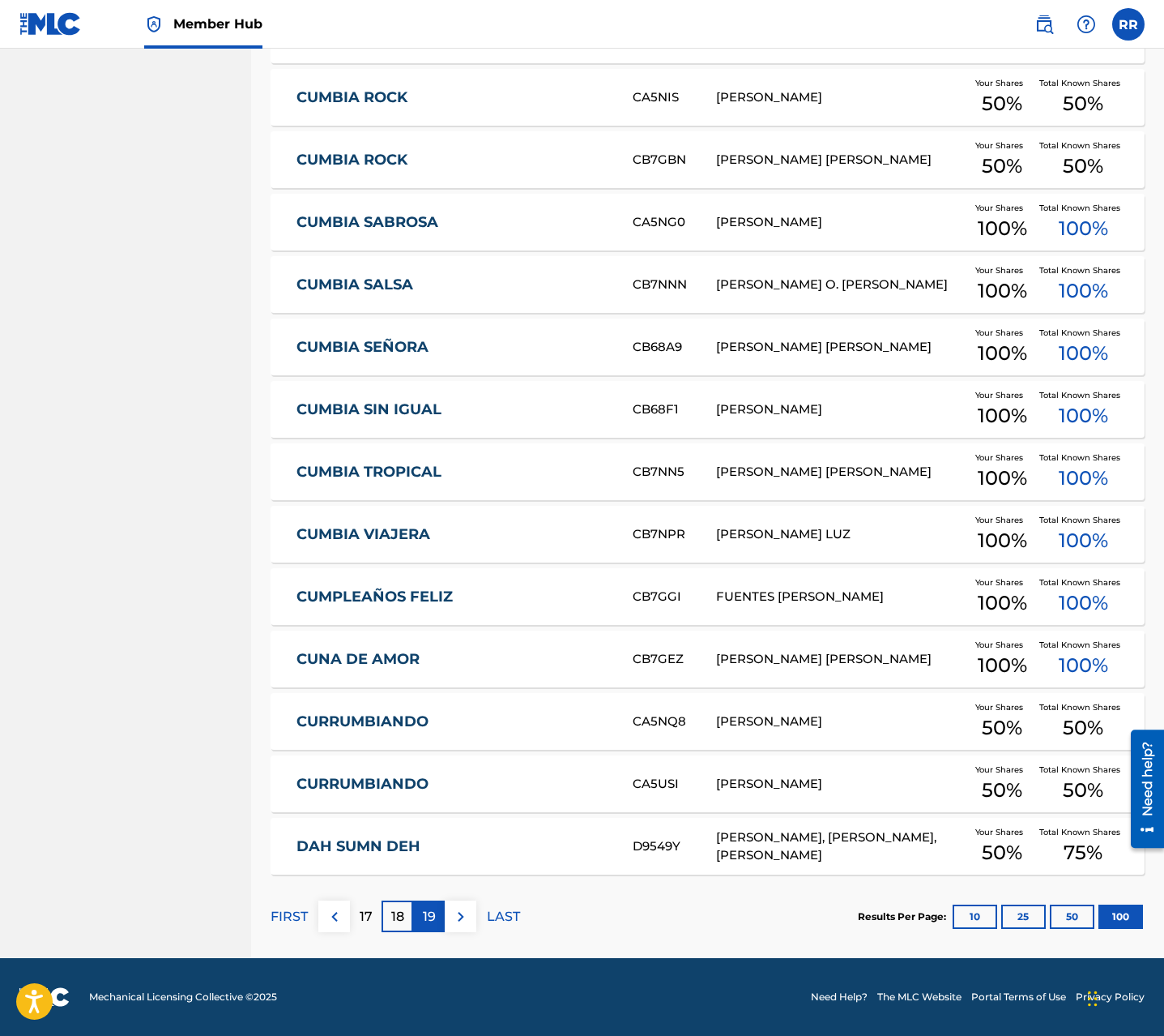
click at [433, 917] on p "19" at bounding box center [429, 916] width 13 height 20
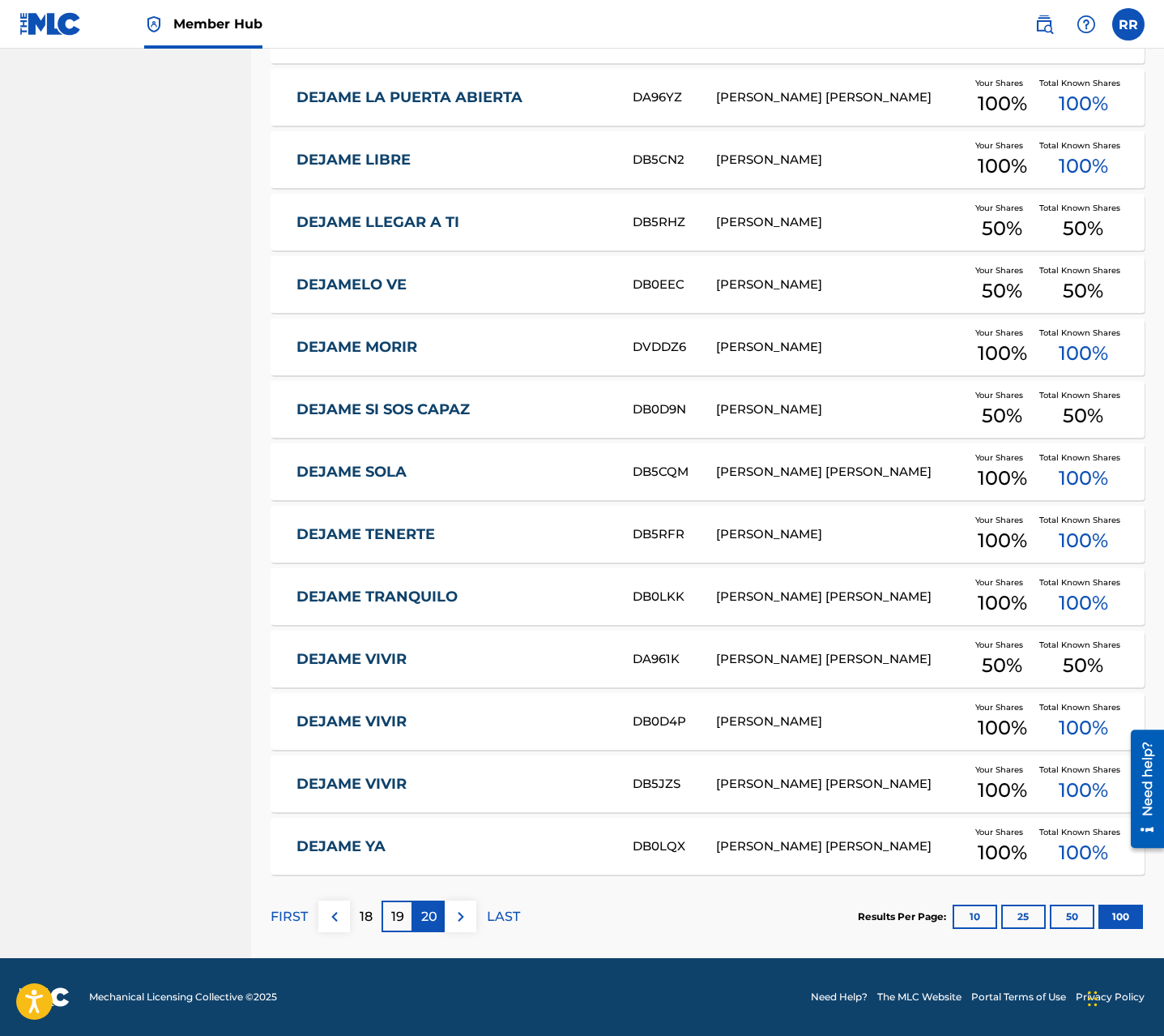
click at [424, 923] on p "20" at bounding box center [429, 916] width 16 height 20
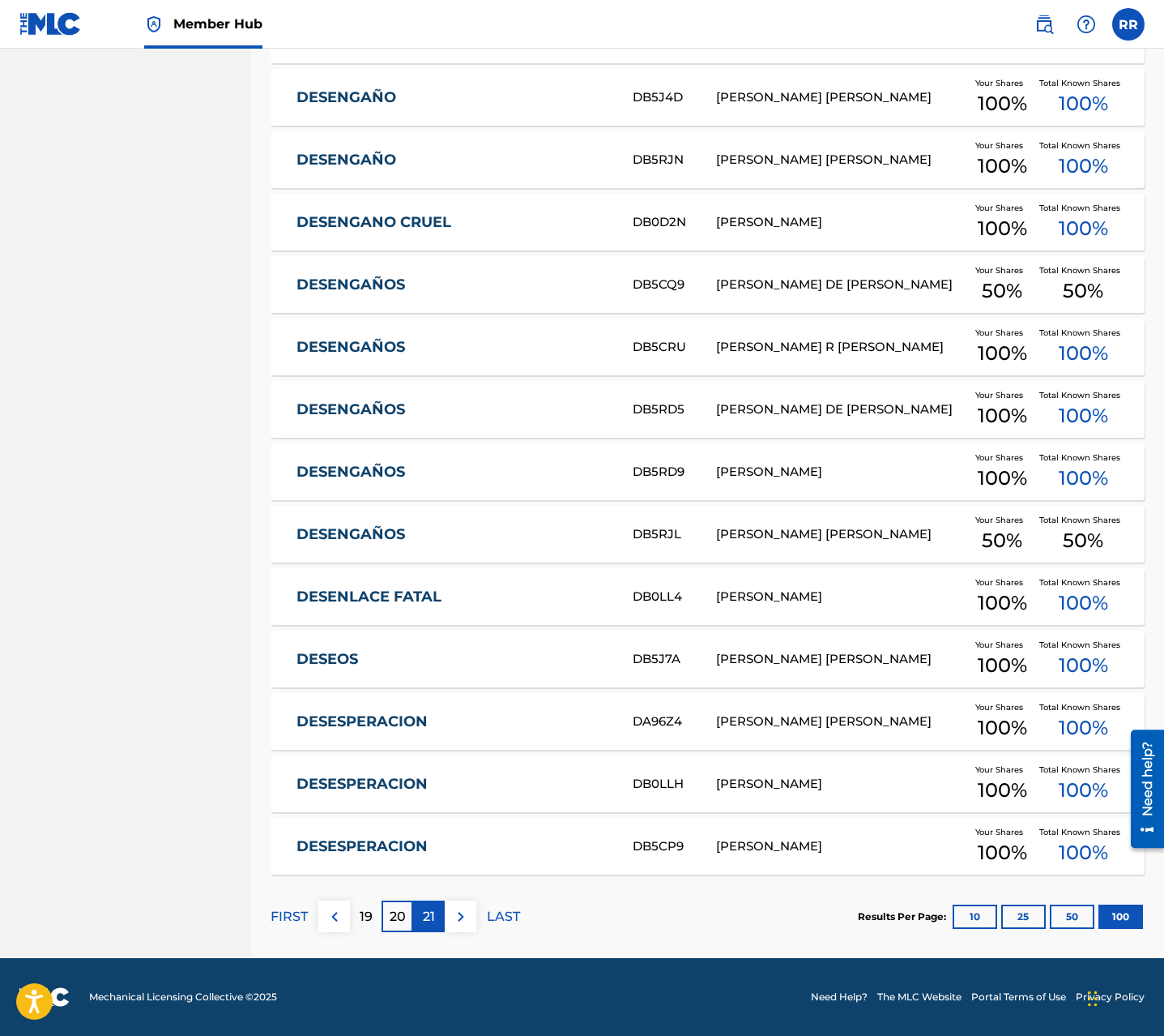
click at [429, 924] on p "21" at bounding box center [429, 916] width 12 height 20
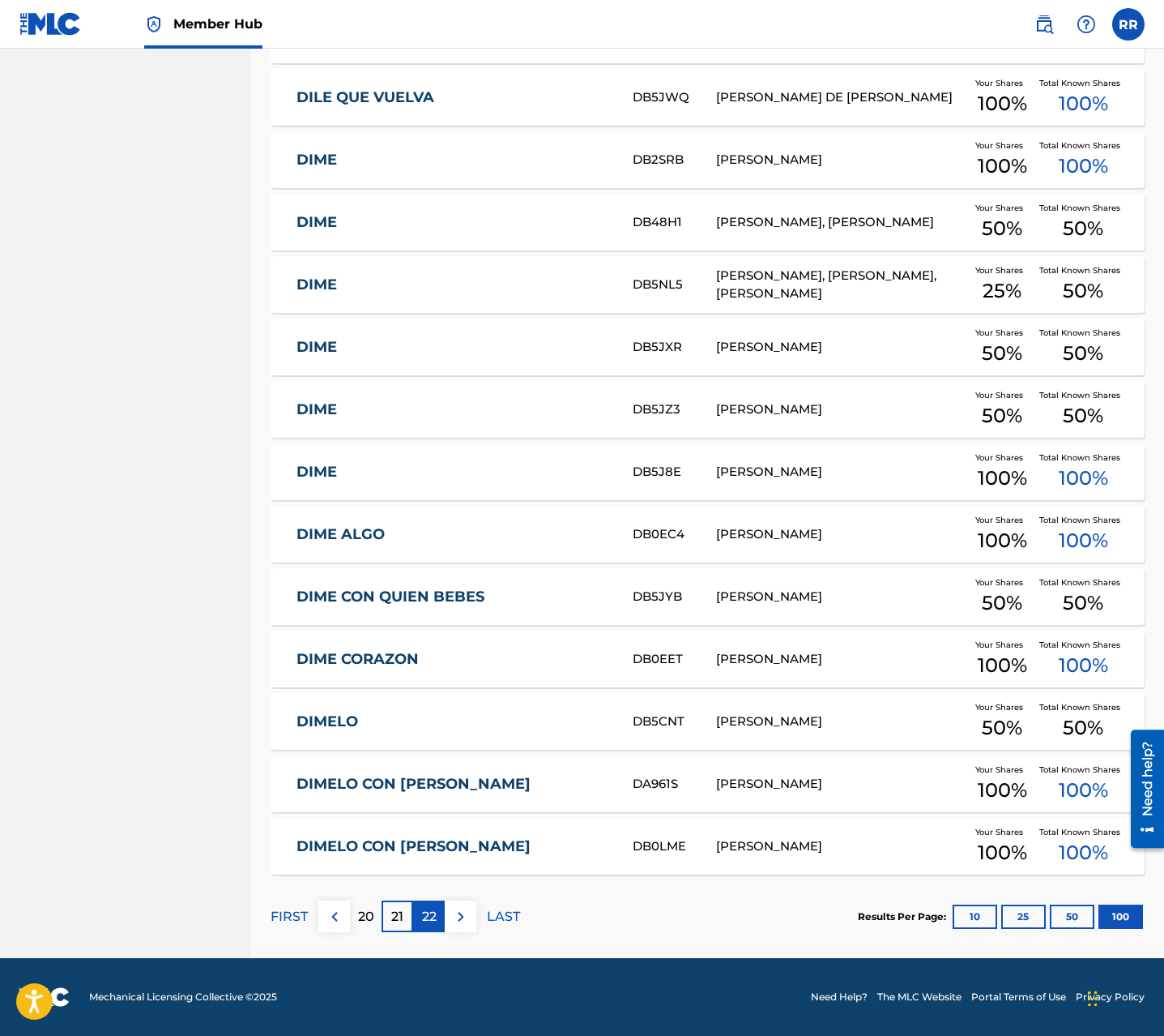
click at [432, 904] on div "22" at bounding box center [428, 915] width 31 height 31
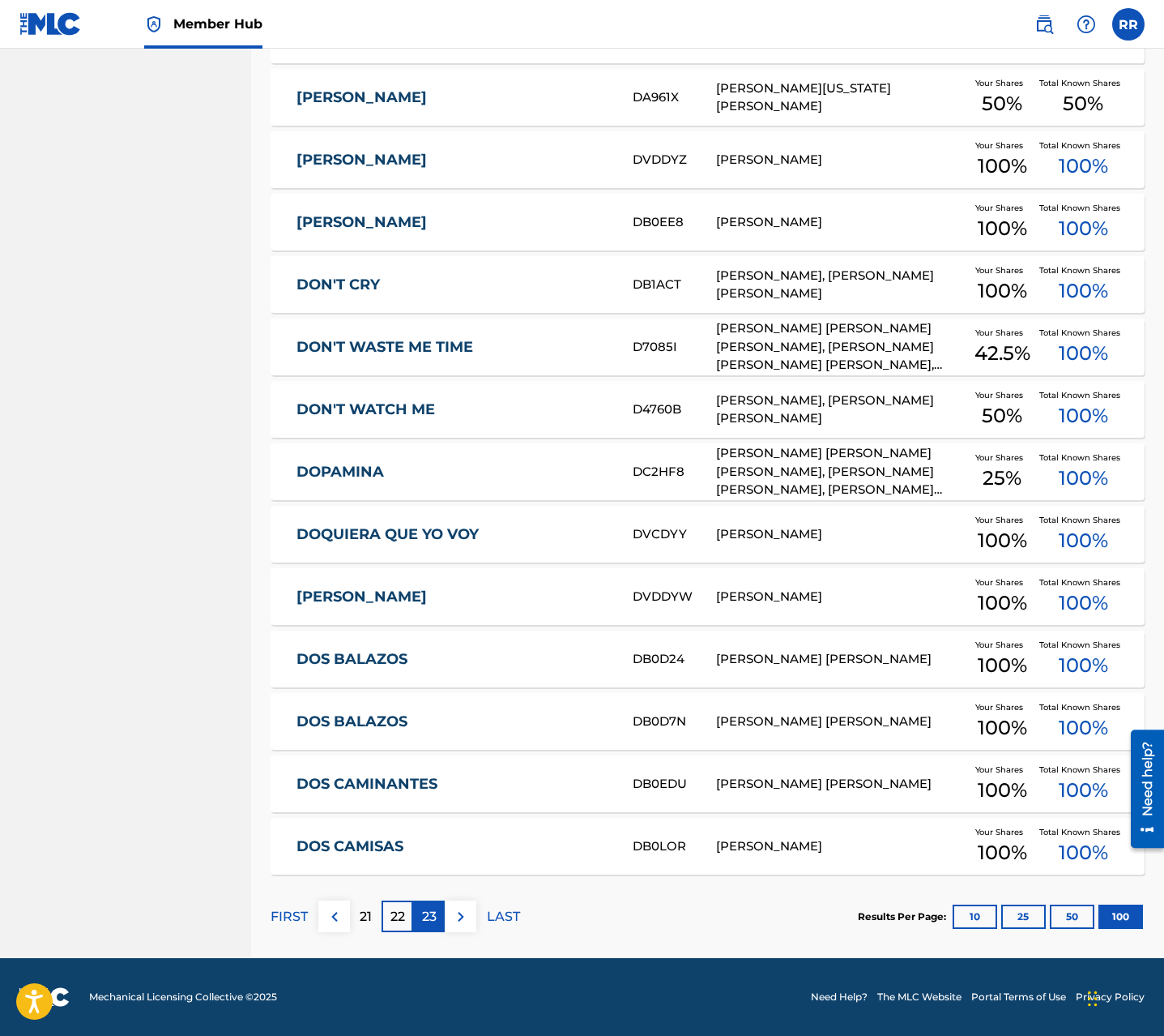
click at [420, 920] on div "23" at bounding box center [428, 915] width 31 height 31
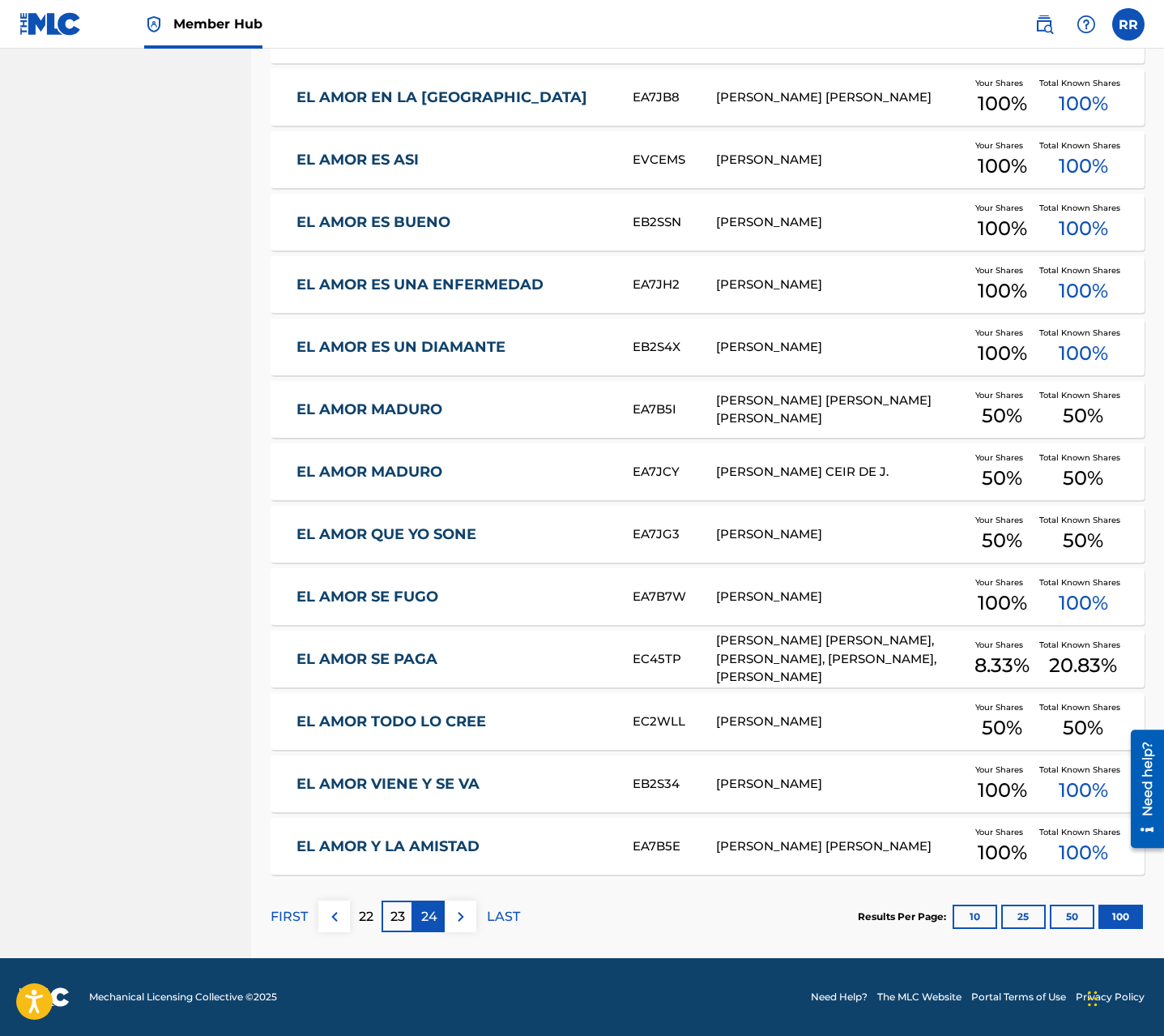
click at [419, 905] on div "24" at bounding box center [428, 915] width 31 height 31
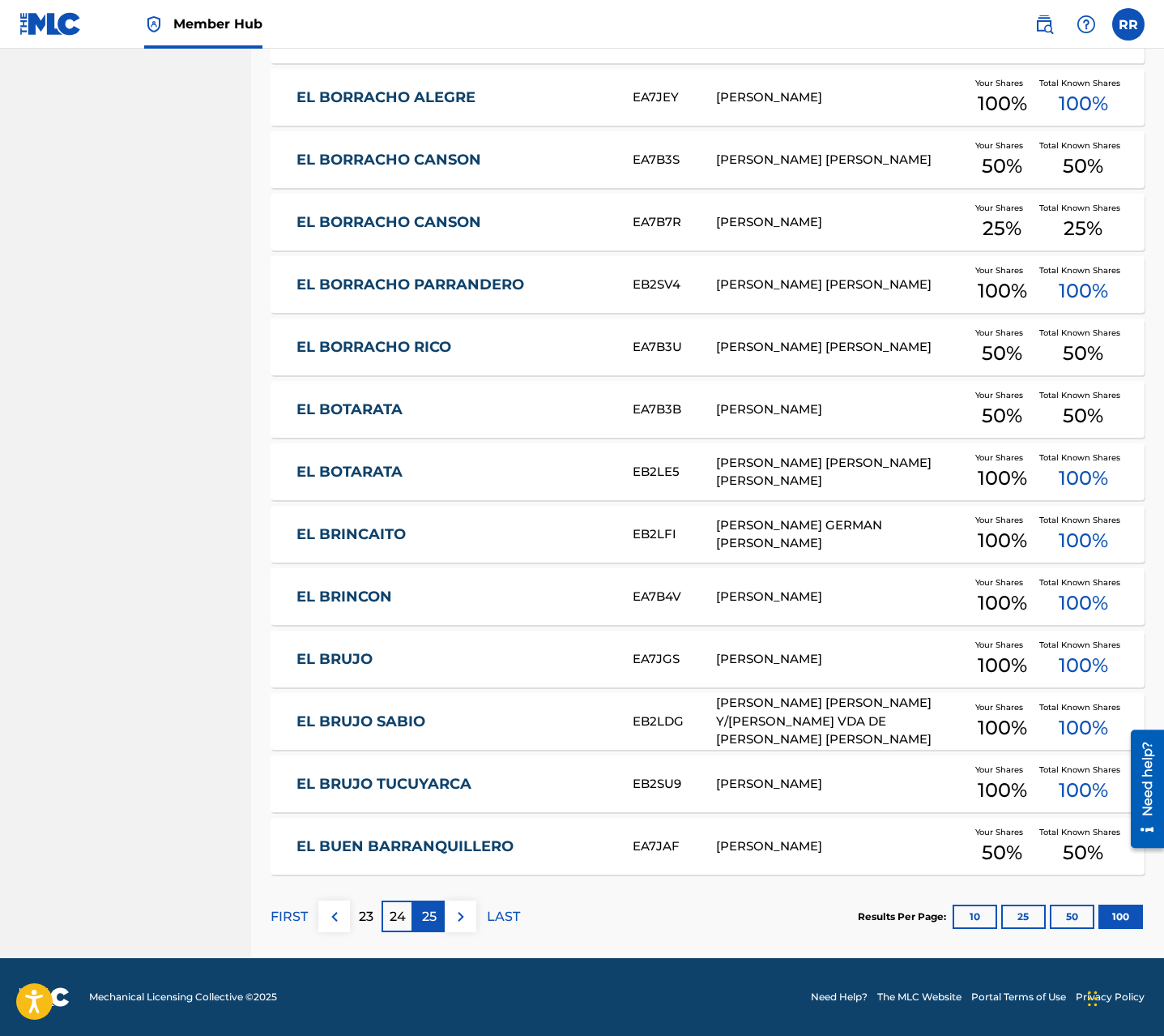
click at [429, 912] on p "25" at bounding box center [429, 916] width 14 height 20
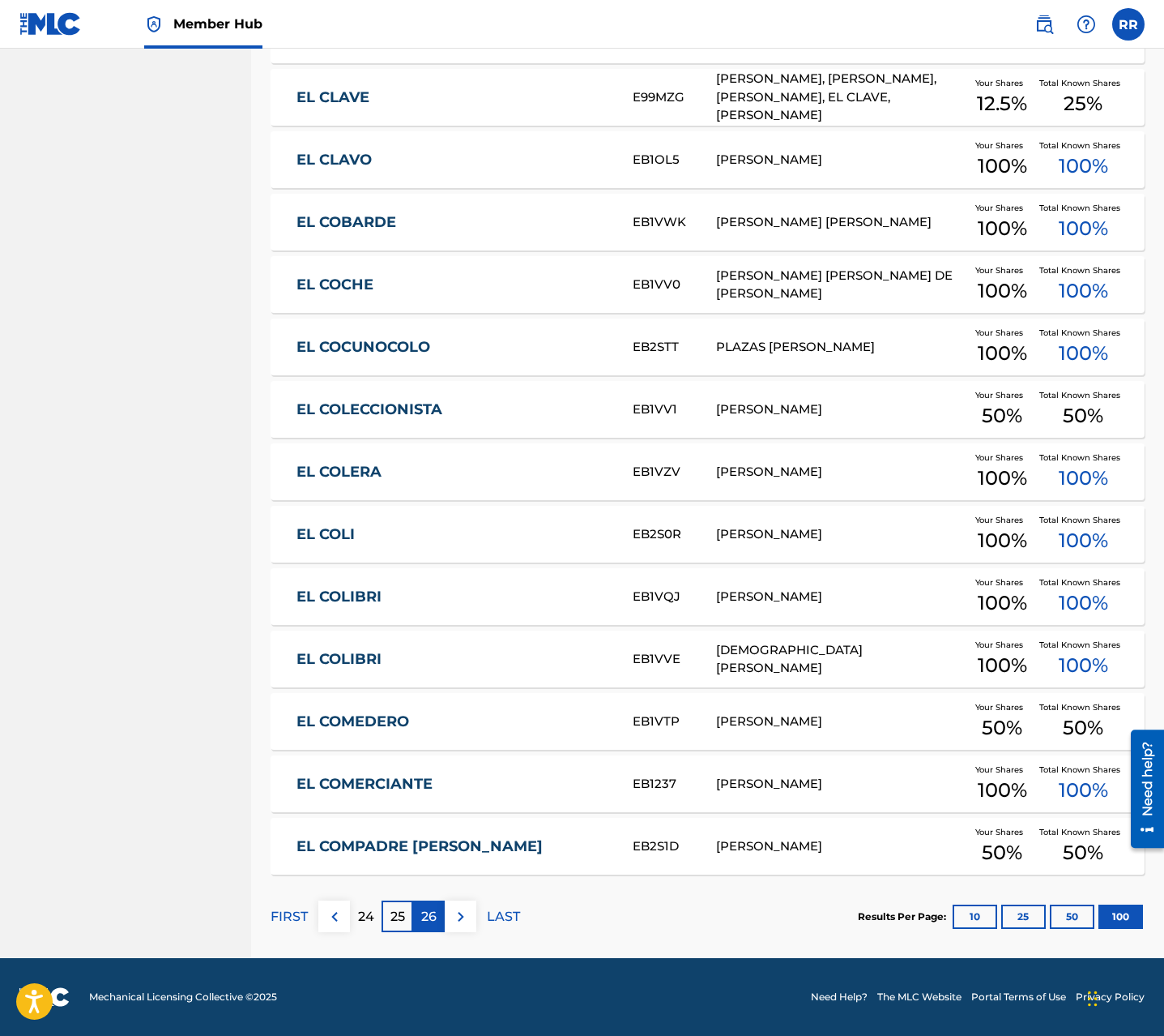
click at [435, 922] on p "26" at bounding box center [429, 916] width 15 height 20
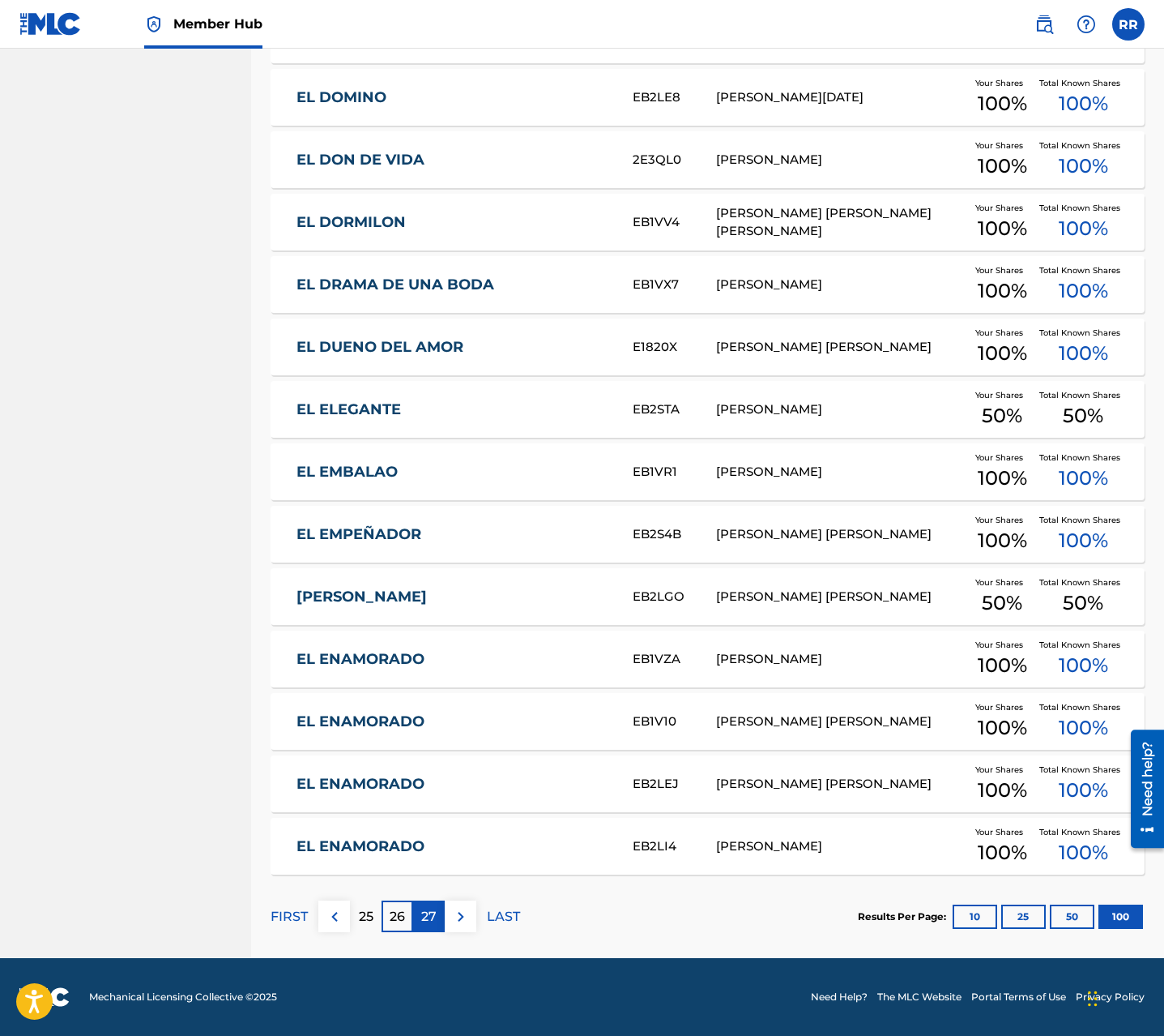
click at [425, 924] on p "27" at bounding box center [429, 916] width 15 height 20
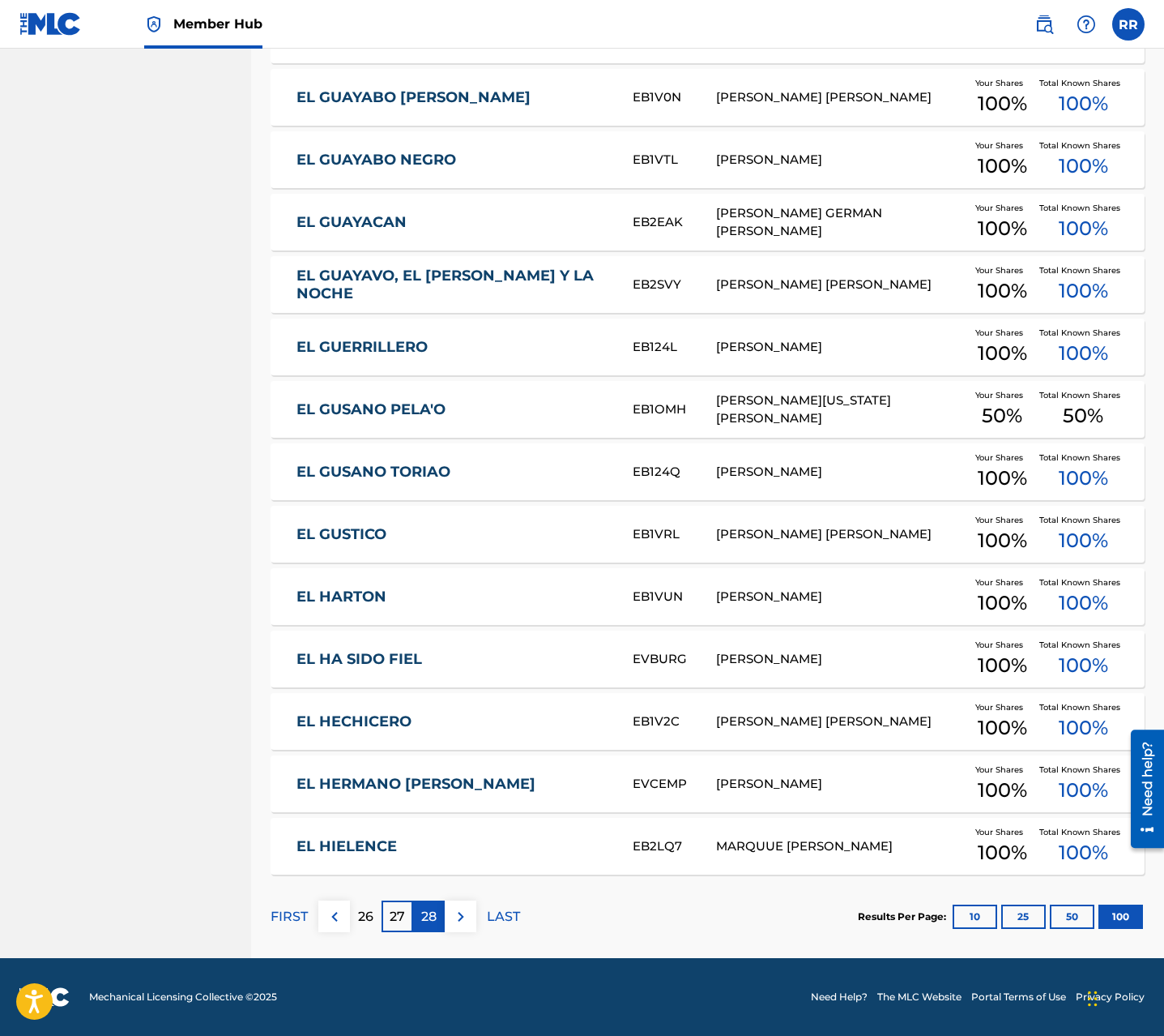
click at [435, 920] on p "28" at bounding box center [429, 916] width 15 height 20
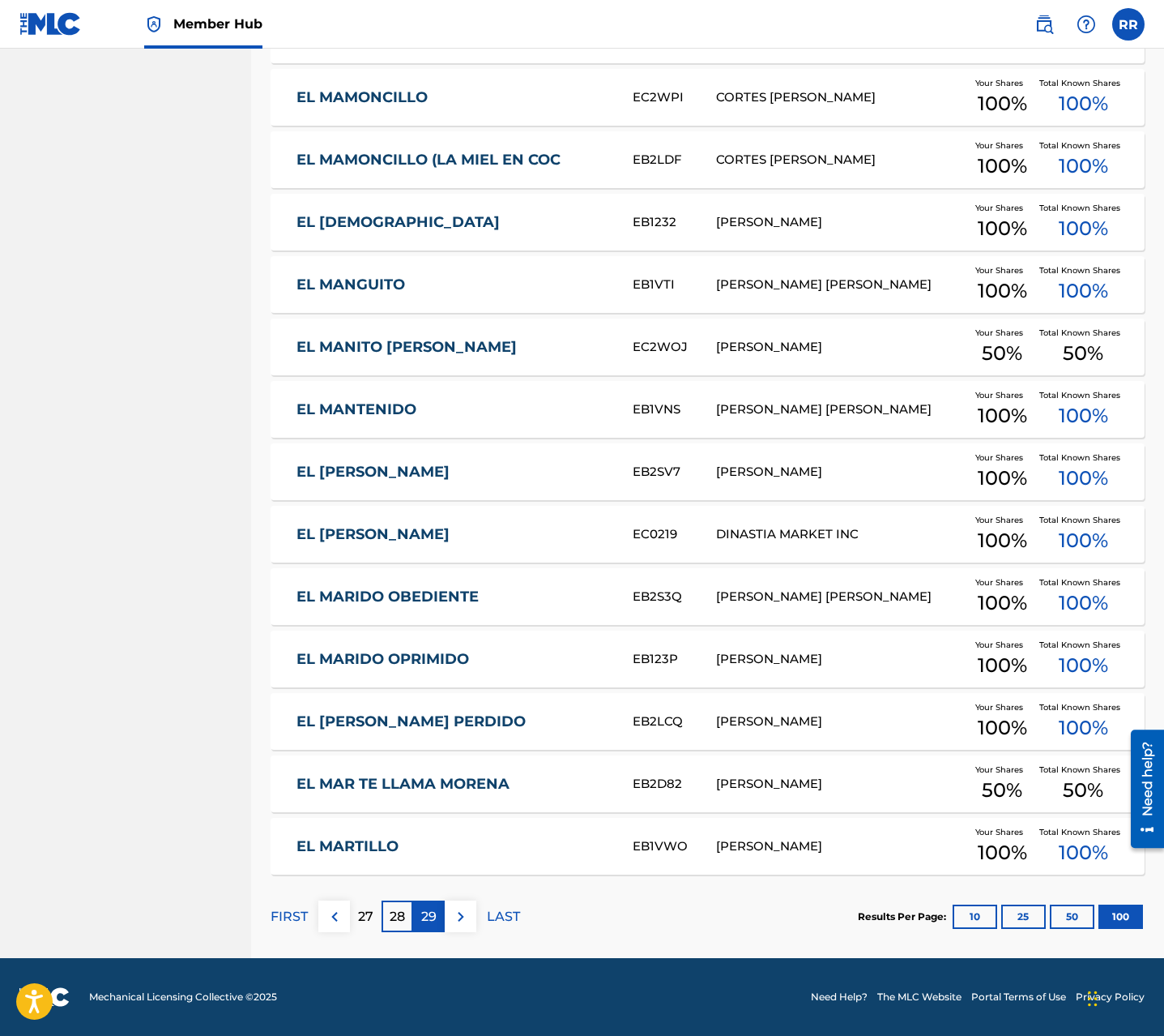
click at [438, 926] on div "29" at bounding box center [428, 915] width 31 height 31
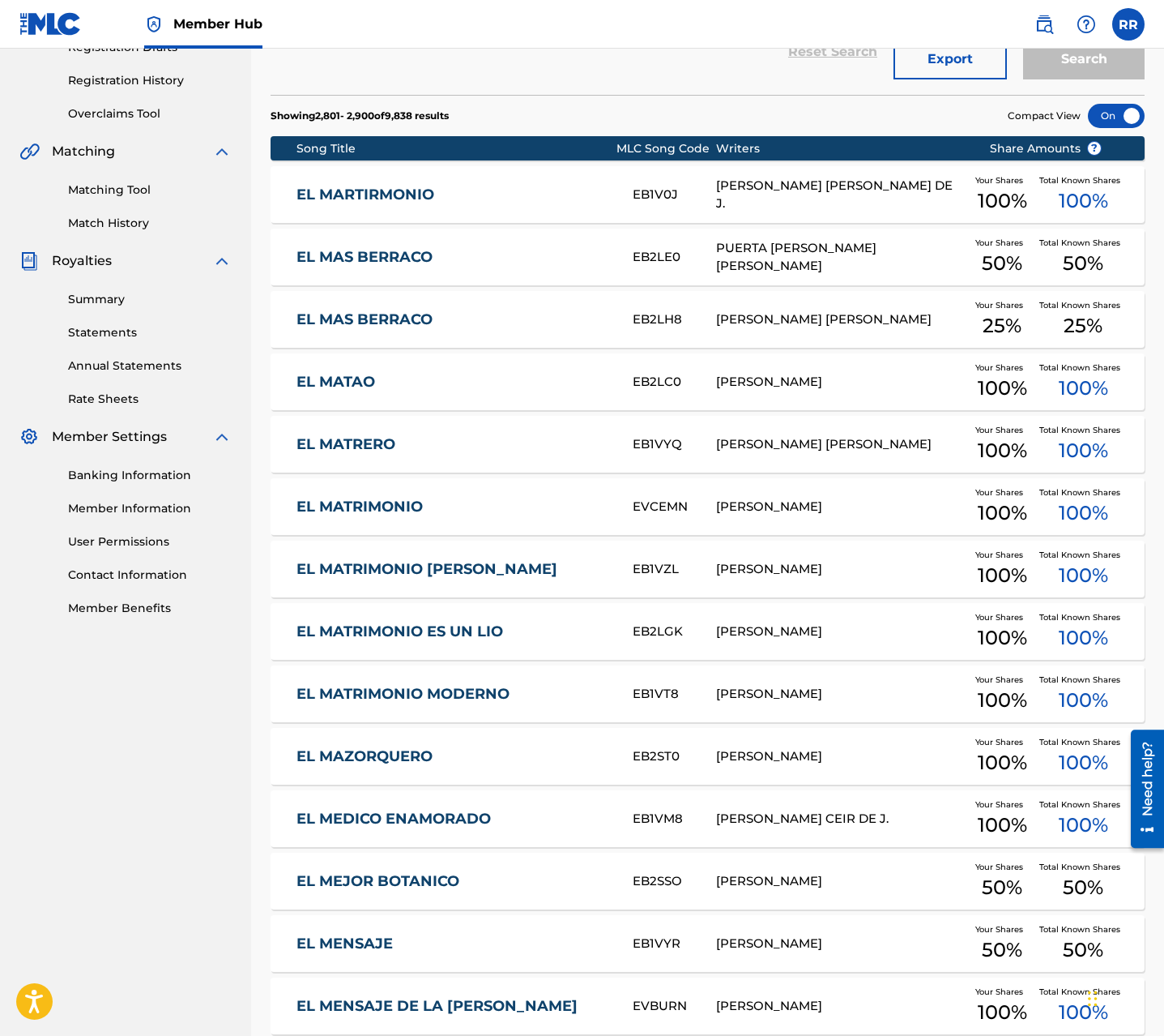
scroll to position [0, 0]
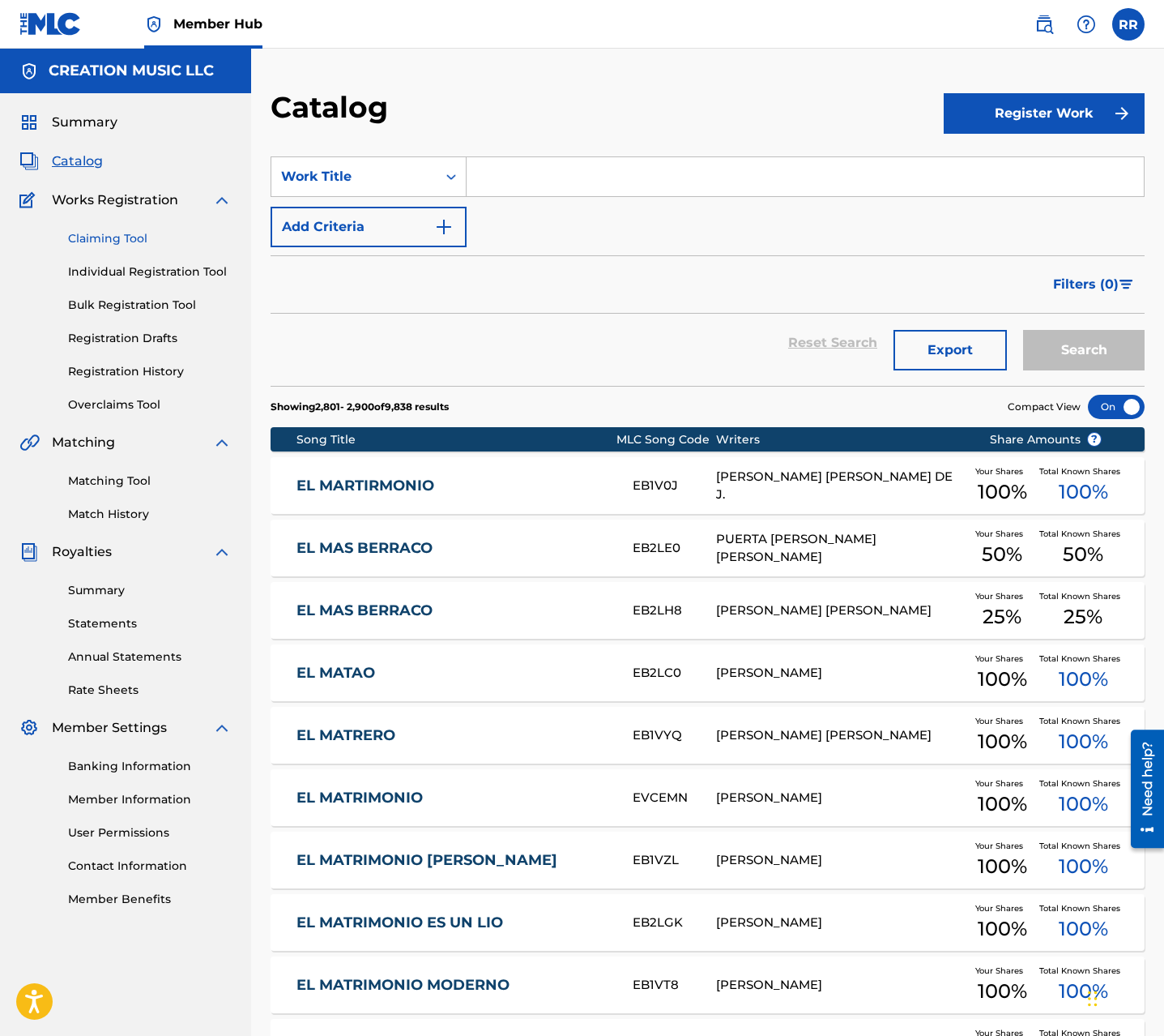
drag, startPoint x: 101, startPoint y: 226, endPoint x: 102, endPoint y: 246, distance: 20.0
click at [101, 235] on div "Claiming Tool Individual Registration Tool Bulk Registration Tool Registration …" at bounding box center [126, 311] width 212 height 203
click at [102, 246] on link "Claiming Tool" at bounding box center [150, 239] width 164 height 17
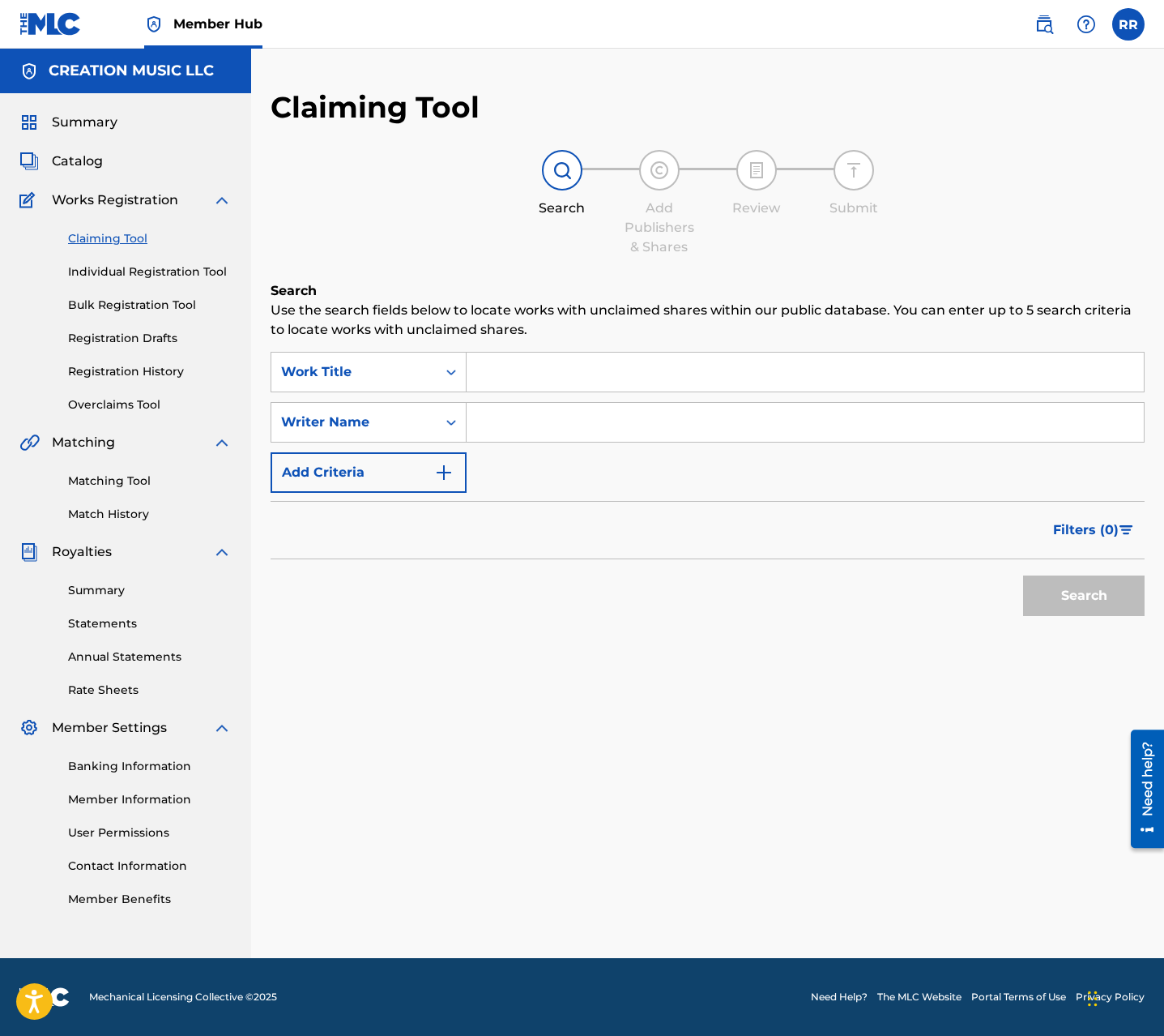
click at [497, 427] on input "Search Form" at bounding box center [805, 422] width 677 height 39
type input "DAVID OMAR RIVERA RODRIGUEZ"
click at [1136, 580] on button "Search" at bounding box center [1083, 596] width 121 height 41
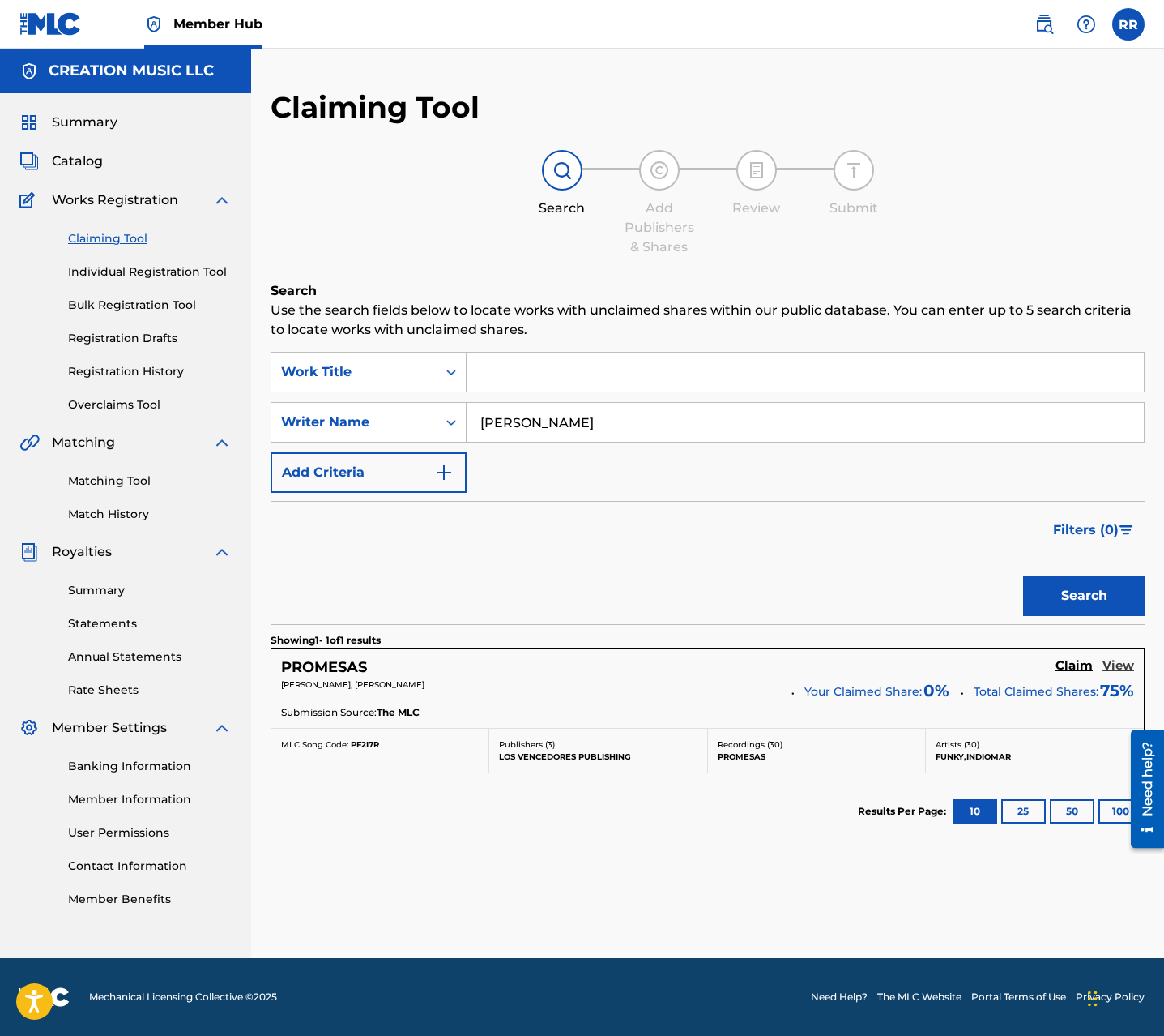
click at [1133, 665] on h5 "View" at bounding box center [1118, 665] width 31 height 15
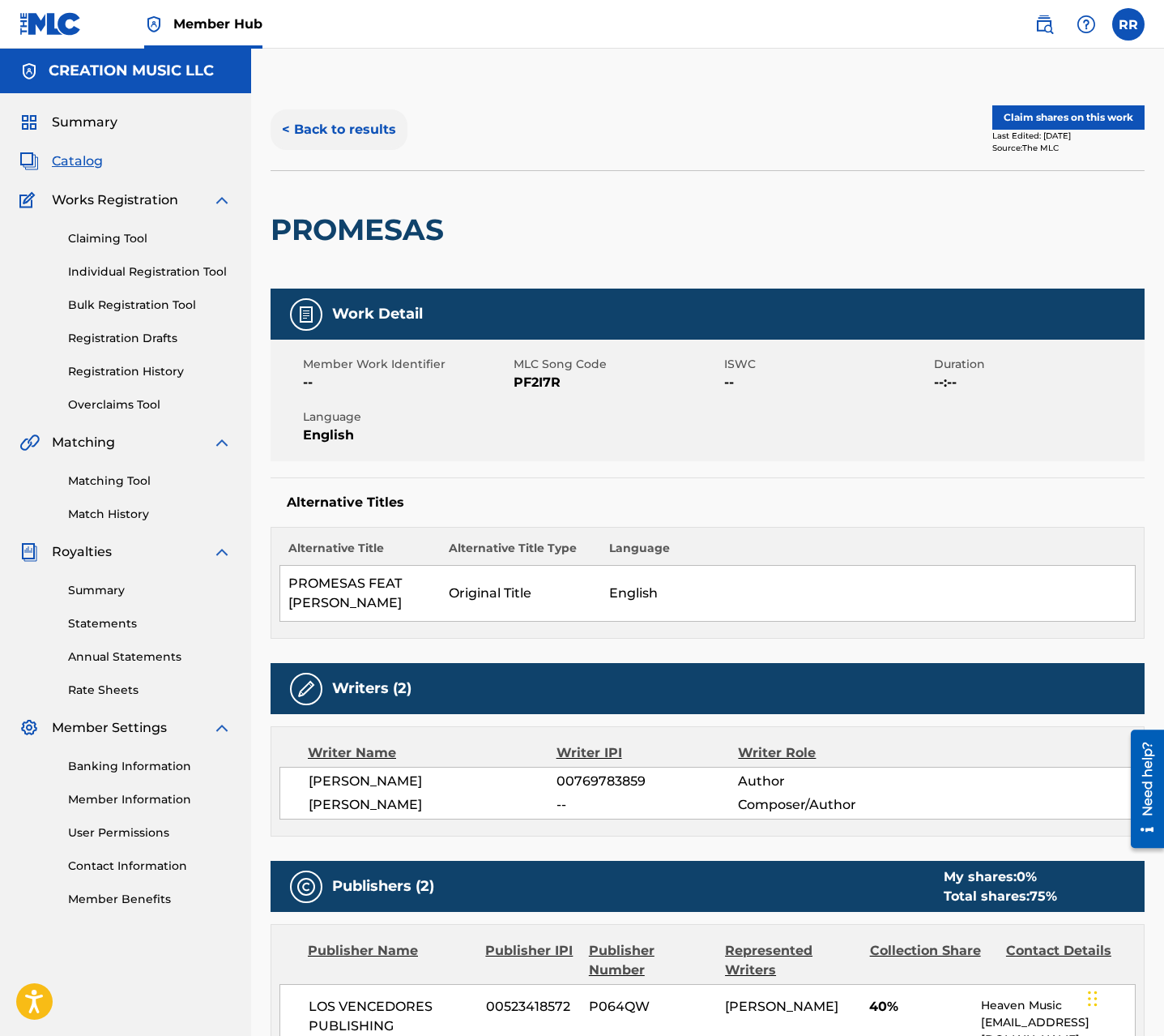
click at [347, 133] on button "< Back to results" at bounding box center [339, 130] width 137 height 41
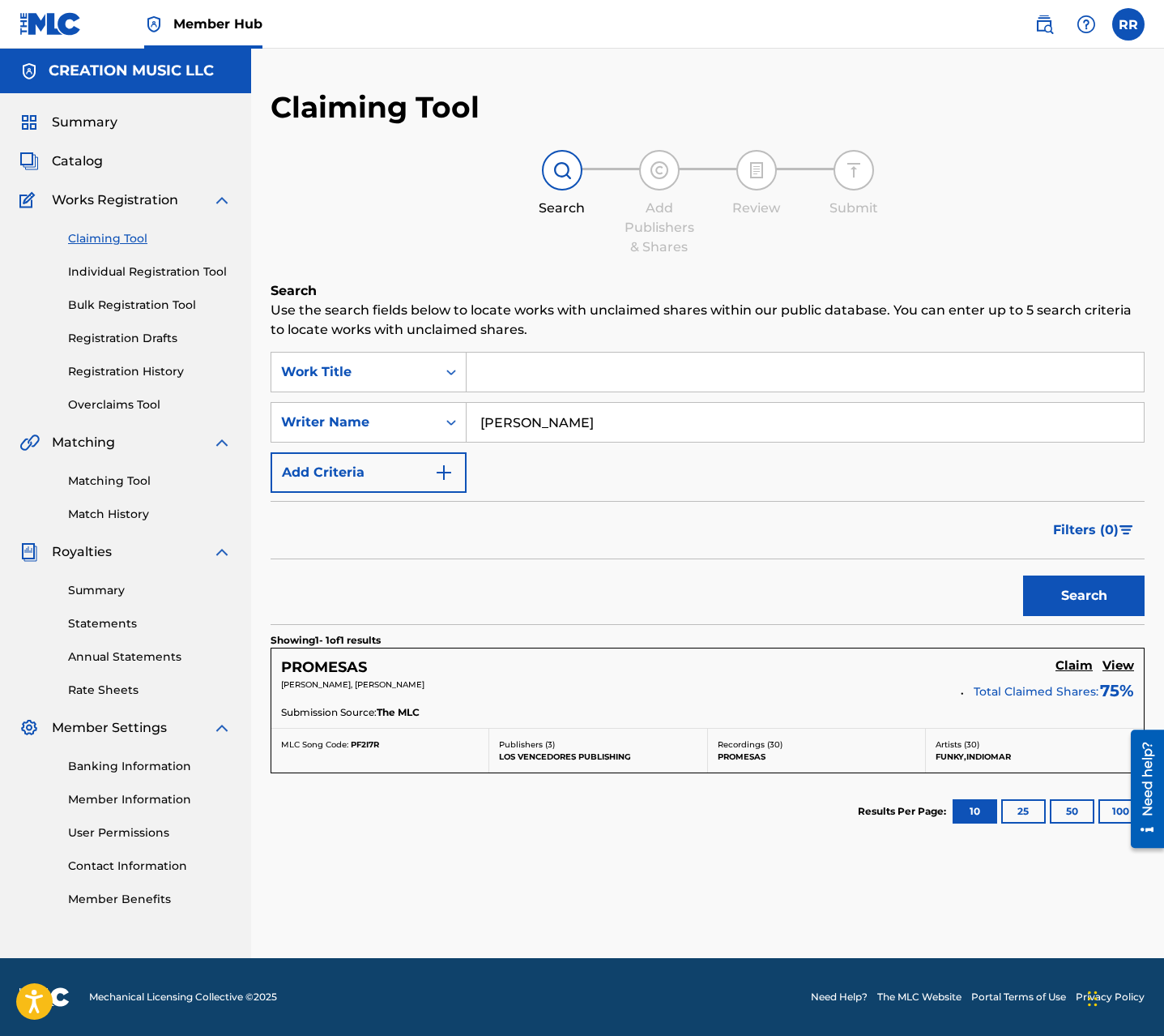
click at [654, 425] on input "DAVID OMAR RIVERA RODRIGUEZ" at bounding box center [805, 422] width 677 height 39
type input "DAVID OMAR RIVERA"
click at [1068, 595] on button "Search" at bounding box center [1083, 596] width 121 height 41
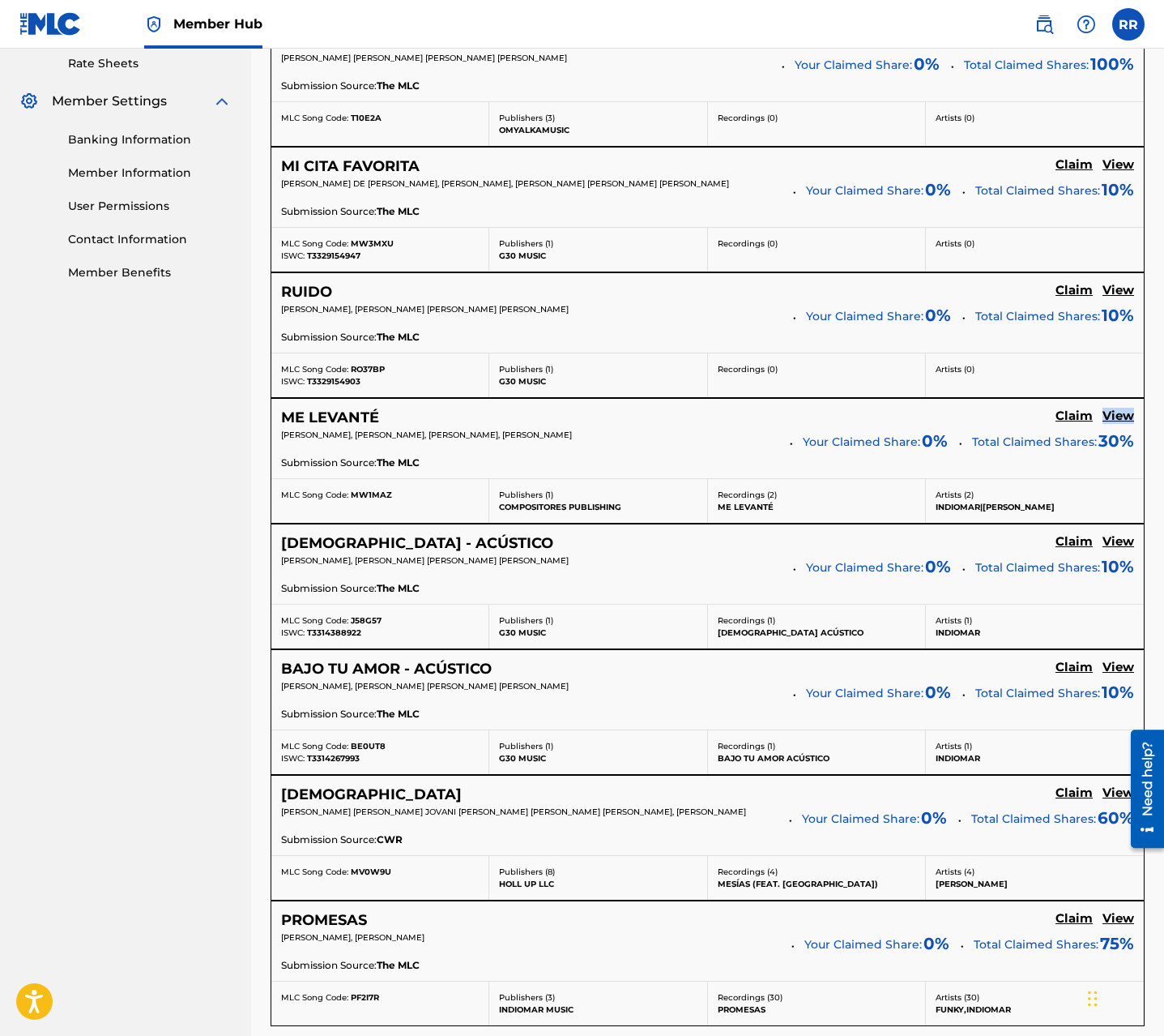
scroll to position [631, 0]
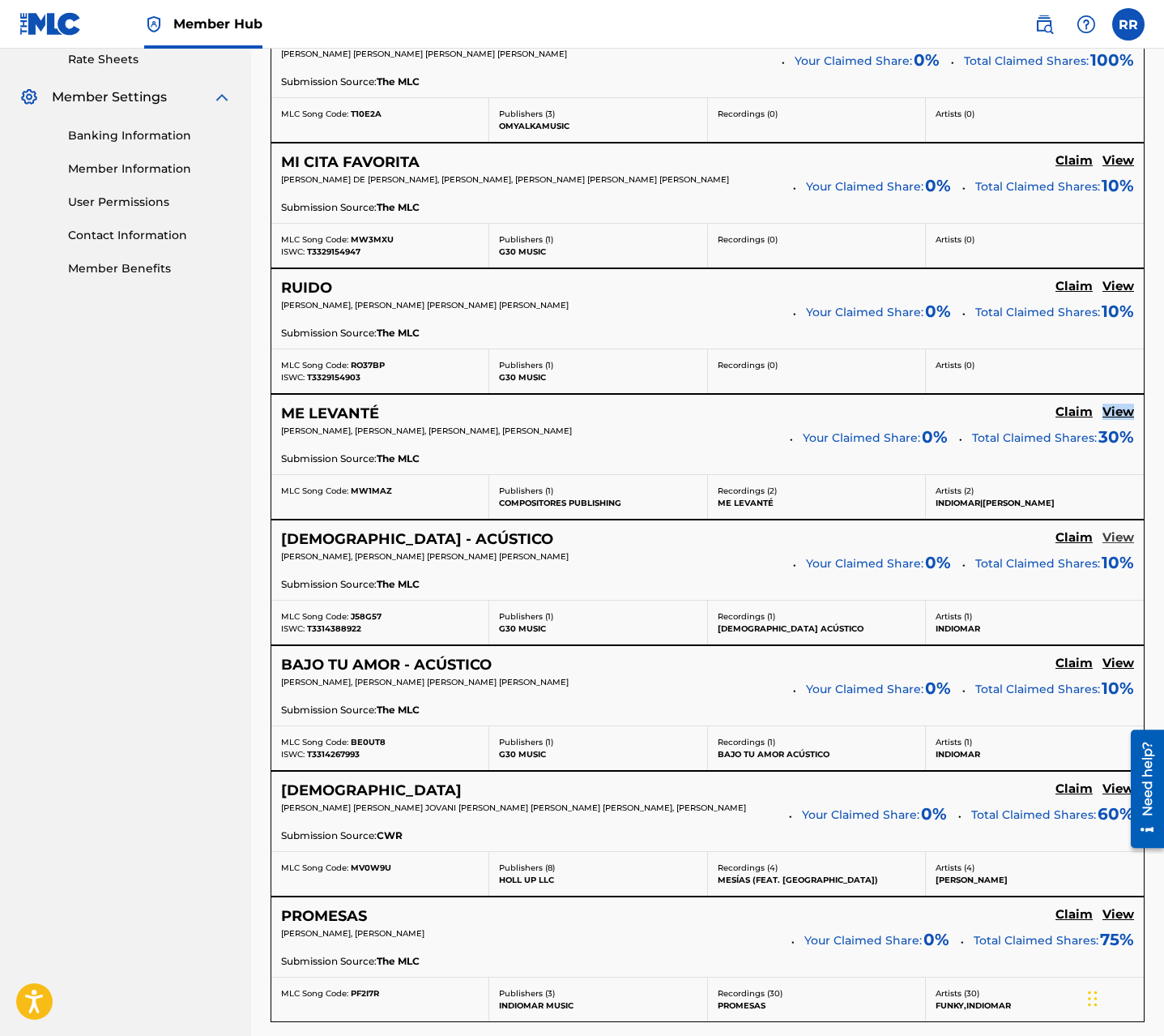
click at [1116, 533] on h5 "View" at bounding box center [1118, 538] width 31 height 15
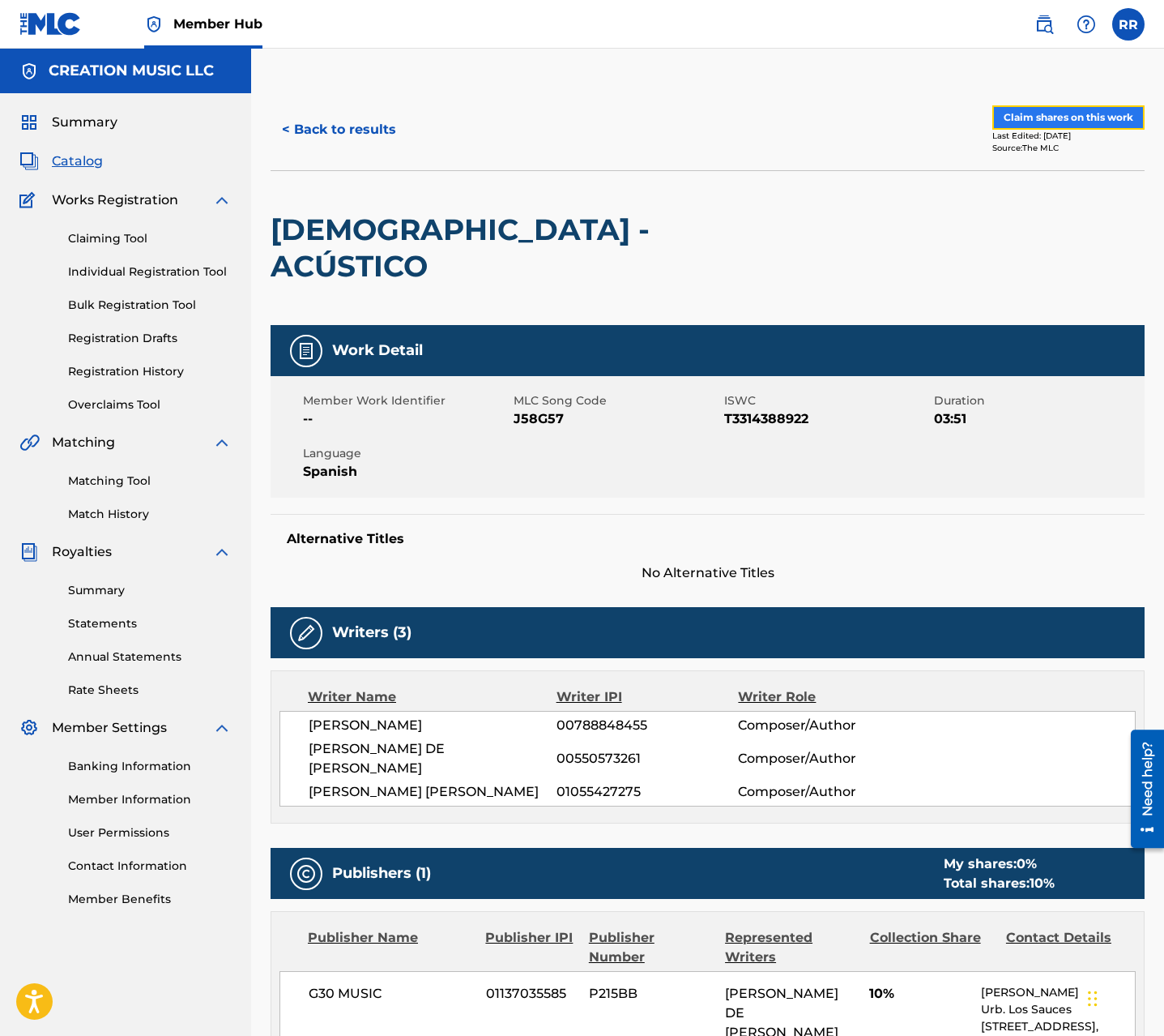
click at [1043, 121] on button "Claim shares on this work" at bounding box center [1068, 117] width 152 height 25
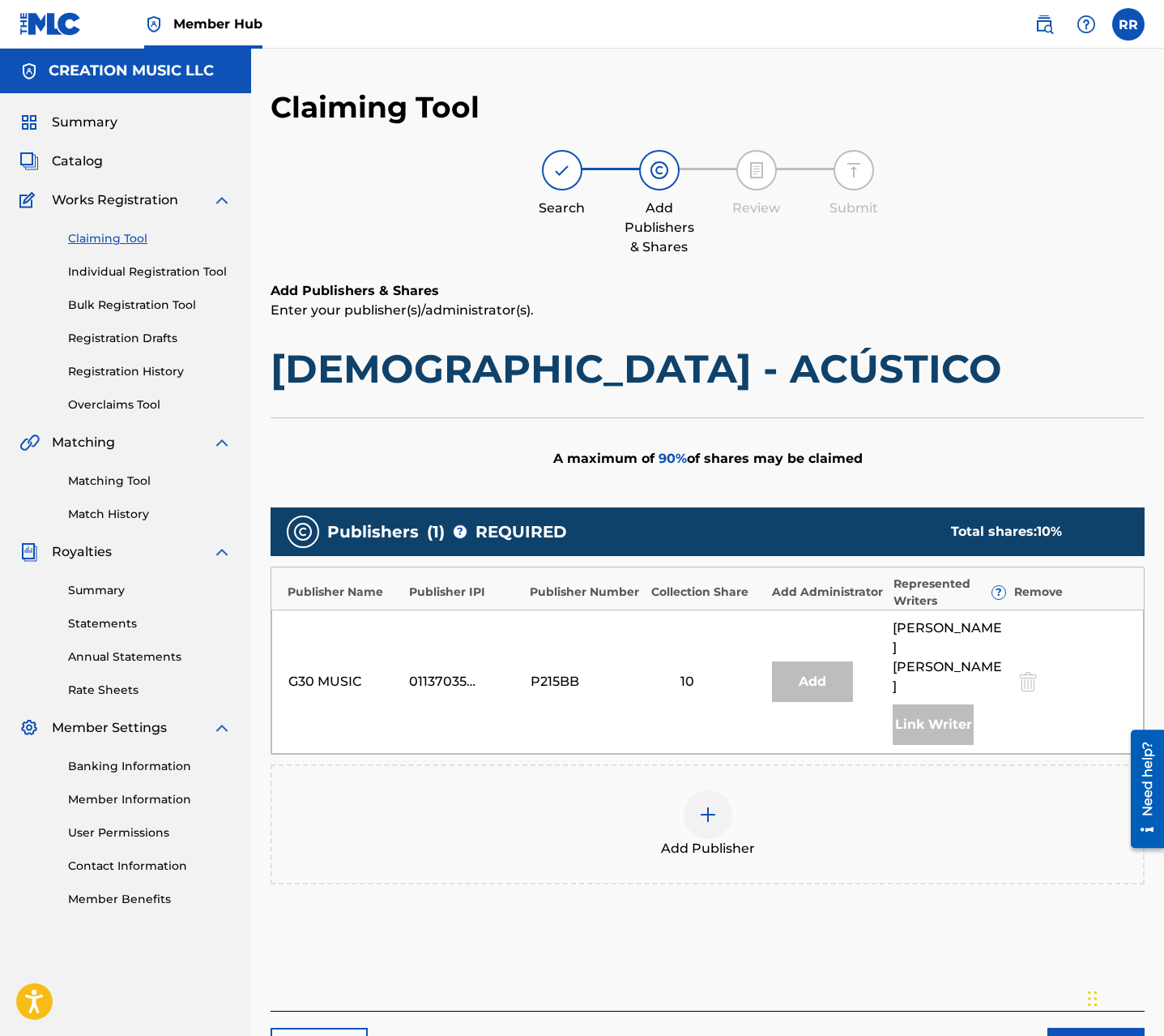
click at [699, 805] on img at bounding box center [708, 814] width 20 height 20
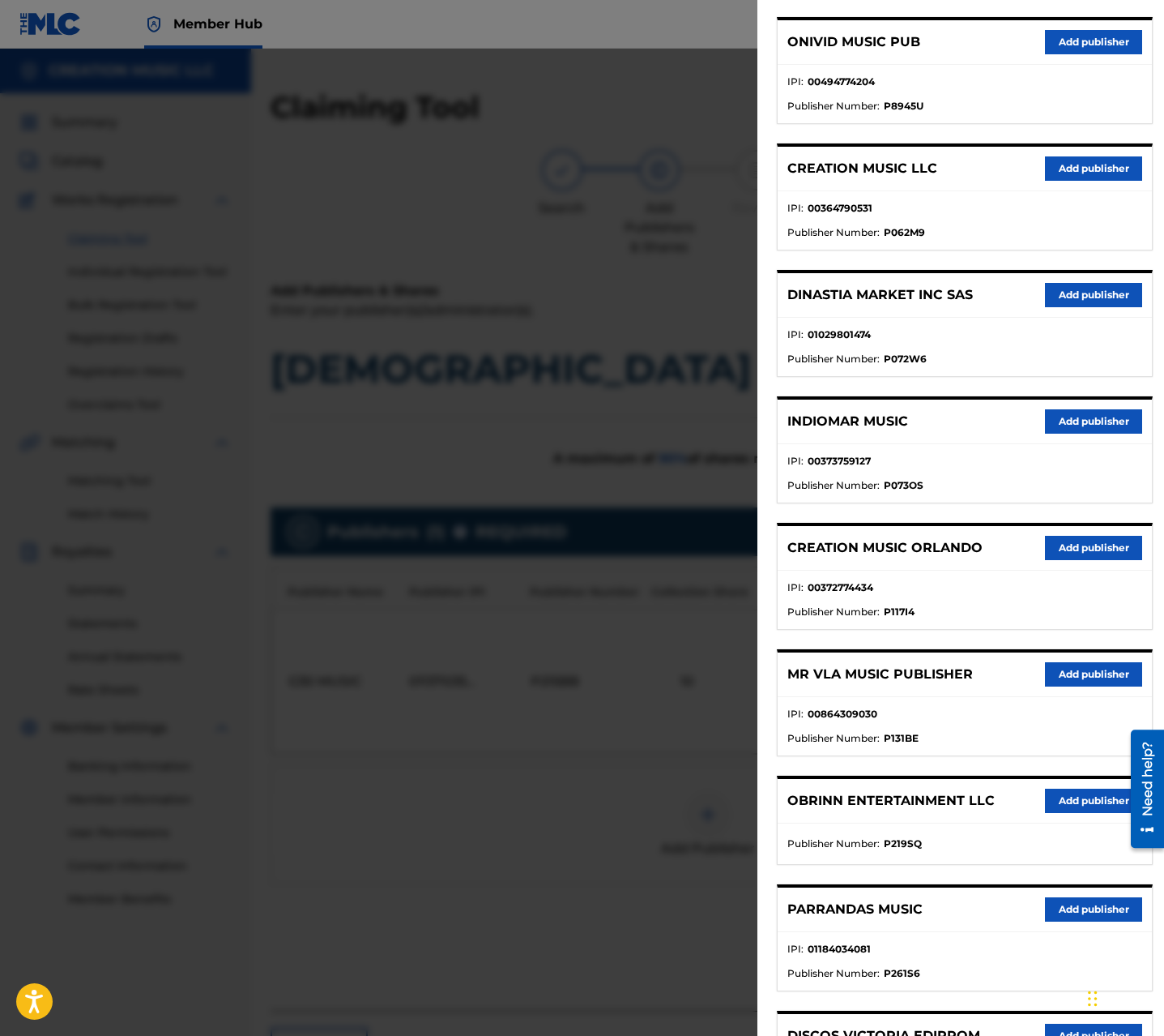
scroll to position [331, 0]
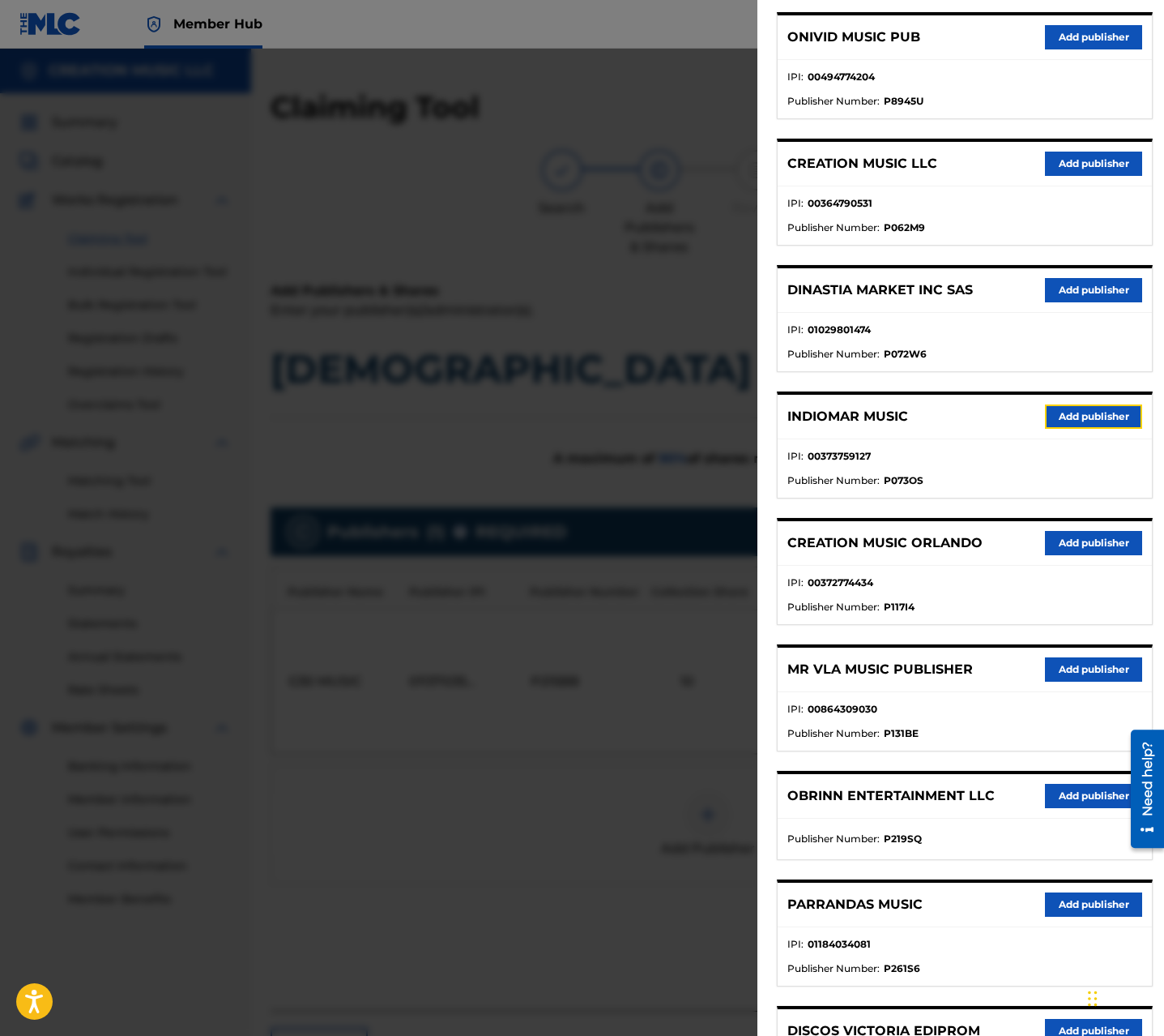
click at [1073, 409] on button "Add publisher" at bounding box center [1093, 416] width 97 height 25
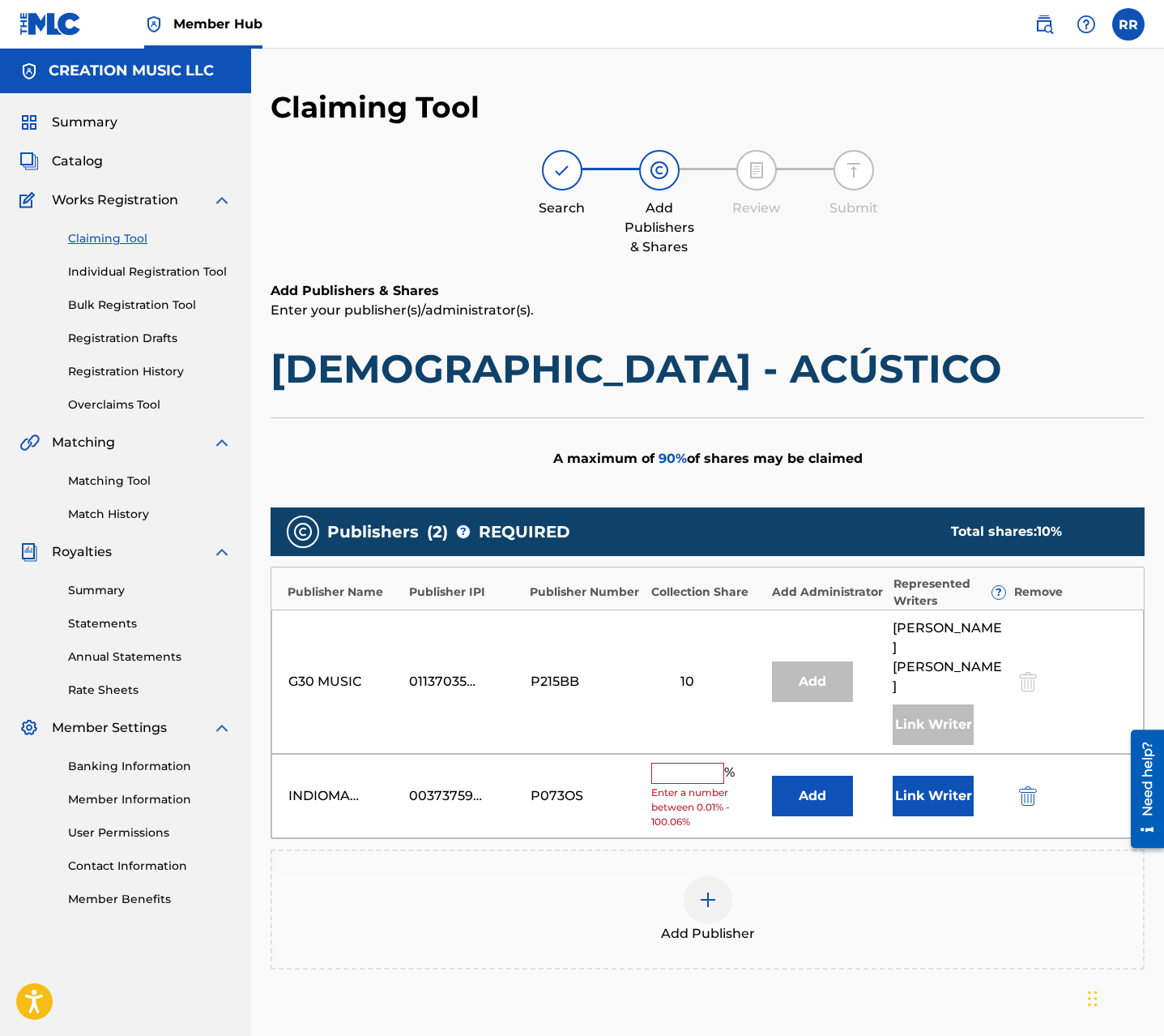
click at [687, 762] on input "text" at bounding box center [688, 773] width 73 height 21
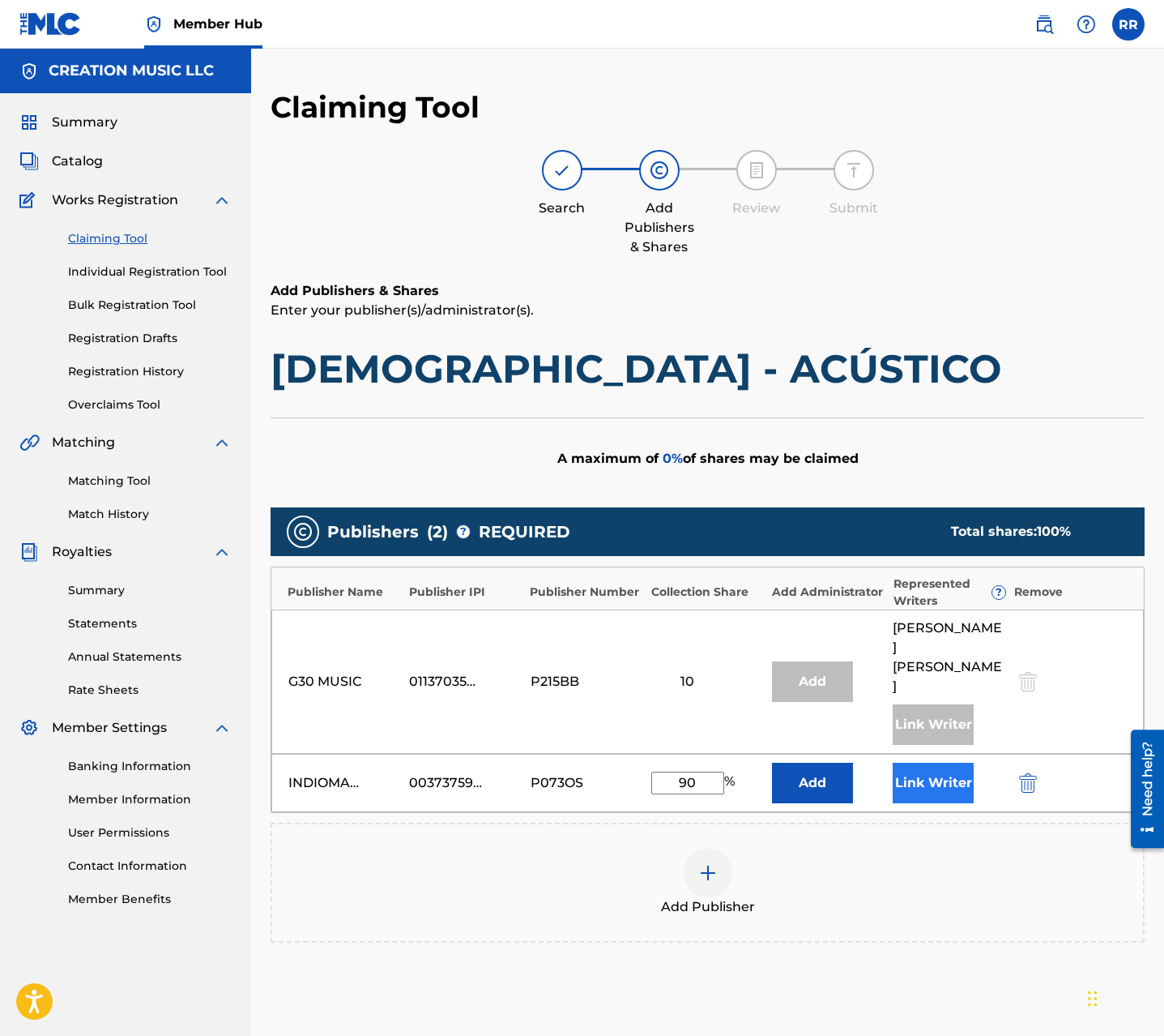
type input "90"
click at [913, 763] on button "Link Writer" at bounding box center [933, 783] width 81 height 41
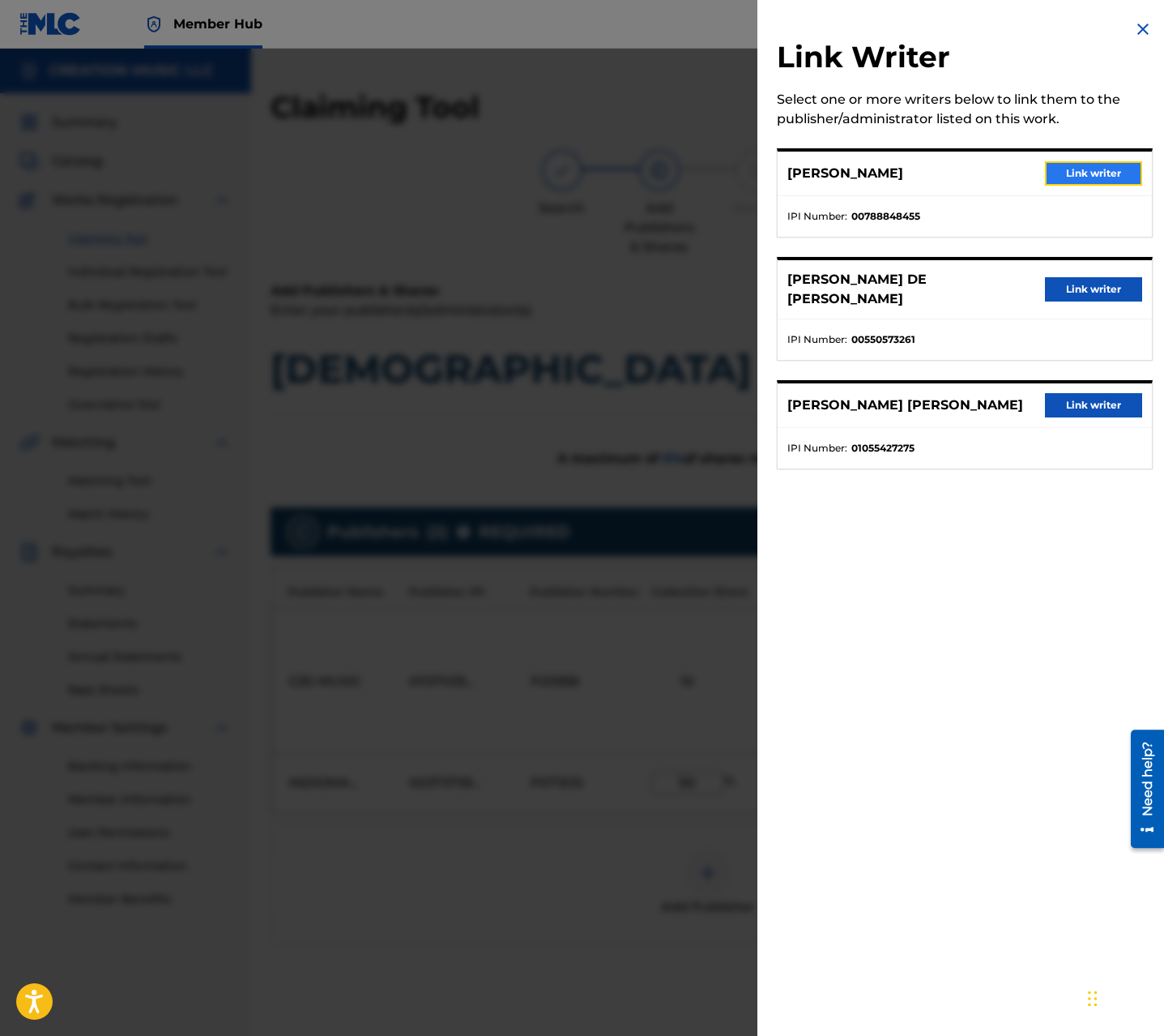
click at [1063, 181] on button "Link writer" at bounding box center [1093, 173] width 97 height 25
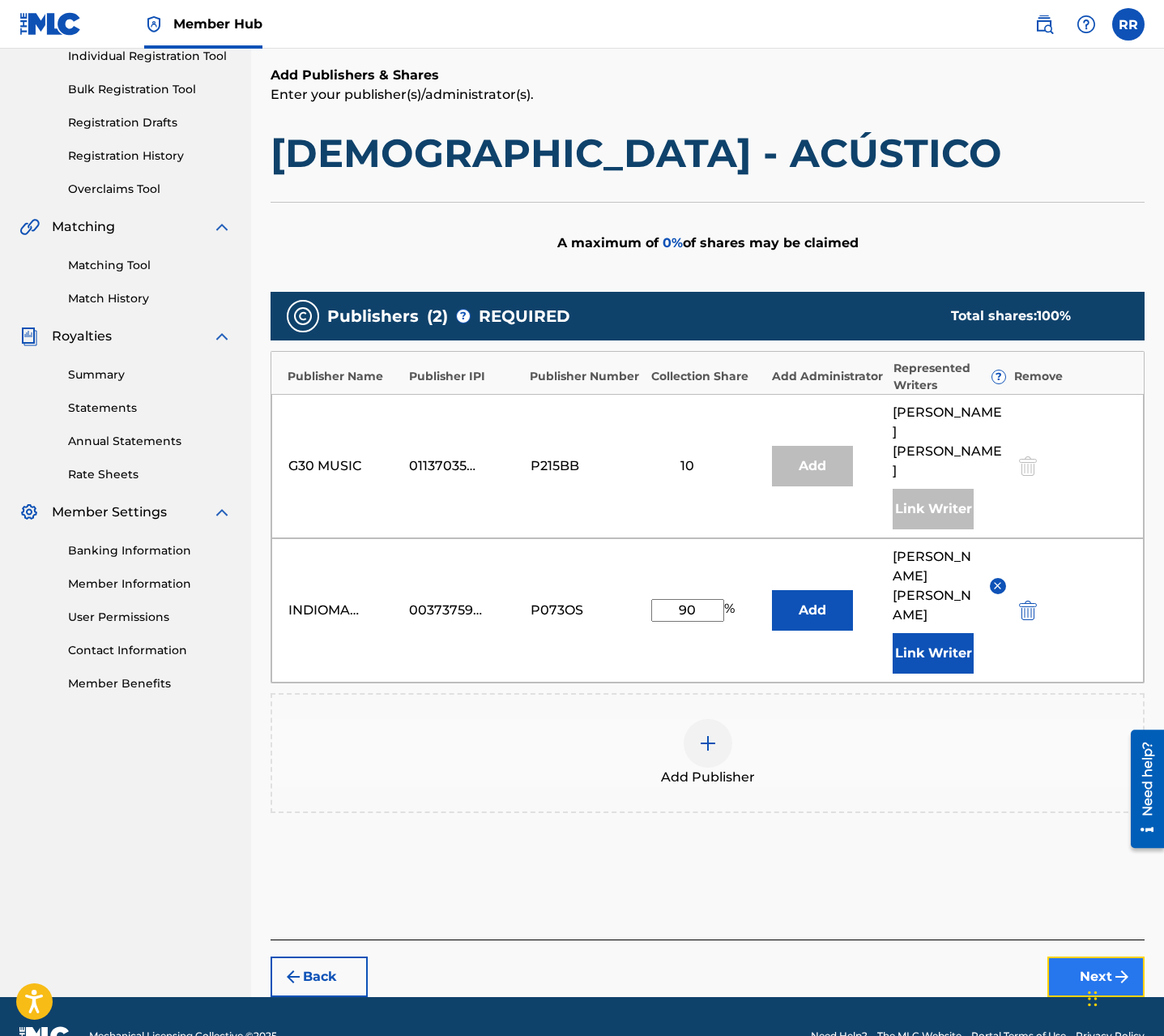
click at [1089, 956] on button "Next" at bounding box center [1096, 977] width 97 height 41
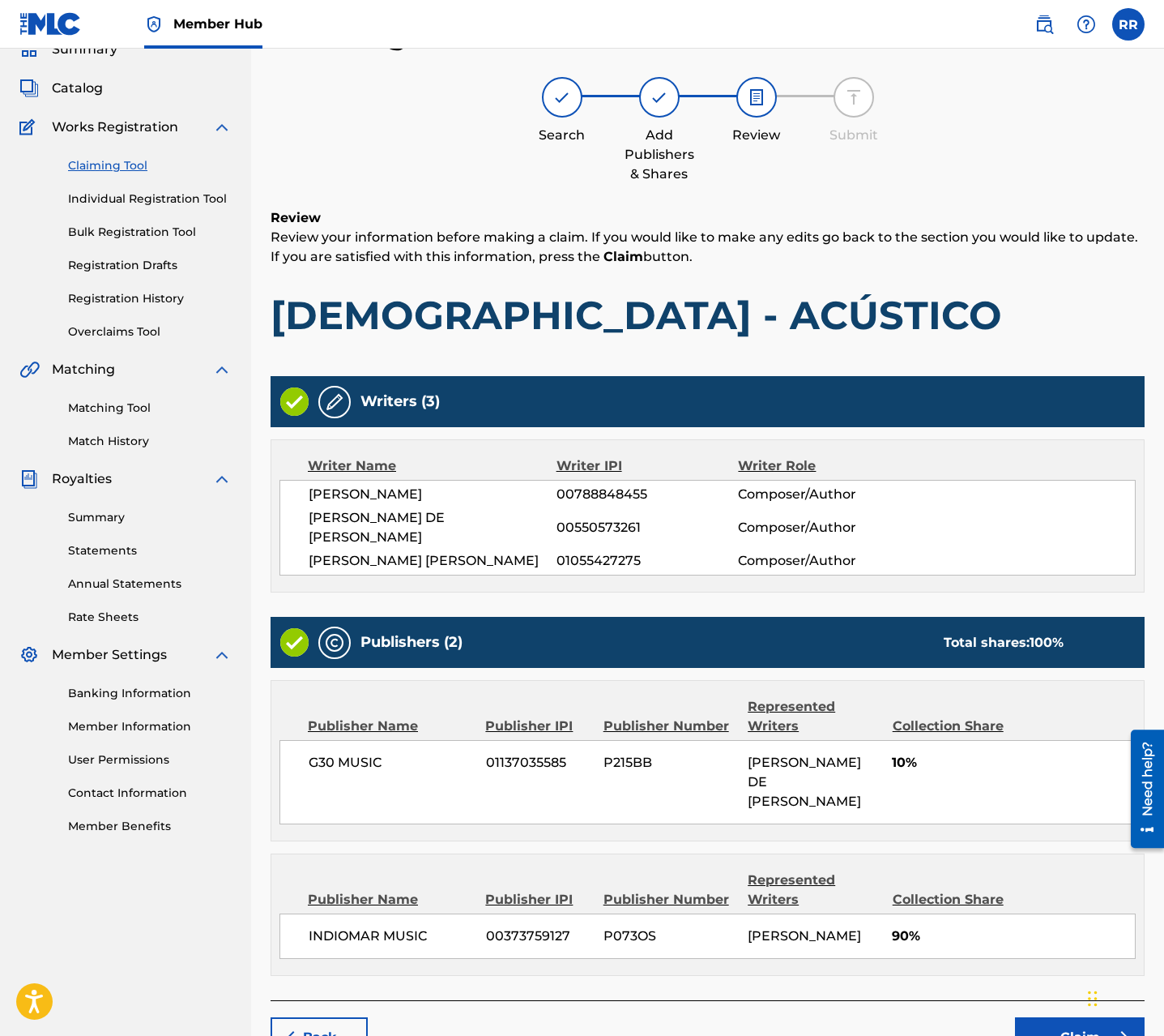
scroll to position [153, 0]
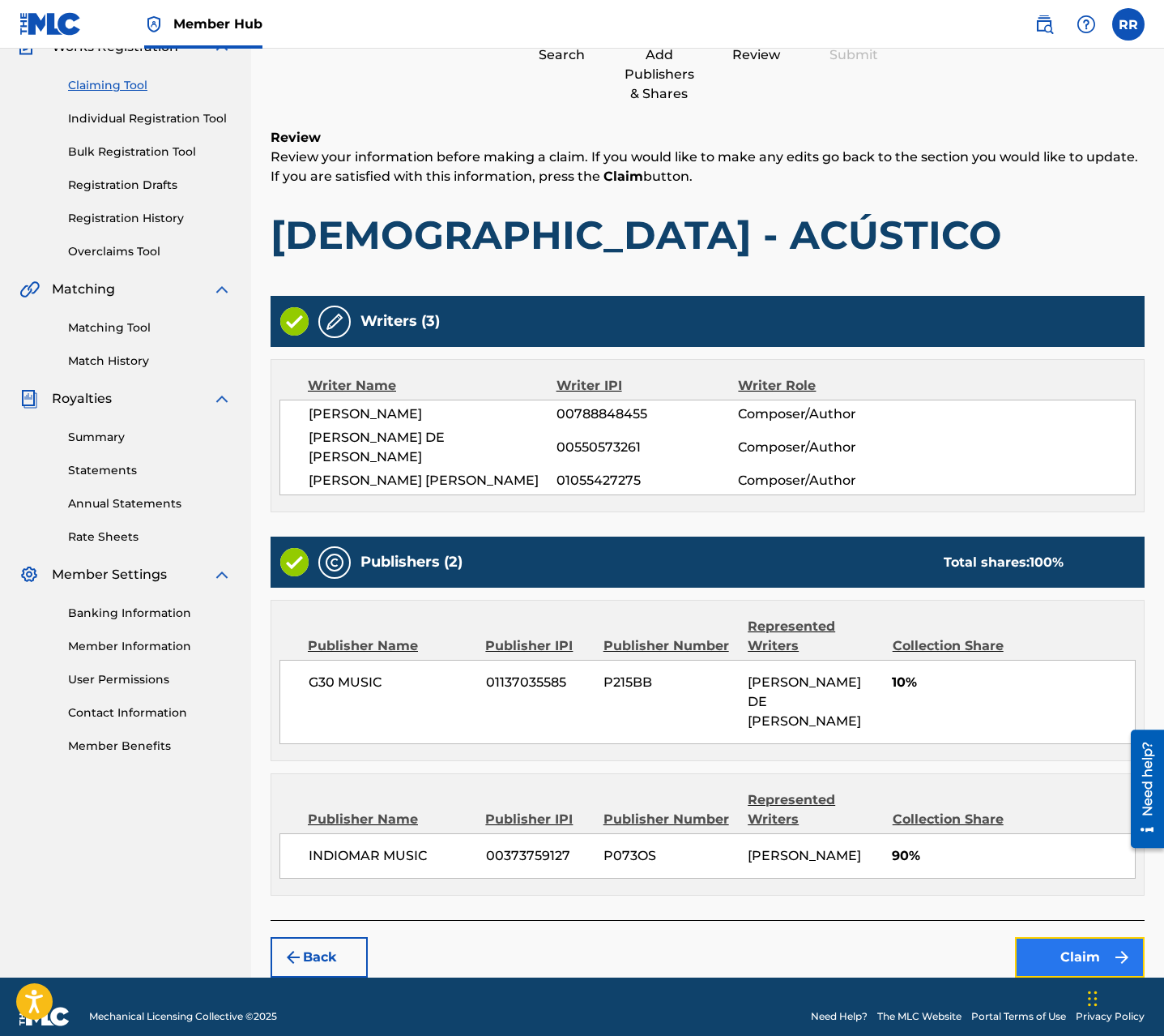
click at [1054, 937] on button "Claim" at bounding box center [1080, 957] width 130 height 41
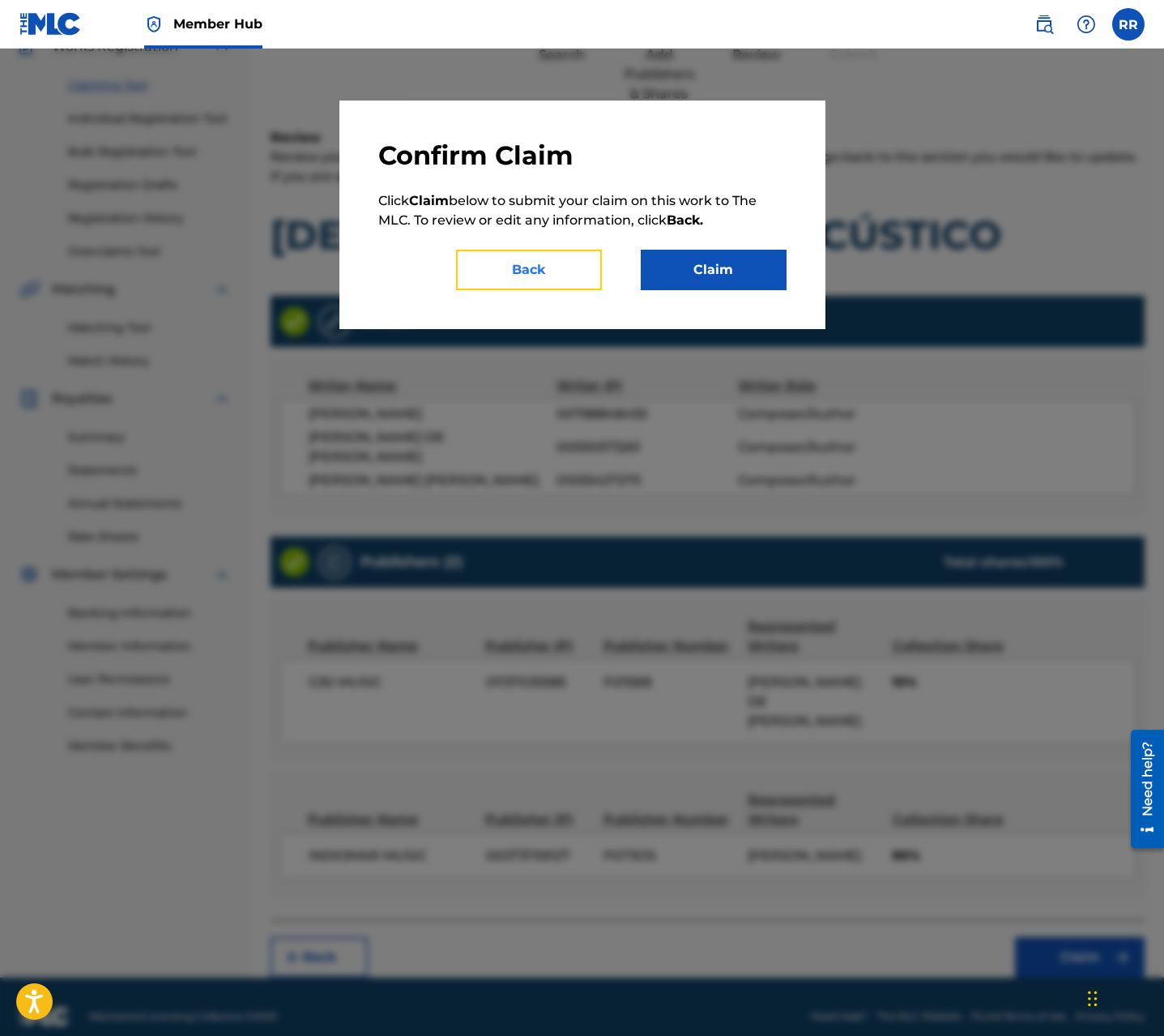
click at [584, 276] on button "Back" at bounding box center [529, 270] width 146 height 41
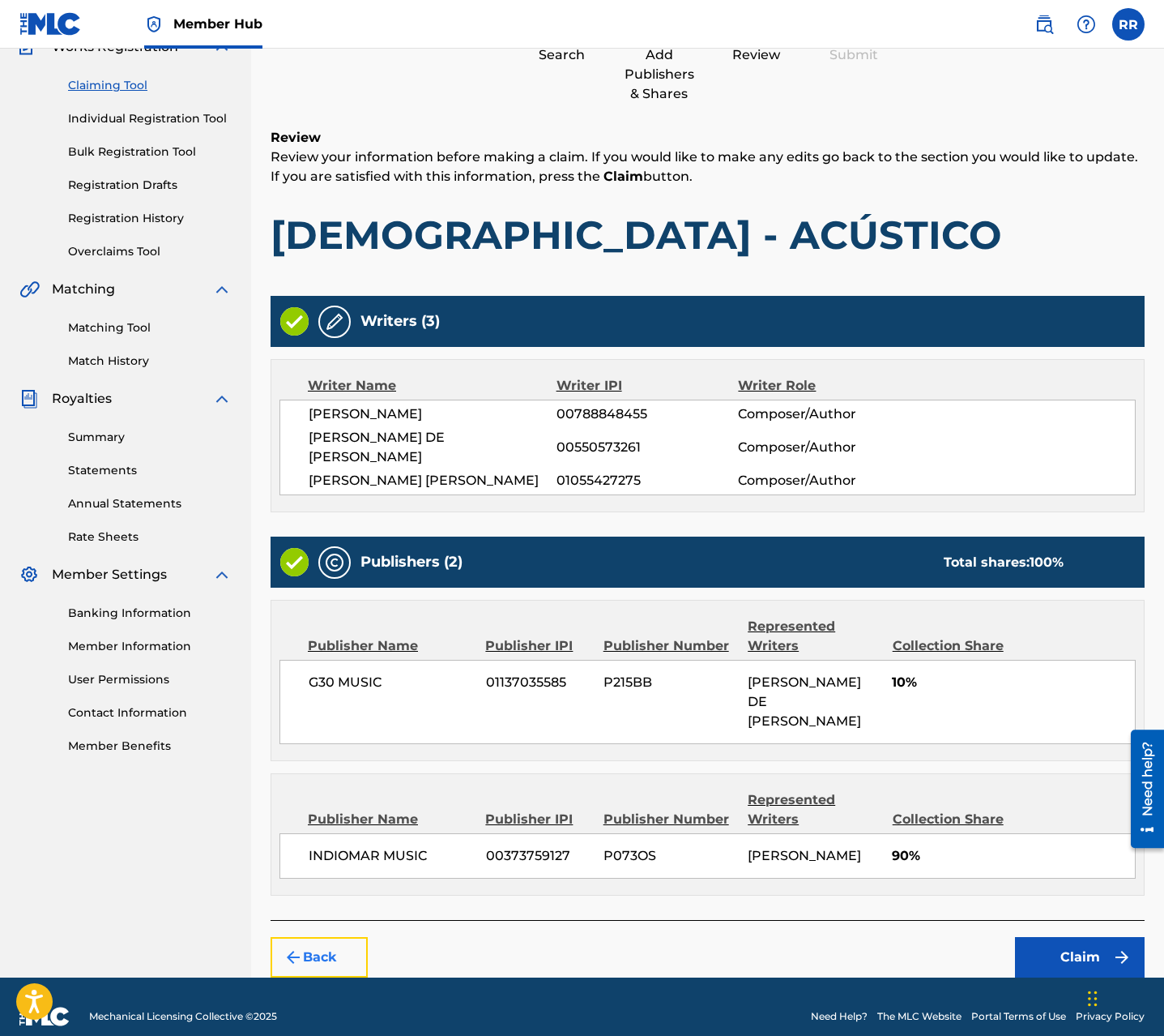
click at [341, 937] on button "Back" at bounding box center [319, 957] width 97 height 41
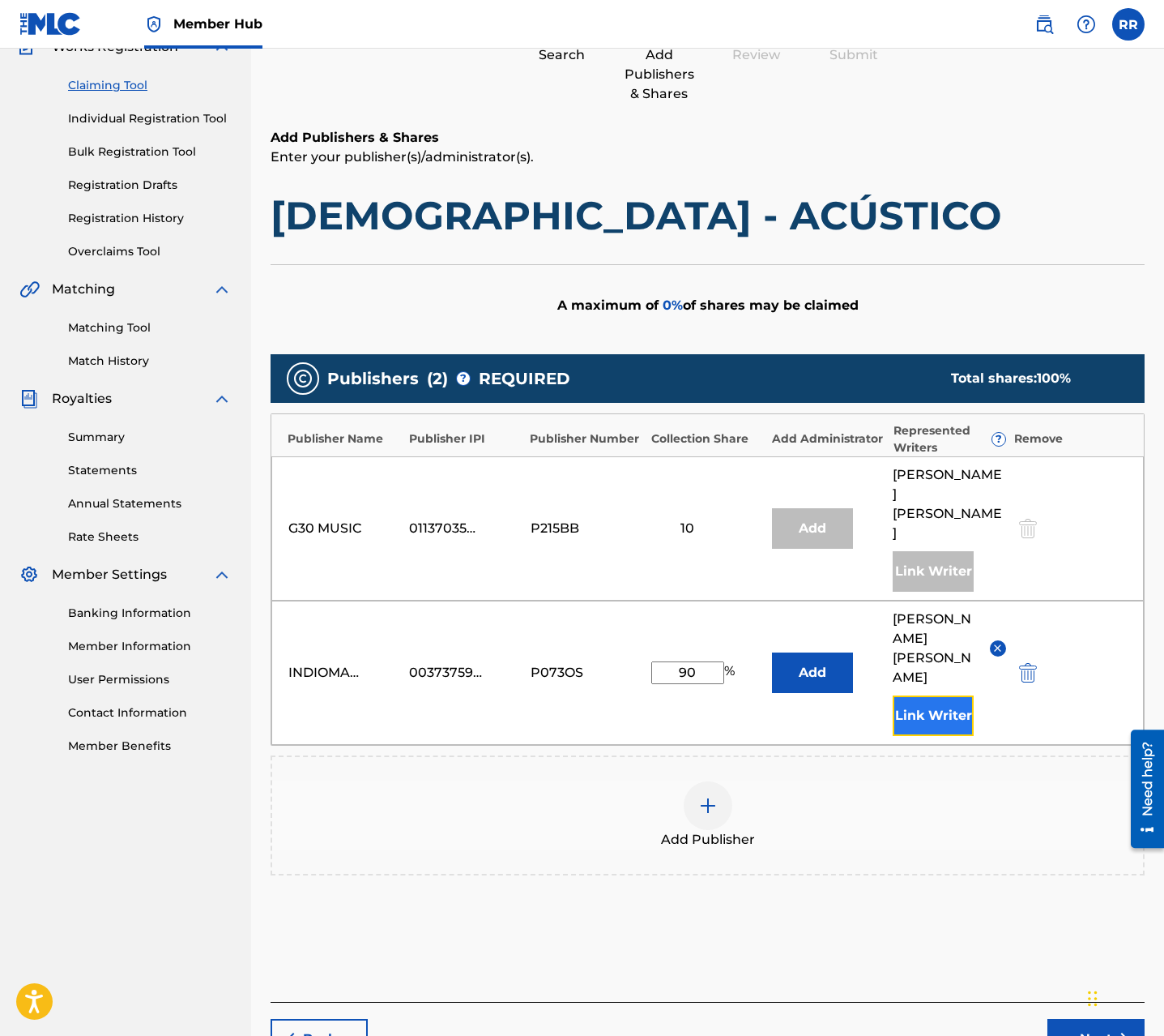
click at [930, 695] on button "Link Writer" at bounding box center [933, 716] width 81 height 41
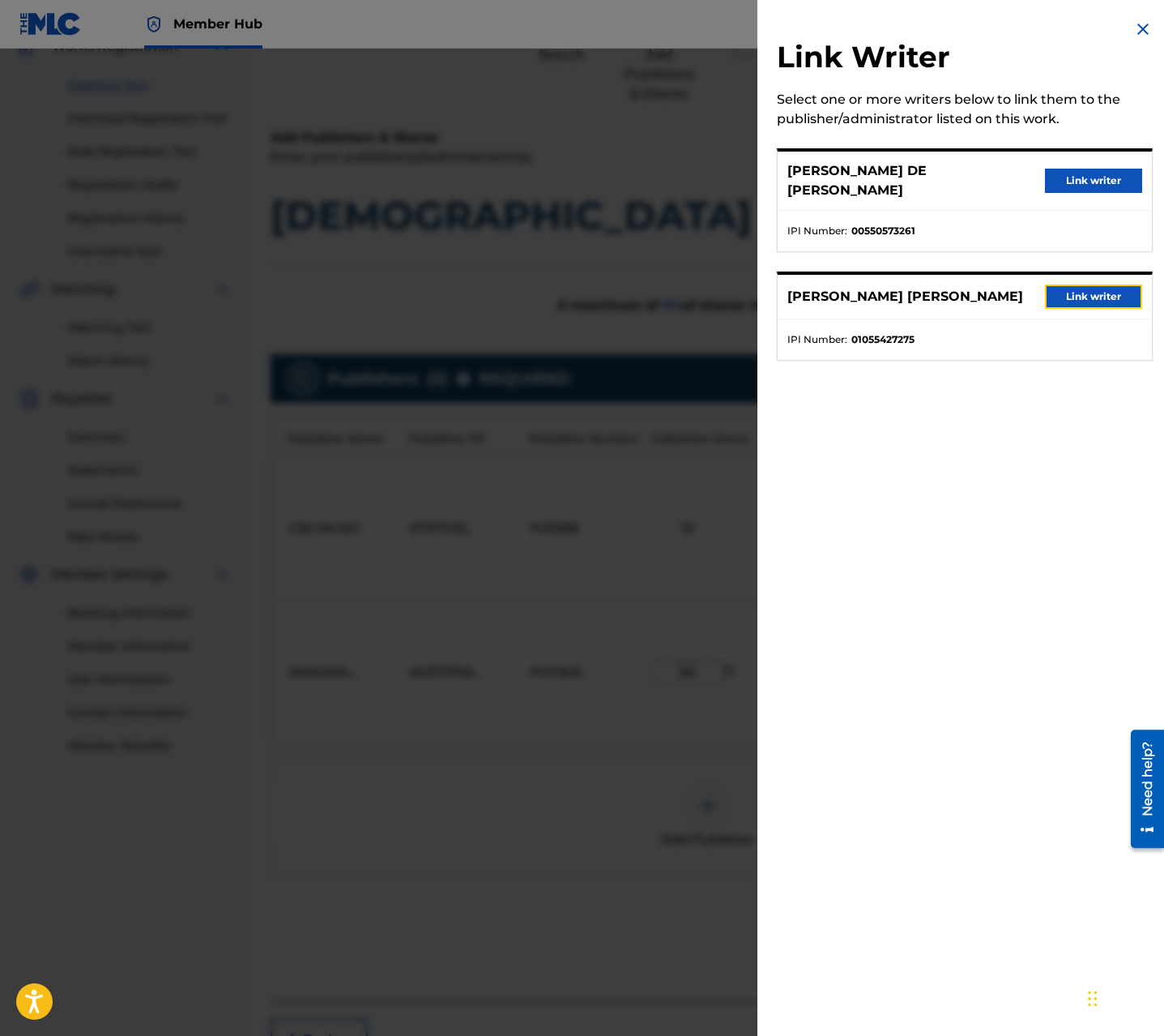
drag, startPoint x: 1076, startPoint y: 277, endPoint x: 1071, endPoint y: 323, distance: 46.3
click at [1076, 285] on button "Link writer" at bounding box center [1093, 297] width 97 height 25
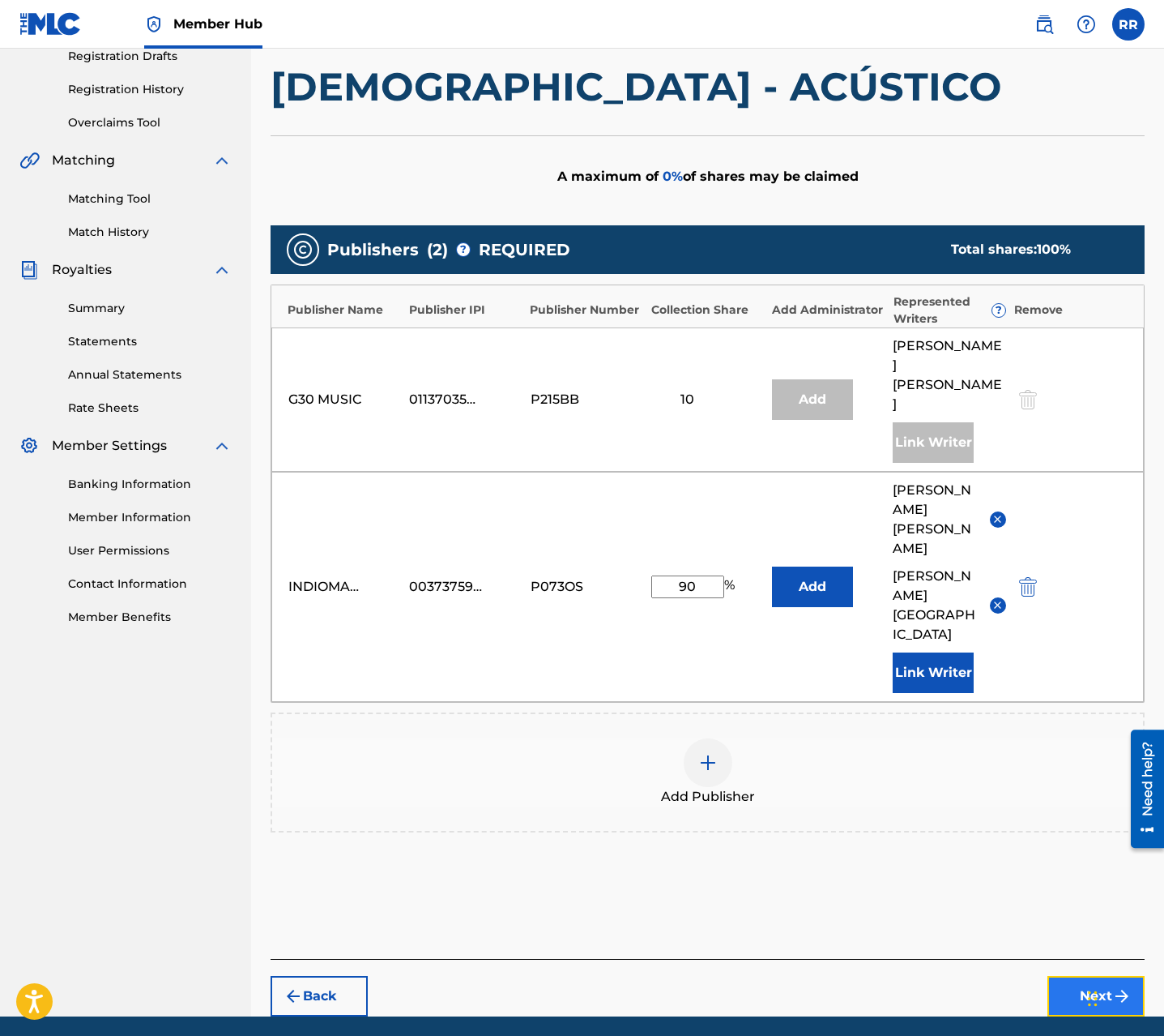
click at [1087, 976] on button "Next" at bounding box center [1096, 996] width 97 height 41
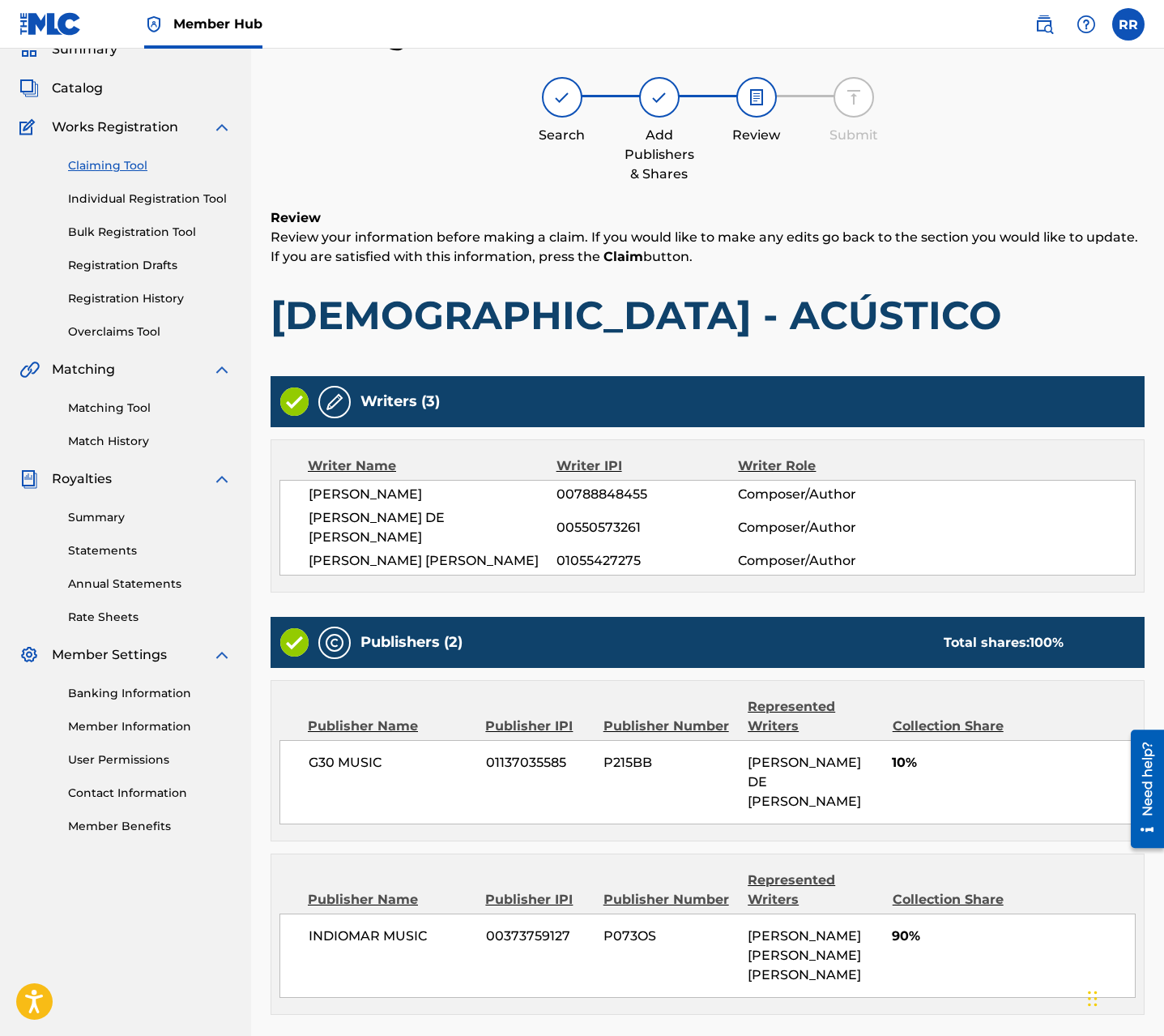
scroll to position [173, 0]
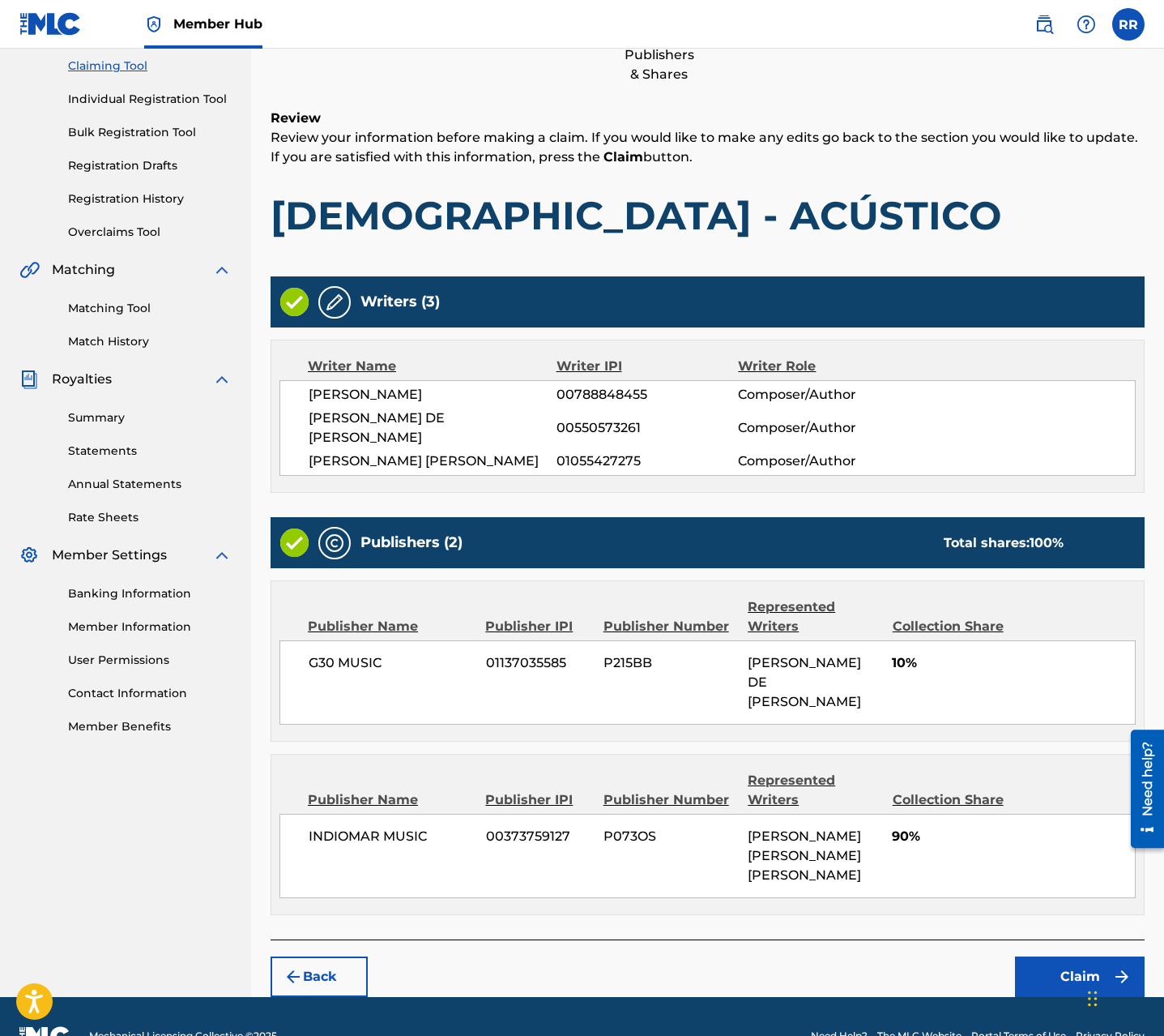
click at [1037, 939] on div "Back Claim" at bounding box center [708, 968] width 874 height 58
click at [1040, 956] on button "Claim" at bounding box center [1080, 977] width 130 height 41
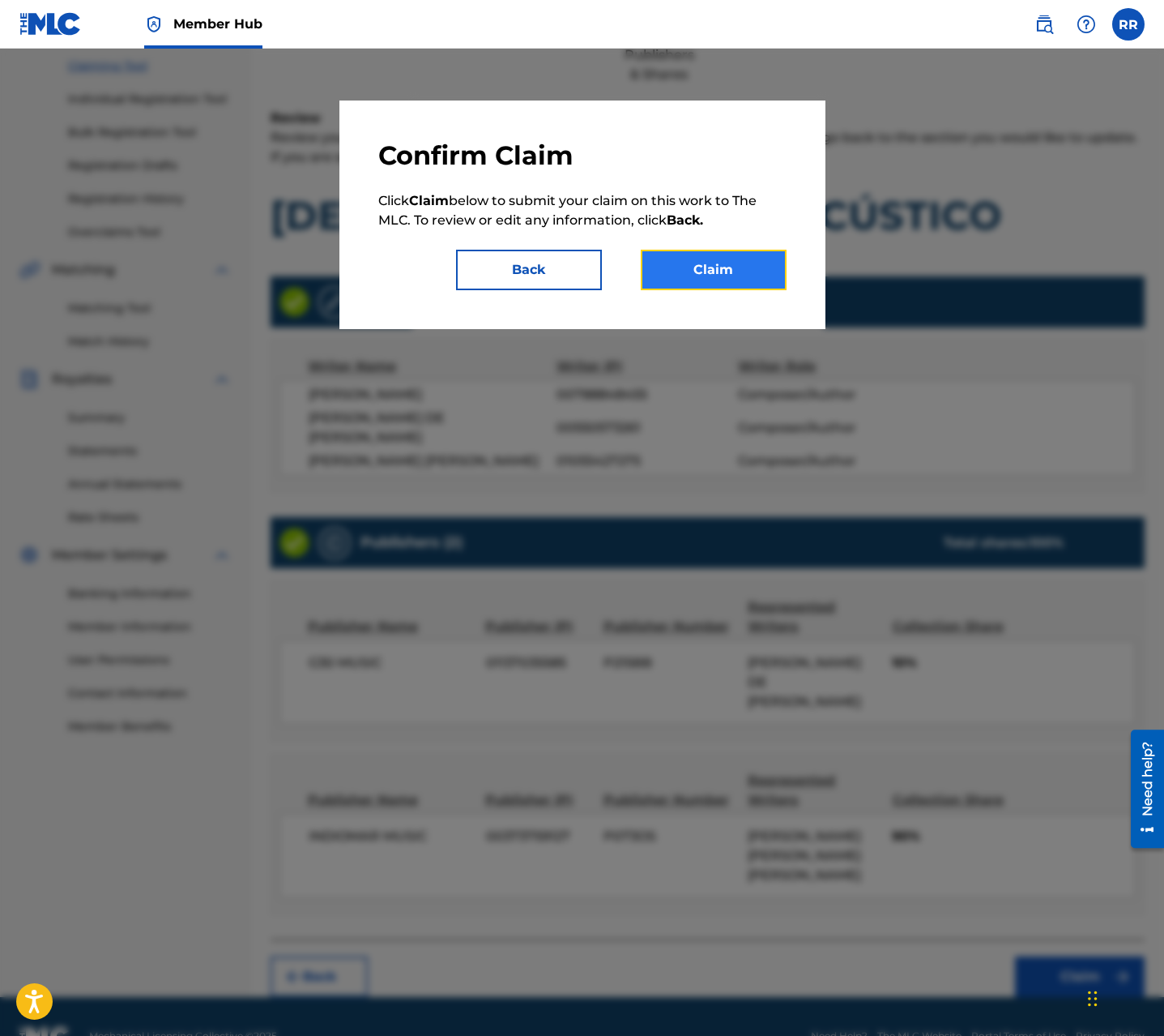
click at [733, 286] on button "Claim" at bounding box center [714, 270] width 146 height 41
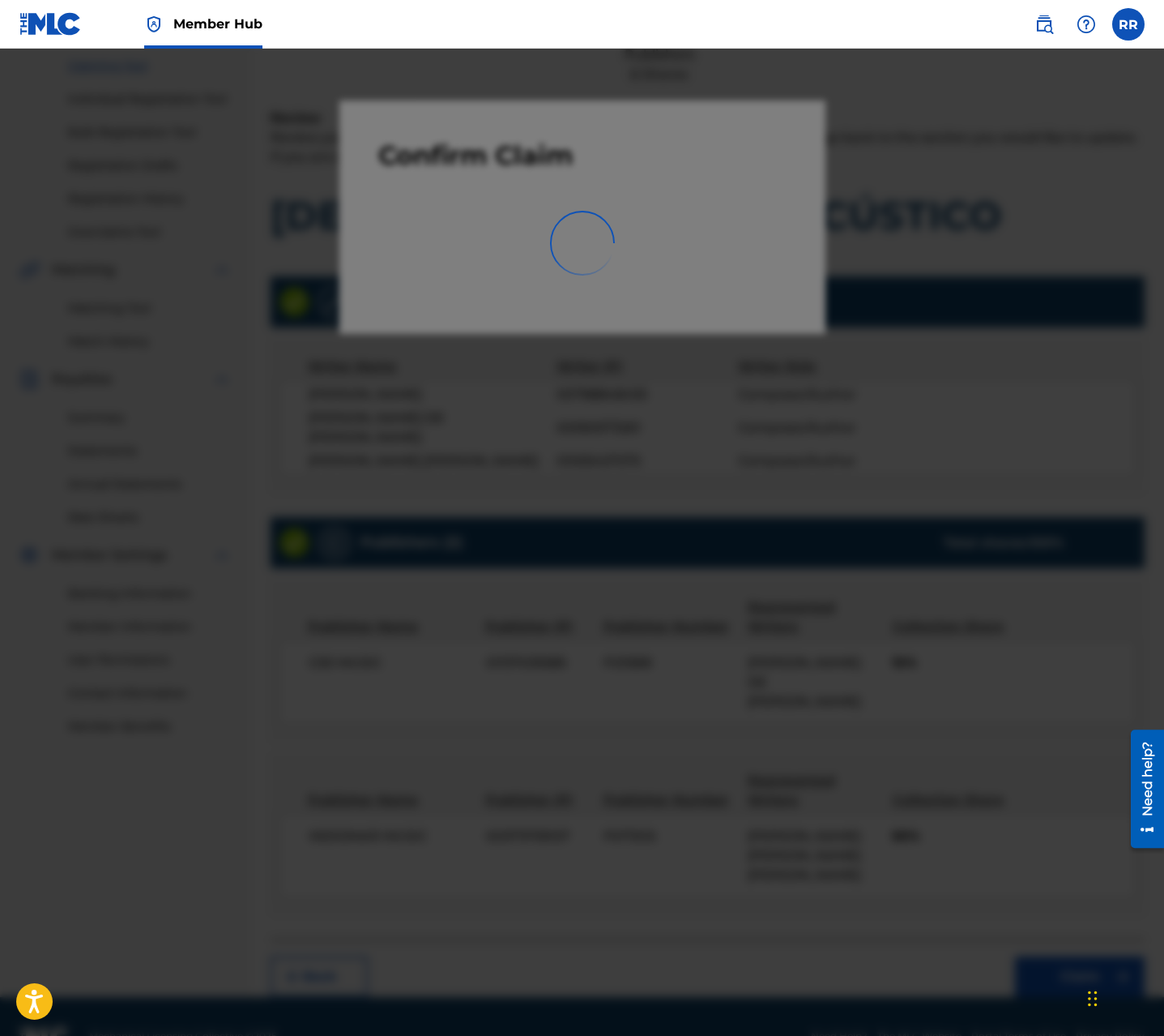
scroll to position [0, 0]
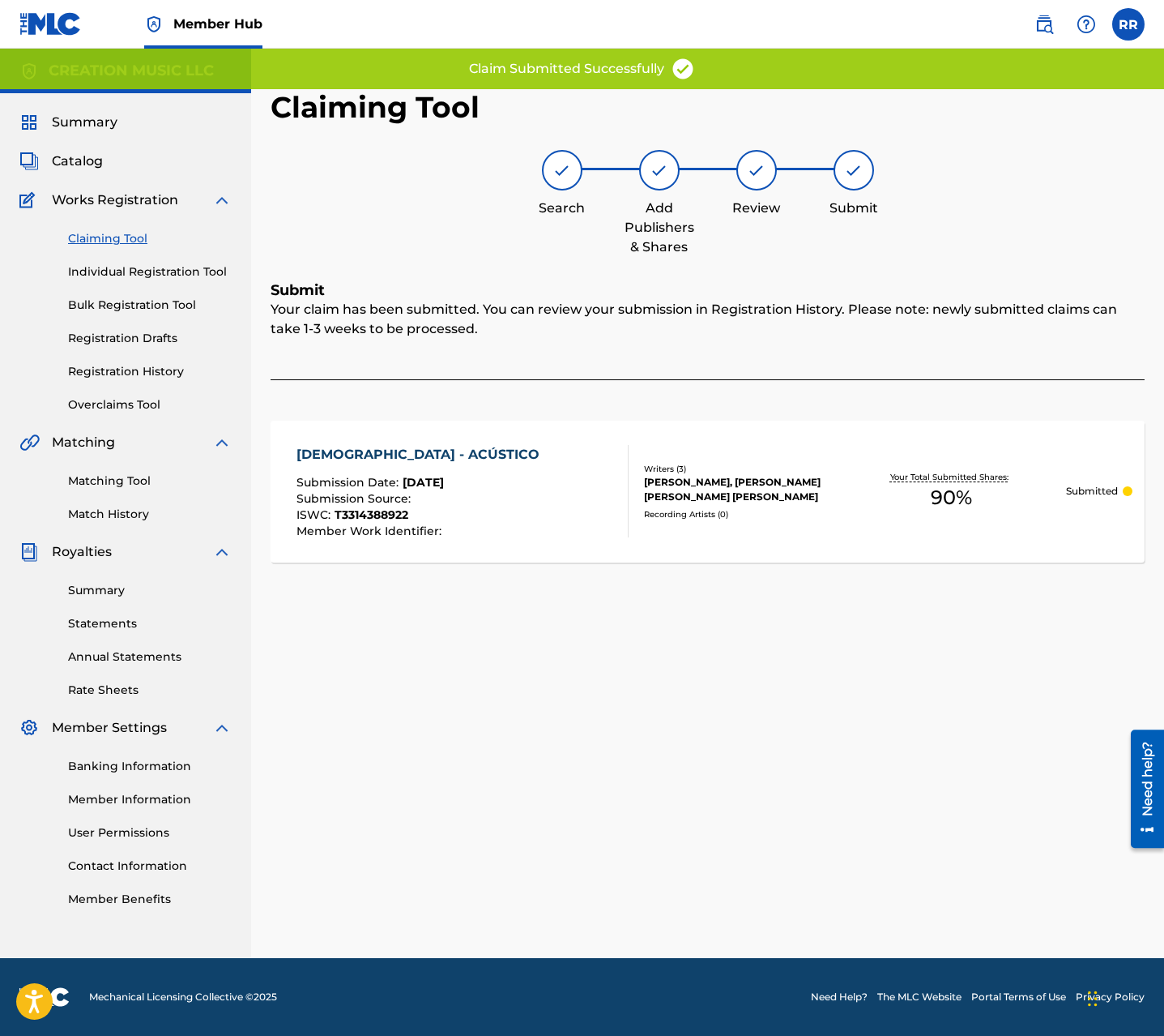
click at [130, 242] on link "Claiming Tool" at bounding box center [150, 239] width 164 height 17
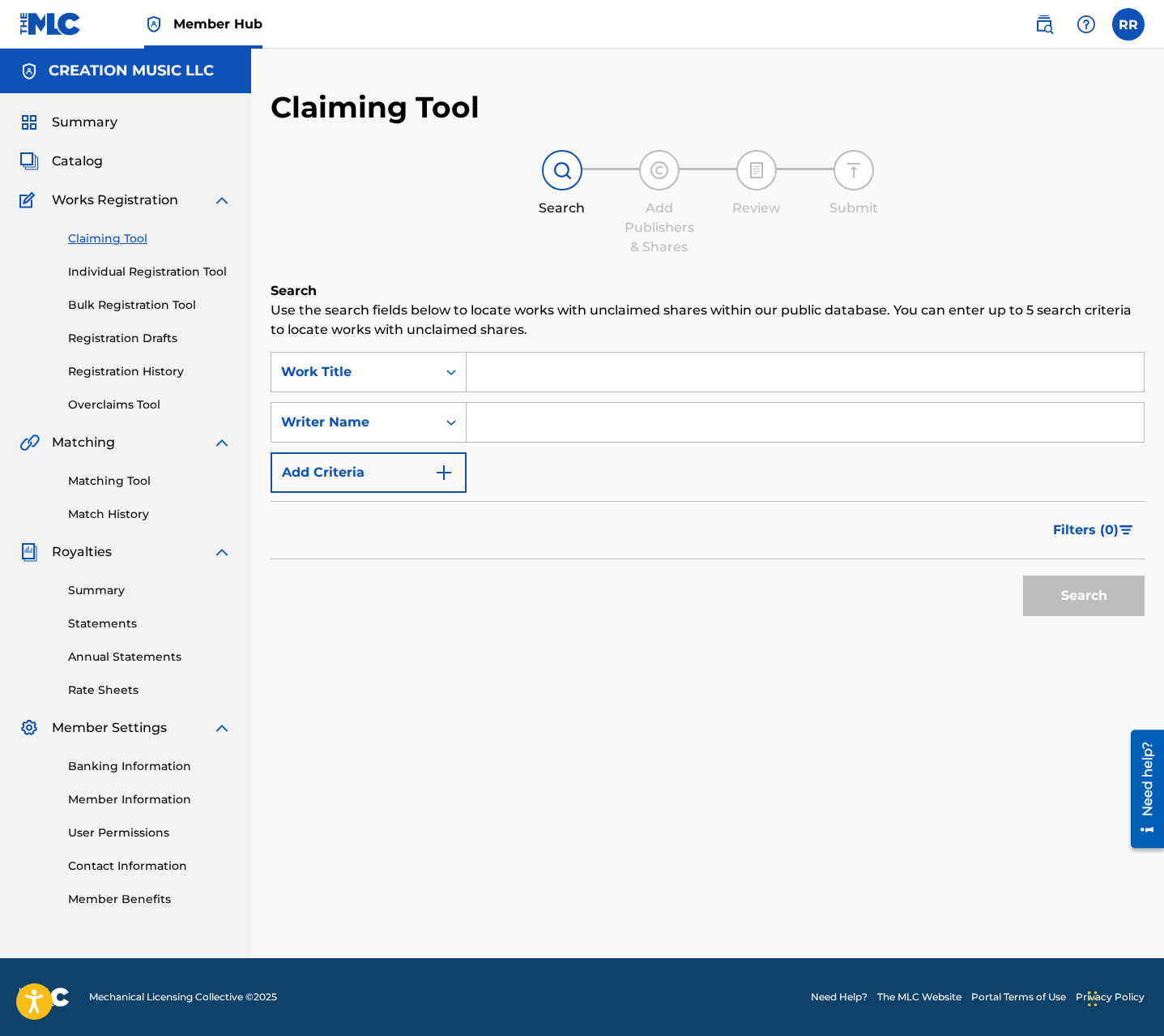
click at [532, 427] on input "Search Form" at bounding box center [805, 422] width 677 height 39
click at [522, 421] on input "david rivera" at bounding box center [805, 422] width 677 height 39
click at [1023, 575] on button "Search" at bounding box center [1083, 596] width 121 height 41
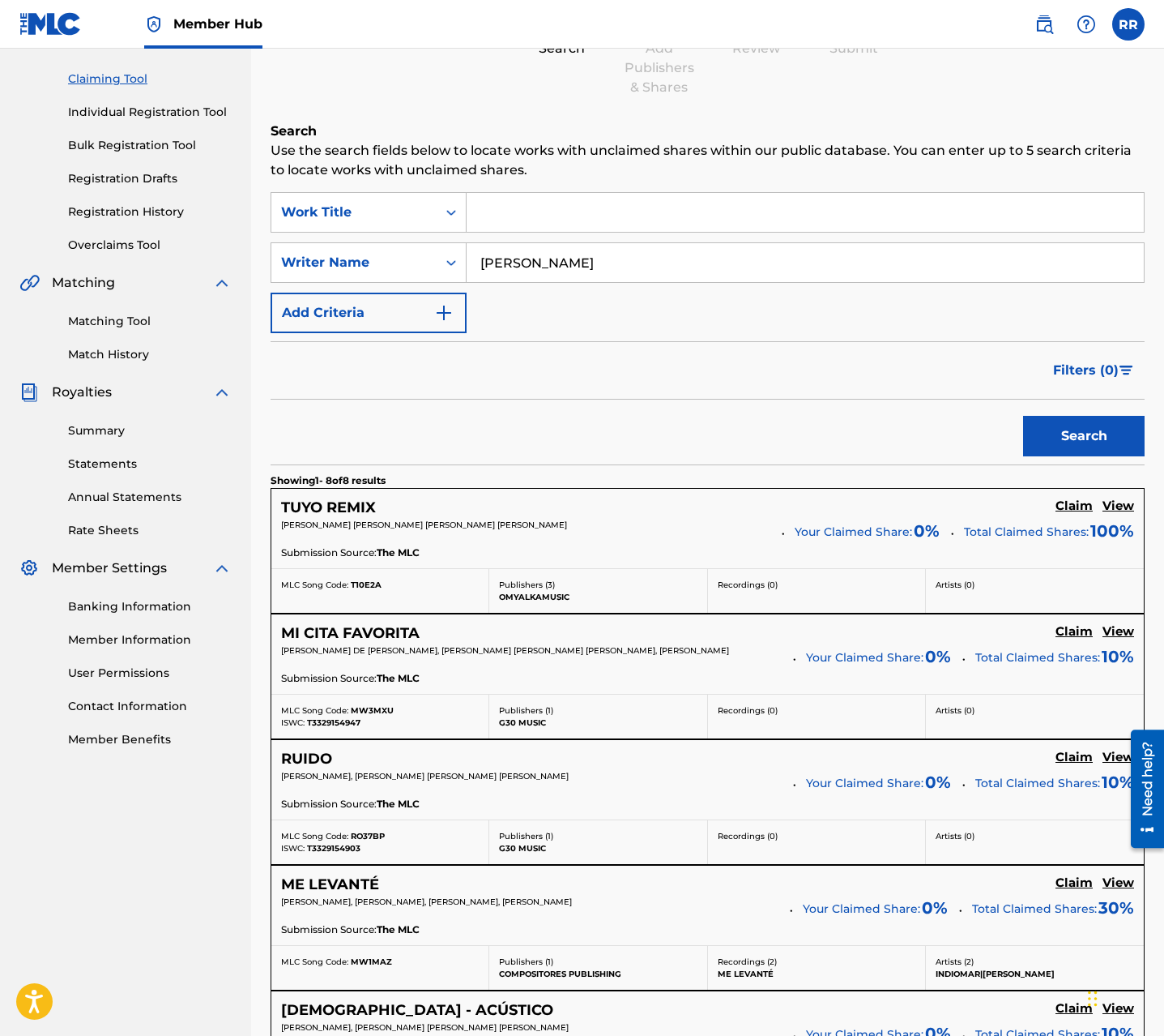
scroll to position [159, 0]
click at [1054, 436] on button "Search" at bounding box center [1083, 437] width 121 height 41
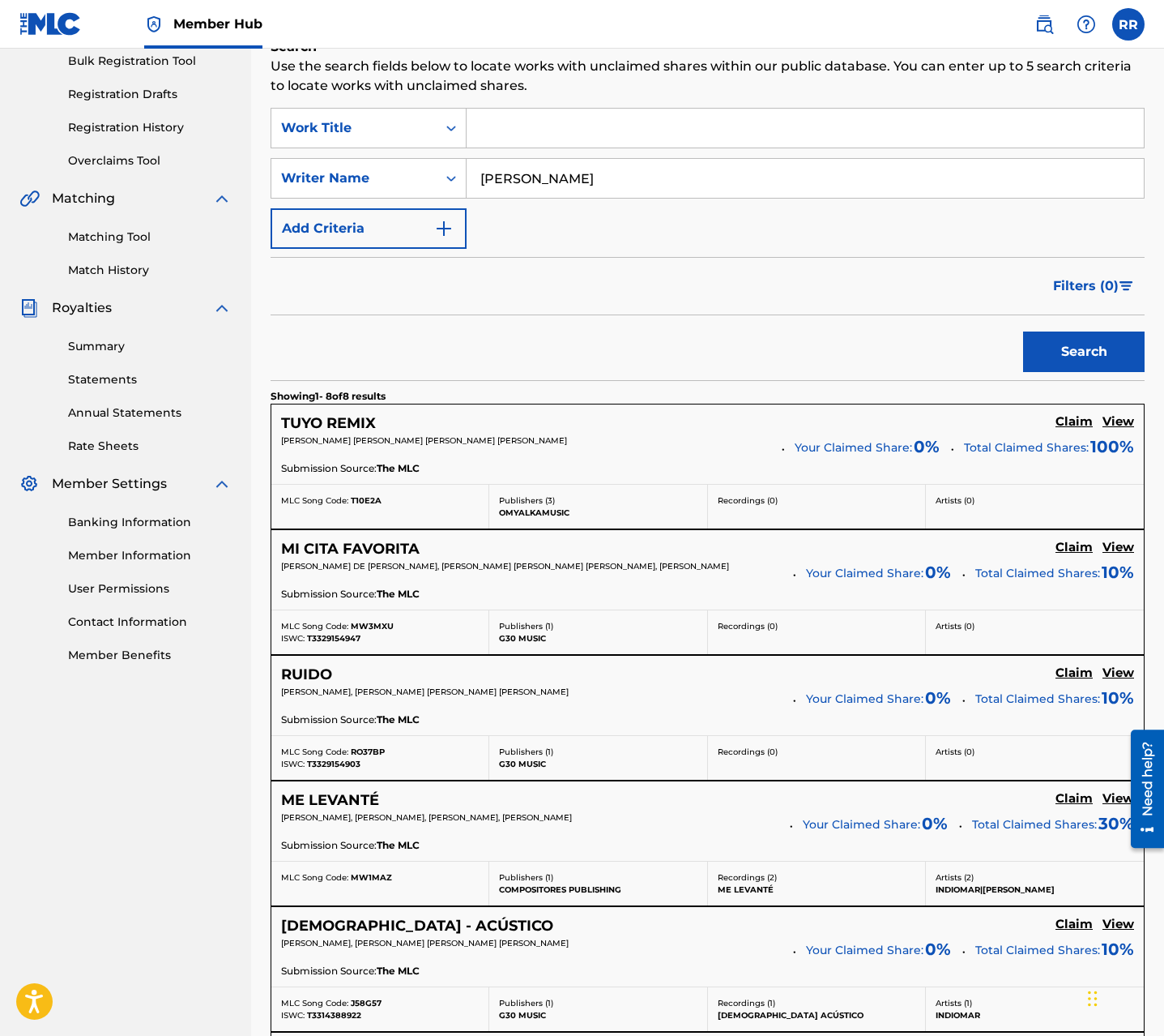
scroll to position [0, 0]
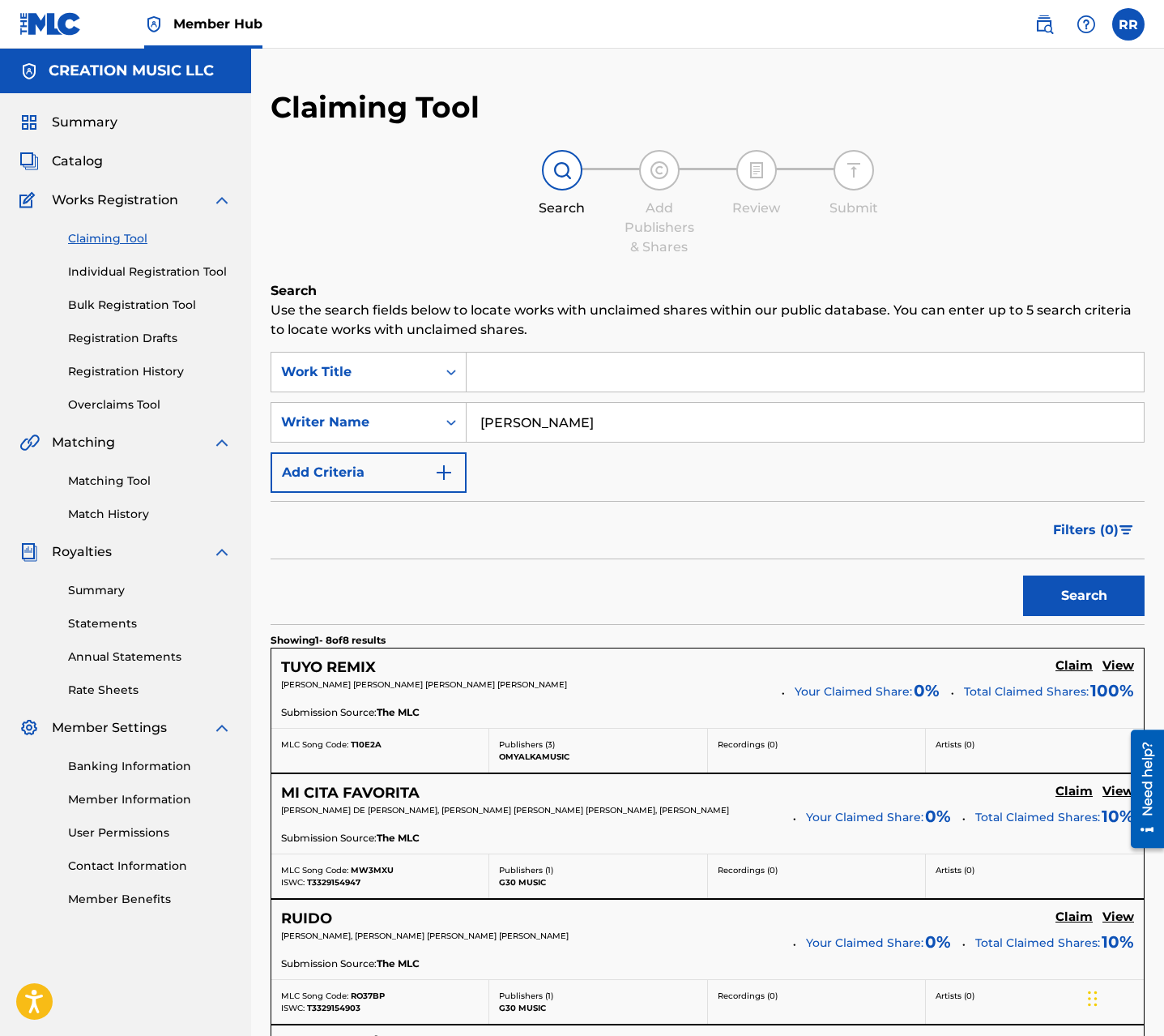
click at [540, 427] on input "david omar rivera" at bounding box center [805, 422] width 677 height 39
type input "indiomar"
click at [1023, 575] on button "Search" at bounding box center [1083, 596] width 121 height 41
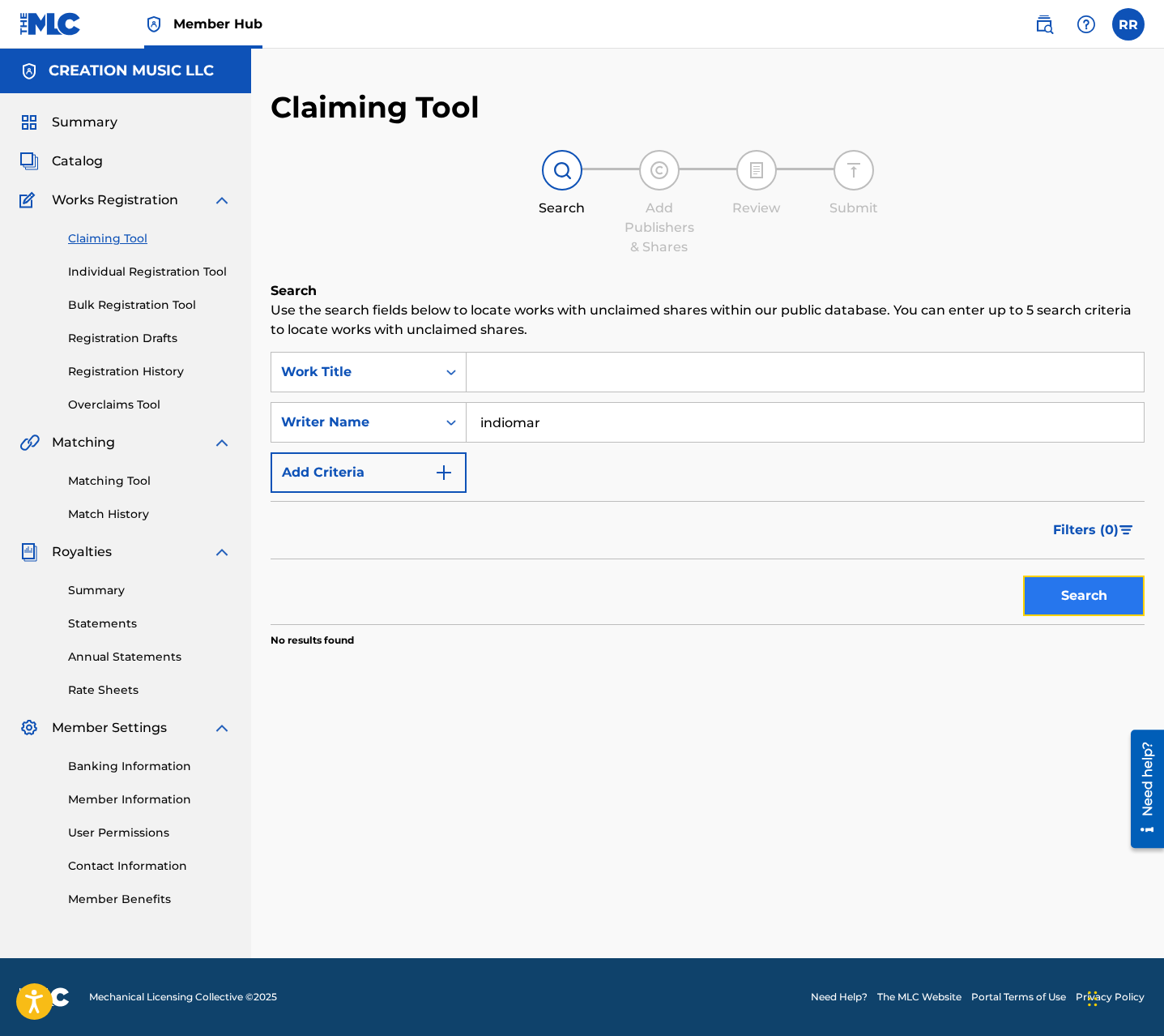
click at [1076, 605] on button "Search" at bounding box center [1083, 596] width 121 height 41
click at [673, 439] on input "indiomar" at bounding box center [805, 422] width 677 height 39
click at [534, 374] on input "Search Form" at bounding box center [805, 372] width 677 height 39
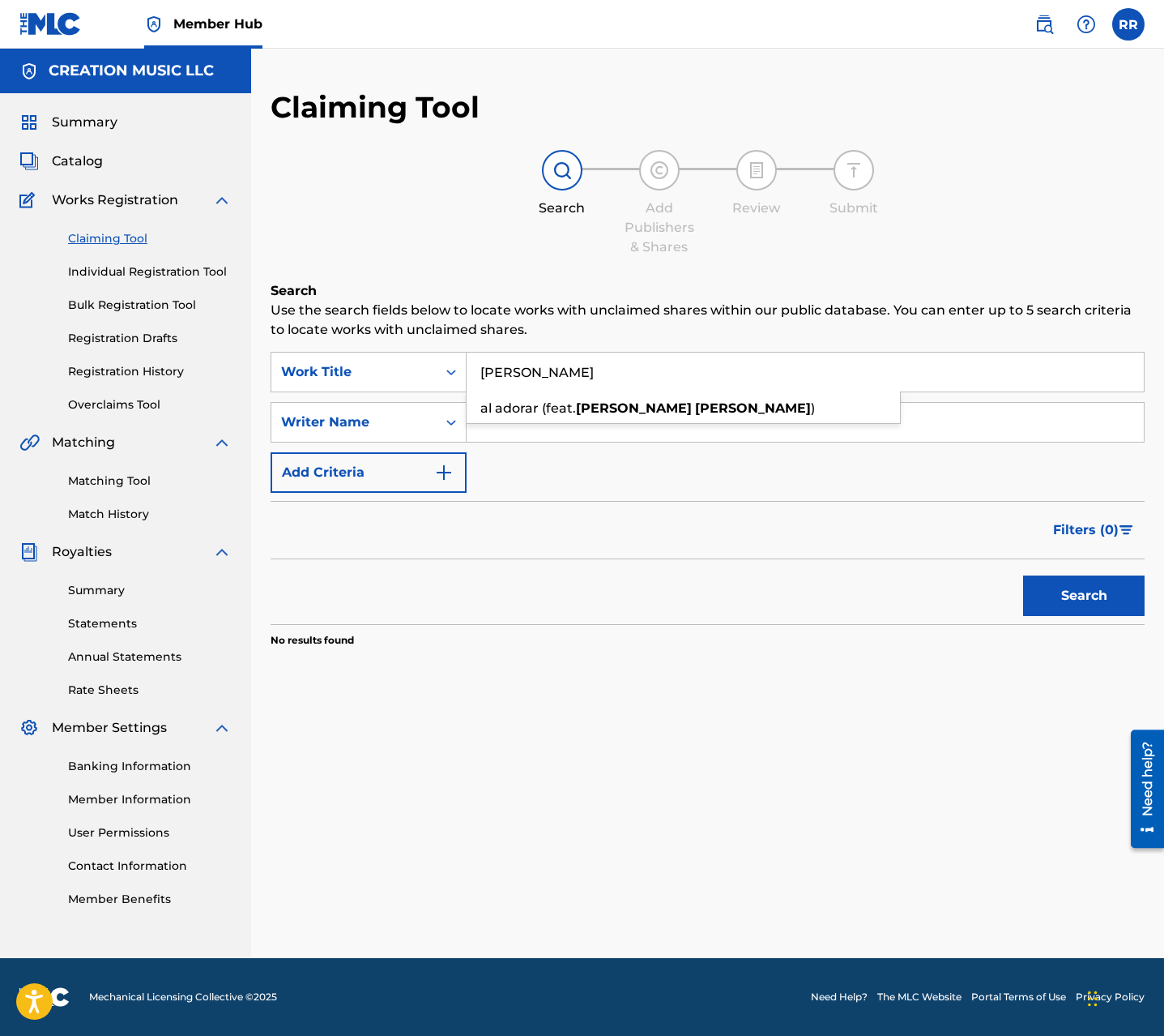
type input "danny berrios"
click at [1023, 575] on button "Search" at bounding box center [1083, 596] width 121 height 41
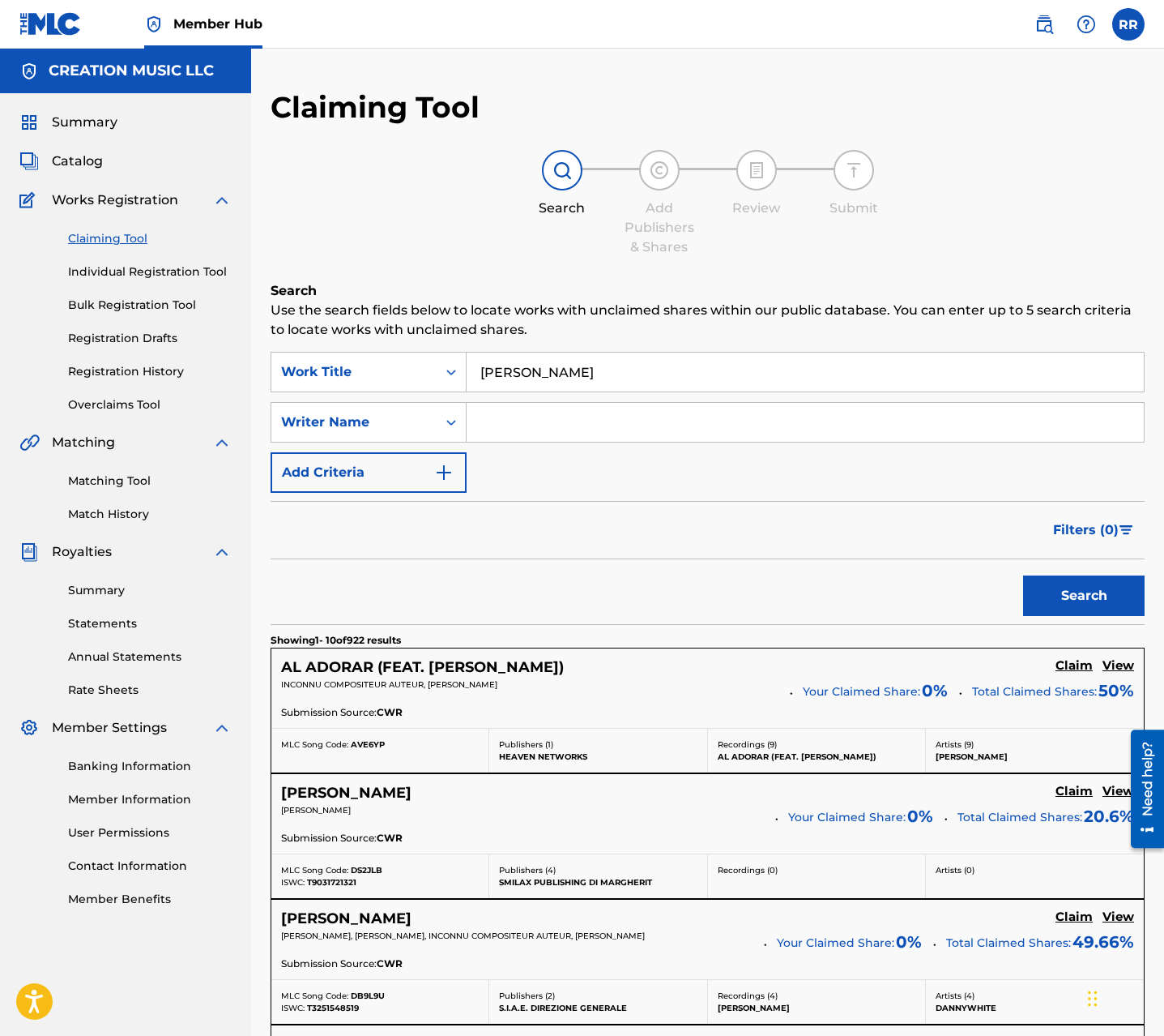
click at [576, 379] on input "danny berrios" at bounding box center [805, 372] width 677 height 39
click at [564, 431] on input "Search Form" at bounding box center [805, 422] width 677 height 39
paste input "danny berrios"
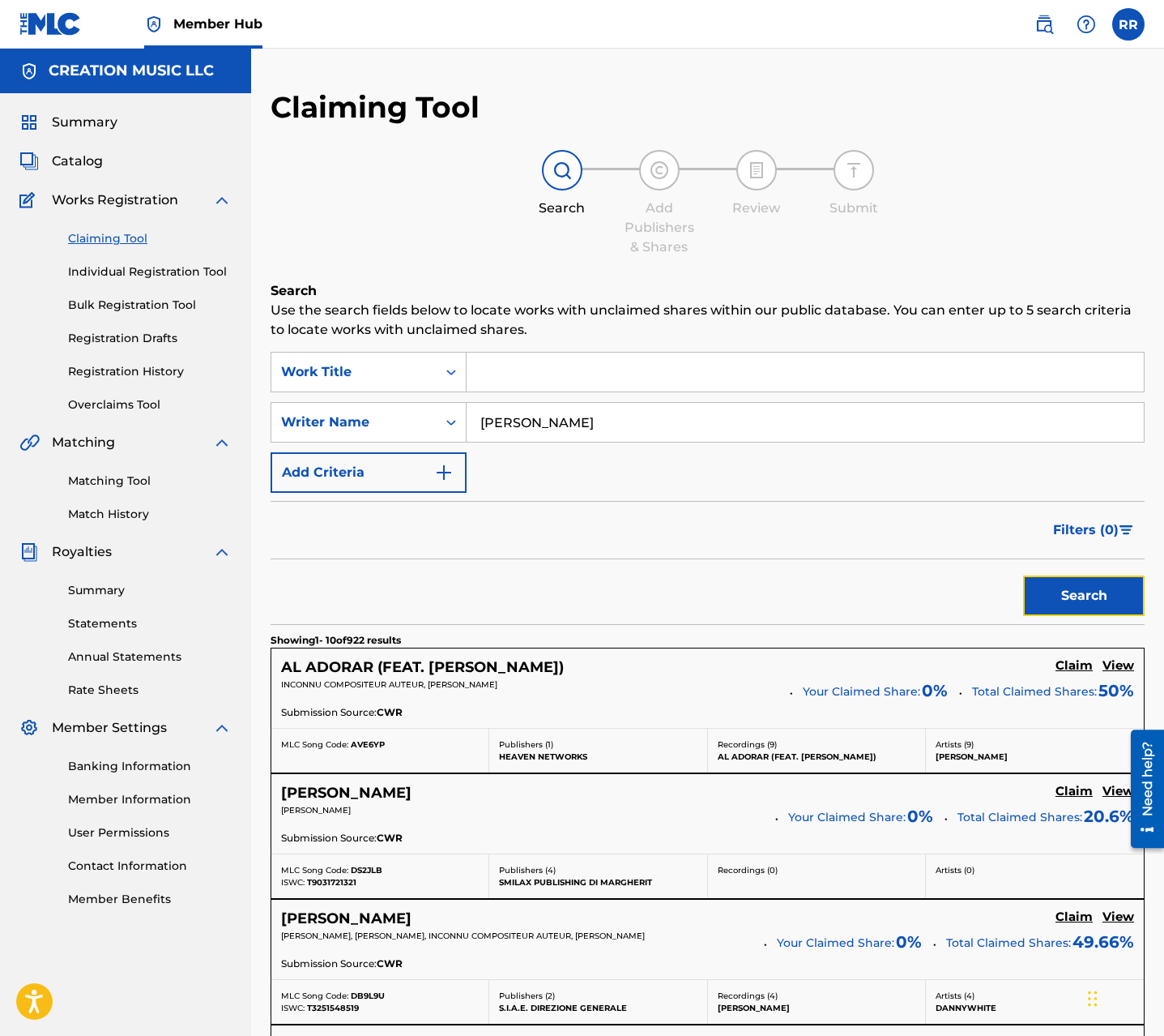
click at [1075, 578] on button "Search" at bounding box center [1083, 596] width 121 height 41
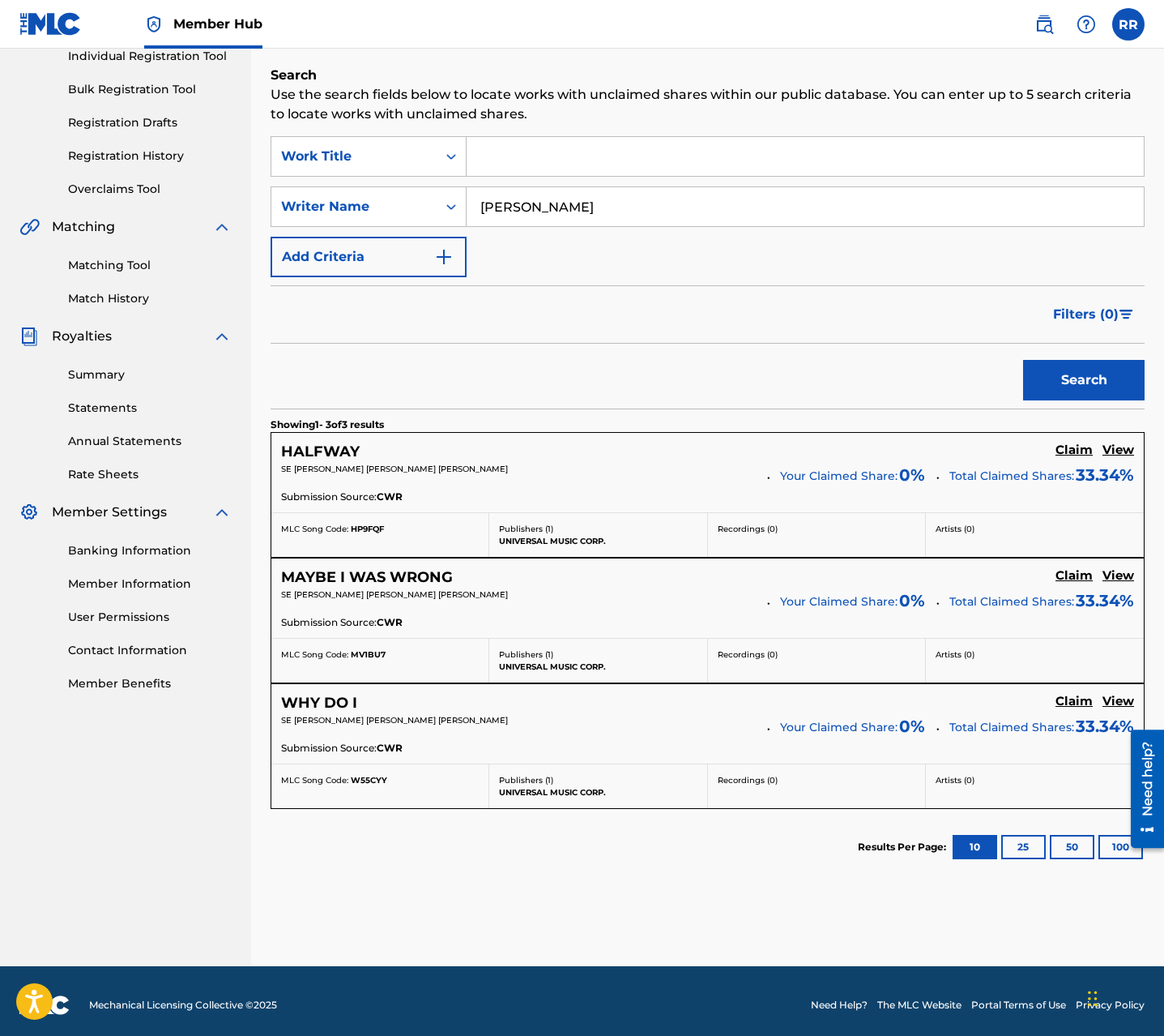
scroll to position [224, 0]
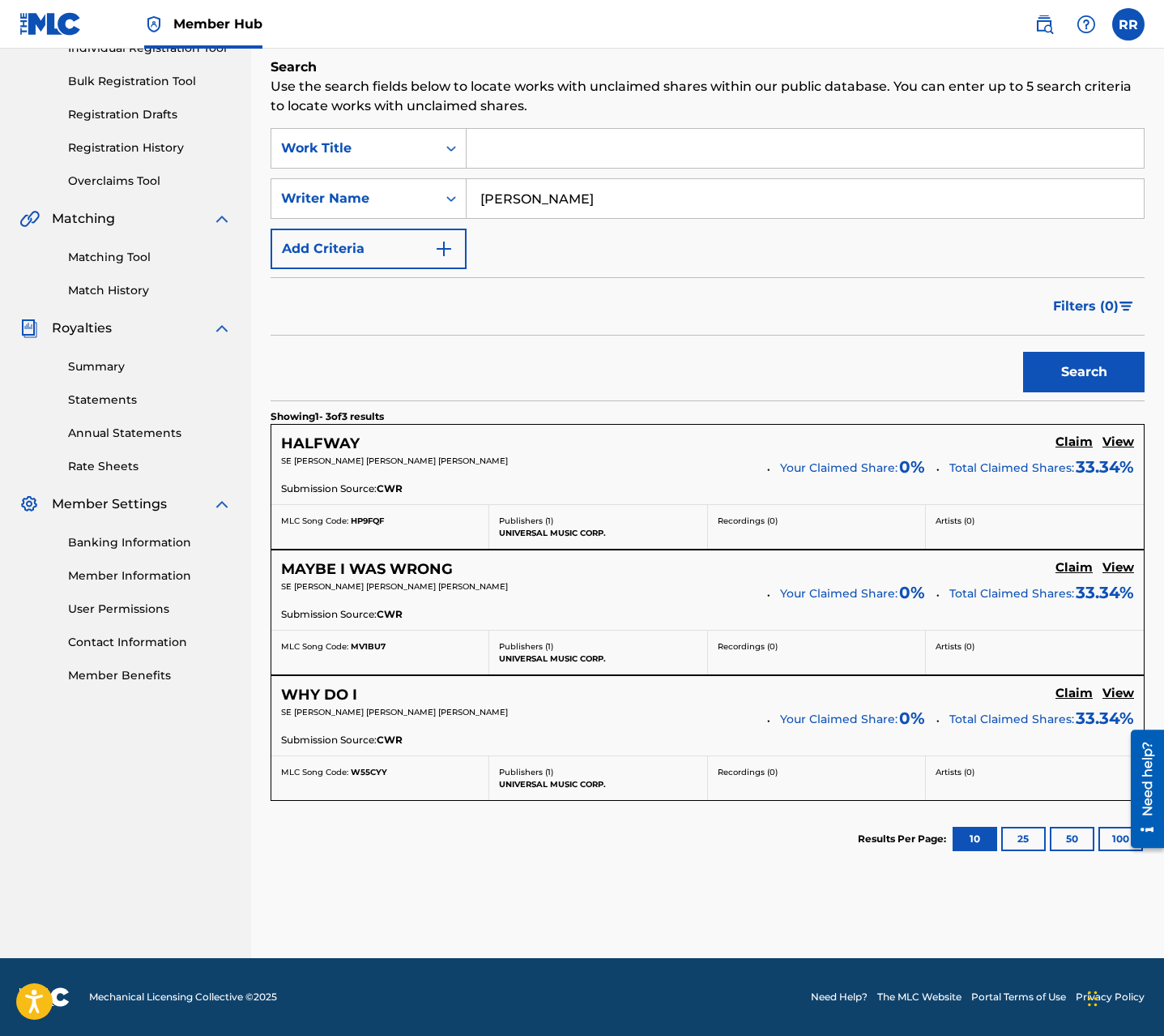
click at [506, 200] on input "danny berrios" at bounding box center [805, 199] width 677 height 39
type input "daniel berrios"
click at [1023, 352] on button "Search" at bounding box center [1083, 372] width 121 height 41
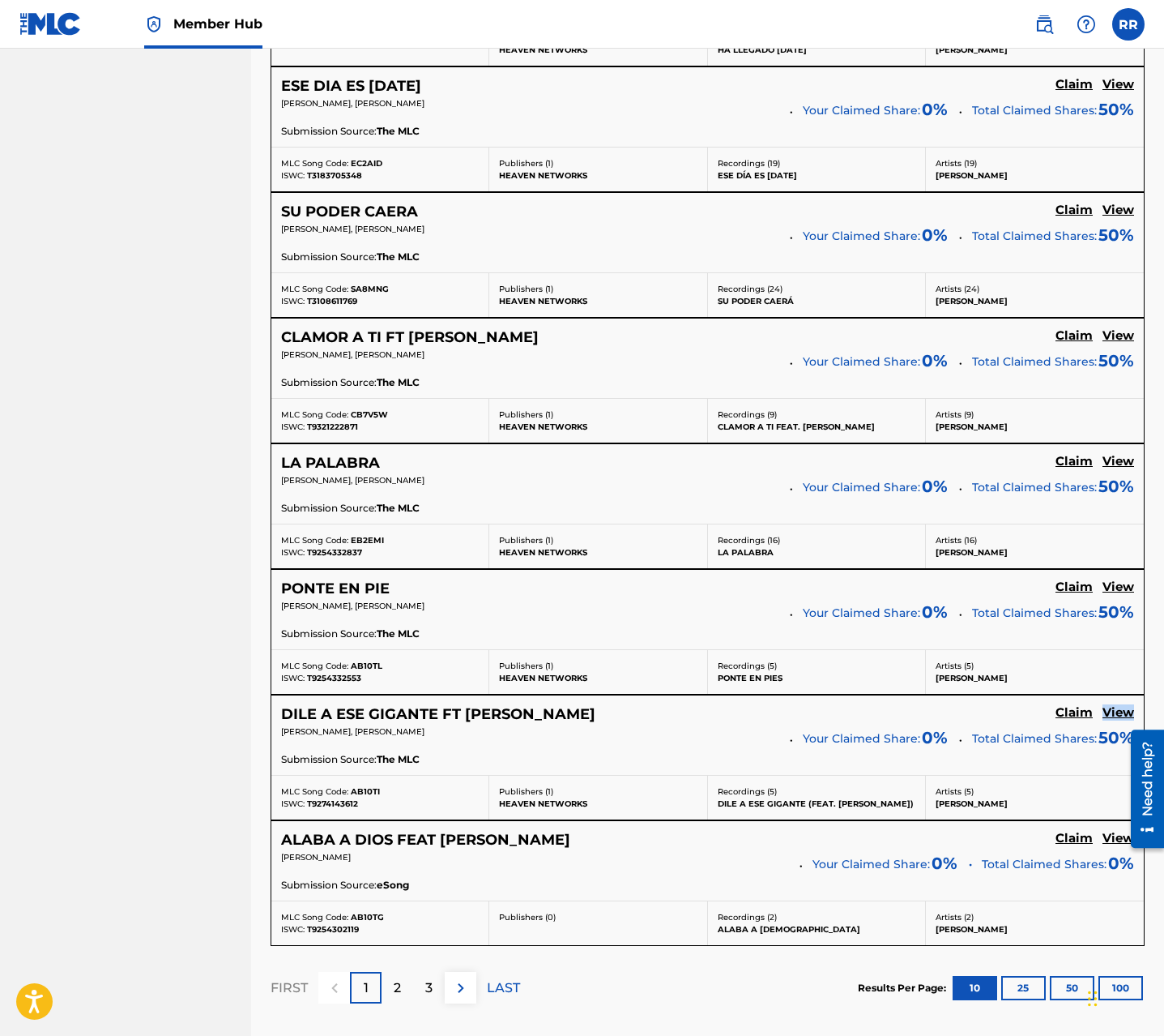
scroll to position [1110, 0]
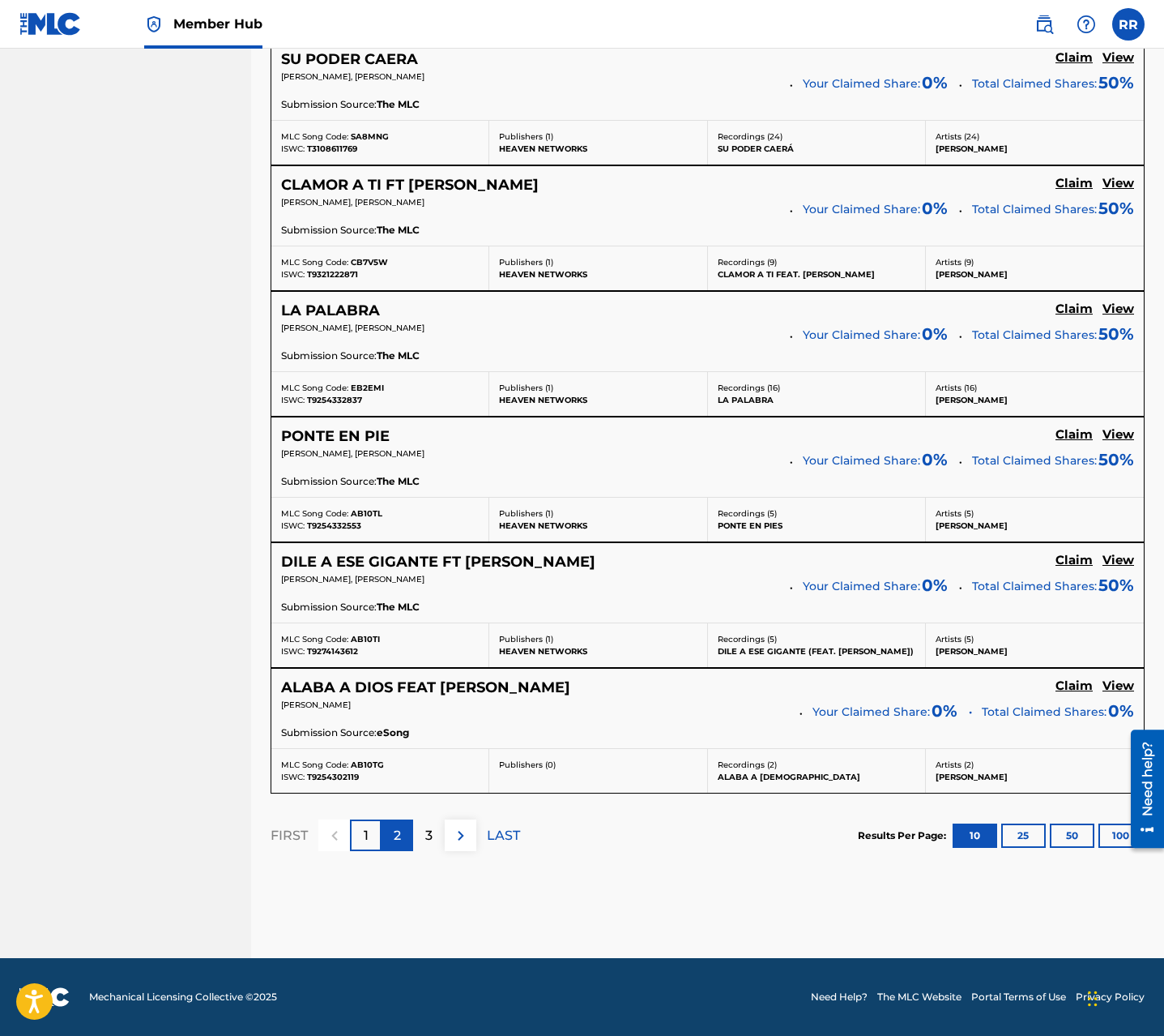
click at [398, 838] on p "2" at bounding box center [397, 835] width 8 height 20
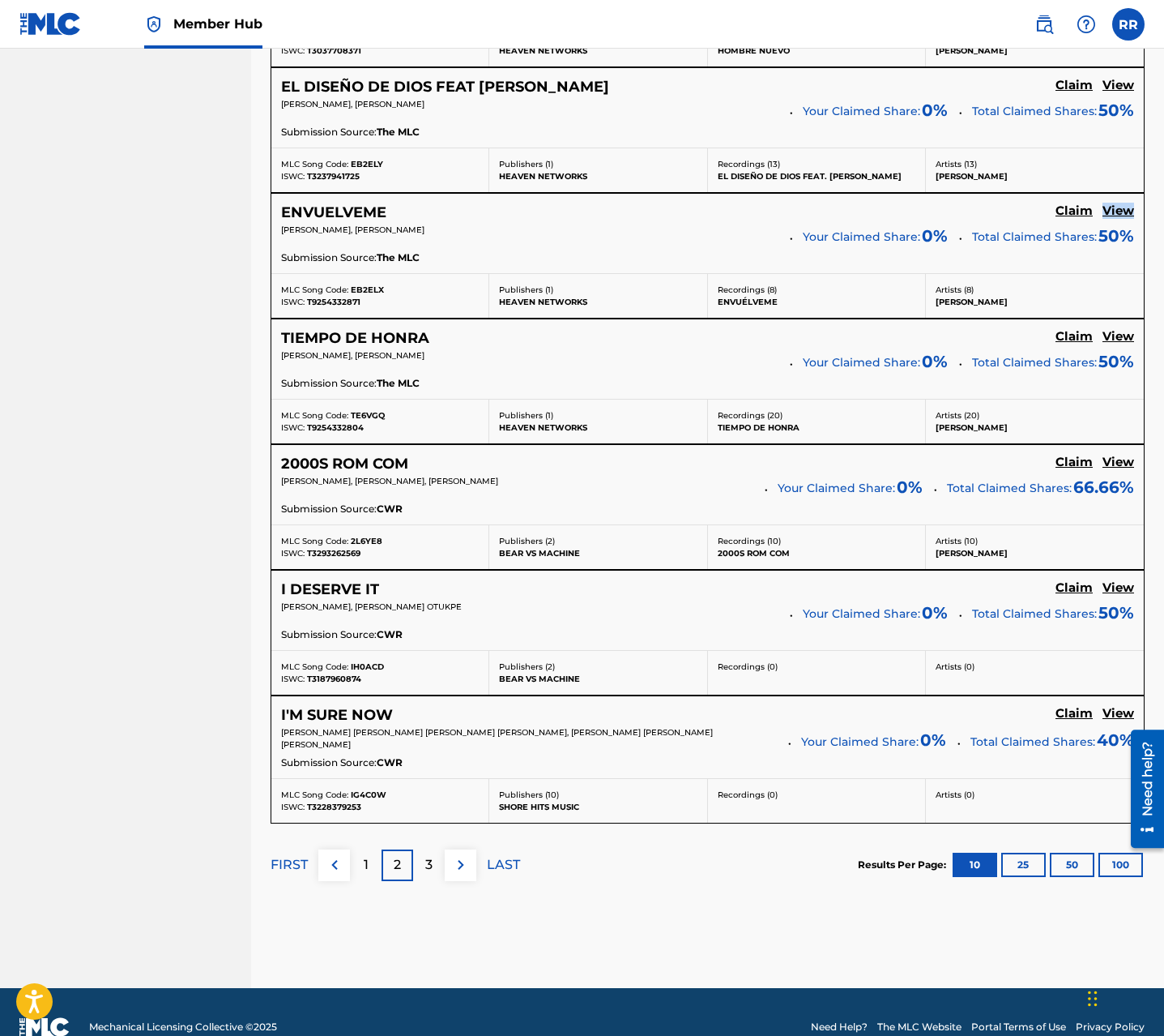
scroll to position [1086, 0]
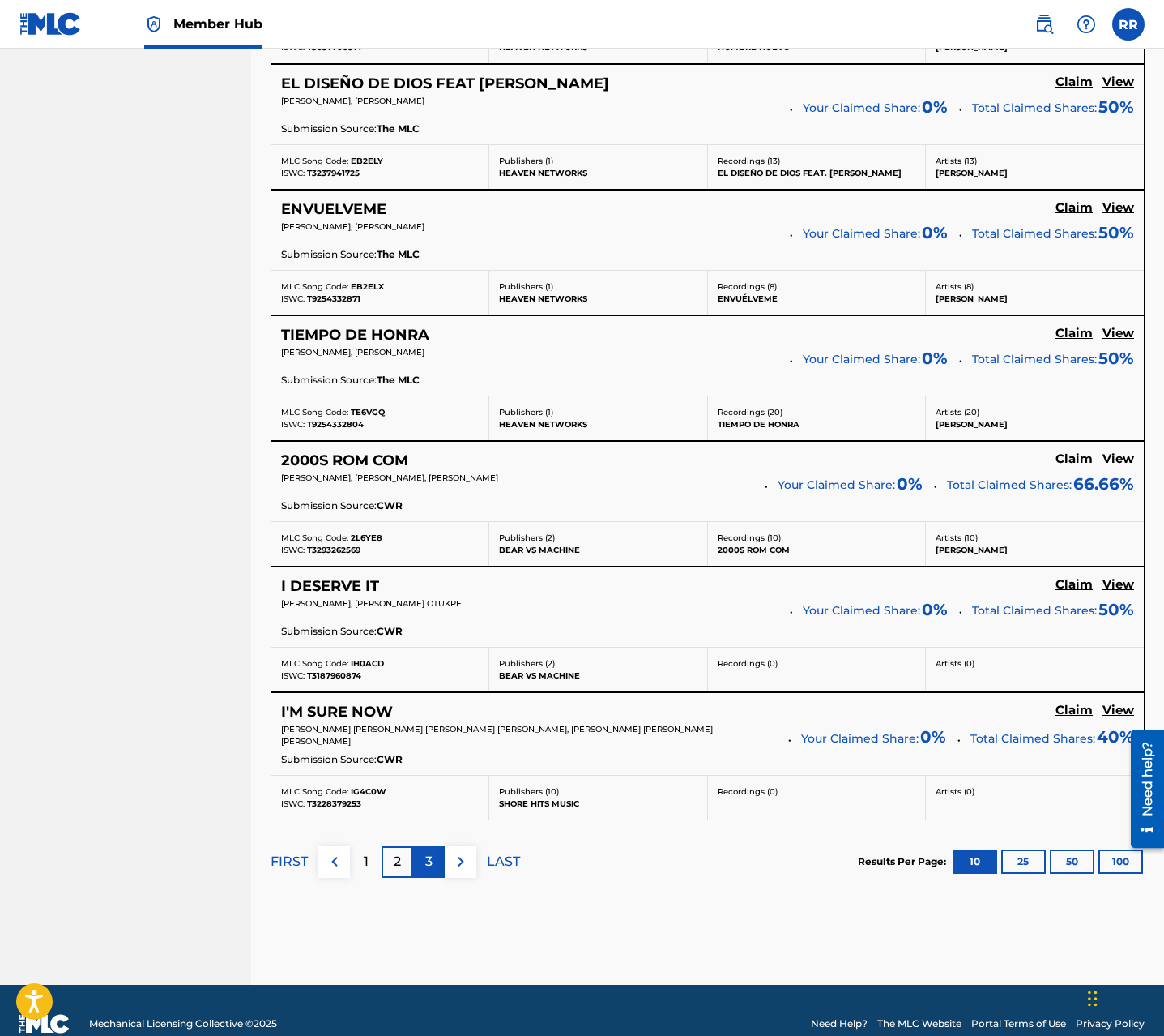
click at [435, 860] on div "3" at bounding box center [428, 862] width 31 height 31
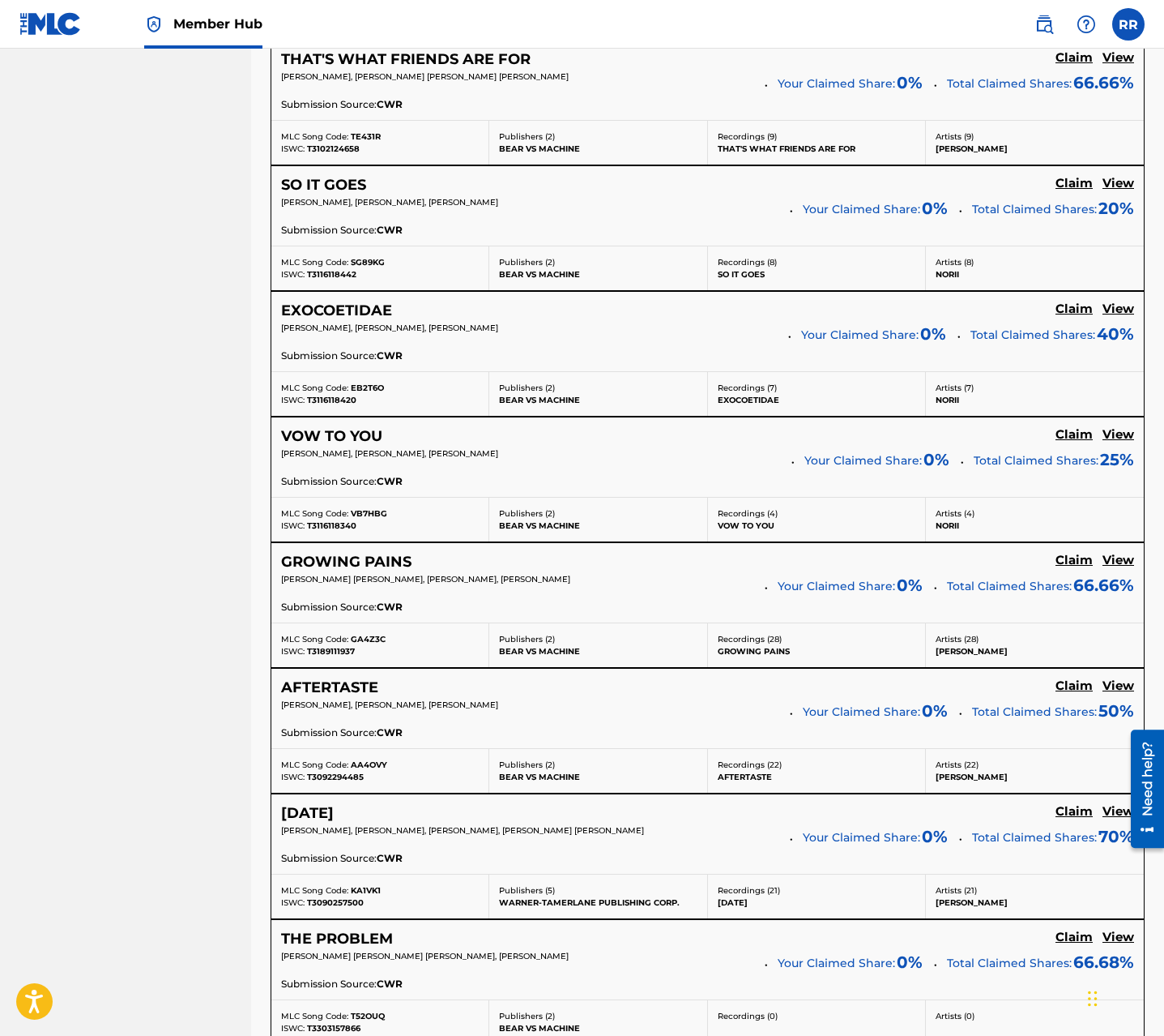
scroll to position [1110, 0]
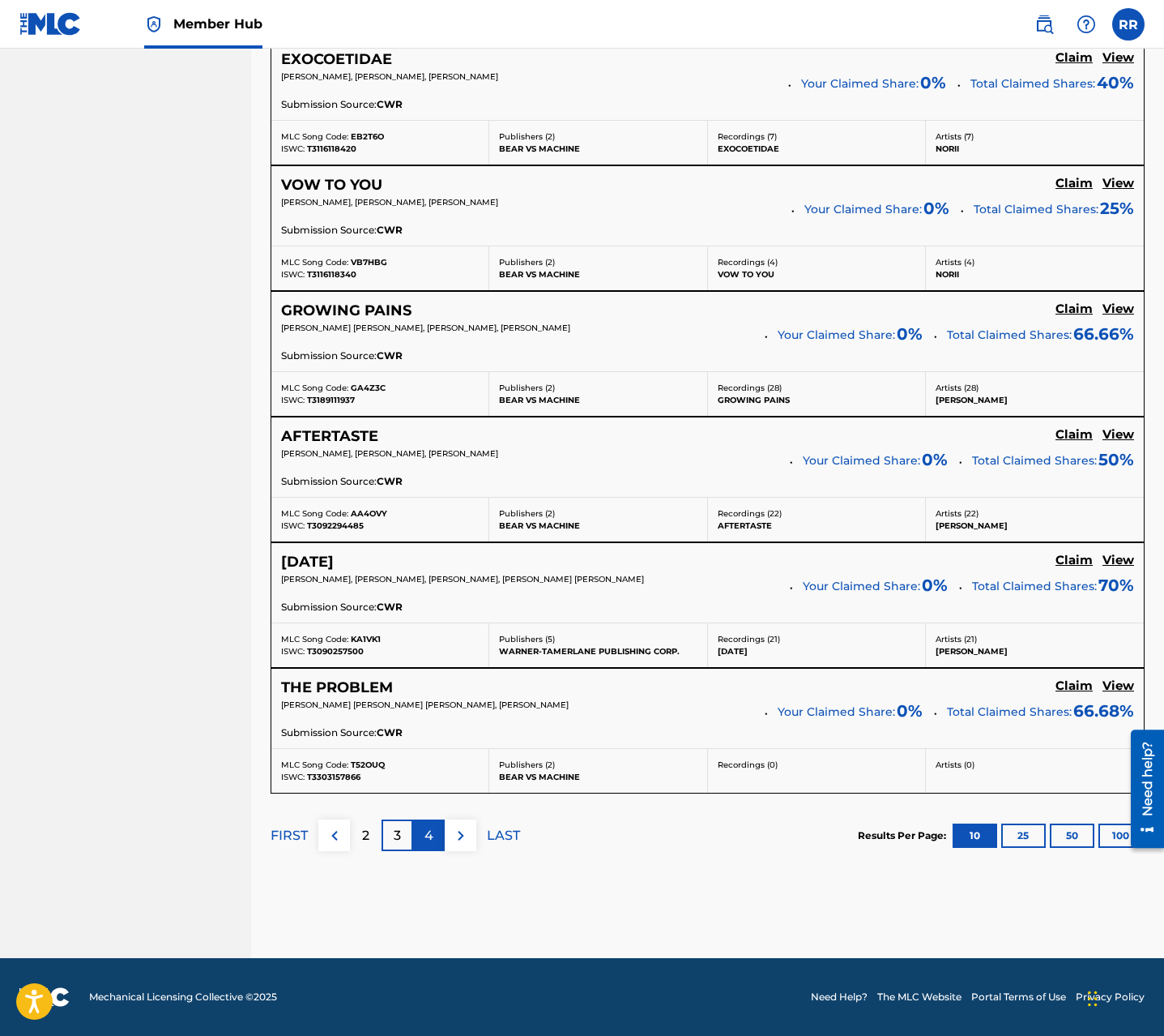
click at [433, 835] on div "4" at bounding box center [428, 835] width 31 height 31
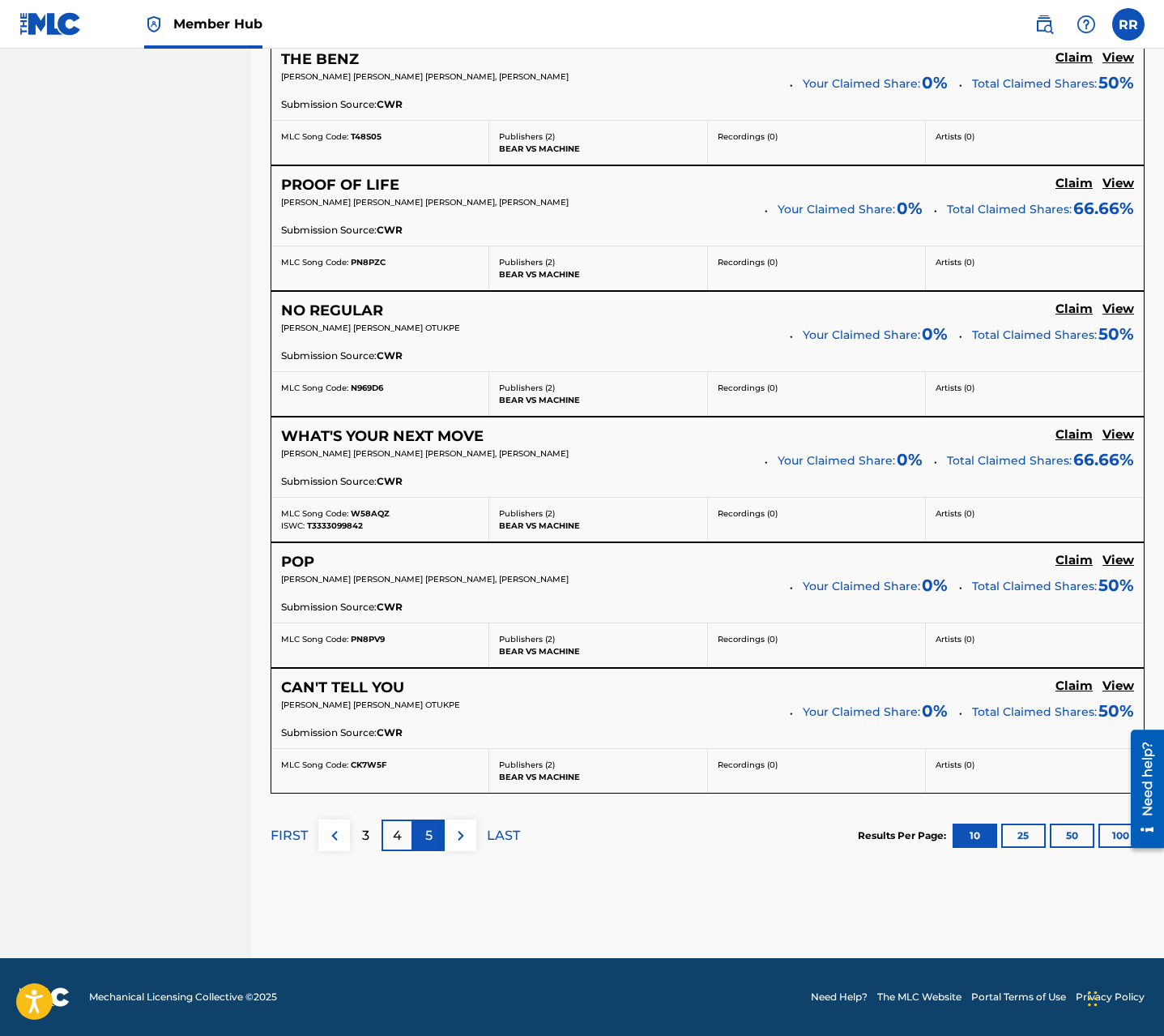
click at [426, 826] on p "5" at bounding box center [429, 835] width 8 height 20
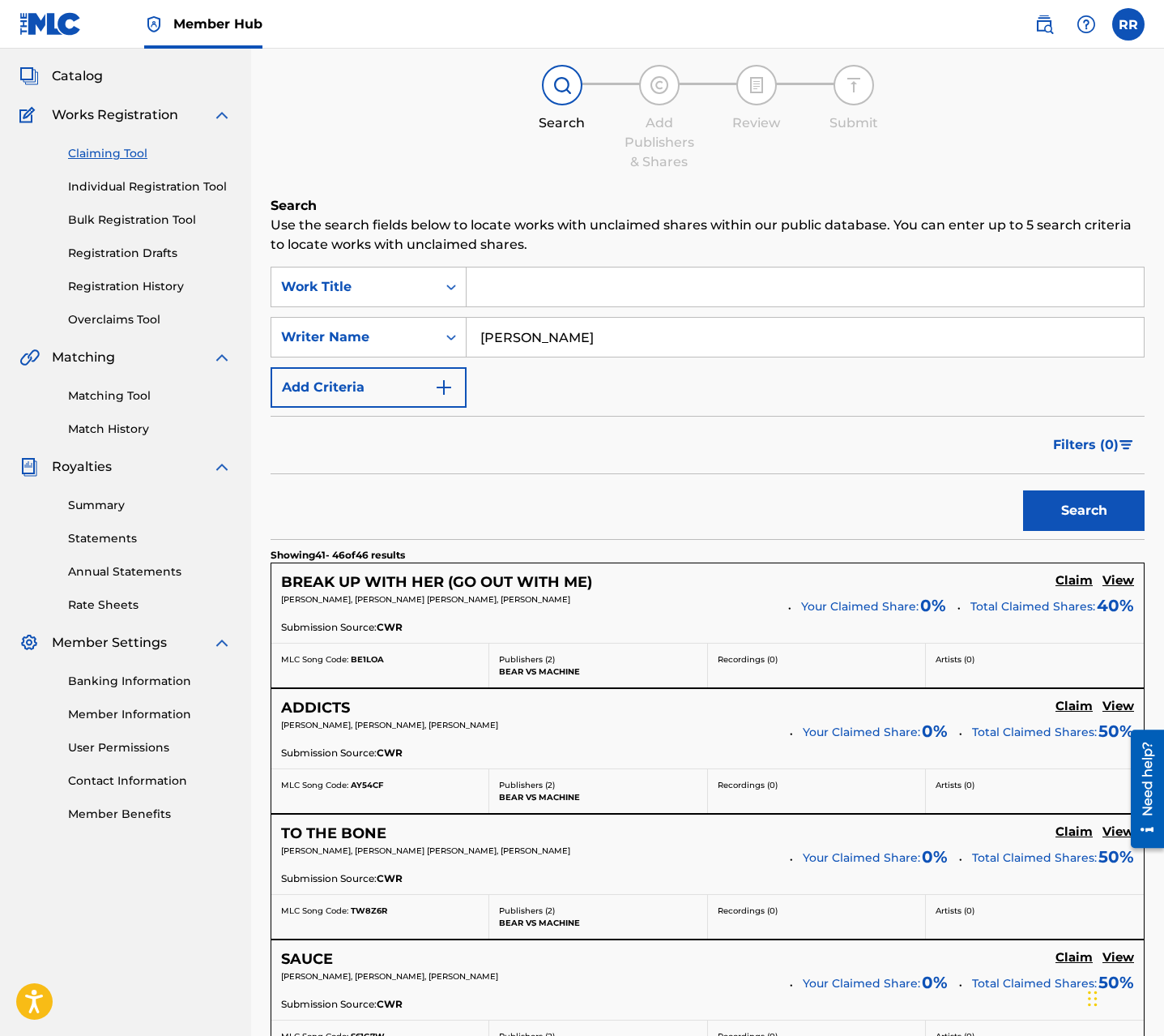
scroll to position [0, 0]
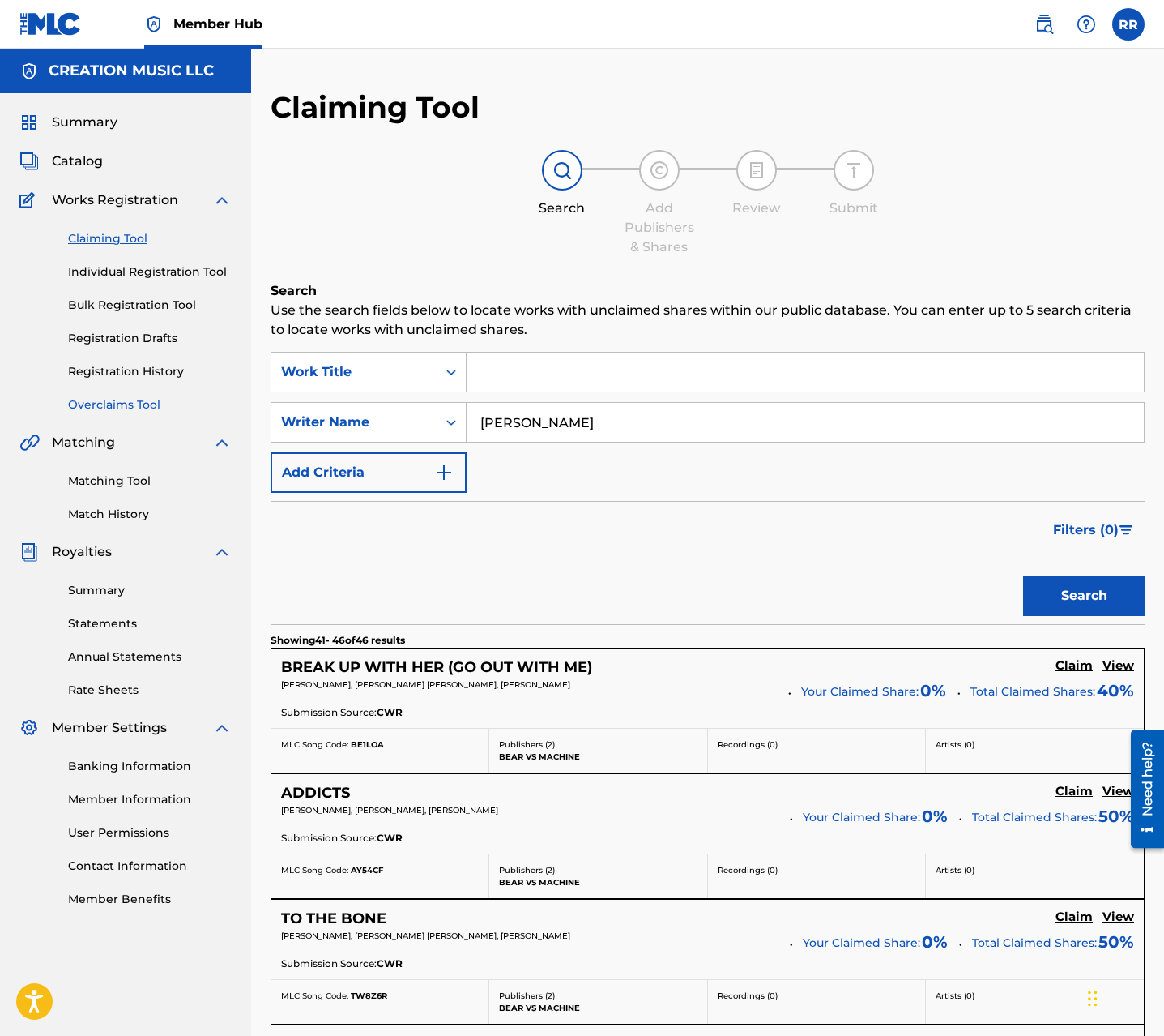
click at [143, 406] on link "Overclaims Tool" at bounding box center [150, 405] width 164 height 17
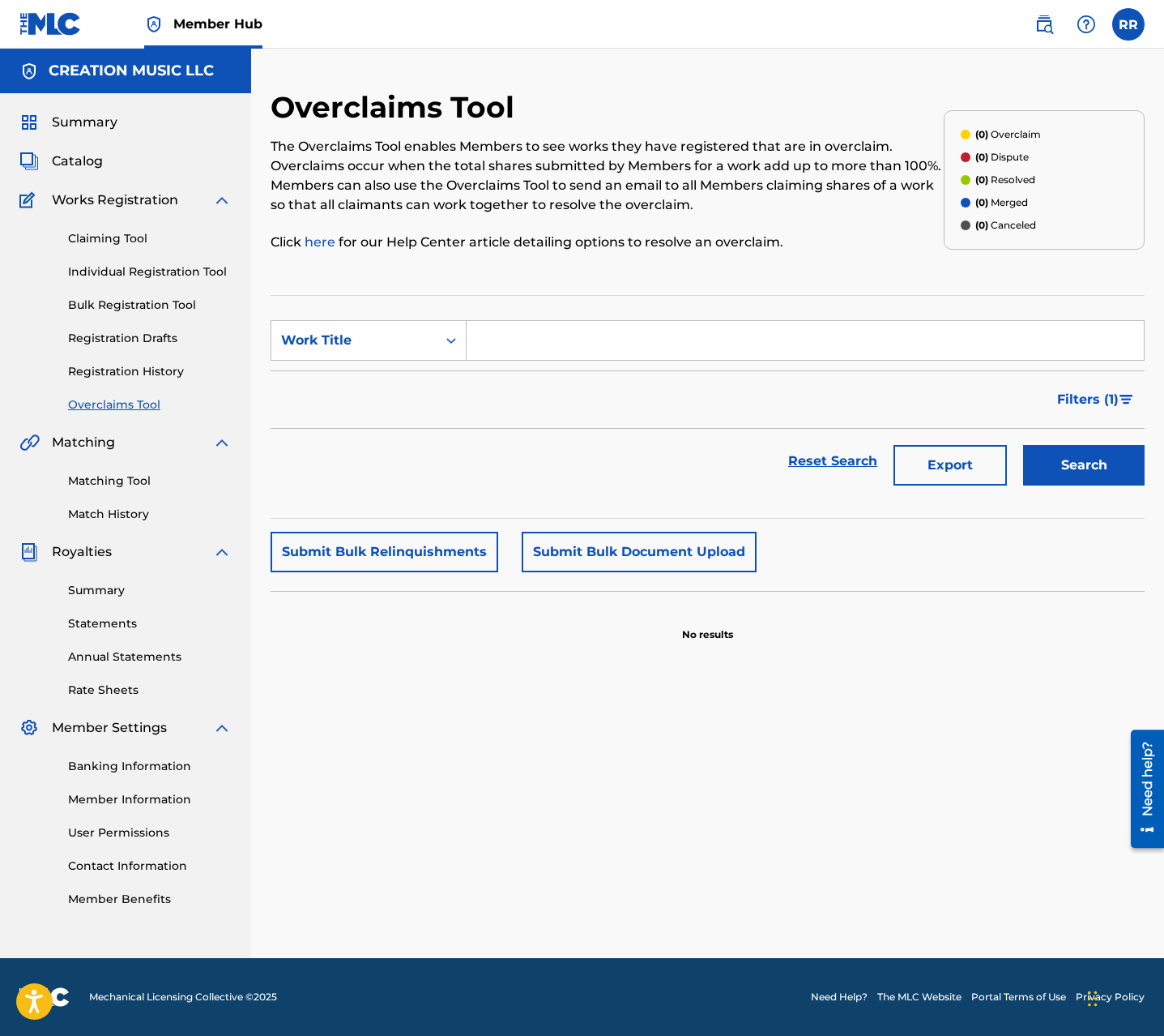
click at [140, 361] on div "Claiming Tool Individual Registration Tool Bulk Registration Tool Registration …" at bounding box center [126, 311] width 212 height 203
click at [144, 371] on link "Registration History" at bounding box center [150, 371] width 164 height 17
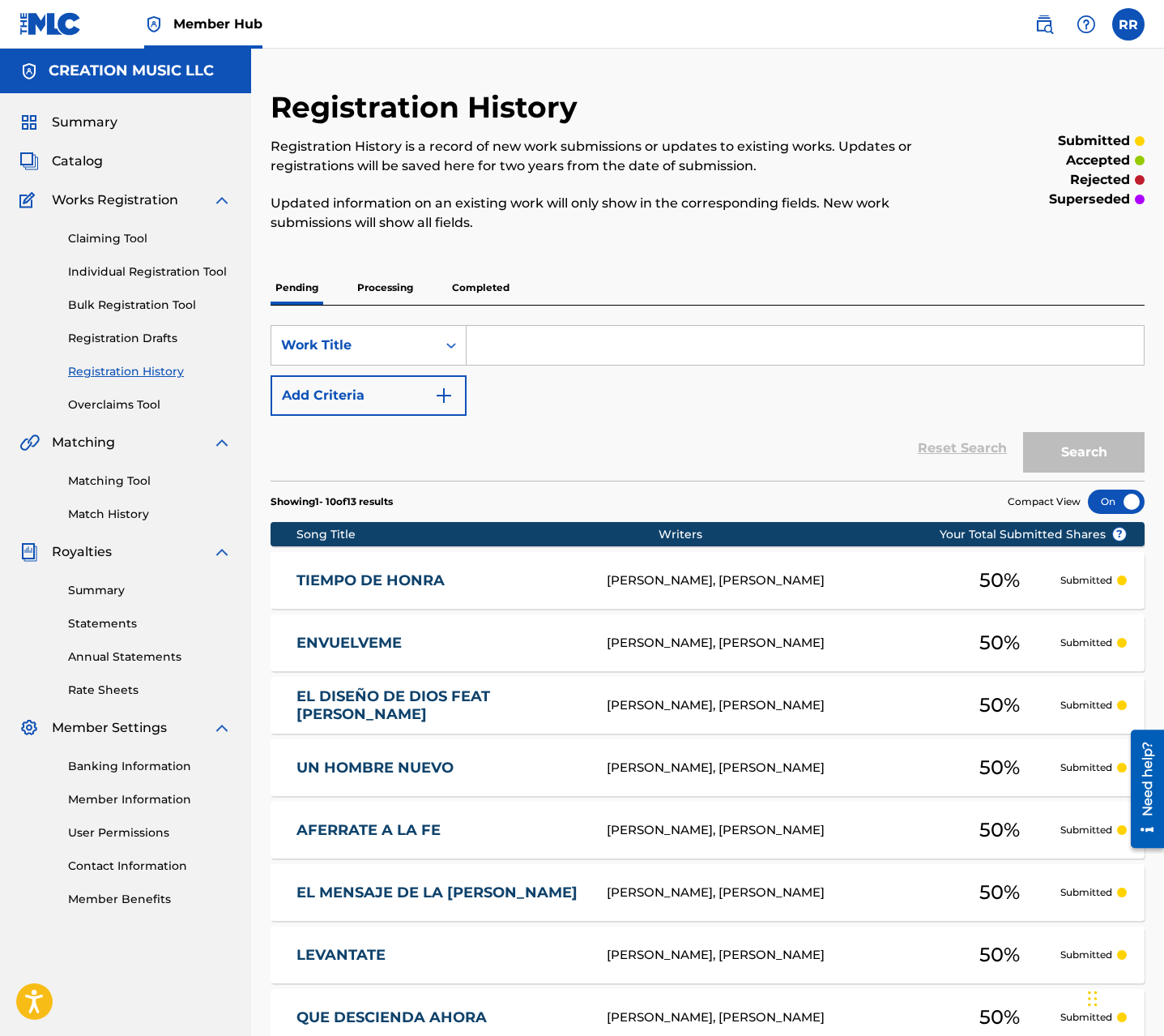
scroll to position [322, 0]
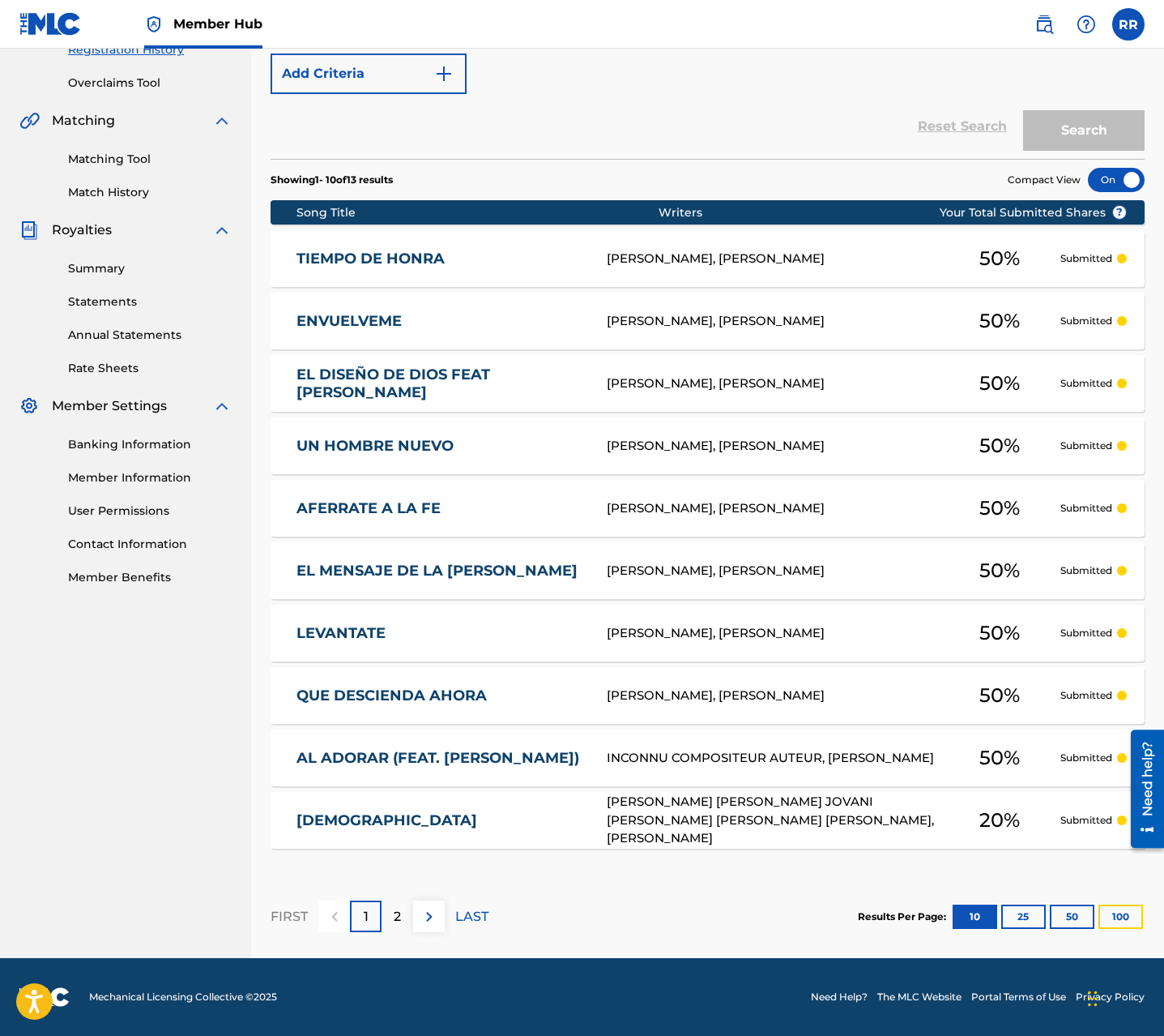
click at [1115, 920] on button "100" at bounding box center [1121, 916] width 44 height 25
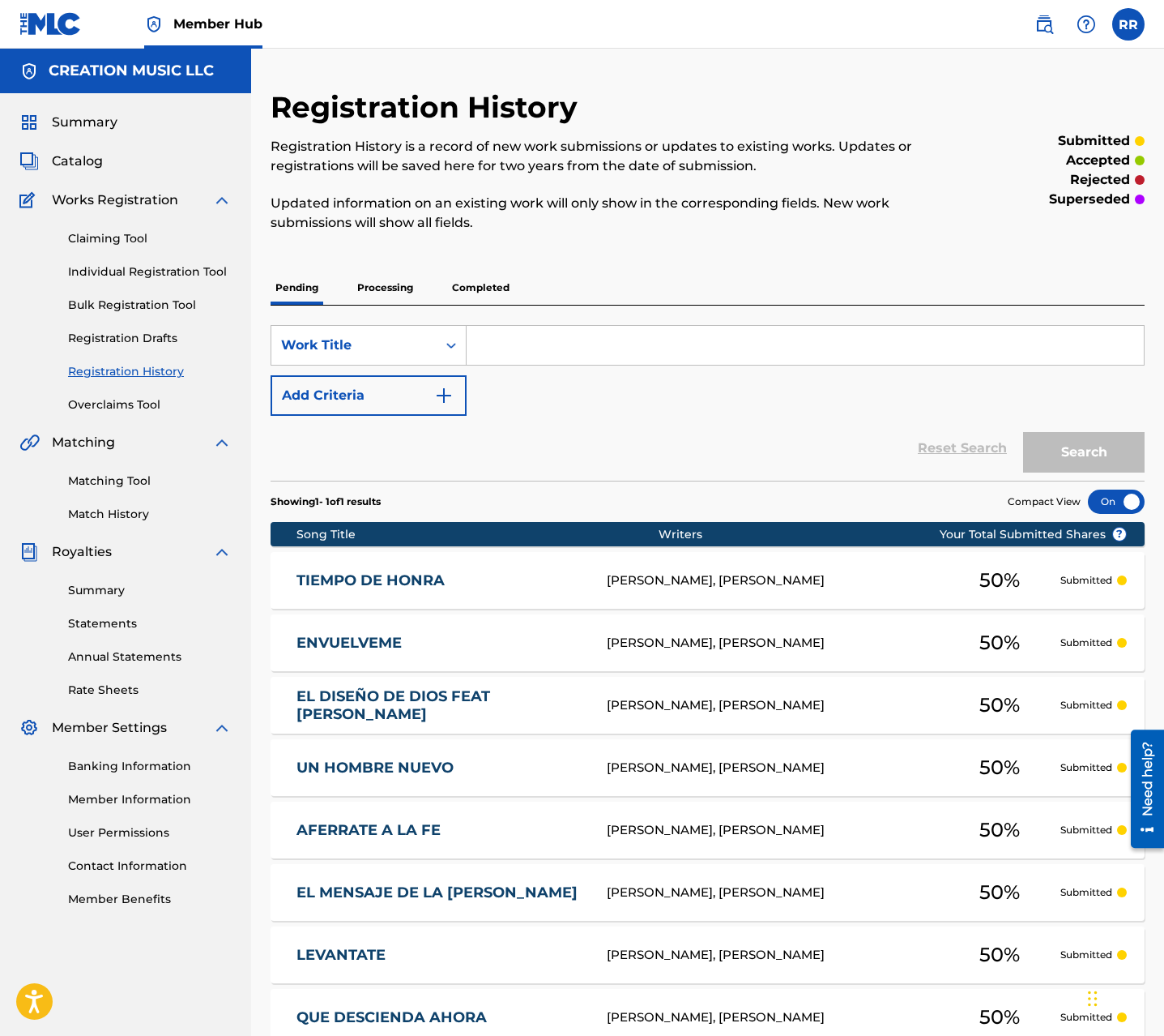
scroll to position [1, 0]
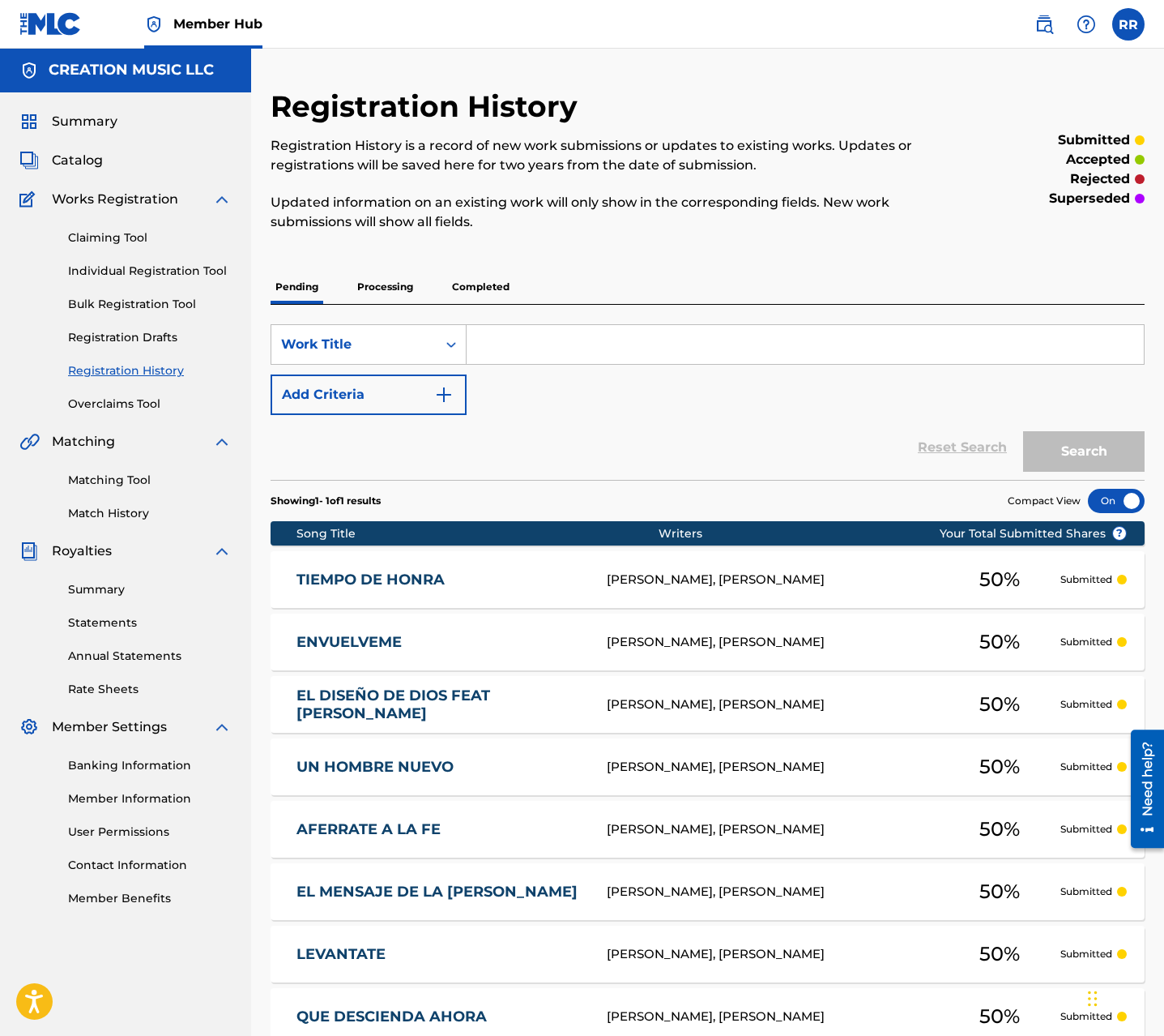
click at [397, 286] on p "Processing" at bounding box center [385, 287] width 65 height 34
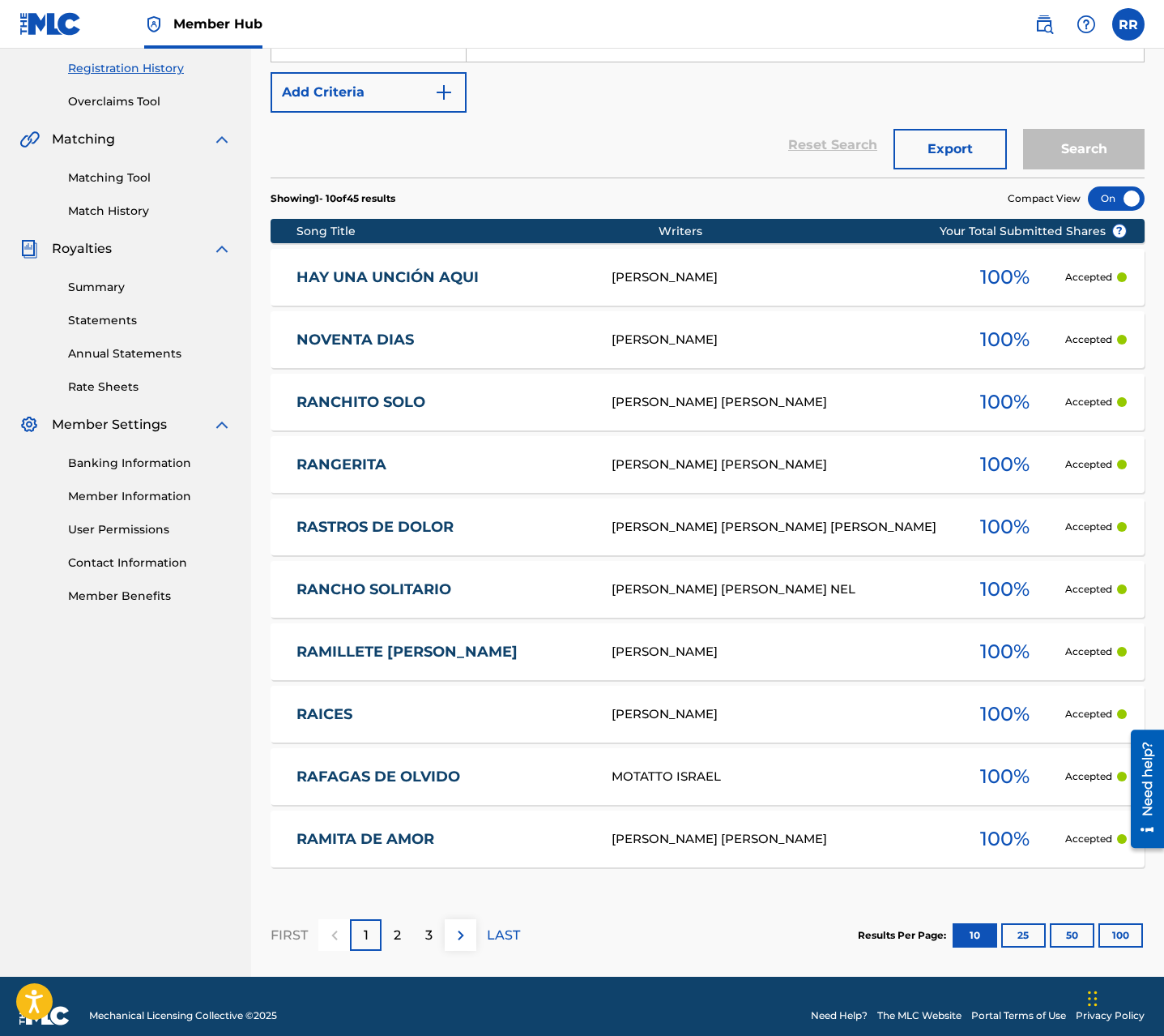
scroll to position [300, 0]
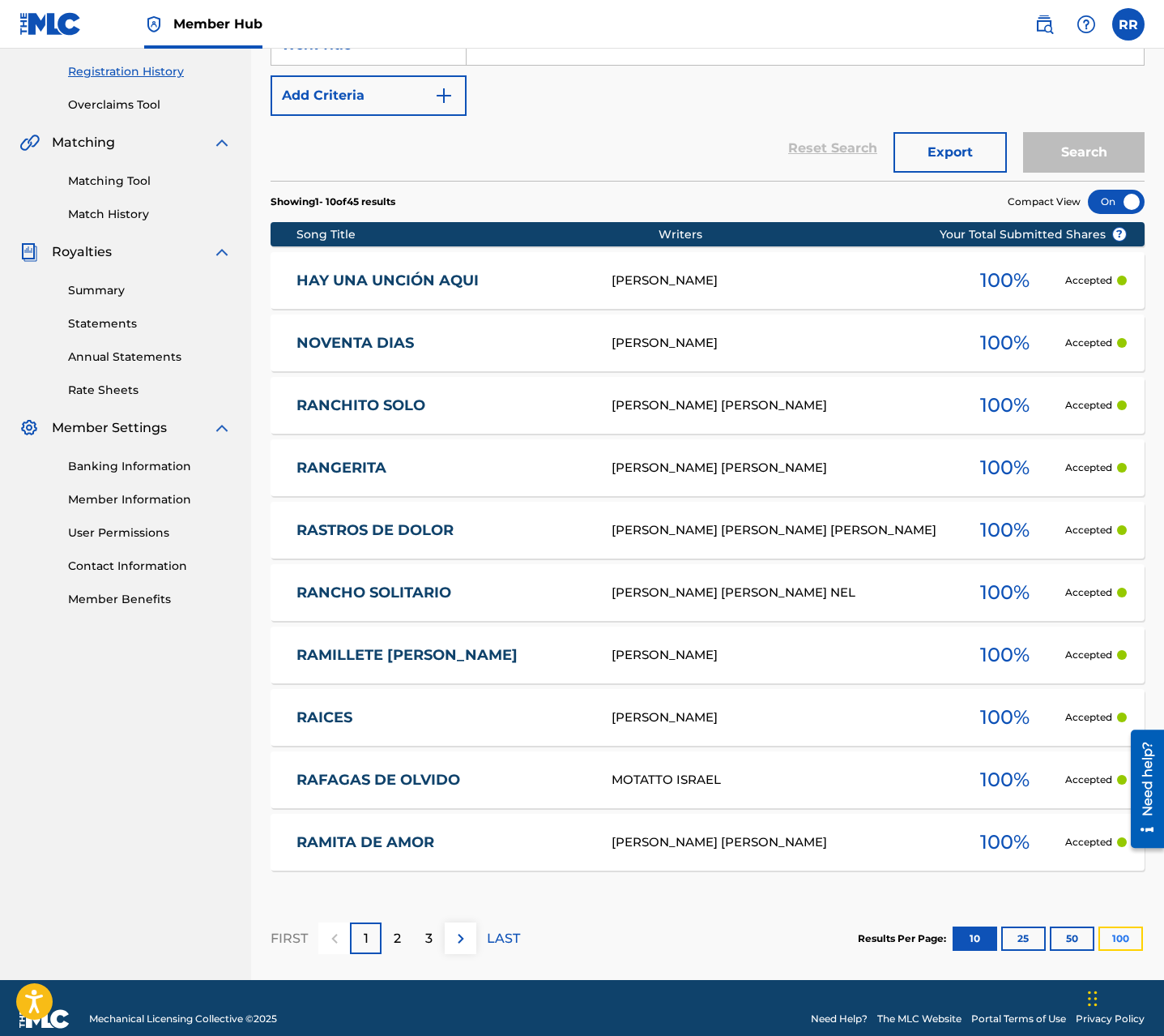
click at [1110, 936] on button "100" at bounding box center [1121, 938] width 44 height 25
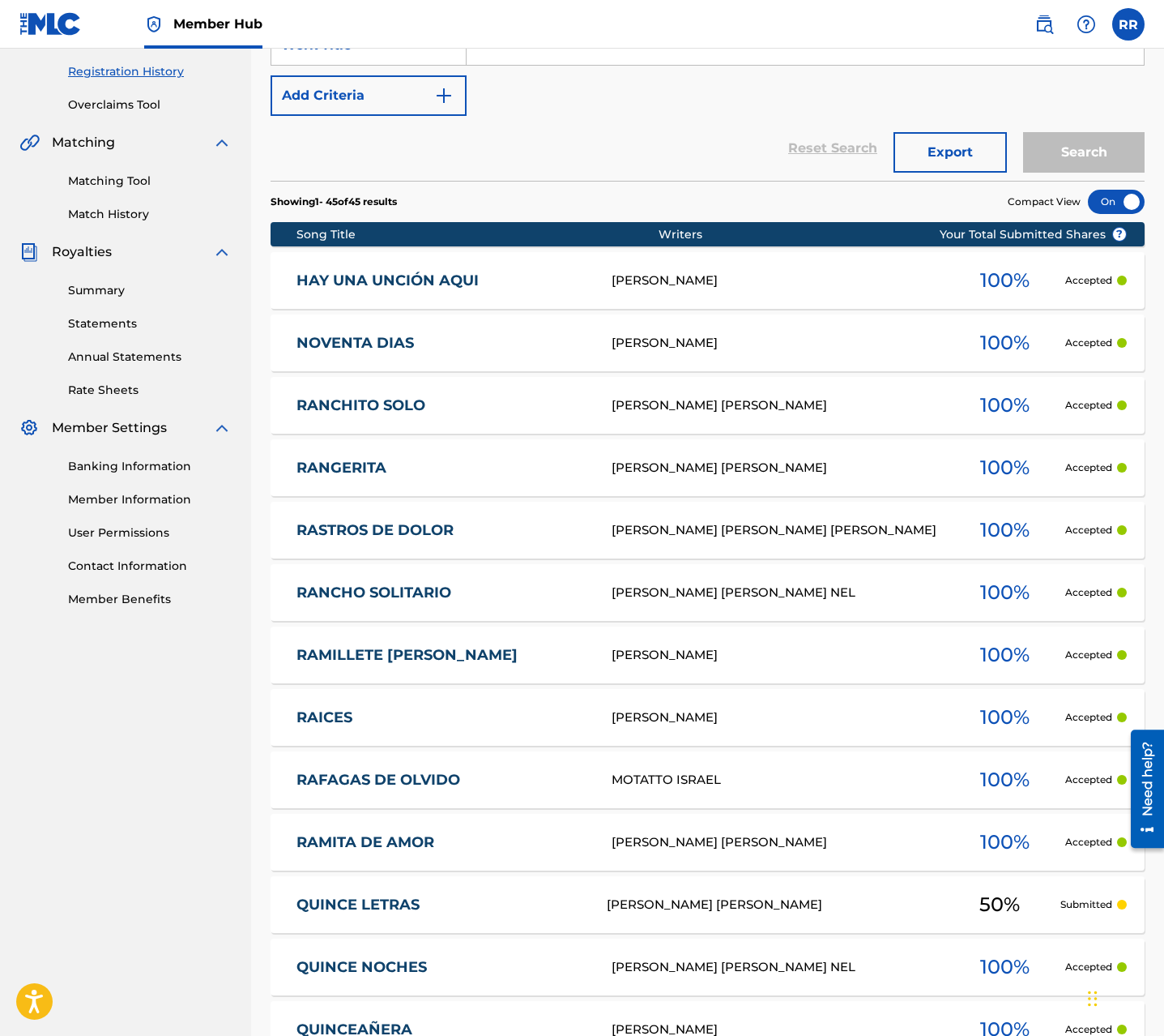
scroll to position [0, 0]
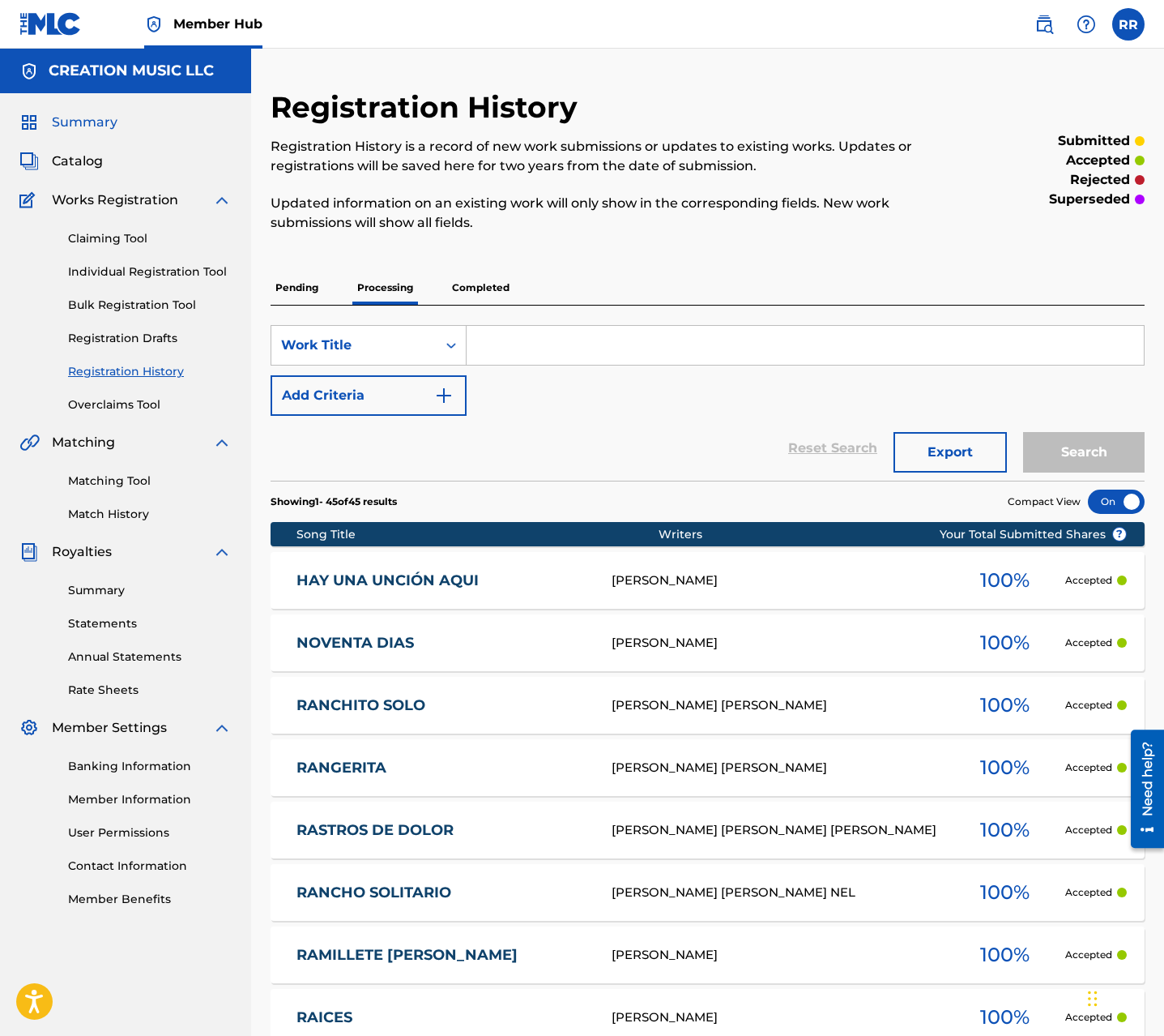
click at [85, 121] on span "Summary" at bounding box center [84, 122] width 65 height 20
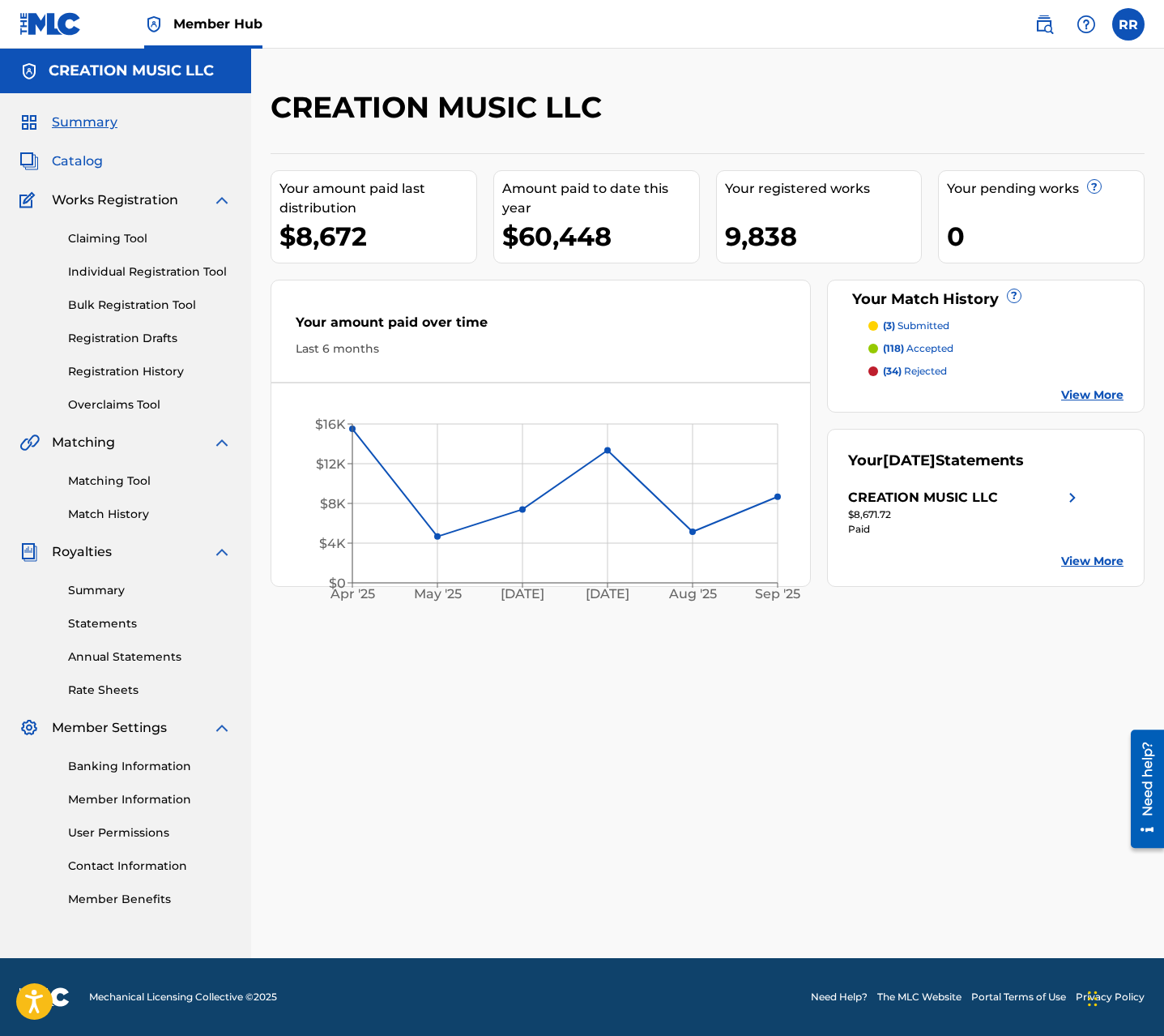
click at [71, 170] on span "Catalog" at bounding box center [77, 161] width 51 height 20
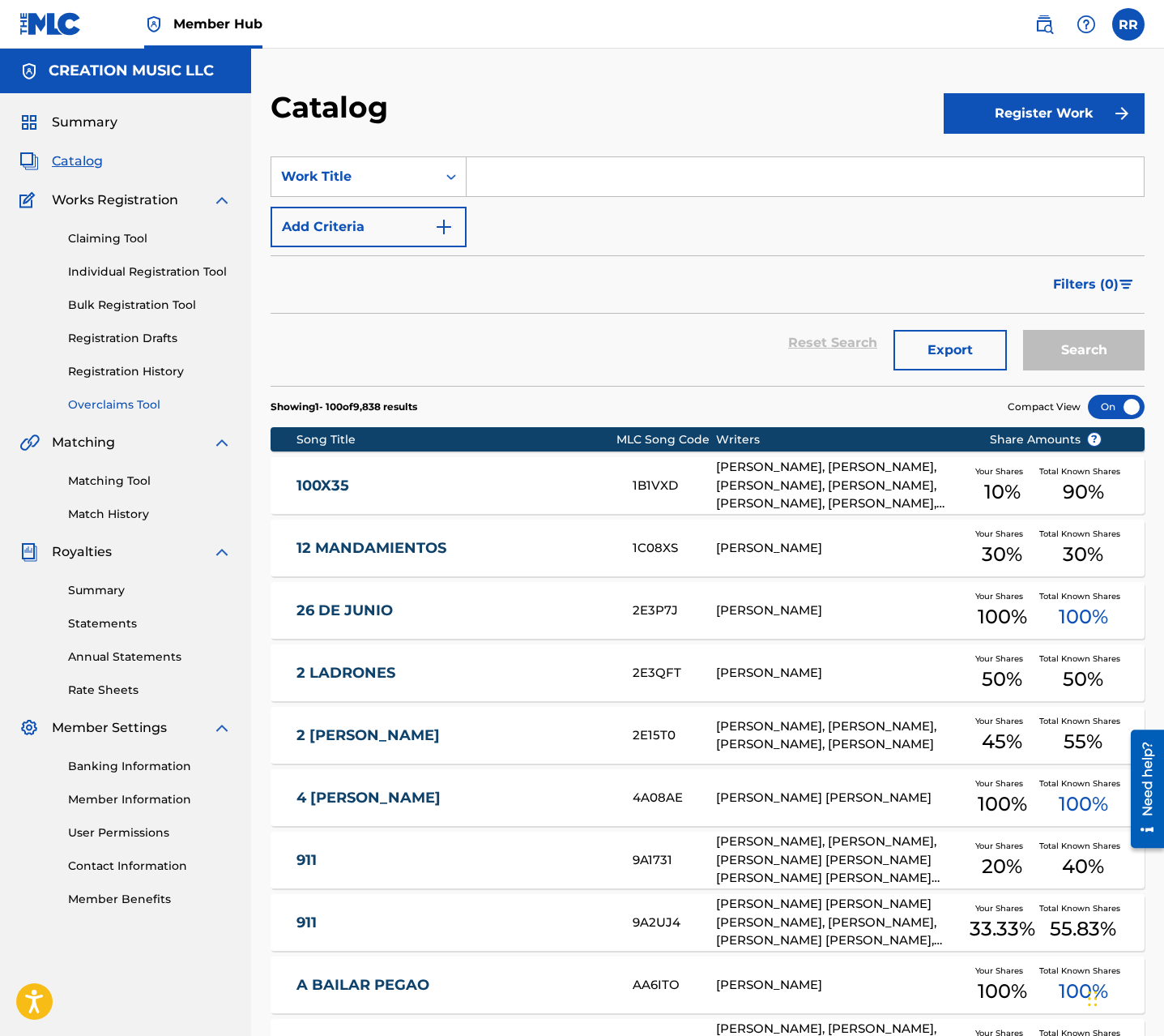
click at [120, 406] on link "Overclaims Tool" at bounding box center [150, 405] width 164 height 17
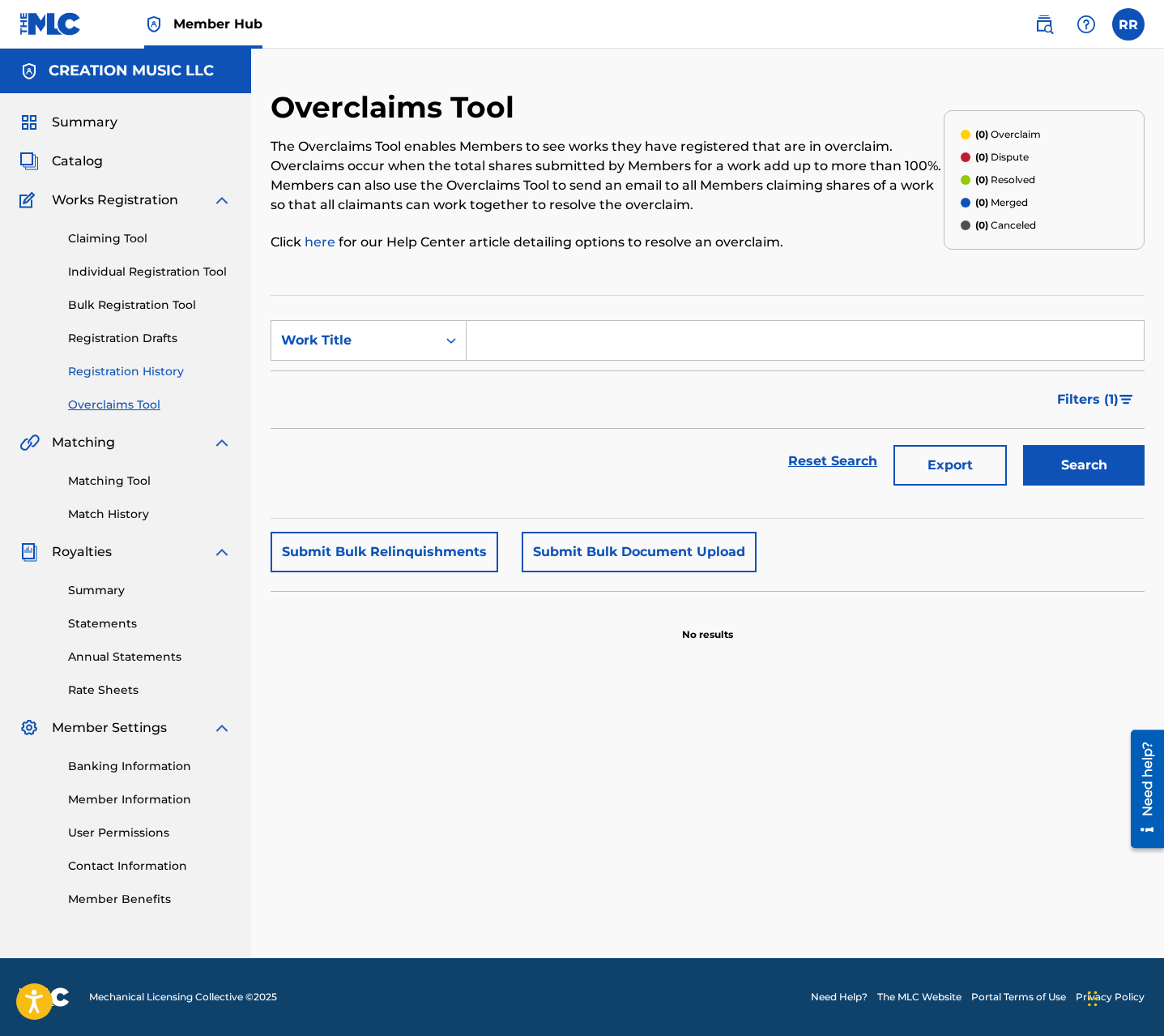
click at [122, 369] on link "Registration History" at bounding box center [150, 371] width 164 height 17
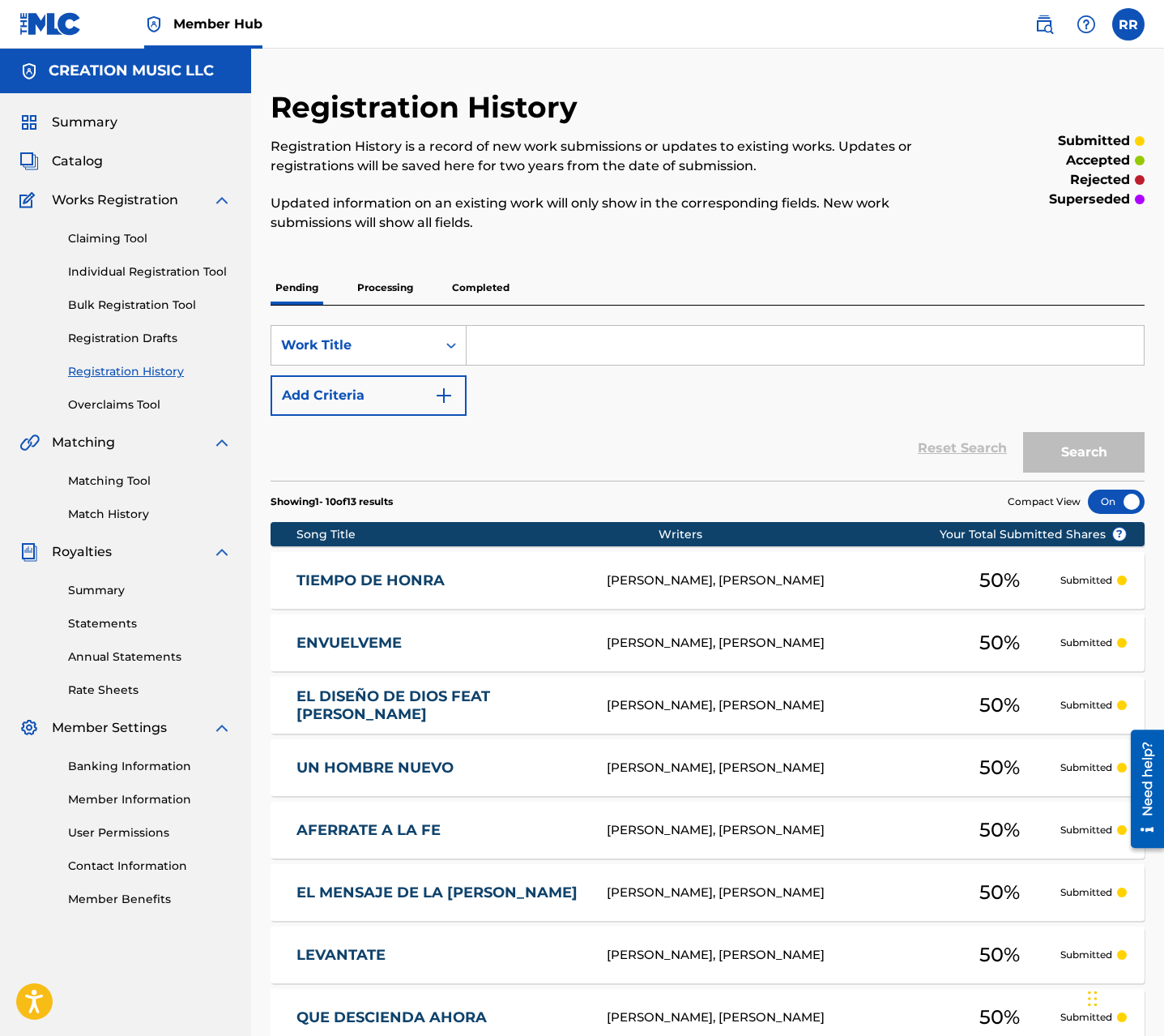
click at [391, 287] on p "Processing" at bounding box center [385, 288] width 65 height 34
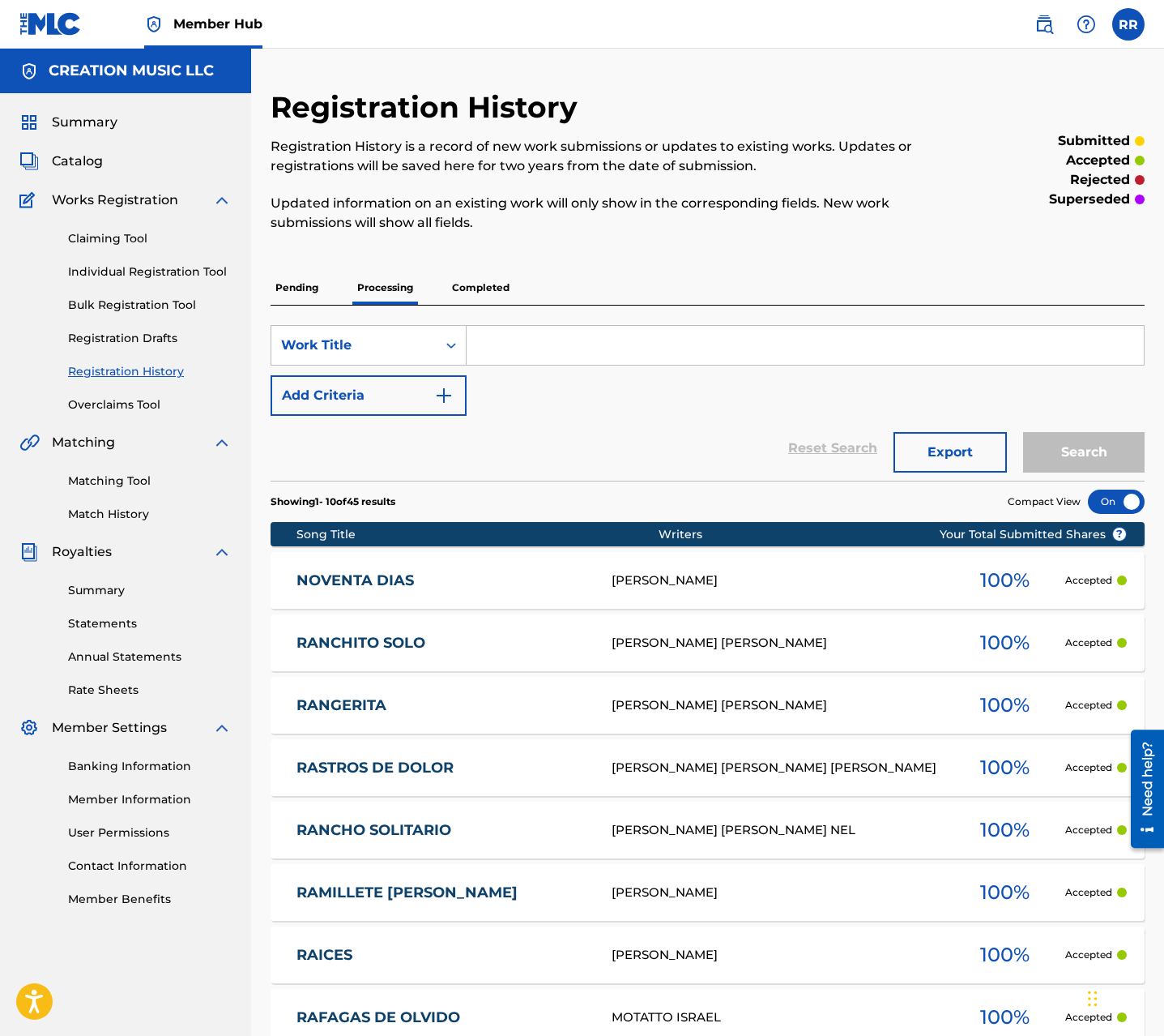
click at [502, 286] on p "Completed" at bounding box center [480, 288] width 67 height 34
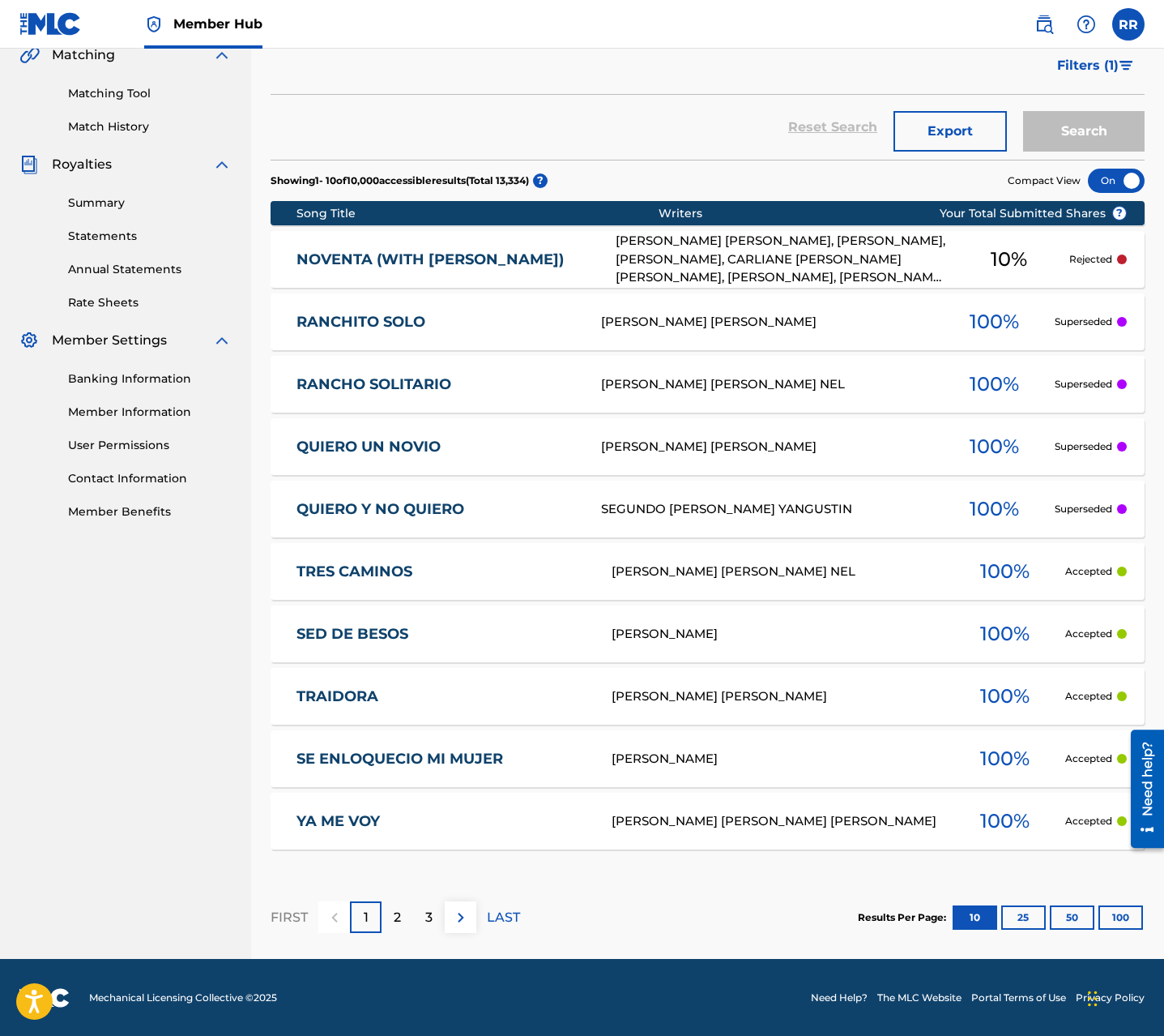
scroll to position [387, 0]
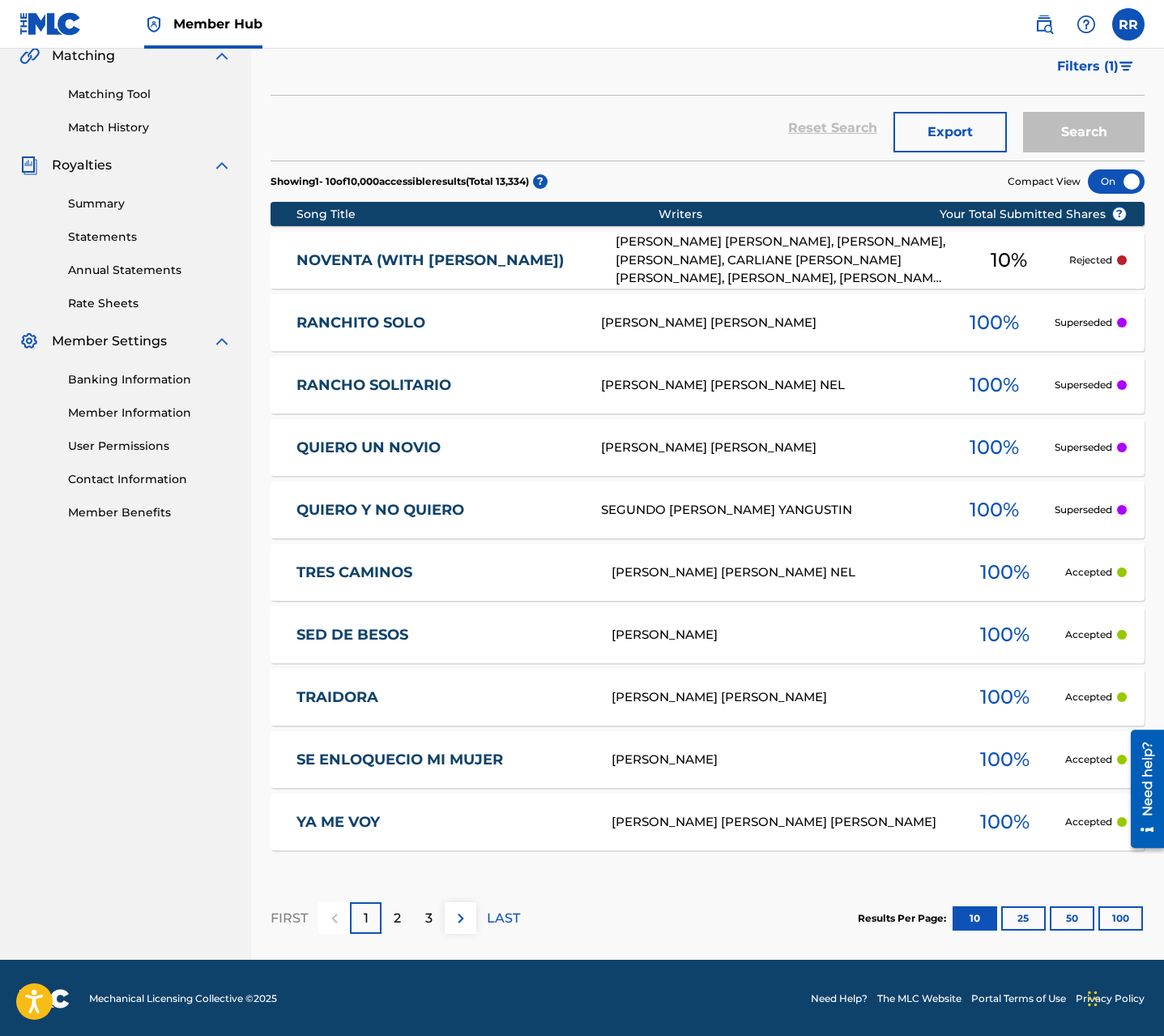
click at [461, 270] on div "NOVENTA (WITH J BALVIN) N96GDW KYAN ANGELO SANCHEZ CLAUDIO, FRANCIS RIVERA, SVE…" at bounding box center [708, 260] width 874 height 57
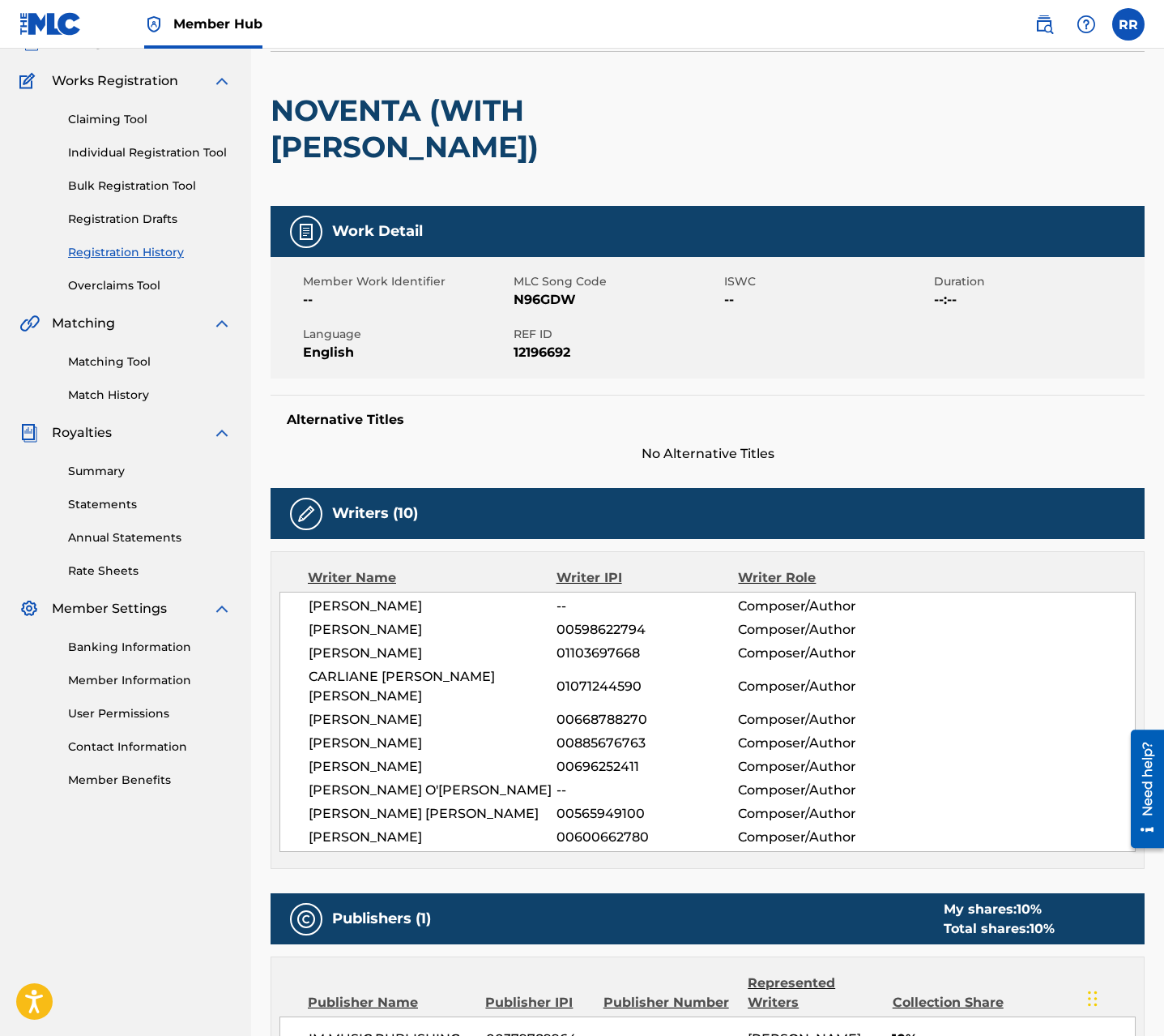
scroll to position [122, 0]
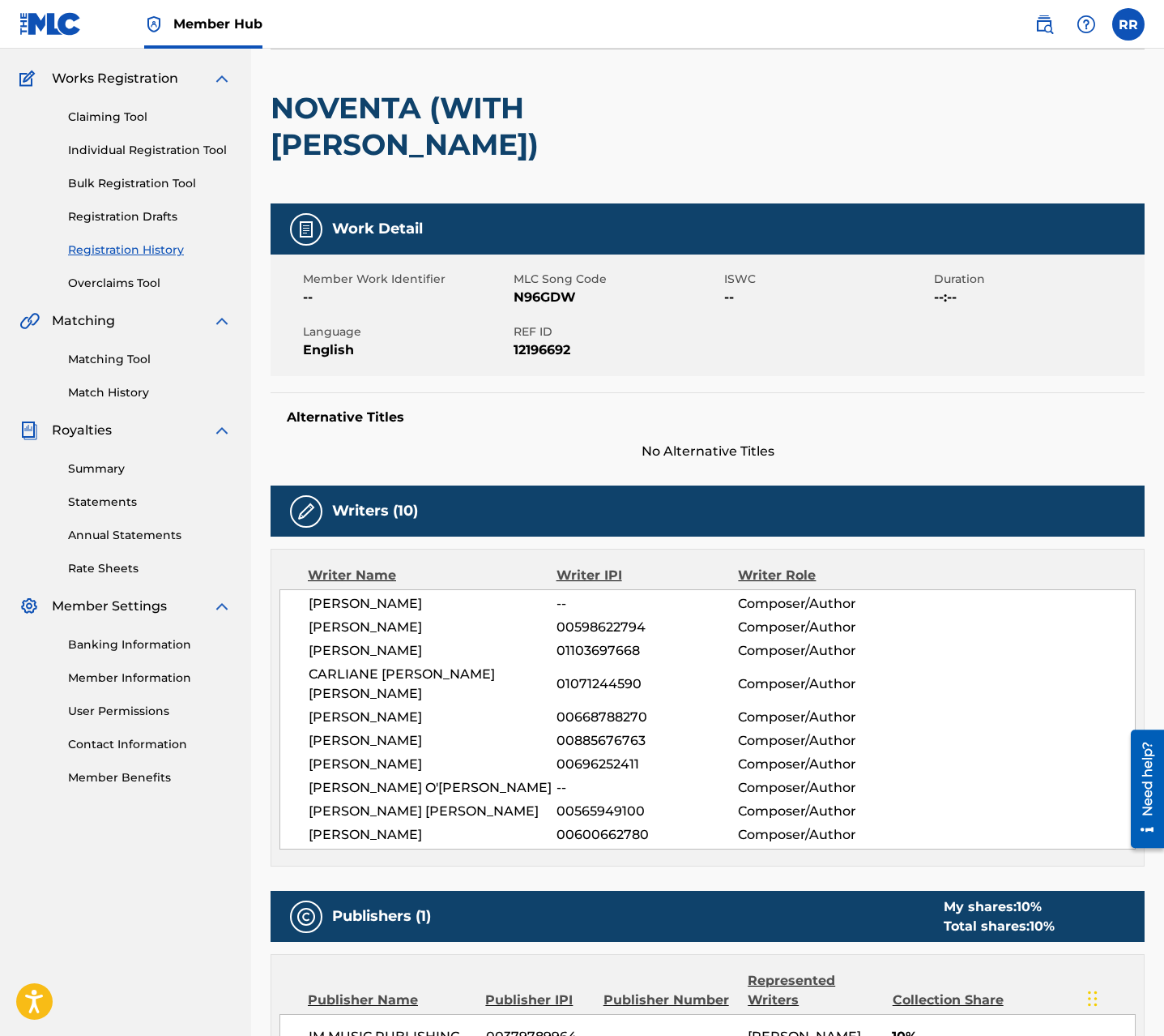
click at [522, 288] on span "N96GDW" at bounding box center [617, 297] width 206 height 20
click at [355, 124] on h2 "NOVENTA (WITH J BALVIN)" at bounding box center [533, 127] width 524 height 73
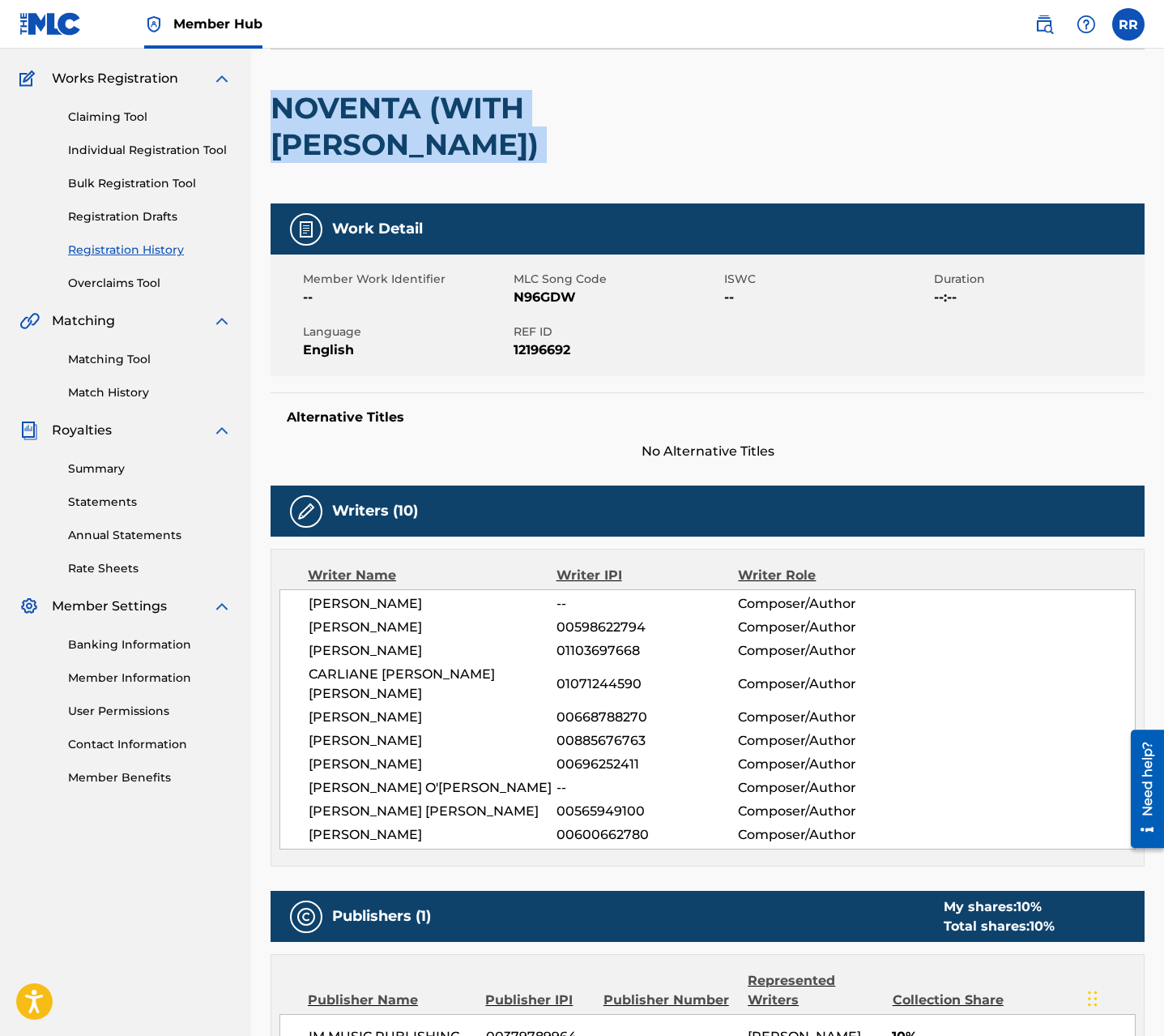
click at [356, 124] on h2 "NOVENTA (WITH J BALVIN)" at bounding box center [533, 127] width 524 height 73
click at [356, 123] on h2 "NOVENTA (WITH J BALVIN)" at bounding box center [533, 127] width 524 height 73
copy div "NOVENTA (WITH J BALVIN)"
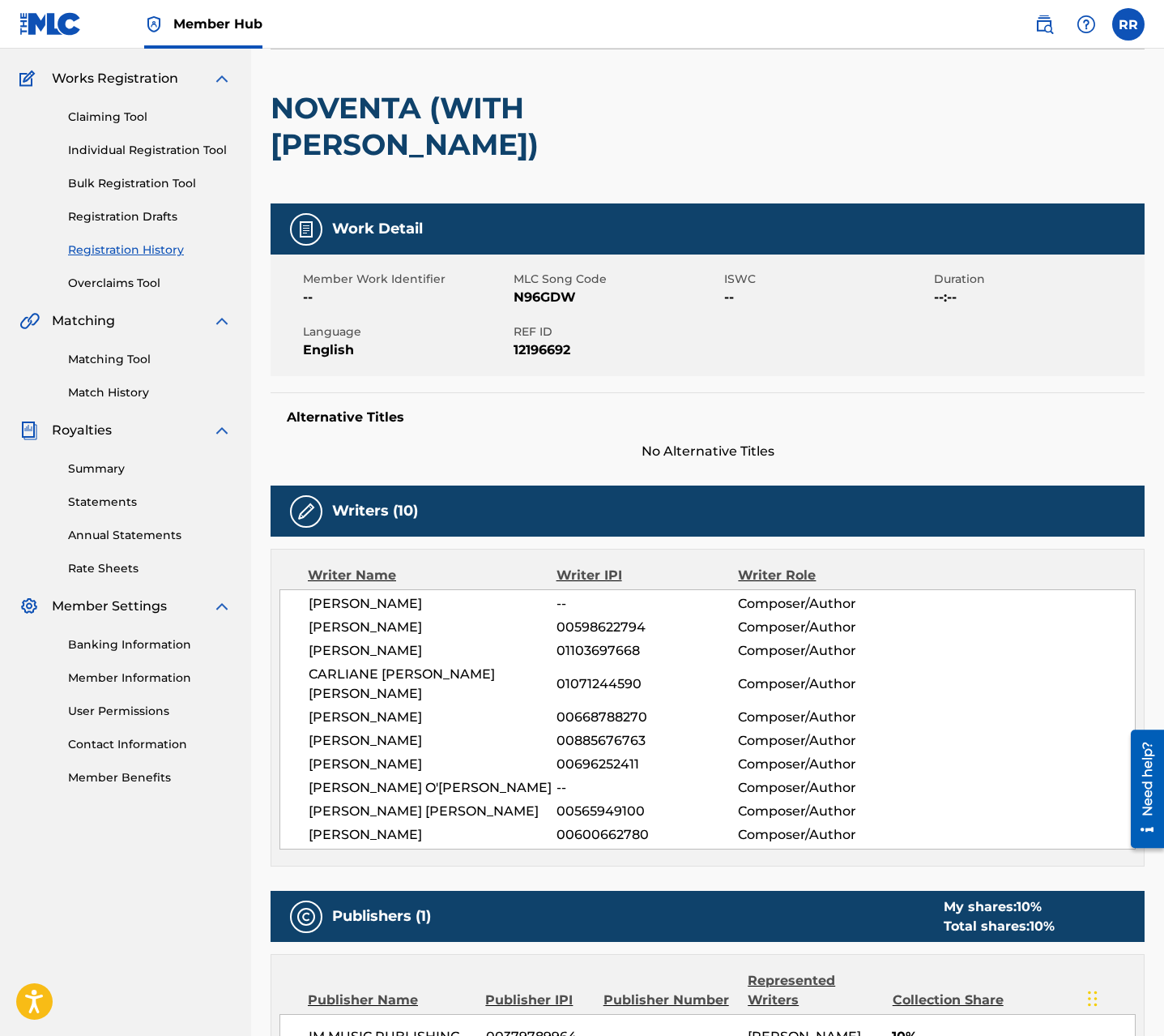
drag, startPoint x: 518, startPoint y: 235, endPoint x: 543, endPoint y: 246, distance: 27.3
click at [593, 271] on div "MLC Song Code N96GDW" at bounding box center [619, 289] width 211 height 37
click at [523, 271] on span "MLC Song Code" at bounding box center [617, 280] width 206 height 17
drag, startPoint x: 524, startPoint y: 243, endPoint x: 593, endPoint y: 266, distance: 72.7
click at [593, 266] on div "Member Work Identifier -- MLC Song Code N96GDW ISWC -- Duration --:-- Language …" at bounding box center [708, 314] width 874 height 122
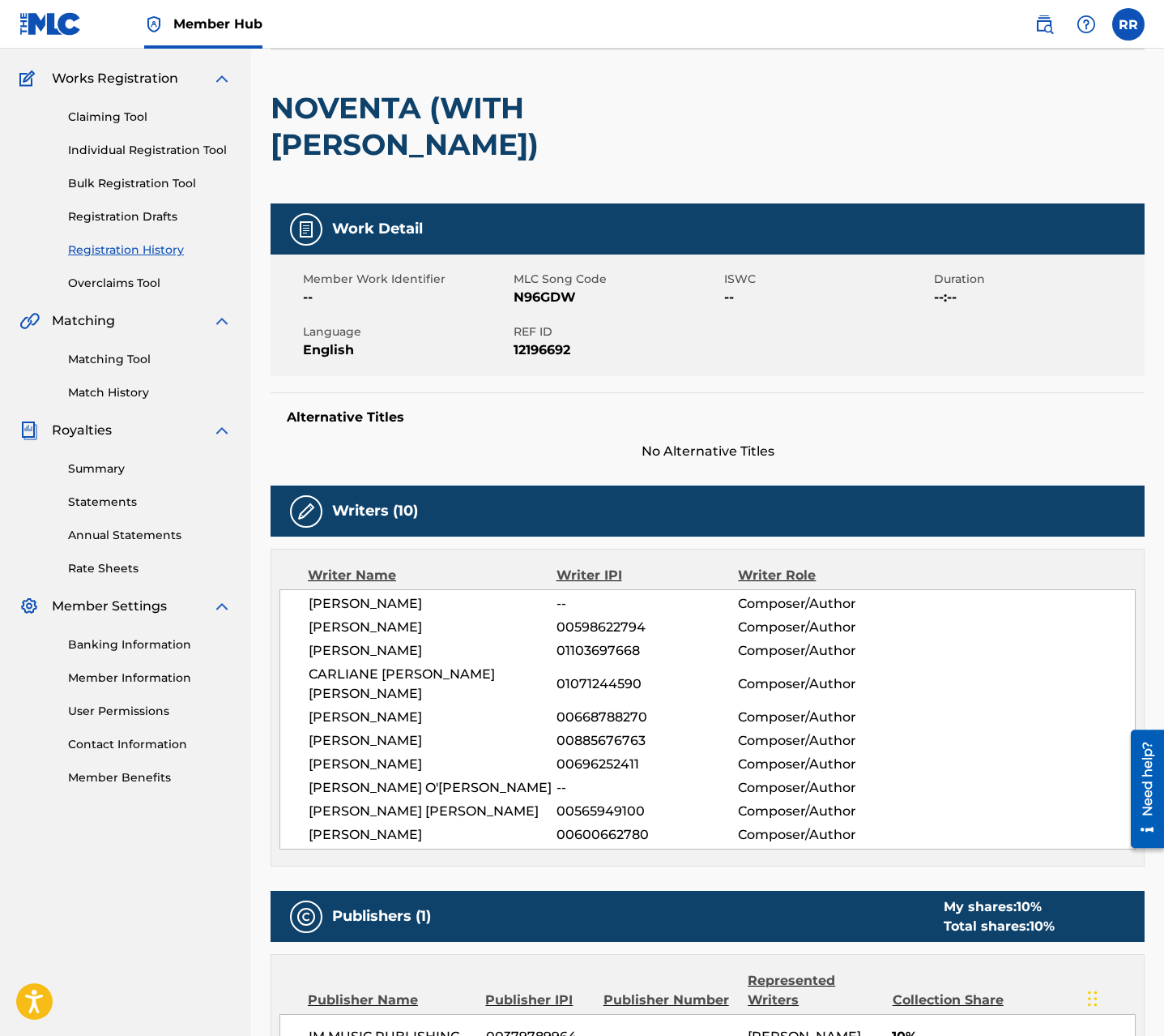
click at [557, 288] on span "N96GDW" at bounding box center [617, 297] width 206 height 20
drag, startPoint x: 514, startPoint y: 239, endPoint x: 579, endPoint y: 262, distance: 68.9
click at [579, 271] on div "MLC Song Code N96GDW" at bounding box center [619, 289] width 211 height 37
copy div "MLC Song Code N96GDW"
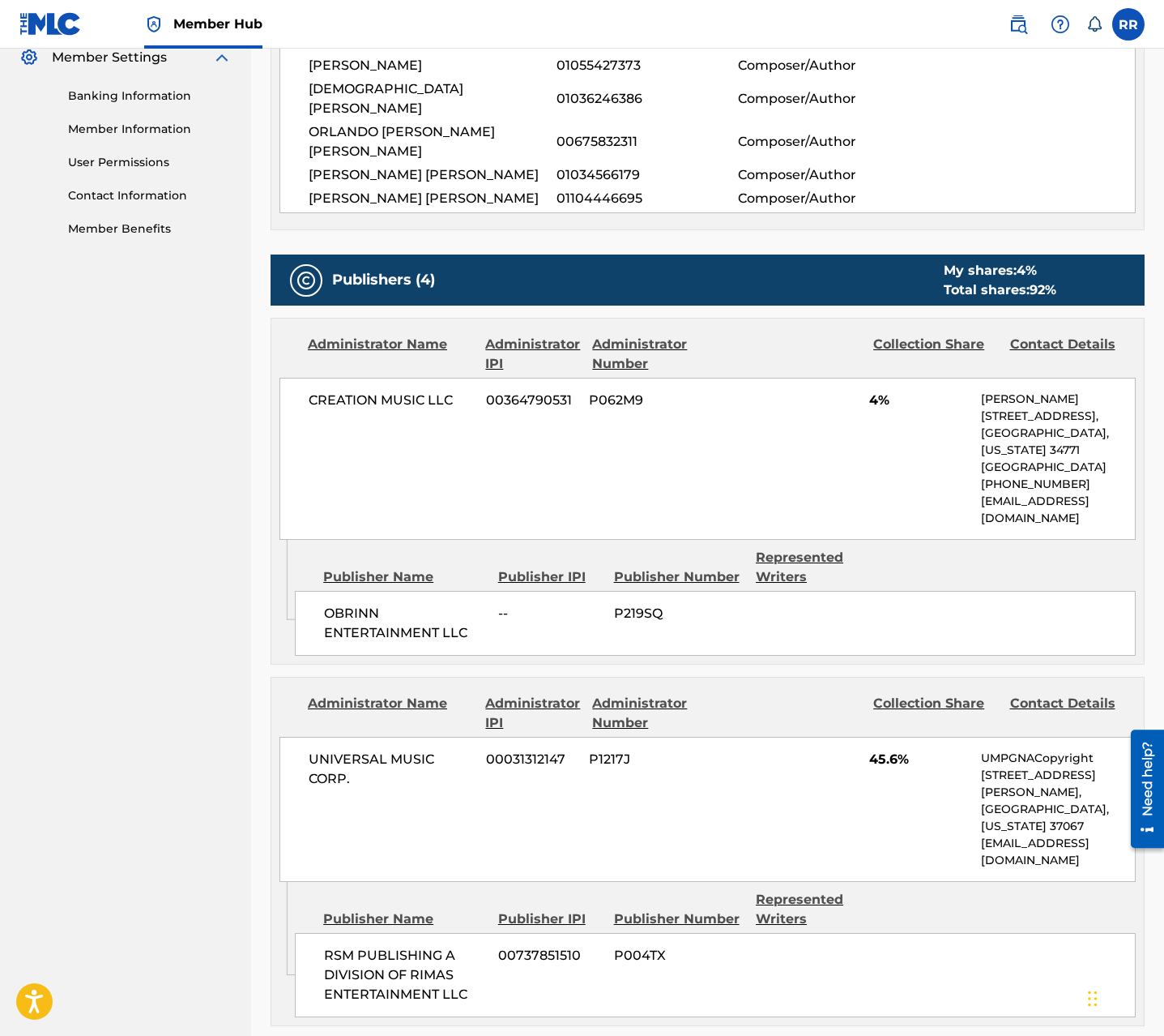
scroll to position [672, 0]
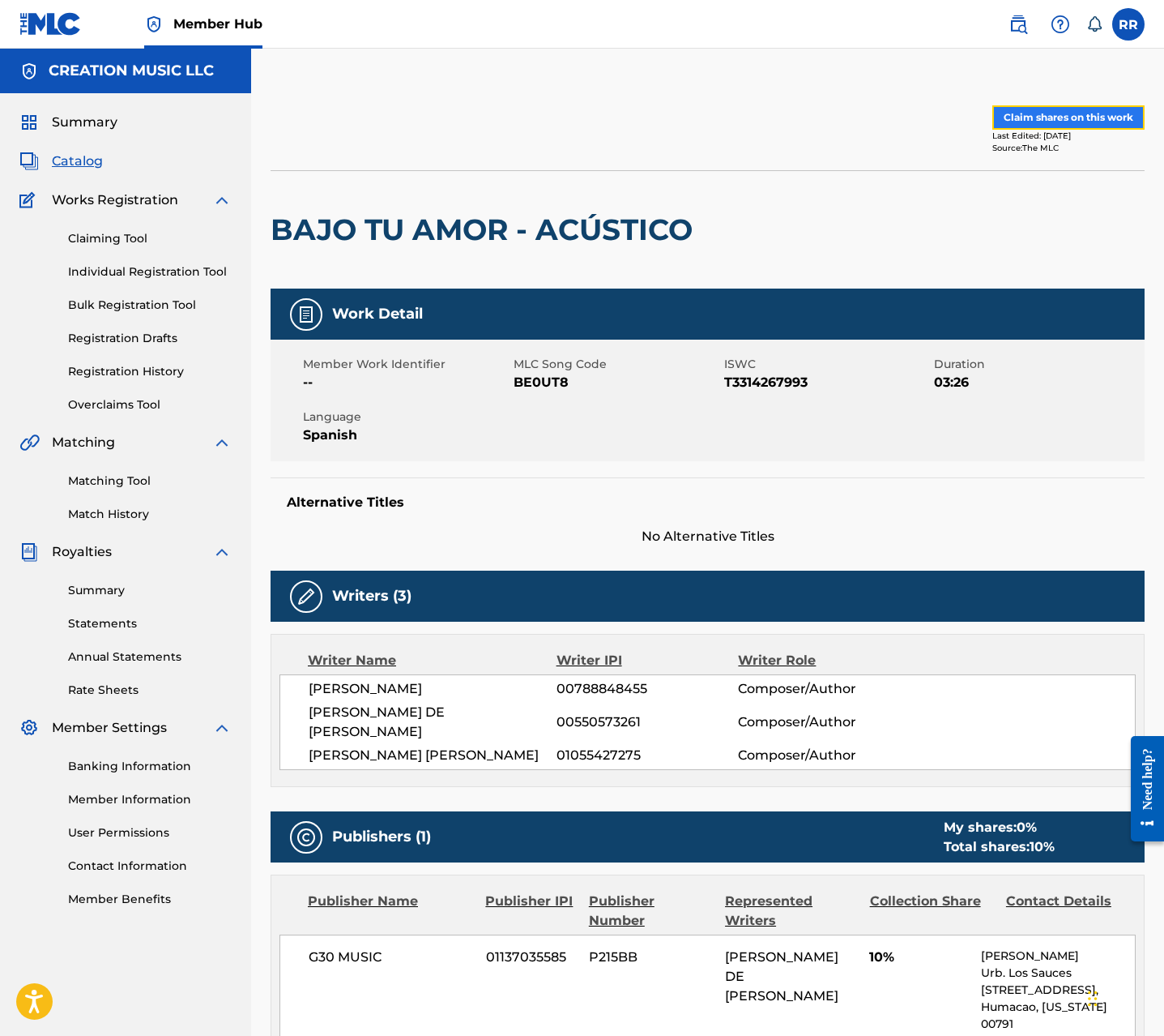
click at [1081, 118] on button "Claim shares on this work" at bounding box center [1068, 117] width 152 height 25
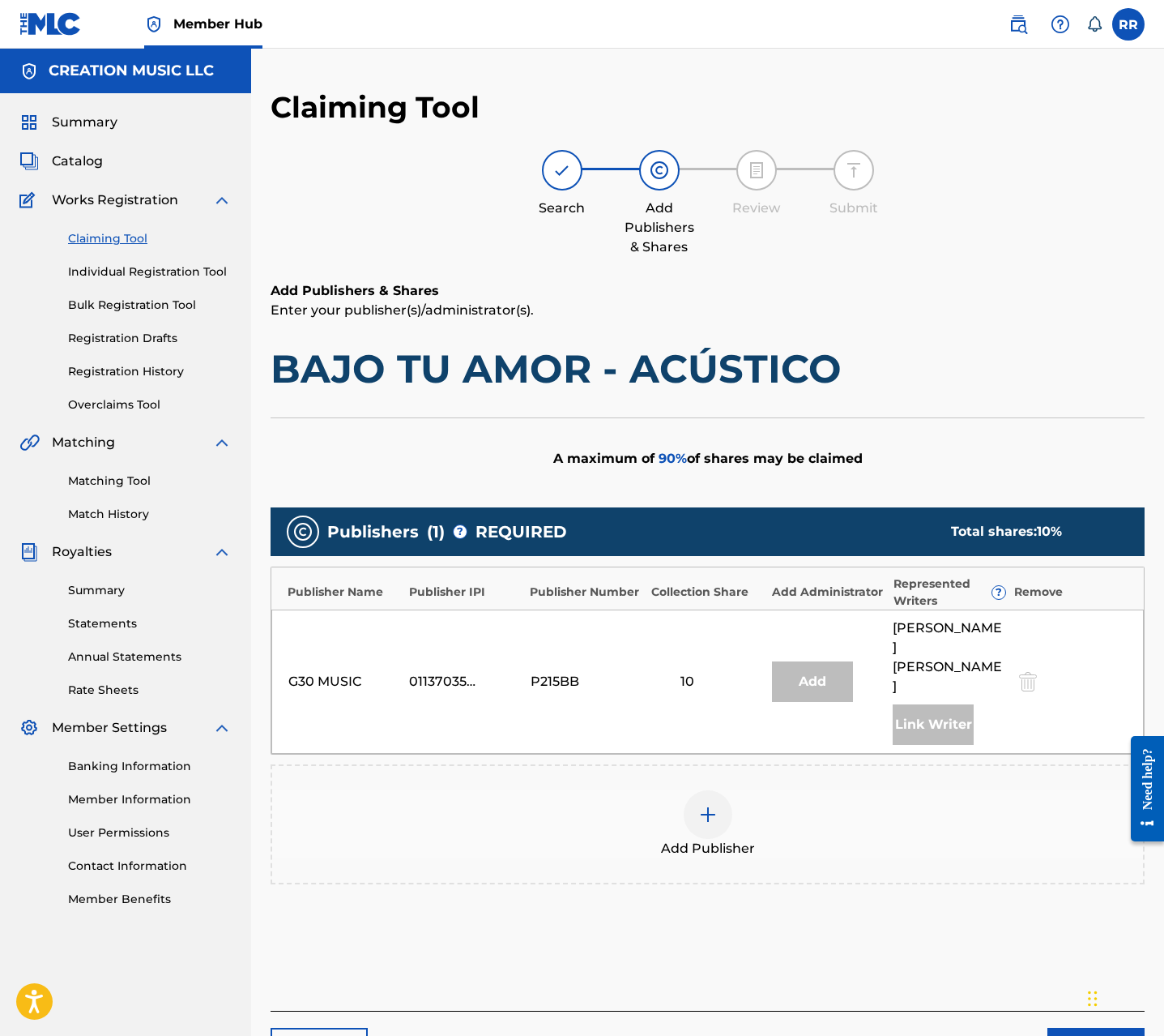
click at [689, 795] on div at bounding box center [708, 814] width 48 height 48
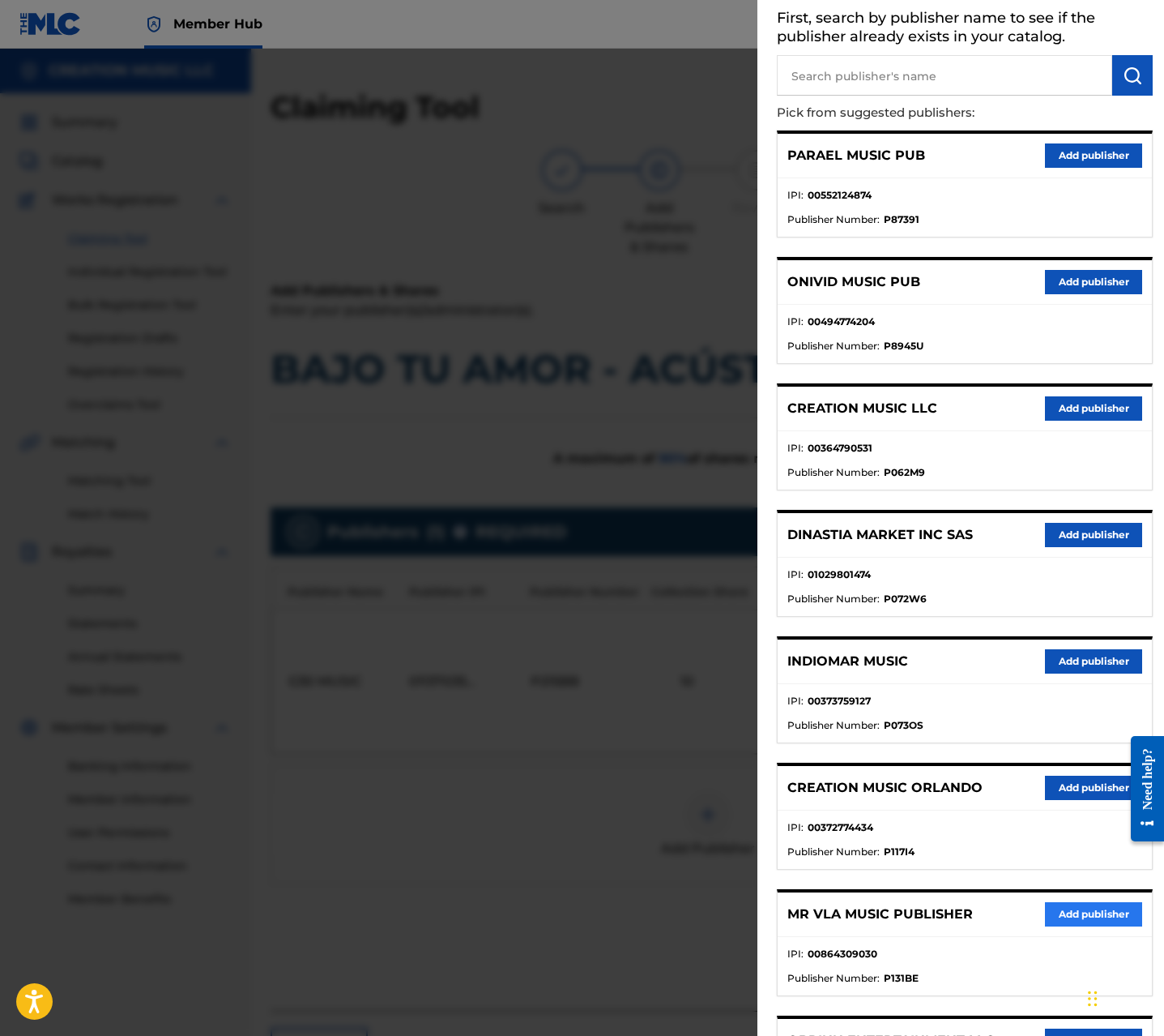
scroll to position [122, 0]
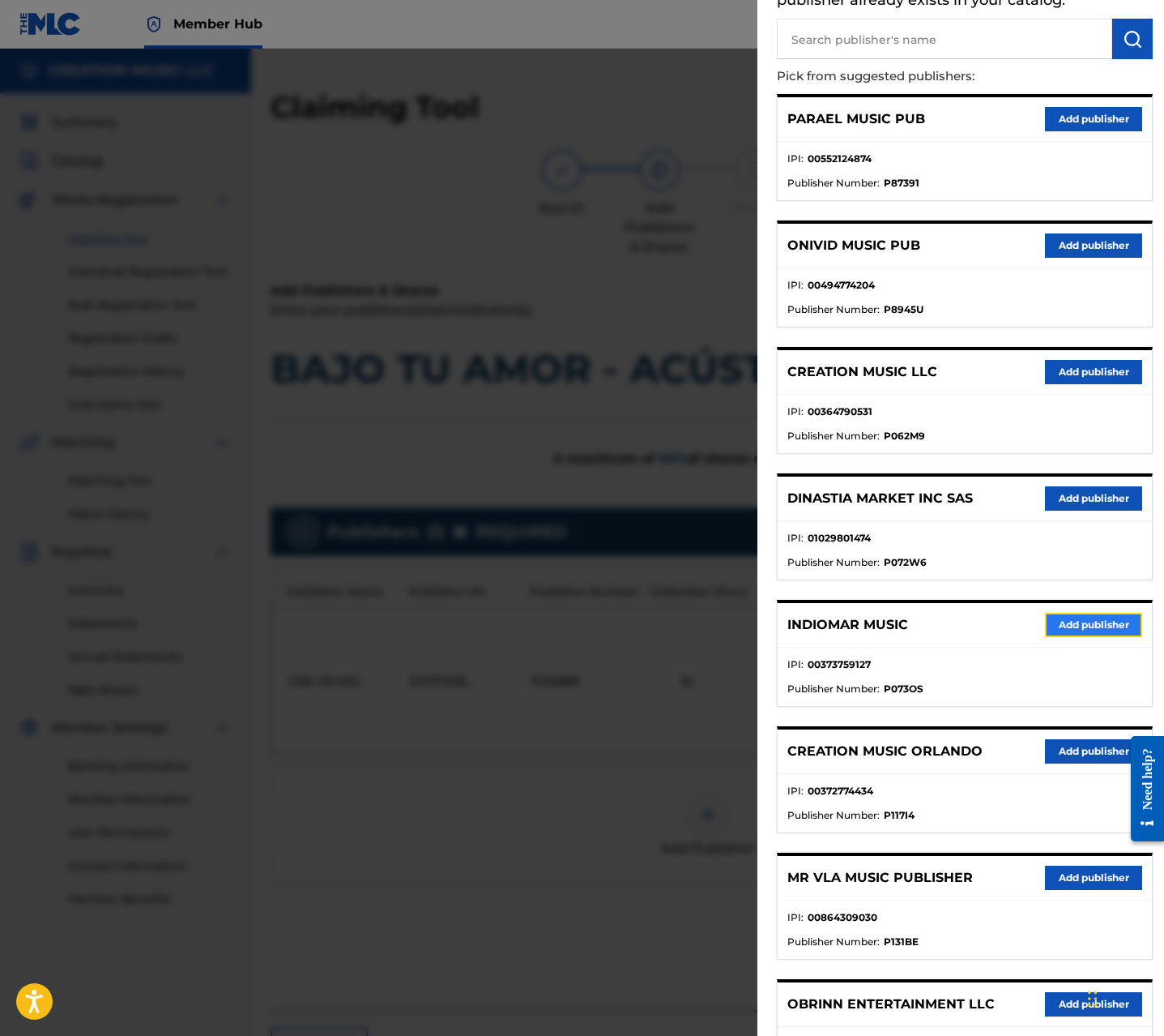
click at [1077, 630] on button "Add publisher" at bounding box center [1093, 625] width 97 height 25
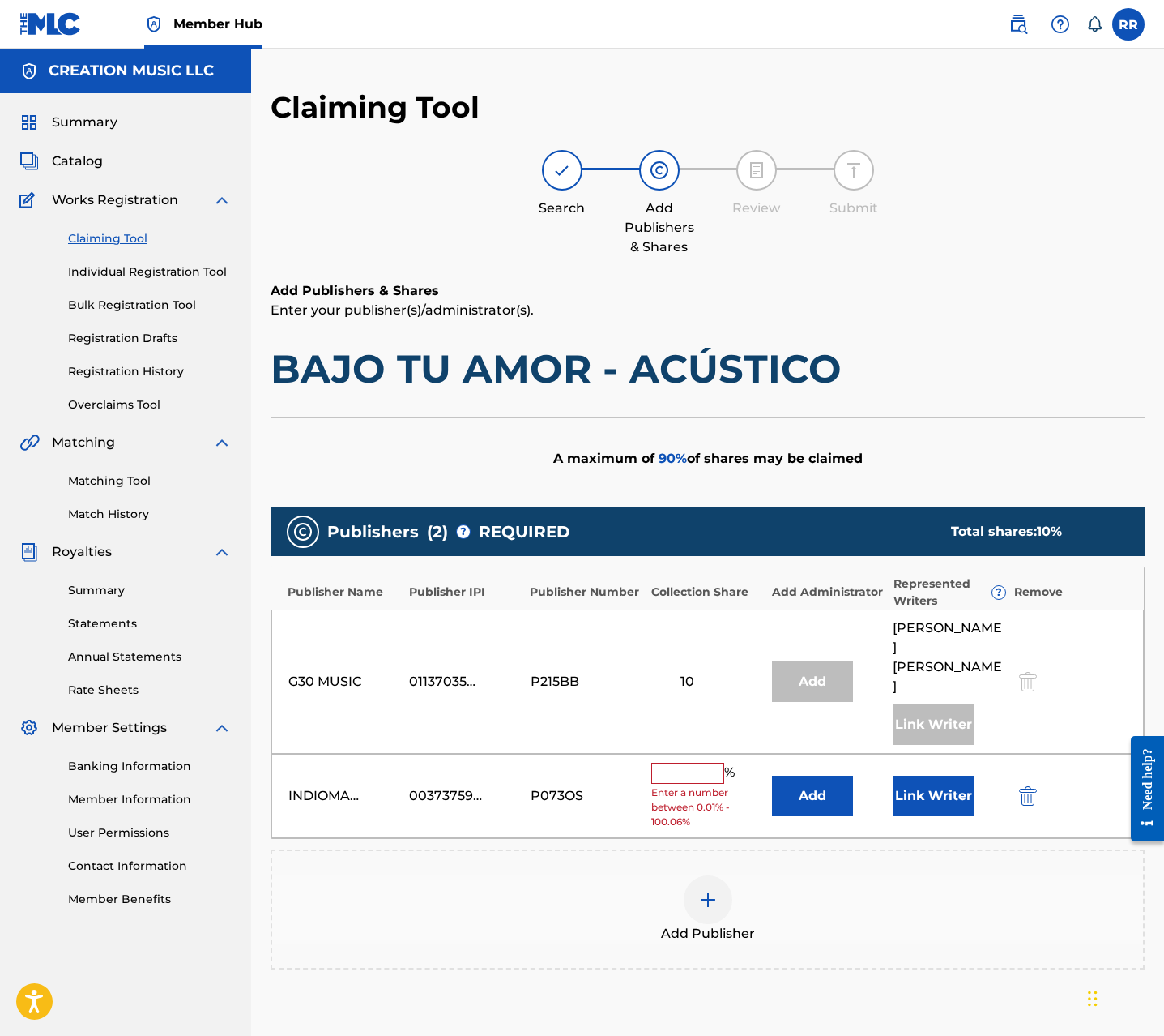
click at [710, 762] on input "text" at bounding box center [688, 773] width 73 height 21
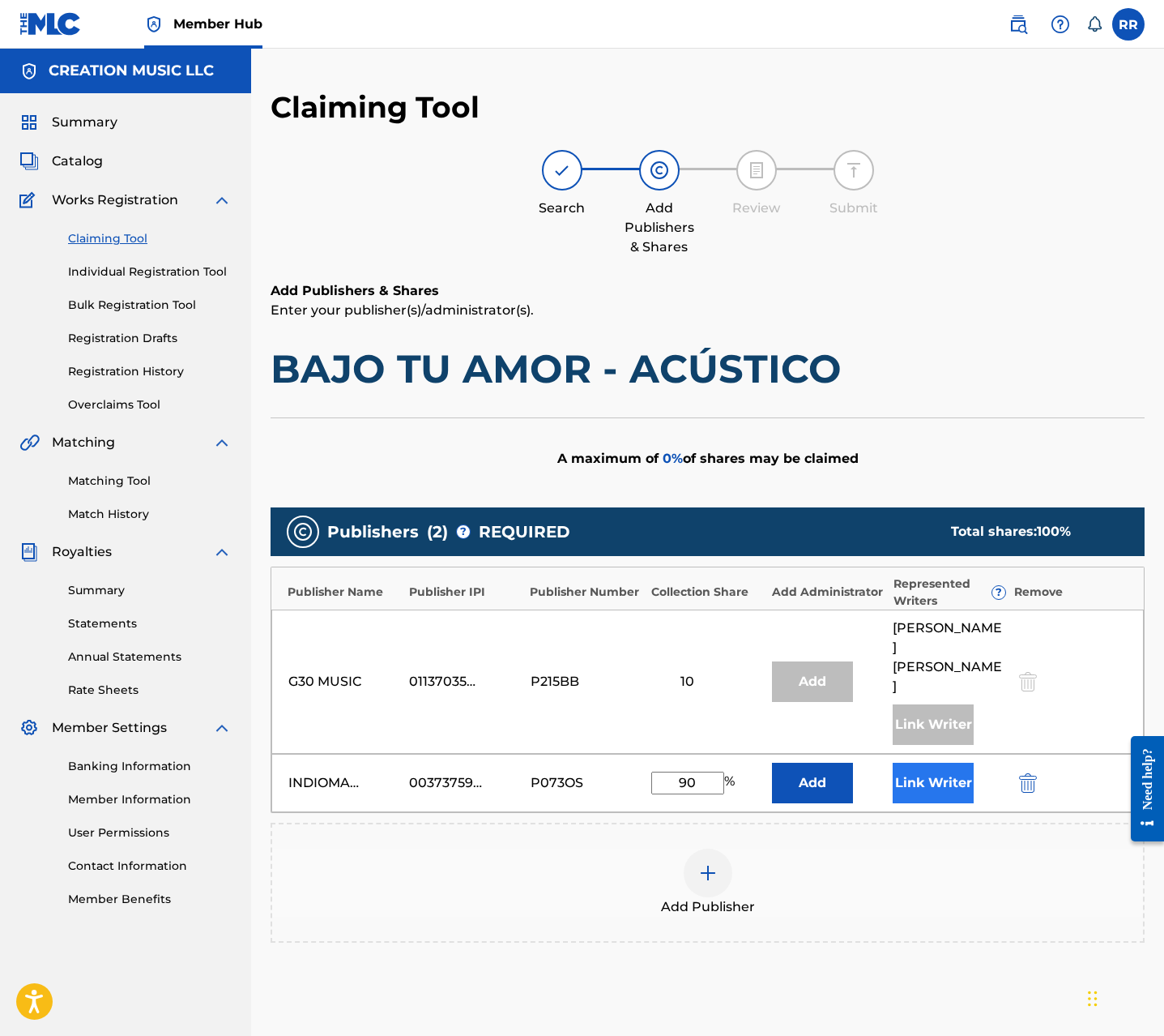
type input "90"
click at [953, 772] on button "Link Writer" at bounding box center [933, 783] width 81 height 41
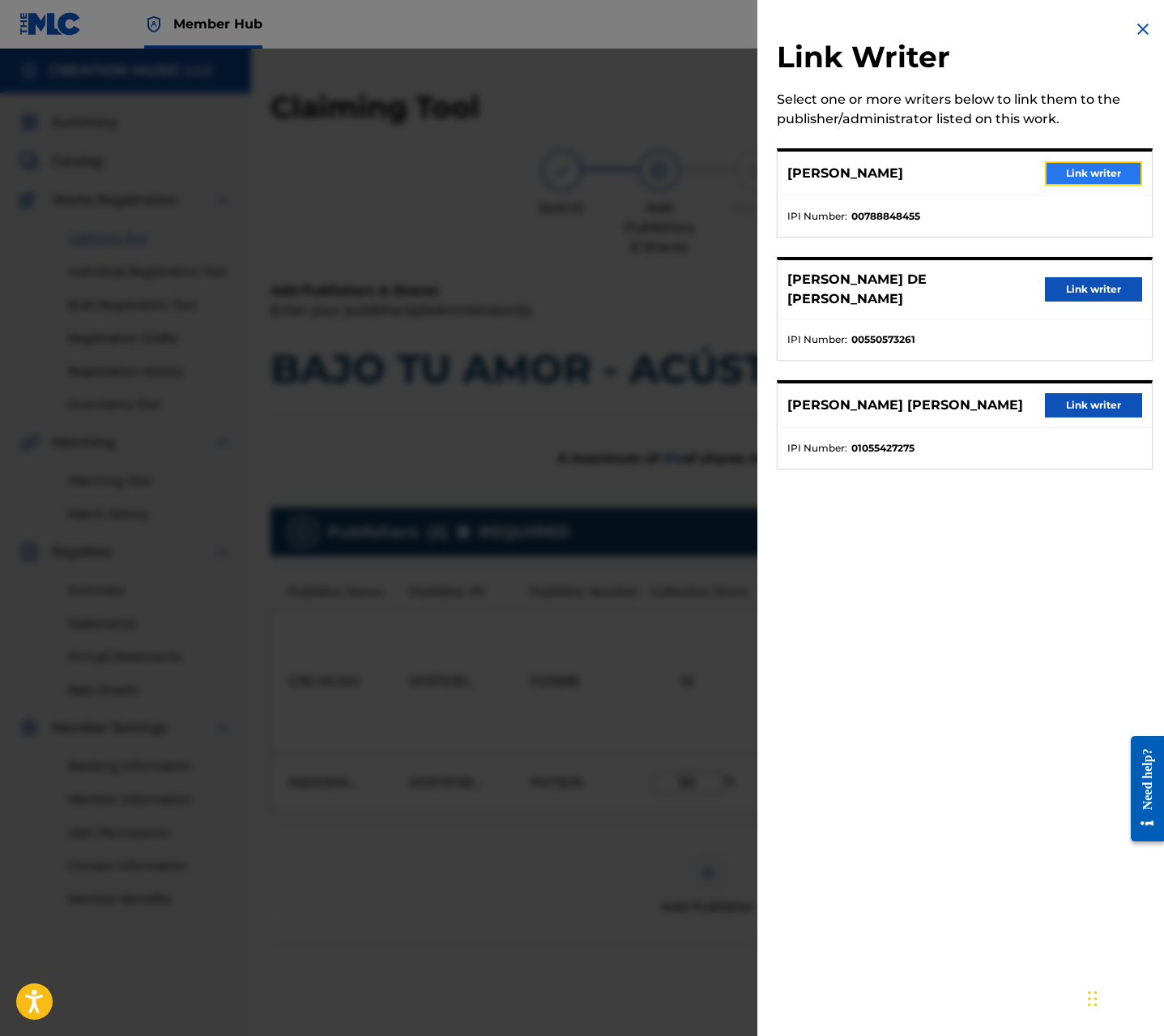
click at [1075, 180] on button "Link writer" at bounding box center [1093, 173] width 97 height 25
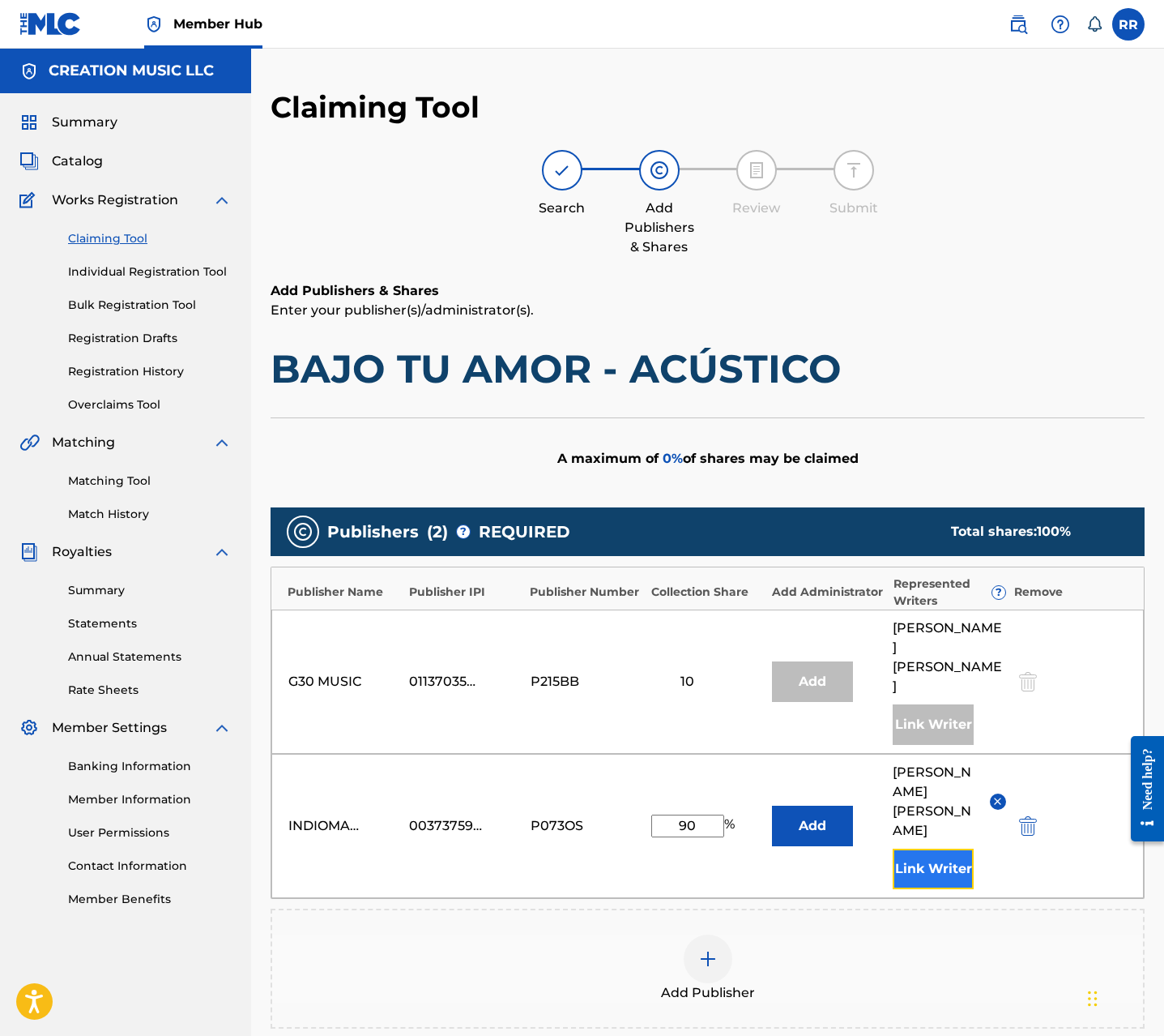
click at [935, 848] on button "Link Writer" at bounding box center [933, 869] width 81 height 41
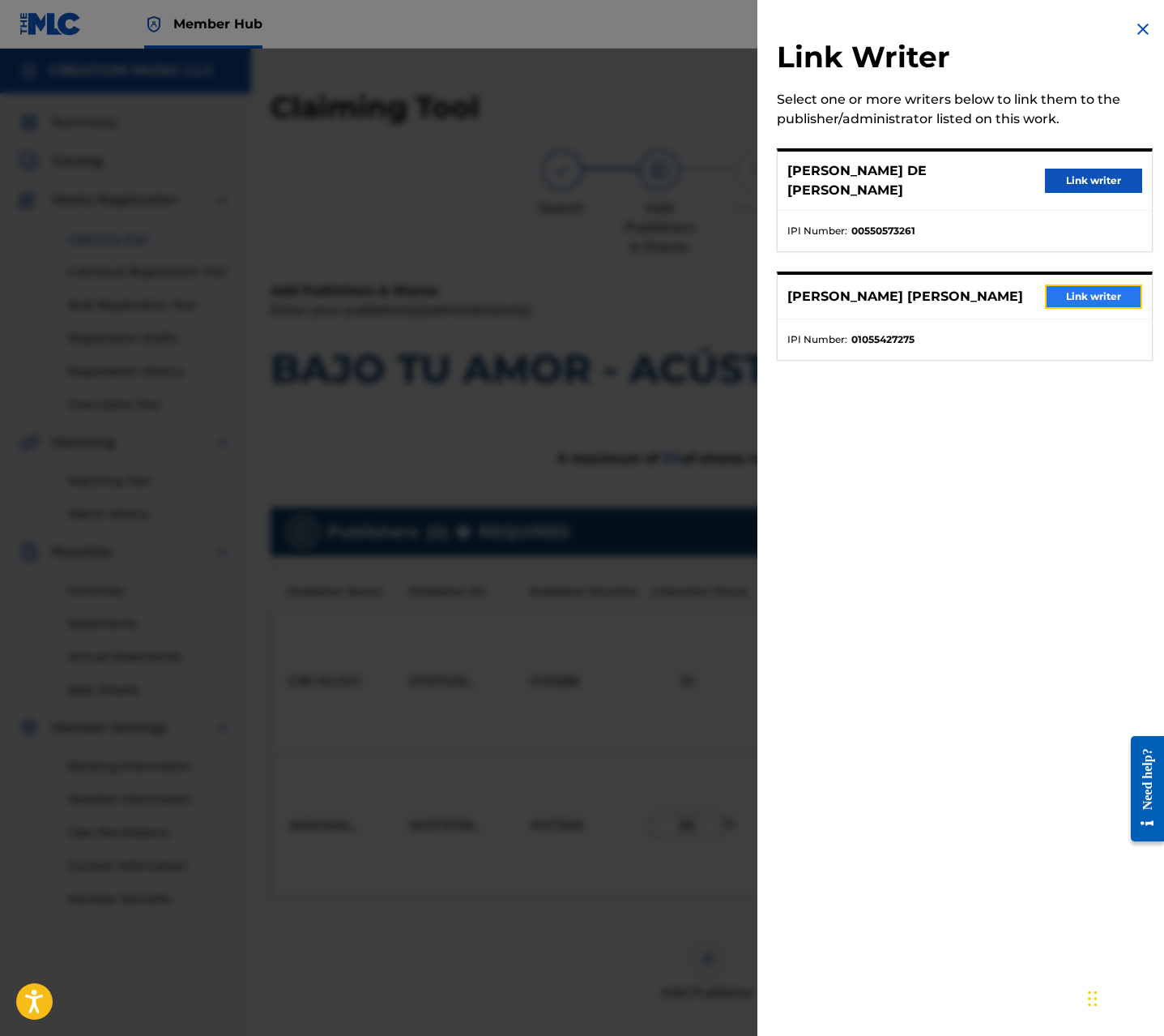
click at [1098, 288] on button "Link writer" at bounding box center [1093, 297] width 97 height 25
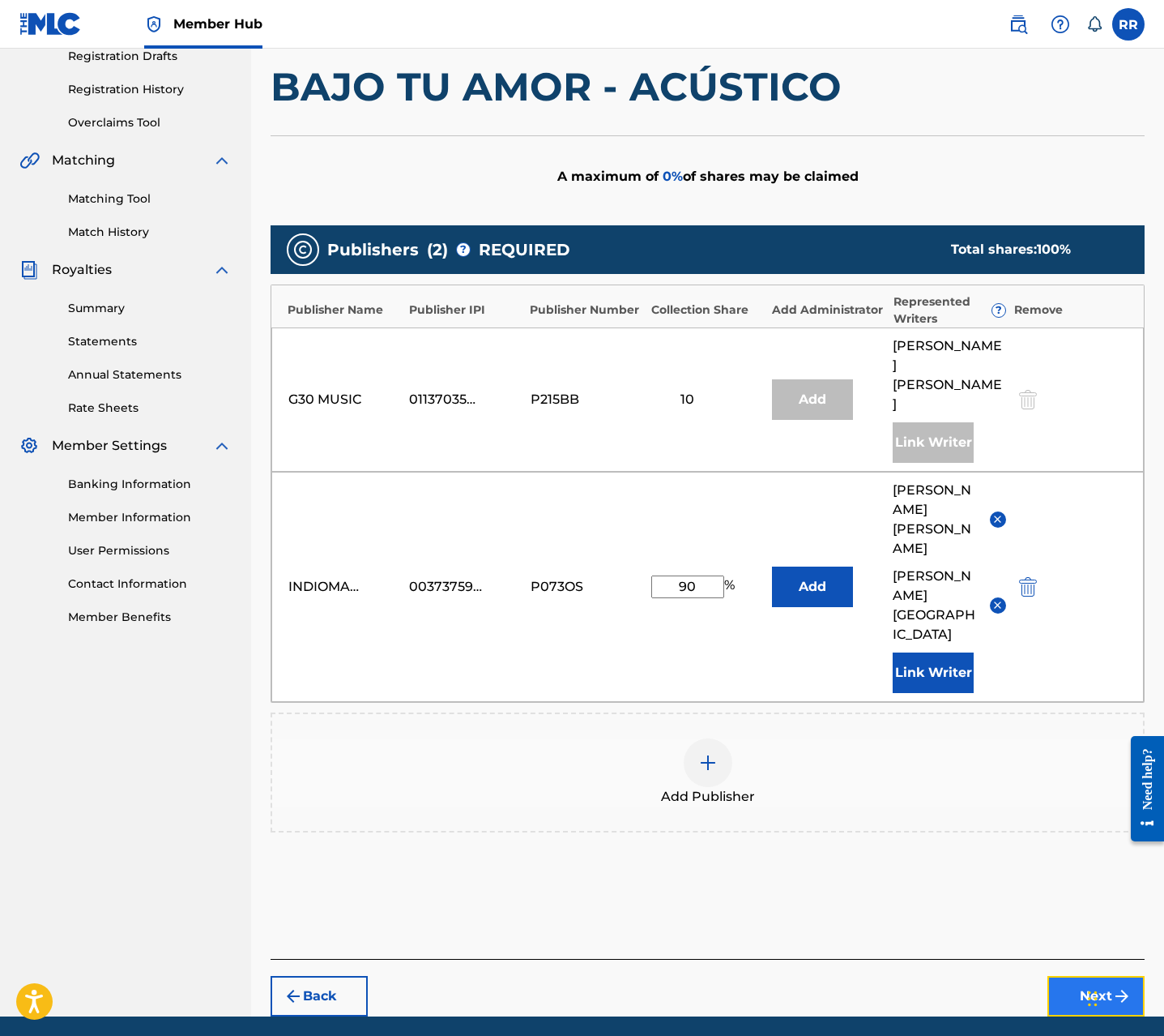
click at [1084, 976] on button "Next" at bounding box center [1096, 996] width 97 height 41
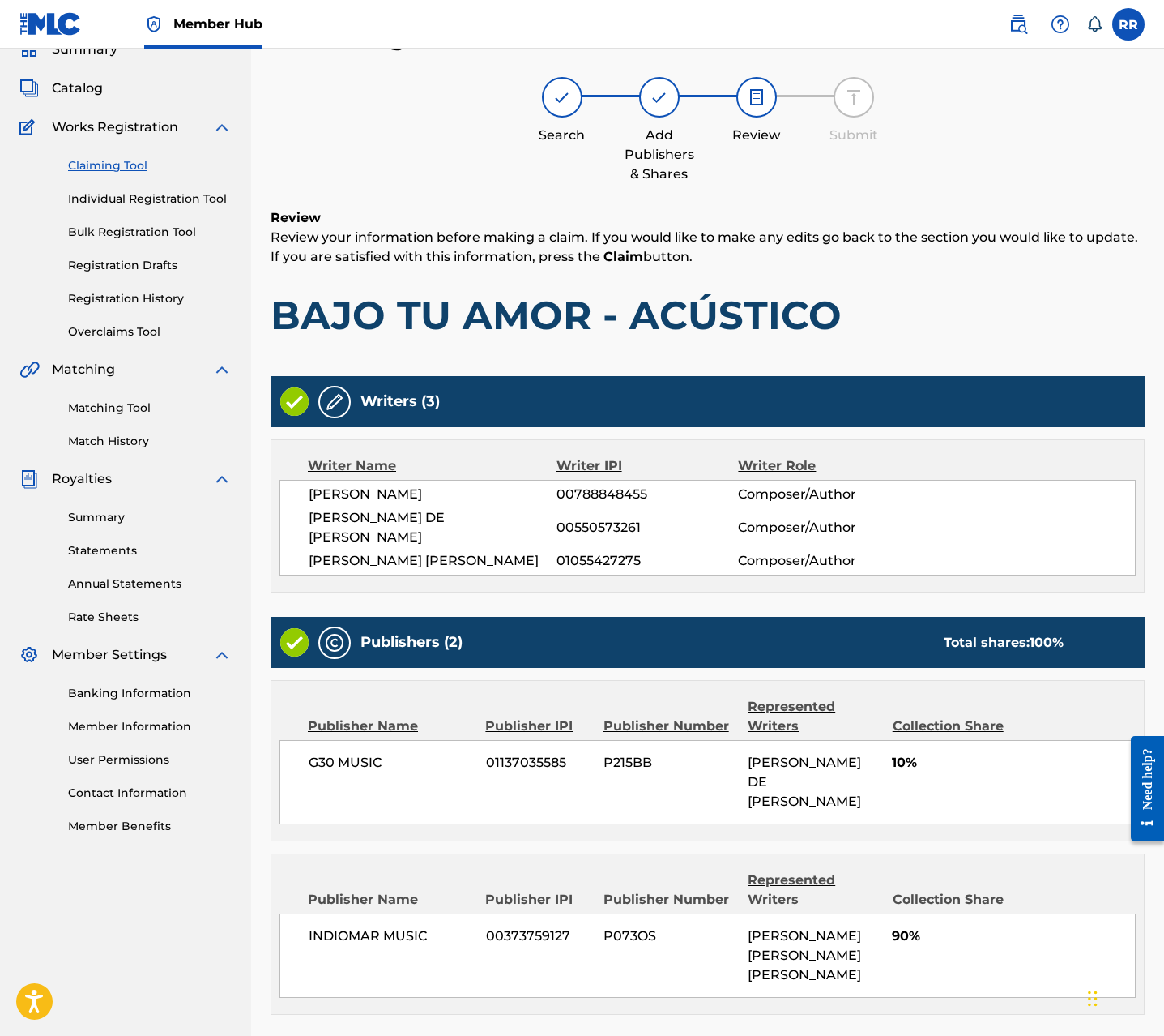
scroll to position [173, 0]
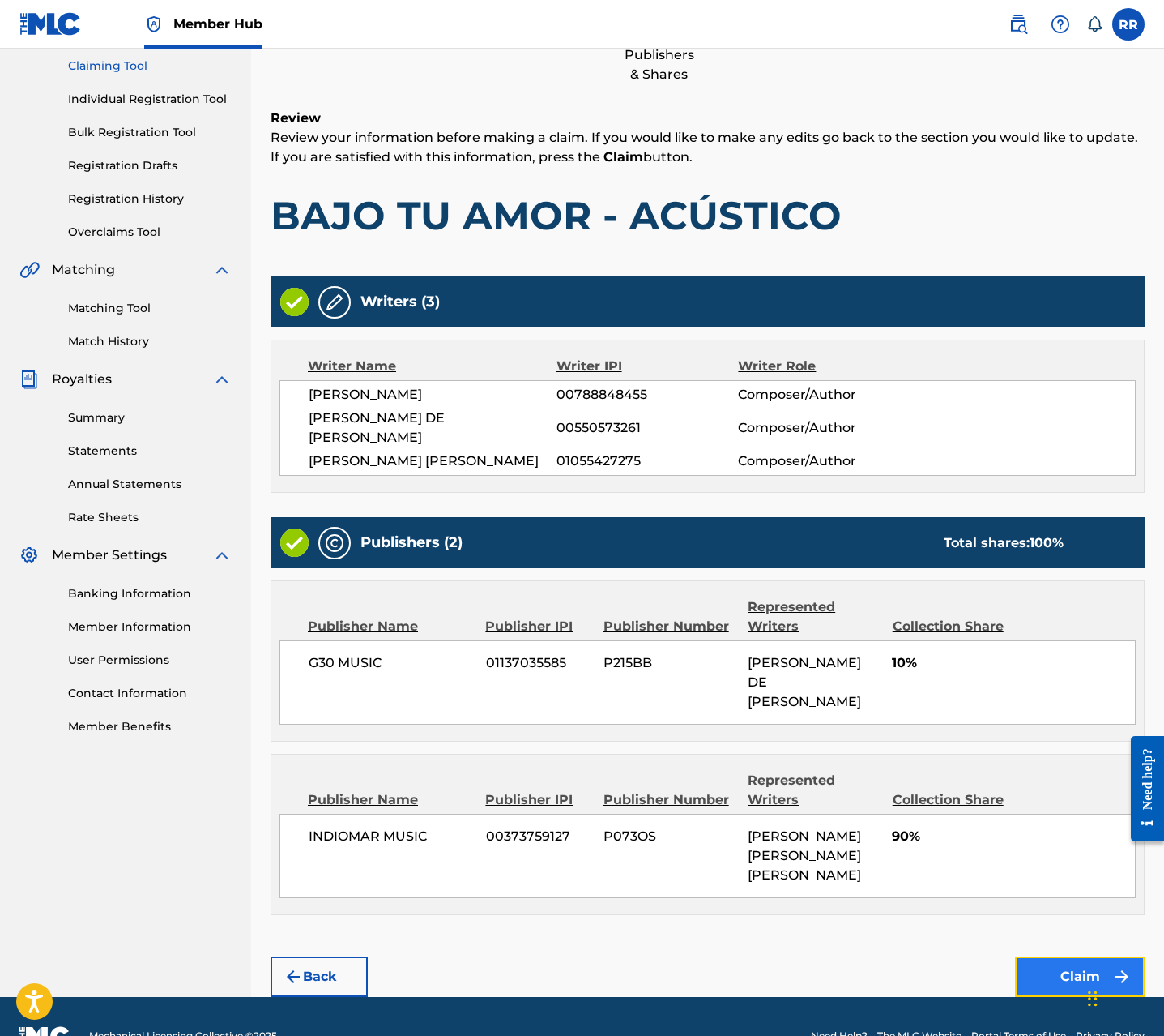
click at [1056, 956] on button "Claim" at bounding box center [1080, 977] width 130 height 41
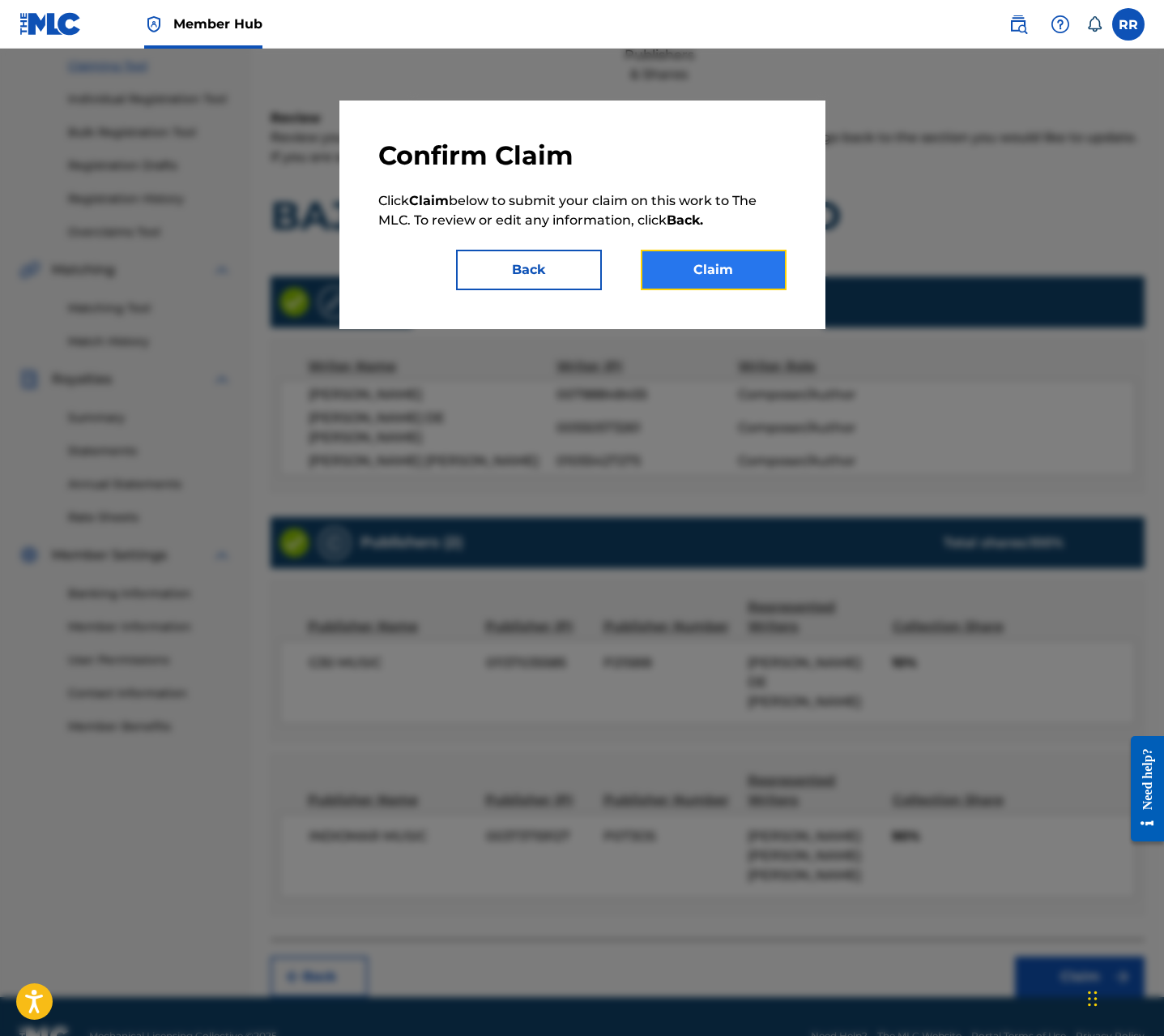
click at [705, 286] on button "Claim" at bounding box center [714, 270] width 146 height 41
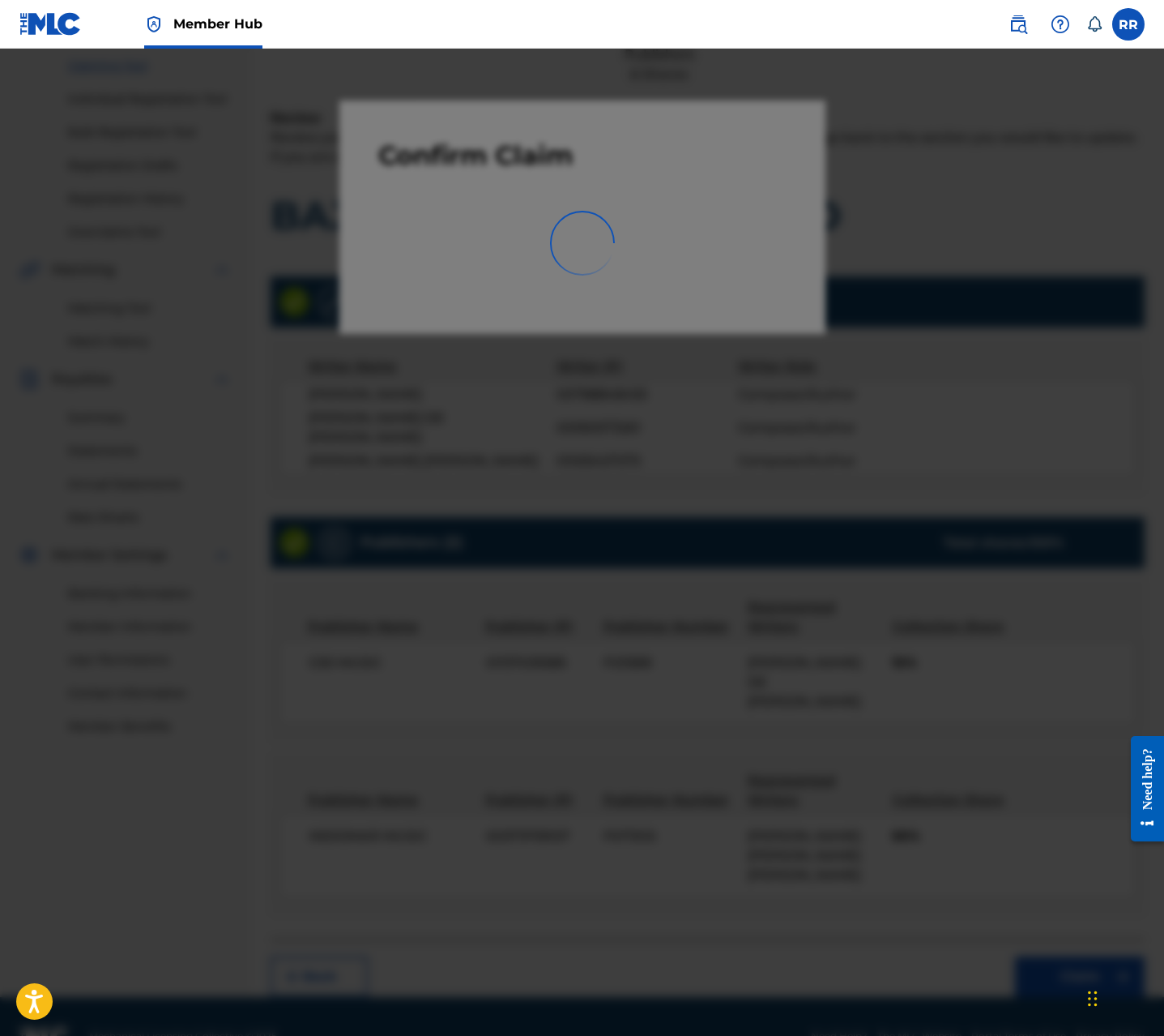
scroll to position [0, 0]
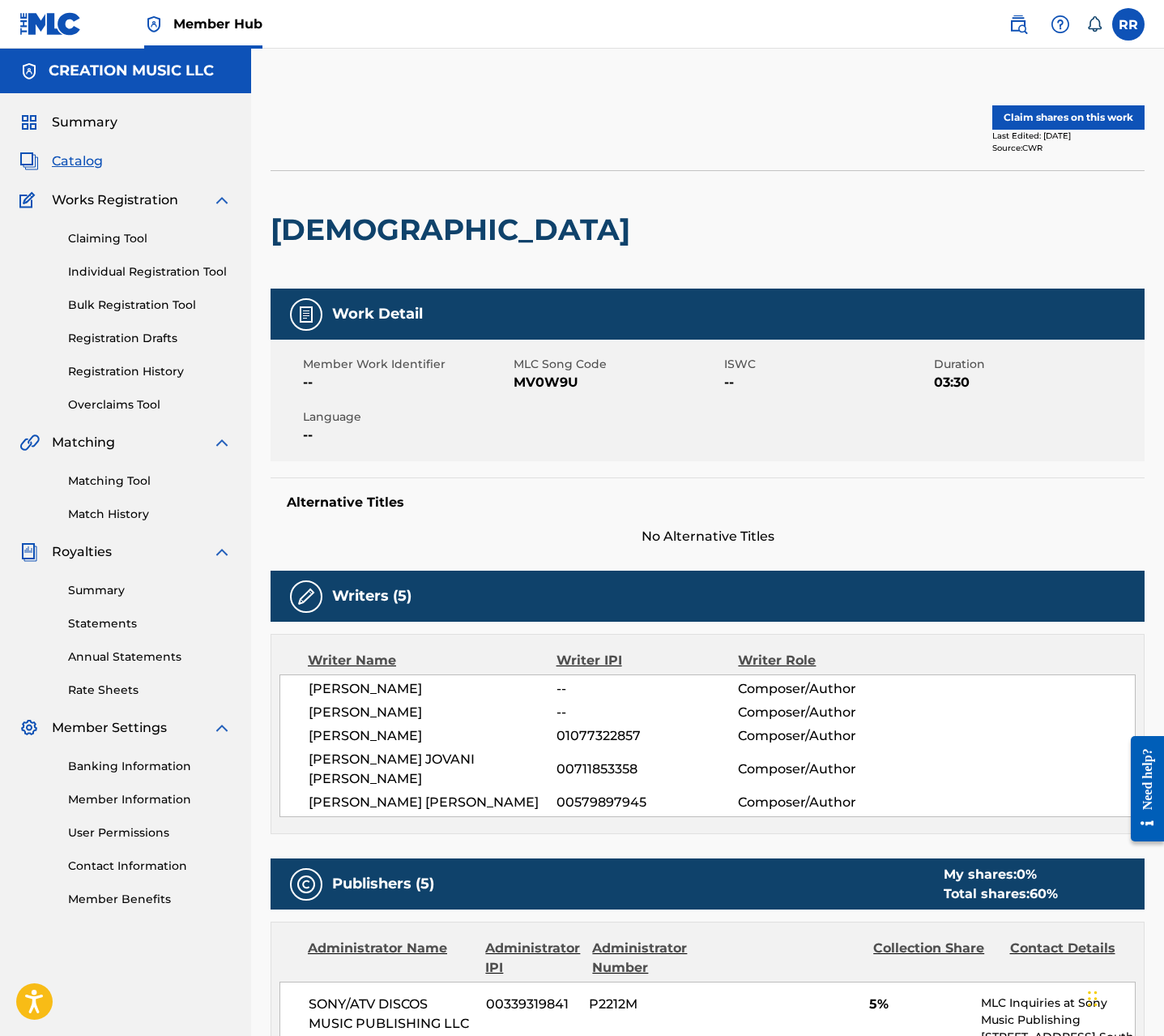
click at [335, 250] on div "[DEMOGRAPHIC_DATA]" at bounding box center [455, 229] width 368 height 117
click at [334, 244] on h2 "[DEMOGRAPHIC_DATA]" at bounding box center [455, 229] width 368 height 37
copy h2 "[DEMOGRAPHIC_DATA]"
click at [1084, 114] on button "Claim shares on this work" at bounding box center [1068, 117] width 152 height 25
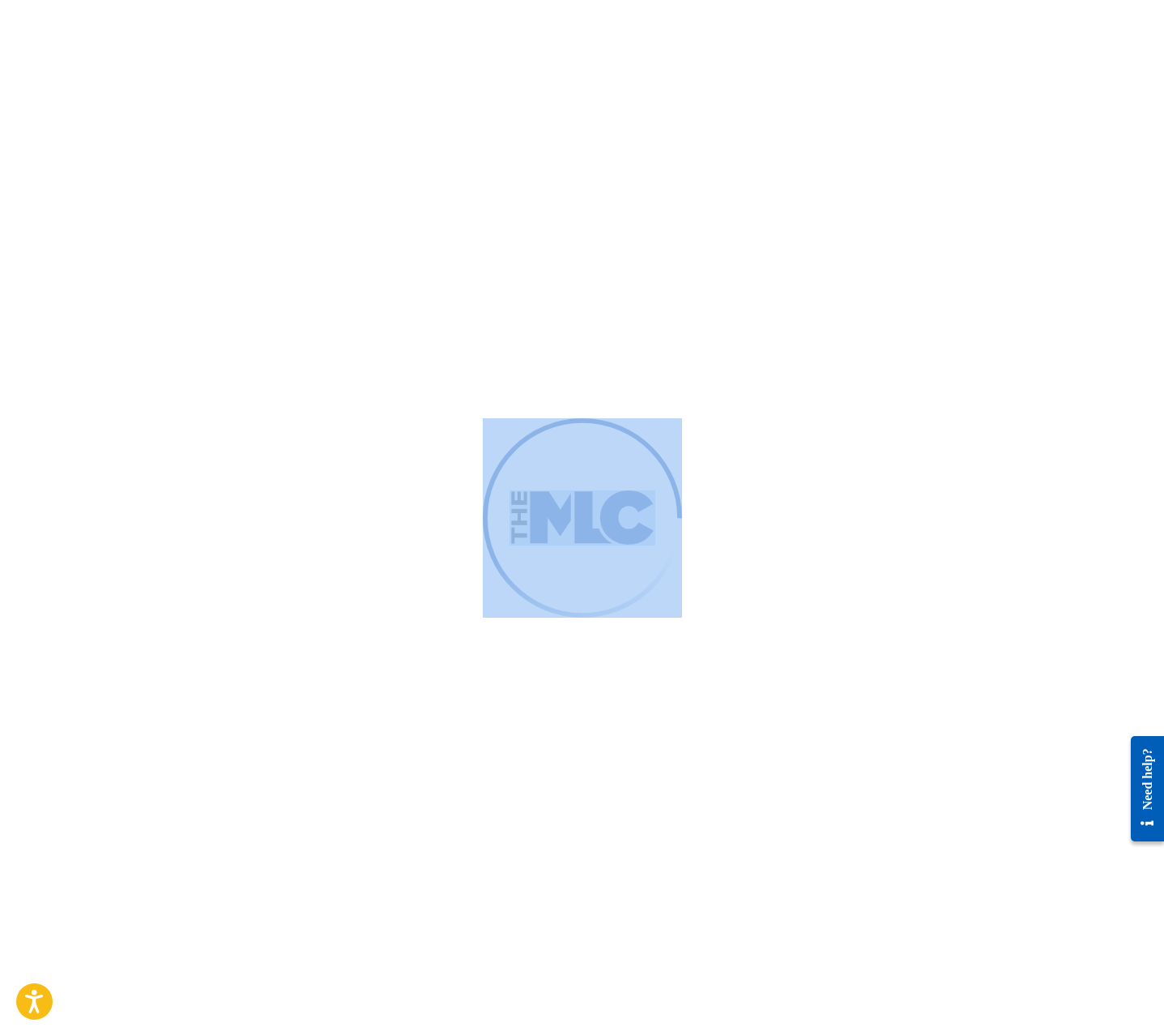
click at [1084, 114] on div at bounding box center [582, 518] width 1164 height 1036
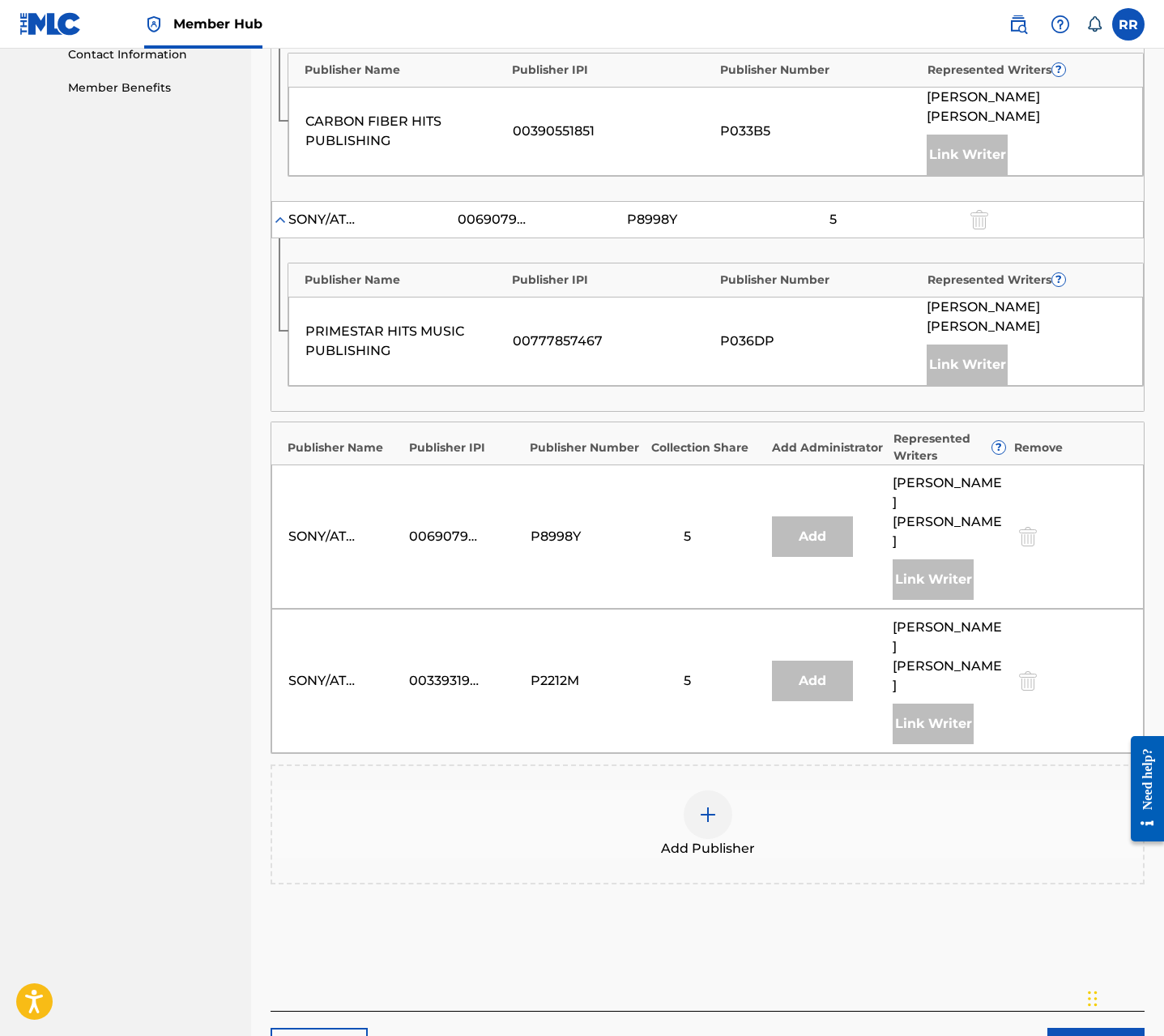
scroll to position [824, 0]
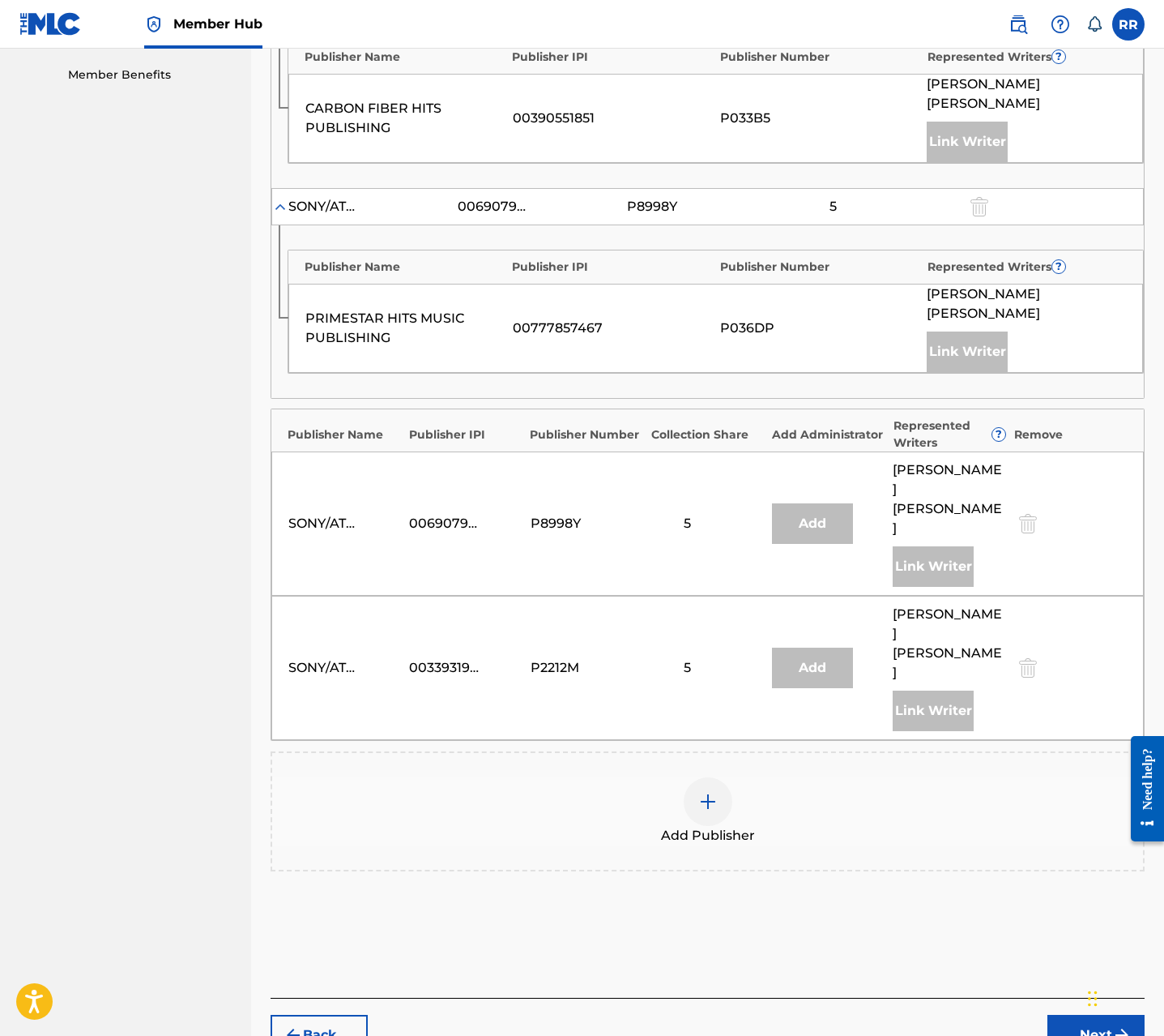
click at [728, 777] on div "Add Publisher" at bounding box center [707, 811] width 871 height 68
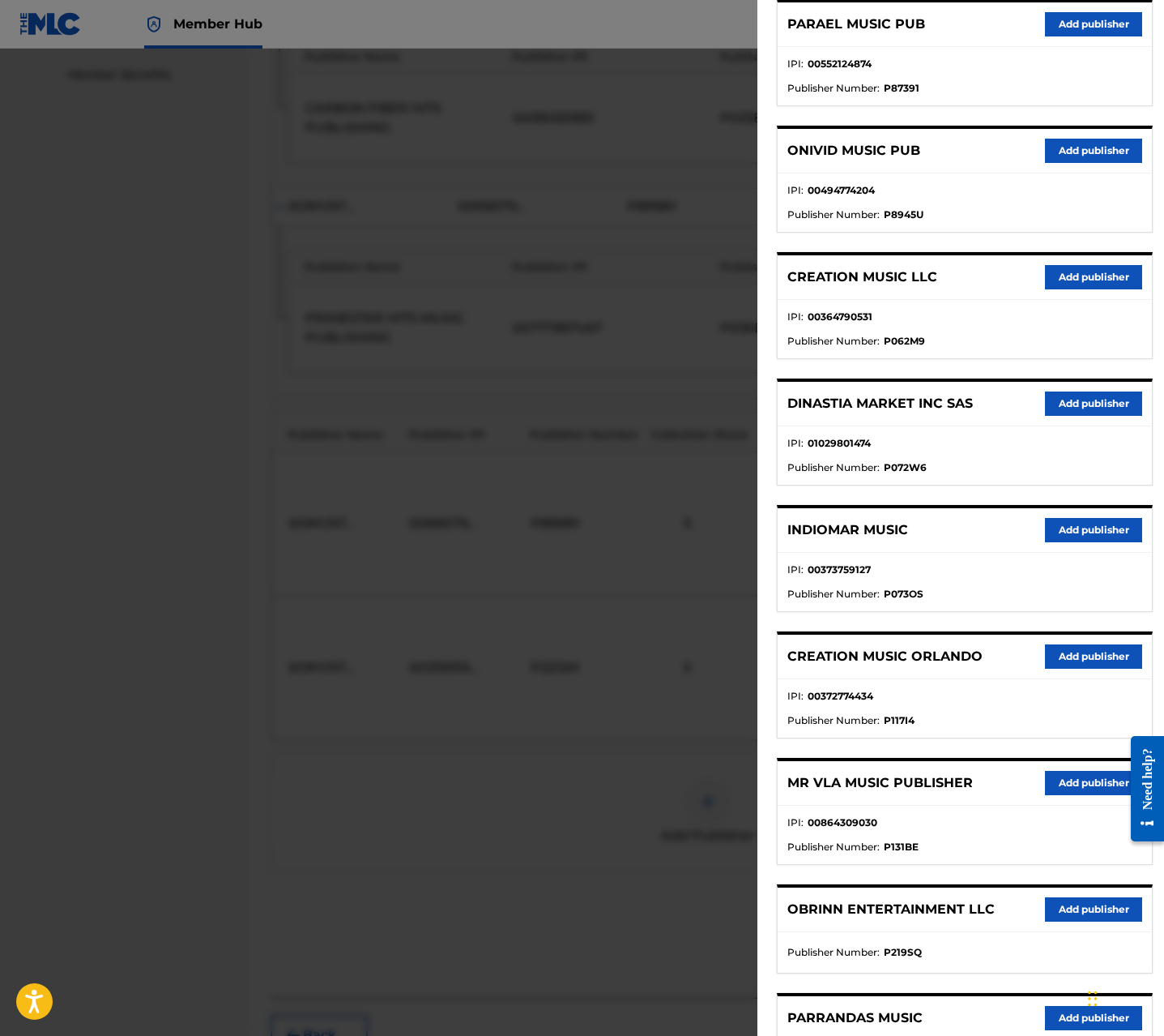
scroll to position [238, 0]
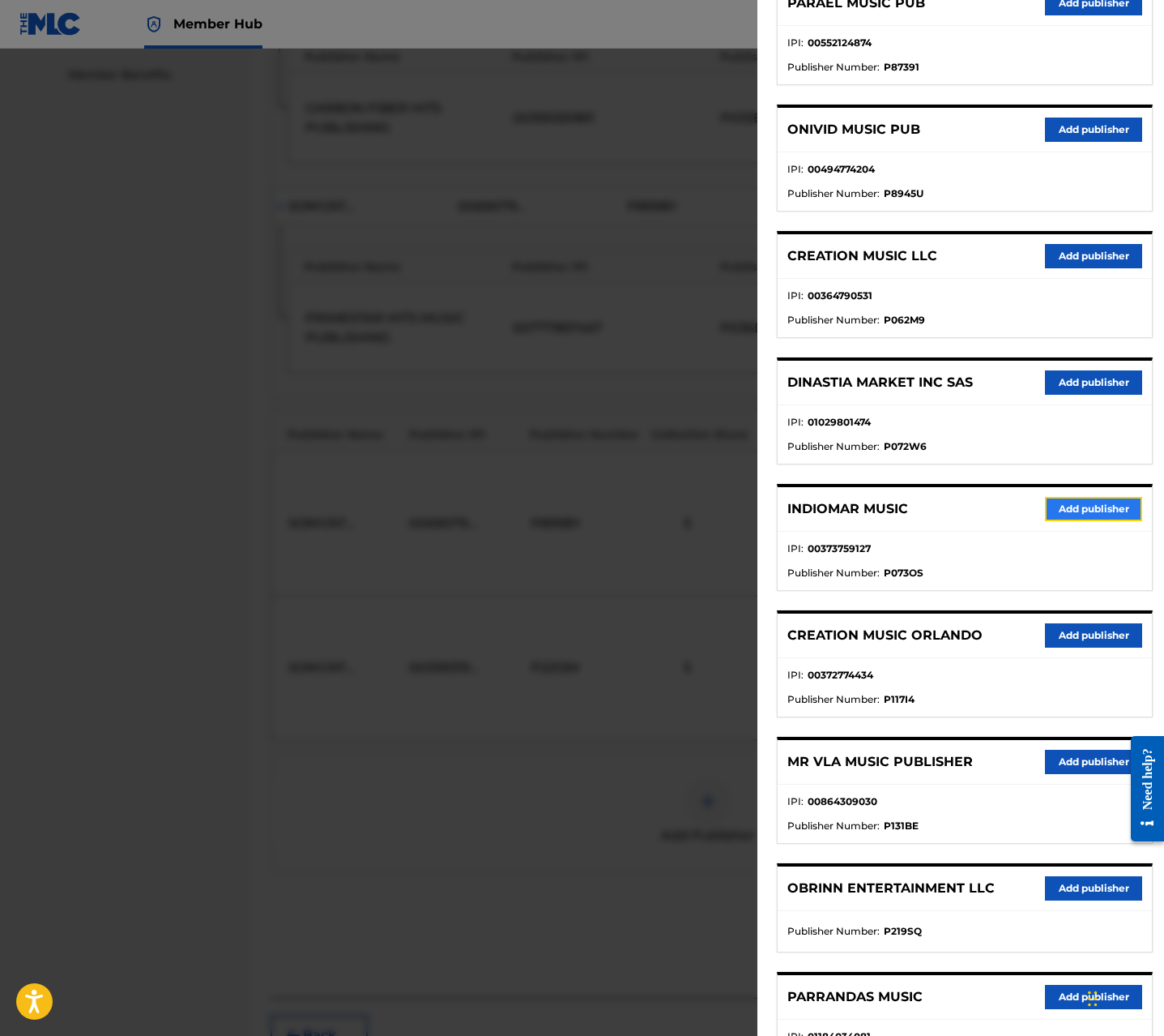
click at [1095, 517] on button "Add publisher" at bounding box center [1093, 509] width 97 height 25
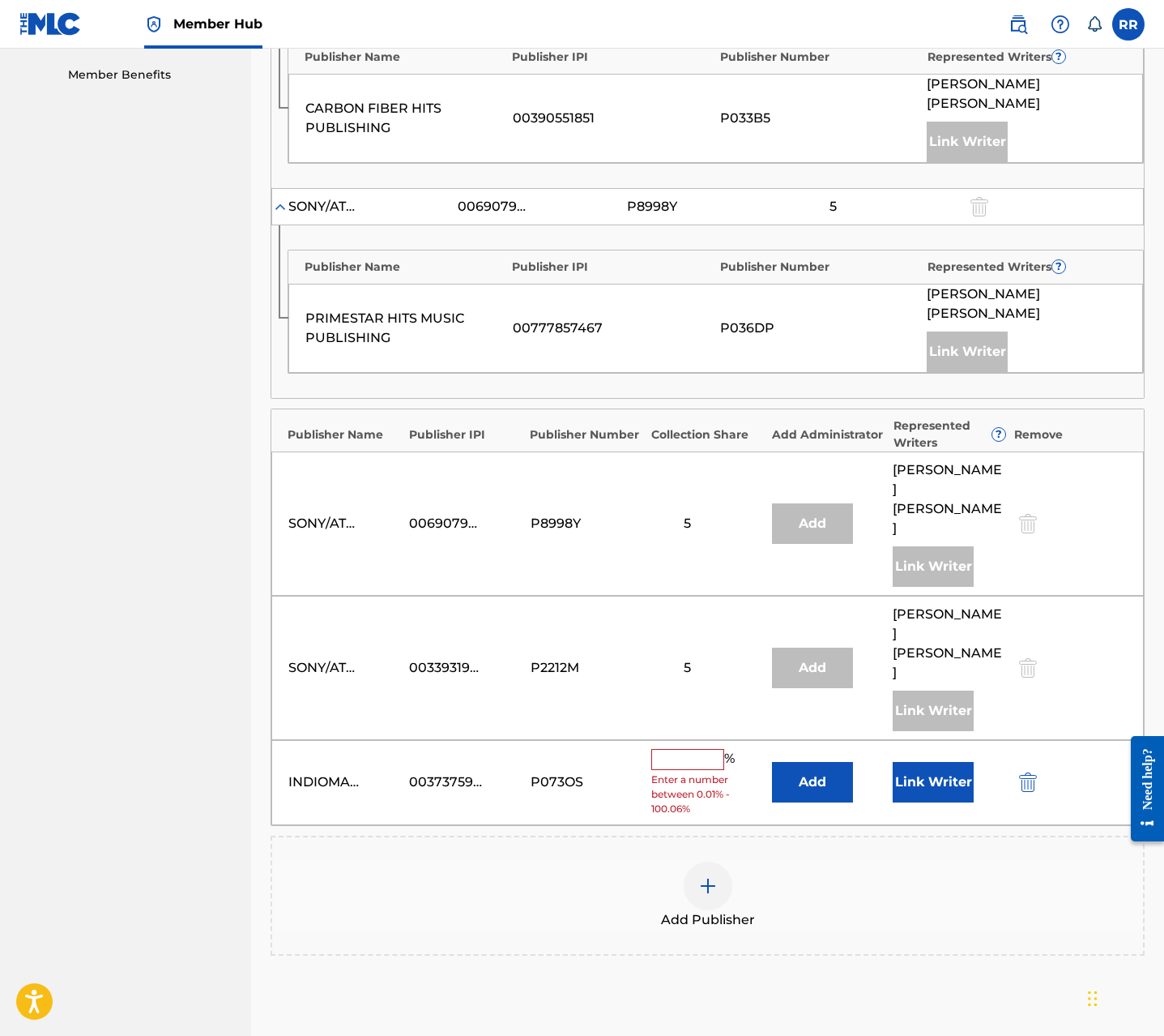
click at [659, 749] on input "text" at bounding box center [688, 759] width 73 height 21
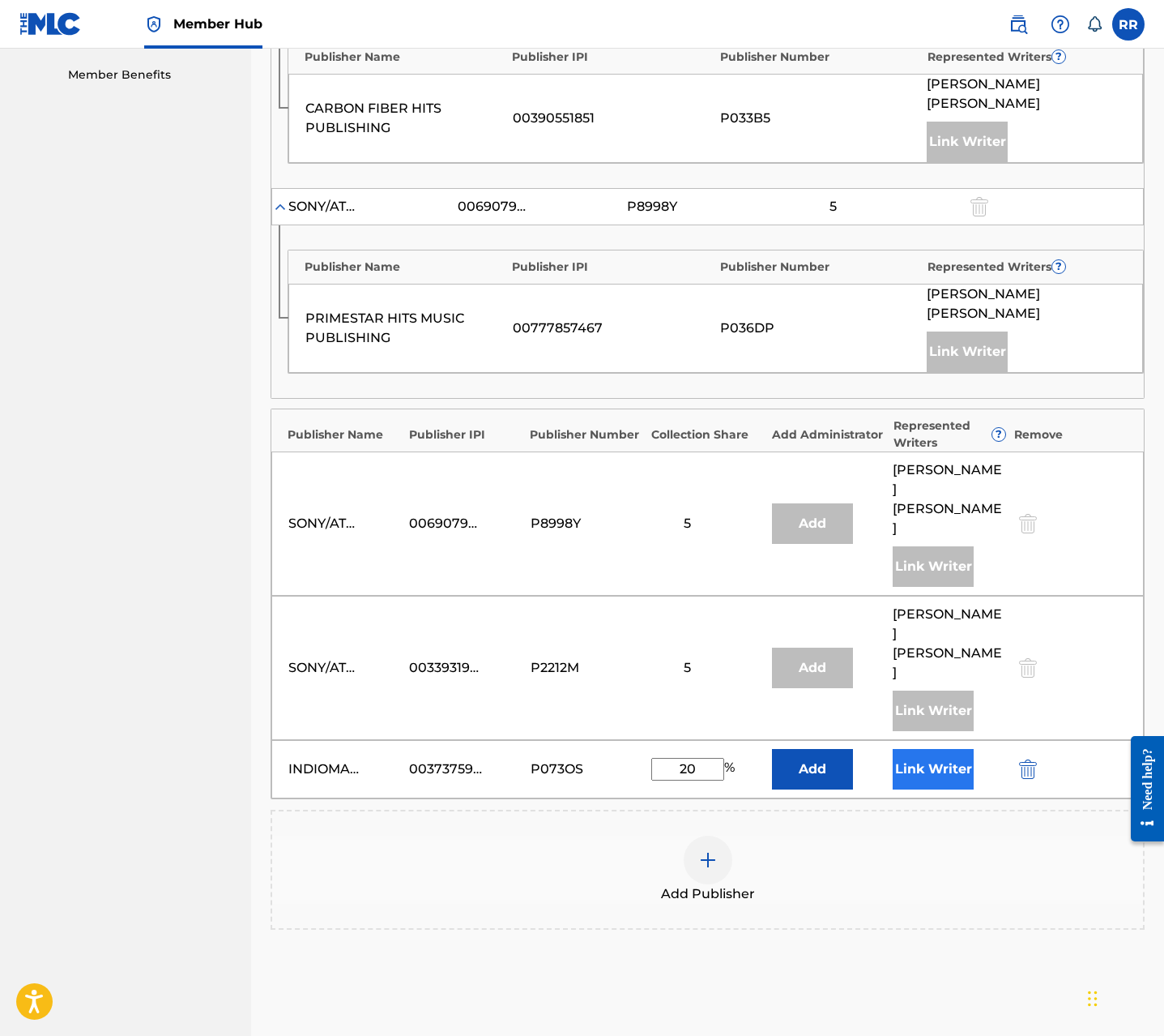
type input "20"
click at [941, 749] on button "Link Writer" at bounding box center [933, 769] width 81 height 41
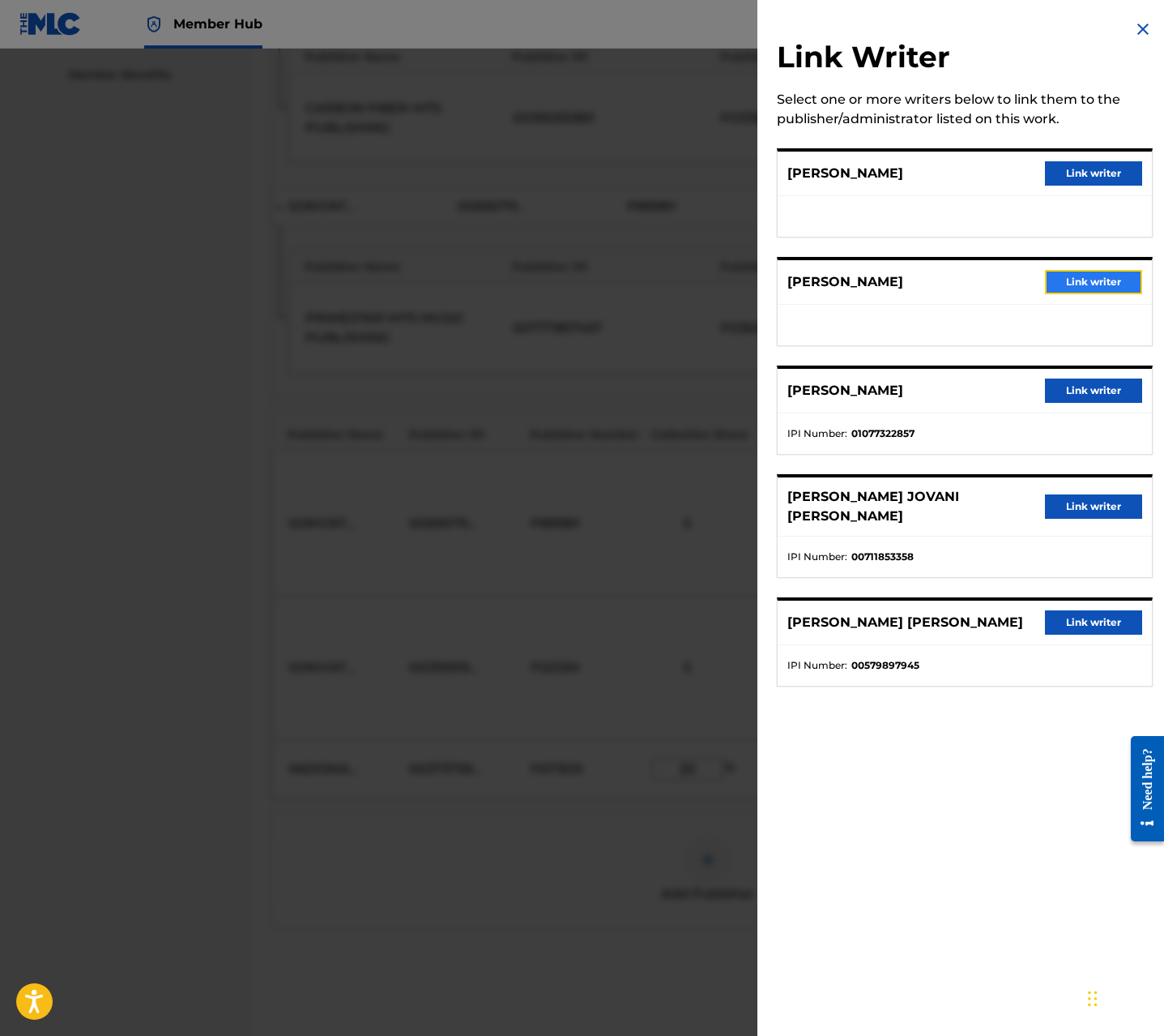
click at [1109, 281] on button "Link writer" at bounding box center [1093, 282] width 97 height 25
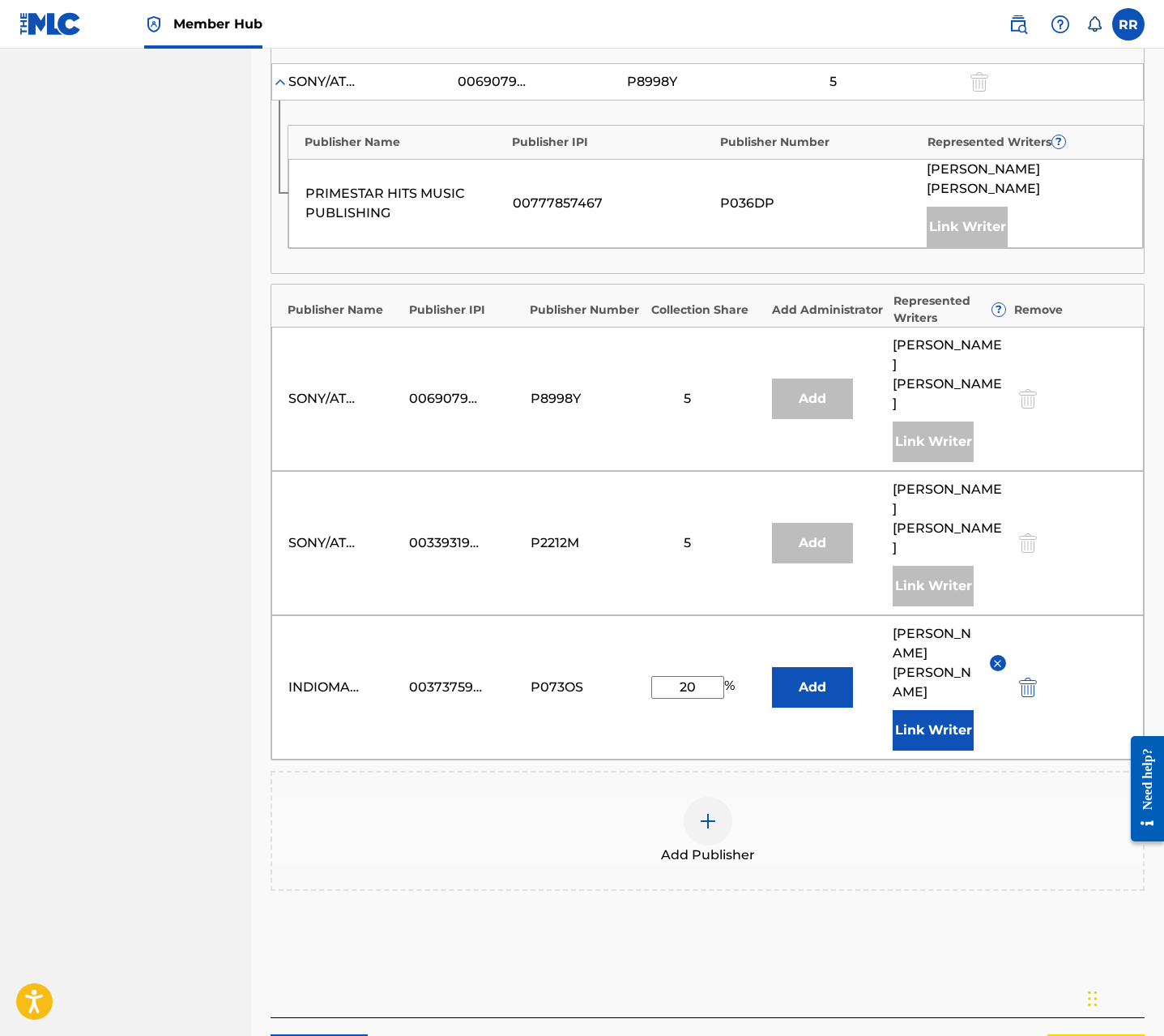
click at [1075, 1034] on button "Next" at bounding box center [1096, 1055] width 97 height 41
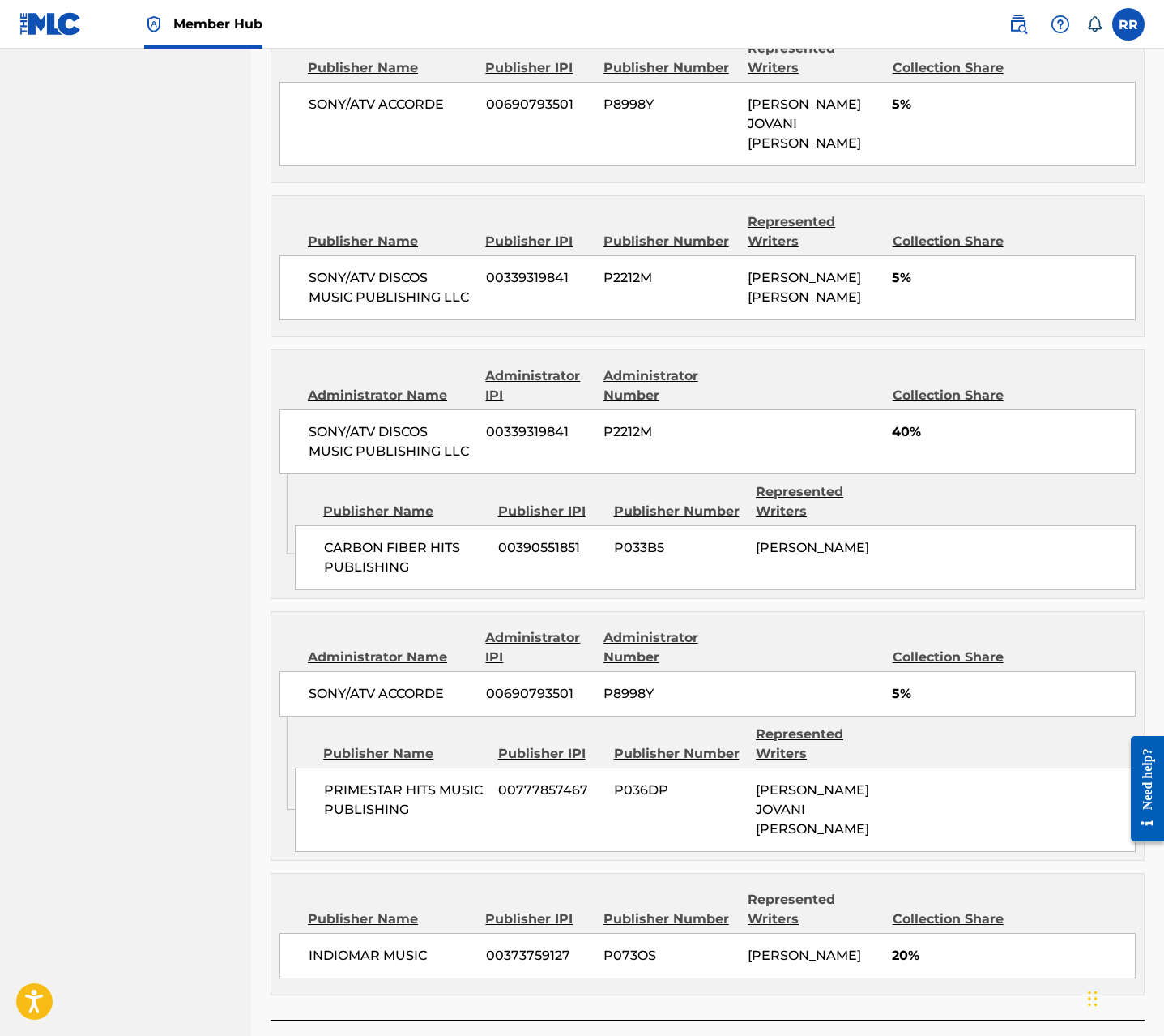
scroll to position [1120, 0]
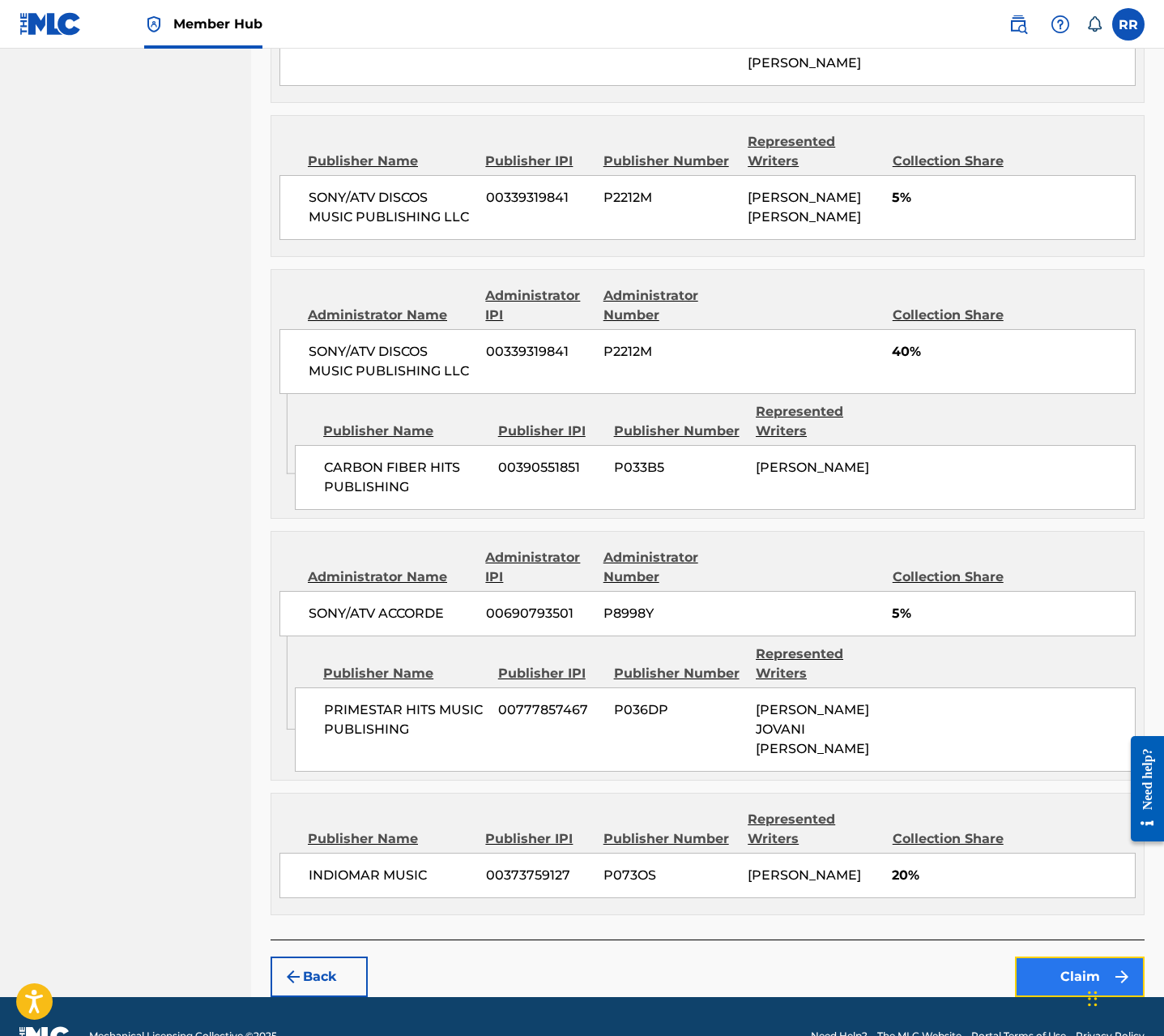
click at [1067, 956] on button "Claim" at bounding box center [1080, 977] width 130 height 41
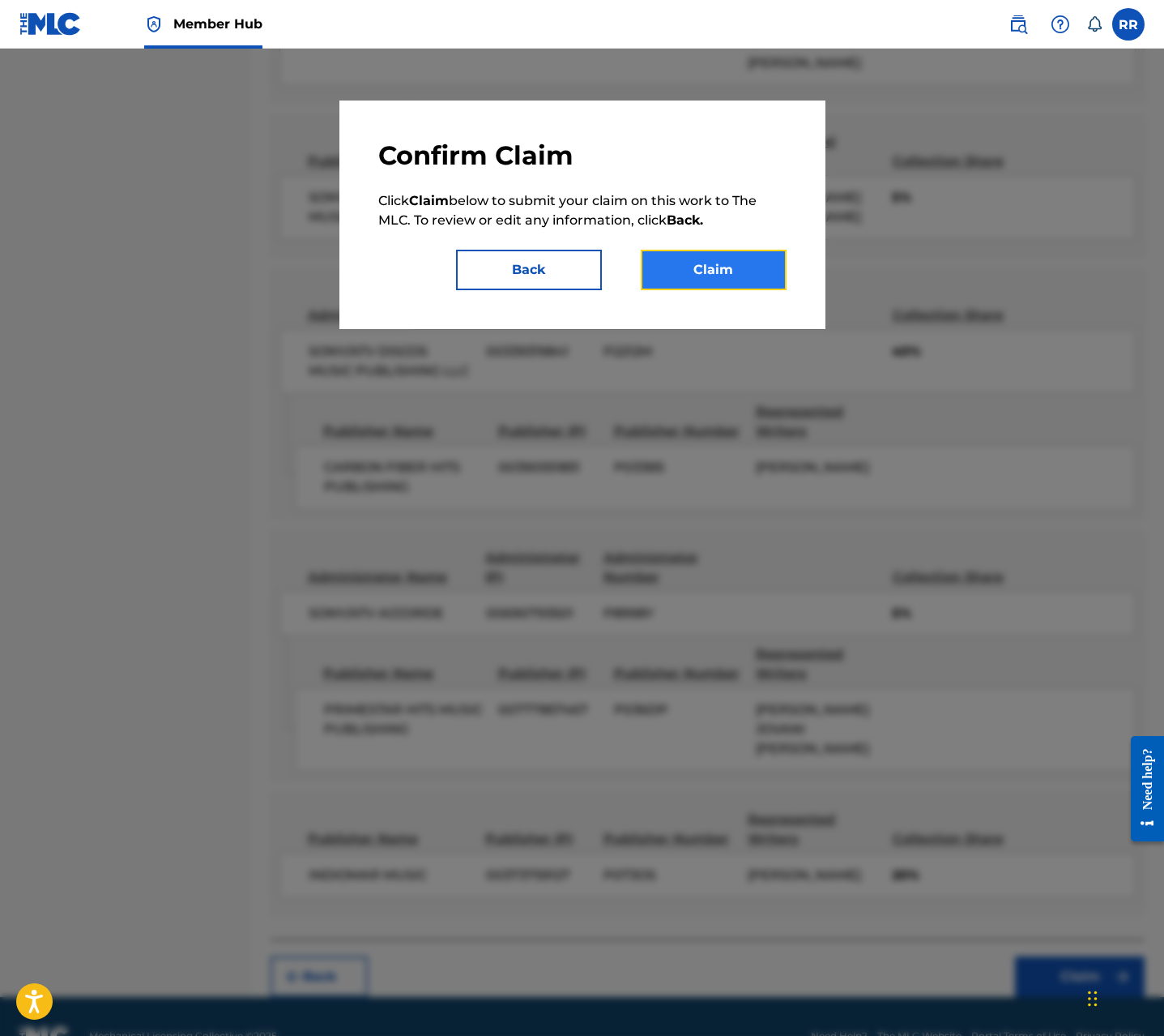
click at [721, 253] on button "Claim" at bounding box center [714, 270] width 146 height 41
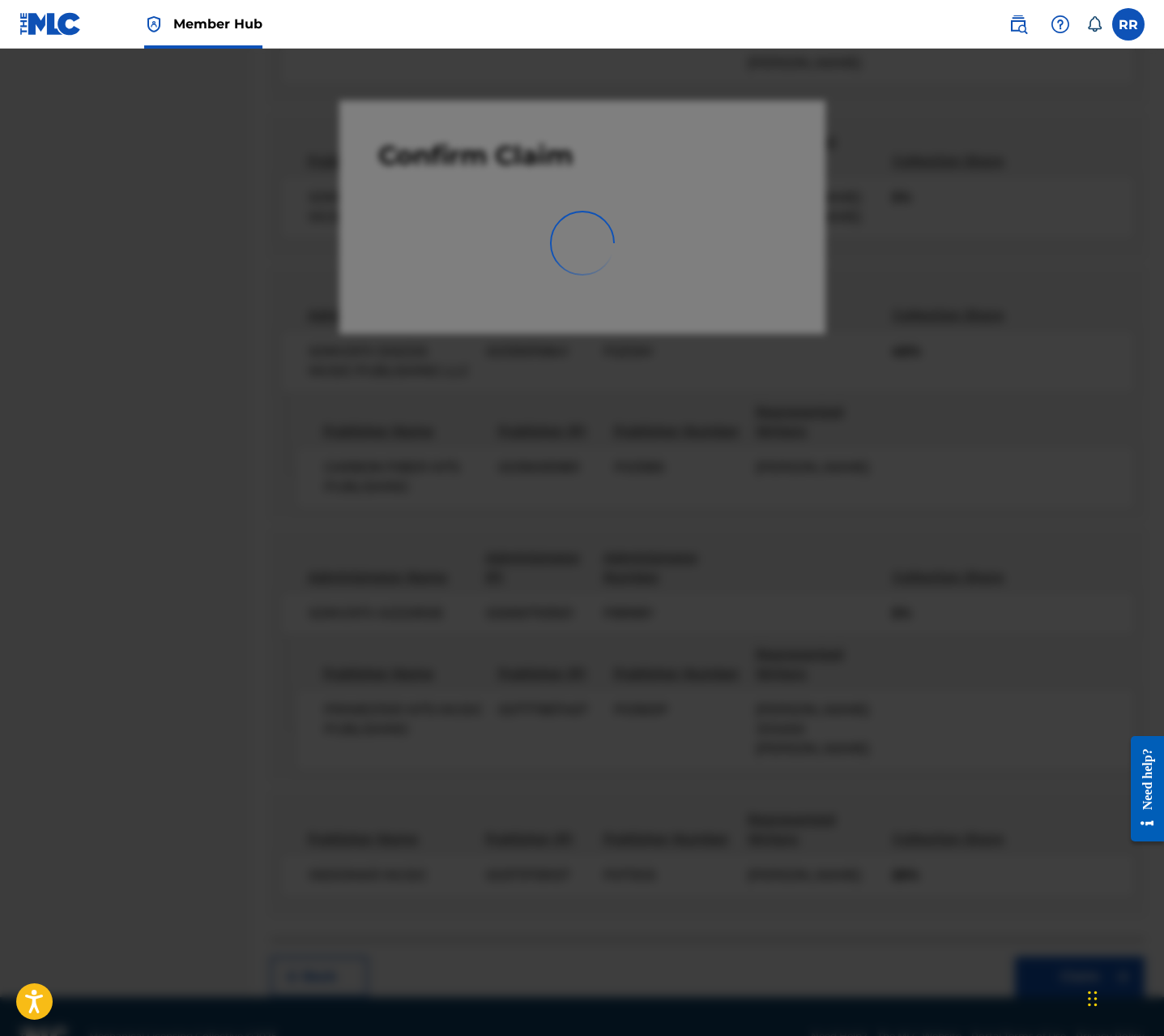
scroll to position [0, 0]
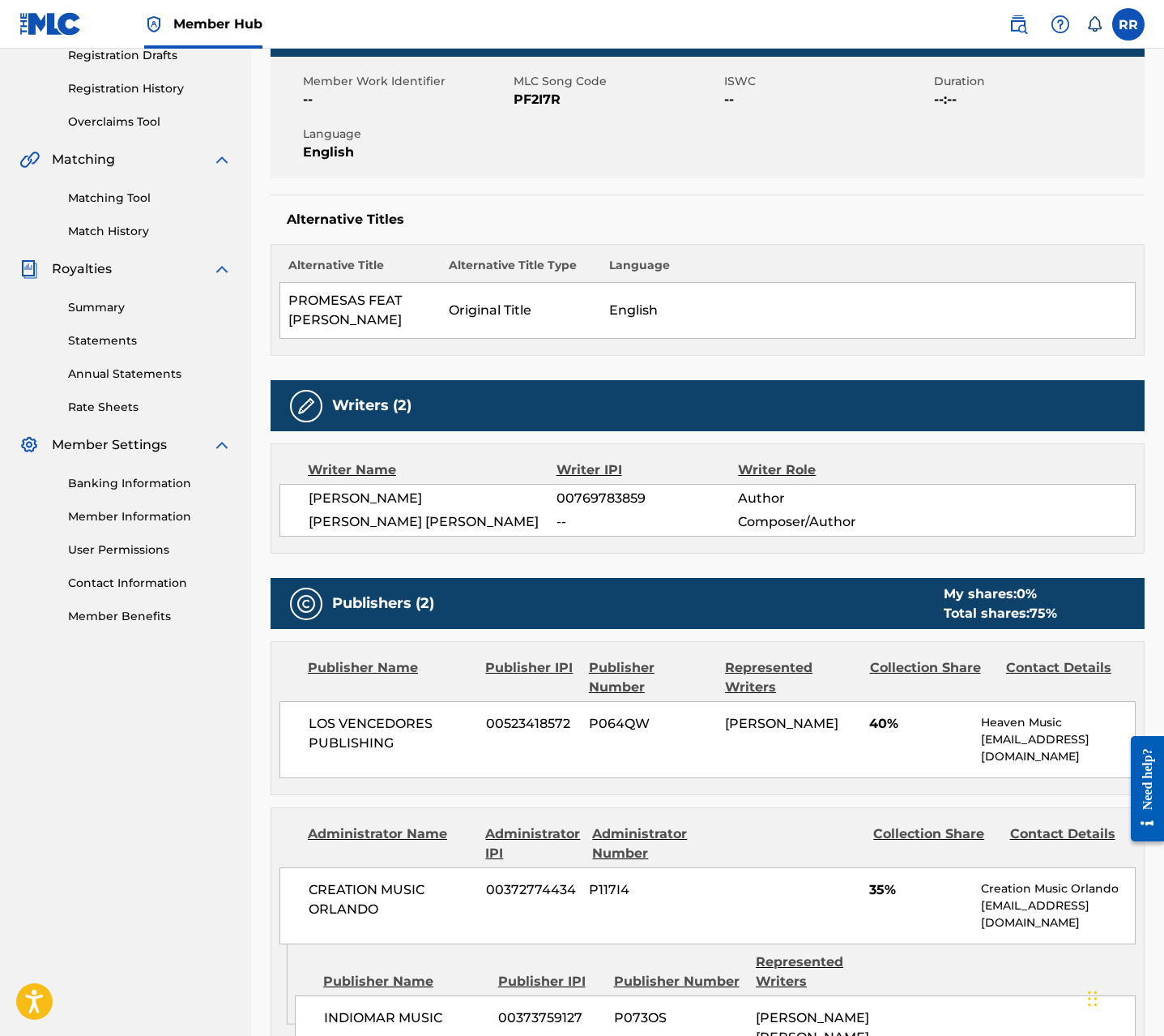
scroll to position [887, 0]
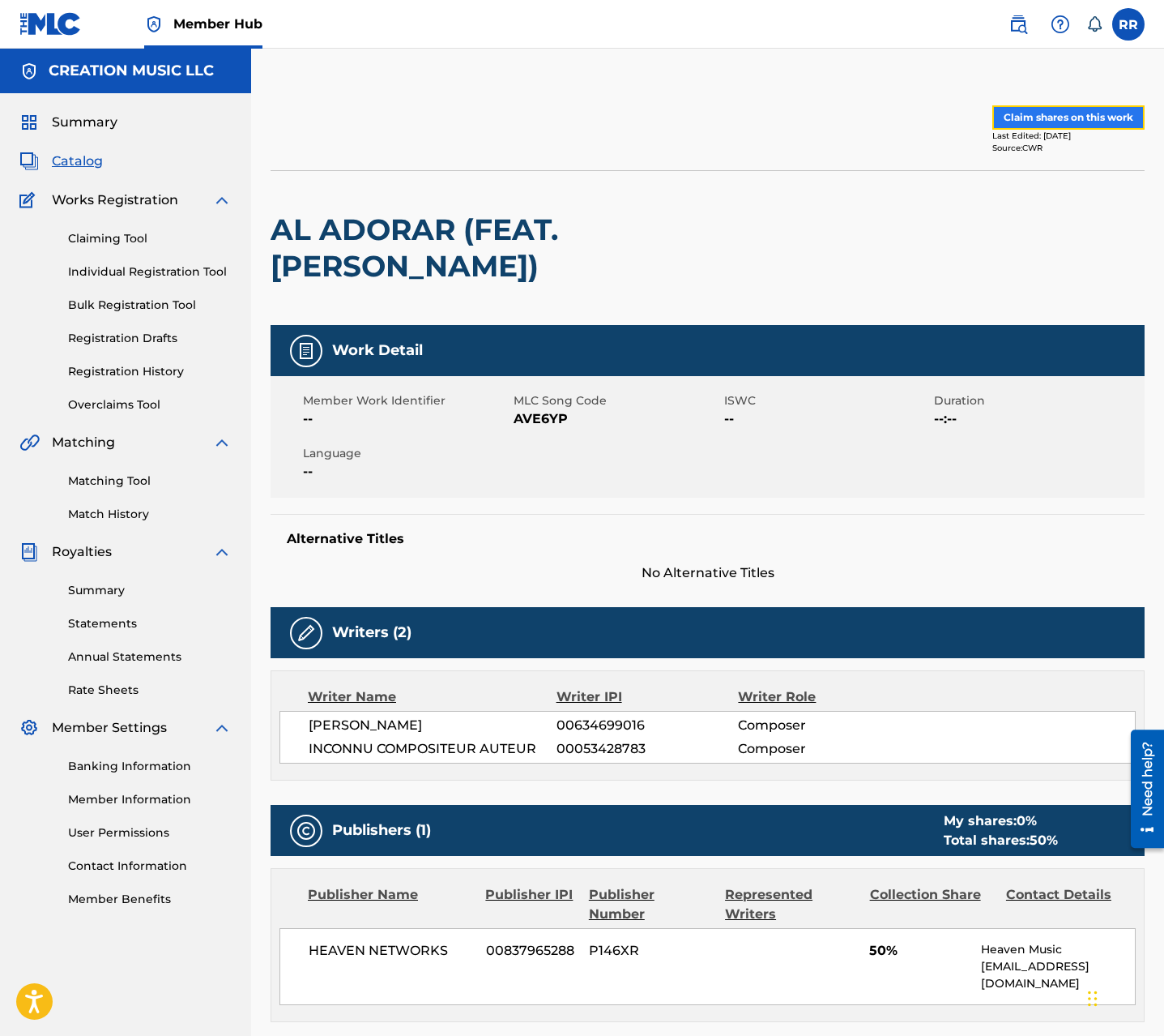
click at [1080, 123] on button "Claim shares on this work" at bounding box center [1068, 117] width 152 height 25
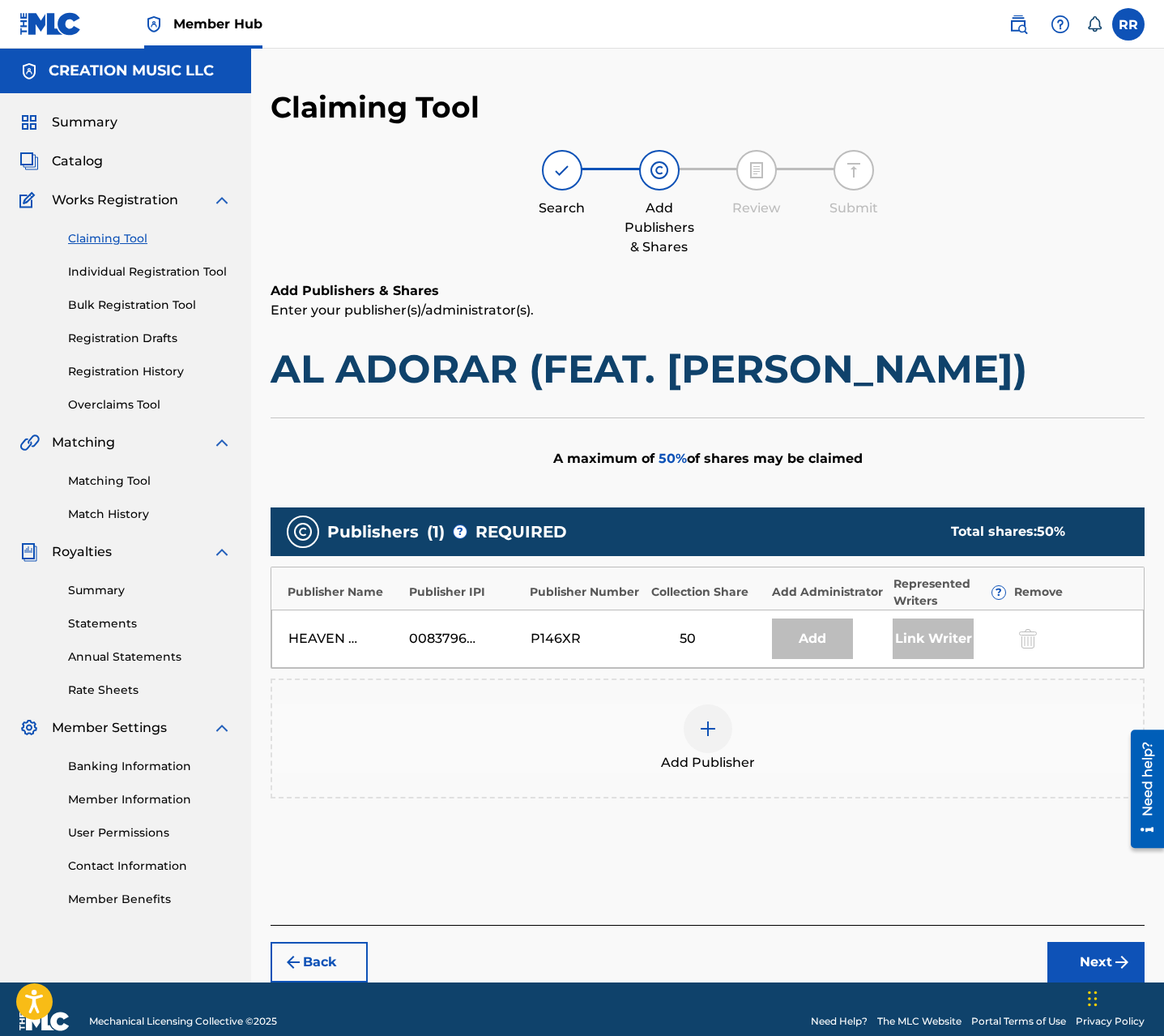
click at [714, 734] on img at bounding box center [708, 728] width 20 height 20
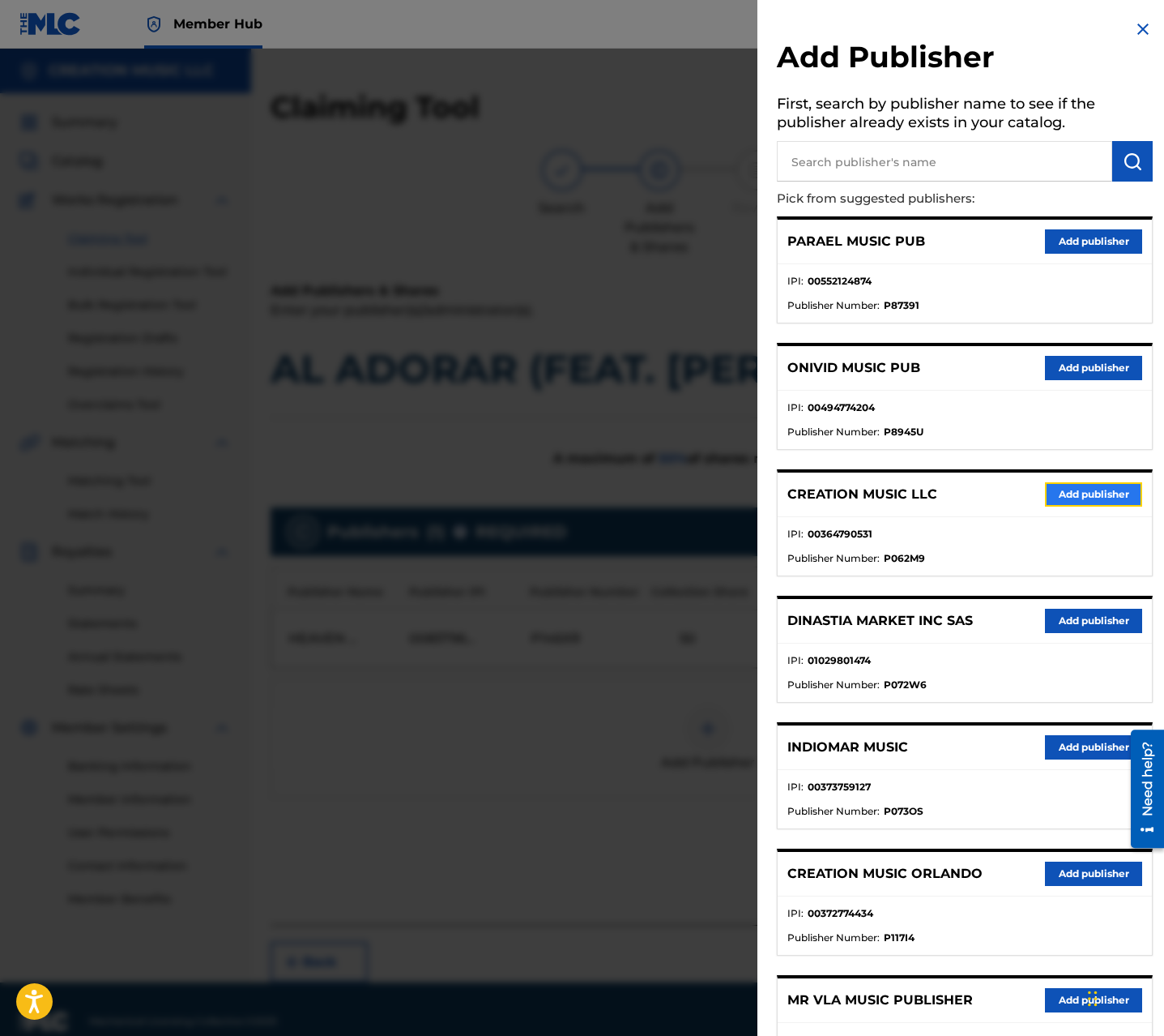
click at [1091, 501] on button "Add publisher" at bounding box center [1093, 494] width 97 height 25
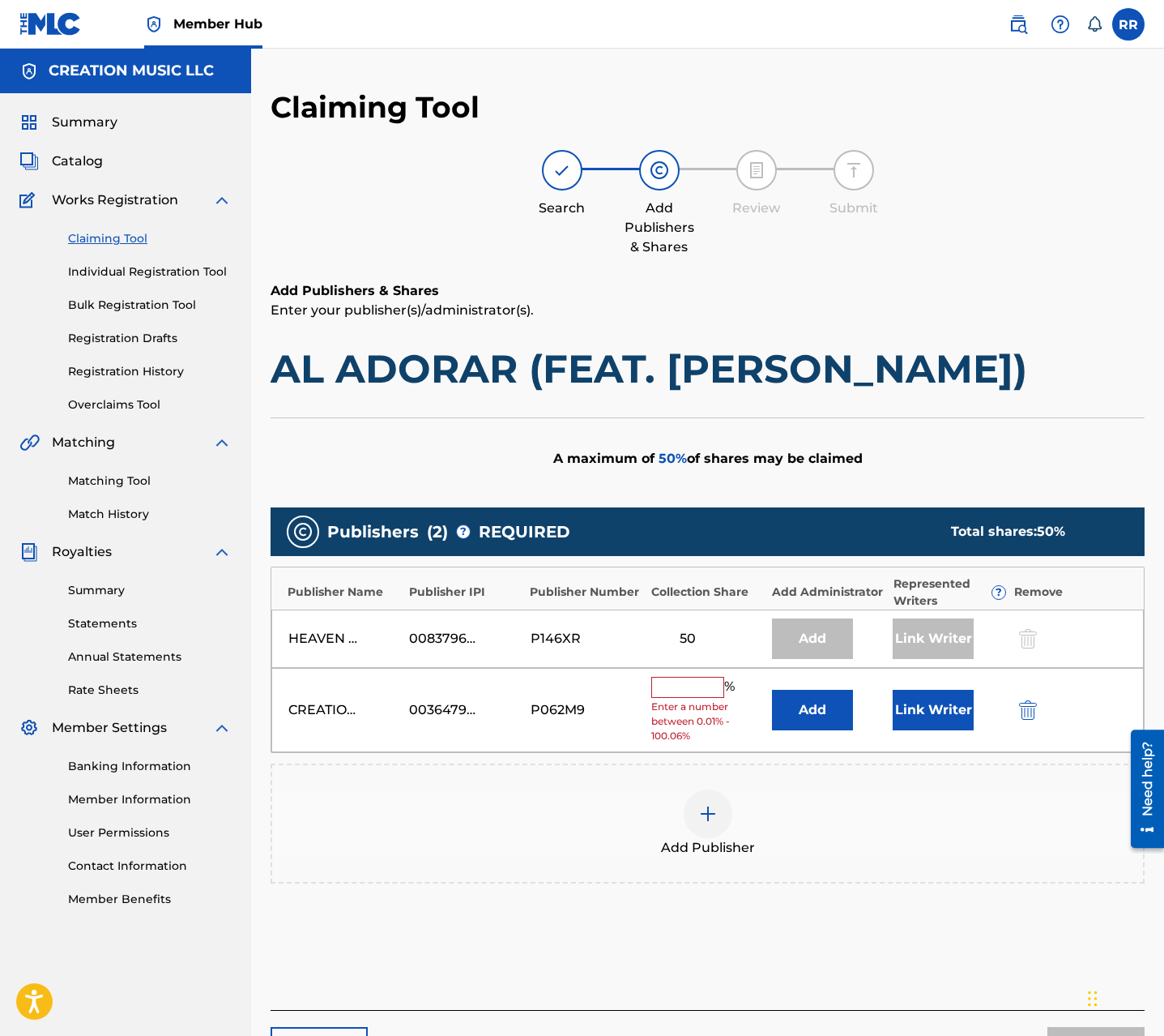
click at [672, 695] on input "text" at bounding box center [688, 687] width 73 height 21
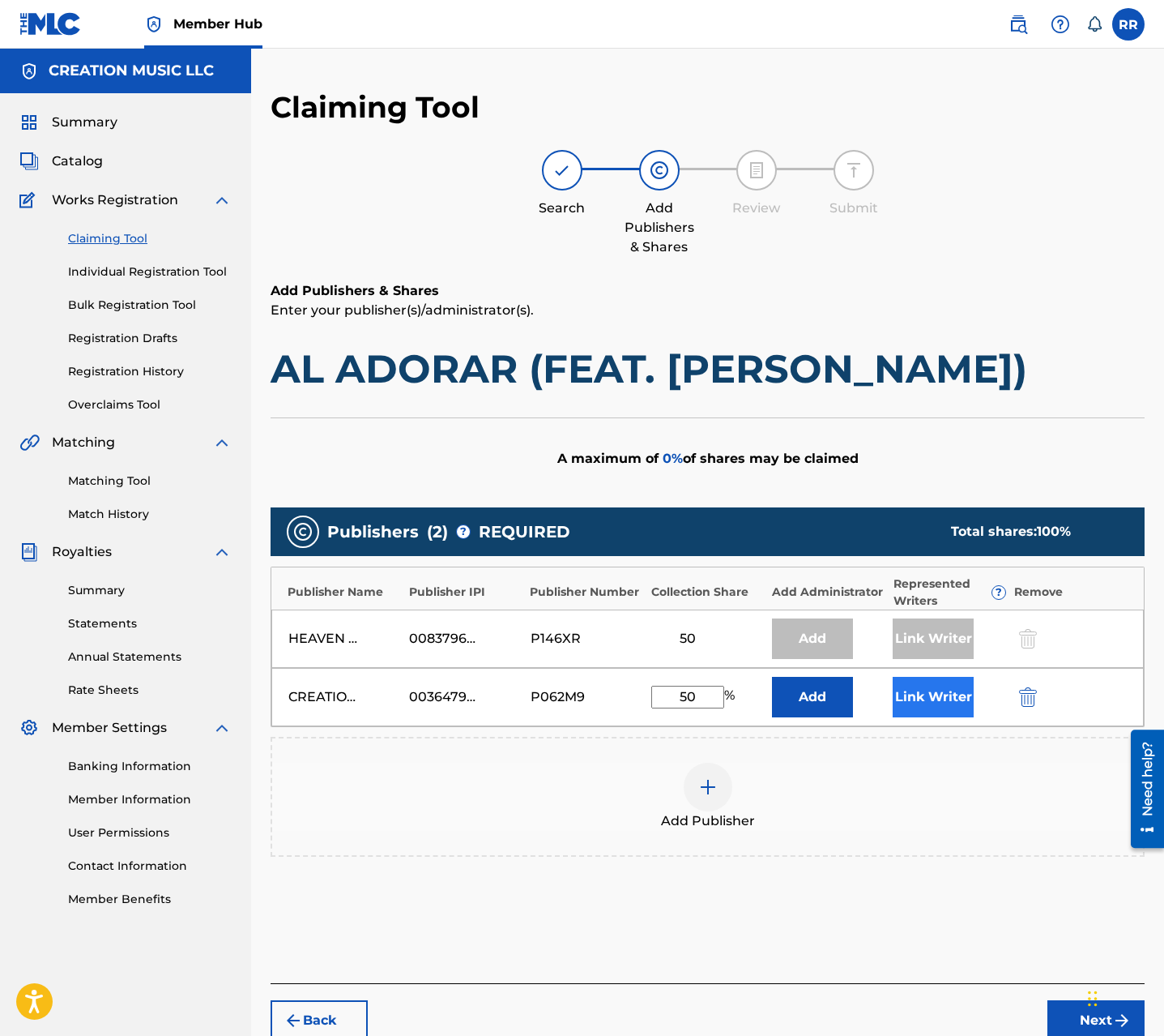
type input "50"
click at [969, 704] on button "Link Writer" at bounding box center [933, 697] width 81 height 41
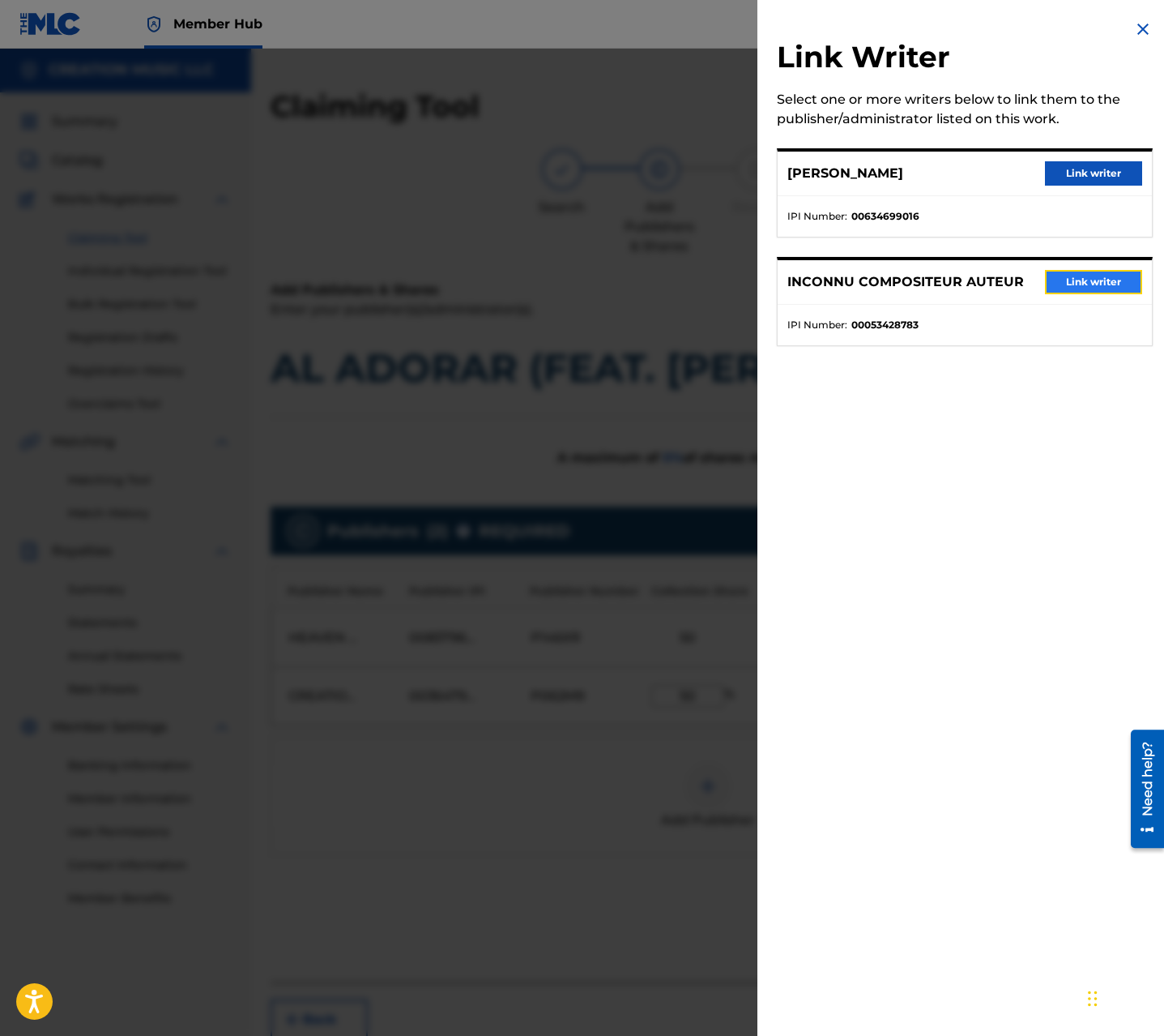
click at [1076, 286] on button "Link writer" at bounding box center [1093, 282] width 97 height 25
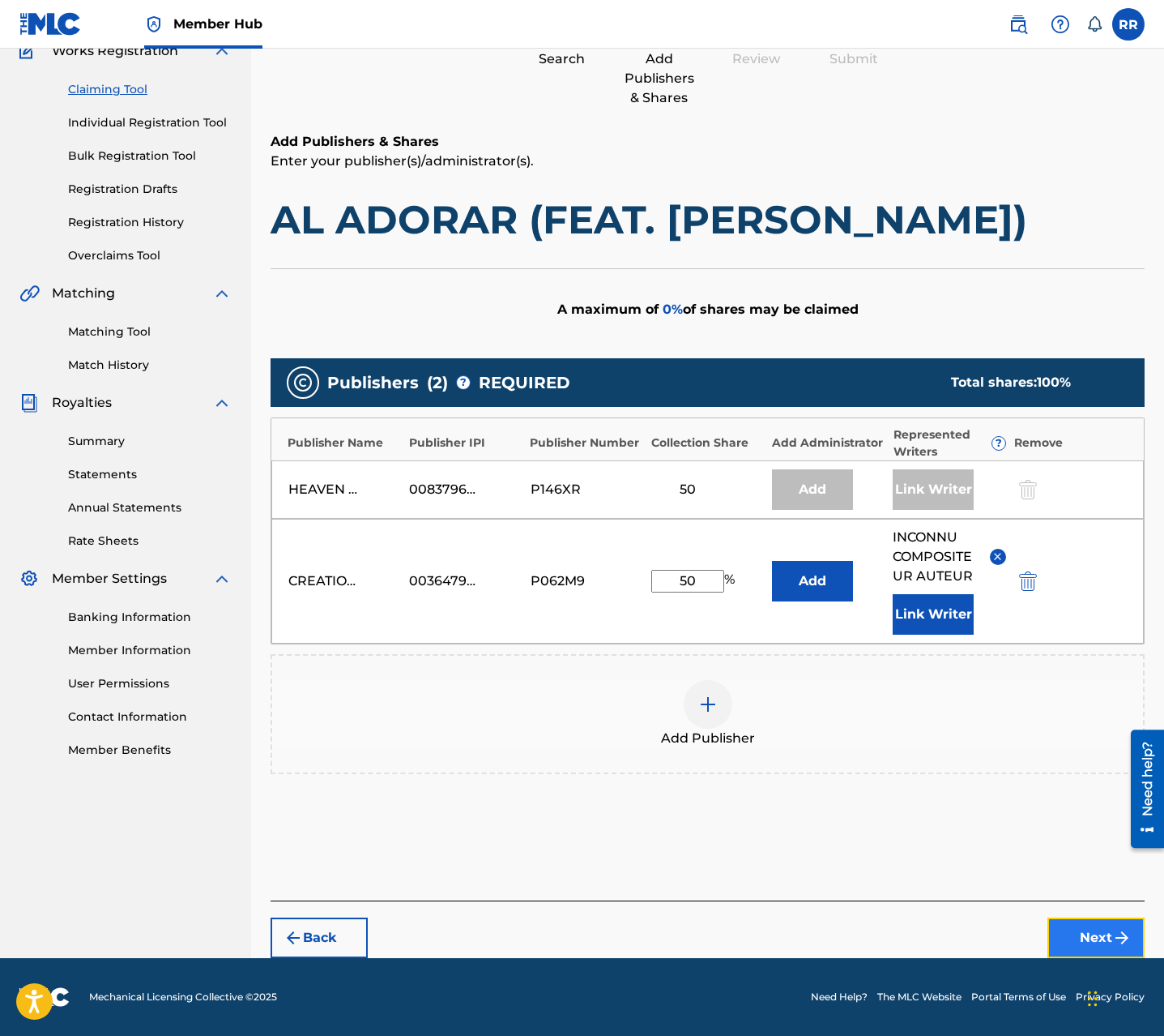
click at [1081, 943] on button "Next" at bounding box center [1096, 937] width 97 height 41
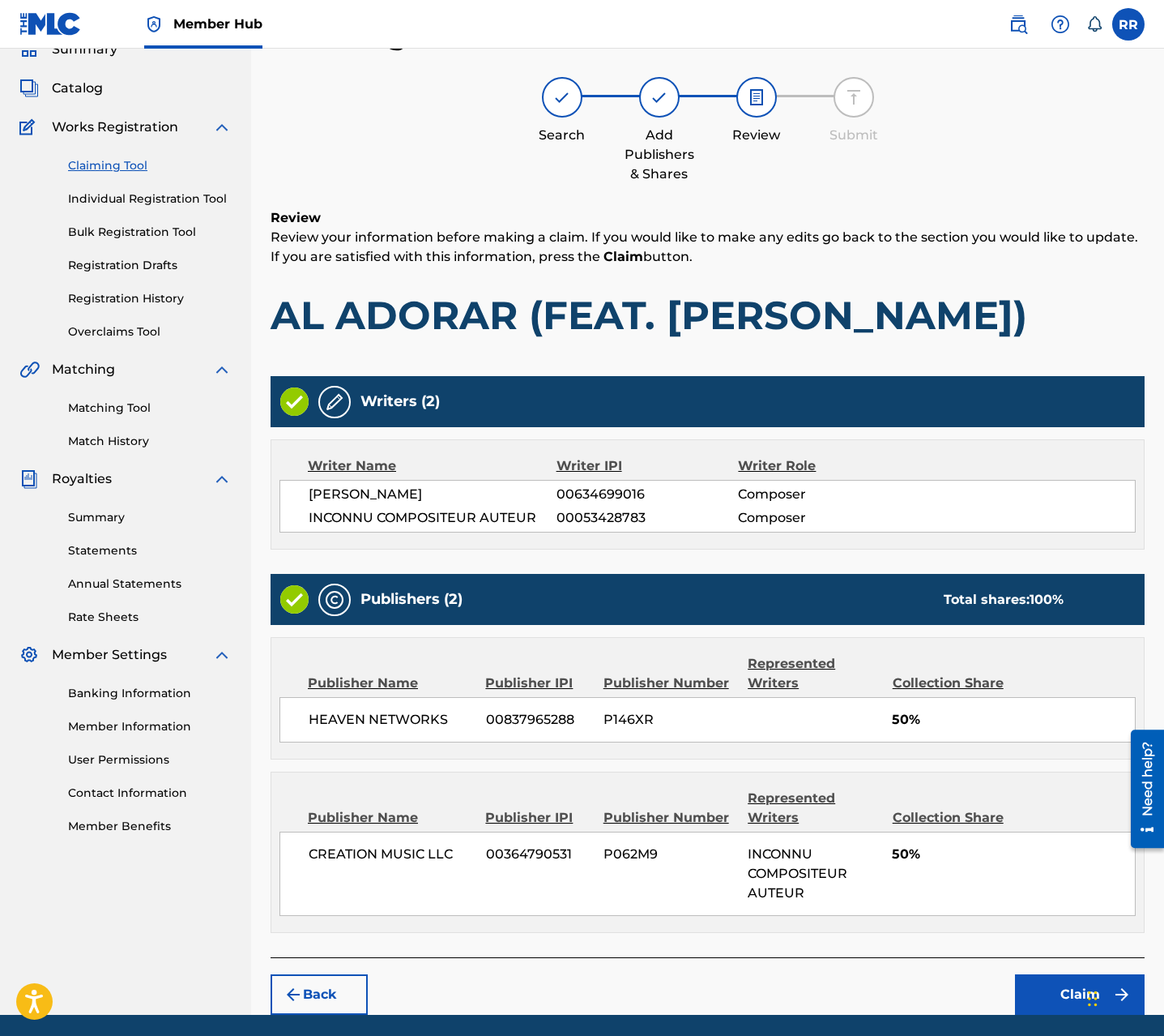
scroll to position [130, 0]
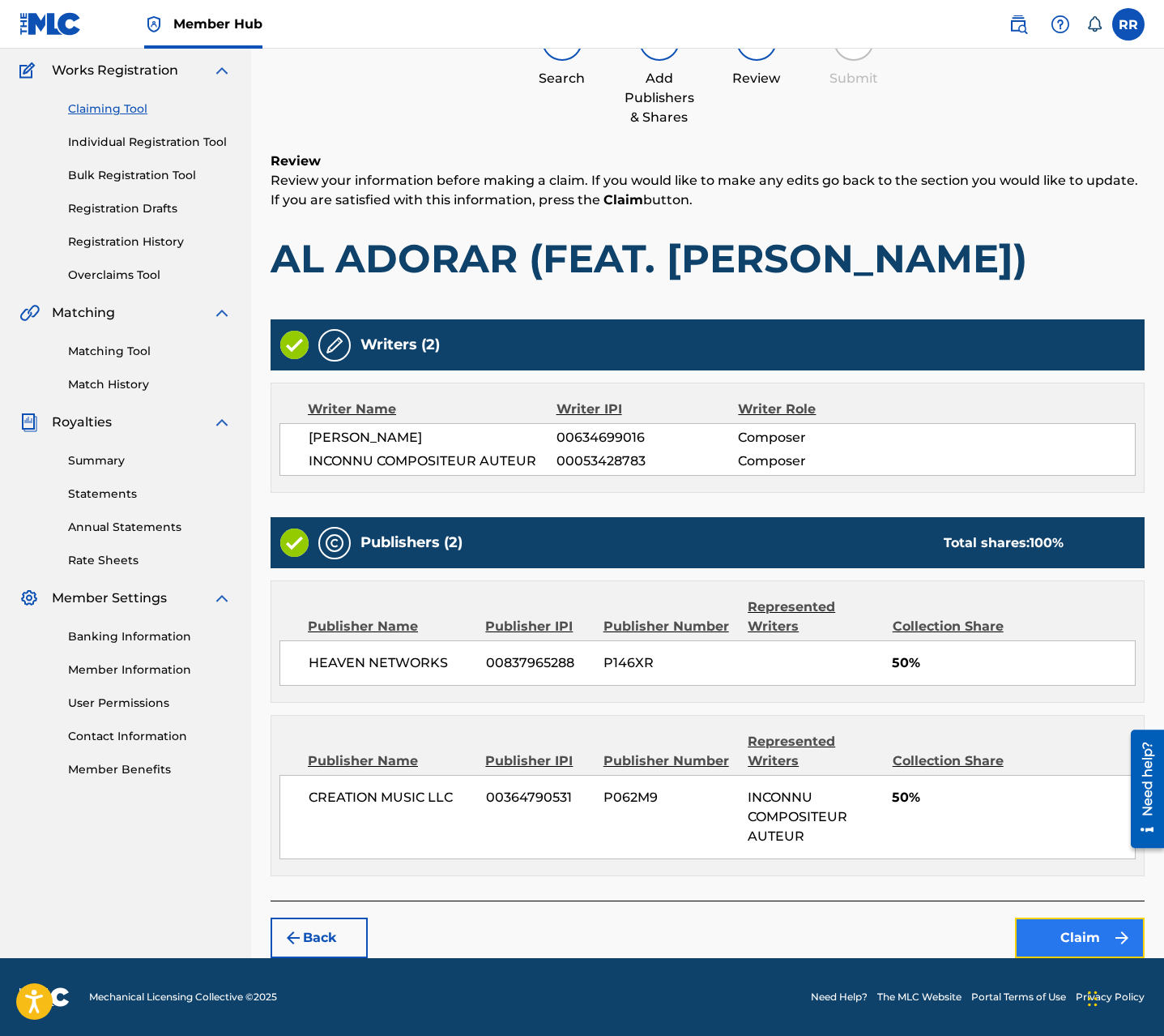
click at [1070, 934] on button "Claim" at bounding box center [1080, 937] width 130 height 41
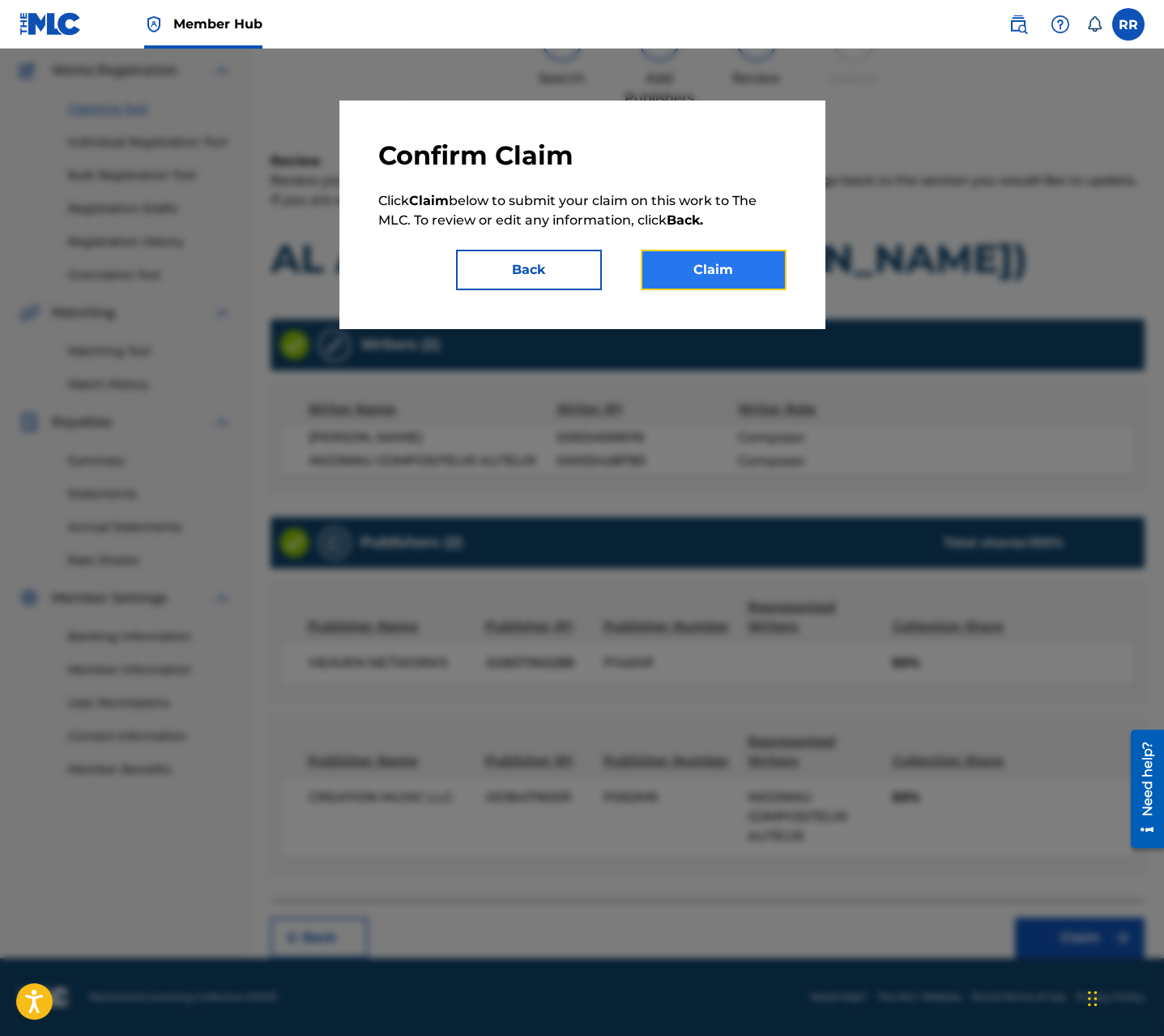
click at [731, 269] on button "Claim" at bounding box center [714, 270] width 146 height 41
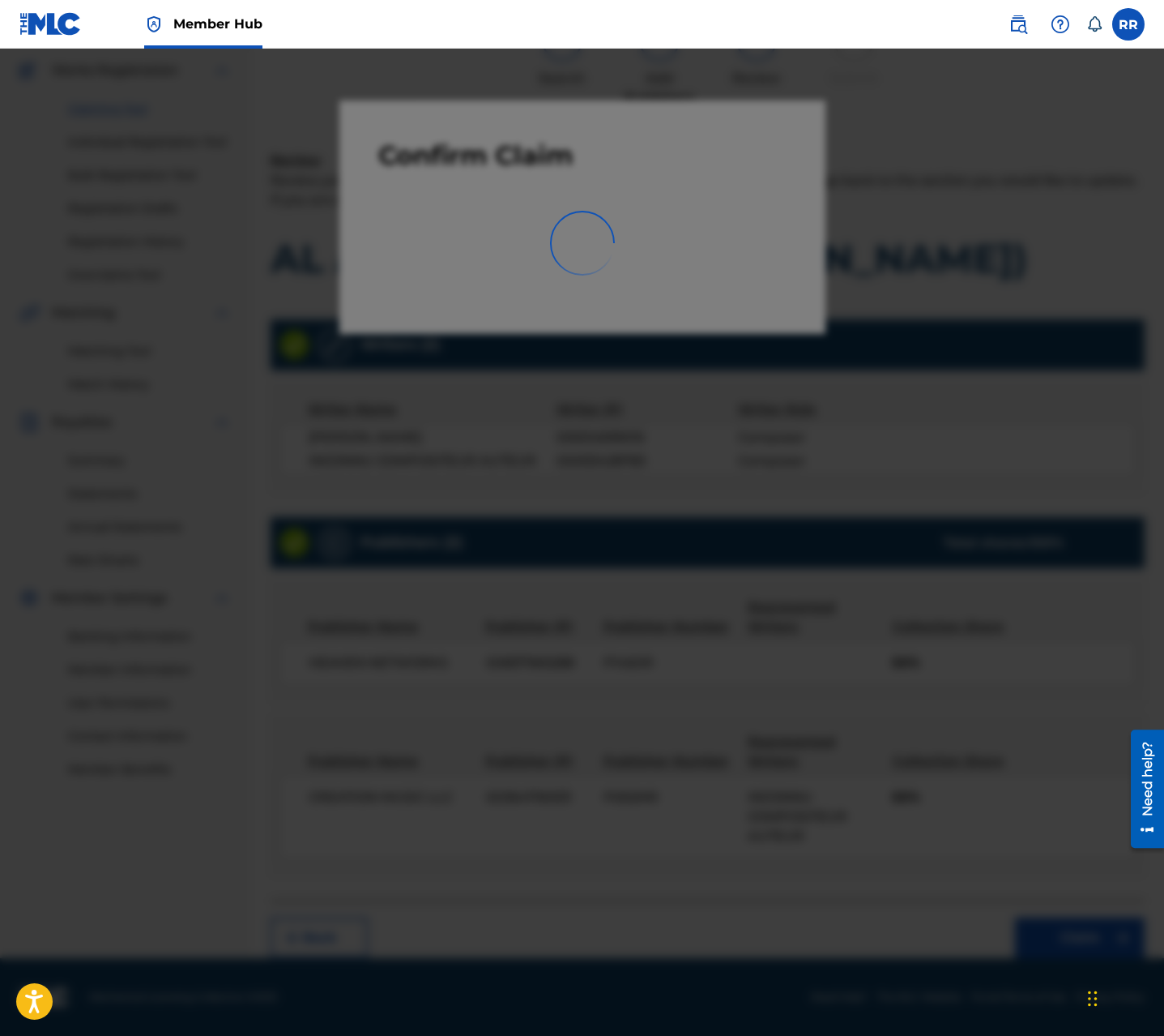
scroll to position [0, 0]
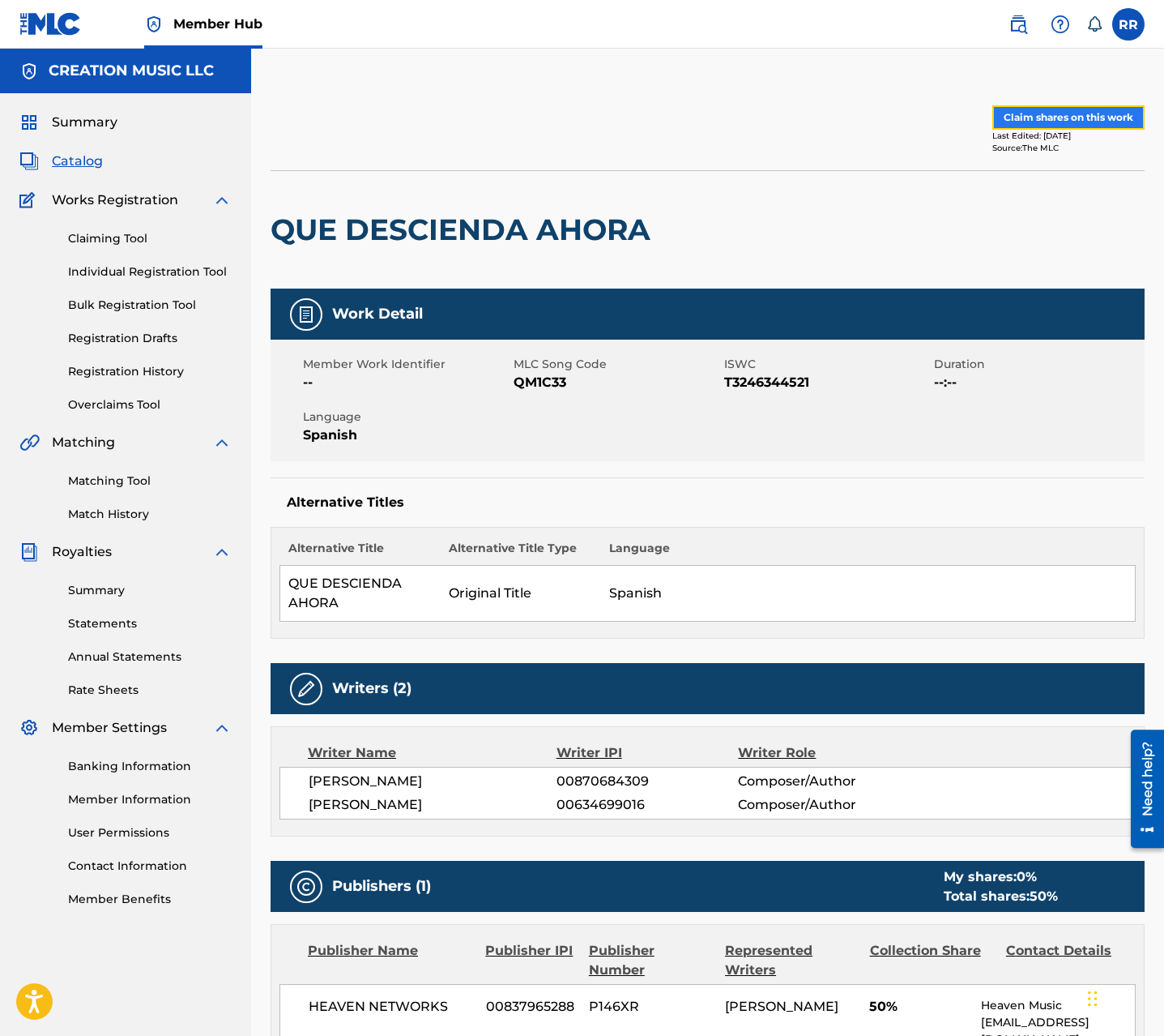
click at [1055, 110] on button "Claim shares on this work" at bounding box center [1068, 117] width 152 height 25
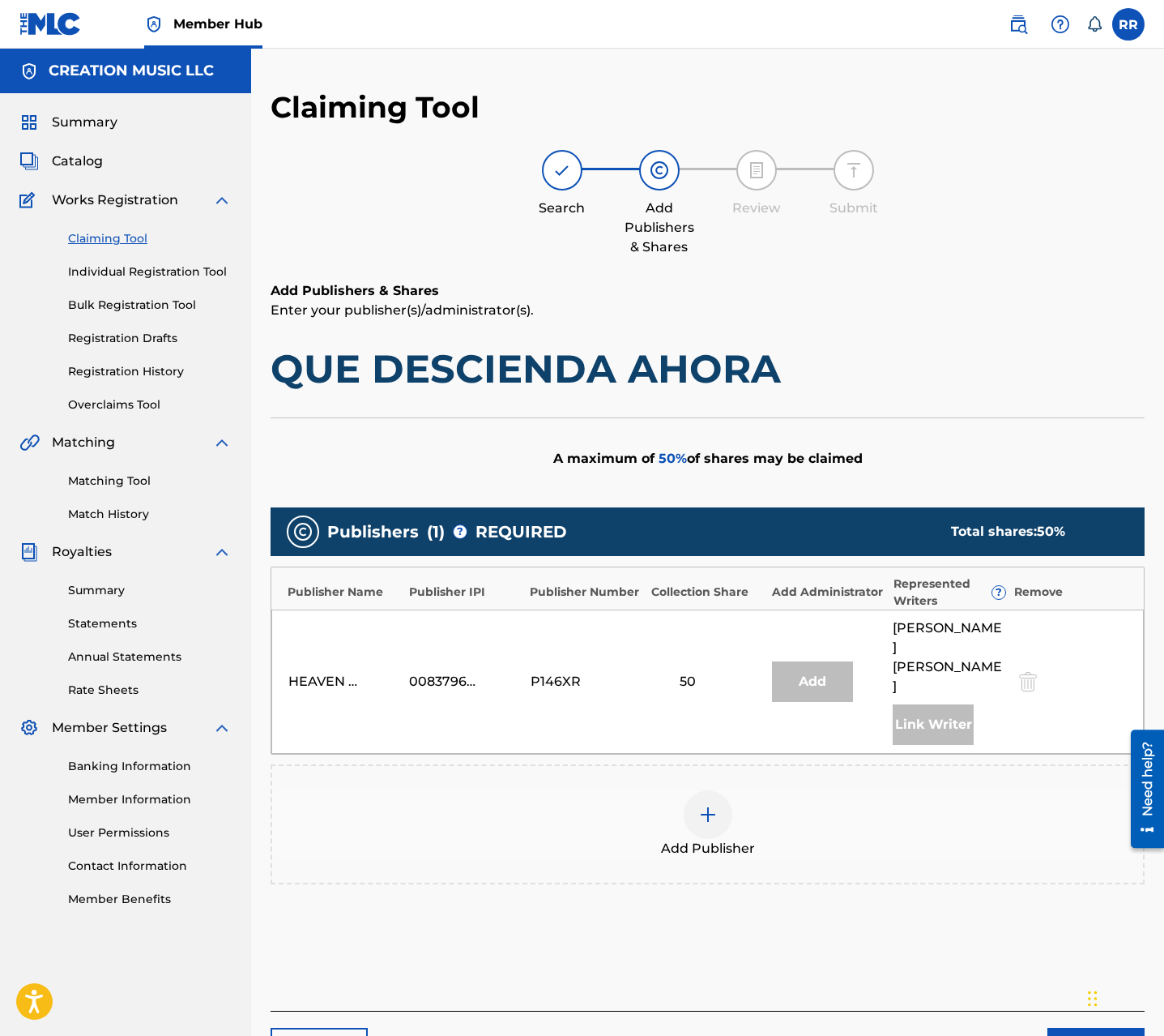
click at [699, 790] on div at bounding box center [708, 814] width 48 height 48
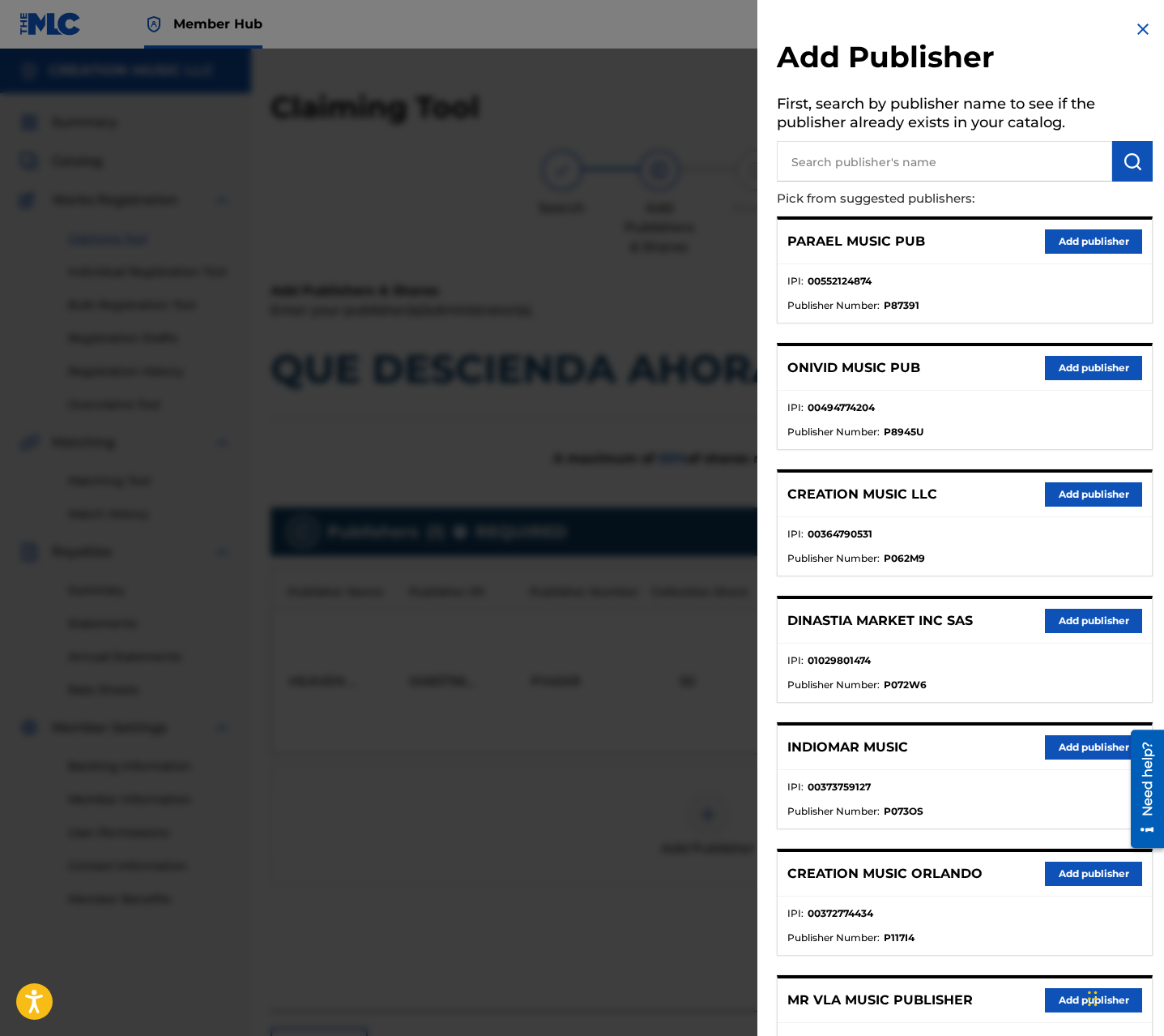
click at [1071, 506] on div "CREATION MUSIC LLC Add publisher" at bounding box center [964, 495] width 375 height 44
click at [1045, 497] on button "Add publisher" at bounding box center [1093, 494] width 97 height 25
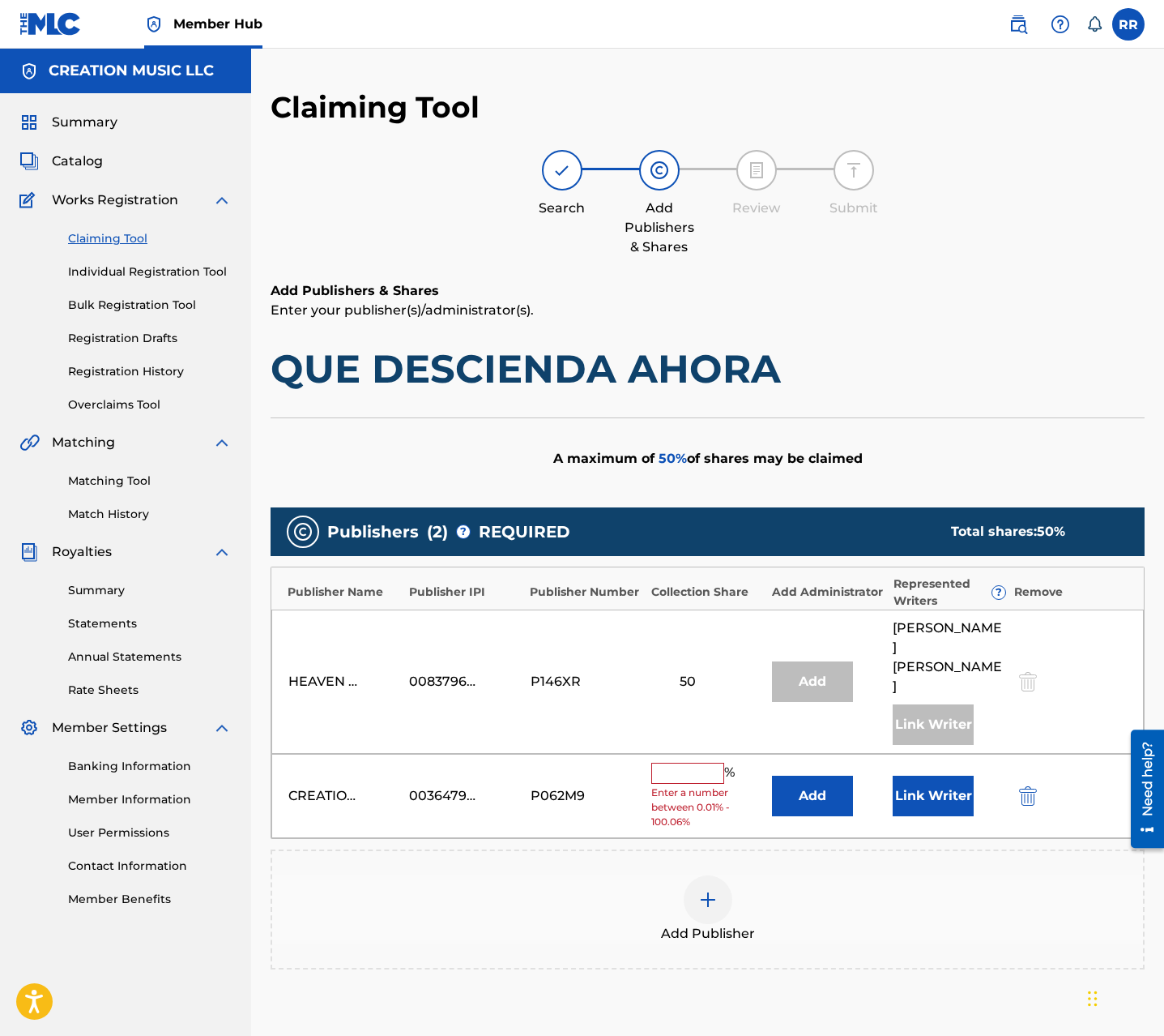
click at [688, 785] on span "Enter a number between 0.01% - 100.06%" at bounding box center [708, 807] width 113 height 43
click at [692, 762] on input "text" at bounding box center [688, 773] width 73 height 21
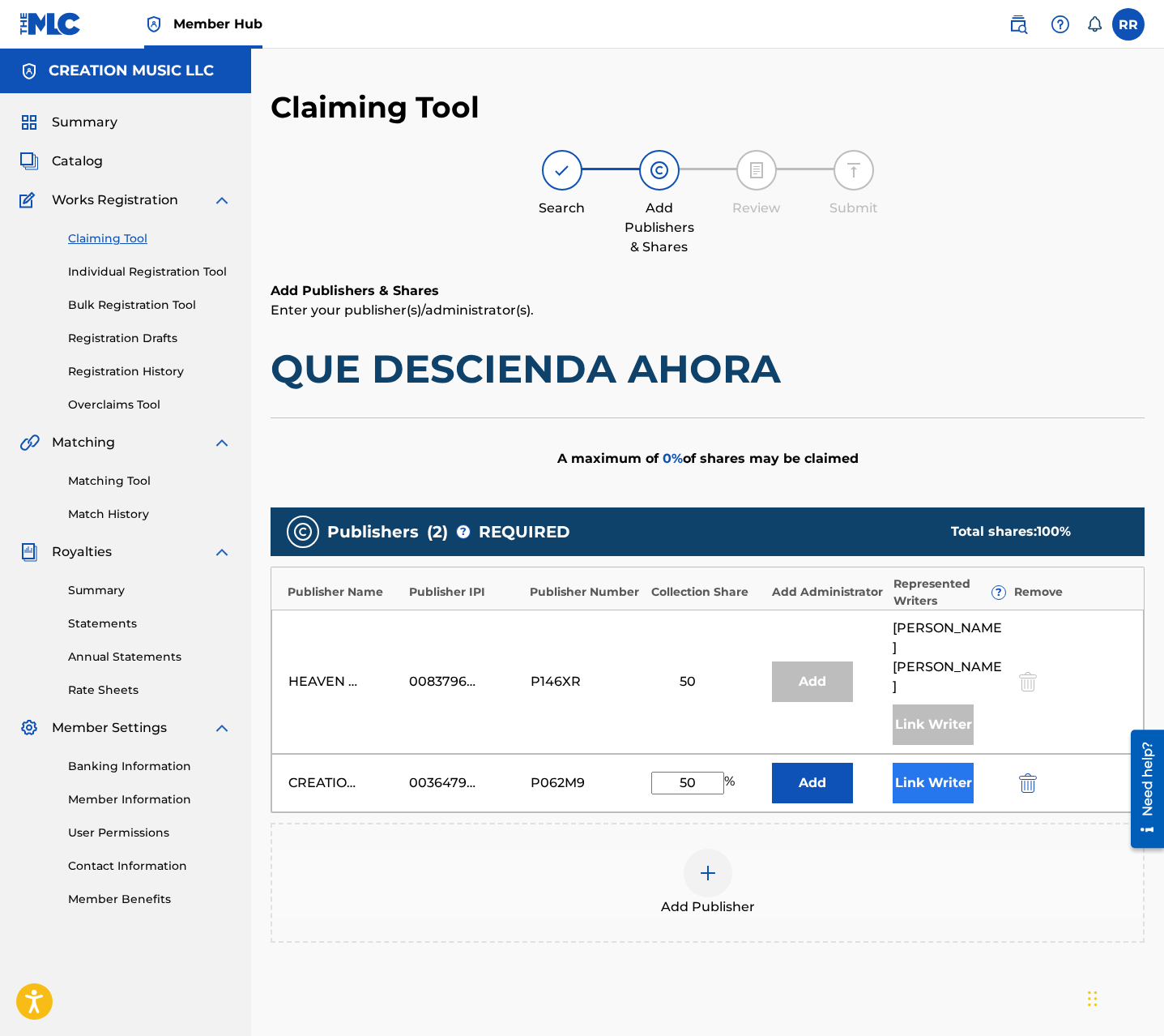
type input "50"
click at [933, 762] on button "Link Writer" at bounding box center [933, 783] width 81 height 41
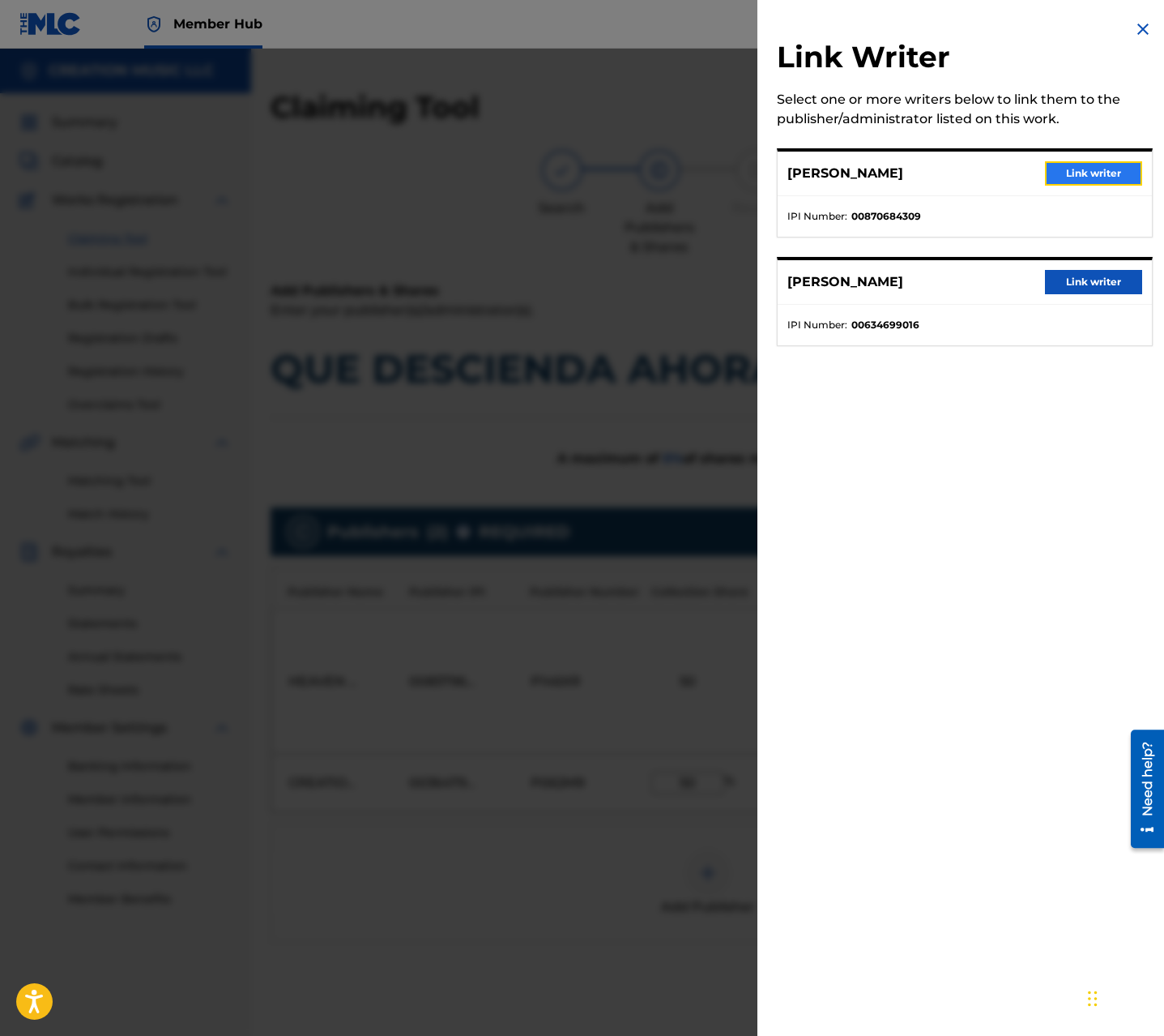
click at [1082, 168] on button "Link writer" at bounding box center [1093, 173] width 97 height 25
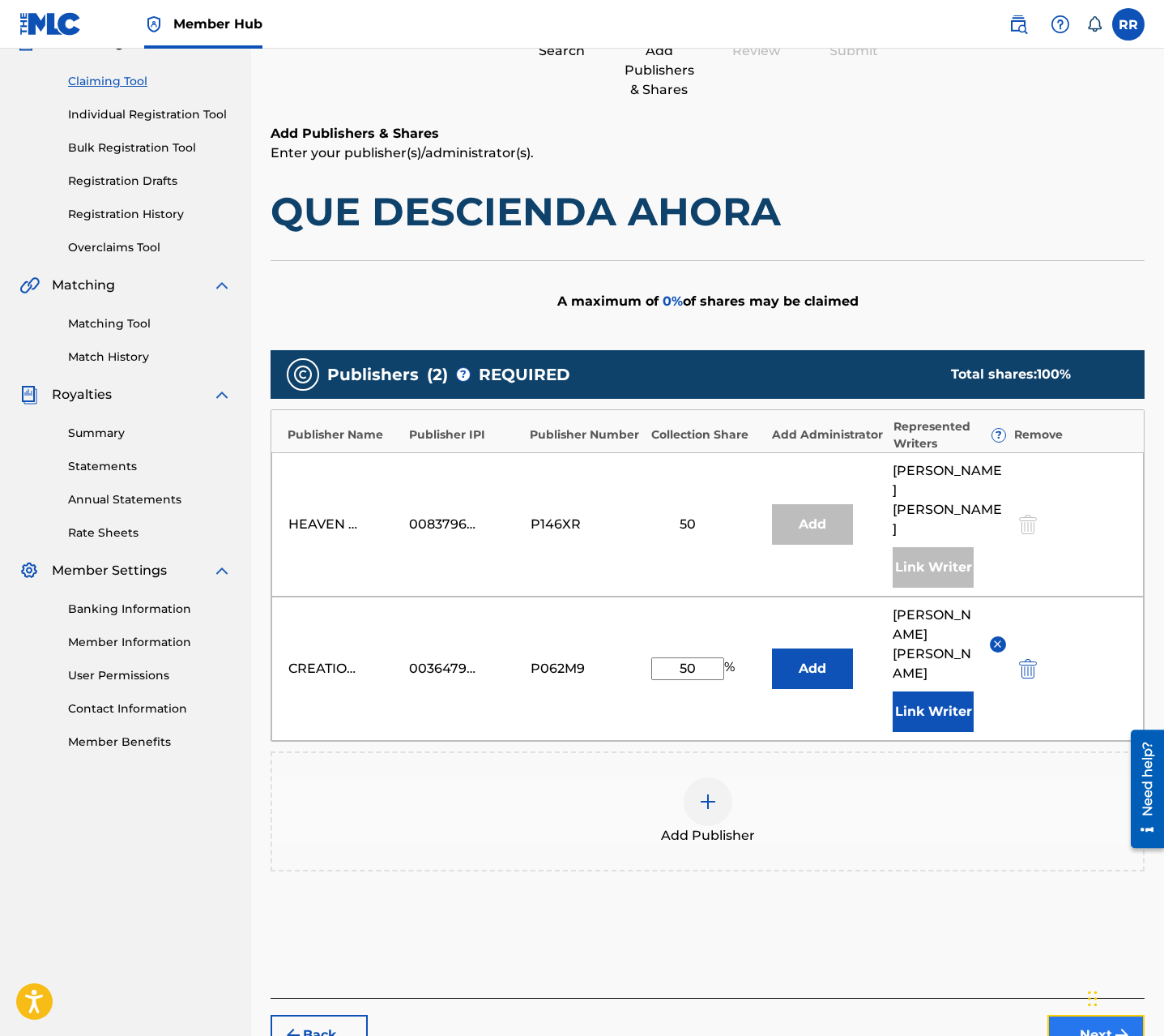
click at [1081, 1015] on button "Next" at bounding box center [1096, 1035] width 97 height 41
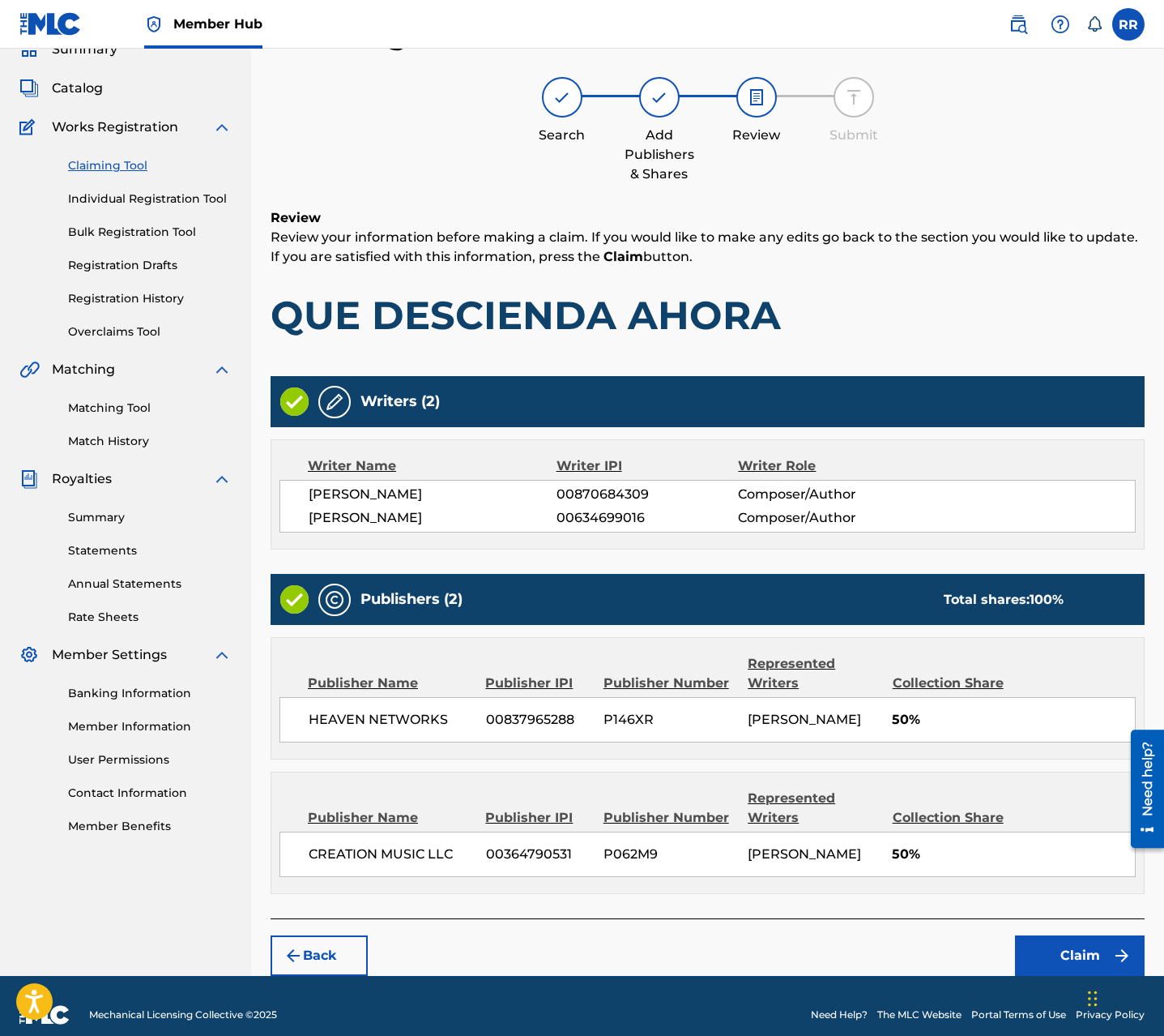
scroll to position [91, 0]
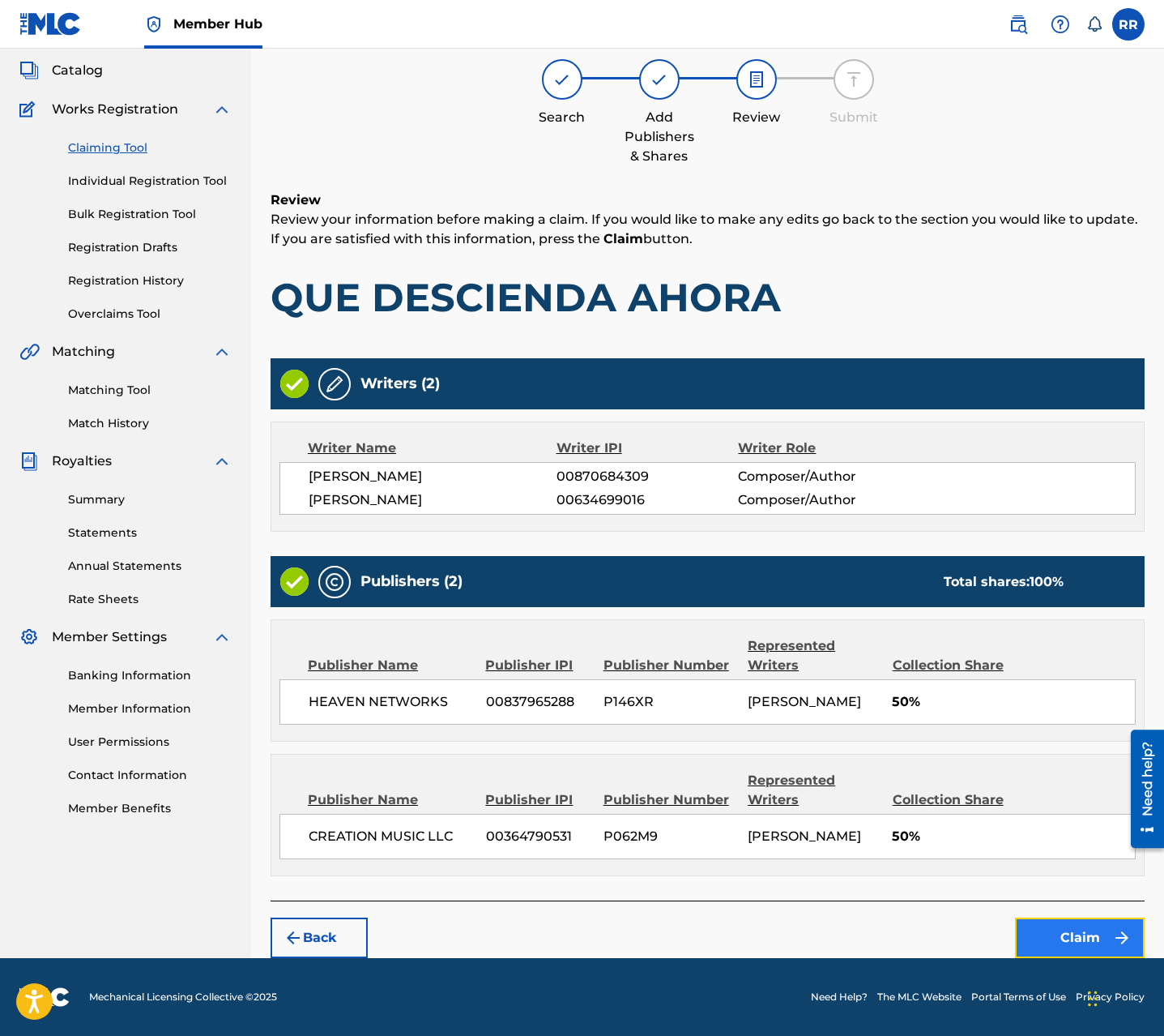
click at [1081, 921] on button "Claim" at bounding box center [1080, 937] width 130 height 41
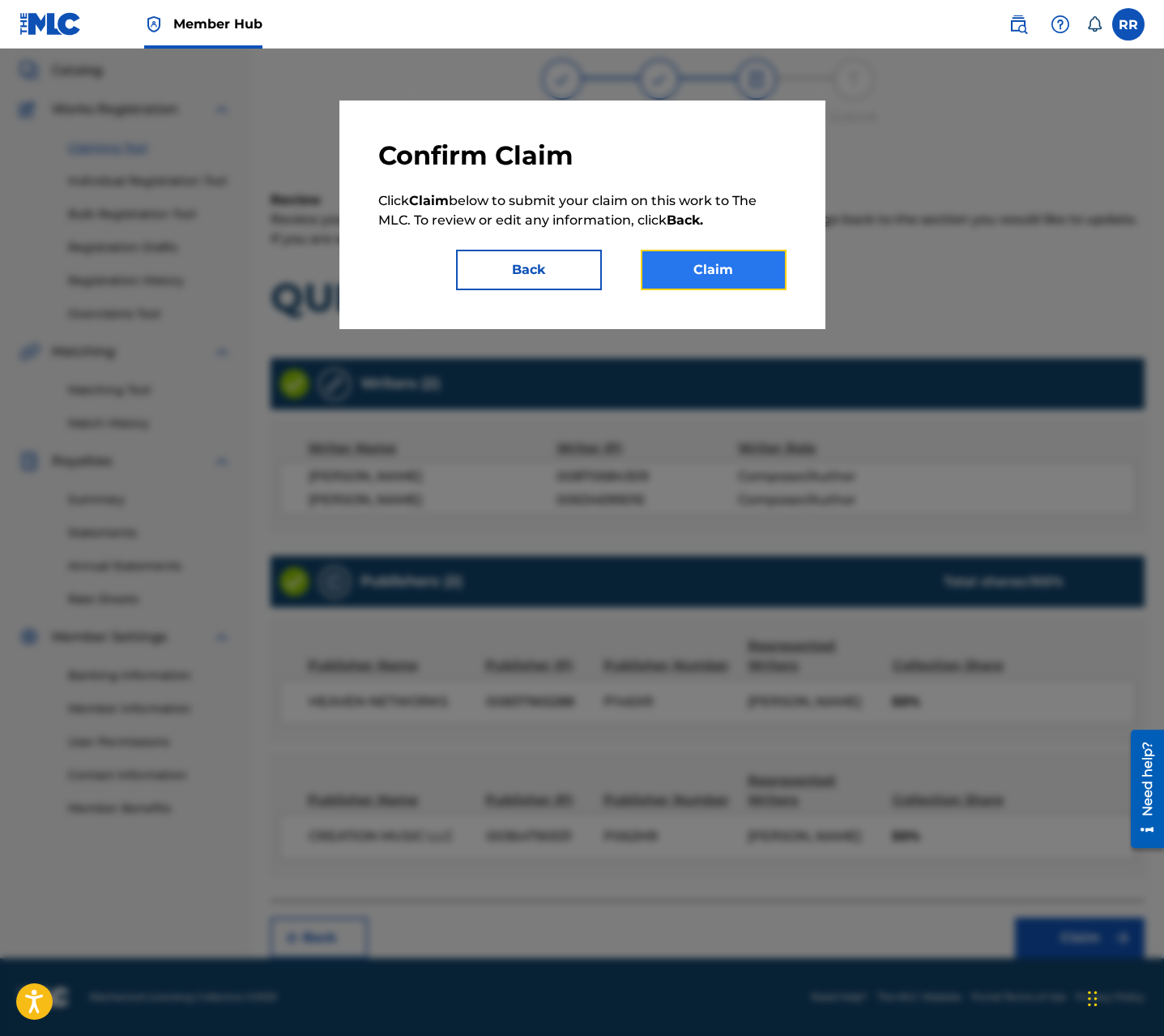
click at [754, 285] on button "Claim" at bounding box center [714, 270] width 146 height 41
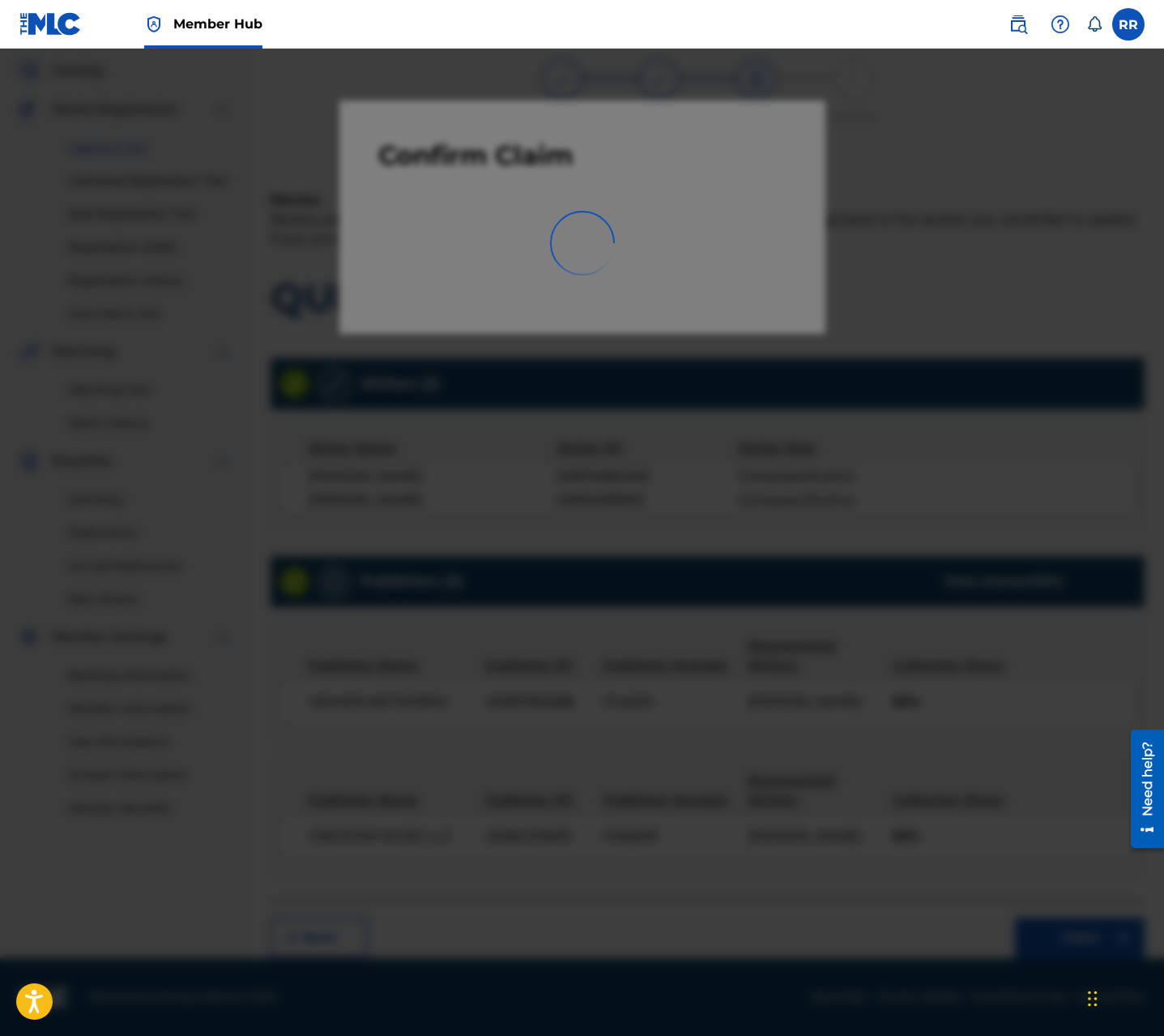
scroll to position [0, 0]
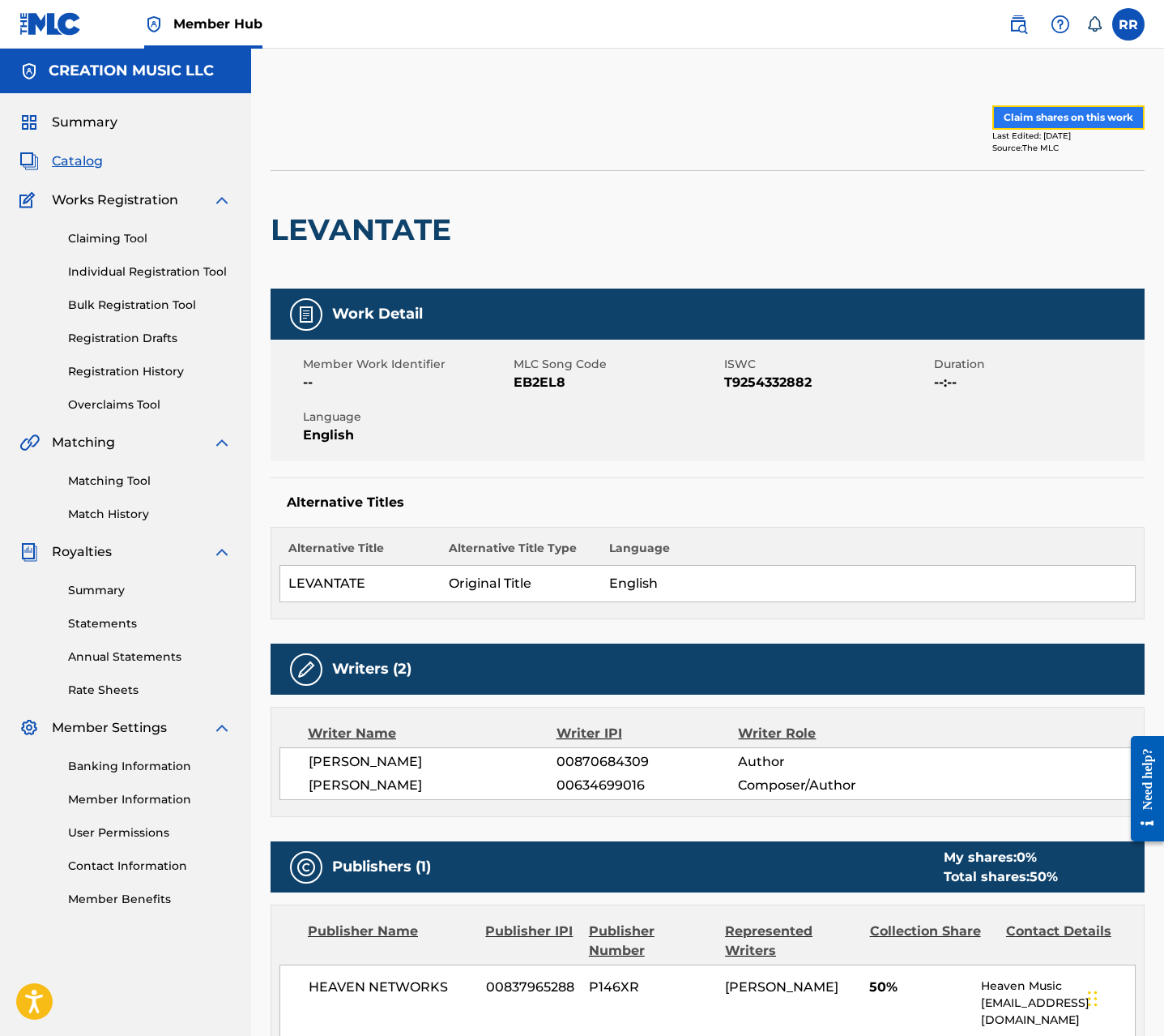
click at [1038, 114] on button "Claim shares on this work" at bounding box center [1068, 117] width 152 height 25
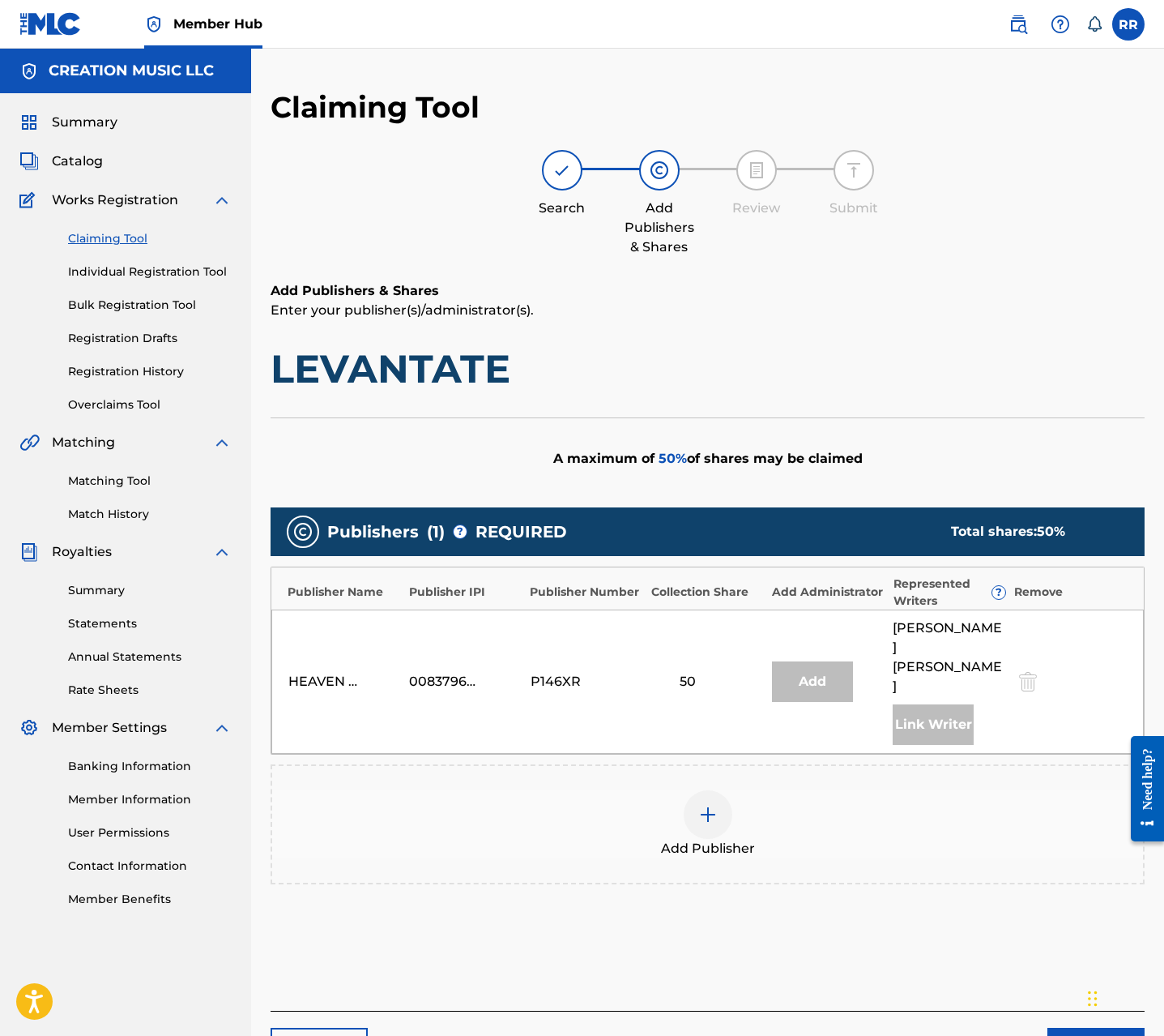
click at [720, 790] on div at bounding box center [708, 814] width 48 height 48
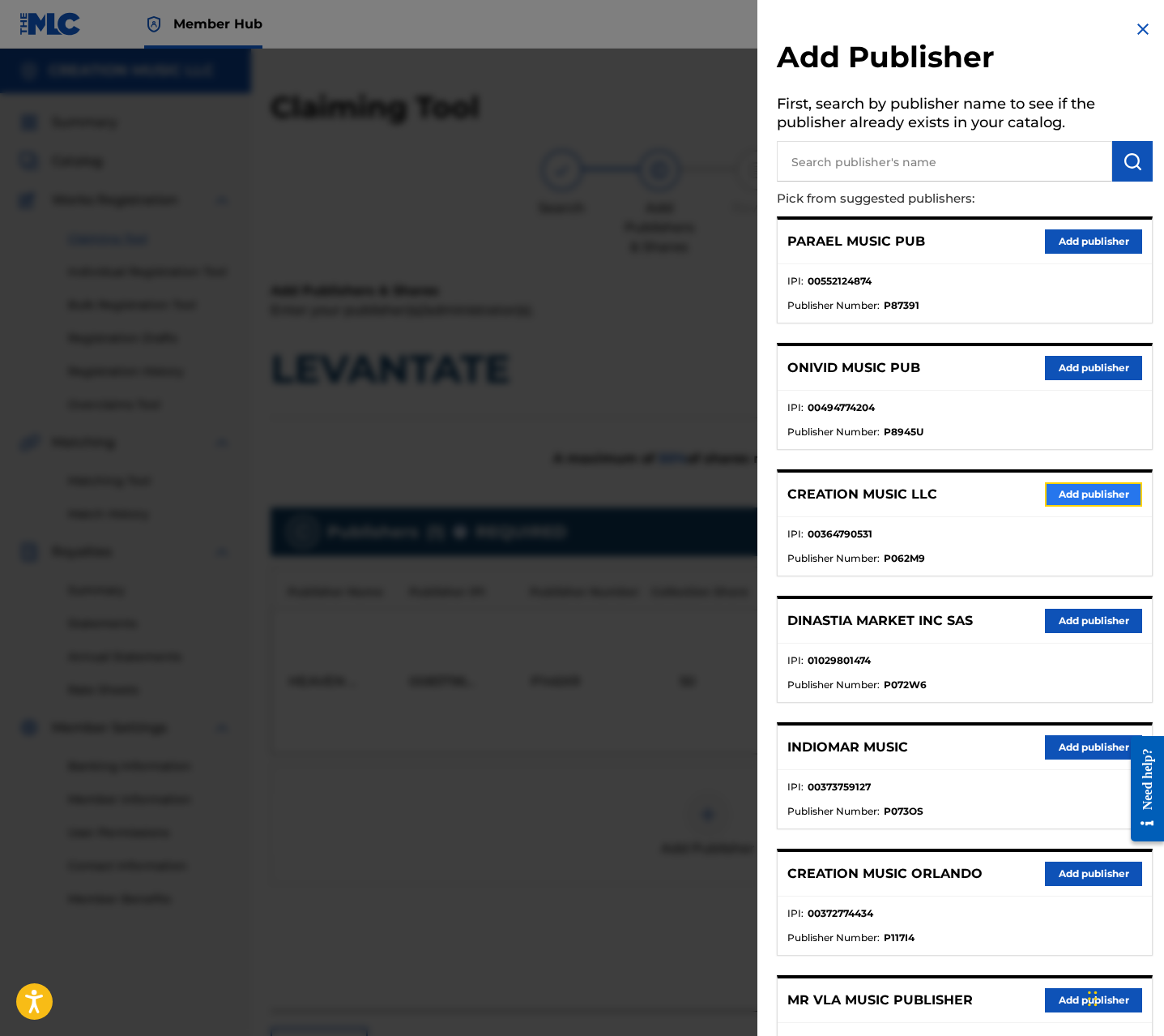
click at [1079, 488] on button "Add publisher" at bounding box center [1093, 494] width 97 height 25
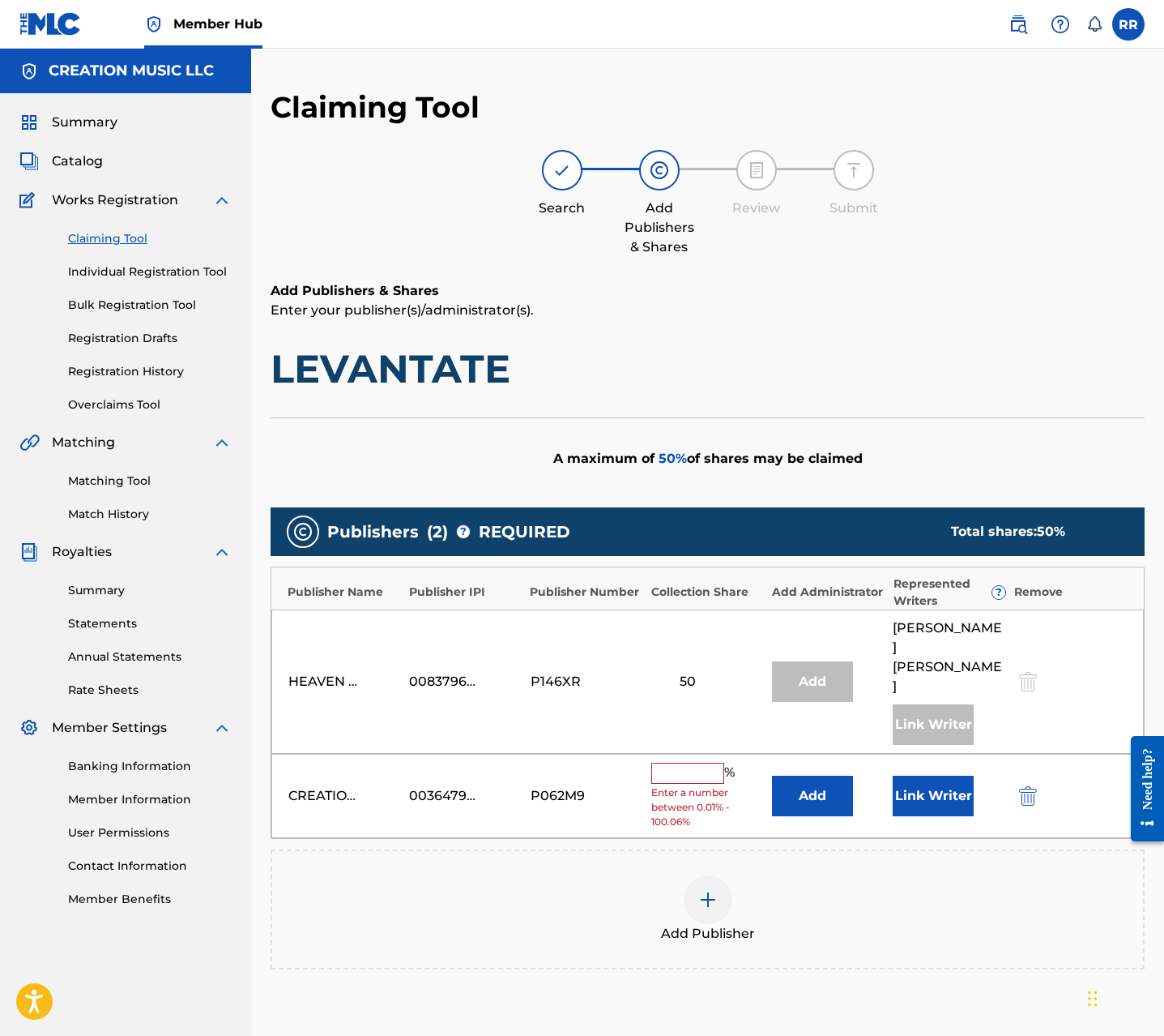
click at [698, 762] on input "text" at bounding box center [688, 773] width 73 height 21
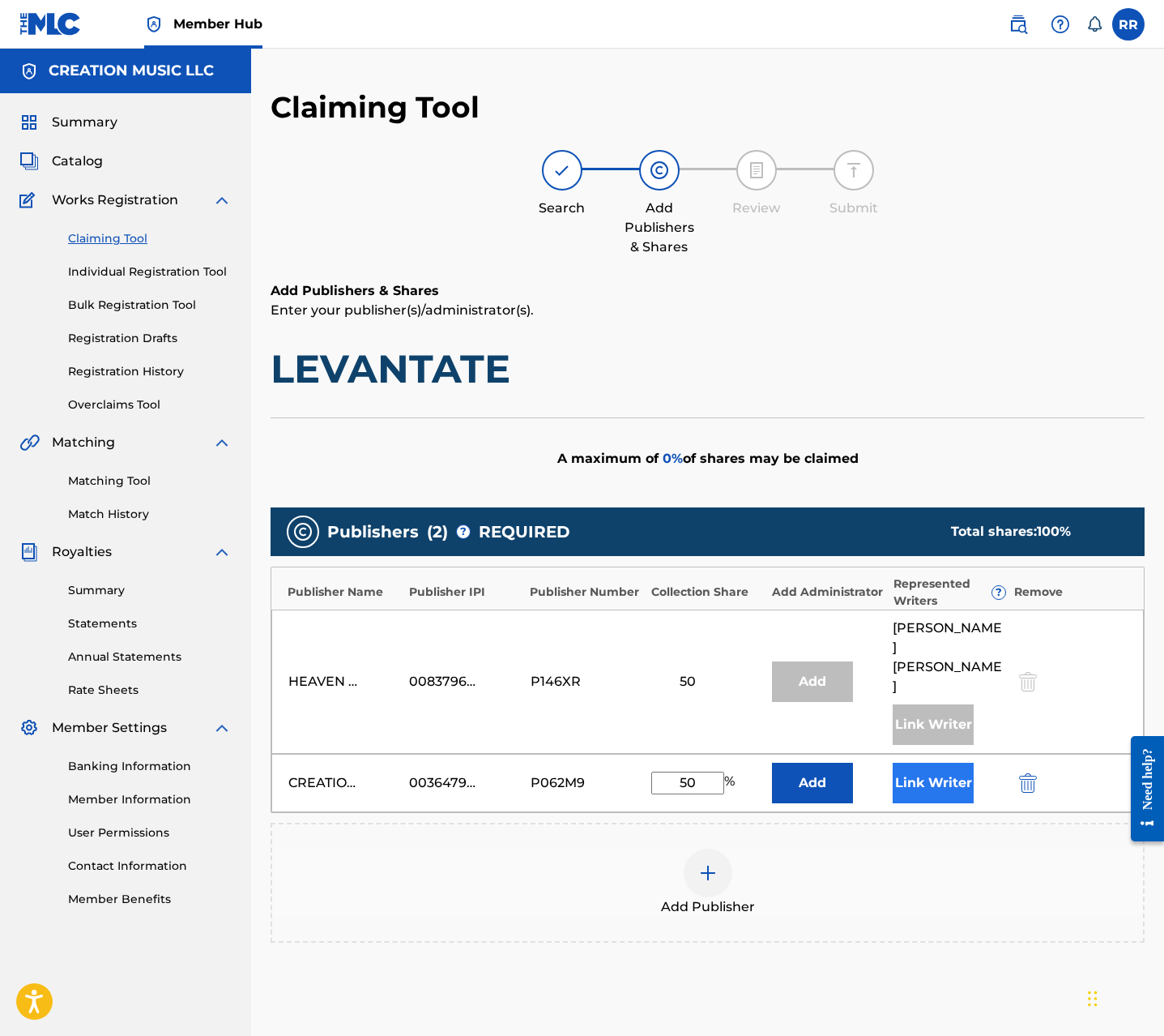
type input "50"
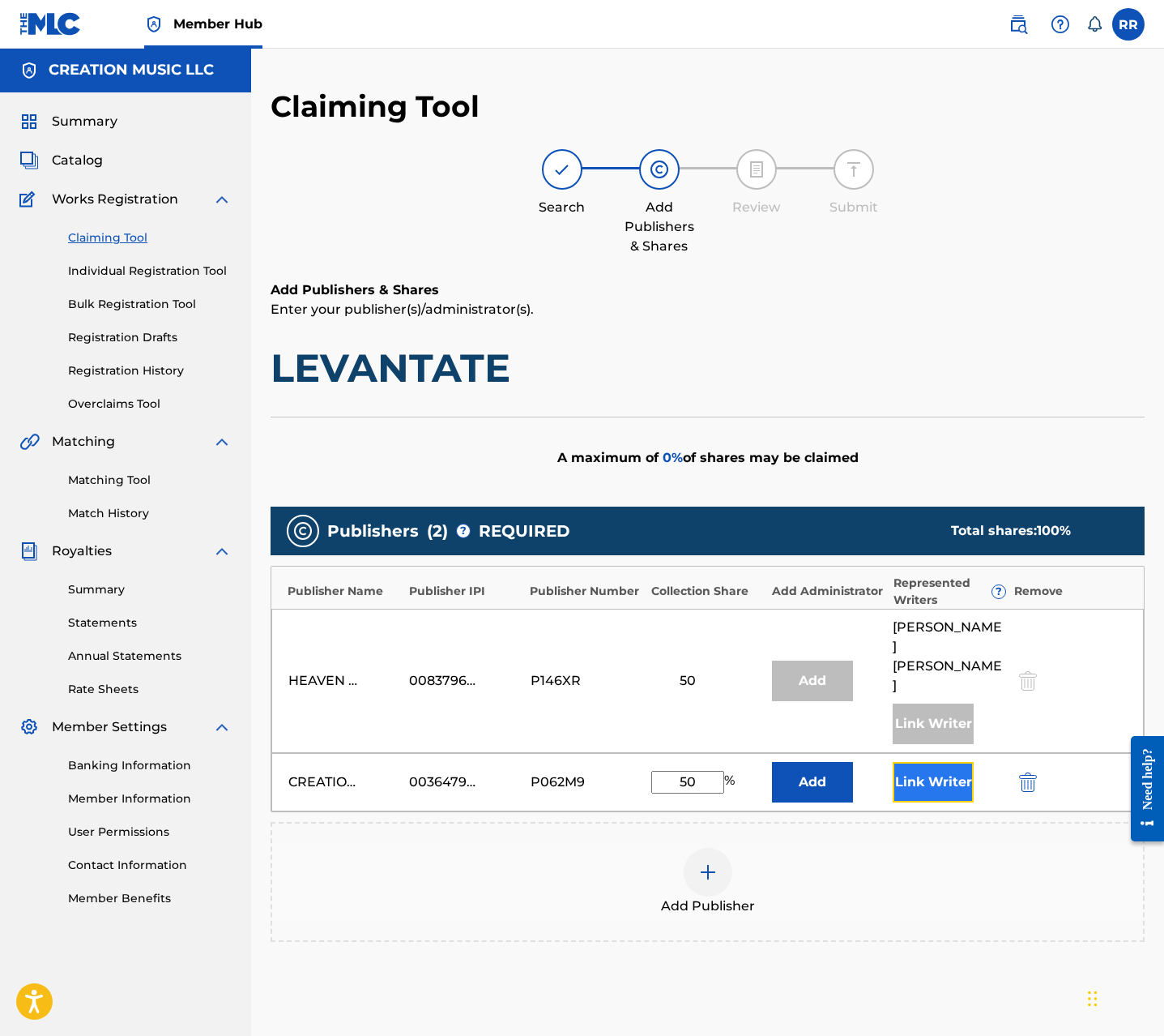
click at [933, 761] on button "Link Writer" at bounding box center [933, 782] width 81 height 41
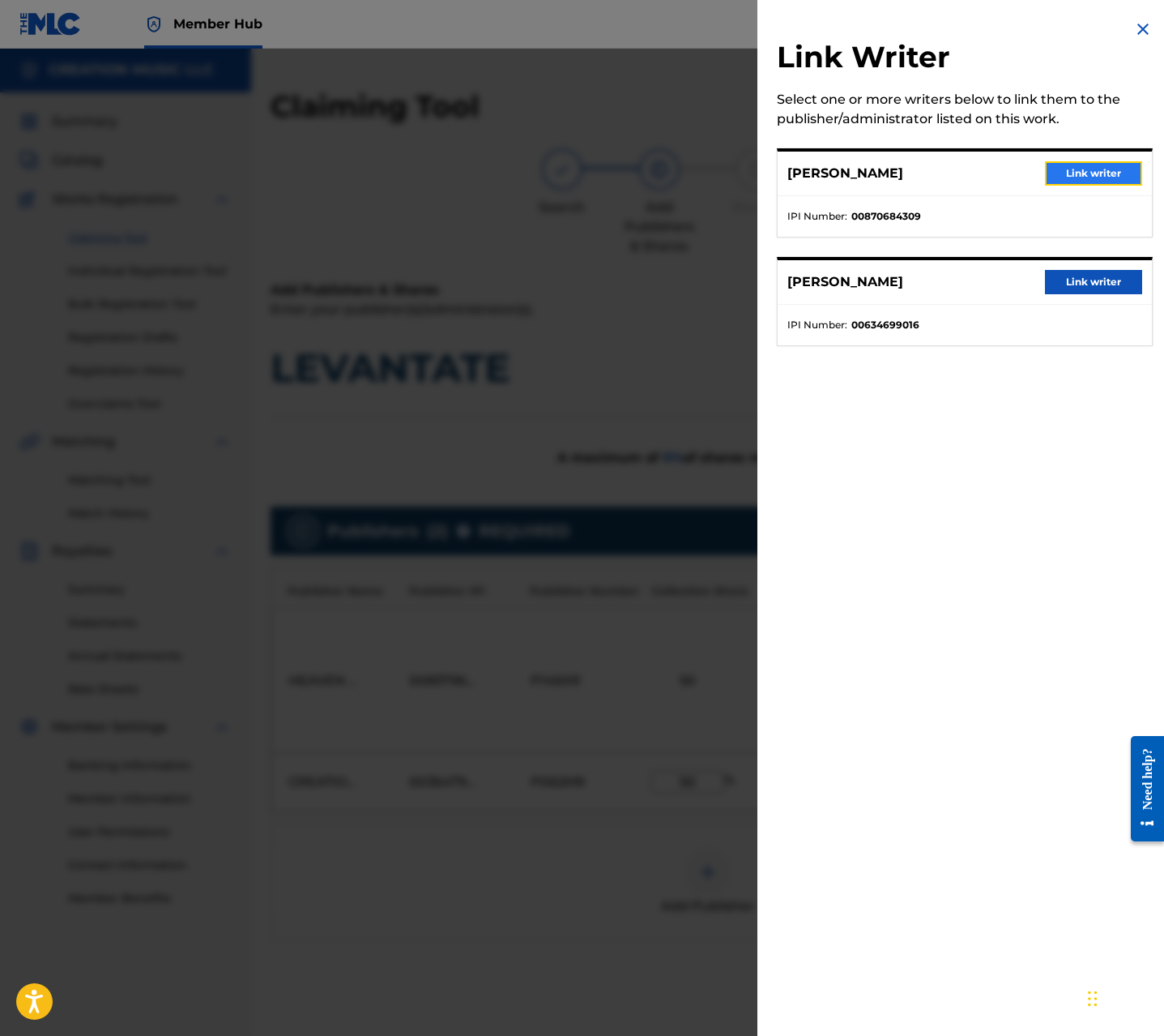
click at [1073, 179] on button "Link writer" at bounding box center [1093, 173] width 97 height 25
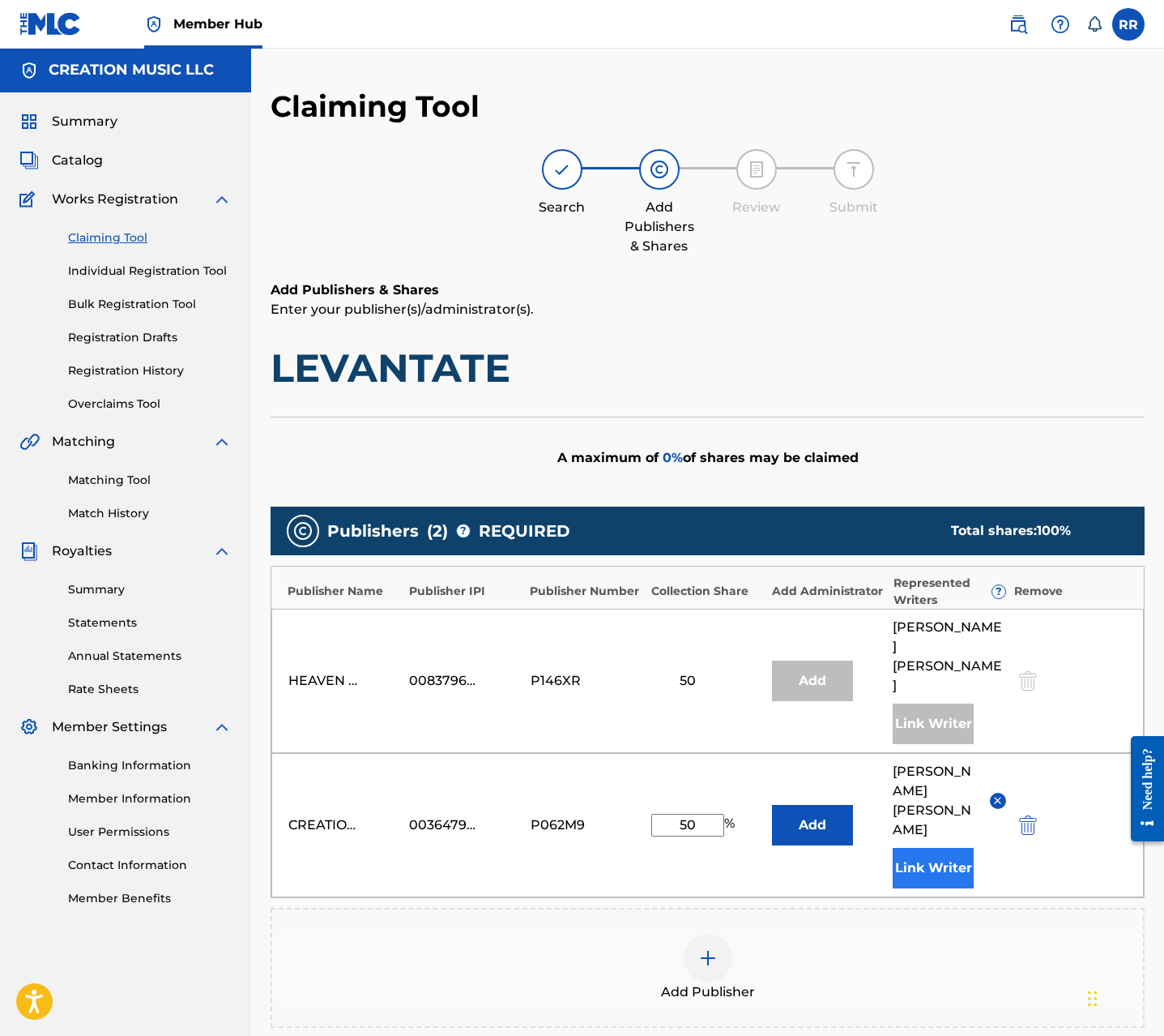
scroll to position [157, 0]
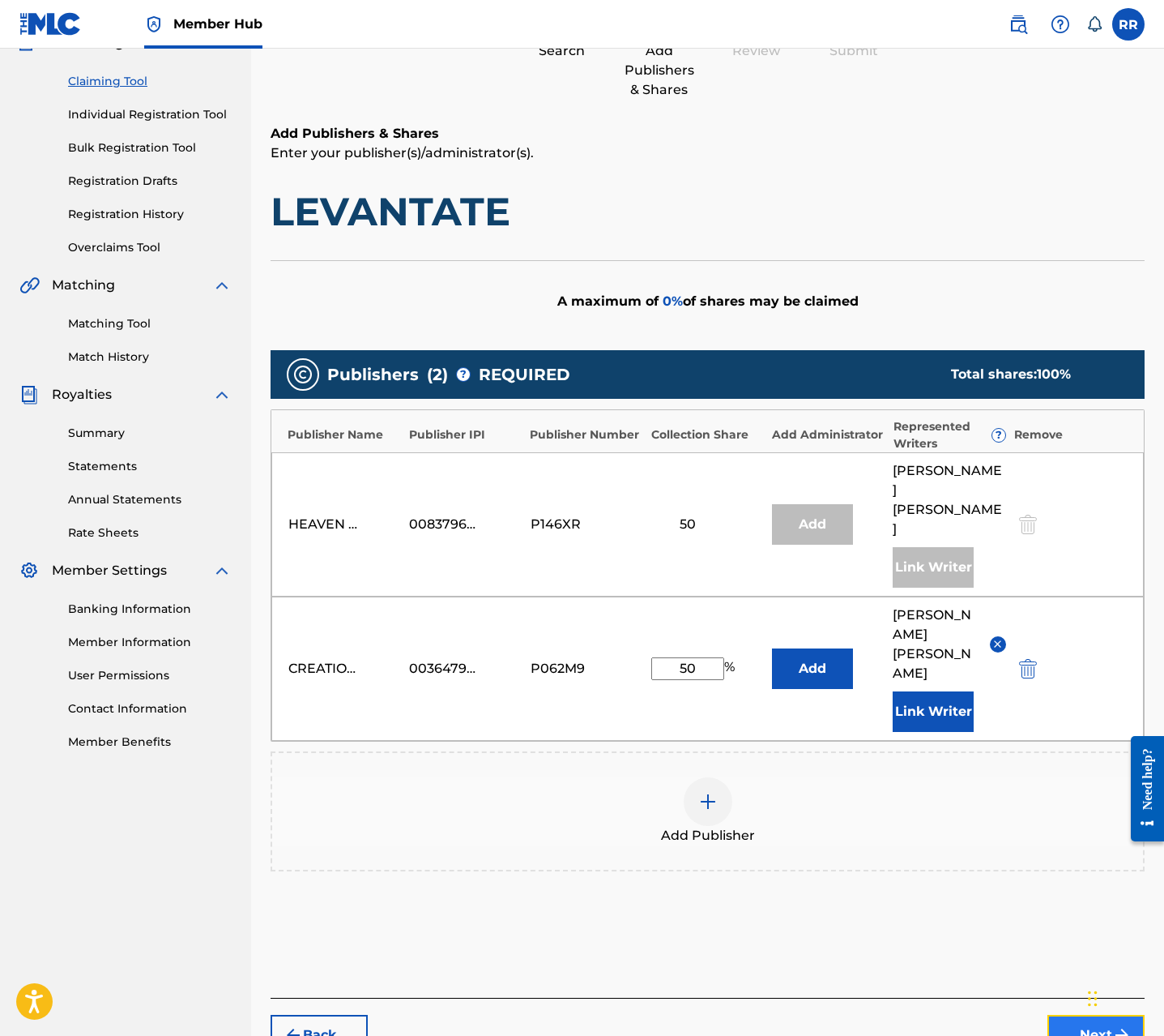
click at [1103, 1015] on button "Next" at bounding box center [1096, 1035] width 97 height 41
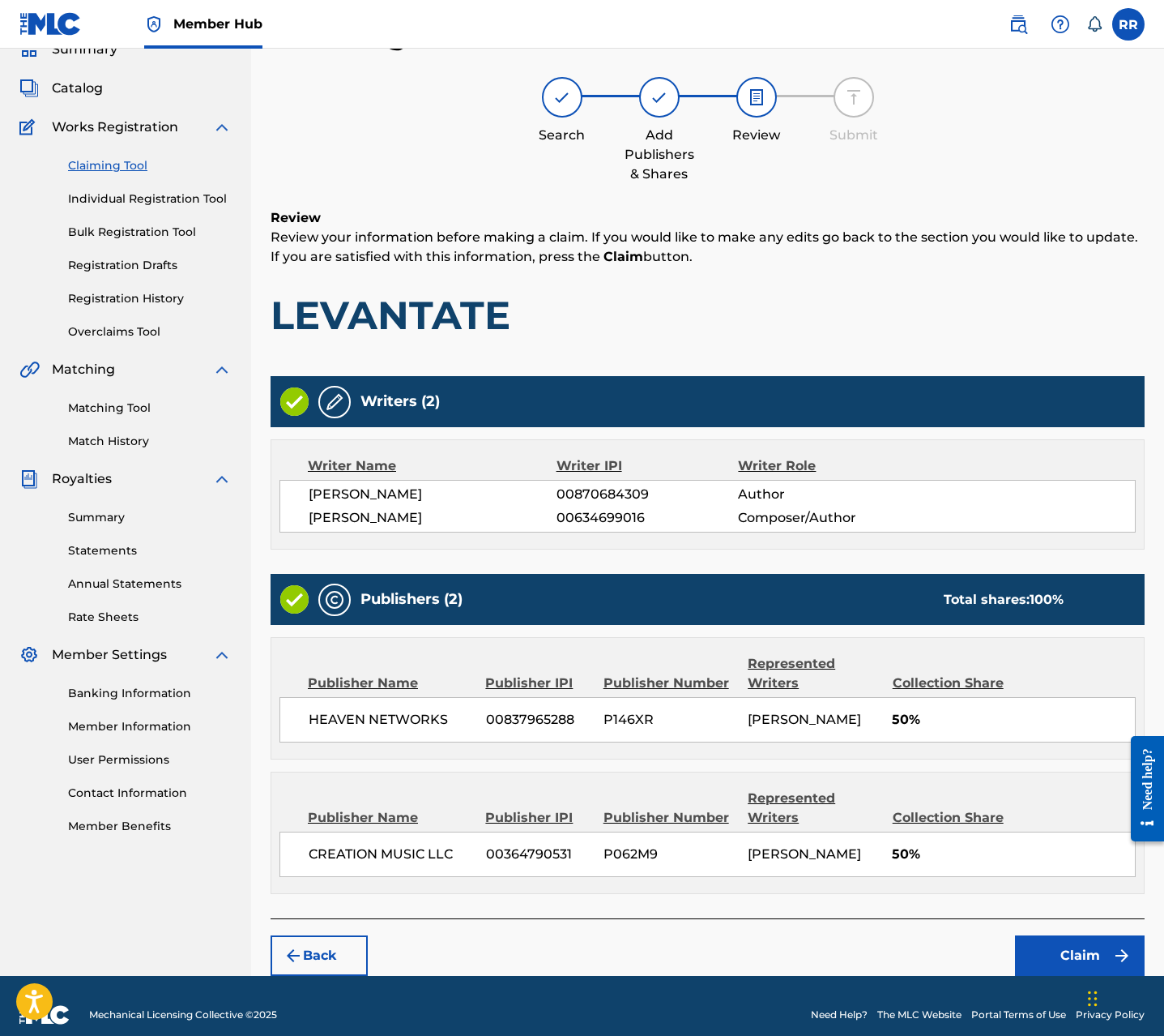
scroll to position [91, 0]
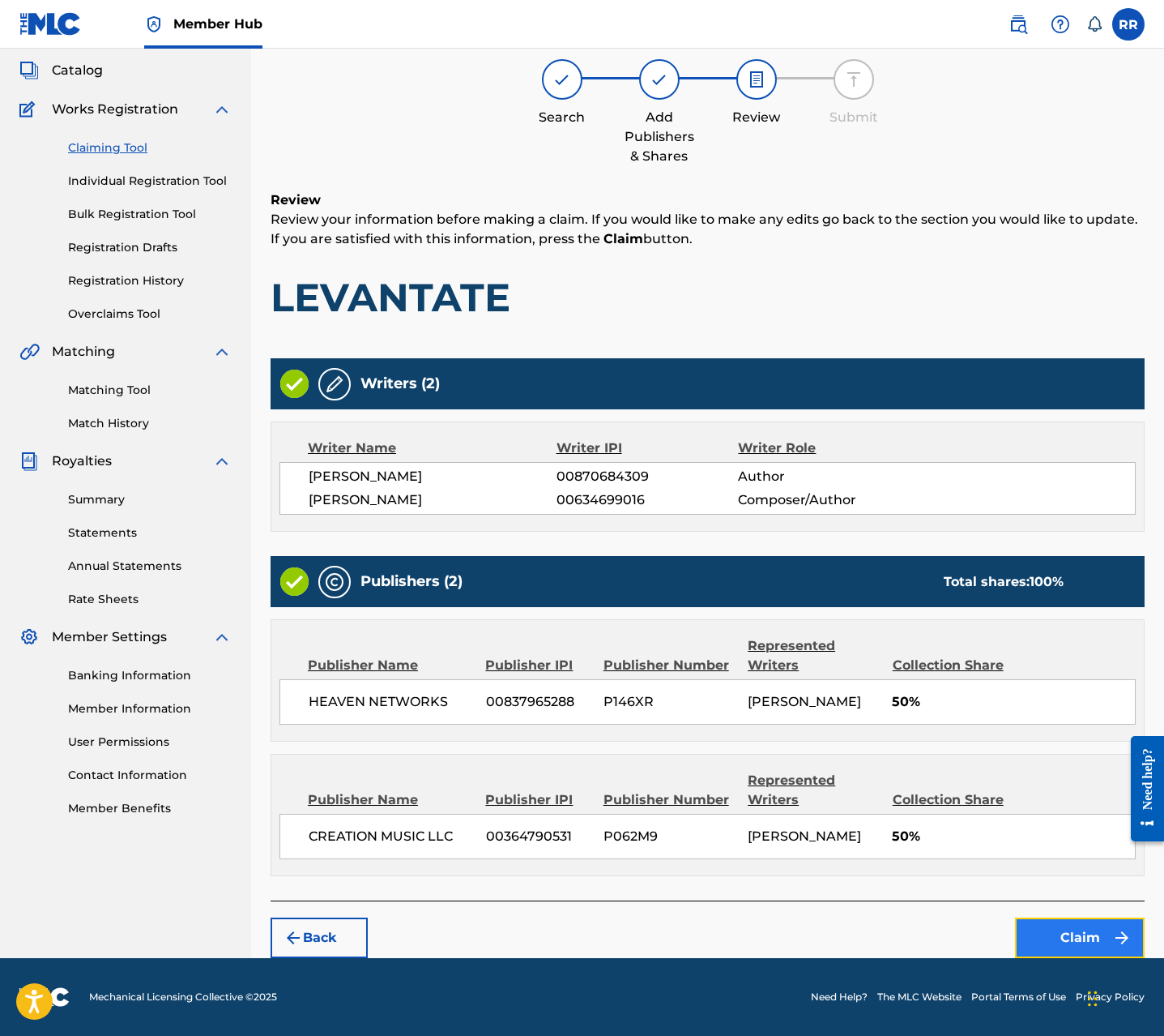
click at [1066, 928] on button "Claim" at bounding box center [1080, 937] width 130 height 41
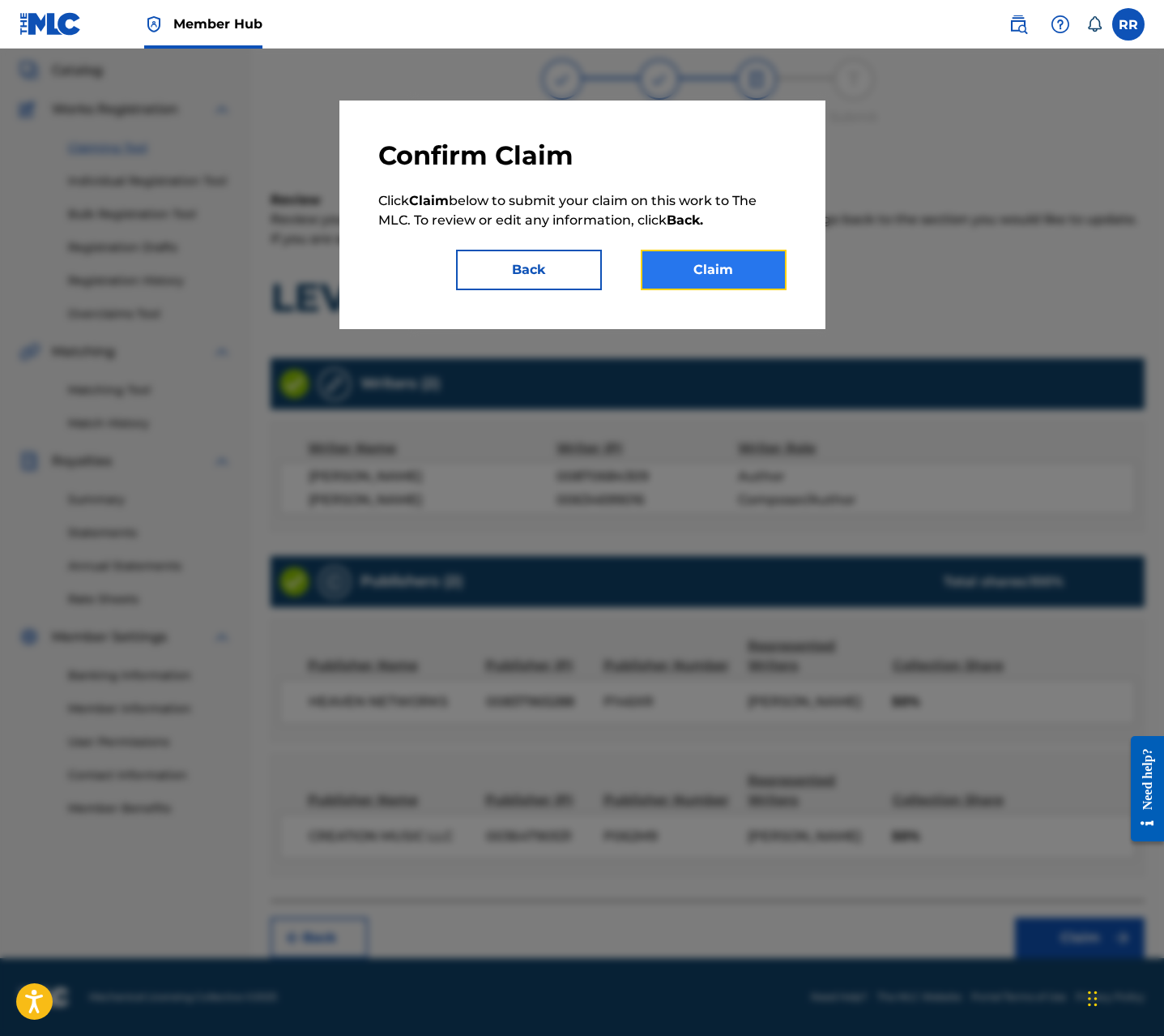
click at [748, 258] on button "Claim" at bounding box center [714, 270] width 146 height 41
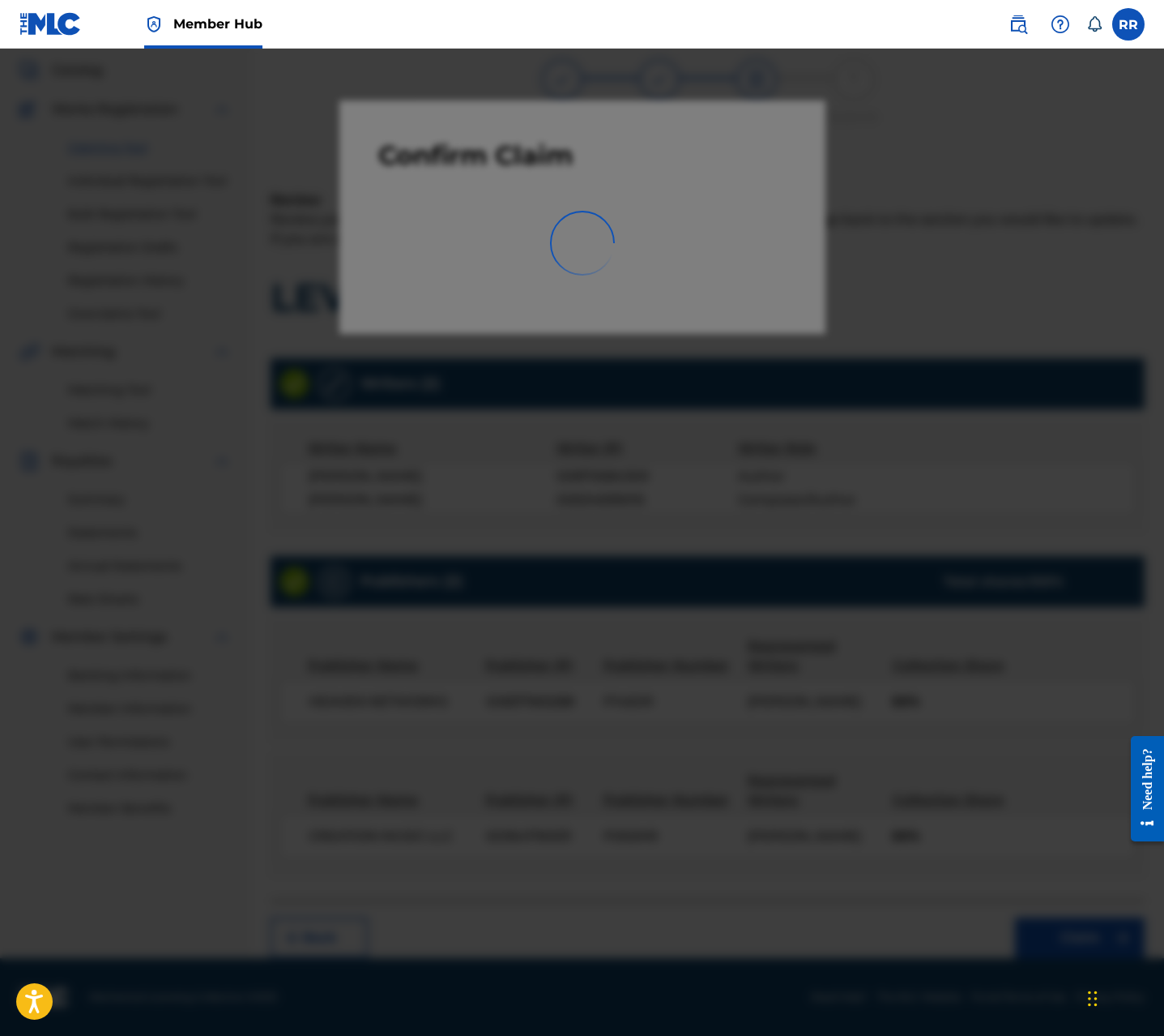
scroll to position [0, 0]
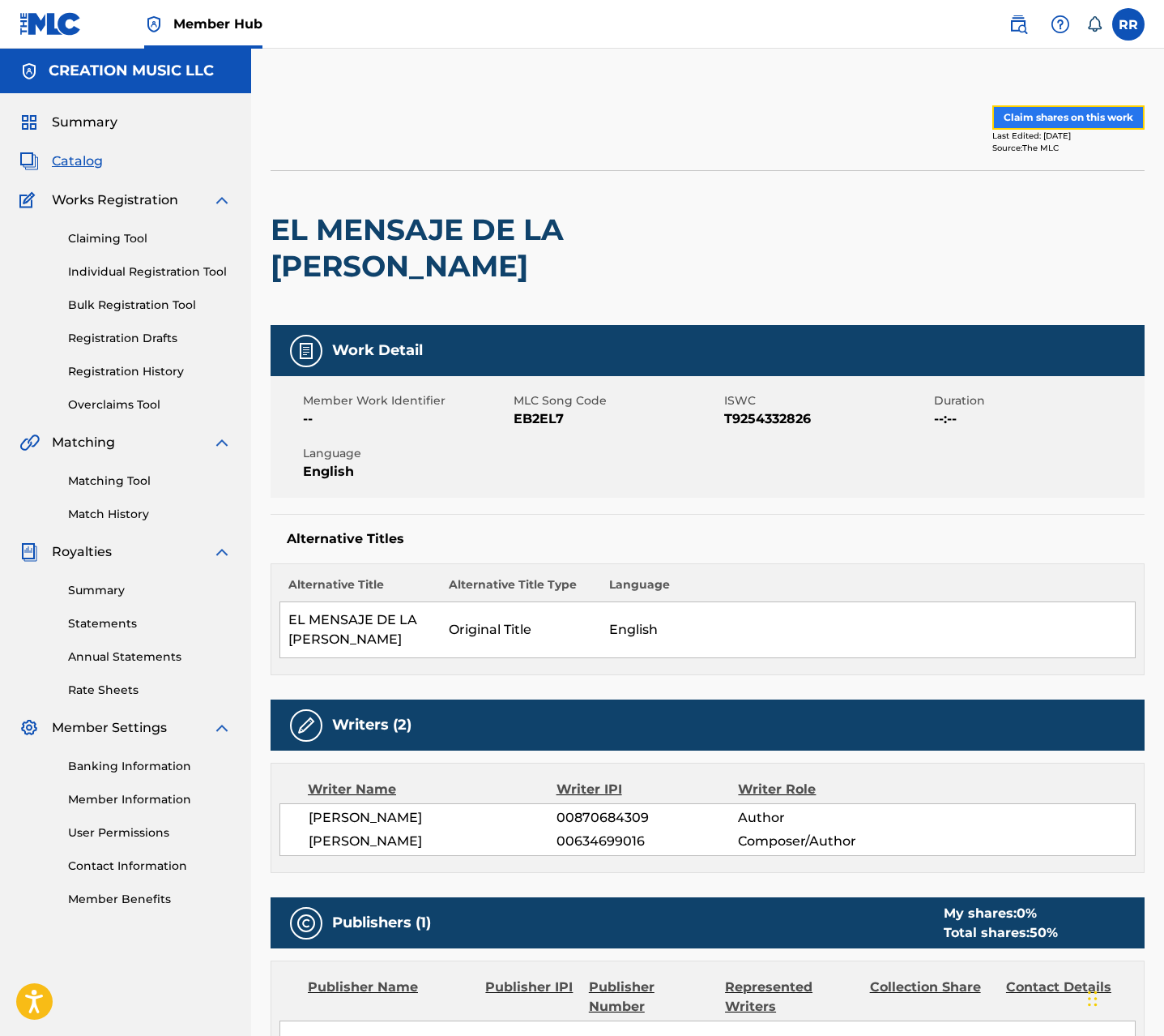
click at [1015, 118] on button "Claim shares on this work" at bounding box center [1068, 117] width 152 height 25
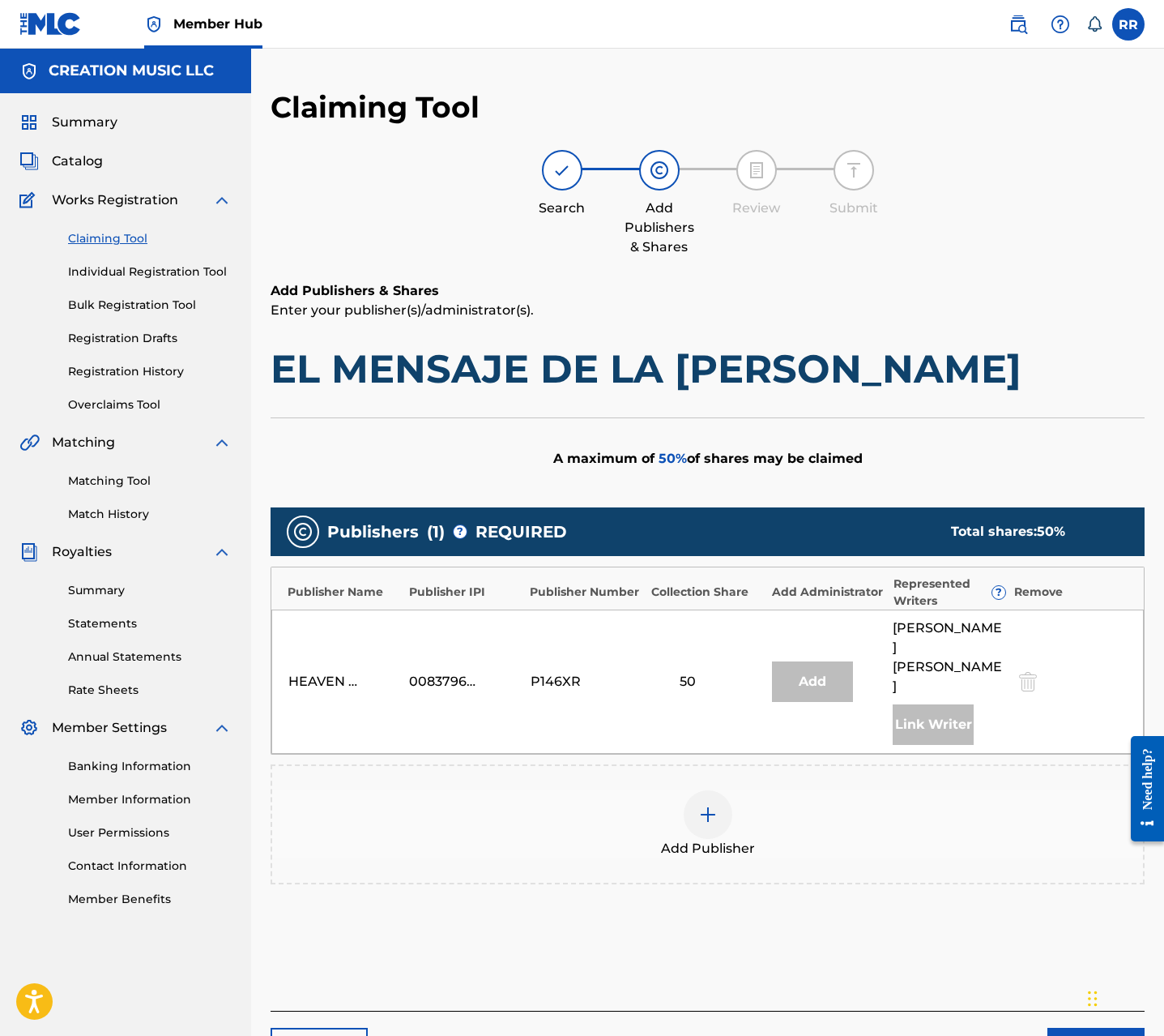
click at [715, 805] on img at bounding box center [708, 814] width 20 height 20
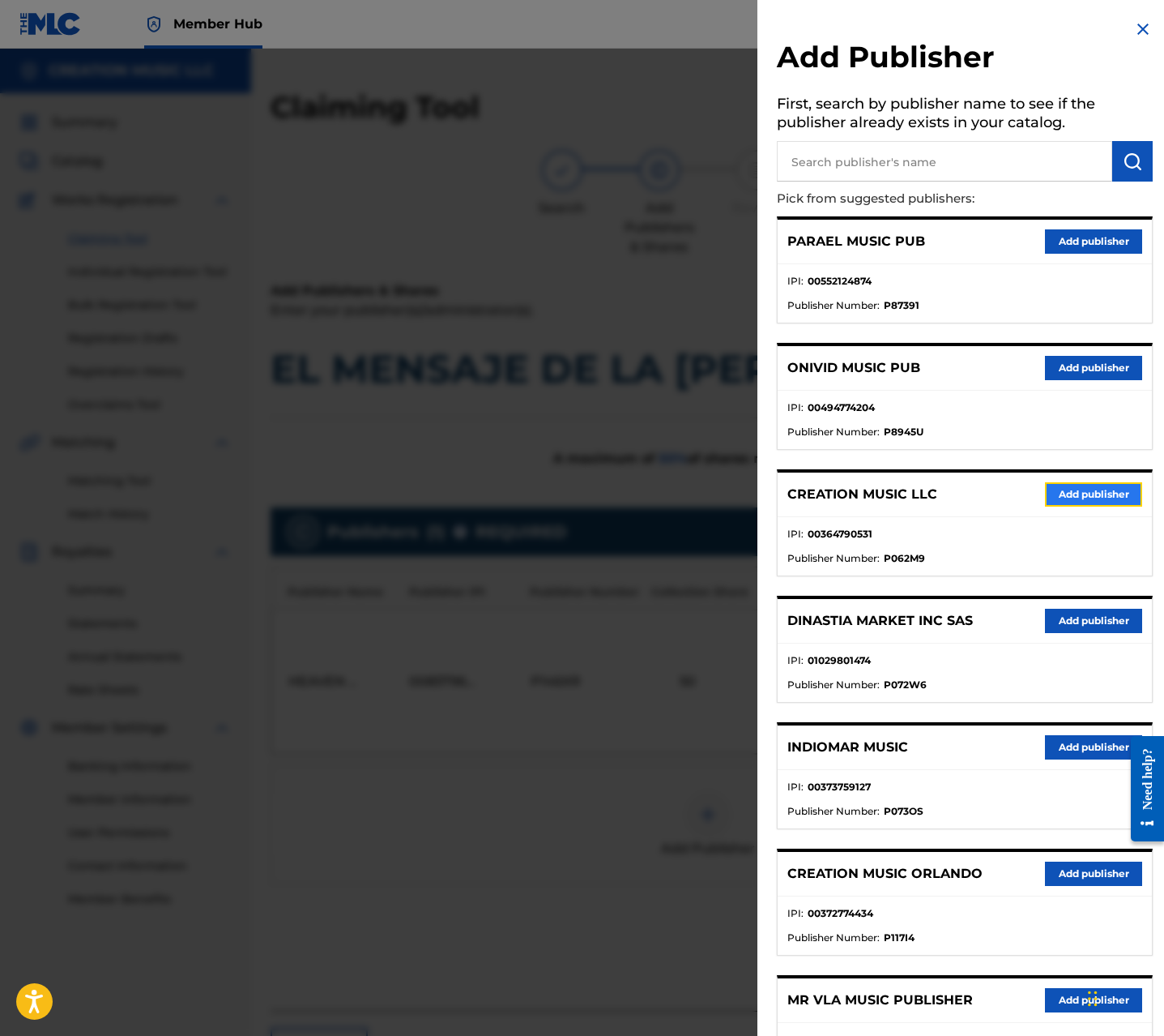
click at [1088, 490] on button "Add publisher" at bounding box center [1093, 494] width 97 height 25
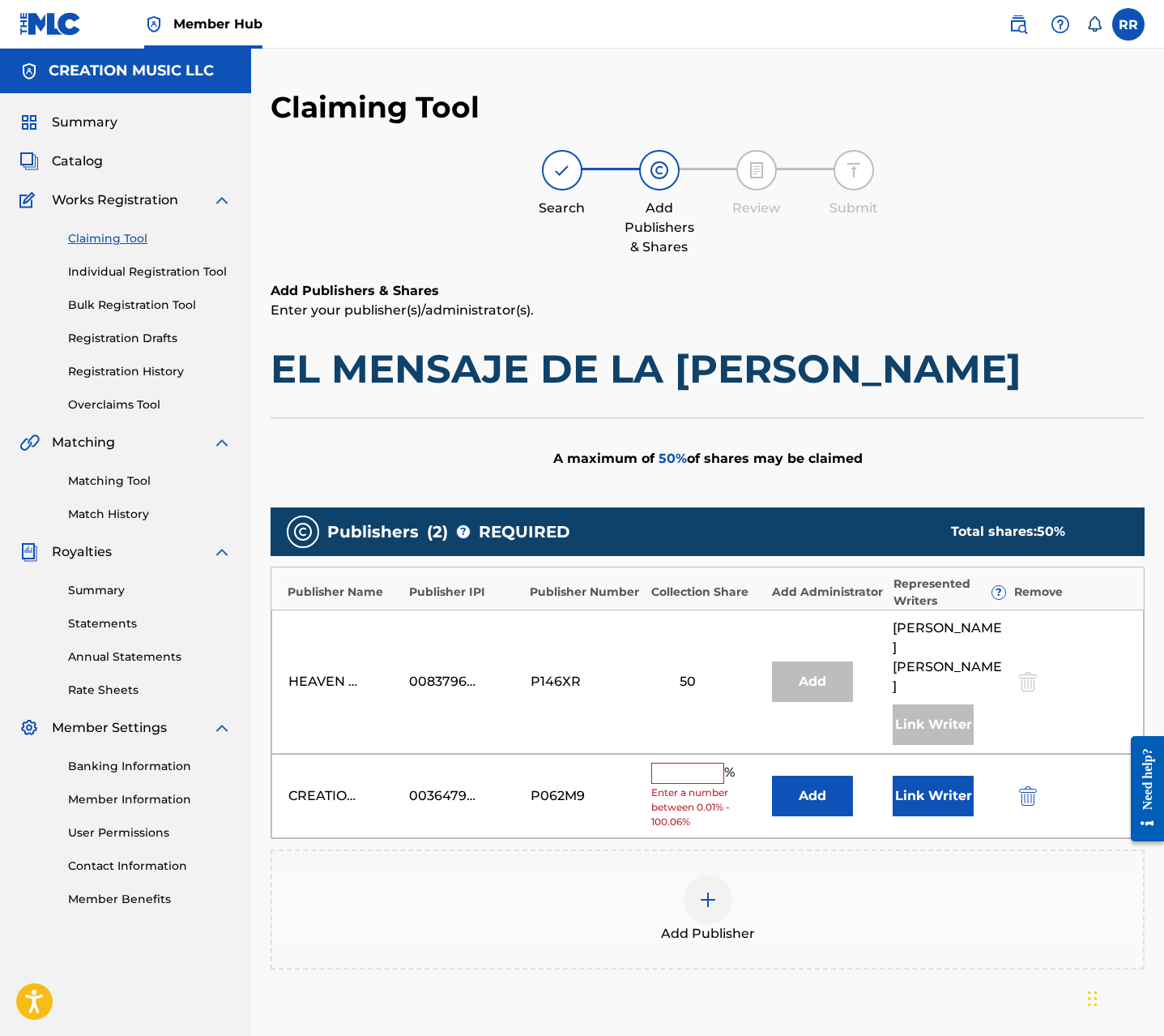
click at [688, 762] on input "text" at bounding box center [688, 773] width 73 height 21
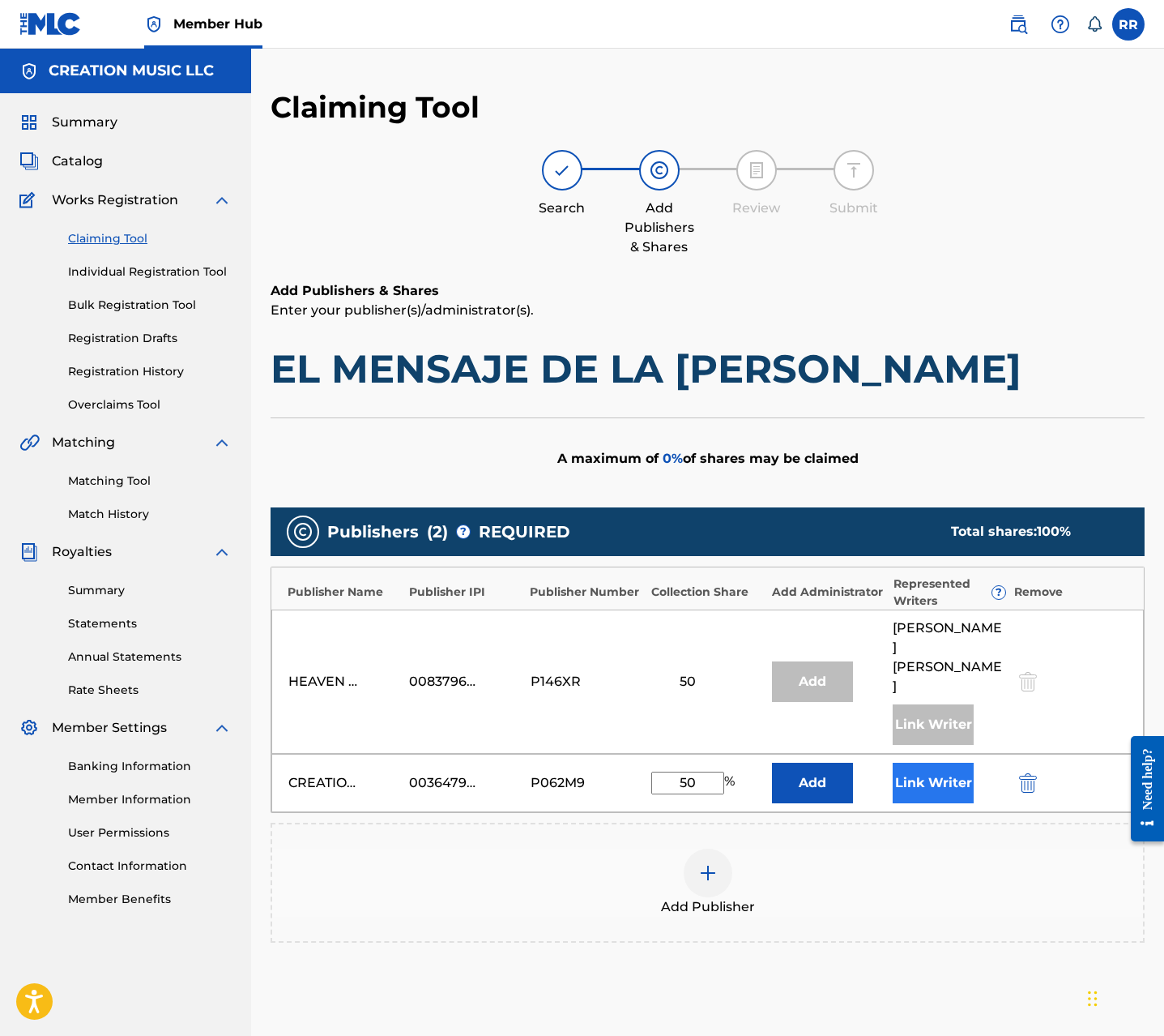
type input "50"
click at [934, 762] on button "Link Writer" at bounding box center [933, 783] width 81 height 41
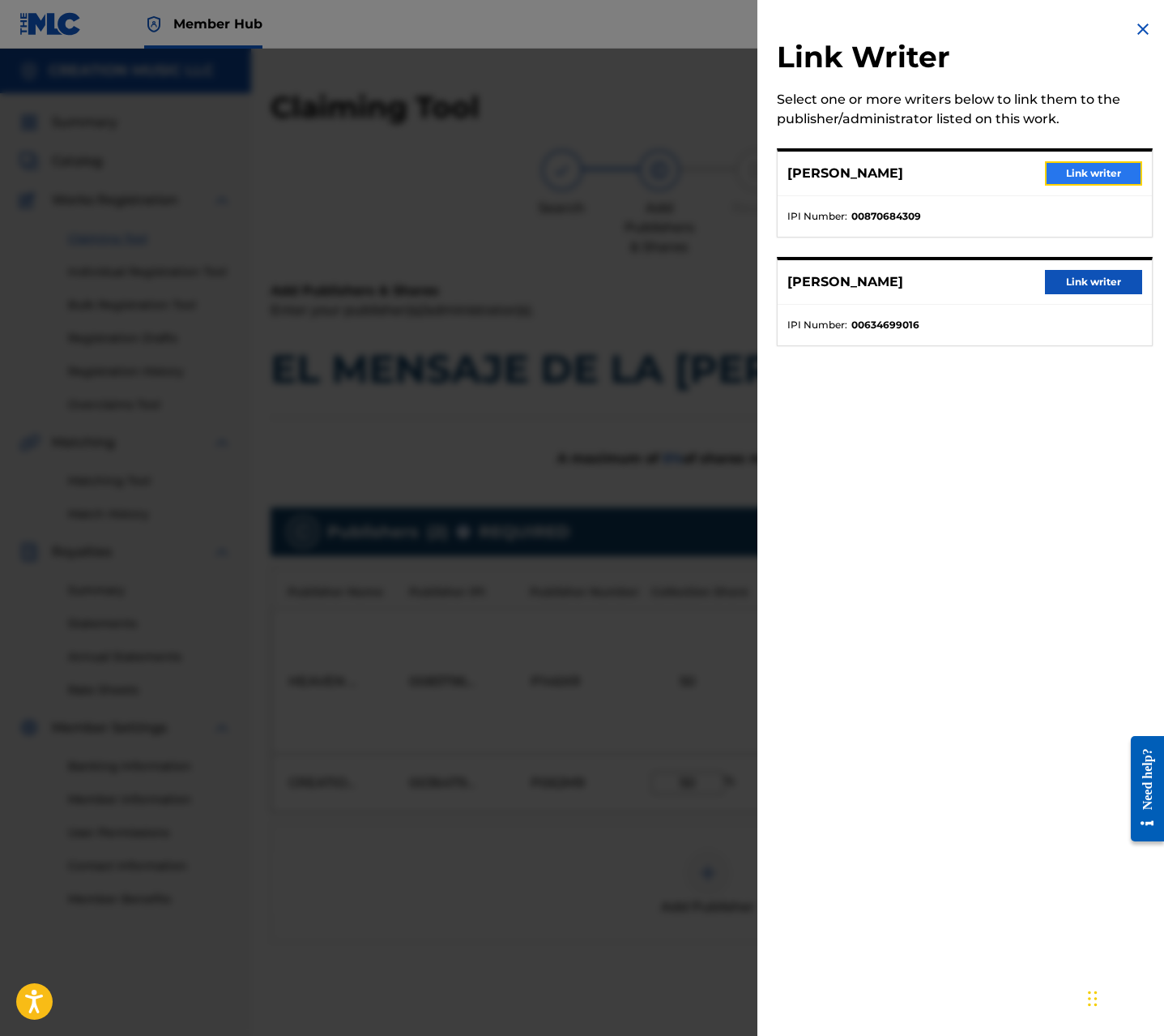
click at [1101, 171] on button "Link writer" at bounding box center [1093, 173] width 97 height 25
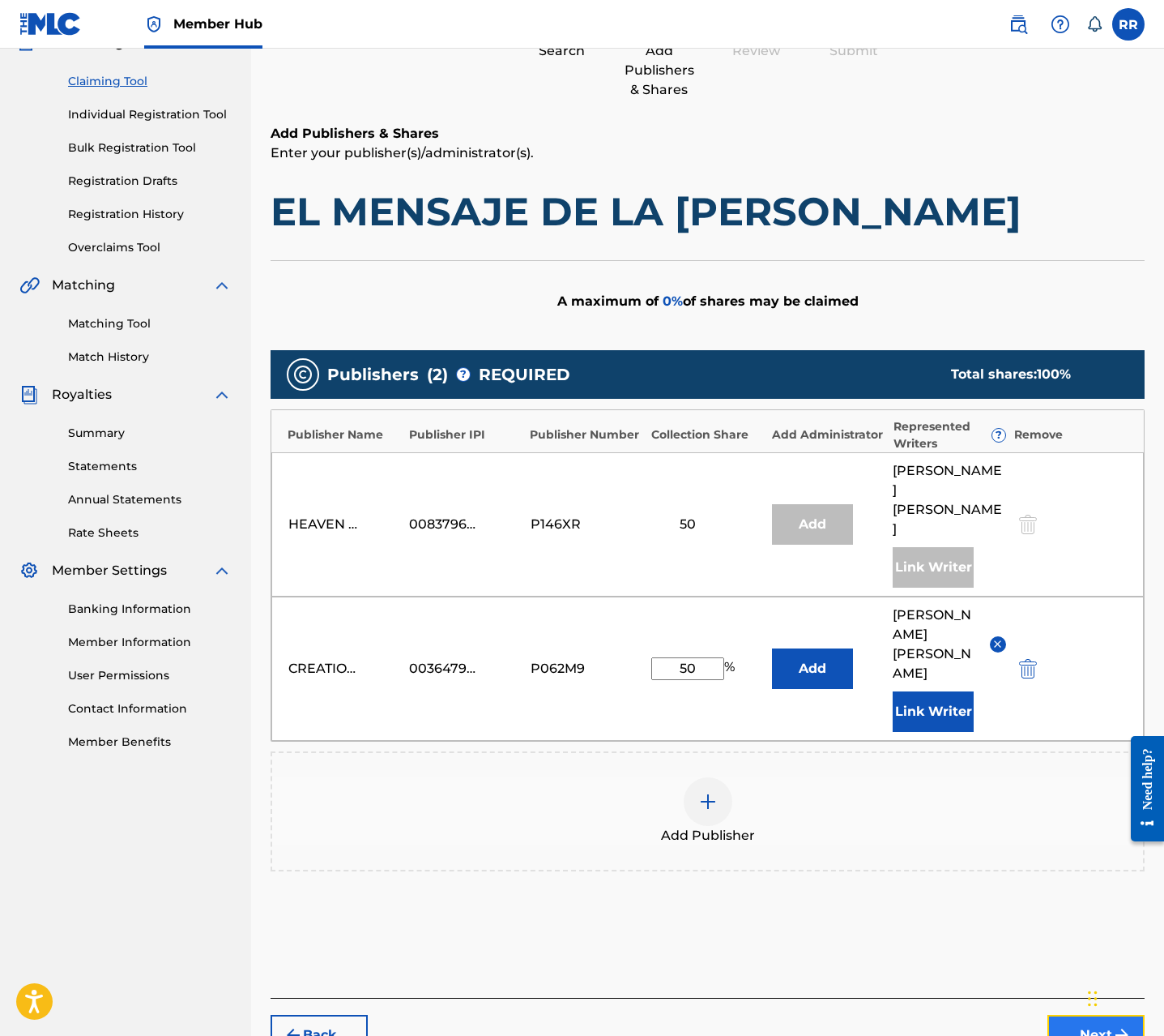
click at [1109, 1015] on button "Next" at bounding box center [1096, 1035] width 97 height 41
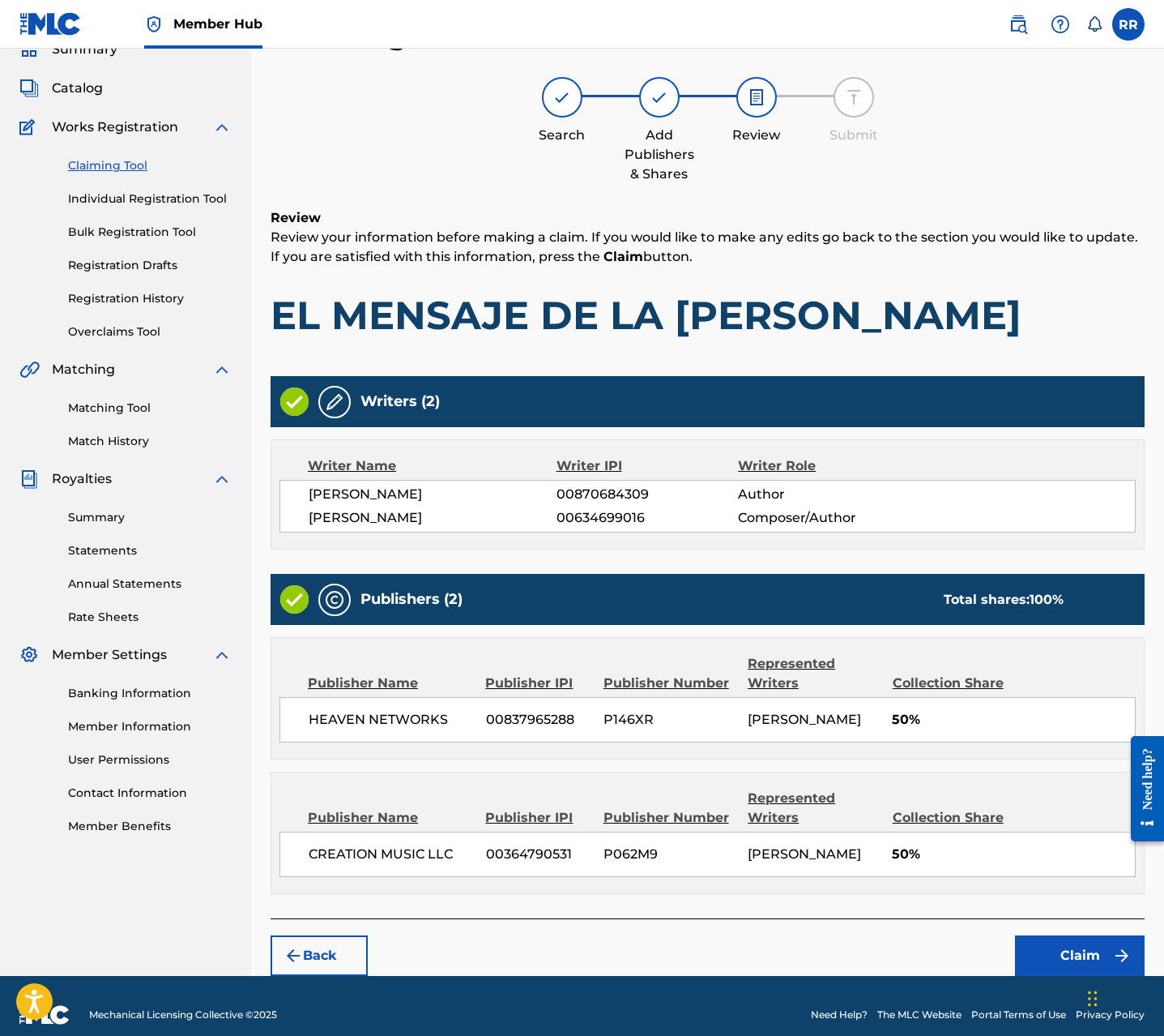
scroll to position [91, 0]
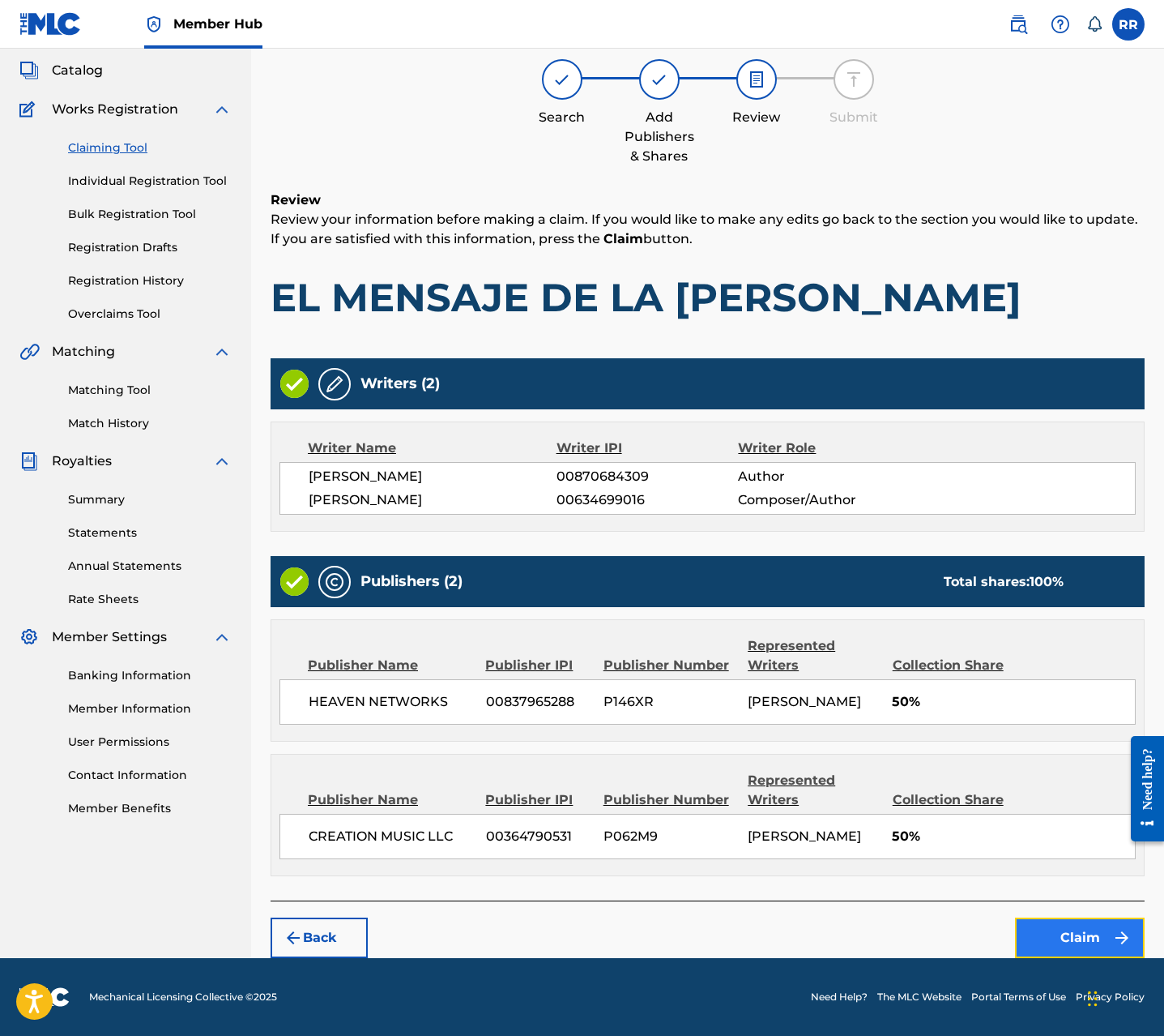
click at [1065, 917] on button "Claim" at bounding box center [1080, 937] width 130 height 41
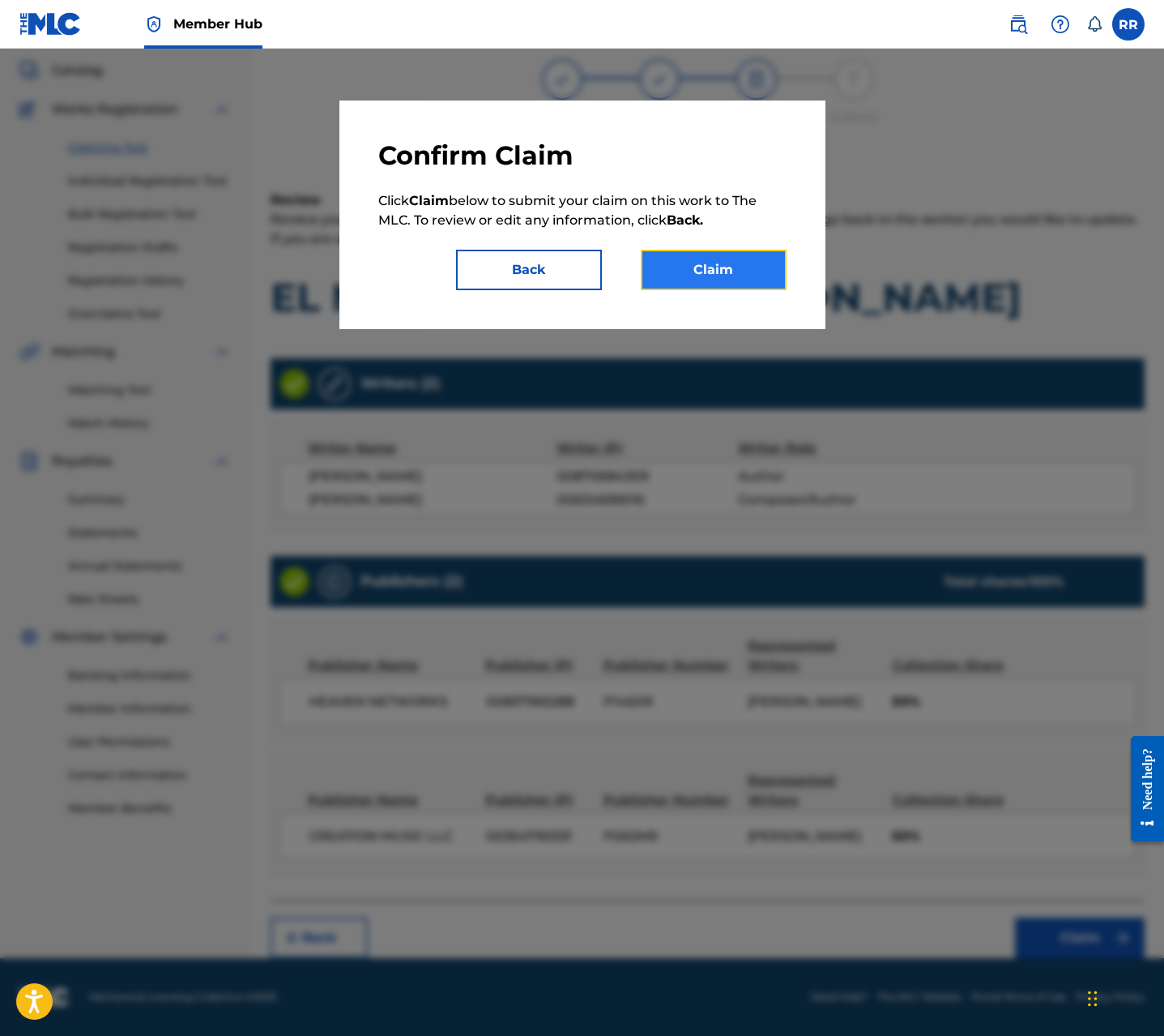
click at [724, 286] on button "Claim" at bounding box center [714, 270] width 146 height 41
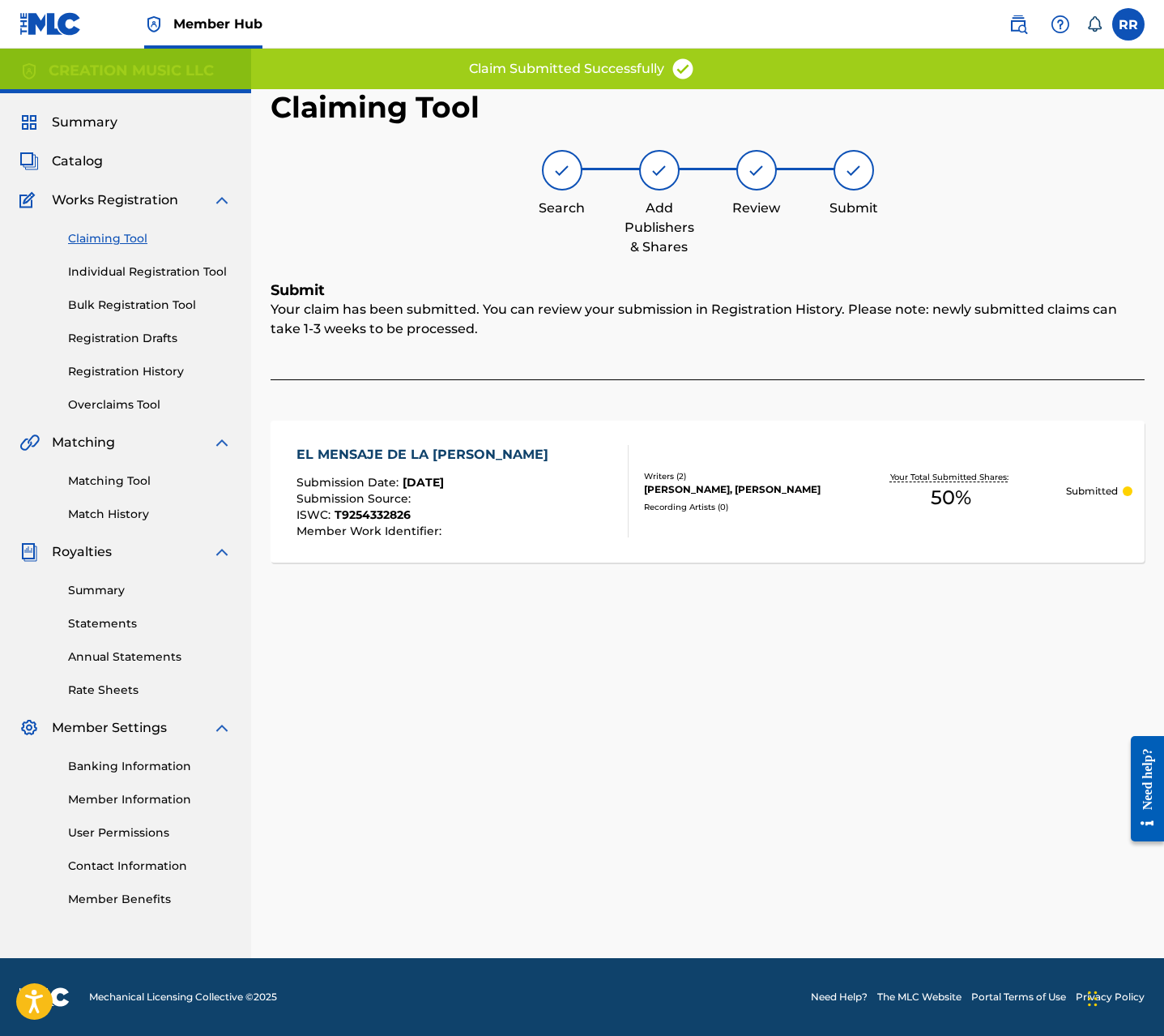
scroll to position [0, 0]
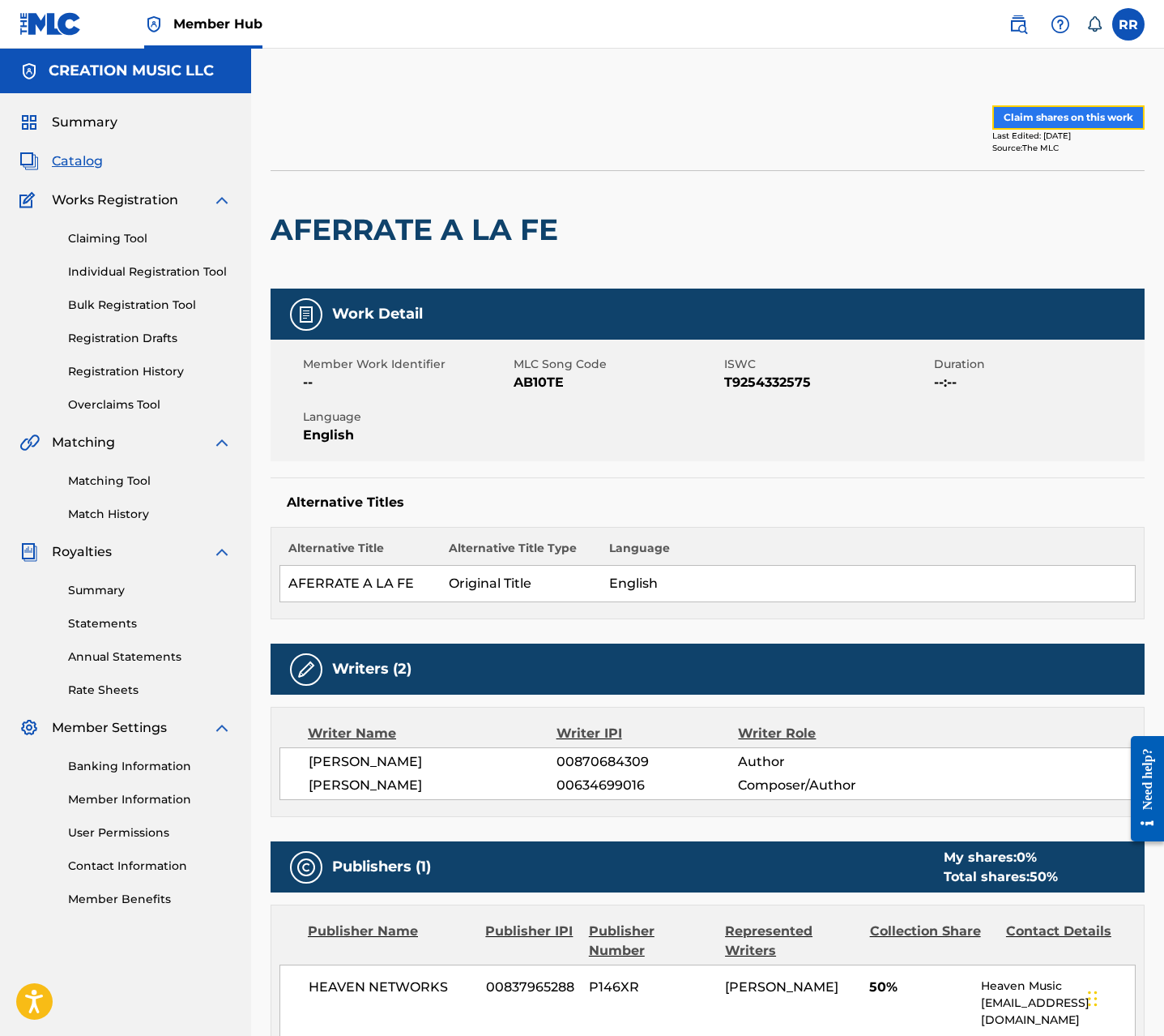
click at [1036, 116] on button "Claim shares on this work" at bounding box center [1068, 117] width 152 height 25
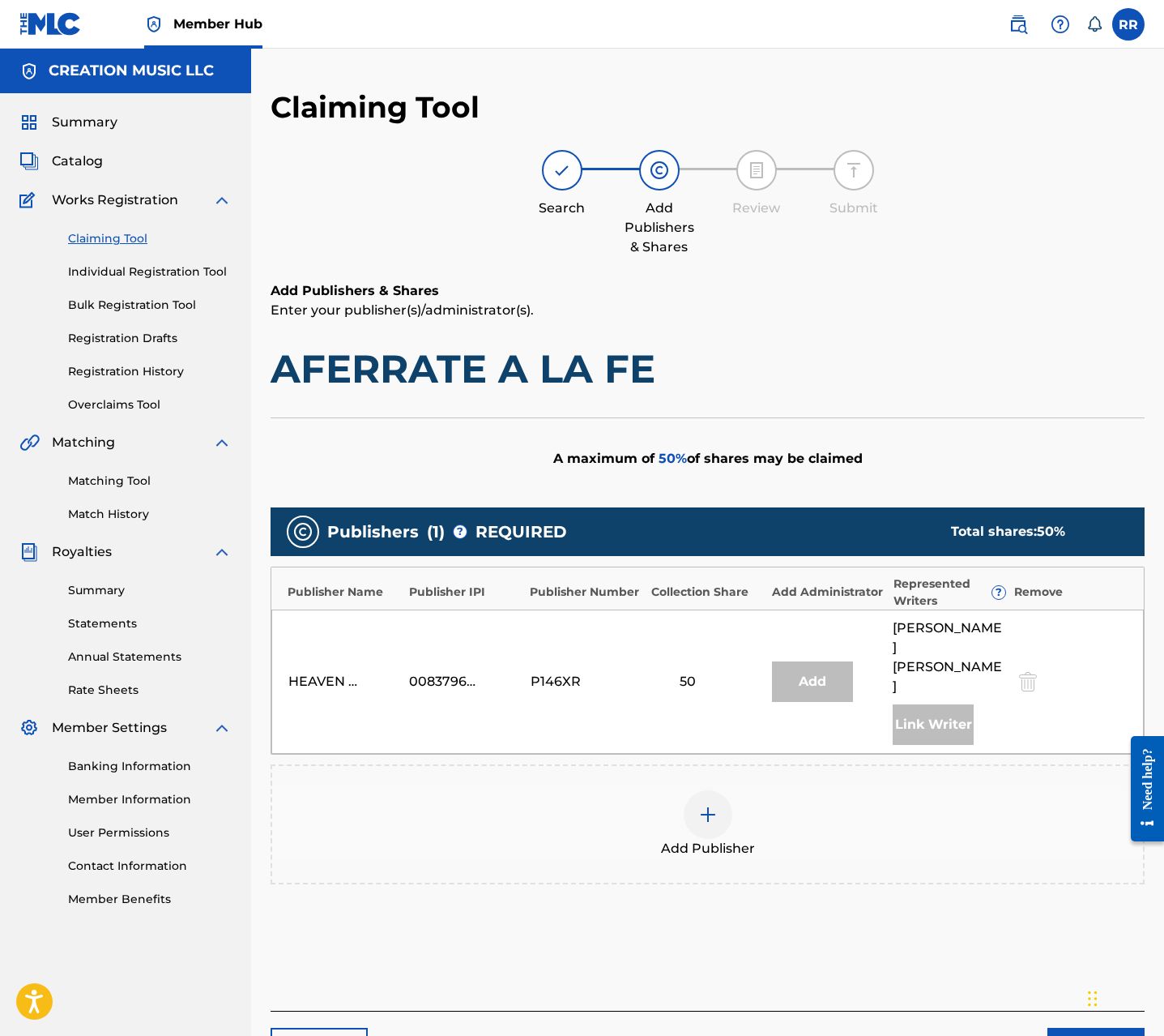
click at [709, 790] on div at bounding box center [708, 814] width 48 height 48
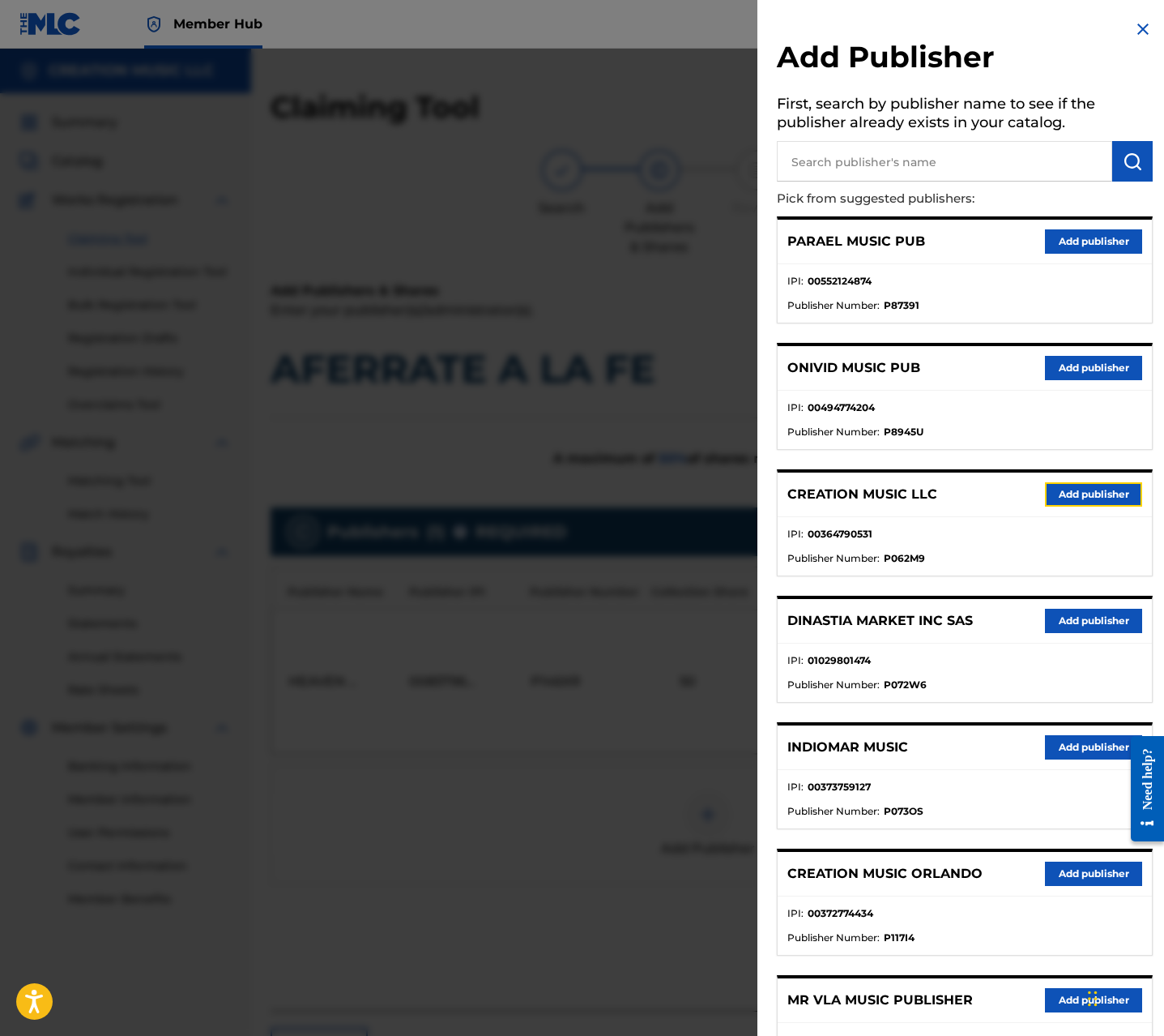
click at [1076, 504] on button "Add publisher" at bounding box center [1093, 494] width 97 height 25
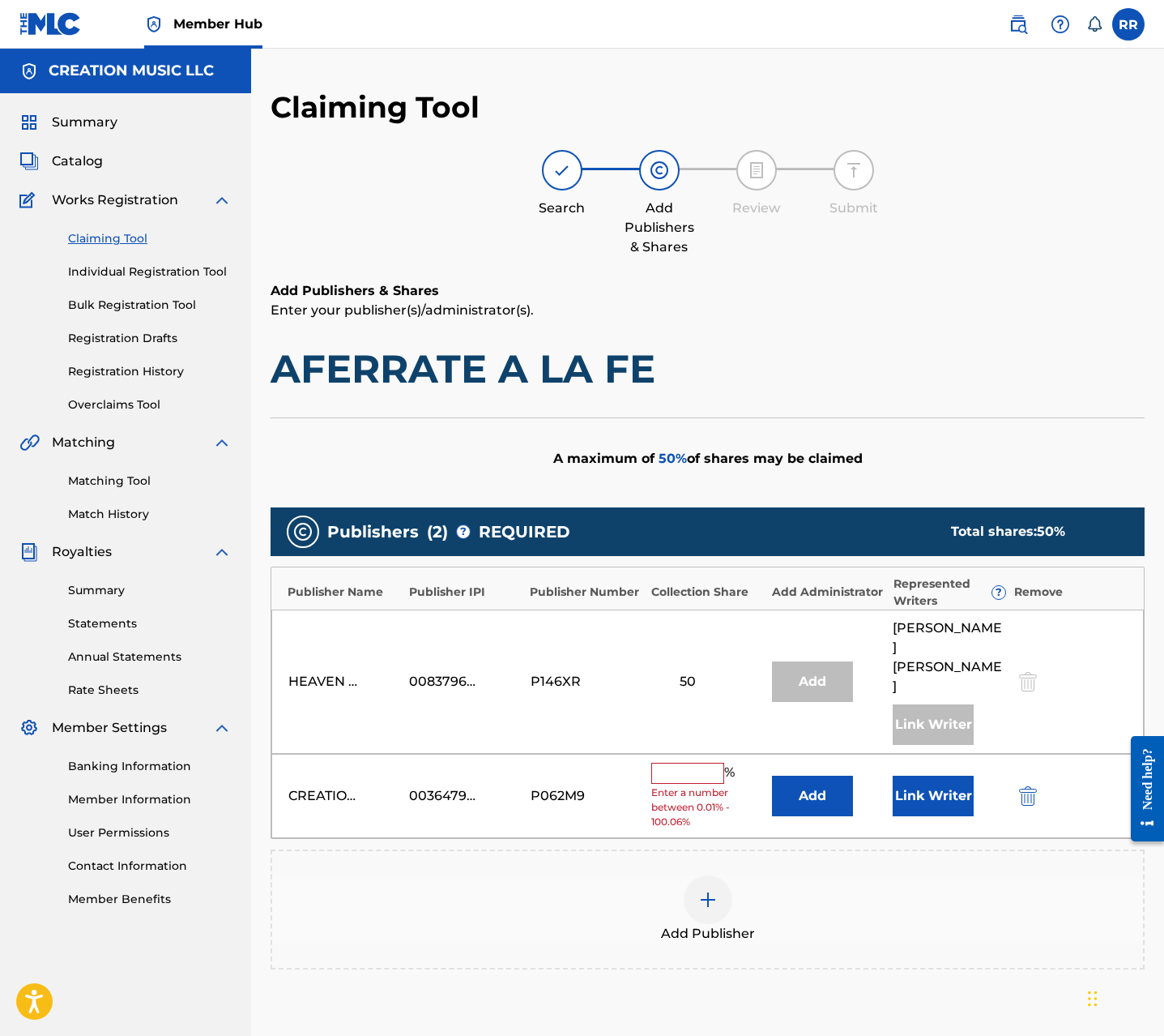
click at [693, 762] on input "text" at bounding box center [688, 773] width 73 height 21
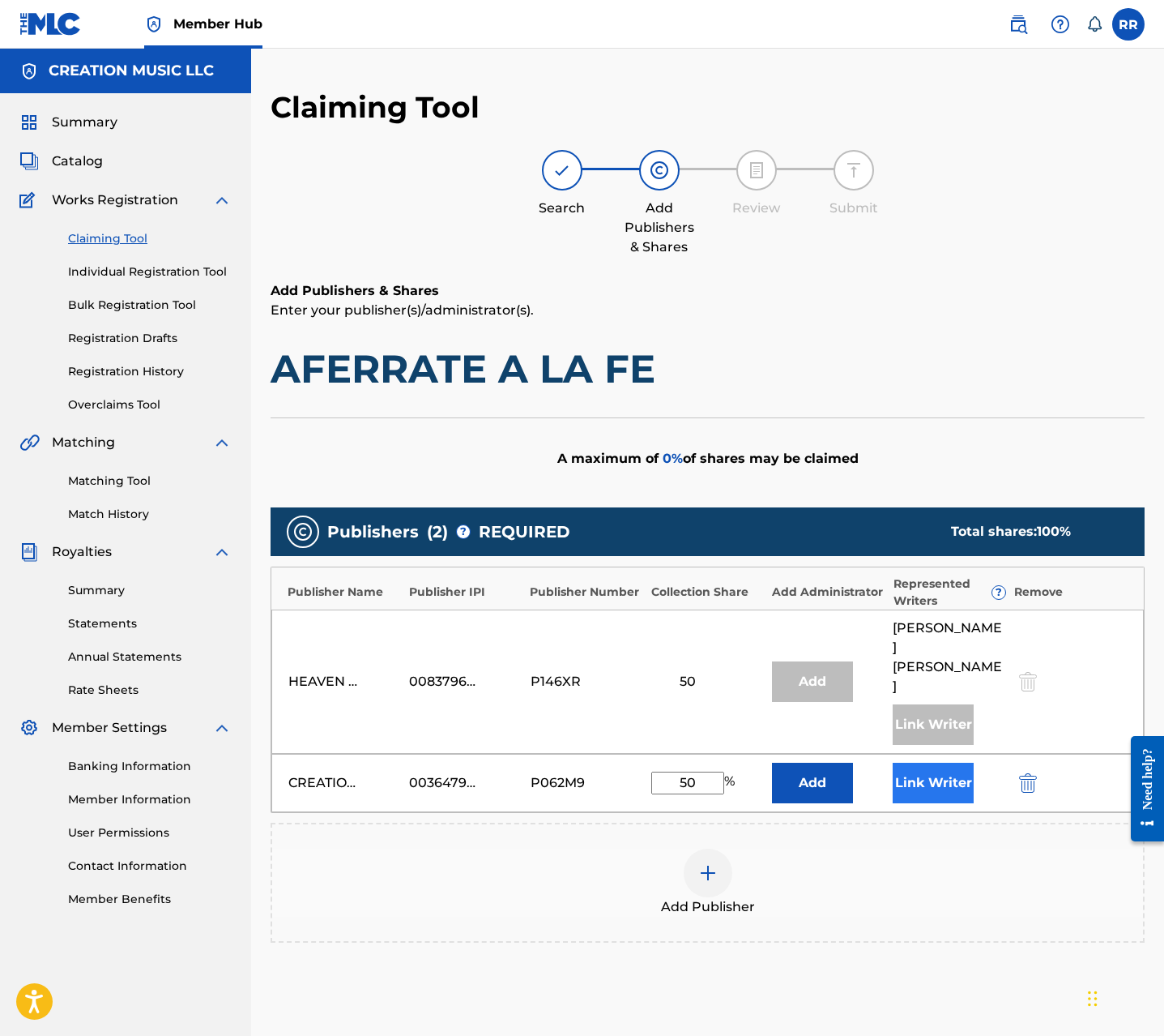
type input "50"
click at [948, 762] on button "Link Writer" at bounding box center [933, 783] width 81 height 41
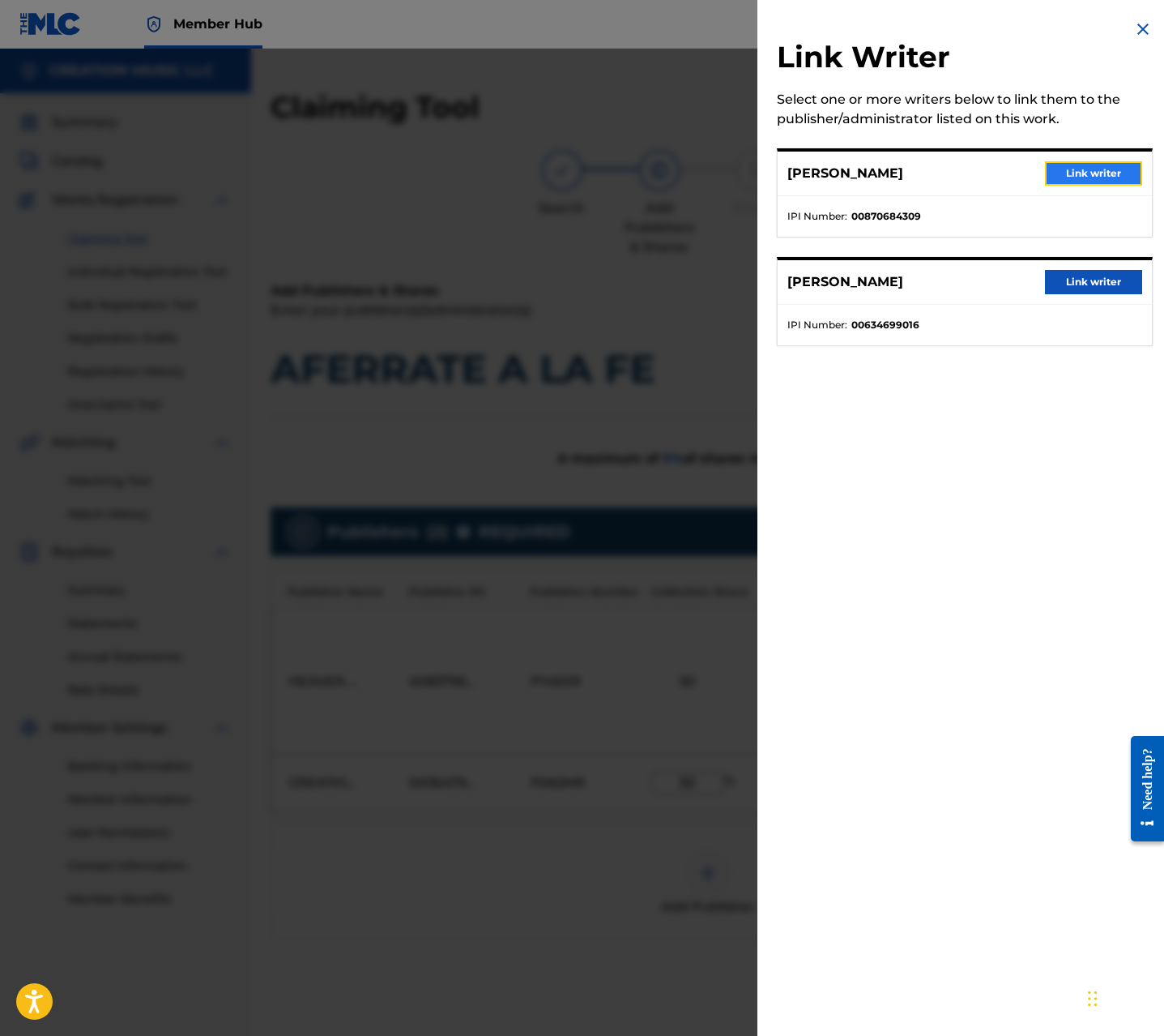
click at [1082, 173] on button "Link writer" at bounding box center [1093, 173] width 97 height 25
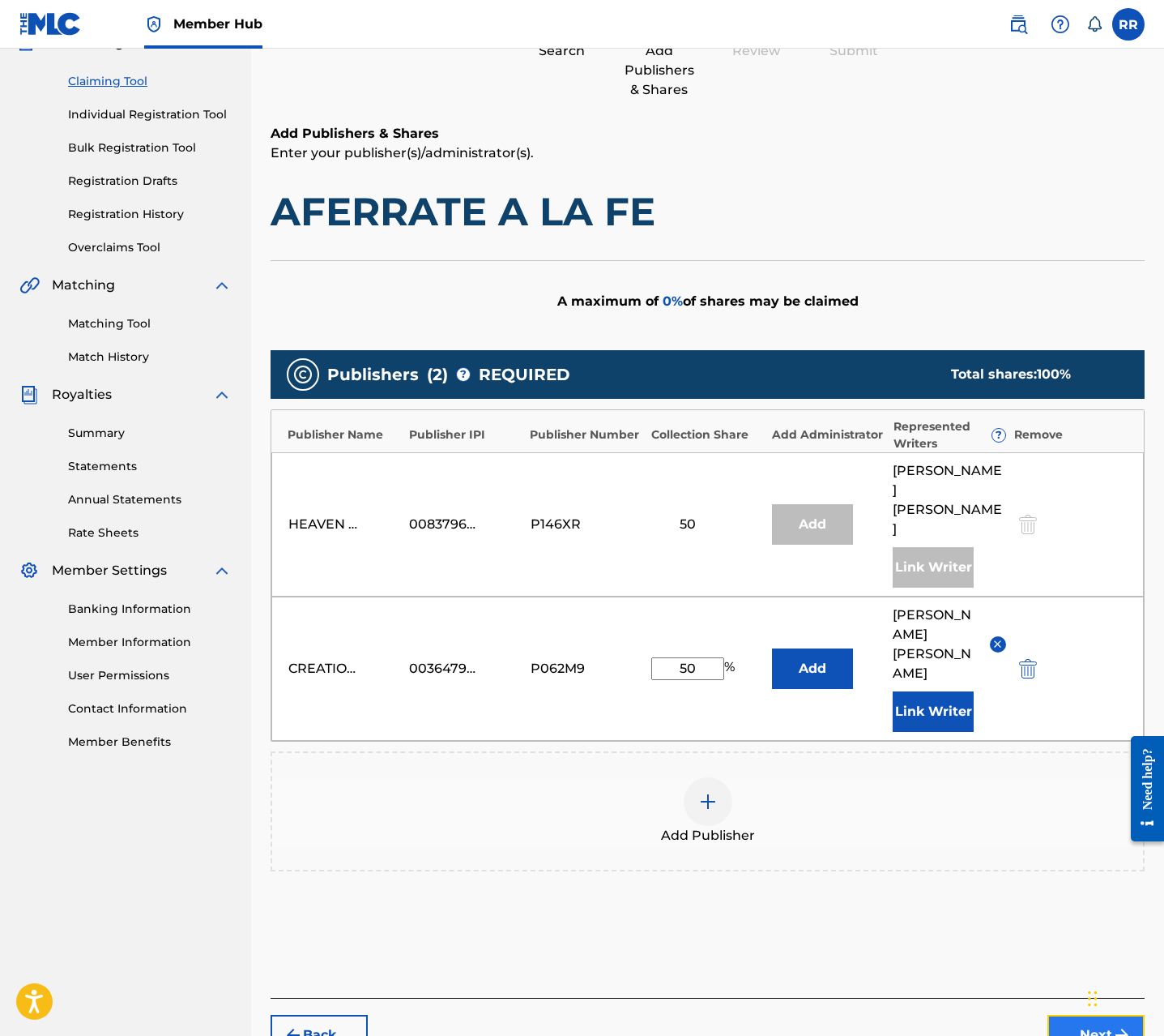
click at [1086, 1015] on button "Next" at bounding box center [1096, 1035] width 97 height 41
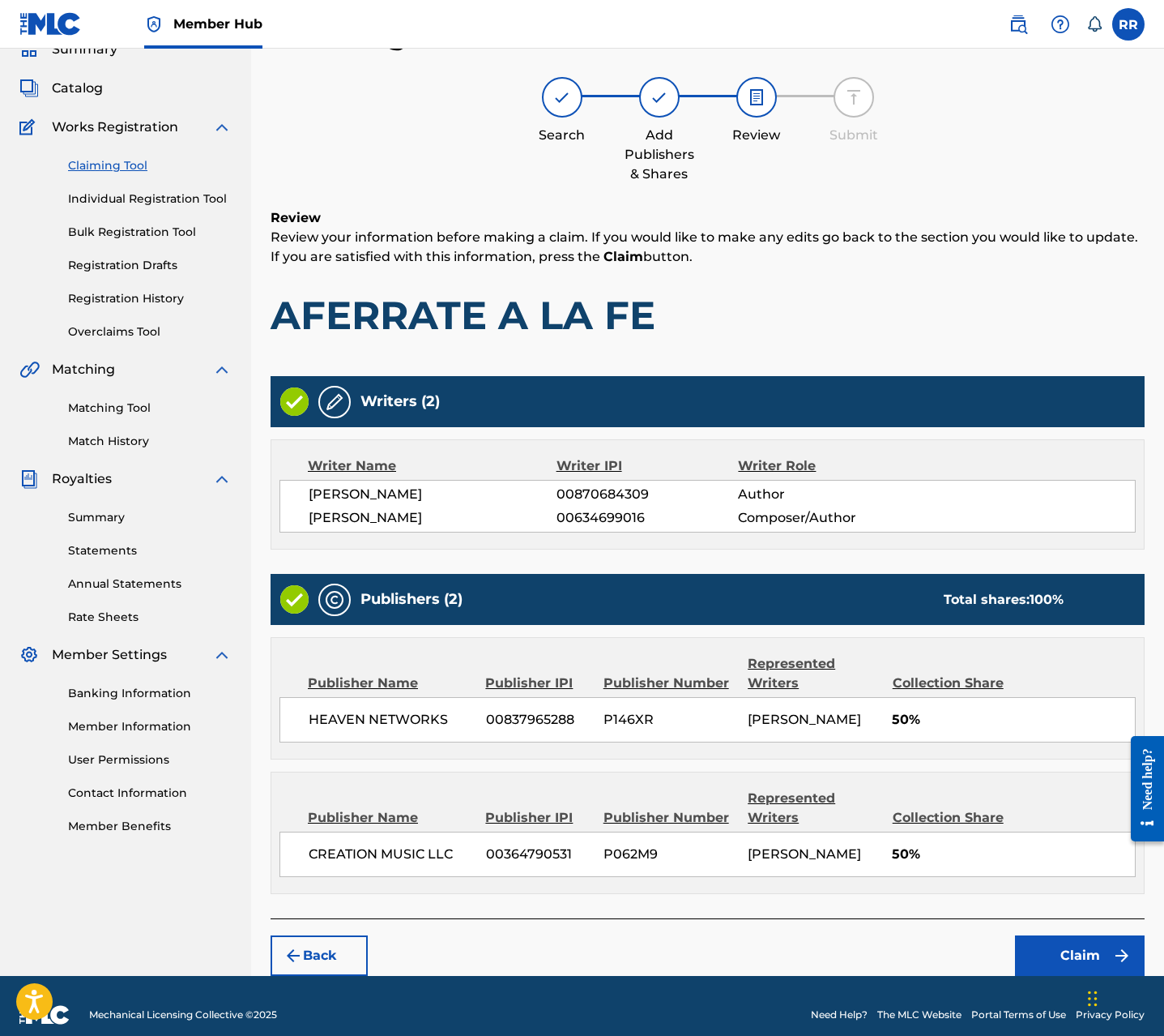
scroll to position [91, 0]
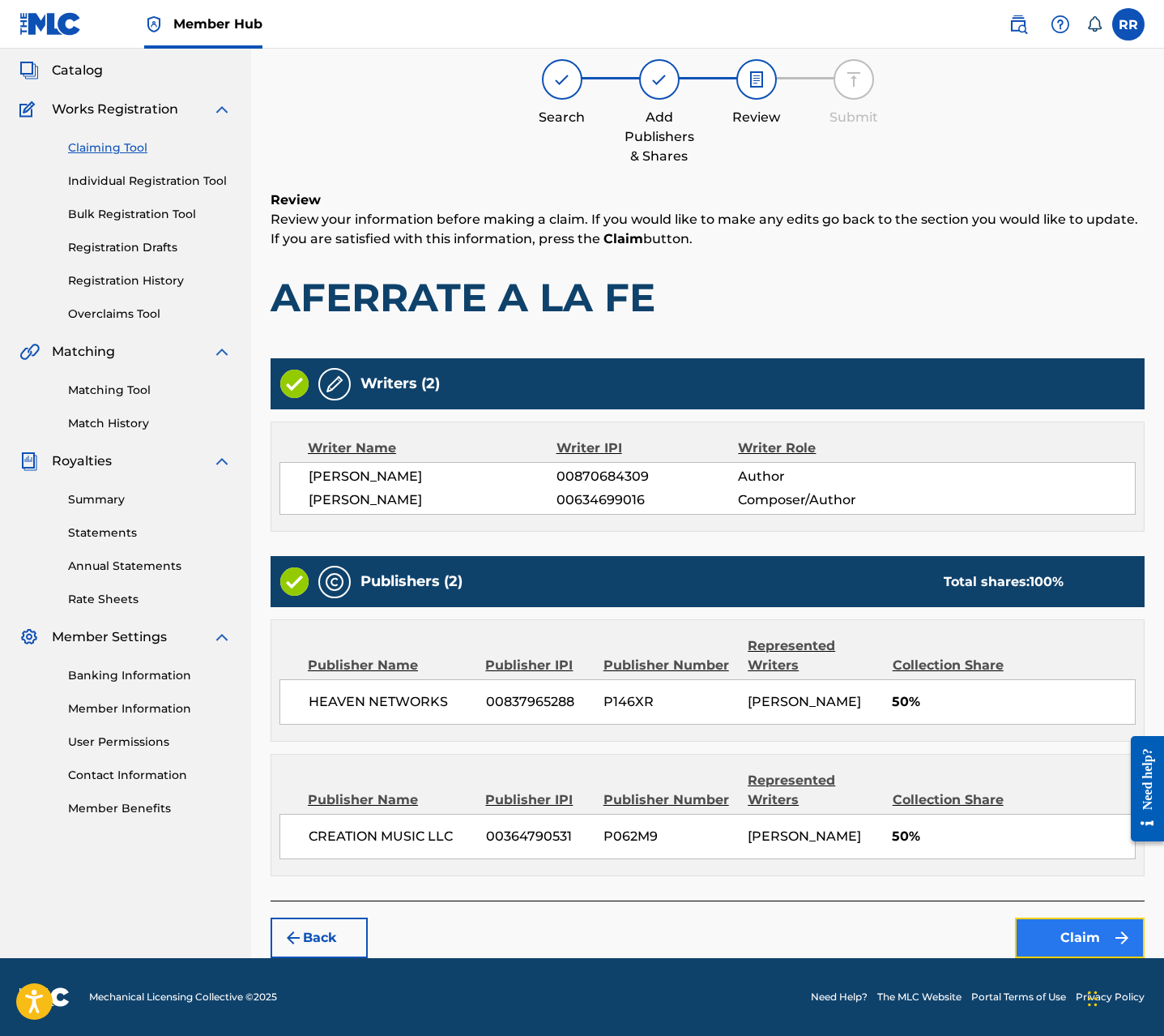
click at [1071, 925] on button "Claim" at bounding box center [1080, 937] width 130 height 41
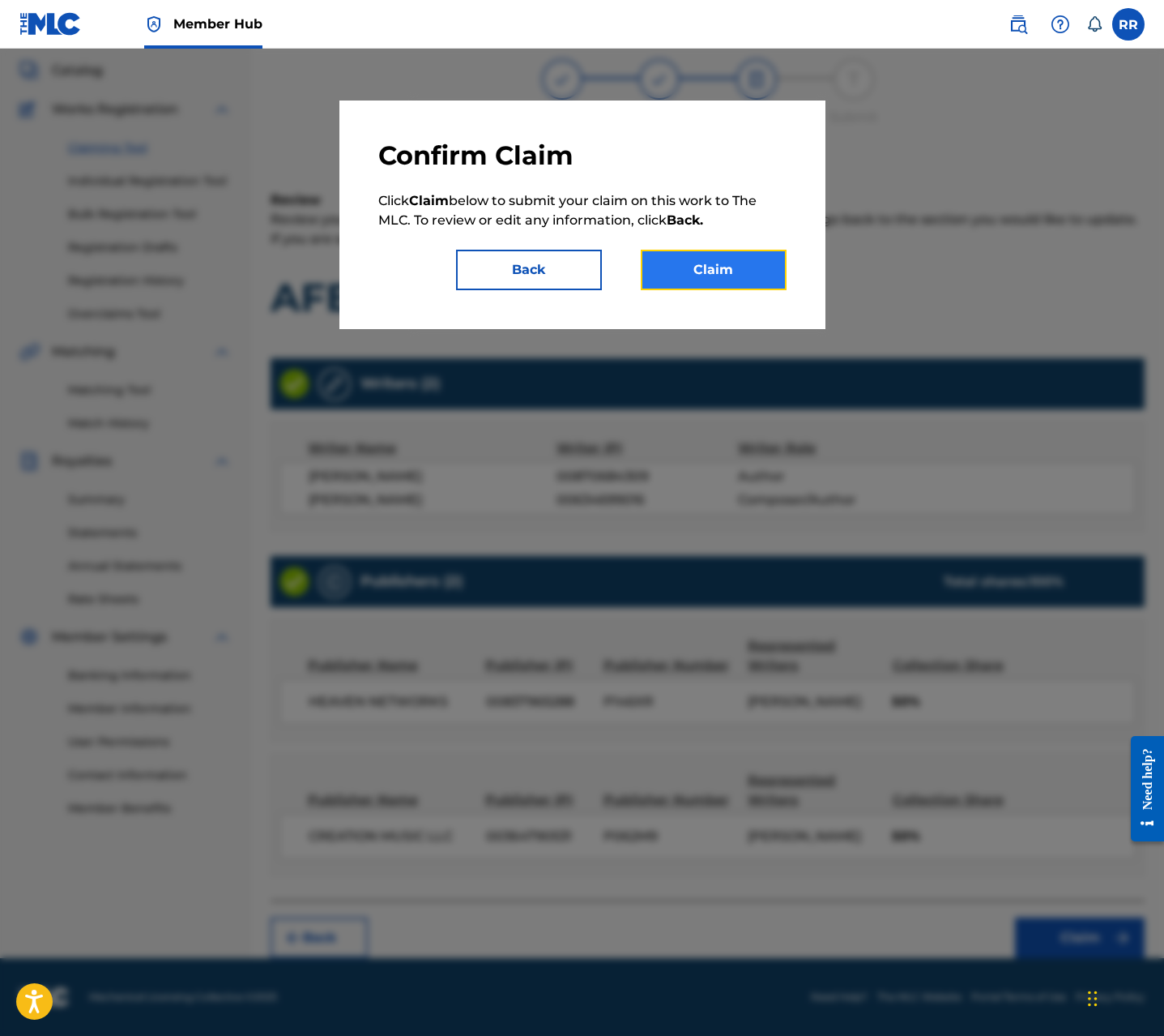
click at [699, 261] on button "Claim" at bounding box center [714, 270] width 146 height 41
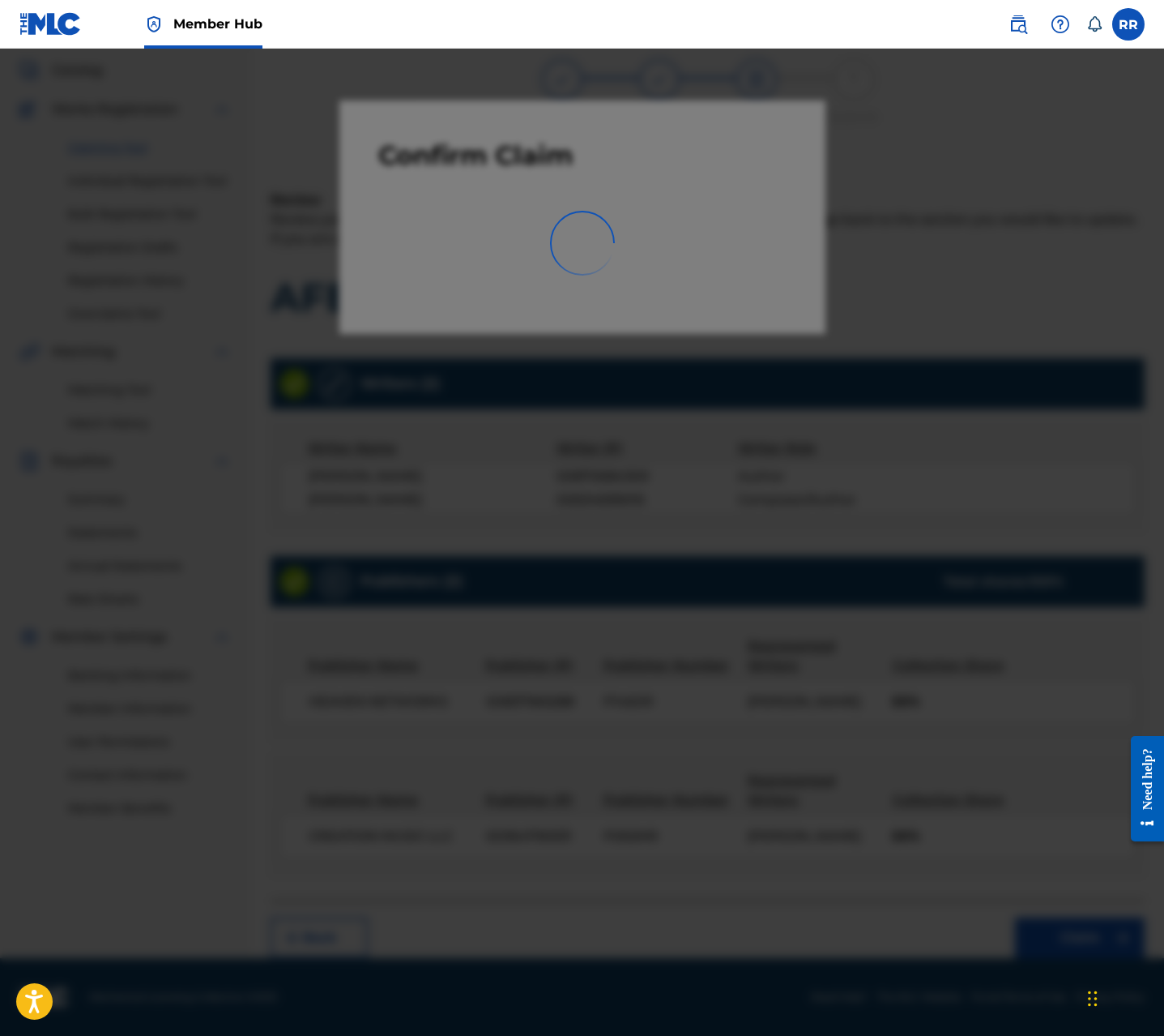
scroll to position [0, 0]
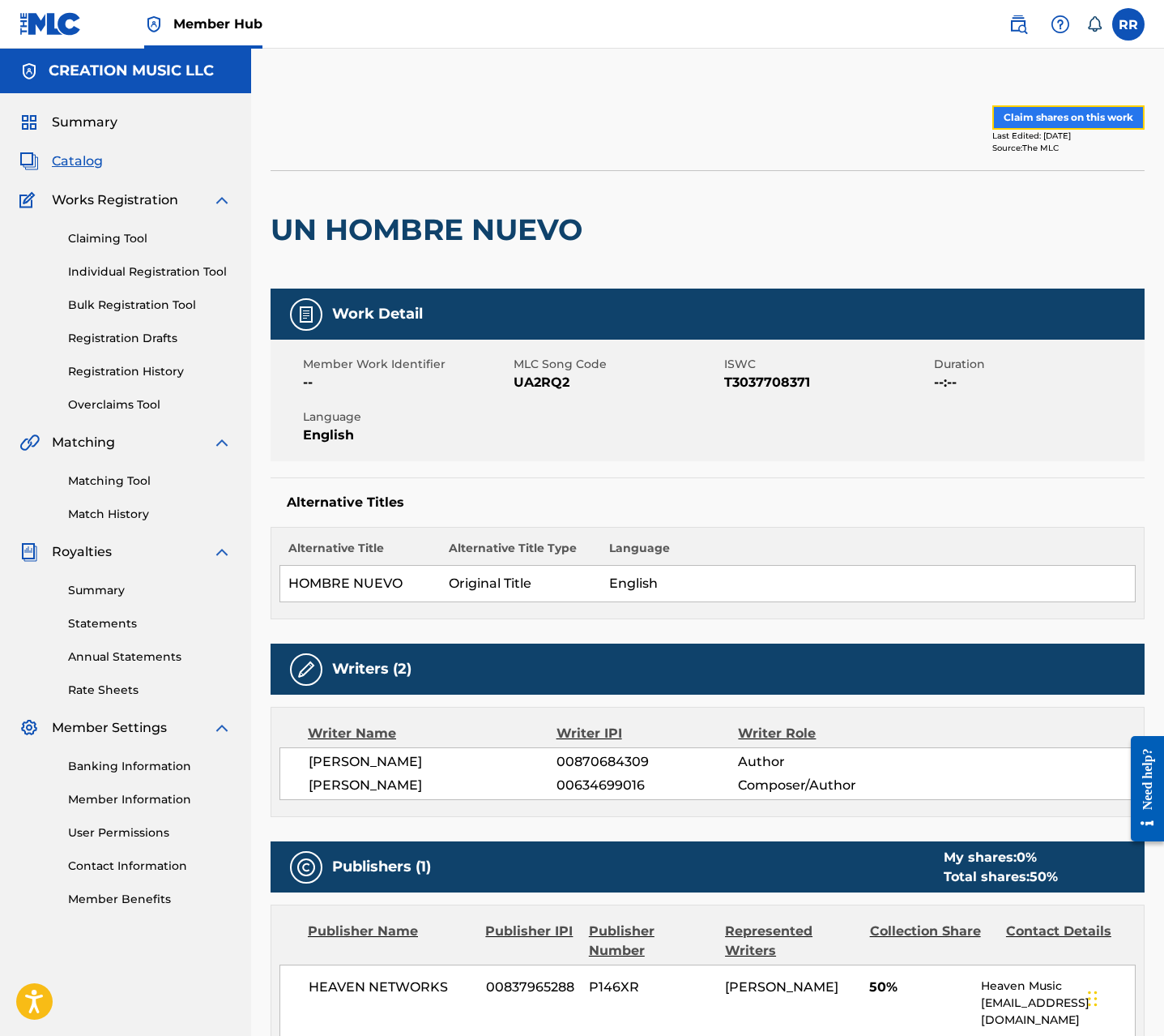
click at [1056, 122] on button "Claim shares on this work" at bounding box center [1068, 117] width 152 height 25
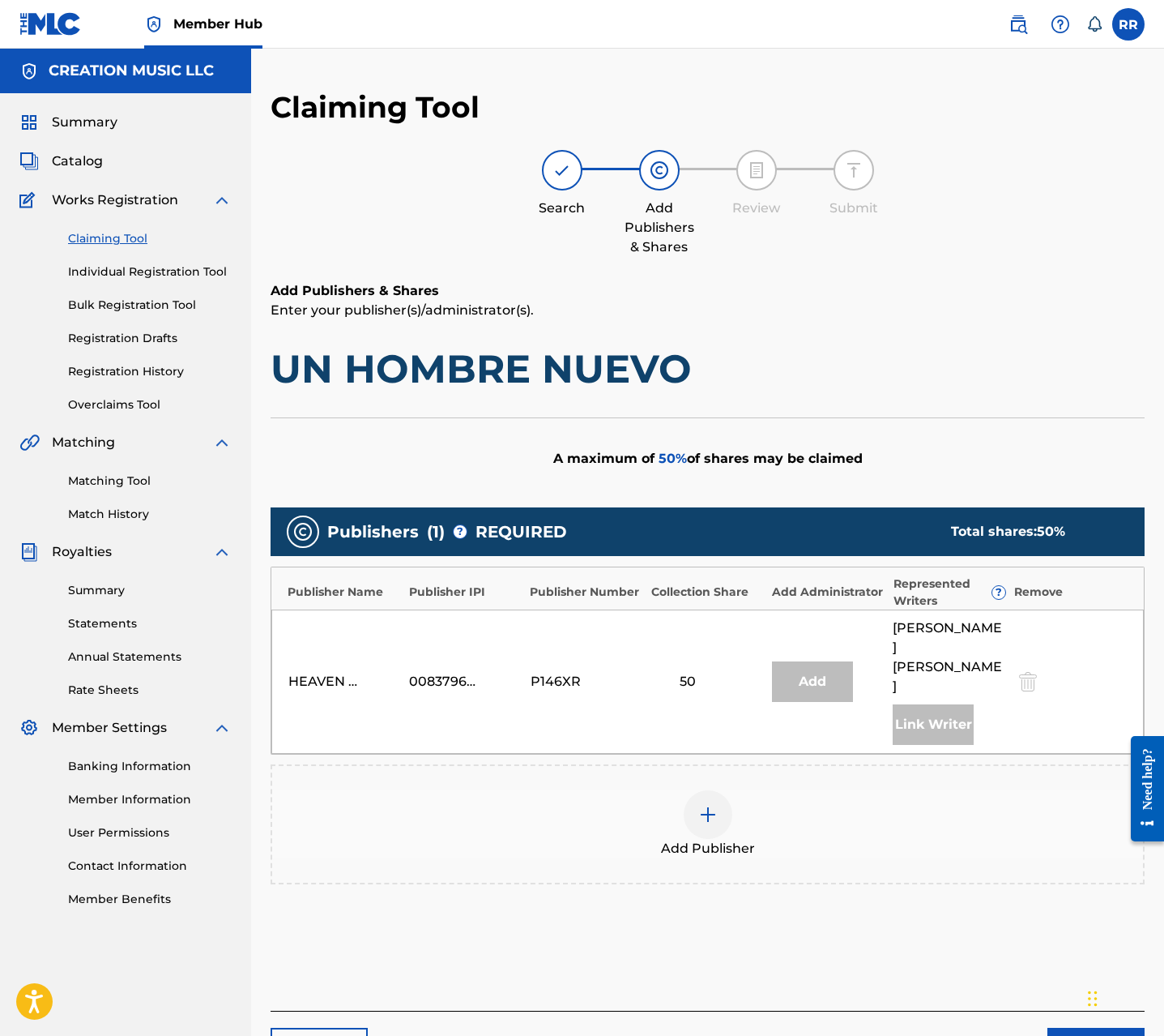
click at [730, 790] on div at bounding box center [708, 814] width 48 height 48
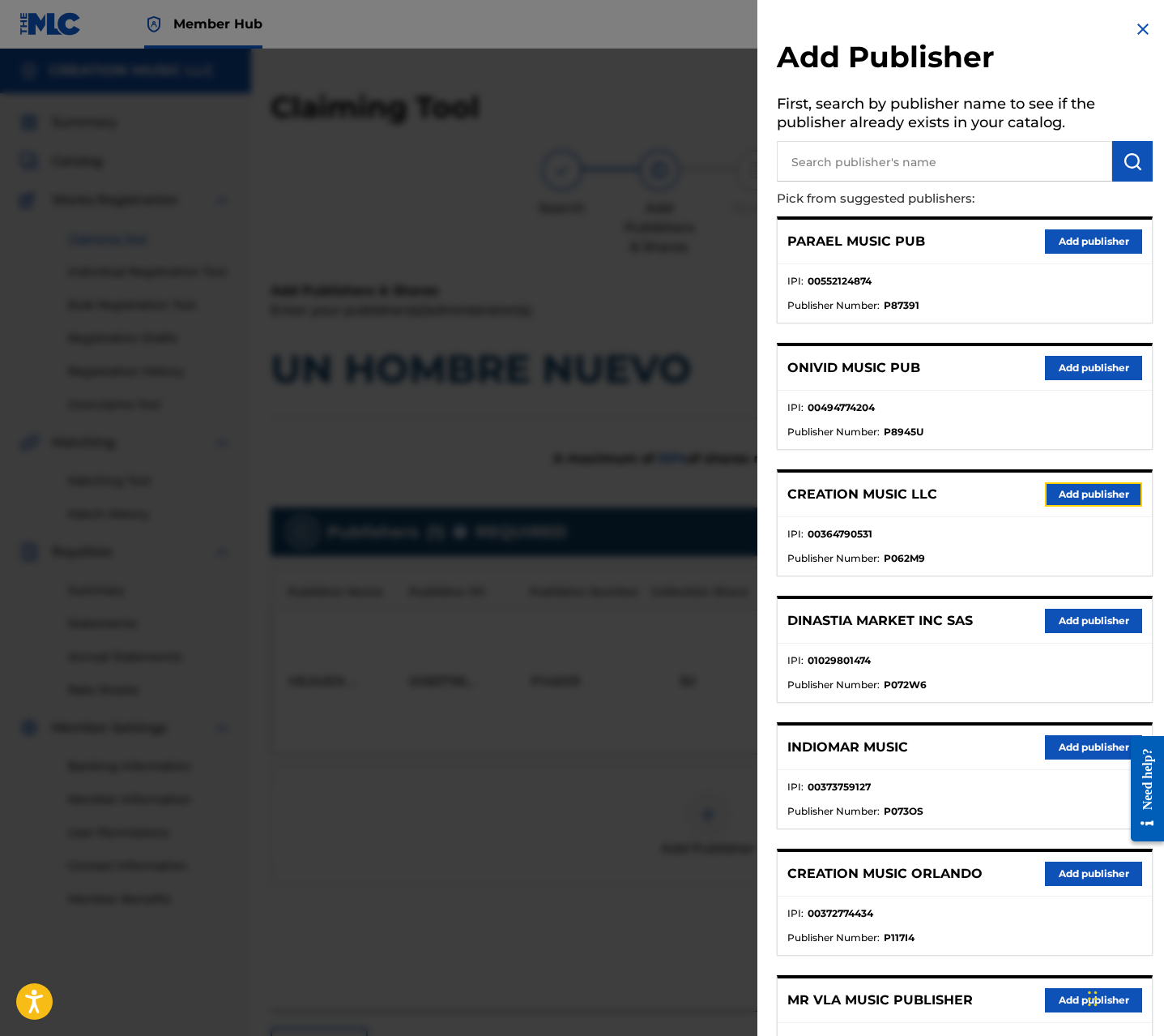
drag, startPoint x: 1092, startPoint y: 490, endPoint x: 1026, endPoint y: 523, distance: 73.8
click at [1092, 490] on button "Add publisher" at bounding box center [1093, 494] width 97 height 25
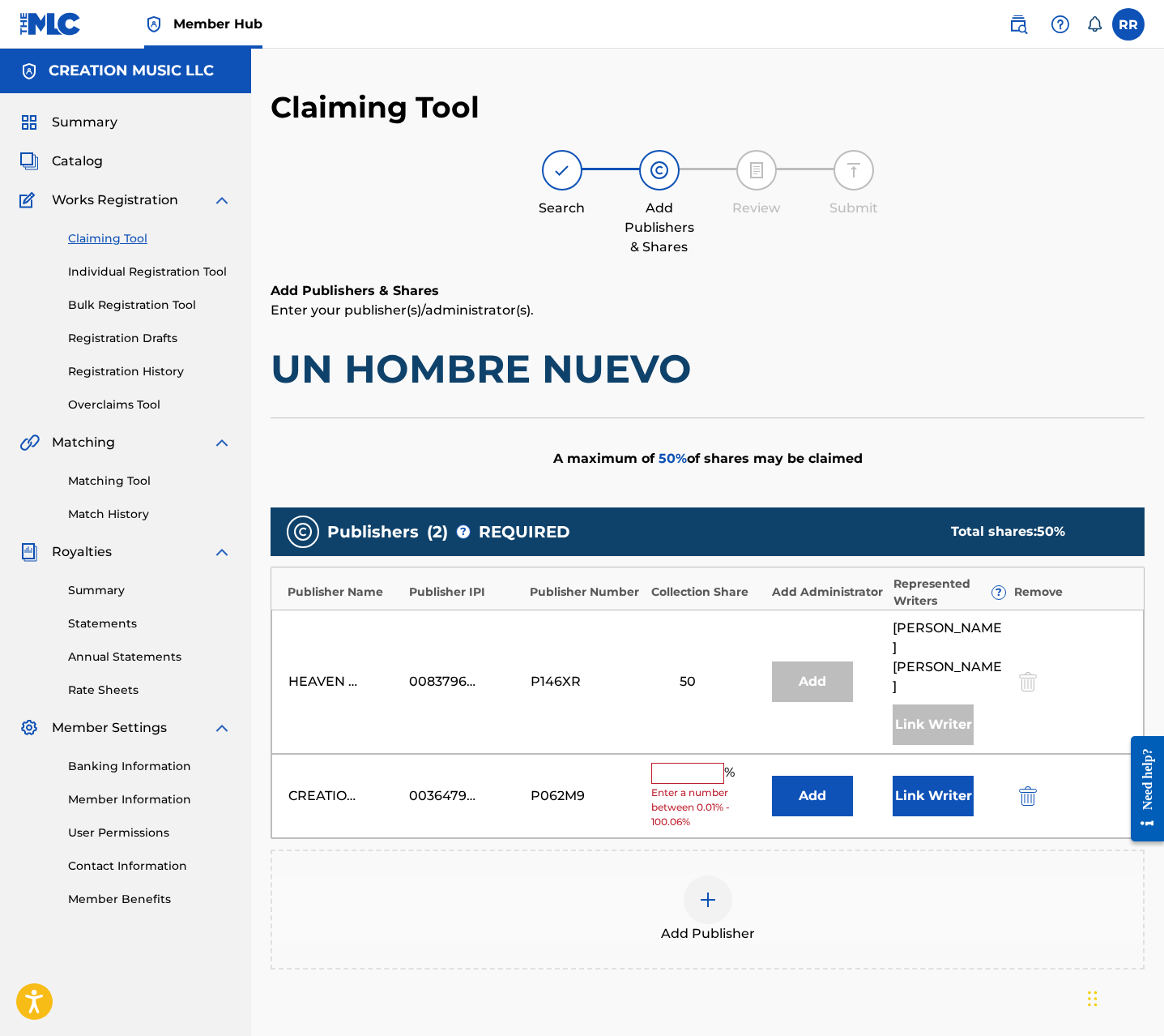
click at [696, 762] on input "text" at bounding box center [688, 773] width 73 height 21
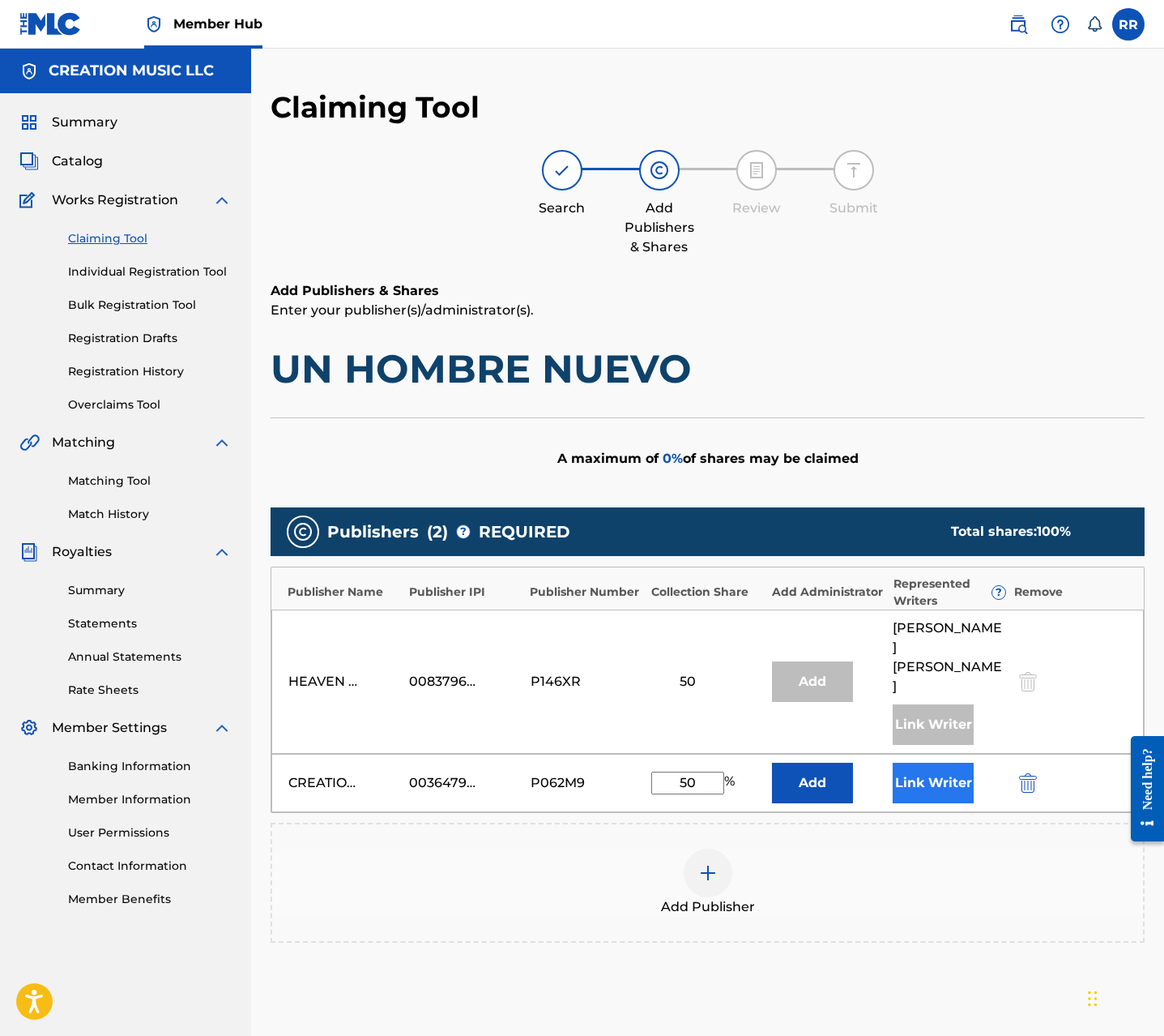
type input "50"
click at [960, 762] on button "Link Writer" at bounding box center [933, 783] width 81 height 41
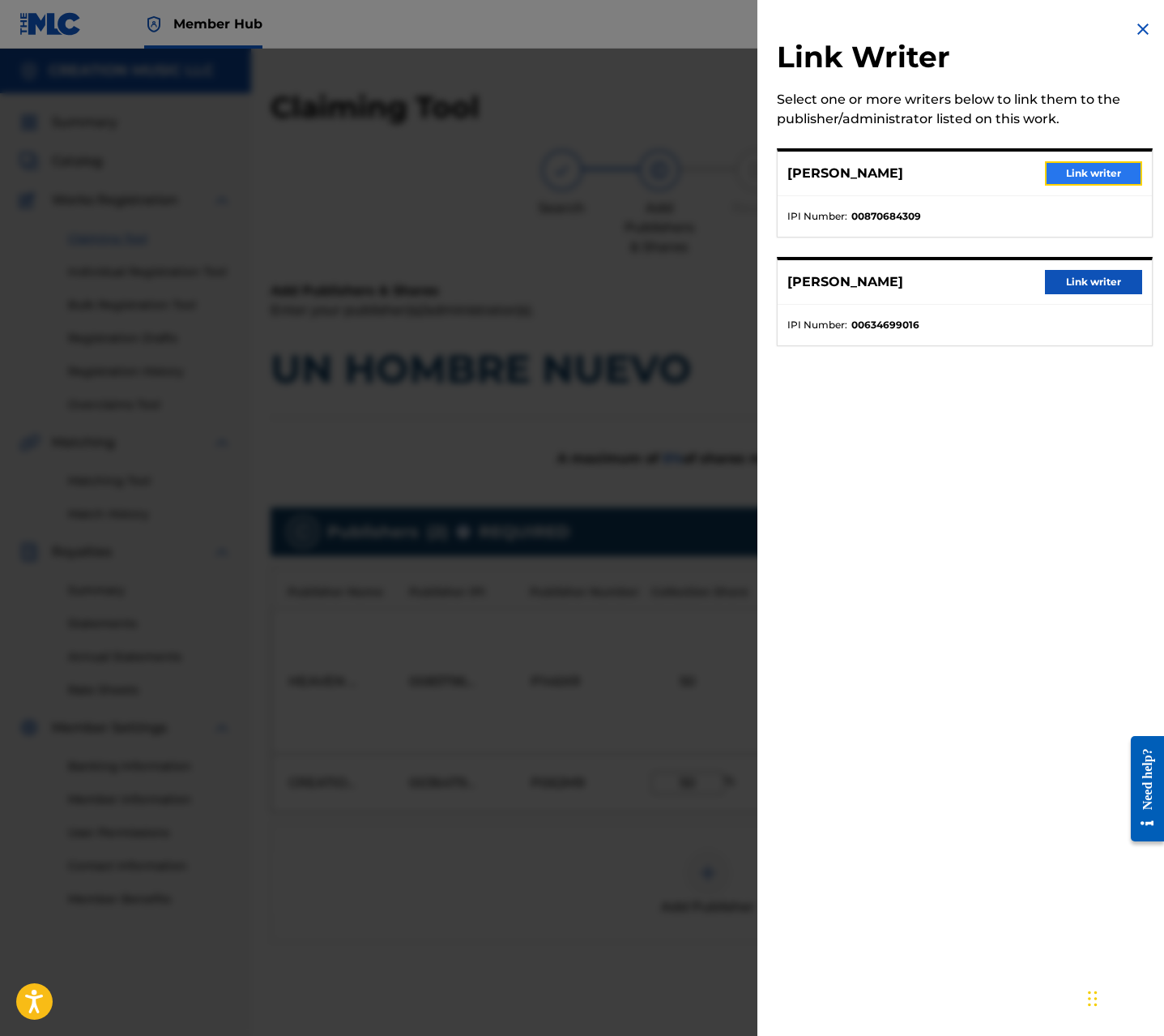
click at [1063, 167] on button "Link writer" at bounding box center [1093, 173] width 97 height 25
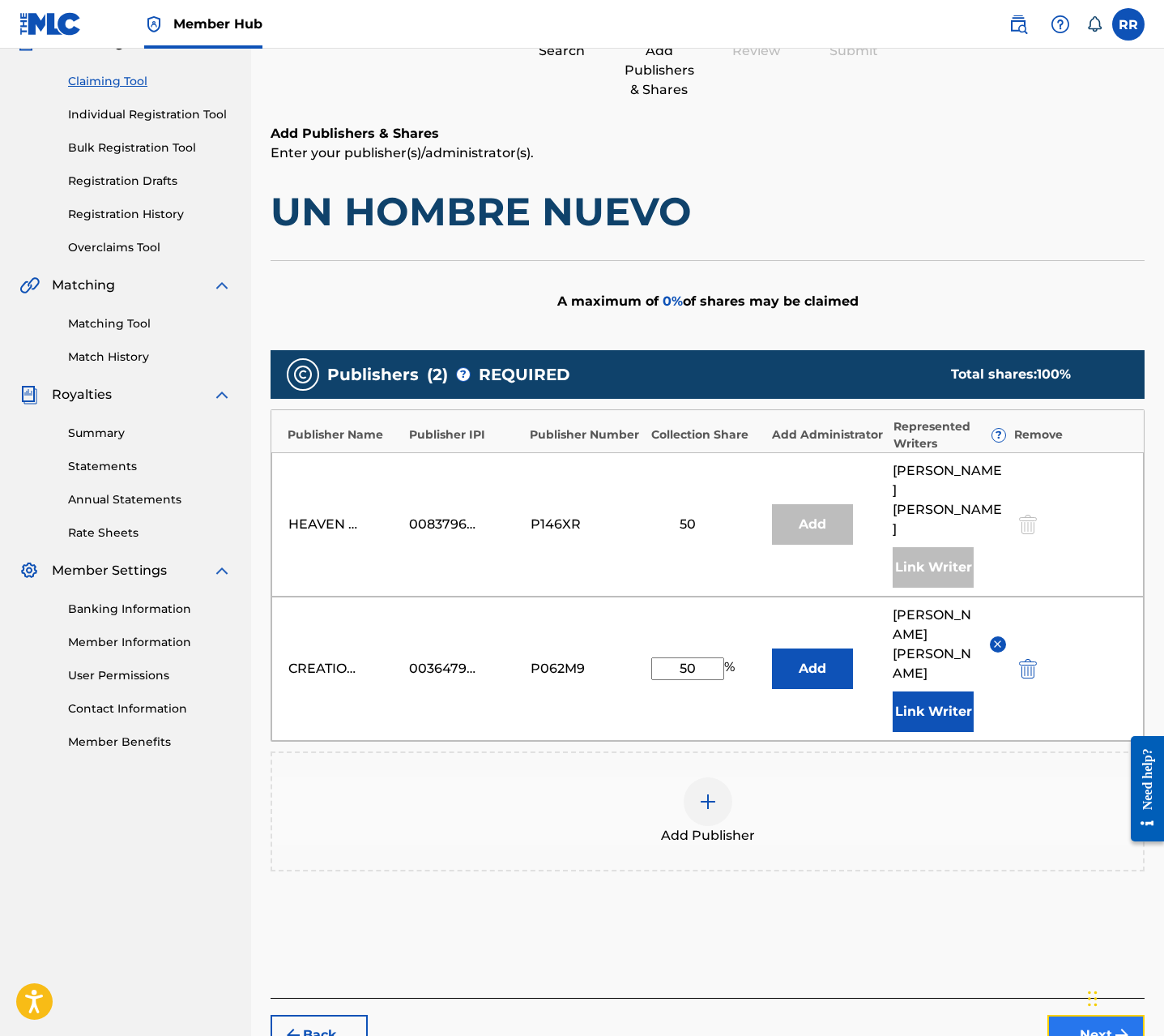
click at [1096, 1015] on button "Next" at bounding box center [1096, 1035] width 97 height 41
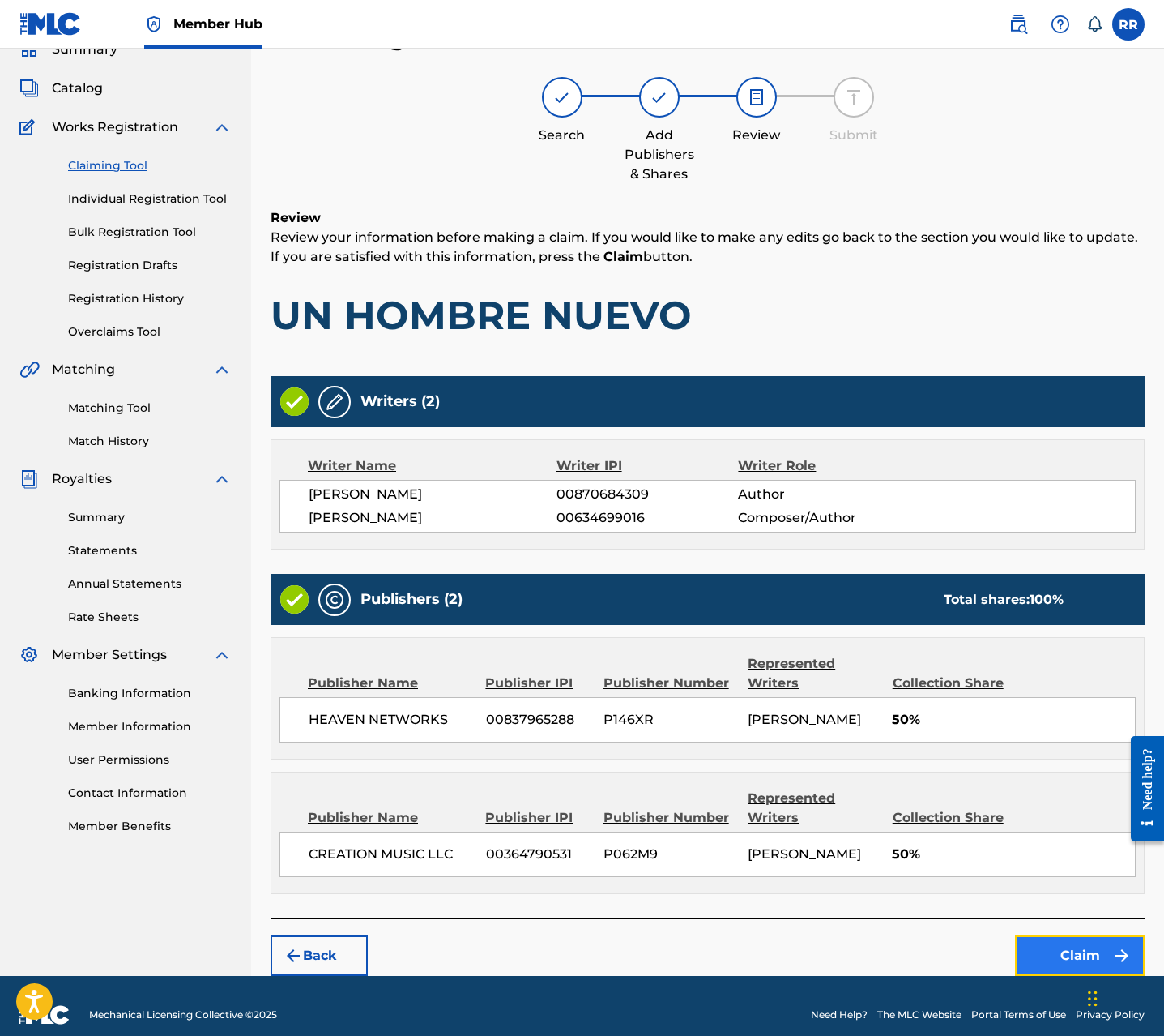
click at [1064, 947] on button "Claim" at bounding box center [1080, 955] width 130 height 41
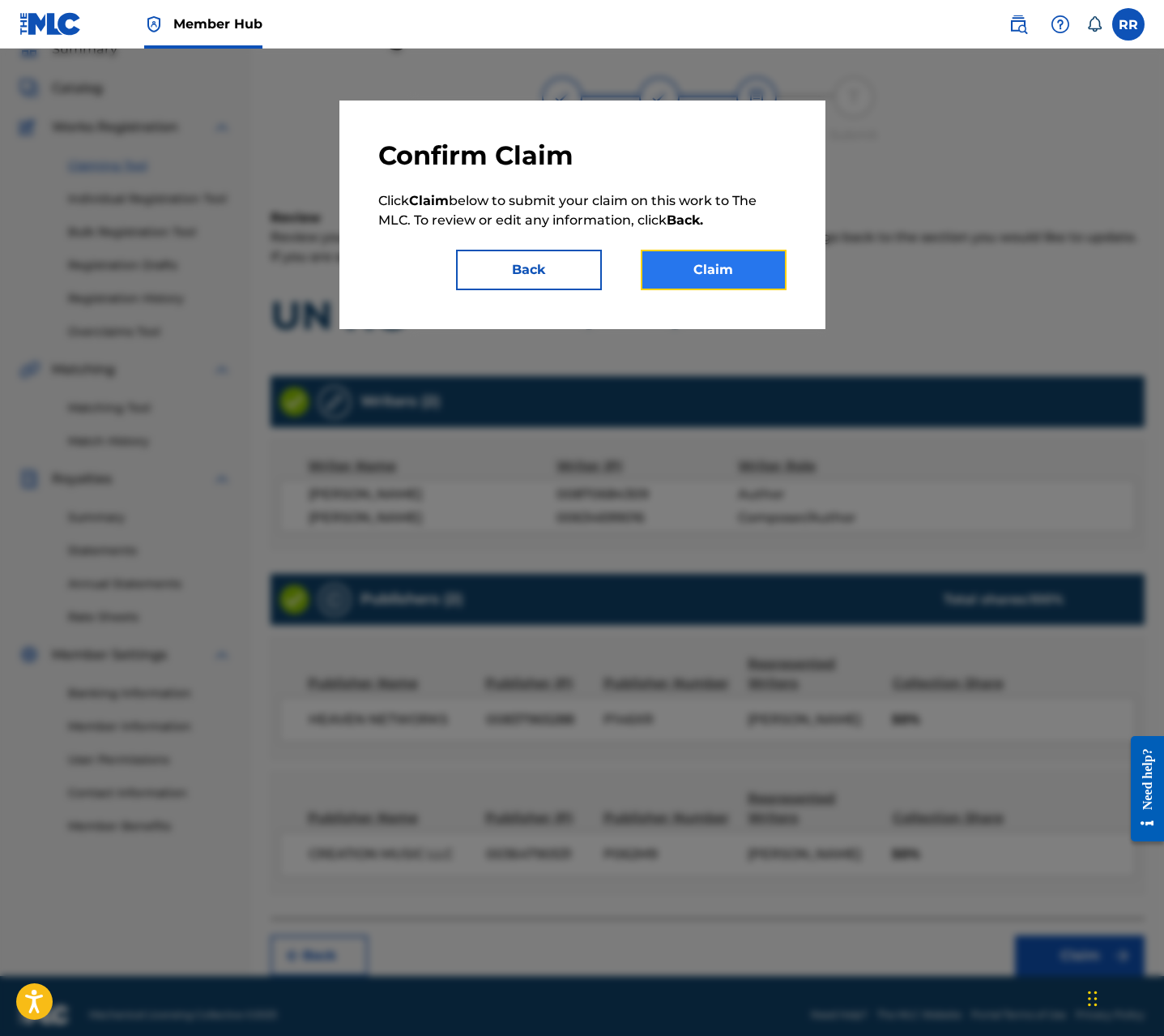
click at [764, 269] on button "Claim" at bounding box center [714, 270] width 146 height 41
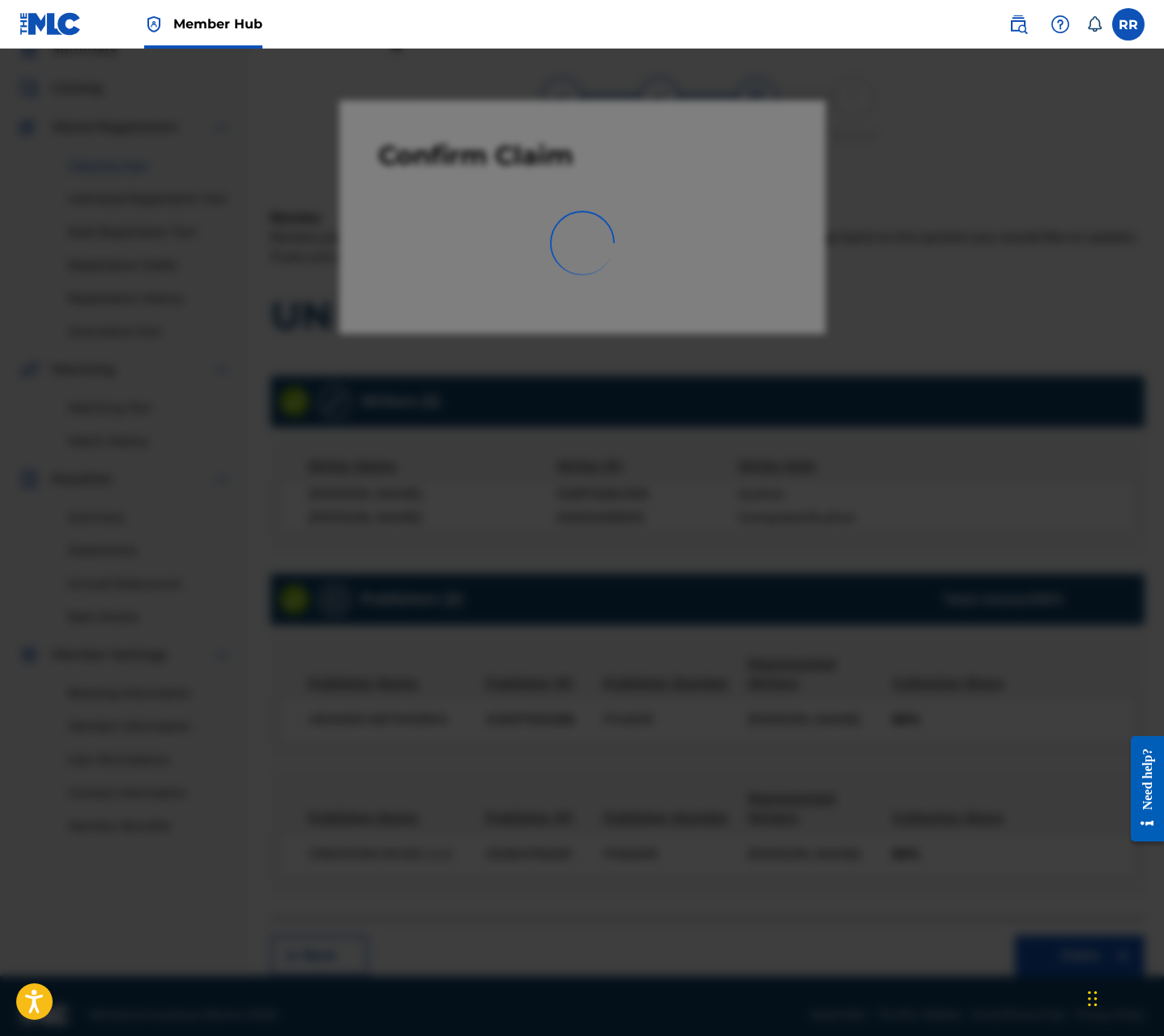
scroll to position [0, 0]
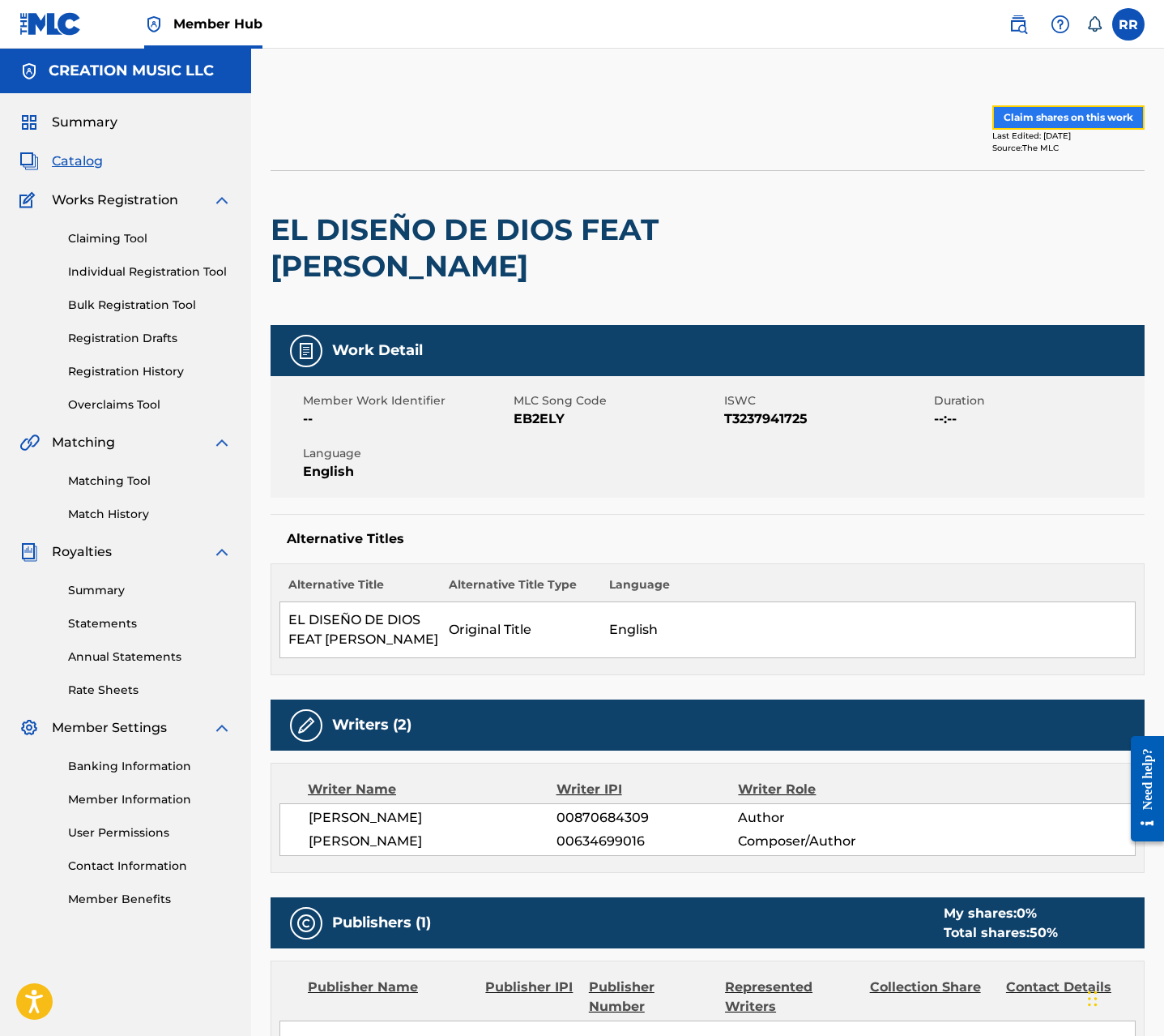
click at [1030, 116] on button "Claim shares on this work" at bounding box center [1068, 117] width 152 height 25
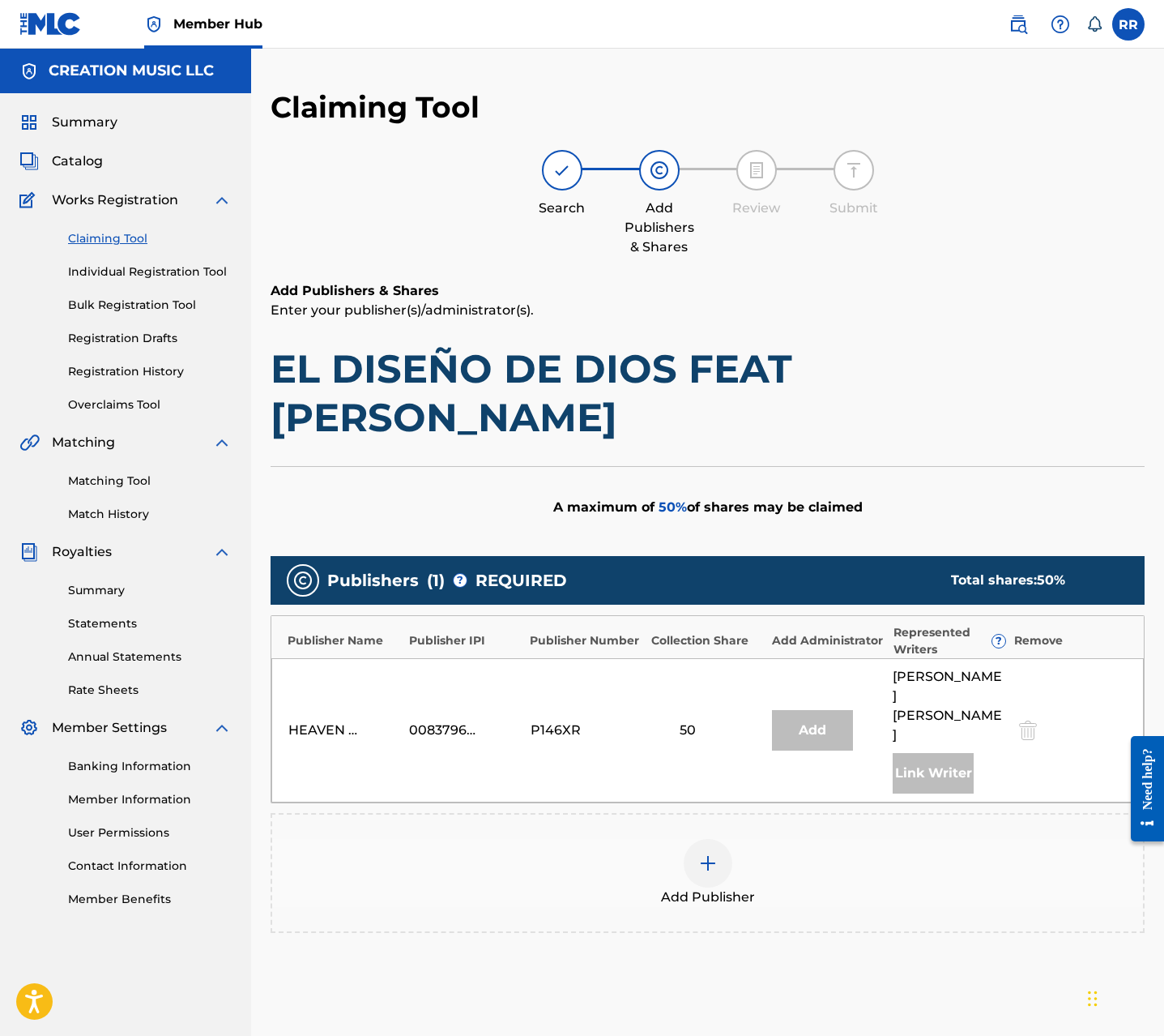
click at [705, 853] on img at bounding box center [708, 863] width 20 height 20
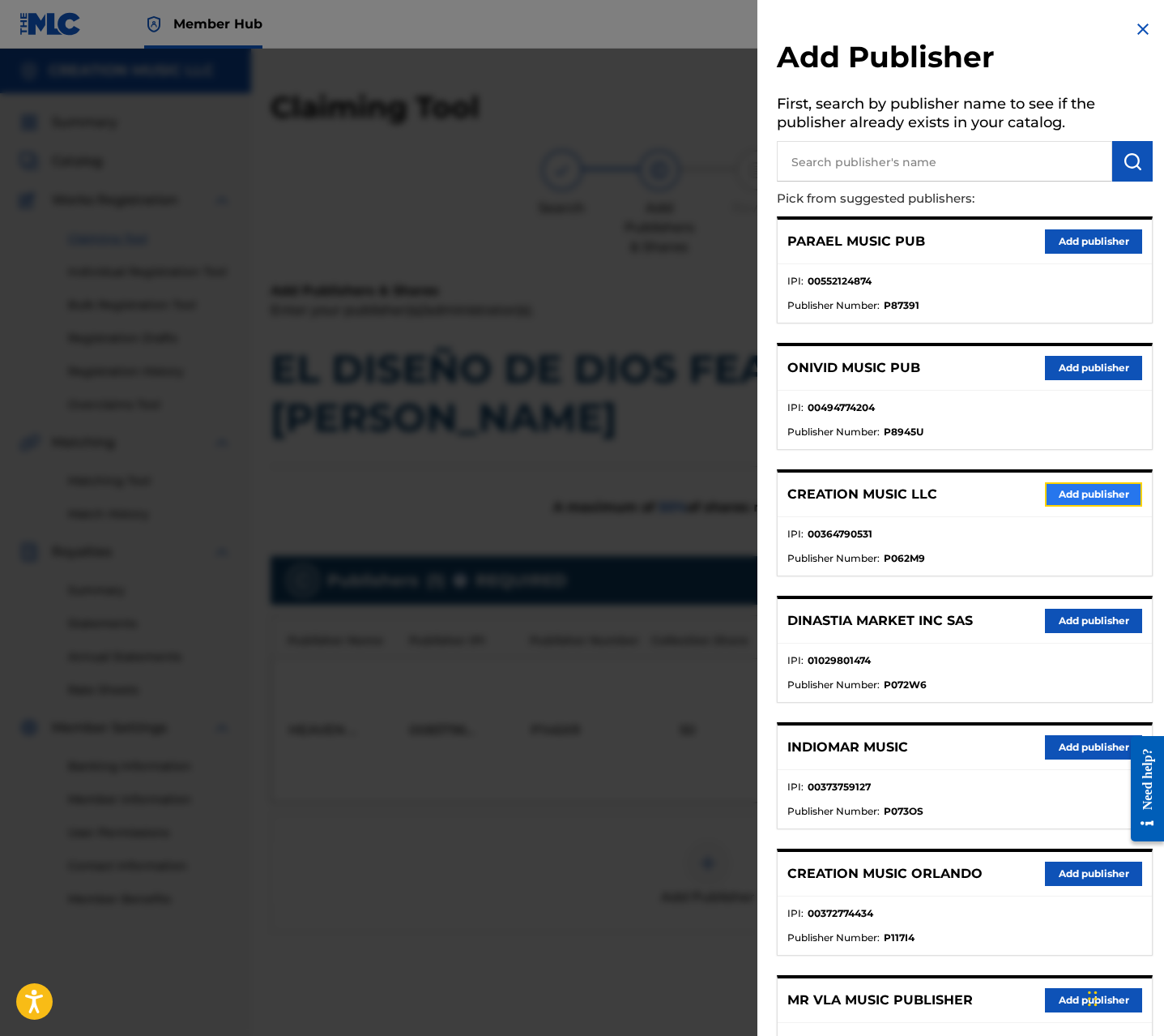
click at [1086, 496] on button "Add publisher" at bounding box center [1093, 494] width 97 height 25
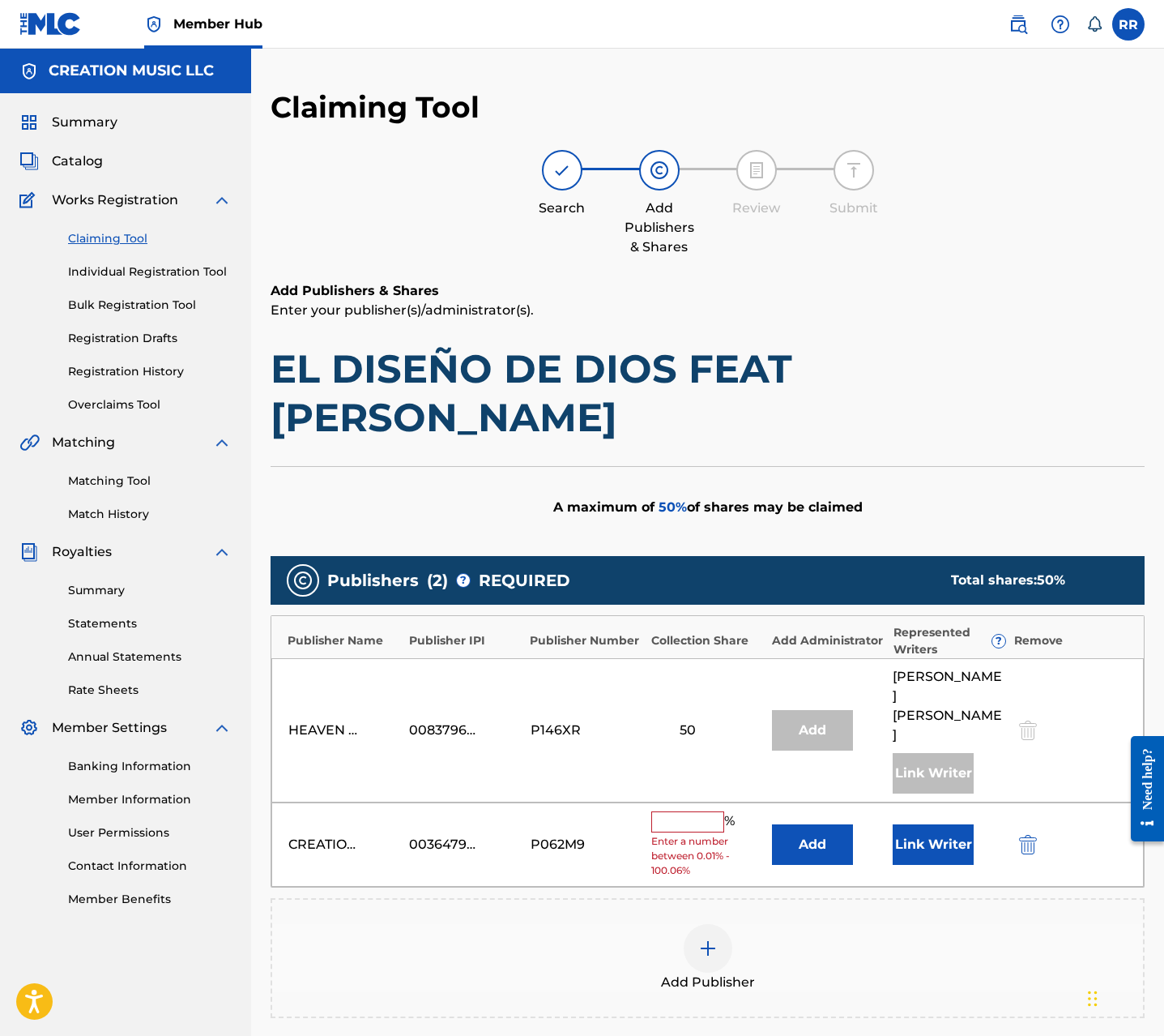
click at [686, 812] on input "text" at bounding box center [688, 822] width 73 height 21
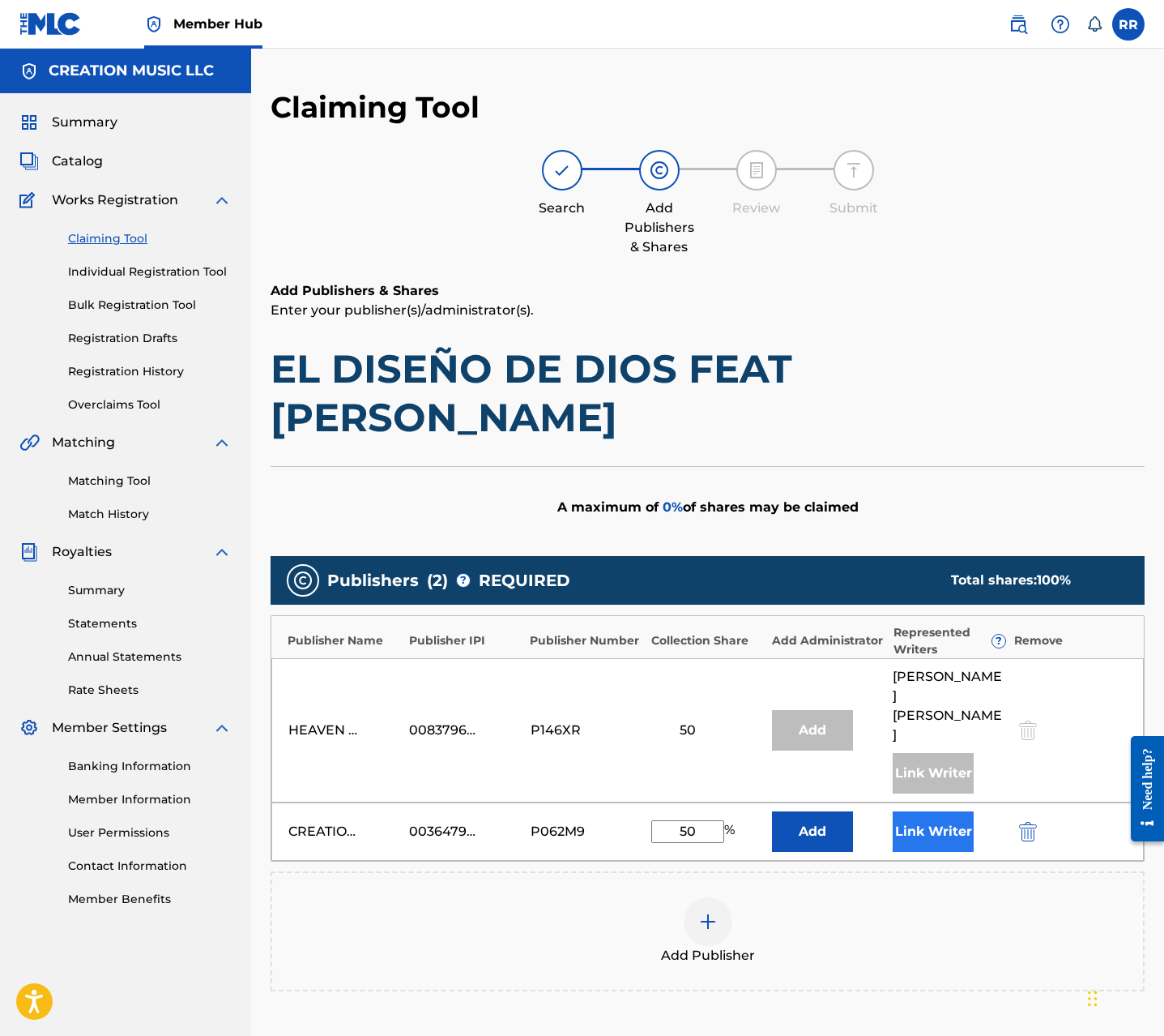
type input "50"
click at [922, 812] on button "Link Writer" at bounding box center [933, 832] width 81 height 41
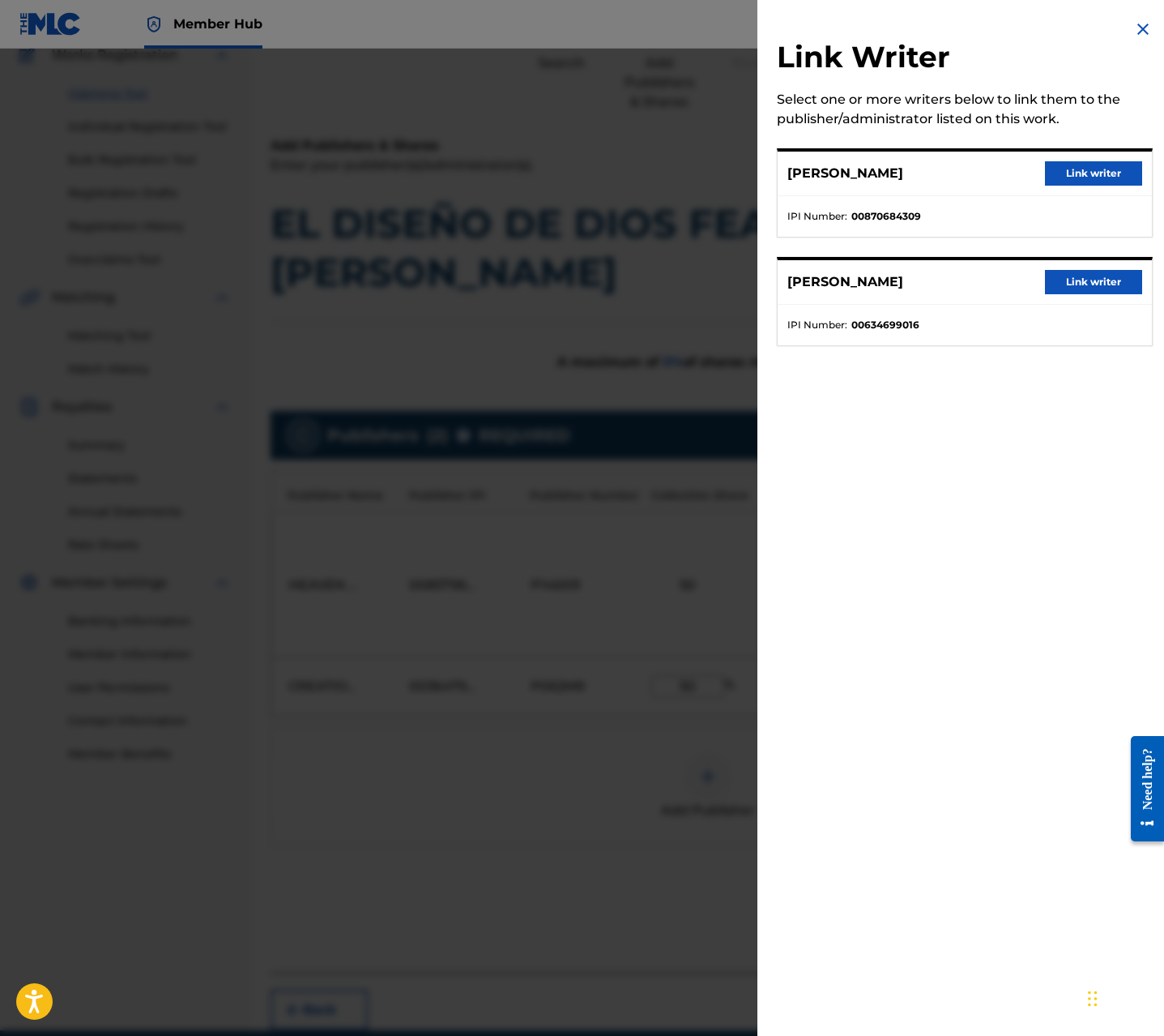
scroll to position [148, 0]
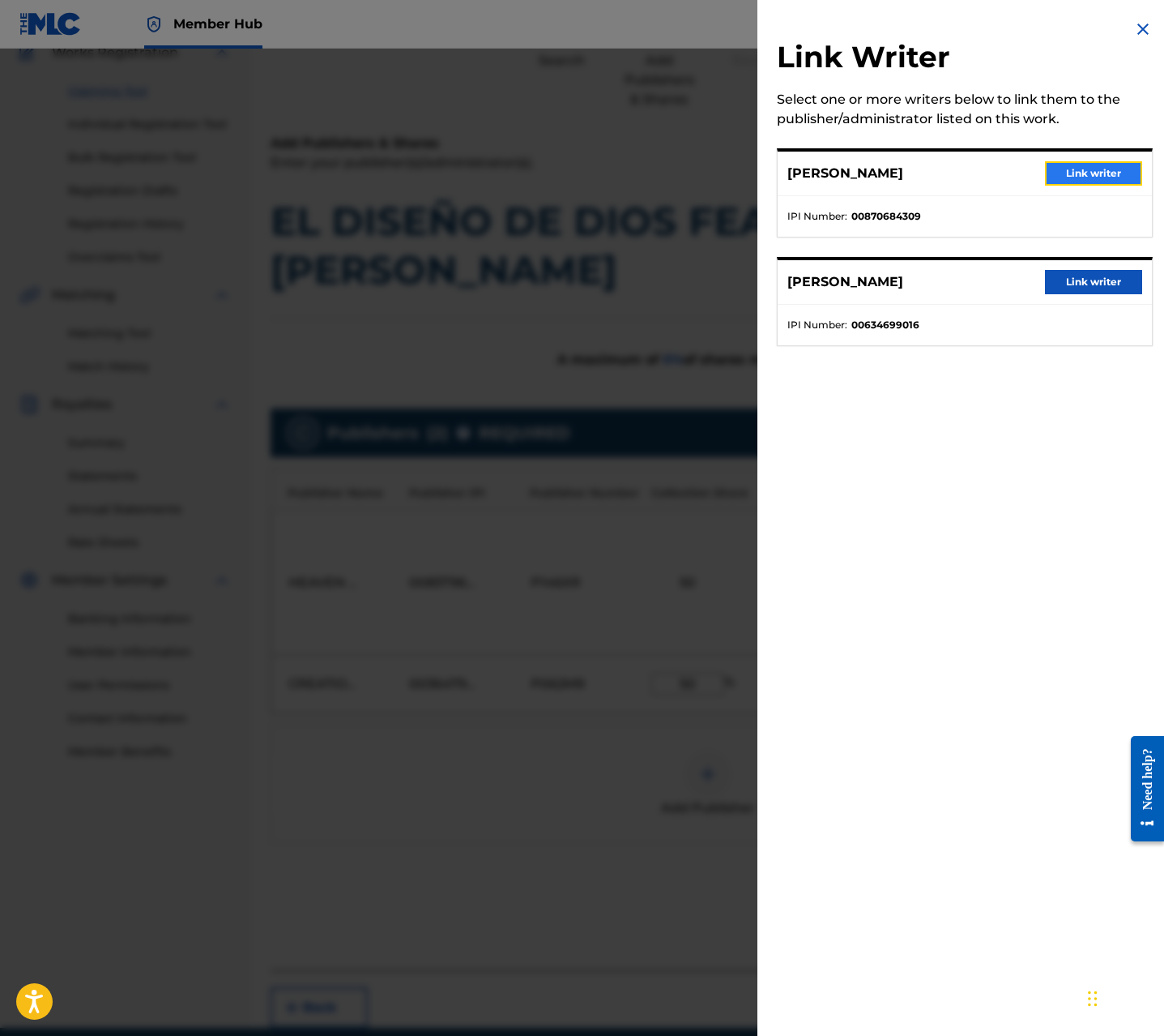
click at [1082, 170] on button "Link writer" at bounding box center [1093, 173] width 97 height 25
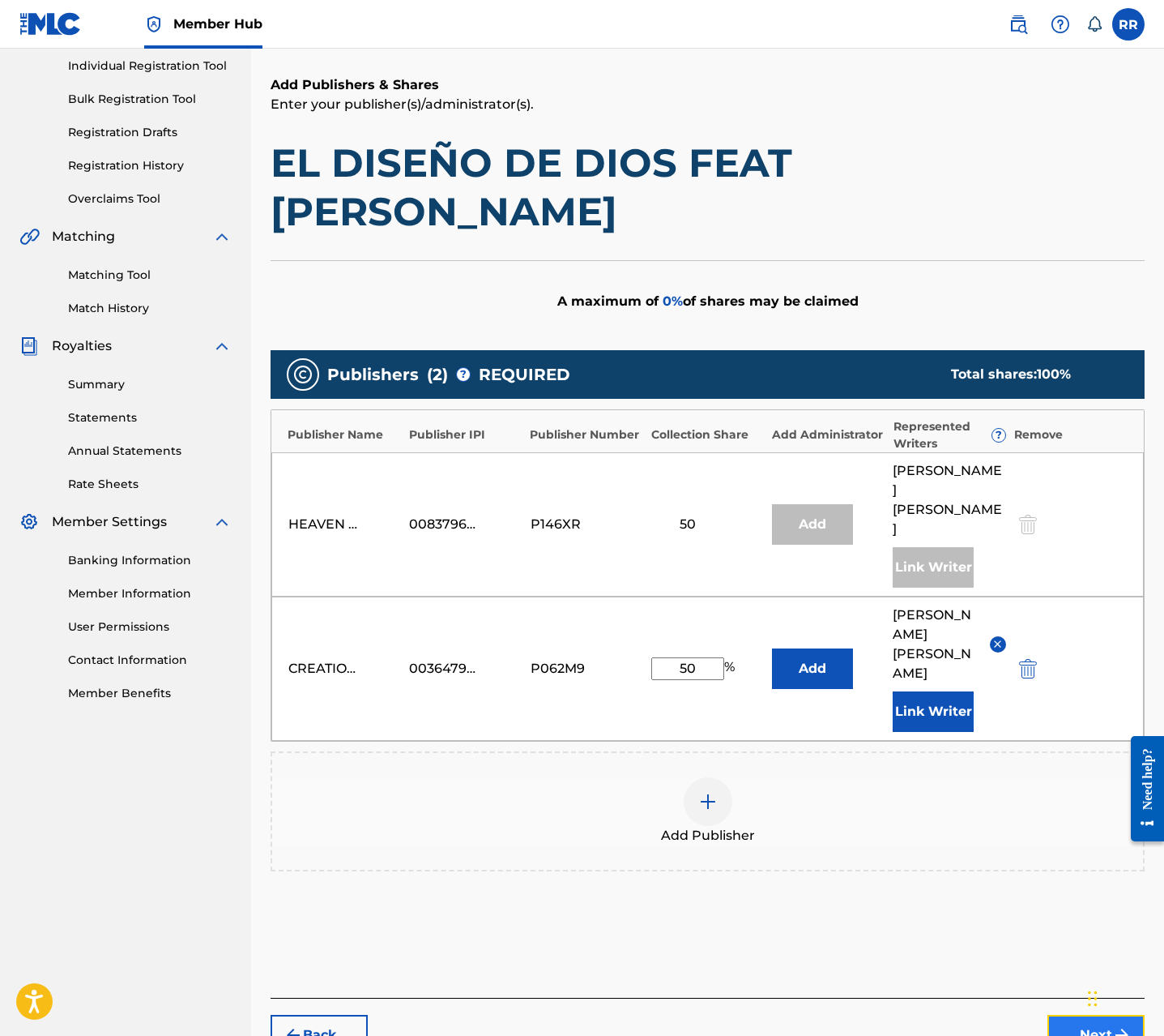
click at [1077, 1015] on button "Next" at bounding box center [1096, 1035] width 97 height 41
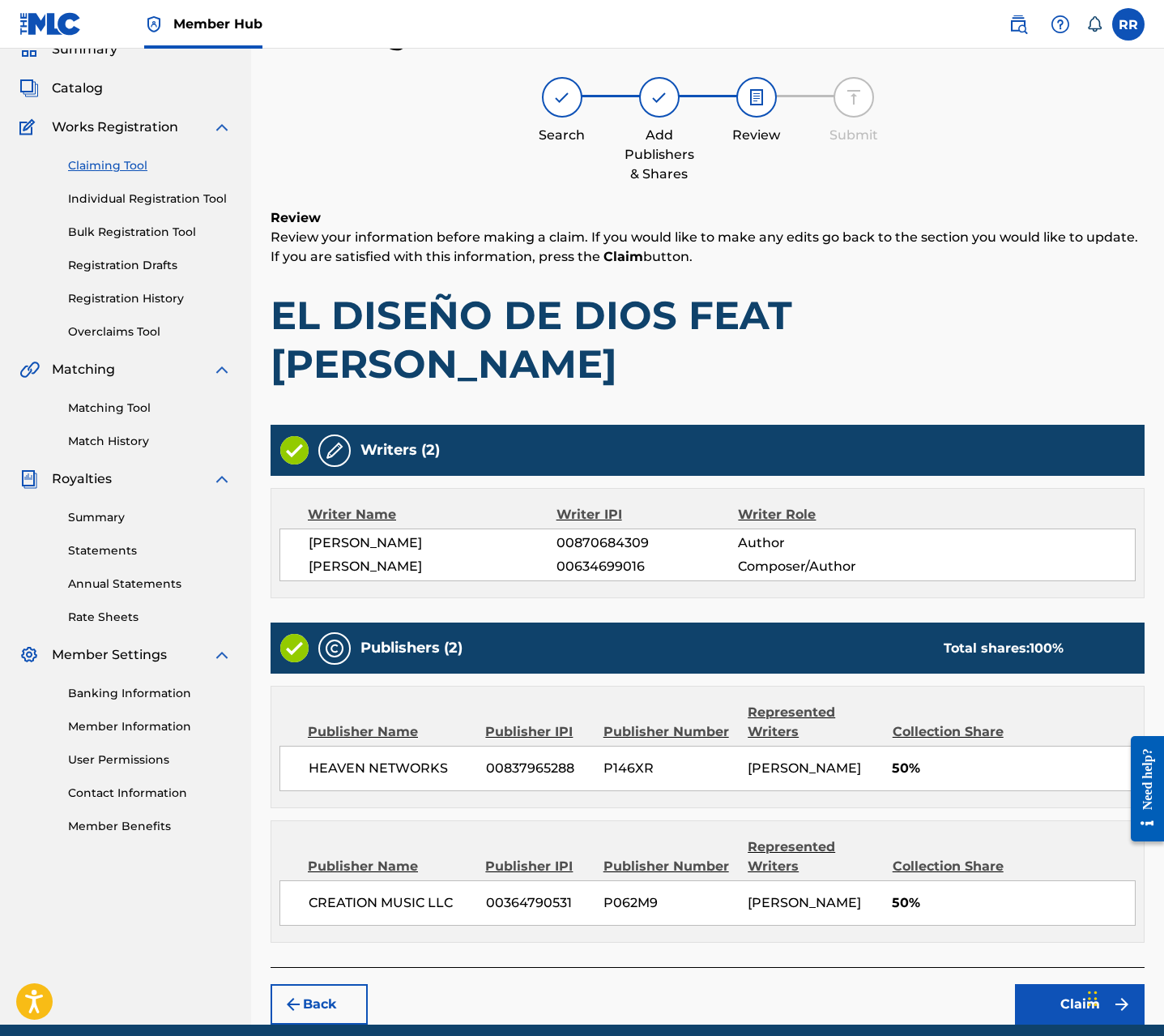
scroll to position [139, 0]
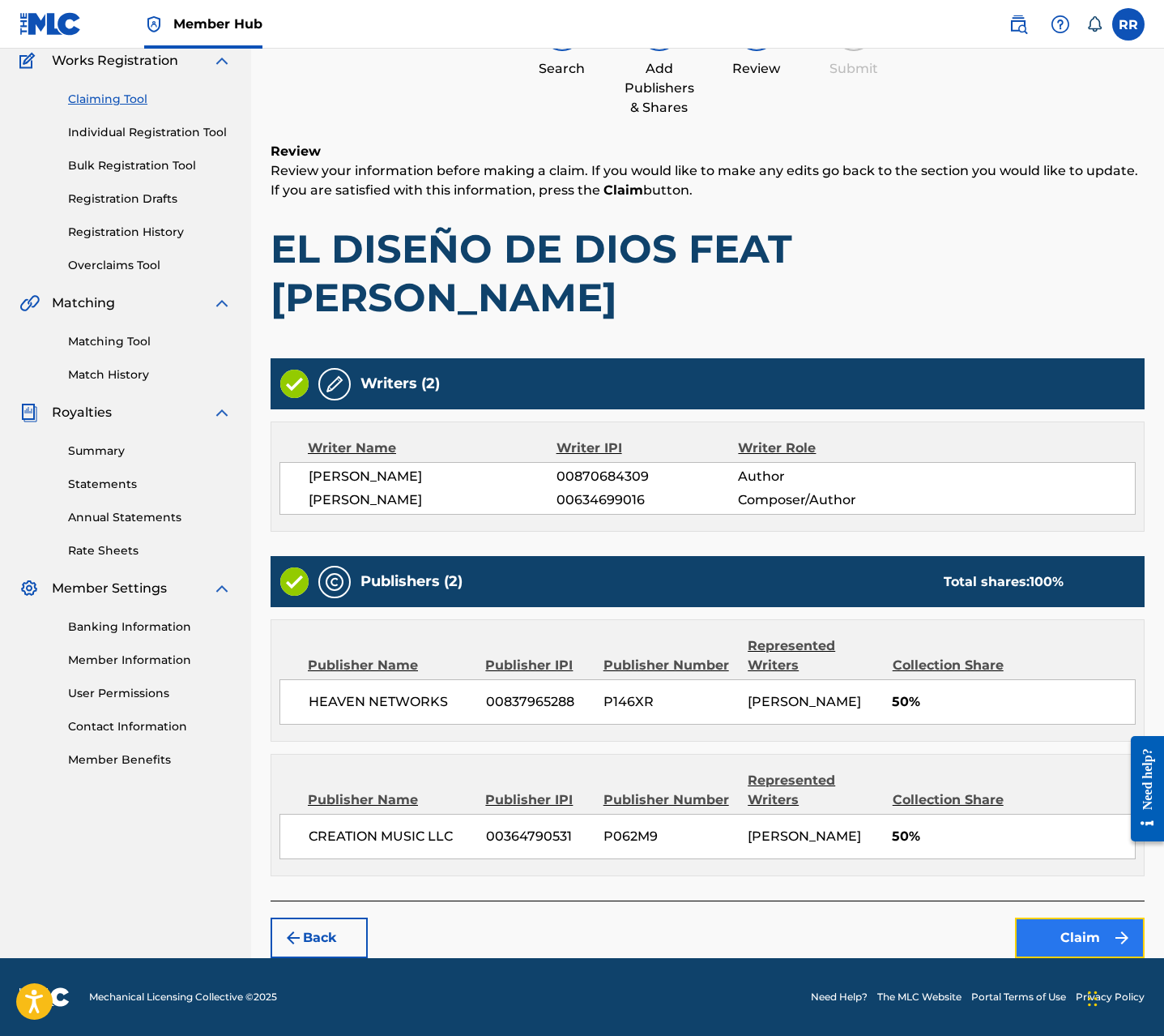
click at [1049, 943] on button "Claim" at bounding box center [1080, 937] width 130 height 41
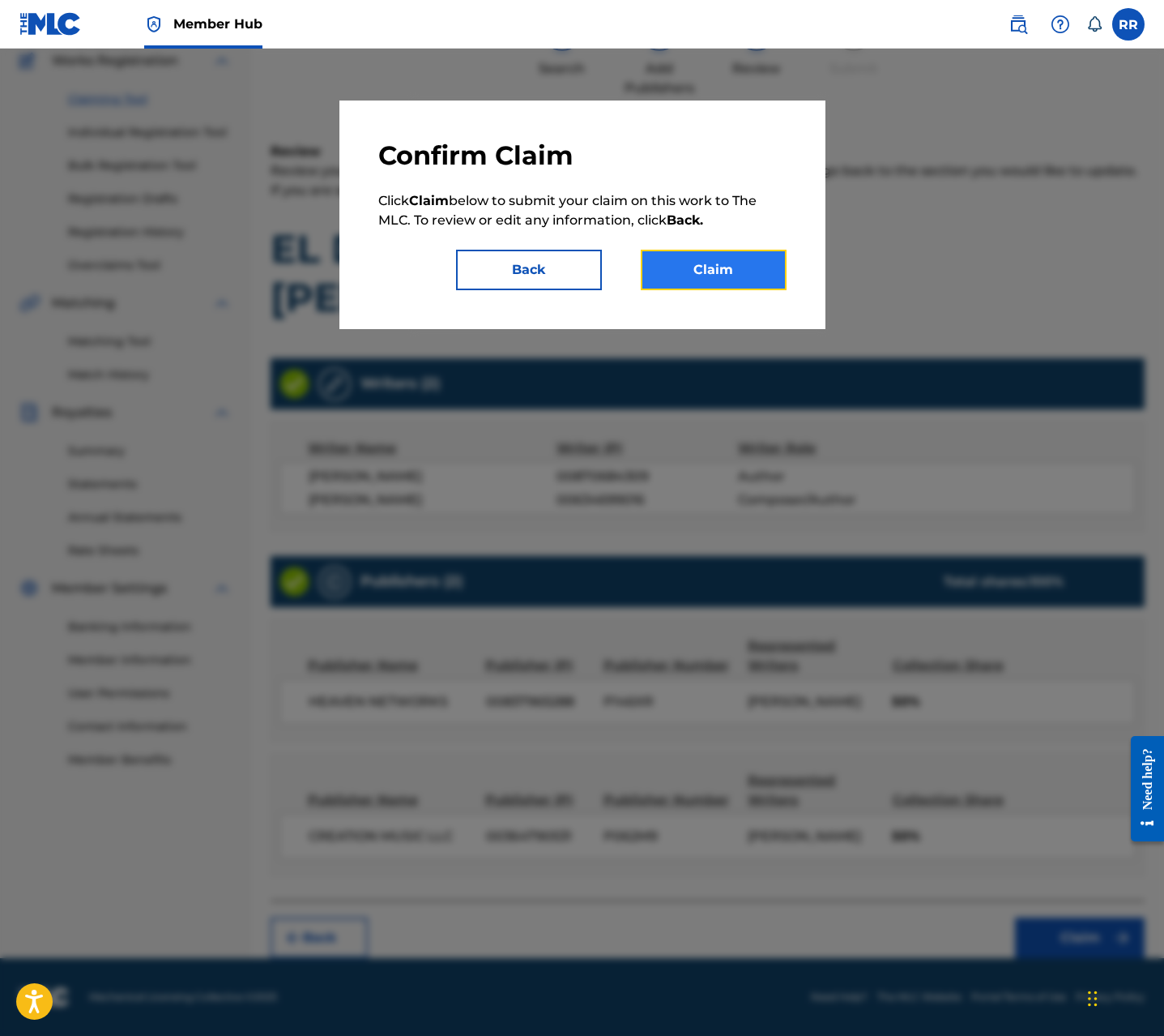
click at [739, 274] on button "Claim" at bounding box center [714, 270] width 146 height 41
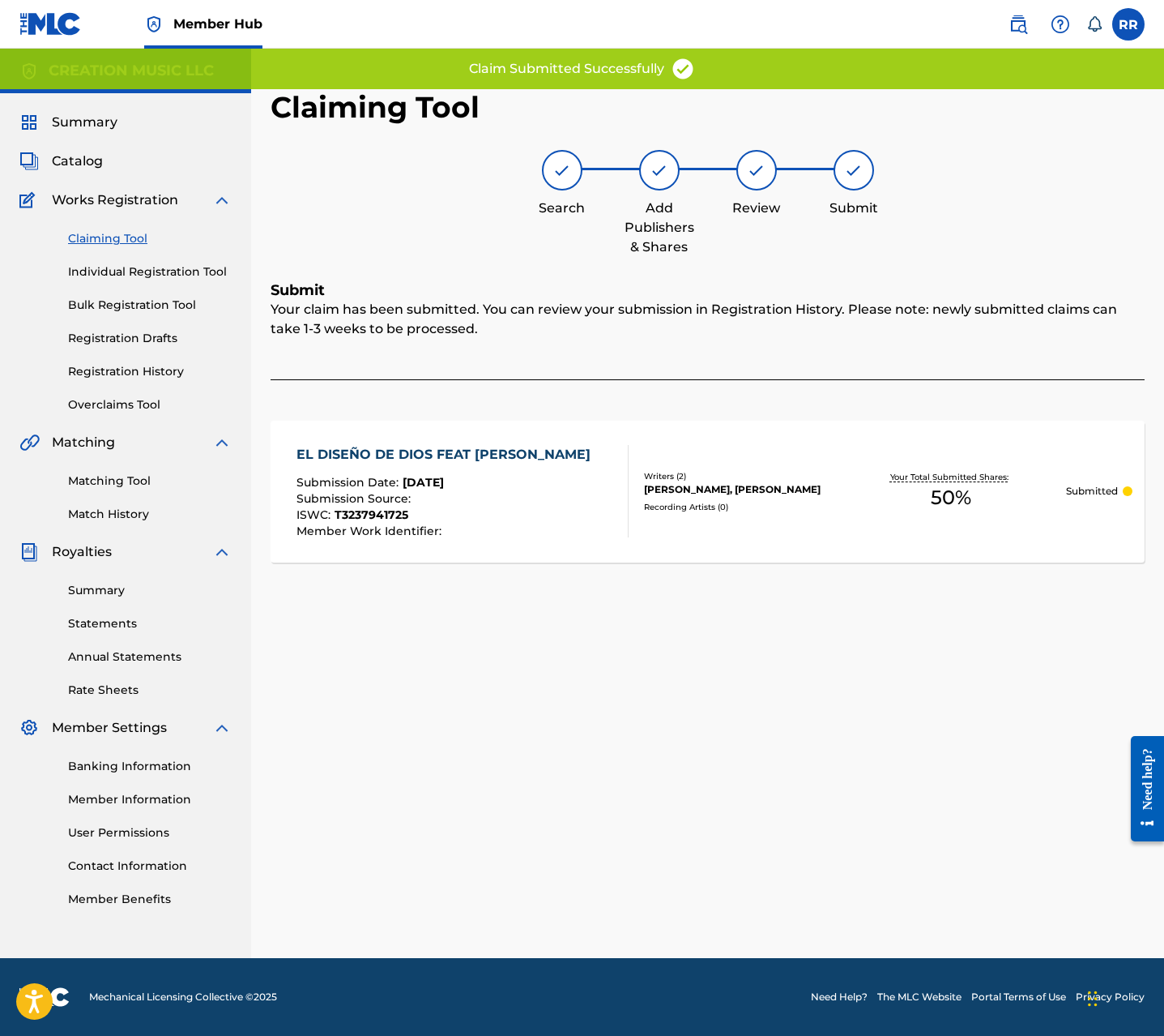
scroll to position [0, 0]
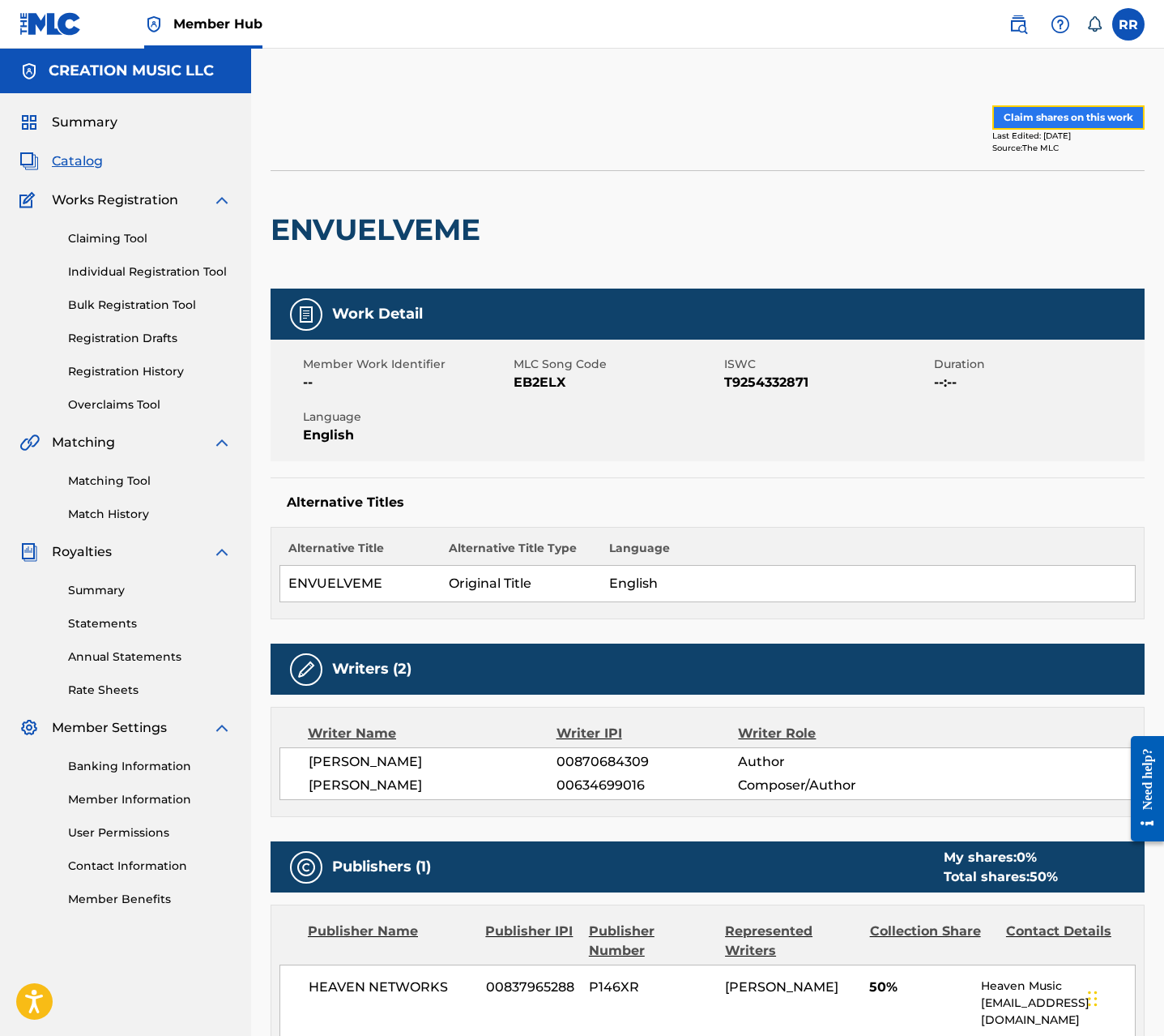
click at [1050, 121] on button "Claim shares on this work" at bounding box center [1068, 117] width 152 height 25
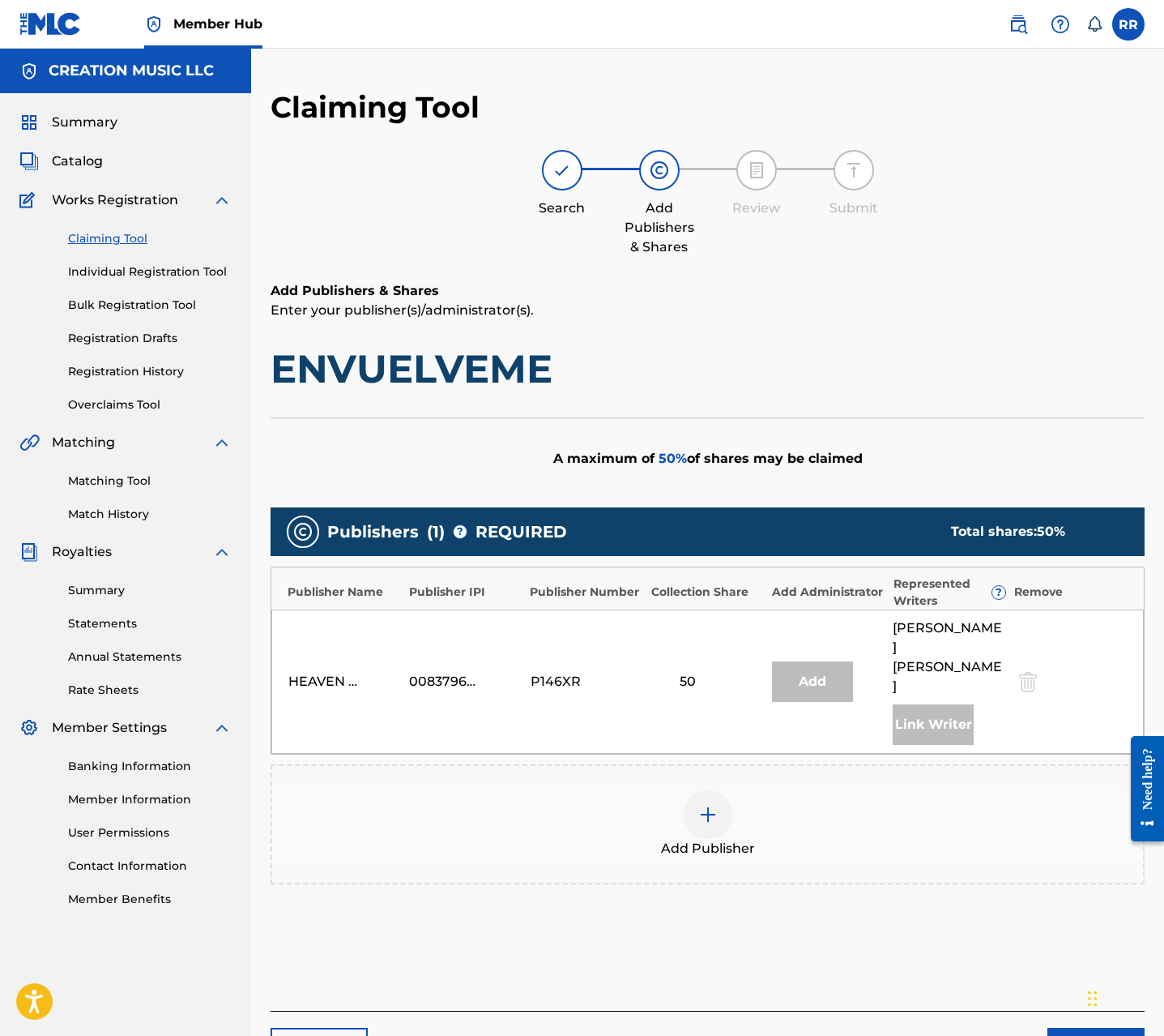
click at [716, 790] on div at bounding box center [708, 814] width 48 height 48
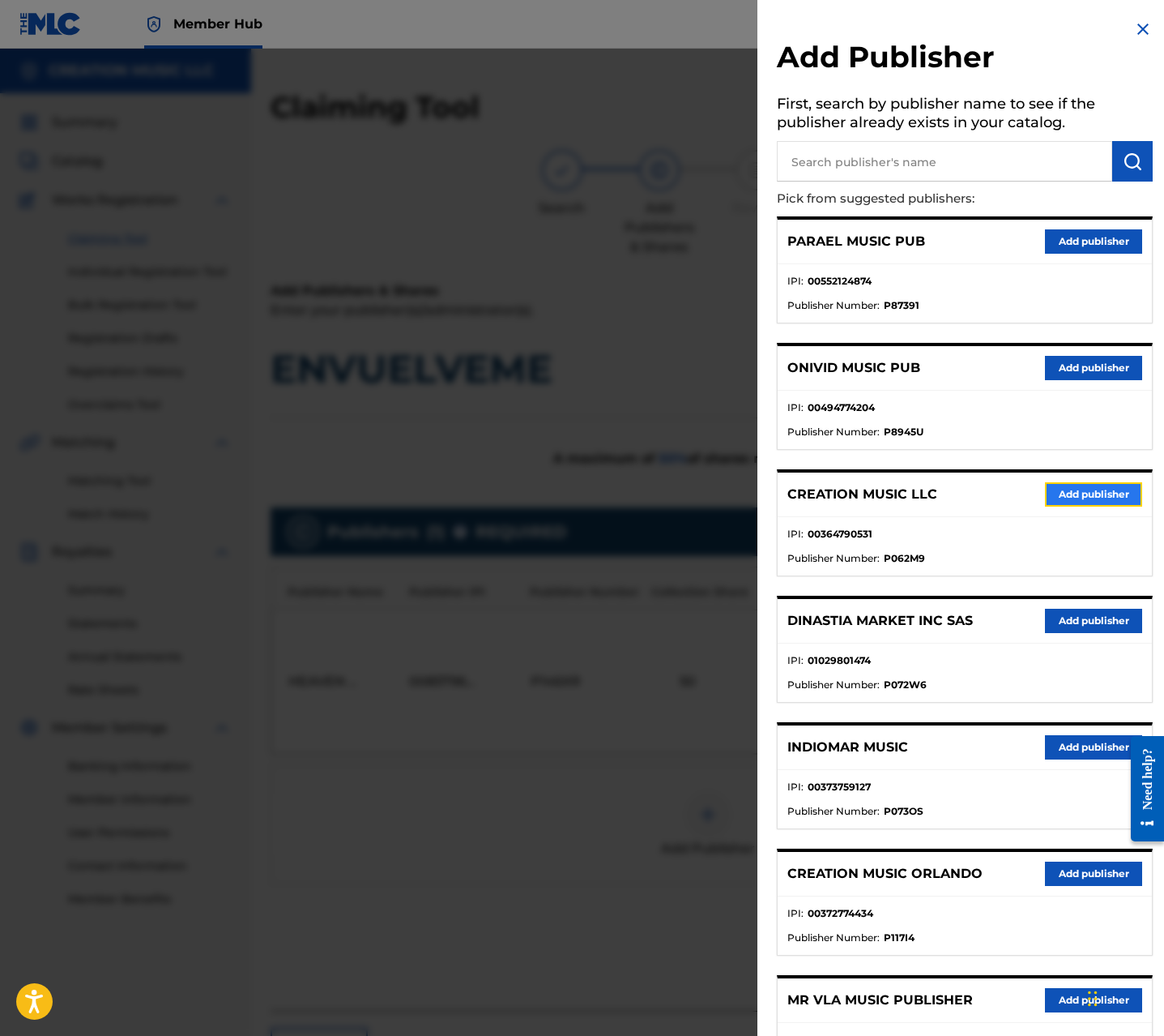
click at [1062, 499] on button "Add publisher" at bounding box center [1093, 494] width 97 height 25
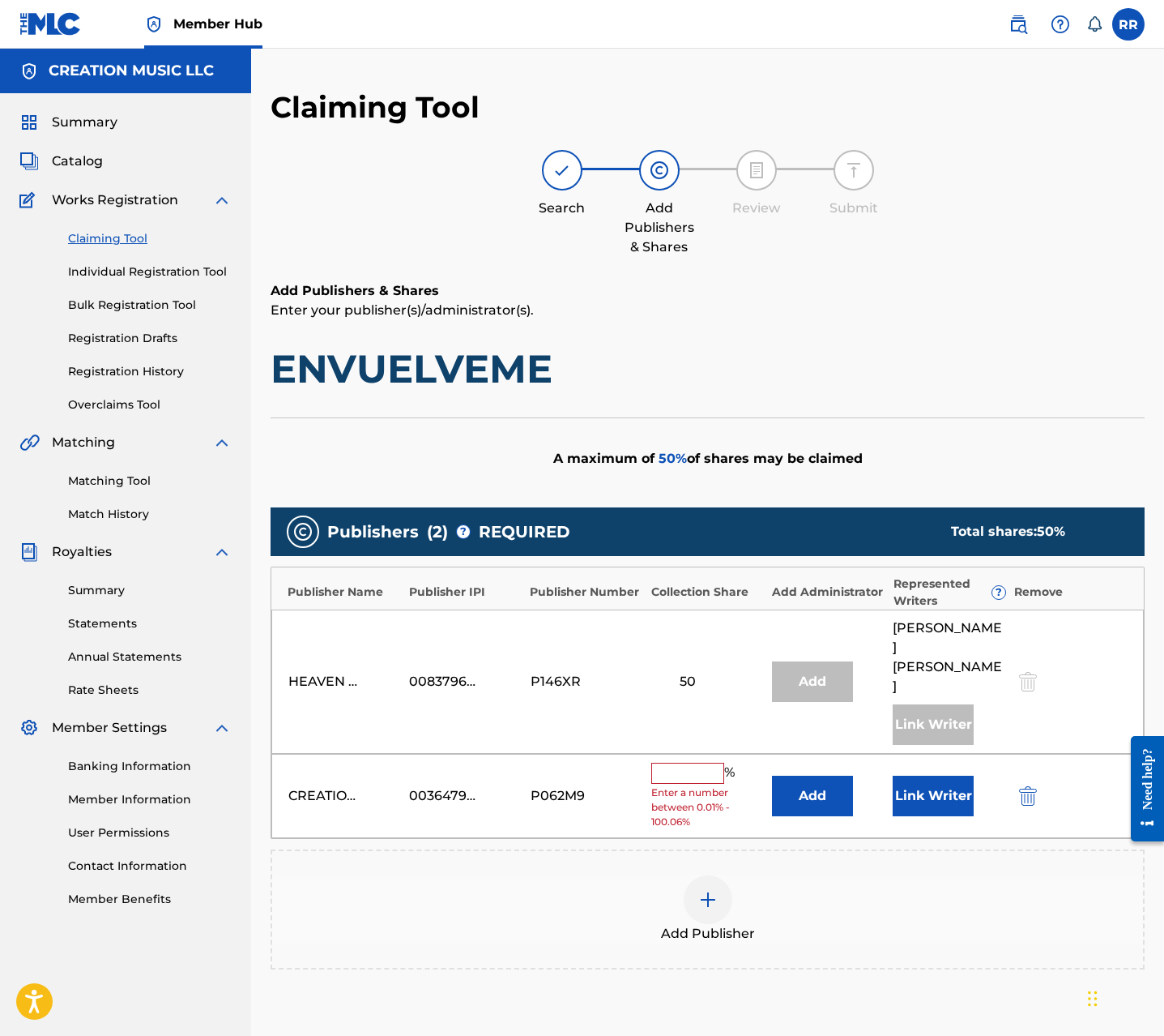
click at [692, 762] on input "text" at bounding box center [688, 773] width 73 height 21
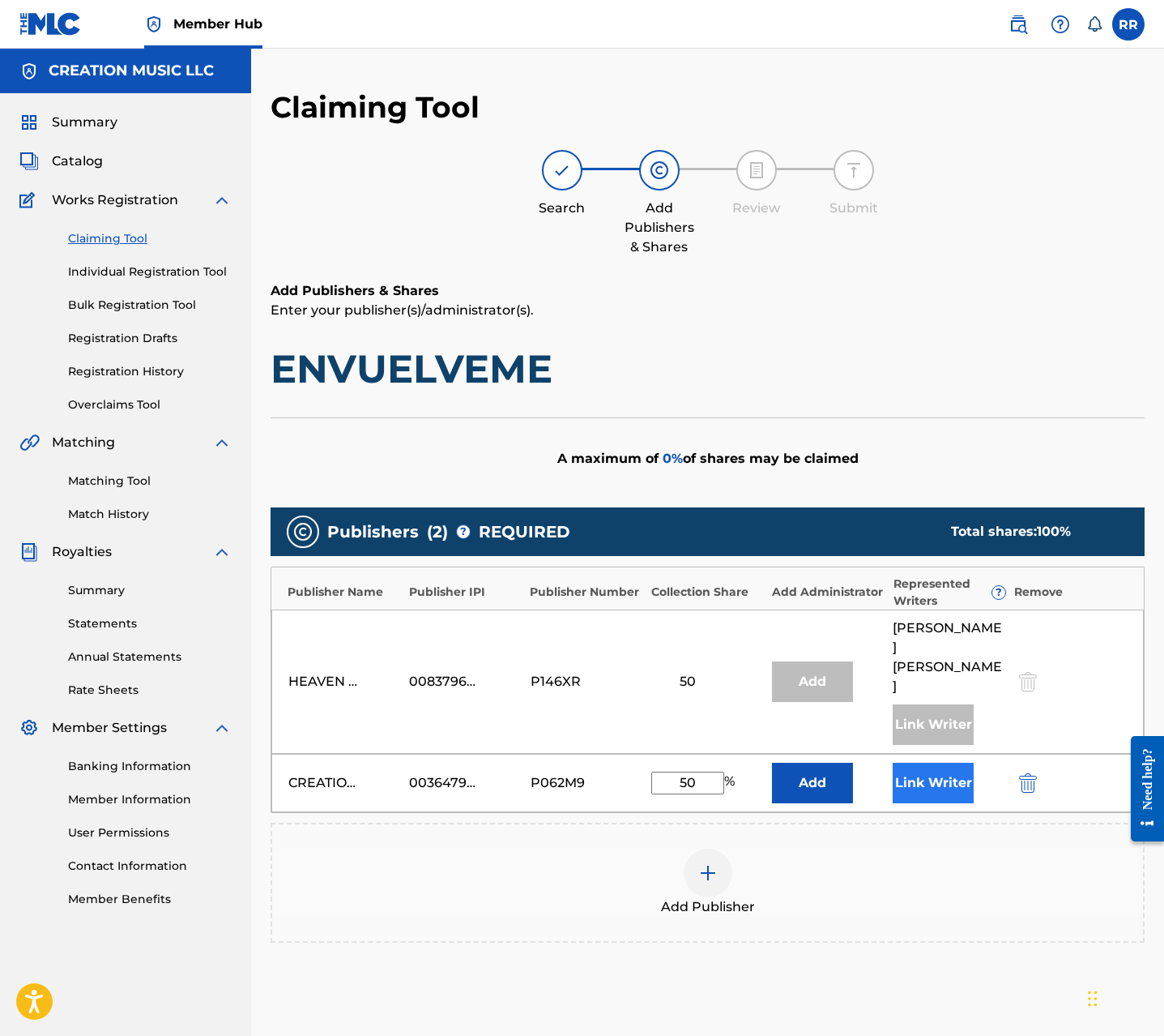
type input "50"
click at [920, 762] on button "Link Writer" at bounding box center [933, 783] width 81 height 41
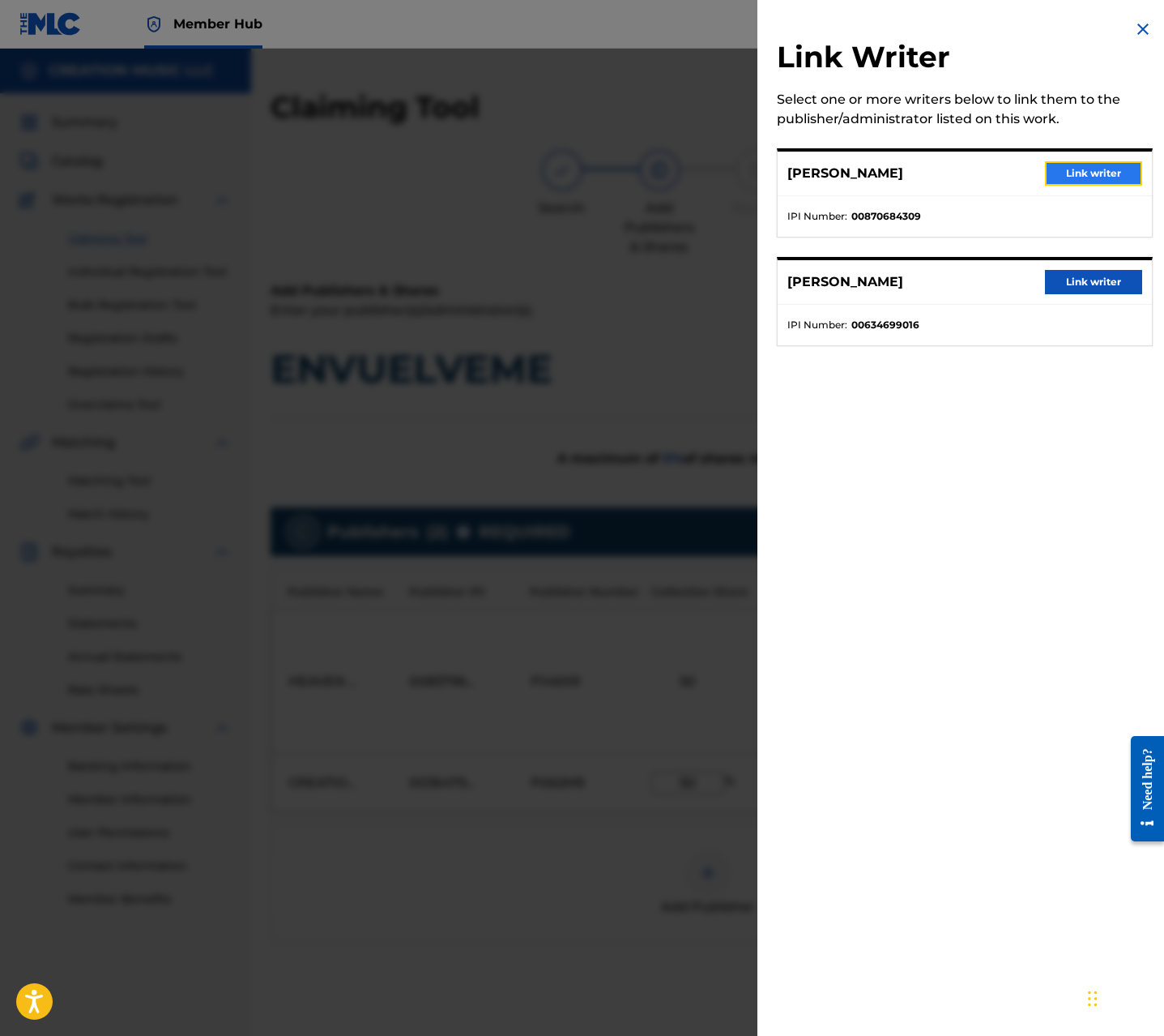
click at [1076, 182] on button "Link writer" at bounding box center [1093, 173] width 97 height 25
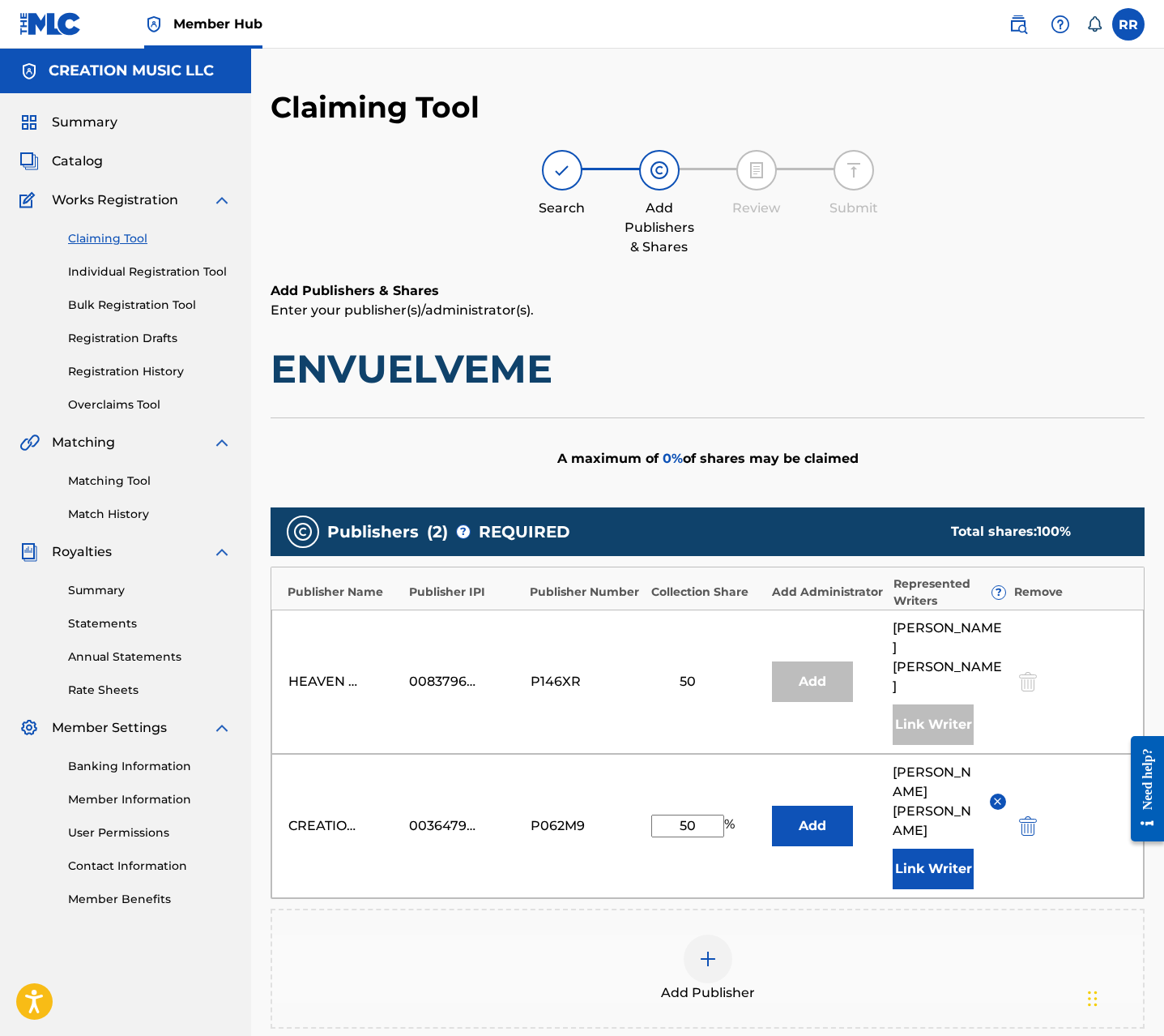
scroll to position [157, 0]
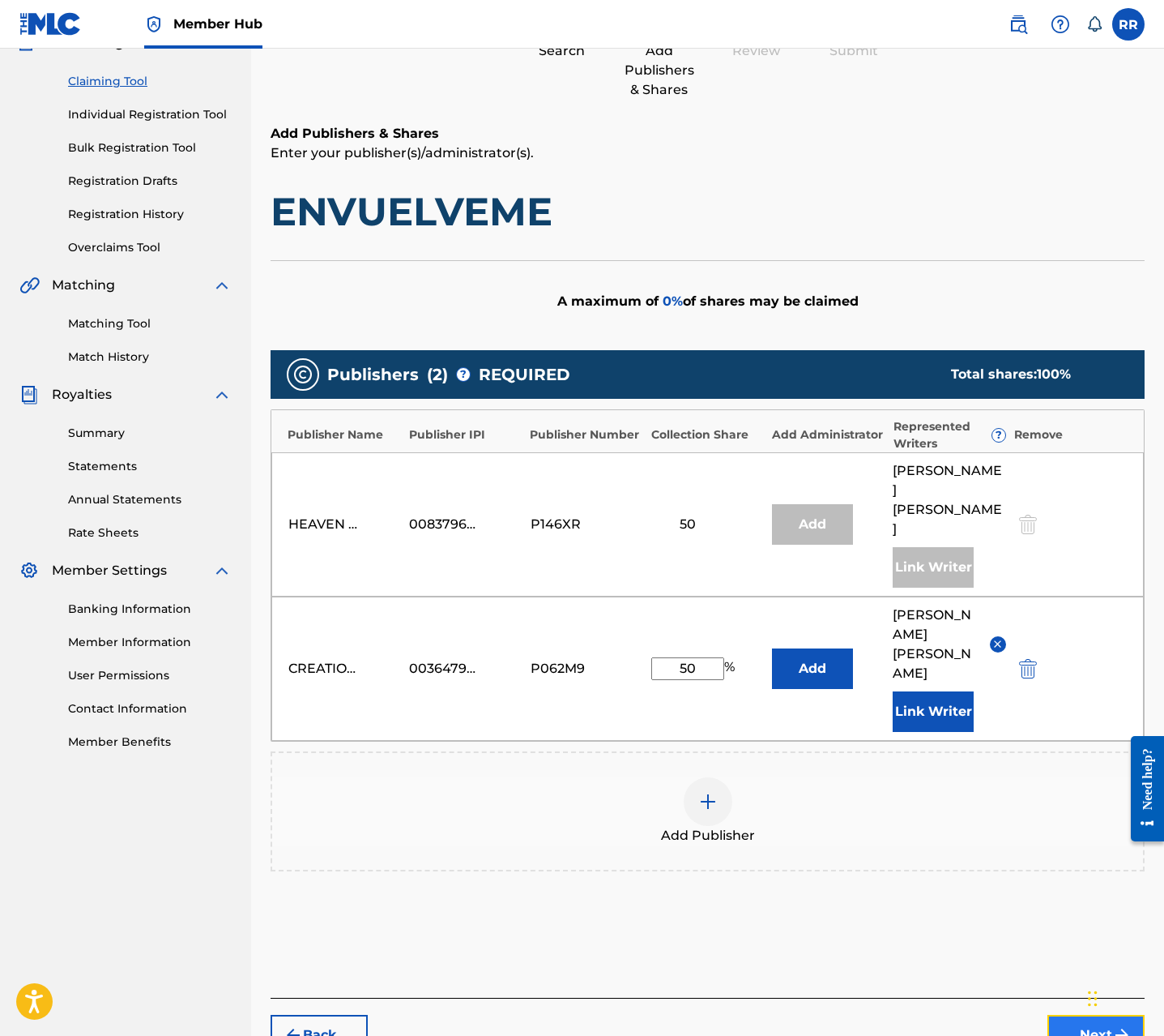
click at [1075, 1015] on button "Next" at bounding box center [1096, 1035] width 97 height 41
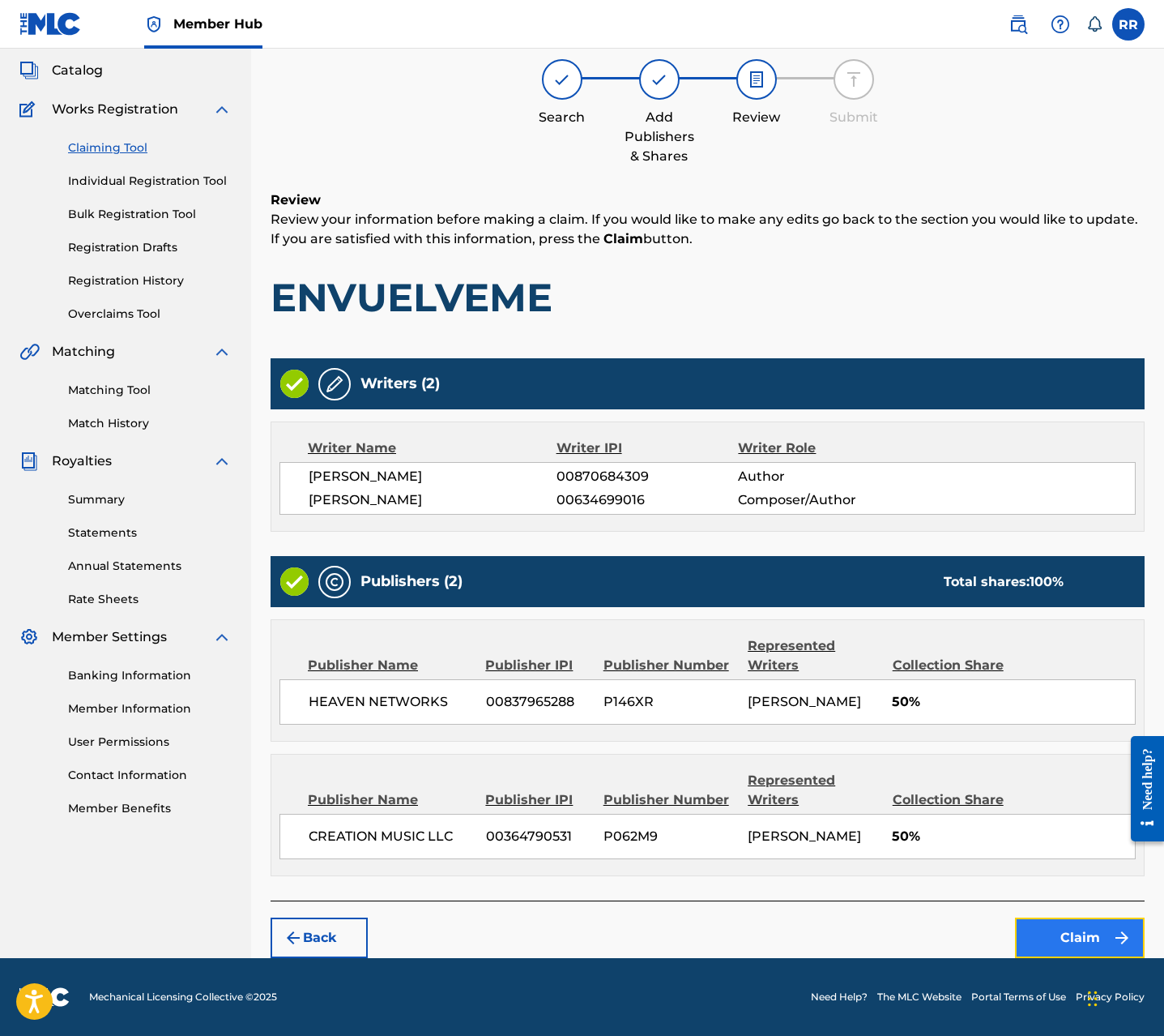
click at [1054, 925] on button "Claim" at bounding box center [1080, 937] width 130 height 41
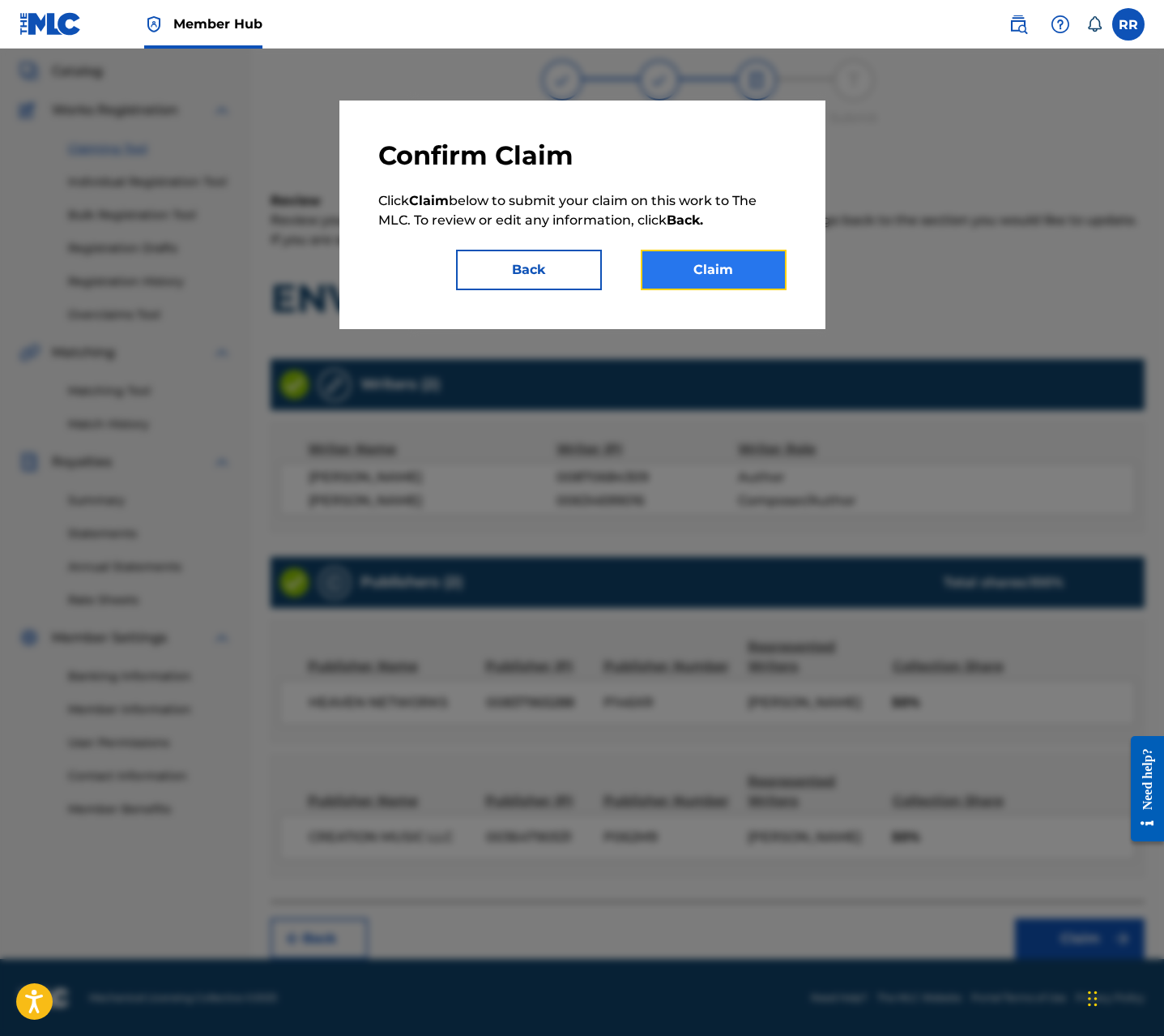
click at [738, 282] on button "Claim" at bounding box center [714, 270] width 146 height 41
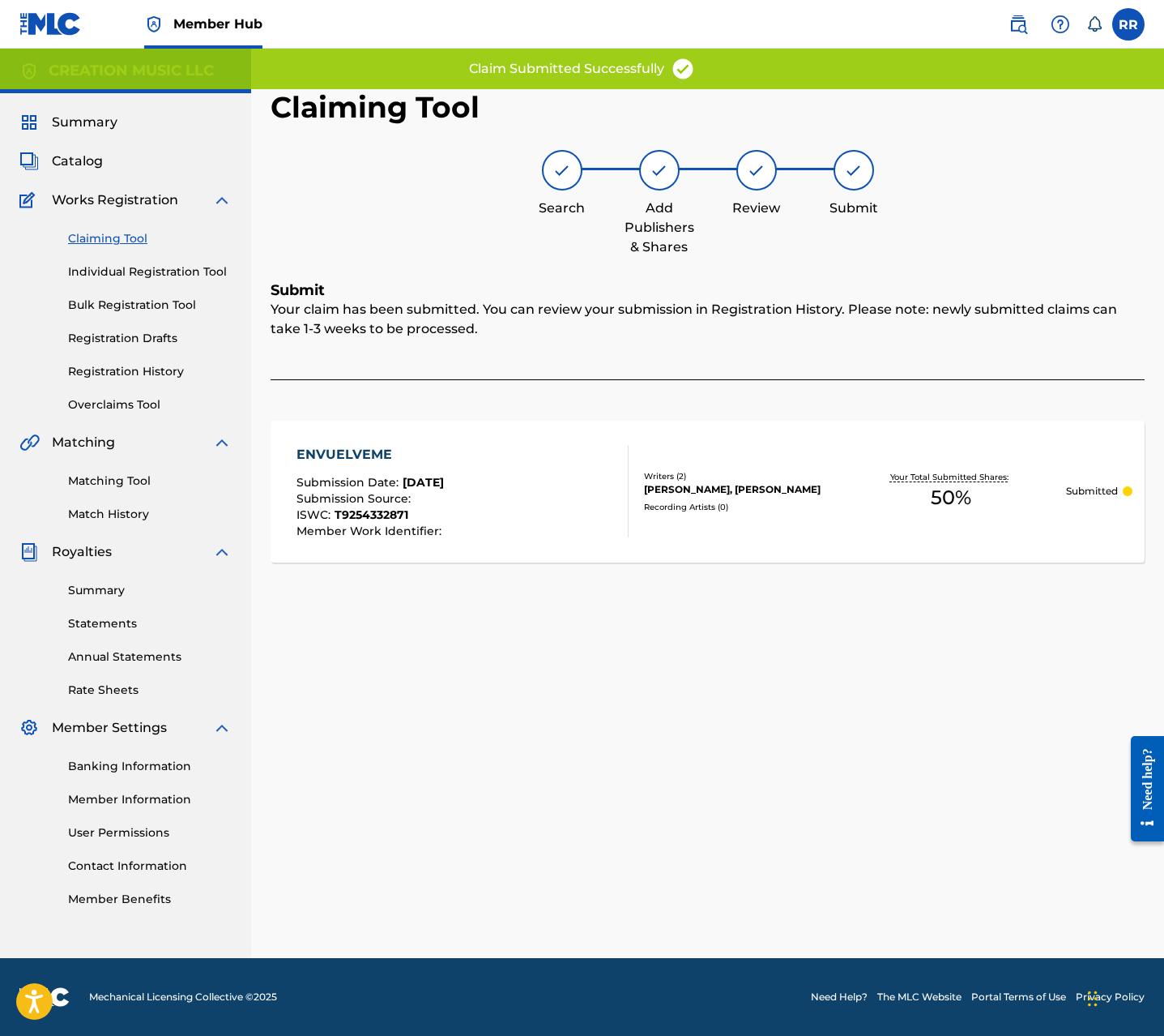
scroll to position [0, 0]
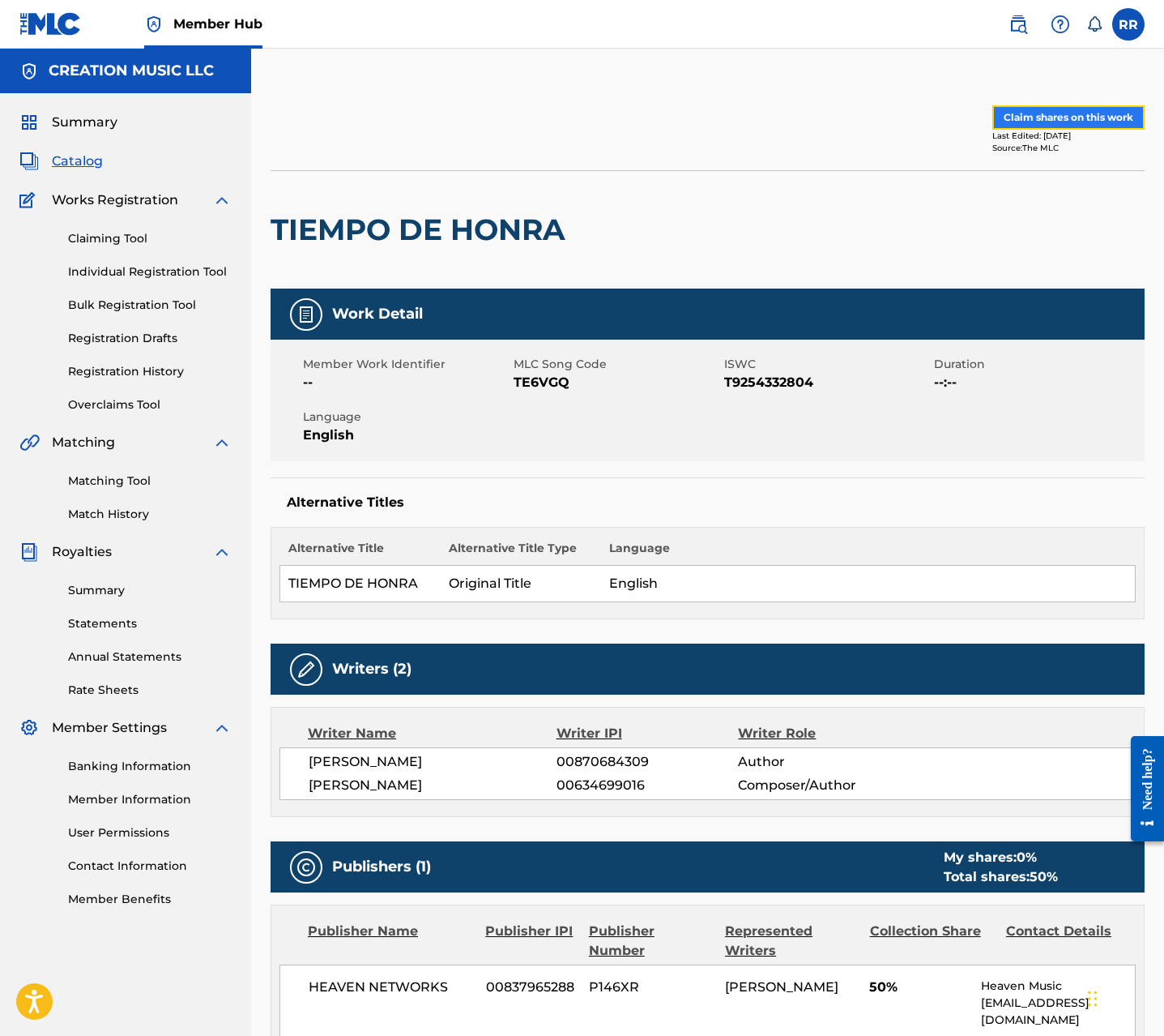
click at [1045, 119] on button "Claim shares on this work" at bounding box center [1068, 117] width 152 height 25
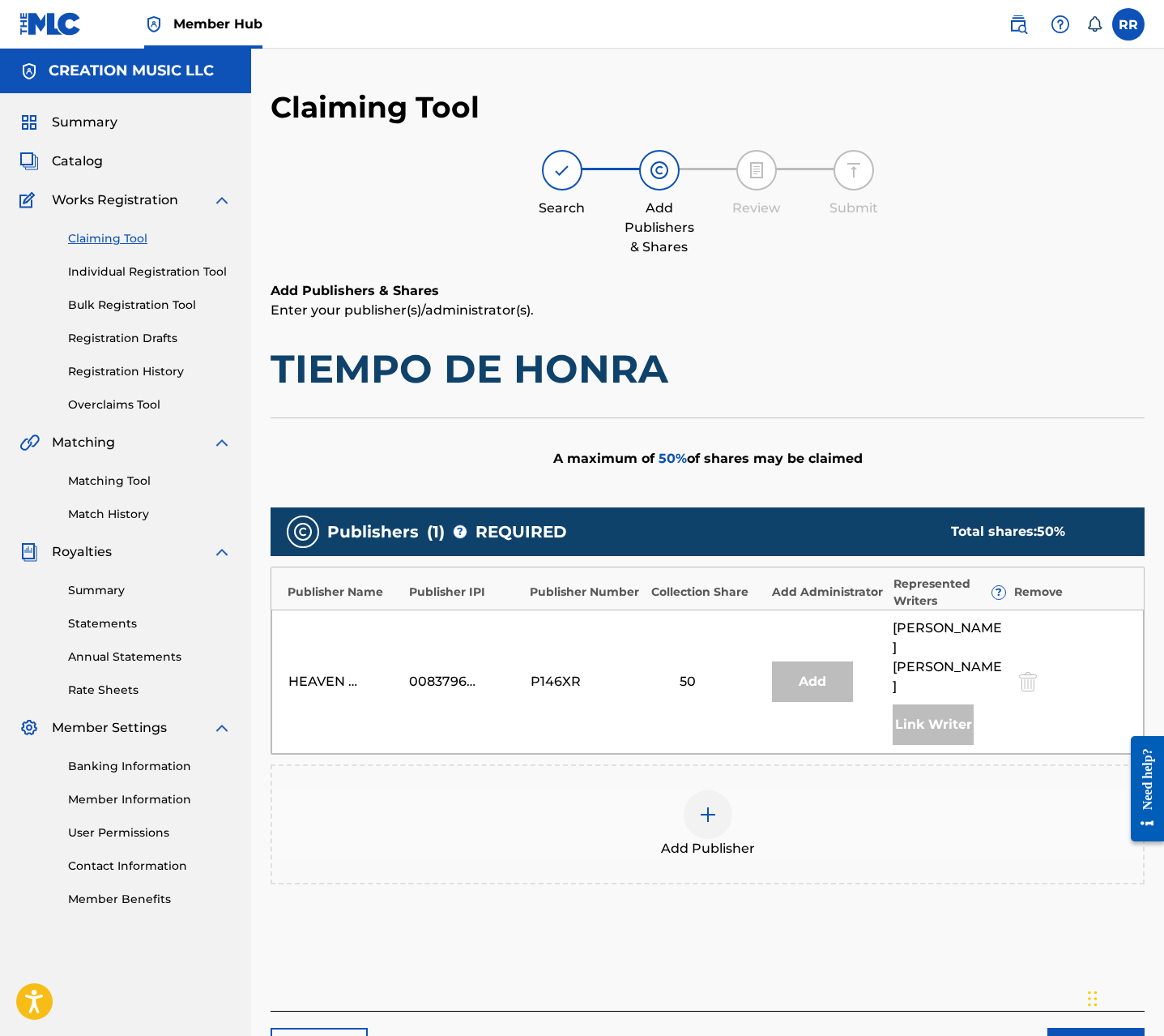
click at [698, 790] on div at bounding box center [708, 814] width 48 height 48
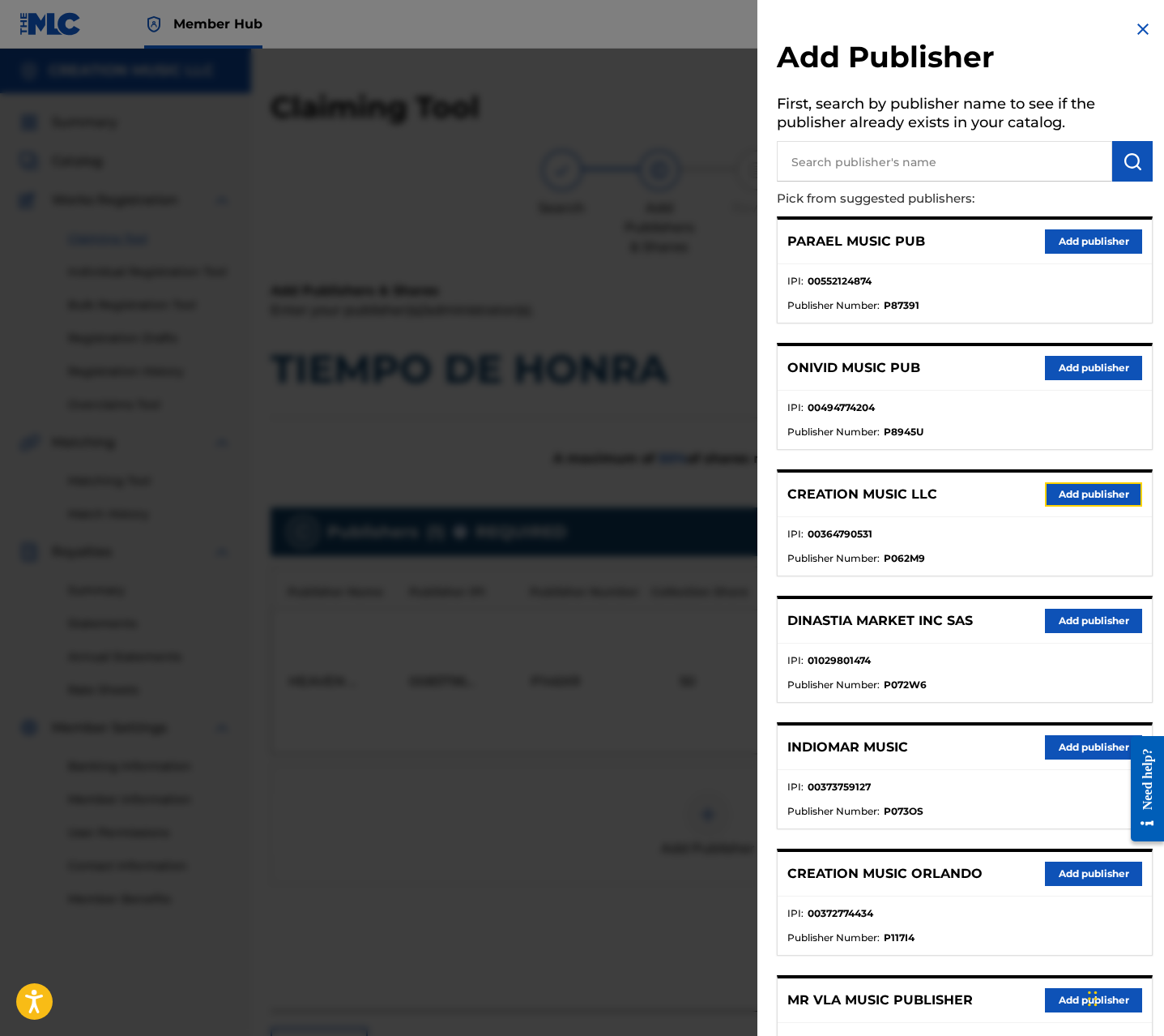
drag, startPoint x: 1097, startPoint y: 493, endPoint x: 1065, endPoint y: 500, distance: 32.8
click at [1096, 493] on button "Add publisher" at bounding box center [1093, 494] width 97 height 25
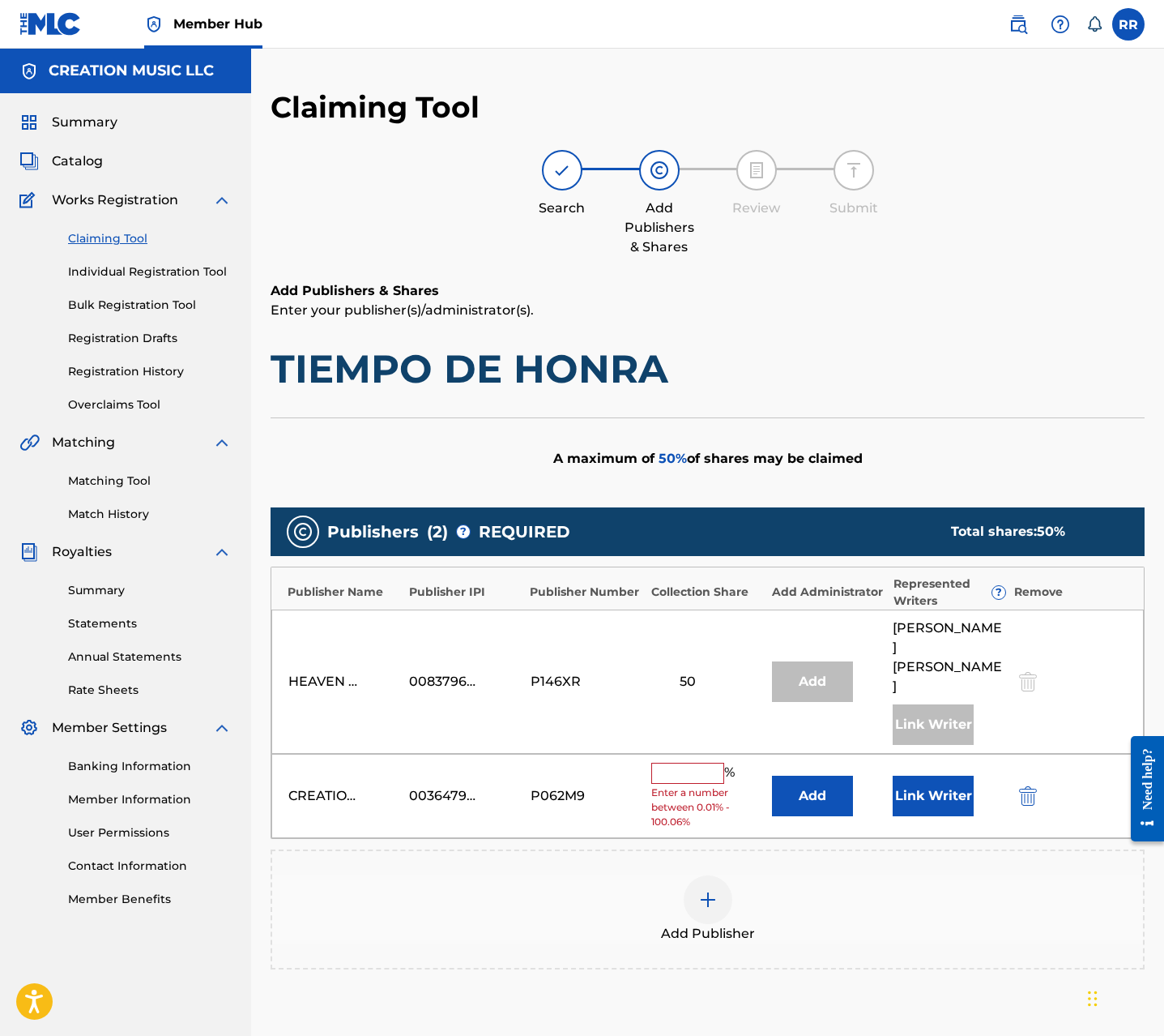
click at [683, 762] on input "text" at bounding box center [688, 773] width 73 height 21
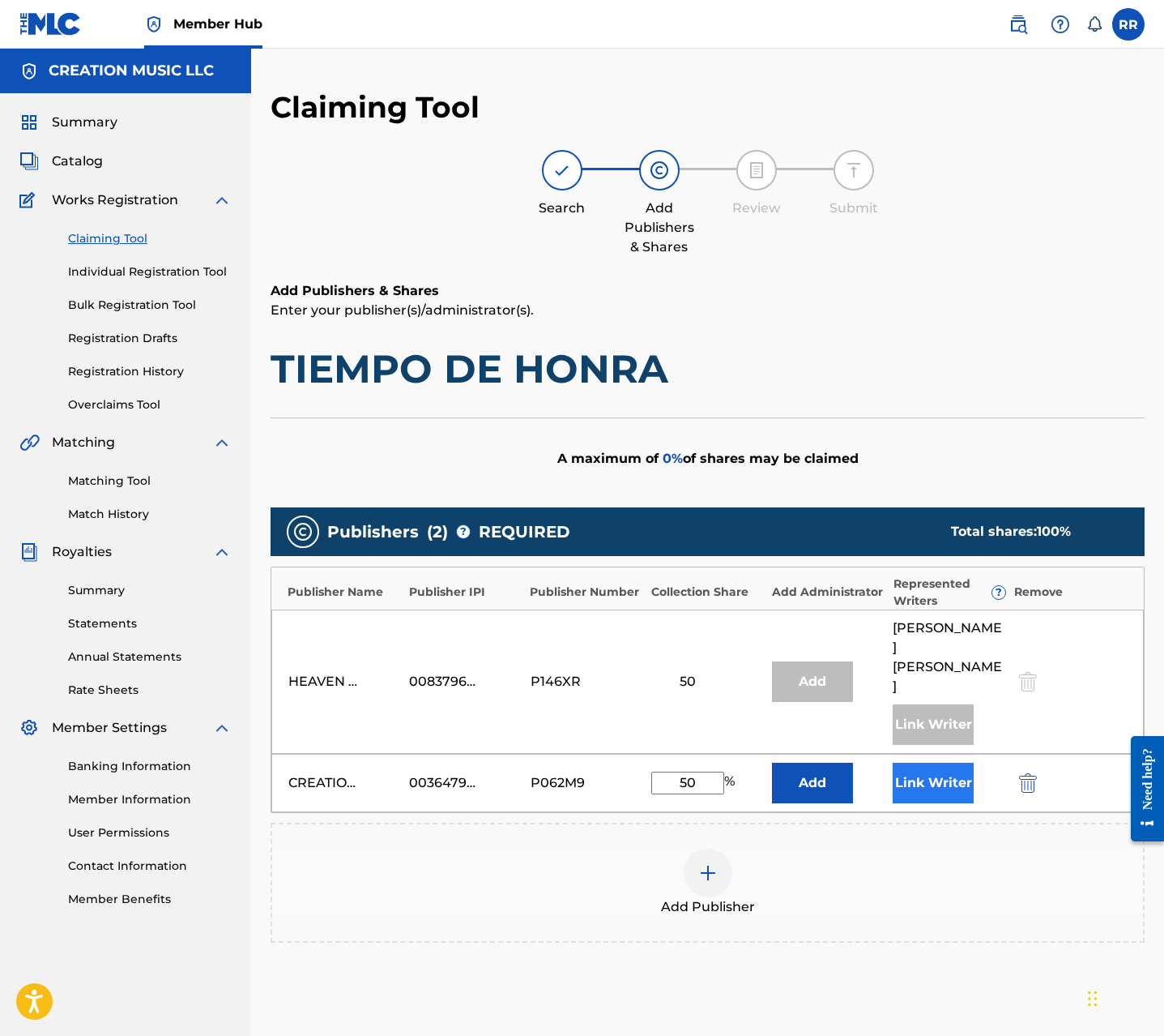
type input "50"
click at [924, 762] on button "Link Writer" at bounding box center [933, 783] width 81 height 41
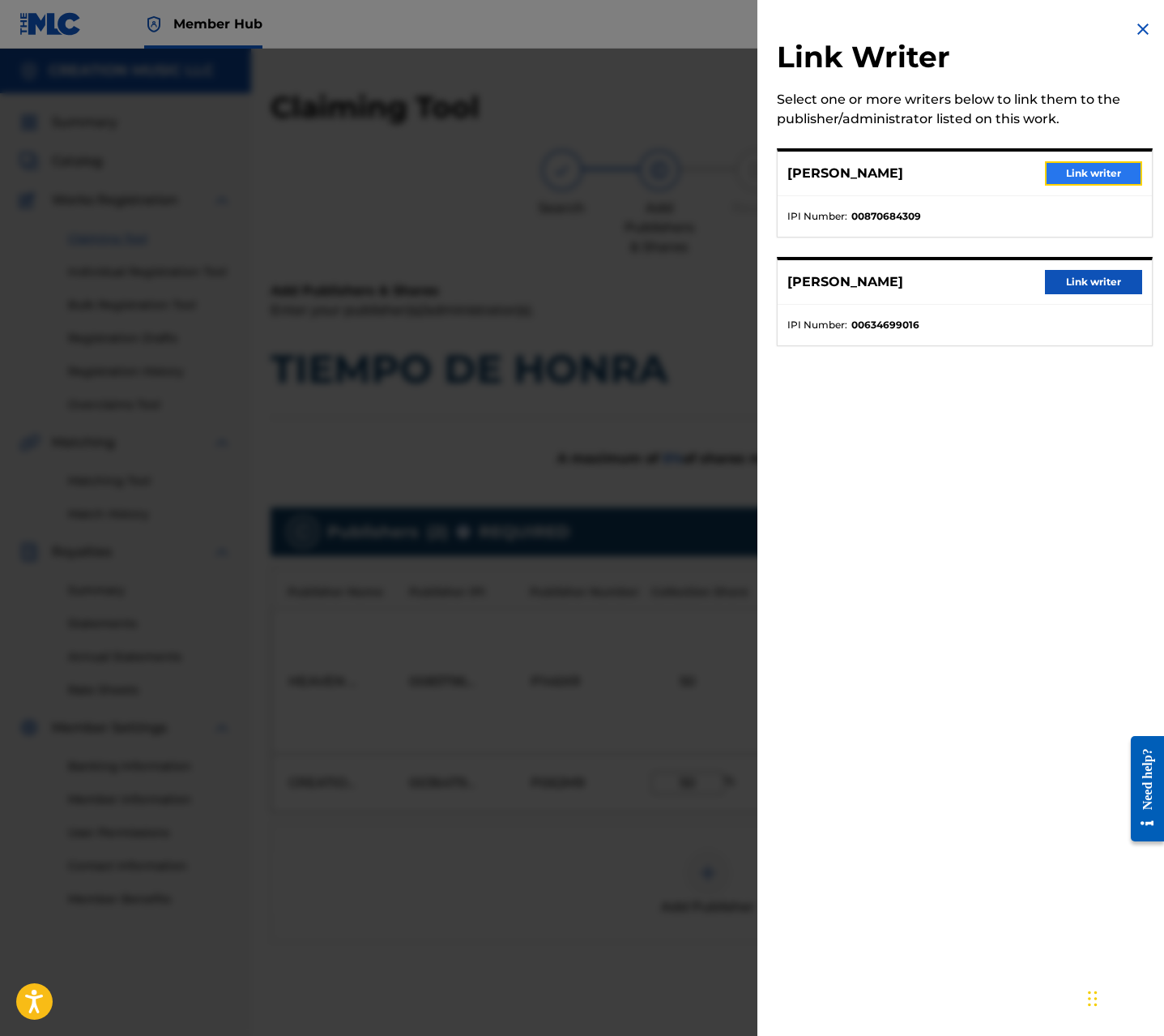
click at [1065, 174] on button "Link writer" at bounding box center [1093, 173] width 97 height 25
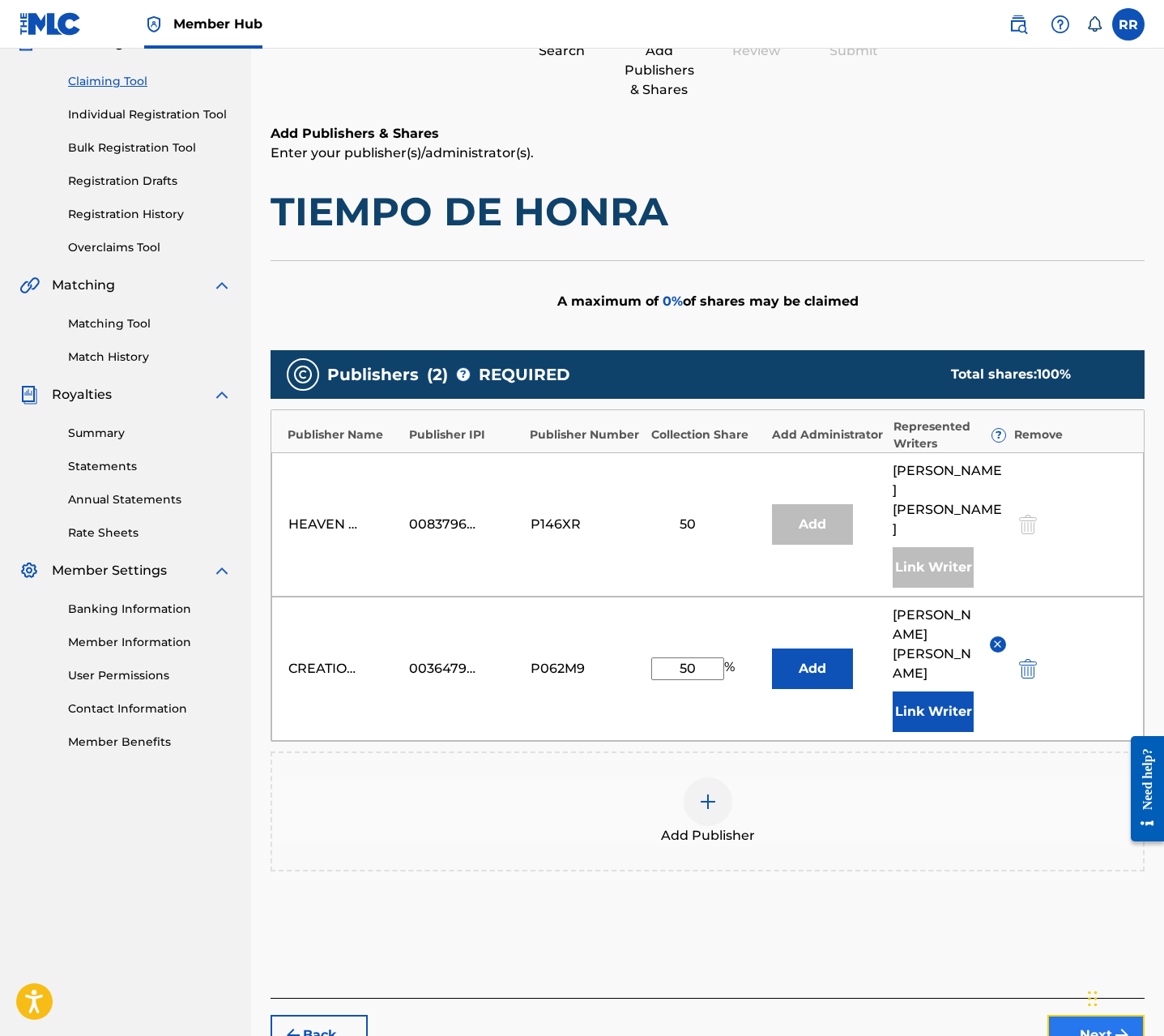
click at [1076, 1015] on button "Next" at bounding box center [1096, 1035] width 97 height 41
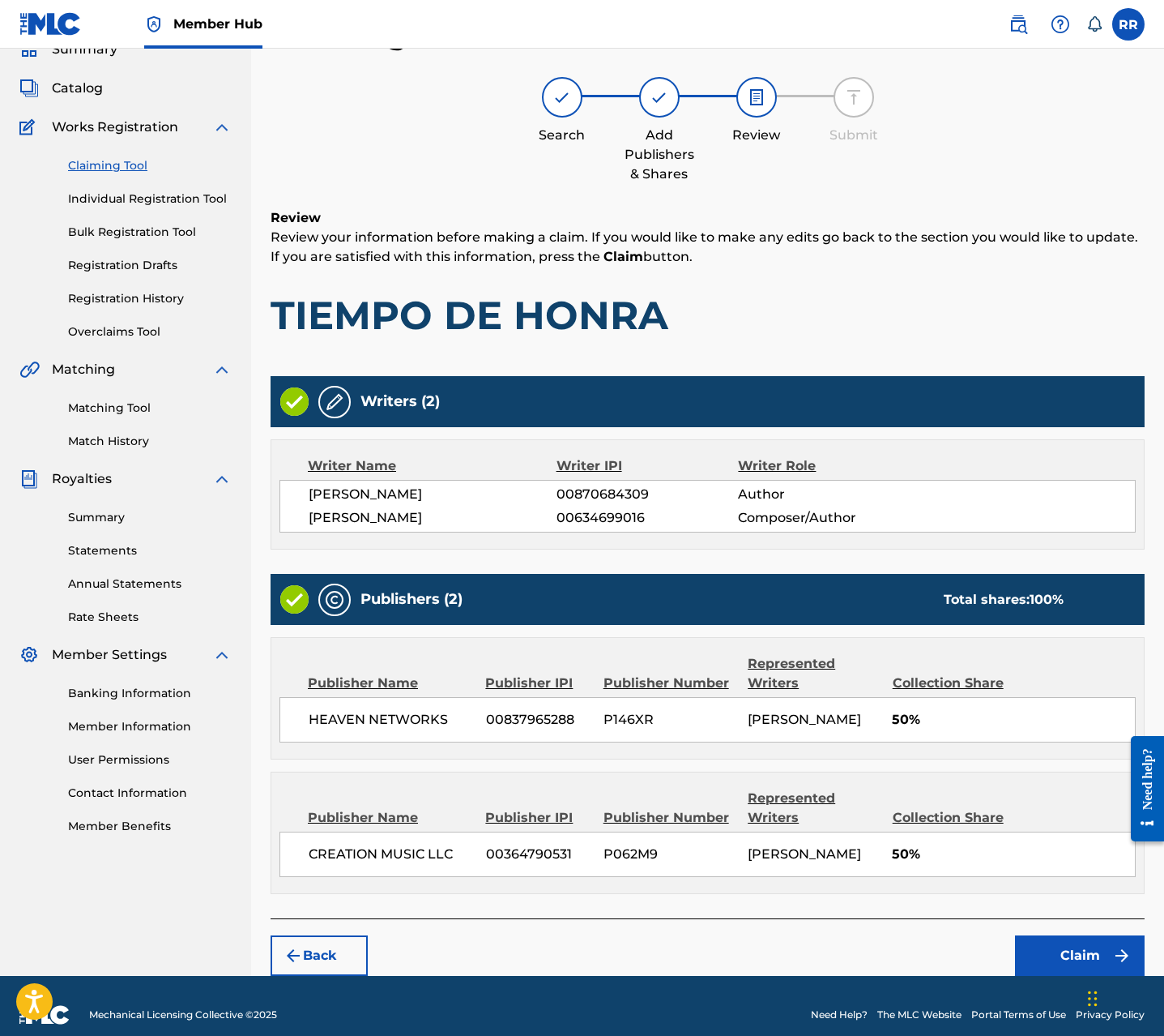
scroll to position [91, 0]
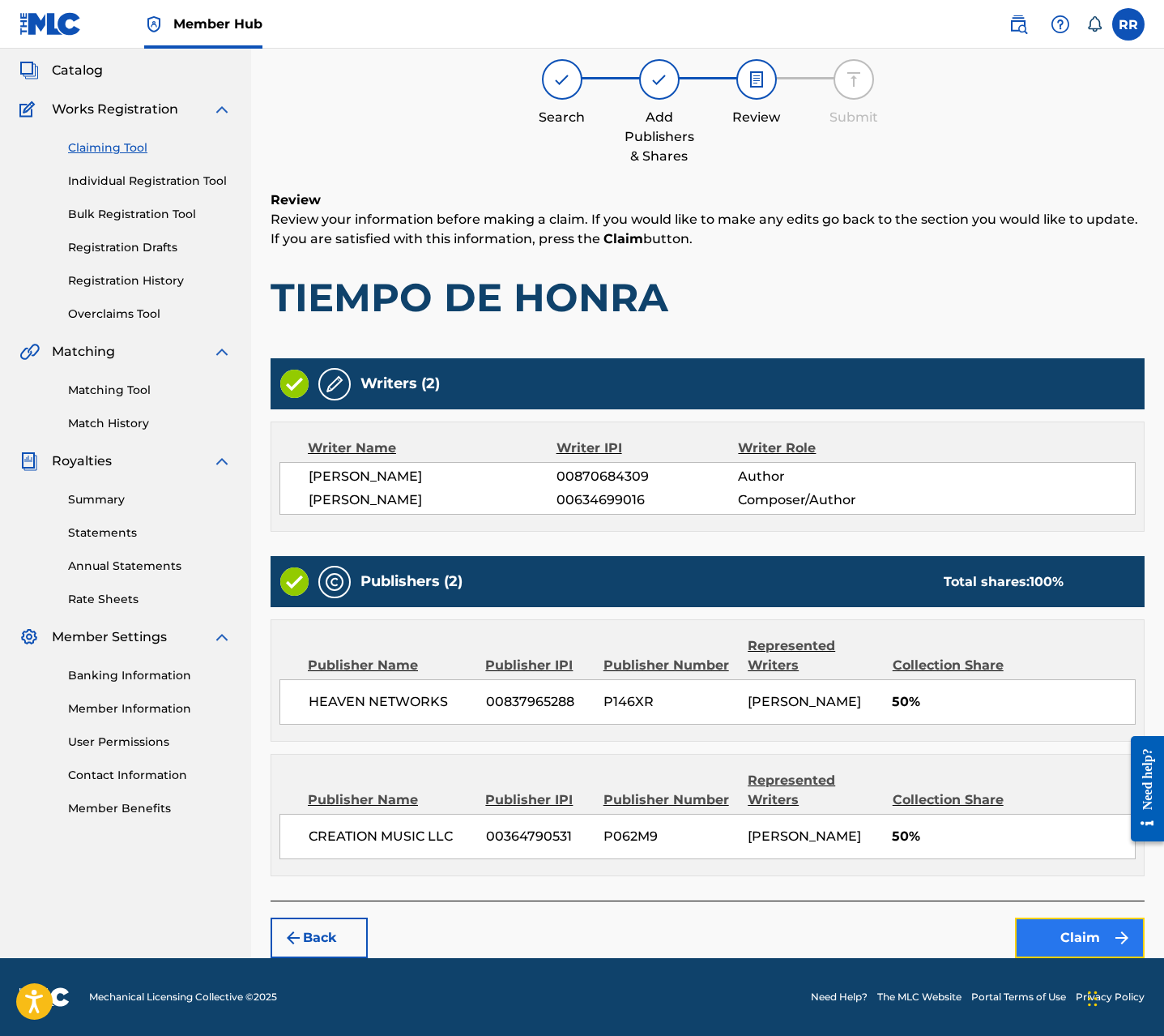
click at [1076, 928] on button "Claim" at bounding box center [1080, 937] width 130 height 41
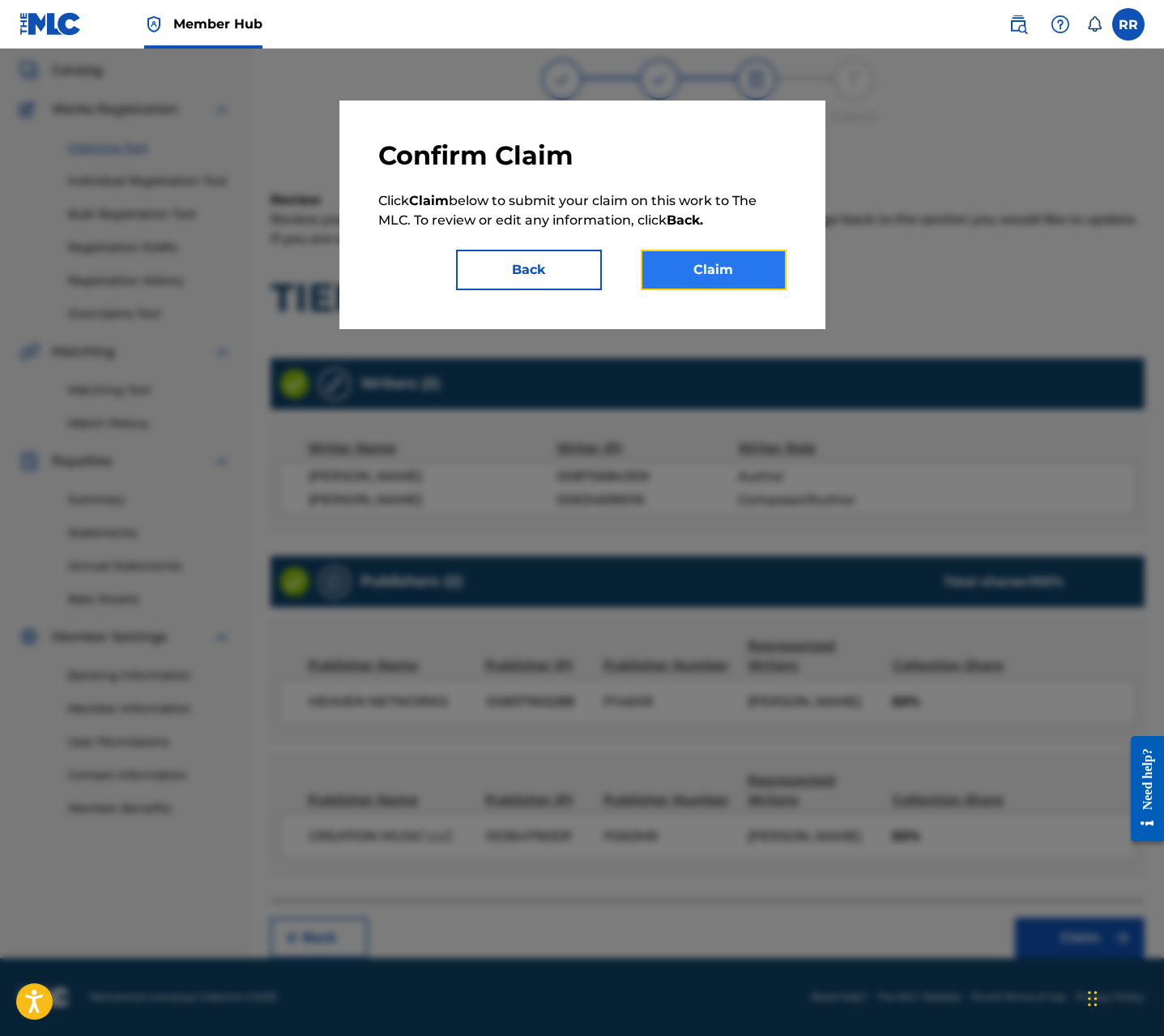
click at [741, 258] on button "Claim" at bounding box center [714, 270] width 146 height 41
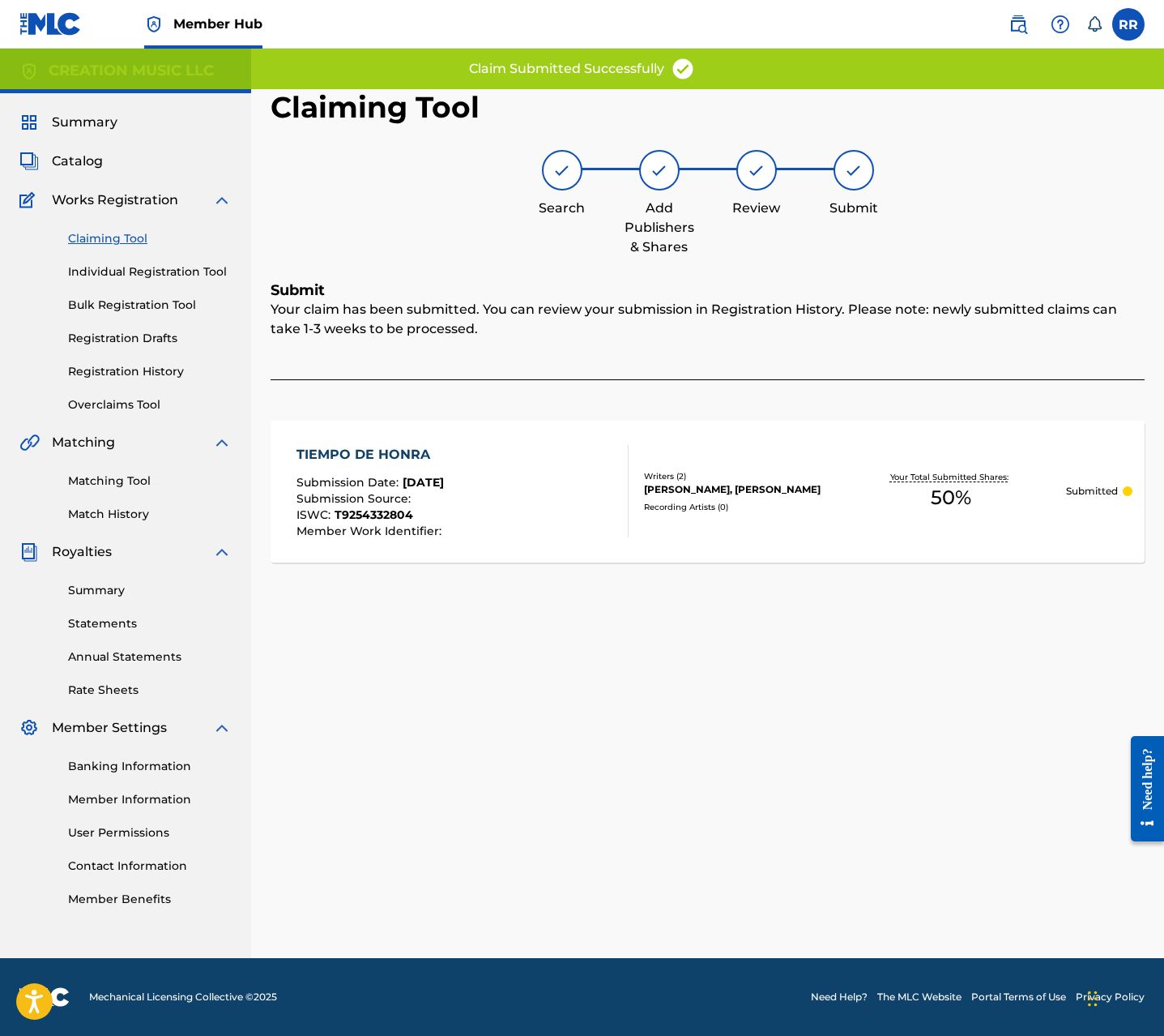
scroll to position [0, 0]
